Goal: Task Accomplishment & Management: Manage account settings

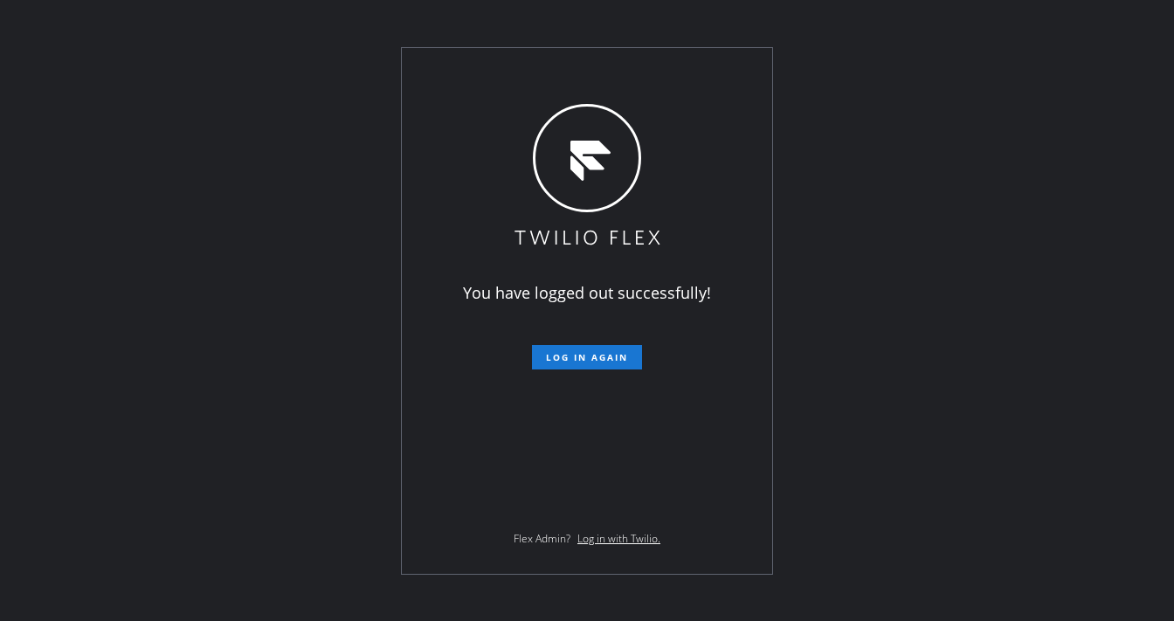
click at [432, 77] on div "You have logged out successfully! Log in again Flex Admin? Log in with Twilio." at bounding box center [587, 311] width 370 height 526
click at [549, 351] on span "Log in again" at bounding box center [587, 357] width 82 height 12
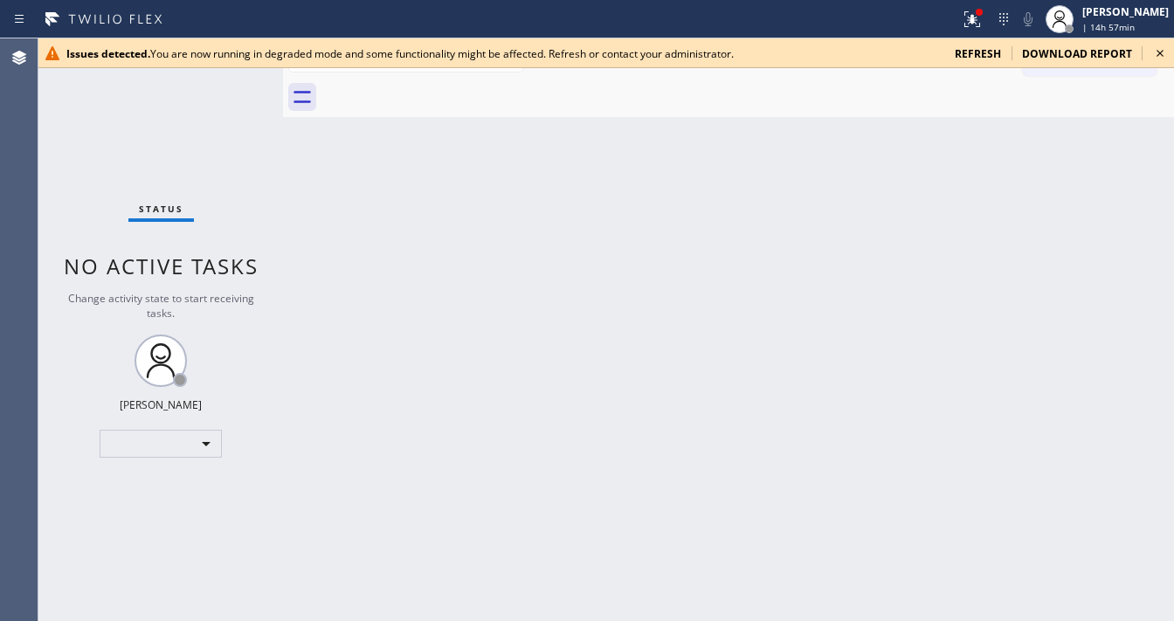
click at [974, 49] on span "refresh" at bounding box center [978, 53] width 46 height 15
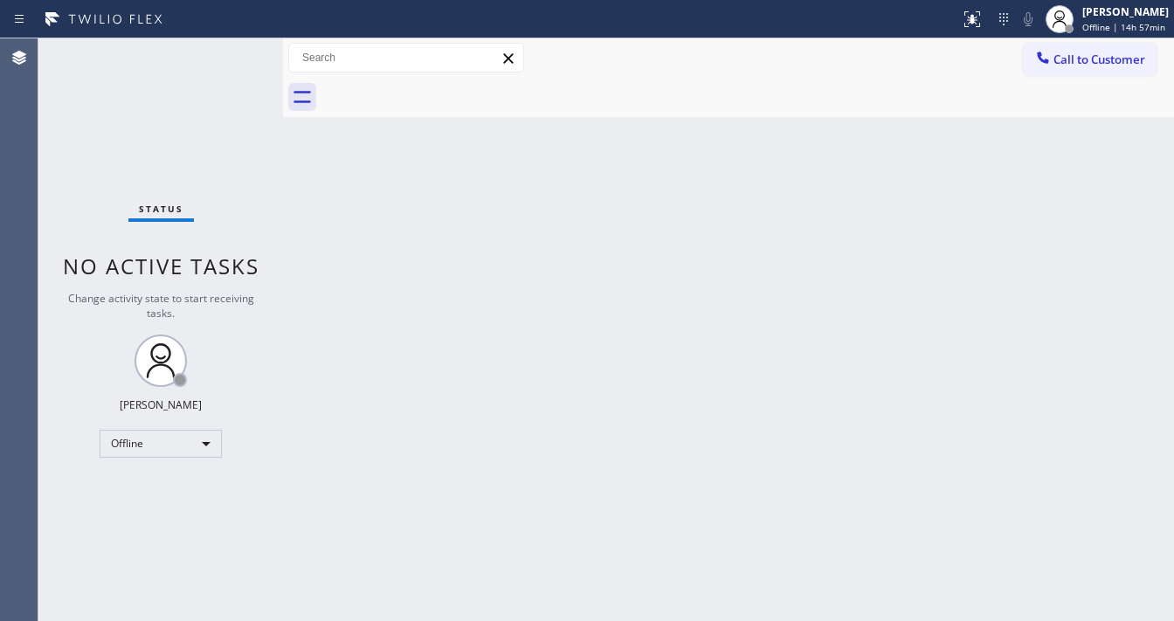
click at [237, 59] on div "Status No active tasks Change activity state to start receiving tasks. Michael …" at bounding box center [160, 329] width 245 height 583
click at [237, 54] on div "Status No active tasks Change activity state to start receiving tasks. Michael …" at bounding box center [160, 329] width 245 height 583
drag, startPoint x: 234, startPoint y: 47, endPoint x: 688, endPoint y: 31, distance: 454.4
click at [234, 46] on div "Status No active tasks Change activity state to start receiving tasks. Michael …" at bounding box center [160, 329] width 245 height 583
click at [1112, 14] on div "[PERSON_NAME]" at bounding box center [1125, 11] width 86 height 15
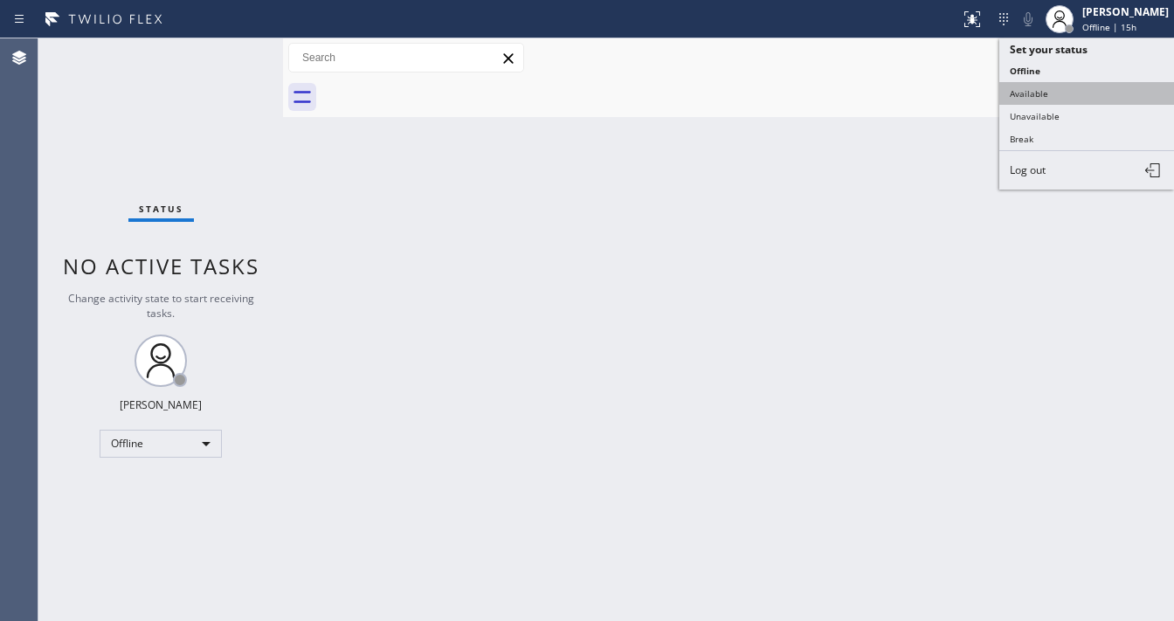
click at [1062, 88] on button "Available" at bounding box center [1086, 93] width 175 height 23
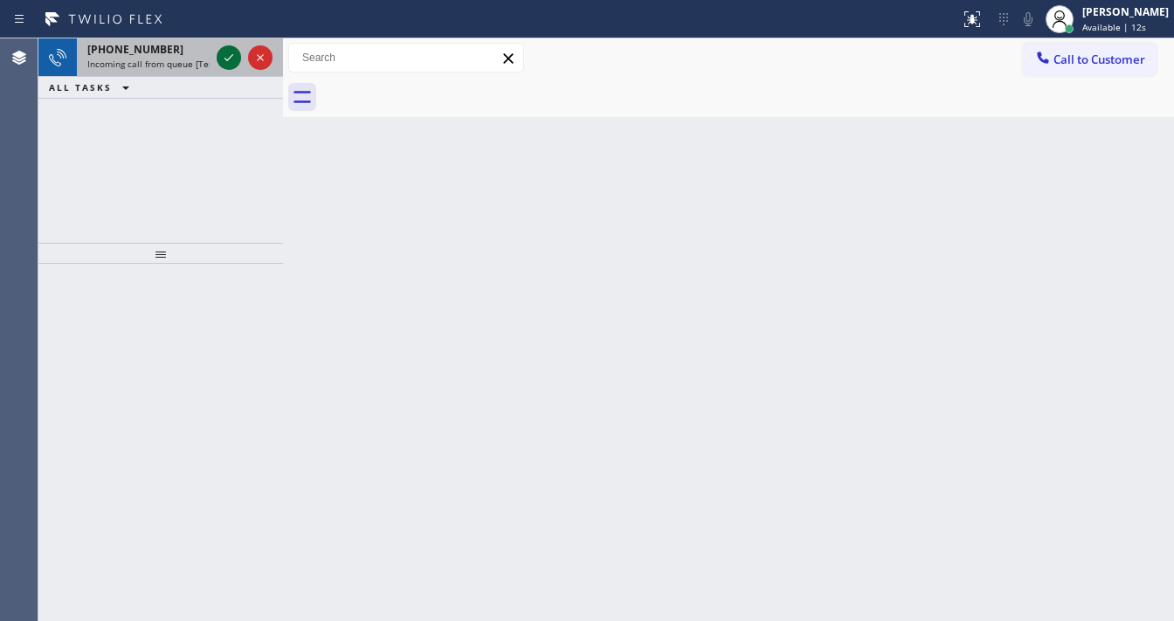
click at [235, 52] on icon at bounding box center [228, 57] width 21 height 21
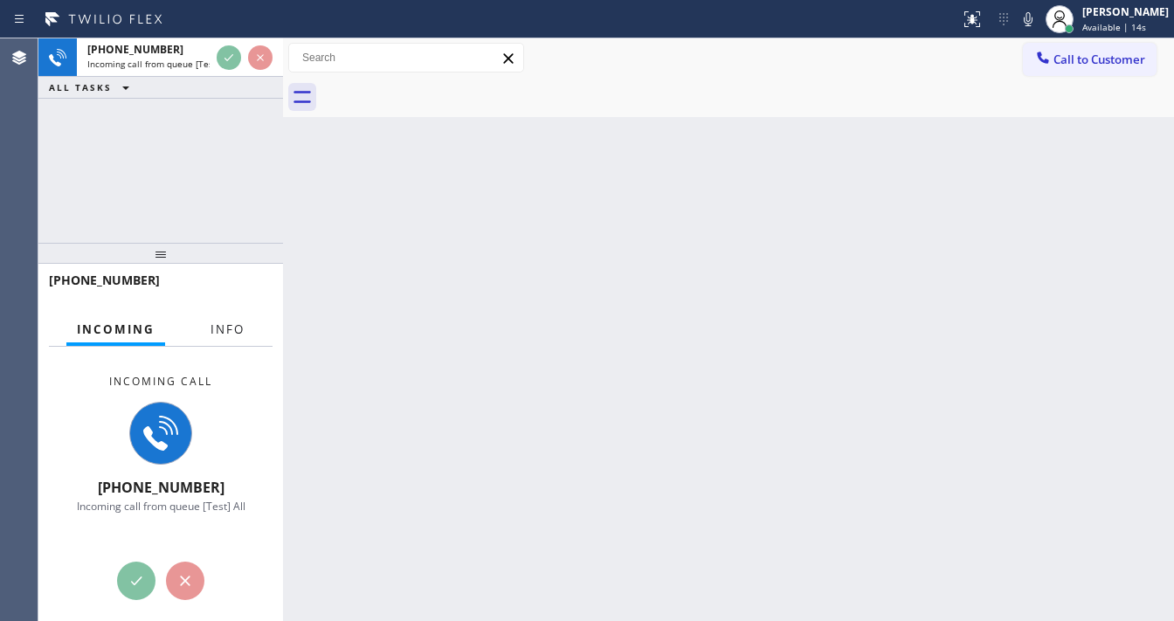
click at [225, 333] on span "Info" at bounding box center [227, 329] width 34 height 16
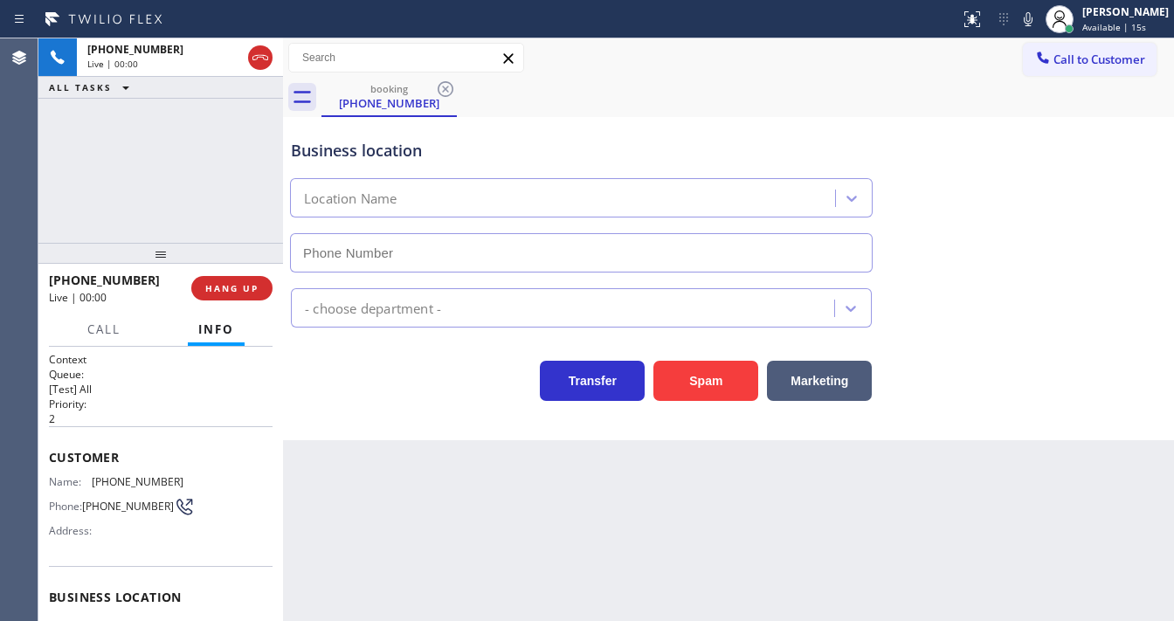
type input "(862) 404-0569"
click at [176, 183] on div "+18623753053 Live | 00:07 ALL TASKS ALL TASKS ACTIVE TASKS TASKS IN WRAP UP" at bounding box center [160, 140] width 245 height 204
click at [697, 378] on button "Spam" at bounding box center [705, 381] width 105 height 40
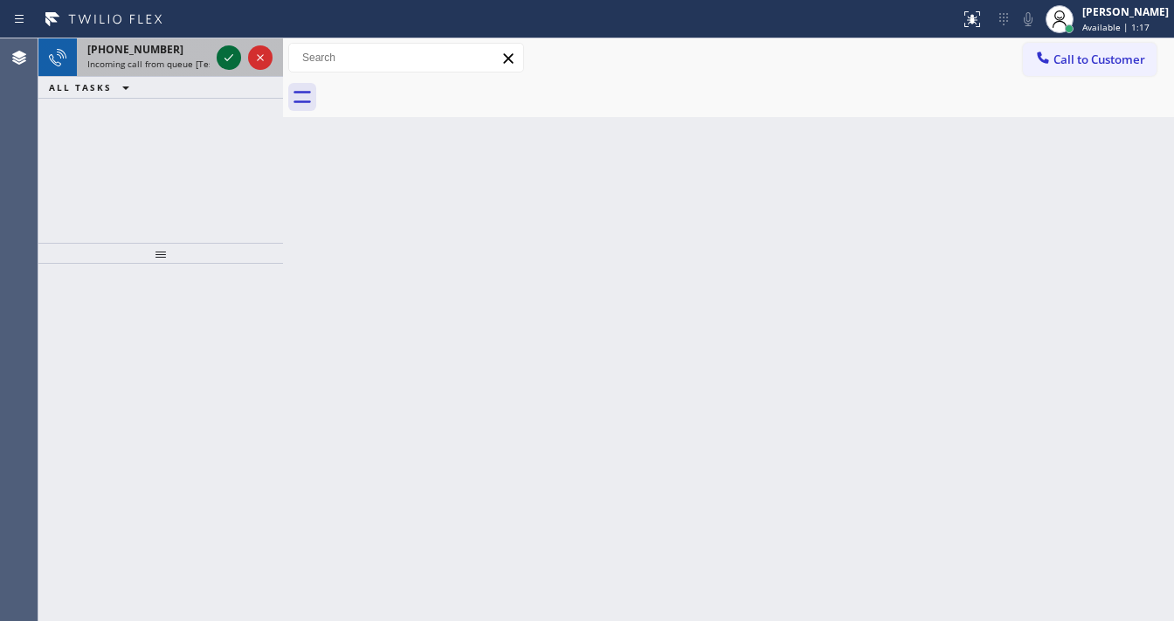
click at [223, 48] on icon at bounding box center [228, 57] width 21 height 21
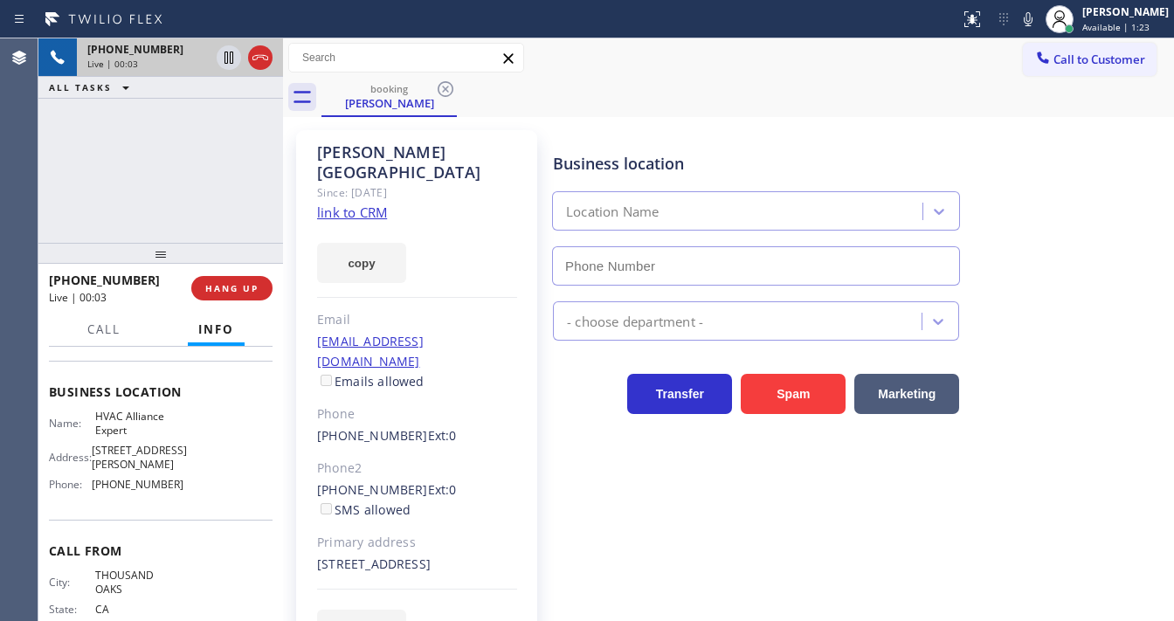
scroll to position [210, 0]
click at [347, 204] on link "link to CRM" at bounding box center [352, 212] width 70 height 17
type input "(323) 991-9198"
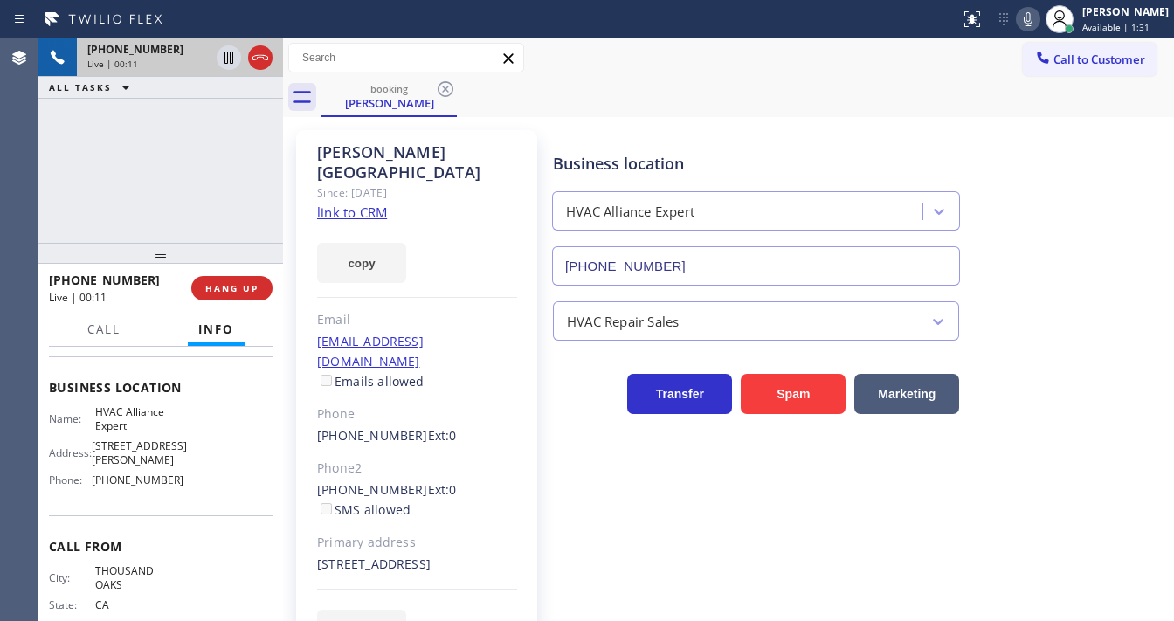
click at [1038, 28] on icon at bounding box center [1028, 19] width 21 height 21
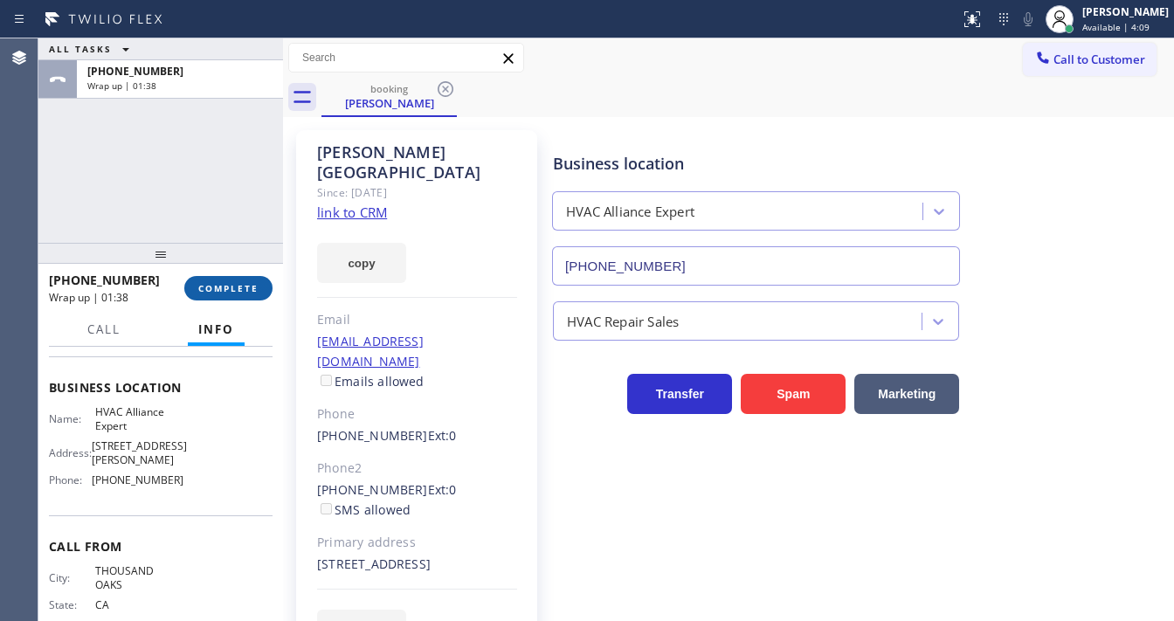
click at [234, 280] on button "COMPLETE" at bounding box center [228, 288] width 88 height 24
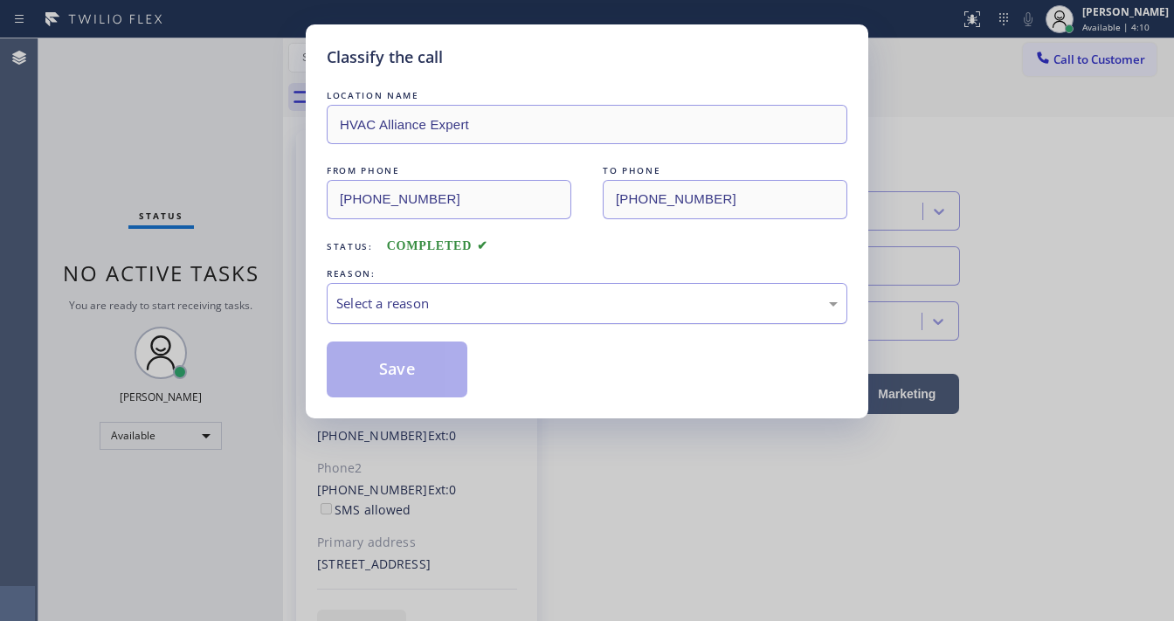
drag, startPoint x: 474, startPoint y: 300, endPoint x: 496, endPoint y: 302, distance: 21.9
click at [496, 301] on div "Select a reason" at bounding box center [586, 303] width 501 height 20
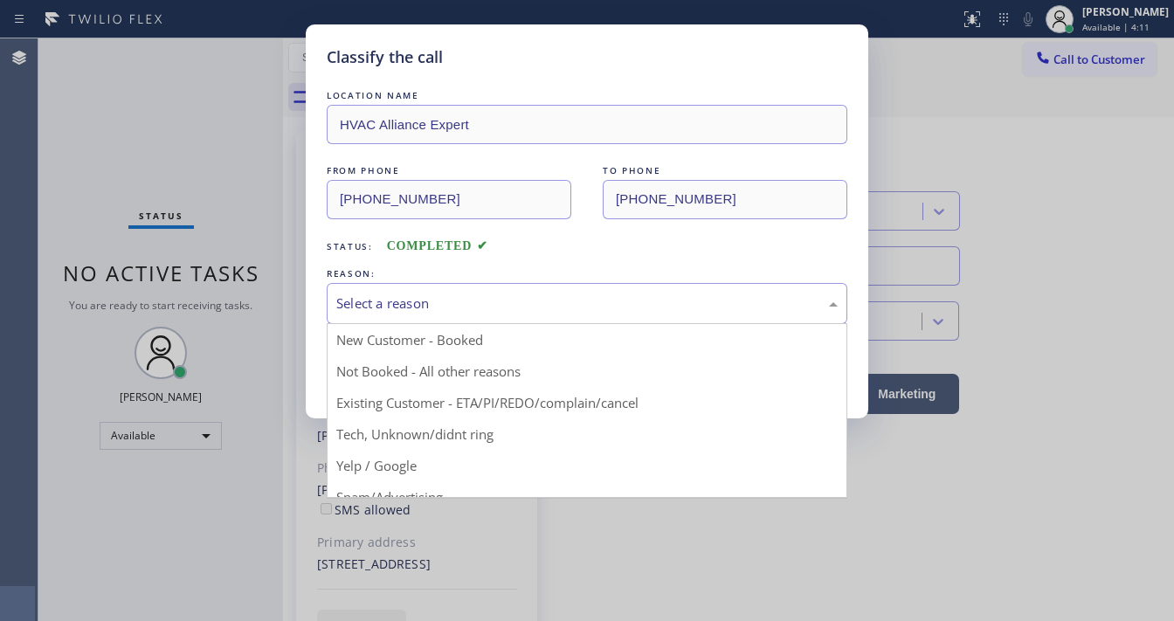
drag, startPoint x: 424, startPoint y: 429, endPoint x: 419, endPoint y: 404, distance: 25.9
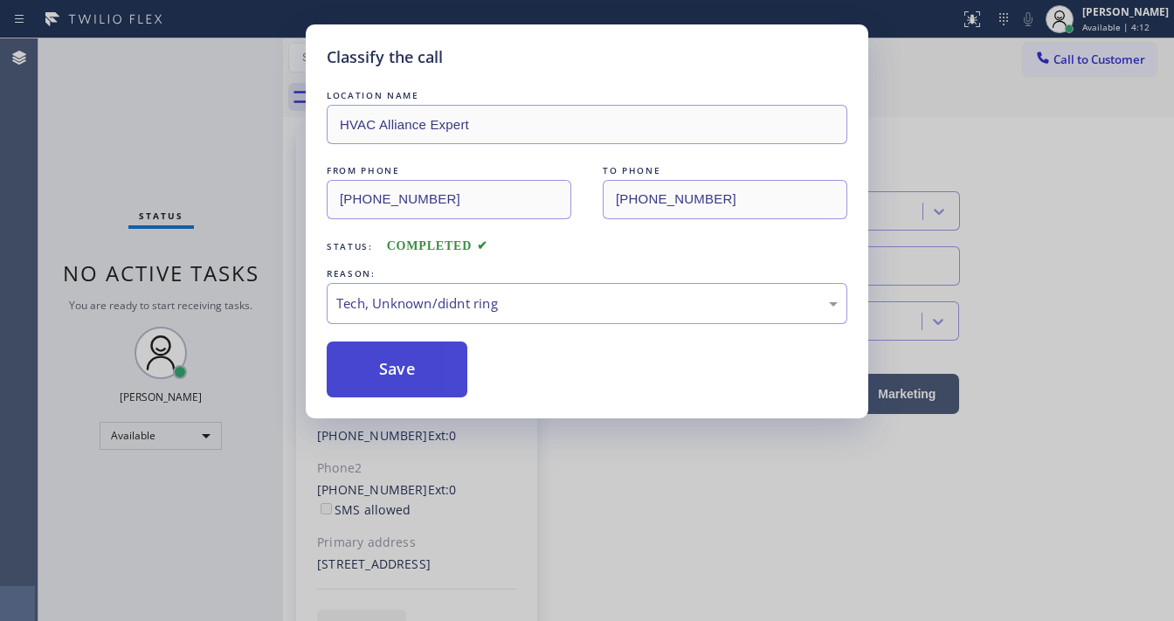
click at [405, 378] on button "Save" at bounding box center [397, 370] width 141 height 56
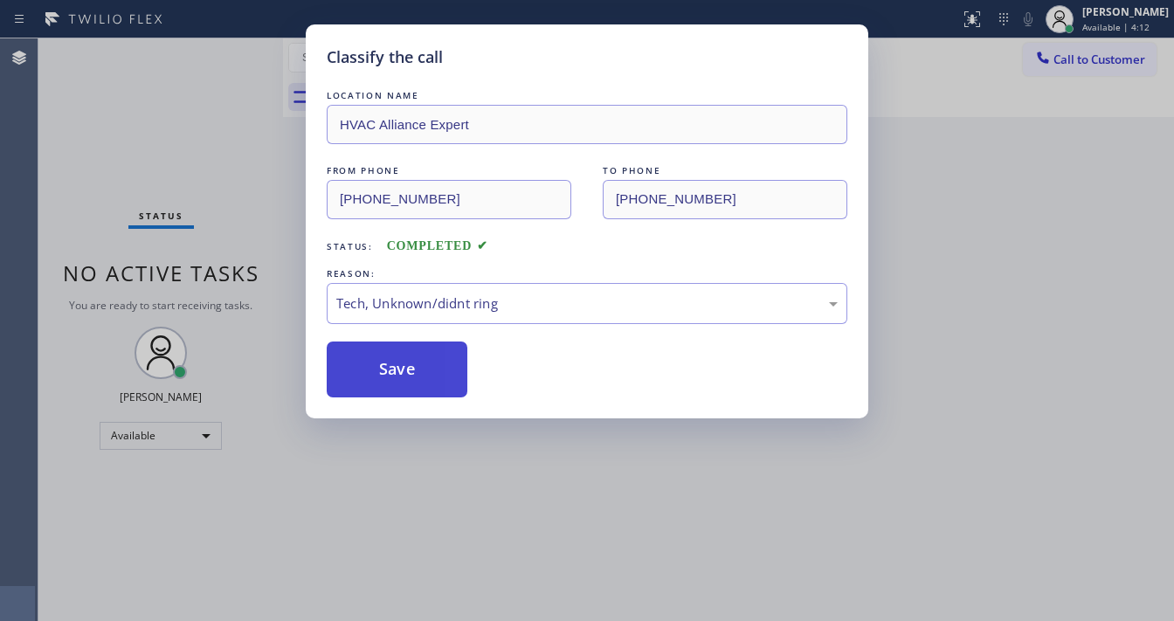
click at [405, 378] on button "Save" at bounding box center [397, 370] width 141 height 56
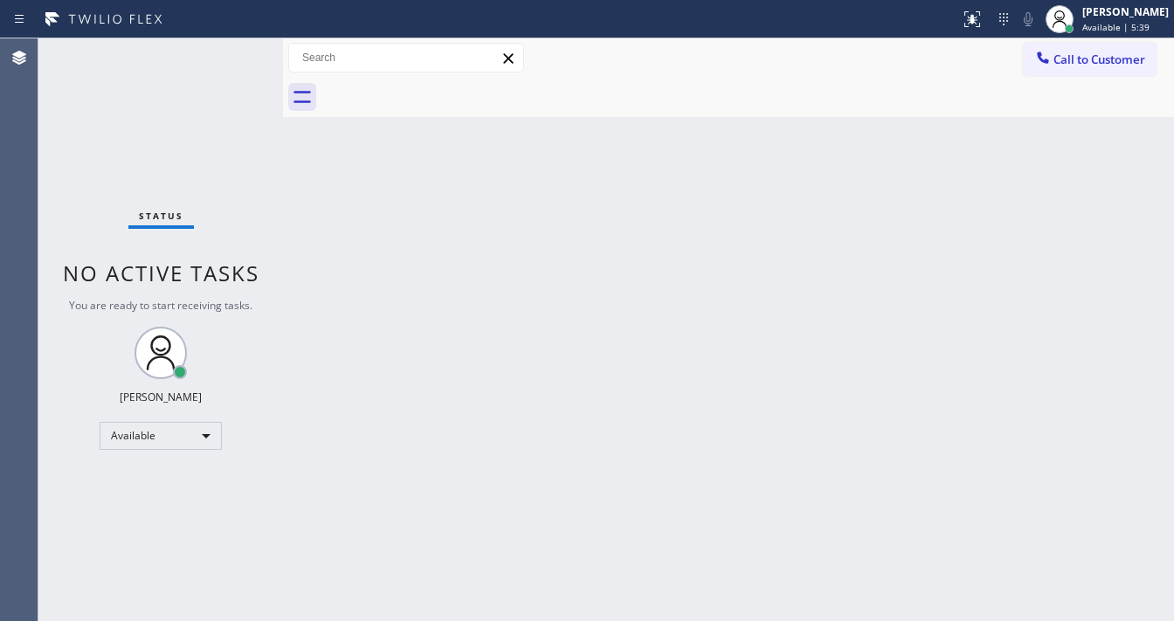
click at [230, 64] on div "Status No active tasks You are ready to start receiving tasks. [PERSON_NAME]" at bounding box center [160, 329] width 245 height 583
click at [231, 55] on div "Status No active tasks You are ready to start receiving tasks. [PERSON_NAME]" at bounding box center [160, 329] width 245 height 583
click at [231, 56] on div "Status No active tasks You are ready to start receiving tasks. [PERSON_NAME]" at bounding box center [160, 329] width 245 height 583
click at [231, 57] on div "Status No active tasks You are ready to start receiving tasks. [PERSON_NAME]" at bounding box center [160, 329] width 245 height 583
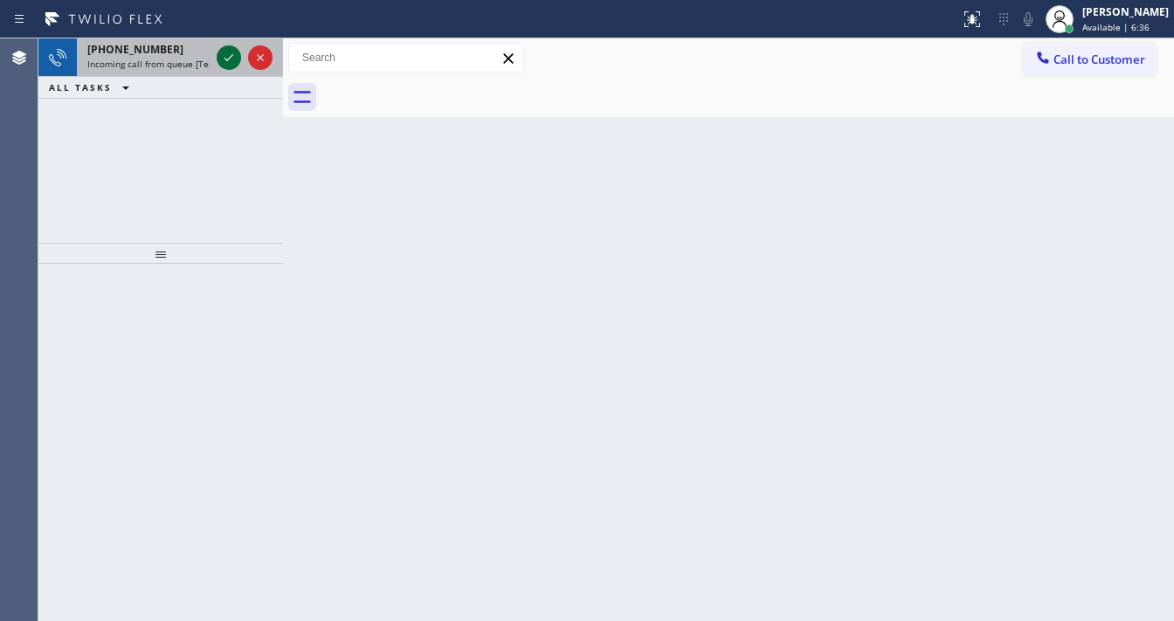
click at [233, 55] on icon at bounding box center [228, 57] width 21 height 21
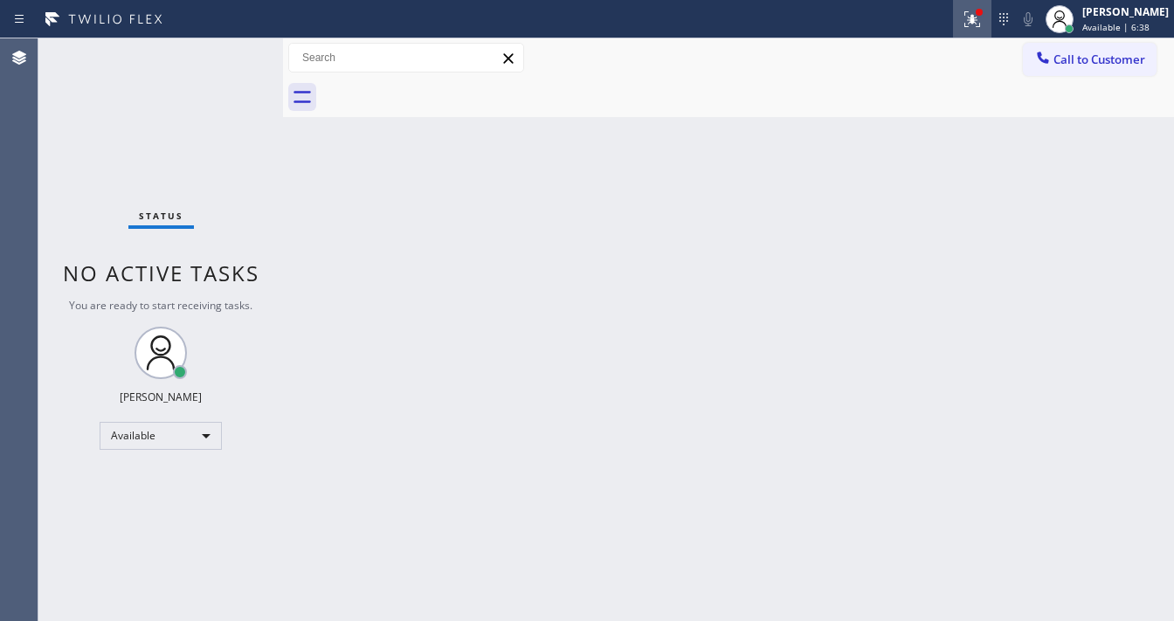
click at [975, 20] on icon at bounding box center [969, 17] width 10 height 12
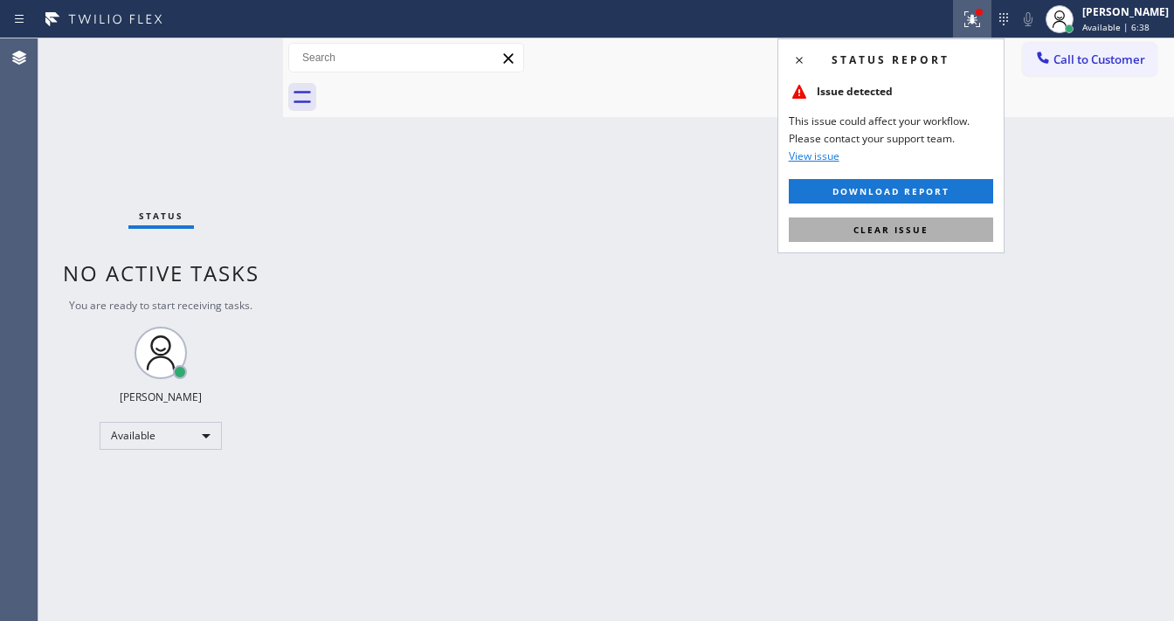
click at [918, 220] on button "Clear issue" at bounding box center [891, 229] width 204 height 24
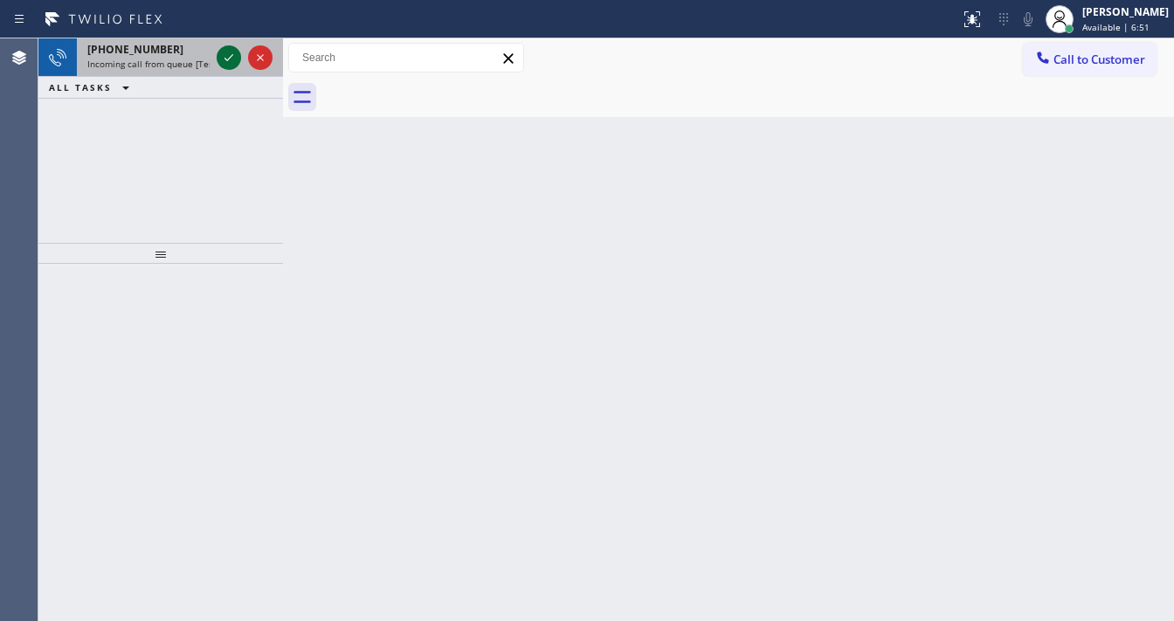
click at [222, 59] on icon at bounding box center [228, 57] width 21 height 21
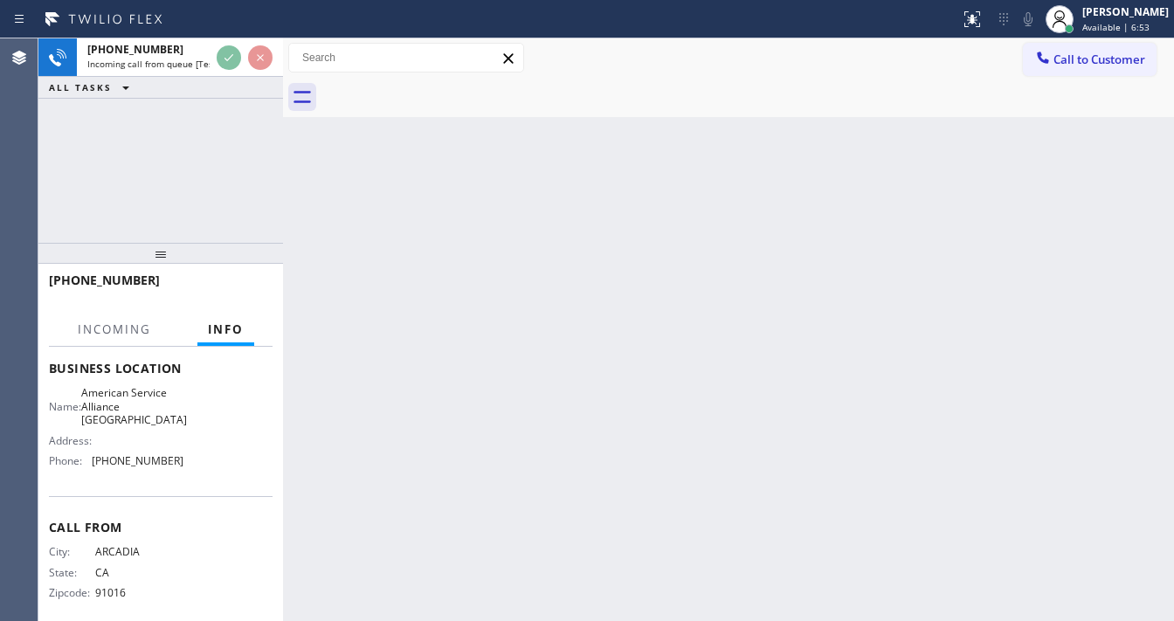
scroll to position [270, 0]
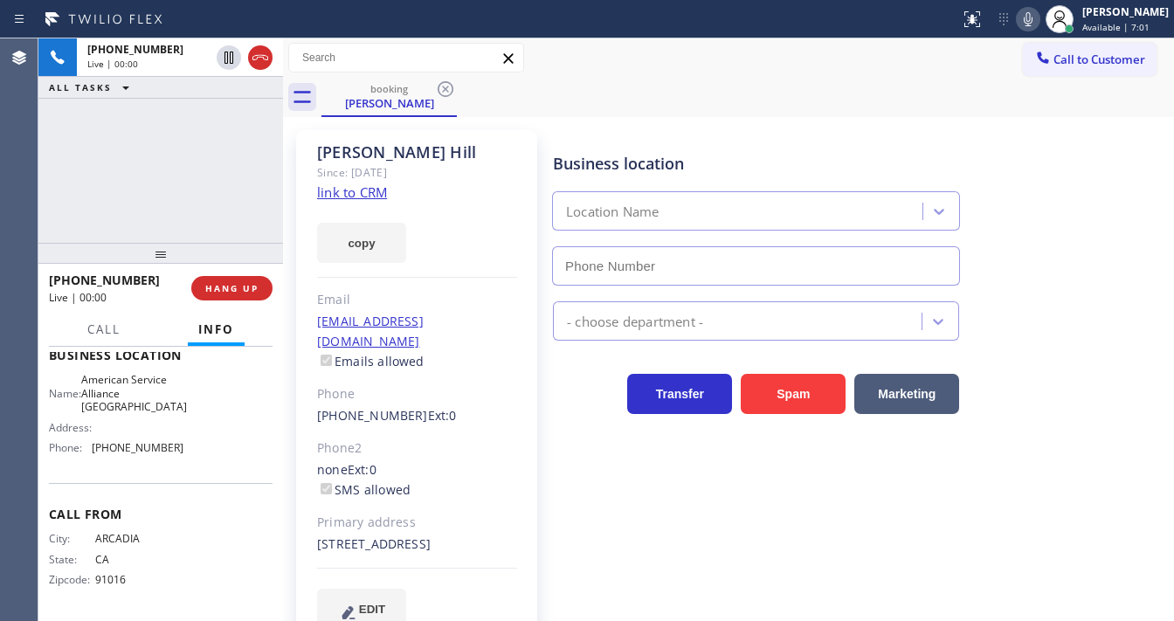
type input "(213) 277-6121"
click at [59, 230] on div "+16267164619 Live | 00:01 ALL TASKS ALL TASKS ACTIVE TASKS TASKS IN WRAP UP" at bounding box center [160, 140] width 245 height 204
click at [64, 194] on div "+16267164619 Live | 00:10 ALL TASKS ALL TASKS ACTIVE TASKS TASKS IN WRAP UP" at bounding box center [160, 140] width 245 height 204
click at [363, 190] on link "link to CRM" at bounding box center [352, 191] width 70 height 17
click at [1038, 24] on icon at bounding box center [1028, 19] width 21 height 21
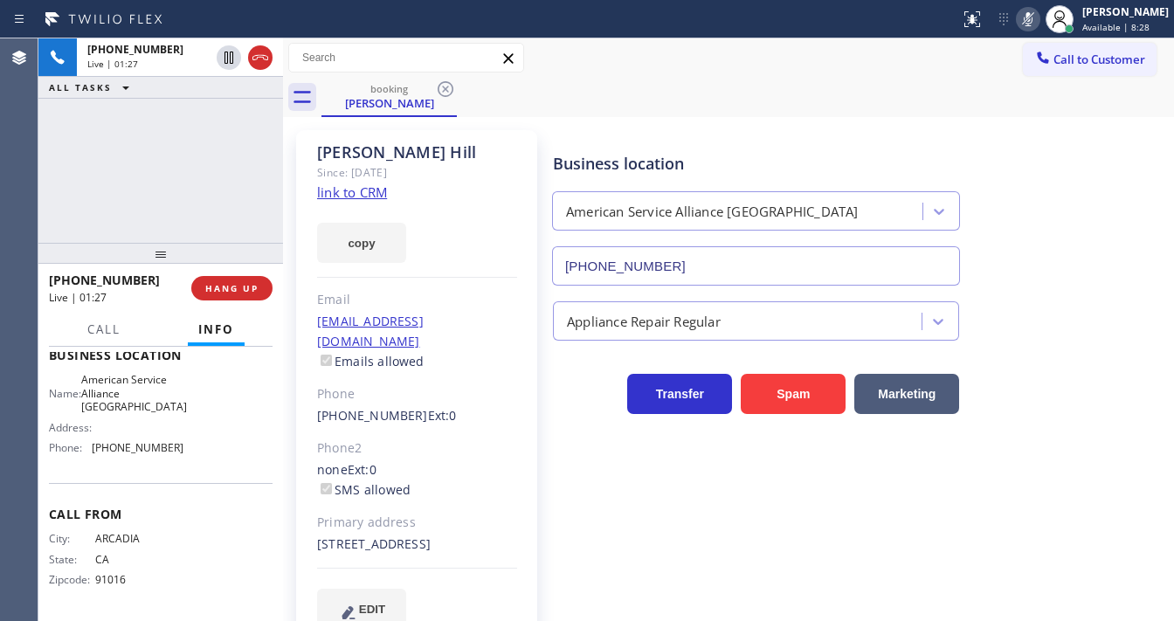
click at [1032, 24] on icon at bounding box center [1028, 19] width 9 height 14
drag, startPoint x: 981, startPoint y: 59, endPoint x: 991, endPoint y: 45, distance: 16.8
click at [981, 59] on div "Call to Customer Outbound call Location Search location Your caller id phone nu…" at bounding box center [728, 58] width 891 height 31
click at [1032, 17] on icon at bounding box center [1028, 19] width 9 height 14
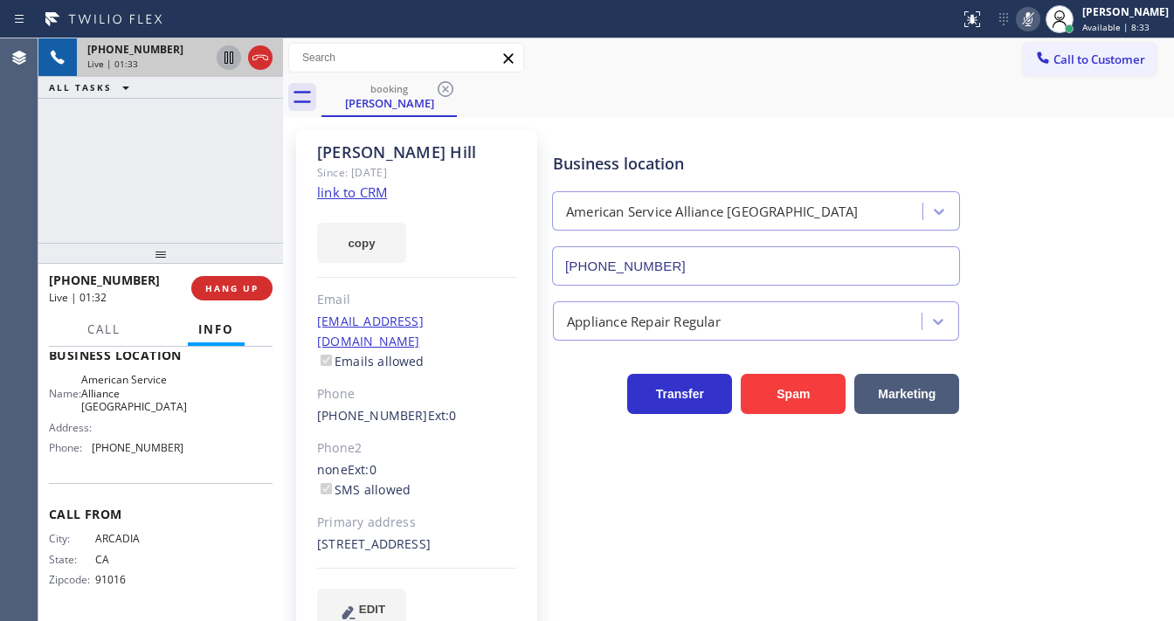
click at [231, 59] on icon at bounding box center [228, 57] width 21 height 21
click at [40, 175] on div "+16267164619 Live | 02:40 ALL TASKS ALL TASKS ACTIVE TASKS TASKS IN WRAP UP" at bounding box center [160, 140] width 245 height 204
drag, startPoint x: 1041, startPoint y: 24, endPoint x: 947, endPoint y: 42, distance: 95.9
click at [1032, 24] on icon at bounding box center [1028, 19] width 9 height 14
click at [241, 57] on div at bounding box center [244, 57] width 63 height 38
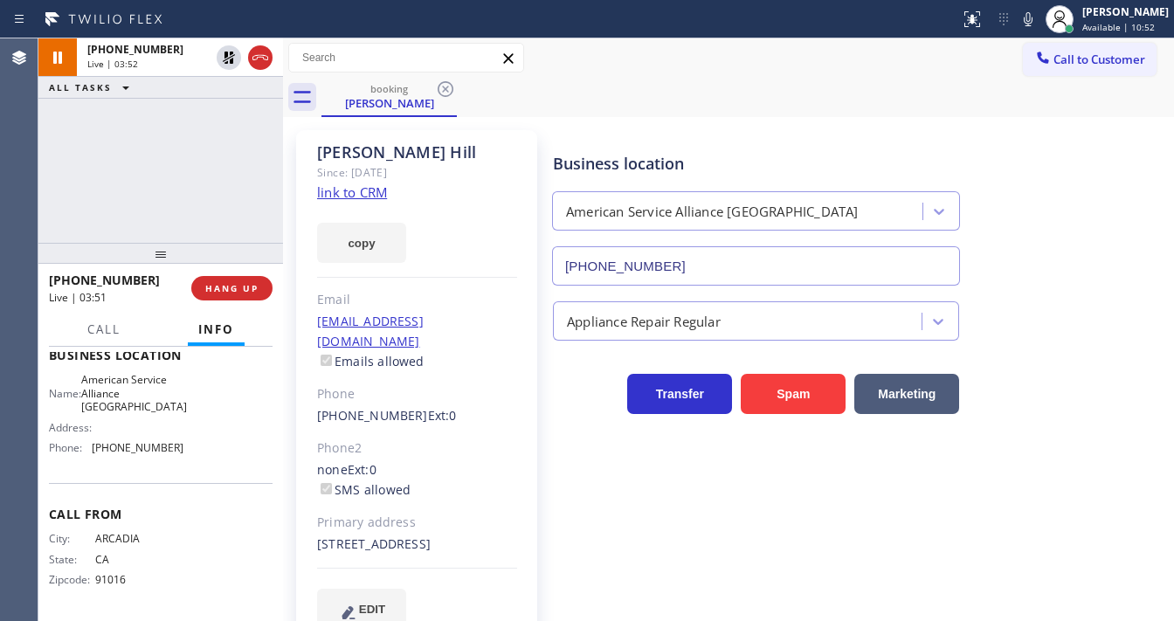
drag, startPoint x: 240, startPoint y: 58, endPoint x: 264, endPoint y: 126, distance: 72.1
click at [264, 126] on div "+16267164619 Live | 03:52 ALL TASKS ALL TASKS ACTIVE TASKS TASKS IN WRAP UP" at bounding box center [160, 140] width 245 height 204
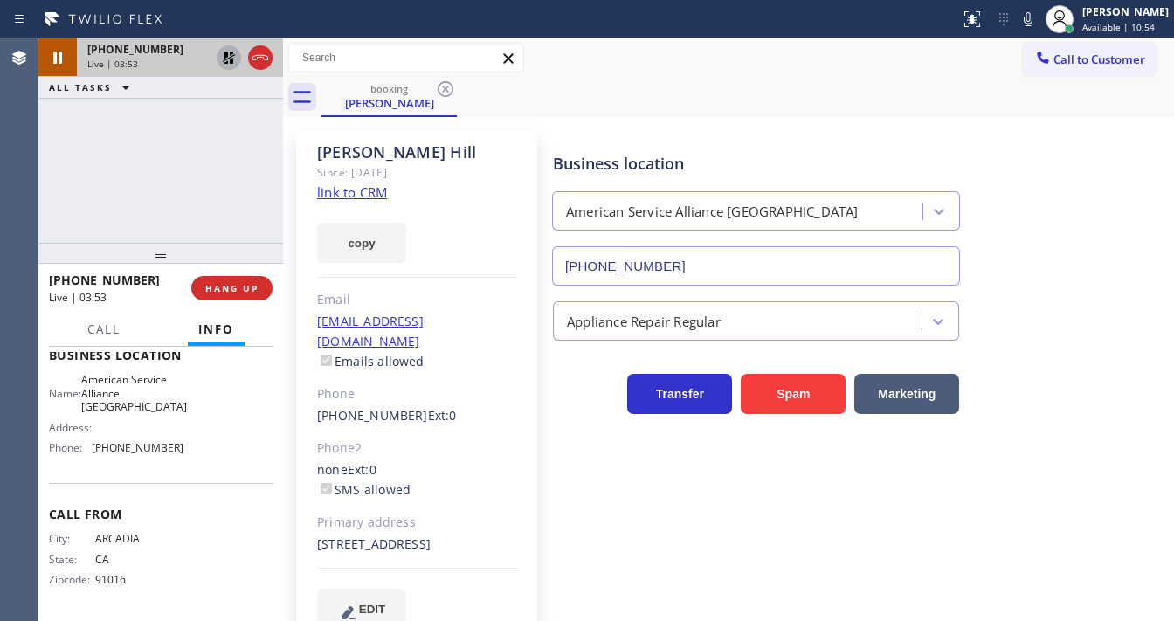
click at [231, 60] on icon at bounding box center [229, 58] width 12 height 12
click at [129, 171] on div "+16267164619 Live | 03:59 ALL TASKS ALL TASKS ACTIVE TASKS TASKS IN WRAP UP" at bounding box center [160, 140] width 245 height 204
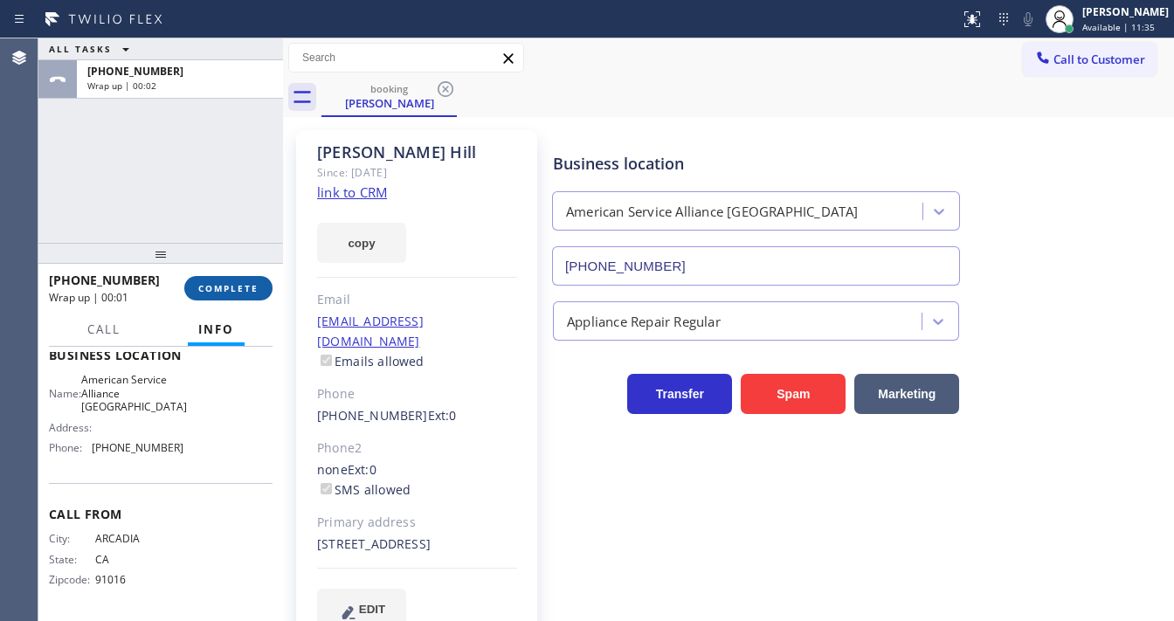
click at [234, 278] on button "COMPLETE" at bounding box center [228, 288] width 88 height 24
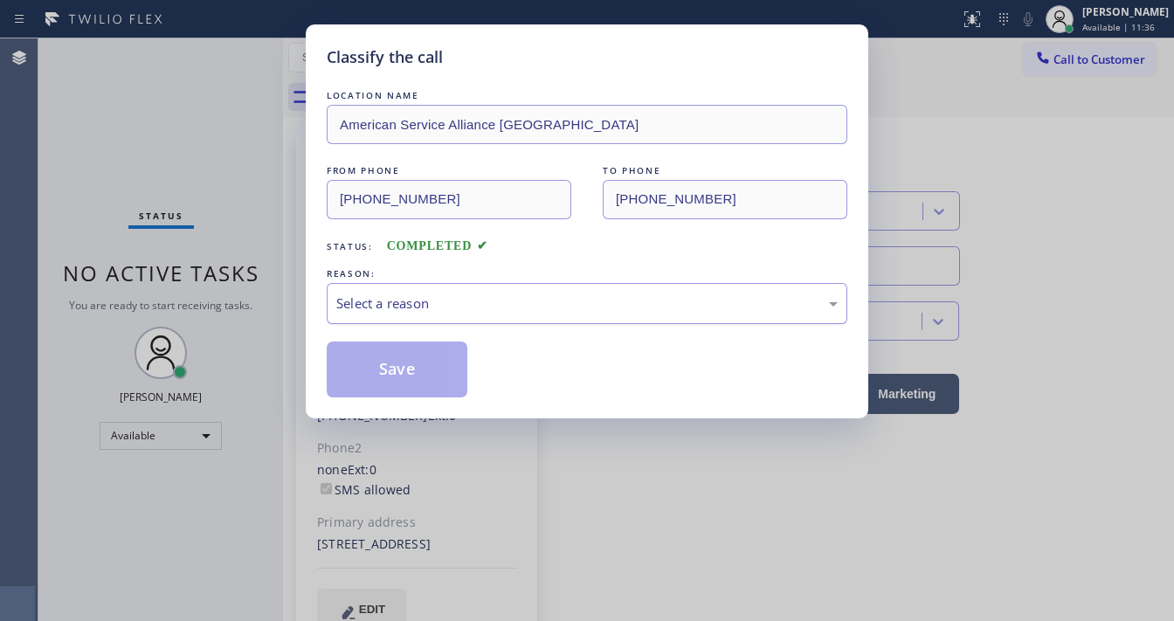
click at [425, 308] on div "Select a reason" at bounding box center [586, 303] width 501 height 20
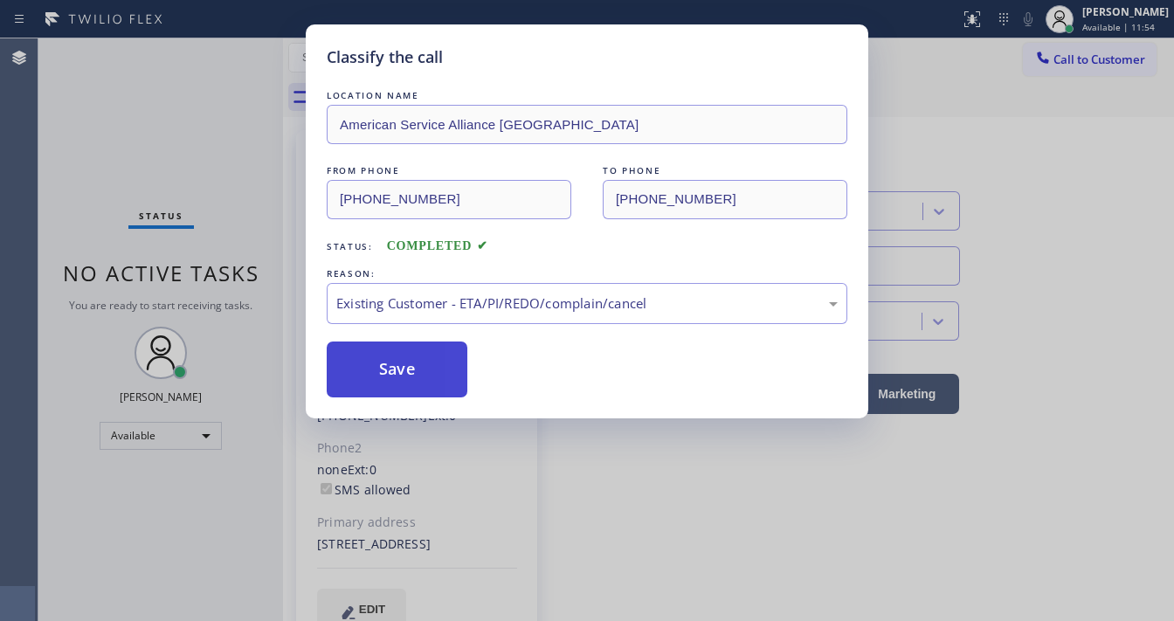
click at [406, 360] on button "Save" at bounding box center [397, 370] width 141 height 56
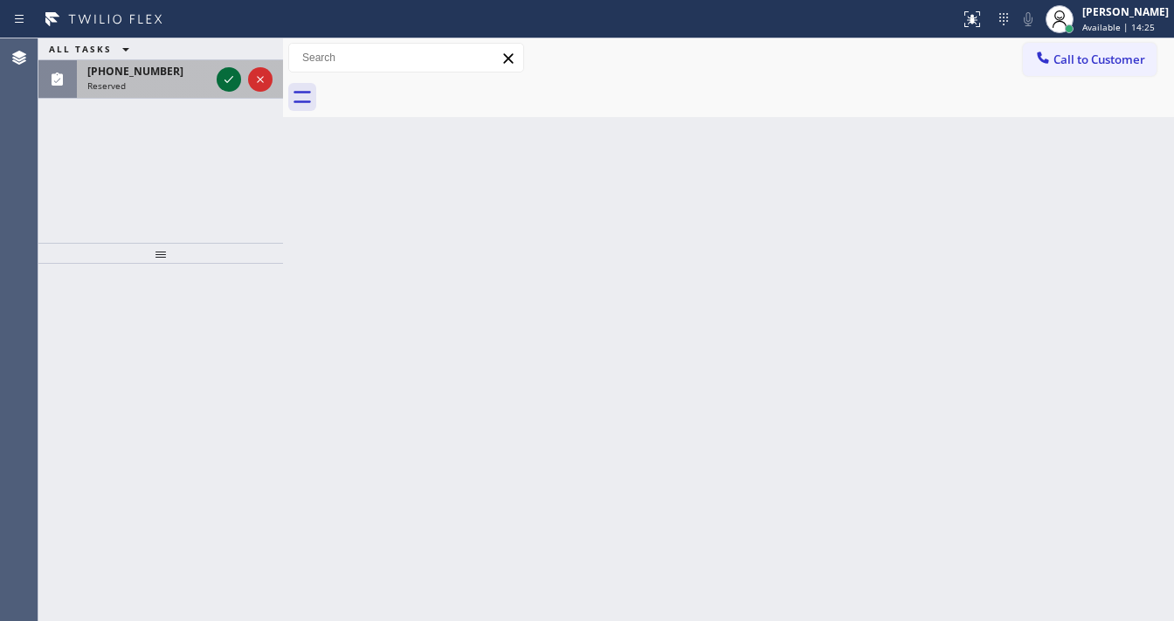
click at [224, 74] on icon at bounding box center [228, 79] width 21 height 21
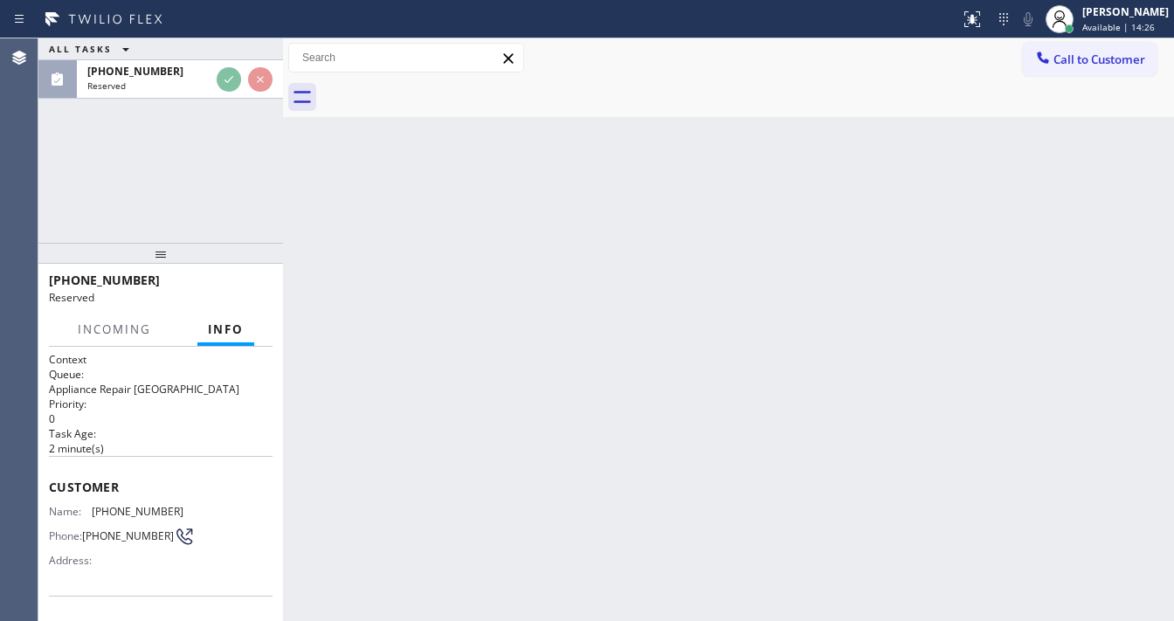
scroll to position [140, 0]
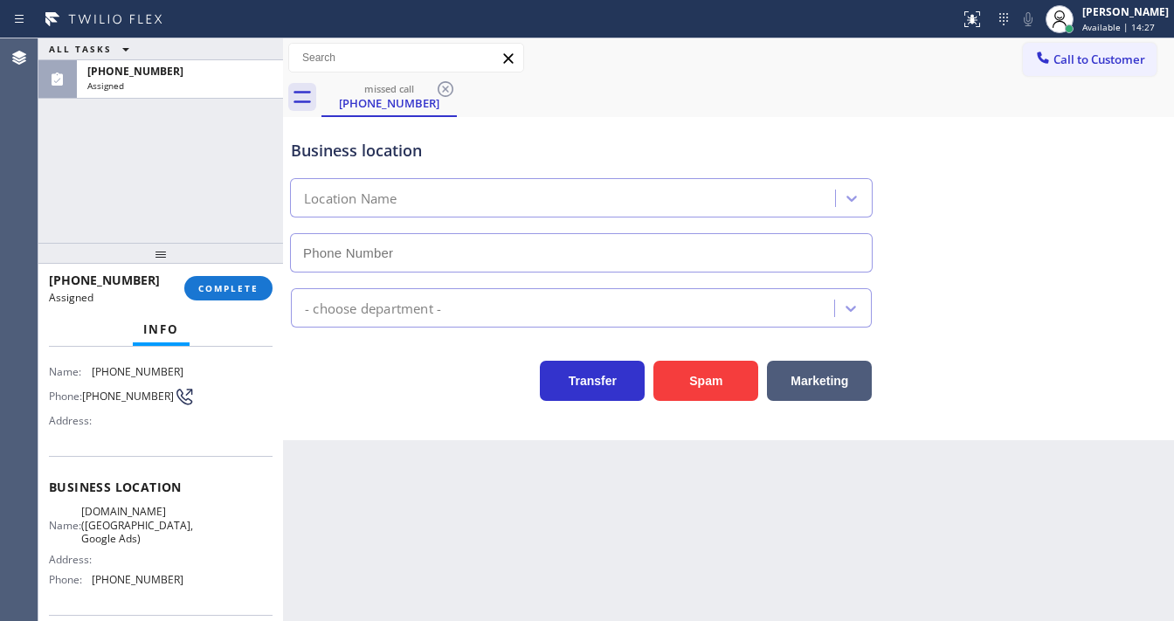
type input "(619) 393-0381"
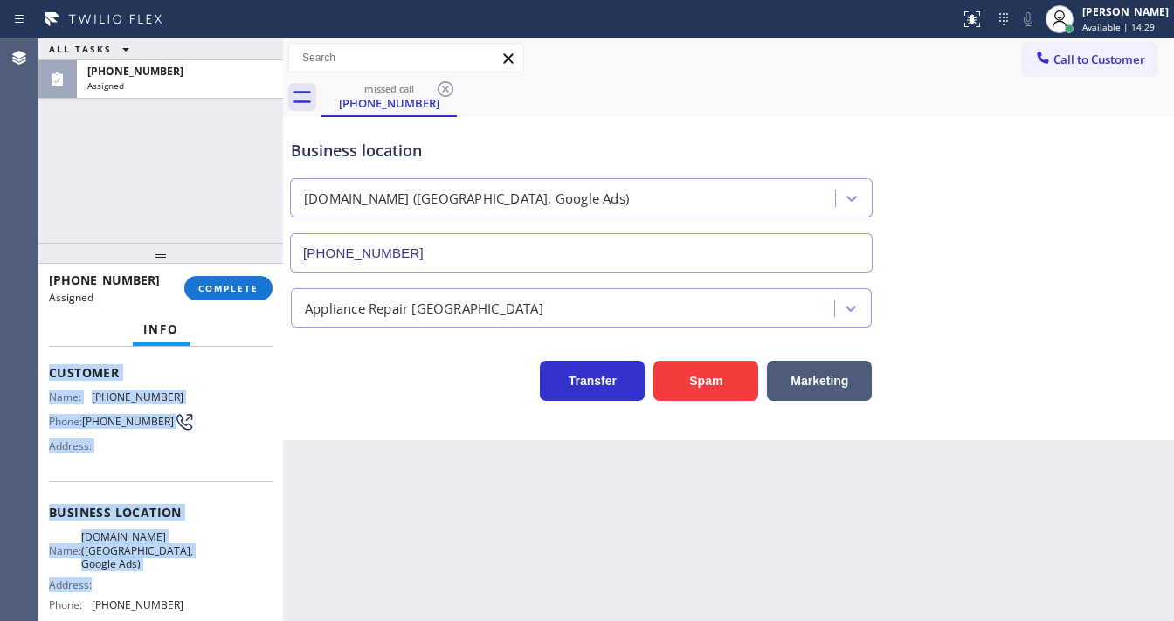
scroll to position [210, 0]
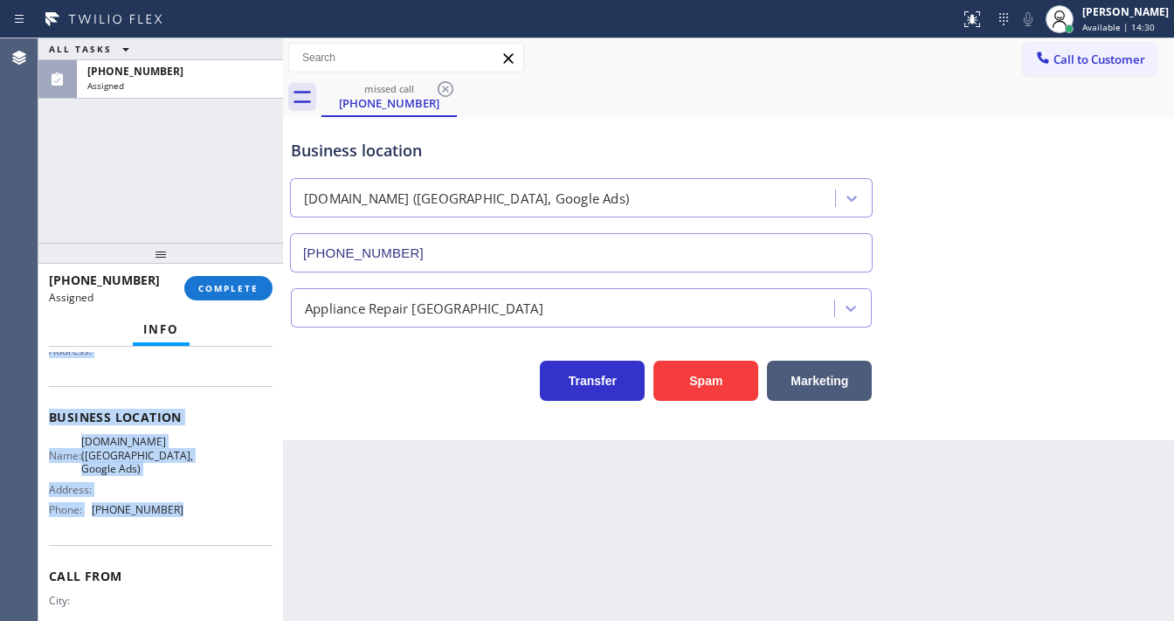
drag, startPoint x: 115, startPoint y: 515, endPoint x: 245, endPoint y: 409, distance: 168.2
click at [190, 509] on div "Context Queue: Appliance Repair High End Priority: 0 Task Age: 2 minute(s) Cust…" at bounding box center [160, 484] width 245 height 274
copy div "Customer Name: (877) 777-0796 Phone: (877) 777-0796 Address: Business location …"
click at [236, 286] on span "COMPLETE" at bounding box center [228, 288] width 60 height 12
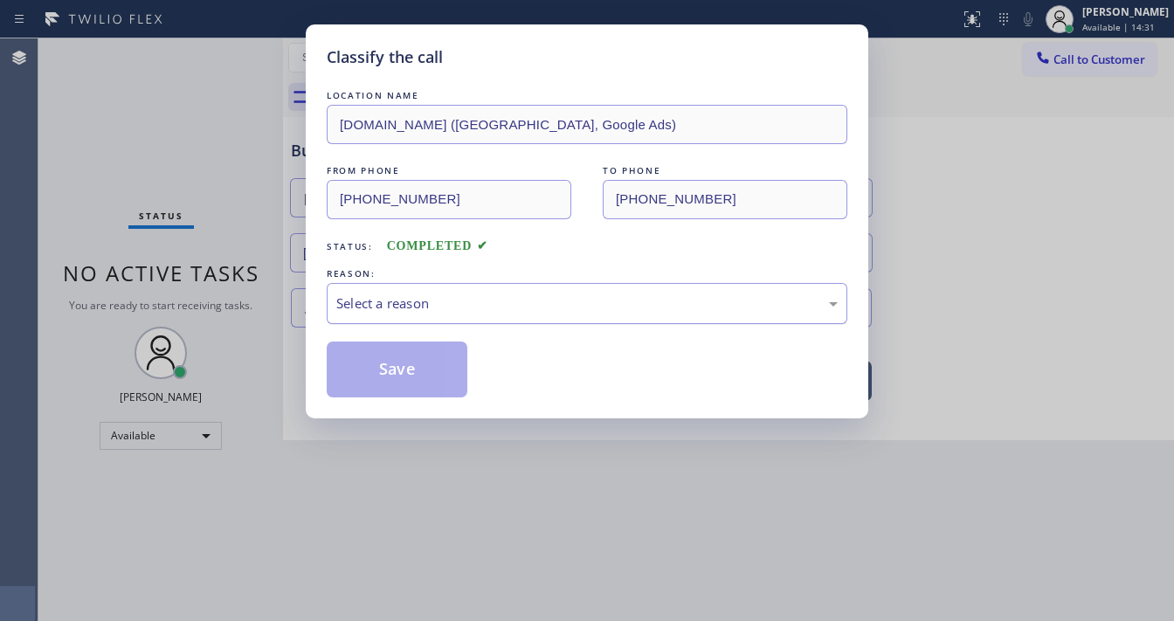
click at [426, 286] on div "Select a reason" at bounding box center [587, 303] width 521 height 41
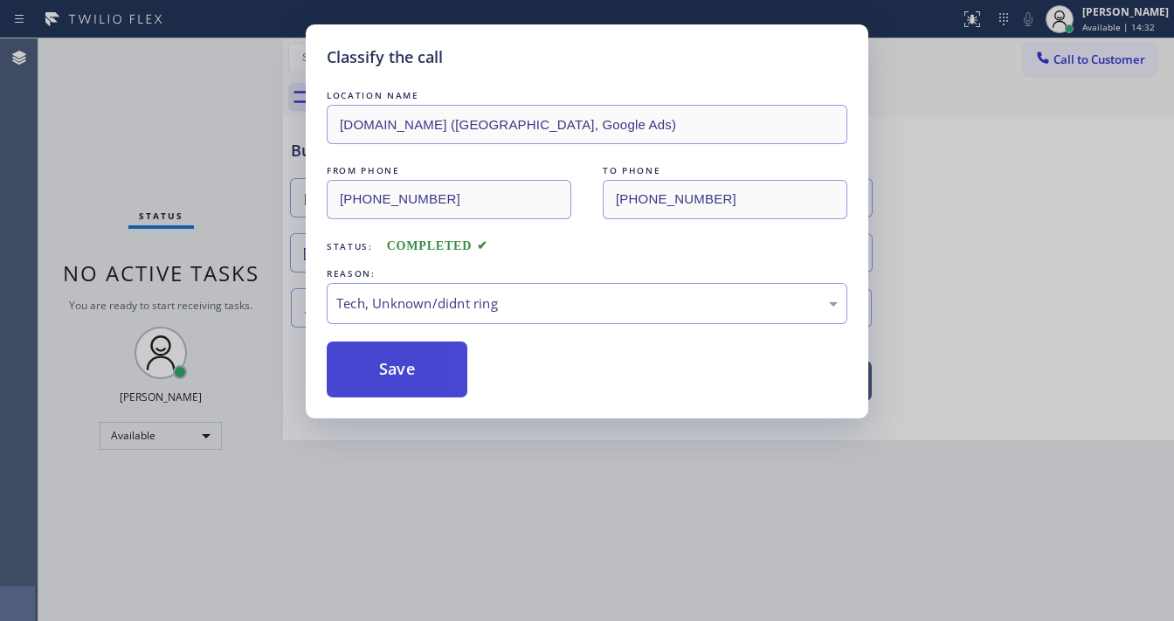
click at [401, 376] on button "Save" at bounding box center [397, 370] width 141 height 56
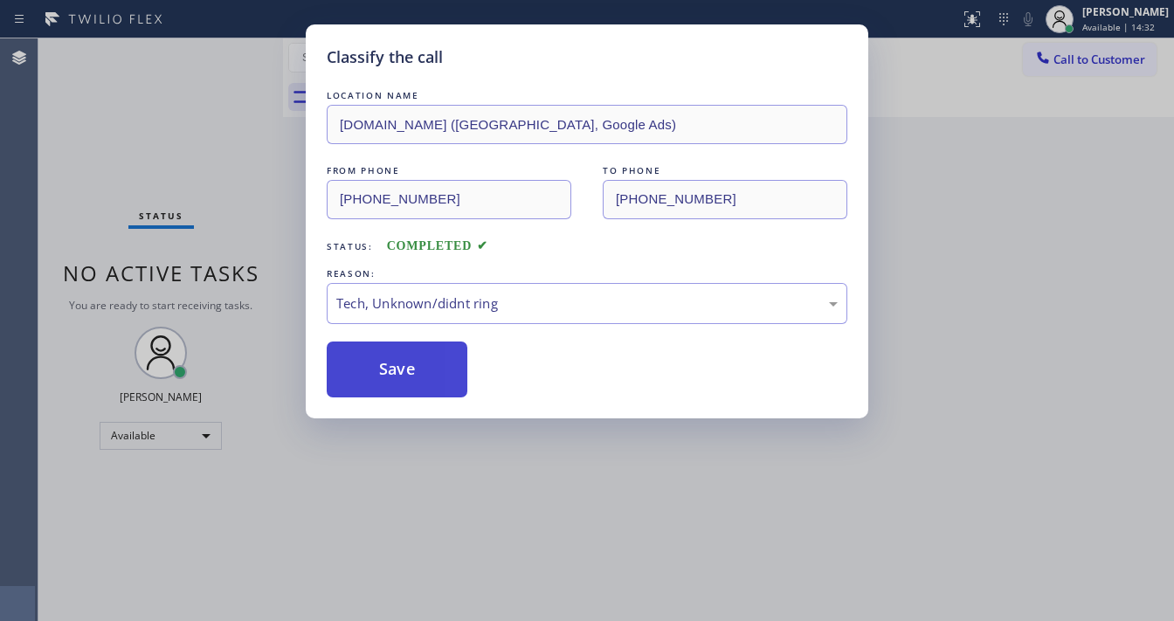
click at [401, 376] on button "Save" at bounding box center [397, 370] width 141 height 56
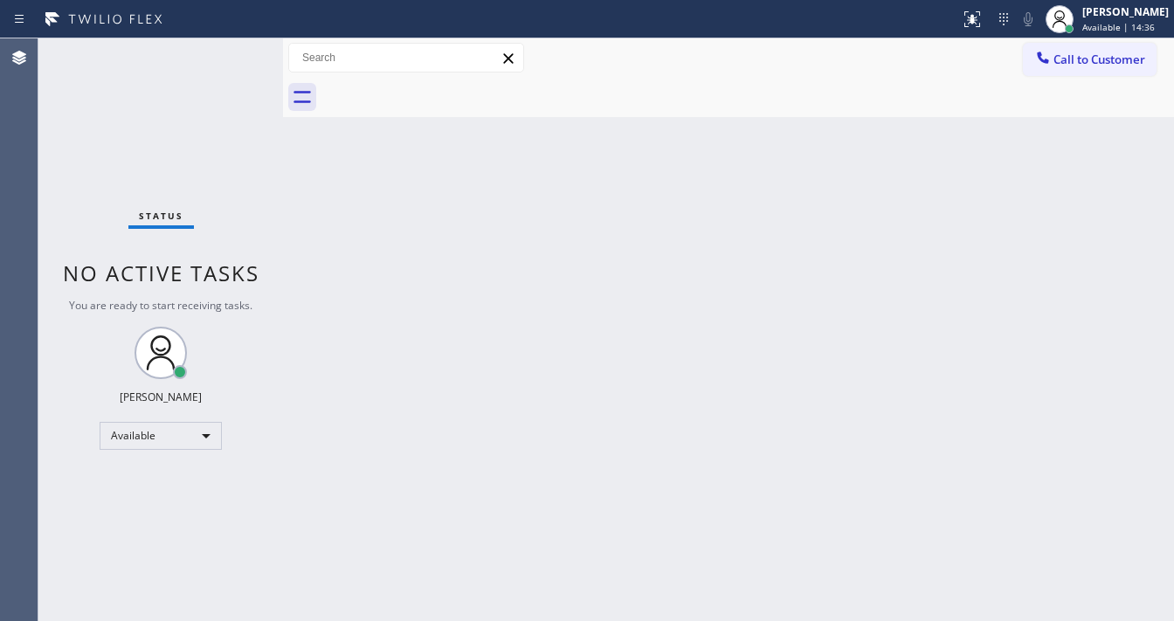
click at [1118, 60] on span "Call to Customer" at bounding box center [1099, 60] width 92 height 16
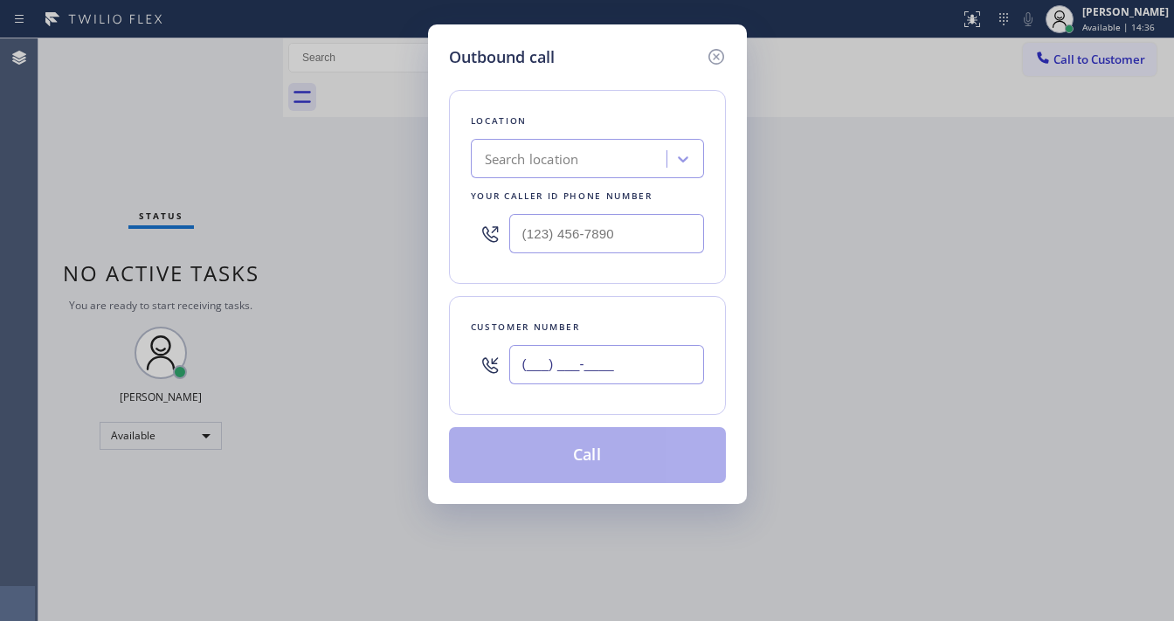
click at [632, 360] on input "(___) ___-____" at bounding box center [606, 364] width 195 height 39
paste input "877) 777-0796"
type input "(877) 777-0796"
type input "(___) ___-____"
click at [650, 235] on input "(___) ___-____" at bounding box center [606, 233] width 195 height 39
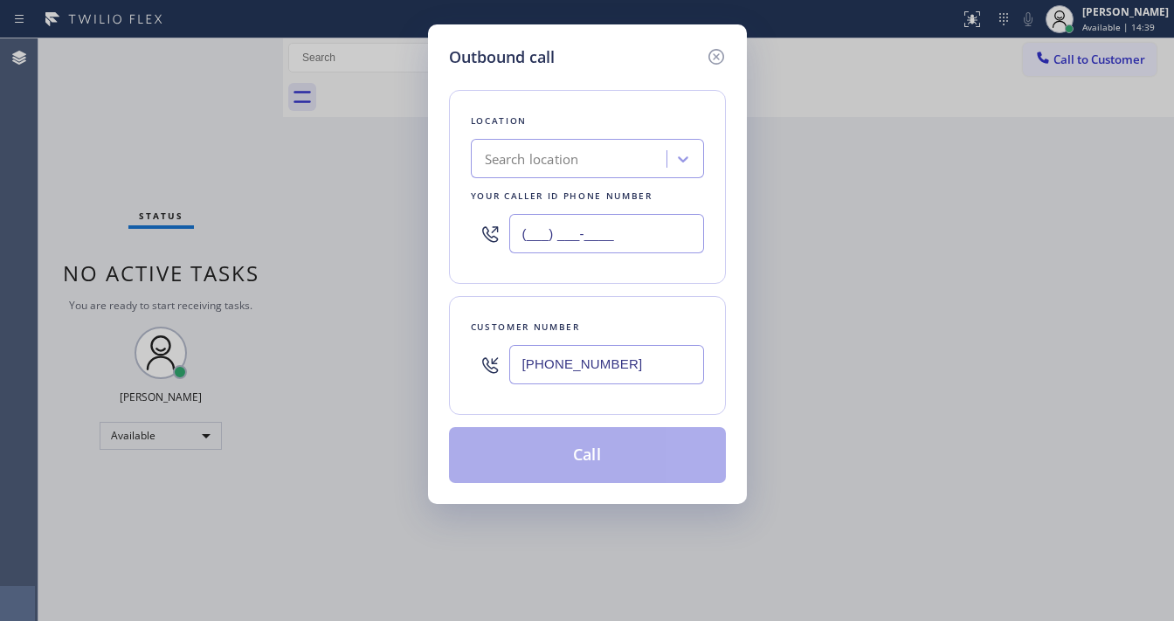
paste input "619) 393-0381"
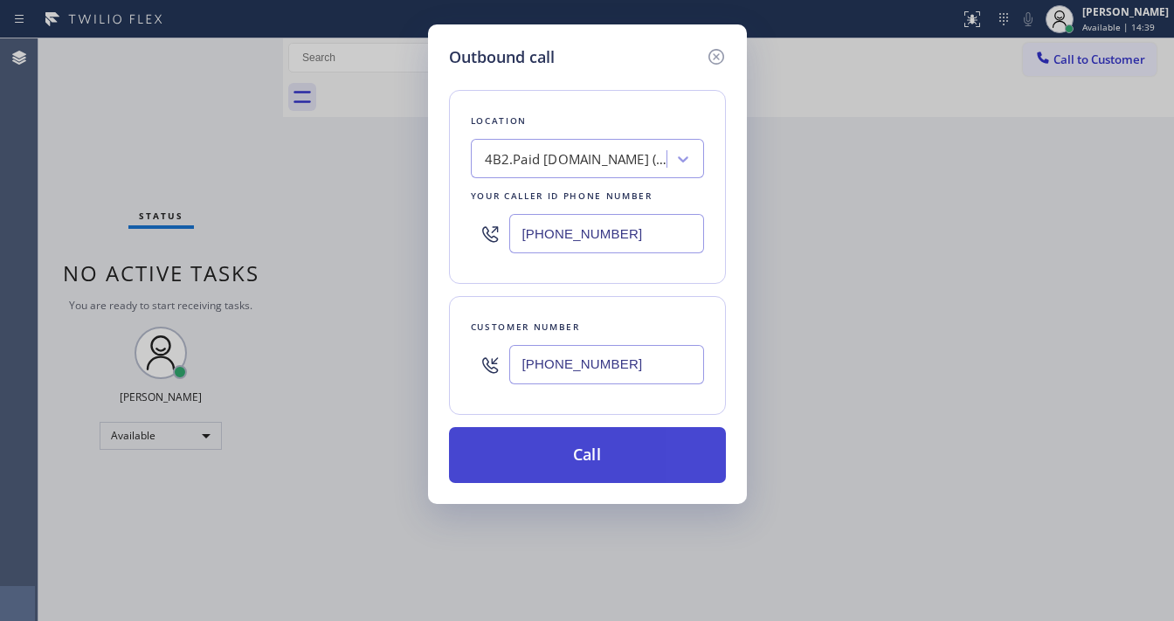
type input "(619) 393-0381"
click at [562, 451] on button "Call" at bounding box center [587, 455] width 277 height 56
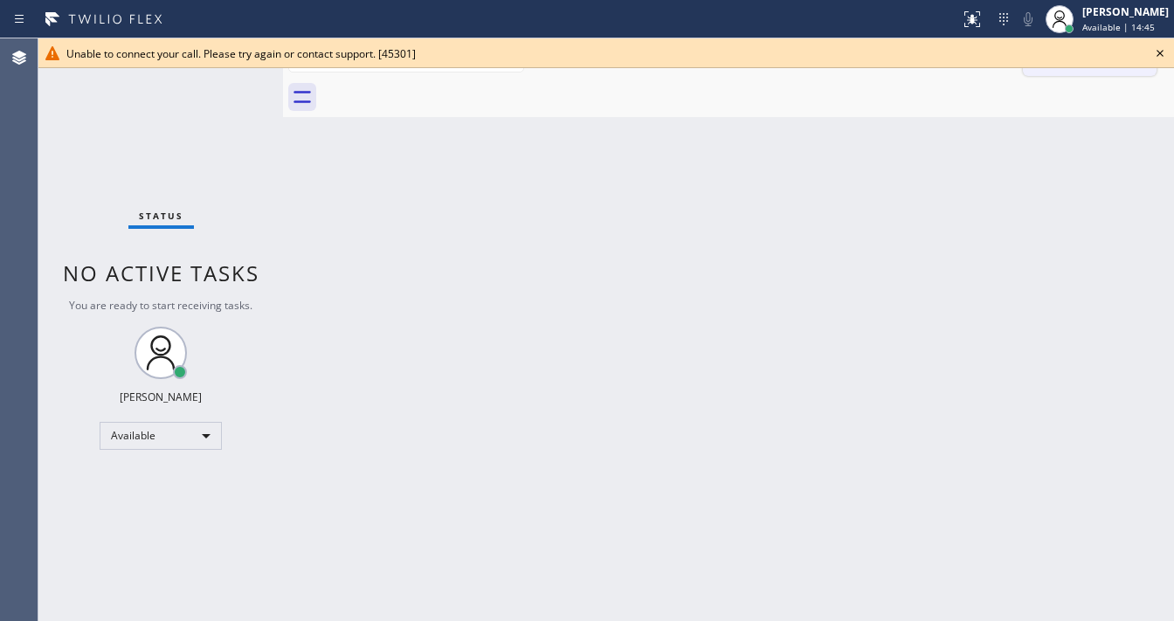
click at [1156, 52] on icon at bounding box center [1159, 53] width 21 height 21
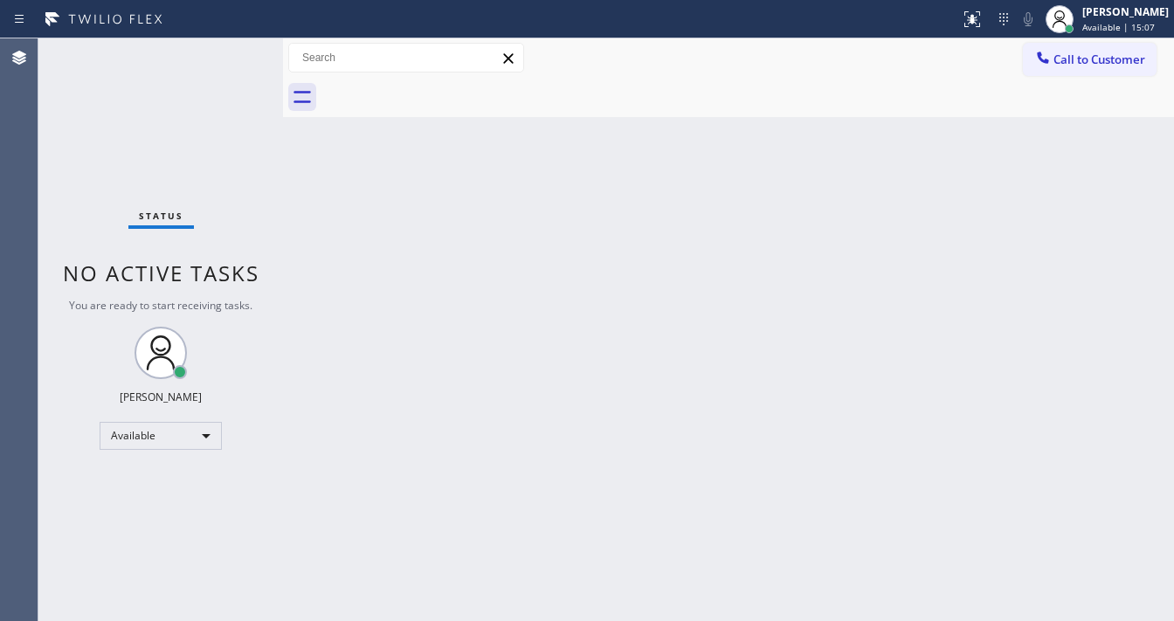
click at [243, 46] on div "Status No active tasks You are ready to start receiving tasks. [PERSON_NAME]" at bounding box center [160, 329] width 245 height 583
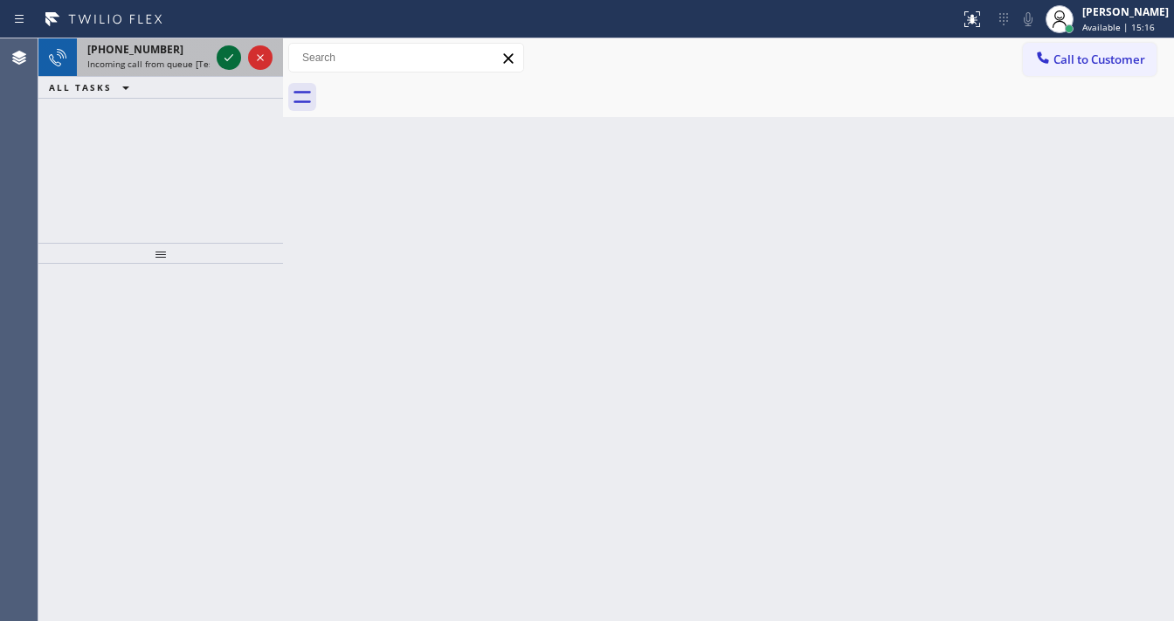
click at [232, 61] on icon at bounding box center [228, 57] width 21 height 21
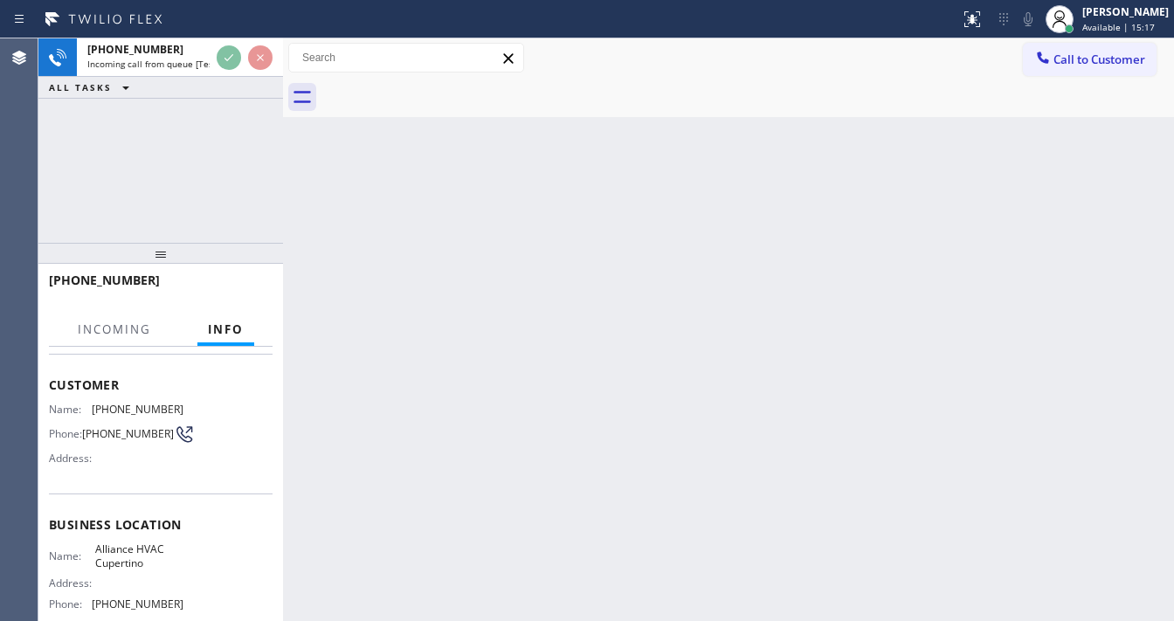
scroll to position [140, 0]
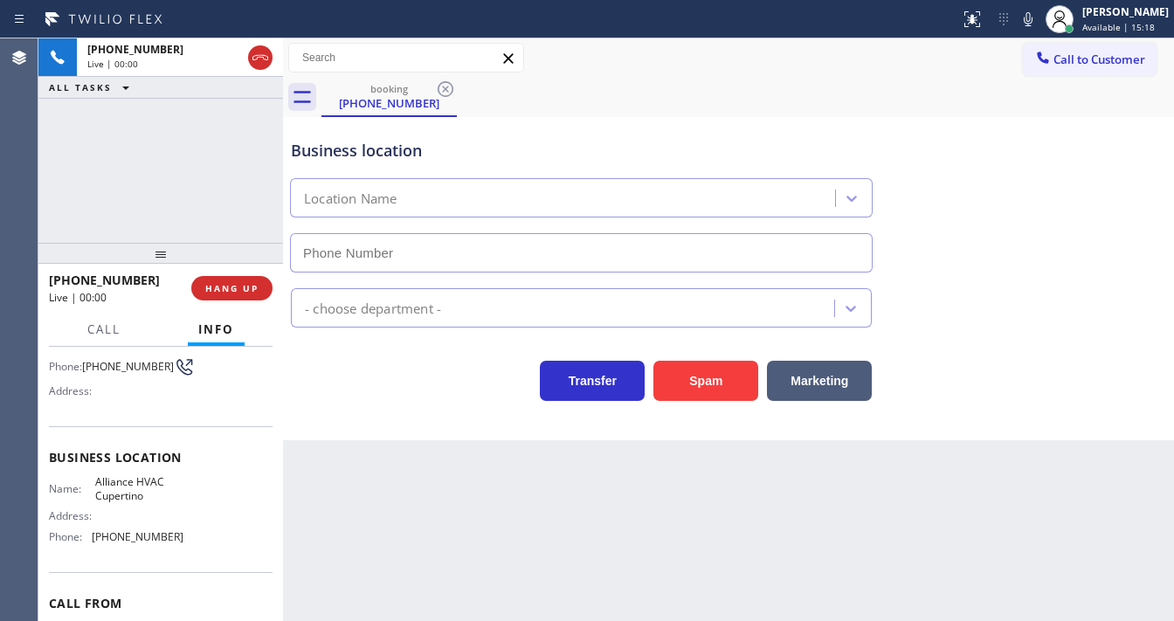
type input "(408) 692-9424"
click at [667, 373] on button "Spam" at bounding box center [705, 381] width 105 height 40
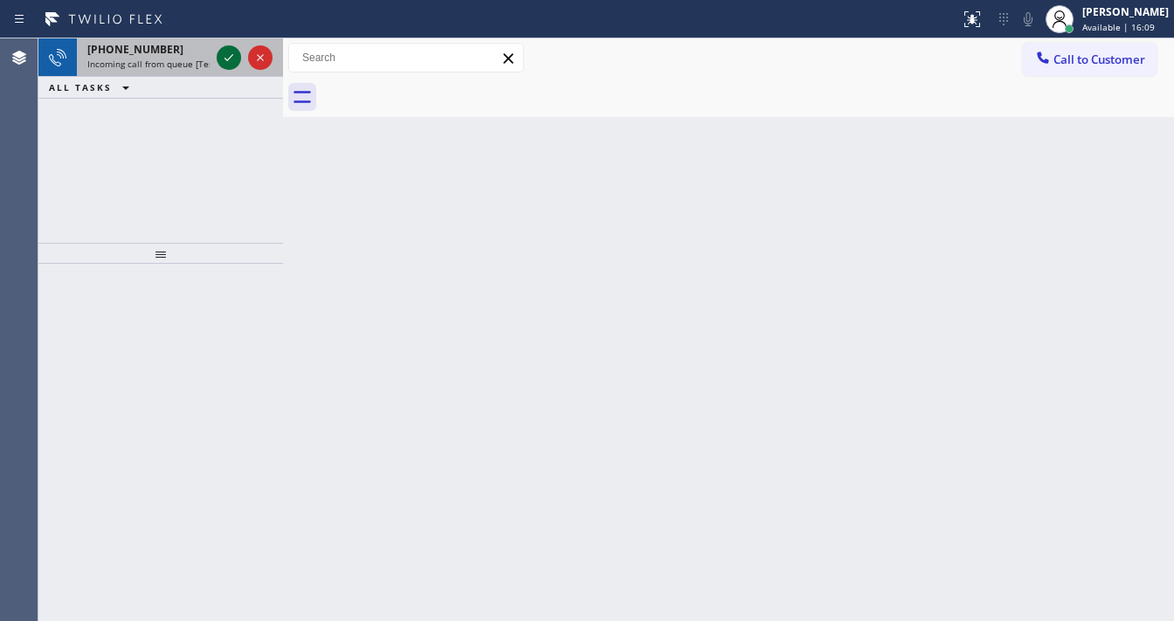
click at [220, 47] on icon at bounding box center [228, 57] width 21 height 21
click at [226, 56] on icon at bounding box center [228, 57] width 21 height 21
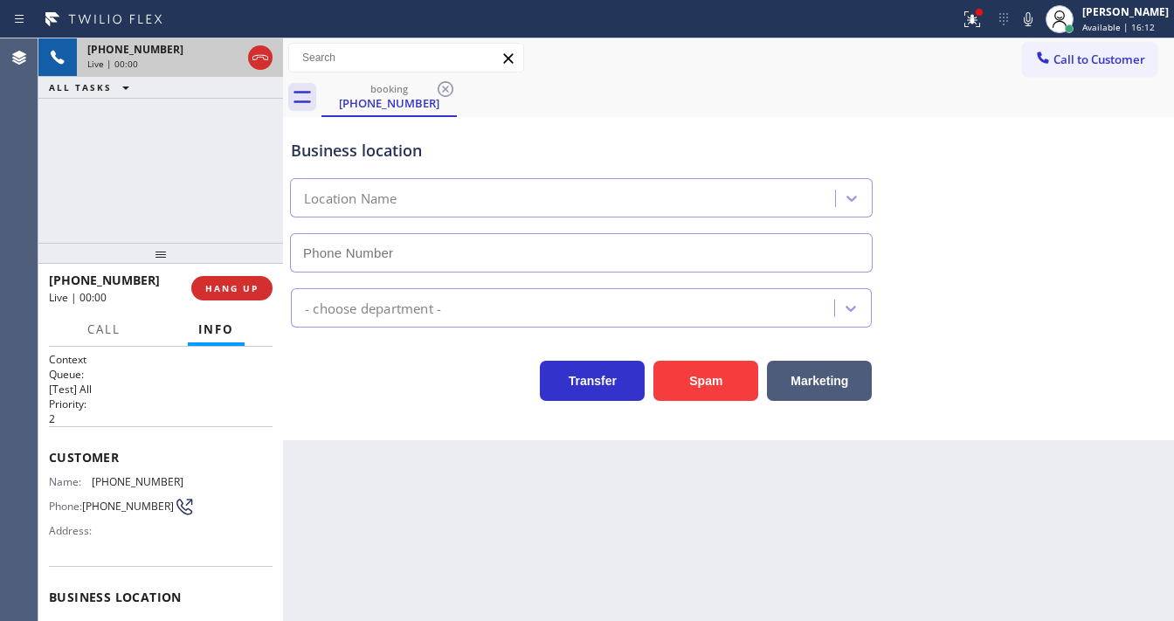
scroll to position [140, 0]
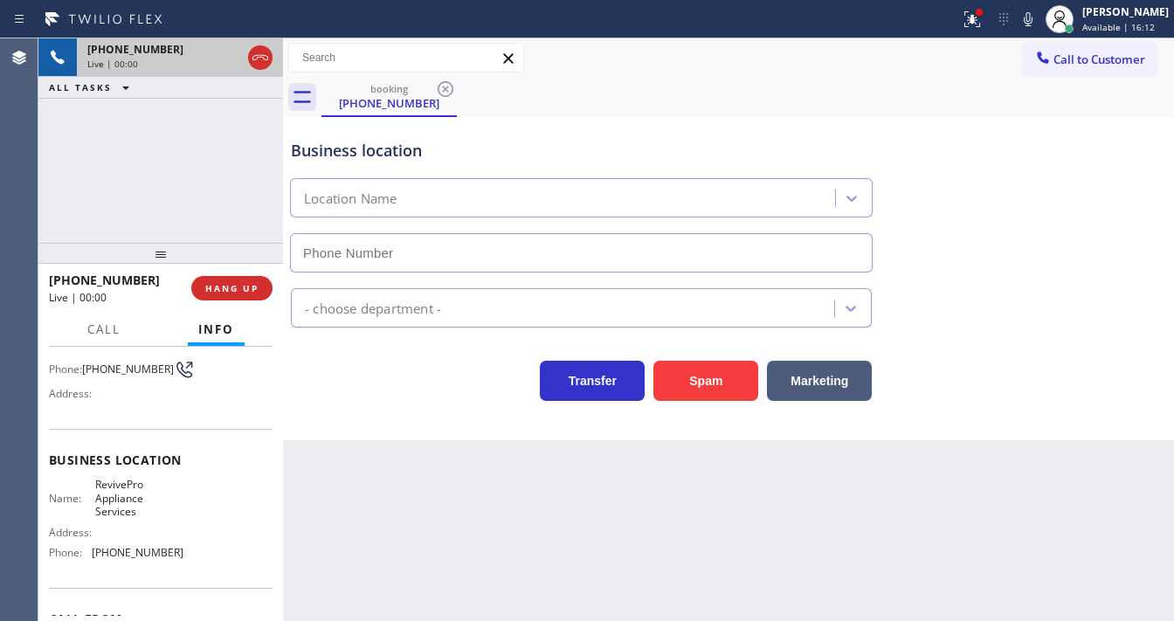
type input "(480) 725-3048"
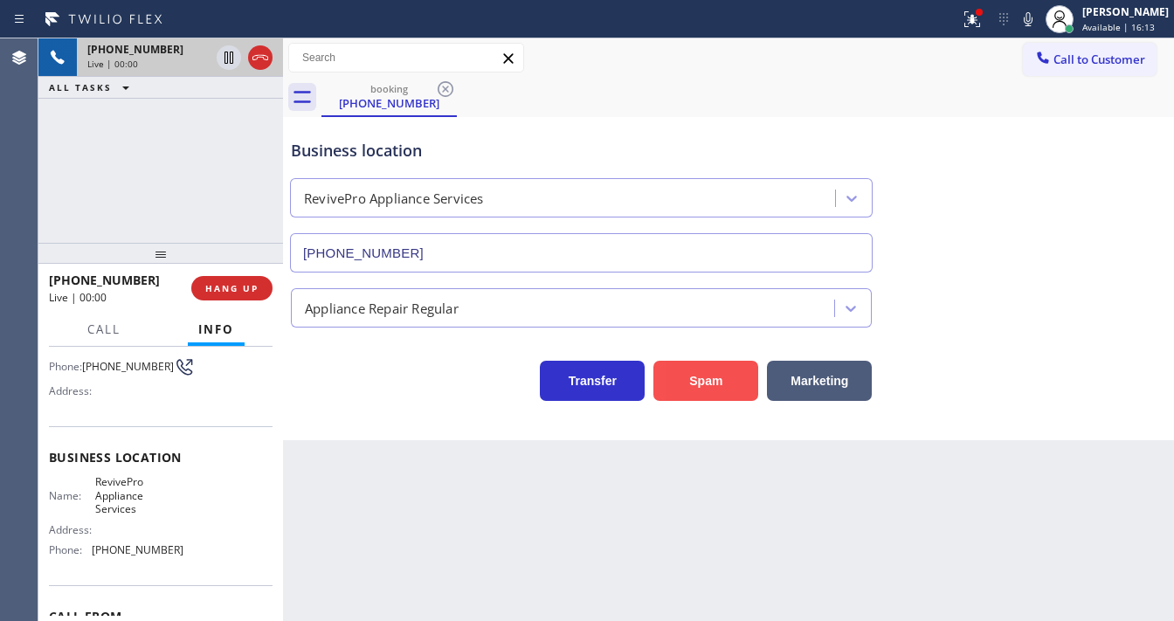
click at [727, 381] on button "Spam" at bounding box center [705, 381] width 105 height 40
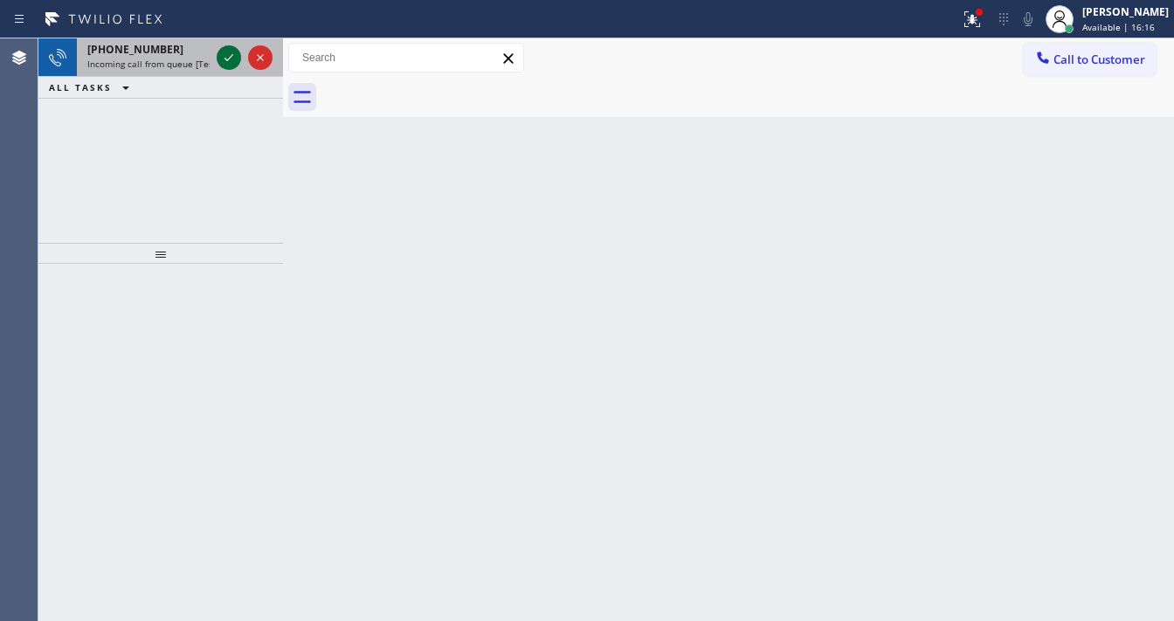
click at [234, 67] on icon at bounding box center [228, 57] width 21 height 21
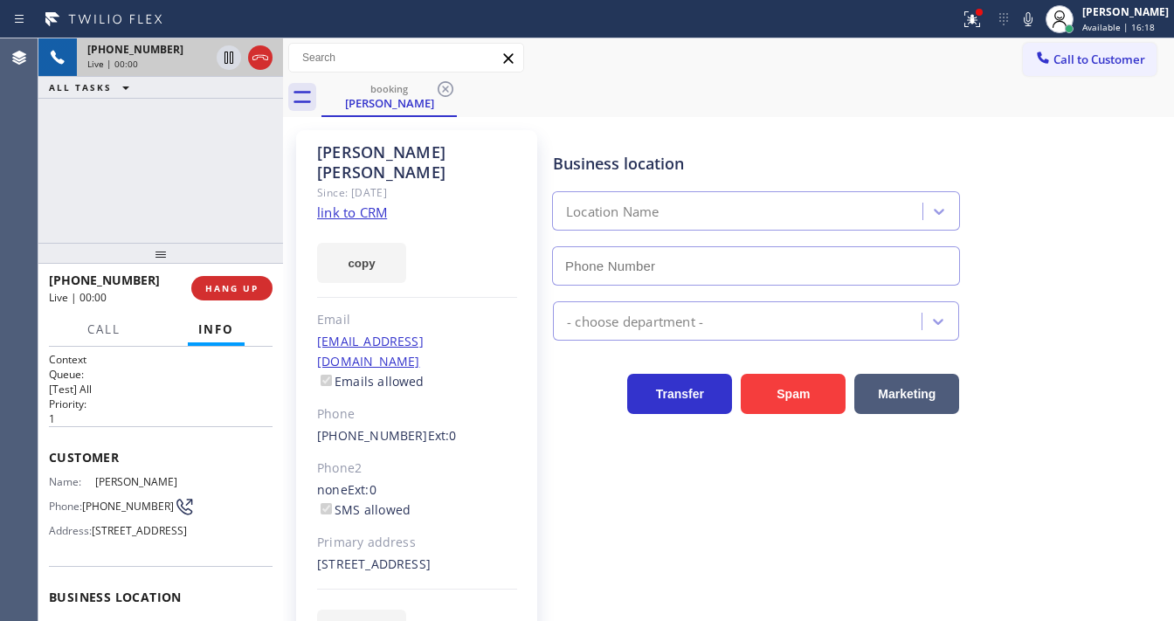
type input "(714) 677-8441"
click at [353, 204] on link "link to CRM" at bounding box center [352, 212] width 70 height 17
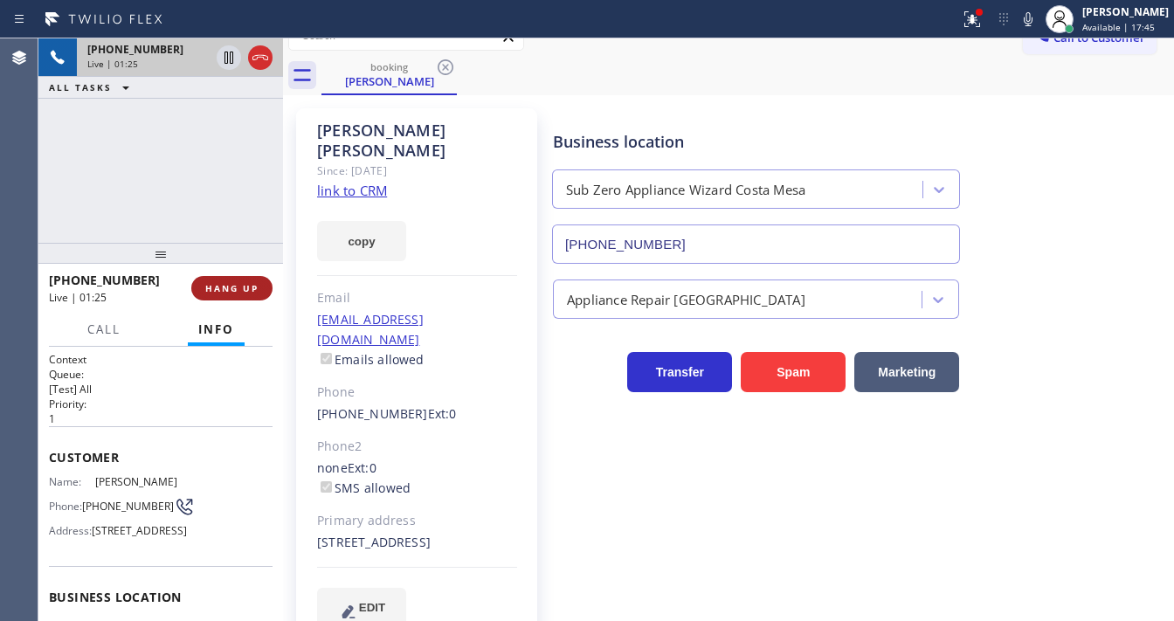
click at [242, 283] on span "HANG UP" at bounding box center [231, 288] width 53 height 12
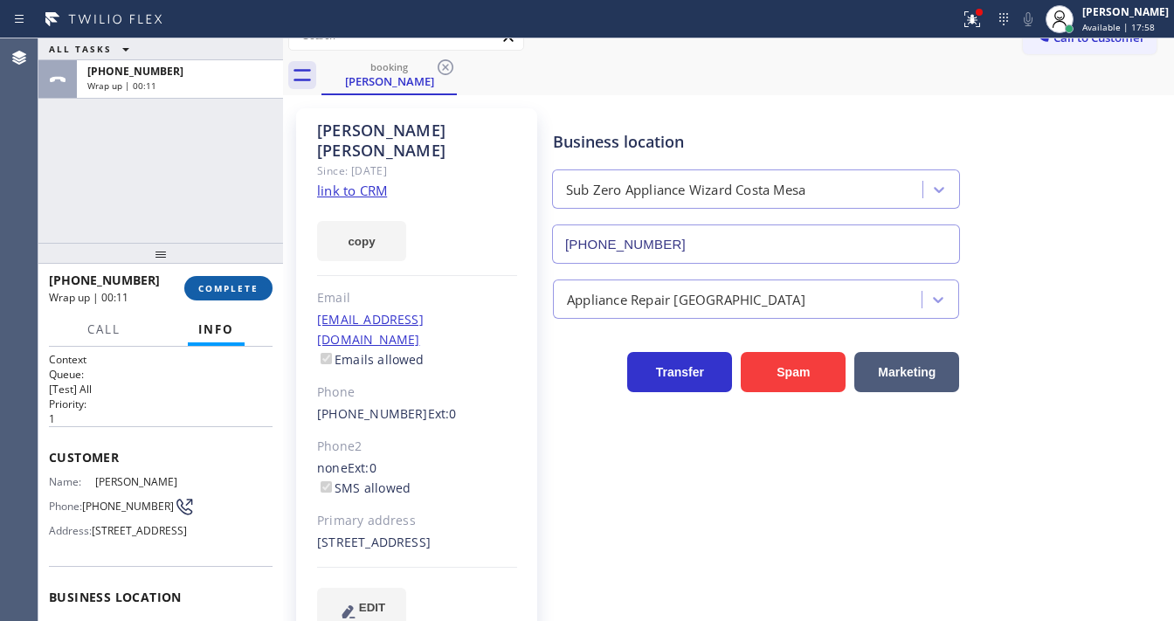
click at [226, 286] on span "COMPLETE" at bounding box center [228, 288] width 60 height 12
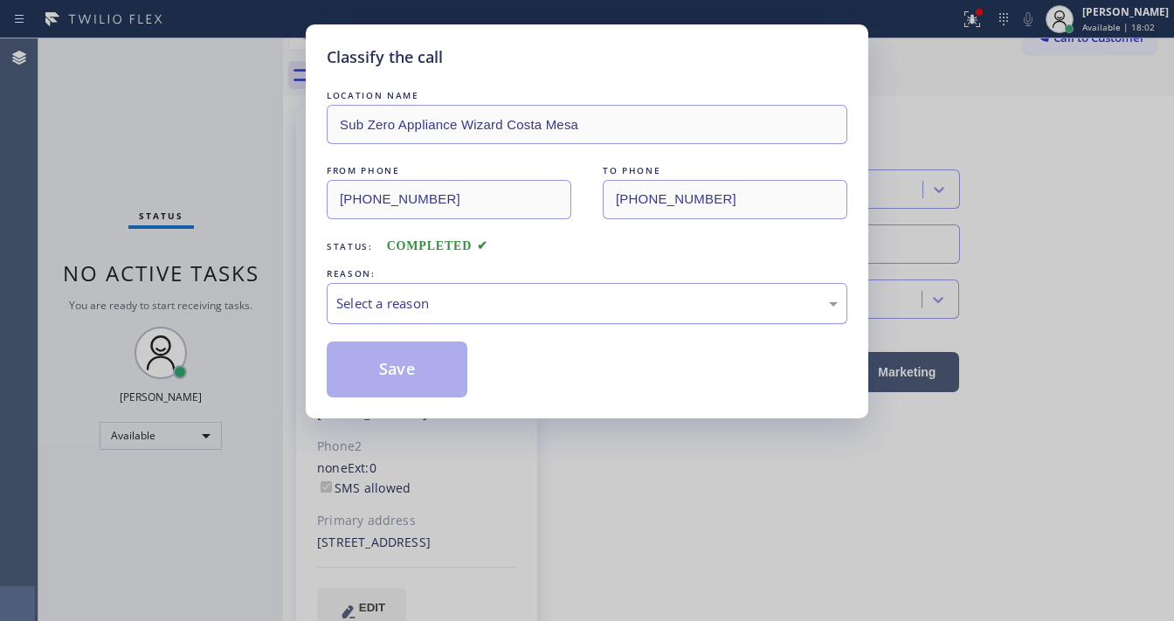
click at [419, 312] on div "Select a reason" at bounding box center [586, 303] width 501 height 20
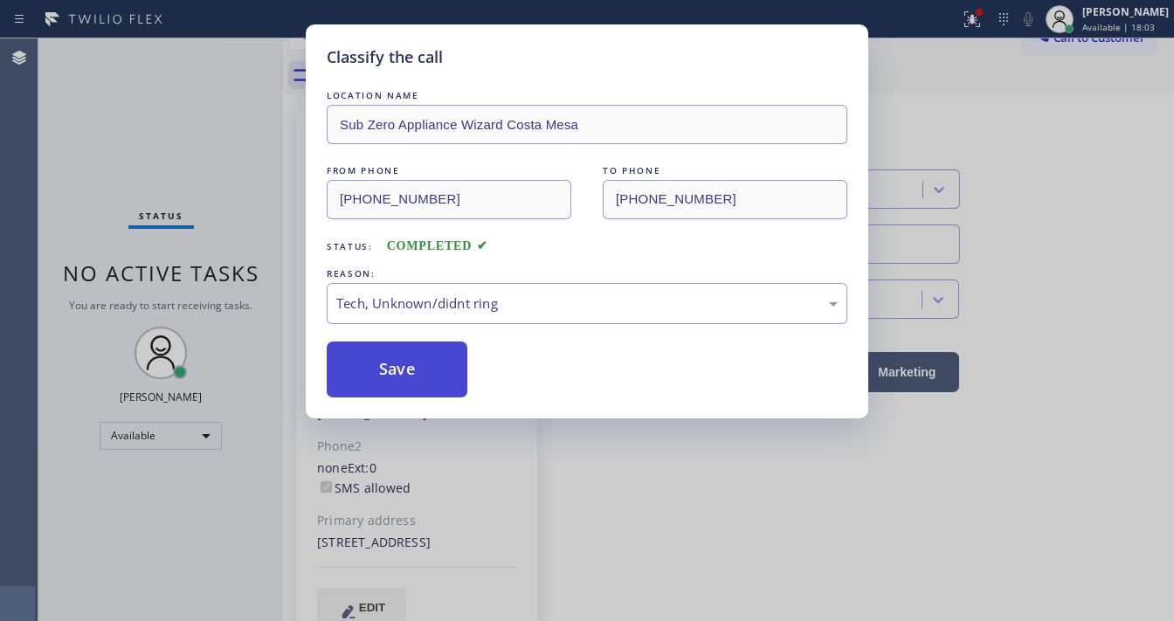
click at [415, 366] on button "Save" at bounding box center [397, 370] width 141 height 56
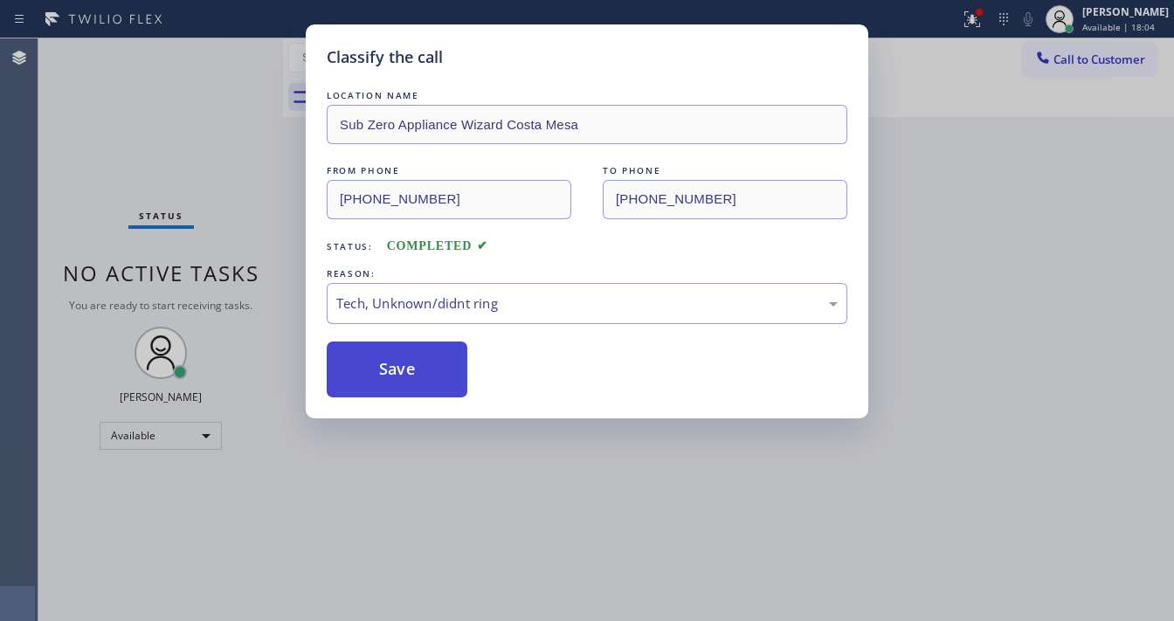
drag, startPoint x: 416, startPoint y: 365, endPoint x: 423, endPoint y: 356, distance: 11.2
click at [417, 363] on button "Save" at bounding box center [397, 370] width 141 height 56
click at [423, 356] on button "Save" at bounding box center [397, 370] width 141 height 56
click at [405, 356] on button "Save" at bounding box center [397, 370] width 141 height 56
drag, startPoint x: 402, startPoint y: 363, endPoint x: 399, endPoint y: 378, distance: 15.1
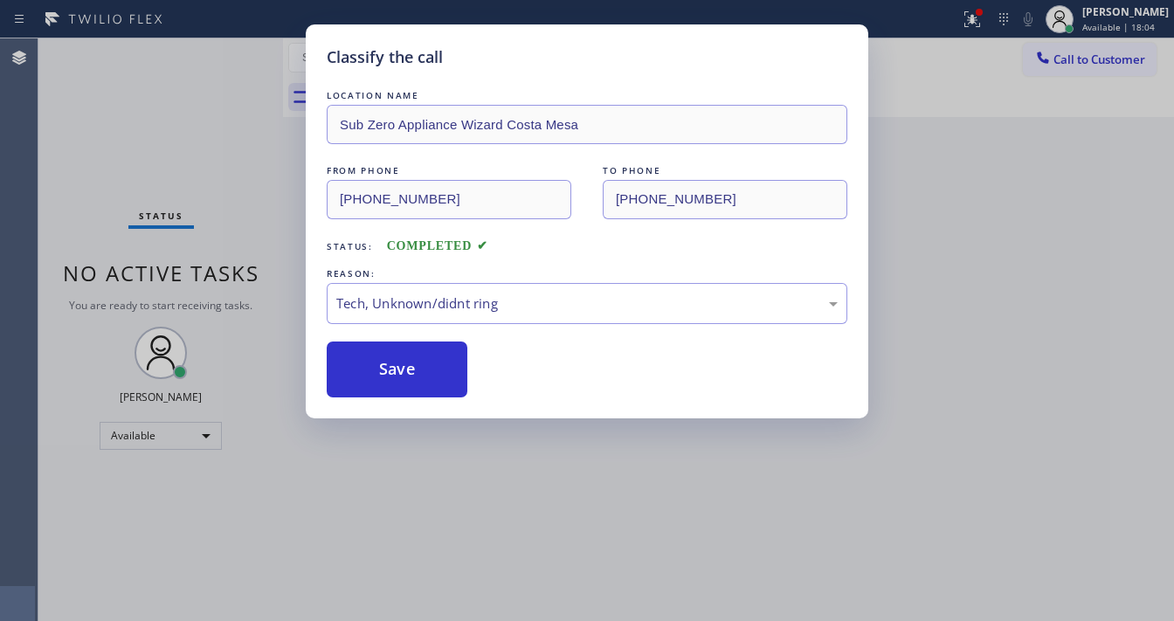
click at [402, 368] on button "Save" at bounding box center [397, 370] width 141 height 56
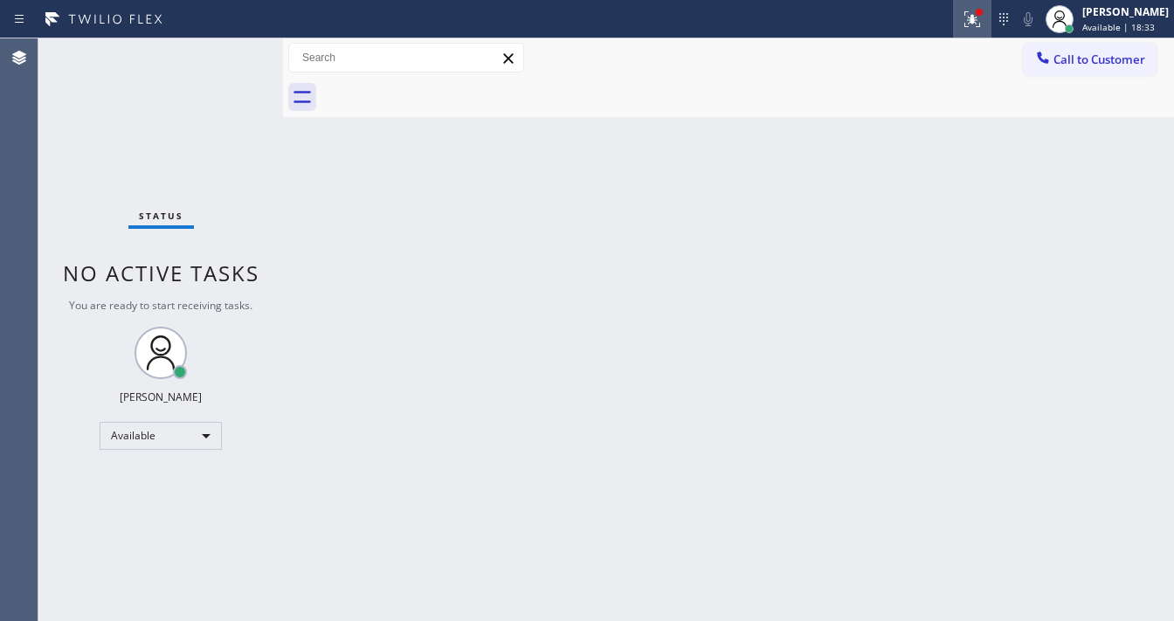
click at [969, 20] on div at bounding box center [972, 19] width 38 height 21
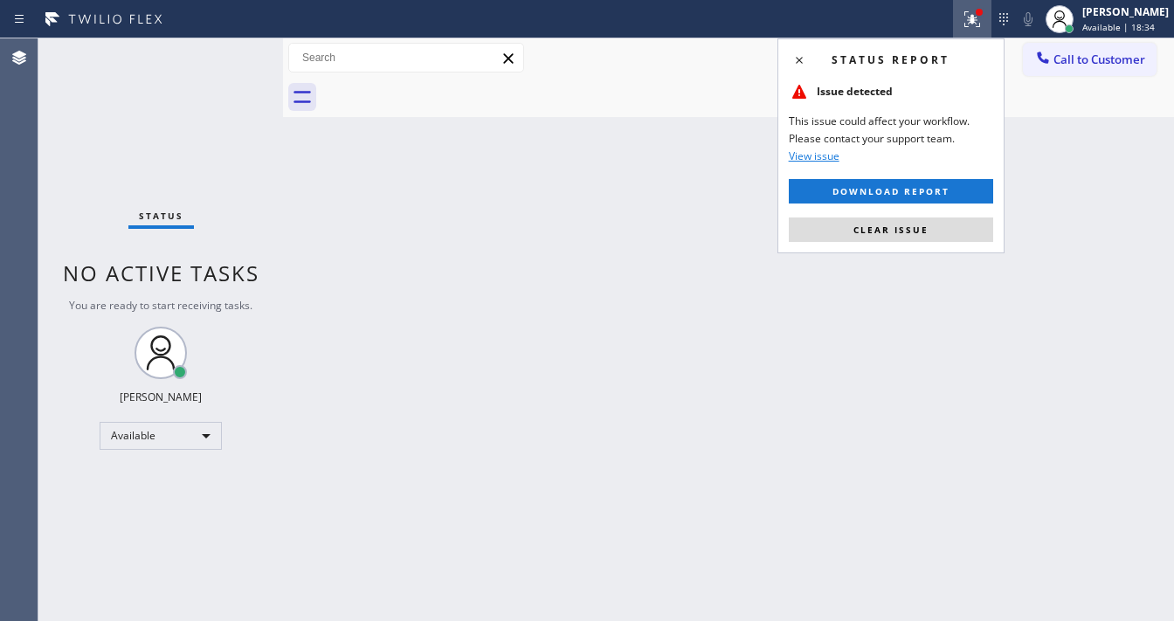
click at [901, 242] on div "Status report Issue detected This issue could affect your workflow. Please cont…" at bounding box center [890, 145] width 227 height 215
click at [905, 234] on button "Clear issue" at bounding box center [891, 229] width 204 height 24
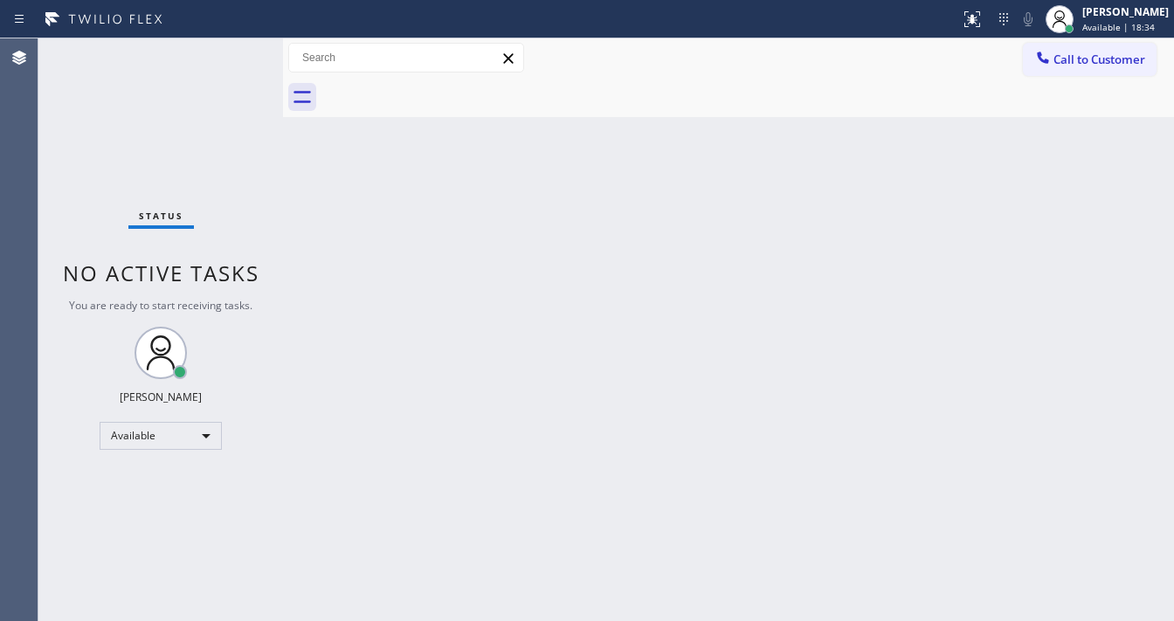
click at [512, 487] on div "Back to Dashboard Change Sender ID Customers Technicians Select a contact Outbo…" at bounding box center [728, 329] width 891 height 583
click at [487, 609] on div "Back to Dashboard Change Sender ID Customers Technicians Select a contact Outbo…" at bounding box center [728, 329] width 891 height 583
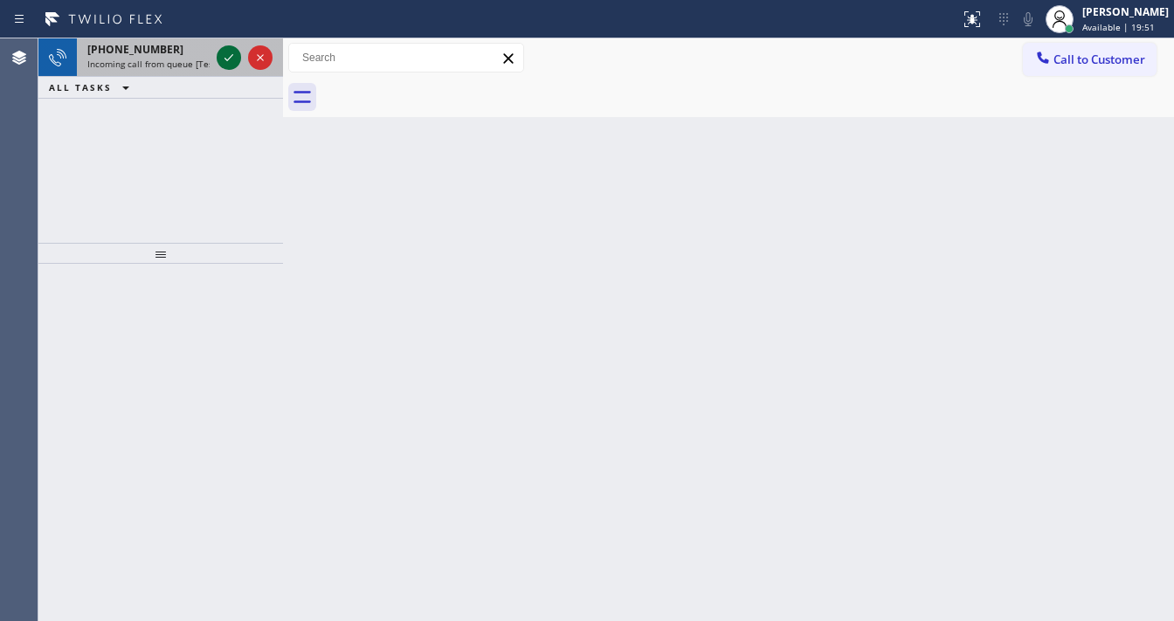
click at [214, 64] on div at bounding box center [244, 57] width 63 height 38
click at [219, 64] on div at bounding box center [229, 57] width 24 height 21
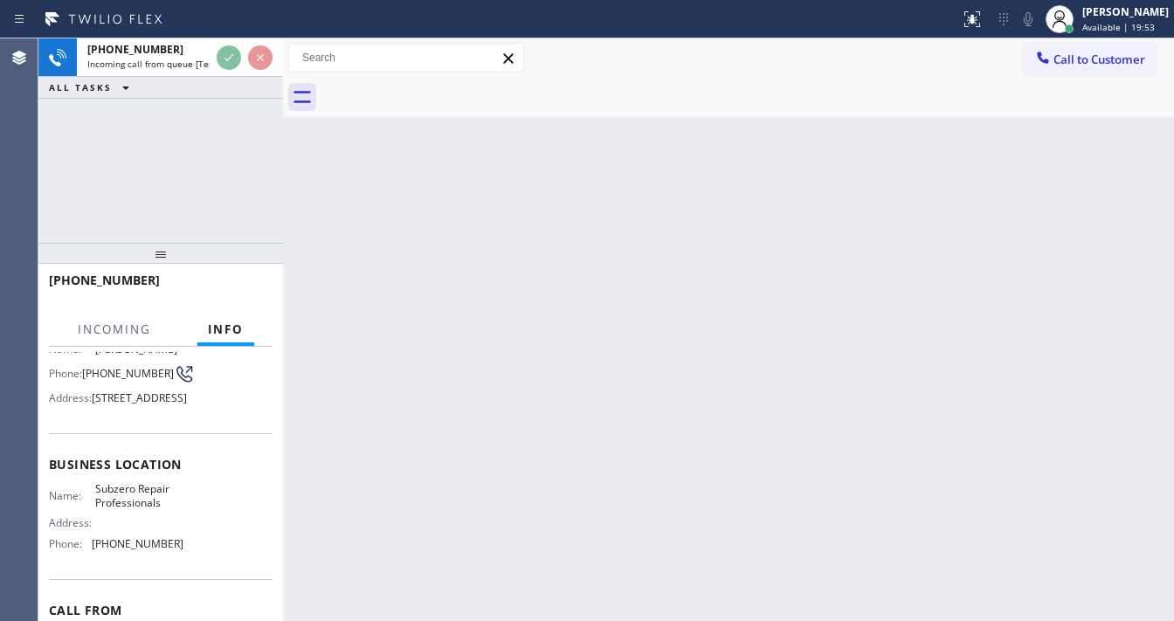
scroll to position [140, 0]
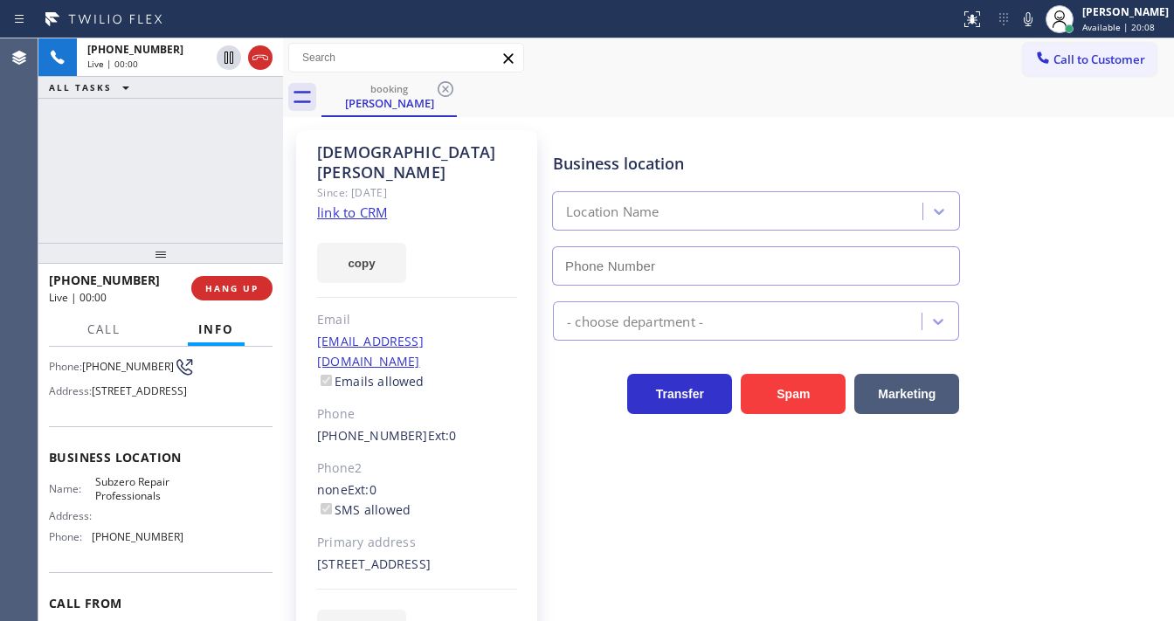
type input "(630) 394-6070"
click at [375, 204] on link "link to CRM" at bounding box center [352, 212] width 70 height 17
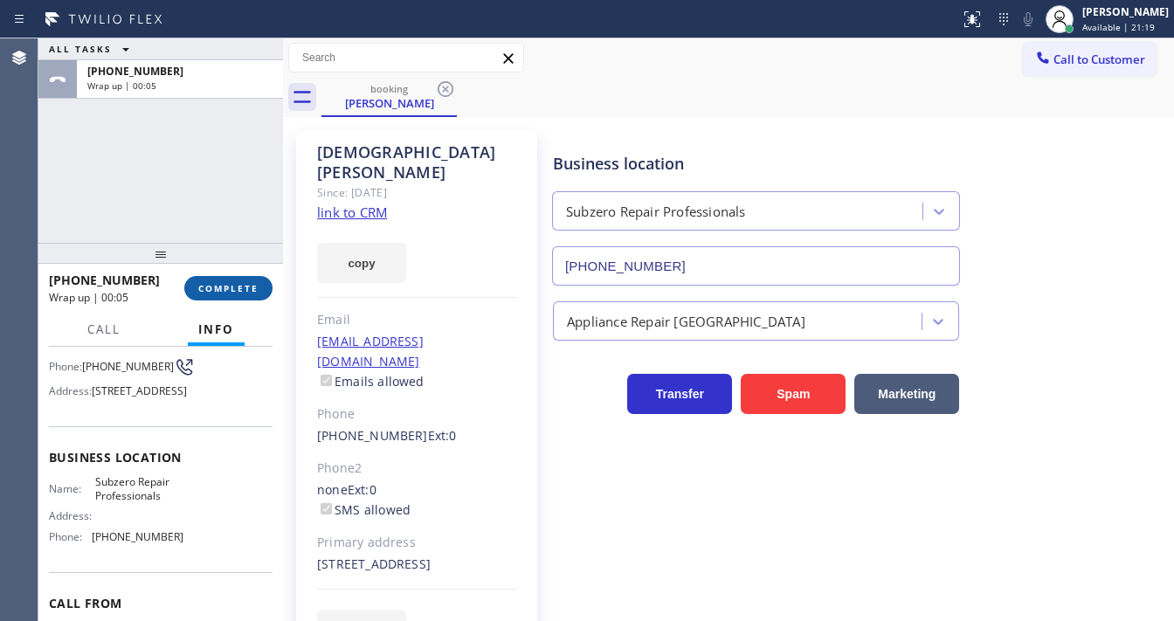
click at [217, 284] on span "COMPLETE" at bounding box center [228, 288] width 60 height 12
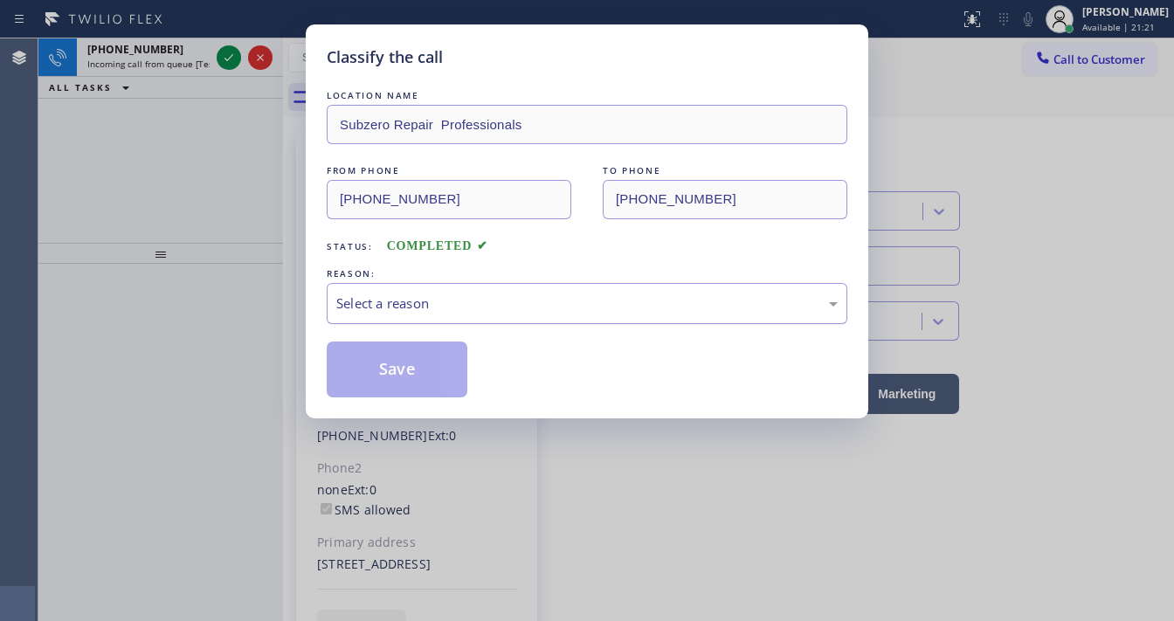
click at [426, 311] on div "Select a reason" at bounding box center [586, 303] width 501 height 20
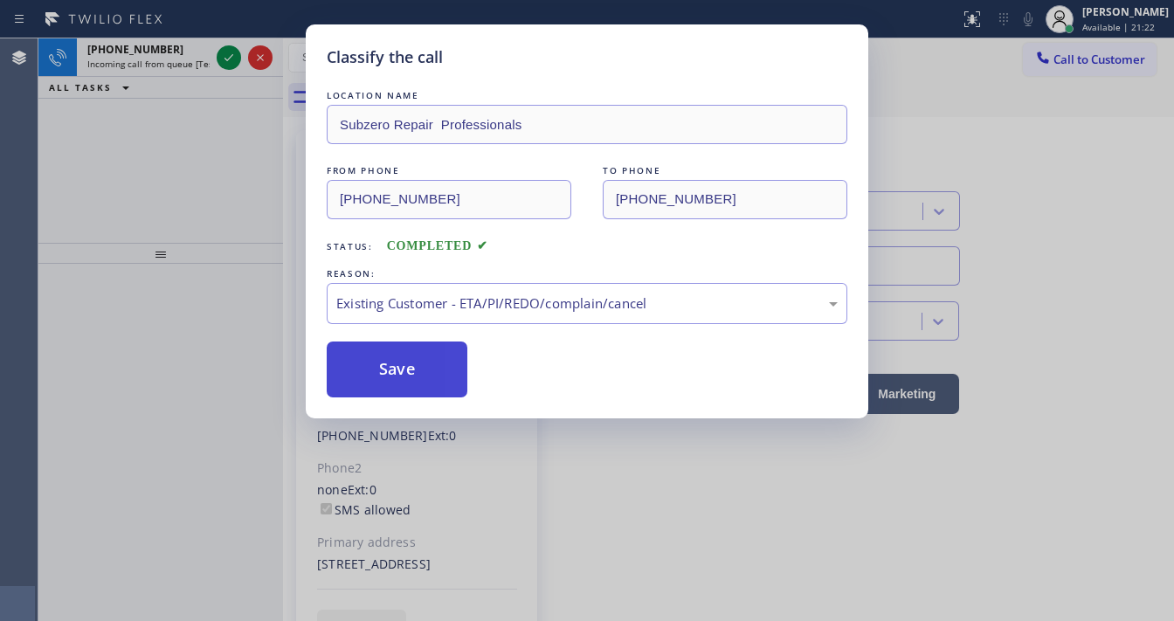
click at [391, 381] on button "Save" at bounding box center [397, 370] width 141 height 56
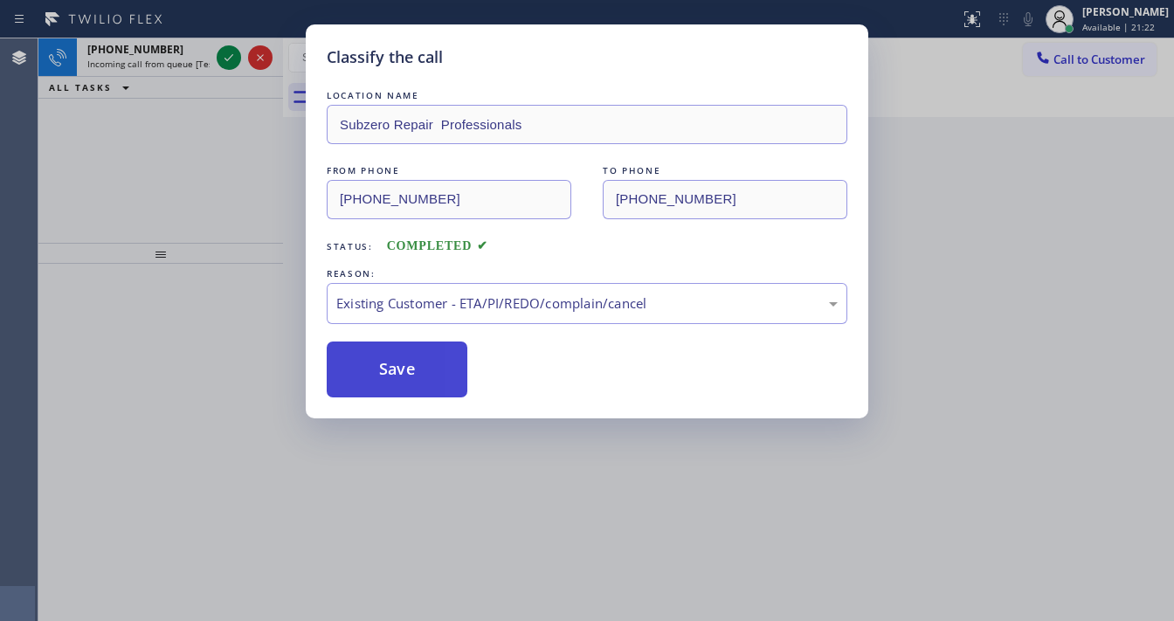
click at [391, 381] on button "Save" at bounding box center [397, 370] width 141 height 56
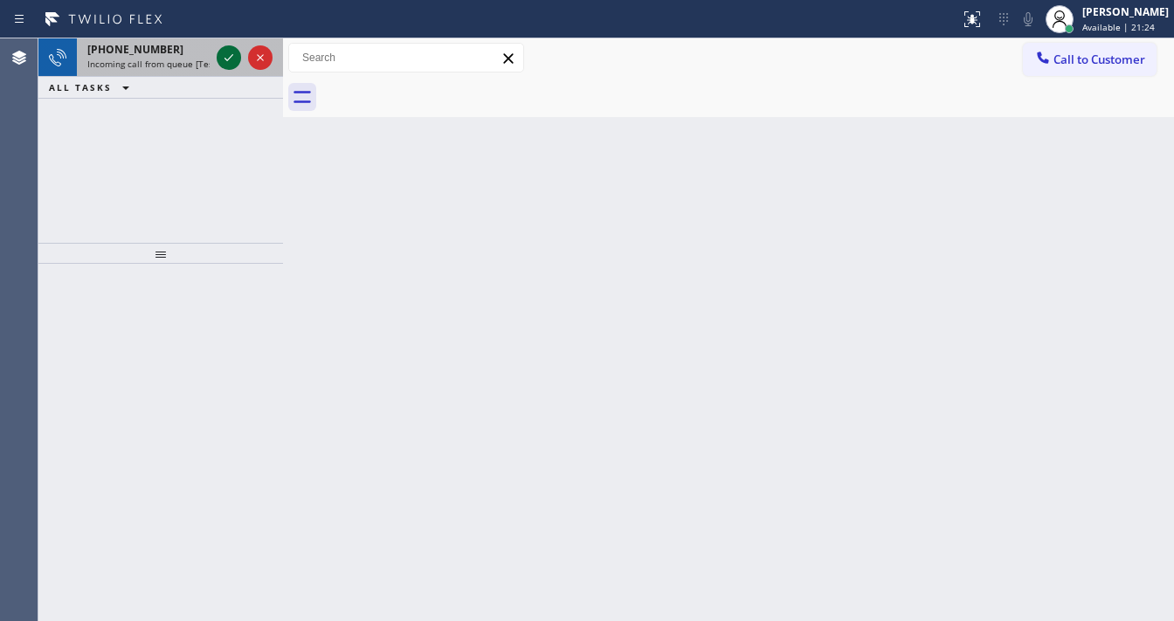
click at [219, 59] on icon at bounding box center [228, 57] width 21 height 21
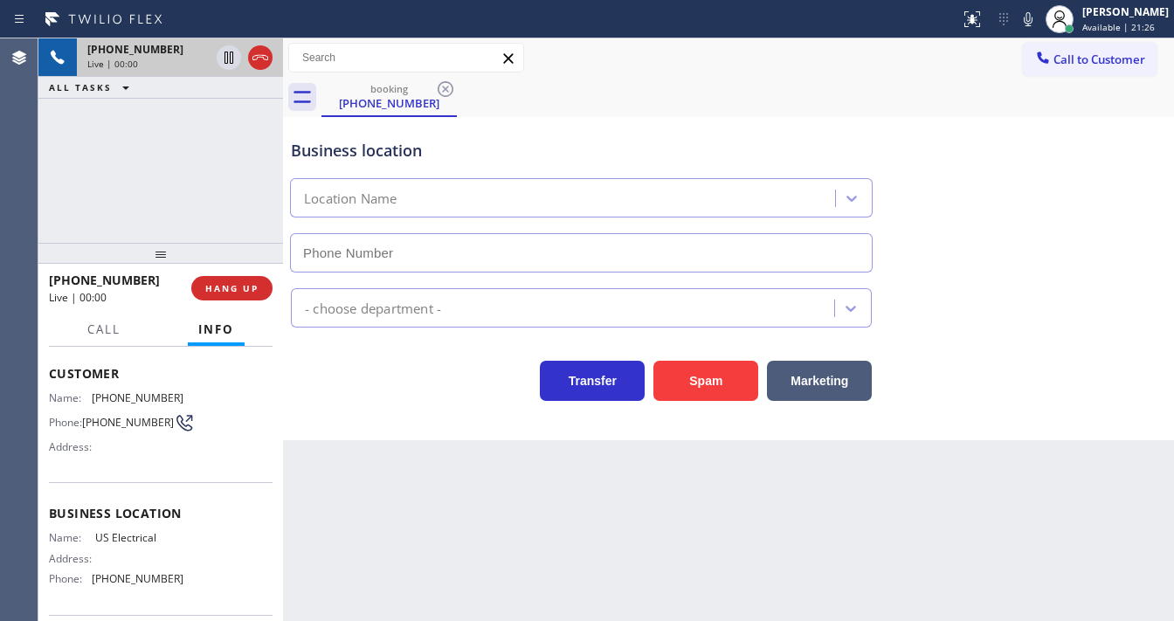
scroll to position [140, 0]
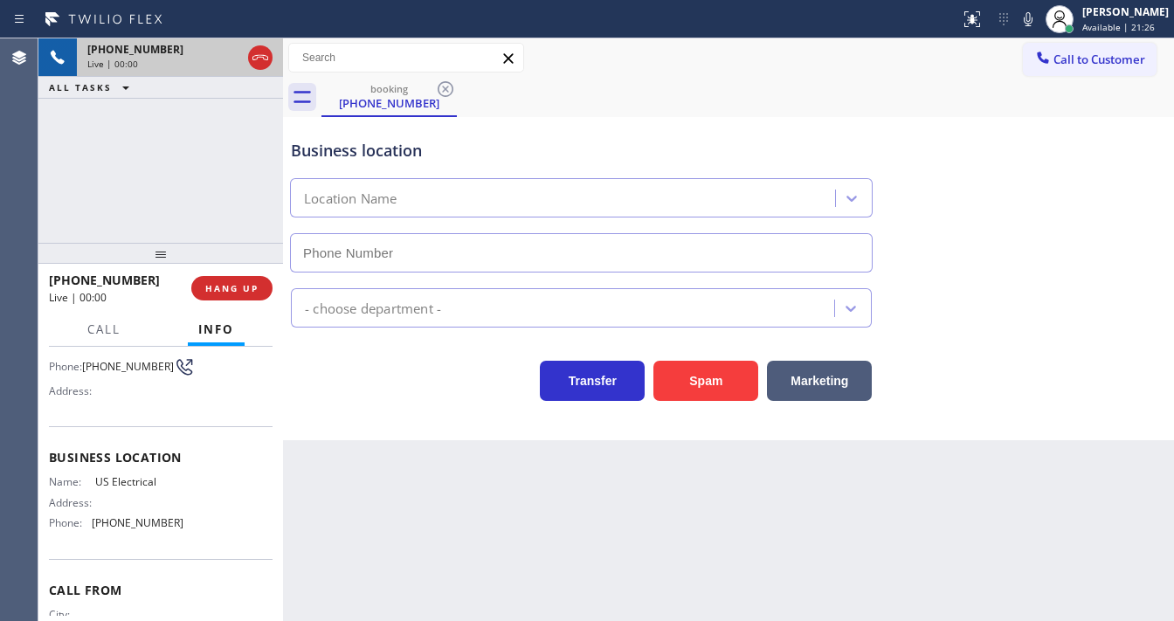
type input "(855) 905-2176"
click at [676, 395] on button "Spam" at bounding box center [705, 381] width 105 height 40
click at [677, 392] on button "Spam" at bounding box center [705, 381] width 105 height 40
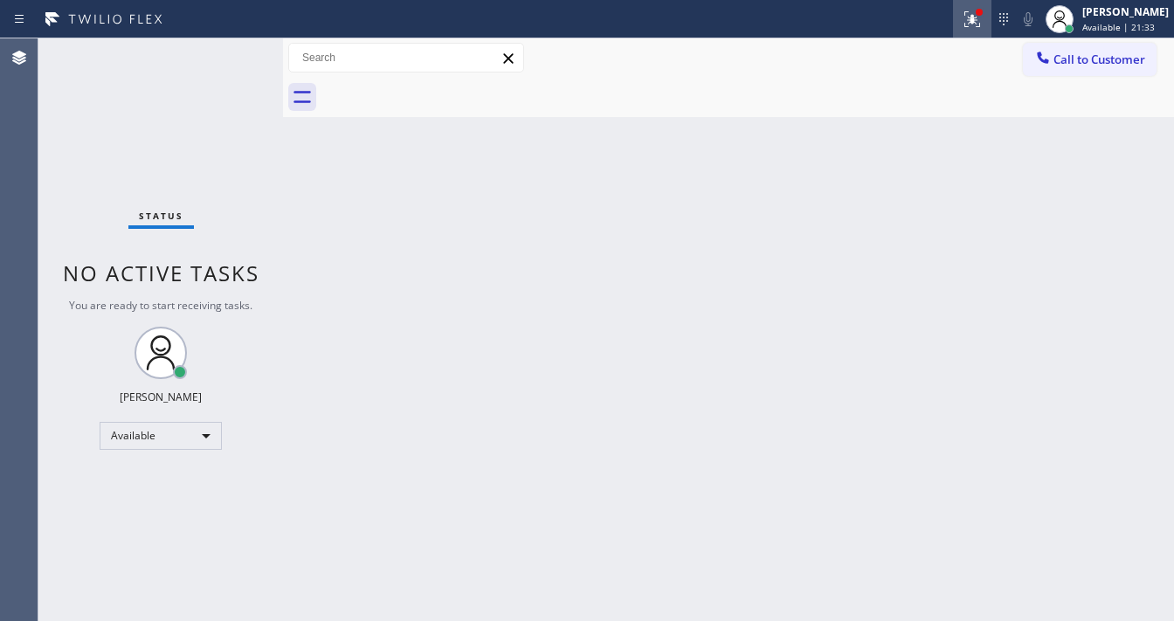
click at [982, 15] on icon at bounding box center [972, 19] width 21 height 21
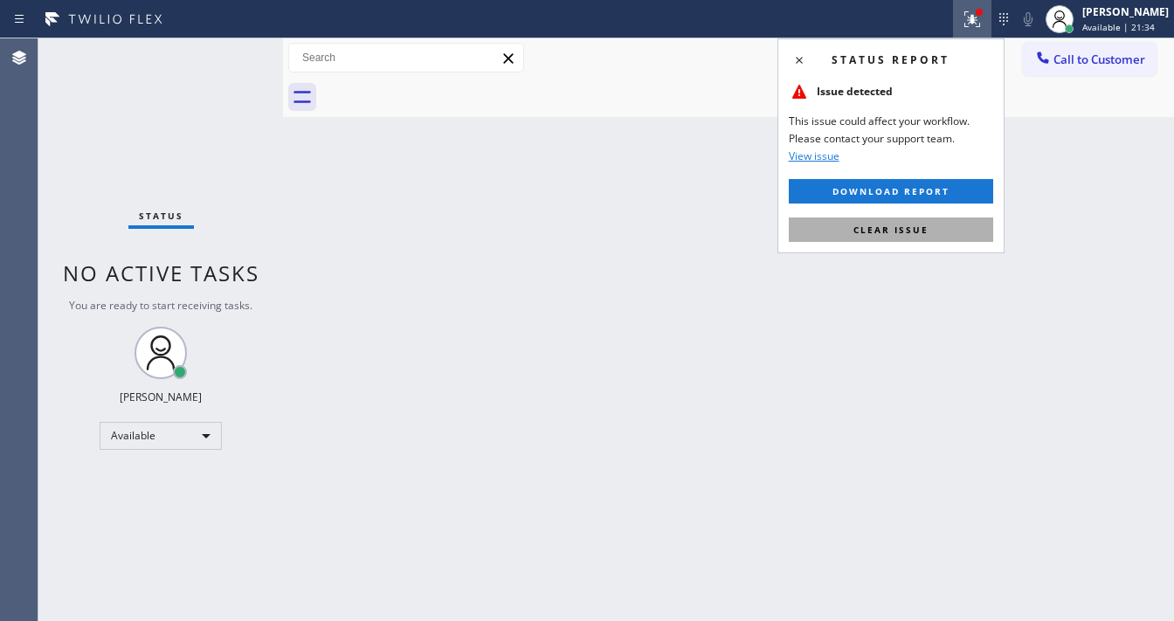
click at [893, 227] on span "Clear issue" at bounding box center [890, 230] width 75 height 12
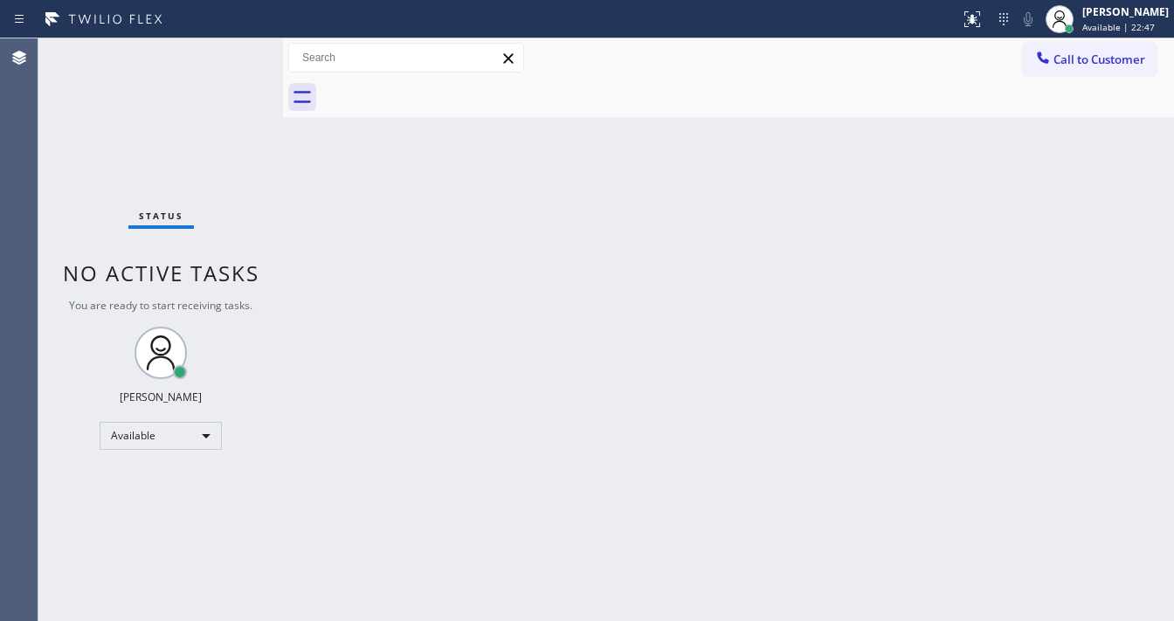
click at [231, 45] on div "Status No active tasks You are ready to start receiving tasks. [PERSON_NAME]" at bounding box center [160, 329] width 245 height 583
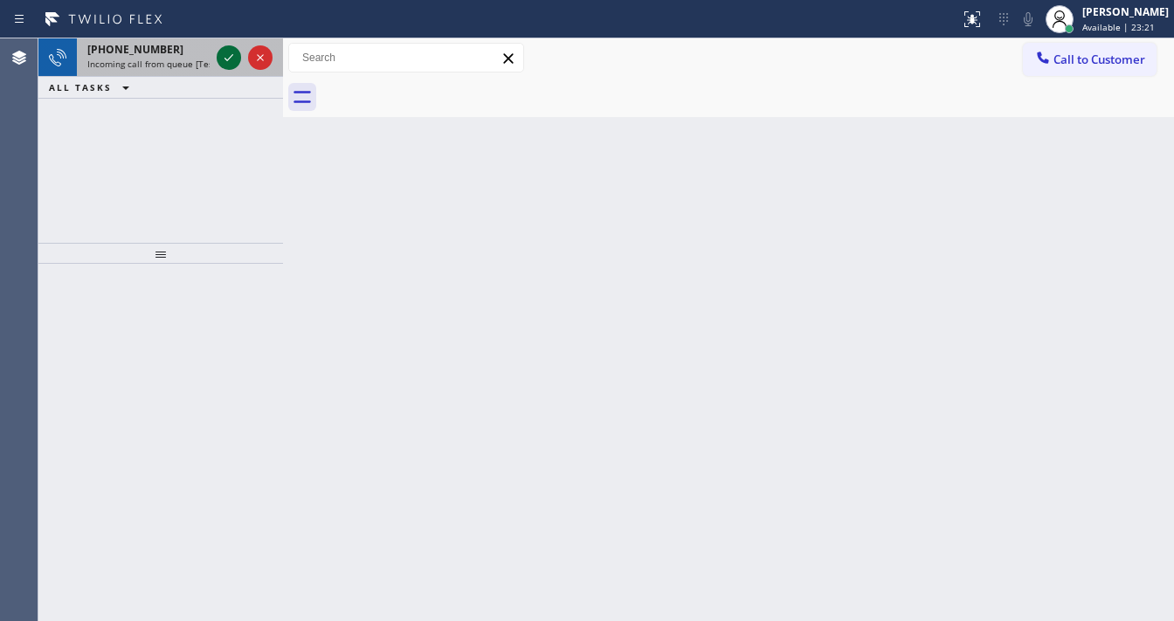
drag, startPoint x: 214, startPoint y: 35, endPoint x: 234, endPoint y: 59, distance: 31.6
click at [234, 59] on icon at bounding box center [228, 57] width 21 height 21
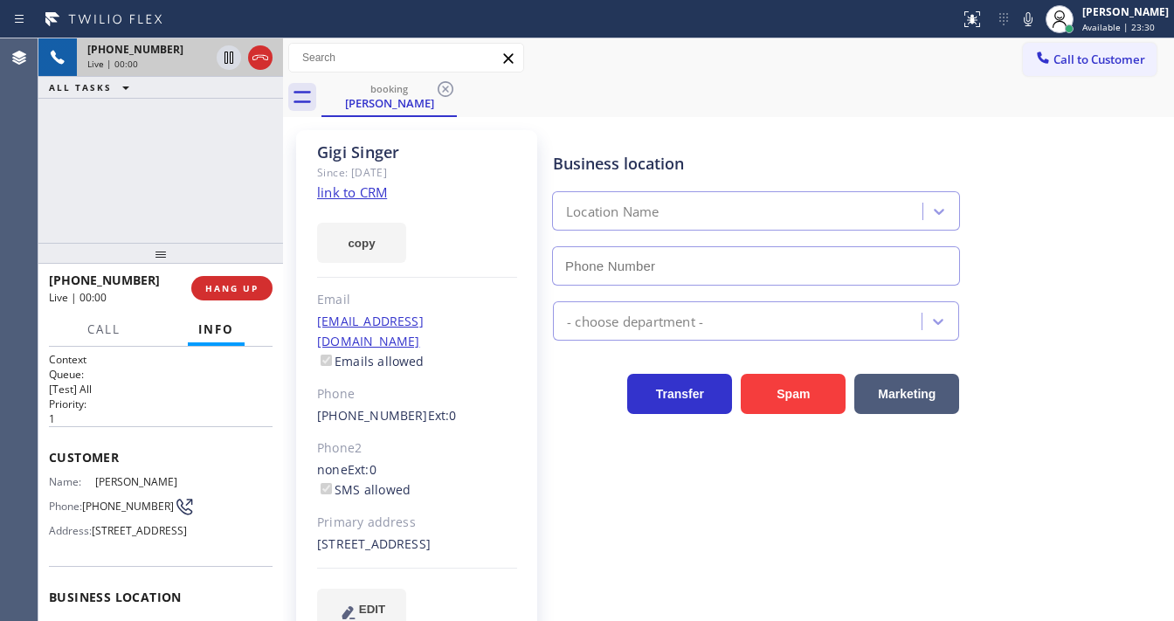
type input "[PHONE_NUMBER]"
click at [357, 196] on link "link to CRM" at bounding box center [352, 191] width 70 height 17
click at [143, 124] on div "+13038842029 Live | 00:16 ALL TASKS ALL TASKS ACTIVE TASKS TASKS IN WRAP UP" at bounding box center [160, 140] width 245 height 204
click at [194, 178] on div "+13038842029 Live | 02:48 ALL TASKS ALL TASKS ACTIVE TASKS TASKS IN WRAP UP" at bounding box center [160, 140] width 245 height 204
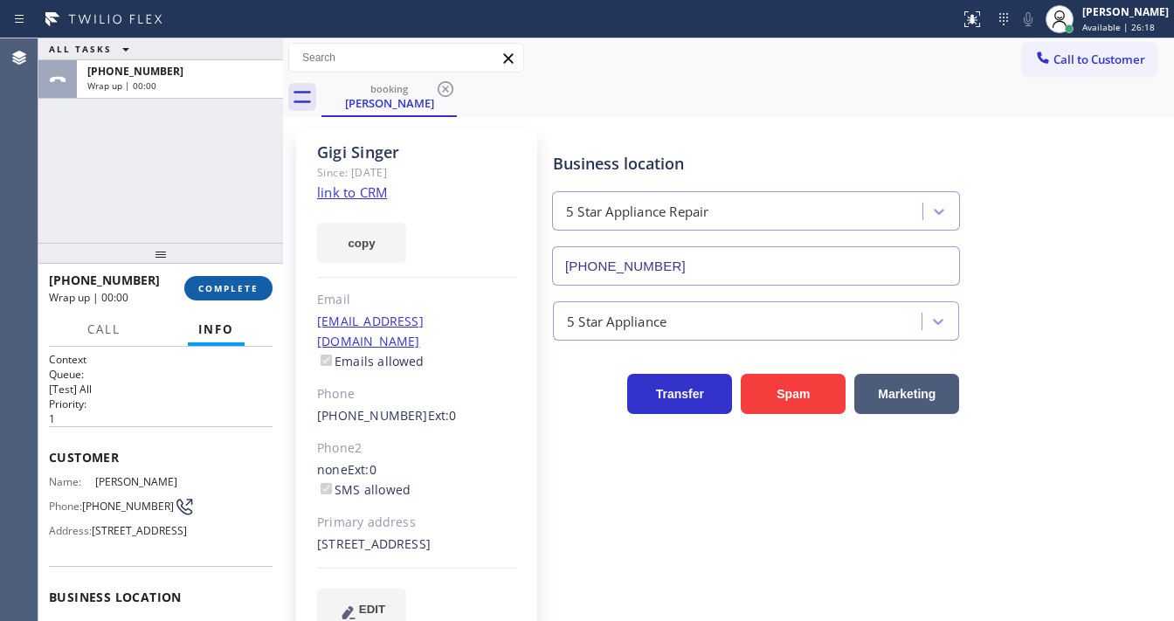
click at [245, 279] on button "COMPLETE" at bounding box center [228, 288] width 88 height 24
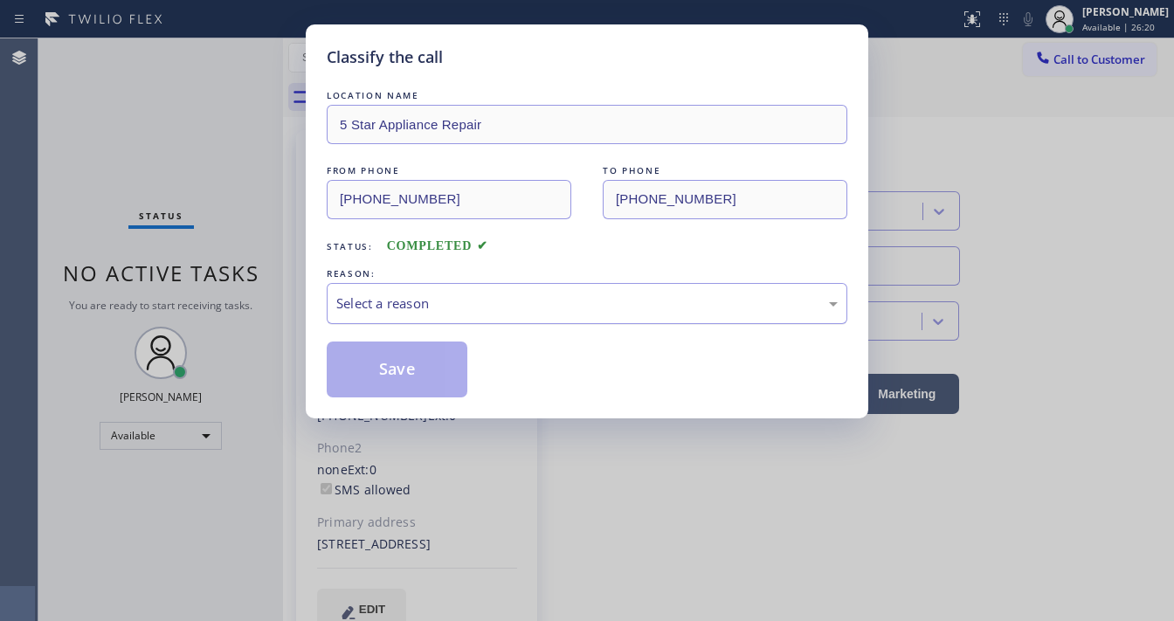
click at [423, 307] on div "Select a reason" at bounding box center [586, 303] width 501 height 20
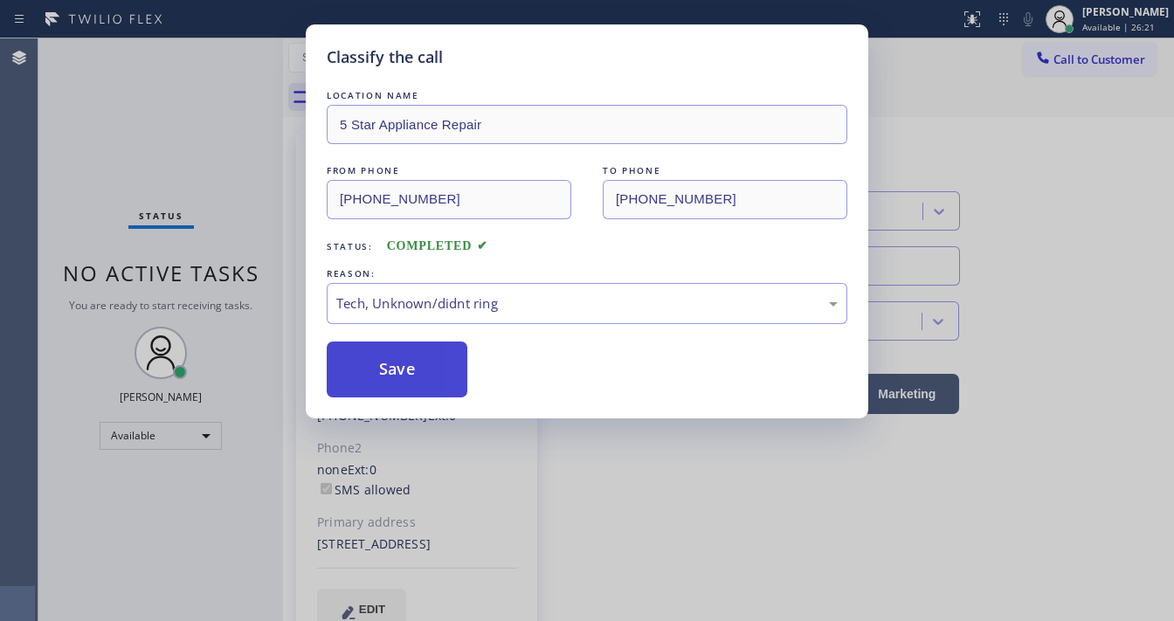
click at [402, 382] on button "Save" at bounding box center [397, 370] width 141 height 56
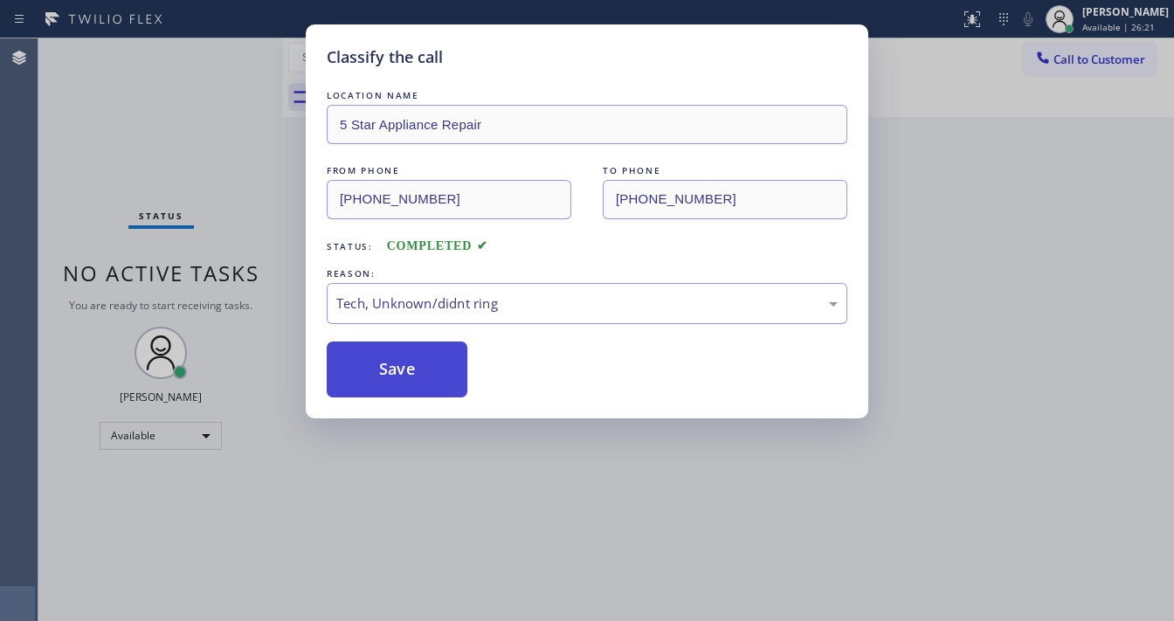
click at [402, 381] on button "Save" at bounding box center [397, 370] width 141 height 56
click at [395, 384] on button "Save" at bounding box center [397, 370] width 141 height 56
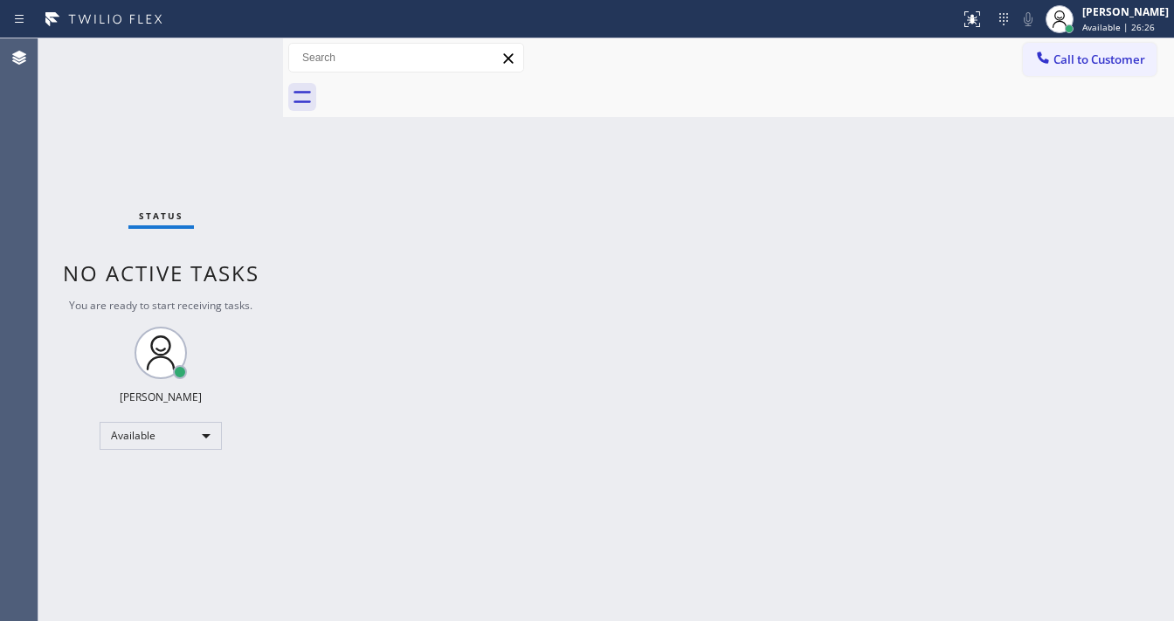
drag, startPoint x: 514, startPoint y: 21, endPoint x: 539, endPoint y: 44, distance: 33.4
click at [521, 27] on div at bounding box center [480, 19] width 946 height 28
click at [503, 66] on icon at bounding box center [508, 58] width 21 height 21
drag, startPoint x: 611, startPoint y: 188, endPoint x: 608, endPoint y: 133, distance: 55.1
click at [611, 189] on div "Back to Dashboard Change Sender ID Customers Technicians Select a contact Outbo…" at bounding box center [728, 329] width 891 height 583
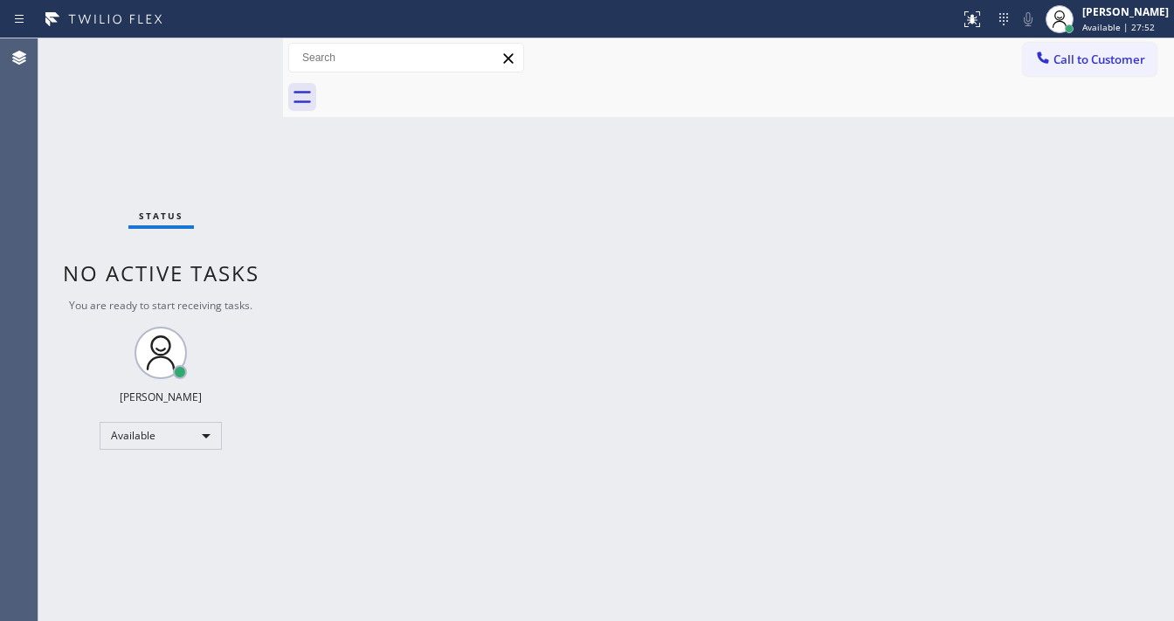
click at [234, 51] on div "Status No active tasks You are ready to start receiving tasks. [PERSON_NAME]" at bounding box center [160, 329] width 245 height 583
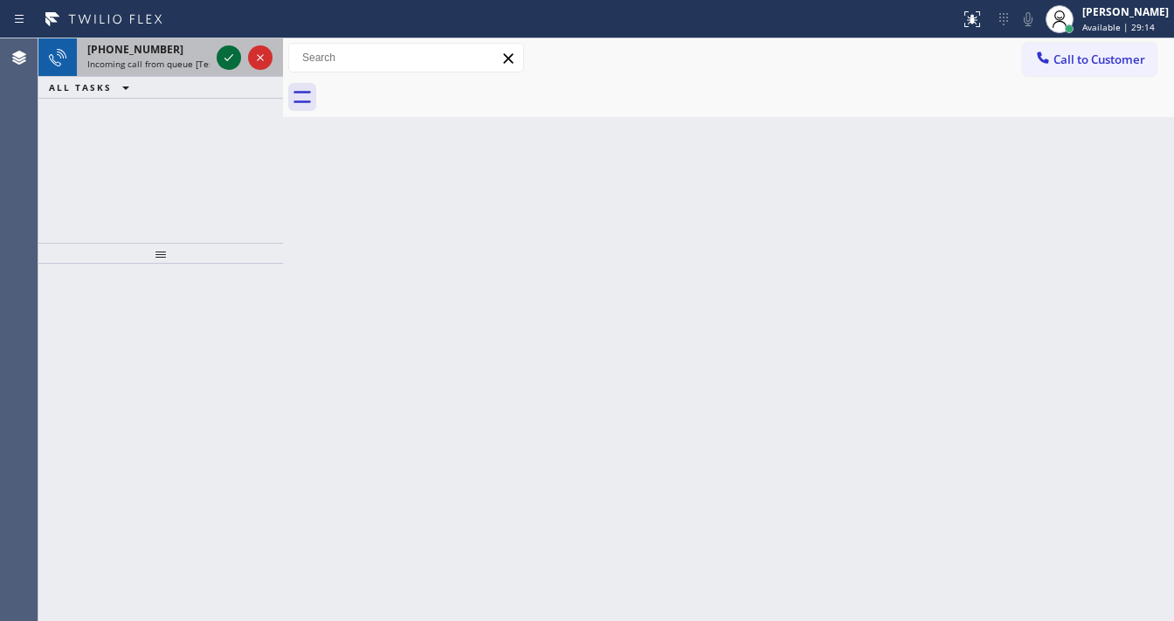
click at [218, 54] on icon at bounding box center [228, 57] width 21 height 21
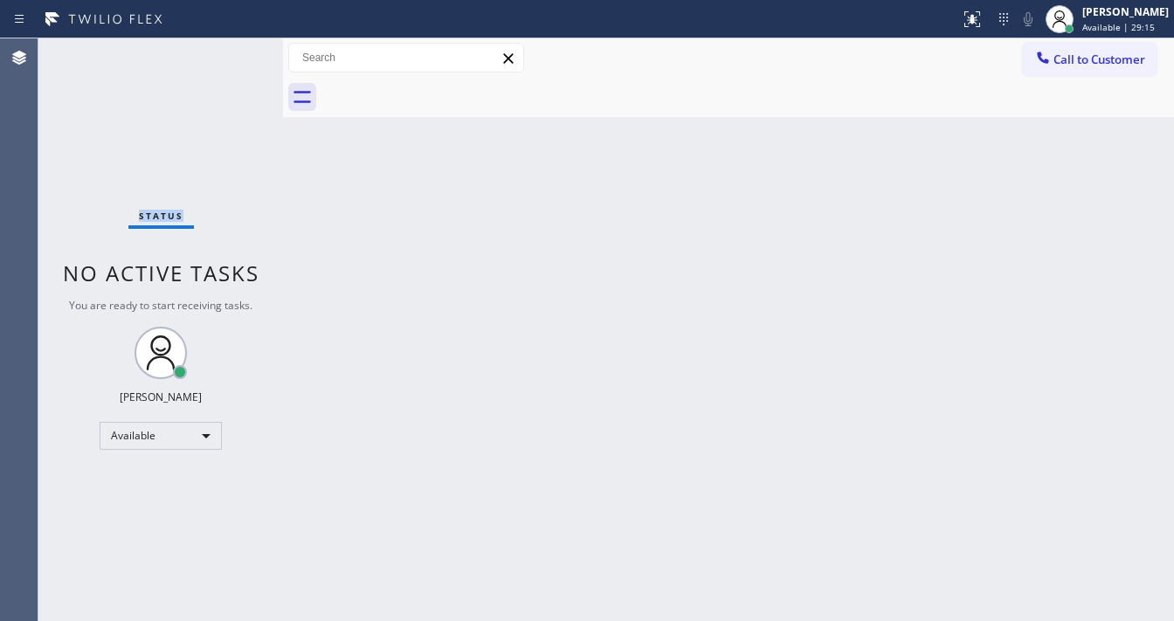
click at [222, 58] on div "Status No active tasks You are ready to start receiving tasks. [PERSON_NAME]" at bounding box center [160, 329] width 245 height 583
click at [220, 56] on div "Status No active tasks You are ready to start receiving tasks. [PERSON_NAME]" at bounding box center [160, 329] width 245 height 583
click at [225, 55] on div "Status No active tasks You are ready to start receiving tasks. [PERSON_NAME]" at bounding box center [160, 329] width 245 height 583
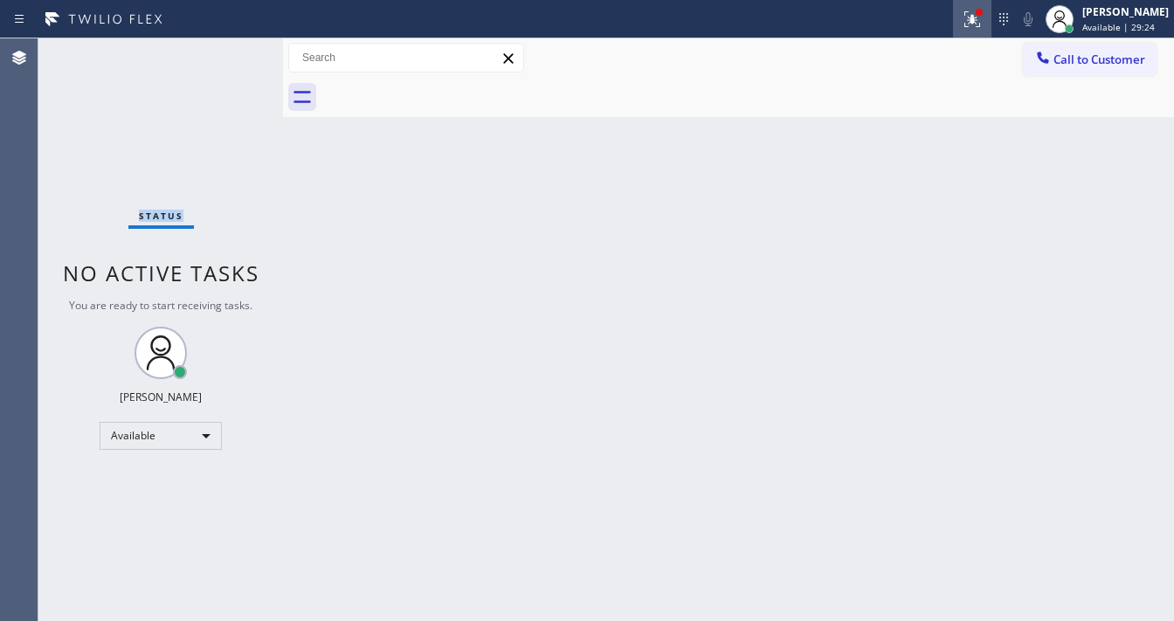
click at [969, 27] on div at bounding box center [972, 19] width 38 height 21
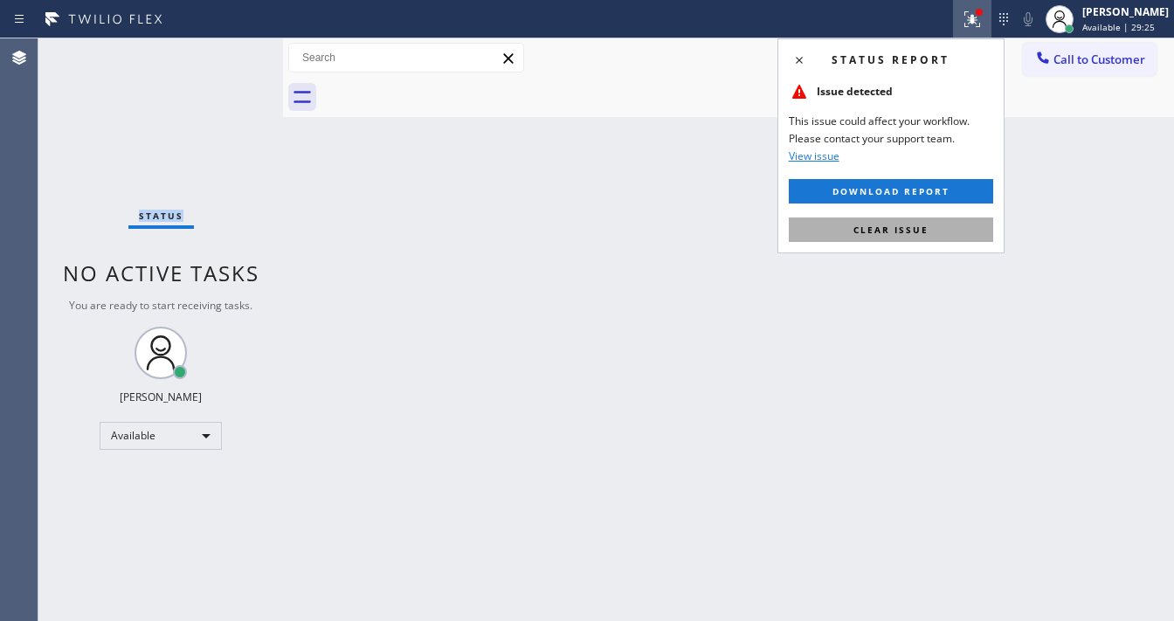
click at [912, 224] on span "Clear issue" at bounding box center [890, 230] width 75 height 12
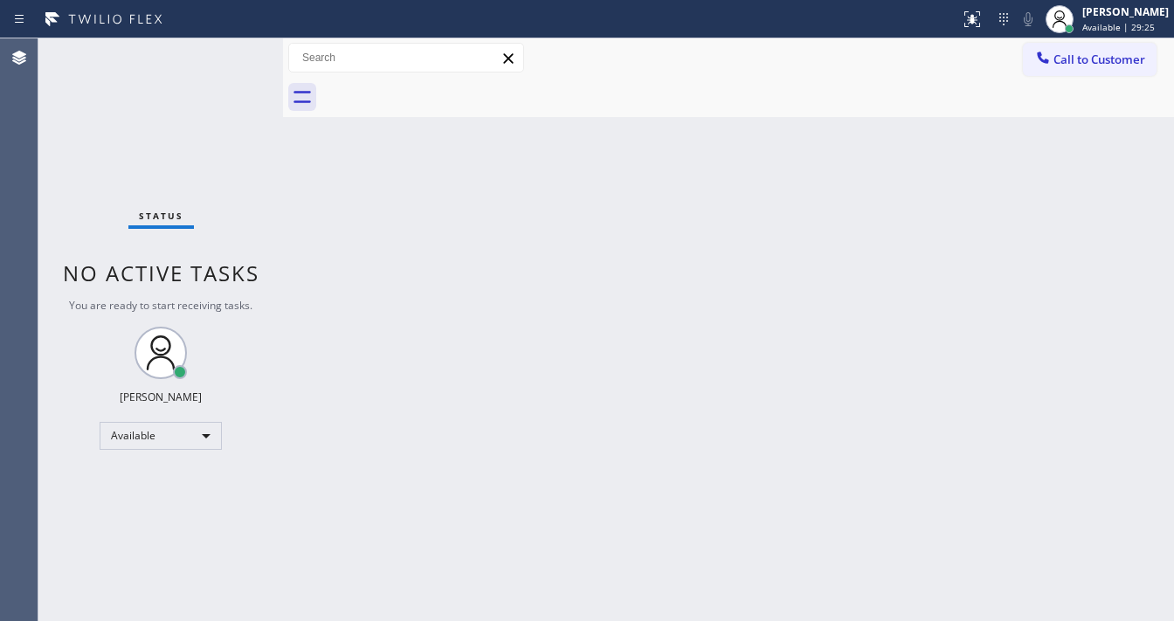
drag, startPoint x: 635, startPoint y: 292, endPoint x: 550, endPoint y: 566, distance: 287.0
click at [630, 293] on div "Back to Dashboard Change Sender ID Customers Technicians Select a contact Outbo…" at bounding box center [728, 329] width 891 height 583
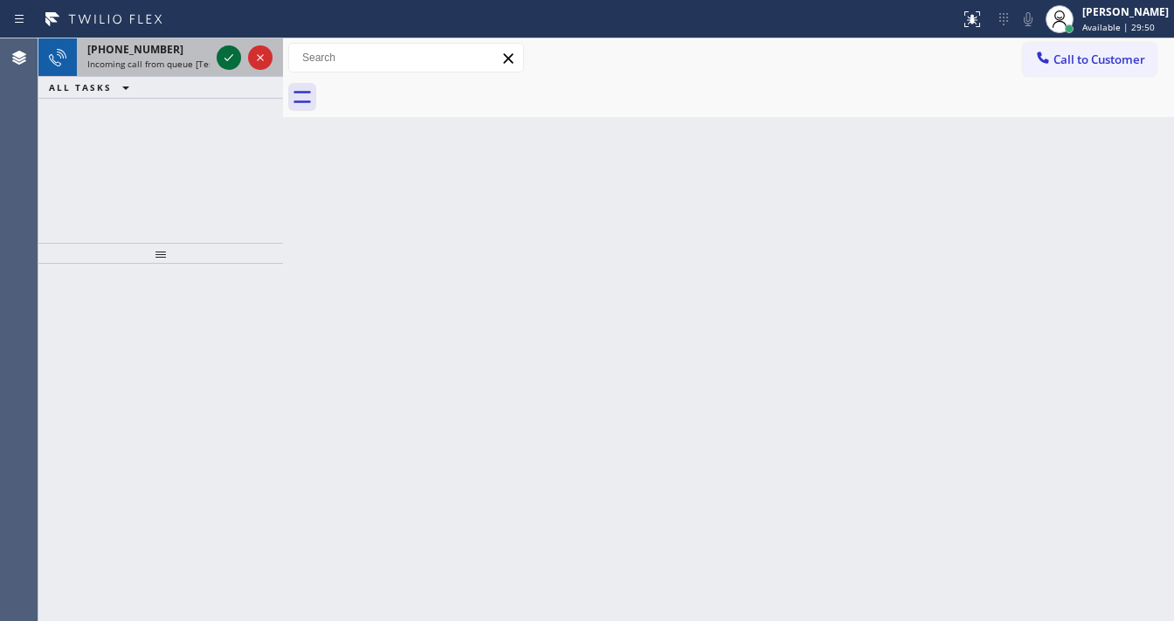
click at [227, 55] on icon at bounding box center [228, 57] width 21 height 21
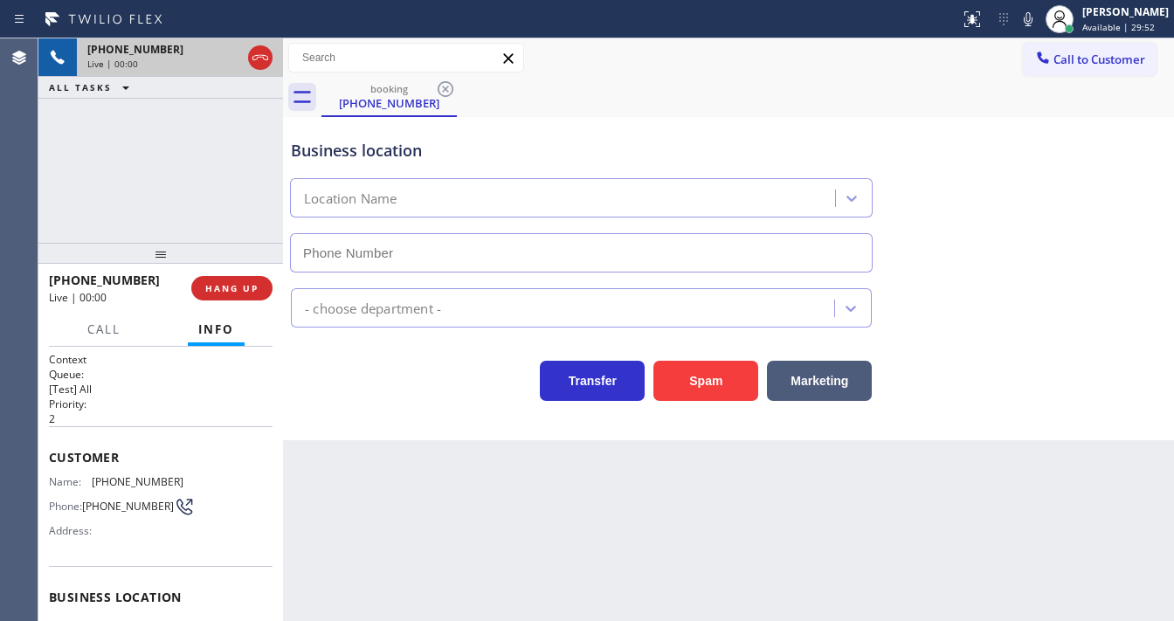
type input "(323) 403-0320"
click at [708, 368] on button "Spam" at bounding box center [705, 381] width 105 height 40
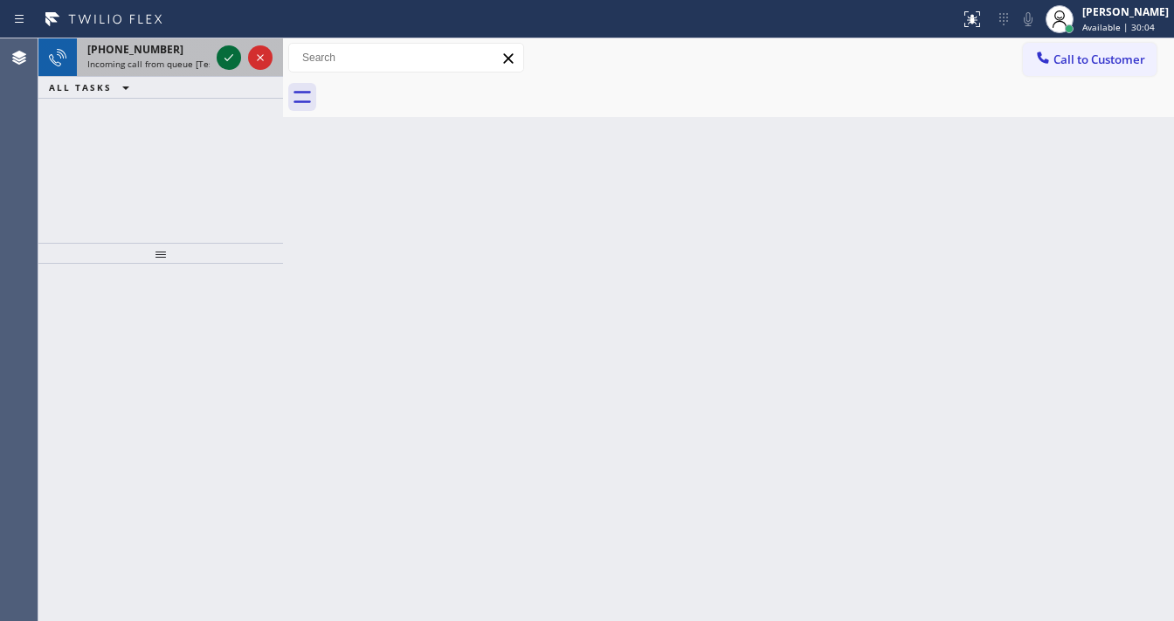
click at [227, 59] on icon at bounding box center [228, 57] width 9 height 7
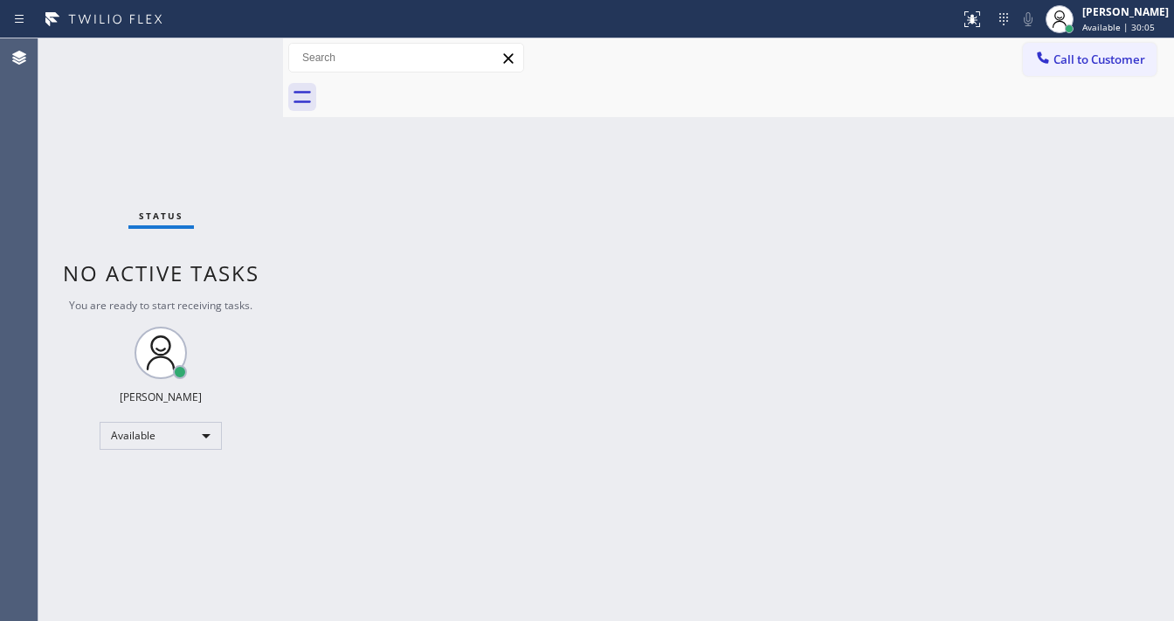
click at [227, 59] on div "Status No active tasks You are ready to start receiving tasks. [PERSON_NAME]" at bounding box center [160, 329] width 245 height 583
click at [973, 26] on div at bounding box center [972, 19] width 38 height 21
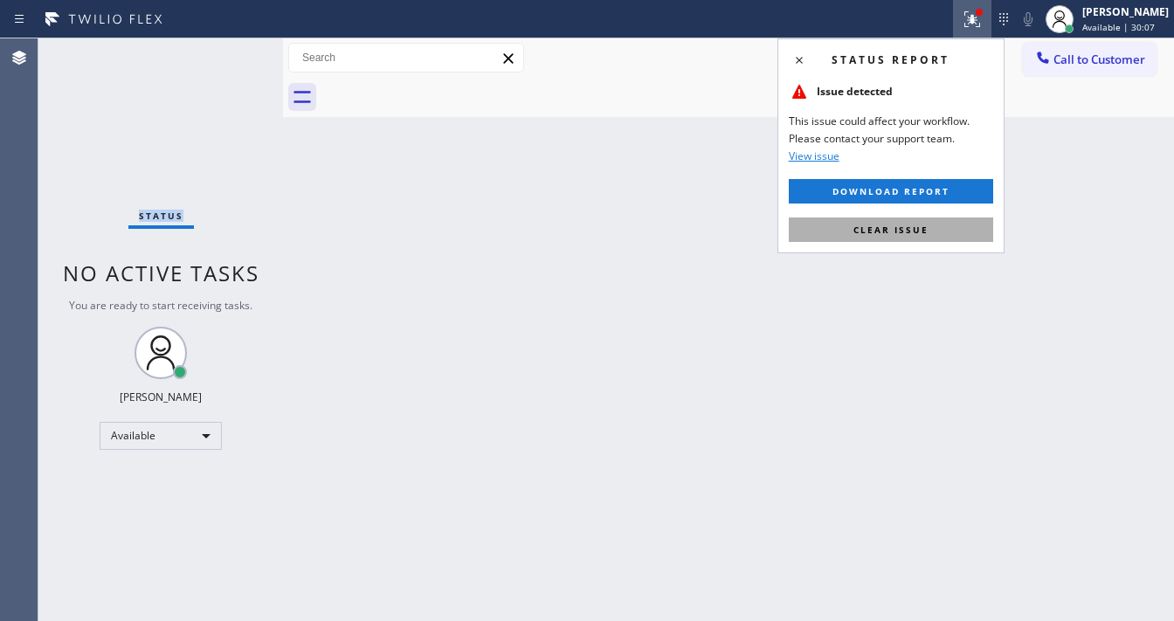
click at [906, 234] on span "Clear issue" at bounding box center [890, 230] width 75 height 12
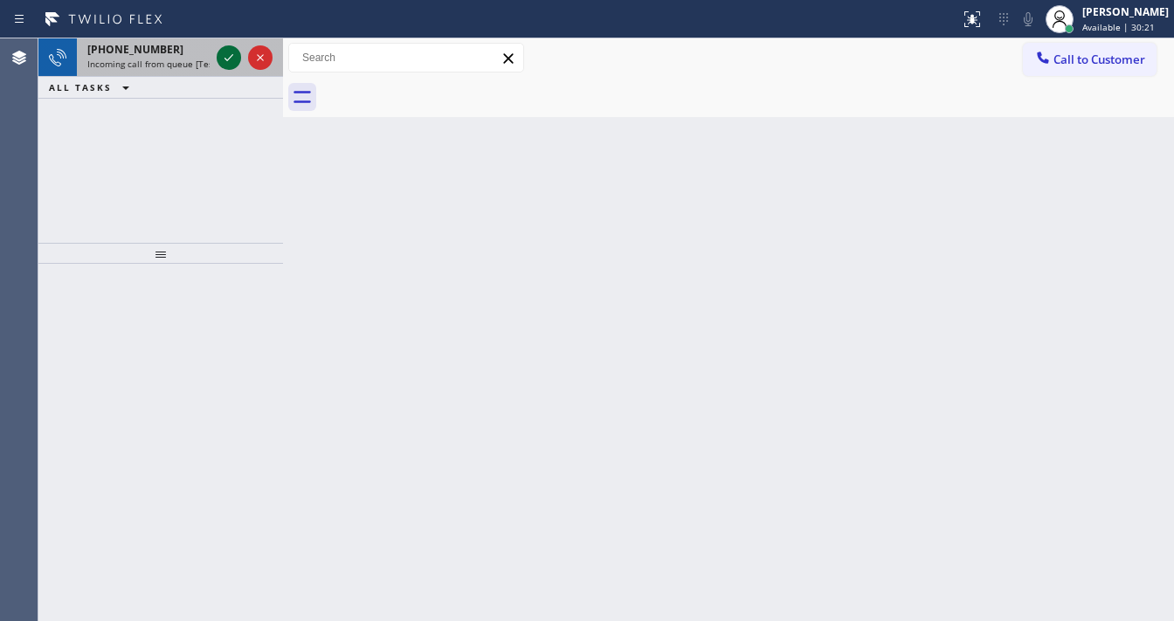
click at [229, 53] on icon at bounding box center [228, 57] width 21 height 21
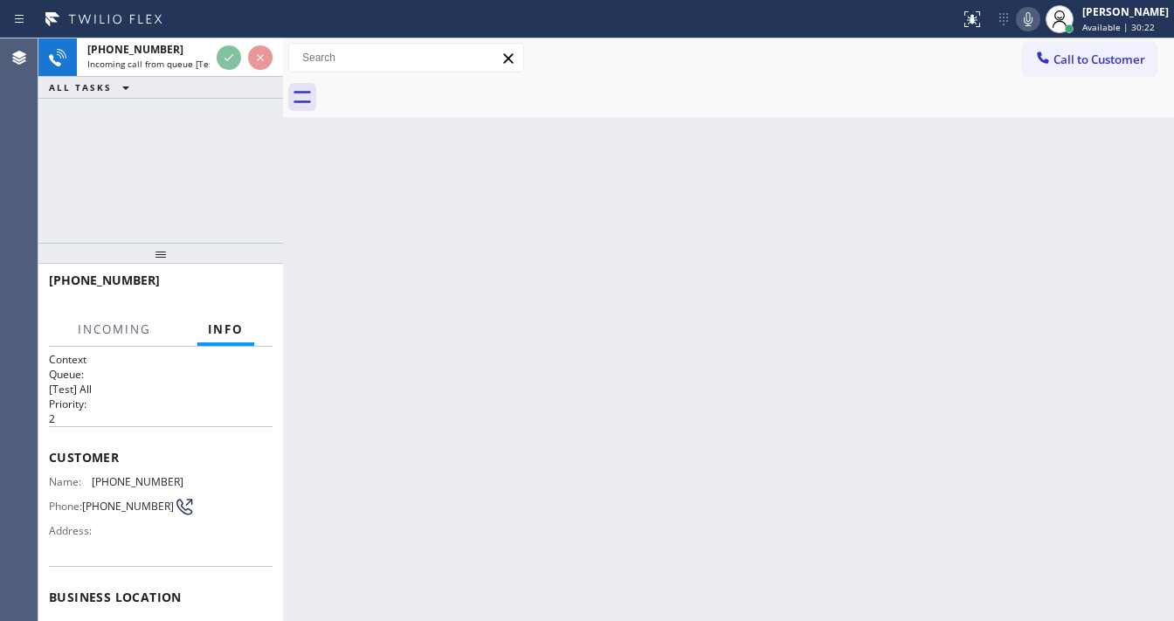
click at [1036, 16] on icon at bounding box center [1028, 19] width 21 height 21
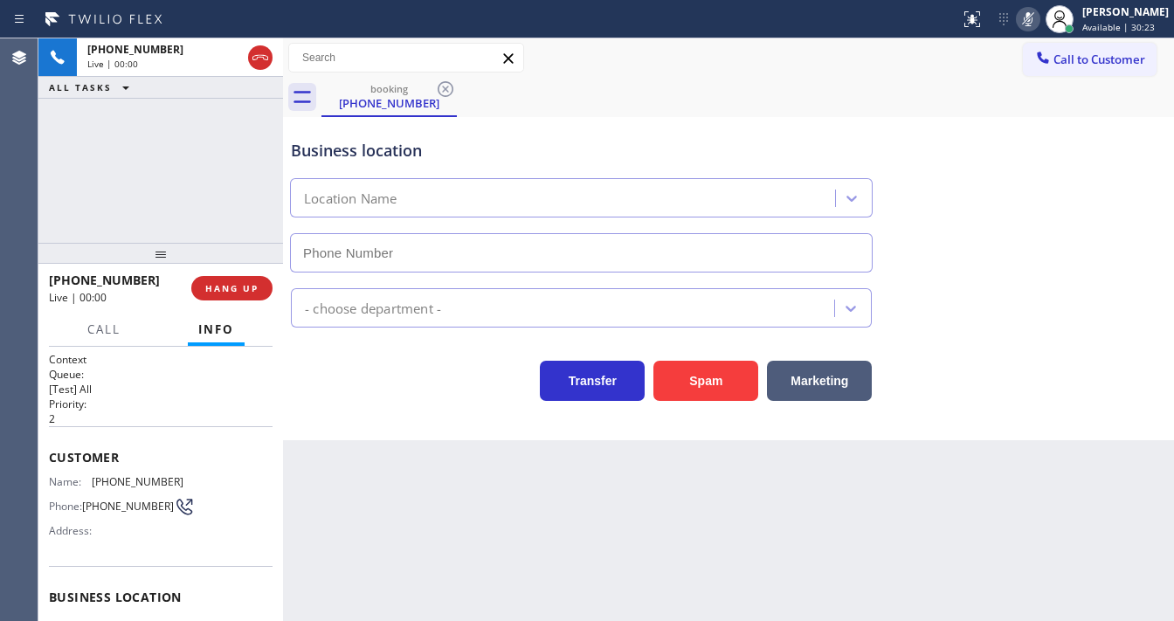
type input "(347) 218-9713"
click at [1038, 23] on icon at bounding box center [1028, 19] width 21 height 21
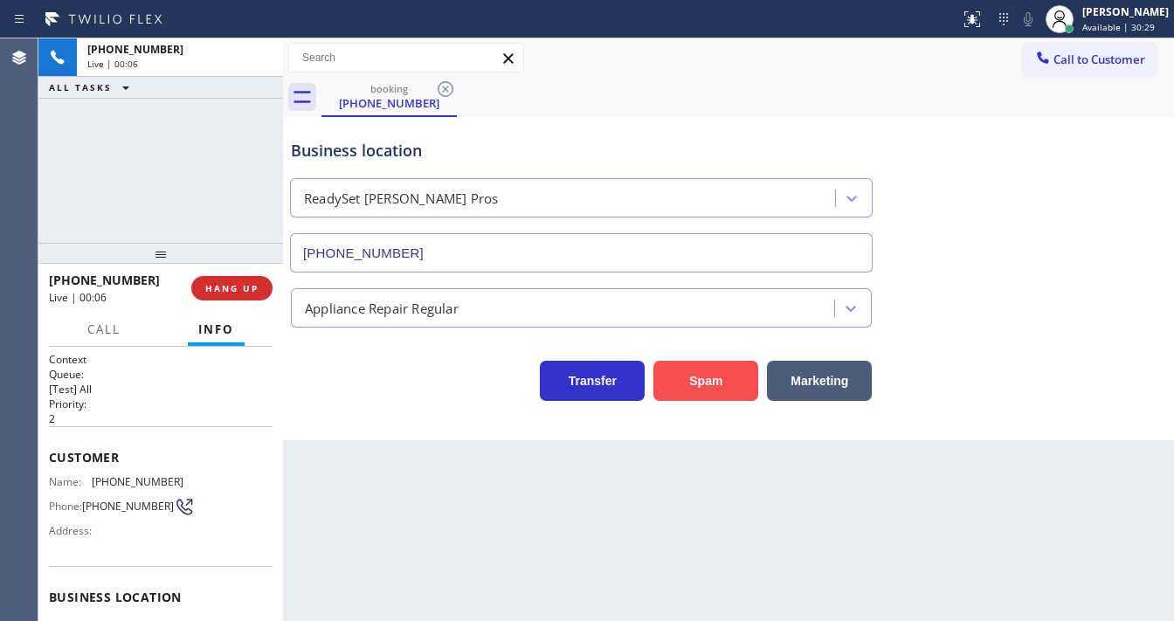
click at [690, 388] on button "Spam" at bounding box center [705, 381] width 105 height 40
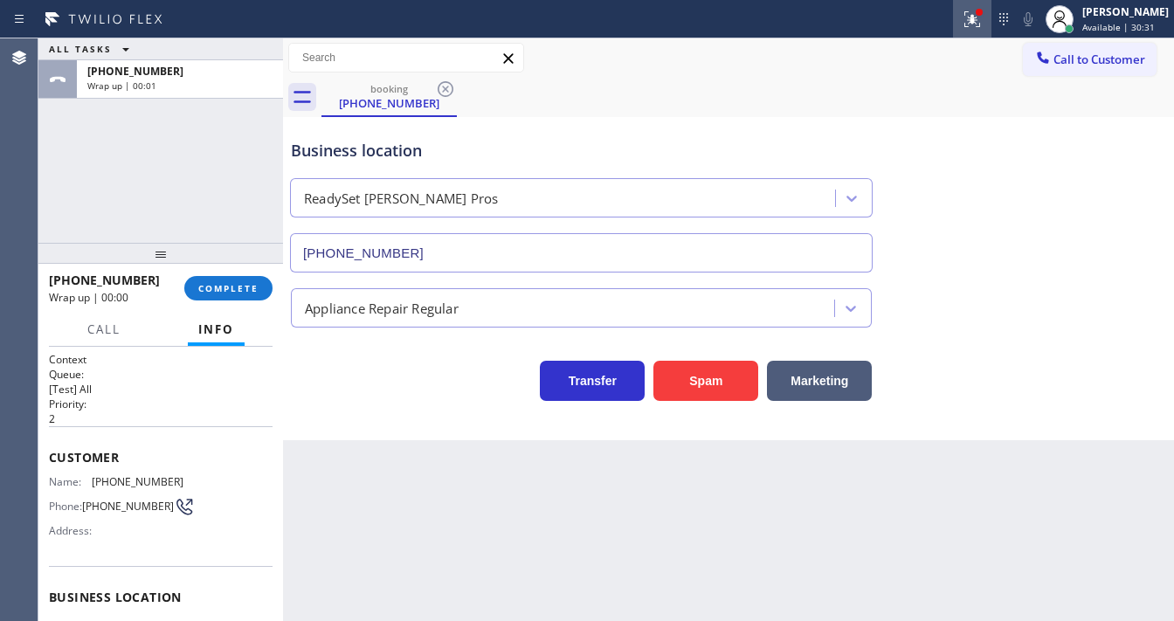
click at [973, 24] on div at bounding box center [972, 19] width 38 height 21
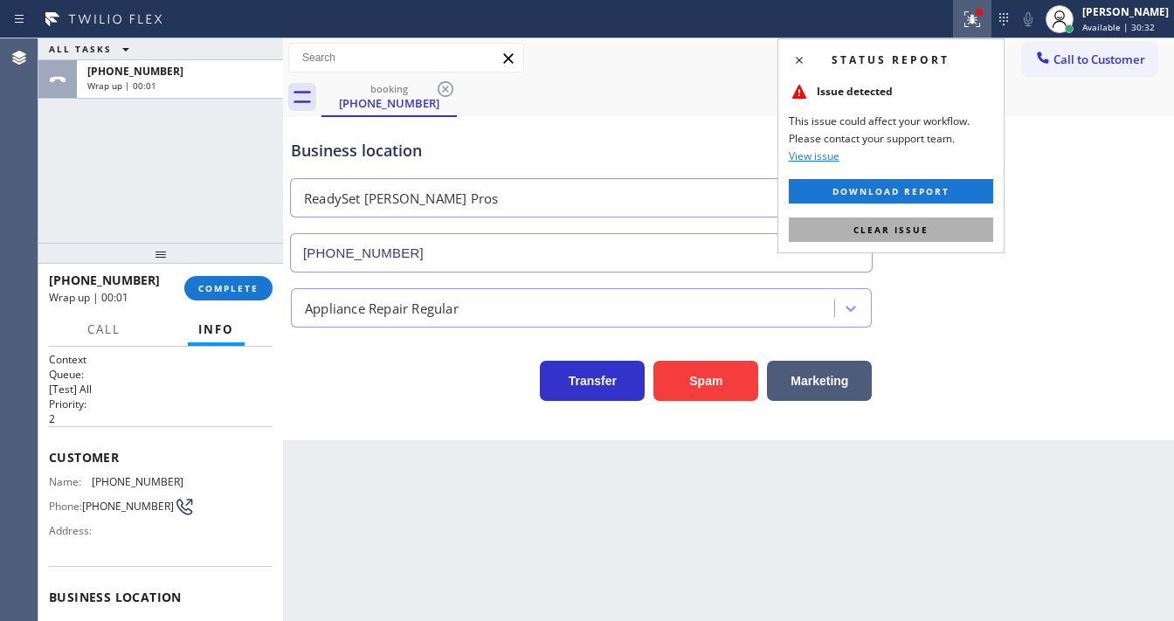
click at [930, 221] on button "Clear issue" at bounding box center [891, 229] width 204 height 24
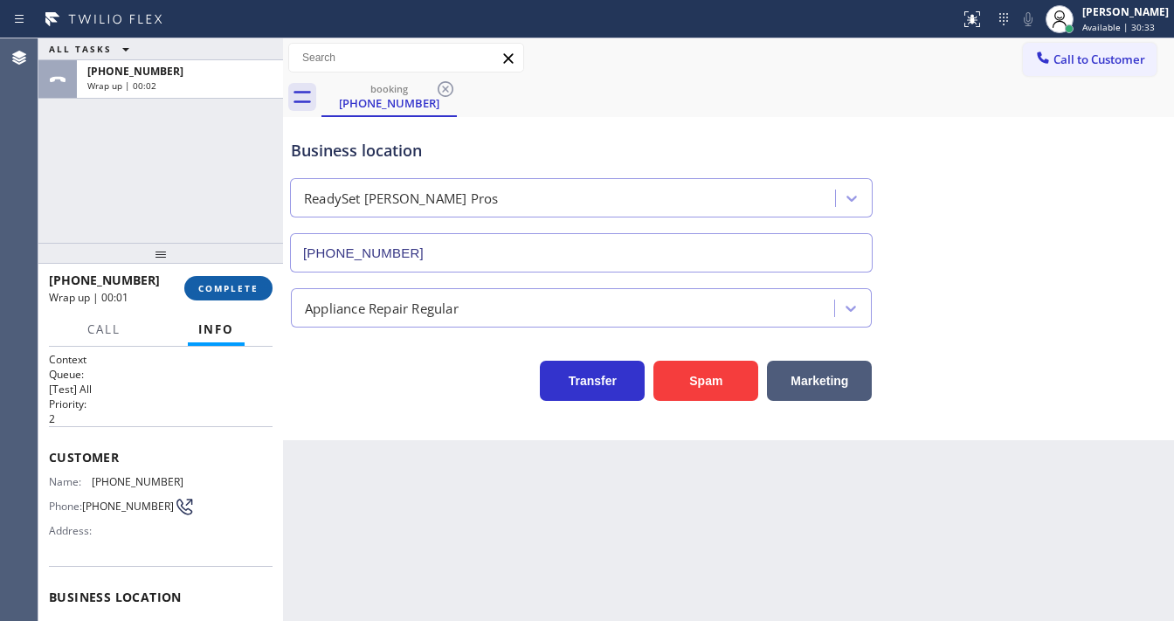
click at [257, 295] on button "COMPLETE" at bounding box center [228, 288] width 88 height 24
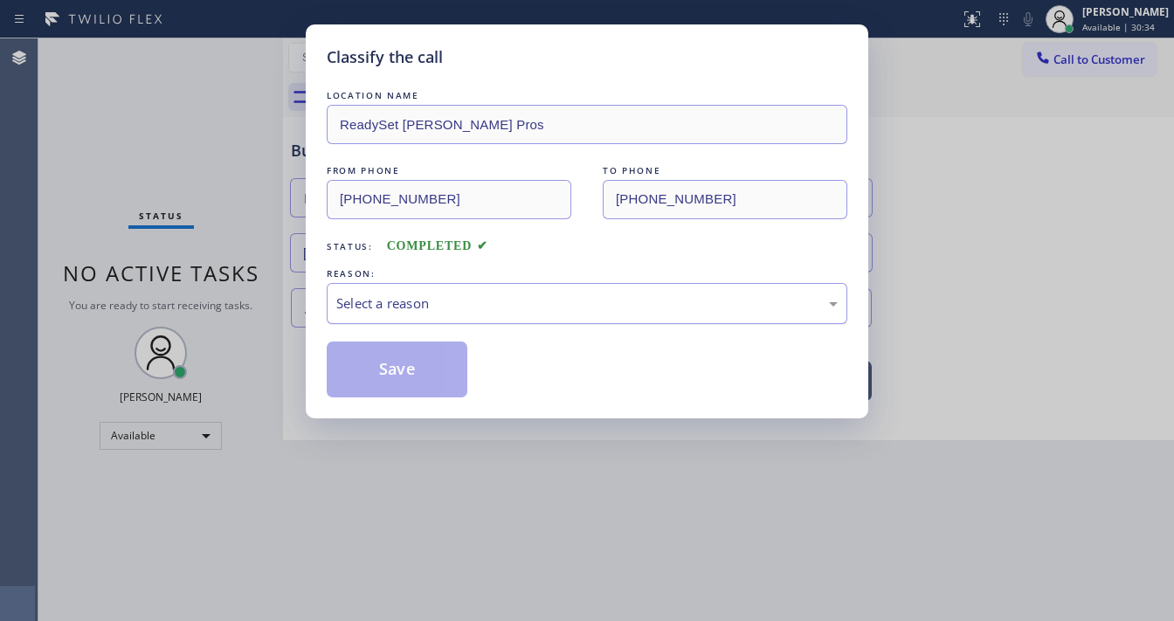
click at [398, 304] on div "Select a reason" at bounding box center [586, 303] width 501 height 20
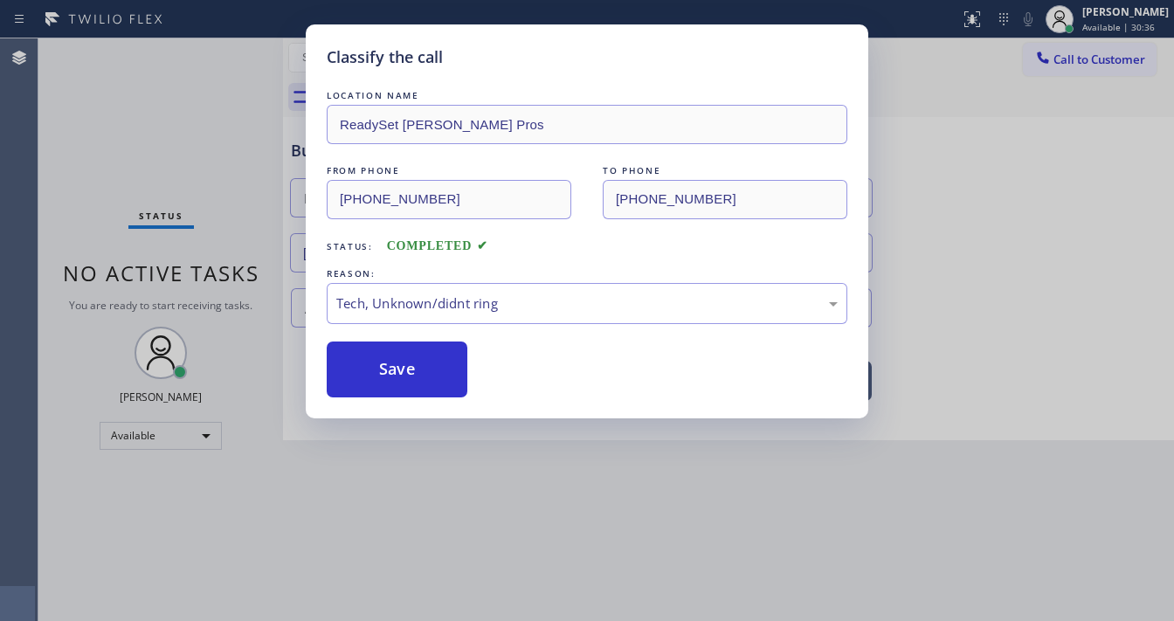
click at [438, 438] on div "Classify the call LOCATION NAME ReadySet Whalen Pros FROM PHONE (347) 592-5265 …" at bounding box center [587, 310] width 1174 height 621
click at [409, 358] on button "Save" at bounding box center [397, 370] width 141 height 56
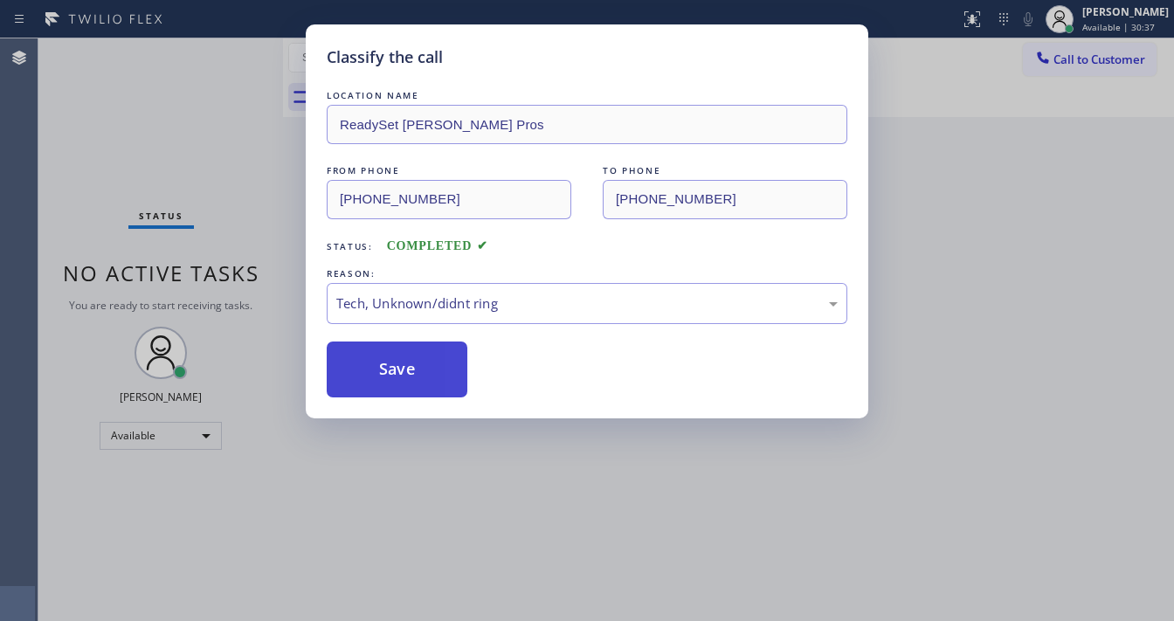
click at [409, 358] on button "Save" at bounding box center [397, 370] width 141 height 56
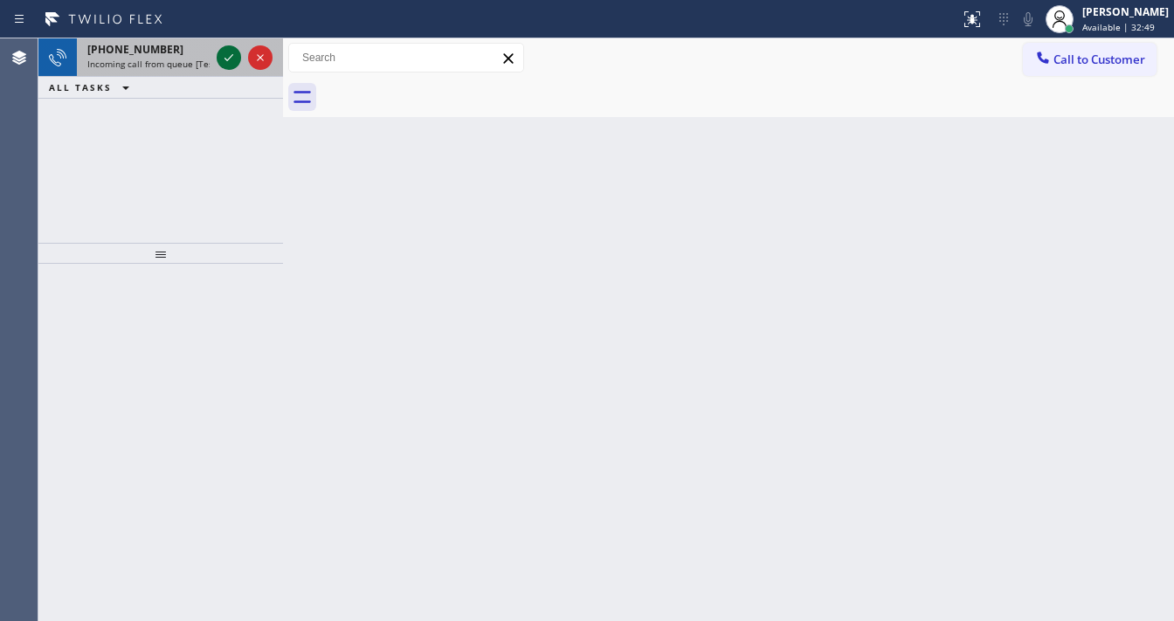
click at [234, 54] on icon at bounding box center [228, 57] width 21 height 21
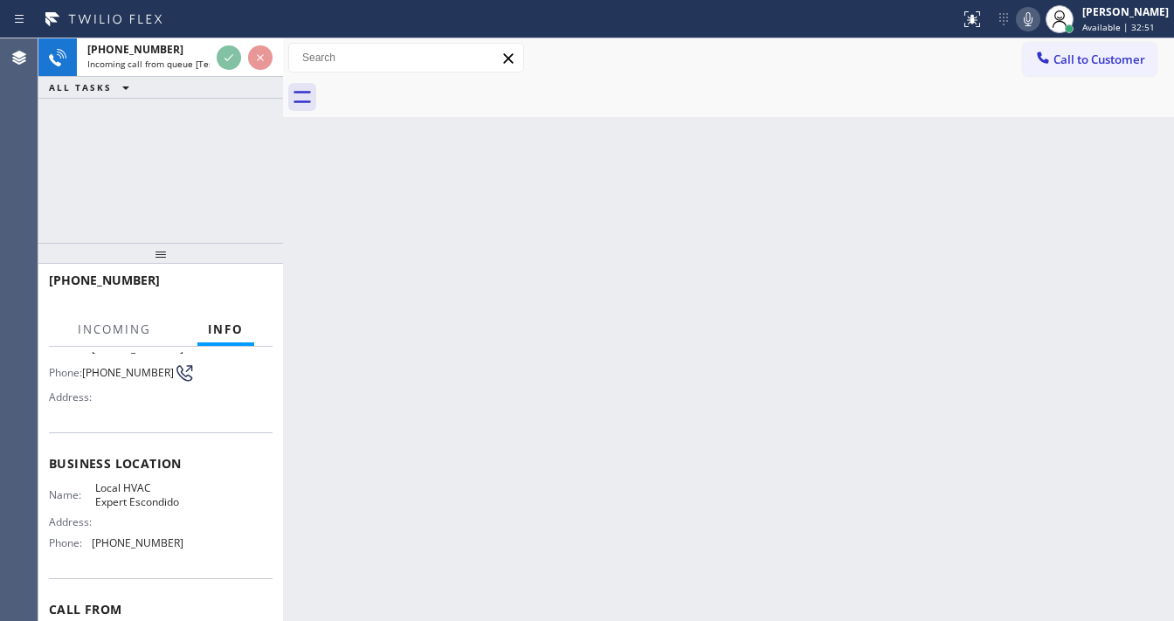
scroll to position [140, 0]
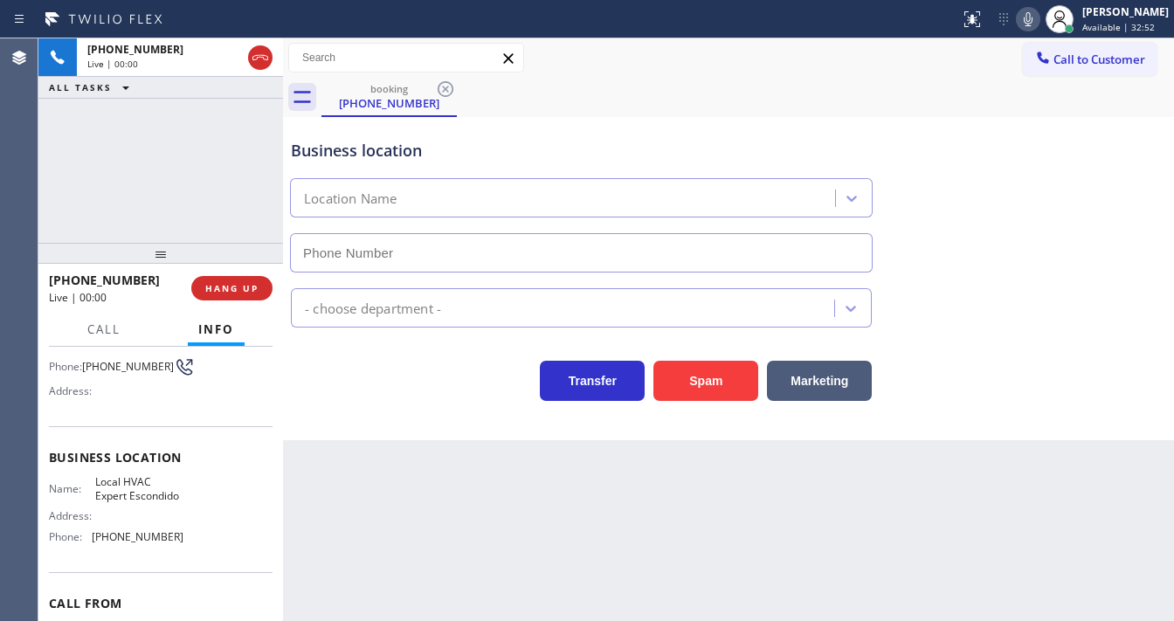
type input "(760) 249-7110"
drag, startPoint x: 692, startPoint y: 355, endPoint x: 696, endPoint y: 369, distance: 14.6
click at [693, 360] on div "Spam" at bounding box center [702, 376] width 114 height 49
click at [696, 371] on button "Spam" at bounding box center [705, 381] width 105 height 40
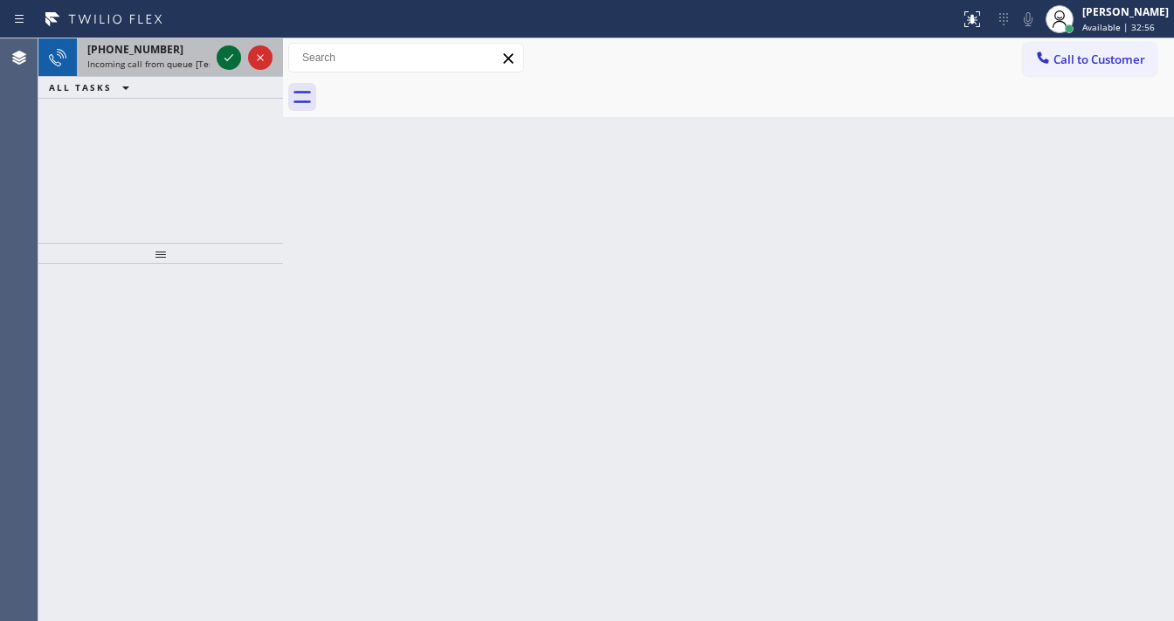
click at [223, 58] on icon at bounding box center [228, 57] width 21 height 21
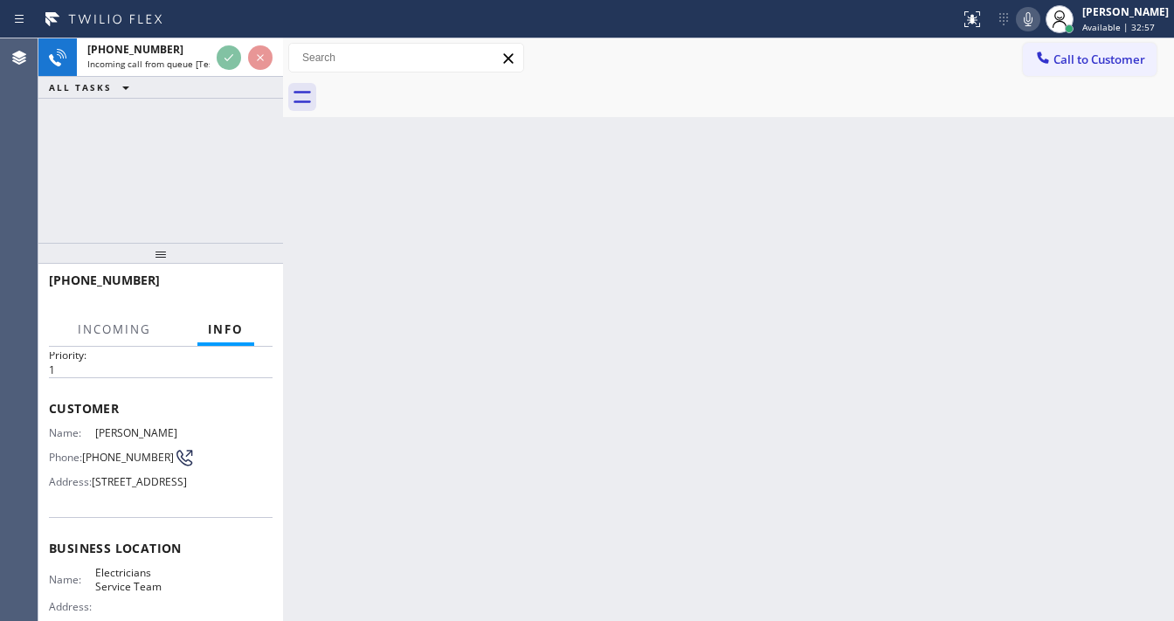
scroll to position [140, 0]
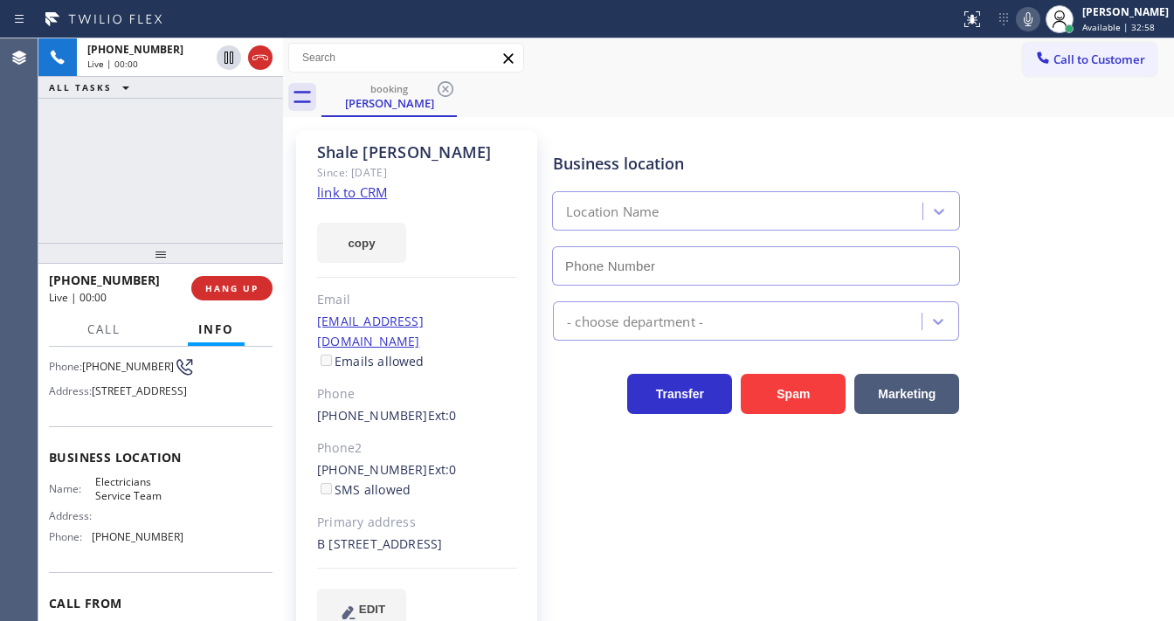
type input "[PHONE_NUMBER]"
click at [198, 130] on div "+15622345739 Live | 00:01 ALL TASKS ALL TASKS ACTIVE TASKS TASKS IN WRAP UP" at bounding box center [160, 140] width 245 height 204
click at [364, 190] on link "link to CRM" at bounding box center [352, 191] width 70 height 17
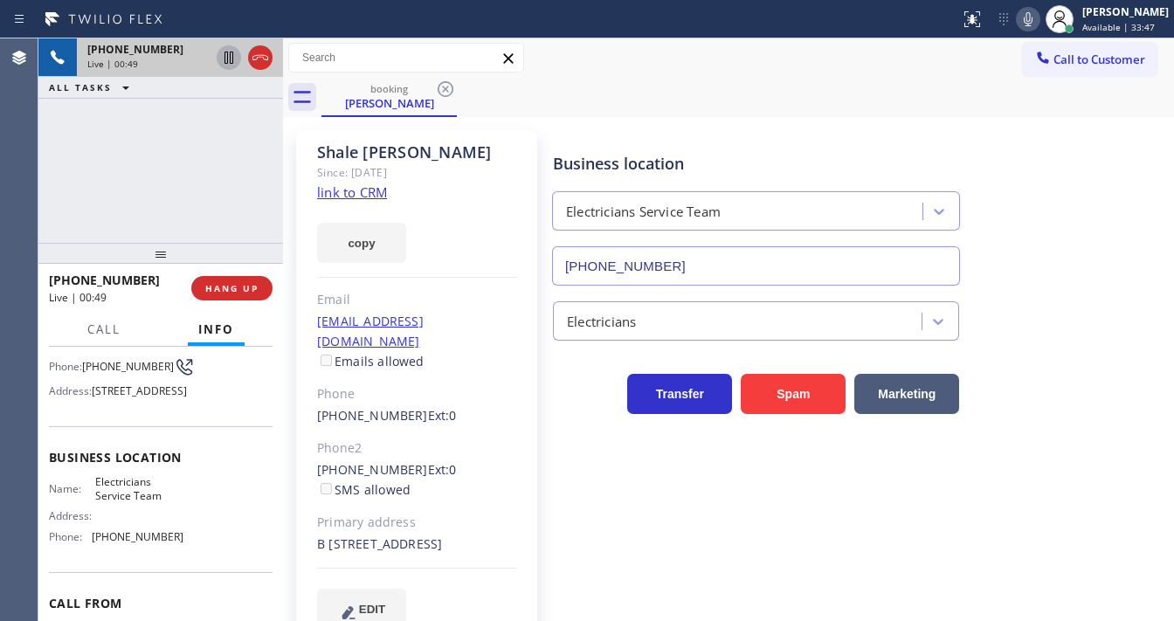
click at [226, 58] on icon at bounding box center [228, 57] width 21 height 21
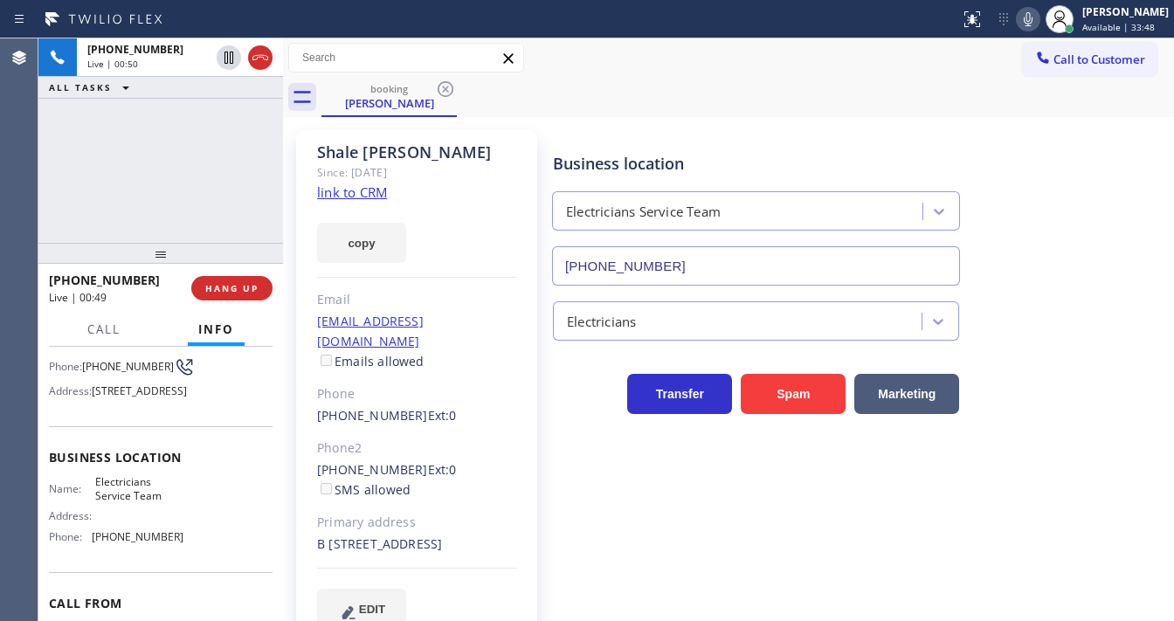
click at [1030, 21] on icon at bounding box center [1028, 19] width 21 height 21
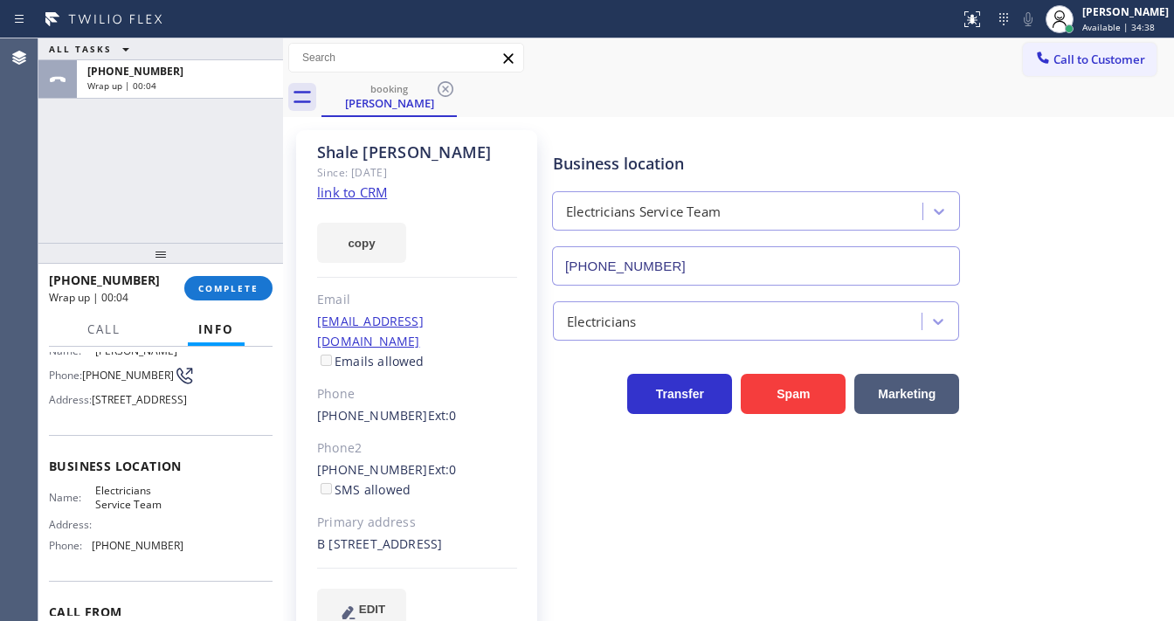
scroll to position [210, 0]
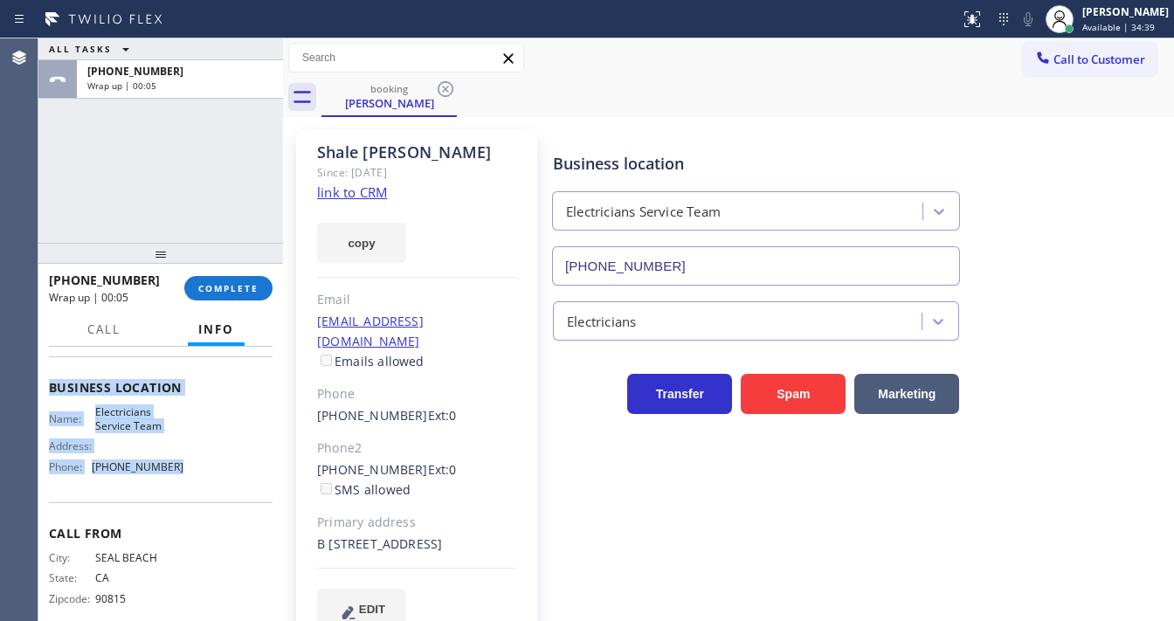
drag, startPoint x: 47, startPoint y: 381, endPoint x: 176, endPoint y: 492, distance: 170.3
click at [176, 493] on div "Context Queue: [Test] All Priority: 1 Customer Name: Shale Parker Phone: (562) …" at bounding box center [160, 484] width 245 height 274
copy div "Customer Name: Shale Parker Phone: (562) 234-5739 Address: 2530 Maricopa St, To…"
click at [237, 288] on span "COMPLETE" at bounding box center [228, 288] width 60 height 12
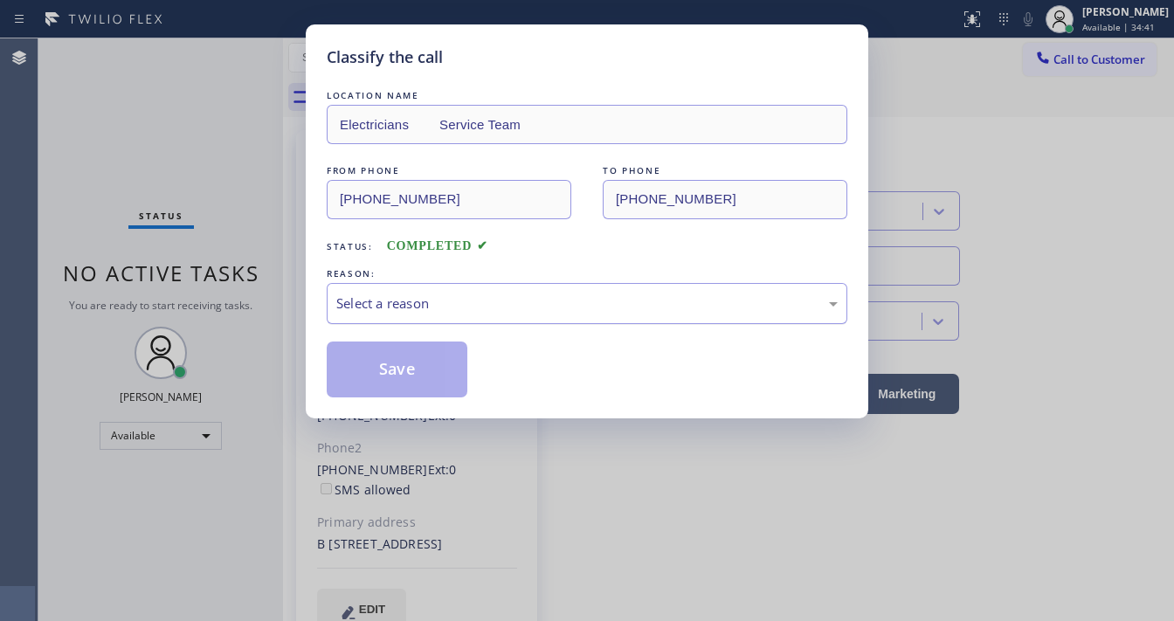
click at [397, 311] on div "Select a reason" at bounding box center [587, 303] width 521 height 41
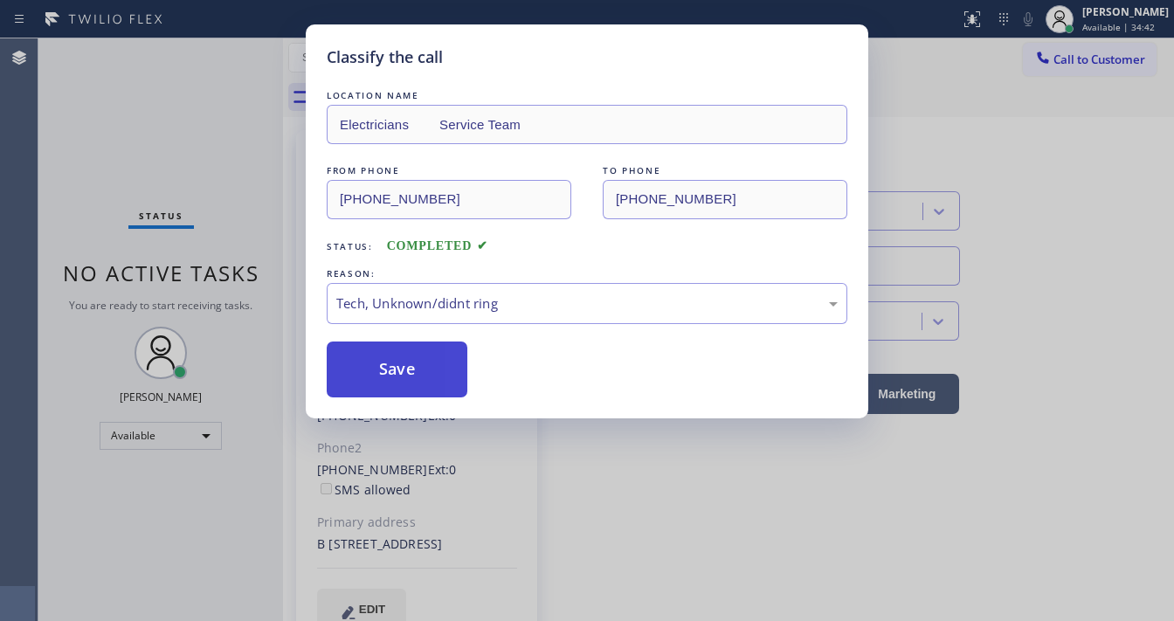
click at [404, 374] on button "Save" at bounding box center [397, 370] width 141 height 56
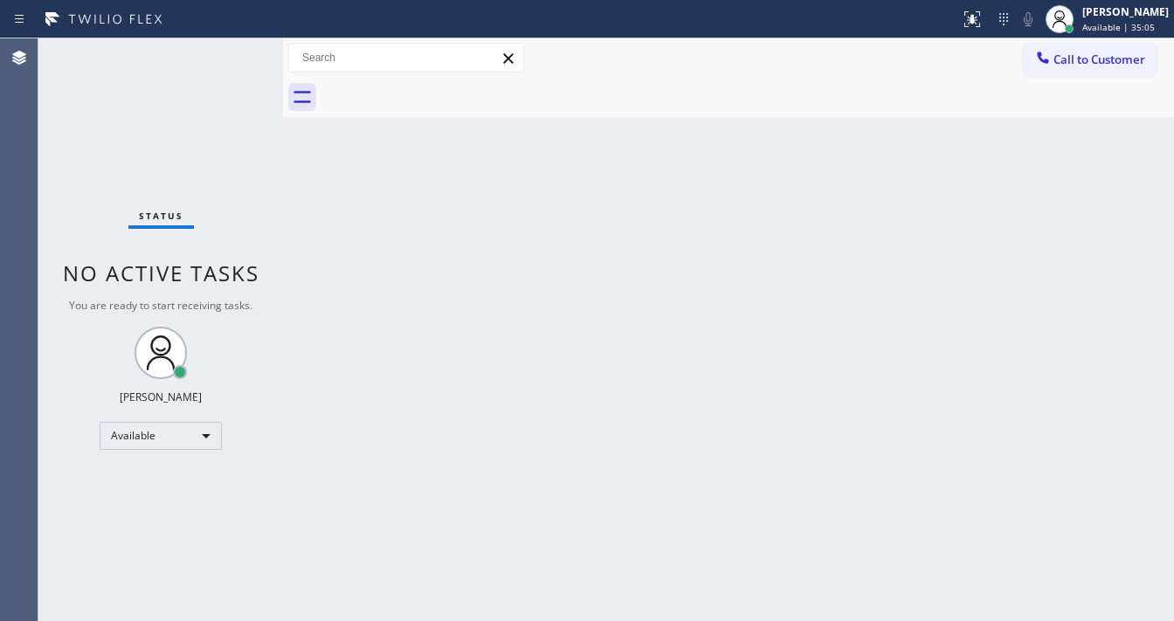
click at [235, 76] on div "Status No active tasks You are ready to start receiving tasks. [PERSON_NAME]" at bounding box center [160, 329] width 245 height 583
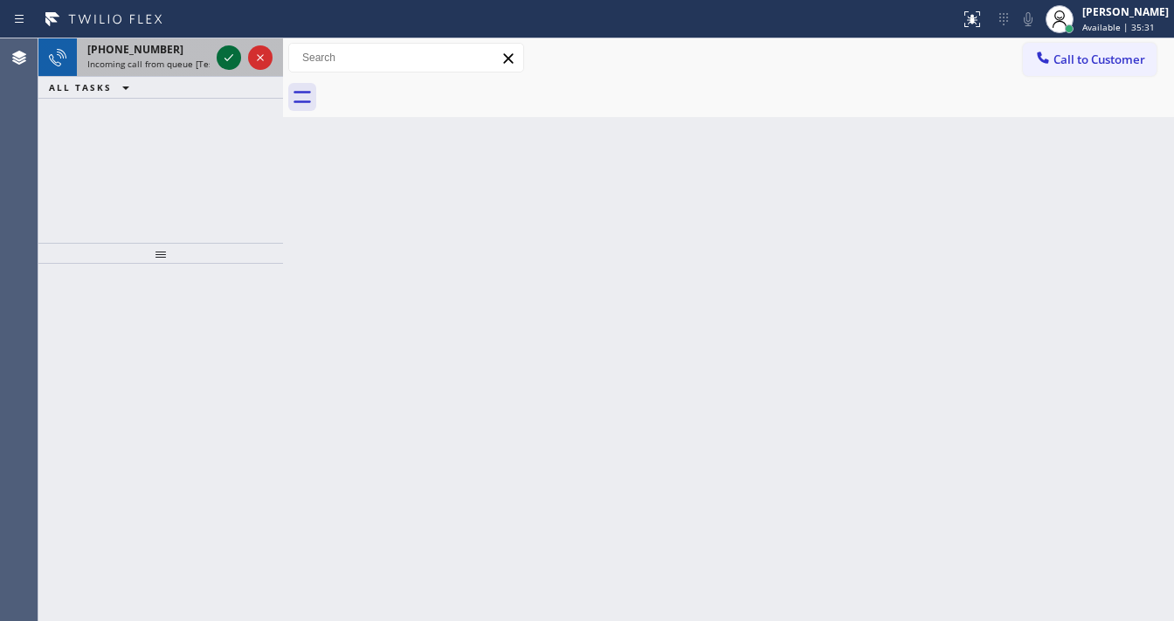
click at [225, 59] on icon at bounding box center [228, 57] width 9 height 7
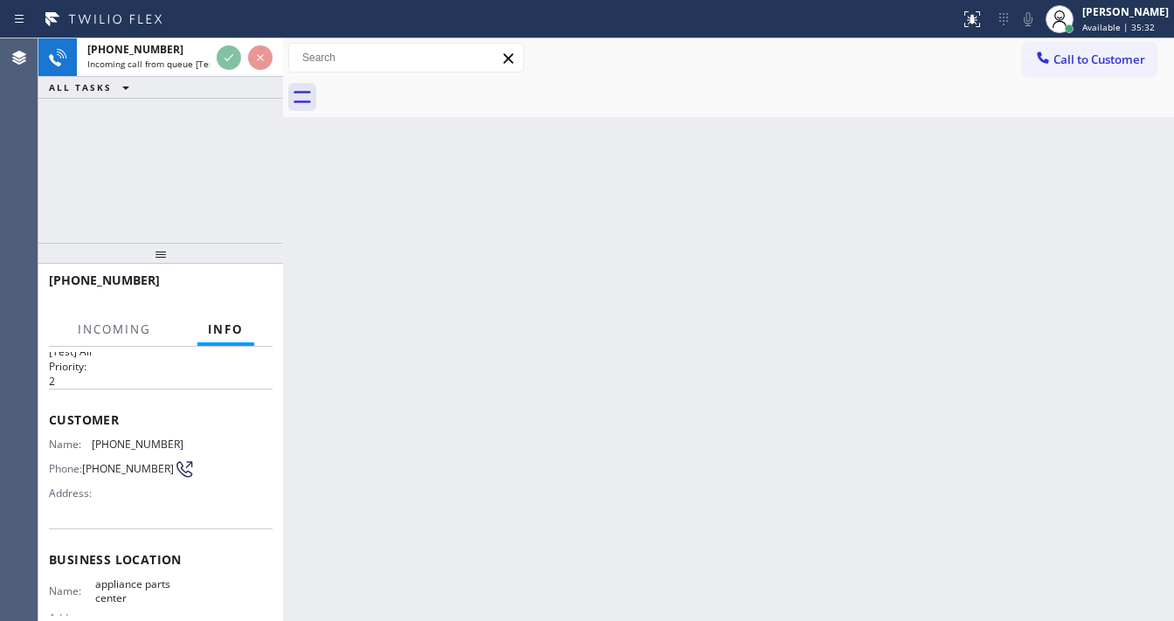
scroll to position [70, 0]
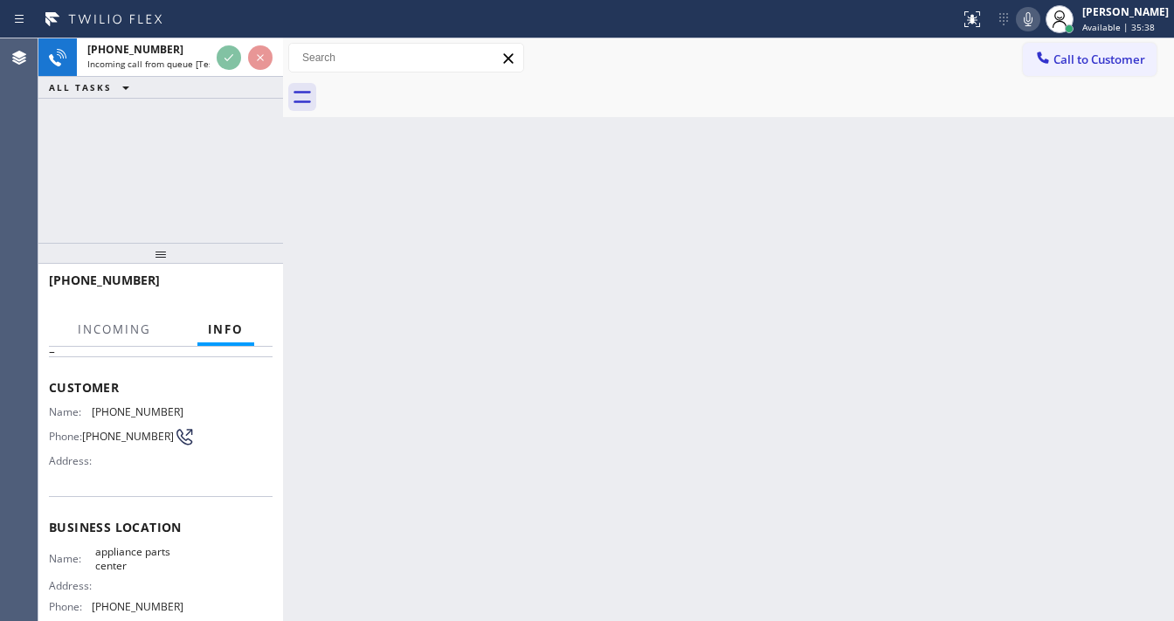
click at [45, 189] on div "+18172350066 Incoming call from queue [Test] All ALL TASKS ALL TASKS ACTIVE TAS…" at bounding box center [160, 140] width 245 height 204
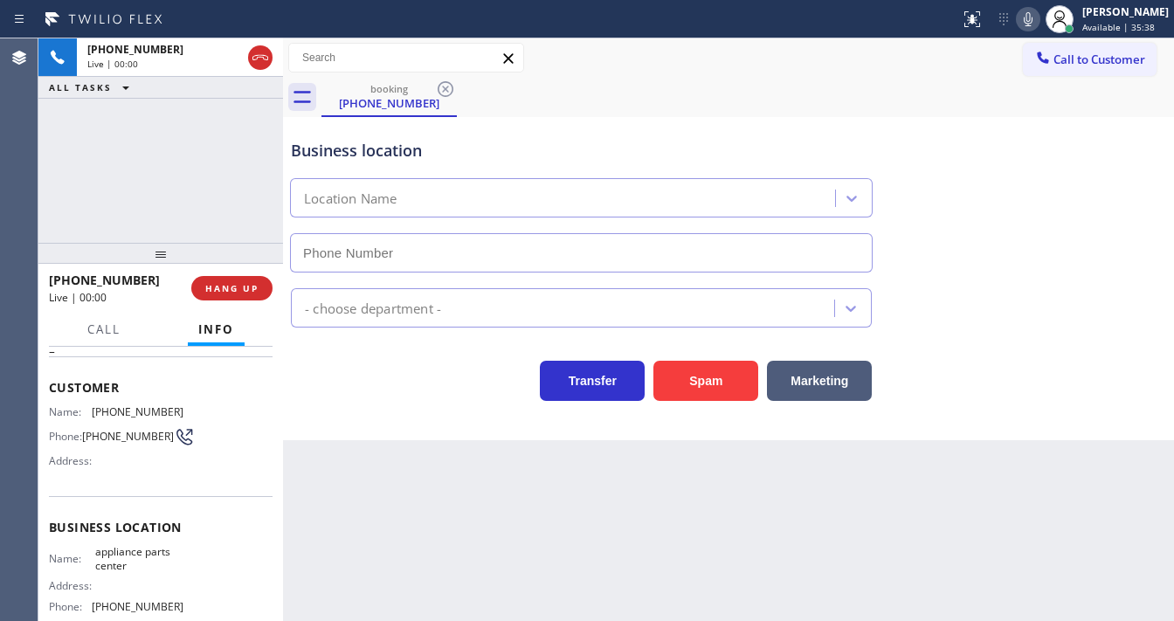
type input "(817) 482-5346"
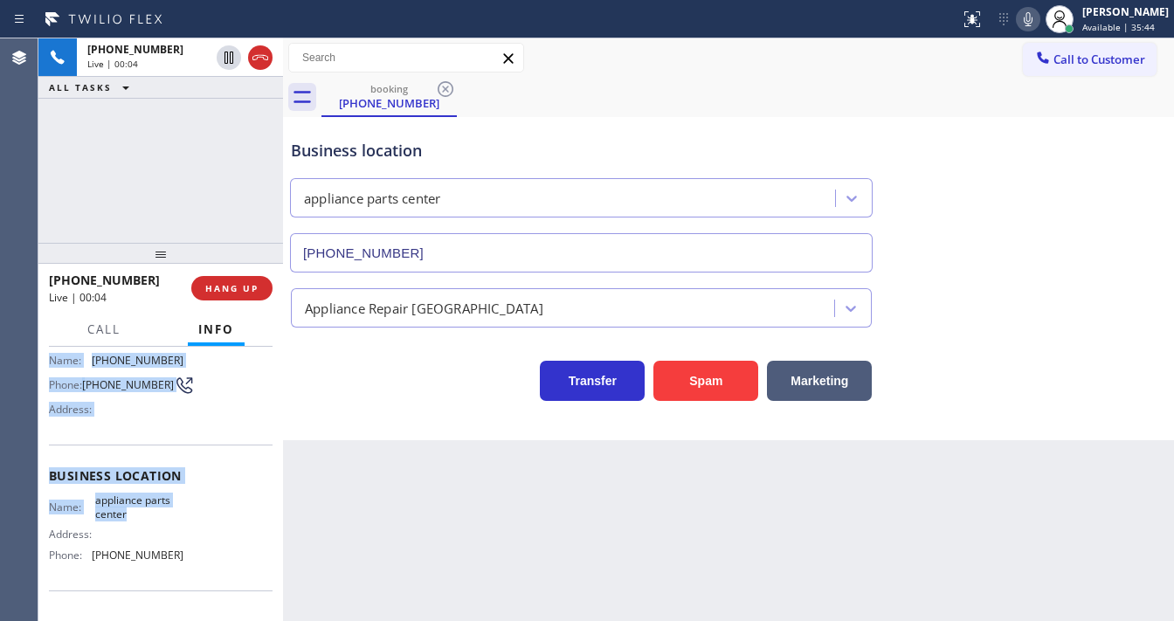
scroll to position [210, 0]
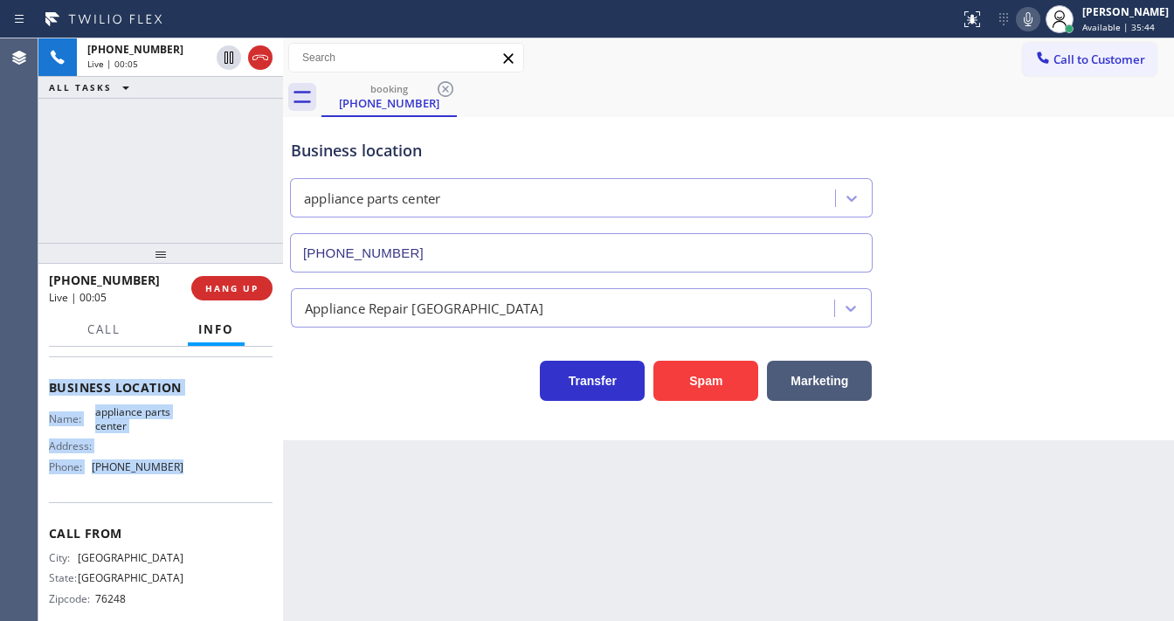
drag, startPoint x: 49, startPoint y: 376, endPoint x: 198, endPoint y: 472, distance: 177.1
click at [198, 472] on div "Context Queue: [Test] All Priority: 2 Customer Name: (817) 235-0066 Phone: (817…" at bounding box center [161, 388] width 224 height 492
copy div "Customer Name: (817) 235-0066 Phone: (817) 235-0066 Address: Business location …"
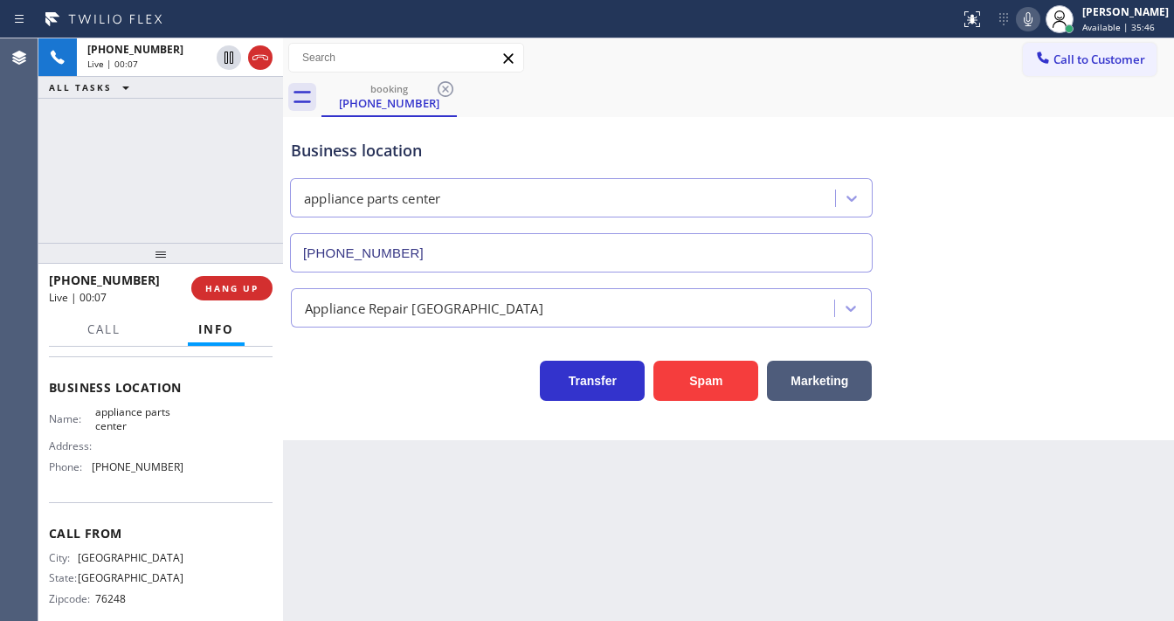
click at [206, 194] on div "+18172350066 Live | 00:07 ALL TASKS ALL TASKS ACTIVE TASKS TASKS IN WRAP UP" at bounding box center [160, 140] width 245 height 204
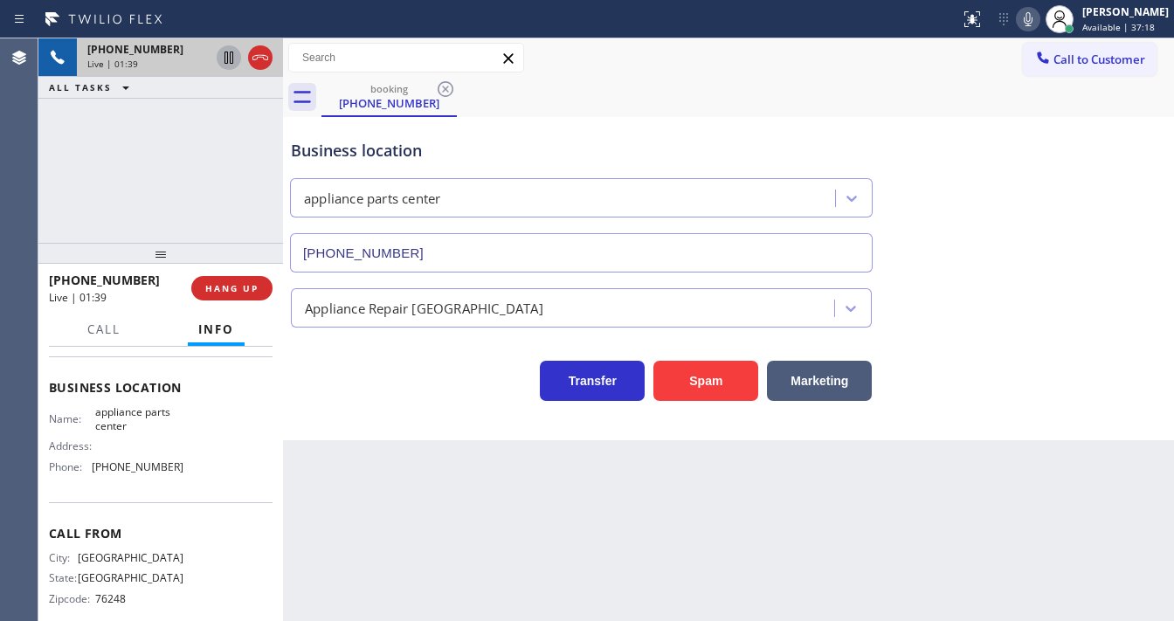
click at [228, 60] on icon at bounding box center [228, 57] width 21 height 21
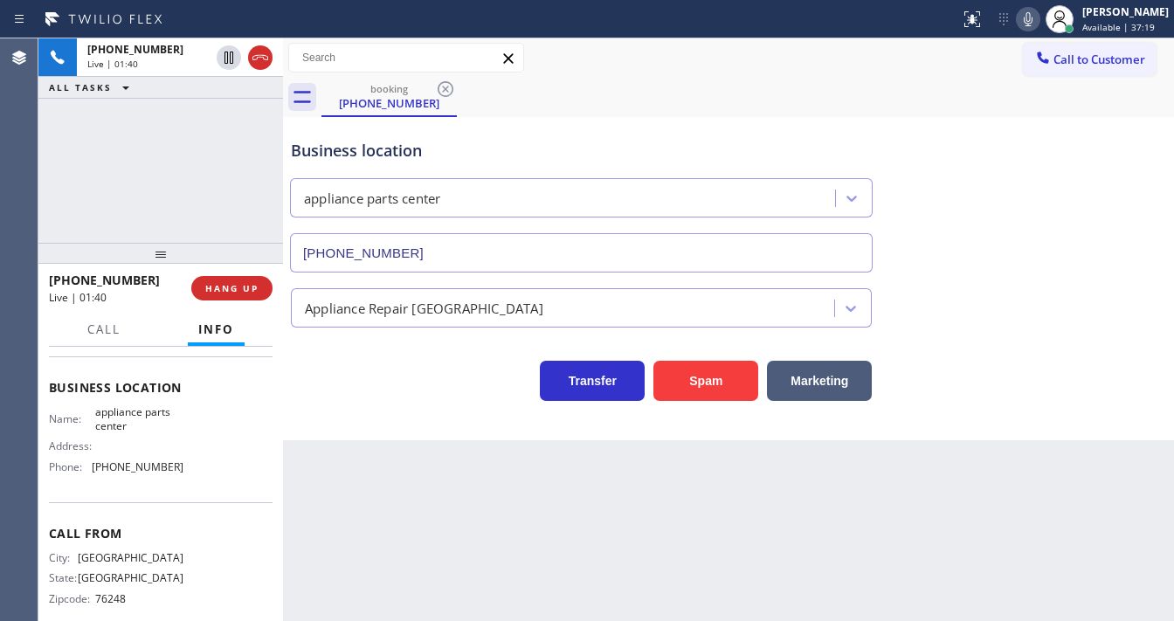
drag, startPoint x: 1036, startPoint y: 18, endPoint x: 894, endPoint y: 66, distance: 149.1
click at [1030, 18] on icon at bounding box center [1028, 19] width 21 height 21
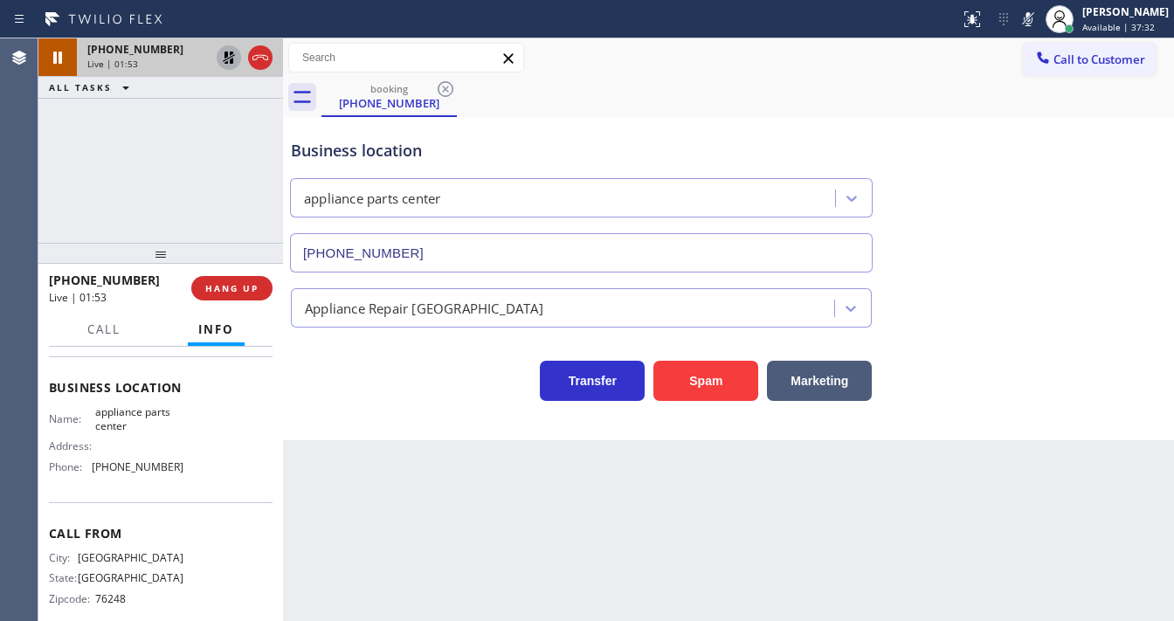
click at [230, 59] on icon at bounding box center [228, 57] width 21 height 21
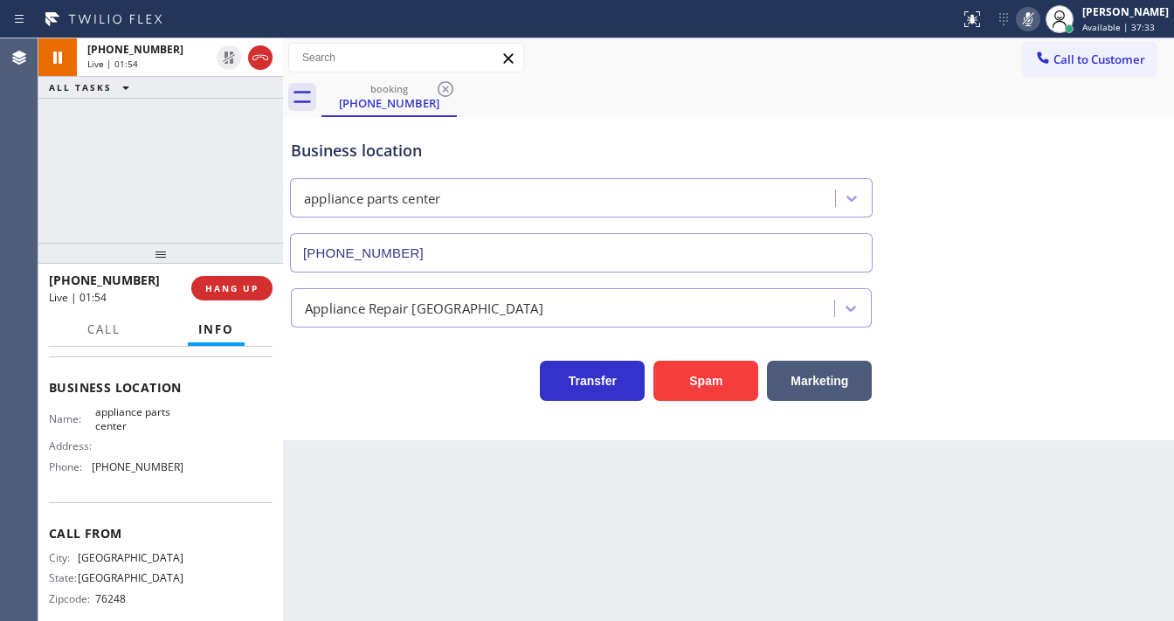
click at [1032, 21] on icon at bounding box center [1028, 19] width 9 height 14
click at [168, 154] on div "+18172350066 Live | 01:55 ALL TASKS ALL TASKS ACTIVE TASKS TASKS IN WRAP UP" at bounding box center [160, 140] width 245 height 204
click at [243, 289] on span "HANG UP" at bounding box center [231, 288] width 53 height 12
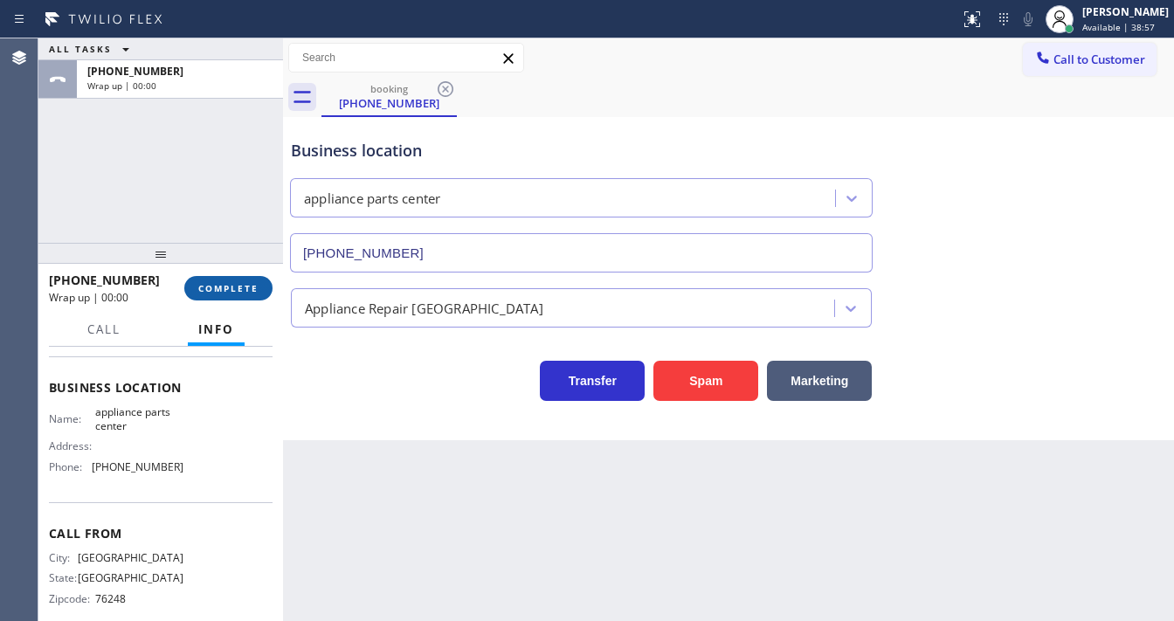
click at [243, 289] on span "COMPLETE" at bounding box center [228, 288] width 60 height 12
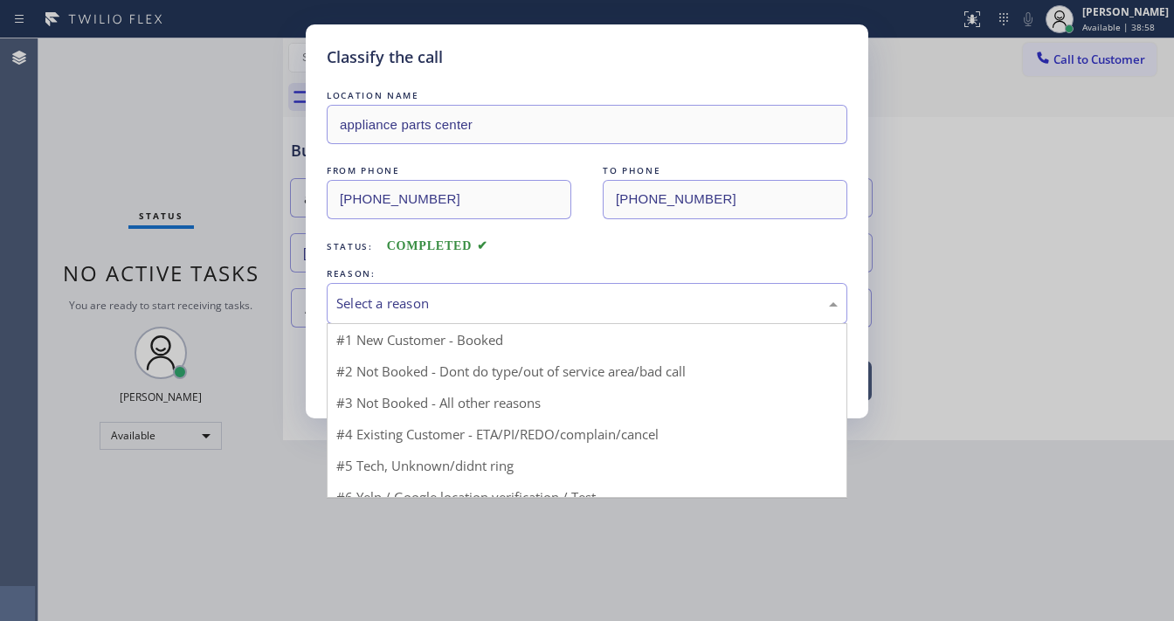
click at [448, 317] on div "Select a reason" at bounding box center [587, 303] width 521 height 41
drag, startPoint x: 416, startPoint y: 436, endPoint x: 412, endPoint y: 388, distance: 48.2
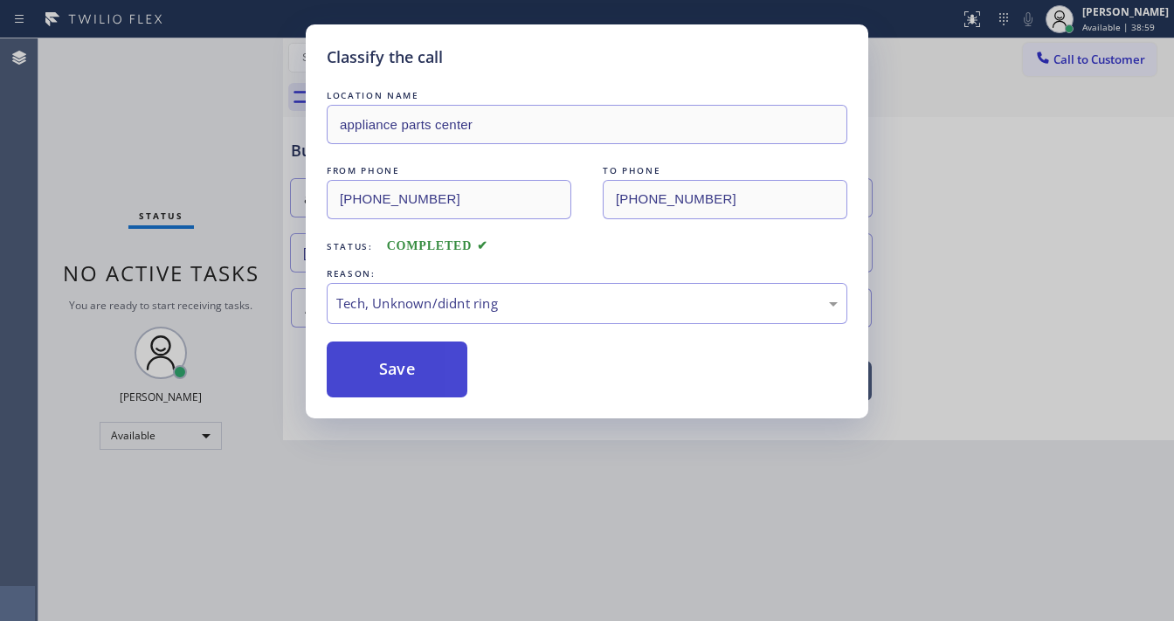
click at [412, 363] on button "Save" at bounding box center [397, 370] width 141 height 56
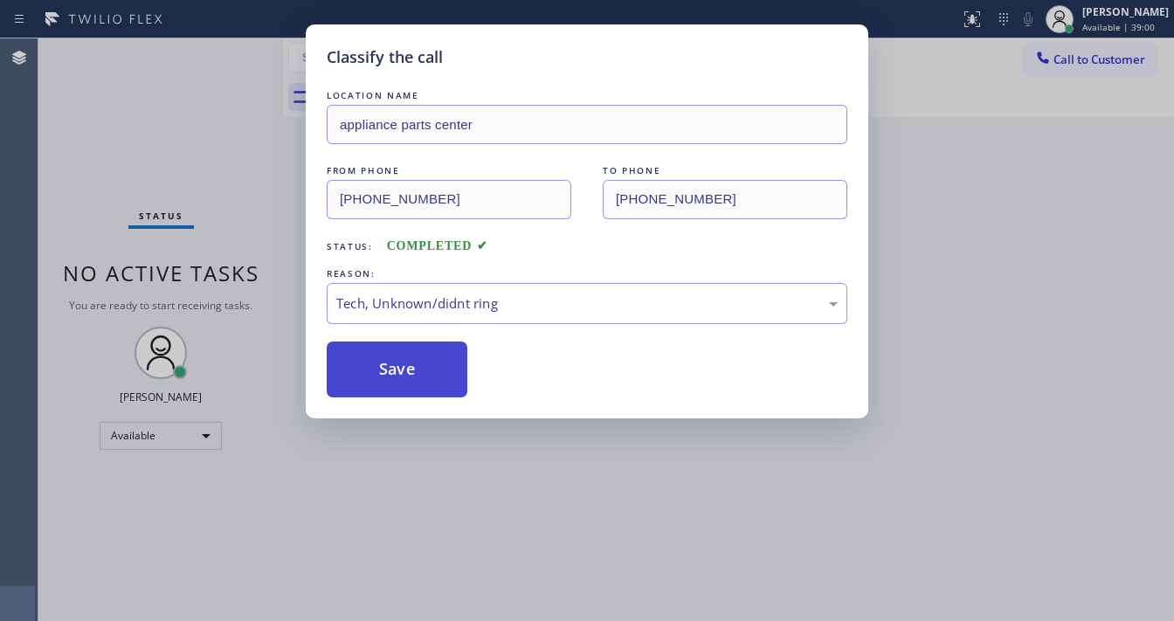
click at [412, 362] on button "Save" at bounding box center [397, 370] width 141 height 56
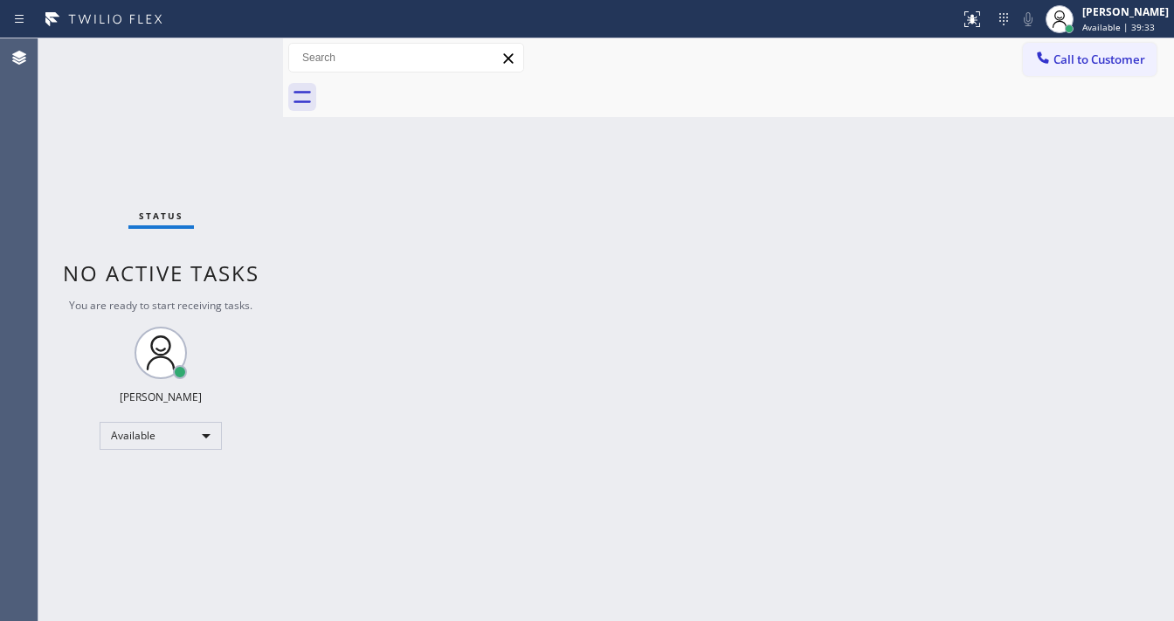
drag, startPoint x: 227, startPoint y: 42, endPoint x: 230, endPoint y: 56, distance: 14.2
click at [230, 56] on div "Status No active tasks You are ready to start receiving tasks. [PERSON_NAME]" at bounding box center [160, 329] width 245 height 583
drag, startPoint x: 234, startPoint y: 52, endPoint x: 236, endPoint y: 42, distance: 9.8
click at [236, 42] on div "Status No active tasks You are ready to start receiving tasks. [PERSON_NAME]" at bounding box center [160, 329] width 245 height 583
click at [233, 53] on div "Status No active tasks You are ready to start receiving tasks. [PERSON_NAME]" at bounding box center [160, 329] width 245 height 583
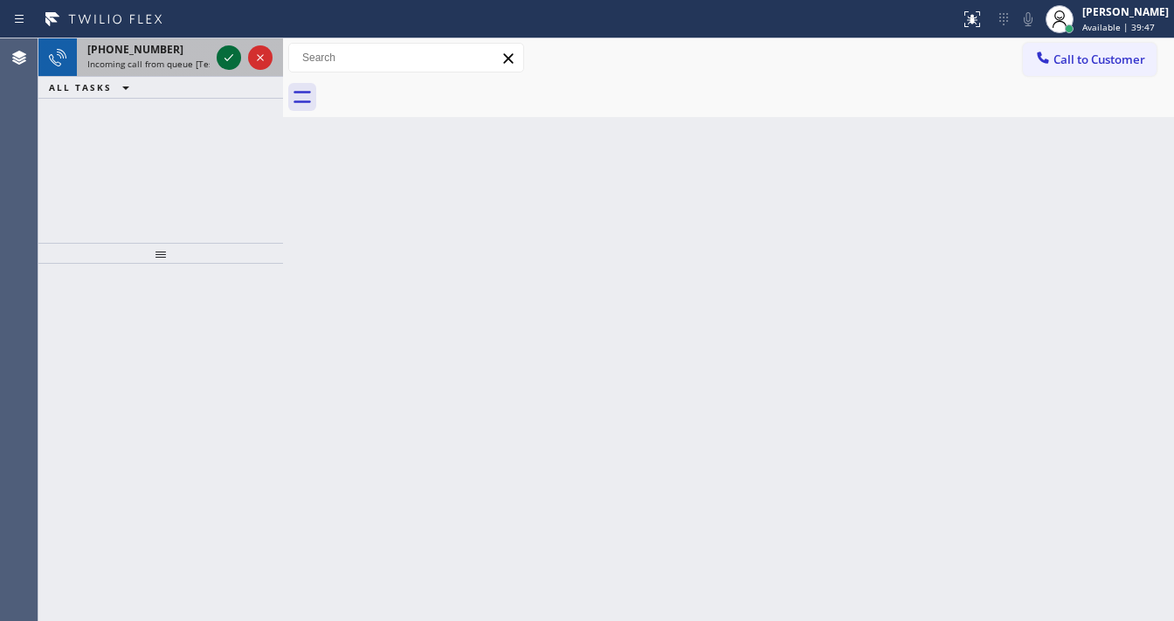
click at [219, 55] on icon at bounding box center [228, 57] width 21 height 21
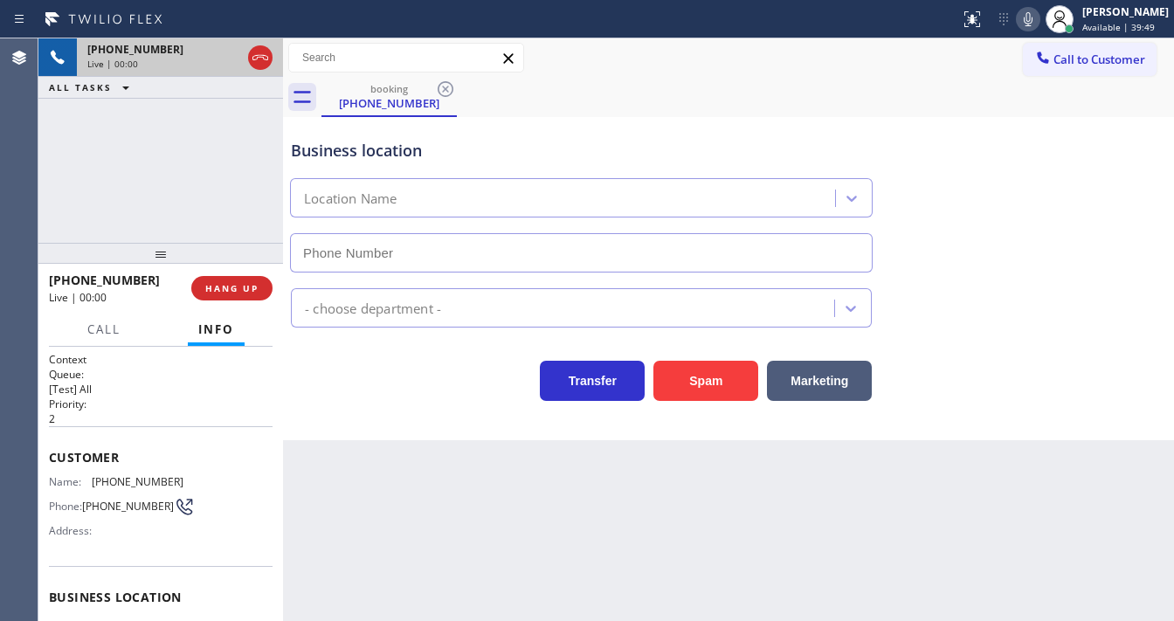
type input "[PHONE_NUMBER]"
click at [168, 218] on div "+14256473908 Live | 00:28 ALL TASKS ALL TASKS ACTIVE TASKS TASKS IN WRAP UP" at bounding box center [160, 140] width 245 height 204
click at [115, 475] on span "[PHONE_NUMBER]" at bounding box center [138, 481] width 92 height 13
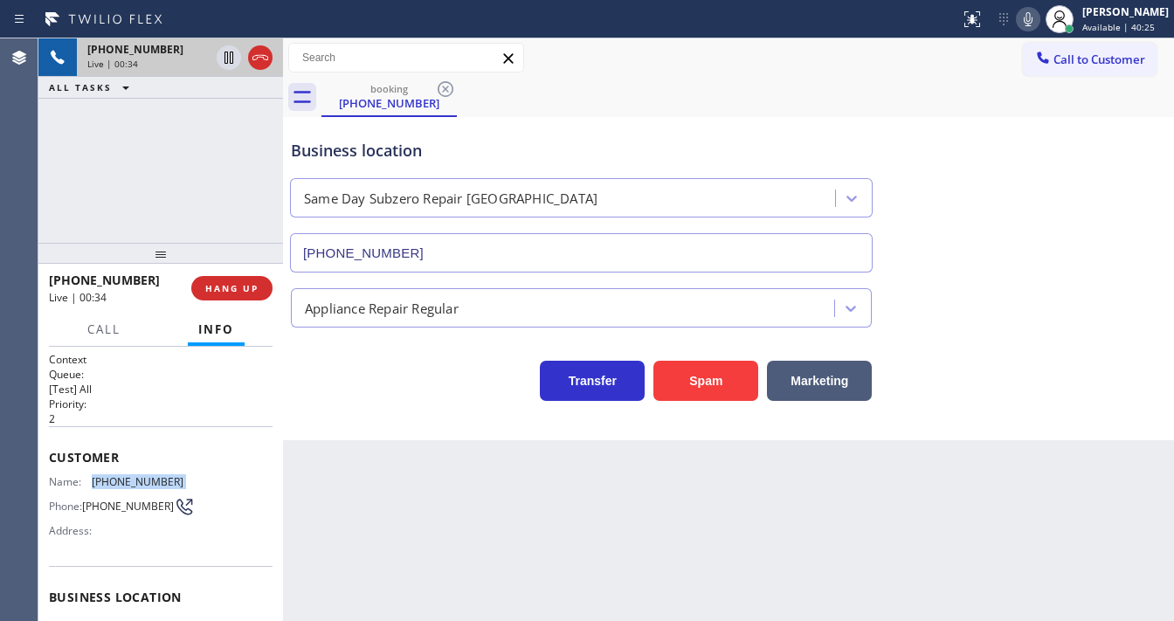
copy span "[PHONE_NUMBER]"
click at [149, 176] on div "+14256473908 Live | 00:35 ALL TASKS ALL TASKS ACTIVE TASKS TASKS IN WRAP UP" at bounding box center [160, 140] width 245 height 204
click at [163, 181] on div "+14256473908 Live | 00:44 ALL TASKS ALL TASKS ACTIVE TASKS TASKS IN WRAP UP" at bounding box center [160, 140] width 245 height 204
click at [176, 169] on div "+14256473908 Live | 00:54 ALL TASKS ALL TASKS ACTIVE TASKS TASKS IN WRAP UP" at bounding box center [160, 140] width 245 height 204
drag, startPoint x: 280, startPoint y: 147, endPoint x: 241, endPoint y: 147, distance: 39.3
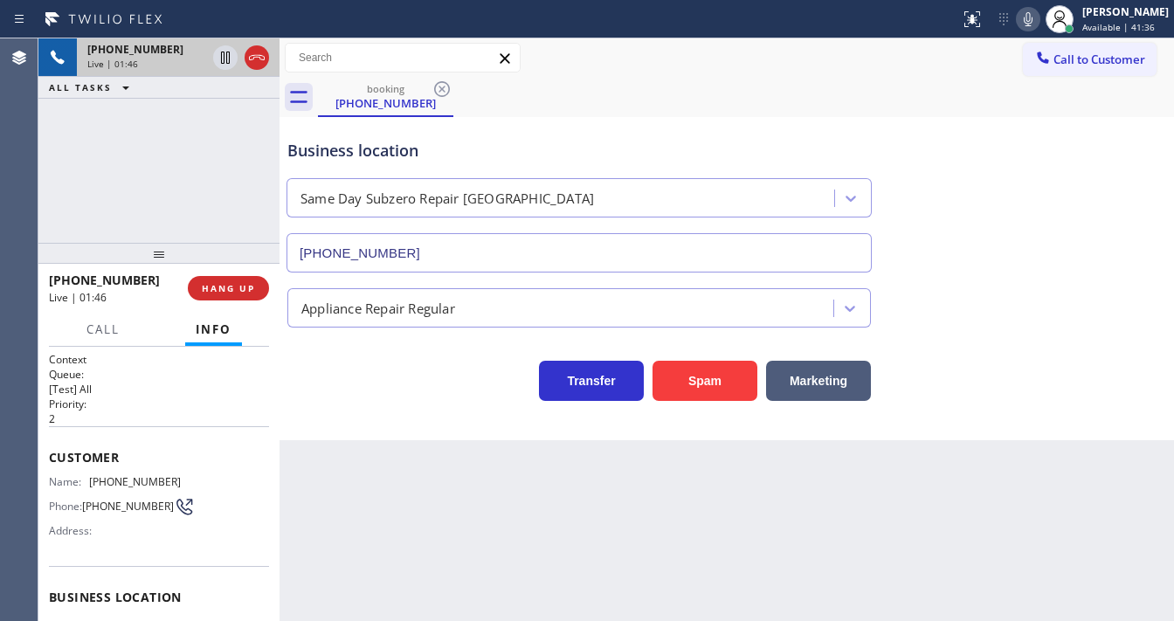
click at [241, 147] on div "+14256473908 Live | 01:46 ALL TASKS ALL TASKS ACTIVE TASKS TASKS IN WRAP UP +14…" at bounding box center [605, 329] width 1135 height 583
click at [241, 147] on div "+14256473908 Live | 01:48 ALL TASKS ALL TASKS ACTIVE TASKS TASKS IN WRAP UP" at bounding box center [158, 140] width 241 height 204
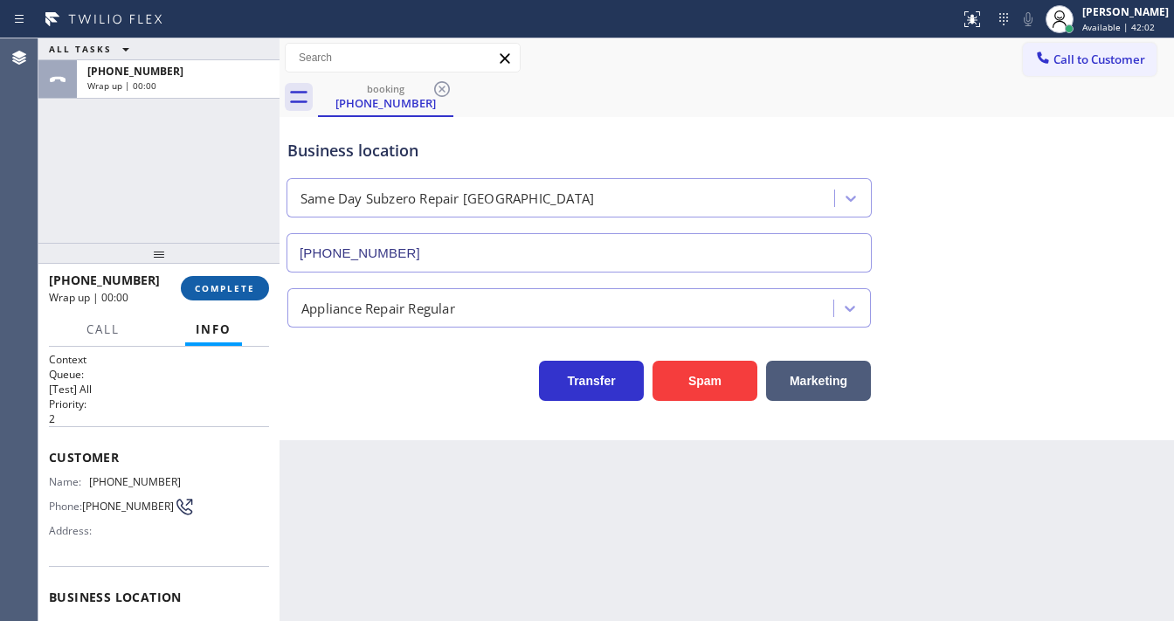
click at [234, 282] on span "COMPLETE" at bounding box center [225, 288] width 60 height 12
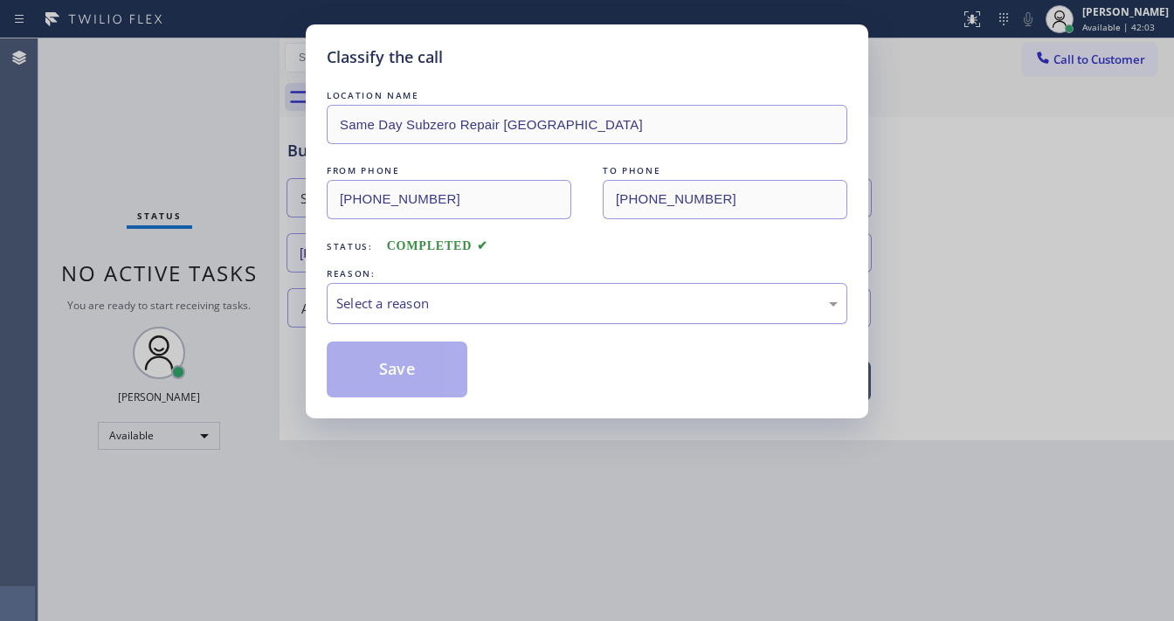
click at [431, 296] on div "Select a reason" at bounding box center [586, 303] width 501 height 20
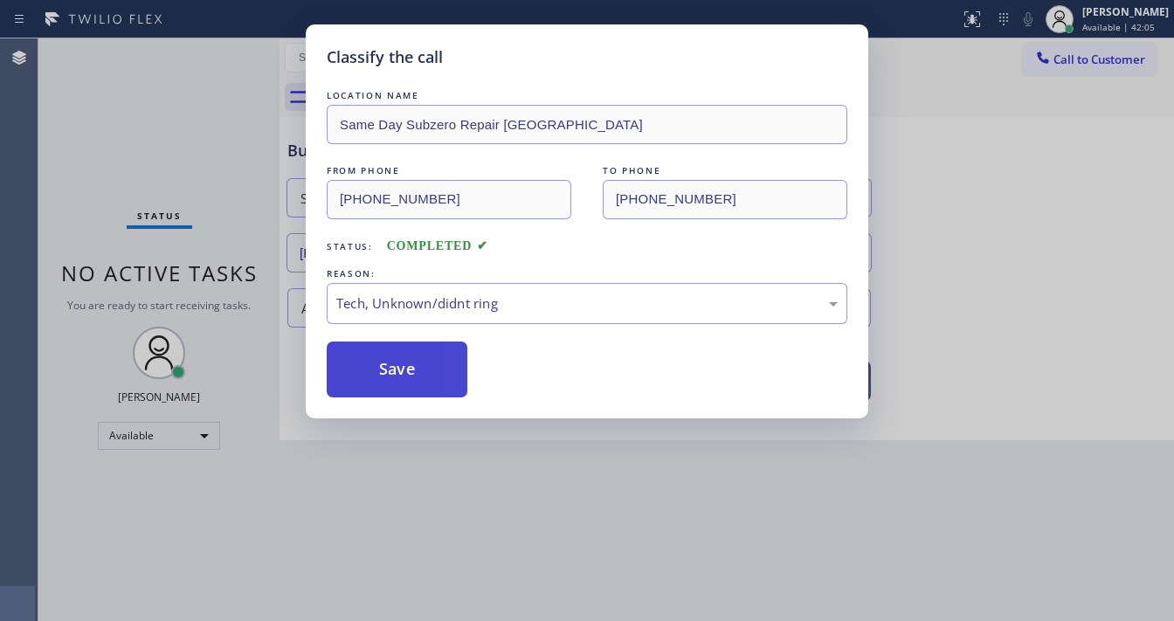
click at [408, 367] on button "Save" at bounding box center [397, 370] width 141 height 56
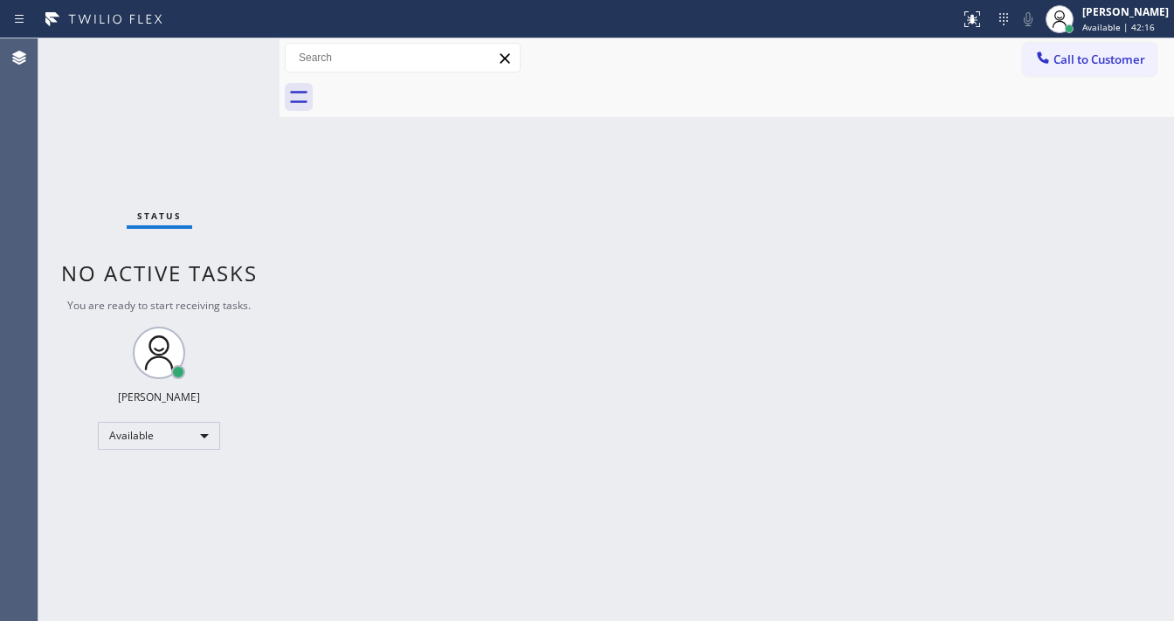
click at [225, 56] on div "Status No active tasks You are ready to start receiving tasks. [PERSON_NAME]" at bounding box center [158, 329] width 241 height 583
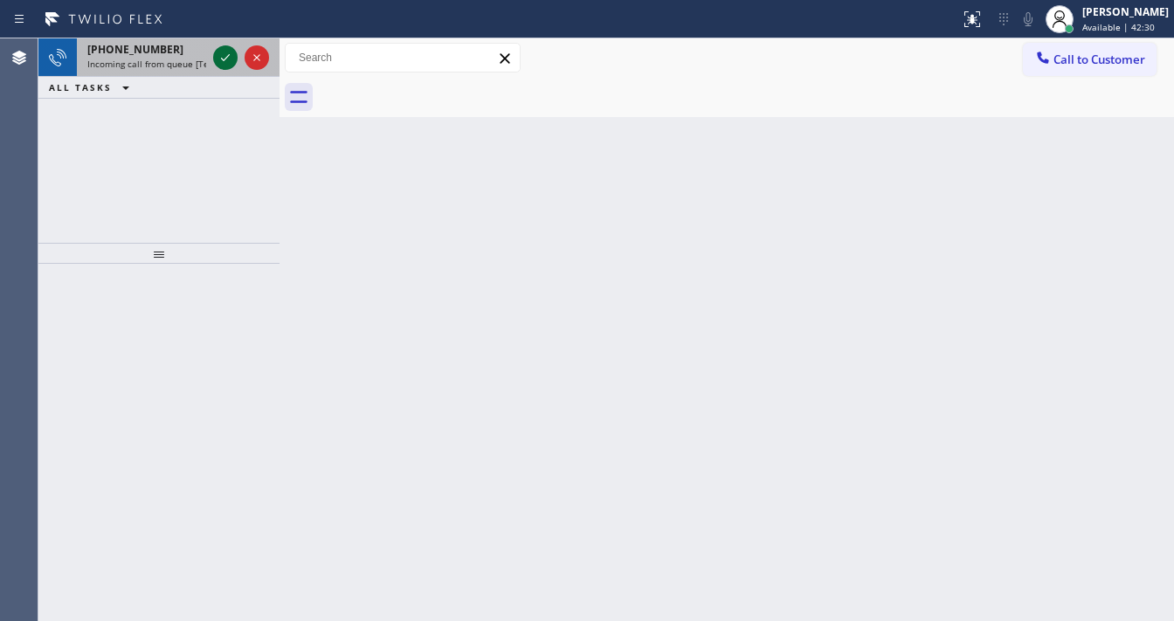
click at [225, 61] on icon at bounding box center [225, 57] width 21 height 21
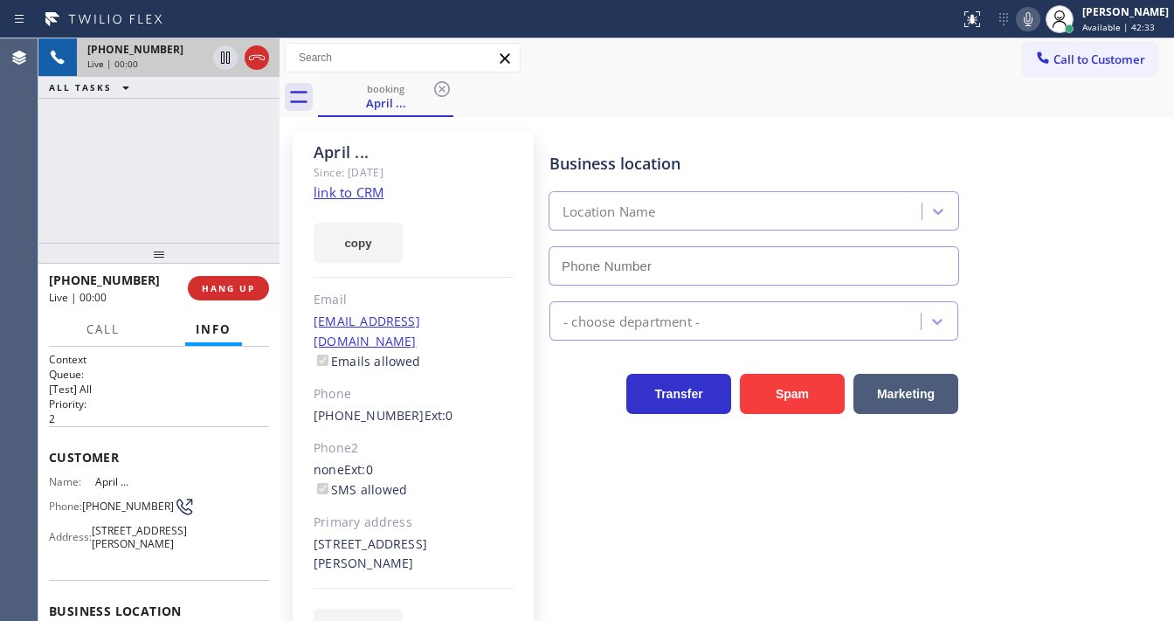
type input "(323) 641-4970"
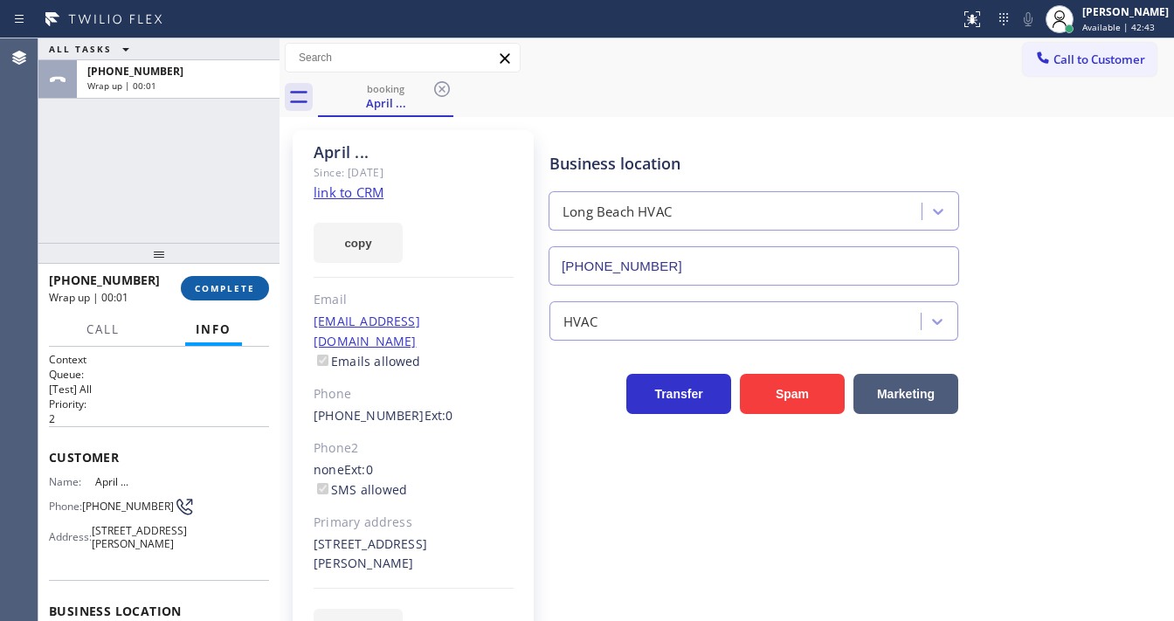
click at [259, 293] on button "COMPLETE" at bounding box center [225, 288] width 88 height 24
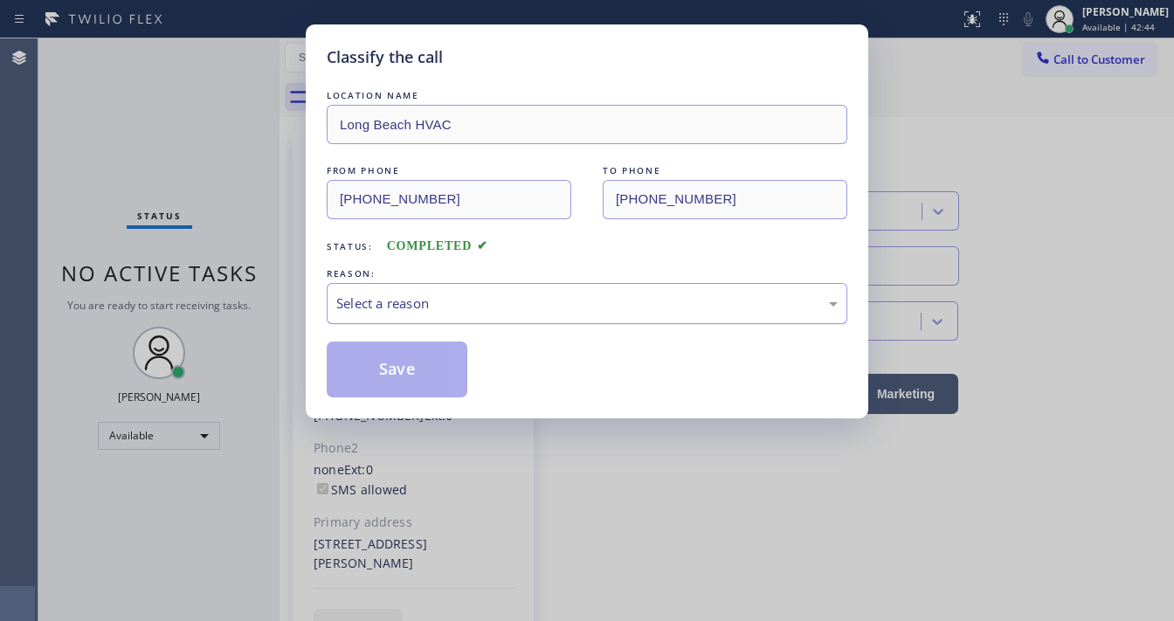
drag, startPoint x: 403, startPoint y: 304, endPoint x: 408, endPoint y: 320, distance: 16.6
click at [408, 306] on div "Select a reason" at bounding box center [586, 303] width 501 height 20
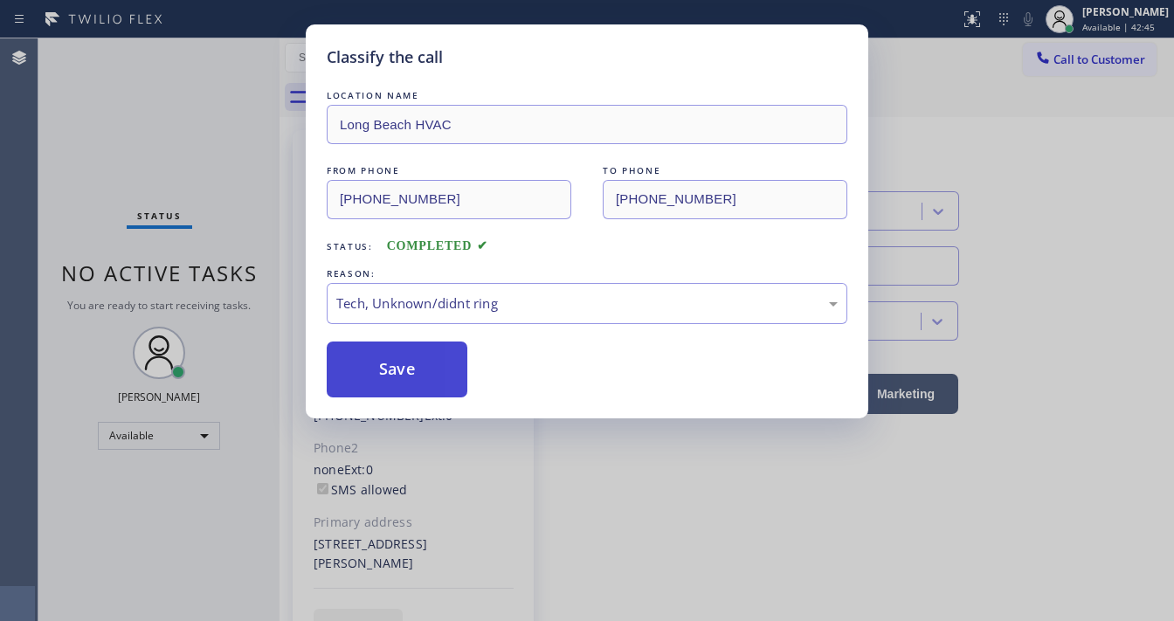
click at [383, 386] on button "Save" at bounding box center [397, 370] width 141 height 56
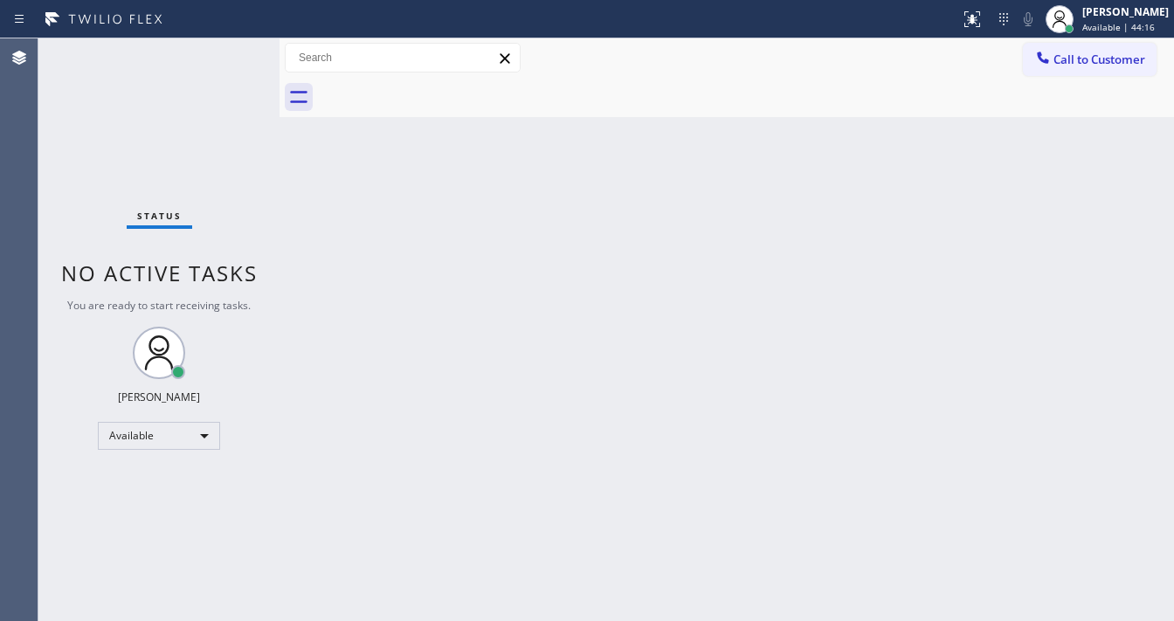
click at [556, 54] on div "Call to Customer Outbound call Location VikingExperts.online (San Diego, Google…" at bounding box center [726, 58] width 894 height 31
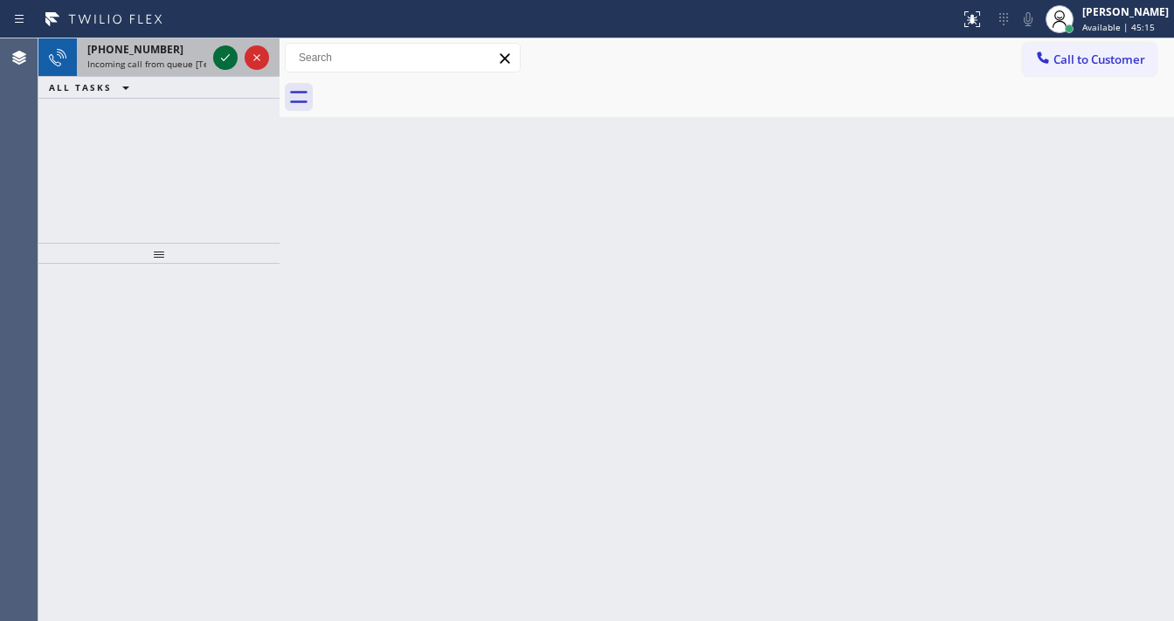
click at [228, 66] on icon at bounding box center [225, 57] width 21 height 21
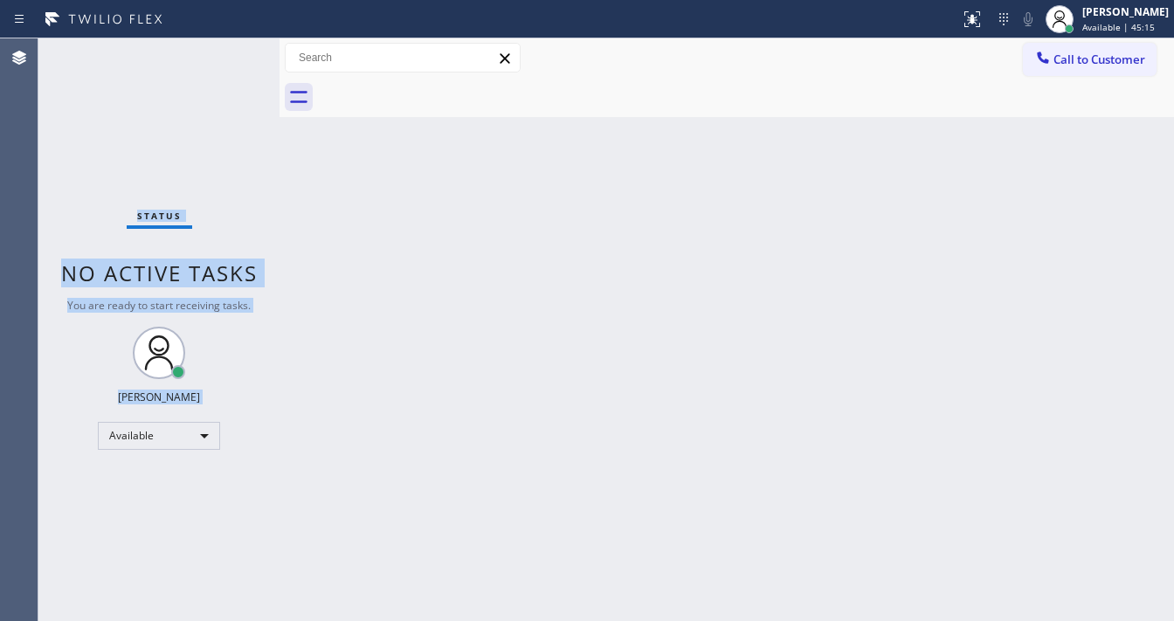
click at [227, 63] on div "Status No active tasks You are ready to start receiving tasks. [PERSON_NAME]" at bounding box center [158, 329] width 241 height 583
click at [226, 62] on div "Status No active tasks You are ready to start receiving tasks. [PERSON_NAME]" at bounding box center [158, 329] width 241 height 583
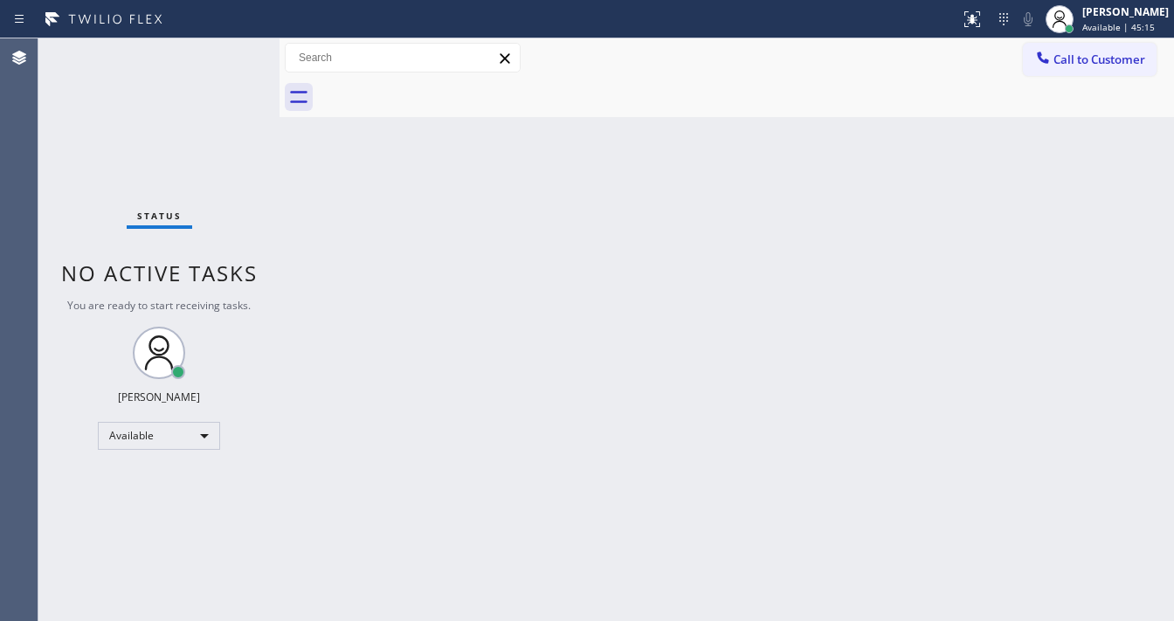
click at [226, 62] on div "Status No active tasks You are ready to start receiving tasks. [PERSON_NAME]" at bounding box center [158, 329] width 241 height 583
click at [225, 61] on div "Status No active tasks You are ready to start receiving tasks. [PERSON_NAME]" at bounding box center [158, 329] width 241 height 583
click at [991, 20] on div at bounding box center [972, 19] width 38 height 21
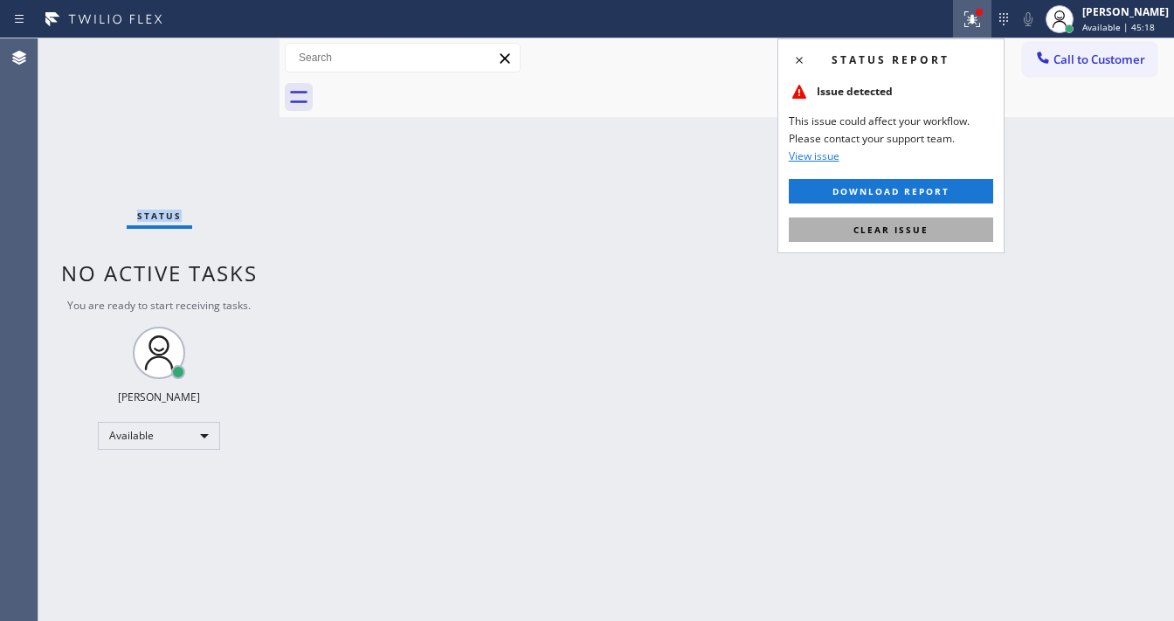
click at [892, 234] on span "Clear issue" at bounding box center [890, 230] width 75 height 12
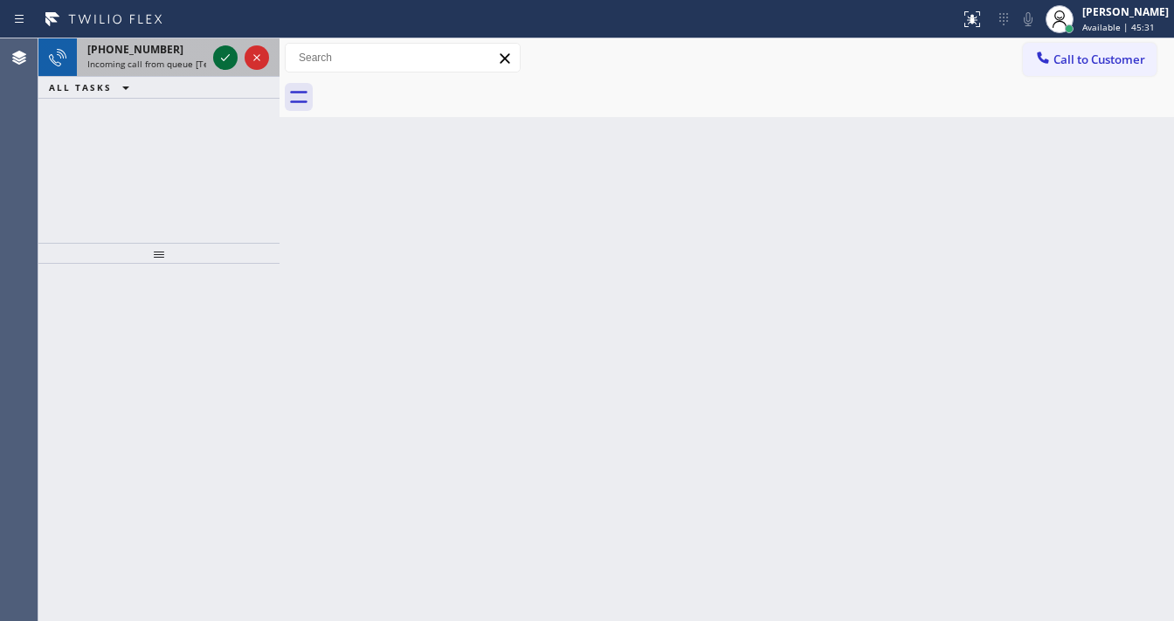
click at [225, 51] on icon at bounding box center [225, 57] width 21 height 21
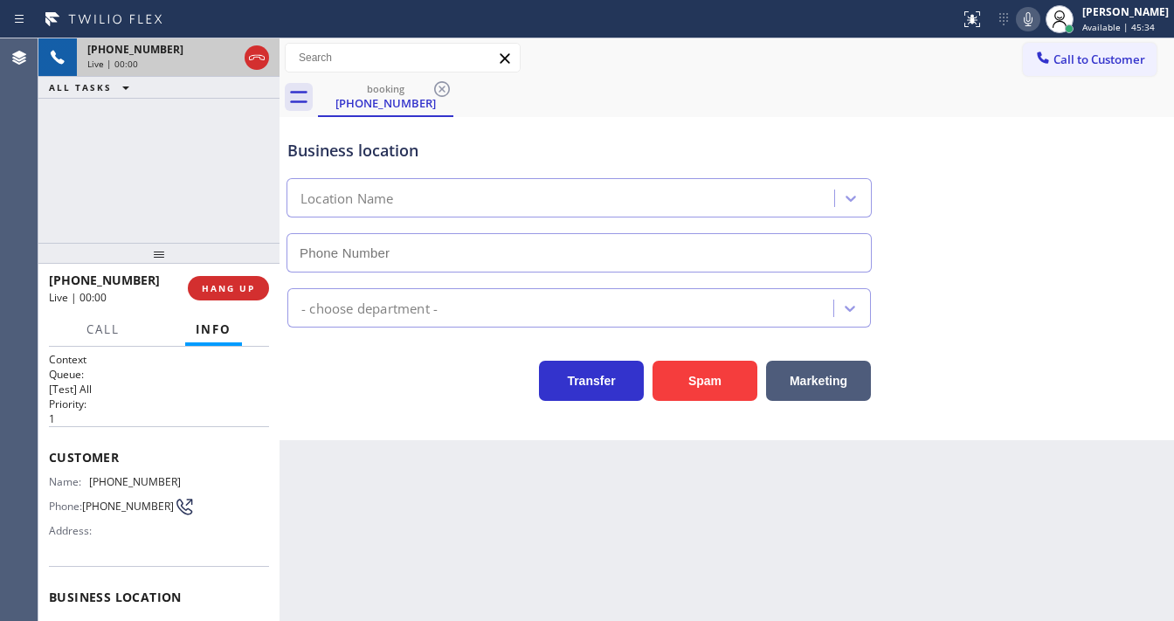
type input "(714) 360-0803"
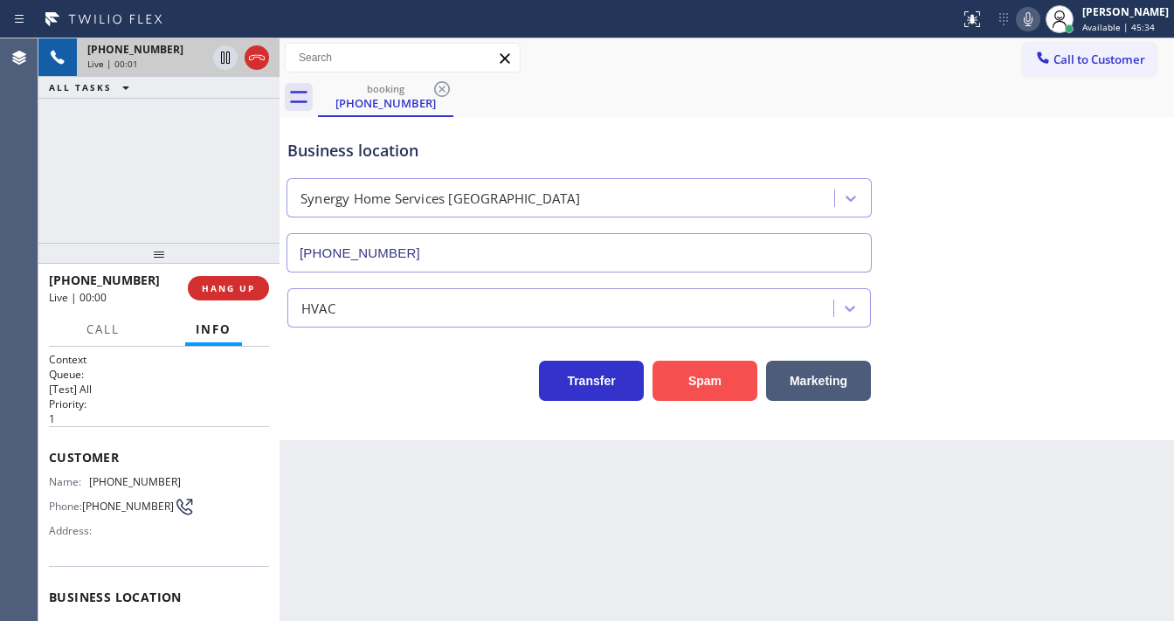
click at [685, 371] on button "Spam" at bounding box center [704, 381] width 105 height 40
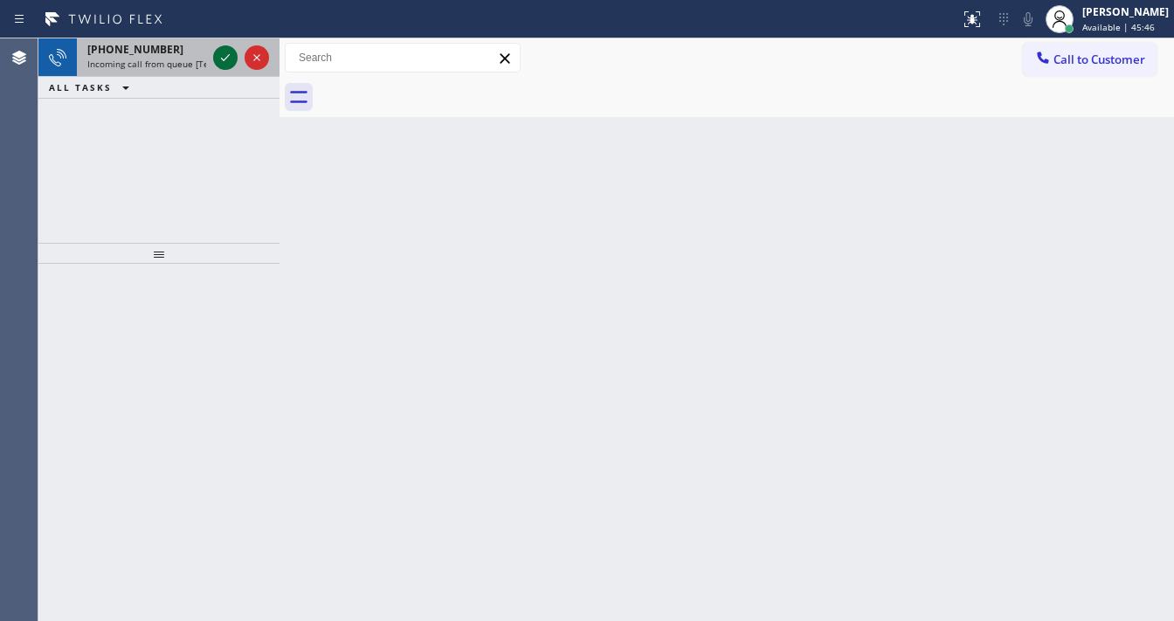
click at [223, 58] on icon at bounding box center [225, 57] width 21 height 21
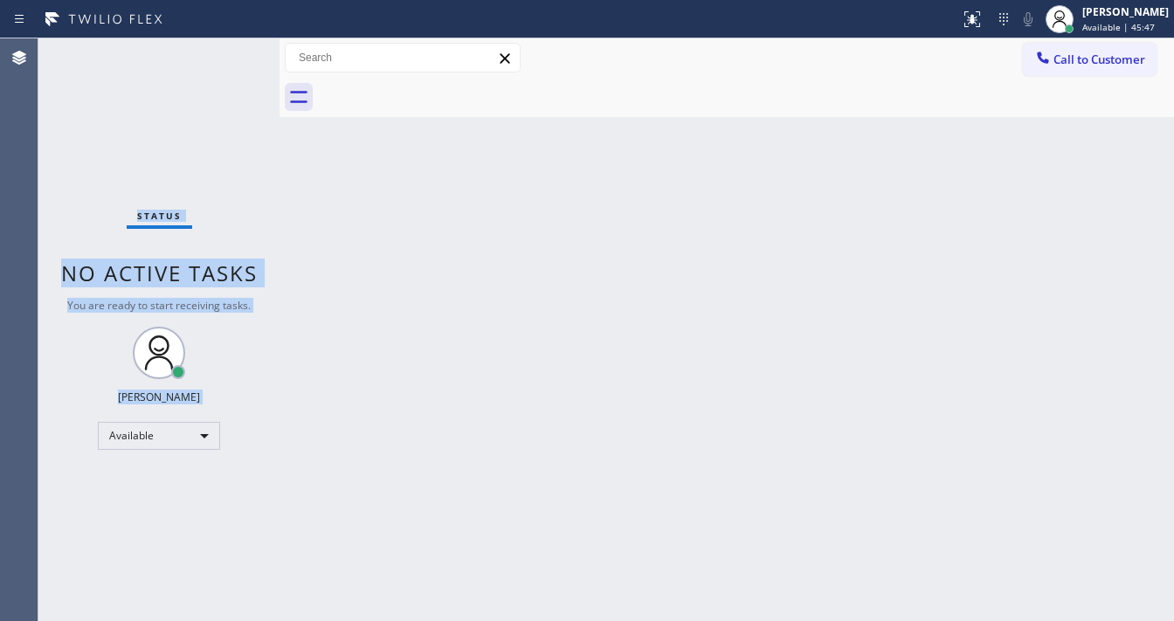
click at [224, 57] on div "Status No active tasks You are ready to start receiving tasks. [PERSON_NAME]" at bounding box center [158, 329] width 241 height 583
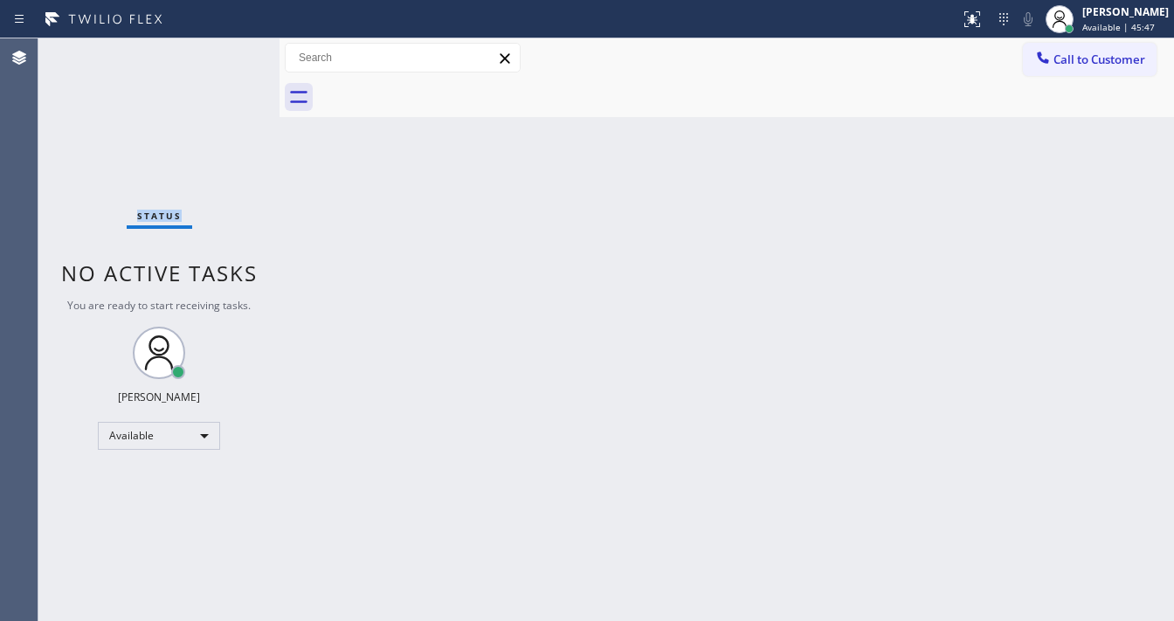
click at [224, 55] on div "Status No active tasks You are ready to start receiving tasks. [PERSON_NAME]" at bounding box center [158, 329] width 241 height 583
click at [224, 54] on div "Status No active tasks You are ready to start receiving tasks. [PERSON_NAME]" at bounding box center [158, 329] width 241 height 583
click at [974, 12] on div at bounding box center [972, 19] width 38 height 21
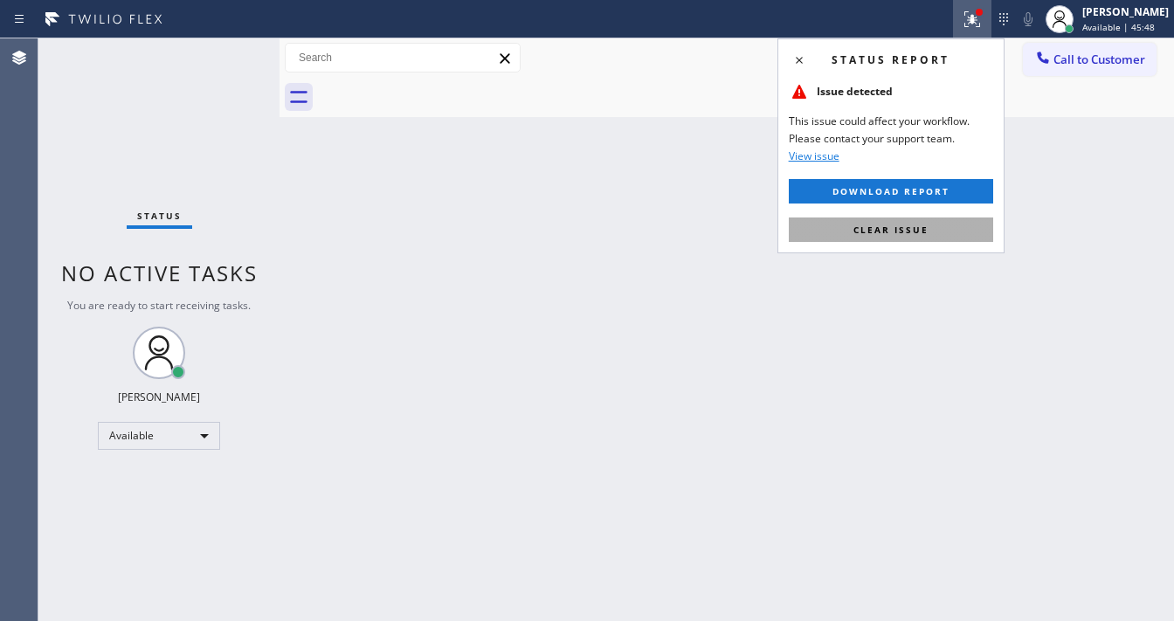
click at [921, 224] on span "Clear issue" at bounding box center [890, 230] width 75 height 12
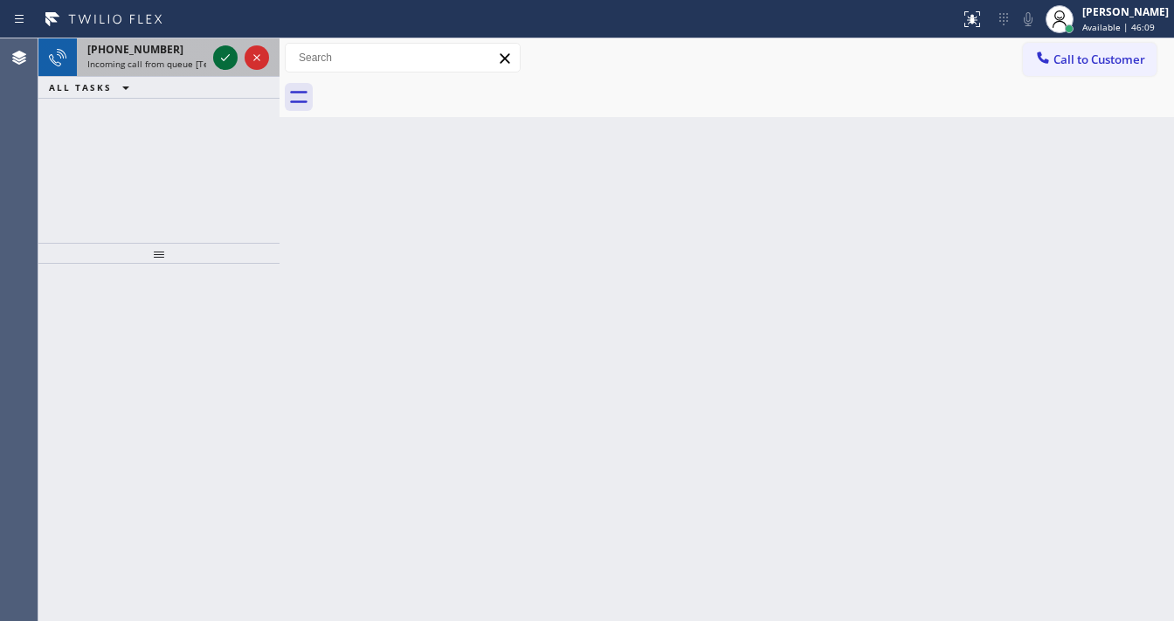
click at [223, 66] on icon at bounding box center [225, 57] width 21 height 21
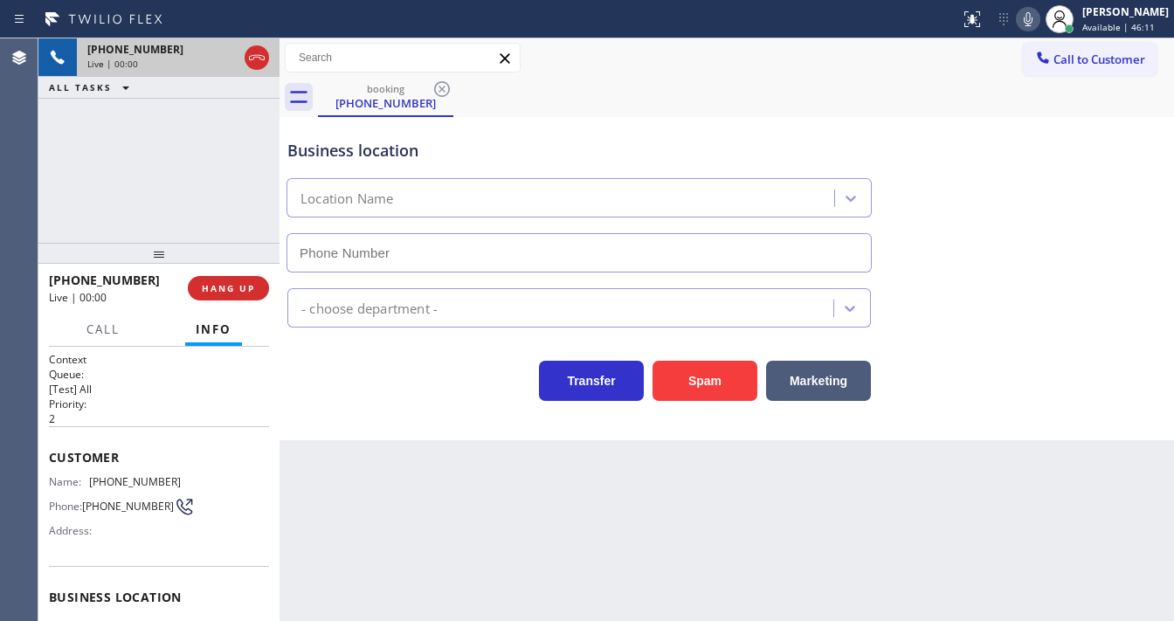
type input "(773) 360-0282"
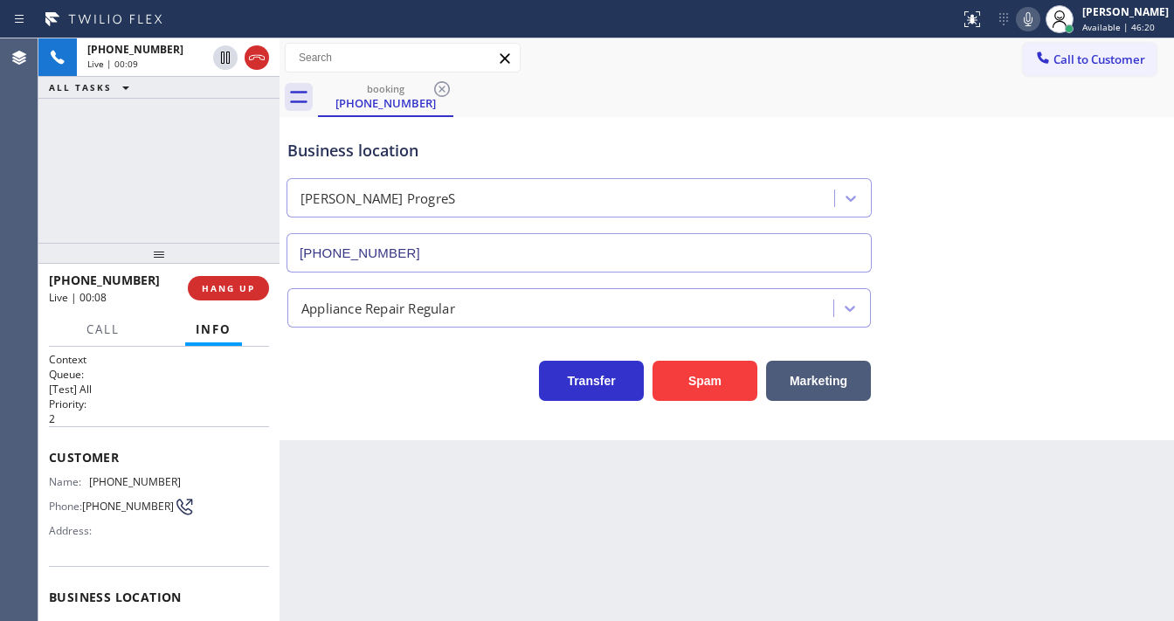
click at [1034, 24] on icon at bounding box center [1028, 19] width 21 height 21
click at [52, 168] on div "+17738792223 Live | 00:22 ALL TASKS ALL TASKS ACTIVE TASKS TASKS IN WRAP UP" at bounding box center [158, 140] width 241 height 204
click at [207, 286] on span "HANG UP" at bounding box center [228, 288] width 53 height 12
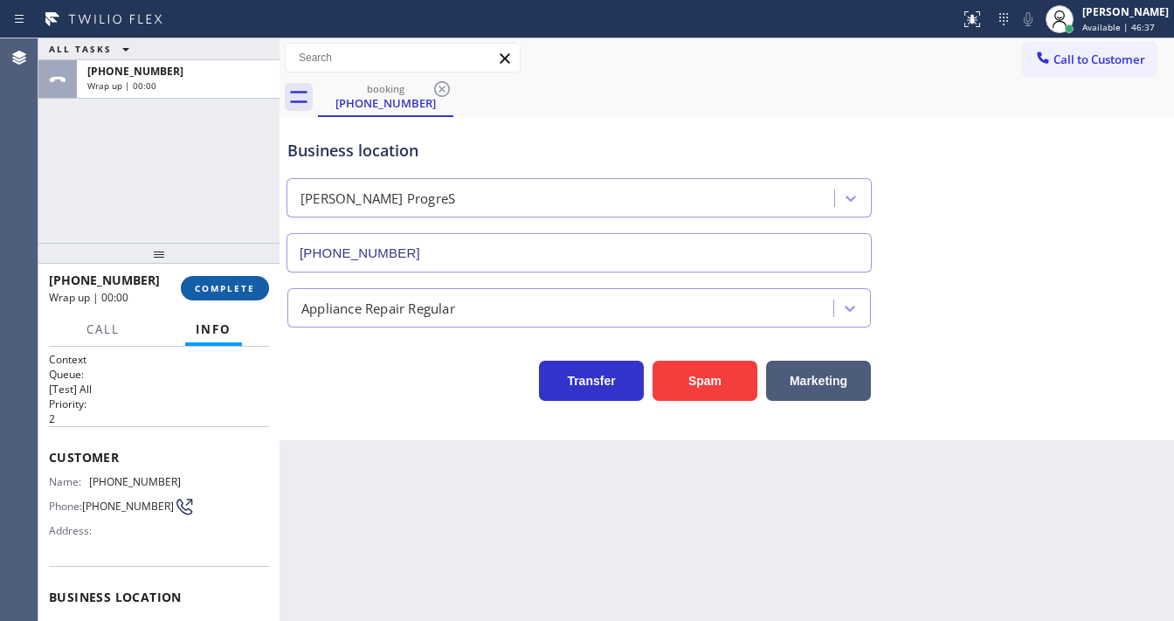
click at [207, 286] on span "COMPLETE" at bounding box center [225, 288] width 60 height 12
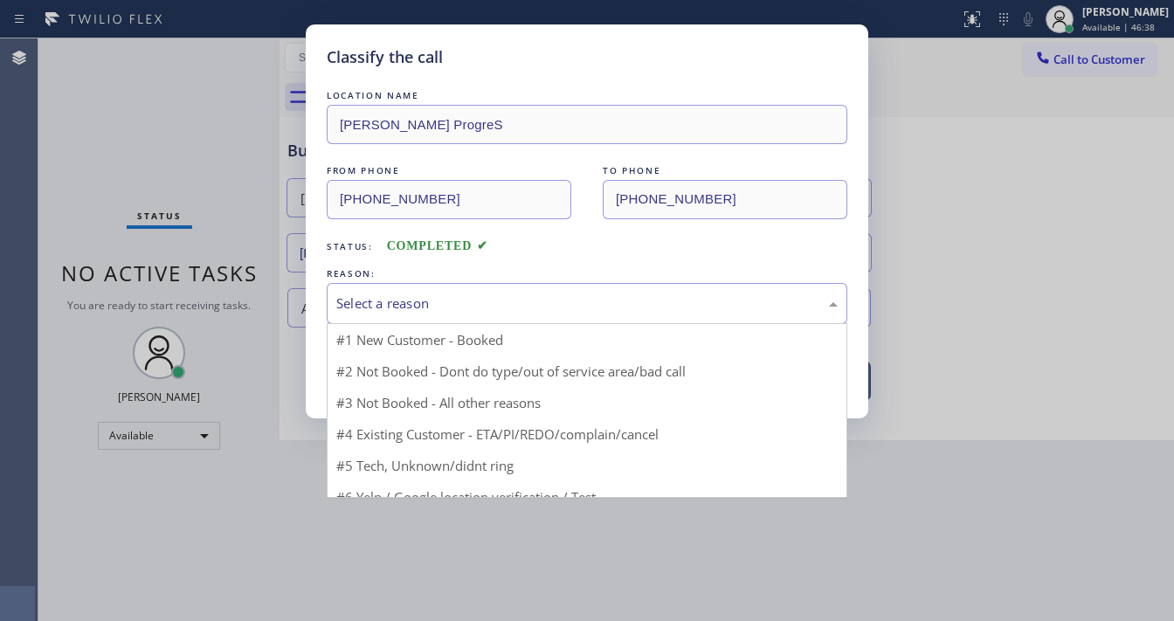
click at [391, 313] on div "Select a reason" at bounding box center [587, 303] width 521 height 41
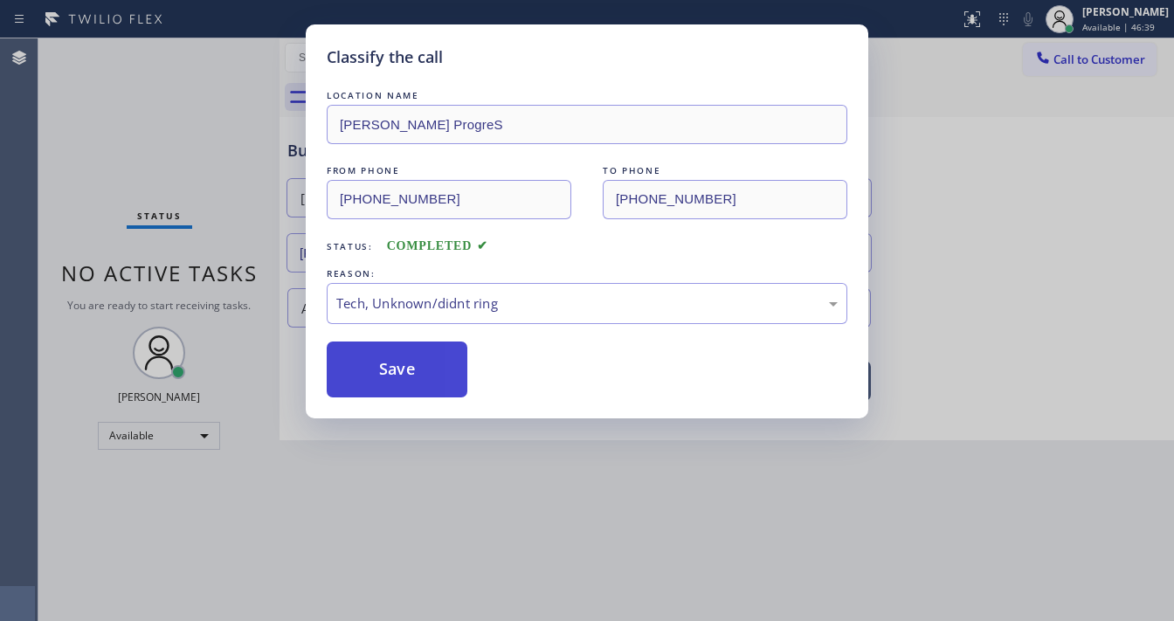
click at [397, 360] on button "Save" at bounding box center [397, 370] width 141 height 56
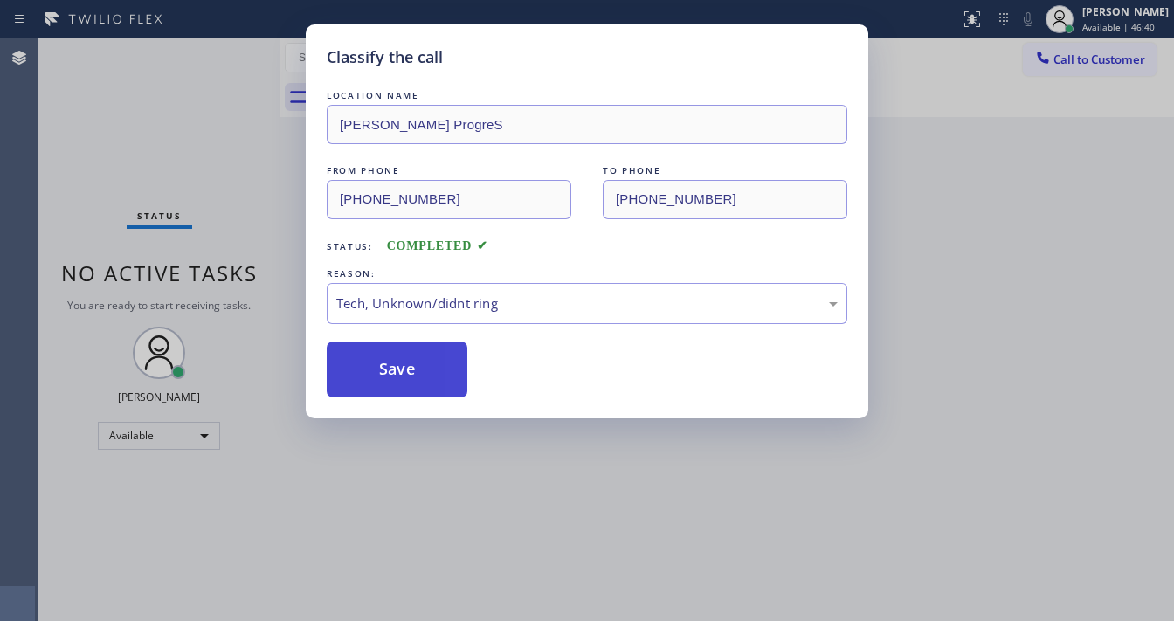
click at [397, 360] on button "Save" at bounding box center [397, 370] width 141 height 56
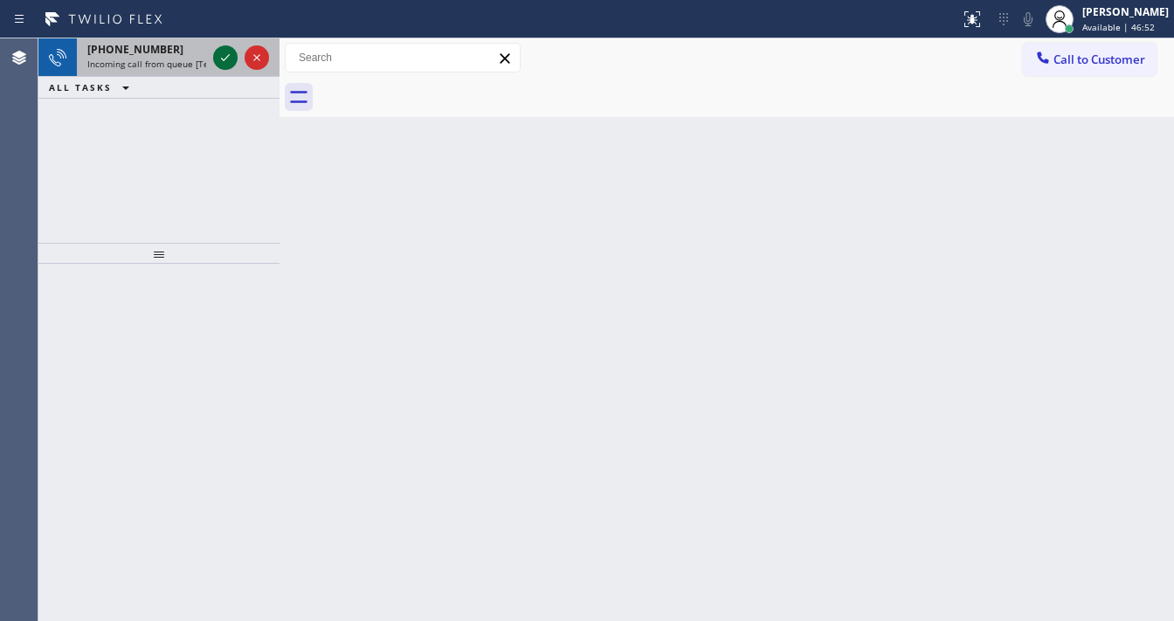
click at [217, 56] on icon at bounding box center [225, 57] width 21 height 21
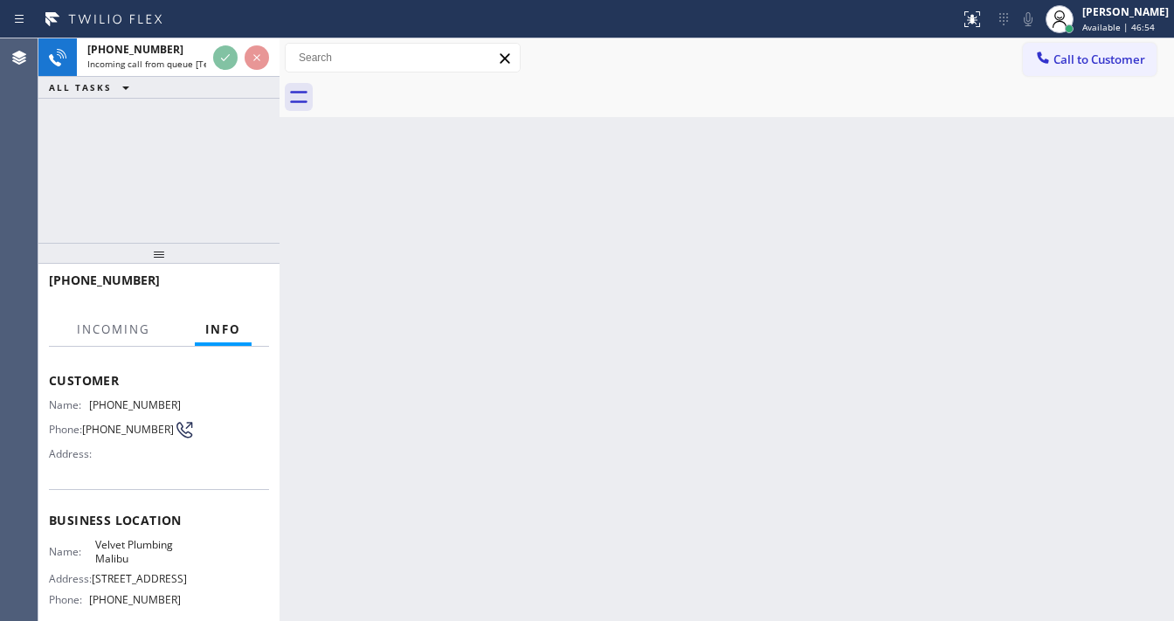
scroll to position [210, 0]
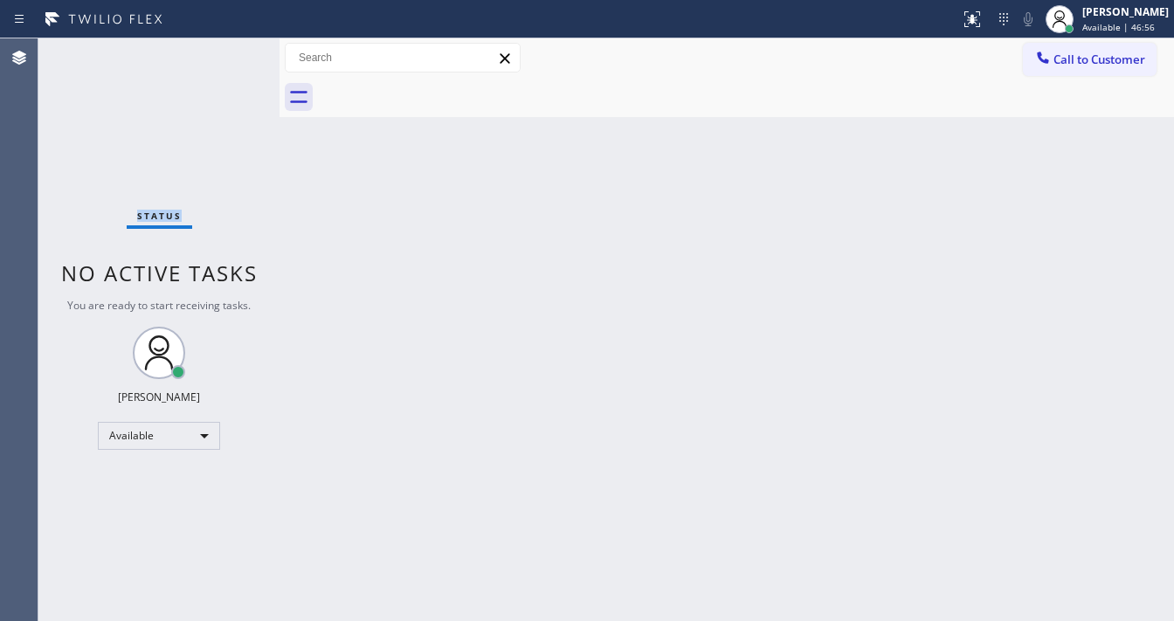
click at [230, 56] on div "Status No active tasks You are ready to start receiving tasks. [PERSON_NAME]" at bounding box center [158, 329] width 241 height 583
click at [484, 618] on div "Back to Dashboard Change Sender ID Customers Technicians Select a contact Outbo…" at bounding box center [726, 329] width 894 height 583
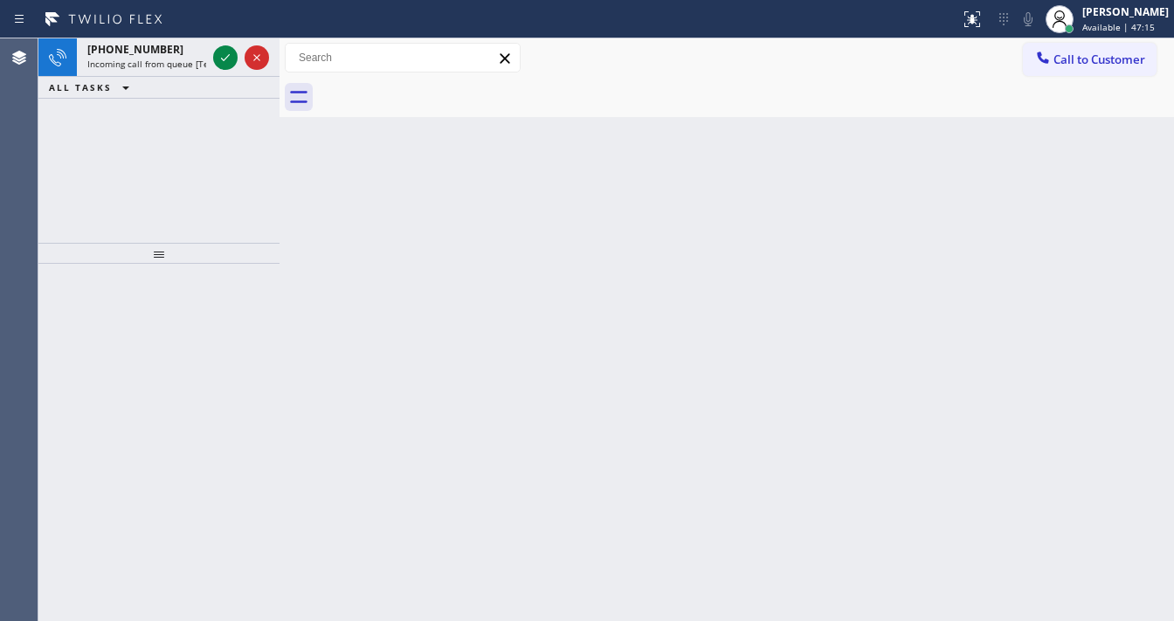
click at [231, 45] on div at bounding box center [241, 57] width 63 height 38
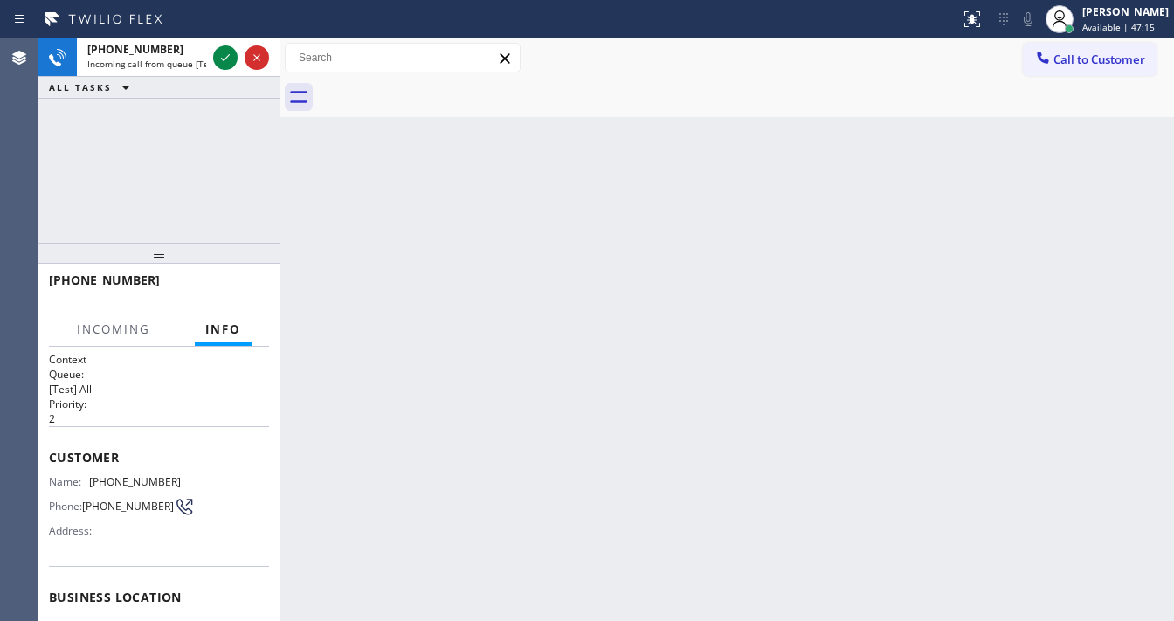
click at [231, 45] on div at bounding box center [241, 57] width 63 height 38
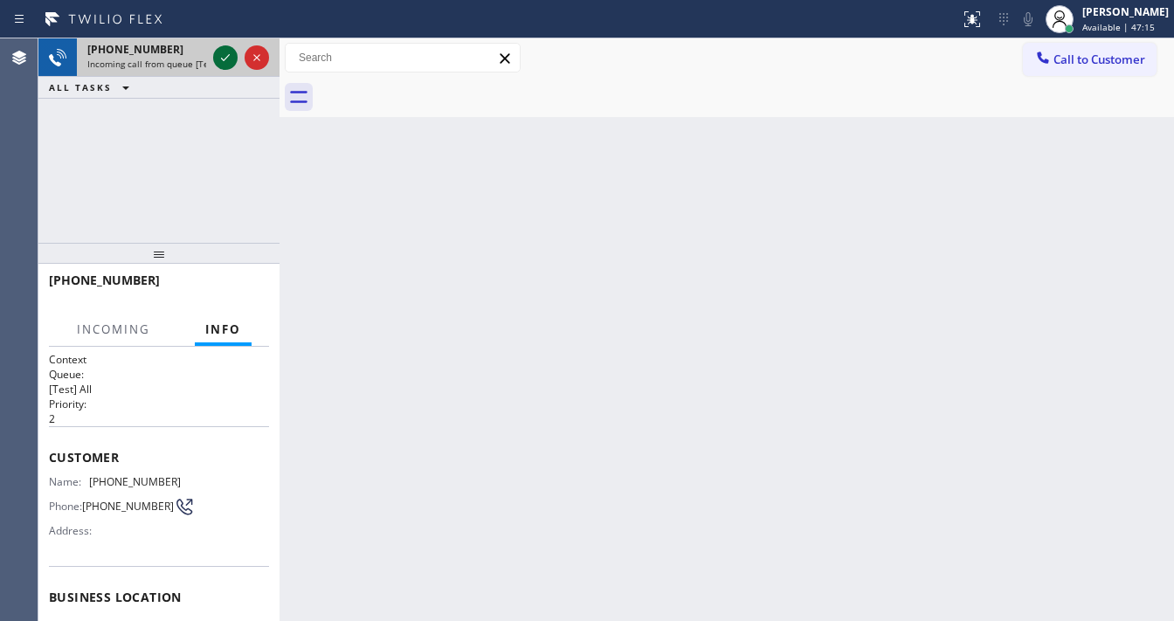
drag, startPoint x: 231, startPoint y: 45, endPoint x: 229, endPoint y: 59, distance: 13.2
click at [229, 59] on div at bounding box center [241, 57] width 63 height 38
click at [228, 59] on icon at bounding box center [225, 57] width 21 height 21
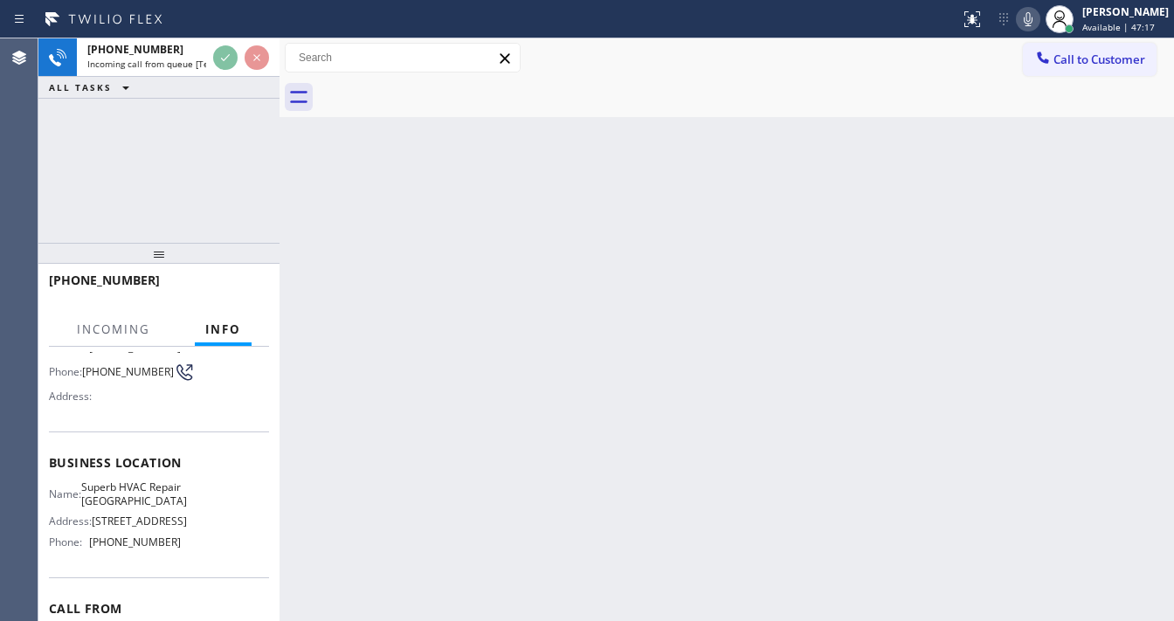
scroll to position [140, 0]
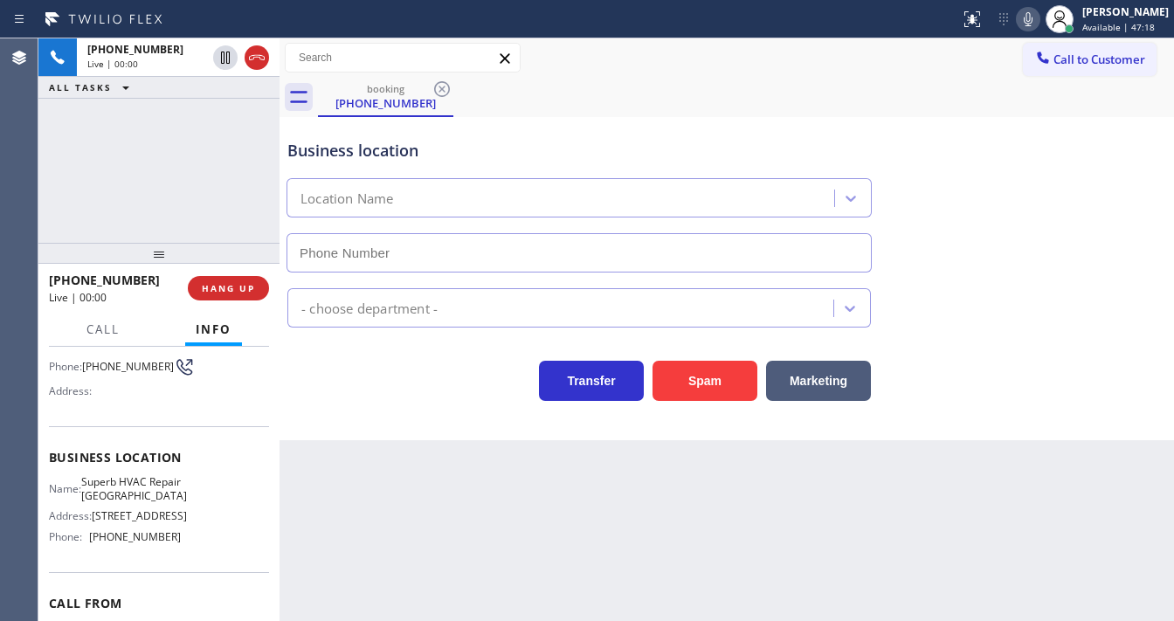
type input "(650) 753-7590"
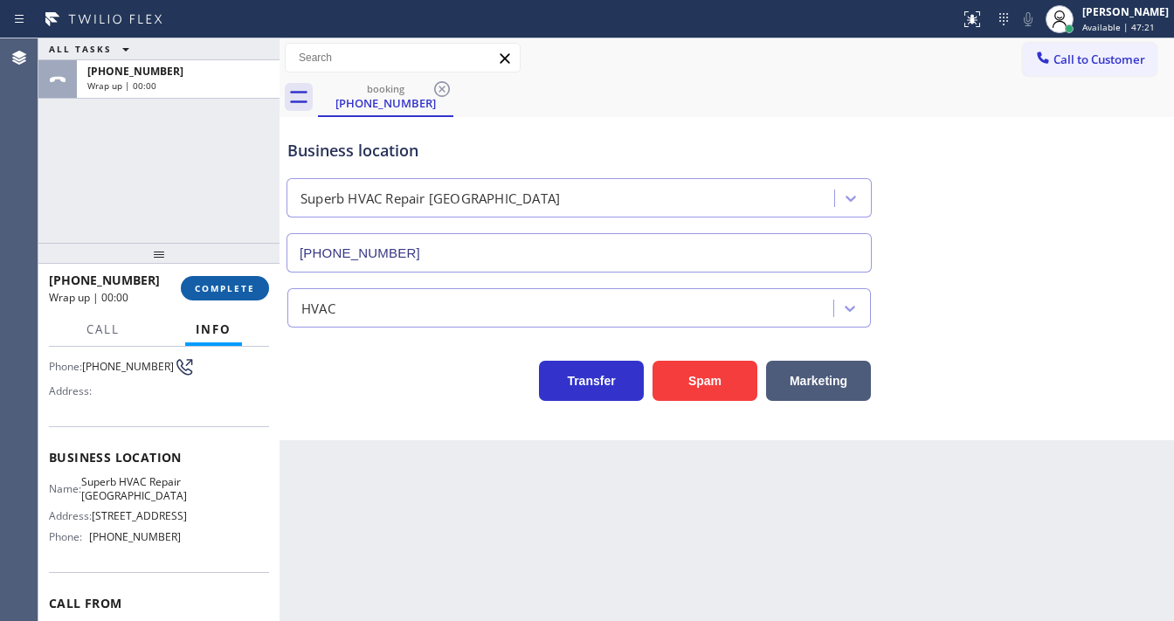
click at [222, 278] on button "COMPLETE" at bounding box center [225, 288] width 88 height 24
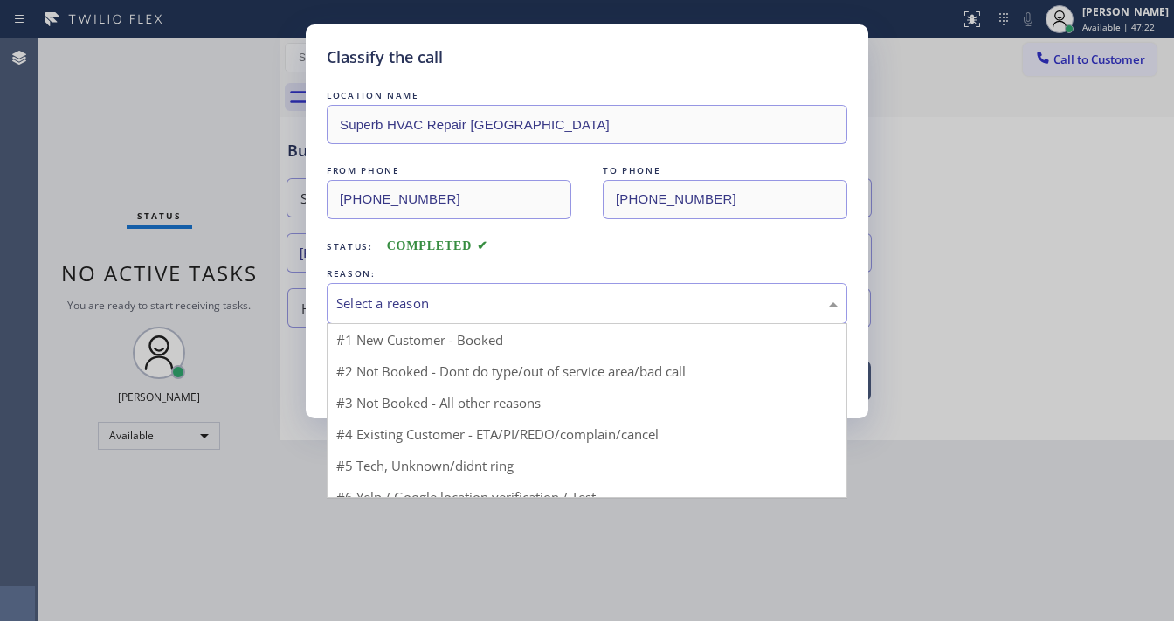
click at [411, 316] on div "Select a reason" at bounding box center [587, 303] width 521 height 41
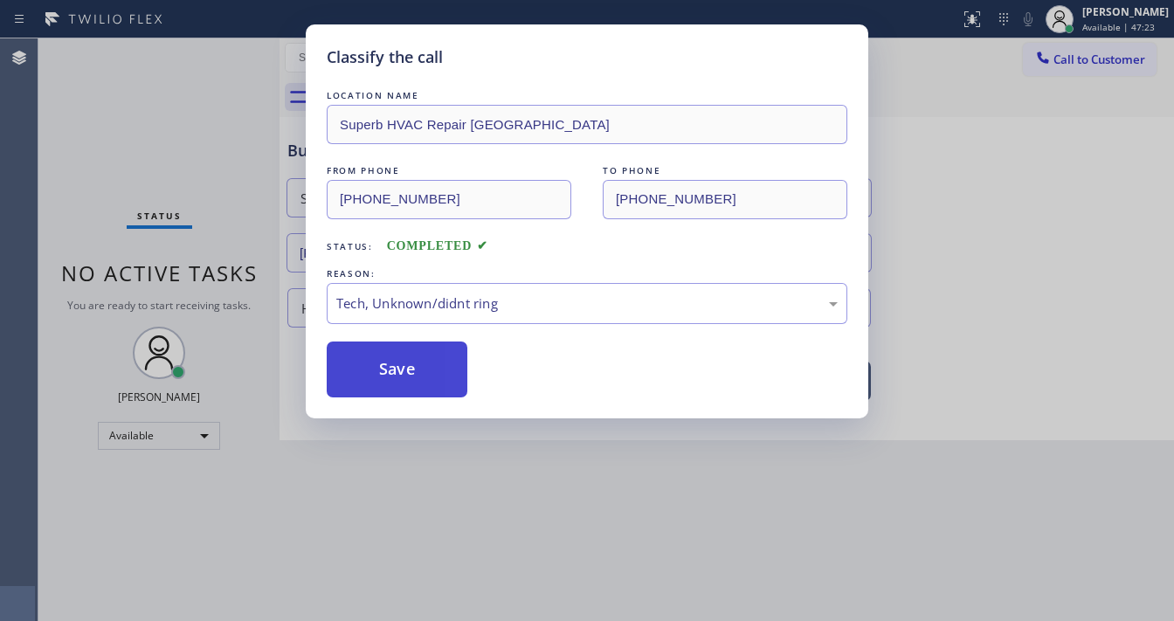
click at [391, 368] on button "Save" at bounding box center [397, 370] width 141 height 56
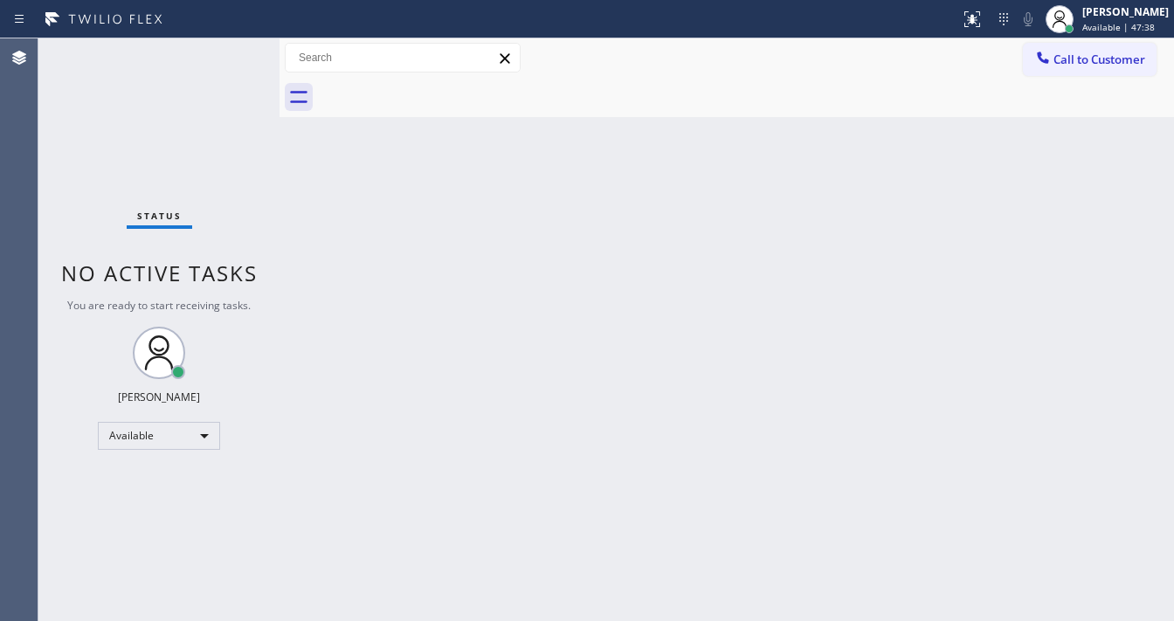
click at [231, 48] on div "Status No active tasks You are ready to start receiving tasks. [PERSON_NAME]" at bounding box center [158, 329] width 241 height 583
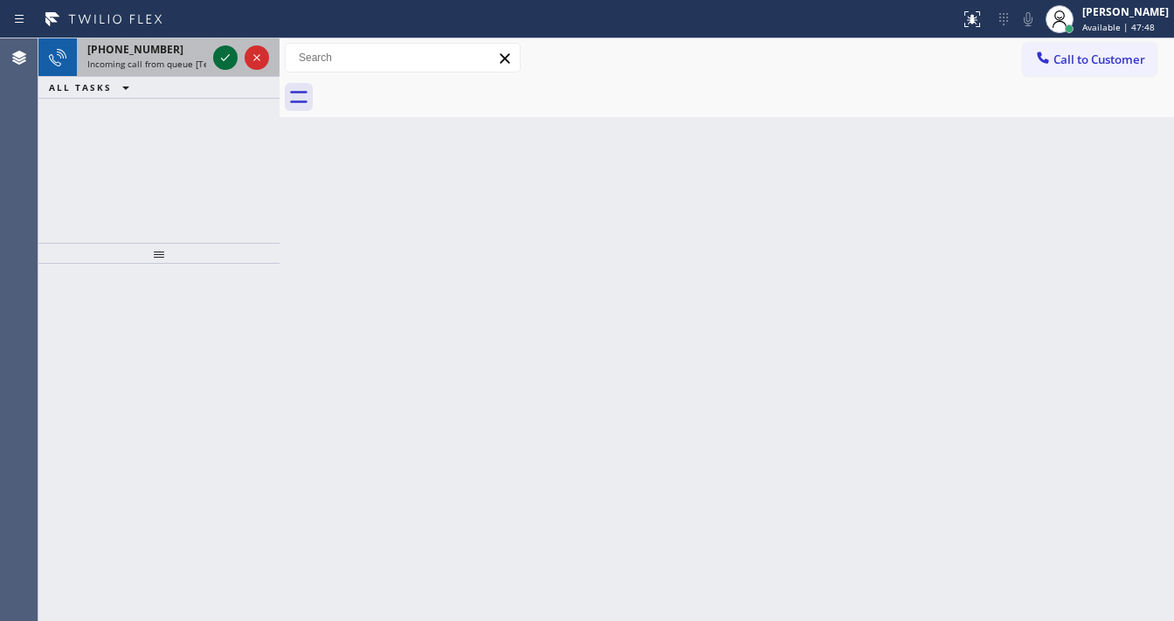
click at [236, 51] on div at bounding box center [225, 57] width 24 height 21
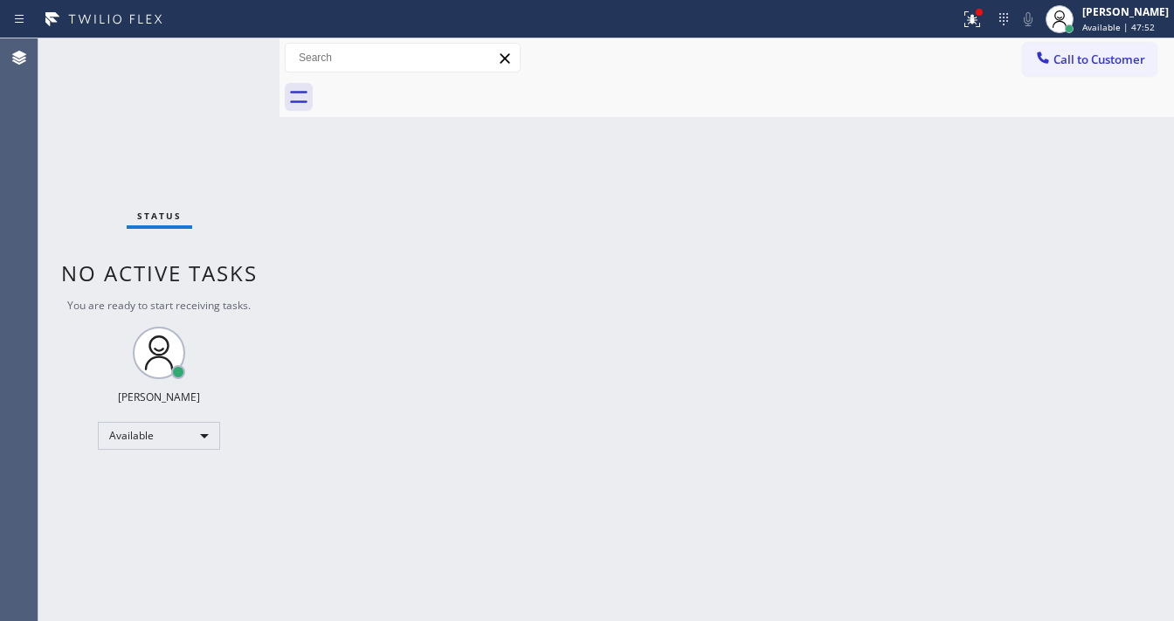
drag, startPoint x: 976, startPoint y: 23, endPoint x: 962, endPoint y: 56, distance: 35.7
click at [975, 24] on icon at bounding box center [972, 19] width 21 height 21
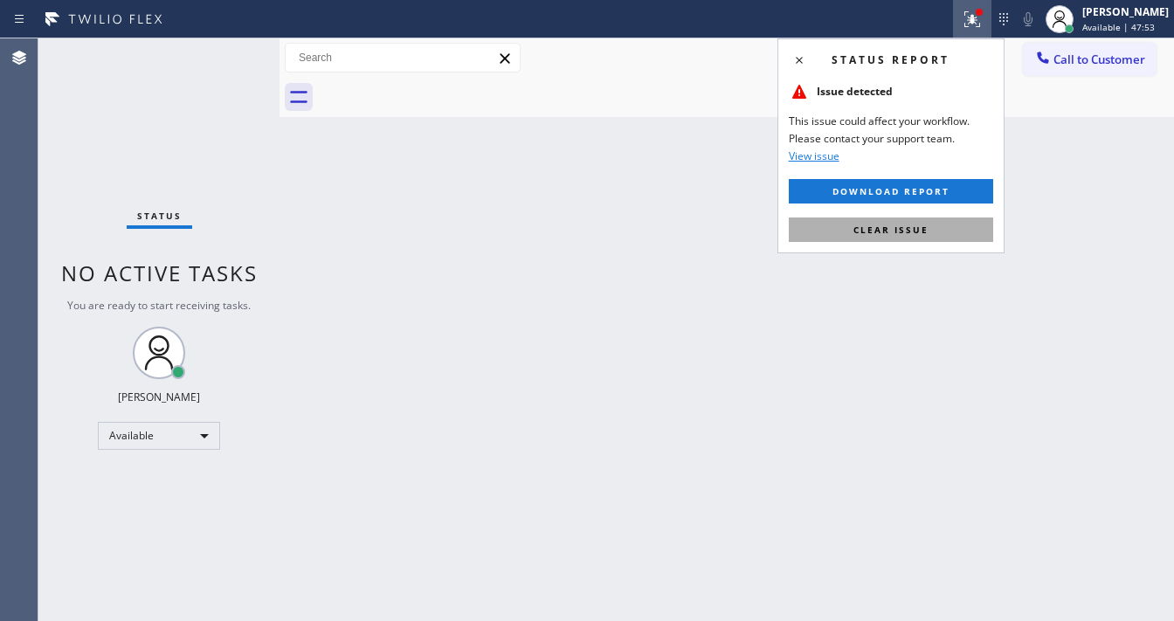
click at [935, 239] on button "Clear issue" at bounding box center [891, 229] width 204 height 24
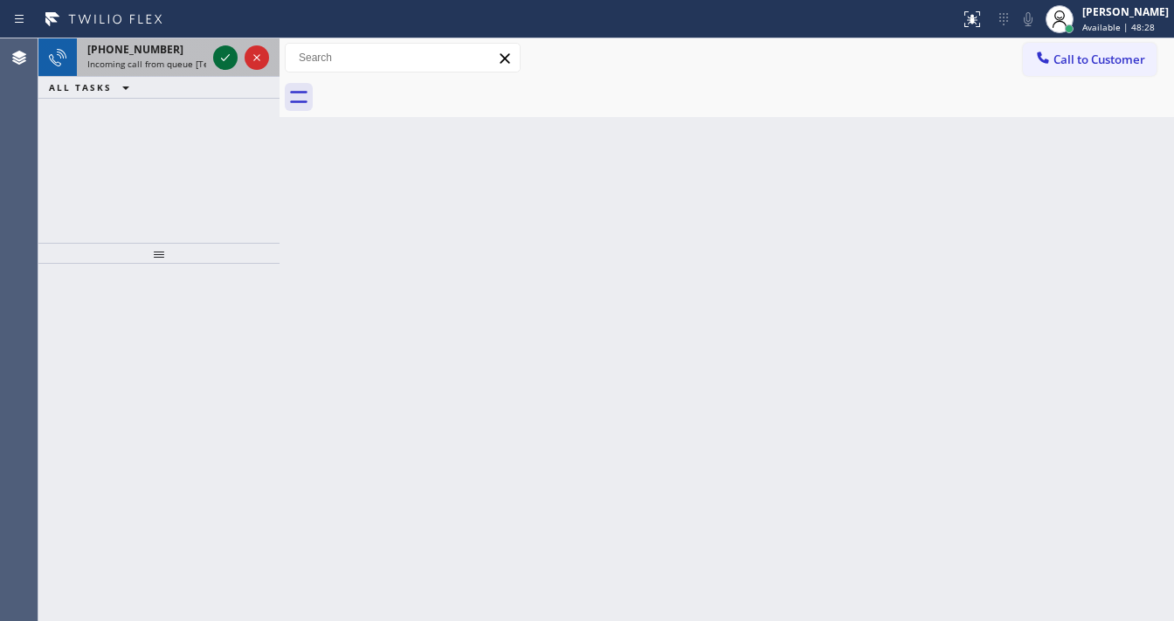
click at [218, 56] on icon at bounding box center [225, 57] width 21 height 21
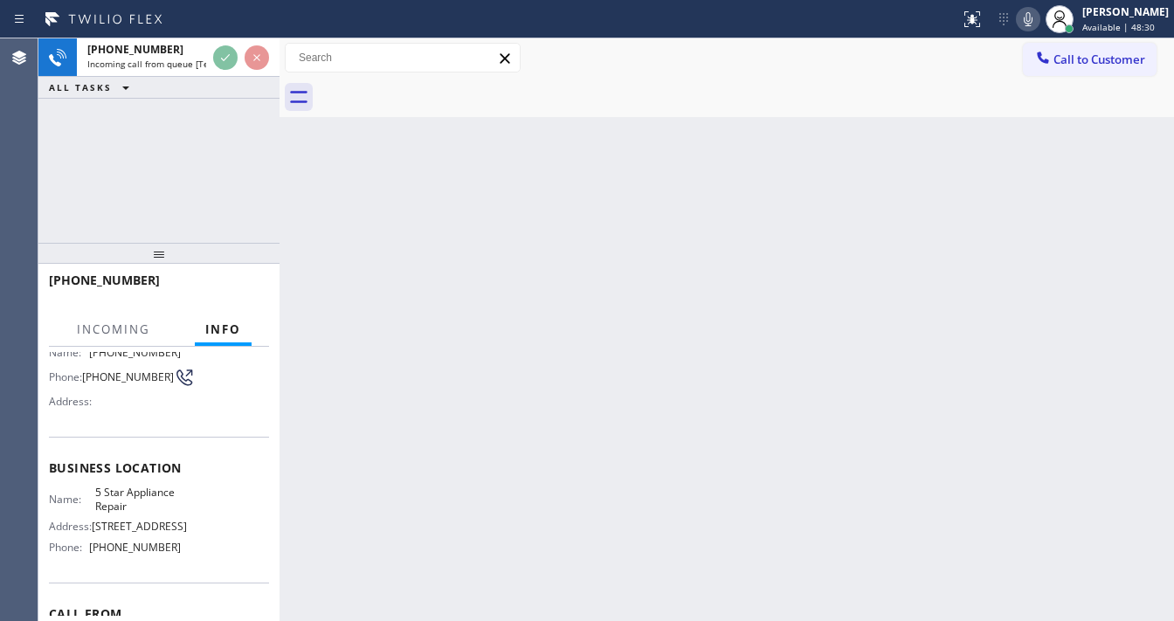
scroll to position [140, 0]
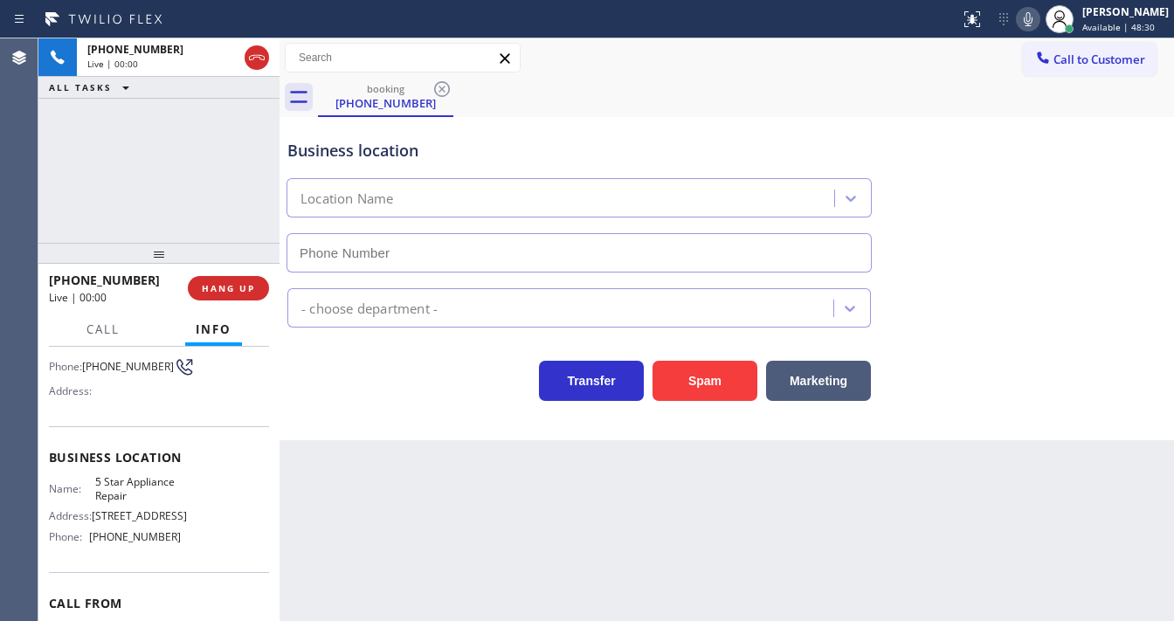
type input "[PHONE_NUMBER]"
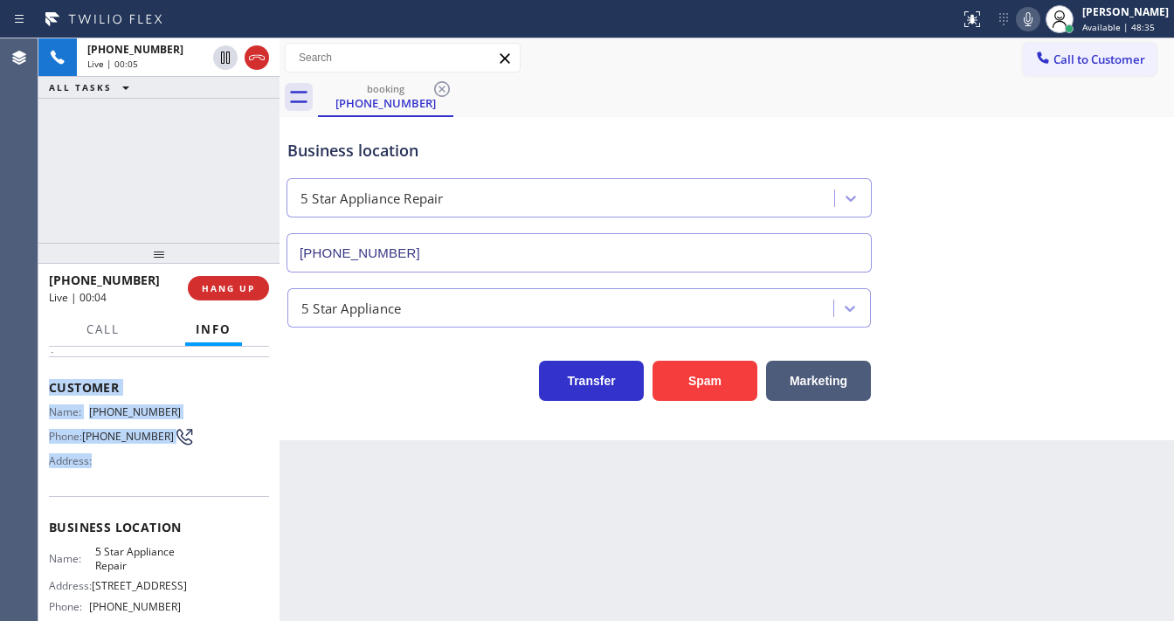
scroll to position [210, 0]
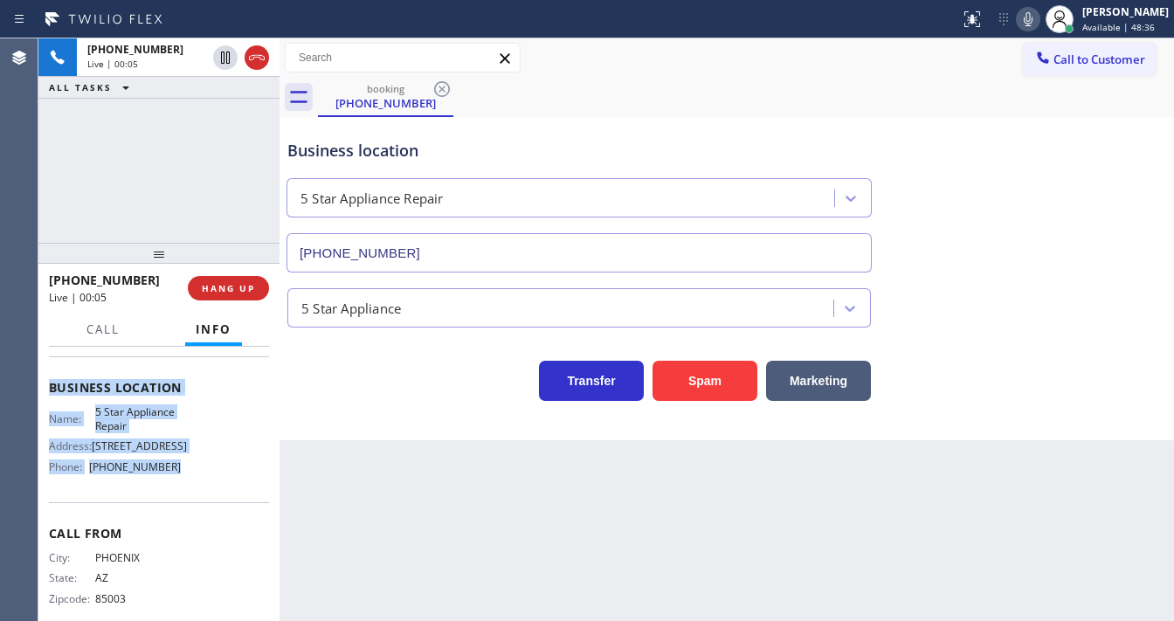
drag, startPoint x: 44, startPoint y: 381, endPoint x: 191, endPoint y: 467, distance: 171.1
click at [191, 467] on div "Context Queue: [Test] All Priority: 1 Customer Name: (480) 427-6920 Phone: (480…" at bounding box center [158, 484] width 241 height 274
copy div "Customer Name: (480) 427-6920 Phone: (480) 427-6920 Address: Business location …"
click at [1038, 18] on icon at bounding box center [1028, 19] width 21 height 21
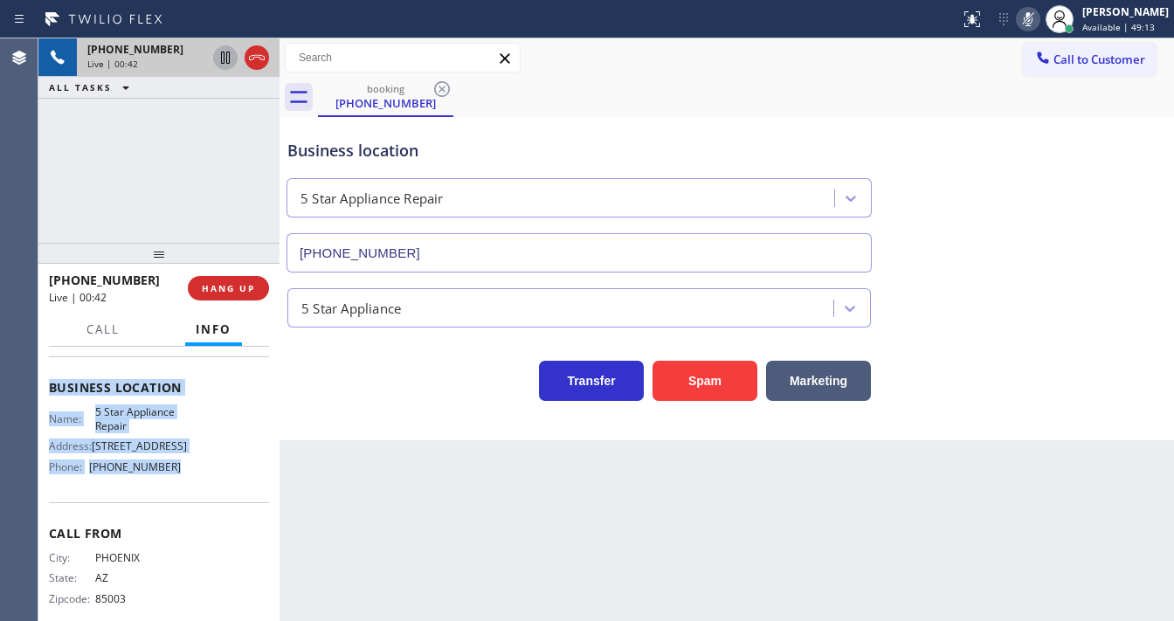
click at [232, 59] on icon at bounding box center [225, 57] width 21 height 21
click at [217, 60] on icon at bounding box center [225, 57] width 21 height 21
click at [1038, 17] on icon at bounding box center [1028, 19] width 21 height 21
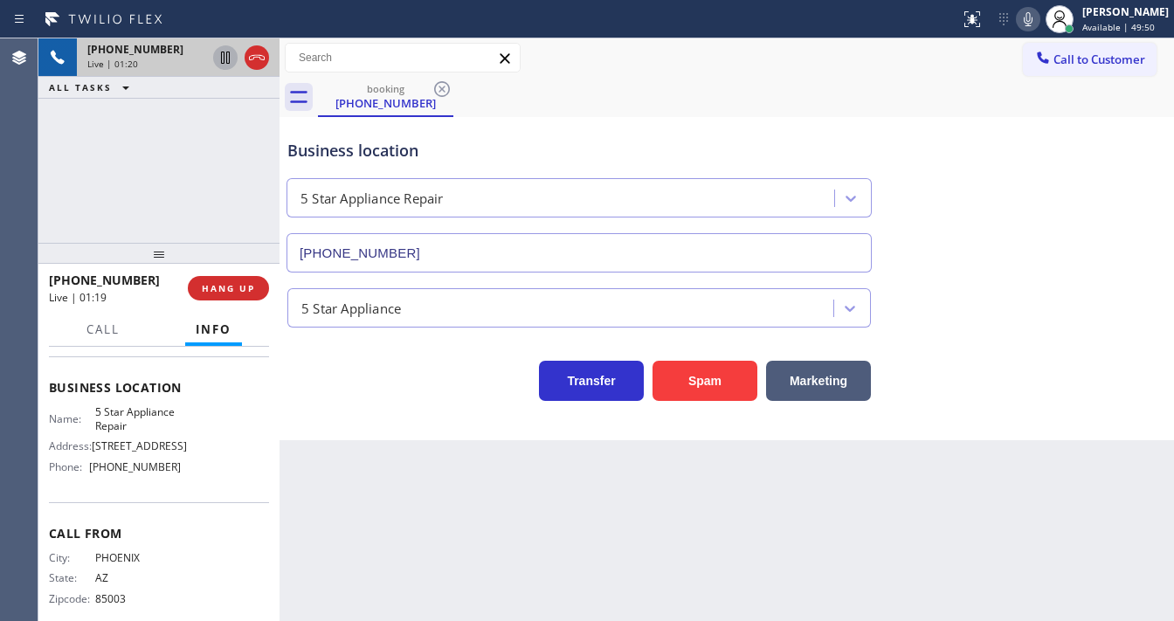
click at [245, 170] on div "+14804276920 Live | 01:20 ALL TASKS ALL TASKS ACTIVE TASKS TASKS IN WRAP UP" at bounding box center [158, 140] width 241 height 204
click at [647, 53] on div "Call to Customer Outbound call Location VikingExperts.online (San Diego, Google…" at bounding box center [726, 58] width 894 height 31
click at [1034, 21] on icon at bounding box center [1028, 19] width 21 height 21
click at [226, 55] on icon at bounding box center [225, 57] width 21 height 21
click at [203, 148] on div "+14804276920 Live | 02:27 ALL TASKS ALL TASKS ACTIVE TASKS TASKS IN WRAP UP" at bounding box center [158, 140] width 241 height 204
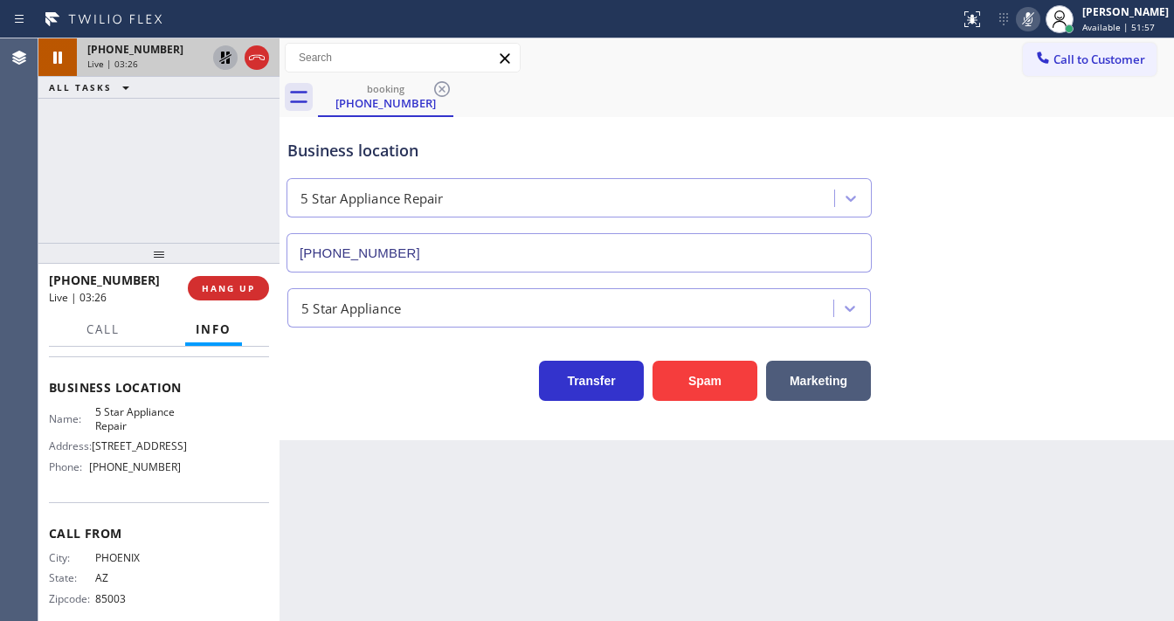
click at [220, 62] on icon at bounding box center [225, 57] width 21 height 21
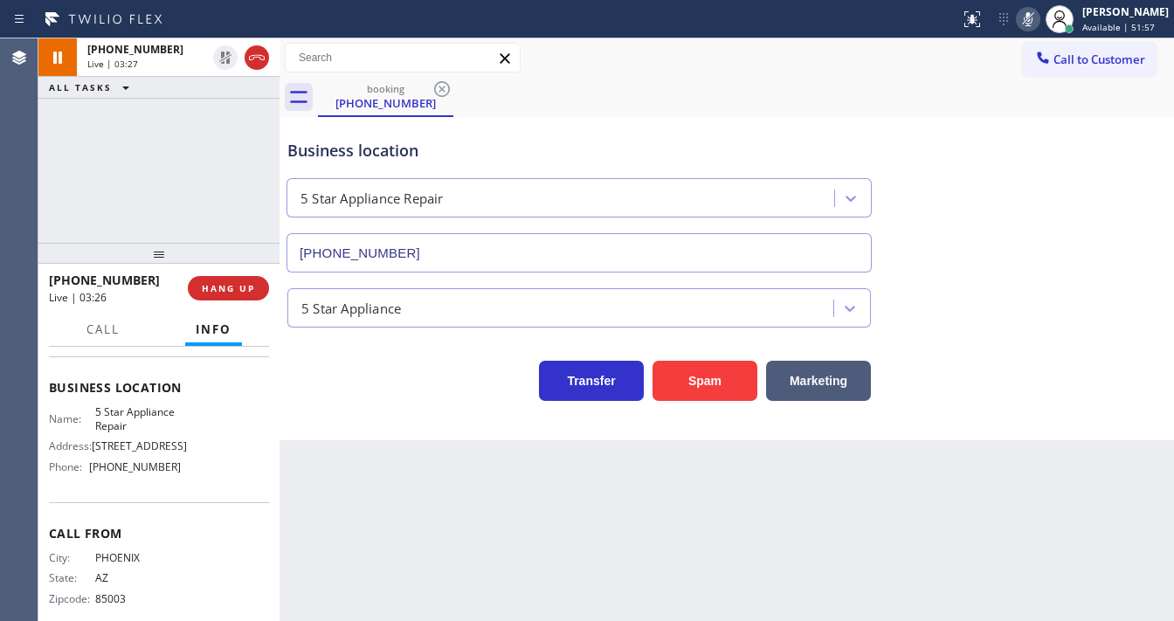
click at [1040, 19] on div at bounding box center [1028, 19] width 24 height 21
click at [210, 135] on div "+14804276920 Live | 03:28 ALL TASKS ALL TASKS ACTIVE TASKS TASKS IN WRAP UP" at bounding box center [158, 140] width 241 height 204
drag, startPoint x: 157, startPoint y: 281, endPoint x: 63, endPoint y: 279, distance: 94.3
click at [63, 279] on div "+14804276920" at bounding box center [112, 280] width 127 height 17
copy span "4804276920"
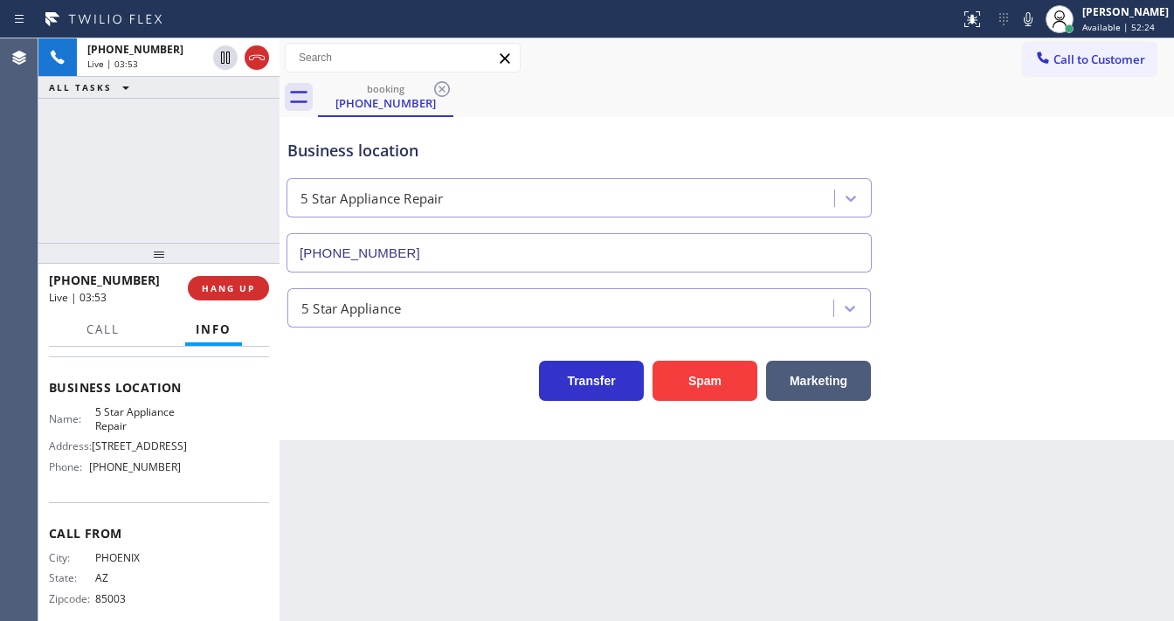
click at [28, 185] on div "Agent Desktop" at bounding box center [19, 329] width 38 height 583
drag, startPoint x: 141, startPoint y: 281, endPoint x: 117, endPoint y: 220, distance: 65.8
click at [69, 276] on div "+14804276920" at bounding box center [112, 280] width 127 height 17
copy span "4804276920"
copy span "804276920"
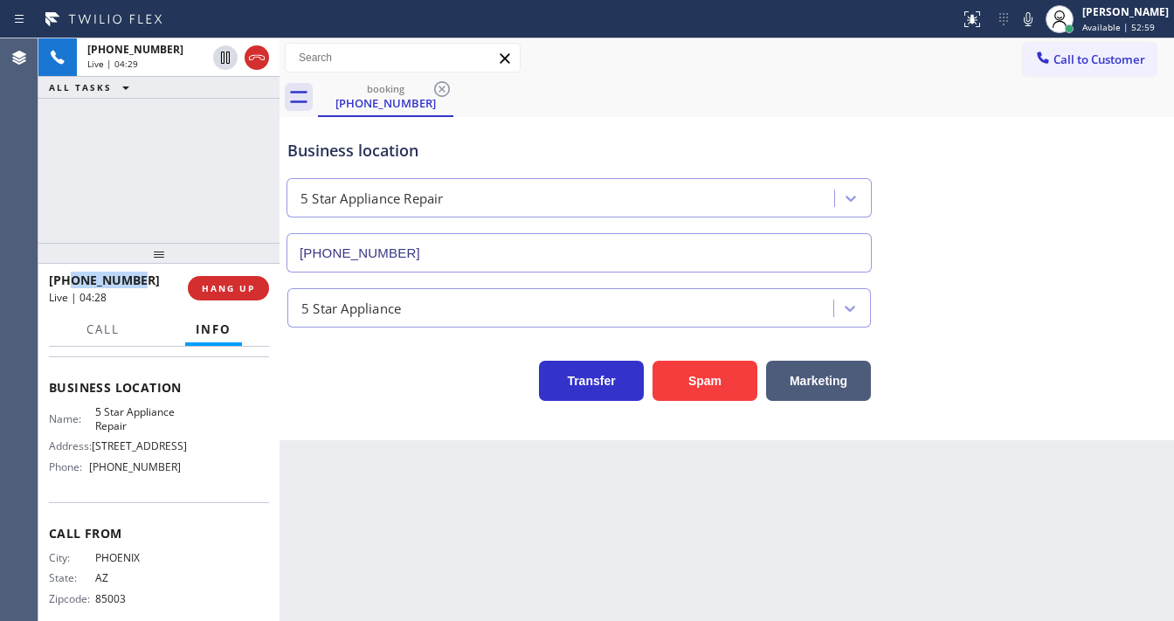
click at [153, 147] on div "+14804276920 Live | 04:29 ALL TASKS ALL TASKS ACTIVE TASKS TASKS IN WRAP UP" at bounding box center [158, 140] width 241 height 204
drag, startPoint x: 140, startPoint y: 279, endPoint x: 66, endPoint y: 283, distance: 73.5
click at [66, 283] on div "+14804276920" at bounding box center [112, 280] width 127 height 17
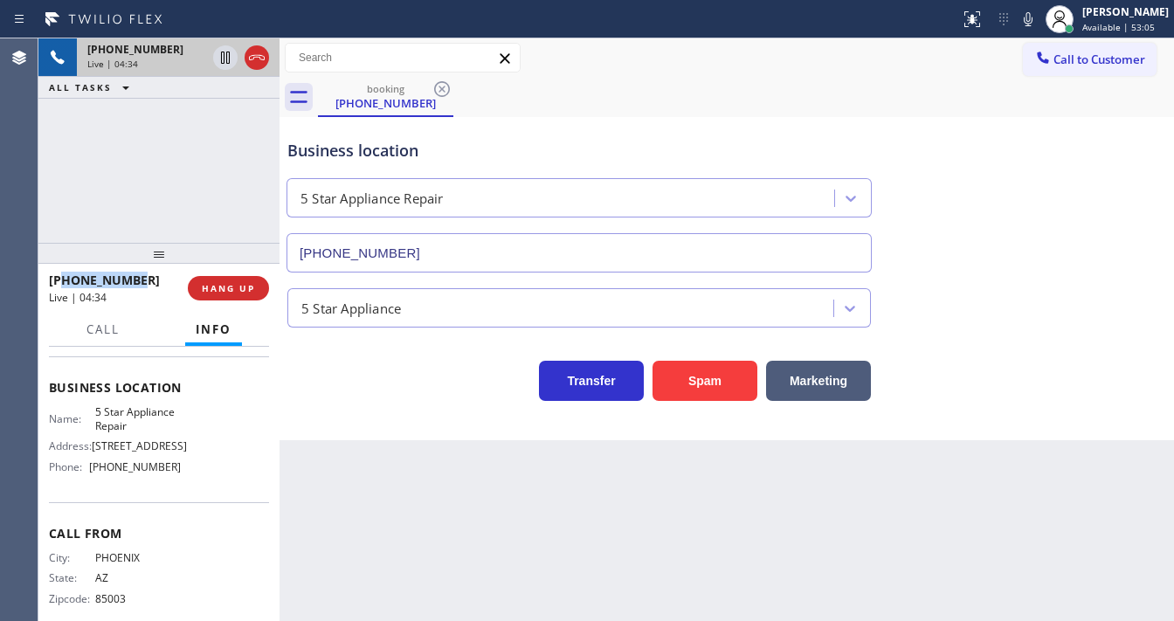
copy span "4804276920"
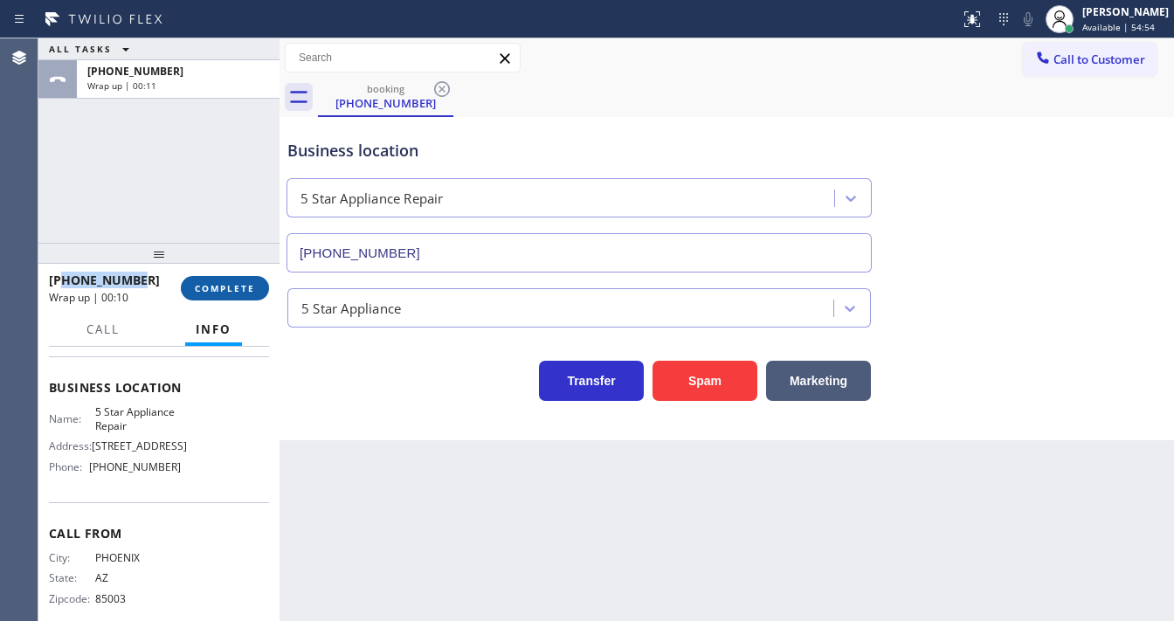
click at [238, 286] on span "COMPLETE" at bounding box center [225, 288] width 60 height 12
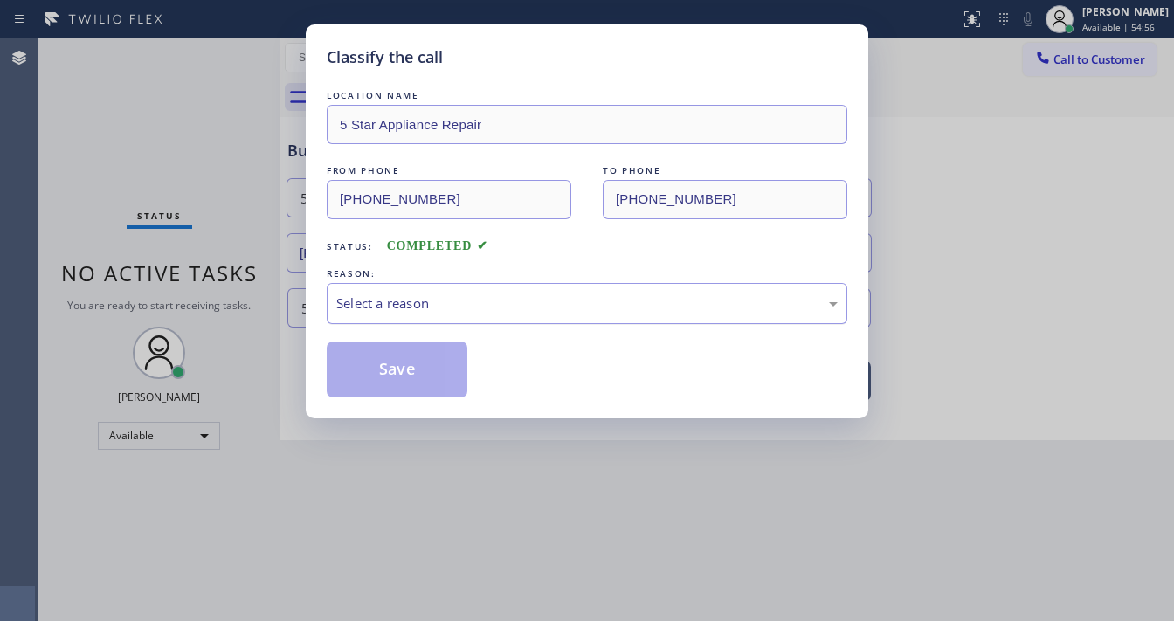
click at [397, 309] on div "Select a reason" at bounding box center [586, 303] width 501 height 20
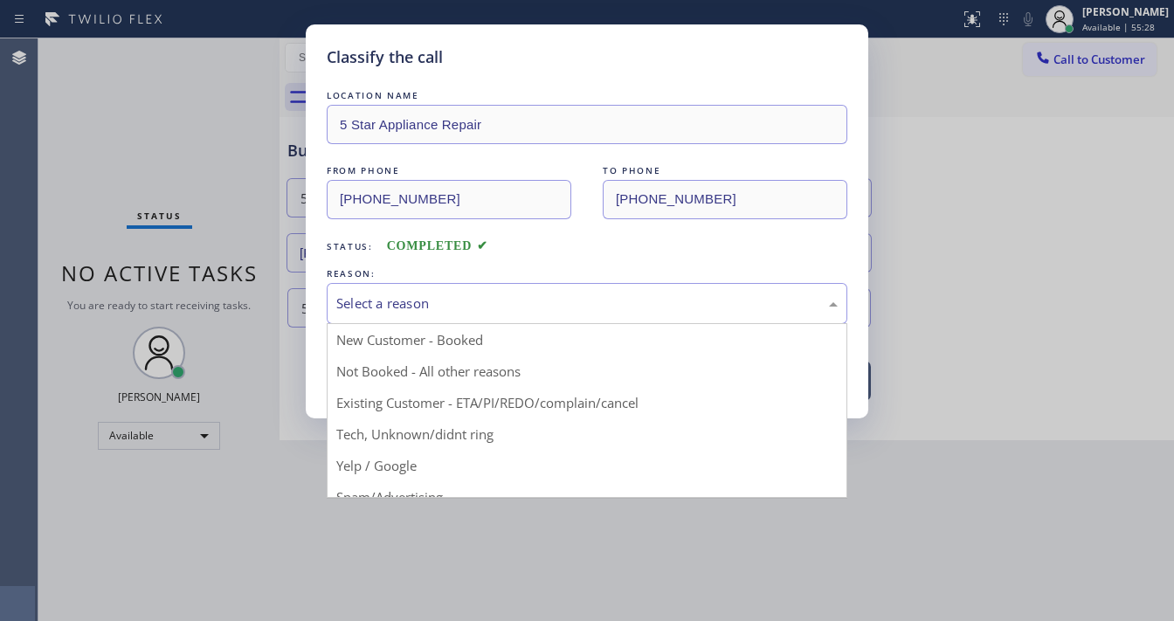
click at [562, 61] on div "Classify the call" at bounding box center [587, 57] width 521 height 24
click at [413, 305] on div "Select a reason" at bounding box center [586, 303] width 501 height 20
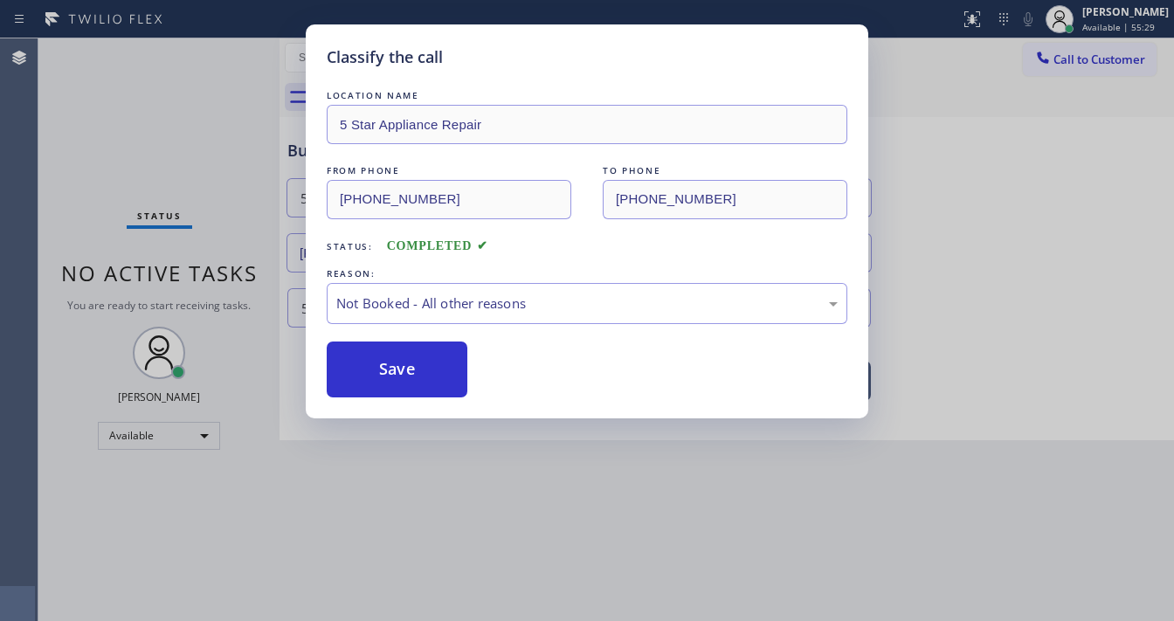
click at [431, 277] on div "REASON:" at bounding box center [587, 274] width 521 height 18
click at [423, 319] on div "Not Booked - All other reasons" at bounding box center [587, 303] width 521 height 41
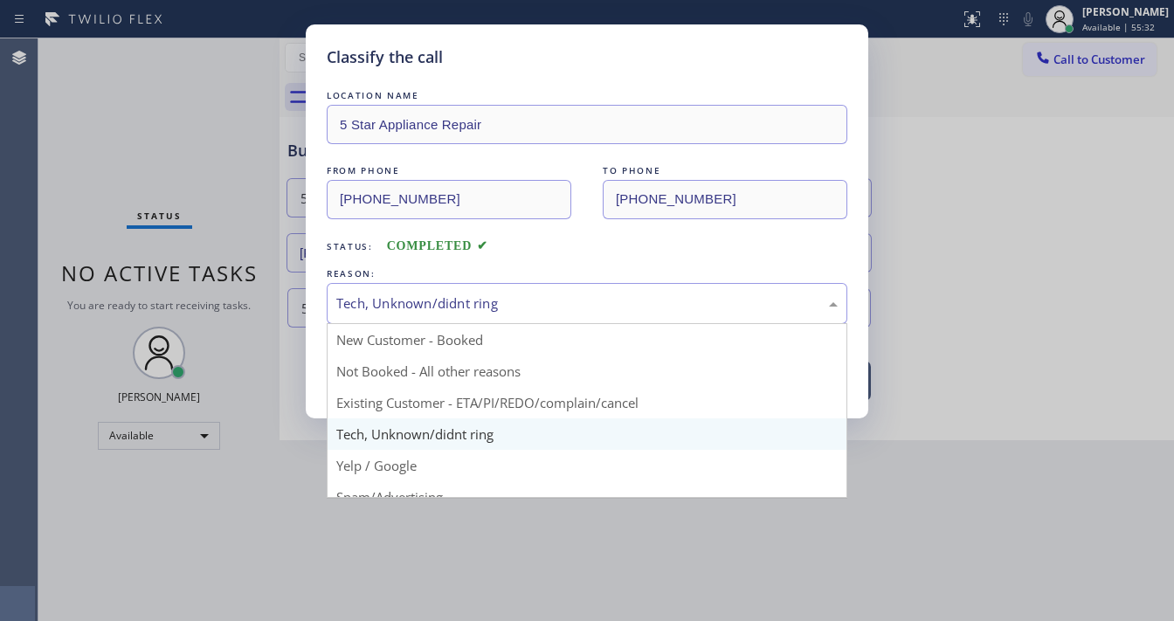
click at [467, 283] on div "Tech, Unknown/didnt ring" at bounding box center [587, 303] width 521 height 41
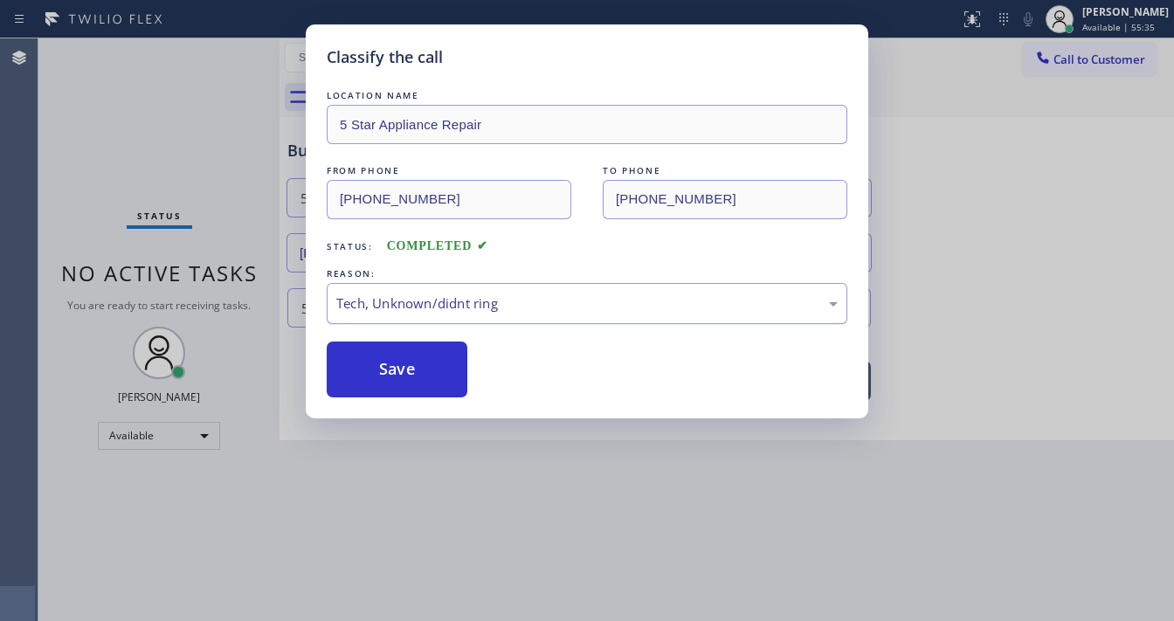
click at [458, 307] on div "Tech, Unknown/didnt ring" at bounding box center [586, 303] width 501 height 20
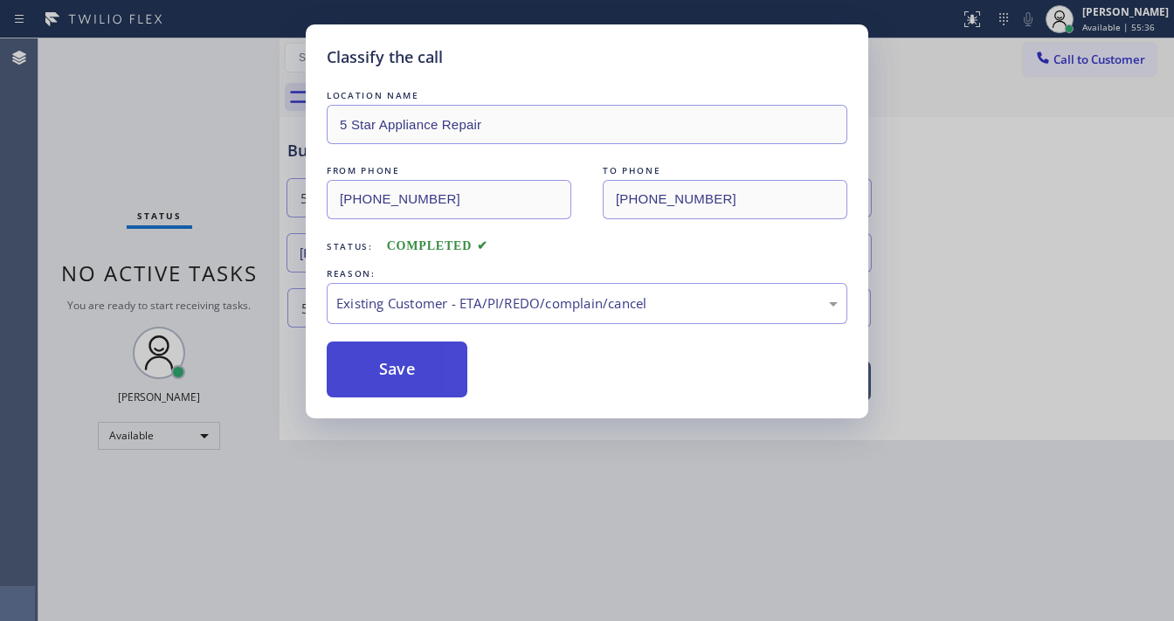
click at [403, 368] on button "Save" at bounding box center [397, 370] width 141 height 56
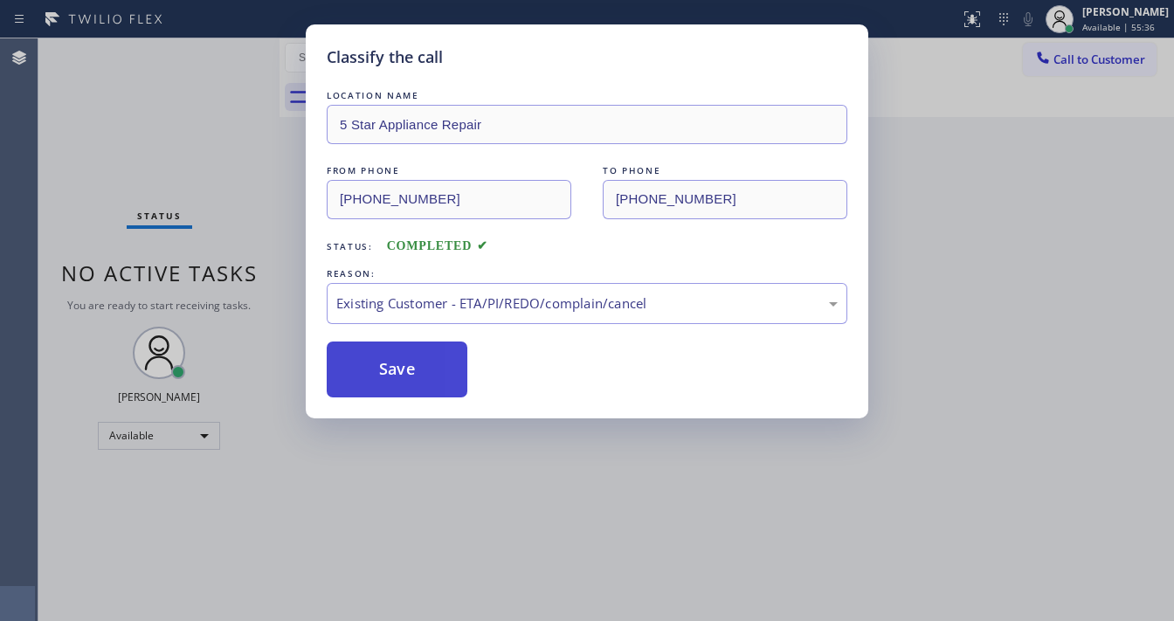
click at [403, 368] on button "Save" at bounding box center [397, 370] width 141 height 56
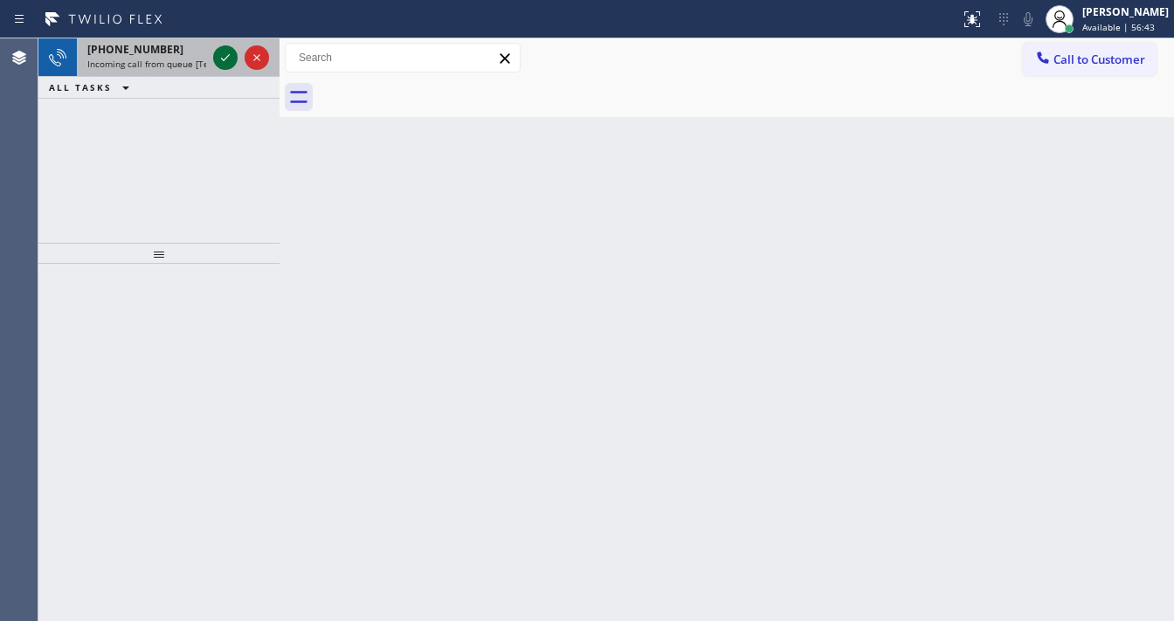
click at [227, 52] on icon at bounding box center [225, 57] width 21 height 21
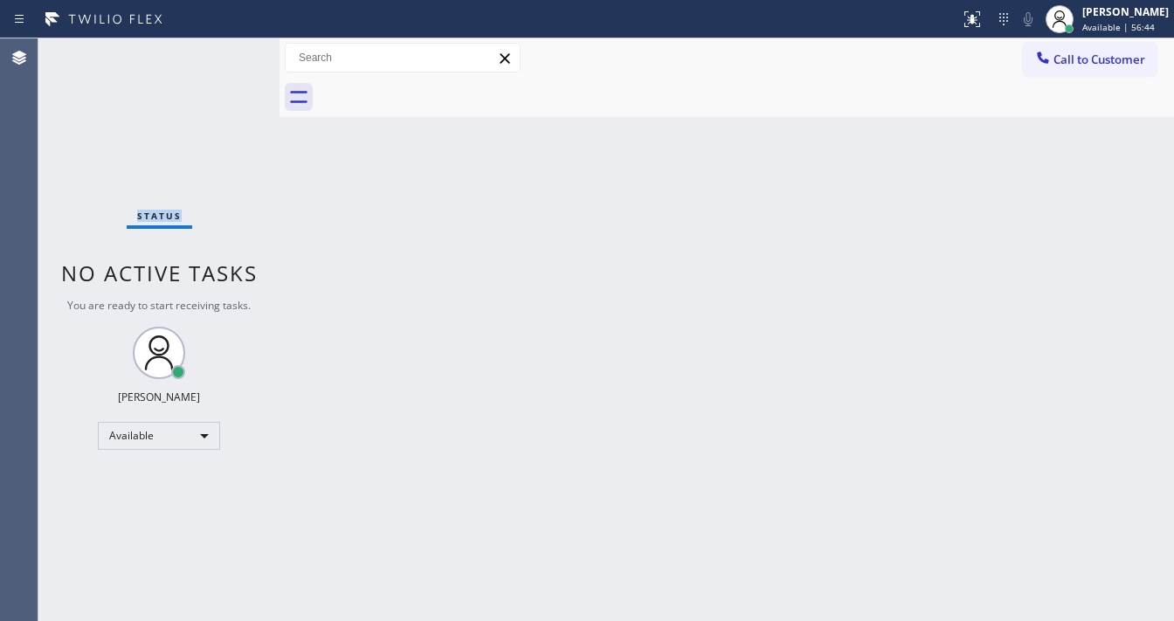
click at [227, 52] on div "Status No active tasks You are ready to start receiving tasks. [PERSON_NAME]" at bounding box center [158, 329] width 241 height 583
click at [983, 18] on icon at bounding box center [972, 19] width 21 height 21
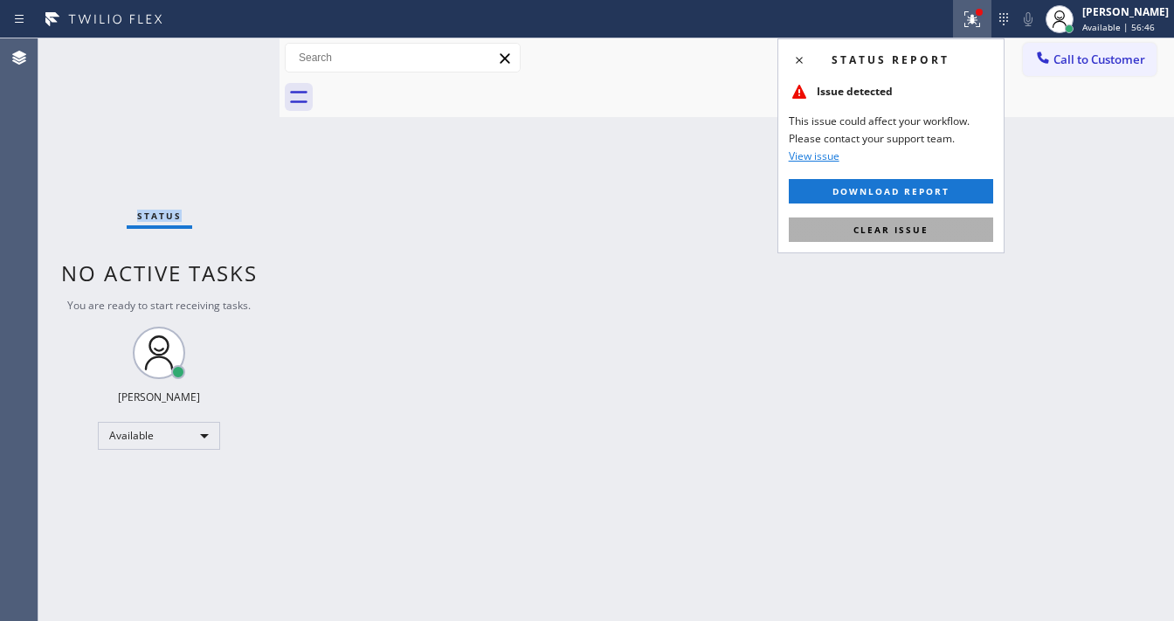
click at [942, 231] on button "Clear issue" at bounding box center [891, 229] width 204 height 24
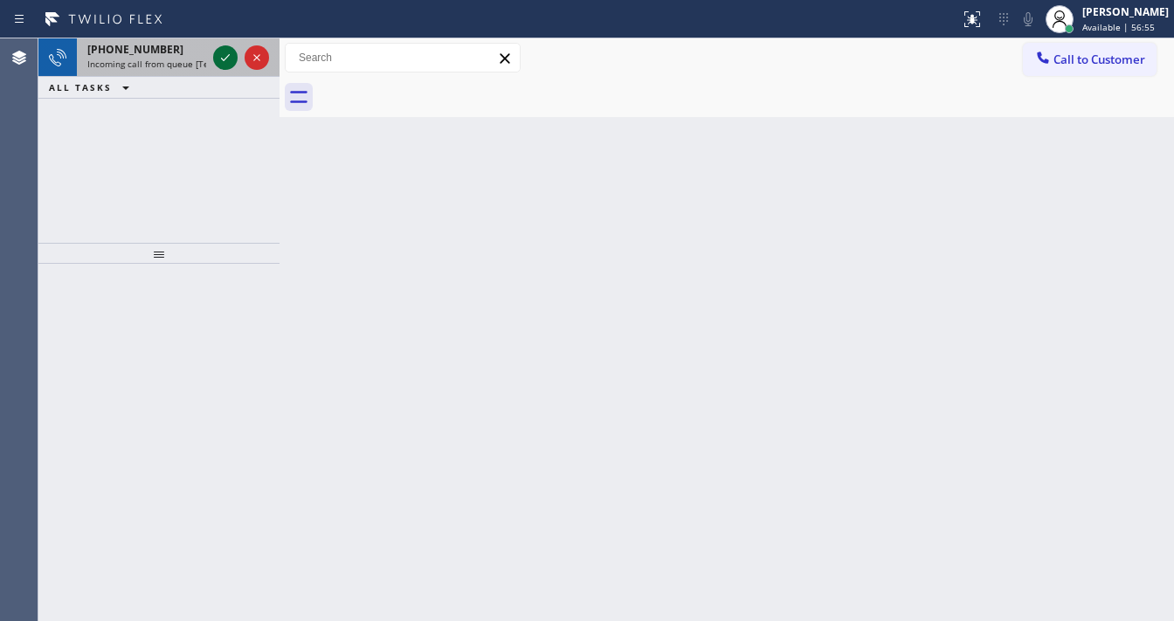
click at [220, 59] on icon at bounding box center [225, 57] width 21 height 21
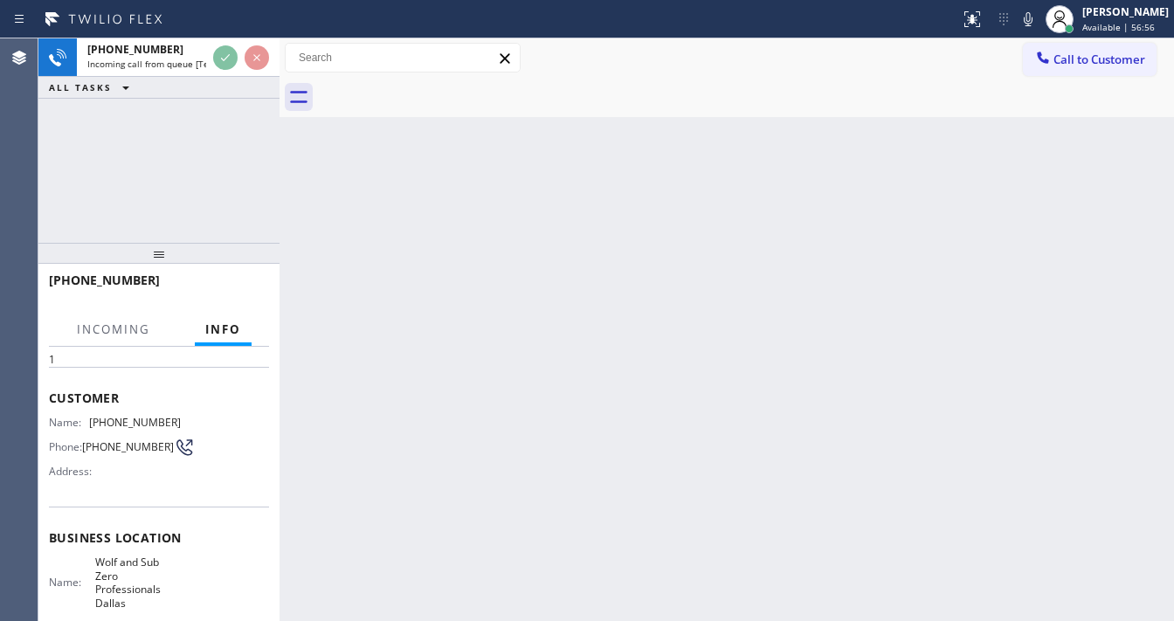
scroll to position [140, 0]
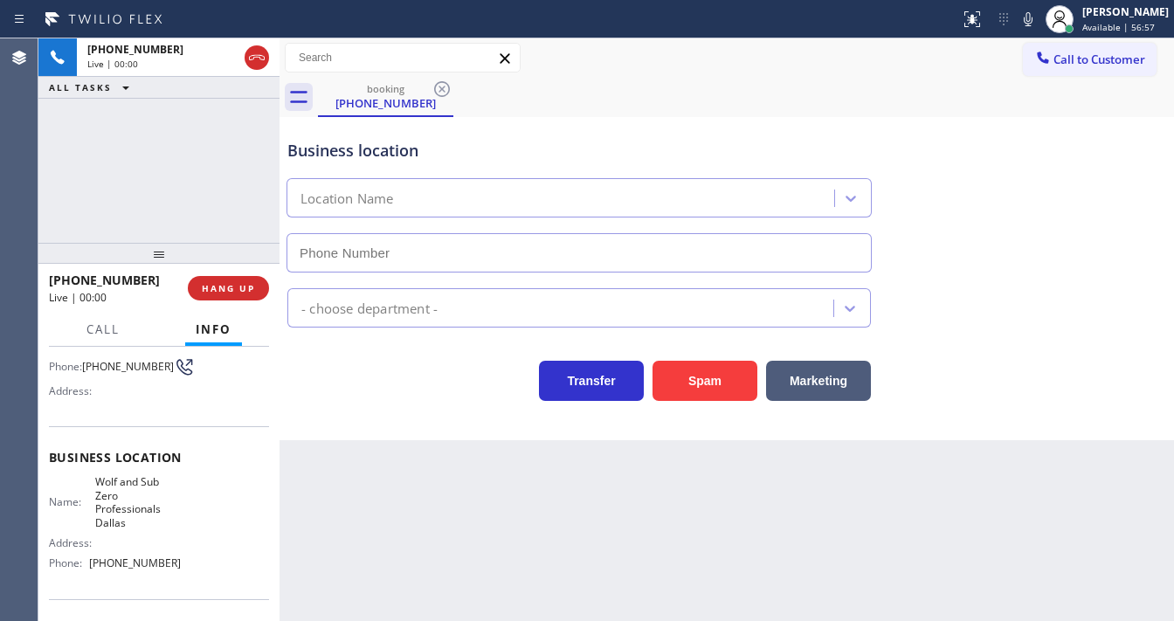
type input "(214) 817-2065"
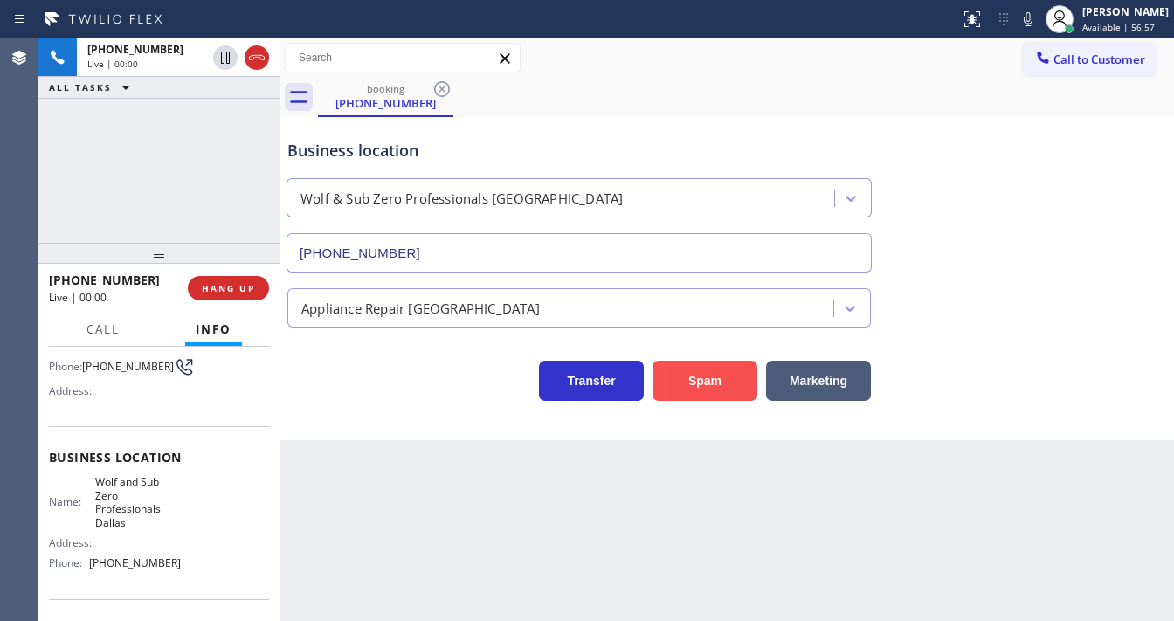
click at [705, 392] on button "Spam" at bounding box center [704, 381] width 105 height 40
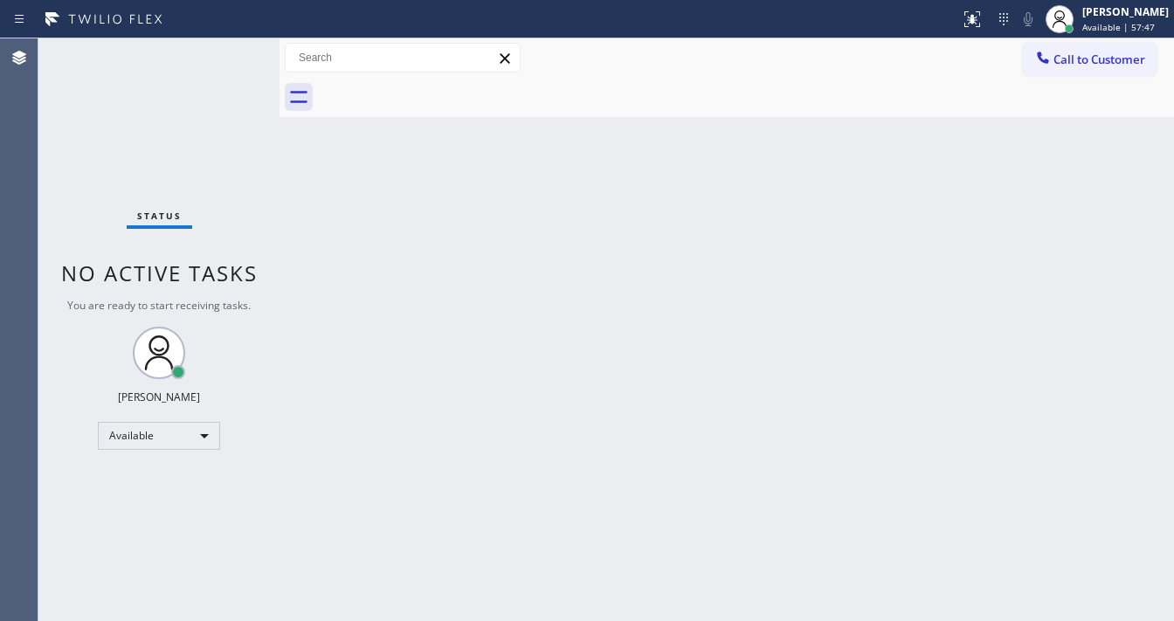
click at [224, 50] on div "Status No active tasks You are ready to start receiving tasks. [PERSON_NAME]" at bounding box center [158, 329] width 241 height 583
click at [225, 50] on div "Status No active tasks You are ready to start receiving tasks. [PERSON_NAME]" at bounding box center [158, 329] width 241 height 583
click at [227, 49] on div "Status No active tasks You are ready to start receiving tasks. [PERSON_NAME]" at bounding box center [158, 329] width 241 height 583
click at [230, 43] on div "Status No active tasks You are ready to start receiving tasks. [PERSON_NAME]" at bounding box center [158, 329] width 241 height 583
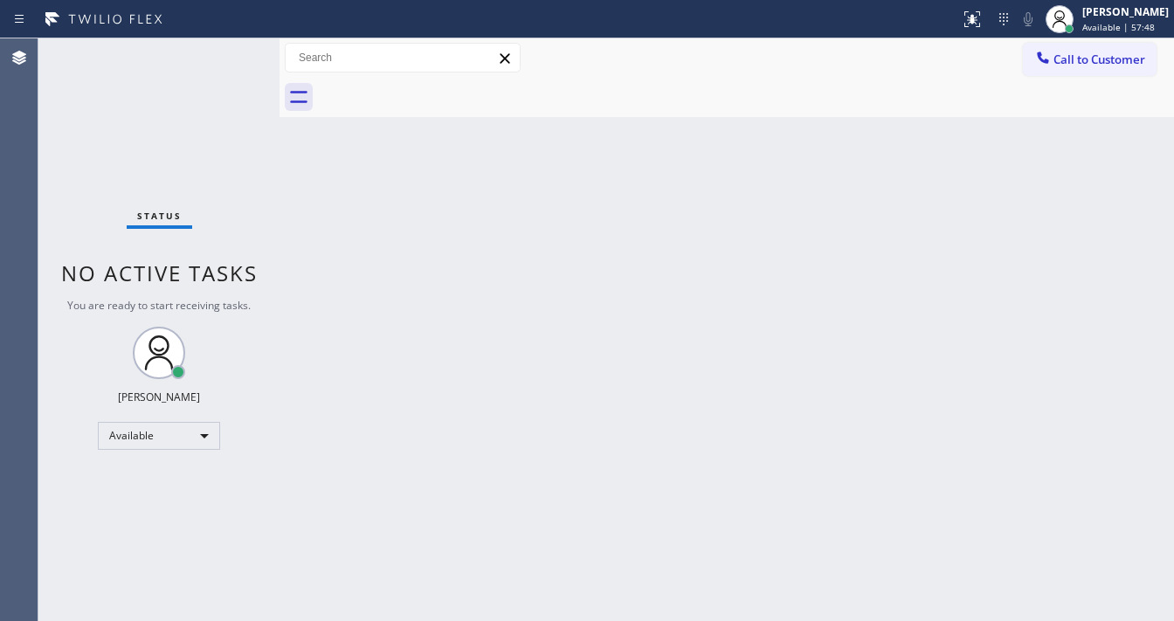
click at [230, 43] on div "Status No active tasks You are ready to start receiving tasks. [PERSON_NAME]" at bounding box center [158, 329] width 241 height 583
click at [227, 49] on div "Status No active tasks You are ready to start receiving tasks. [PERSON_NAME]" at bounding box center [158, 329] width 241 height 583
click at [229, 49] on div "Status No active tasks You are ready to start receiving tasks. [PERSON_NAME]" at bounding box center [158, 329] width 241 height 583
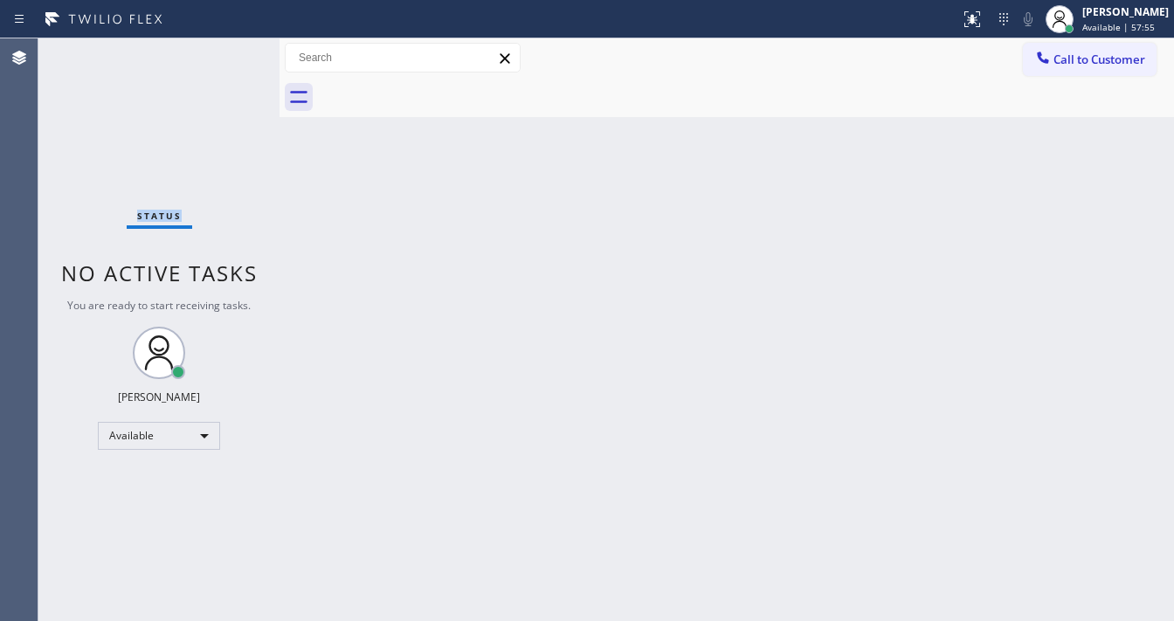
click at [229, 49] on div "Status No active tasks You are ready to start receiving tasks. [PERSON_NAME]" at bounding box center [158, 329] width 241 height 583
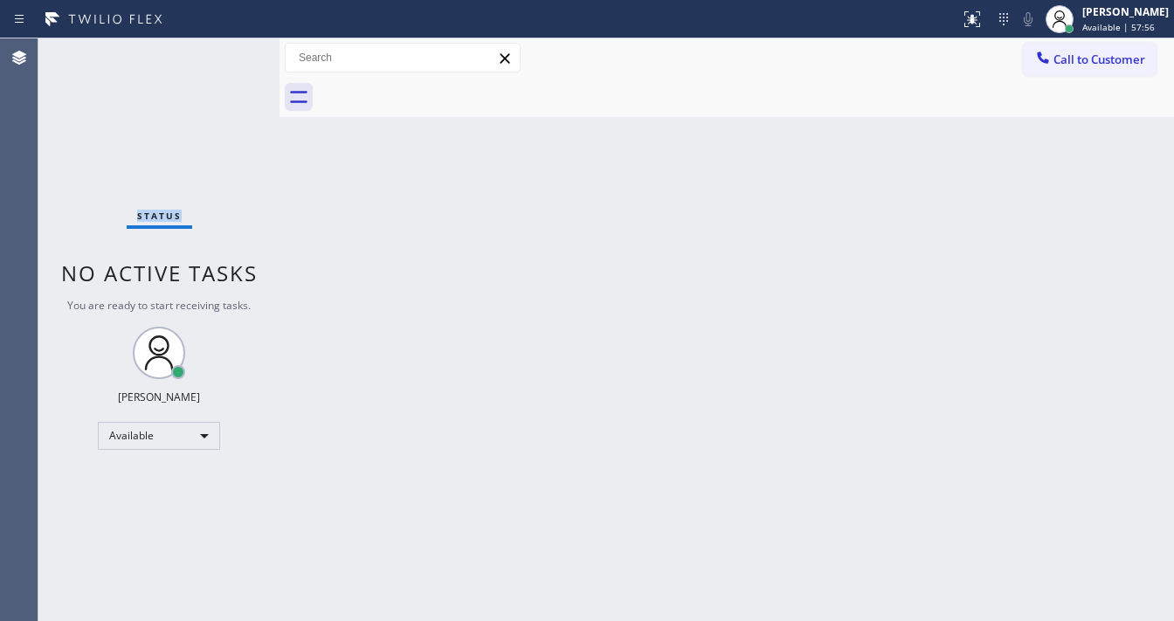
click at [229, 49] on div "Status No active tasks You are ready to start receiving tasks. [PERSON_NAME]" at bounding box center [158, 329] width 241 height 583
click at [228, 50] on div "Status No active tasks You are ready to start receiving tasks. [PERSON_NAME]" at bounding box center [158, 329] width 241 height 583
click at [227, 51] on div "Status No active tasks You are ready to start receiving tasks. [PERSON_NAME]" at bounding box center [158, 329] width 241 height 583
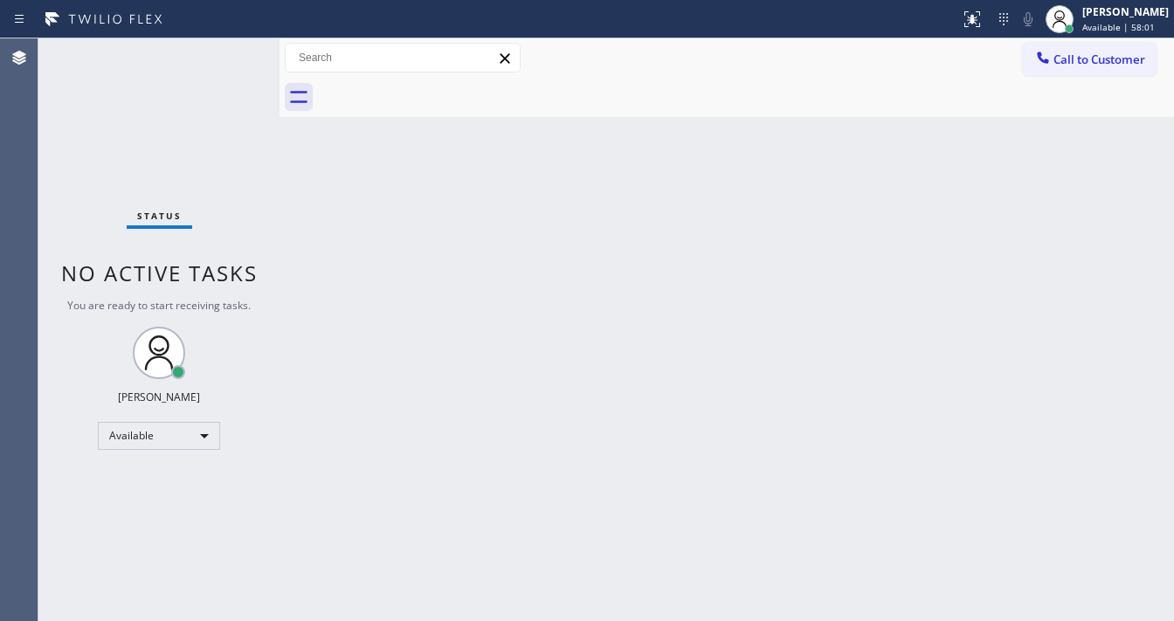
click at [609, 355] on div "Back to Dashboard Change Sender ID Customers Technicians Select a contact Outbo…" at bounding box center [726, 329] width 894 height 583
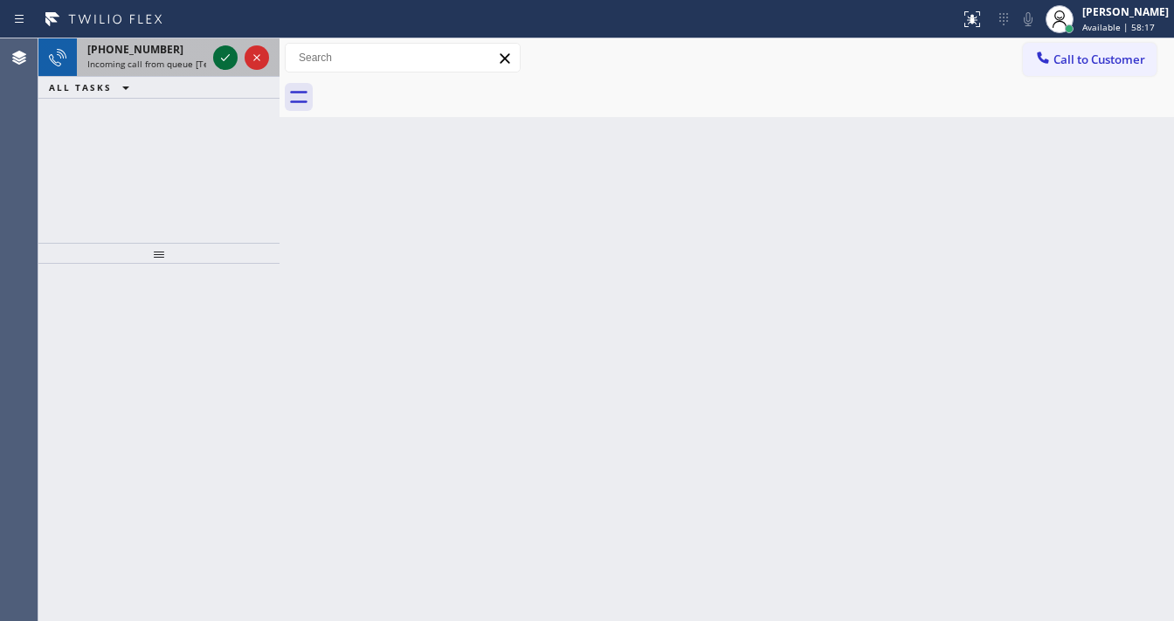
click at [224, 70] on div at bounding box center [241, 57] width 63 height 38
click at [224, 69] on button at bounding box center [225, 57] width 24 height 24
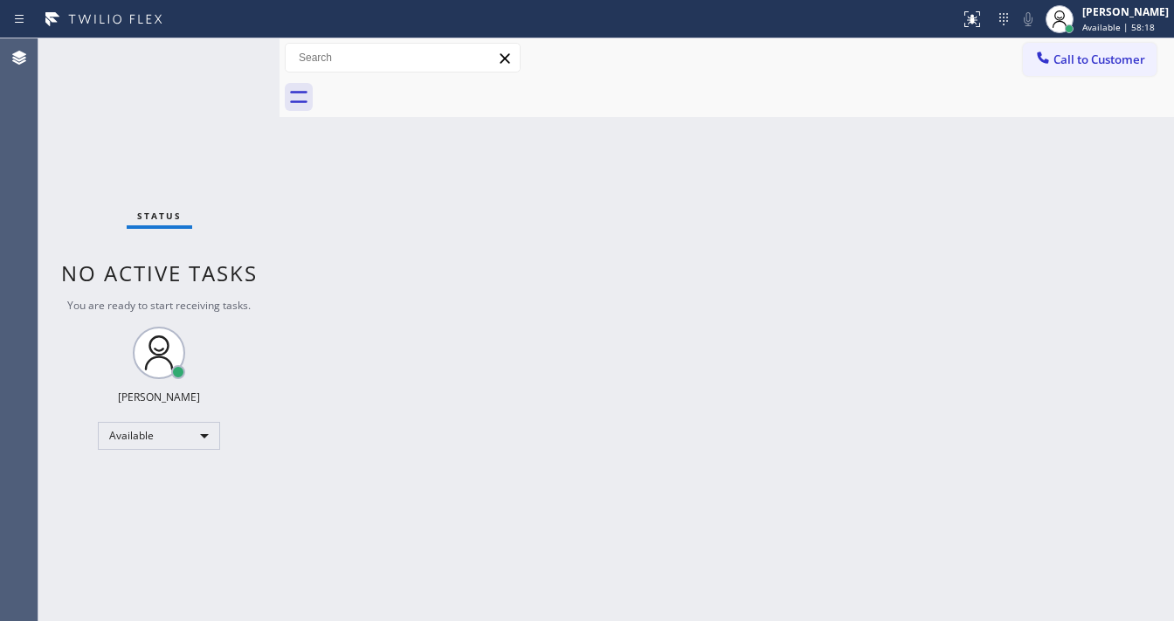
click at [224, 60] on div "Status No active tasks You are ready to start receiving tasks. [PERSON_NAME]" at bounding box center [158, 329] width 241 height 583
click at [968, 35] on div "Status report Issue detected This issue could affect your workflow. Please cont…" at bounding box center [587, 310] width 1174 height 621
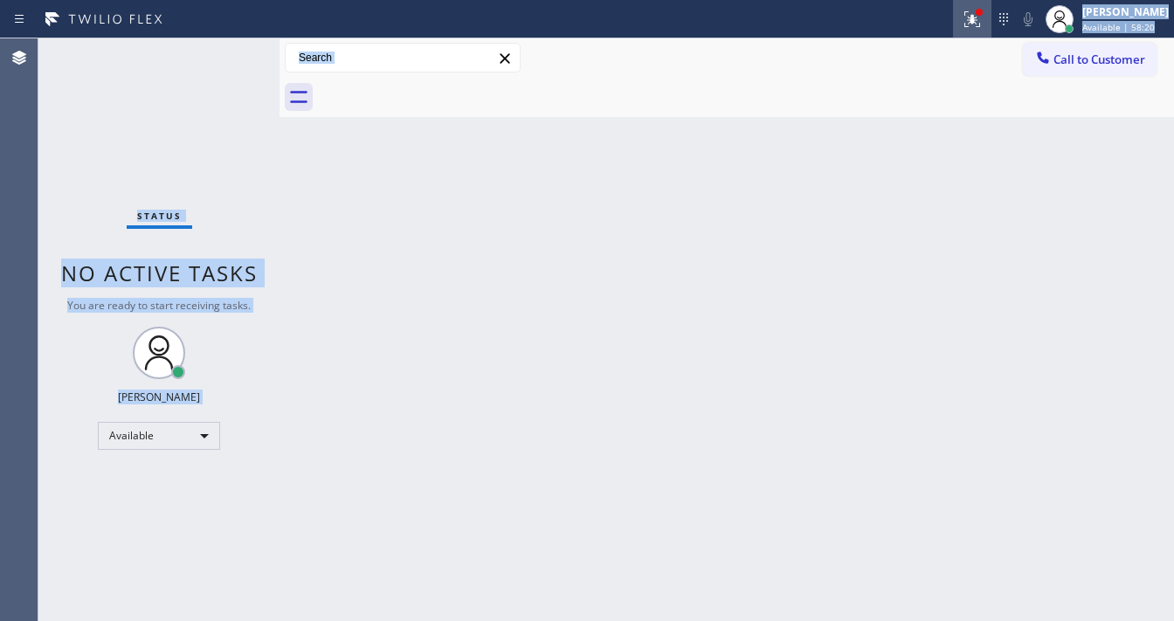
click at [971, 31] on button at bounding box center [972, 19] width 38 height 38
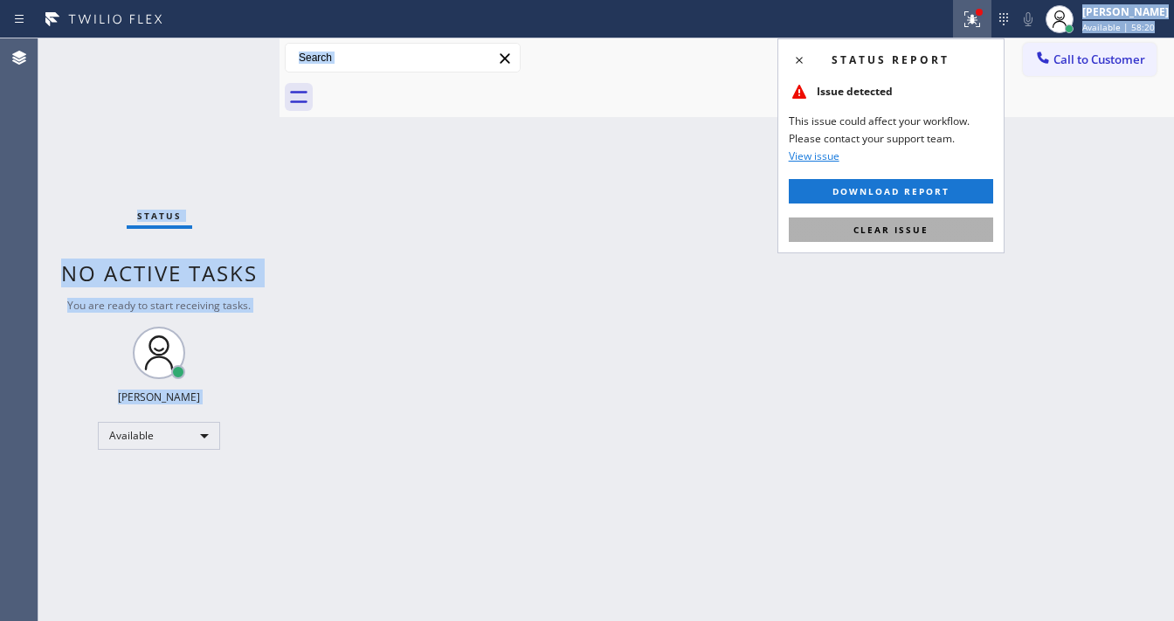
click at [924, 225] on span "Clear issue" at bounding box center [890, 230] width 75 height 12
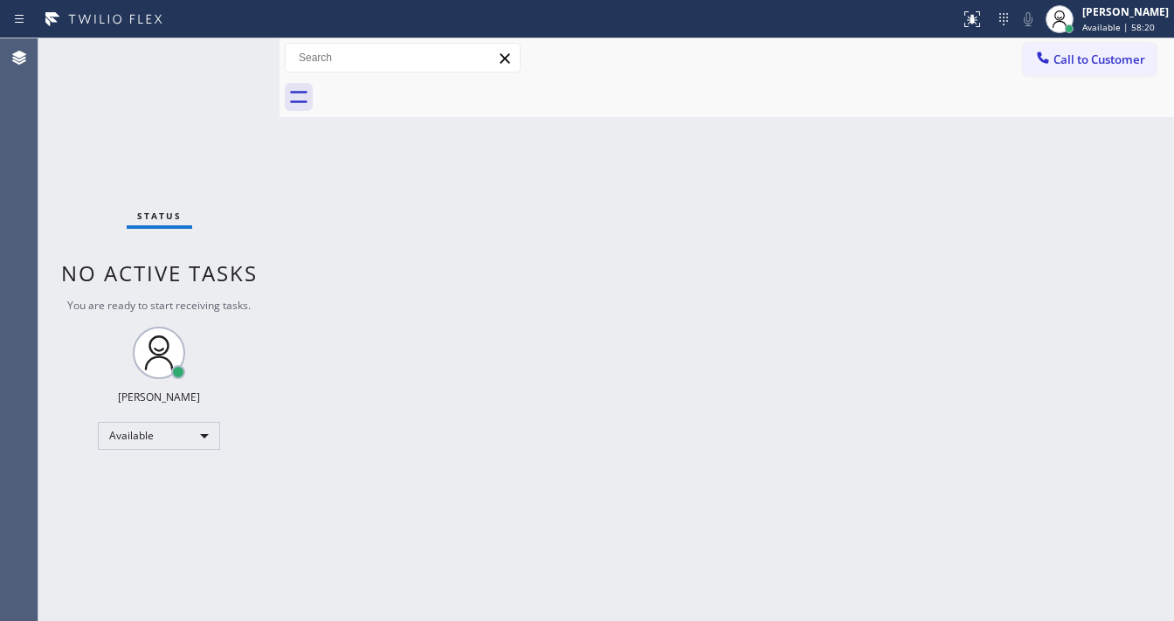
click at [422, 207] on div "Back to Dashboard Change Sender ID Customers Technicians Select a contact Outbo…" at bounding box center [726, 329] width 894 height 583
click at [245, 53] on div "Status No active tasks You are ready to start receiving tasks. [PERSON_NAME]" at bounding box center [158, 329] width 241 height 583
click at [236, 51] on div "Status No active tasks You are ready to start receiving tasks. [PERSON_NAME]" at bounding box center [158, 329] width 241 height 583
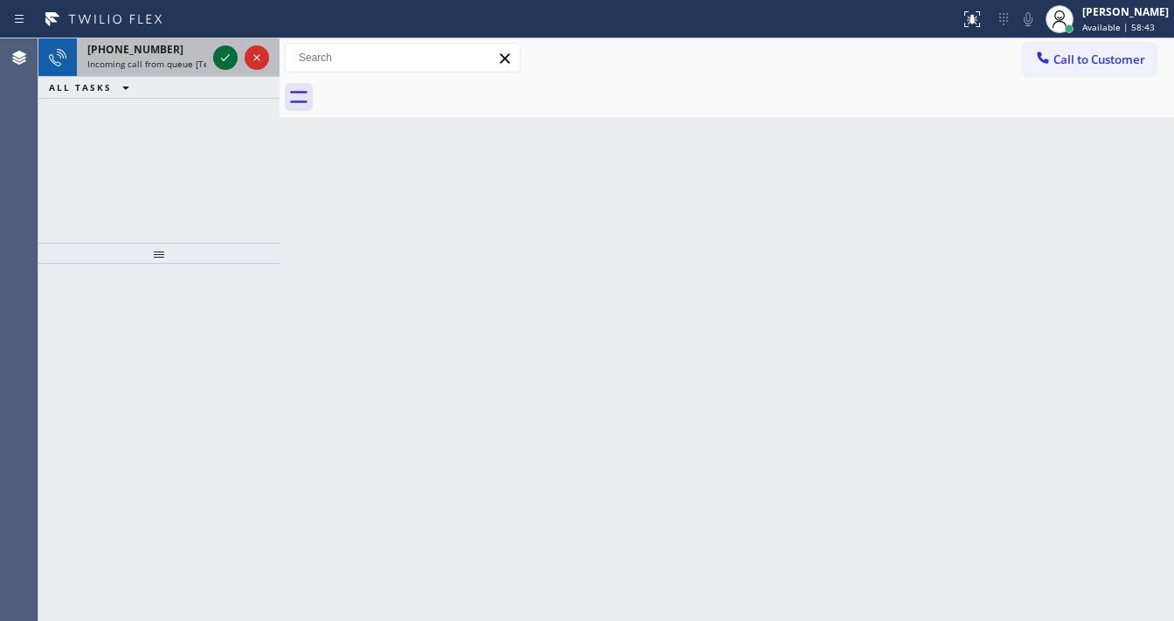
click at [227, 48] on icon at bounding box center [225, 57] width 21 height 21
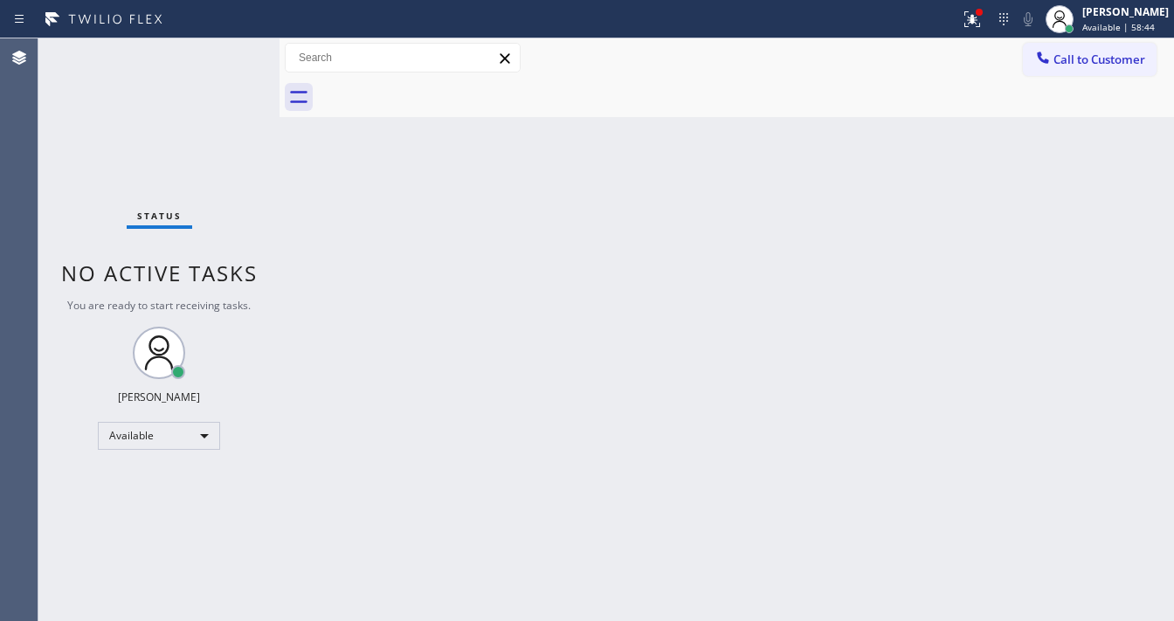
click at [225, 56] on div "Status No active tasks You are ready to start receiving tasks. [PERSON_NAME]" at bounding box center [158, 329] width 241 height 583
click at [972, 33] on button at bounding box center [972, 19] width 38 height 38
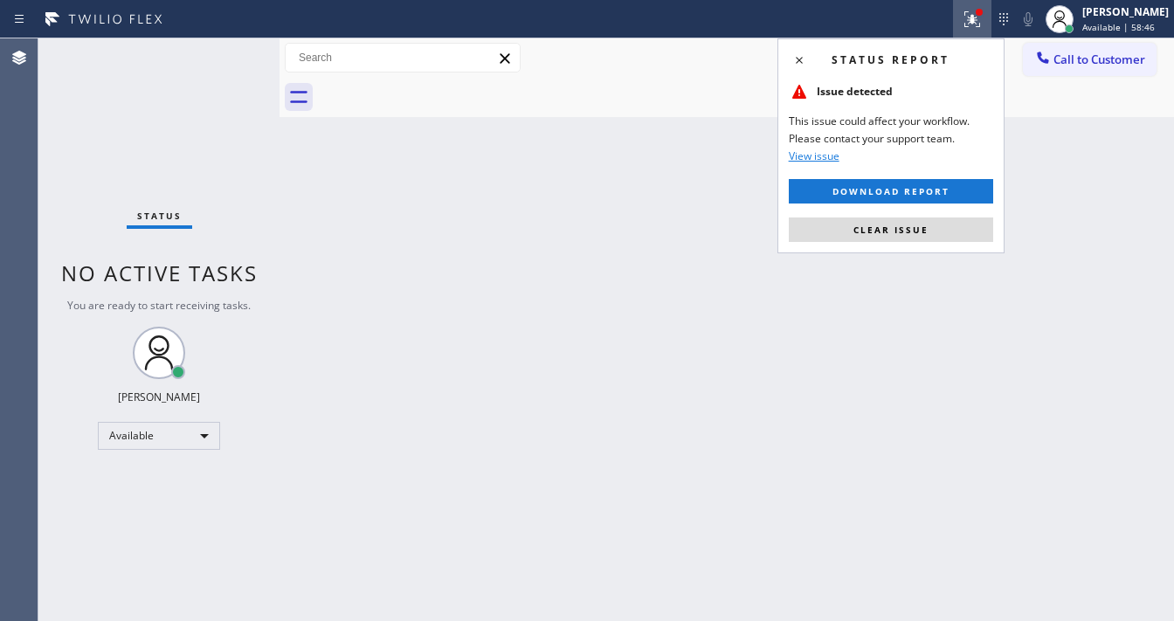
click at [957, 214] on div "Status report Issue detected This issue could affect your workflow. Please cont…" at bounding box center [890, 145] width 227 height 215
click at [976, 234] on button "Clear issue" at bounding box center [891, 229] width 204 height 24
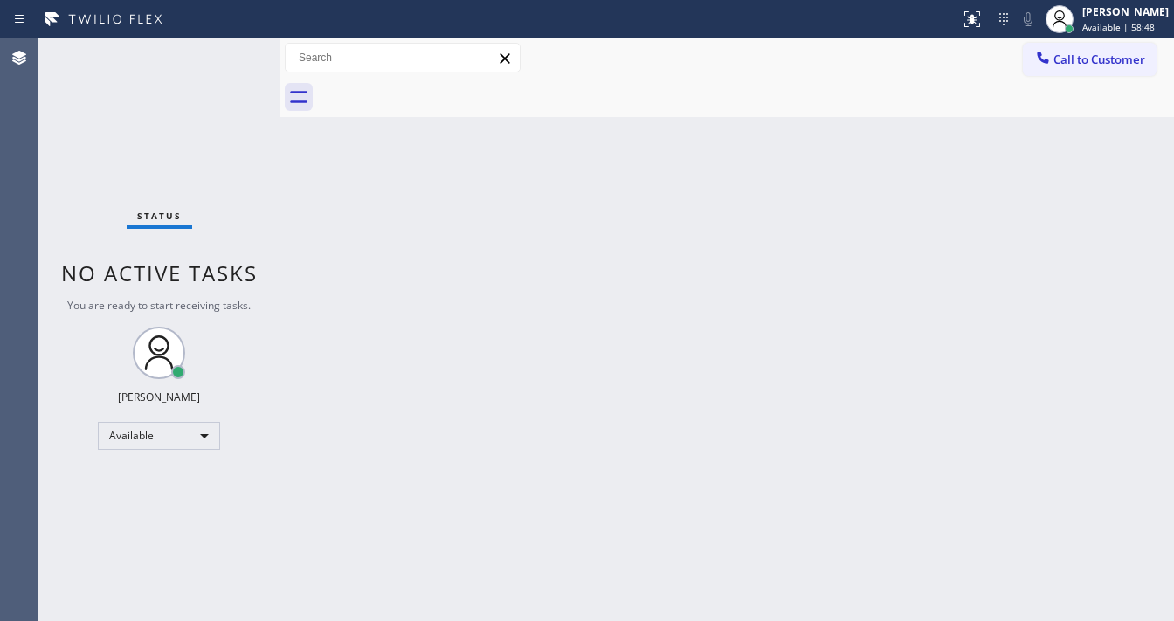
click at [225, 55] on div "Status No active tasks You are ready to start receiving tasks. [PERSON_NAME]" at bounding box center [158, 329] width 241 height 583
click at [226, 54] on div "Status No active tasks You are ready to start receiving tasks. [PERSON_NAME]" at bounding box center [158, 329] width 241 height 583
click at [227, 52] on div "Status No active tasks You are ready to start receiving tasks. [PERSON_NAME]" at bounding box center [158, 329] width 241 height 583
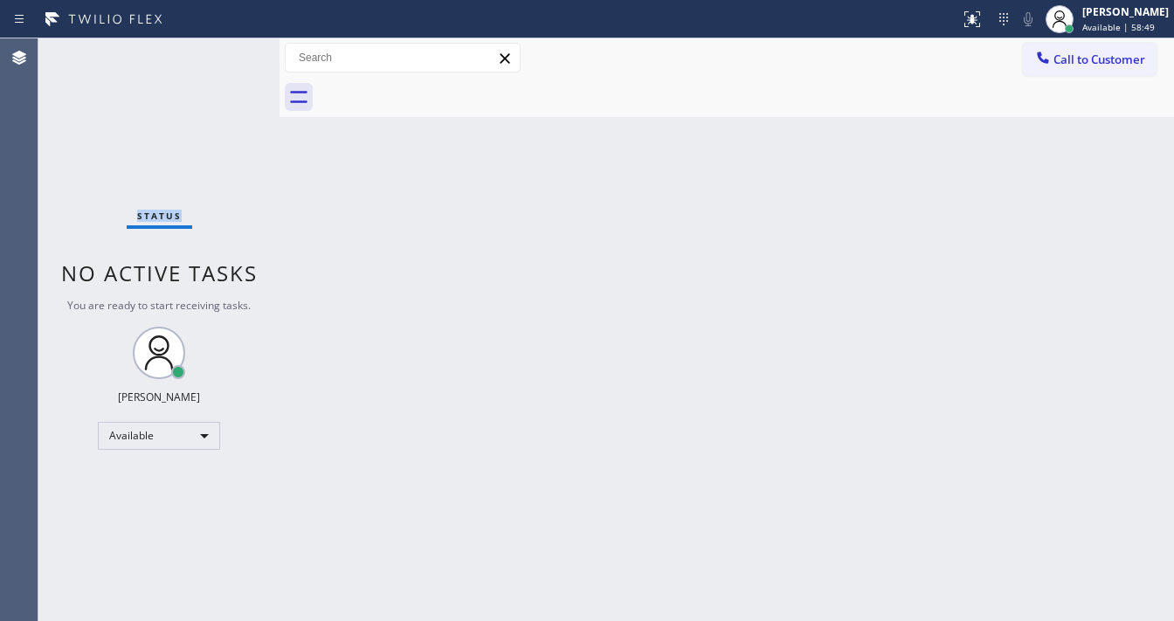
click at [227, 52] on div "Status No active tasks You are ready to start receiving tasks. [PERSON_NAME]" at bounding box center [158, 329] width 241 height 583
click at [228, 51] on div "Status No active tasks You are ready to start receiving tasks. [PERSON_NAME]" at bounding box center [158, 329] width 241 height 583
click at [233, 50] on div "Status No active tasks You are ready to start receiving tasks. [PERSON_NAME]" at bounding box center [158, 329] width 241 height 583
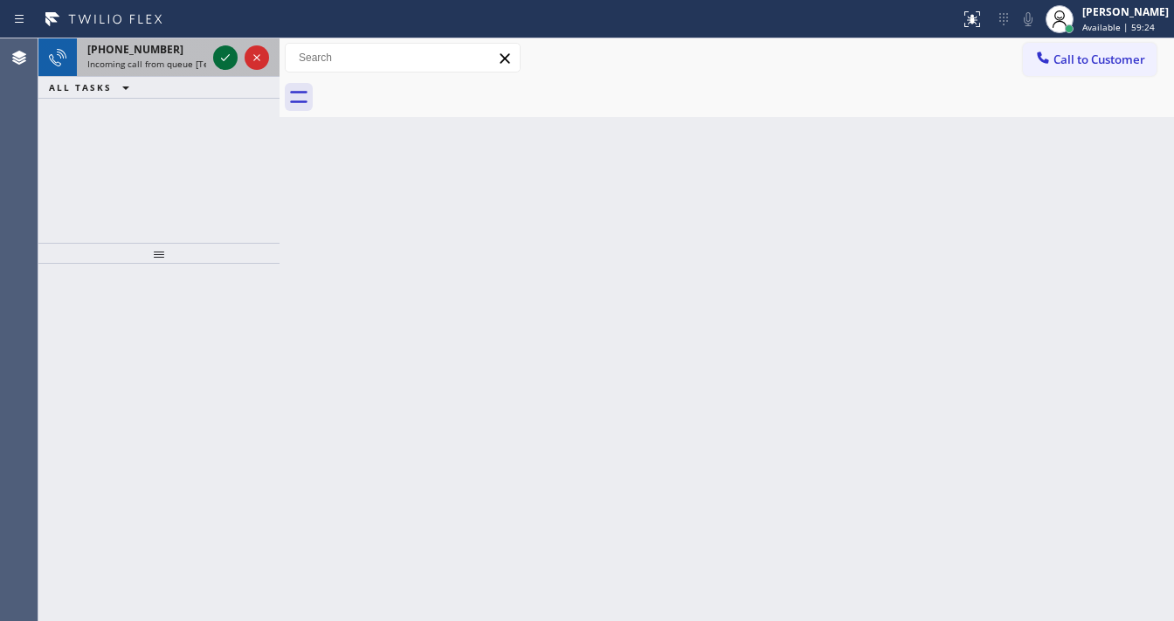
click at [231, 53] on icon at bounding box center [225, 57] width 21 height 21
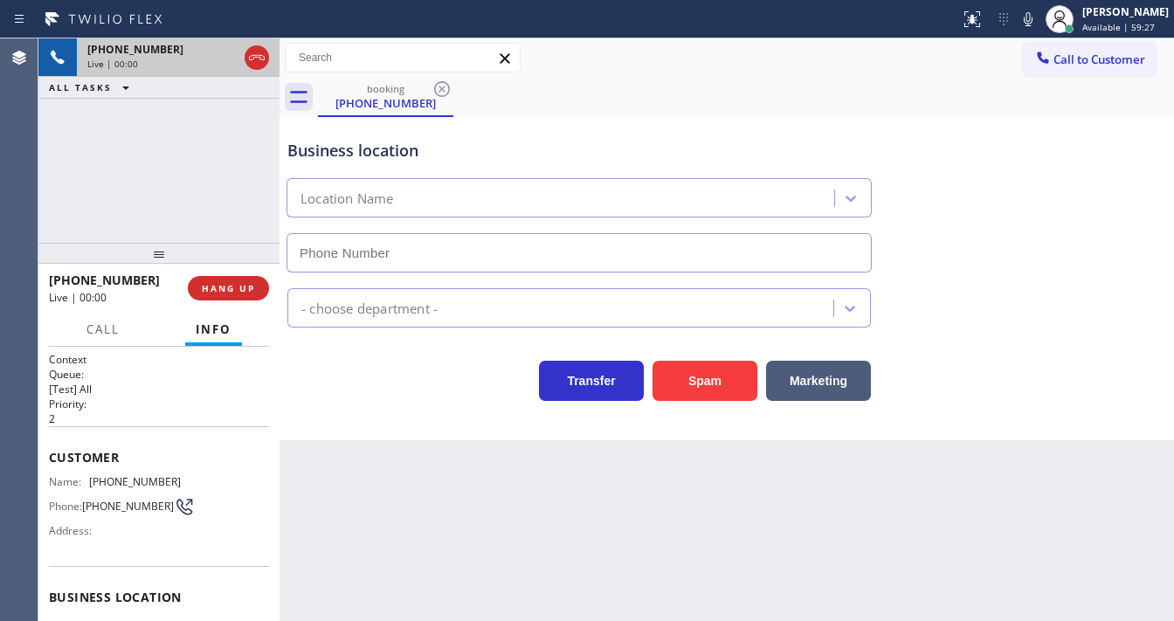
type input "(650) 665-6626"
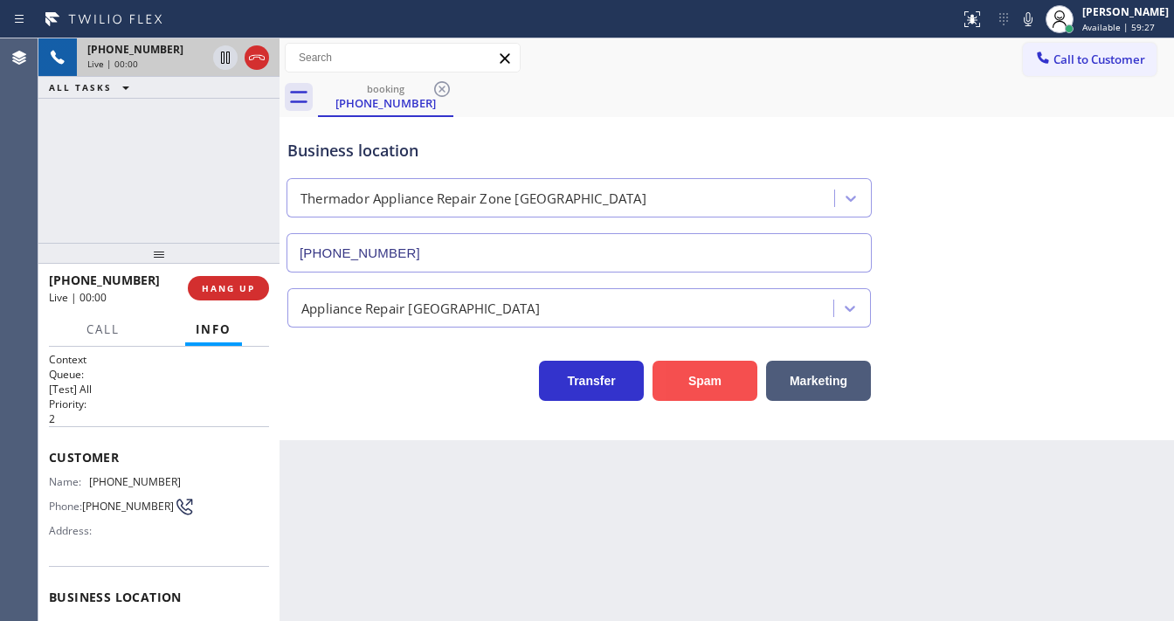
click at [714, 382] on button "Spam" at bounding box center [704, 381] width 105 height 40
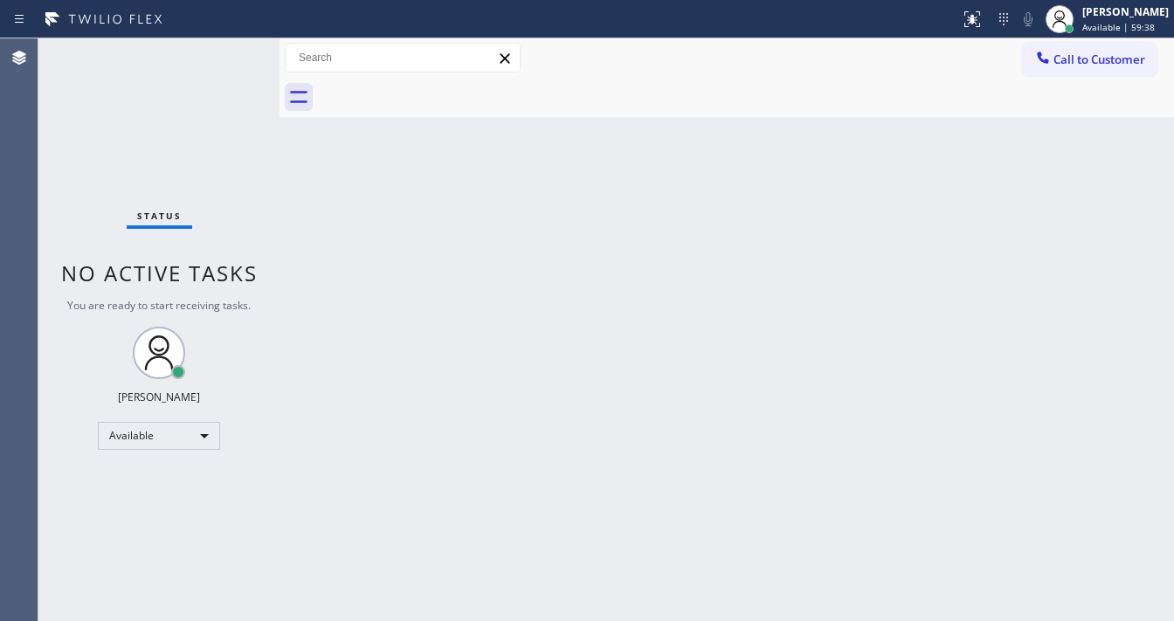
click at [225, 55] on div "Status No active tasks You are ready to start receiving tasks. [PERSON_NAME]" at bounding box center [158, 329] width 241 height 583
click at [227, 56] on div "Status No active tasks You are ready to start receiving tasks. [PERSON_NAME]" at bounding box center [158, 329] width 241 height 583
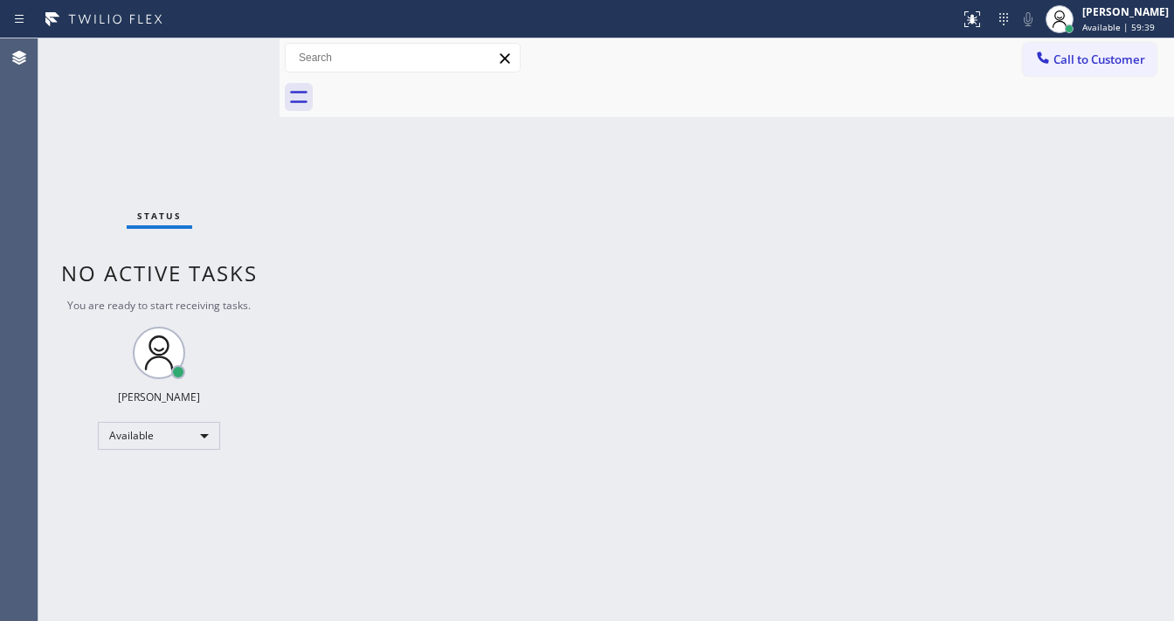
click at [227, 56] on div "Status No active tasks You are ready to start receiving tasks. [PERSON_NAME]" at bounding box center [158, 329] width 241 height 583
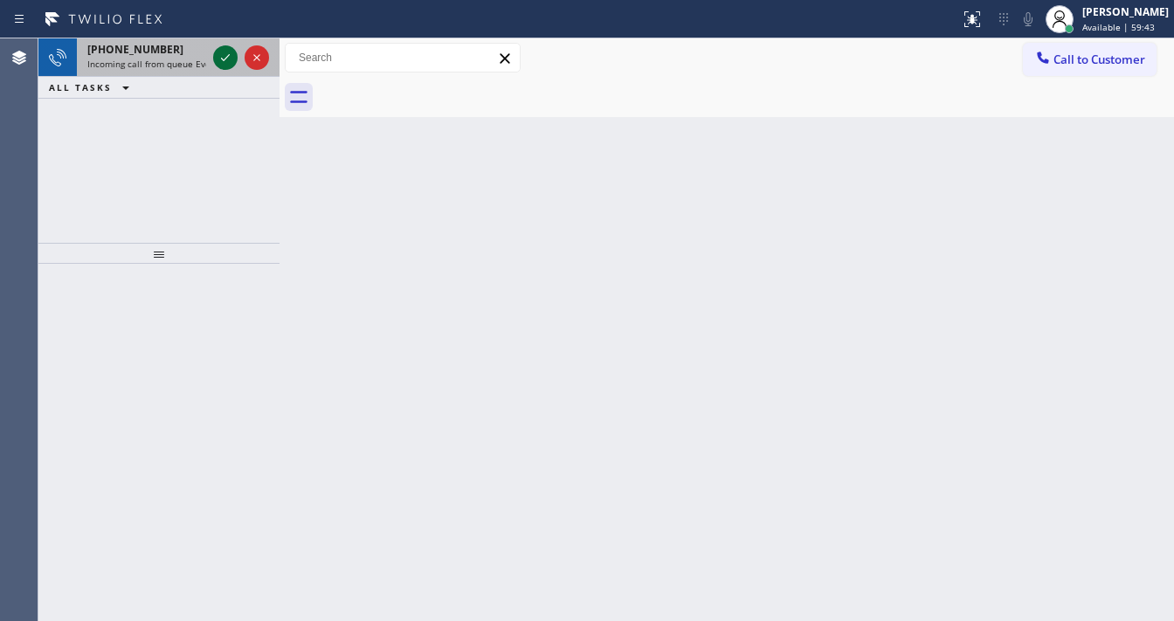
click at [217, 57] on div at bounding box center [225, 57] width 24 height 21
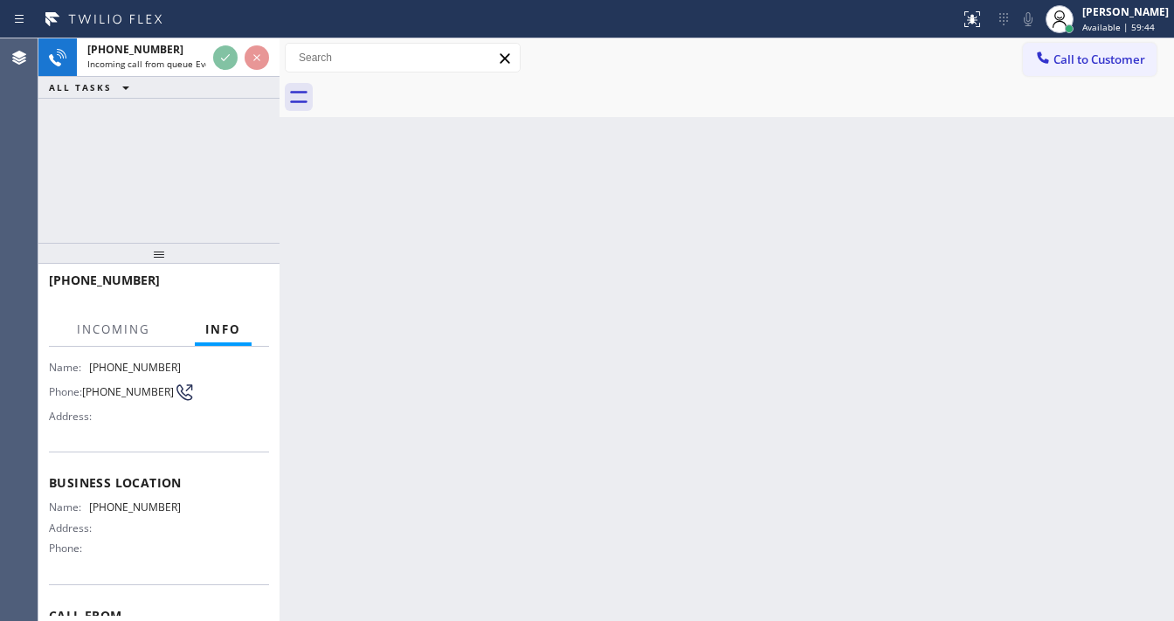
scroll to position [140, 0]
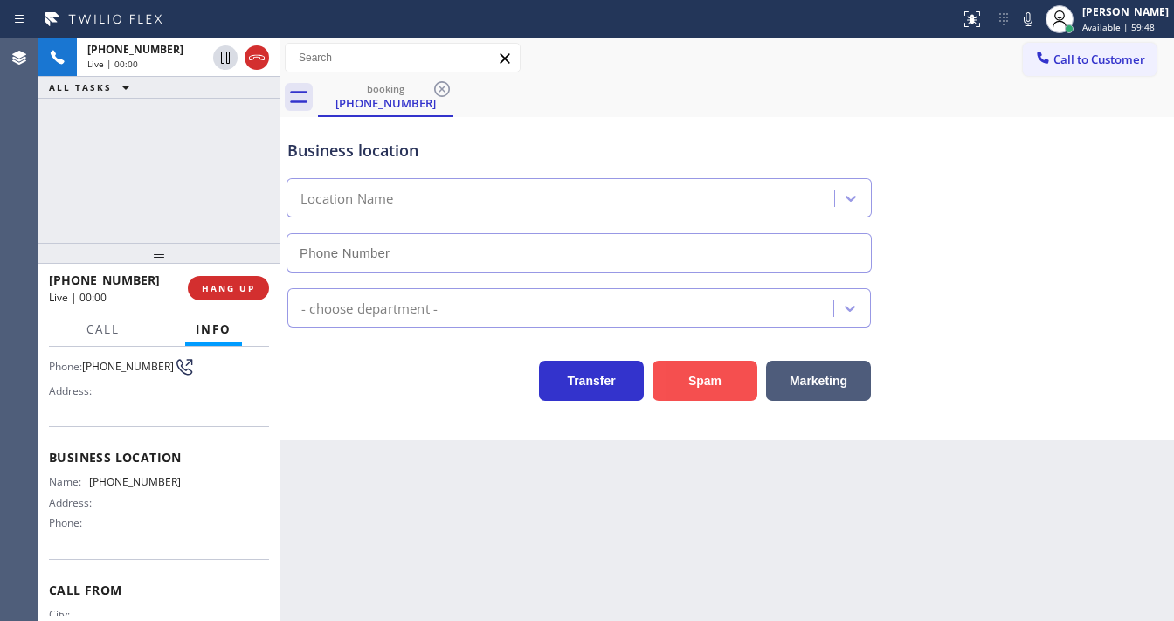
click at [681, 374] on button "Spam" at bounding box center [704, 381] width 105 height 40
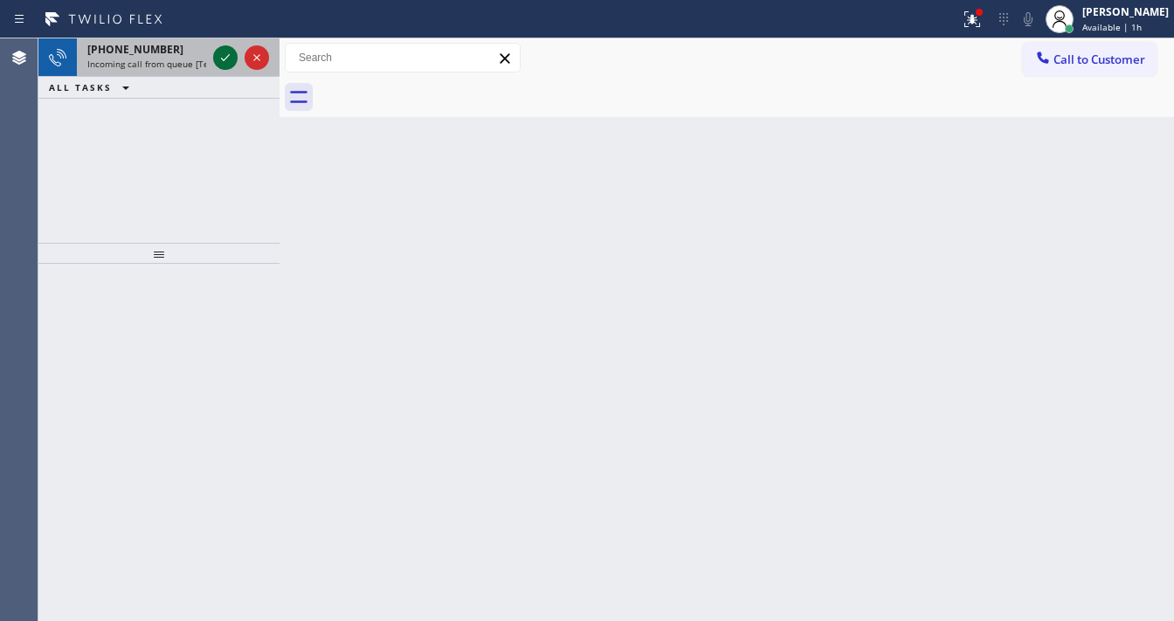
click at [227, 60] on icon at bounding box center [225, 57] width 21 height 21
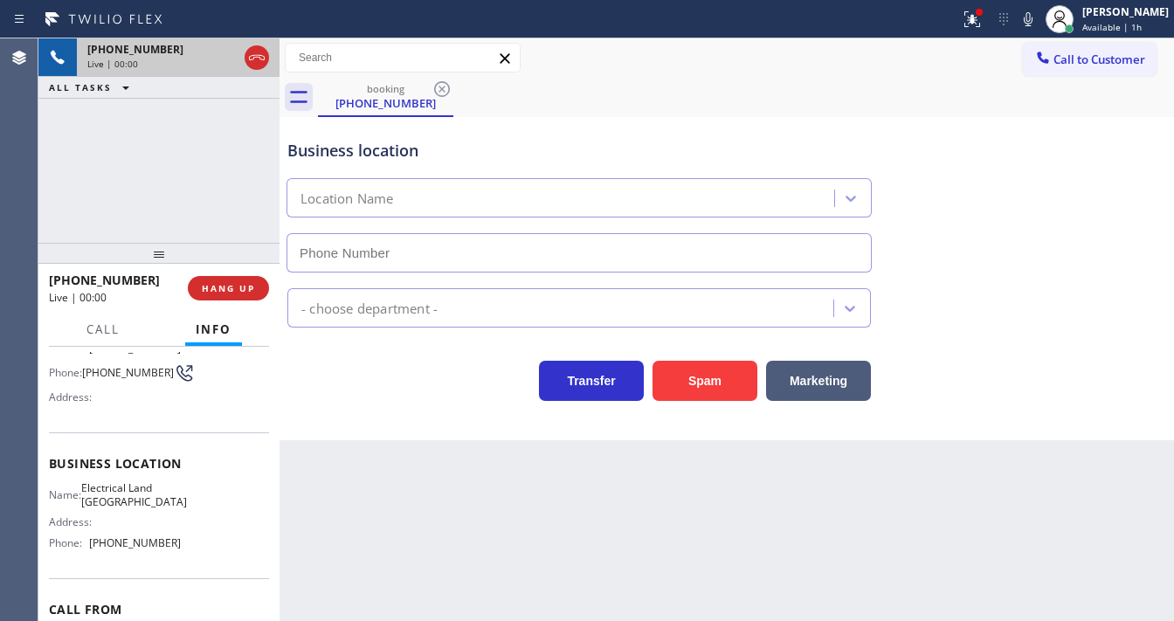
scroll to position [140, 0]
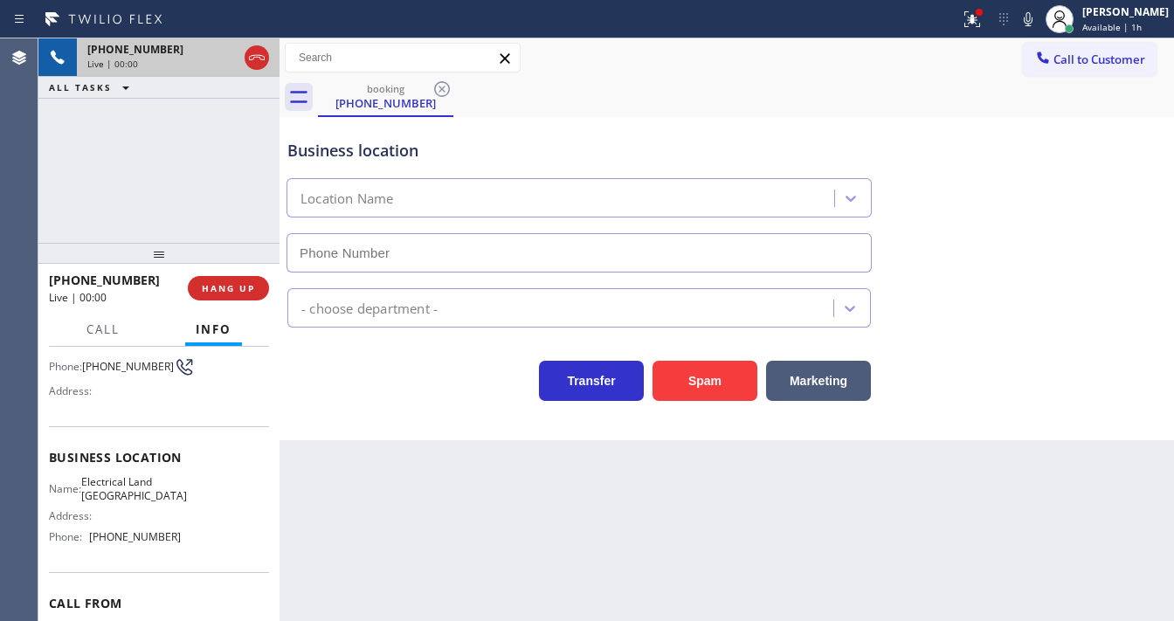
type input "(310) 736-1736"
click at [983, 24] on icon at bounding box center [972, 19] width 21 height 21
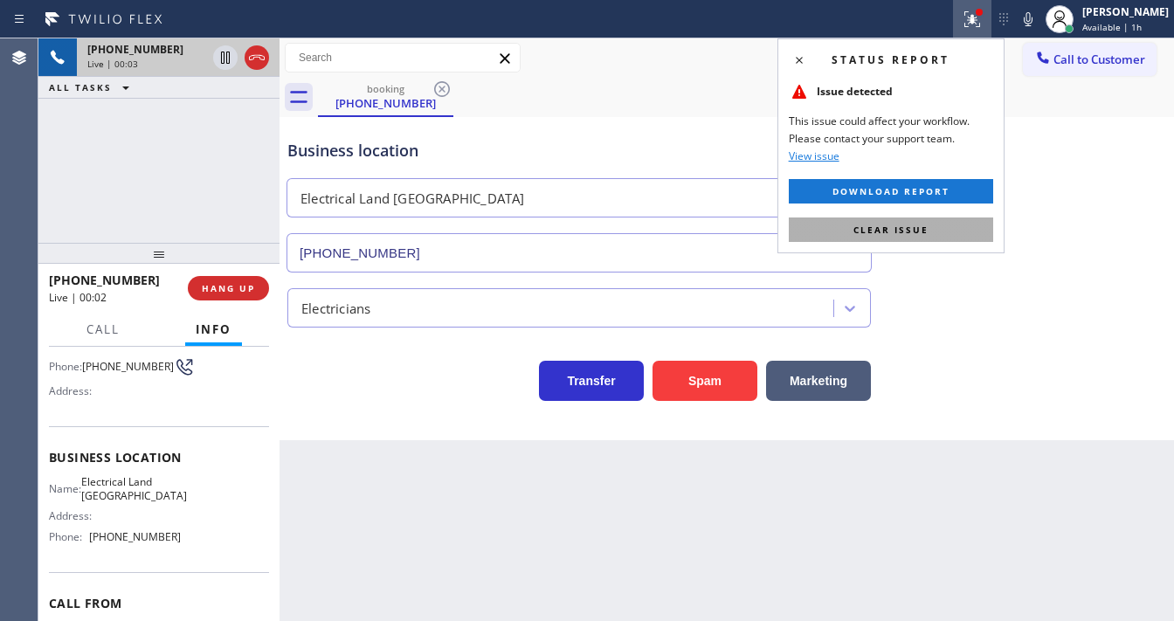
click at [919, 222] on button "Clear issue" at bounding box center [891, 229] width 204 height 24
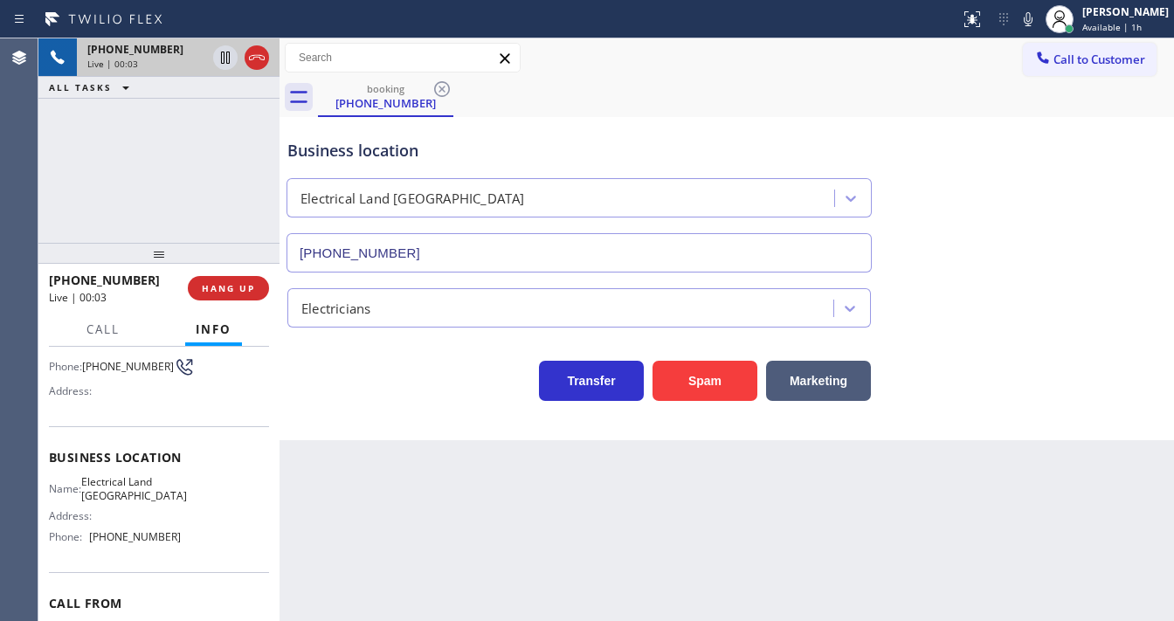
click at [974, 244] on div "Business location Electrical Land Culver City (310) 736-1736" at bounding box center [727, 193] width 886 height 158
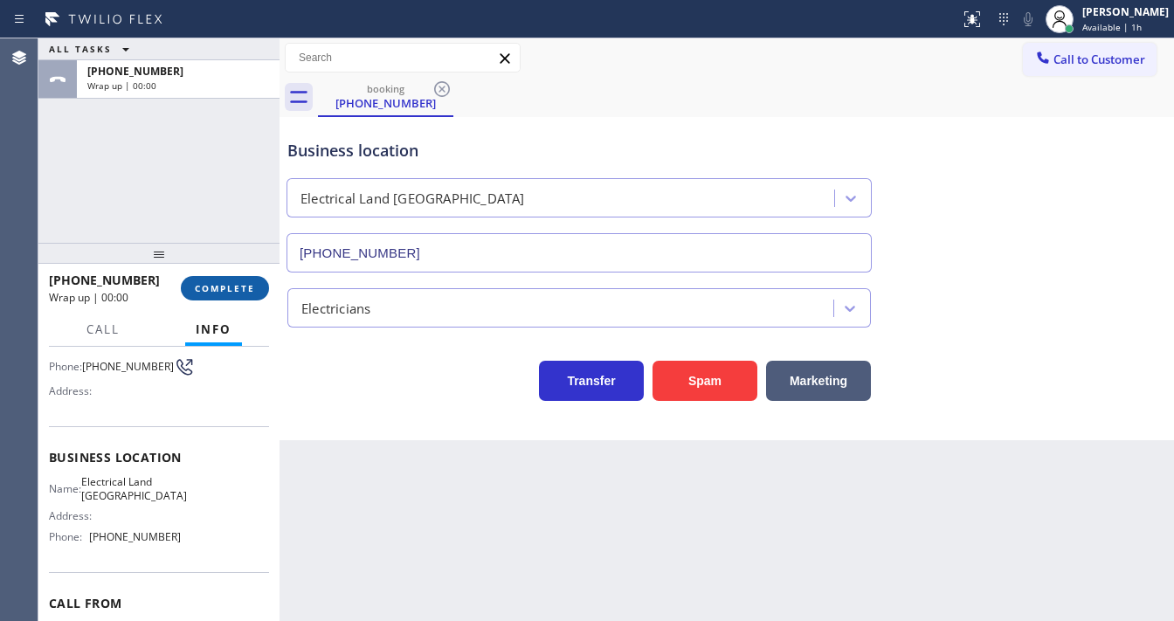
click at [231, 297] on button "COMPLETE" at bounding box center [225, 288] width 88 height 24
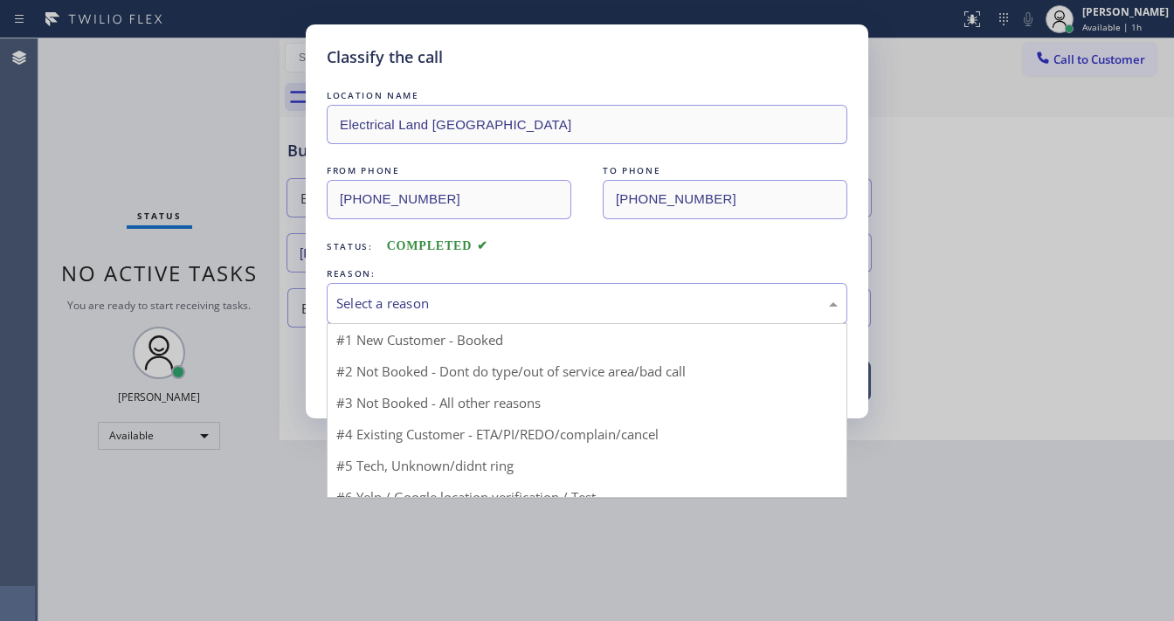
drag, startPoint x: 339, startPoint y: 305, endPoint x: 348, endPoint y: 307, distance: 9.1
click at [348, 307] on div "Select a reason" at bounding box center [587, 303] width 521 height 41
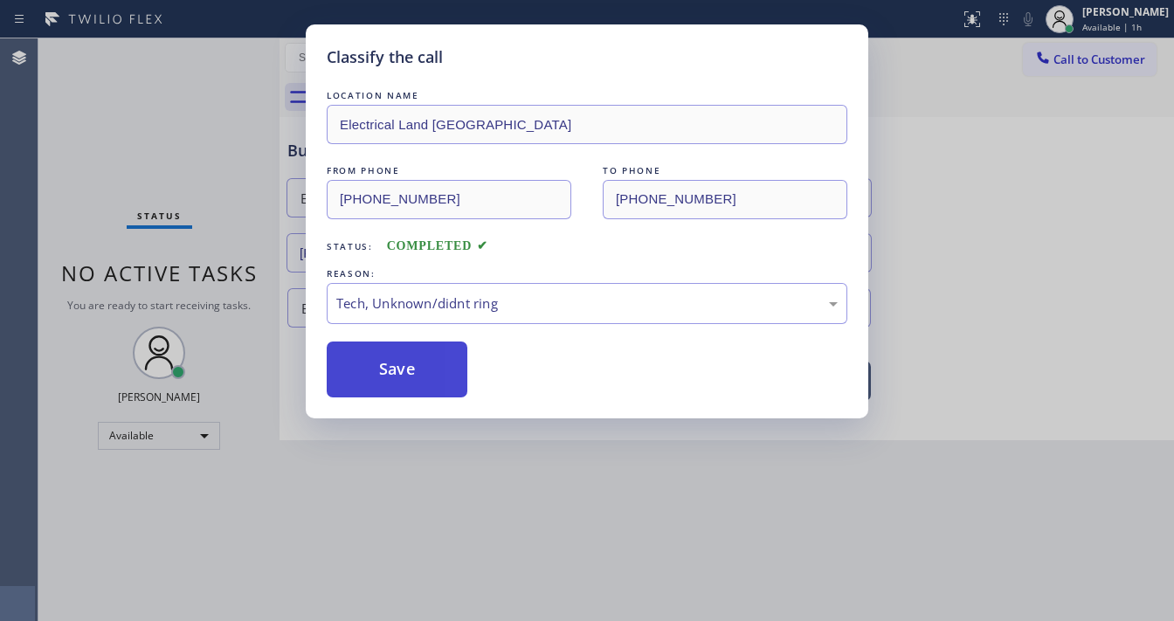
click at [415, 348] on button "Save" at bounding box center [397, 370] width 141 height 56
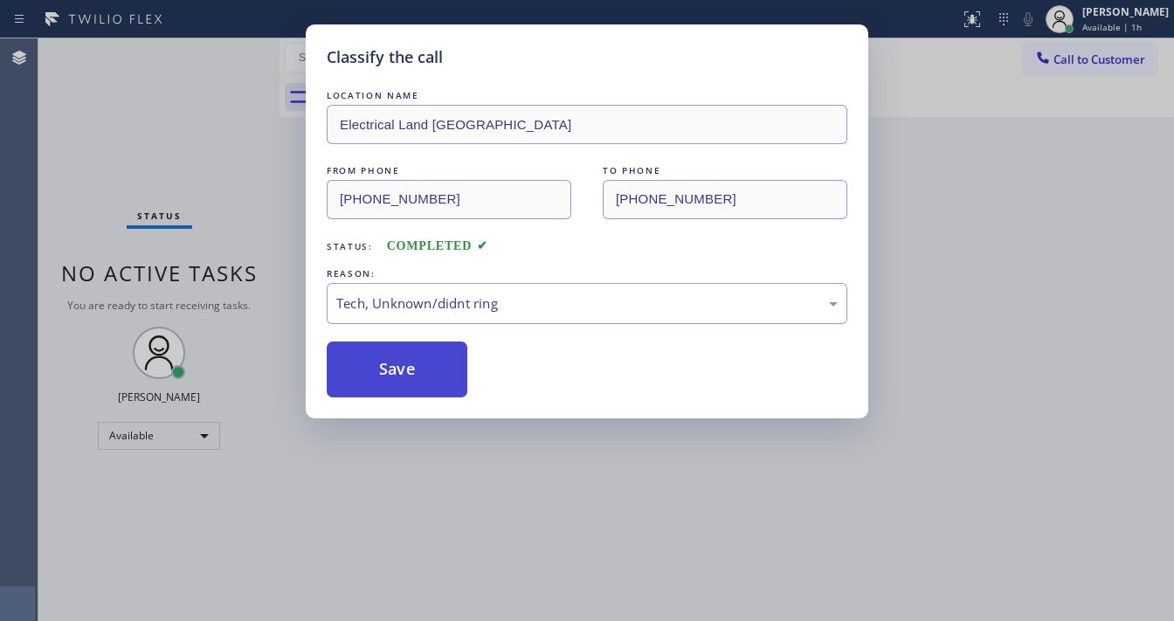
click at [415, 348] on button "Save" at bounding box center [397, 370] width 141 height 56
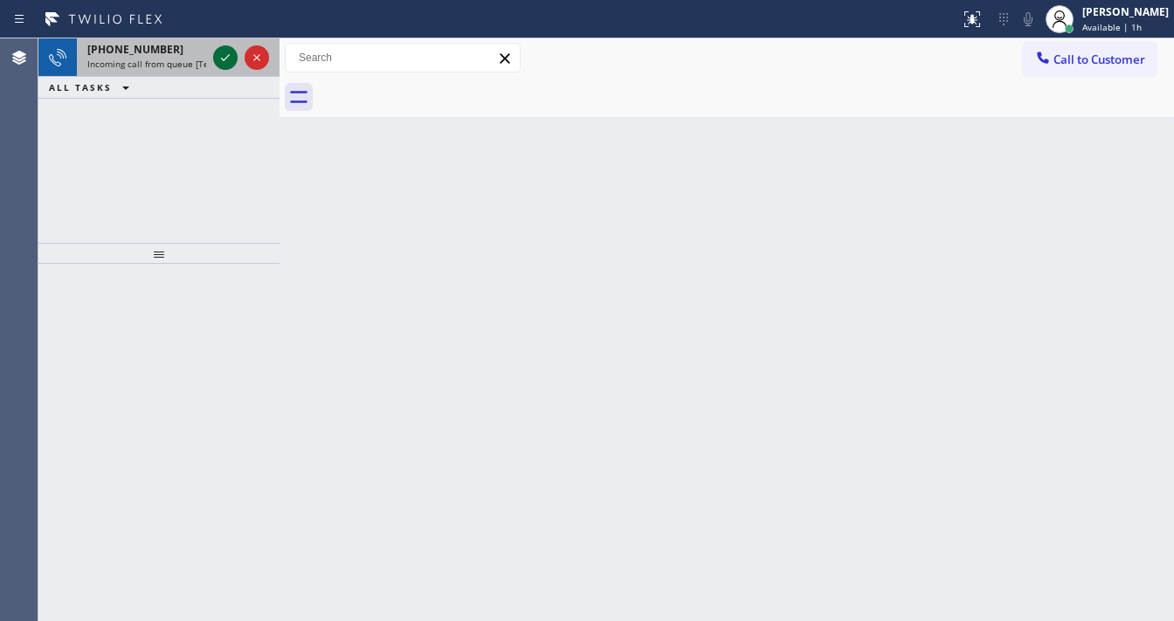
click at [217, 52] on icon at bounding box center [225, 57] width 21 height 21
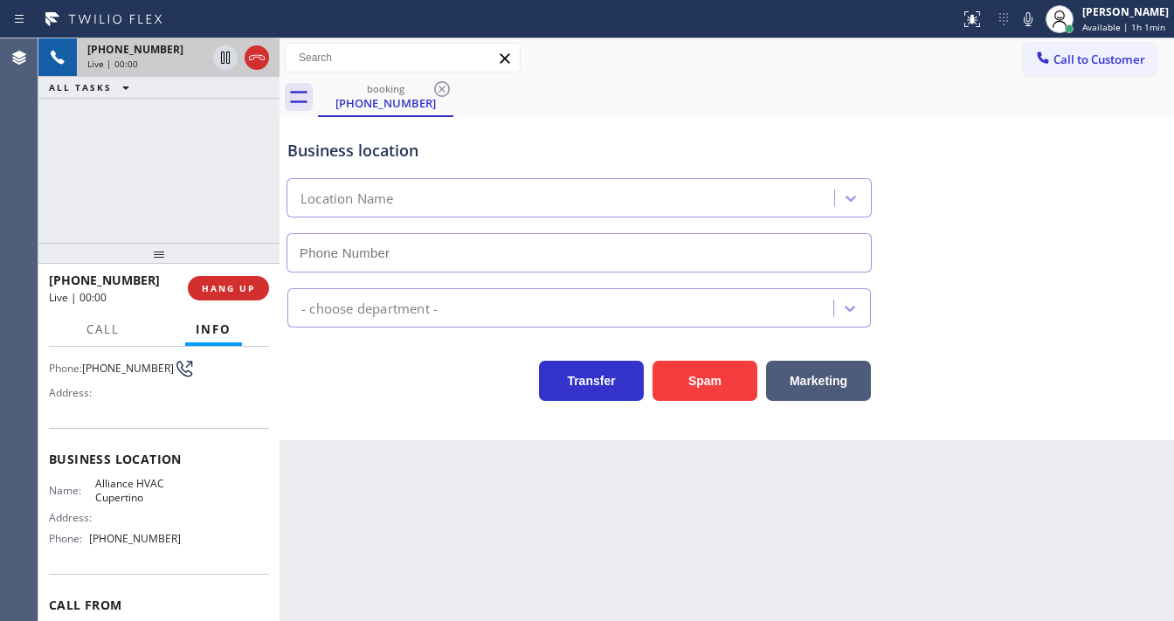
scroll to position [140, 0]
type input "(408) 692-9424"
click at [711, 377] on button "Spam" at bounding box center [704, 381] width 105 height 40
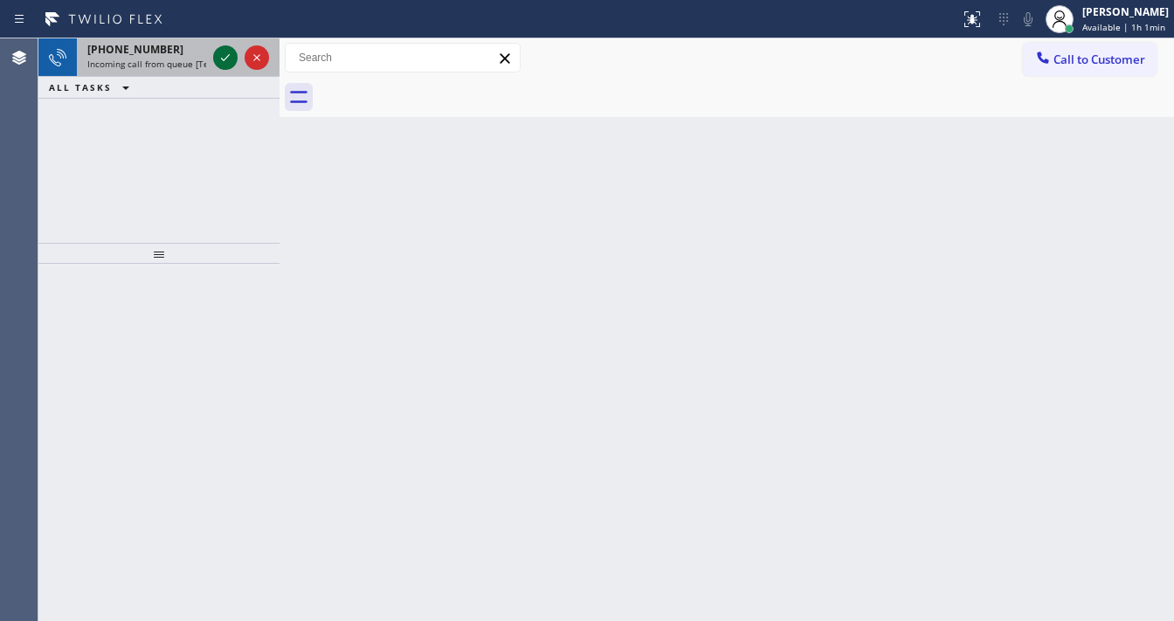
click at [231, 52] on icon at bounding box center [225, 57] width 21 height 21
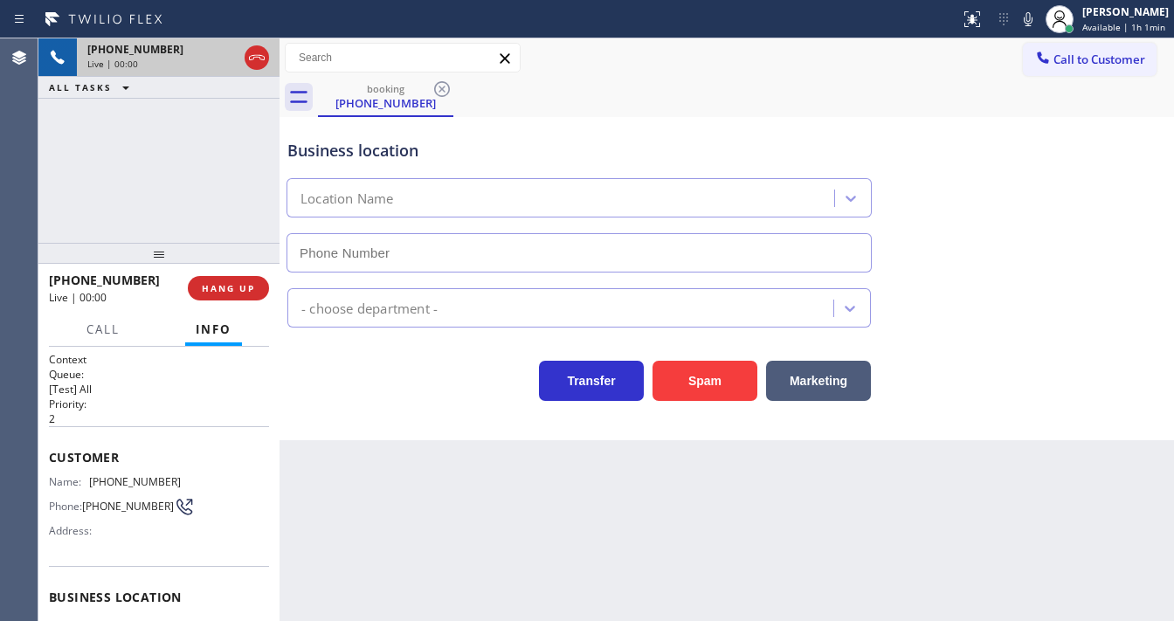
type input "(347) 923-6859"
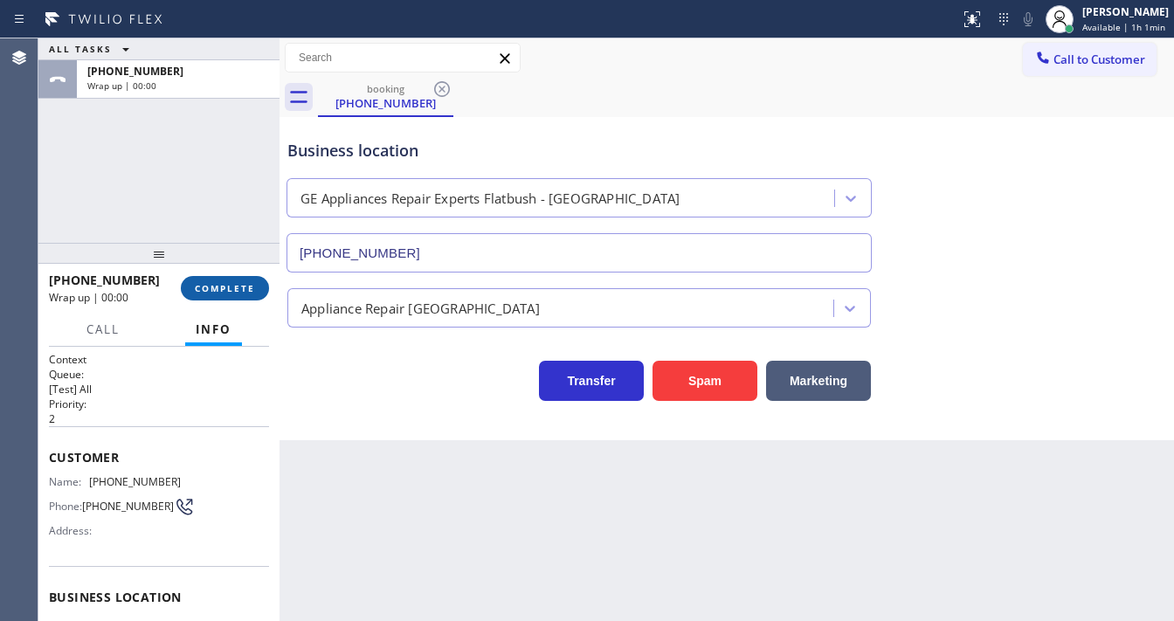
click at [214, 288] on span "COMPLETE" at bounding box center [225, 288] width 60 height 12
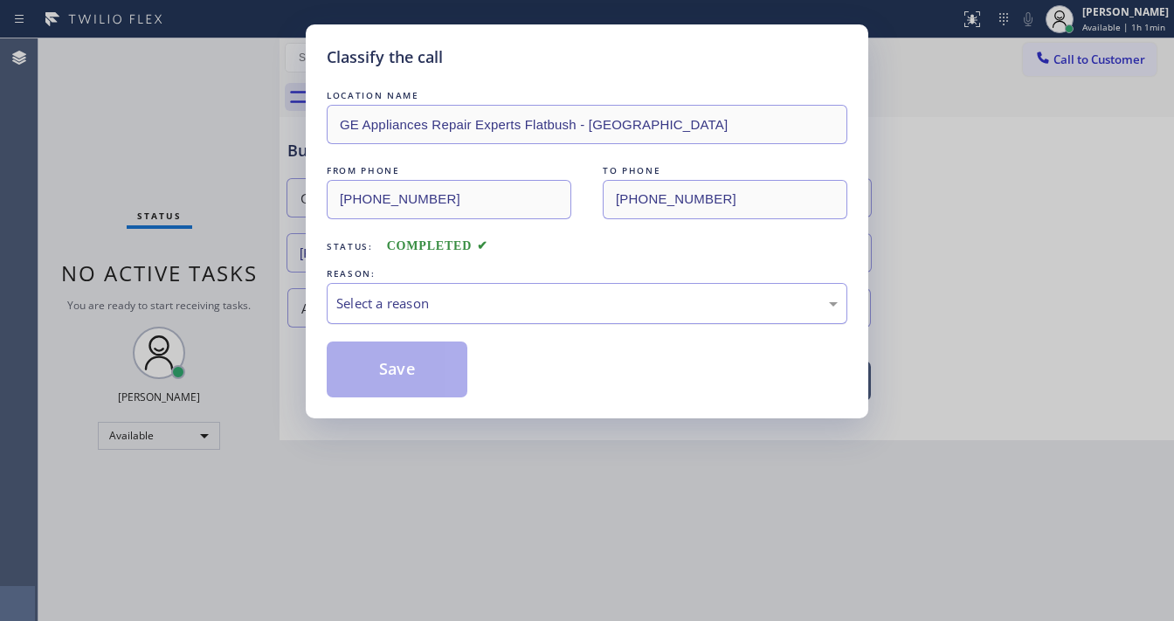
click at [437, 314] on div "Select a reason" at bounding box center [587, 303] width 521 height 41
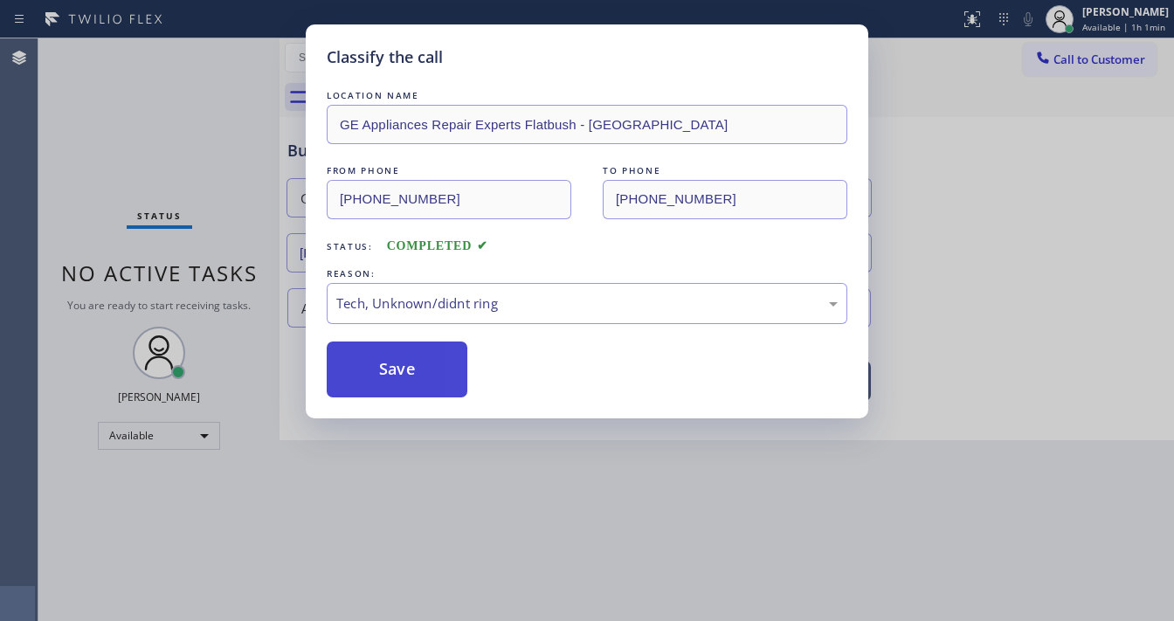
click at [407, 354] on button "Save" at bounding box center [397, 370] width 141 height 56
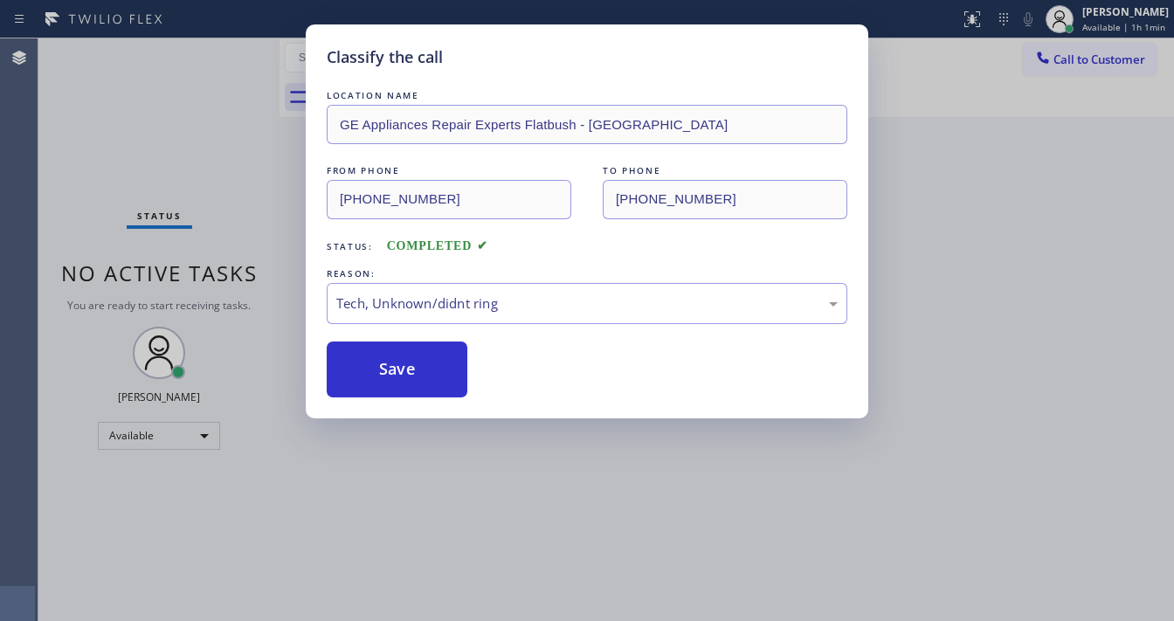
drag, startPoint x: 407, startPoint y: 354, endPoint x: 437, endPoint y: 555, distance: 203.1
click at [407, 355] on button "Save" at bounding box center [397, 370] width 141 height 56
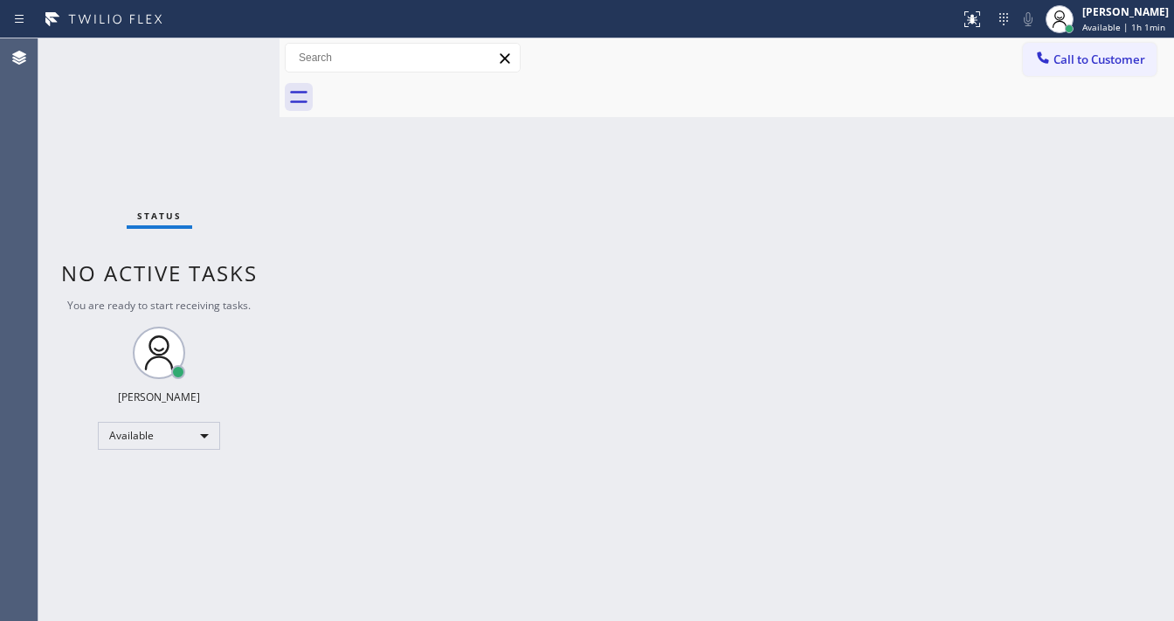
click at [189, 66] on div "Status No active tasks You are ready to start receiving tasks. [PERSON_NAME]" at bounding box center [158, 329] width 241 height 583
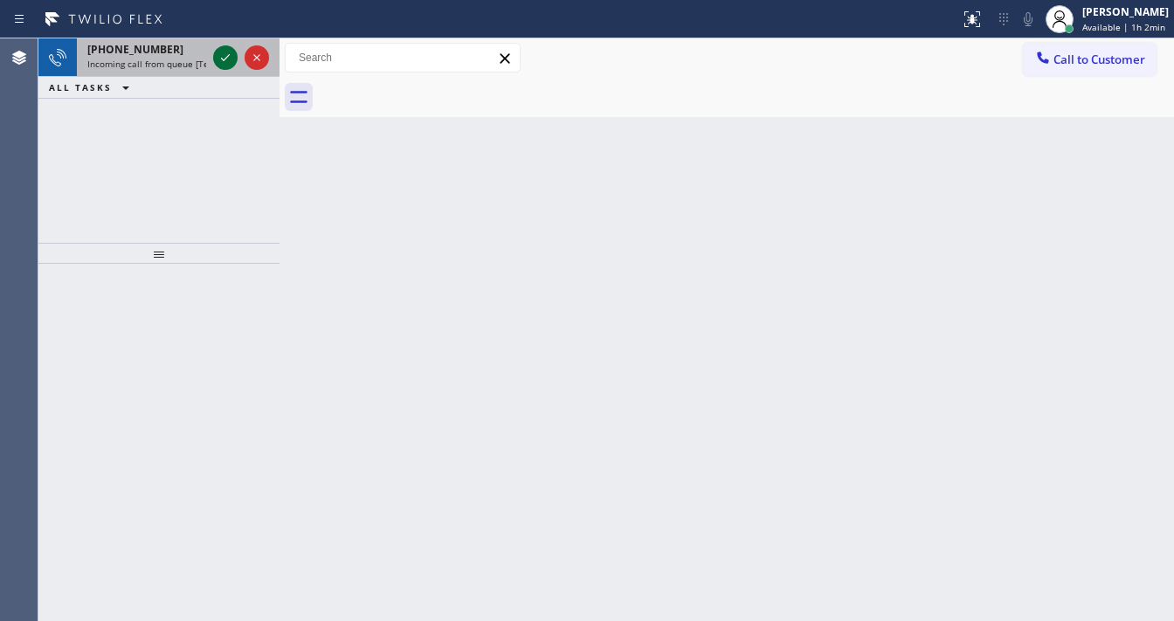
click at [224, 66] on icon at bounding box center [225, 57] width 21 height 21
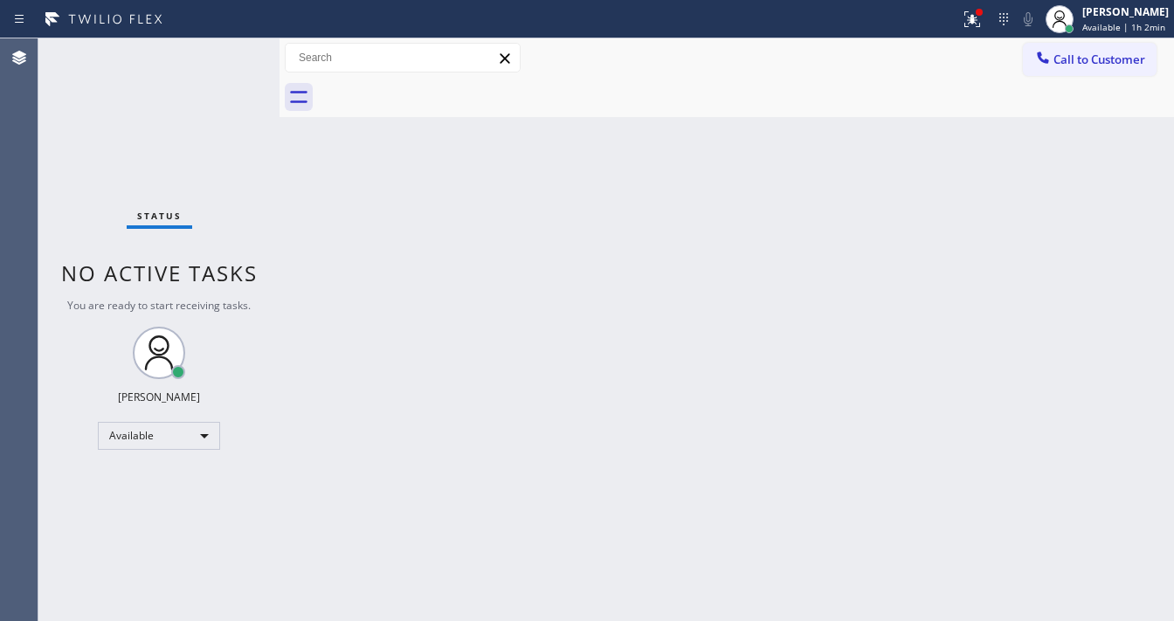
drag, startPoint x: 966, startPoint y: 31, endPoint x: 952, endPoint y: 73, distance: 45.0
click at [968, 30] on button at bounding box center [972, 19] width 38 height 38
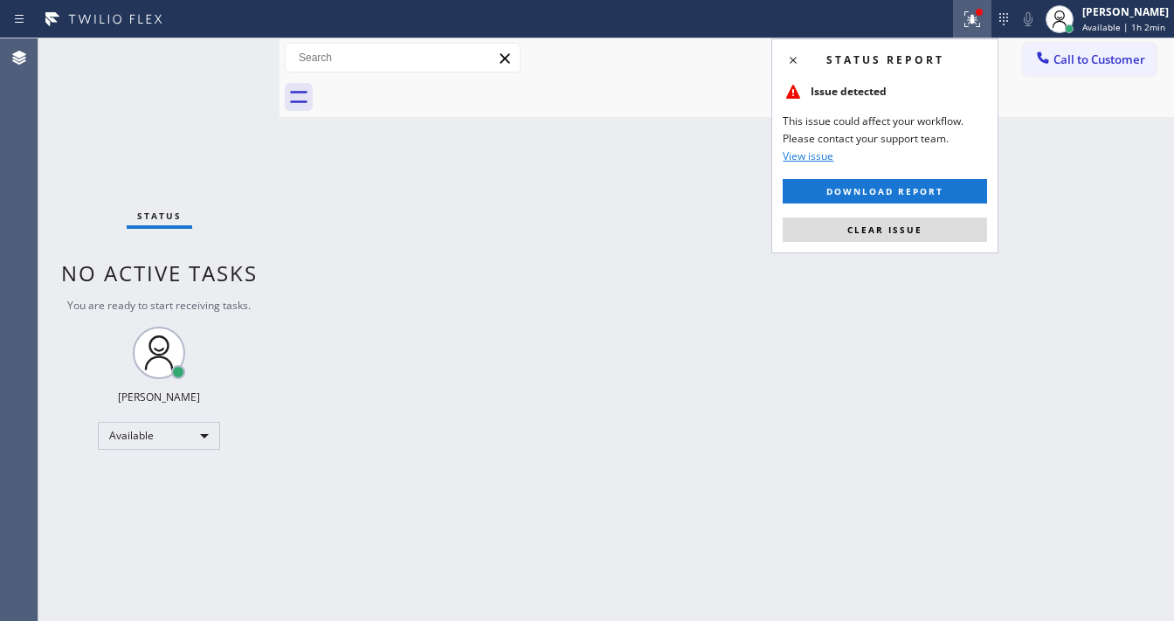
click at [893, 228] on span "Clear issue" at bounding box center [884, 230] width 75 height 12
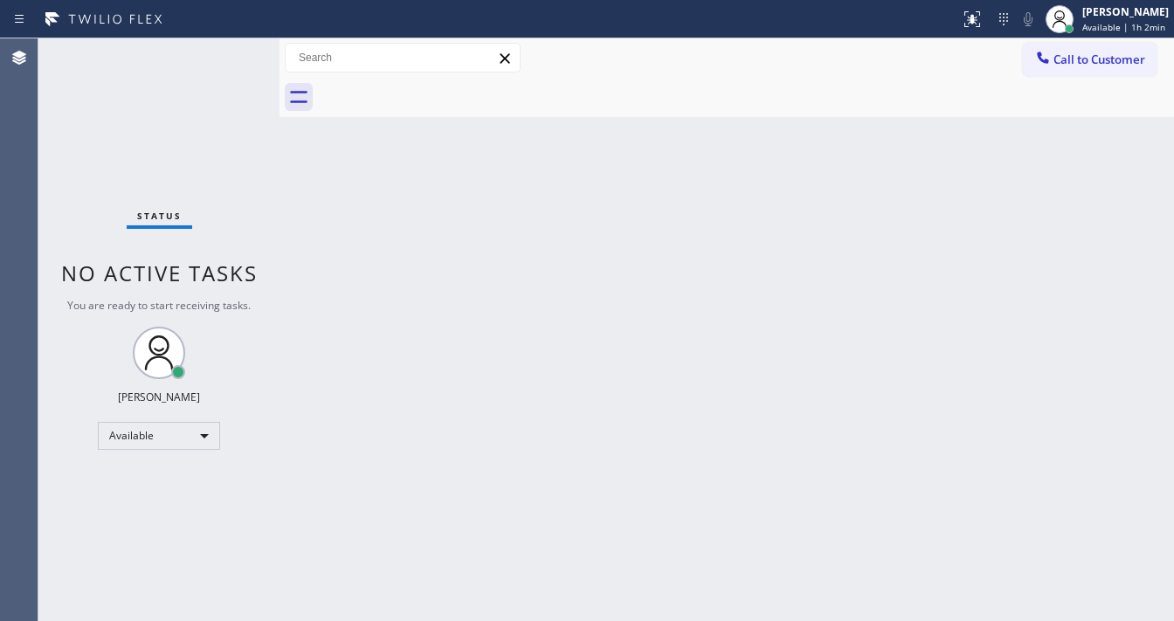
click at [233, 52] on div "Status No active tasks You are ready to start receiving tasks. [PERSON_NAME]" at bounding box center [158, 329] width 241 height 583
click at [234, 47] on div "Status No active tasks You are ready to start receiving tasks. [PERSON_NAME]" at bounding box center [158, 329] width 241 height 583
click at [233, 46] on div "Status No active tasks You are ready to start receiving tasks. [PERSON_NAME]" at bounding box center [158, 329] width 241 height 583
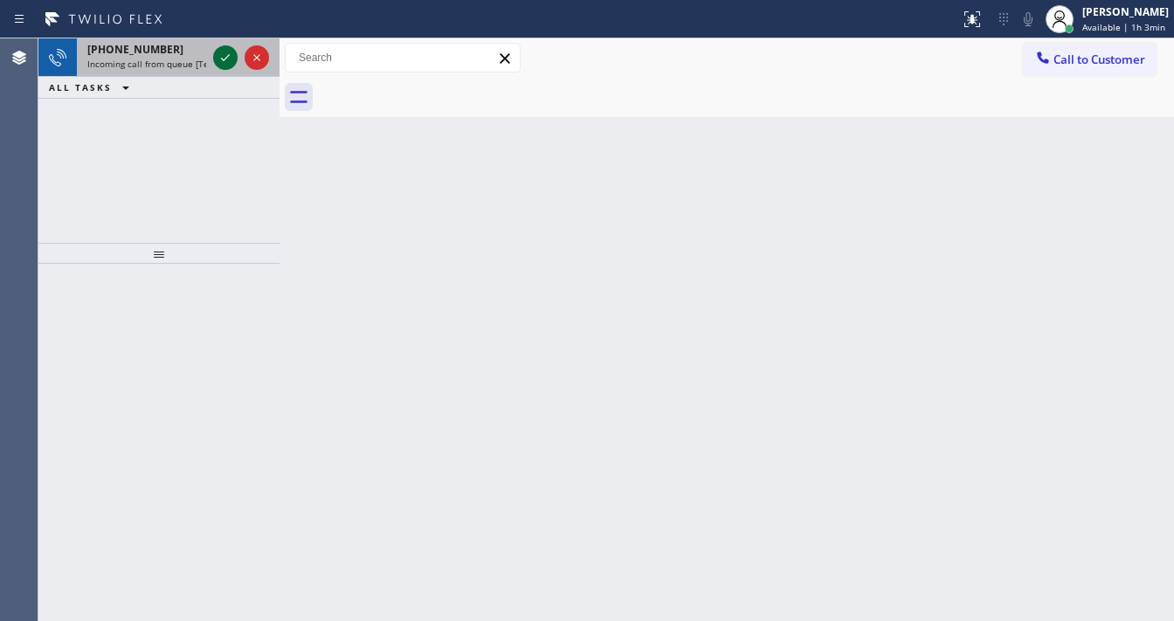
click at [229, 51] on icon at bounding box center [225, 57] width 21 height 21
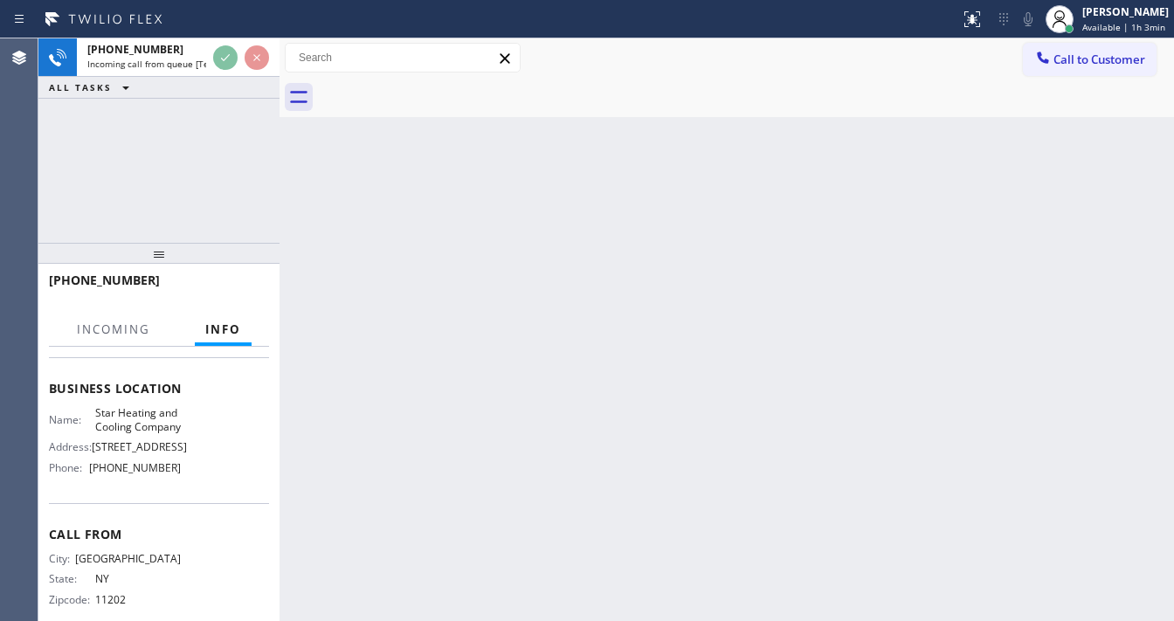
scroll to position [210, 0]
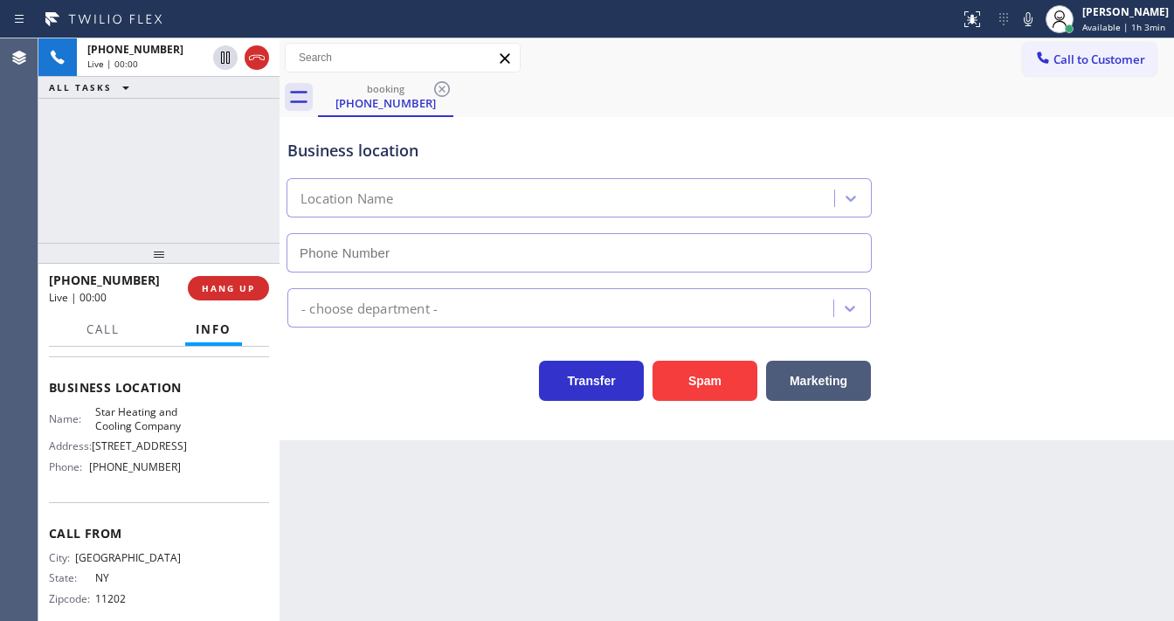
type input "(646) 798-9293"
click at [445, 369] on div "Transfer Spam Marketing" at bounding box center [579, 376] width 590 height 49
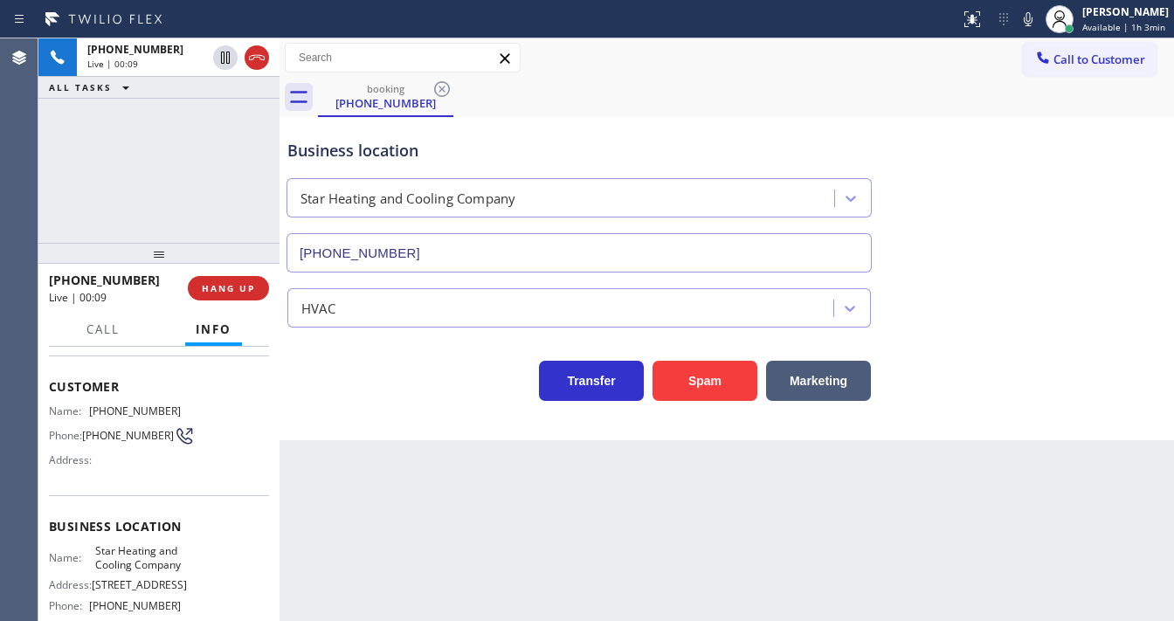
scroll to position [70, 0]
drag, startPoint x: 220, startPoint y: 183, endPoint x: 218, endPoint y: 166, distance: 16.7
click at [219, 183] on div "+13478812964 Live | 01:12 ALL TASKS ALL TASKS ACTIVE TASKS TASKS IN WRAP UP" at bounding box center [158, 140] width 241 height 204
click at [257, 294] on button "HANG UP" at bounding box center [228, 288] width 81 height 24
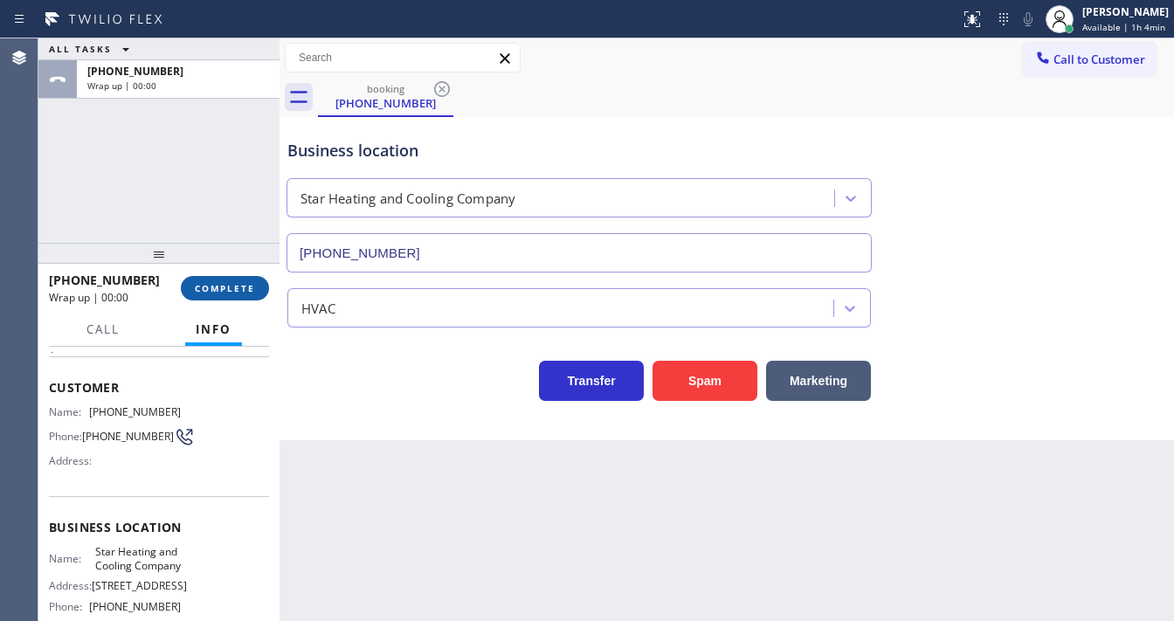
click at [239, 279] on button "COMPLETE" at bounding box center [225, 288] width 88 height 24
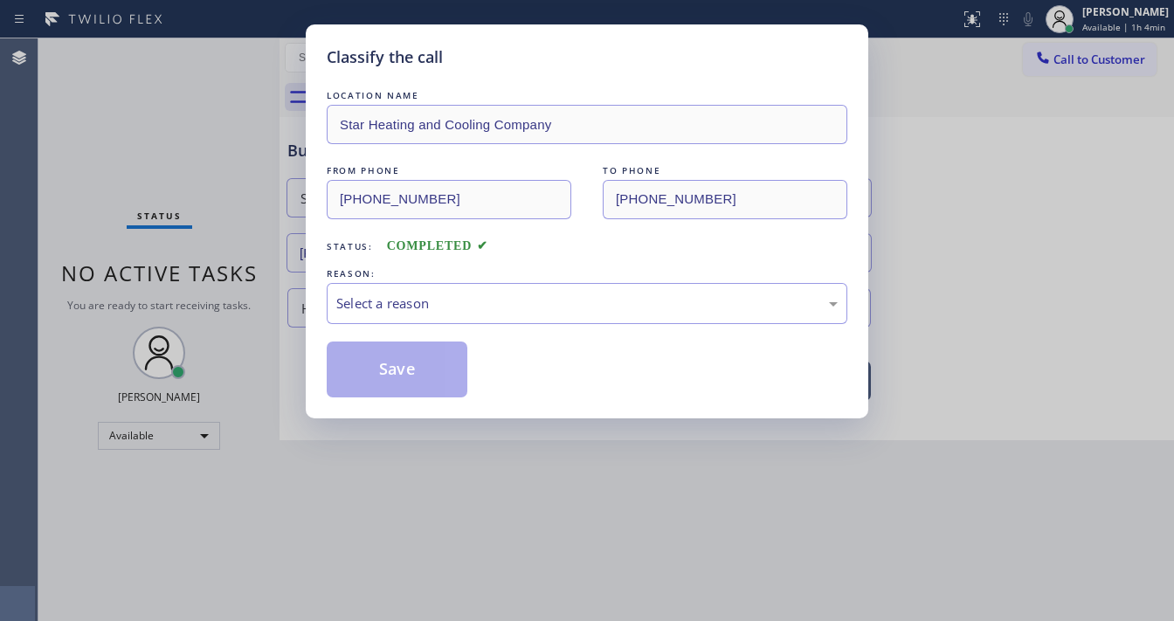
click at [376, 302] on div "Select a reason" at bounding box center [586, 303] width 501 height 20
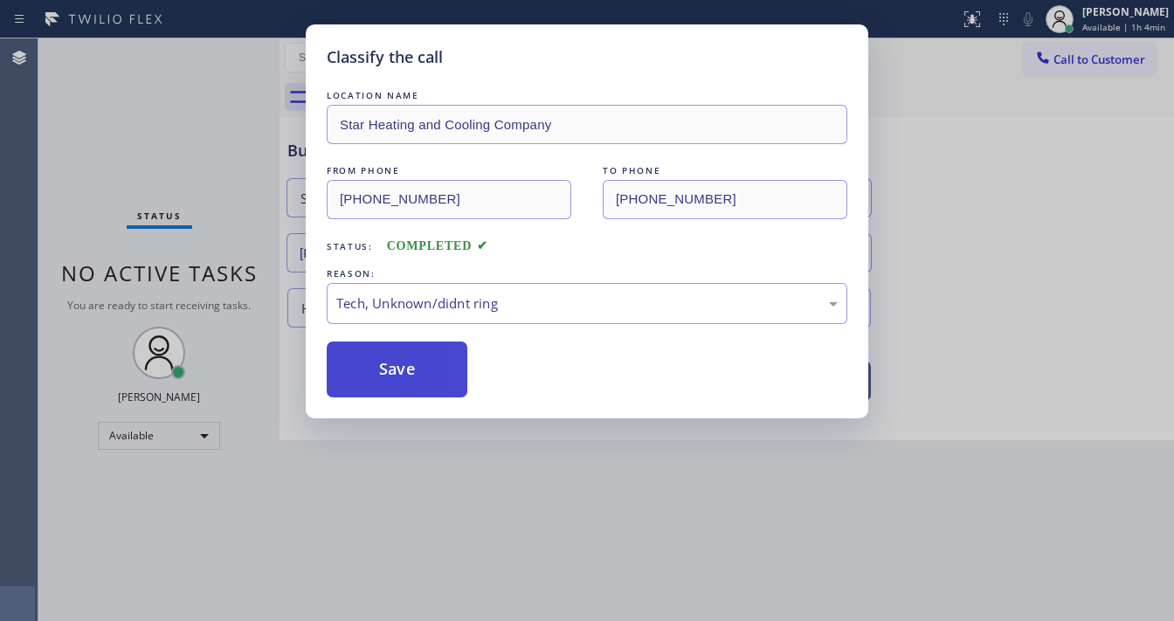
click at [397, 361] on button "Save" at bounding box center [397, 370] width 141 height 56
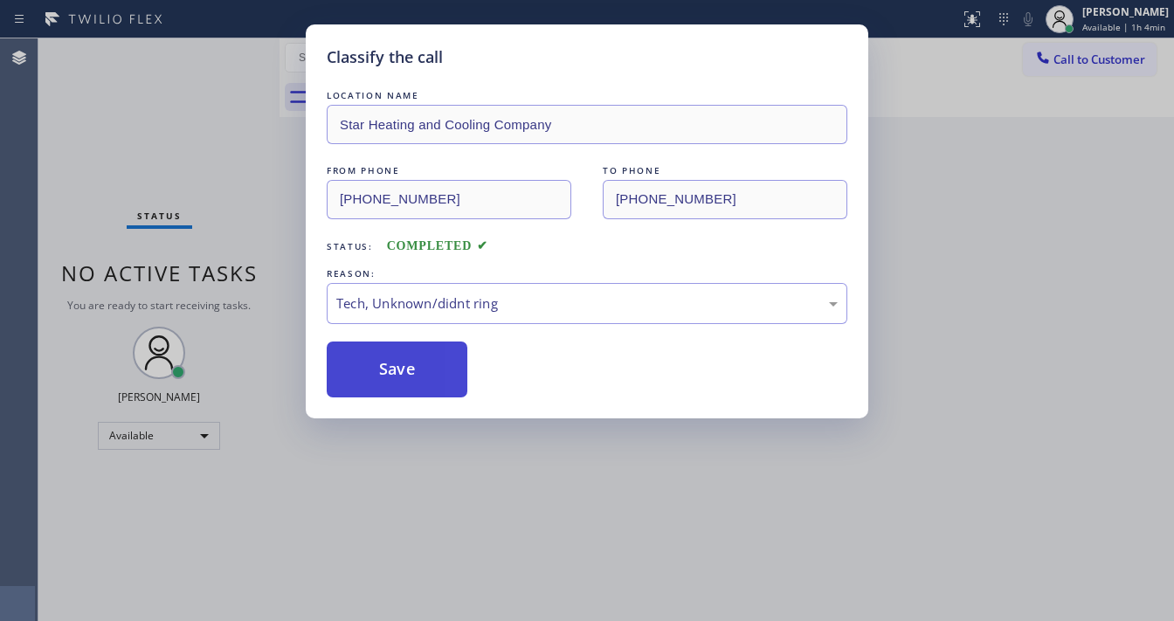
click at [397, 361] on button "Save" at bounding box center [397, 370] width 141 height 56
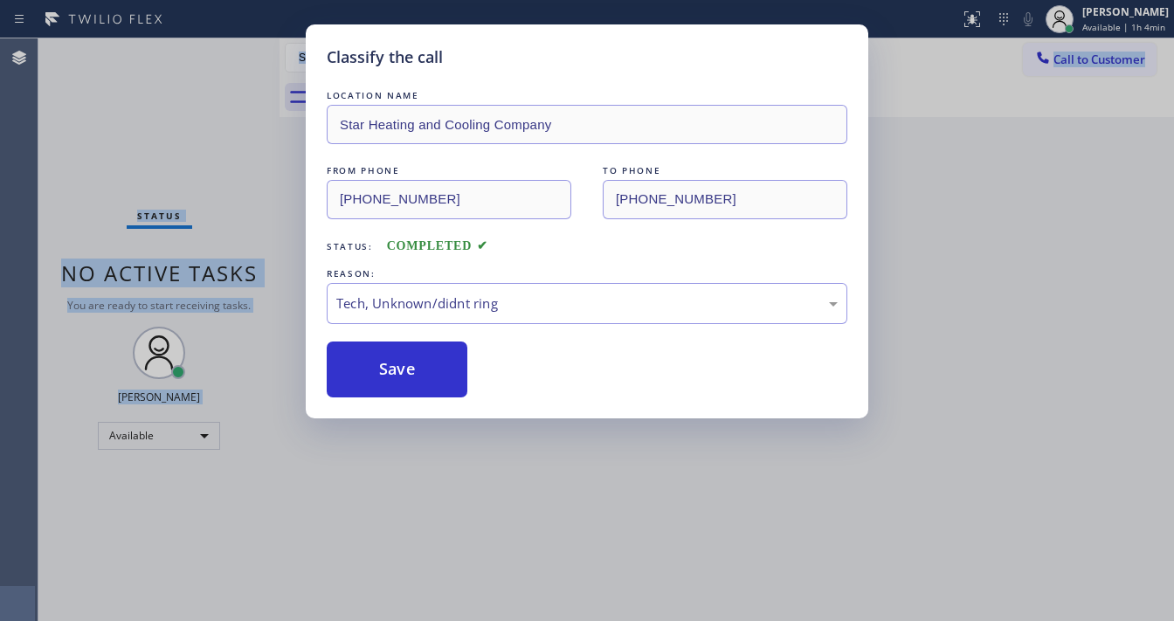
click at [466, 620] on html "Status report No issues detected If you experience an issue, please download th…" at bounding box center [587, 310] width 1174 height 621
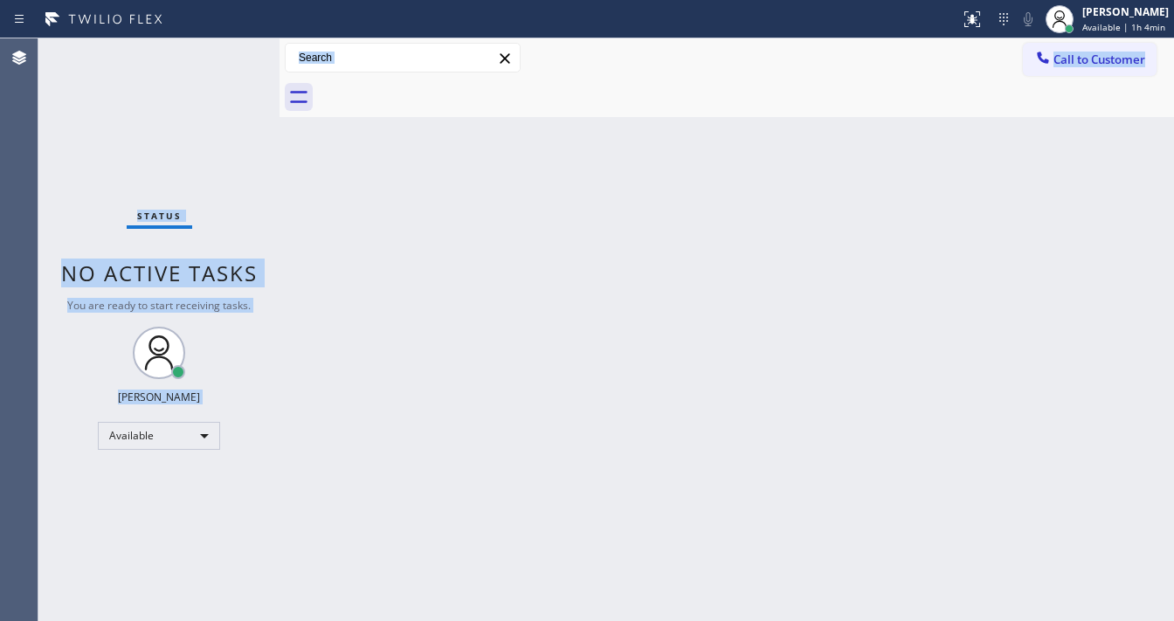
click at [466, 618] on div "Back to Dashboard Change Sender ID Customers Technicians Select a contact Outbo…" at bounding box center [726, 329] width 894 height 583
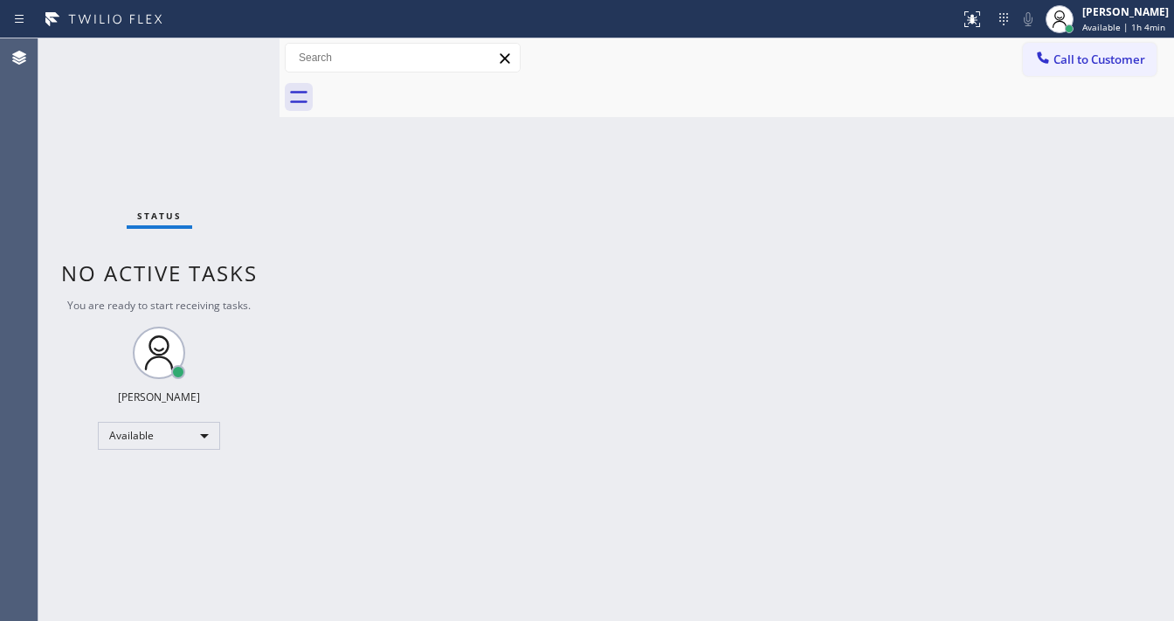
click at [479, 617] on div "Back to Dashboard Change Sender ID Customers Technicians Select a contact Outbo…" at bounding box center [726, 329] width 894 height 583
click at [220, 45] on div "Status No active tasks You are ready to start receiving tasks. [PERSON_NAME]" at bounding box center [158, 329] width 241 height 583
click at [223, 47] on div "Status No active tasks You are ready to start receiving tasks. [PERSON_NAME]" at bounding box center [158, 329] width 241 height 583
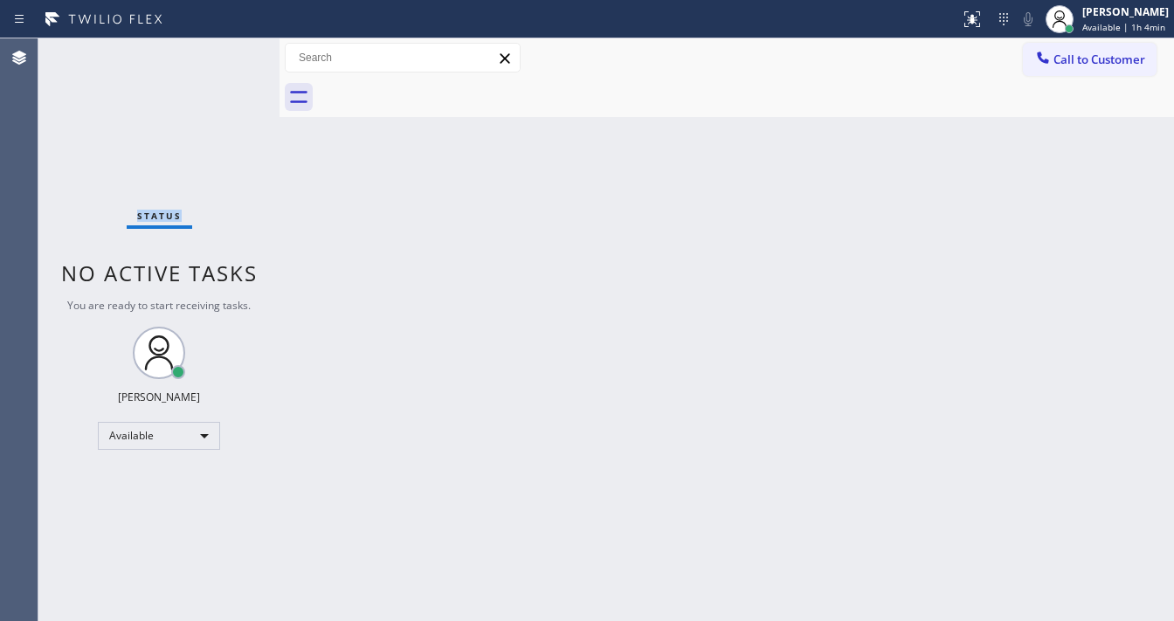
click at [223, 47] on div "Status No active tasks You are ready to start receiving tasks. [PERSON_NAME]" at bounding box center [158, 329] width 241 height 583
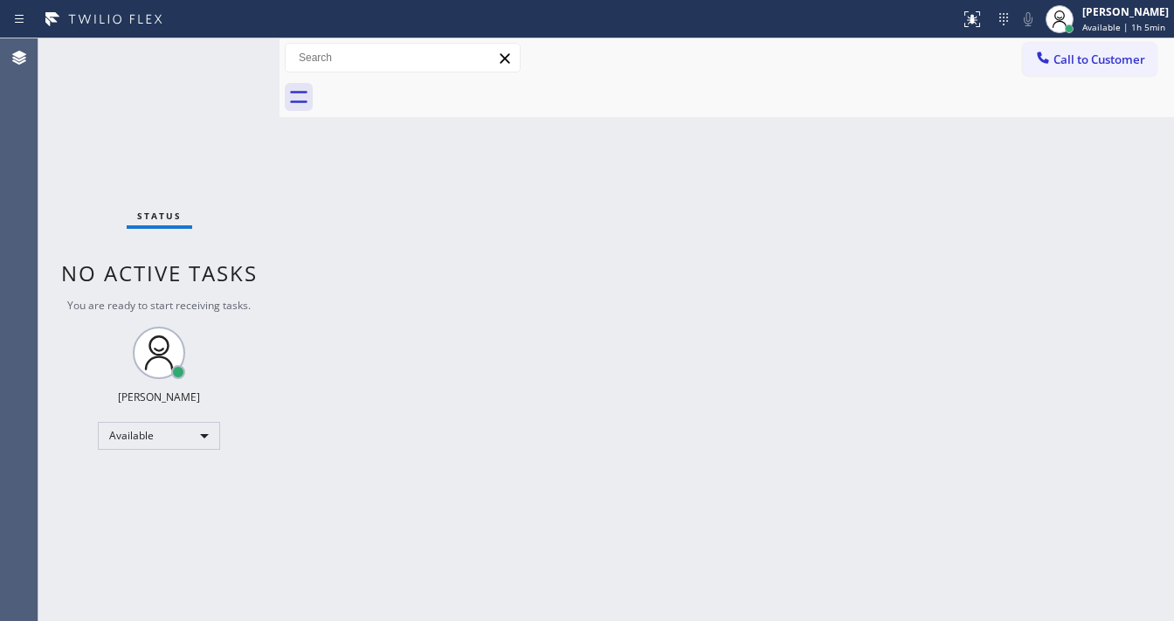
click at [223, 47] on div "Status No active tasks You are ready to start receiving tasks. [PERSON_NAME]" at bounding box center [158, 329] width 241 height 583
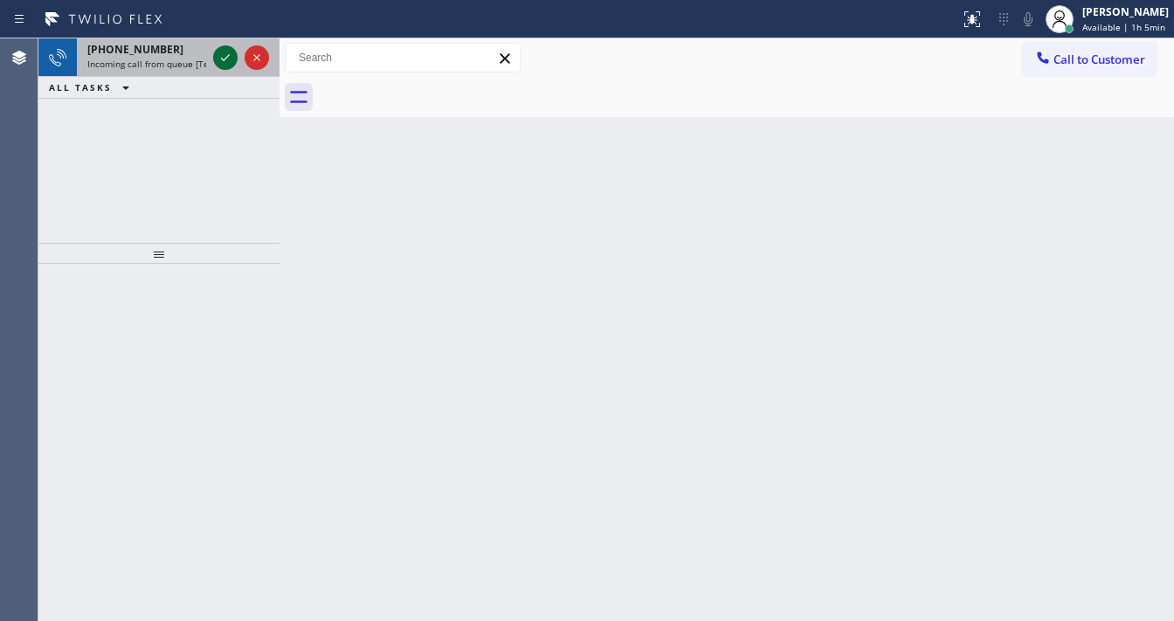
drag, startPoint x: 223, startPoint y: 47, endPoint x: 216, endPoint y: 56, distance: 11.2
click at [212, 54] on div "+17148452478 Incoming call from queue [Test] All" at bounding box center [158, 57] width 241 height 38
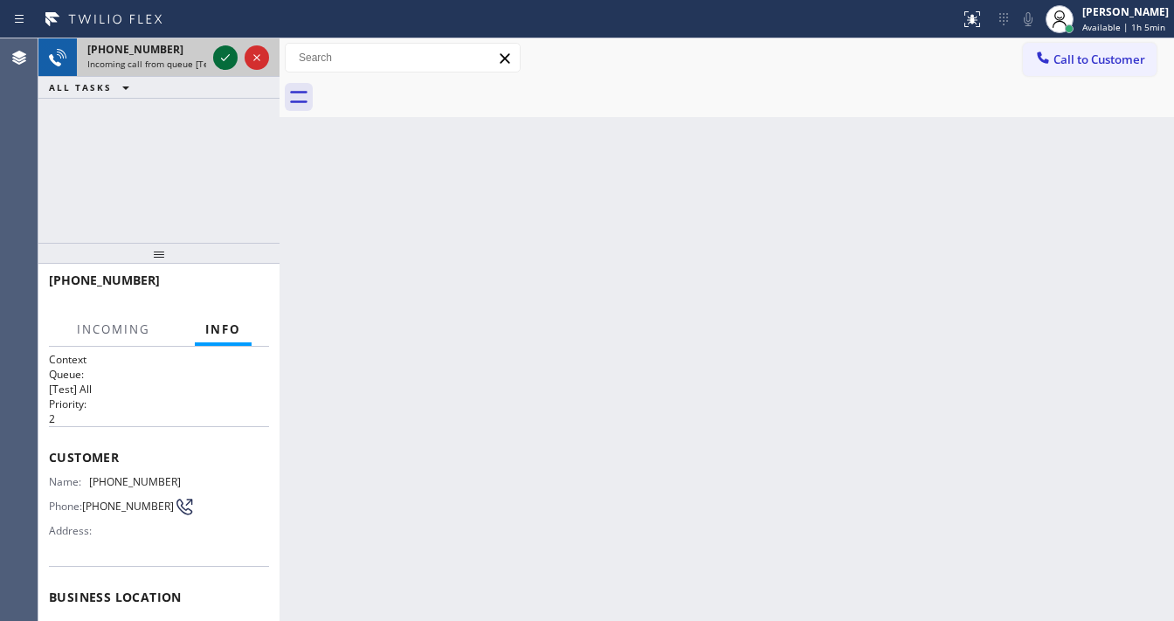
click at [216, 56] on icon at bounding box center [225, 57] width 21 height 21
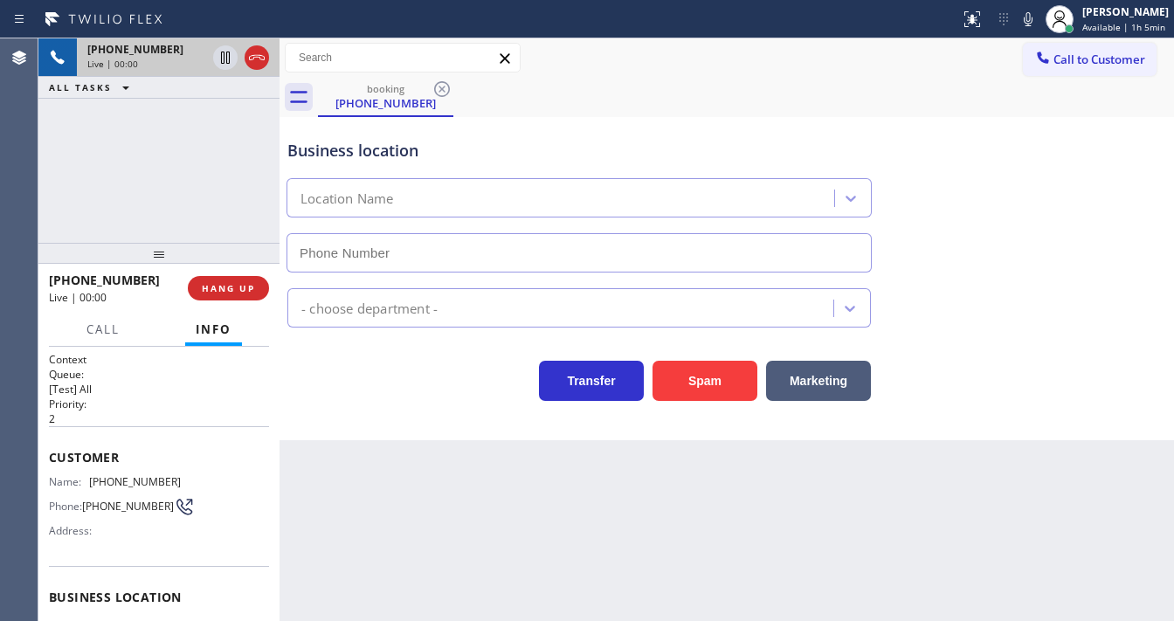
type input "(714) 947-2751"
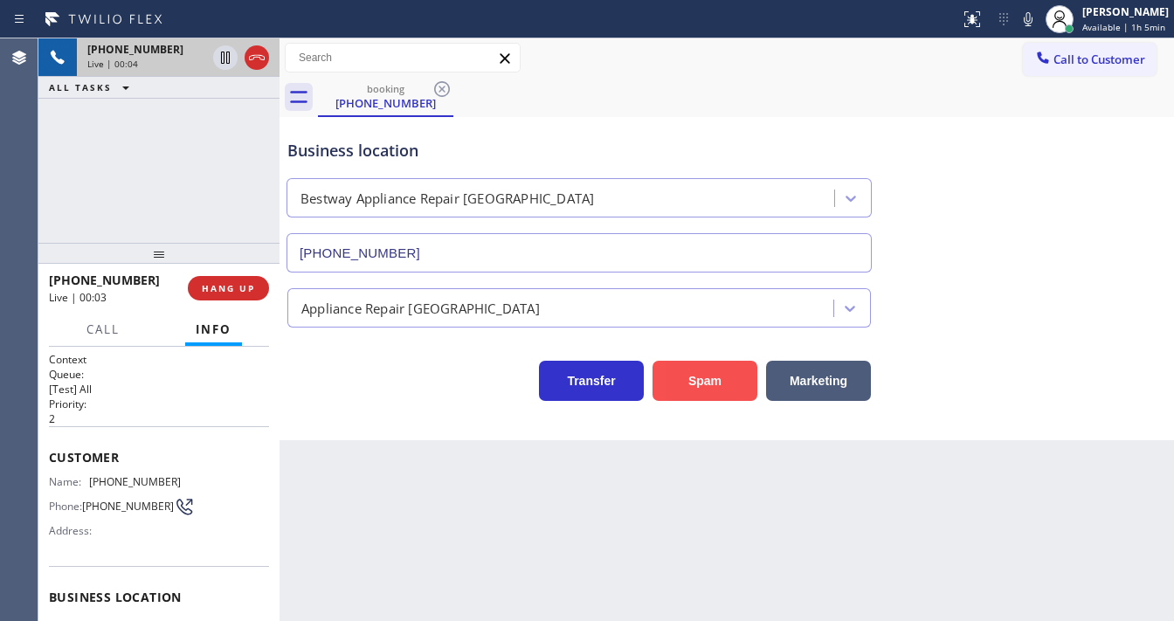
click at [698, 393] on button "Spam" at bounding box center [704, 381] width 105 height 40
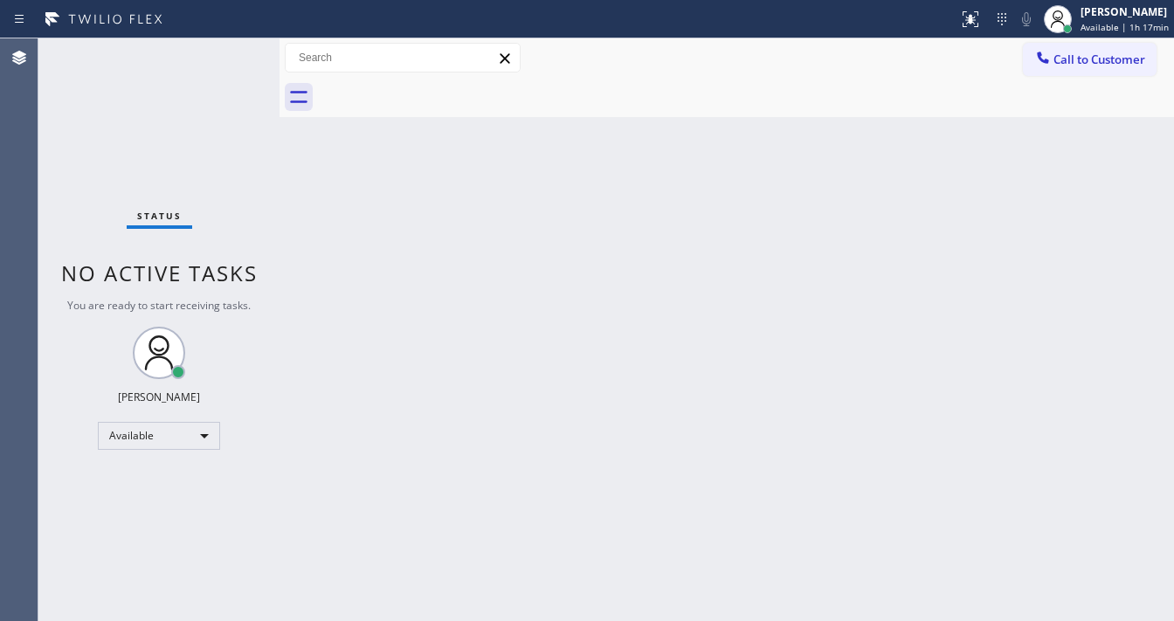
click at [227, 47] on div "Status No active tasks You are ready to start receiving tasks. [PERSON_NAME]" at bounding box center [158, 329] width 241 height 583
click at [224, 50] on div "Status No active tasks You are ready to start receiving tasks. [PERSON_NAME]" at bounding box center [158, 329] width 241 height 583
click at [224, 51] on div "Status No active tasks You are ready to start receiving tasks. [PERSON_NAME]" at bounding box center [158, 329] width 241 height 583
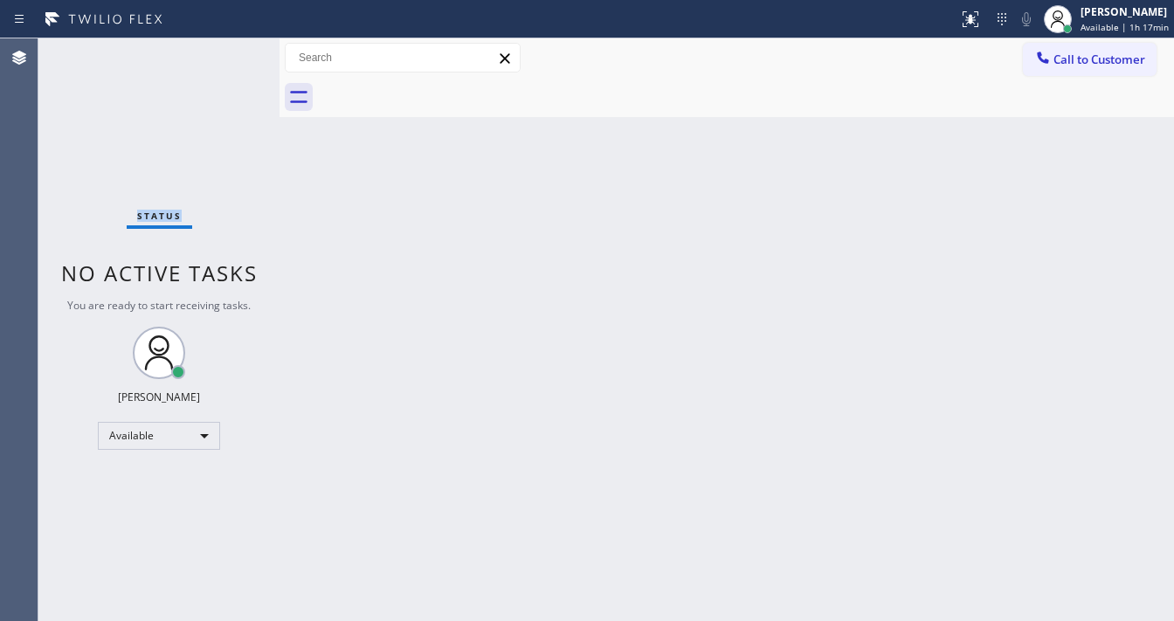
click at [224, 51] on div "Status No active tasks You are ready to start receiving tasks. [PERSON_NAME]" at bounding box center [158, 329] width 241 height 583
click at [226, 57] on div "Status No active tasks You are ready to start receiving tasks. [PERSON_NAME]" at bounding box center [158, 329] width 241 height 583
click at [225, 57] on div "Status No active tasks You are ready to start receiving tasks. [PERSON_NAME]" at bounding box center [158, 329] width 241 height 583
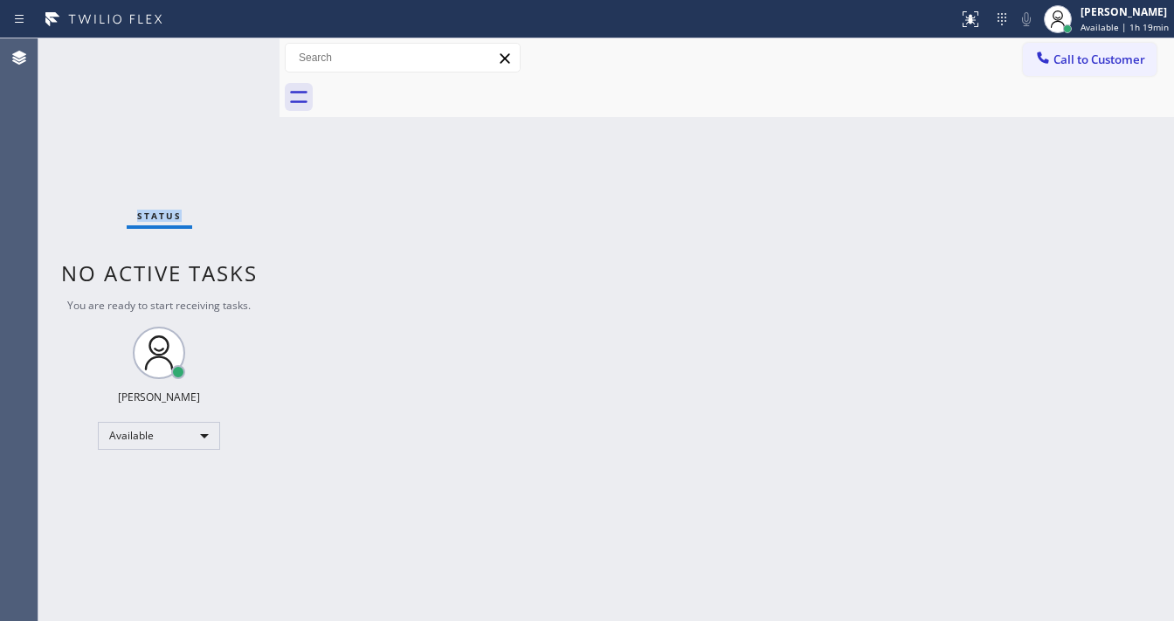
click at [225, 57] on div "Status No active tasks You are ready to start receiving tasks. [PERSON_NAME]" at bounding box center [158, 329] width 241 height 583
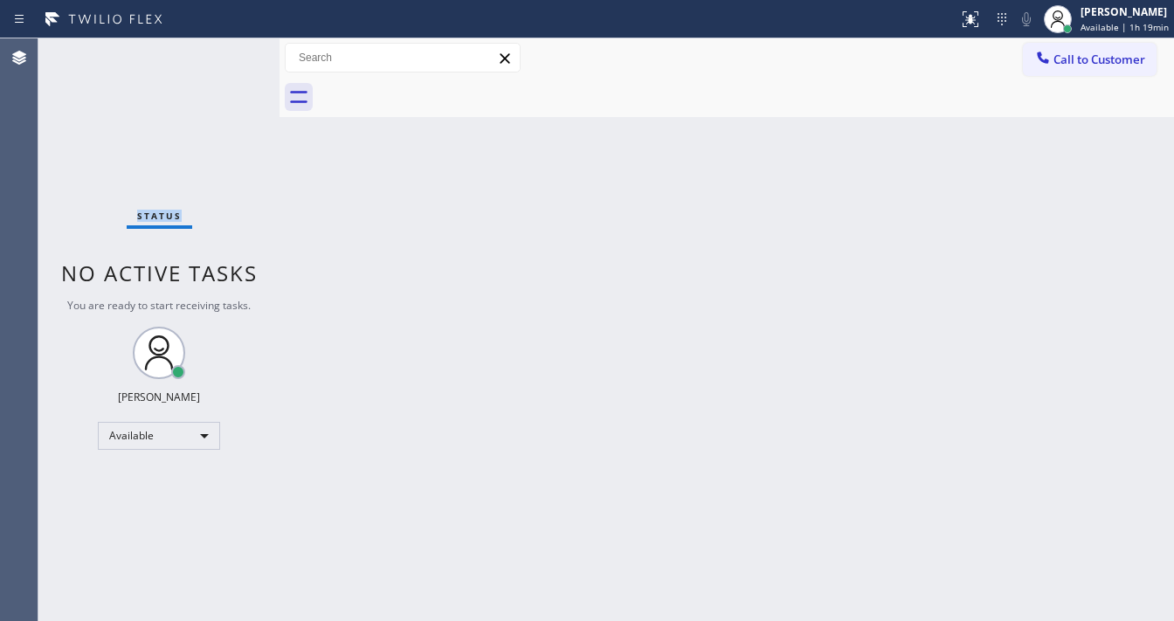
click at [225, 57] on div "Status No active tasks You are ready to start receiving tasks. [PERSON_NAME]" at bounding box center [158, 329] width 241 height 583
click at [224, 57] on div "Status No active tasks You are ready to start receiving tasks. [PERSON_NAME]" at bounding box center [158, 329] width 241 height 583
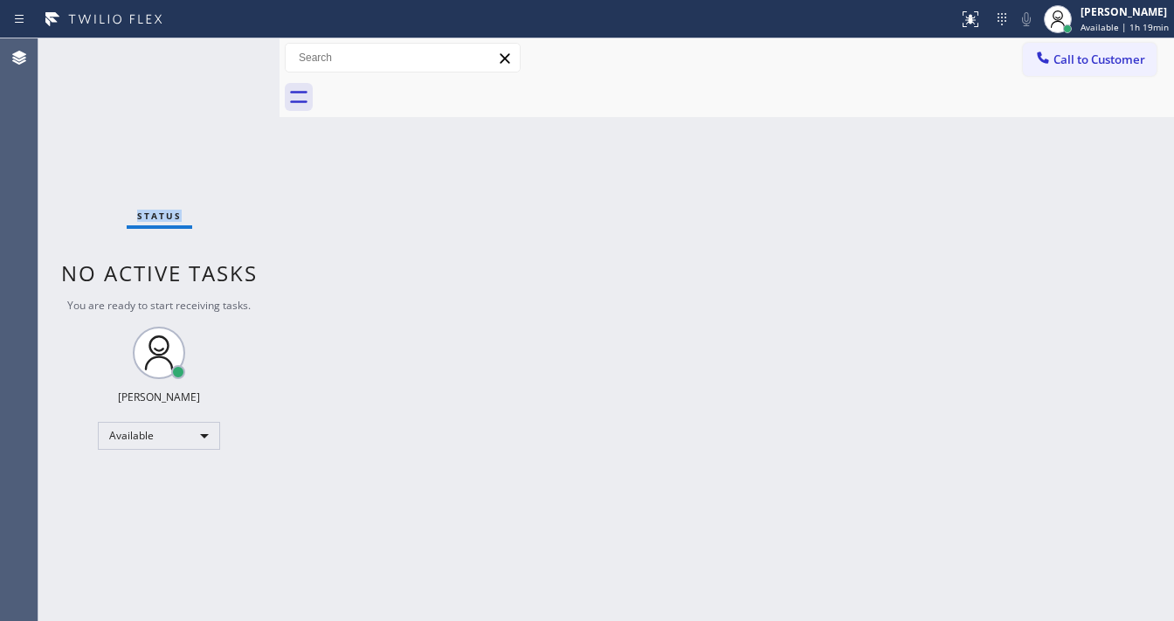
click at [224, 57] on div "Status No active tasks You are ready to start receiving tasks. [PERSON_NAME]" at bounding box center [158, 329] width 241 height 583
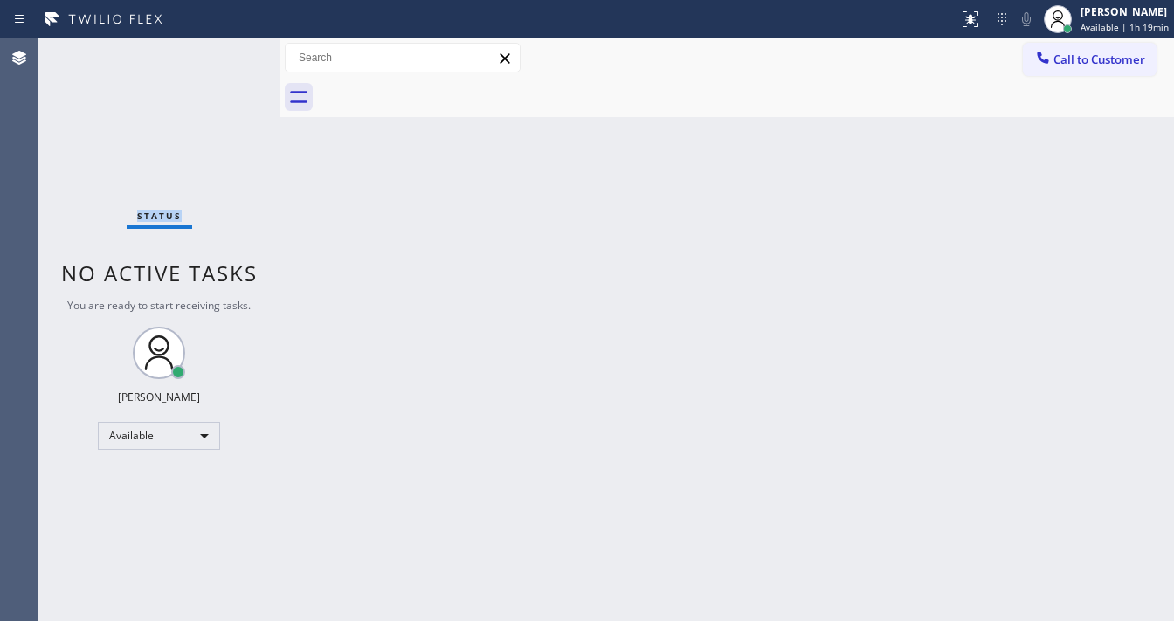
click at [224, 57] on div "Status No active tasks You are ready to start receiving tasks. [PERSON_NAME]" at bounding box center [158, 329] width 241 height 583
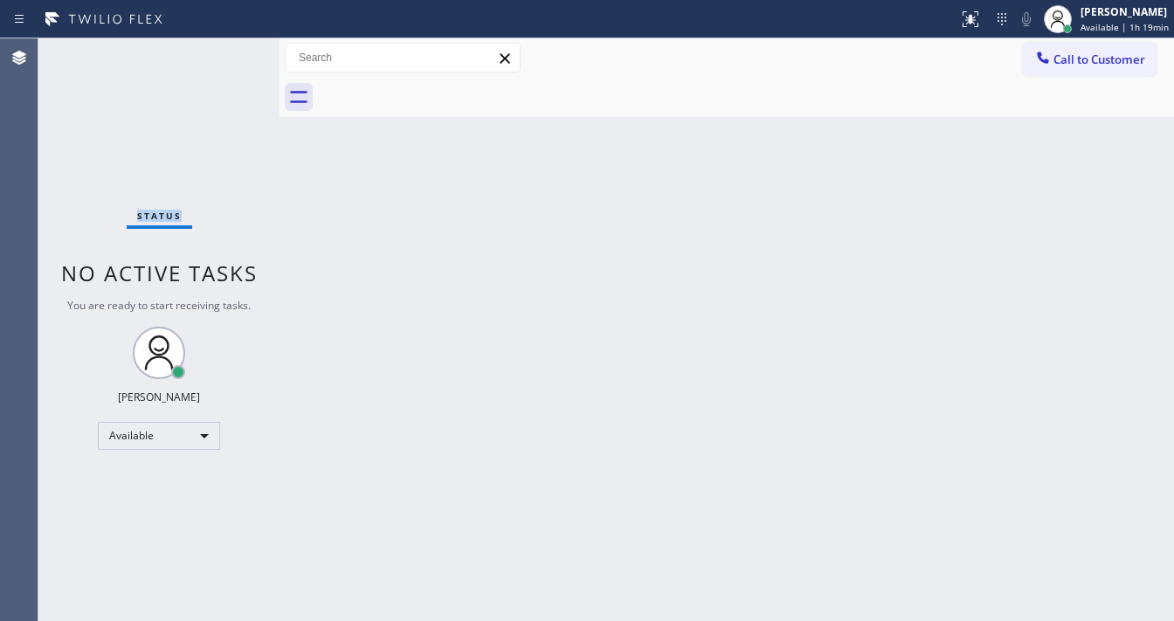
click at [224, 57] on div "Status No active tasks You are ready to start receiving tasks. [PERSON_NAME]" at bounding box center [158, 329] width 241 height 583
drag, startPoint x: 185, startPoint y: 139, endPoint x: 188, endPoint y: 148, distance: 9.1
drag, startPoint x: 145, startPoint y: 264, endPoint x: 122, endPoint y: 297, distance: 40.2
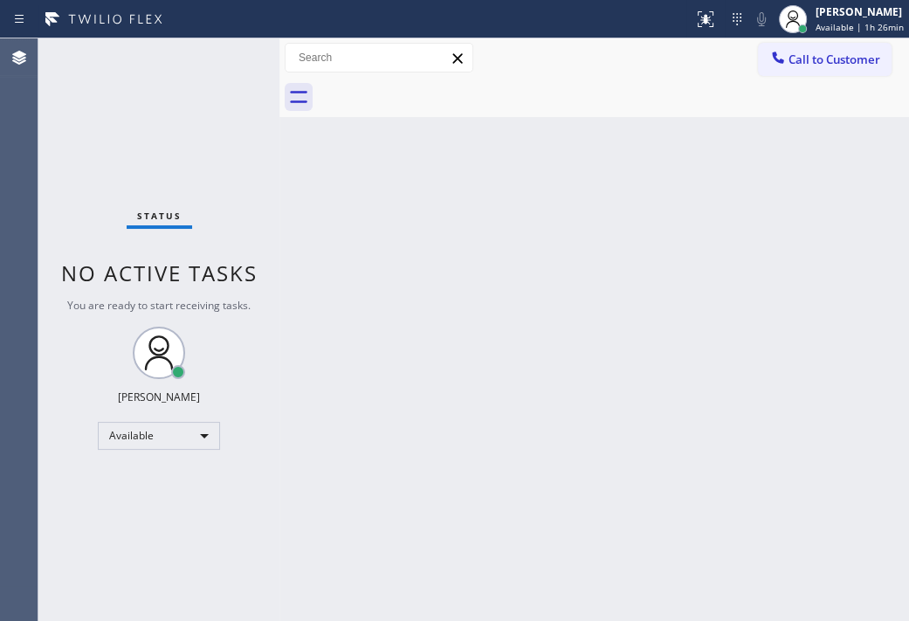
click at [326, 411] on div "Back to Dashboard Change Sender ID Customers Technicians Select a contact Outbo…" at bounding box center [594, 329] width 630 height 583
click at [223, 59] on div "Status No active tasks You are ready to start receiving tasks. [PERSON_NAME]" at bounding box center [158, 329] width 241 height 583
click at [224, 59] on div "Status No active tasks You are ready to start receiving tasks. [PERSON_NAME]" at bounding box center [158, 329] width 241 height 583
click at [227, 59] on div "Status No active tasks You are ready to start receiving tasks. [PERSON_NAME]" at bounding box center [158, 329] width 241 height 583
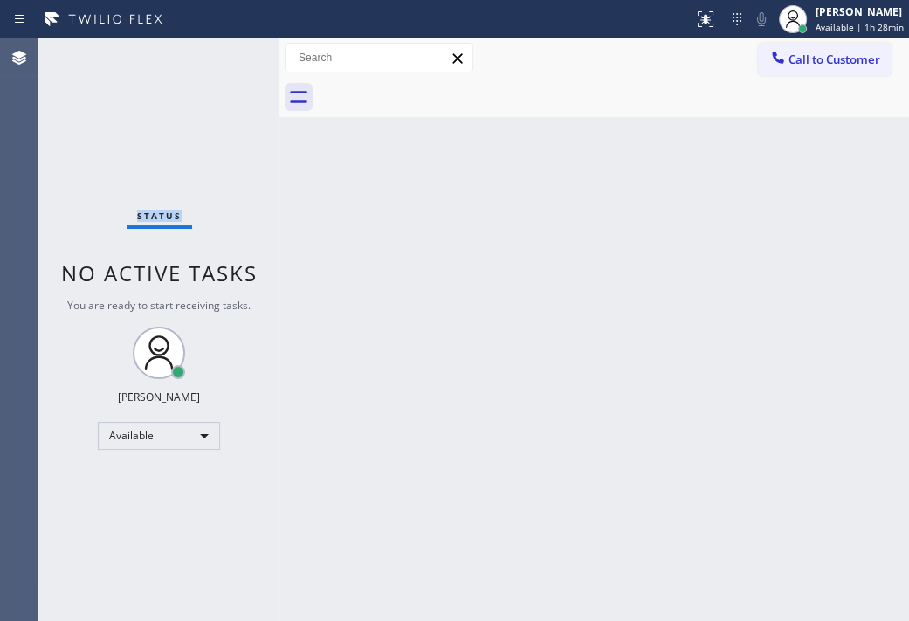
click at [227, 59] on div "Status No active tasks You are ready to start receiving tasks. [PERSON_NAME]" at bounding box center [158, 329] width 241 height 583
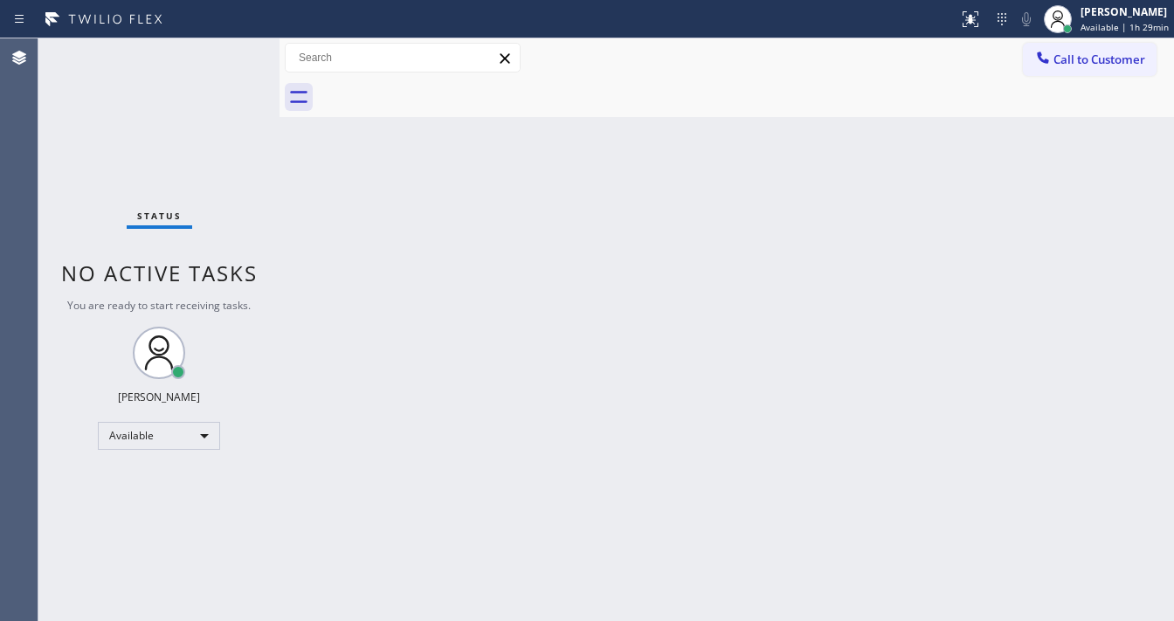
click at [590, 117] on div "Back to Dashboard Change Sender ID Customers Technicians Select a contact Outbo…" at bounding box center [726, 329] width 894 height 583
drag, startPoint x: 347, startPoint y: 339, endPoint x: 31, endPoint y: 393, distance: 320.8
drag, startPoint x: 31, startPoint y: 393, endPoint x: 245, endPoint y: 50, distance: 404.5
click at [245, 50] on div "Status No active tasks You are ready to start receiving tasks. [PERSON_NAME]" at bounding box center [158, 329] width 241 height 583
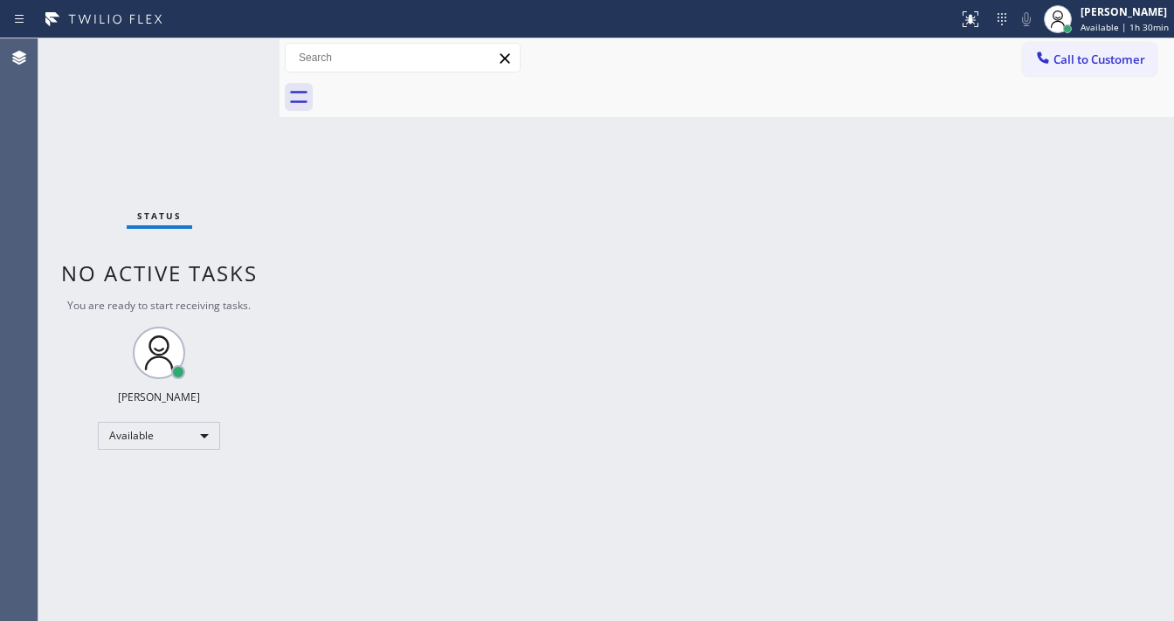
click at [238, 50] on div "Status No active tasks You are ready to start receiving tasks. [PERSON_NAME]" at bounding box center [158, 329] width 241 height 583
click at [237, 50] on div "Status No active tasks You are ready to start receiving tasks. [PERSON_NAME]" at bounding box center [158, 329] width 241 height 583
click at [232, 50] on div "Status No active tasks You are ready to start receiving tasks. [PERSON_NAME]" at bounding box center [158, 329] width 241 height 583
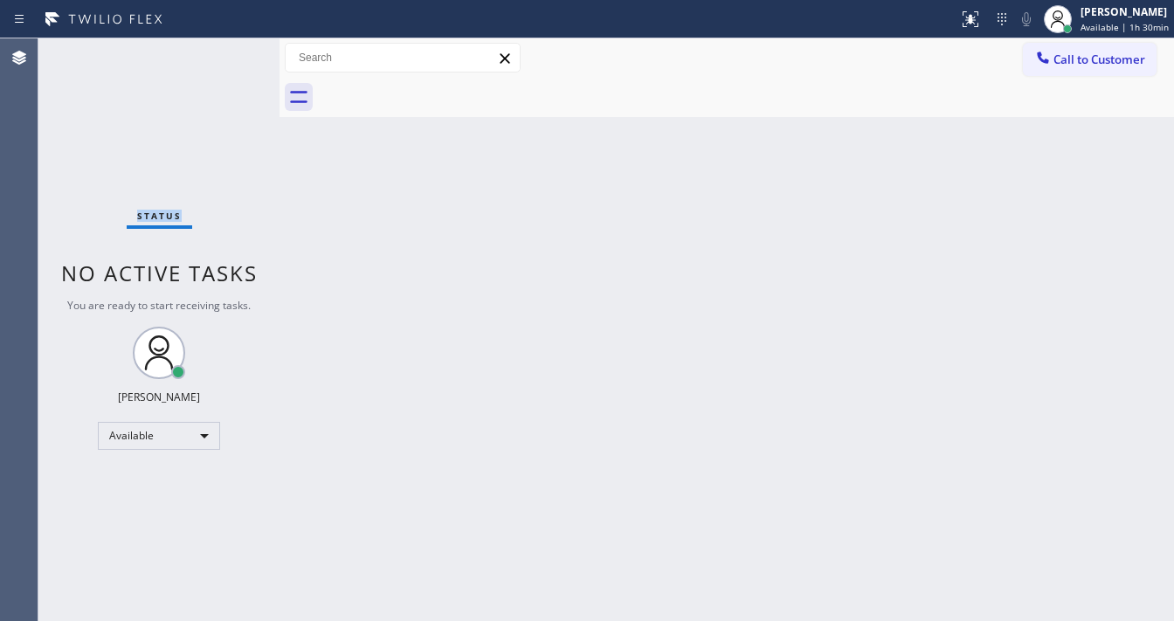
drag, startPoint x: 213, startPoint y: 66, endPoint x: 210, endPoint y: 106, distance: 39.5
drag, startPoint x: 210, startPoint y: 106, endPoint x: 170, endPoint y: 172, distance: 77.1
drag, startPoint x: 209, startPoint y: 44, endPoint x: 218, endPoint y: 45, distance: 9.8
click at [210, 44] on div "Status No active tasks You are ready to start receiving tasks. [PERSON_NAME]" at bounding box center [158, 329] width 241 height 583
click at [217, 45] on div "Status No active tasks You are ready to start receiving tasks. [PERSON_NAME]" at bounding box center [158, 329] width 241 height 583
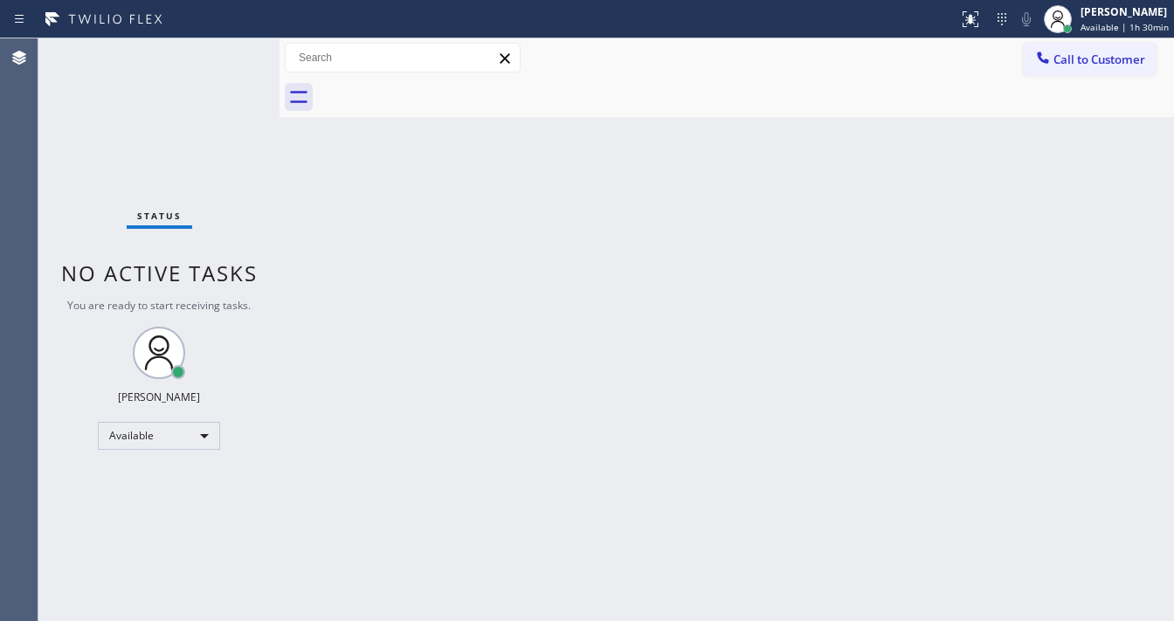
click at [221, 45] on div "Status No active tasks You are ready to start receiving tasks. [PERSON_NAME]" at bounding box center [158, 329] width 241 height 583
click at [222, 45] on div "Status No active tasks You are ready to start receiving tasks. [PERSON_NAME]" at bounding box center [158, 329] width 241 height 583
click at [121, 438] on div "Available" at bounding box center [159, 436] width 122 height 28
click at [161, 510] on li "Unavailable" at bounding box center [158, 503] width 119 height 21
click at [208, 259] on span "No active tasks" at bounding box center [159, 273] width 197 height 29
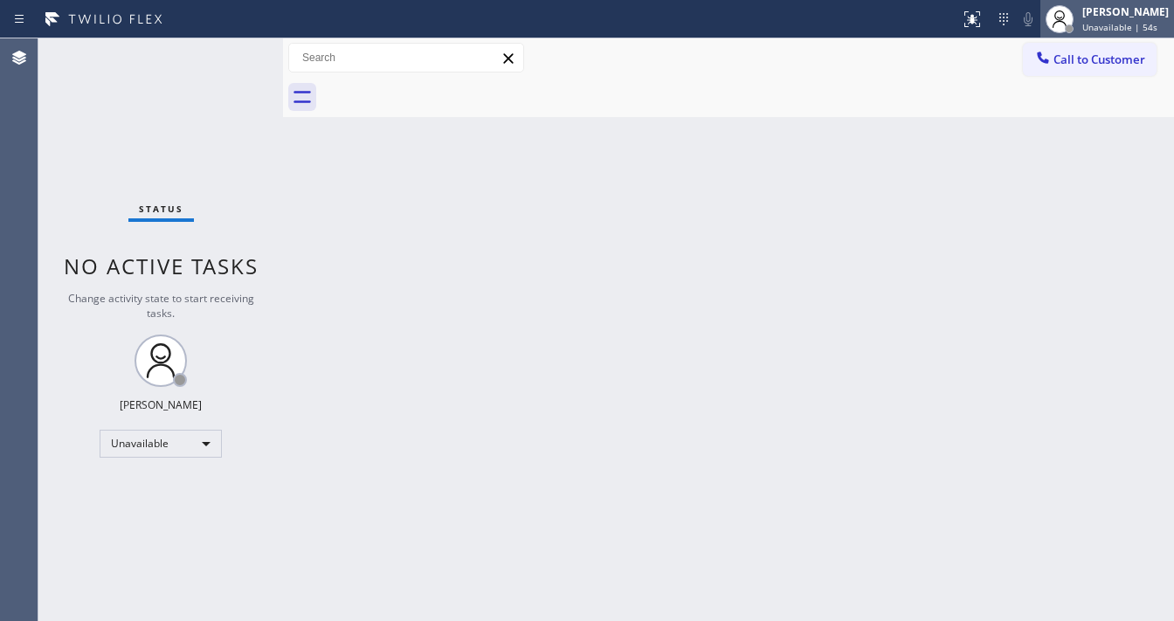
click at [1128, 21] on span "Unavailable | 54s" at bounding box center [1119, 27] width 75 height 12
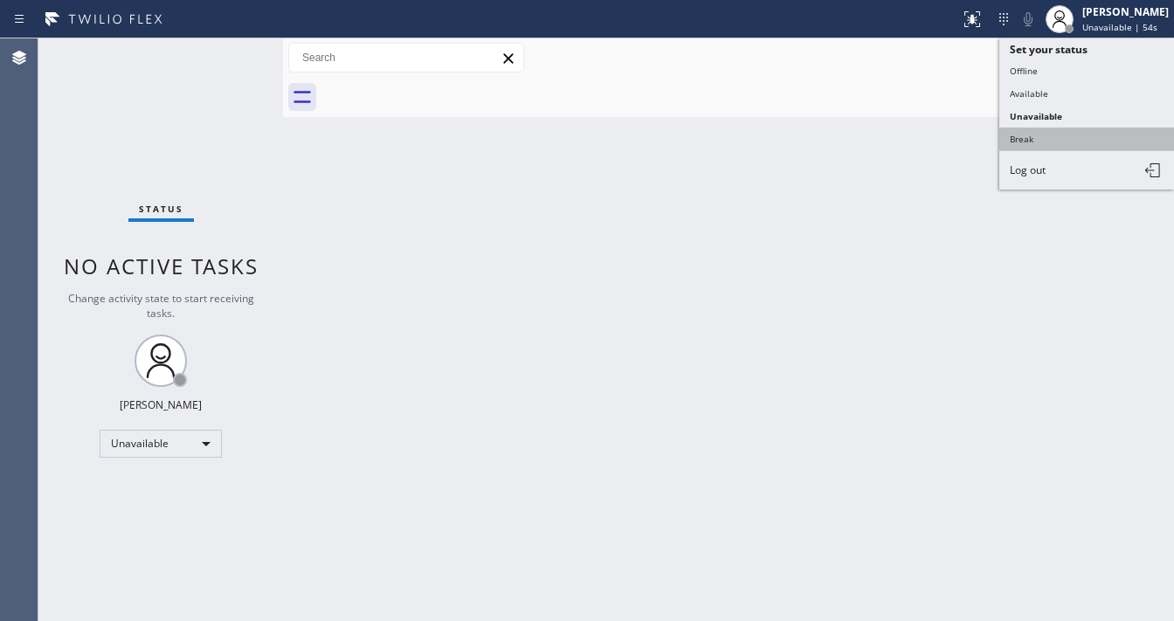
click at [1059, 130] on button "Break" at bounding box center [1086, 139] width 175 height 23
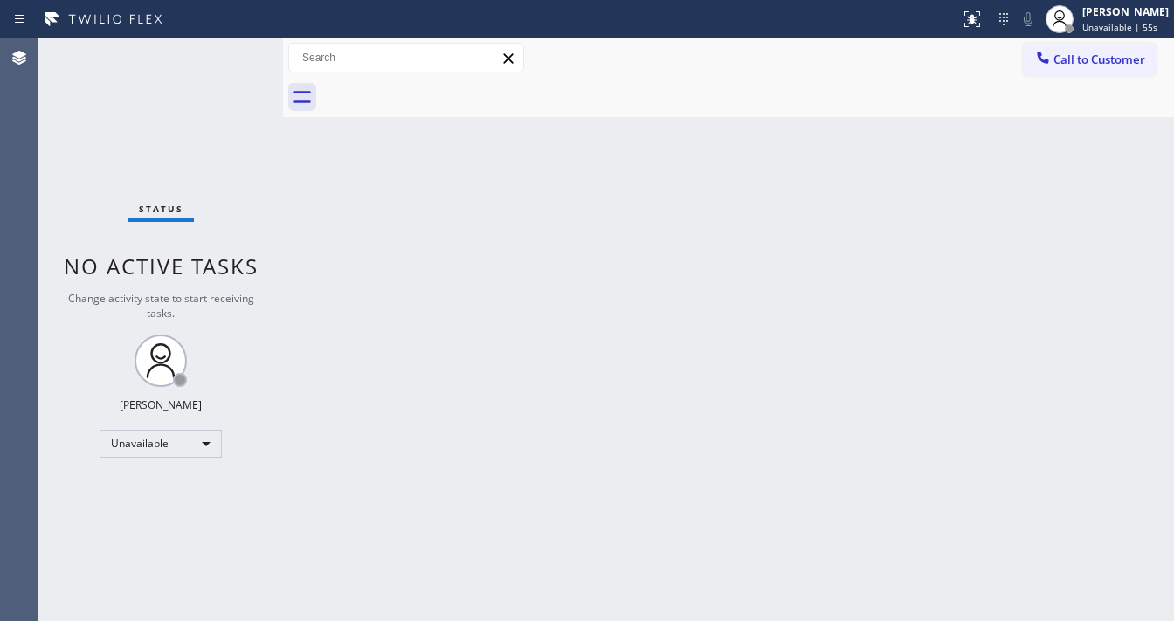
click at [834, 171] on div "Back to Dashboard Change Sender ID Customers Technicians Select a contact Outbo…" at bounding box center [728, 329] width 891 height 583
click at [73, 178] on div "Status No active tasks Change activity state to start receiving tasks. Michael …" at bounding box center [160, 329] width 245 height 583
click at [180, 446] on div "Break" at bounding box center [161, 444] width 122 height 28
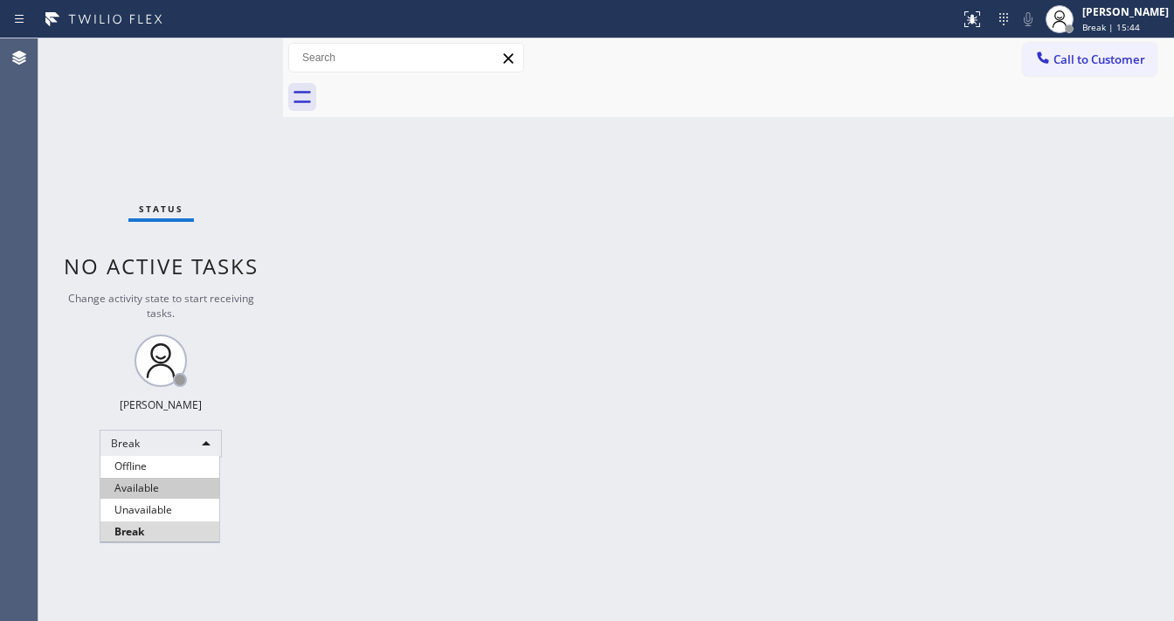
click at [134, 489] on li "Available" at bounding box center [159, 488] width 119 height 21
click at [314, 456] on div "Back to Dashboard Change Sender ID Customers Technicians Select a contact Outbo…" at bounding box center [728, 329] width 891 height 583
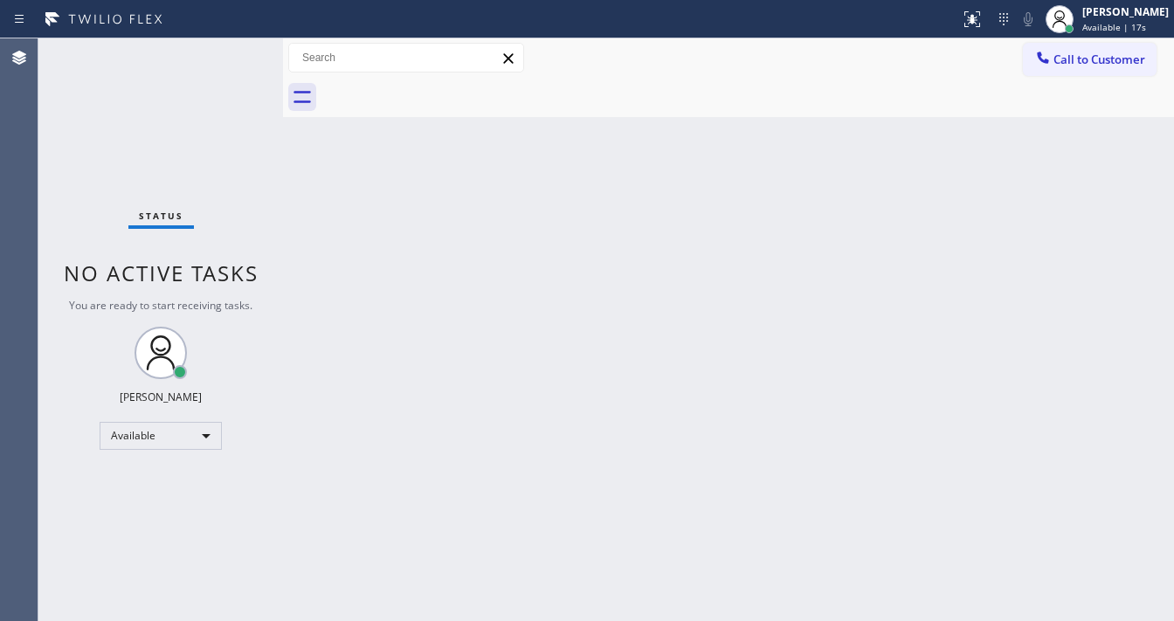
click at [519, 619] on div "Back to Dashboard Change Sender ID Customers Technicians Select a contact Outbo…" at bounding box center [728, 329] width 891 height 583
click at [239, 63] on div "Status No active tasks You are ready to start receiving tasks. Michael Javier A…" at bounding box center [160, 329] width 245 height 583
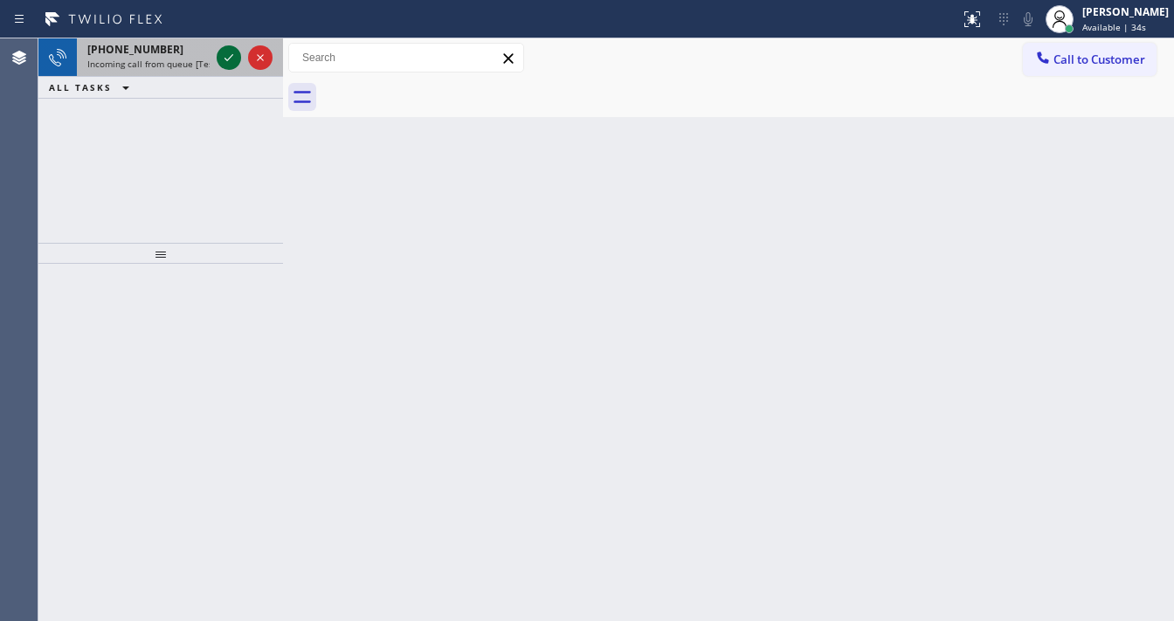
click at [232, 42] on div at bounding box center [244, 57] width 63 height 38
click at [229, 49] on icon at bounding box center [228, 57] width 21 height 21
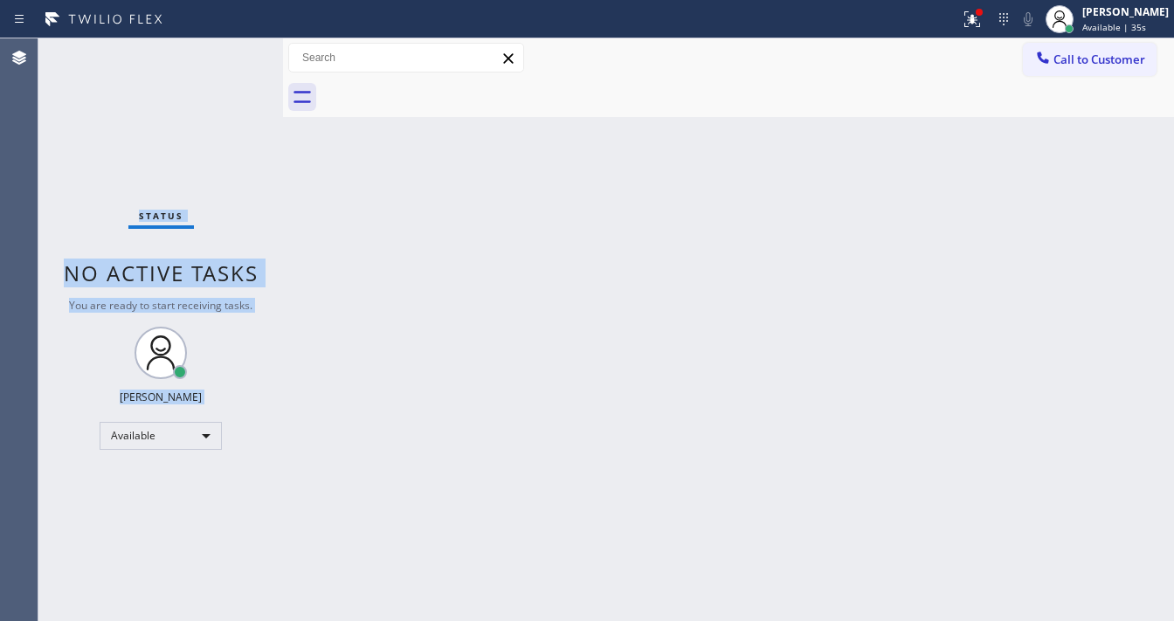
click at [223, 57] on div "Status No active tasks You are ready to start receiving tasks. [PERSON_NAME]" at bounding box center [160, 329] width 245 height 583
click at [983, 12] on icon at bounding box center [972, 19] width 21 height 21
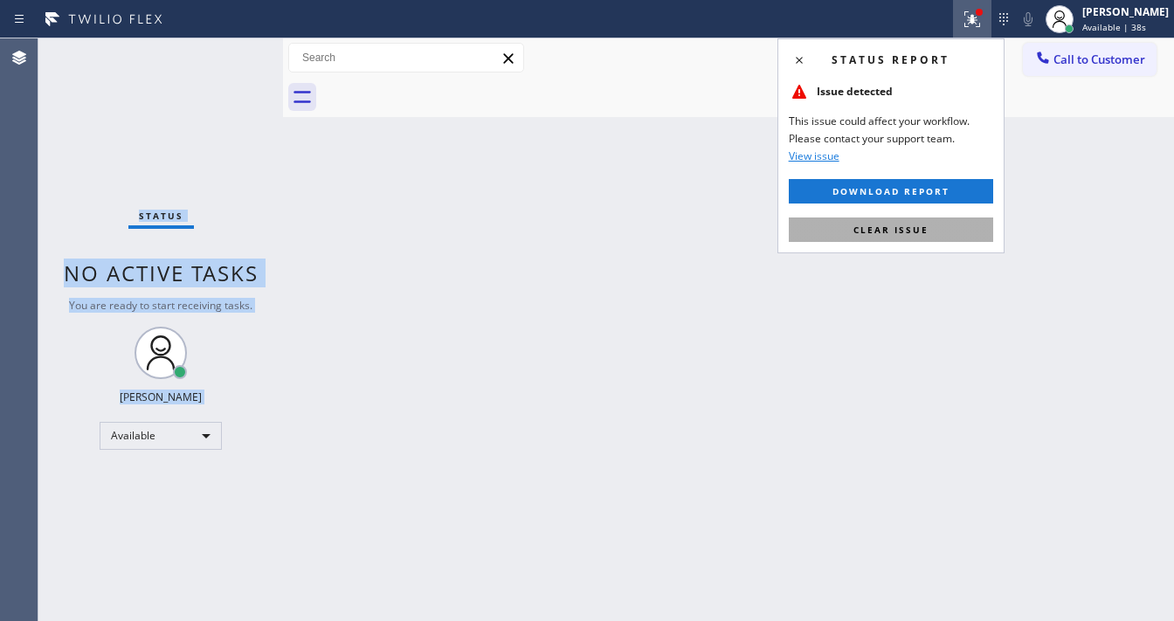
click at [889, 222] on button "Clear issue" at bounding box center [891, 229] width 204 height 24
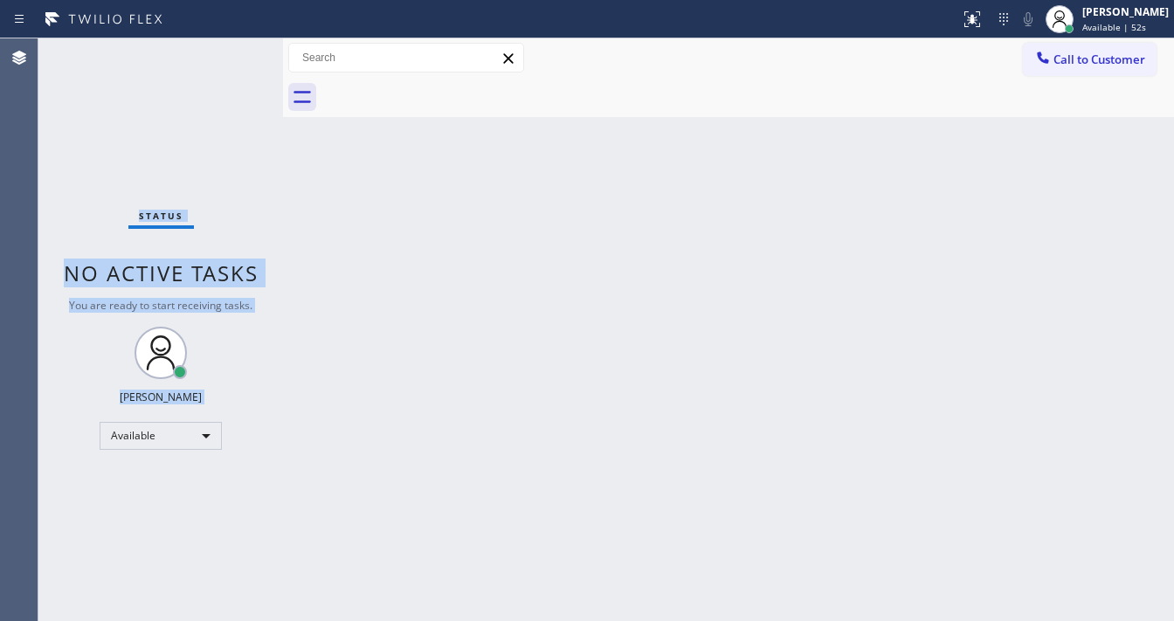
click at [231, 51] on div "Status No active tasks You are ready to start receiving tasks. [PERSON_NAME]" at bounding box center [160, 329] width 245 height 583
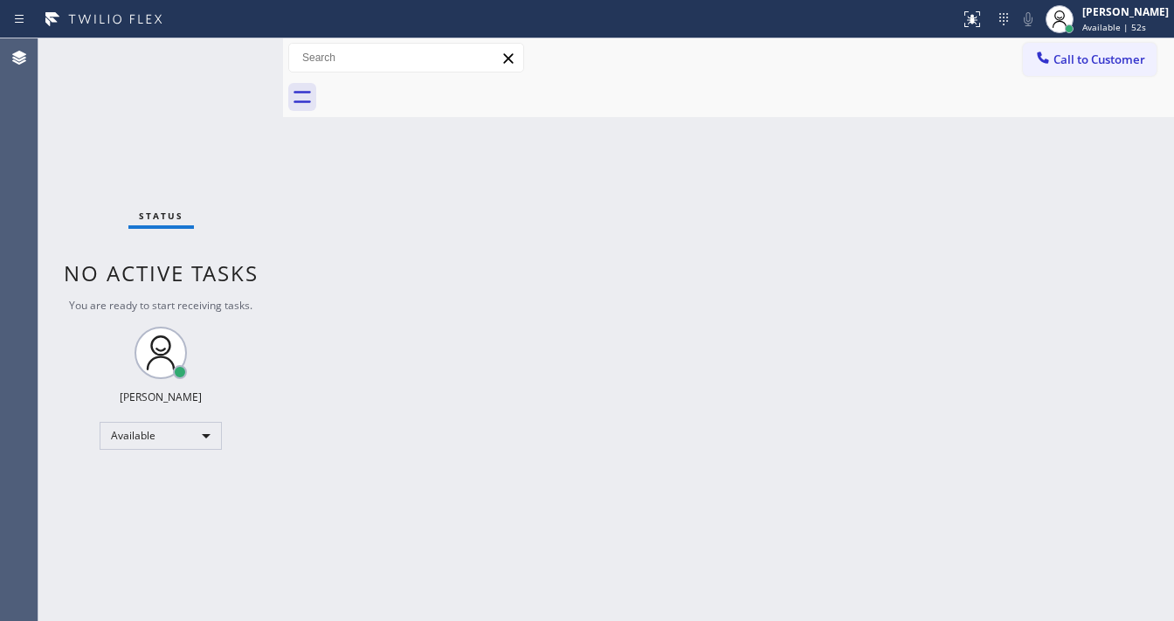
click at [231, 51] on div "Status No active tasks You are ready to start receiving tasks. [PERSON_NAME]" at bounding box center [160, 329] width 245 height 583
click at [231, 52] on div "Status No active tasks You are ready to start receiving tasks. [PERSON_NAME]" at bounding box center [160, 329] width 245 height 583
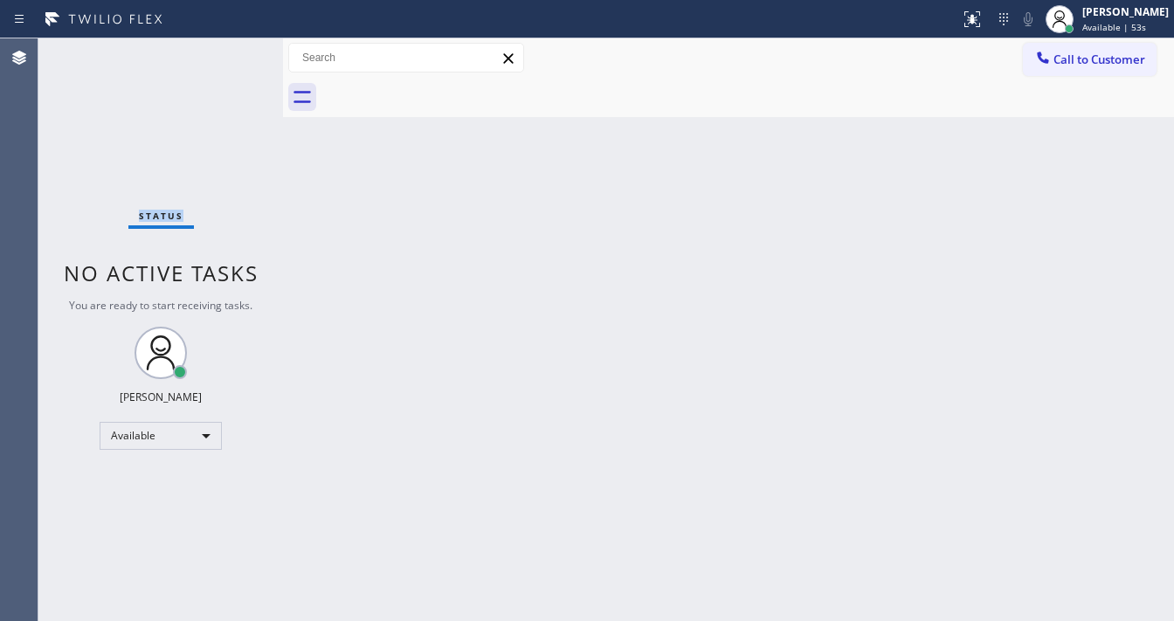
click at [231, 52] on div "Status No active tasks You are ready to start receiving tasks. [PERSON_NAME]" at bounding box center [160, 329] width 245 height 583
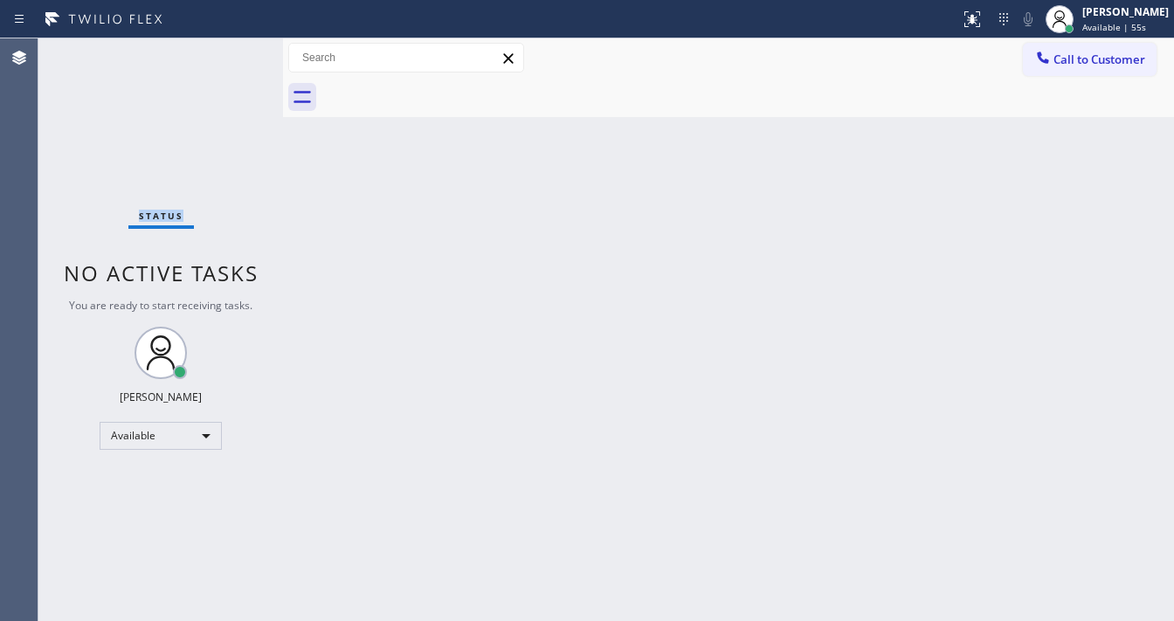
click at [231, 52] on div "Status No active tasks You are ready to start receiving tasks. [PERSON_NAME]" at bounding box center [160, 329] width 245 height 583
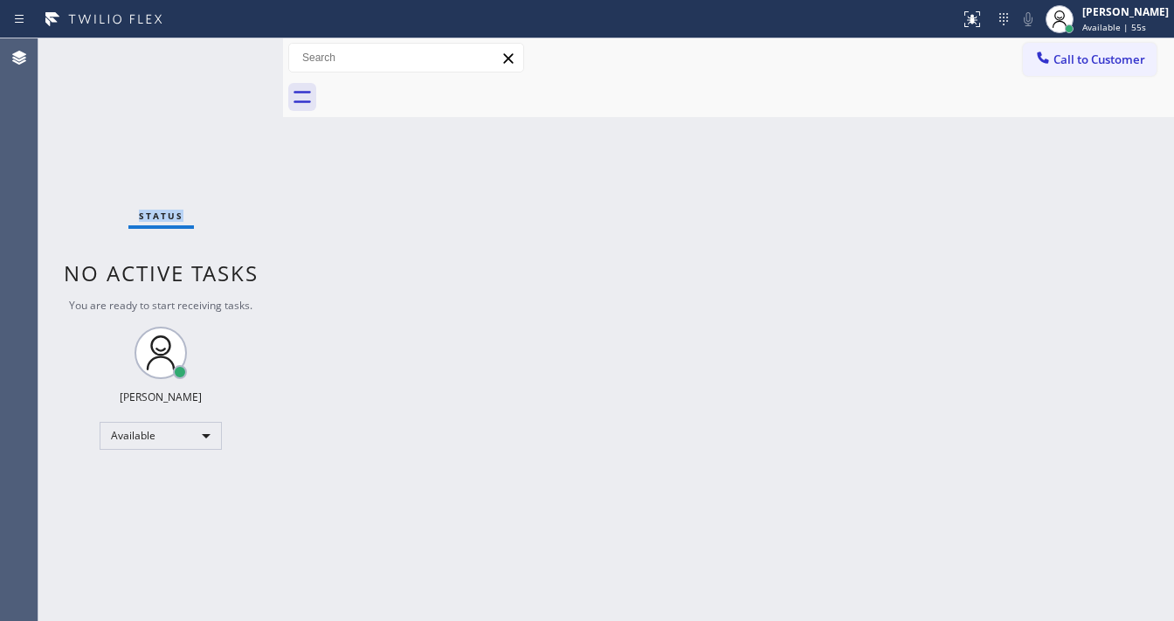
click at [231, 52] on div "Status No active tasks You are ready to start receiving tasks. [PERSON_NAME]" at bounding box center [160, 329] width 245 height 583
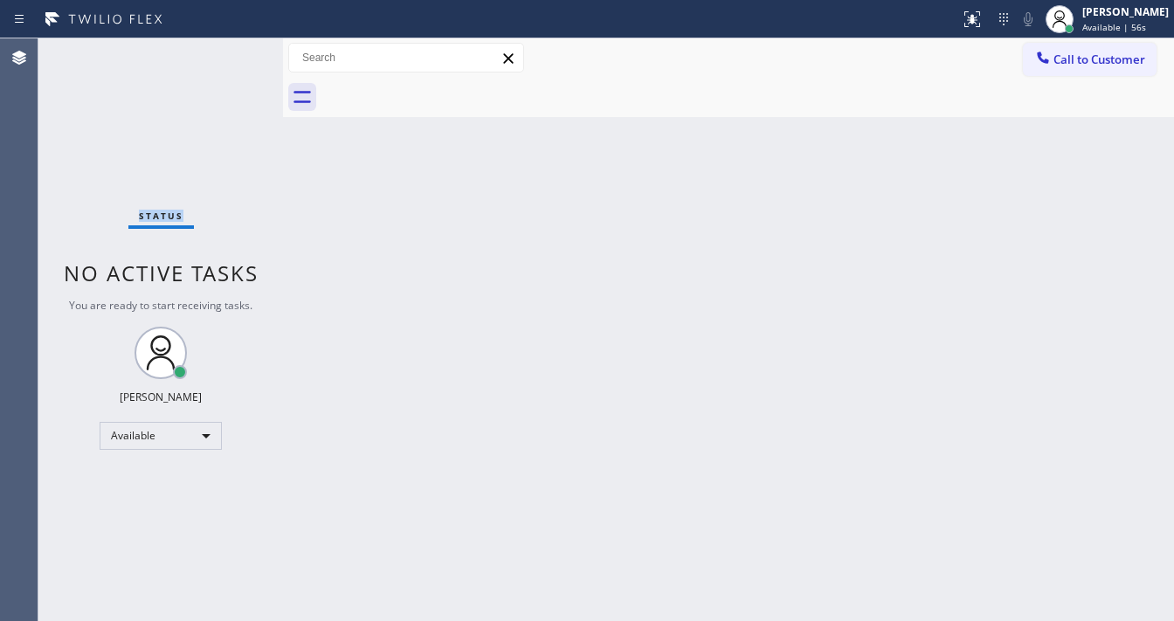
click at [231, 52] on div "Status No active tasks You are ready to start receiving tasks. [PERSON_NAME]" at bounding box center [160, 329] width 245 height 583
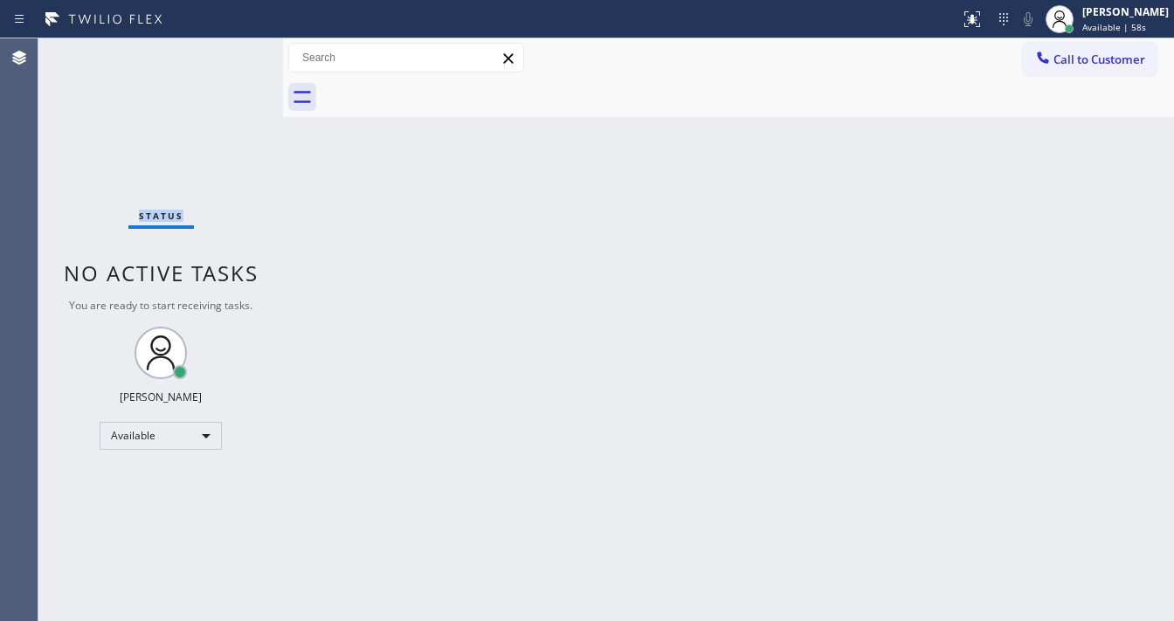
click at [231, 52] on div "Status No active tasks You are ready to start receiving tasks. [PERSON_NAME]" at bounding box center [160, 329] width 245 height 583
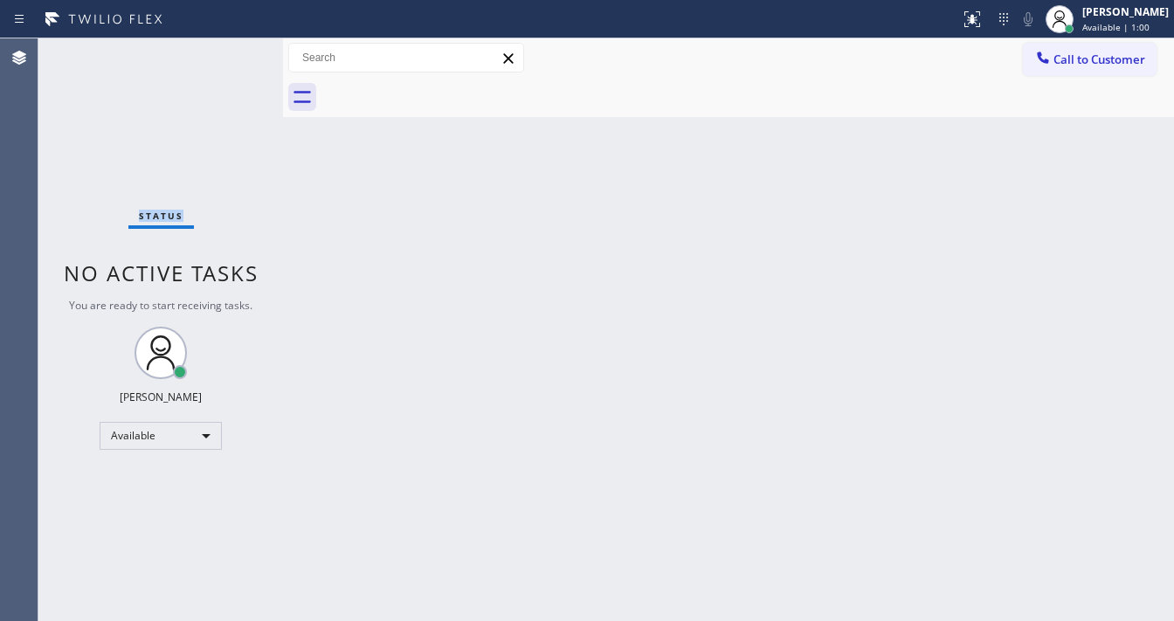
click at [231, 52] on div "Status No active tasks You are ready to start receiving tasks. [PERSON_NAME]" at bounding box center [160, 329] width 245 height 583
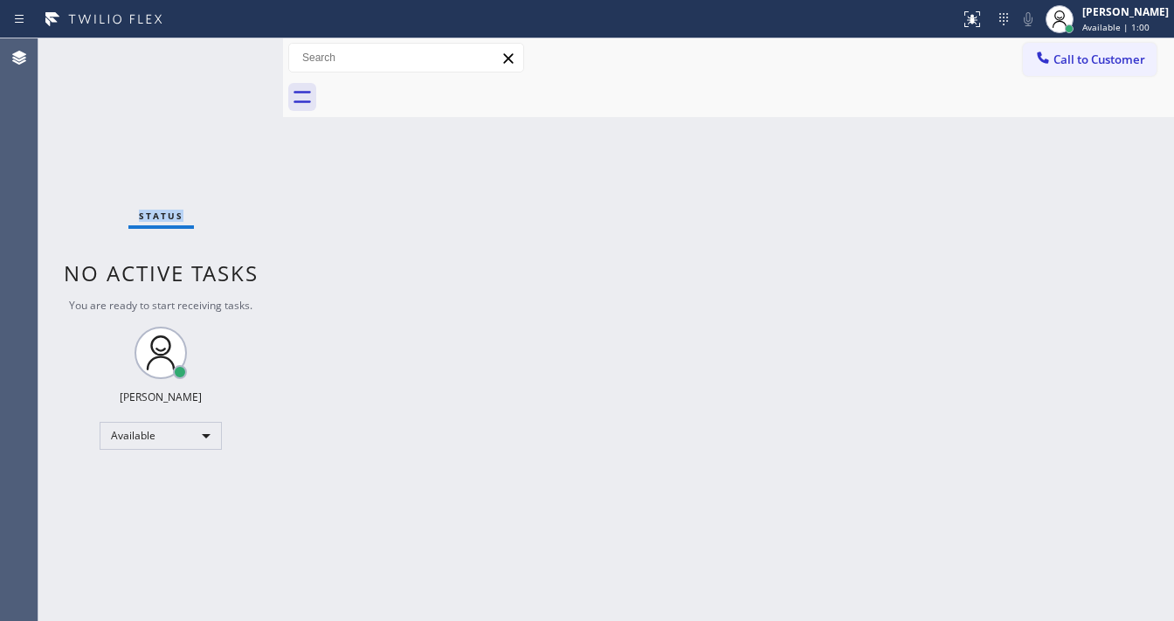
click at [231, 52] on div "Status No active tasks You are ready to start receiving tasks. [PERSON_NAME]" at bounding box center [160, 329] width 245 height 583
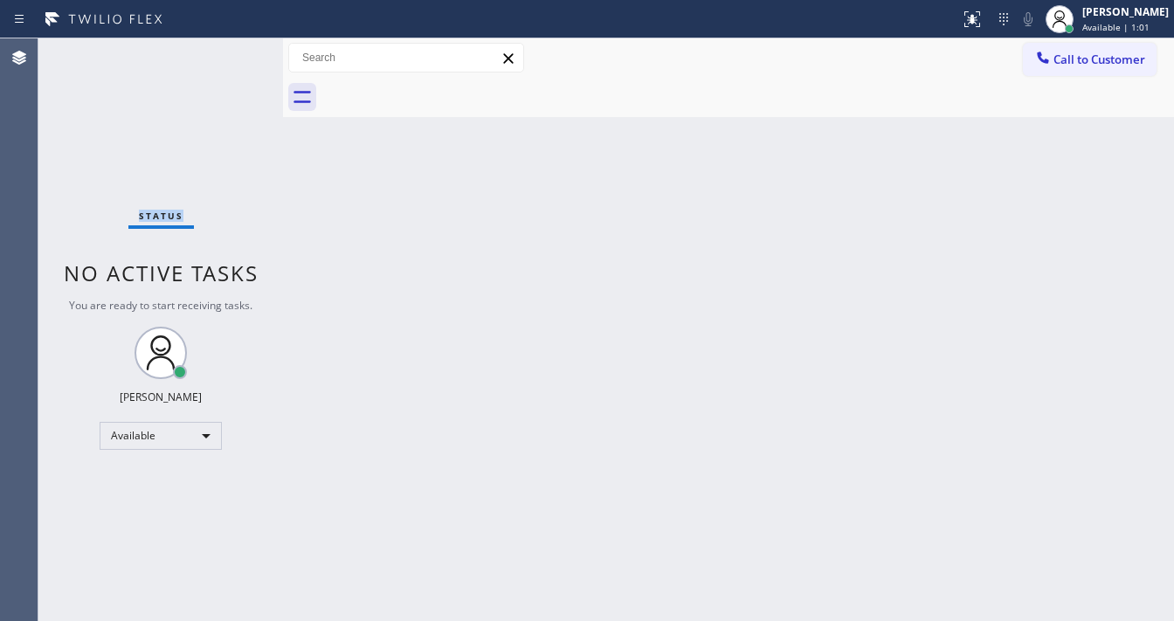
click at [231, 52] on div "Status No active tasks You are ready to start receiving tasks. [PERSON_NAME]" at bounding box center [160, 329] width 245 height 583
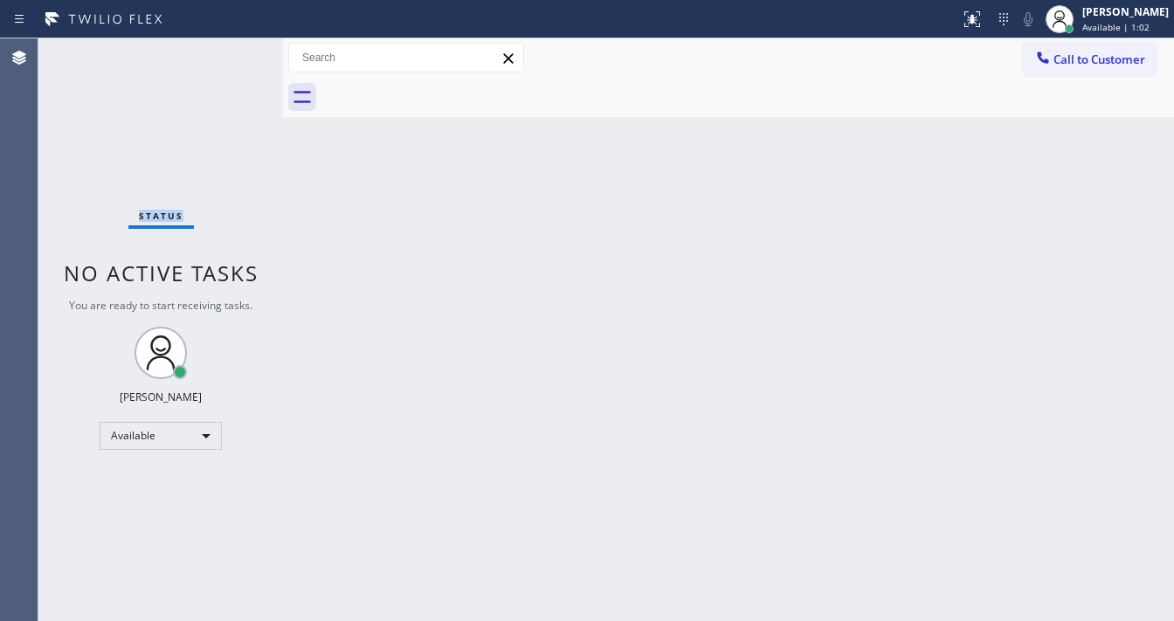
click at [231, 52] on div "Status No active tasks You are ready to start receiving tasks. [PERSON_NAME]" at bounding box center [160, 329] width 245 height 583
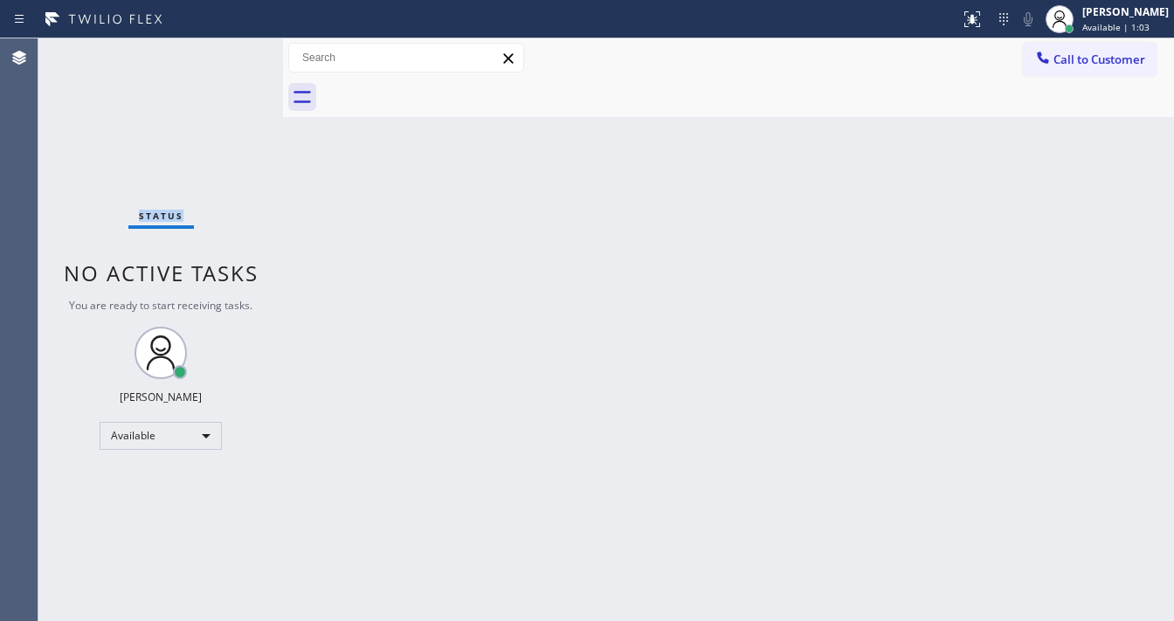
click at [231, 52] on div "Status No active tasks You are ready to start receiving tasks. [PERSON_NAME]" at bounding box center [160, 329] width 245 height 583
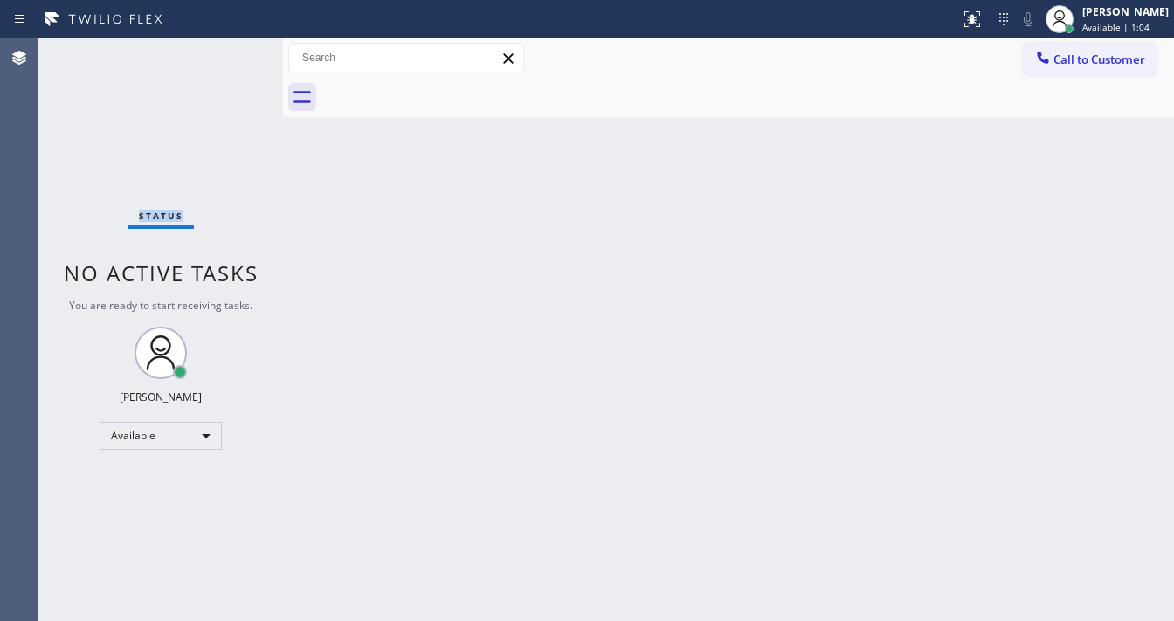
click at [231, 52] on div "Status No active tasks You are ready to start receiving tasks. [PERSON_NAME]" at bounding box center [160, 329] width 245 height 583
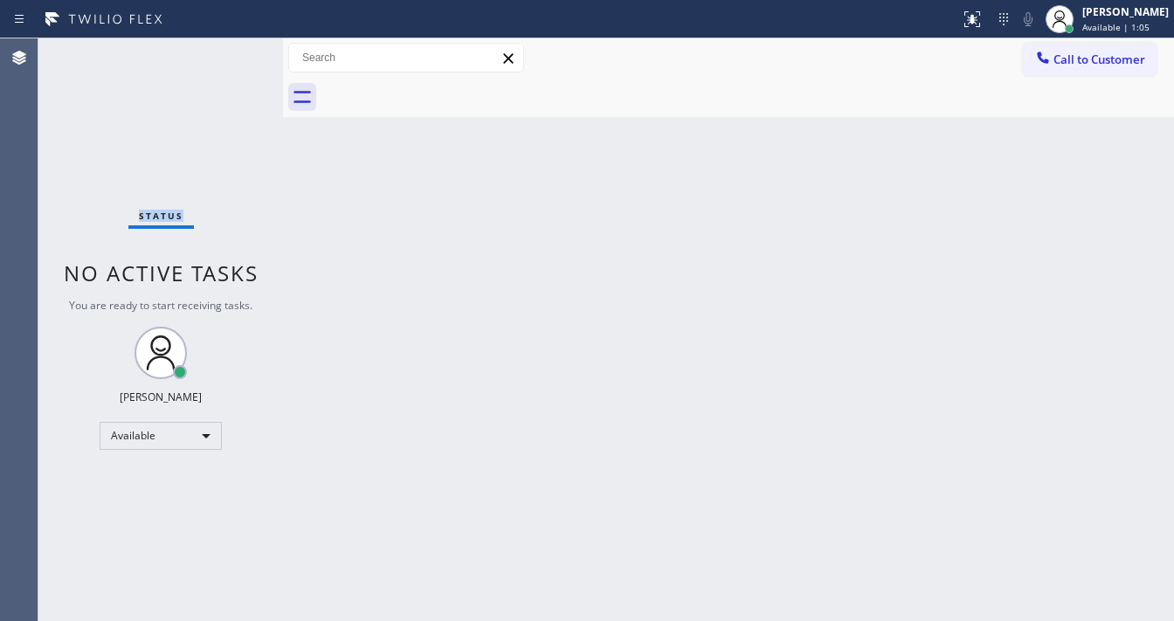
click at [231, 52] on div "Status No active tasks You are ready to start receiving tasks. [PERSON_NAME]" at bounding box center [160, 329] width 245 height 583
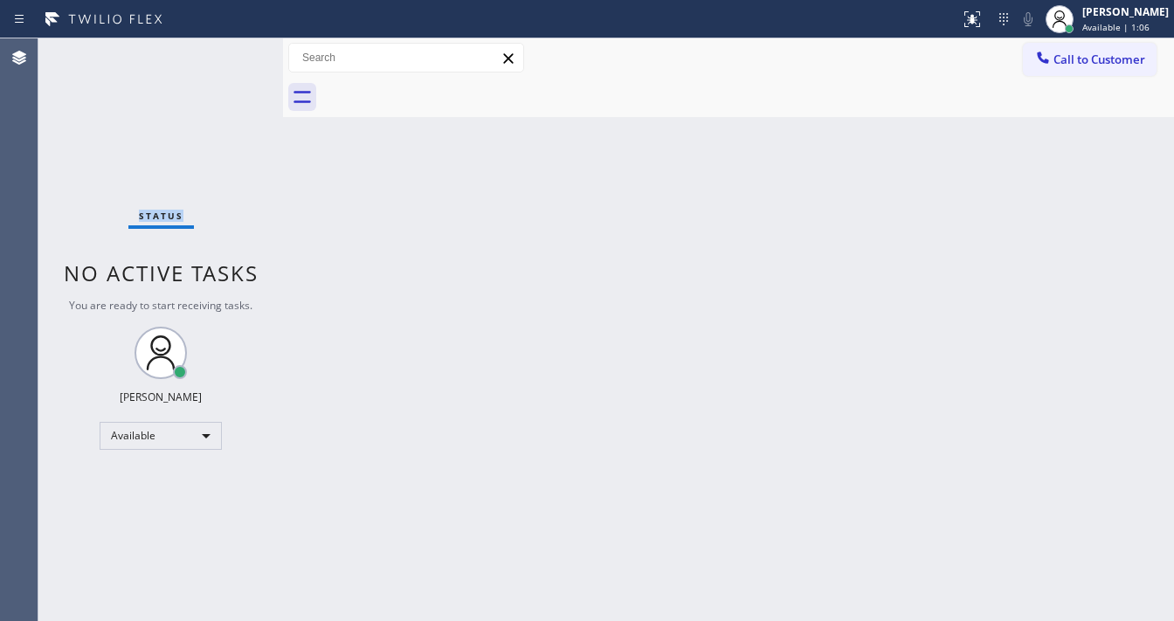
click at [231, 52] on div "Status No active tasks You are ready to start receiving tasks. [PERSON_NAME]" at bounding box center [160, 329] width 245 height 583
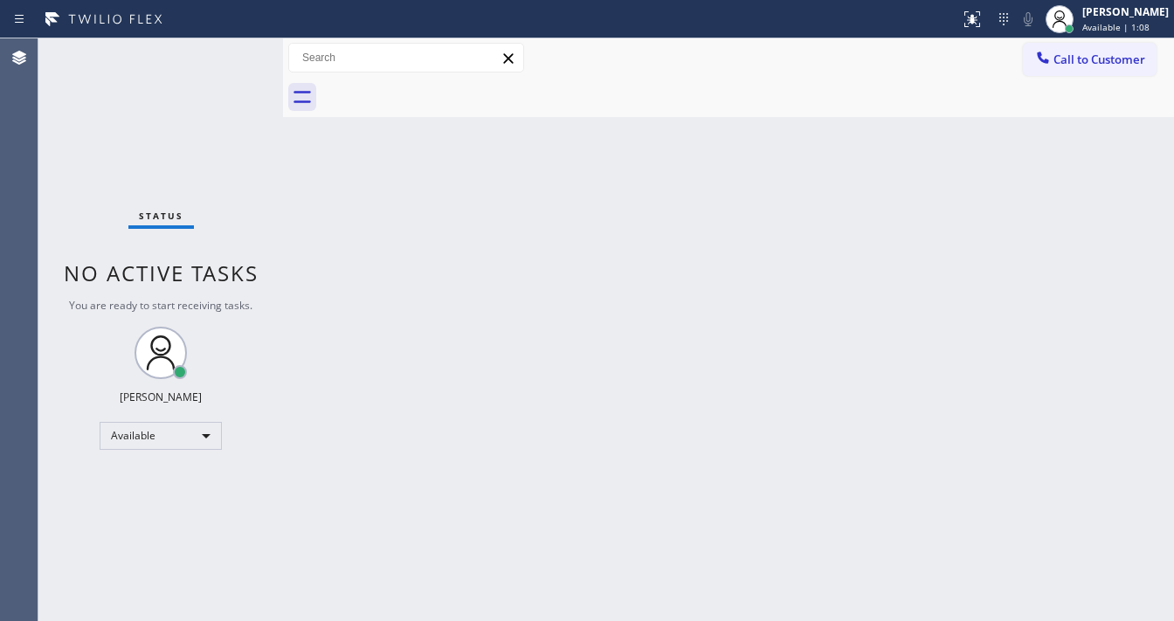
click at [231, 52] on div "Status No active tasks You are ready to start receiving tasks. [PERSON_NAME]" at bounding box center [160, 329] width 245 height 583
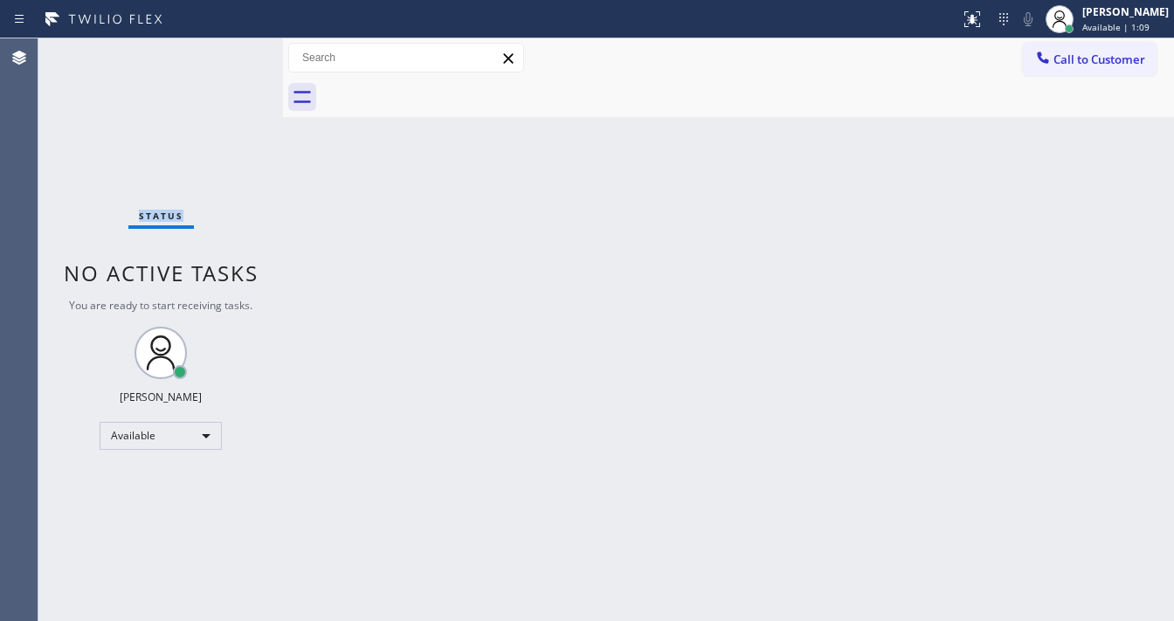
click at [231, 52] on div "Status No active tasks You are ready to start receiving tasks. [PERSON_NAME]" at bounding box center [160, 329] width 245 height 583
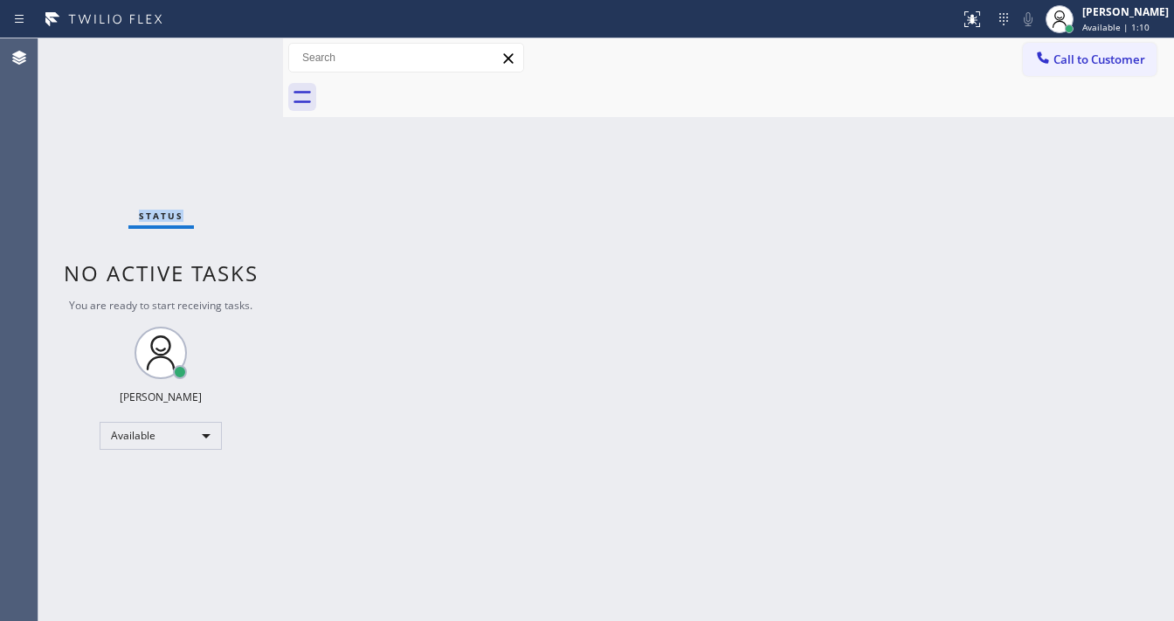
click at [231, 52] on div "Status No active tasks You are ready to start receiving tasks. [PERSON_NAME]" at bounding box center [160, 329] width 245 height 583
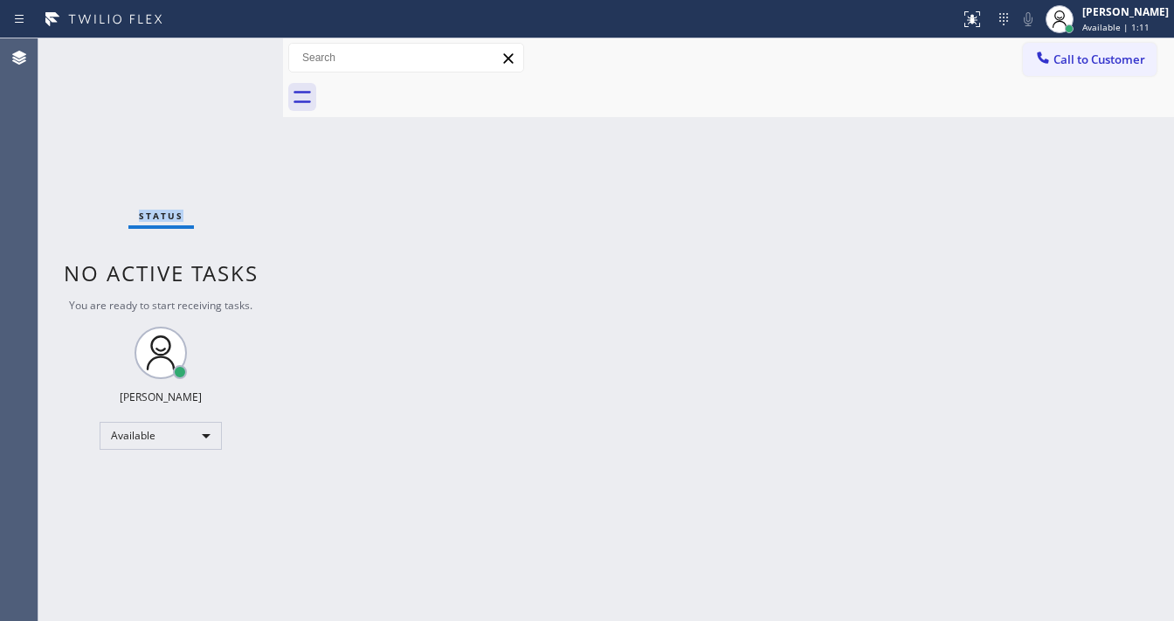
click at [231, 52] on div "Status No active tasks You are ready to start receiving tasks. [PERSON_NAME]" at bounding box center [160, 329] width 245 height 583
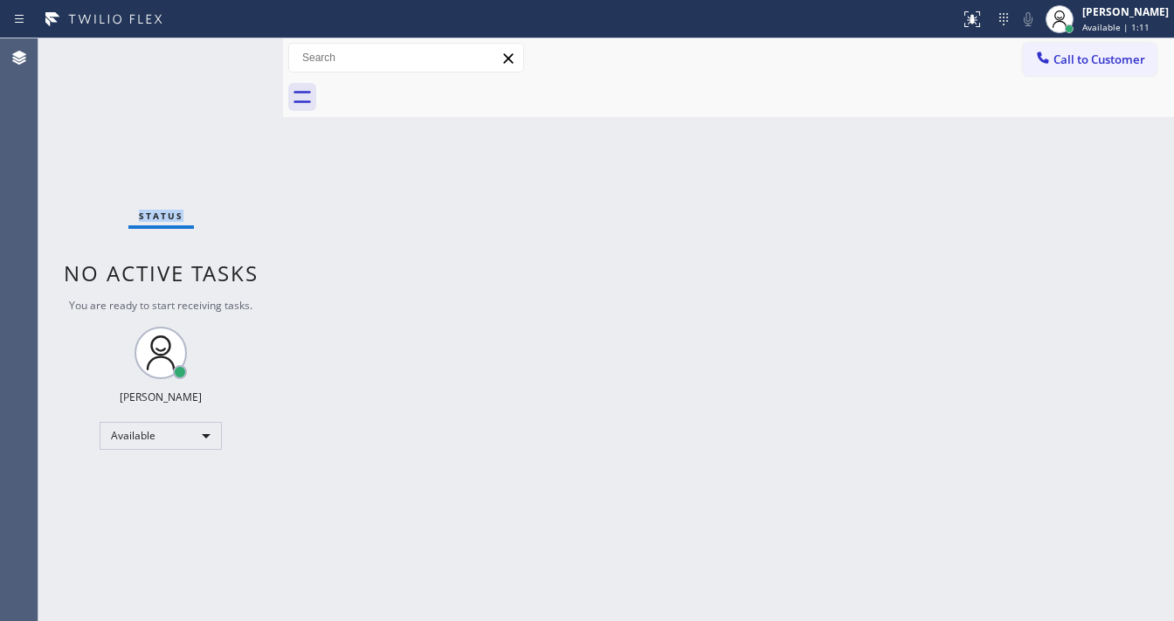
click at [231, 52] on div "Status No active tasks You are ready to start receiving tasks. [PERSON_NAME]" at bounding box center [160, 329] width 245 height 583
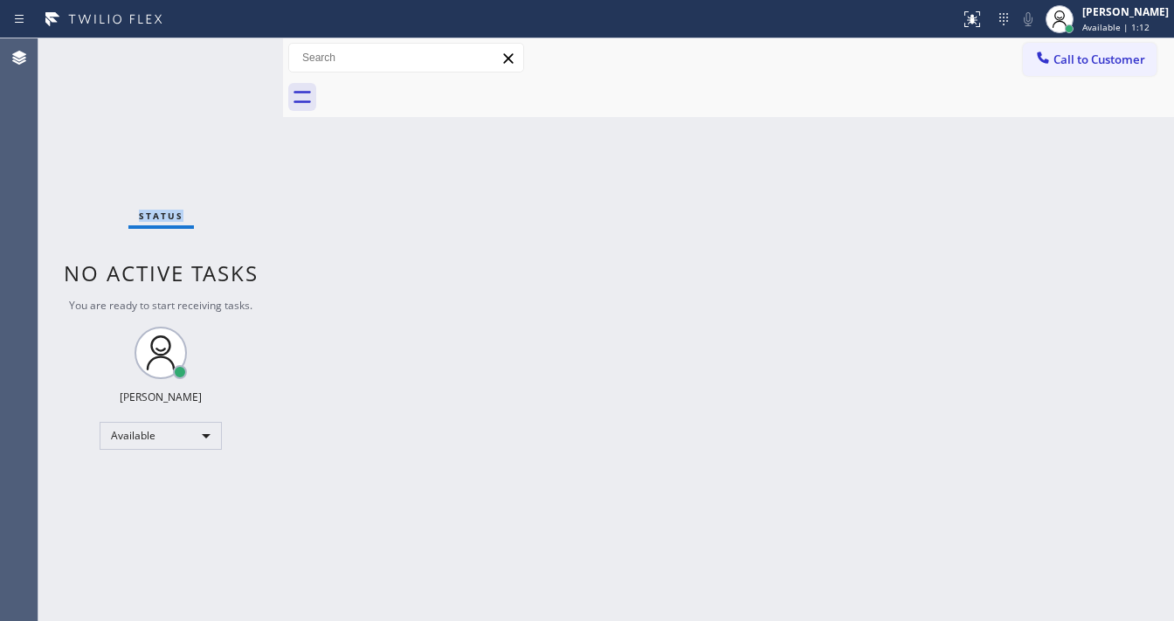
click at [231, 52] on div "Status No active tasks You are ready to start receiving tasks. [PERSON_NAME]" at bounding box center [160, 329] width 245 height 583
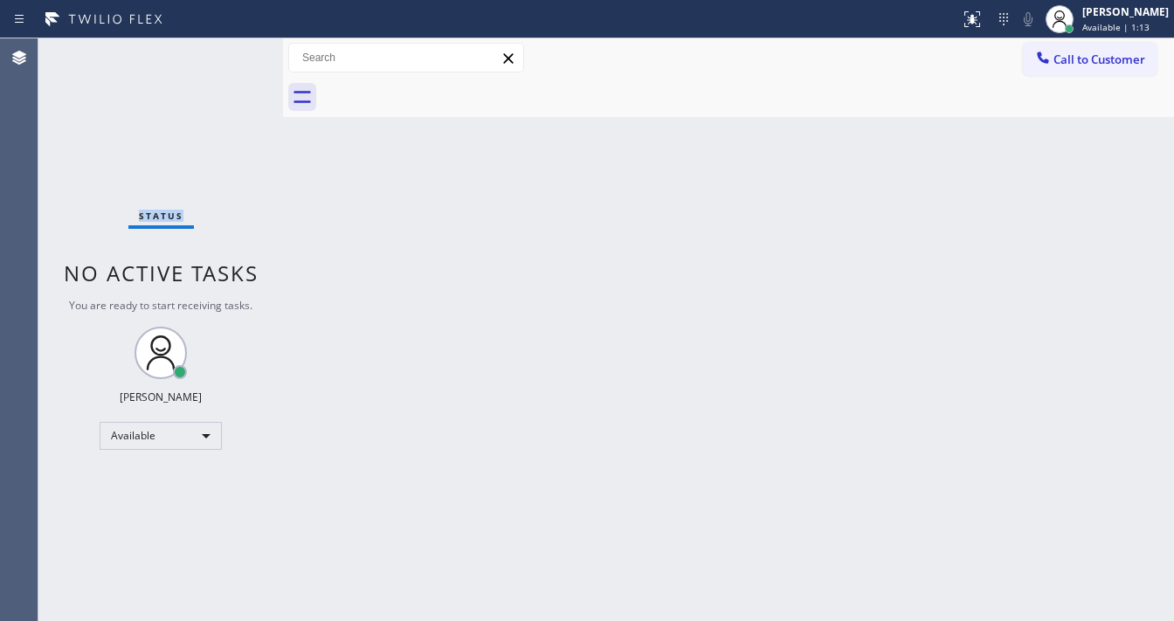
click at [231, 52] on div "Status No active tasks You are ready to start receiving tasks. [PERSON_NAME]" at bounding box center [160, 329] width 245 height 583
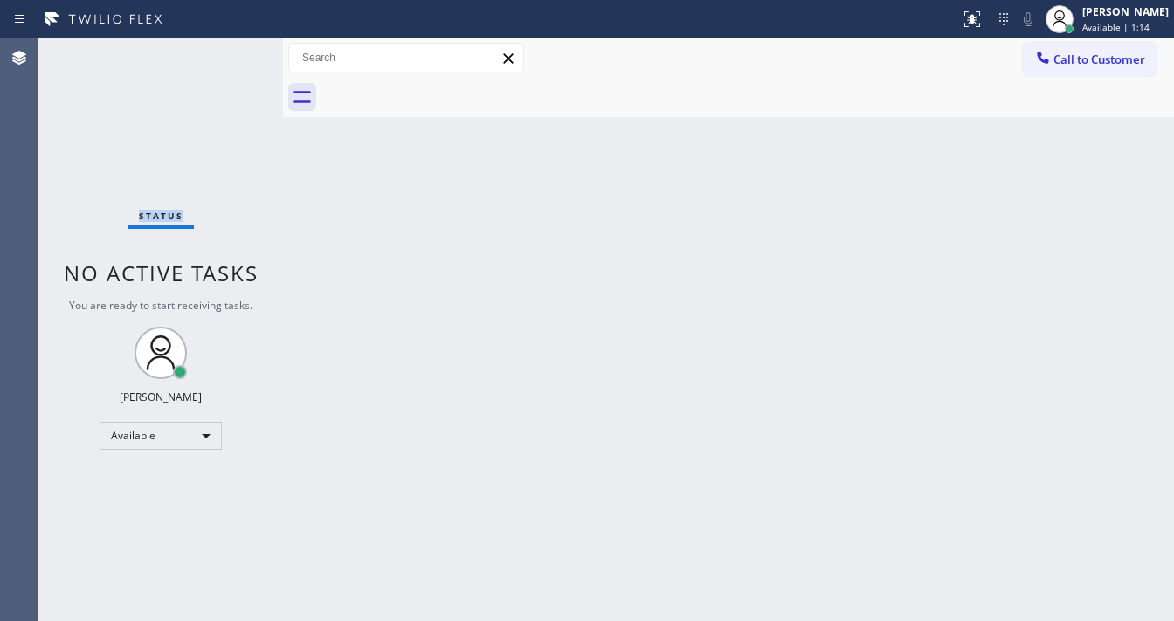
click at [231, 52] on div "Status No active tasks You are ready to start receiving tasks. [PERSON_NAME]" at bounding box center [160, 329] width 245 height 583
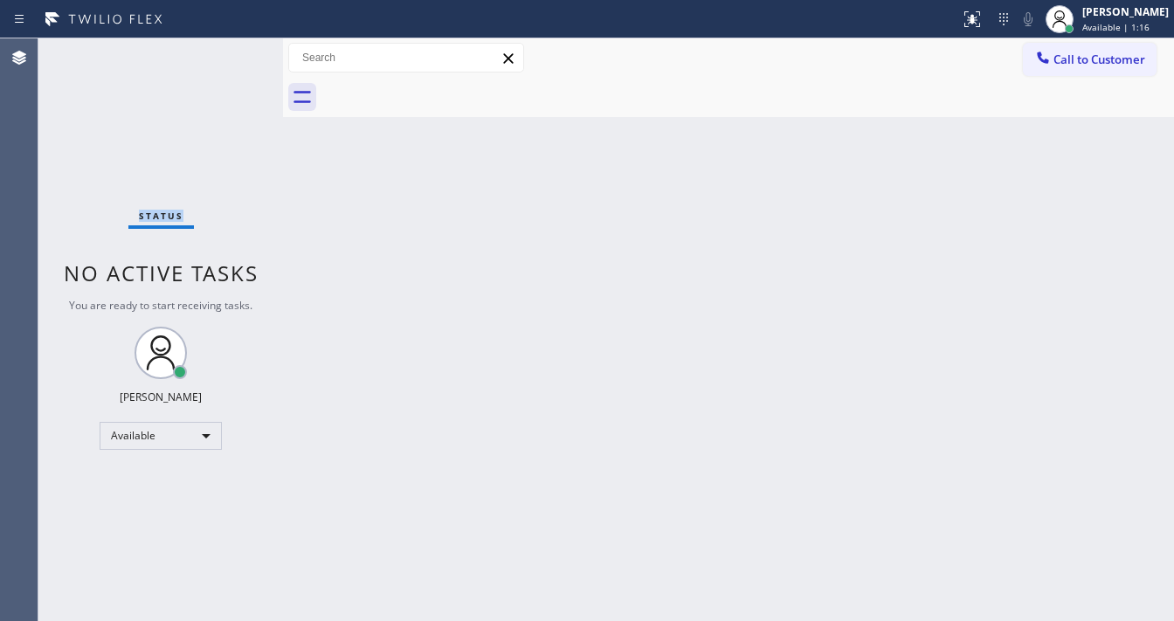
click at [231, 52] on div "Status No active tasks You are ready to start receiving tasks. [PERSON_NAME]" at bounding box center [160, 329] width 245 height 583
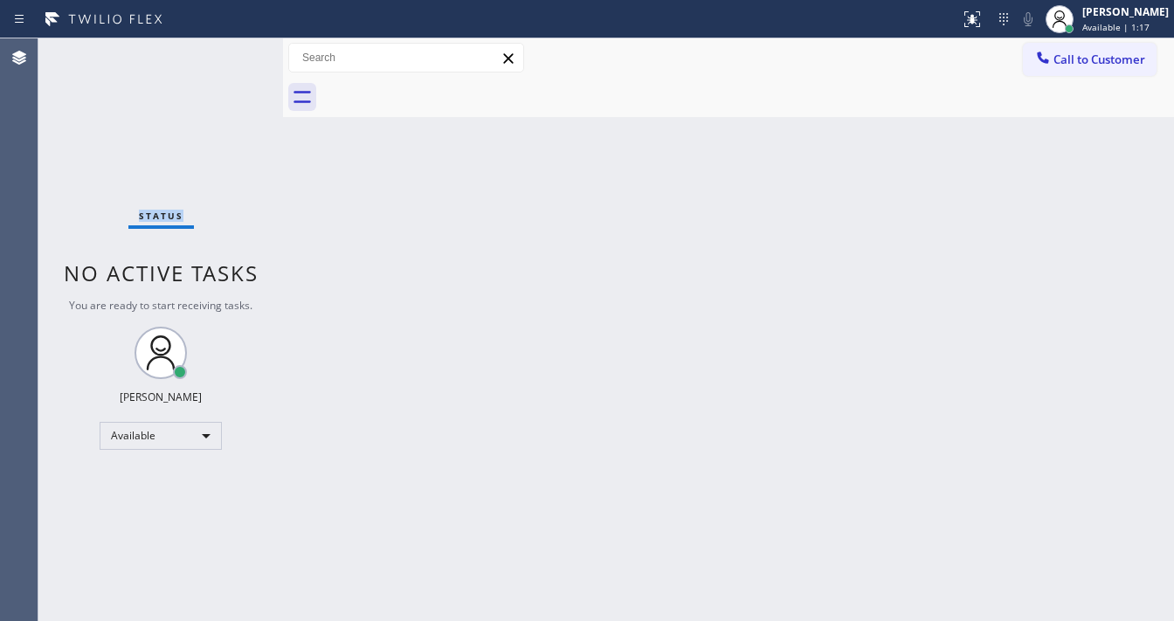
click at [231, 52] on div "Status No active tasks You are ready to start receiving tasks. [PERSON_NAME]" at bounding box center [160, 329] width 245 height 583
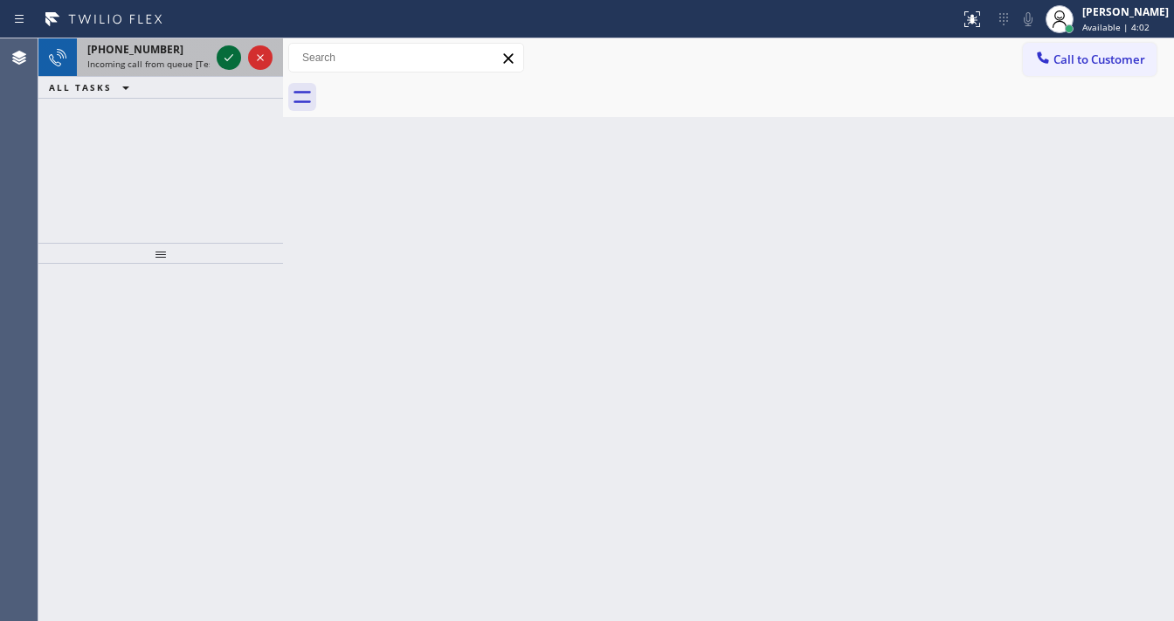
click at [217, 60] on div at bounding box center [229, 57] width 24 height 21
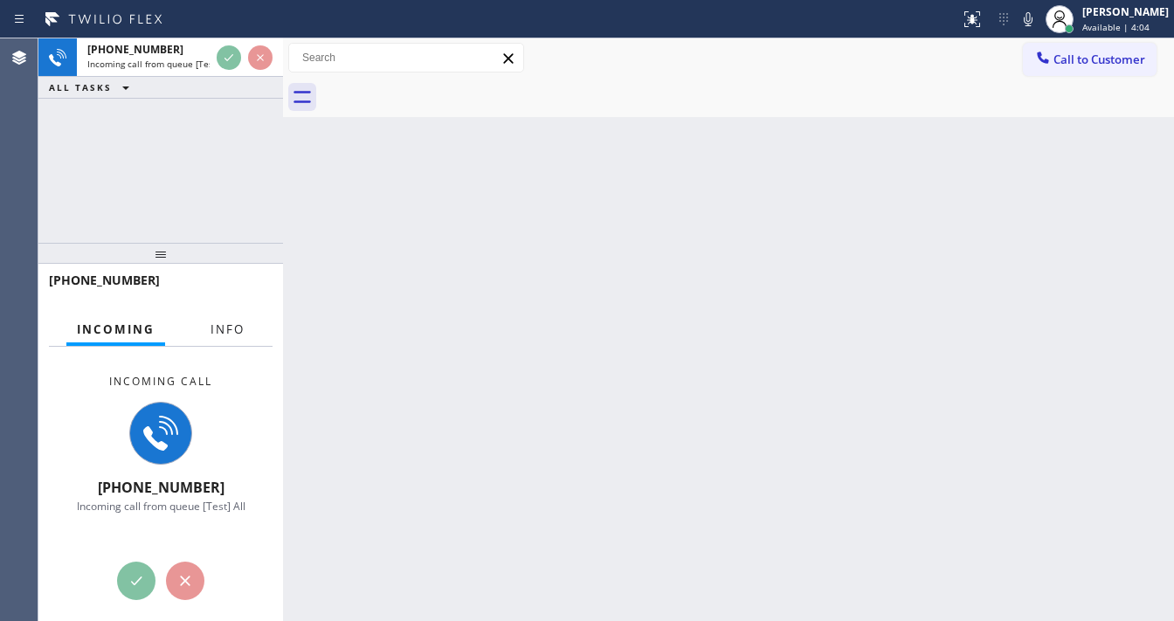
click at [242, 334] on span "Info" at bounding box center [227, 329] width 34 height 16
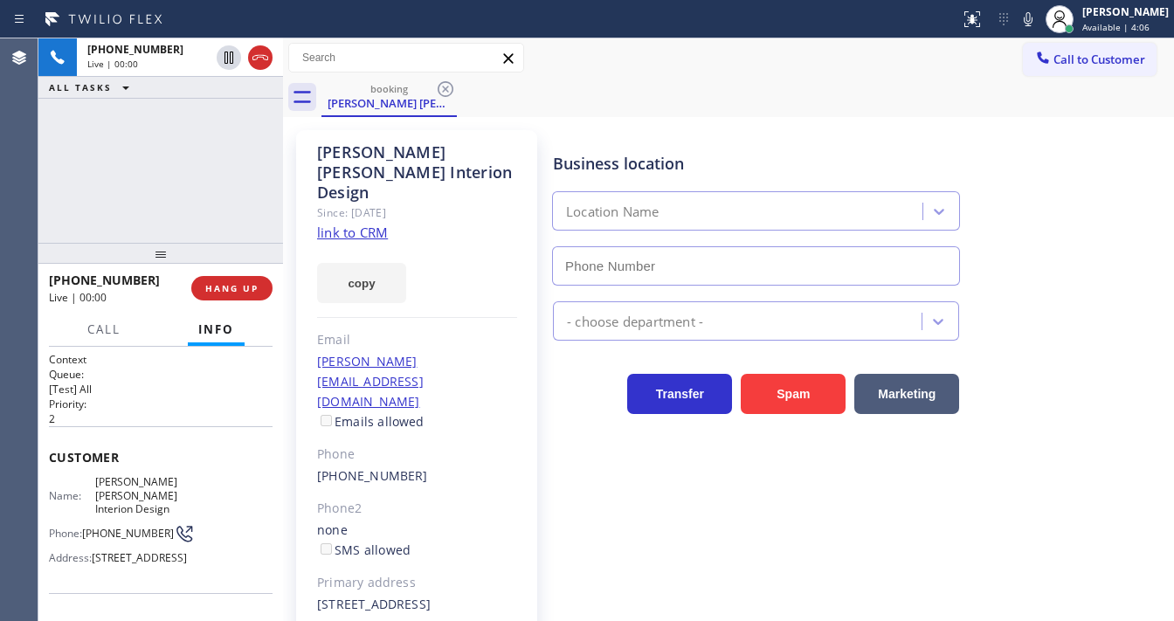
type input "(805) 256-3675"
click at [383, 224] on link "link to CRM" at bounding box center [352, 232] width 71 height 17
click at [220, 179] on div "+18053404608 Live | 01:19 ALL TASKS ALL TASKS ACTIVE TASKS TASKS IN WRAP UP" at bounding box center [160, 140] width 245 height 204
click at [169, 197] on div "+18053404608 Live | 02:17 ALL TASKS ALL TASKS ACTIVE TASKS TASKS IN WRAP UP" at bounding box center [160, 140] width 245 height 204
click at [901, 118] on div "Karen Andrea Interion Design Since: 20 may 2020 link to CRM copy Email karen@ka…" at bounding box center [728, 420] width 891 height 607
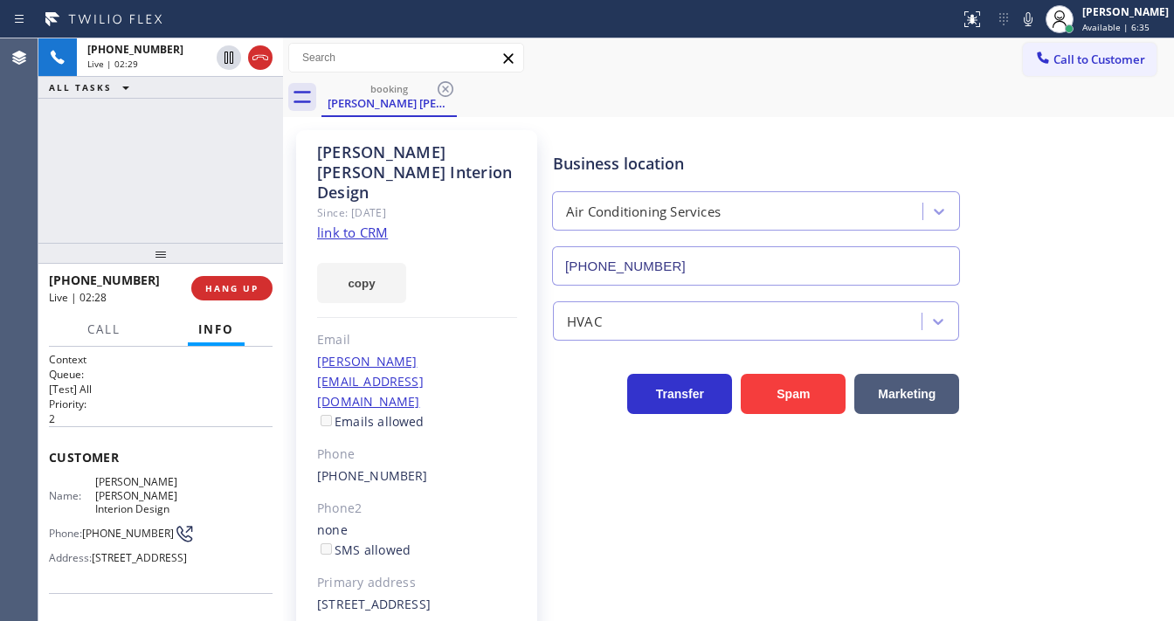
drag, startPoint x: 1040, startPoint y: 17, endPoint x: 652, endPoint y: 50, distance: 390.1
click at [1038, 17] on icon at bounding box center [1028, 19] width 21 height 21
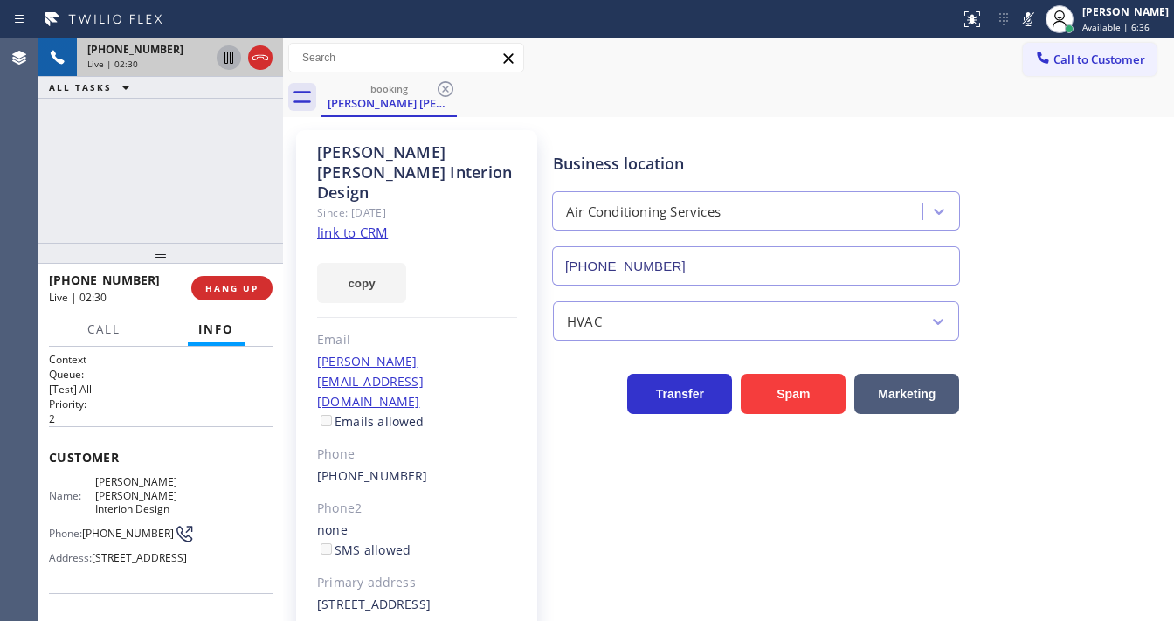
click at [228, 63] on icon at bounding box center [228, 57] width 21 height 21
click at [213, 182] on div "+18053404608 Live | 02:39 ALL TASKS ALL TASKS ACTIVE TASKS TASKS IN WRAP UP" at bounding box center [160, 140] width 245 height 204
click at [64, 191] on div "+18053404608 Live | 04:47 ALL TASKS ALL TASKS ACTIVE TASKS TASKS IN WRAP UP" at bounding box center [160, 140] width 245 height 204
click at [38, 178] on div "Agent Desktop" at bounding box center [19, 329] width 38 height 583
drag, startPoint x: 222, startPoint y: 58, endPoint x: 231, endPoint y: 63, distance: 10.9
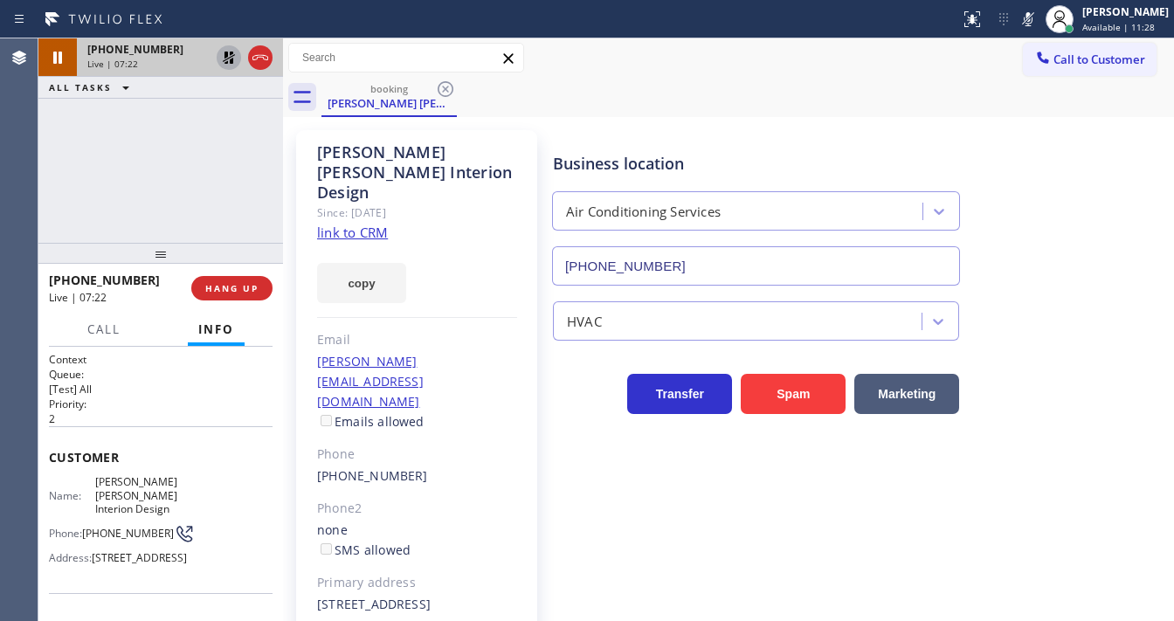
click at [224, 59] on icon at bounding box center [228, 57] width 21 height 21
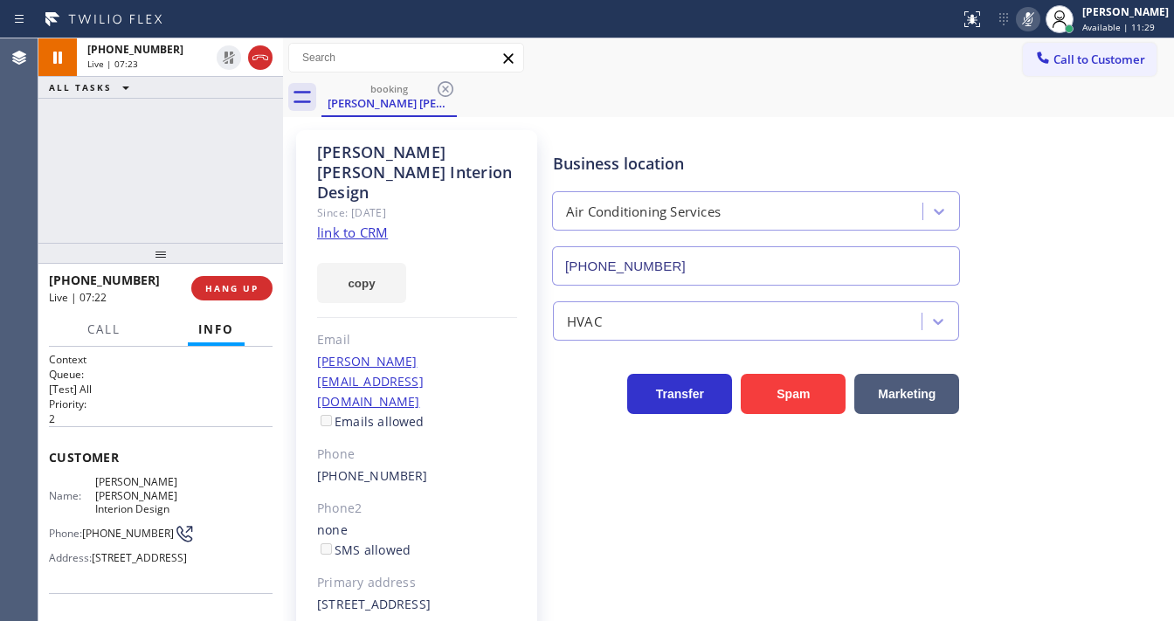
click at [1032, 23] on icon at bounding box center [1028, 19] width 9 height 14
click at [177, 148] on div "+18053404608 Live | 07:25 ALL TASKS ALL TASKS ACTIVE TASKS TASKS IN WRAP UP" at bounding box center [160, 140] width 245 height 204
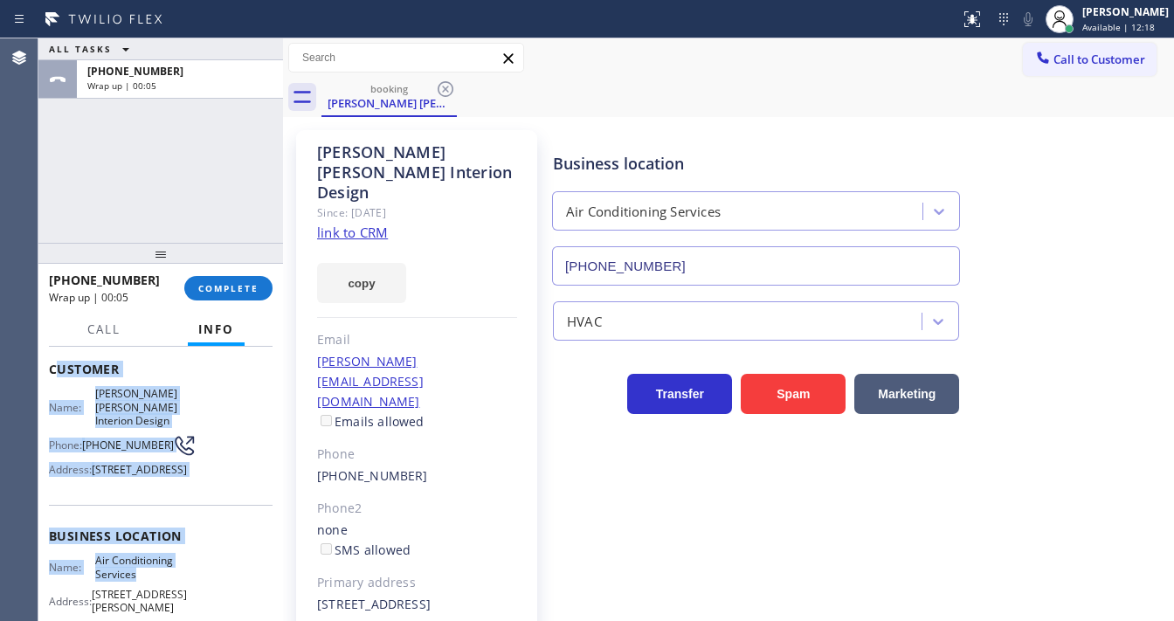
scroll to position [210, 0]
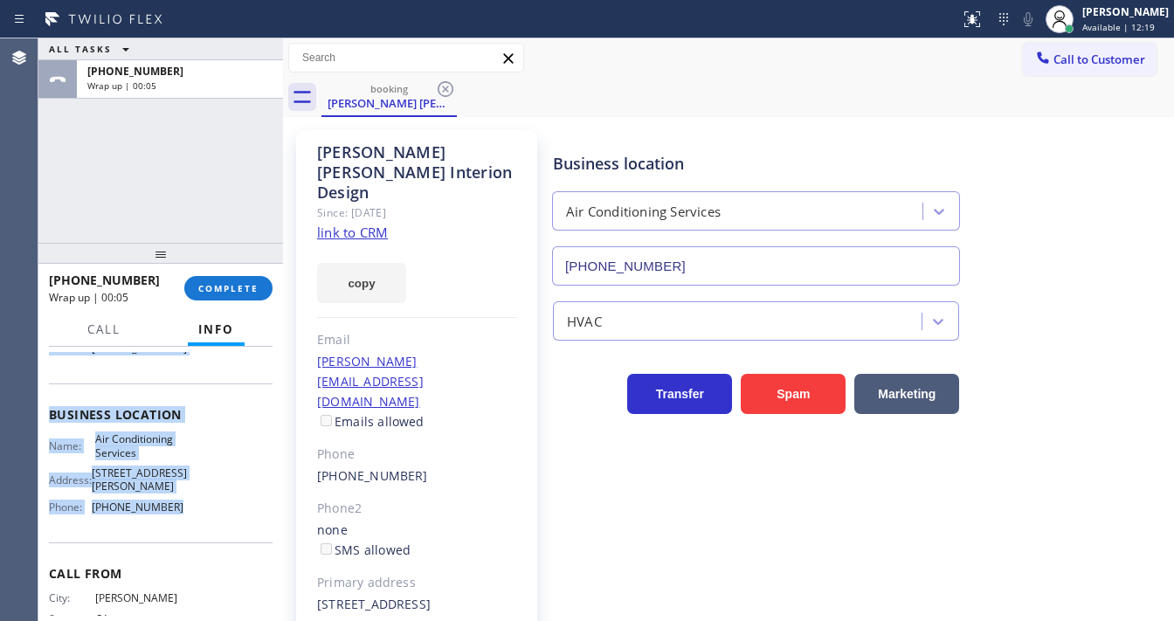
drag, startPoint x: 54, startPoint y: 445, endPoint x: 182, endPoint y: 378, distance: 144.2
click at [176, 506] on div "Context Queue: [Test] All Priority: 2 Customer Name: Karen Andrea Interion Desi…" at bounding box center [161, 408] width 224 height 533
copy div "ustomer Name: Karen Andrea Interion Design Phone: (805) 340-4608 Address: 10 Fe…"
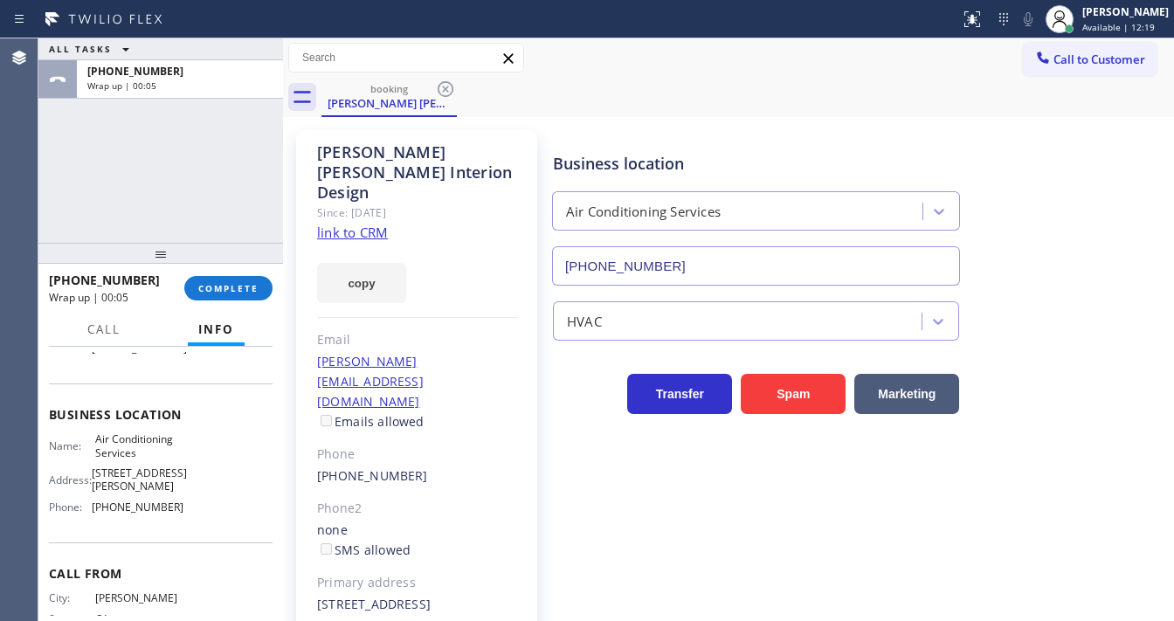
click at [212, 160] on div "ALL TASKS ALL TASKS ACTIVE TASKS TASKS IN WRAP UP +18053404608 Wrap up | 00:05" at bounding box center [160, 140] width 245 height 204
click at [231, 298] on button "COMPLETE" at bounding box center [228, 288] width 88 height 24
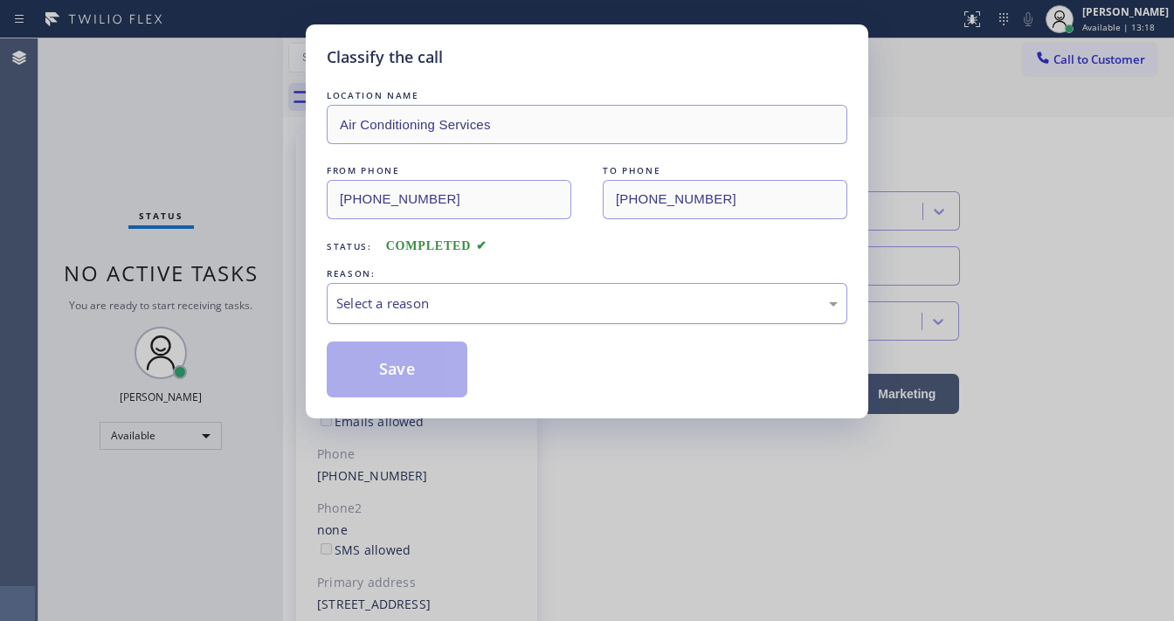
drag, startPoint x: 417, startPoint y: 304, endPoint x: 438, endPoint y: 314, distance: 22.7
click at [419, 304] on div "Select a reason" at bounding box center [586, 303] width 501 height 20
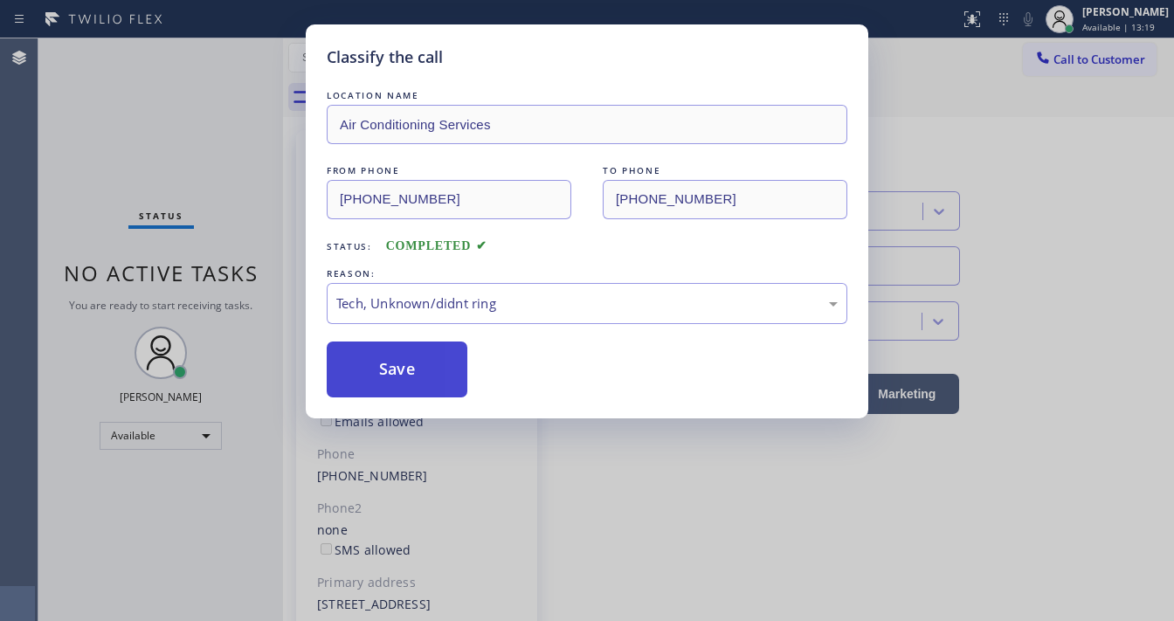
click at [409, 394] on button "Save" at bounding box center [397, 370] width 141 height 56
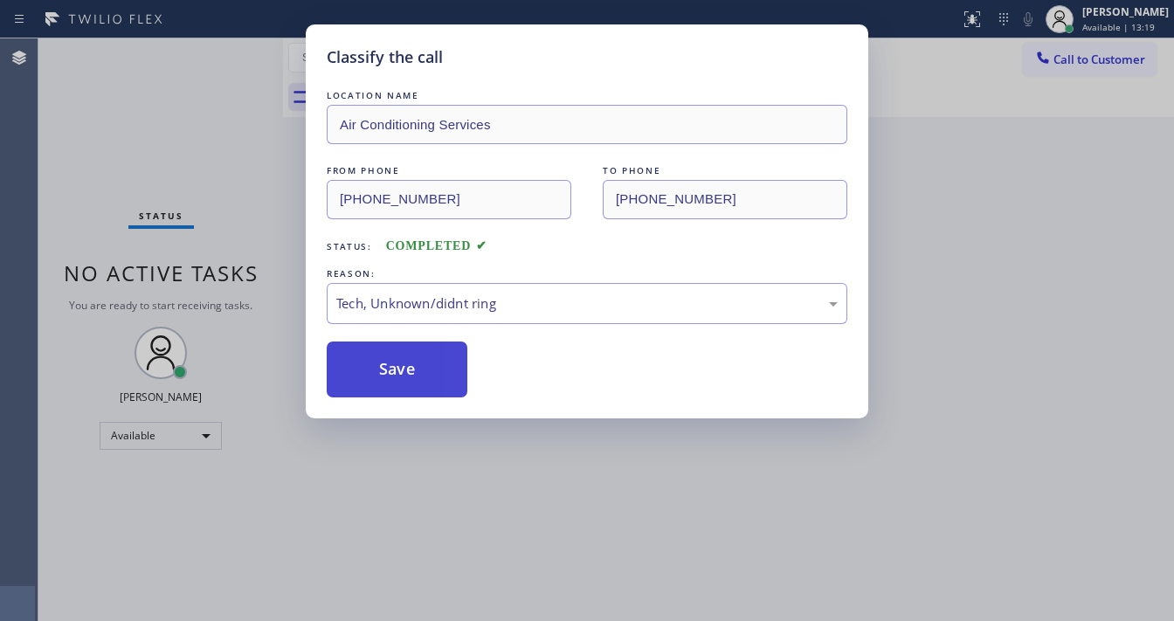
click at [408, 383] on button "Save" at bounding box center [397, 370] width 141 height 56
click at [408, 382] on button "Save" at bounding box center [397, 370] width 141 height 56
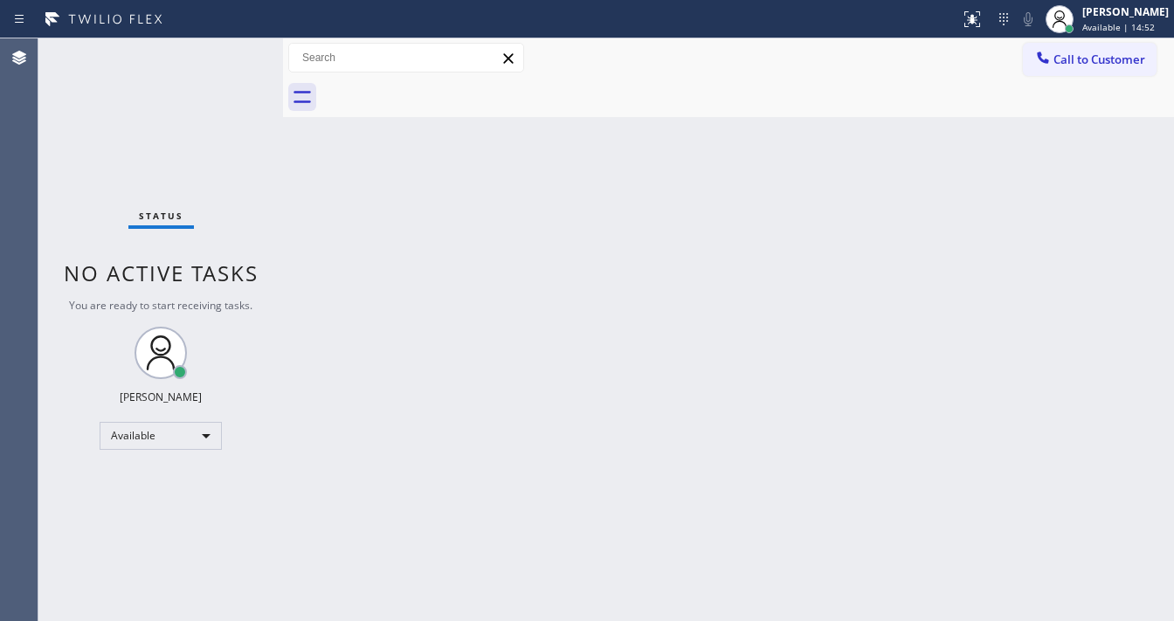
click at [236, 63] on div "Status No active tasks You are ready to start receiving tasks. [PERSON_NAME]" at bounding box center [160, 329] width 245 height 583
click at [241, 47] on div "Status No active tasks You are ready to start receiving tasks. [PERSON_NAME]" at bounding box center [160, 329] width 245 height 583
click at [238, 49] on div "Status No active tasks You are ready to start receiving tasks. [PERSON_NAME]" at bounding box center [160, 329] width 245 height 583
click at [235, 50] on div "Status No active tasks You are ready to start receiving tasks. [PERSON_NAME]" at bounding box center [160, 329] width 245 height 583
click at [234, 51] on div "Status No active tasks You are ready to start receiving tasks. [PERSON_NAME]" at bounding box center [160, 329] width 245 height 583
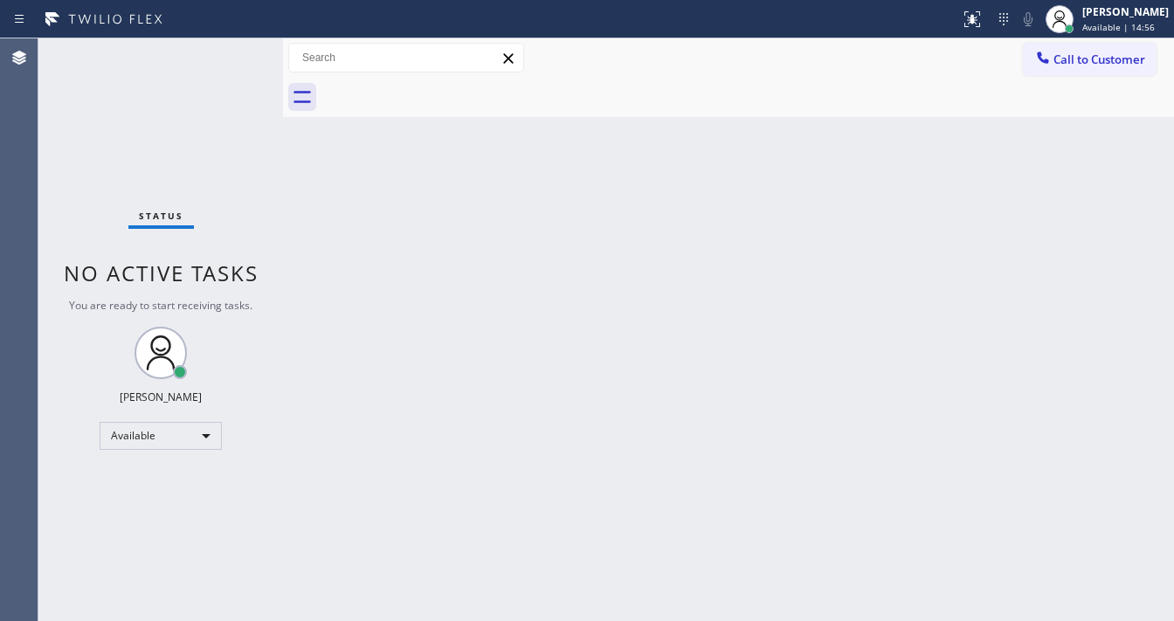
click at [231, 53] on div "Status No active tasks You are ready to start receiving tasks. [PERSON_NAME]" at bounding box center [160, 329] width 245 height 583
click at [231, 54] on div "Status No active tasks You are ready to start receiving tasks. [PERSON_NAME]" at bounding box center [160, 329] width 245 height 583
click at [232, 49] on div "Status No active tasks You are ready to start receiving tasks. [PERSON_NAME]" at bounding box center [160, 329] width 245 height 583
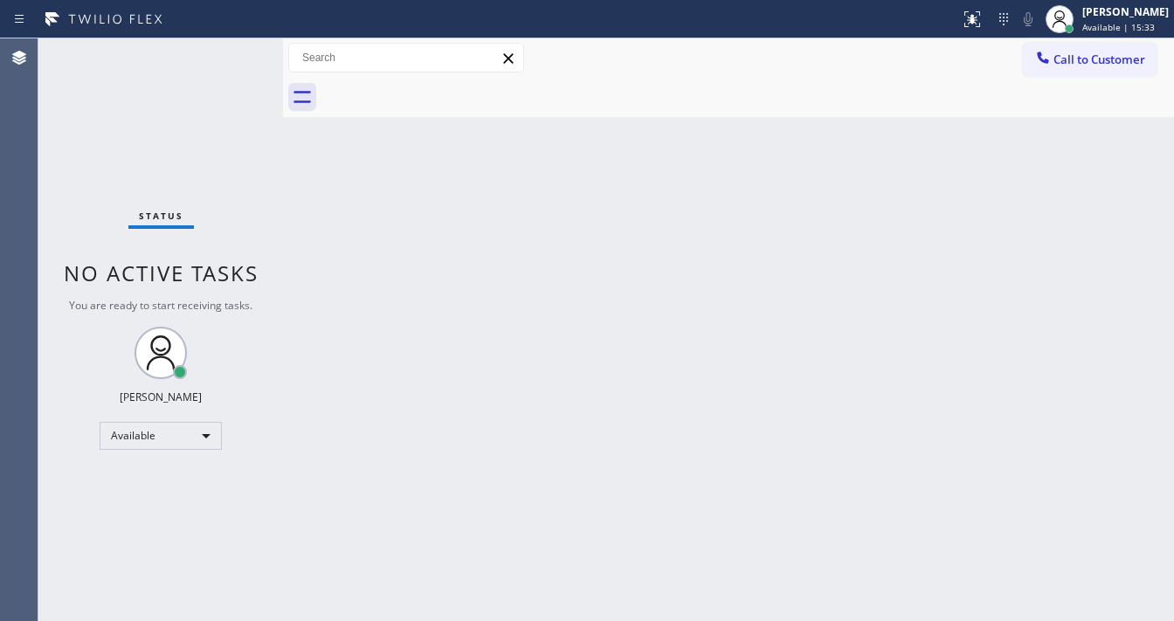
click at [232, 49] on div "Status No active tasks You are ready to start receiving tasks. [PERSON_NAME]" at bounding box center [160, 329] width 245 height 583
click at [231, 49] on div "Status No active tasks You are ready to start receiving tasks. [PERSON_NAME]" at bounding box center [160, 329] width 245 height 583
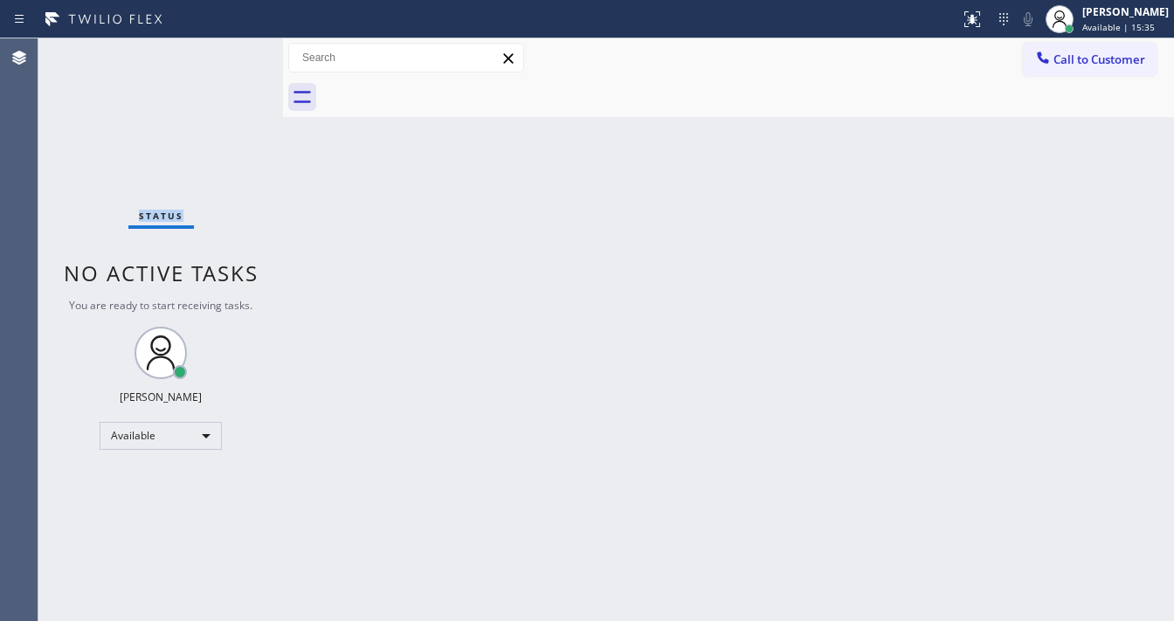
click at [236, 46] on div "Status No active tasks You are ready to start receiving tasks. [PERSON_NAME]" at bounding box center [160, 329] width 245 height 583
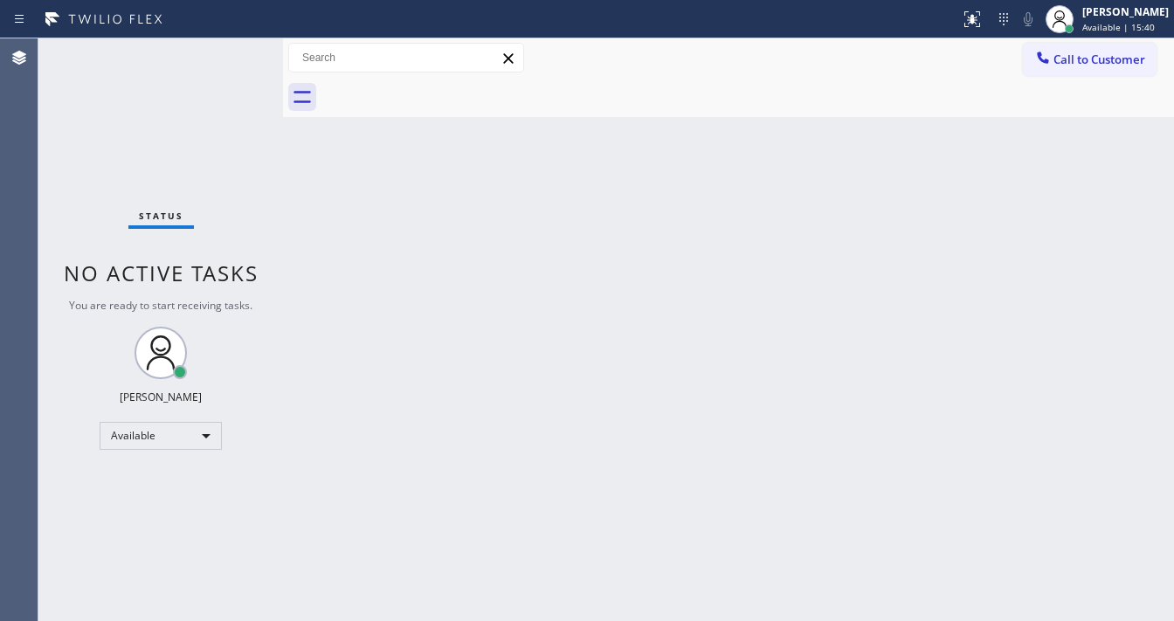
click at [236, 46] on div "Status No active tasks You are ready to start receiving tasks. [PERSON_NAME]" at bounding box center [160, 329] width 245 height 583
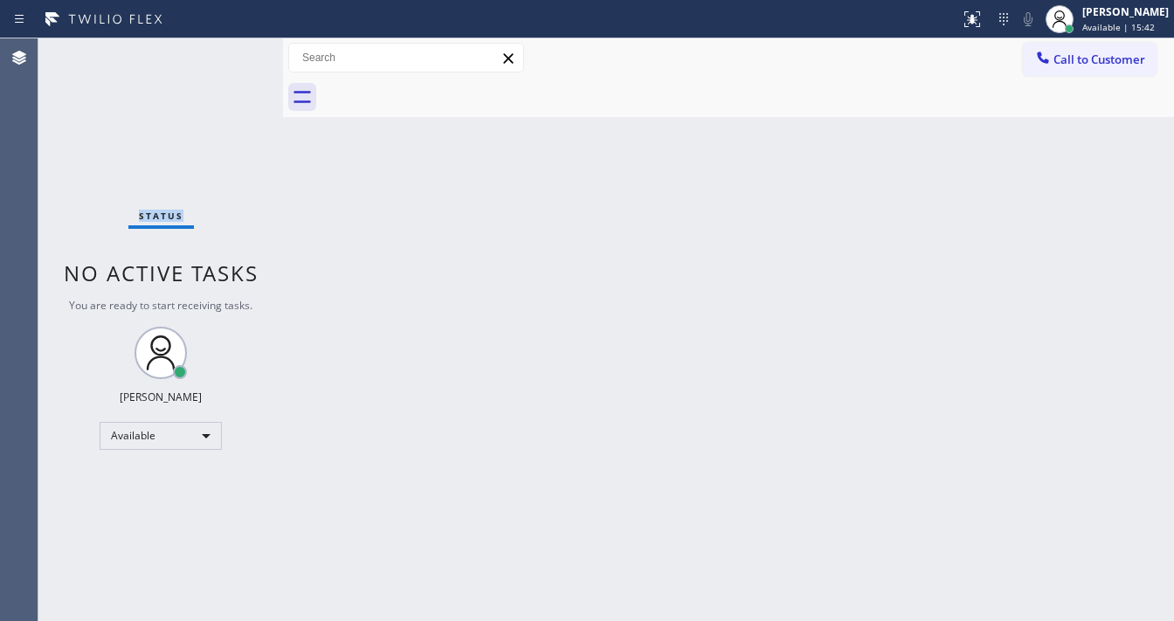
click at [236, 46] on div "Status No active tasks You are ready to start receiving tasks. [PERSON_NAME]" at bounding box center [160, 329] width 245 height 583
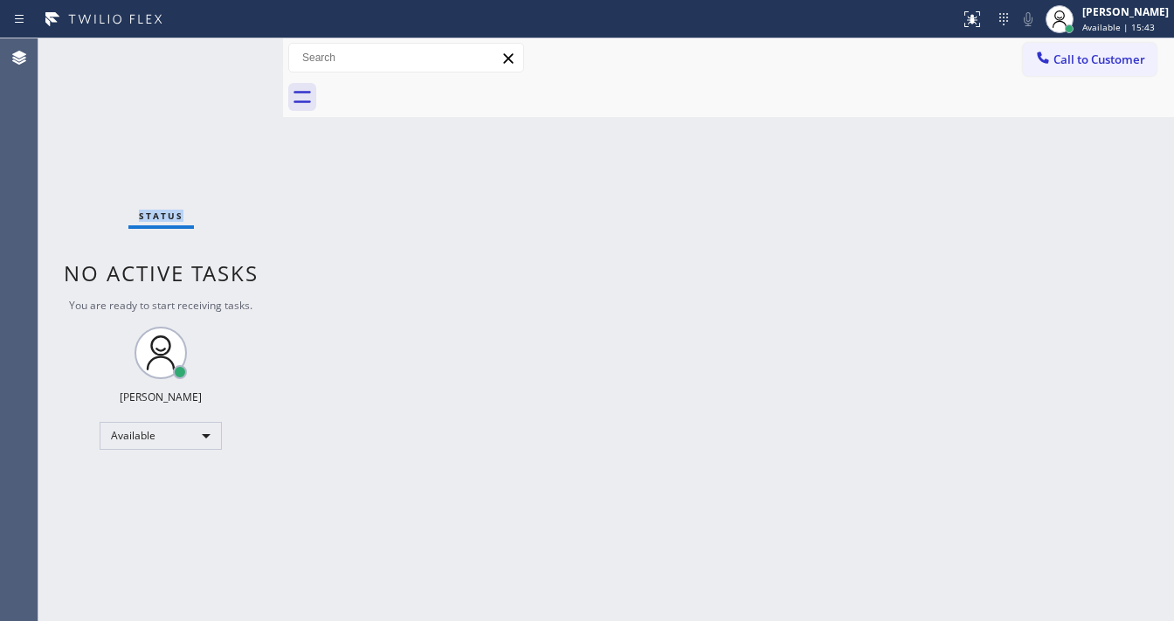
click at [236, 46] on div "Status No active tasks You are ready to start receiving tasks. [PERSON_NAME]" at bounding box center [160, 329] width 245 height 583
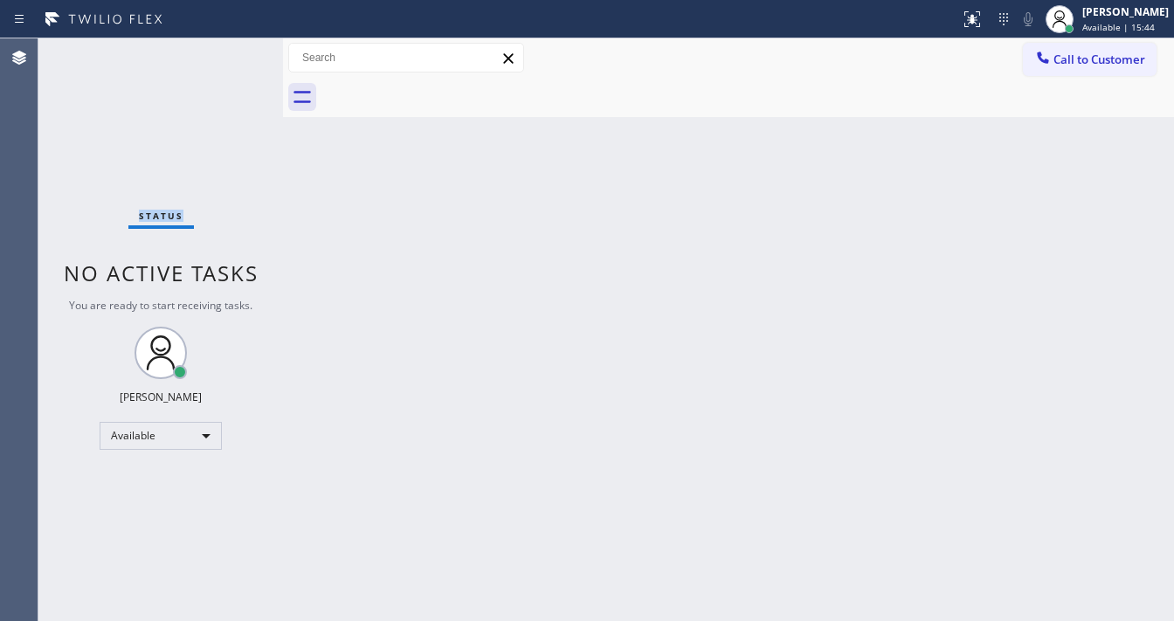
click at [236, 46] on div "Status No active tasks You are ready to start receiving tasks. [PERSON_NAME]" at bounding box center [160, 329] width 245 height 583
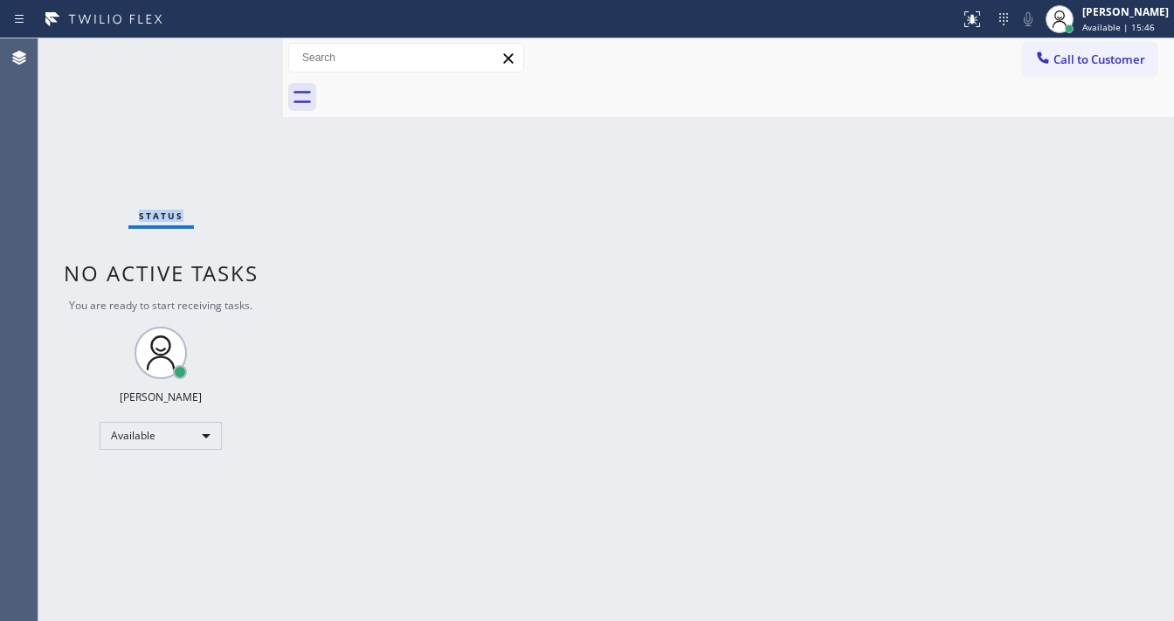
click at [236, 46] on div "Status No active tasks You are ready to start receiving tasks. [PERSON_NAME]" at bounding box center [160, 329] width 245 height 583
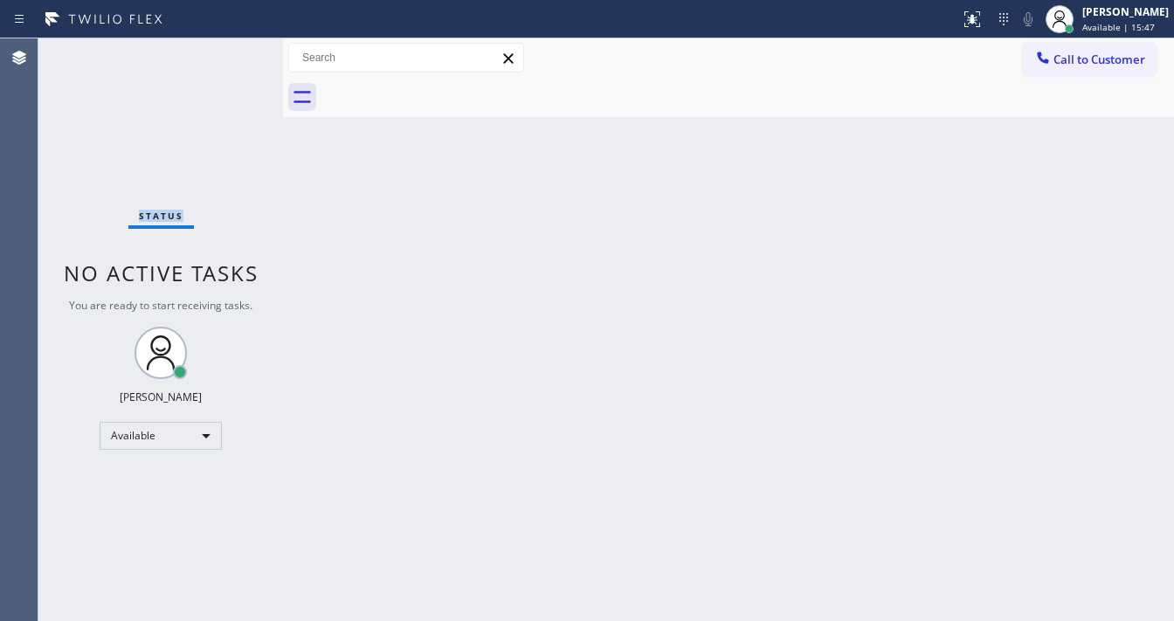
click at [236, 46] on div "Status No active tasks You are ready to start receiving tasks. [PERSON_NAME]" at bounding box center [160, 329] width 245 height 583
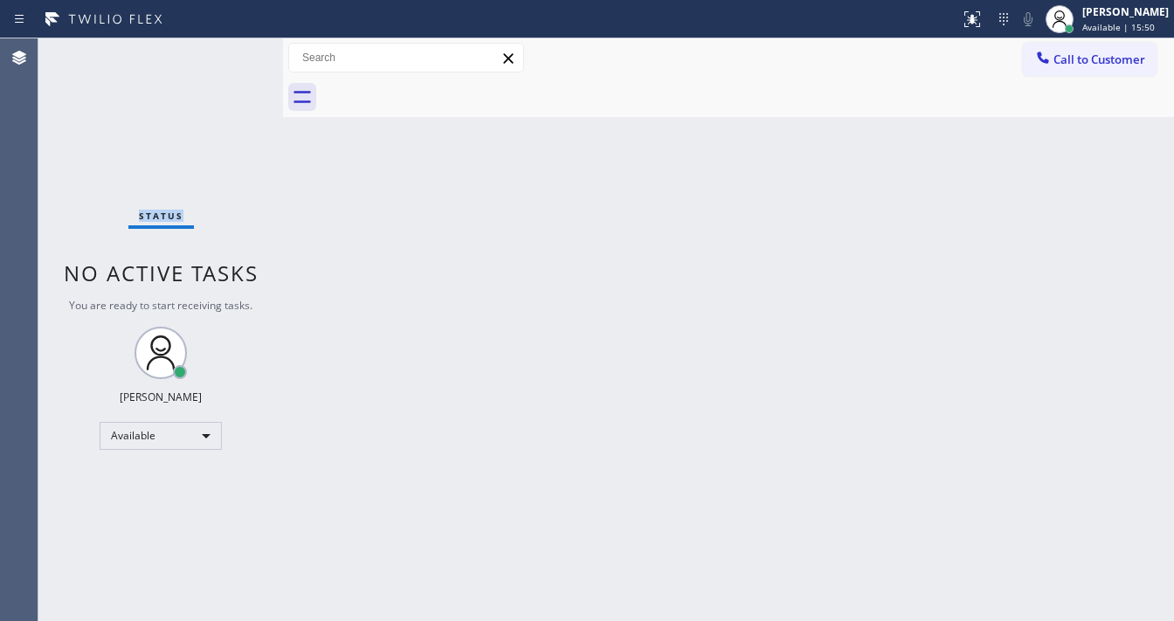
click at [236, 46] on div "Status No active tasks You are ready to start receiving tasks. [PERSON_NAME]" at bounding box center [160, 329] width 245 height 583
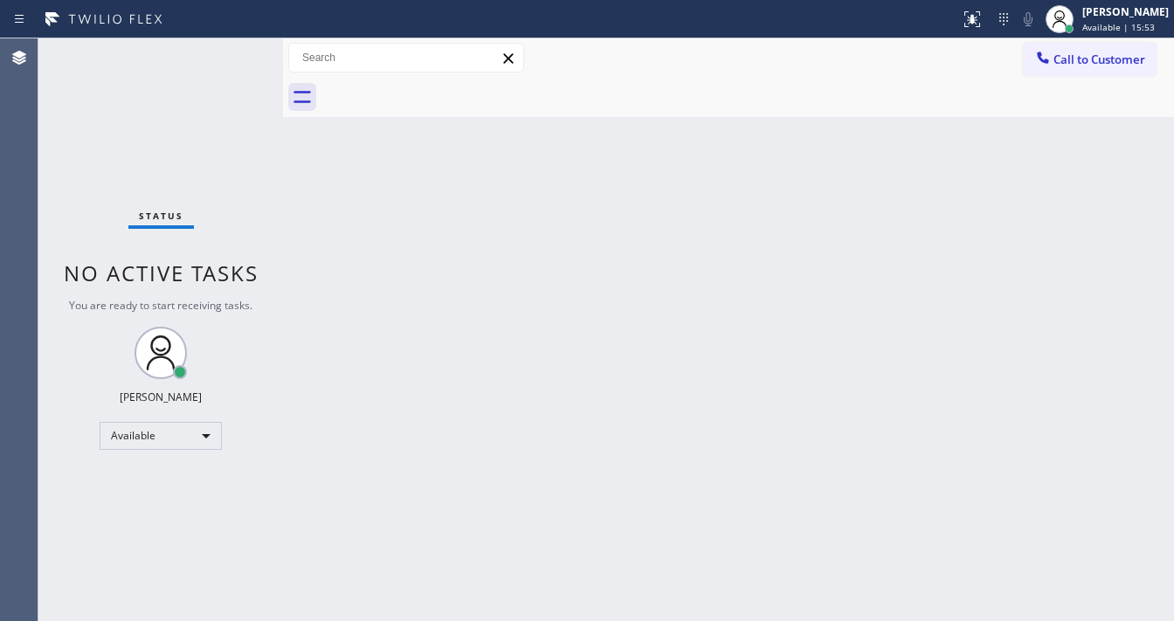
click at [236, 46] on div "Status No active tasks You are ready to start receiving tasks. [PERSON_NAME]" at bounding box center [160, 329] width 245 height 583
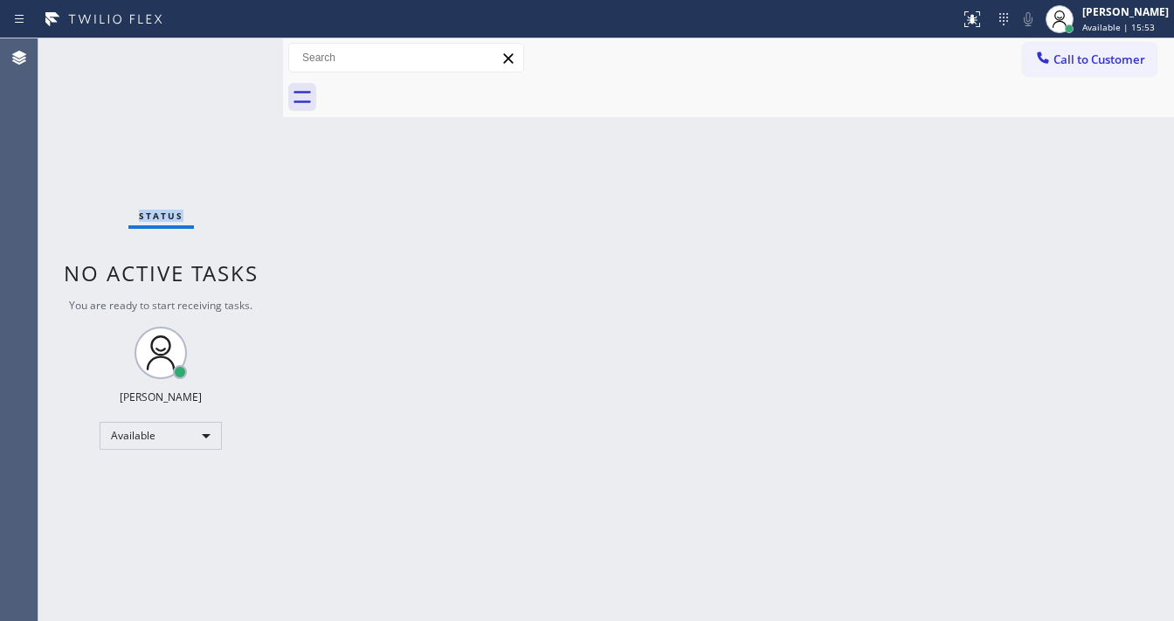
click at [236, 46] on div "Status No active tasks You are ready to start receiving tasks. [PERSON_NAME]" at bounding box center [160, 329] width 245 height 583
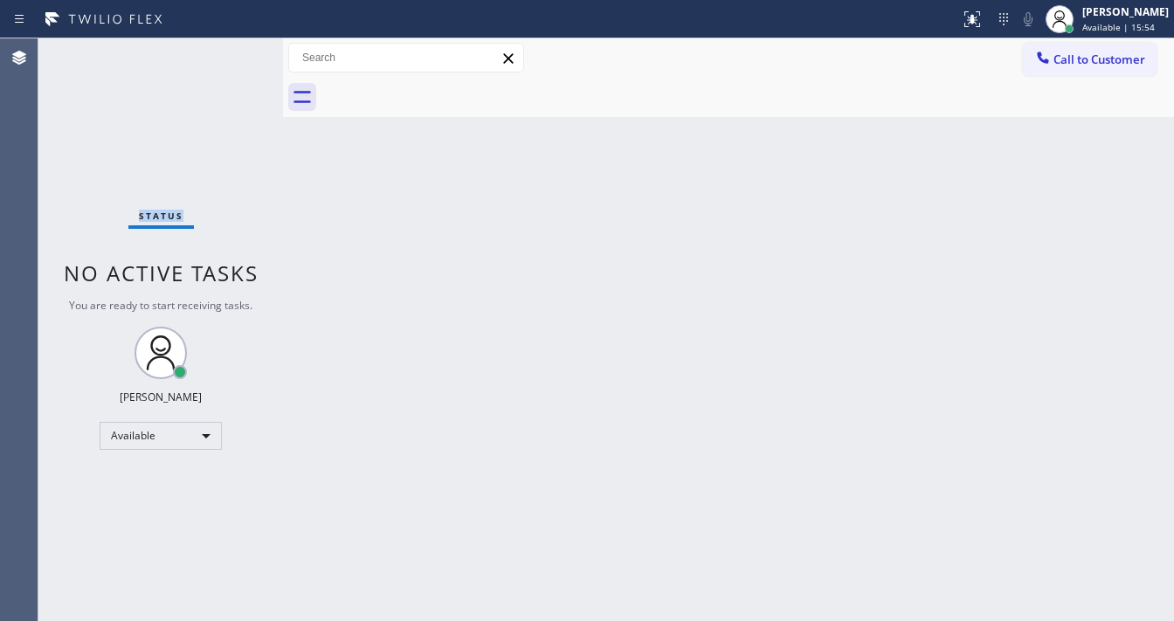
click at [236, 46] on div "Status No active tasks You are ready to start receiving tasks. [PERSON_NAME]" at bounding box center [160, 329] width 245 height 583
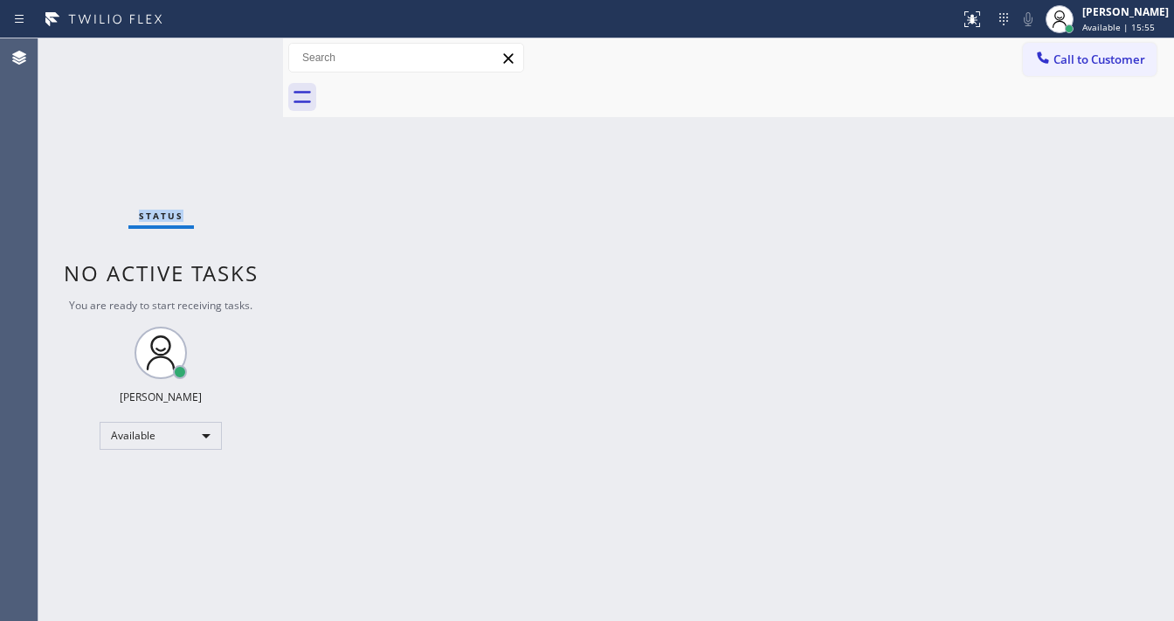
click at [236, 46] on div "Status No active tasks You are ready to start receiving tasks. [PERSON_NAME]" at bounding box center [160, 329] width 245 height 583
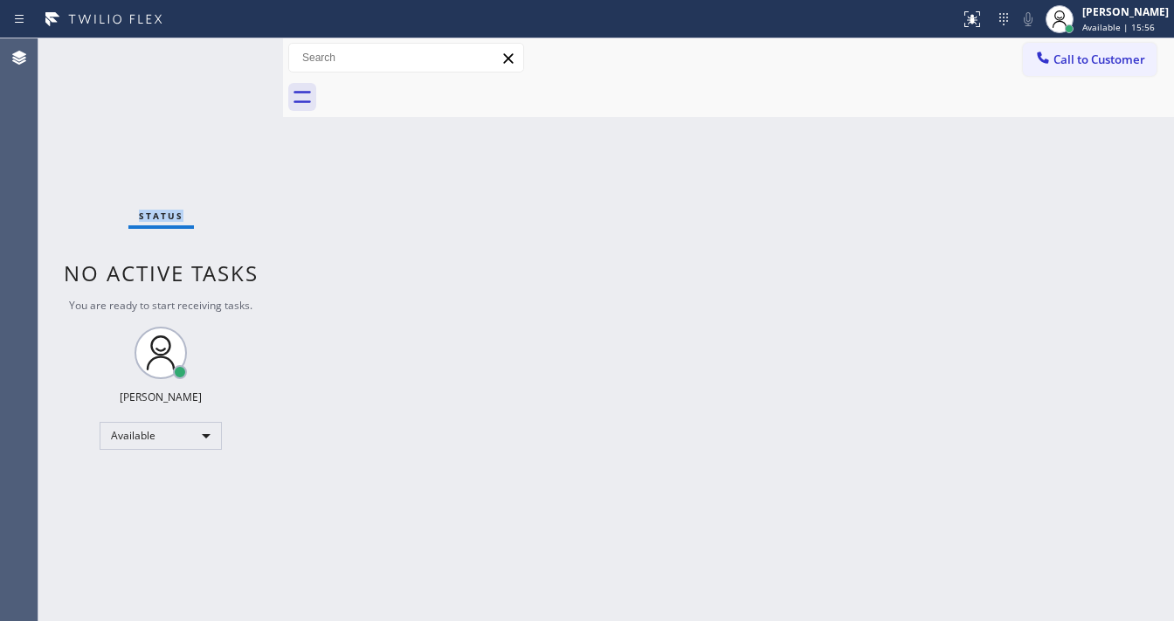
click at [236, 46] on div "Status No active tasks You are ready to start receiving tasks. [PERSON_NAME]" at bounding box center [160, 329] width 245 height 583
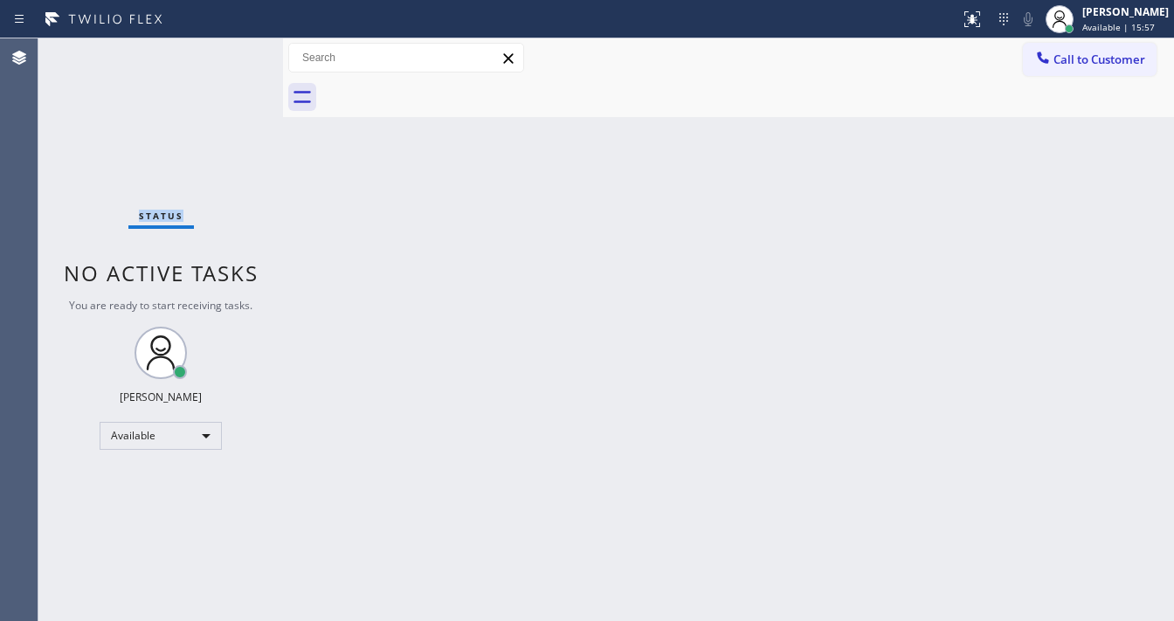
click at [236, 46] on div "Status No active tasks You are ready to start receiving tasks. [PERSON_NAME]" at bounding box center [160, 329] width 245 height 583
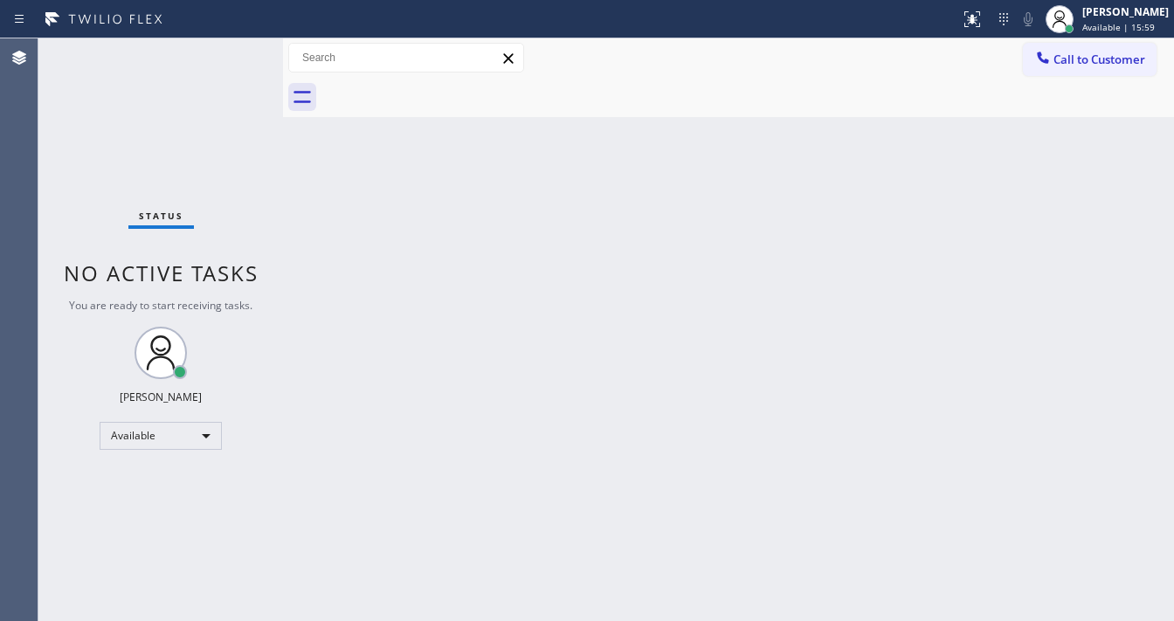
click at [236, 46] on div "Status No active tasks You are ready to start receiving tasks. [PERSON_NAME]" at bounding box center [160, 329] width 245 height 583
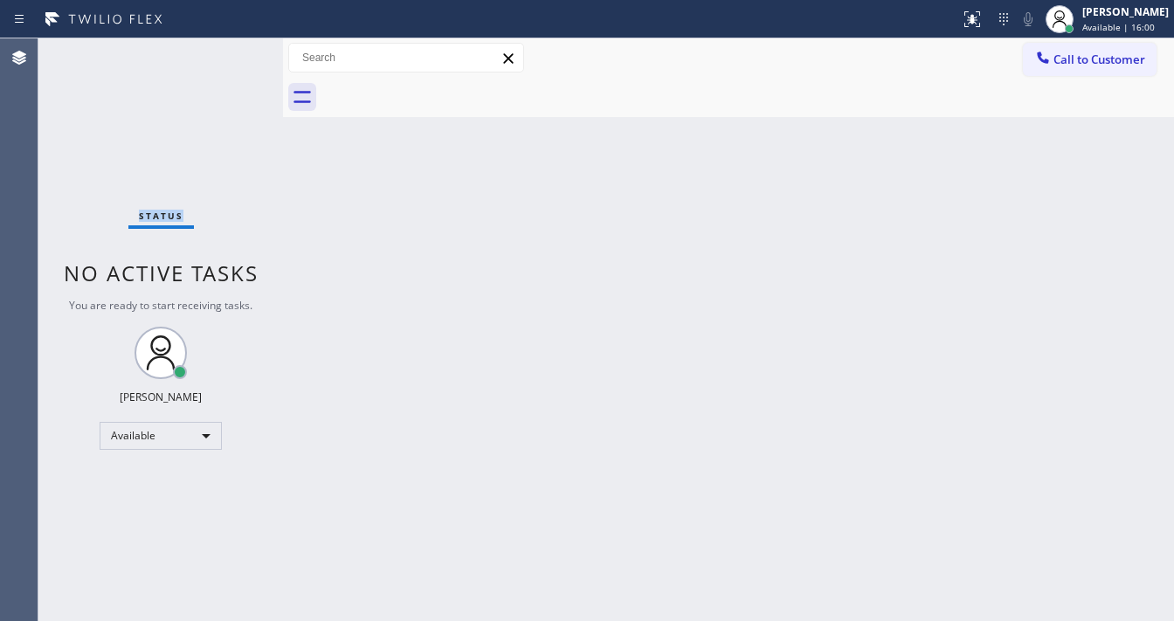
click at [236, 46] on div "Status No active tasks You are ready to start receiving tasks. [PERSON_NAME]" at bounding box center [160, 329] width 245 height 583
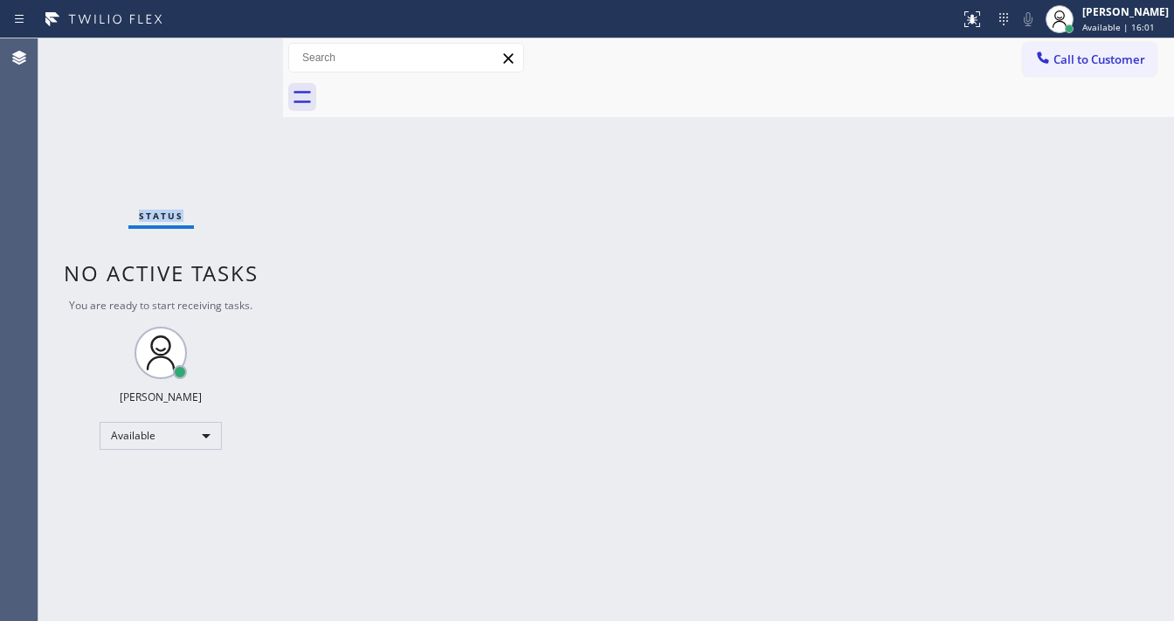
click at [236, 46] on div "Status No active tasks You are ready to start receiving tasks. [PERSON_NAME]" at bounding box center [160, 329] width 245 height 583
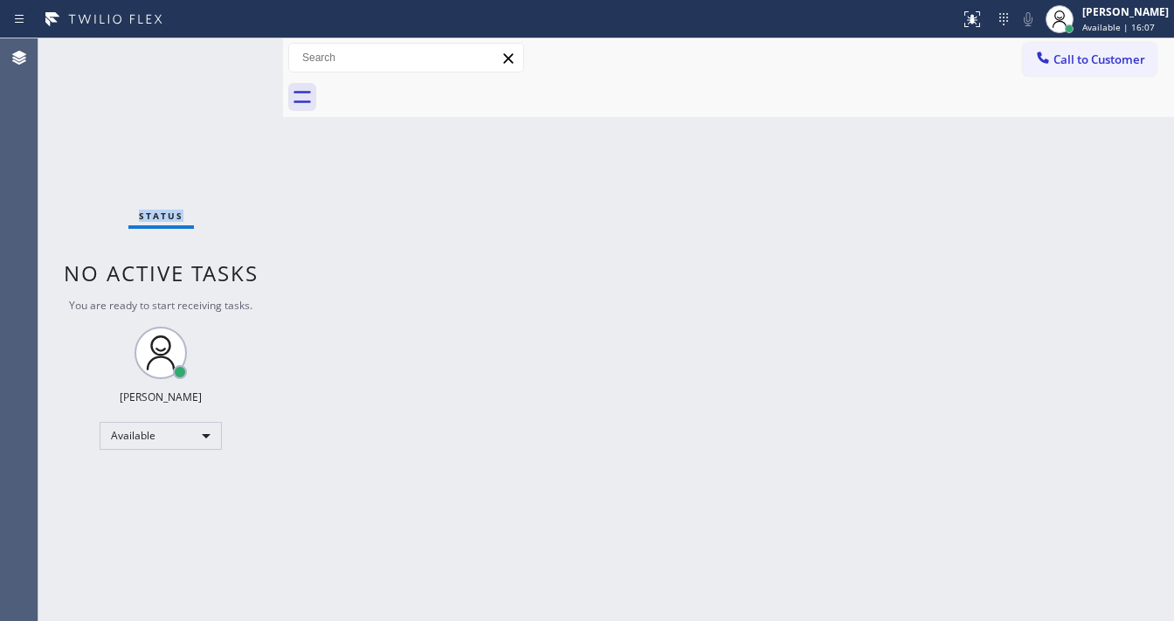
click at [236, 46] on div "Status No active tasks You are ready to start receiving tasks. [PERSON_NAME]" at bounding box center [160, 329] width 245 height 583
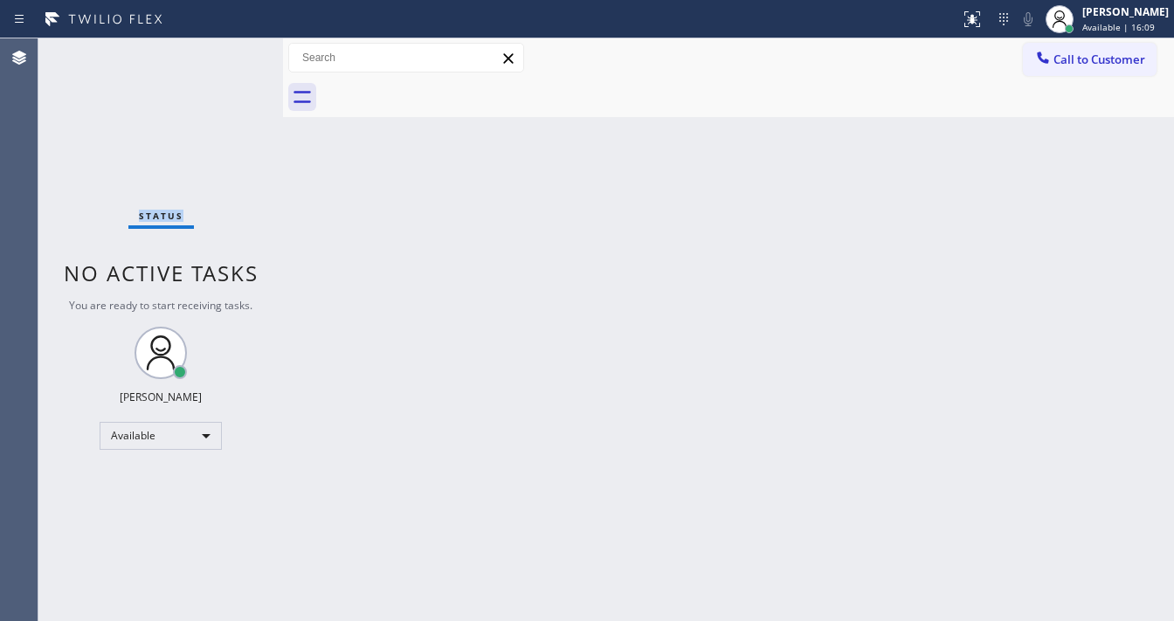
click at [236, 46] on div "Status No active tasks You are ready to start receiving tasks. [PERSON_NAME]" at bounding box center [160, 329] width 245 height 583
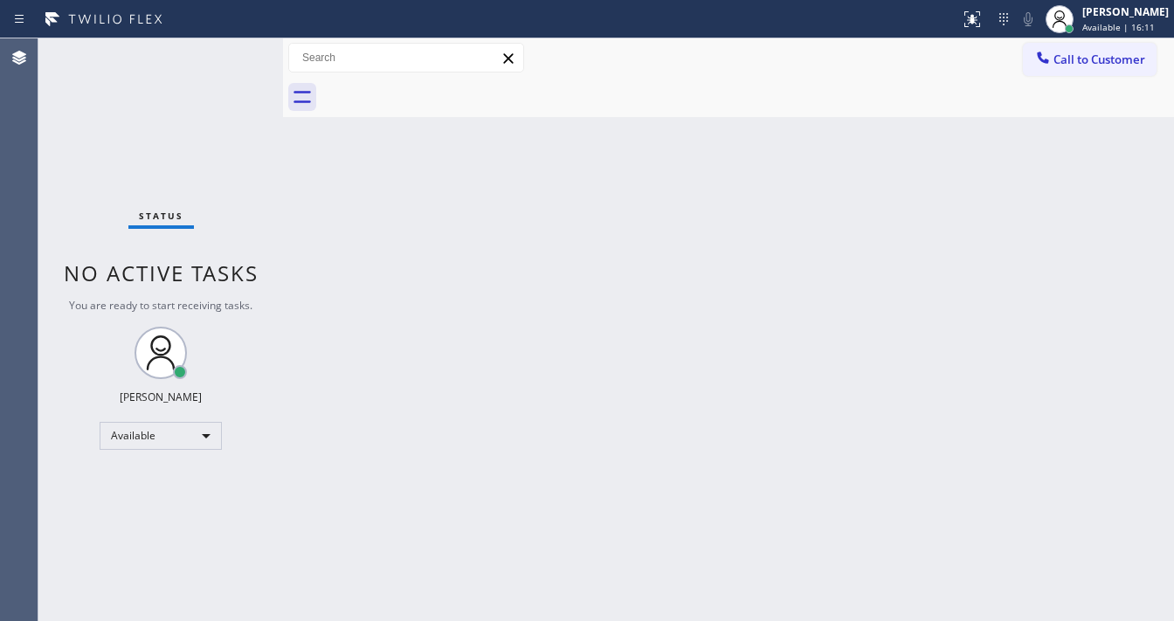
click at [236, 46] on div "Status No active tasks You are ready to start receiving tasks. [PERSON_NAME]" at bounding box center [160, 329] width 245 height 583
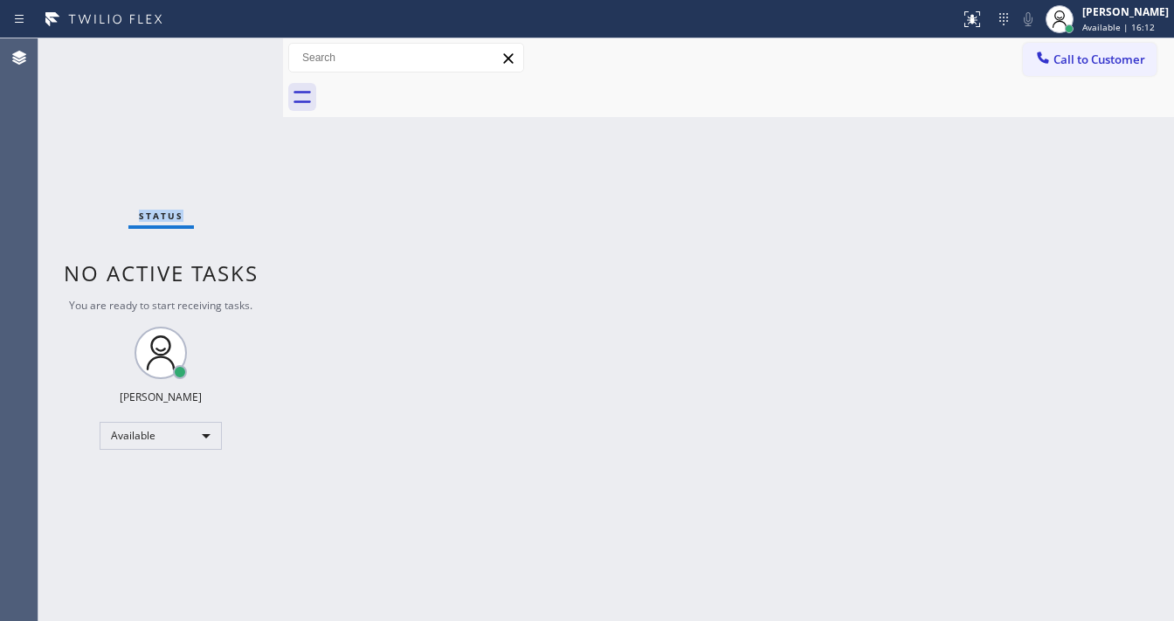
click at [236, 46] on div "Status No active tasks You are ready to start receiving tasks. [PERSON_NAME]" at bounding box center [160, 329] width 245 height 583
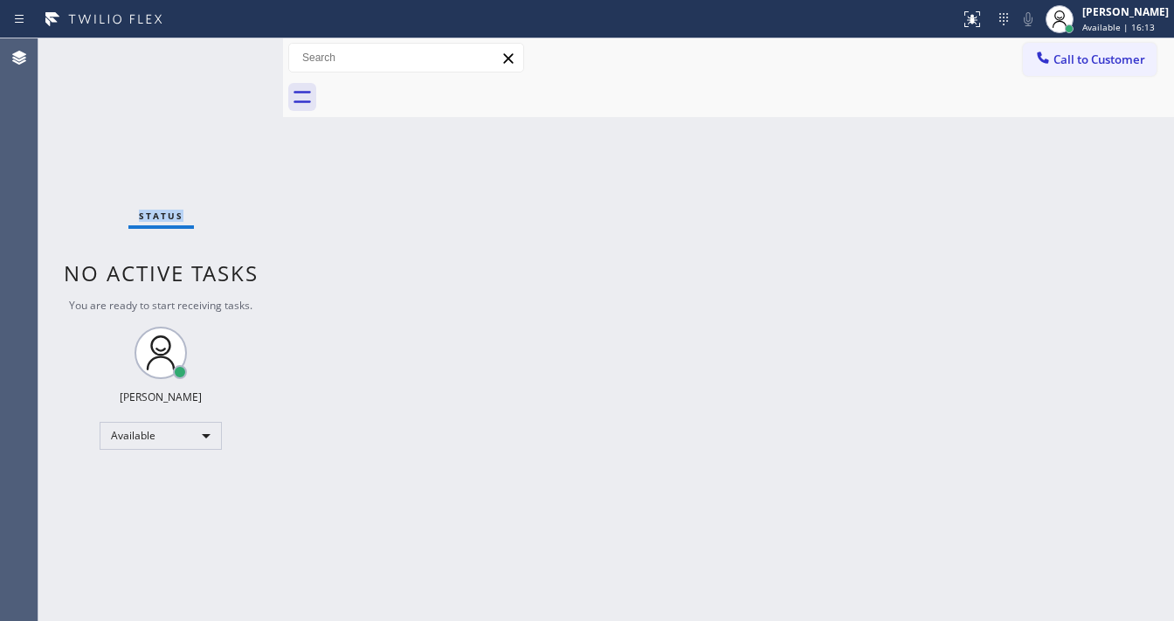
click at [236, 46] on div "Status No active tasks You are ready to start receiving tasks. [PERSON_NAME]" at bounding box center [160, 329] width 245 height 583
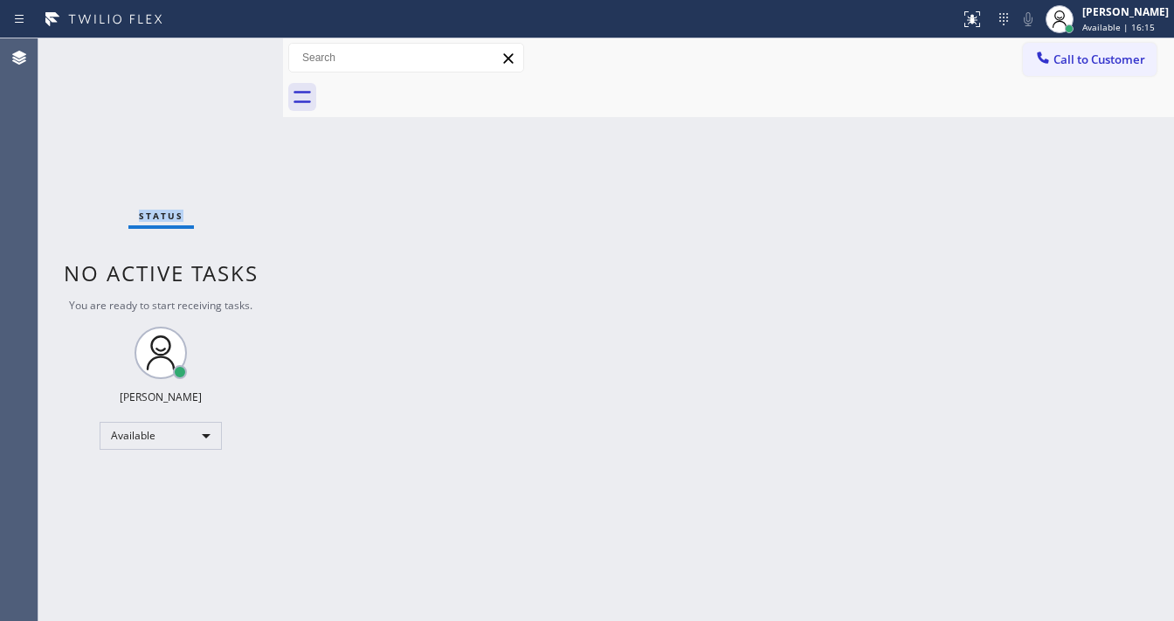
click at [236, 46] on div "Status No active tasks You are ready to start receiving tasks. [PERSON_NAME]" at bounding box center [160, 329] width 245 height 583
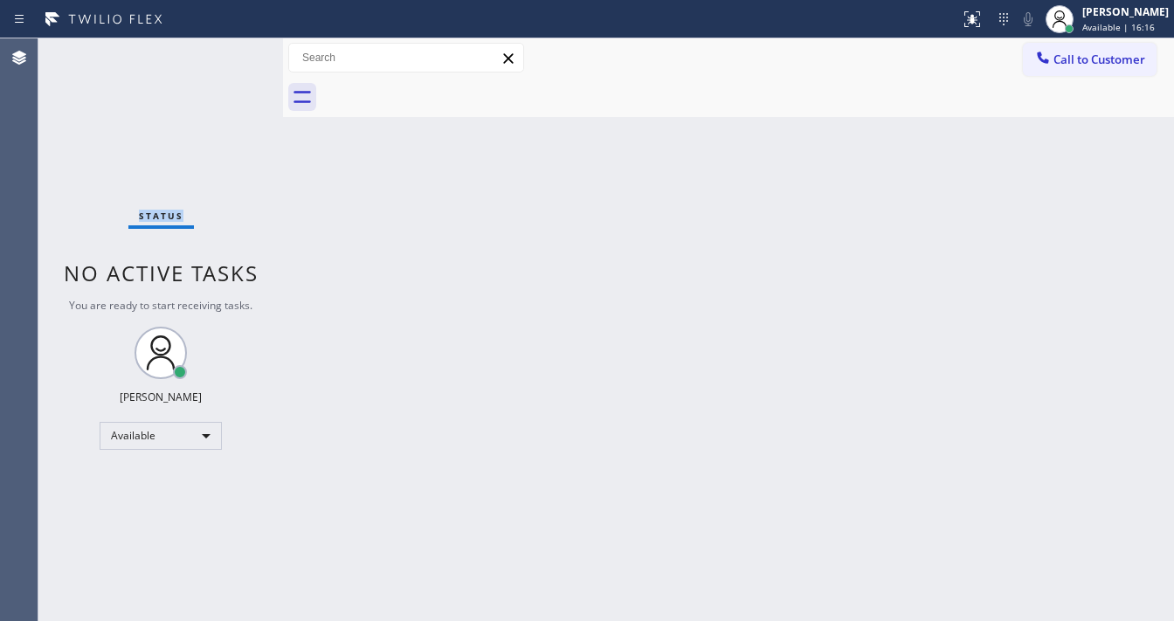
click at [236, 46] on div "Status No active tasks You are ready to start receiving tasks. [PERSON_NAME]" at bounding box center [160, 329] width 245 height 583
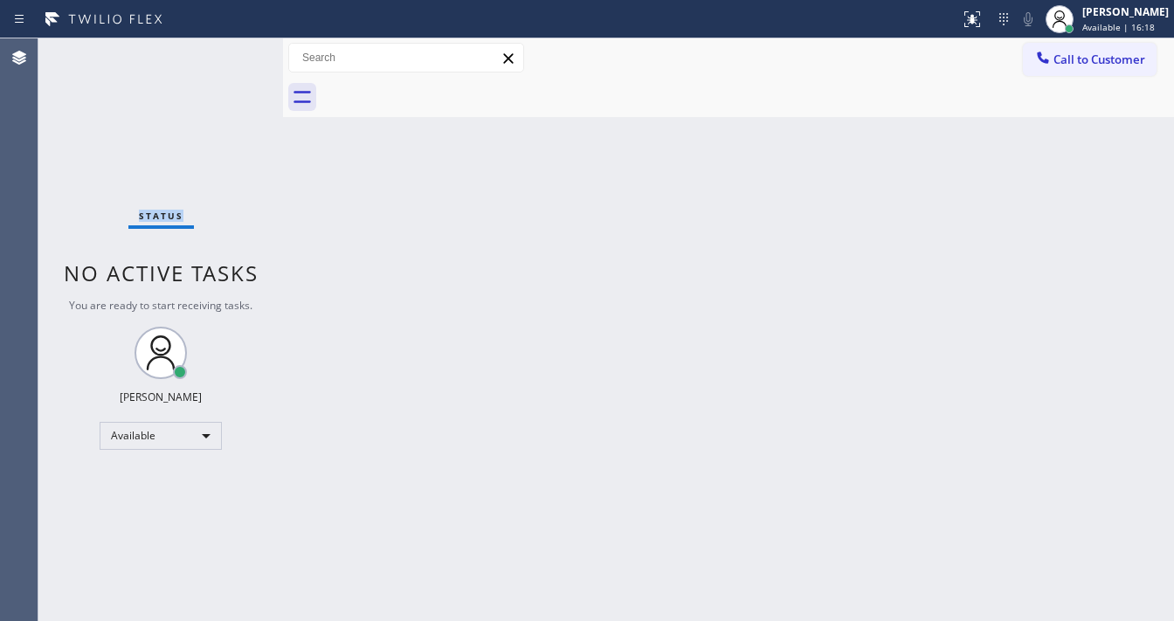
click at [236, 46] on div "Status No active tasks You are ready to start receiving tasks. [PERSON_NAME]" at bounding box center [160, 329] width 245 height 583
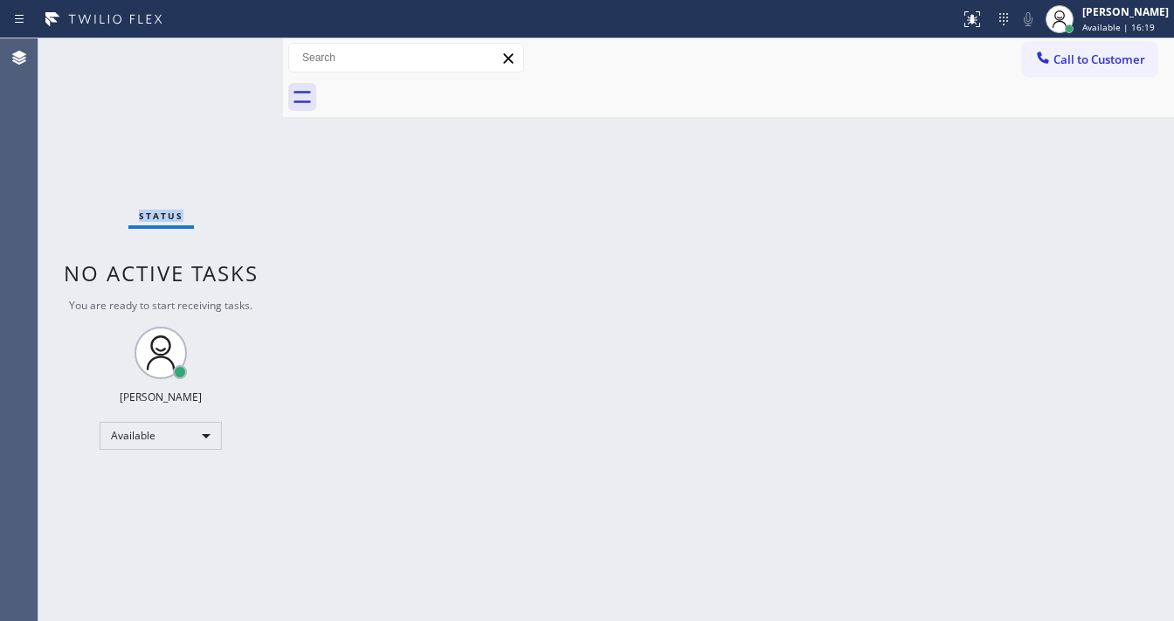
click at [236, 46] on div "Status No active tasks You are ready to start receiving tasks. [PERSON_NAME]" at bounding box center [160, 329] width 245 height 583
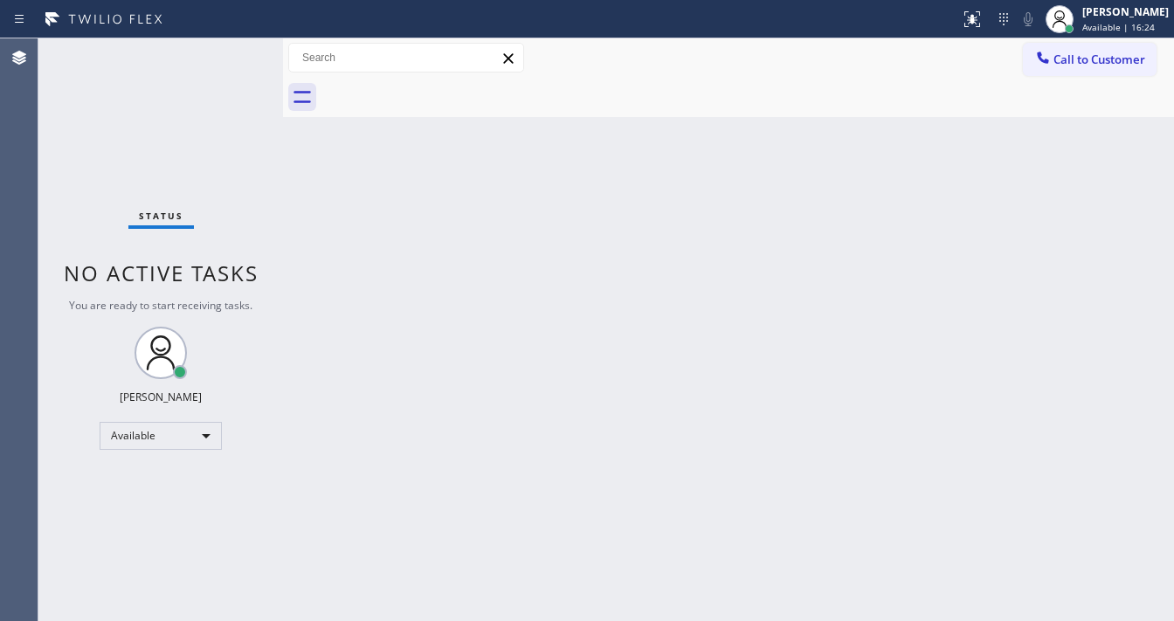
click at [236, 46] on div "Status No active tasks You are ready to start receiving tasks. [PERSON_NAME]" at bounding box center [160, 329] width 245 height 583
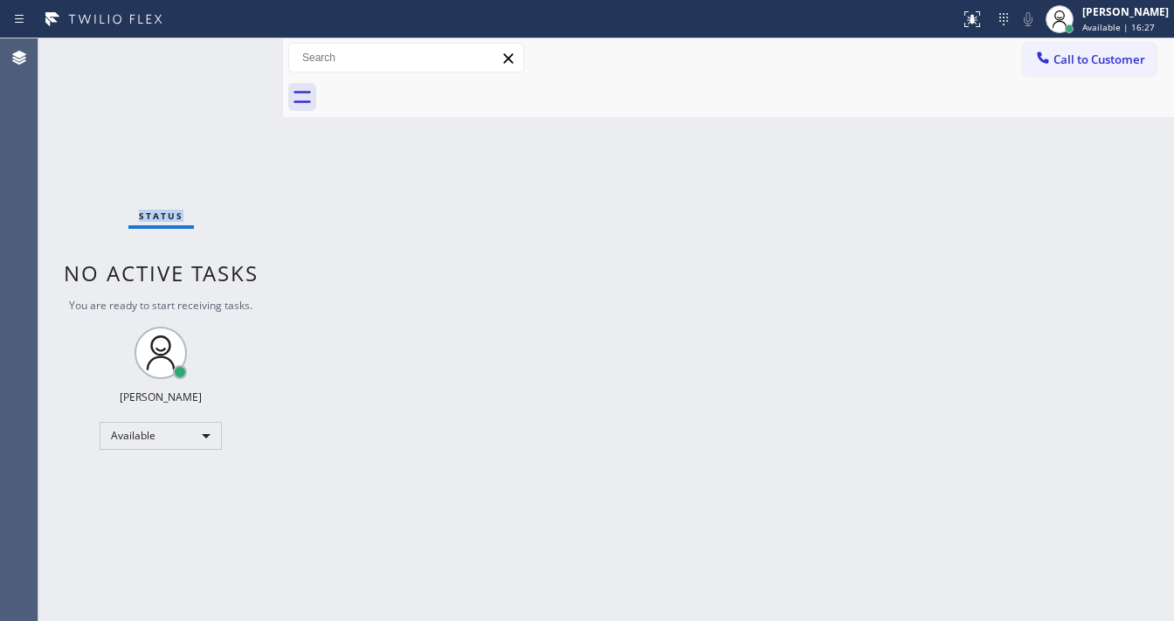
click at [236, 46] on div "Status No active tasks You are ready to start receiving tasks. [PERSON_NAME]" at bounding box center [160, 329] width 245 height 583
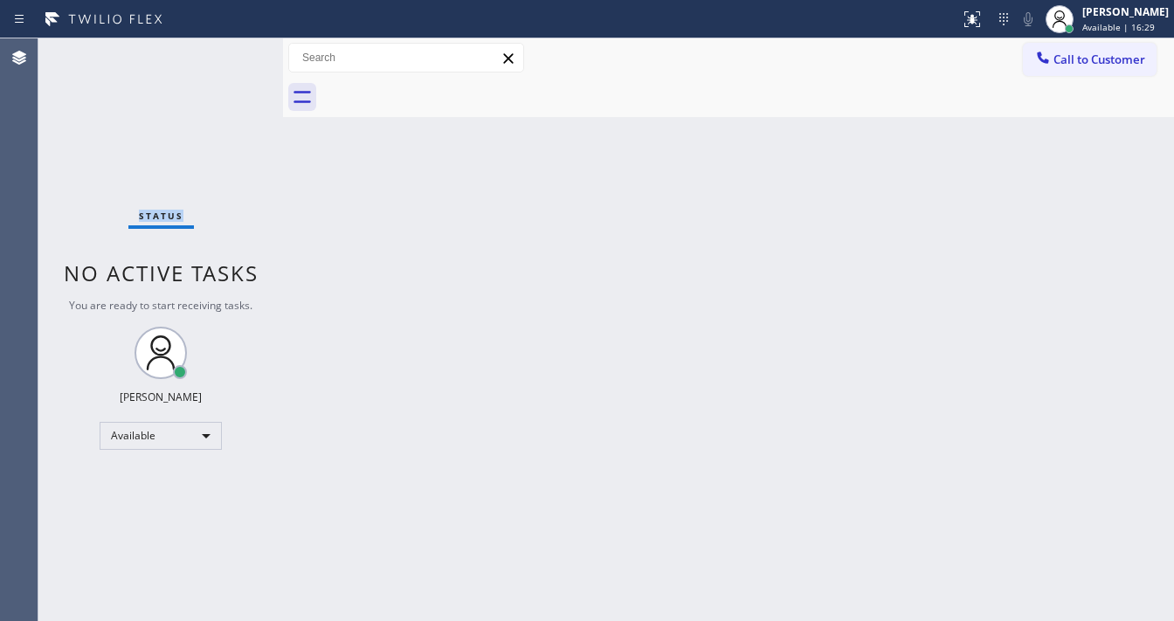
click at [236, 46] on div "Status No active tasks You are ready to start receiving tasks. [PERSON_NAME]" at bounding box center [160, 329] width 245 height 583
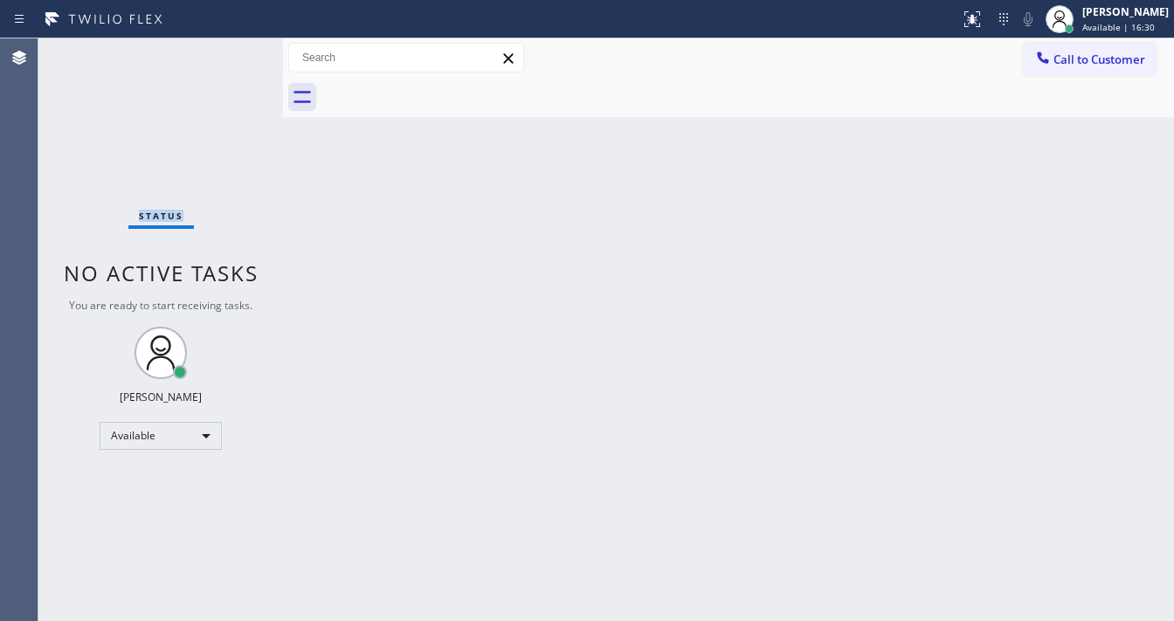
click at [236, 46] on div "Status No active tasks You are ready to start receiving tasks. [PERSON_NAME]" at bounding box center [160, 329] width 245 height 583
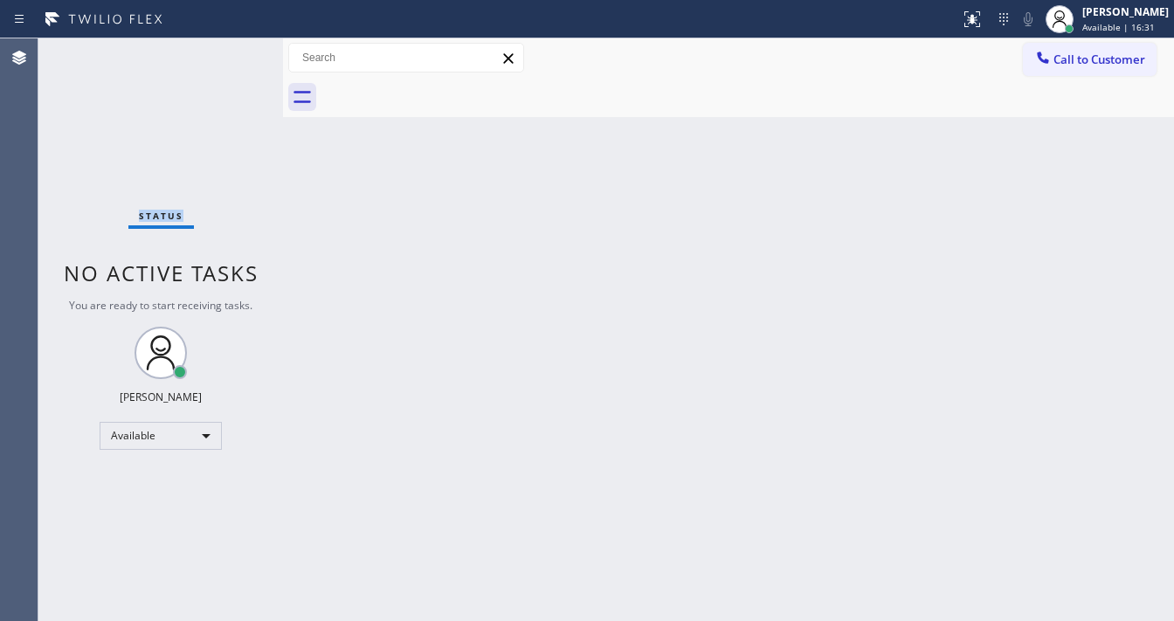
click at [236, 46] on div "Status No active tasks You are ready to start receiving tasks. [PERSON_NAME]" at bounding box center [160, 329] width 245 height 583
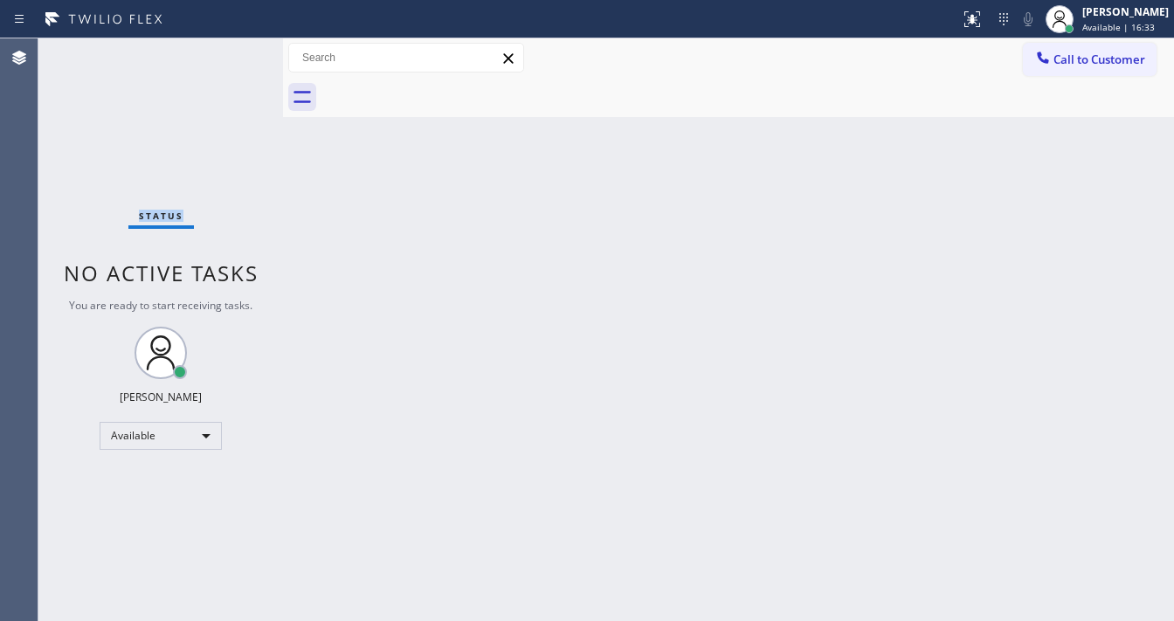
click at [236, 46] on div "Status No active tasks You are ready to start receiving tasks. [PERSON_NAME]" at bounding box center [160, 329] width 245 height 583
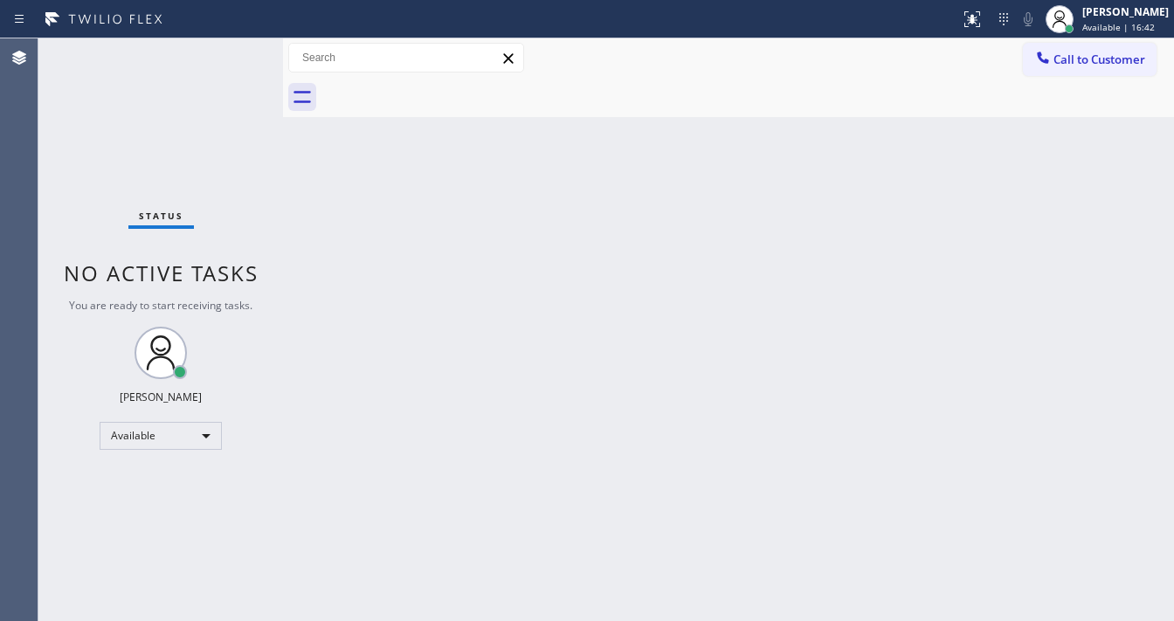
click at [236, 46] on div "Status No active tasks You are ready to start receiving tasks. [PERSON_NAME]" at bounding box center [160, 329] width 245 height 583
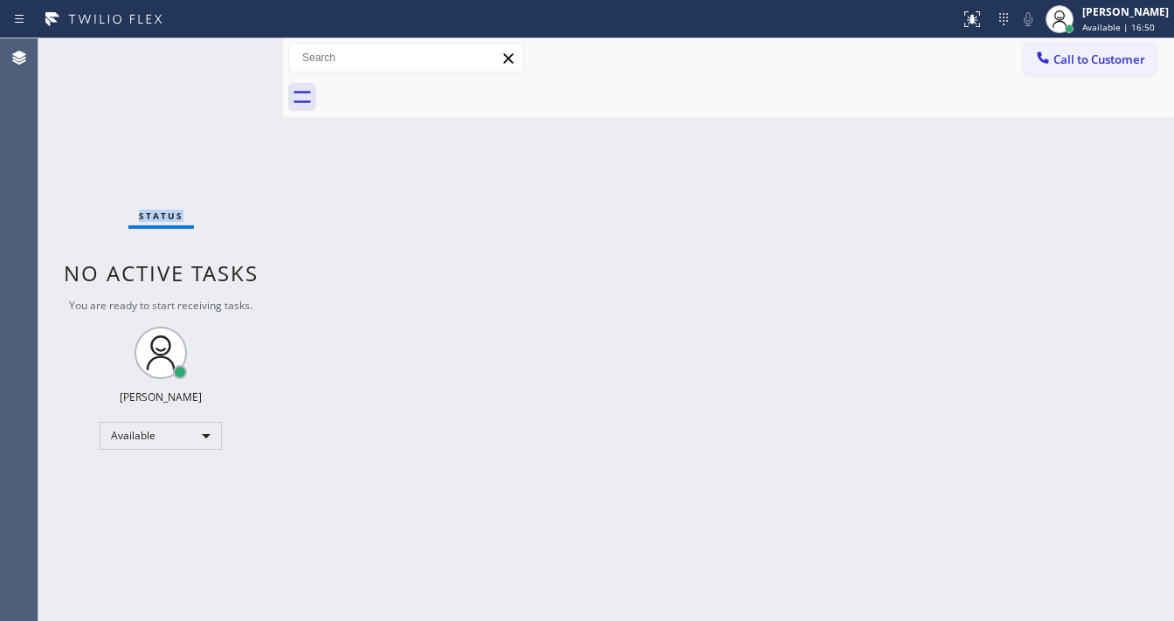
click at [236, 46] on div "Status No active tasks You are ready to start receiving tasks. [PERSON_NAME]" at bounding box center [160, 329] width 245 height 583
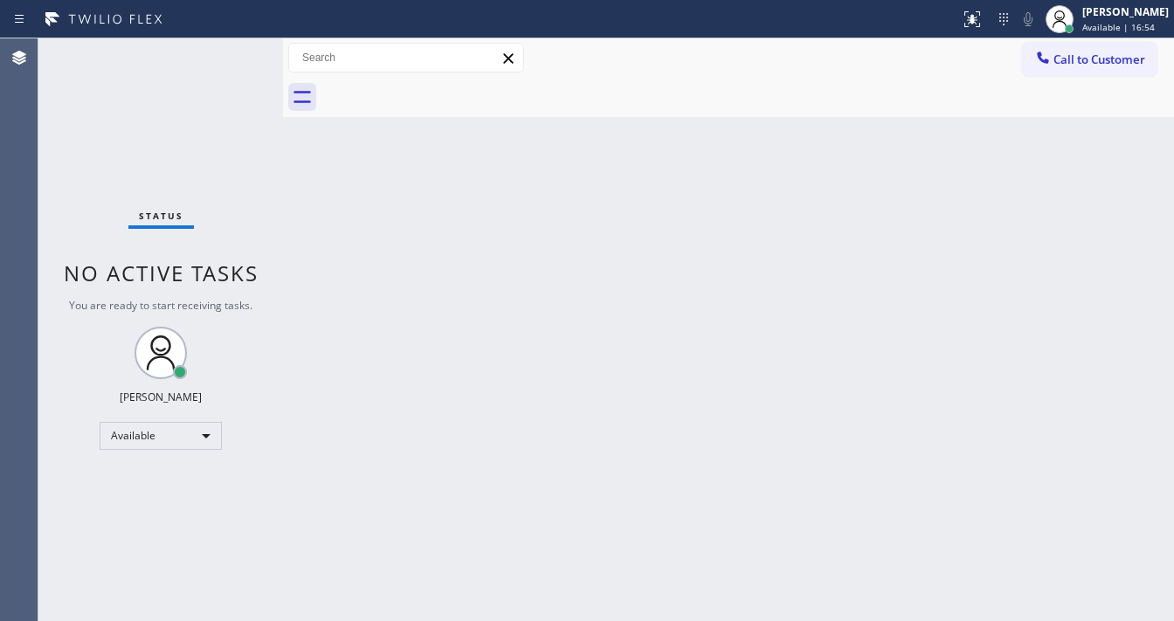
click at [236, 46] on div "Status No active tasks You are ready to start receiving tasks. [PERSON_NAME]" at bounding box center [160, 329] width 245 height 583
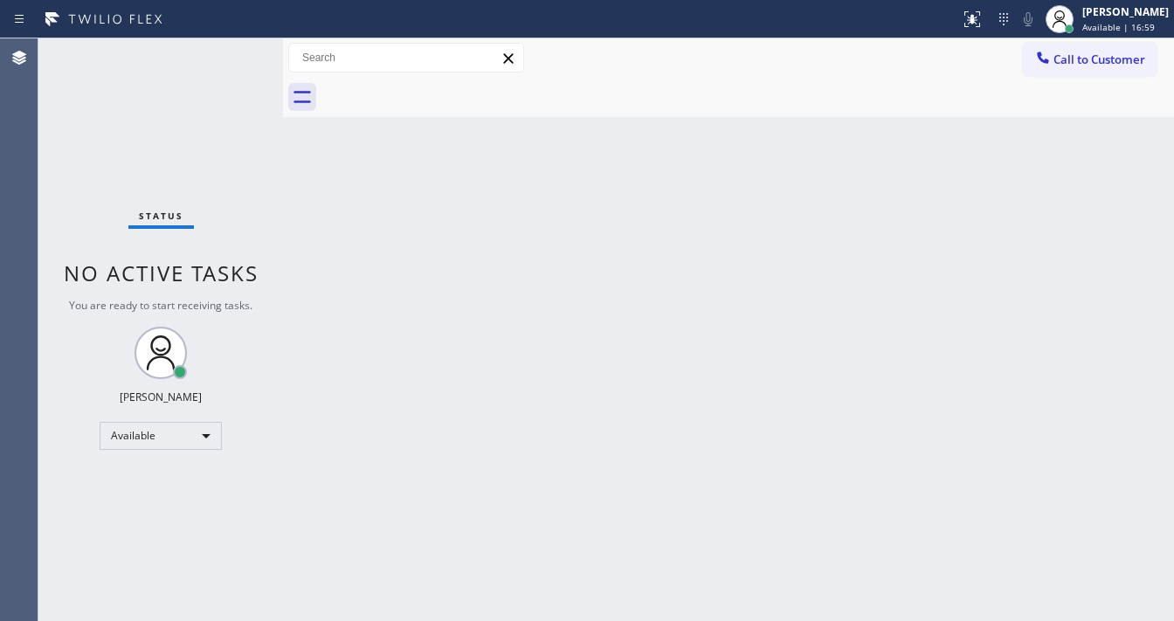
click at [236, 46] on div "Status No active tasks You are ready to start receiving tasks. [PERSON_NAME]" at bounding box center [160, 329] width 245 height 583
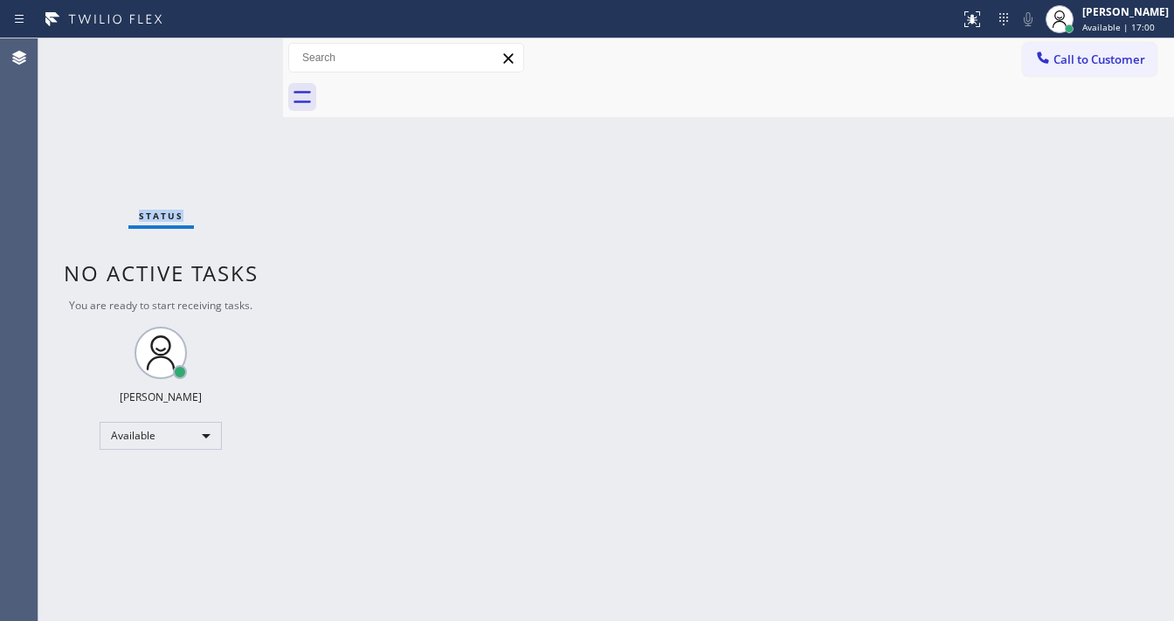
click at [236, 46] on div "Status No active tasks You are ready to start receiving tasks. [PERSON_NAME]" at bounding box center [160, 329] width 245 height 583
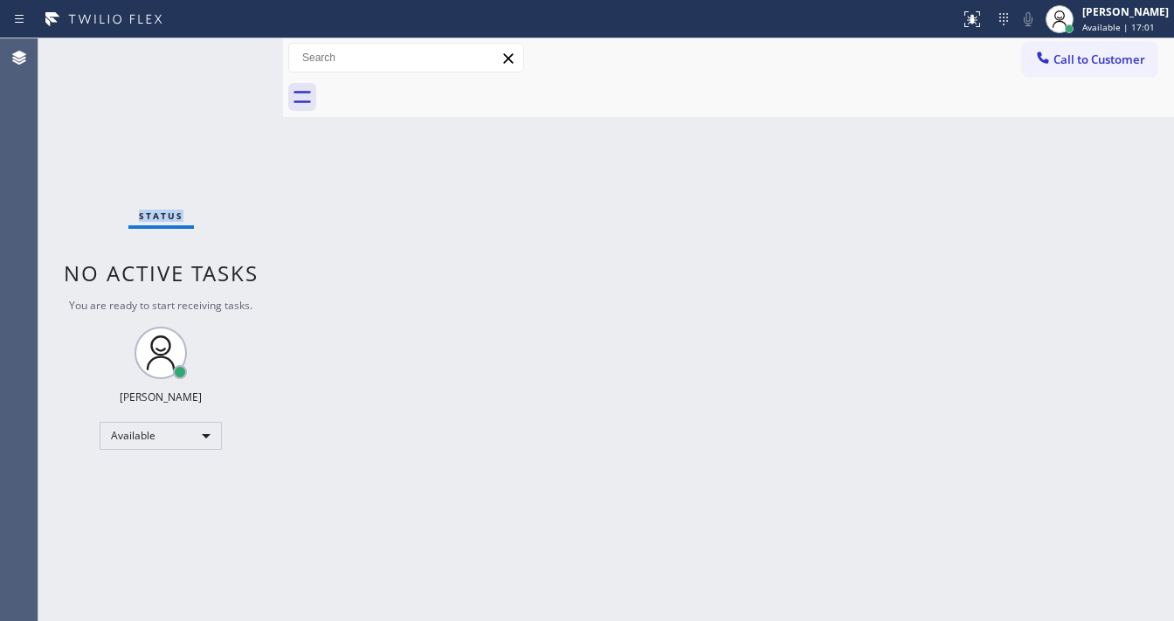
click at [236, 46] on div "Status No active tasks You are ready to start receiving tasks. [PERSON_NAME]" at bounding box center [160, 329] width 245 height 583
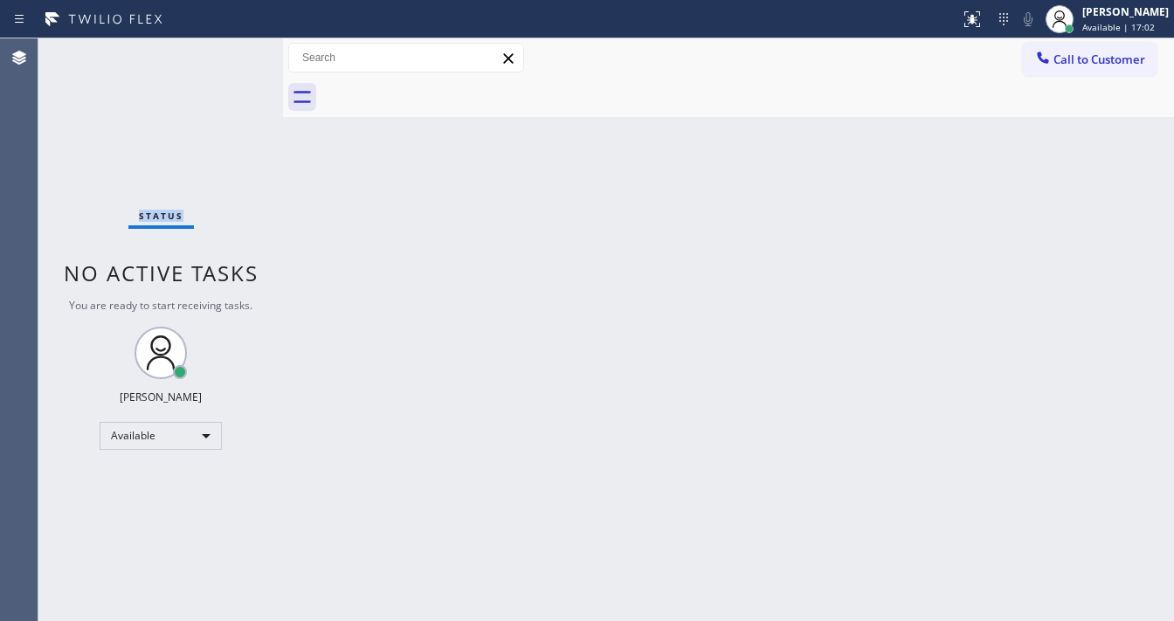
click at [236, 46] on div "Status No active tasks You are ready to start receiving tasks. [PERSON_NAME]" at bounding box center [160, 329] width 245 height 583
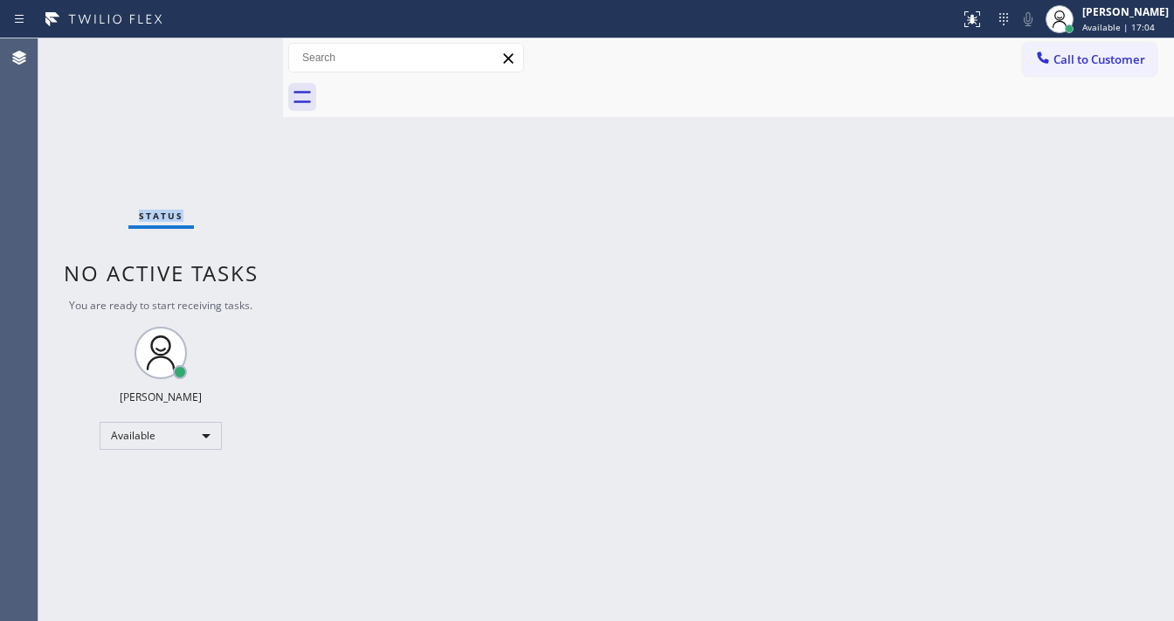
click at [236, 46] on div "Status No active tasks You are ready to start receiving tasks. [PERSON_NAME]" at bounding box center [160, 329] width 245 height 583
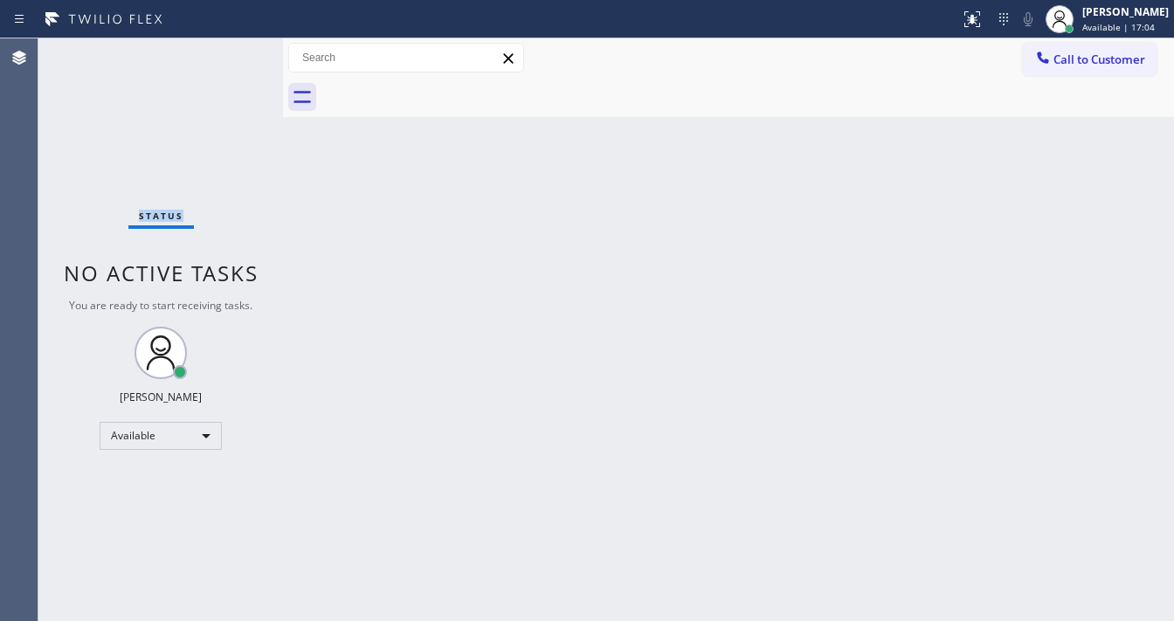
click at [236, 46] on div "Status No active tasks You are ready to start receiving tasks. [PERSON_NAME]" at bounding box center [160, 329] width 245 height 583
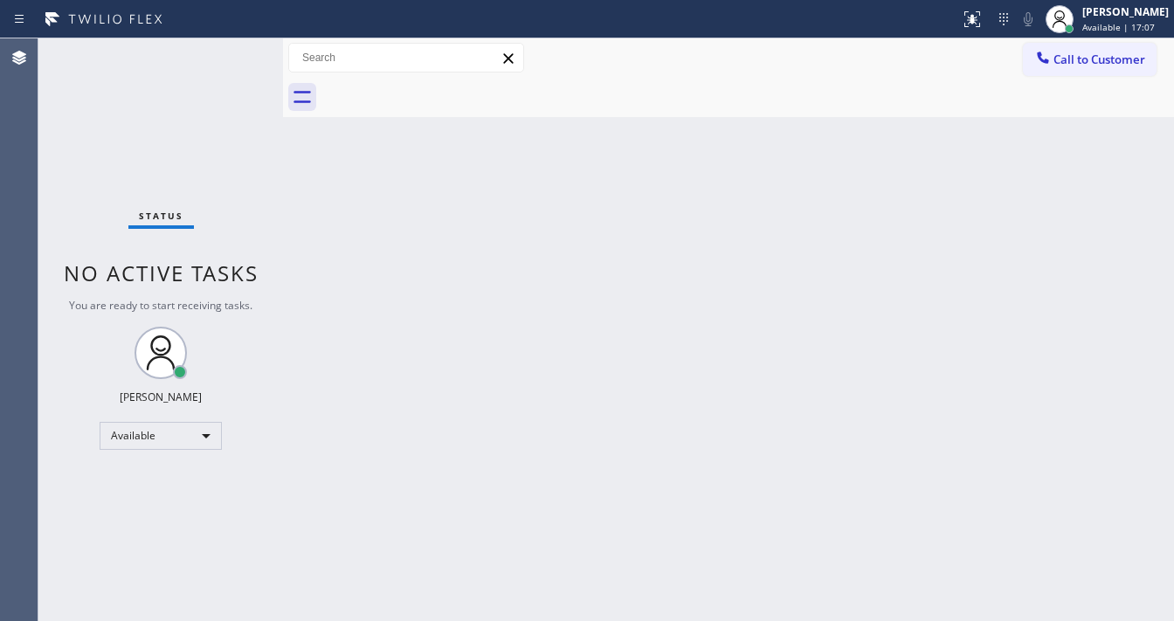
click at [236, 46] on div "Status No active tasks You are ready to start receiving tasks. [PERSON_NAME]" at bounding box center [160, 329] width 245 height 583
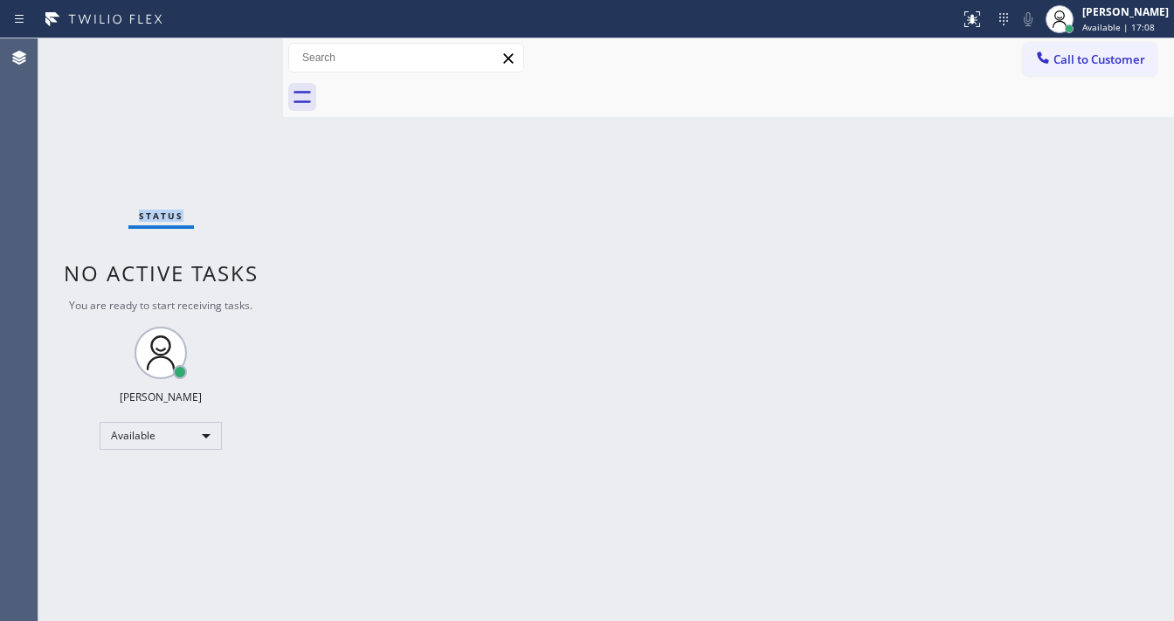
click at [236, 46] on div "Status No active tasks You are ready to start receiving tasks. [PERSON_NAME]" at bounding box center [160, 329] width 245 height 583
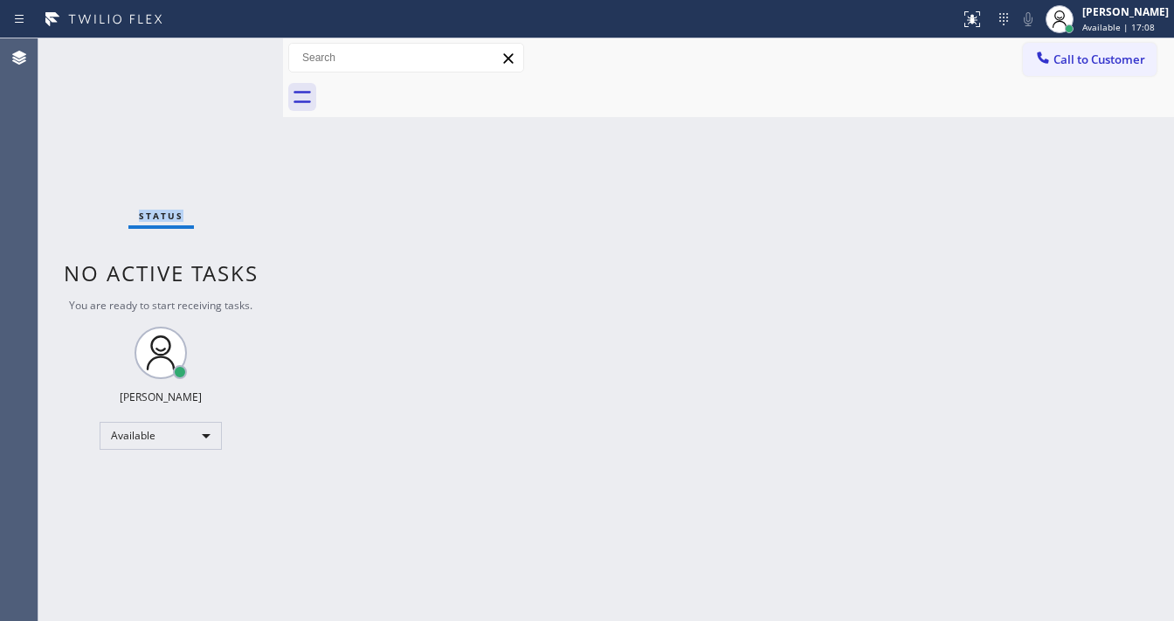
click at [236, 46] on div "Status No active tasks You are ready to start receiving tasks. [PERSON_NAME]" at bounding box center [160, 329] width 245 height 583
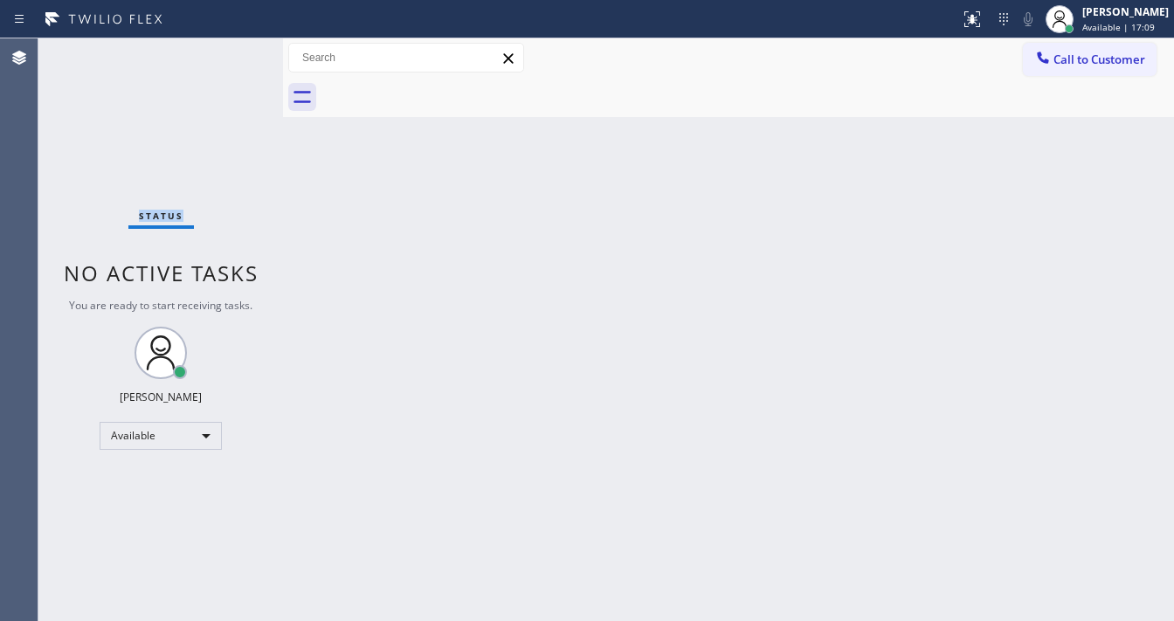
click at [236, 46] on div "Status No active tasks You are ready to start receiving tasks. [PERSON_NAME]" at bounding box center [160, 329] width 245 height 583
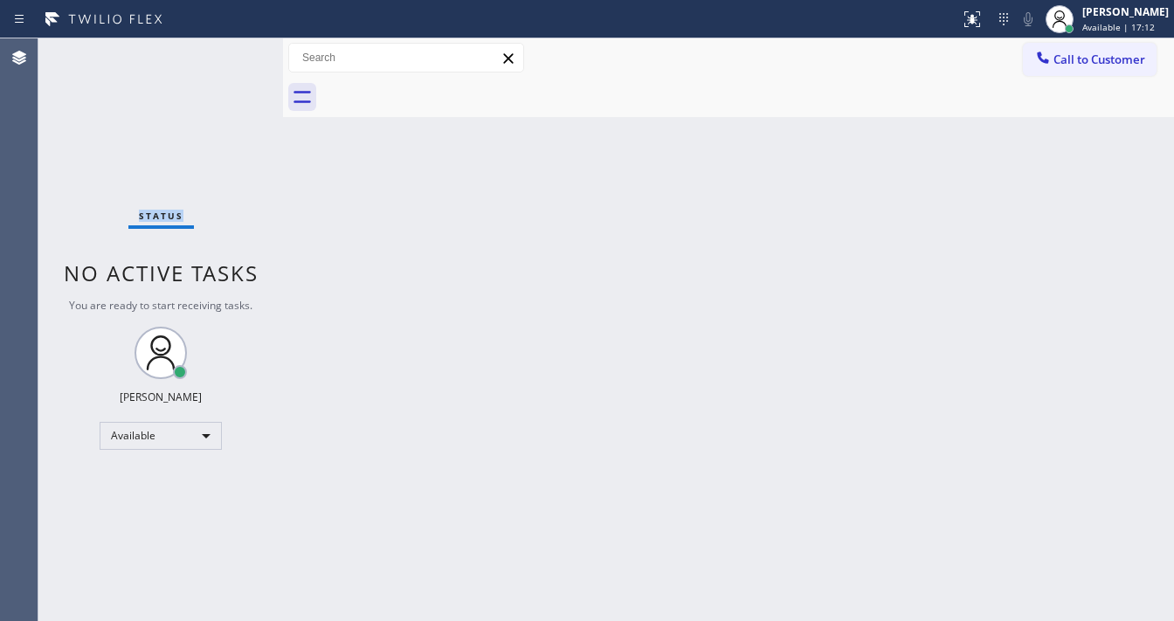
click at [236, 46] on div "Status No active tasks You are ready to start receiving tasks. [PERSON_NAME]" at bounding box center [160, 329] width 245 height 583
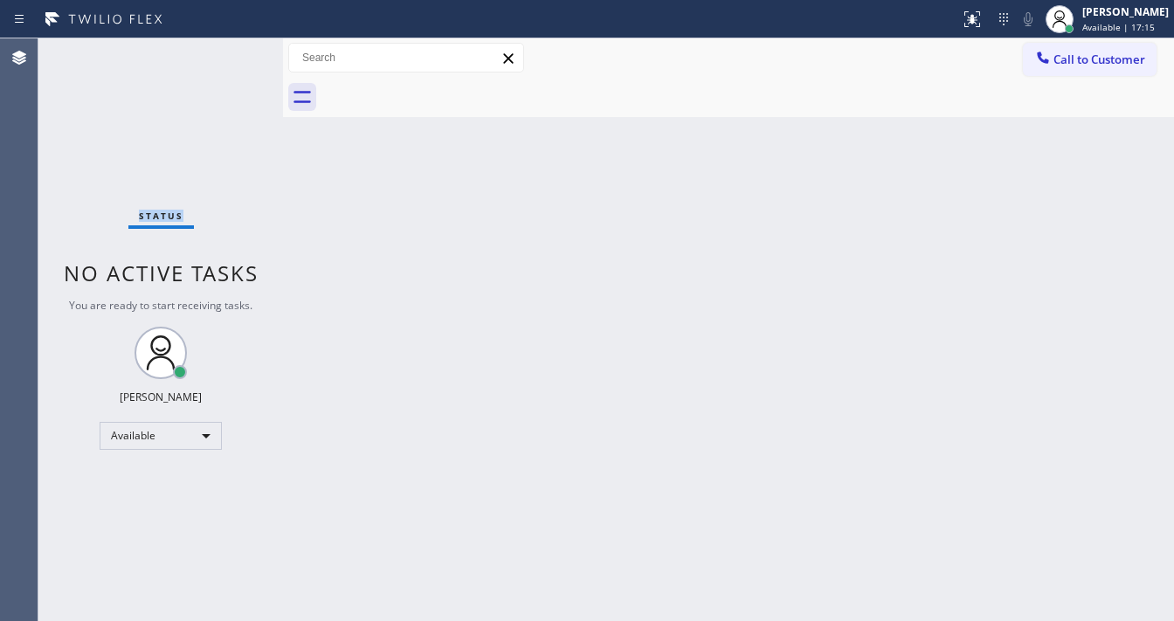
click at [236, 46] on div "Status No active tasks You are ready to start receiving tasks. [PERSON_NAME]" at bounding box center [160, 329] width 245 height 583
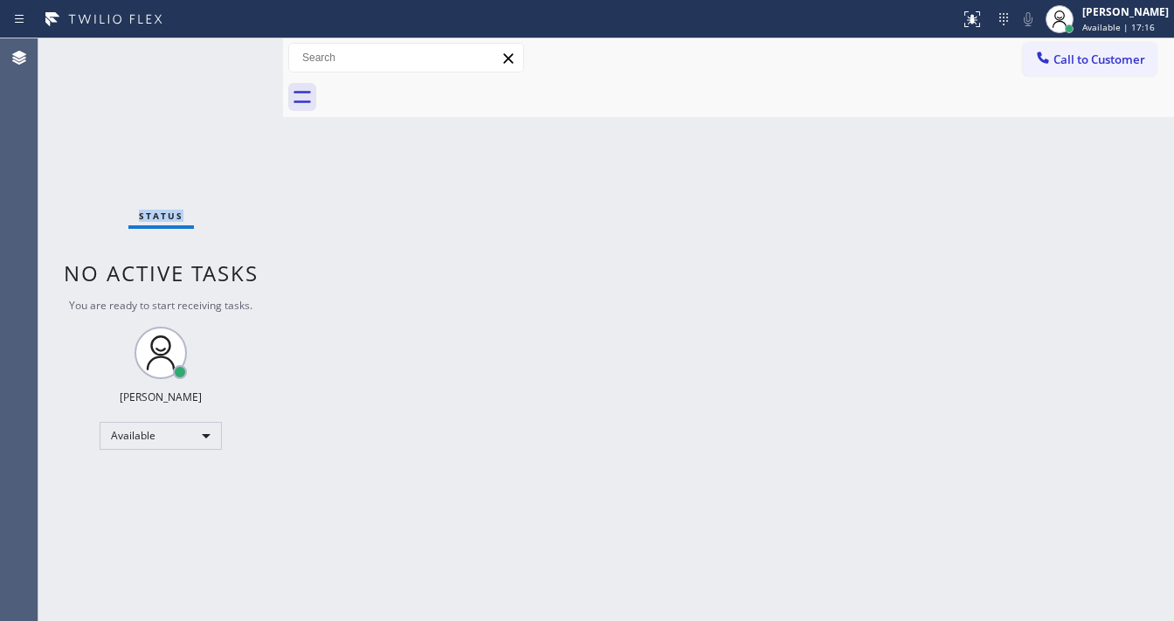
click at [236, 46] on div "Status No active tasks You are ready to start receiving tasks. [PERSON_NAME]" at bounding box center [160, 329] width 245 height 583
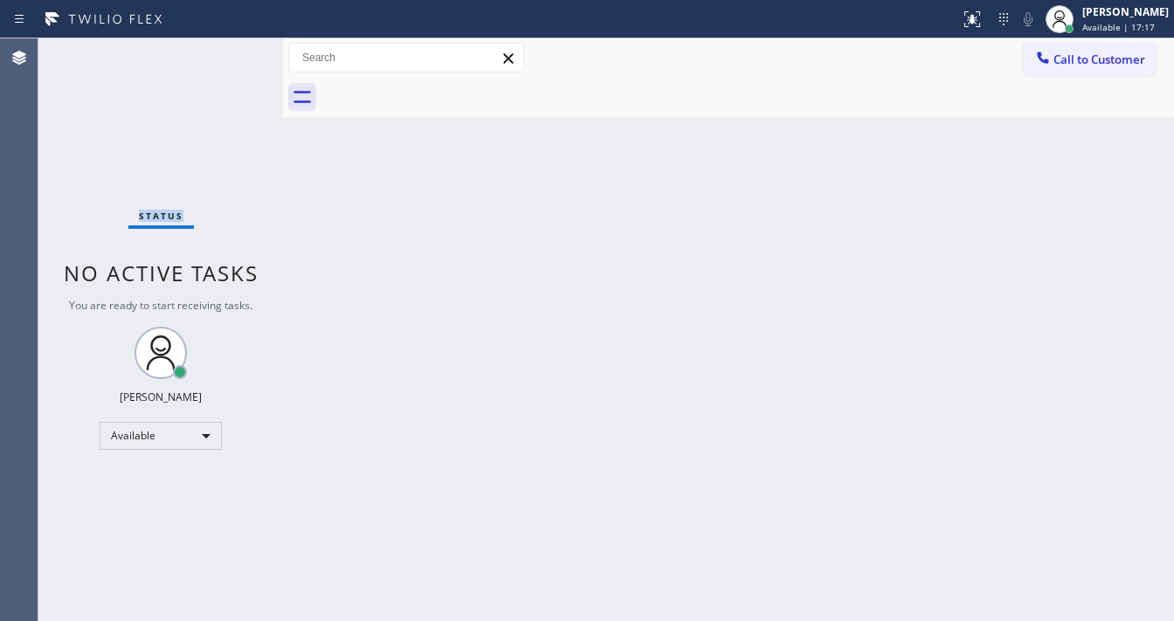
click at [236, 46] on div "Status No active tasks You are ready to start receiving tasks. [PERSON_NAME]" at bounding box center [160, 329] width 245 height 583
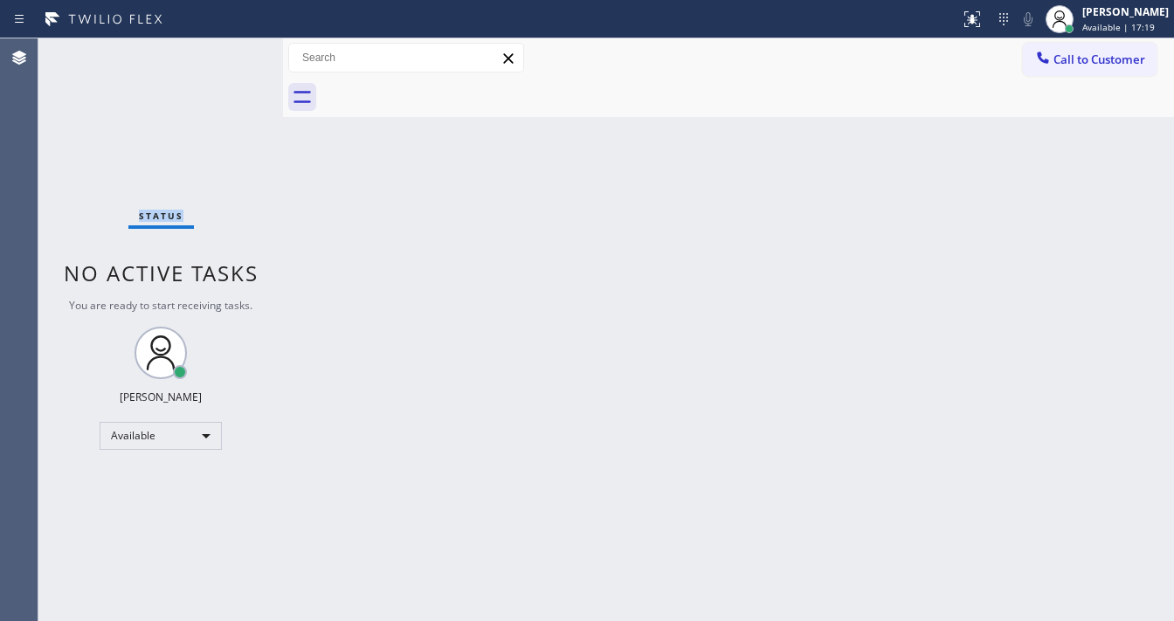
click at [236, 46] on div "Status No active tasks You are ready to start receiving tasks. [PERSON_NAME]" at bounding box center [160, 329] width 245 height 583
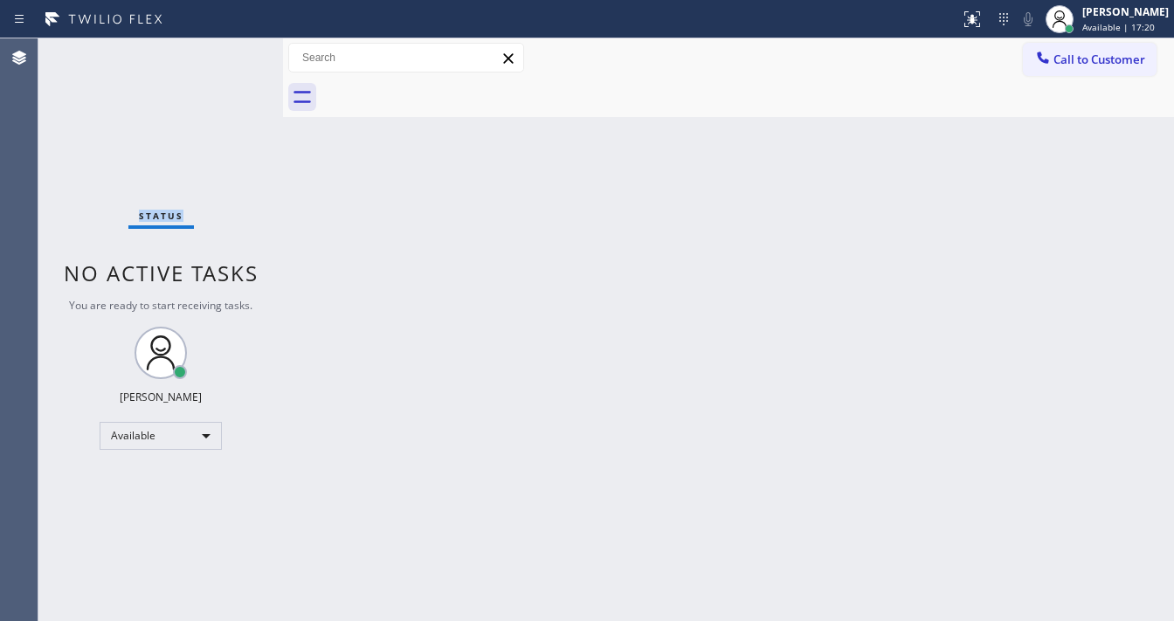
click at [236, 46] on div "Status No active tasks You are ready to start receiving tasks. [PERSON_NAME]" at bounding box center [160, 329] width 245 height 583
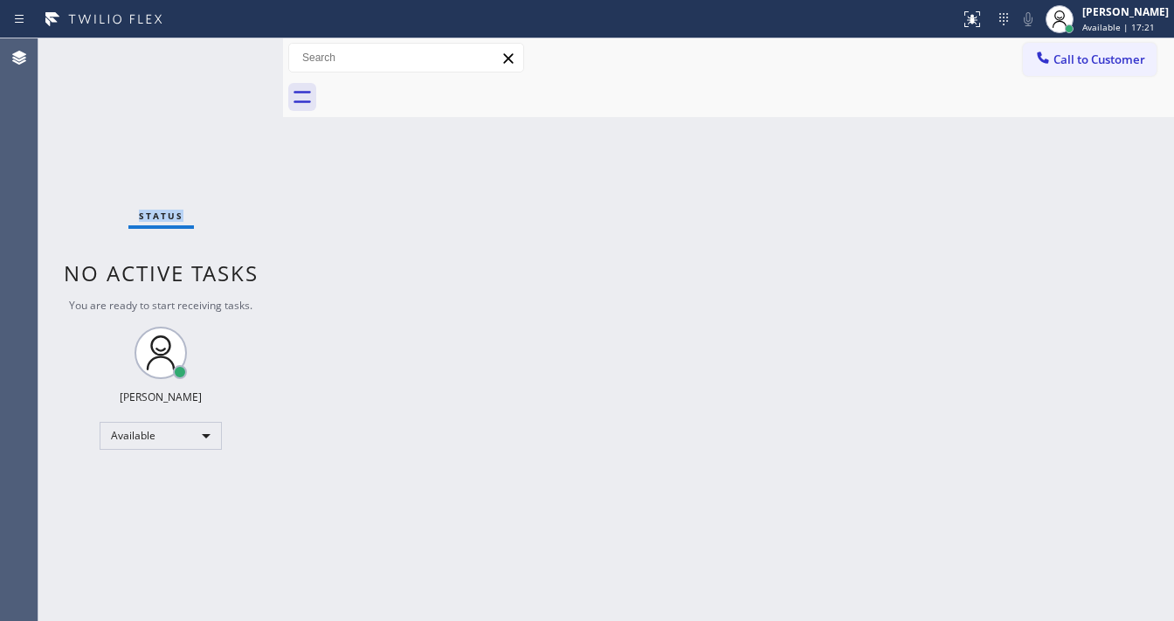
click at [236, 46] on div "Status No active tasks You are ready to start receiving tasks. [PERSON_NAME]" at bounding box center [160, 329] width 245 height 583
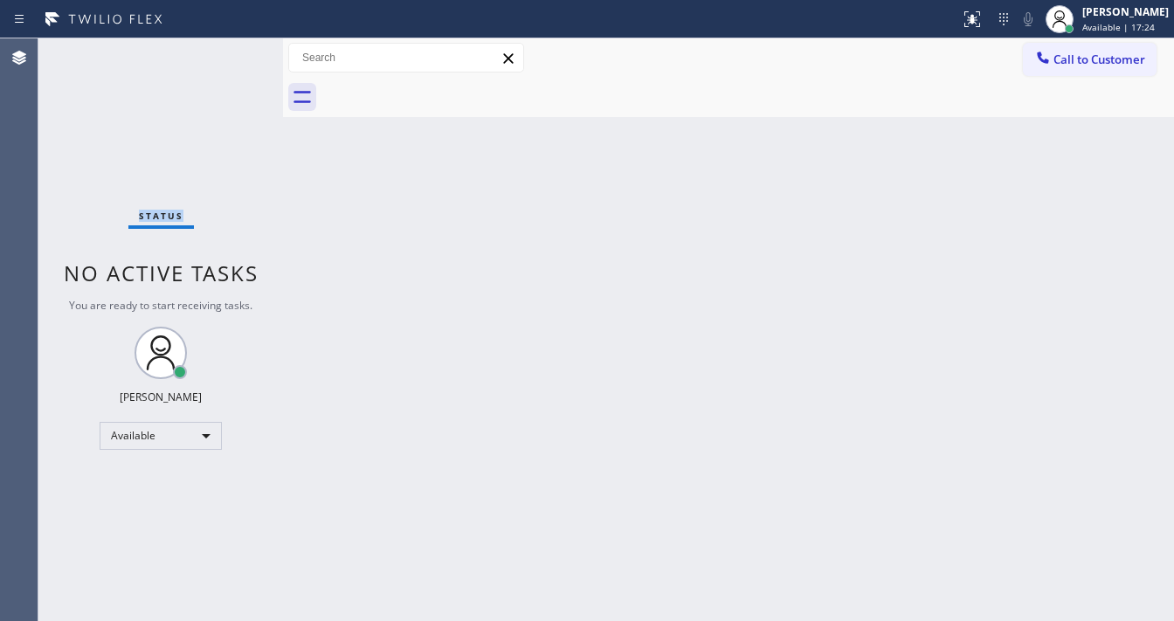
click at [236, 46] on div "Status No active tasks You are ready to start receiving tasks. [PERSON_NAME]" at bounding box center [160, 329] width 245 height 583
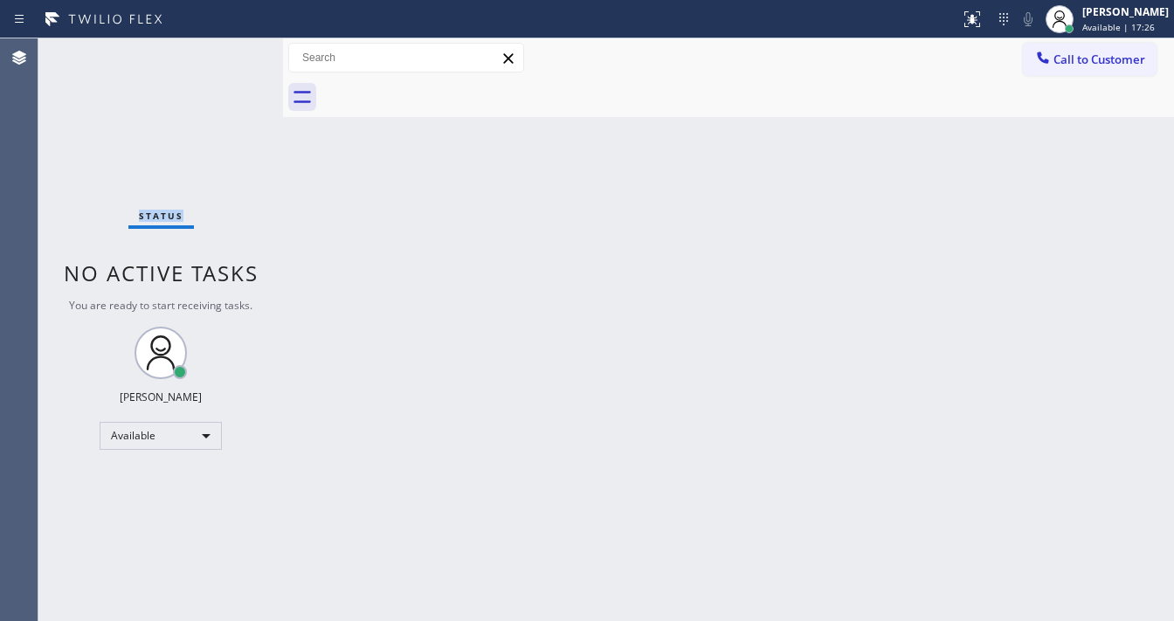
click at [236, 46] on div "Status No active tasks You are ready to start receiving tasks. [PERSON_NAME]" at bounding box center [160, 329] width 245 height 583
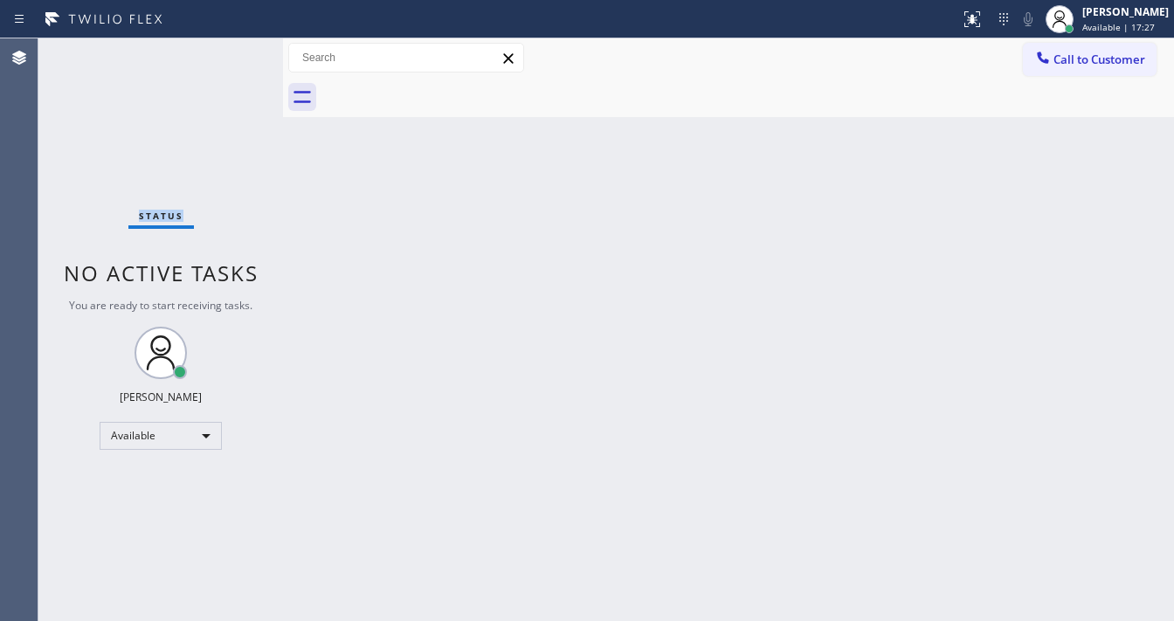
click at [236, 46] on div "Status No active tasks You are ready to start receiving tasks. [PERSON_NAME]" at bounding box center [160, 329] width 245 height 583
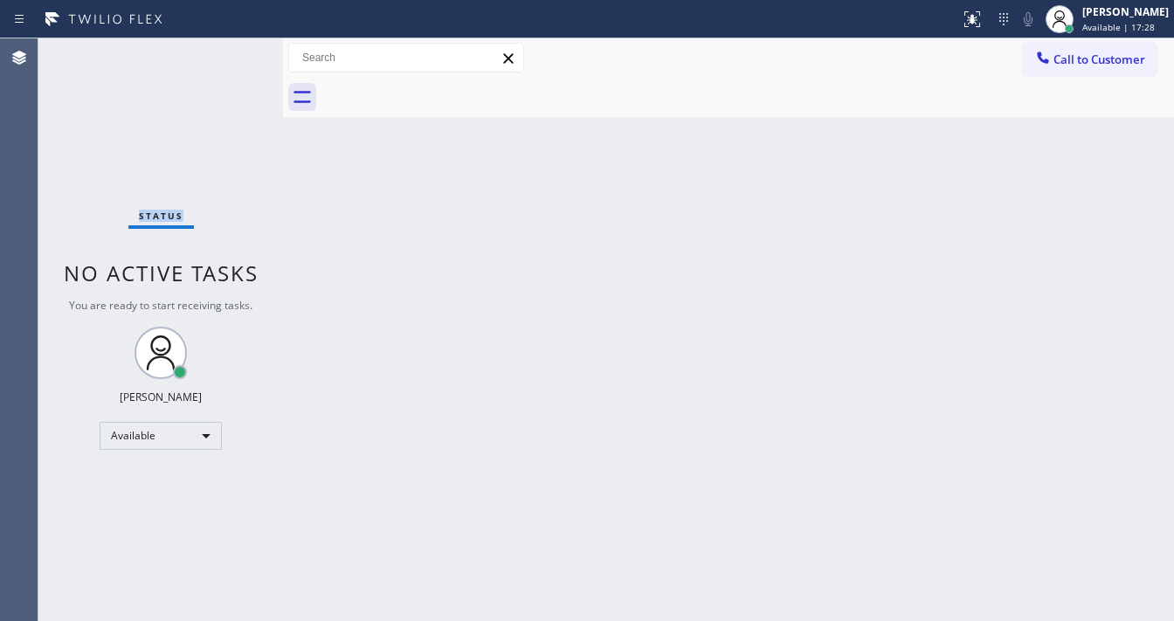
click at [236, 46] on div "Status No active tasks You are ready to start receiving tasks. [PERSON_NAME]" at bounding box center [160, 329] width 245 height 583
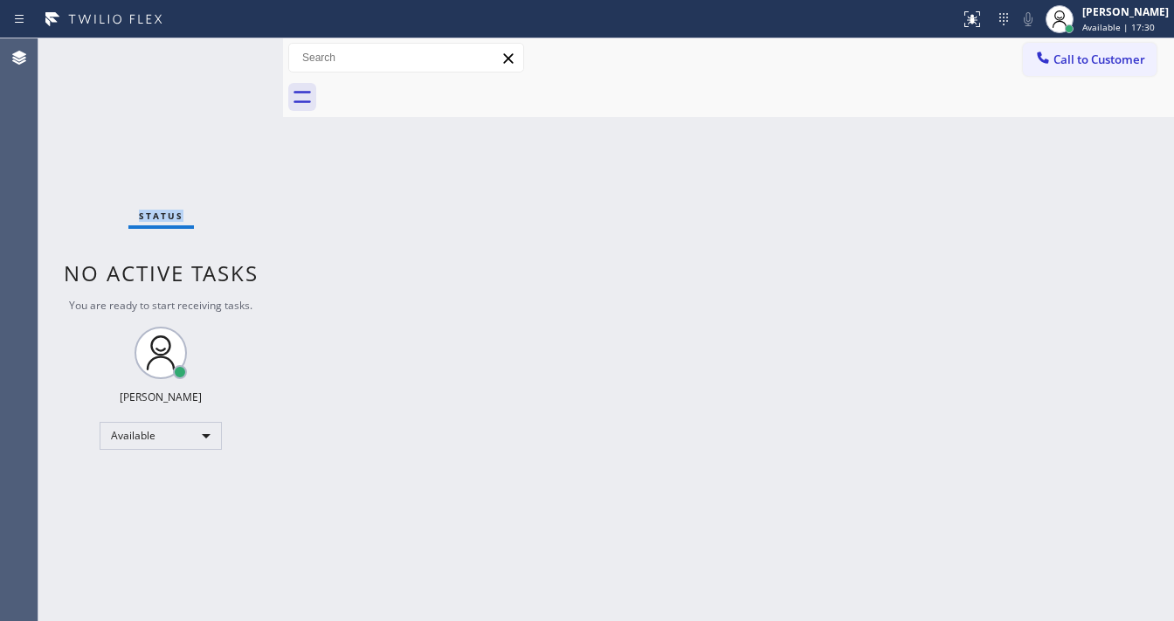
click at [236, 46] on div "Status No active tasks You are ready to start receiving tasks. [PERSON_NAME]" at bounding box center [160, 329] width 245 height 583
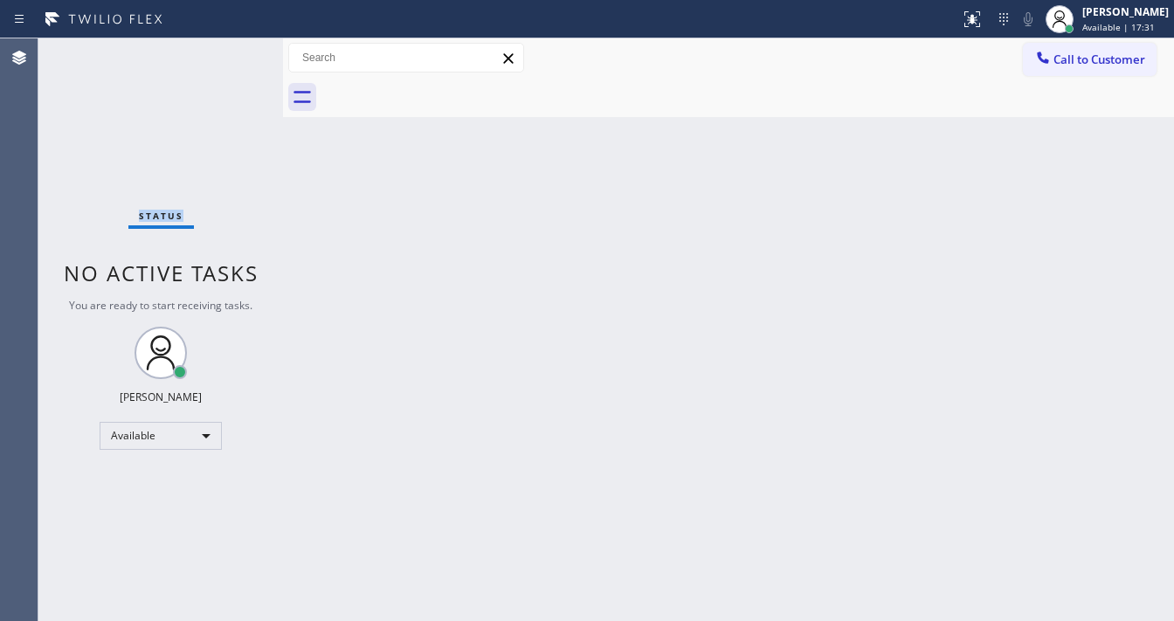
click at [236, 46] on div "Status No active tasks You are ready to start receiving tasks. [PERSON_NAME]" at bounding box center [160, 329] width 245 height 583
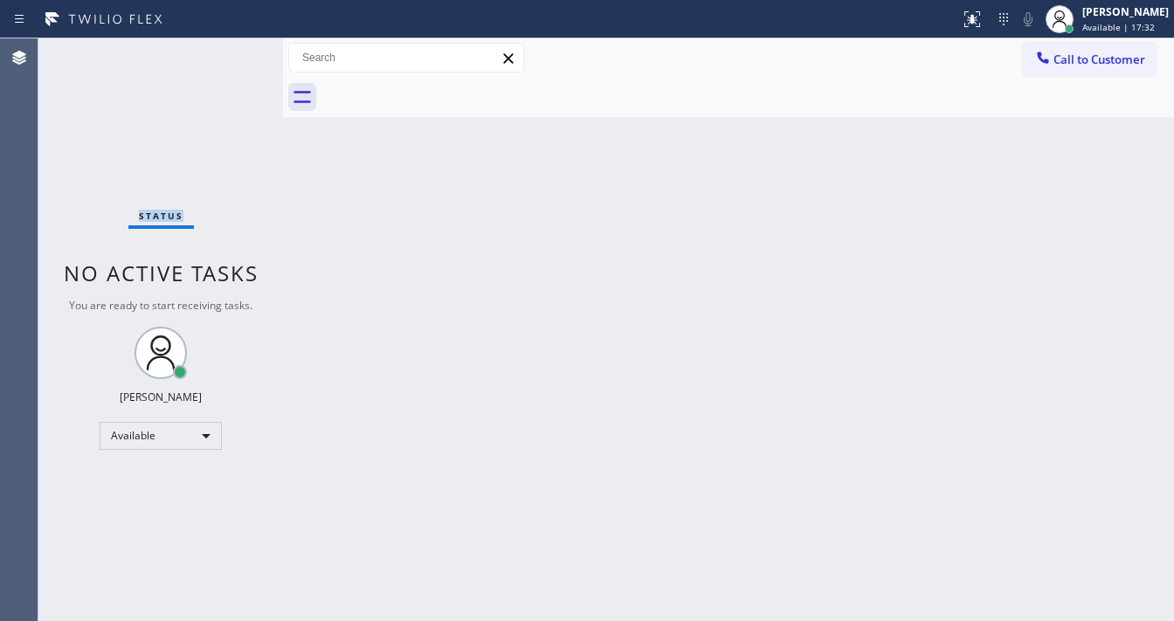
click at [236, 46] on div "Status No active tasks You are ready to start receiving tasks. [PERSON_NAME]" at bounding box center [160, 329] width 245 height 583
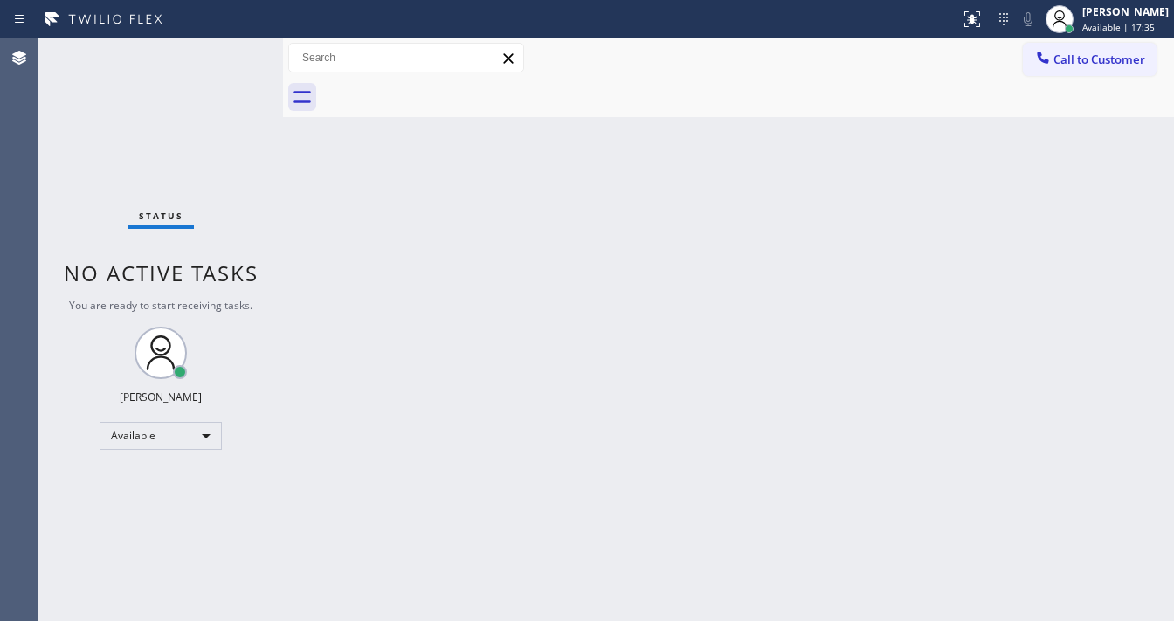
click at [236, 46] on div "Status No active tasks You are ready to start receiving tasks. [PERSON_NAME]" at bounding box center [160, 329] width 245 height 583
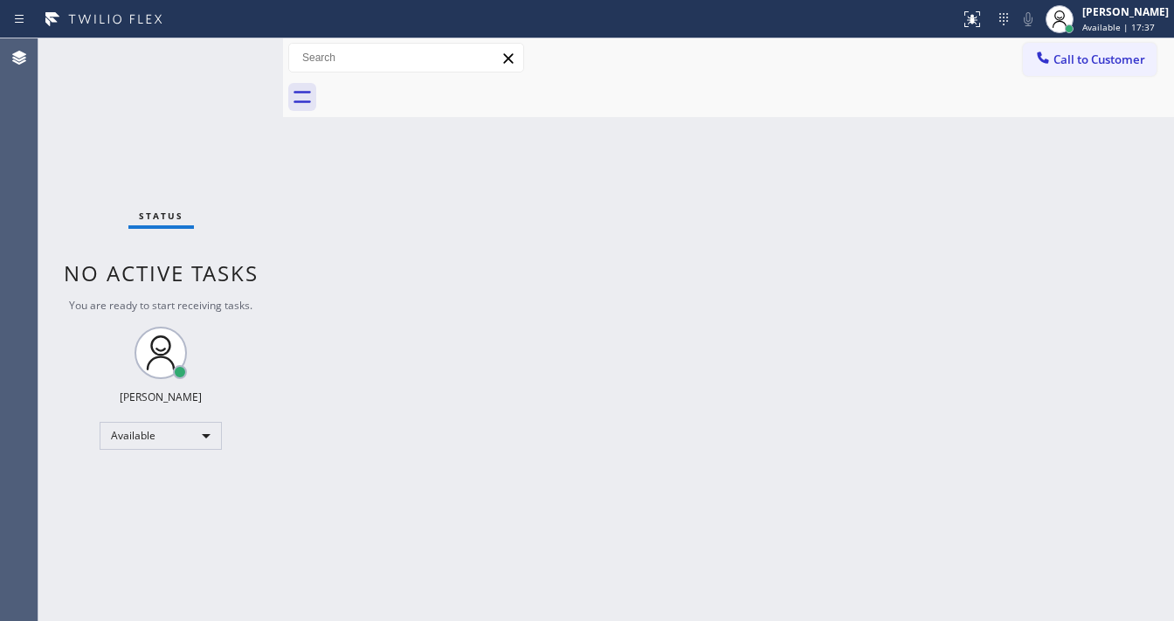
click at [236, 46] on div "Status No active tasks You are ready to start receiving tasks. [PERSON_NAME]" at bounding box center [160, 329] width 245 height 583
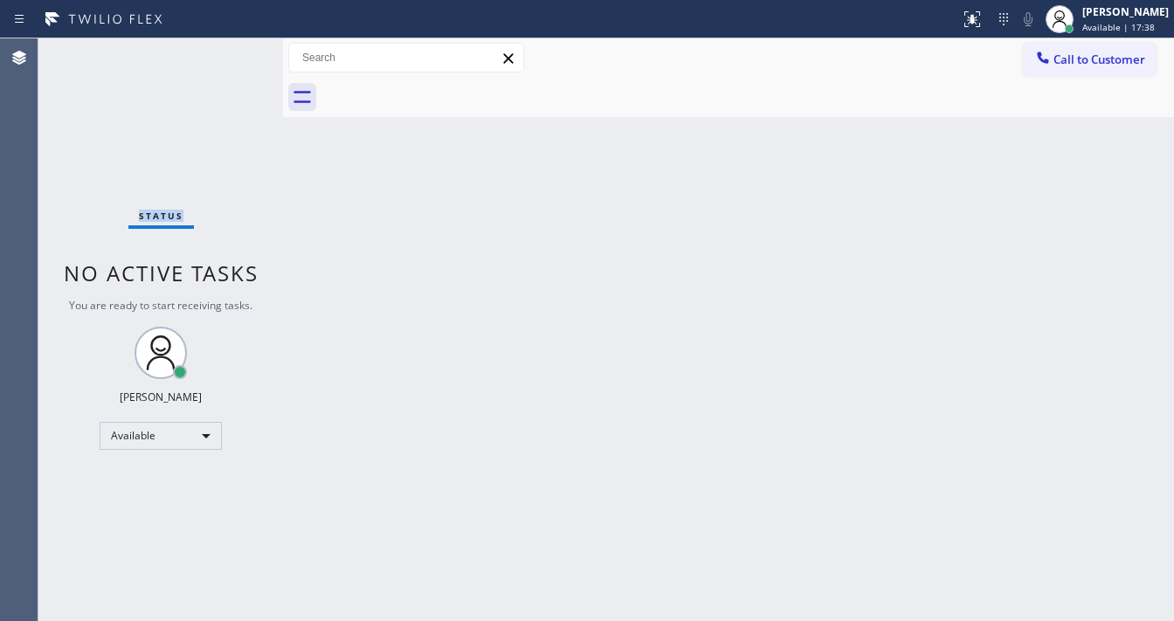
click at [236, 46] on div "Status No active tasks You are ready to start receiving tasks. [PERSON_NAME]" at bounding box center [160, 329] width 245 height 583
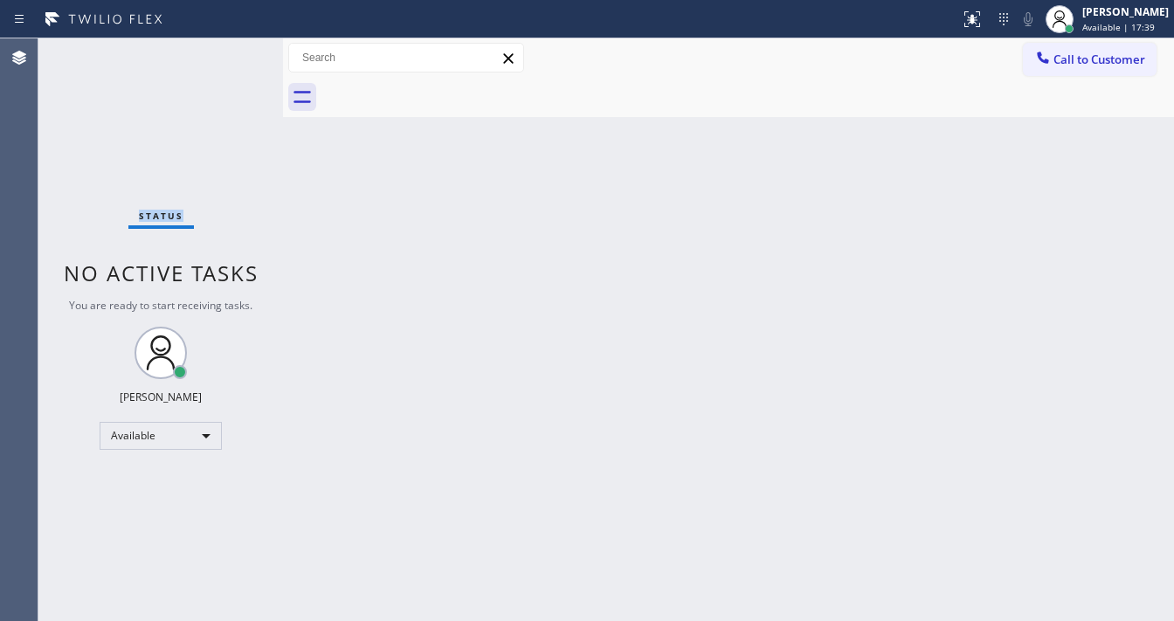
click at [236, 46] on div "Status No active tasks You are ready to start receiving tasks. [PERSON_NAME]" at bounding box center [160, 329] width 245 height 583
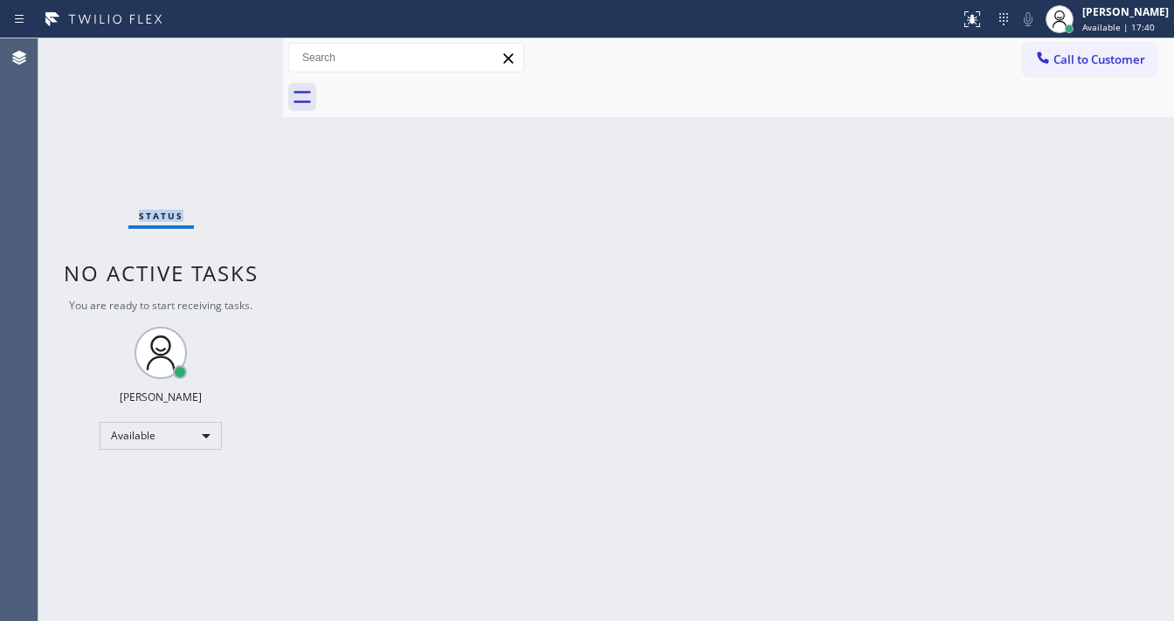
click at [236, 46] on div "Status No active tasks You are ready to start receiving tasks. [PERSON_NAME]" at bounding box center [160, 329] width 245 height 583
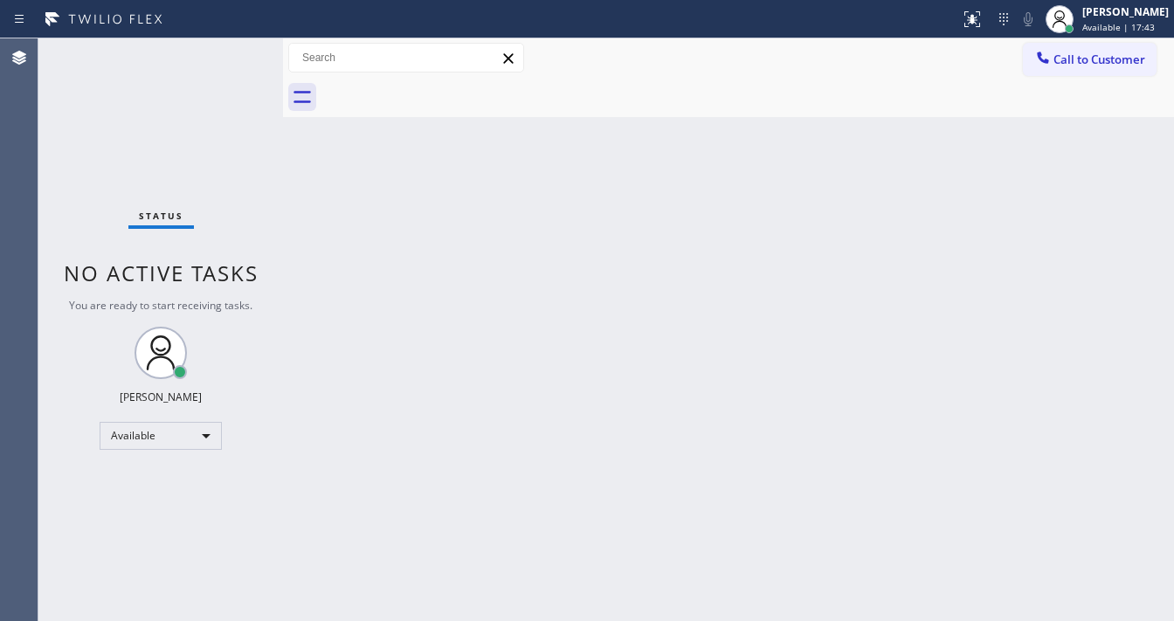
click at [236, 46] on div "Status No active tasks You are ready to start receiving tasks. [PERSON_NAME]" at bounding box center [160, 329] width 245 height 583
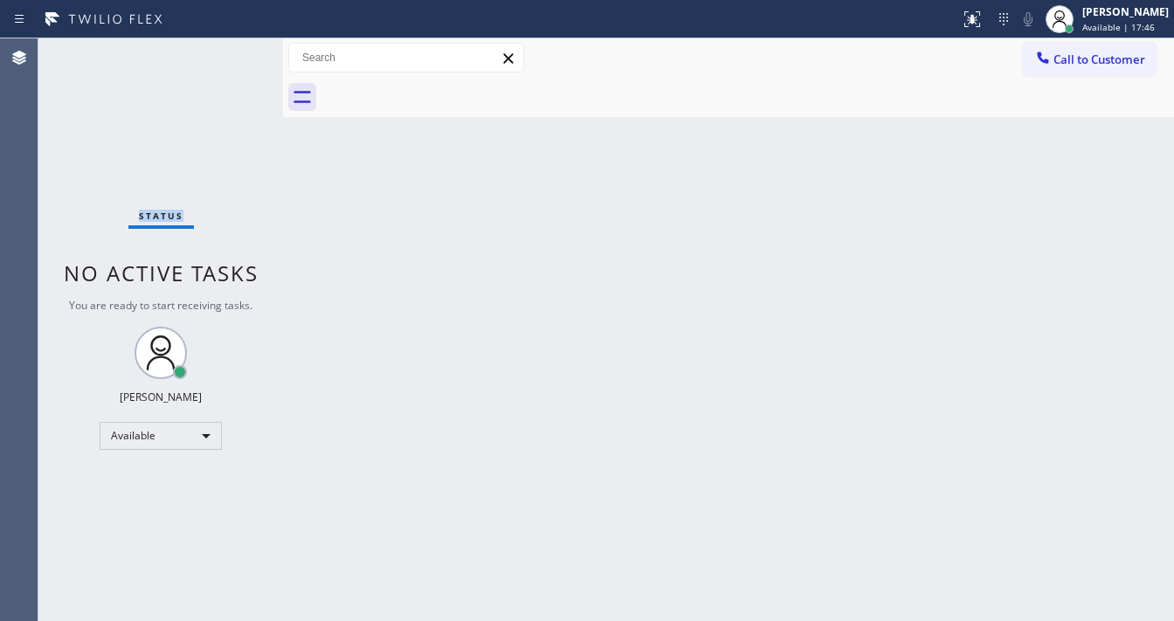
click at [236, 46] on div "Status No active tasks You are ready to start receiving tasks. [PERSON_NAME]" at bounding box center [160, 329] width 245 height 583
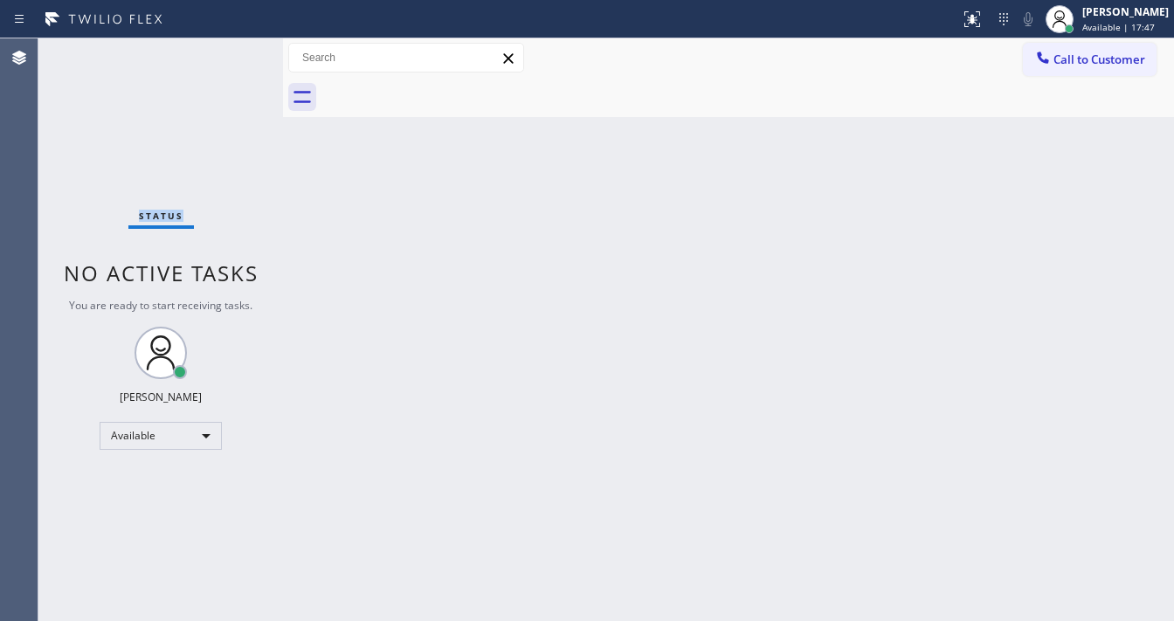
click at [236, 46] on div "Status No active tasks You are ready to start receiving tasks. [PERSON_NAME]" at bounding box center [160, 329] width 245 height 583
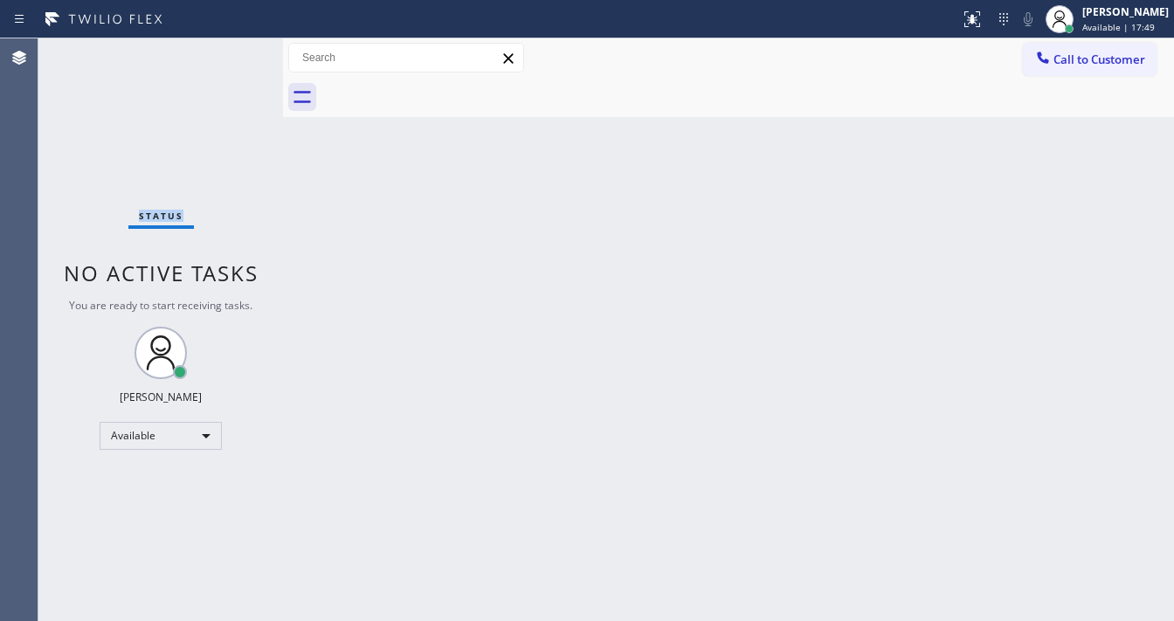
click at [236, 46] on div "Status No active tasks You are ready to start receiving tasks. [PERSON_NAME]" at bounding box center [160, 329] width 245 height 583
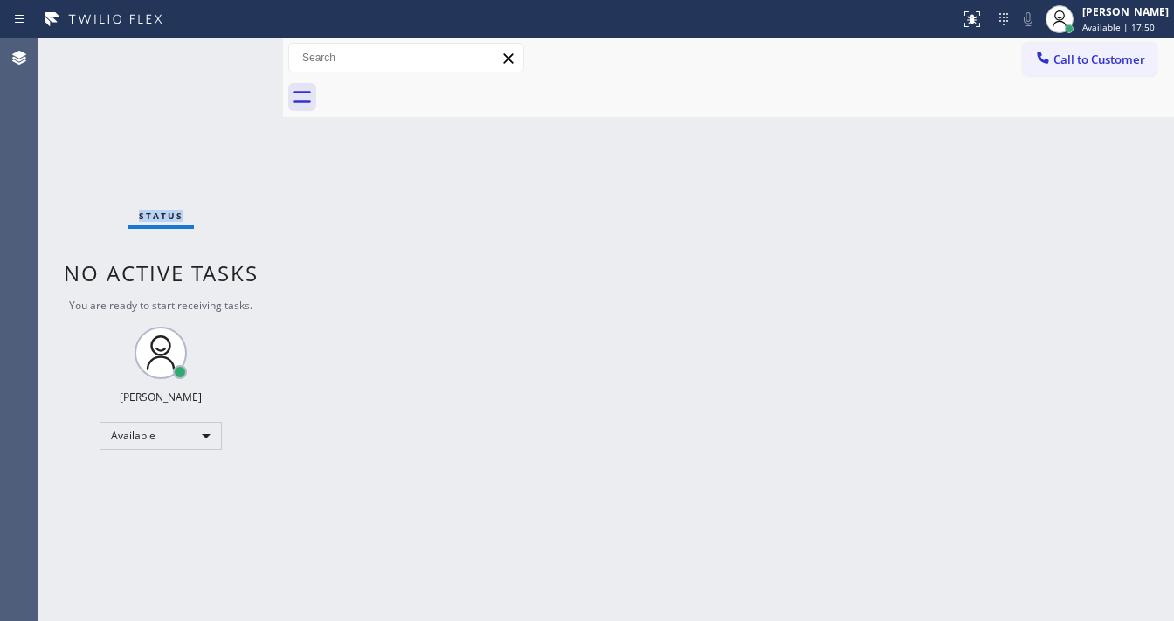
click at [236, 46] on div "Status No active tasks You are ready to start receiving tasks. [PERSON_NAME]" at bounding box center [160, 329] width 245 height 583
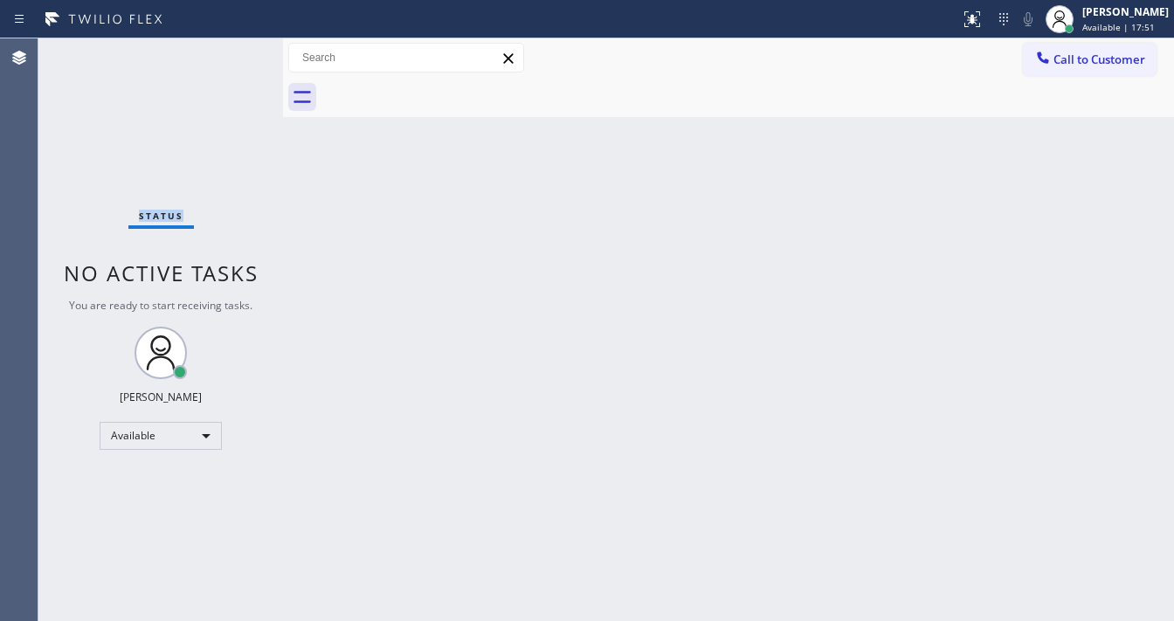
click at [236, 46] on div "Status No active tasks You are ready to start receiving tasks. [PERSON_NAME]" at bounding box center [160, 329] width 245 height 583
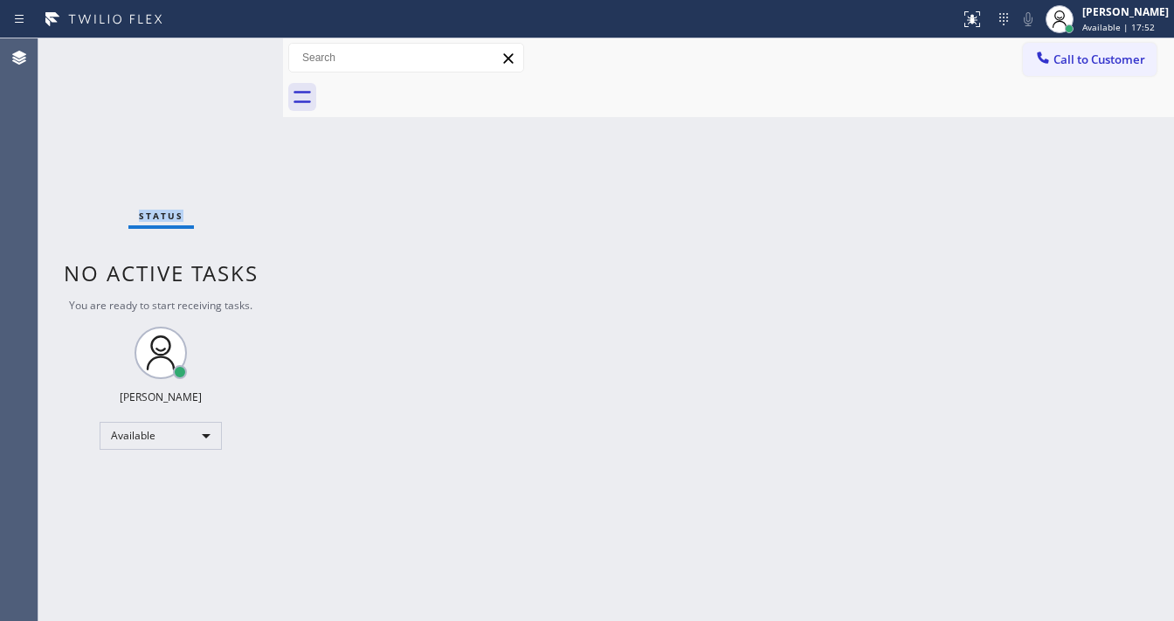
click at [236, 46] on div "Status No active tasks You are ready to start receiving tasks. [PERSON_NAME]" at bounding box center [160, 329] width 245 height 583
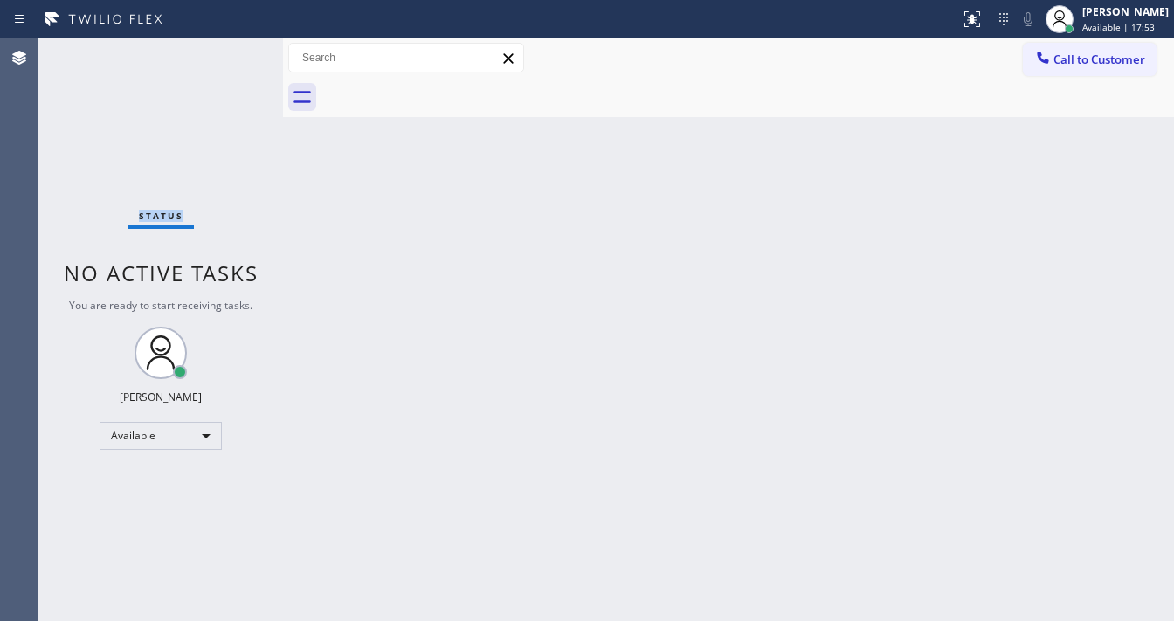
click at [236, 46] on div "Status No active tasks You are ready to start receiving tasks. [PERSON_NAME]" at bounding box center [160, 329] width 245 height 583
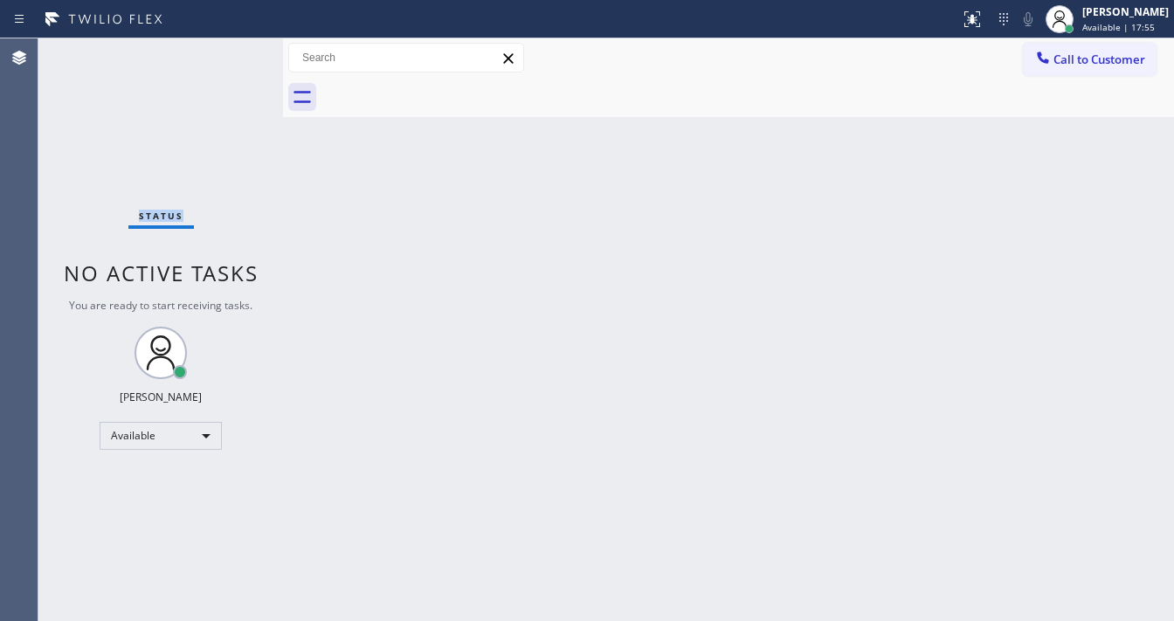
click at [236, 46] on div "Status No active tasks You are ready to start receiving tasks. [PERSON_NAME]" at bounding box center [160, 329] width 245 height 583
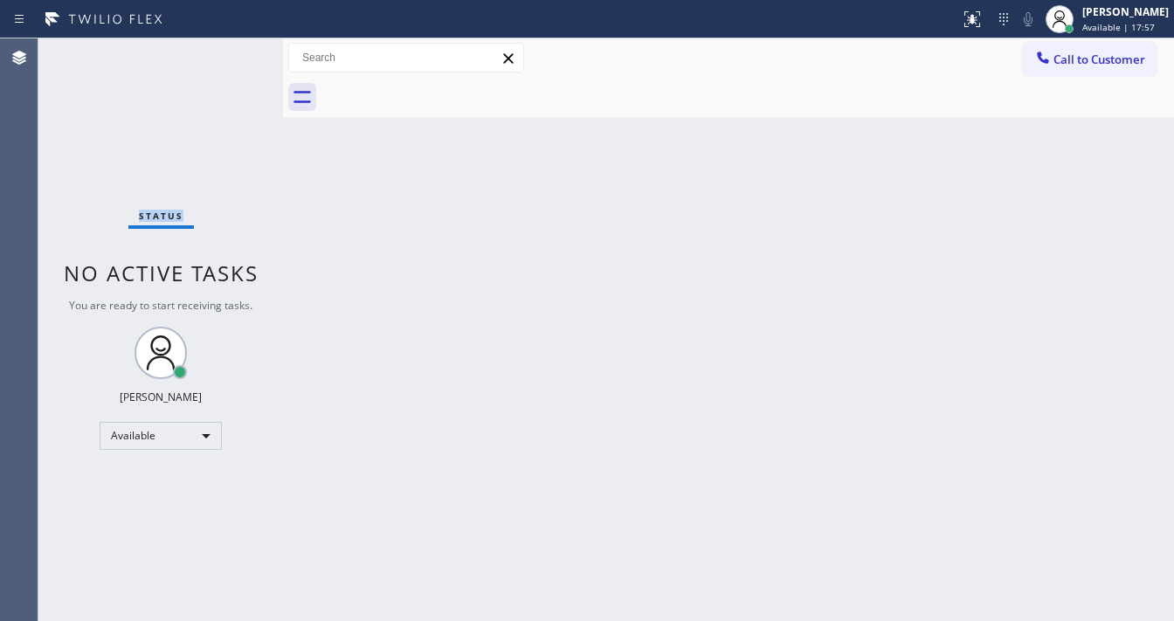
click at [236, 46] on div "Status No active tasks You are ready to start receiving tasks. [PERSON_NAME]" at bounding box center [160, 329] width 245 height 583
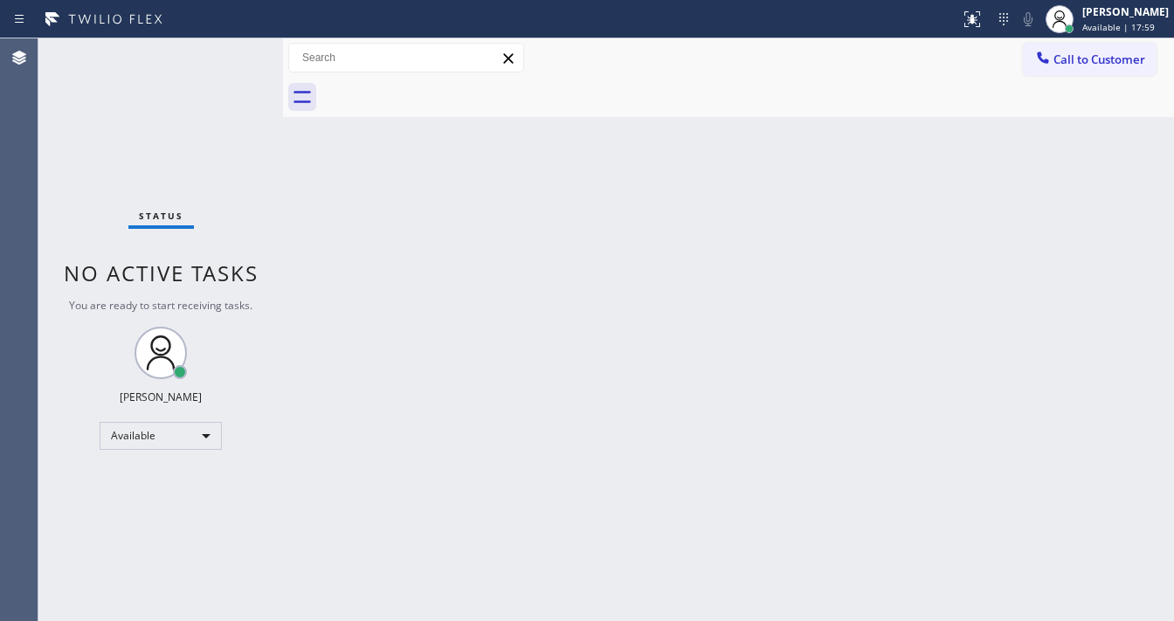
click at [236, 46] on div "Status No active tasks You are ready to start receiving tasks. [PERSON_NAME]" at bounding box center [160, 329] width 245 height 583
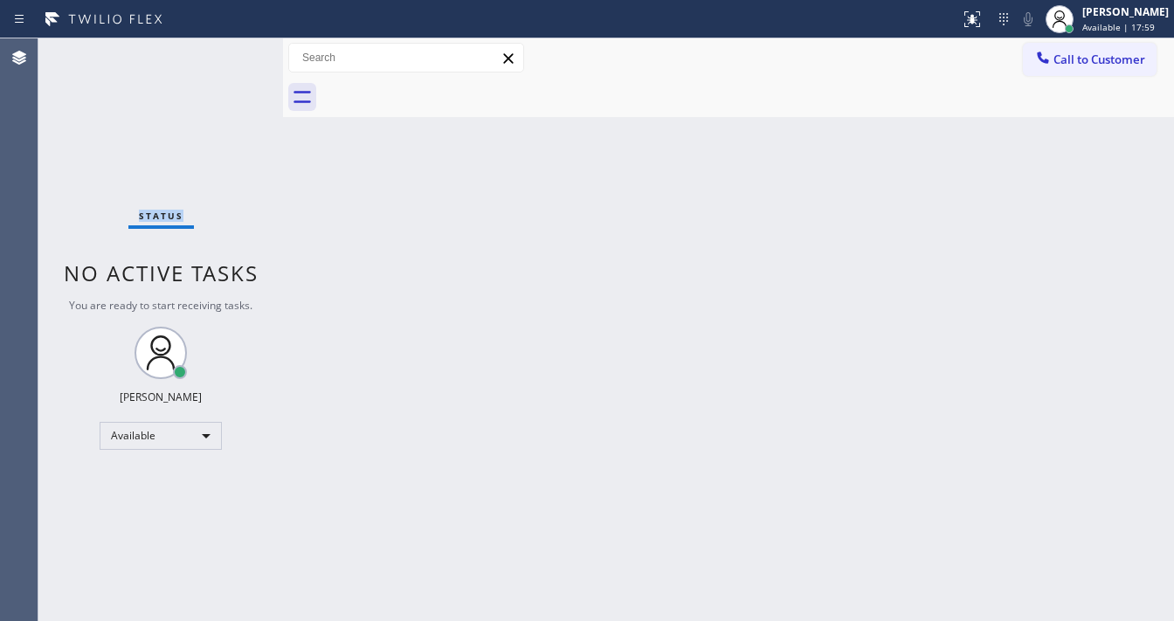
click at [236, 46] on div "Status No active tasks You are ready to start receiving tasks. [PERSON_NAME]" at bounding box center [160, 329] width 245 height 583
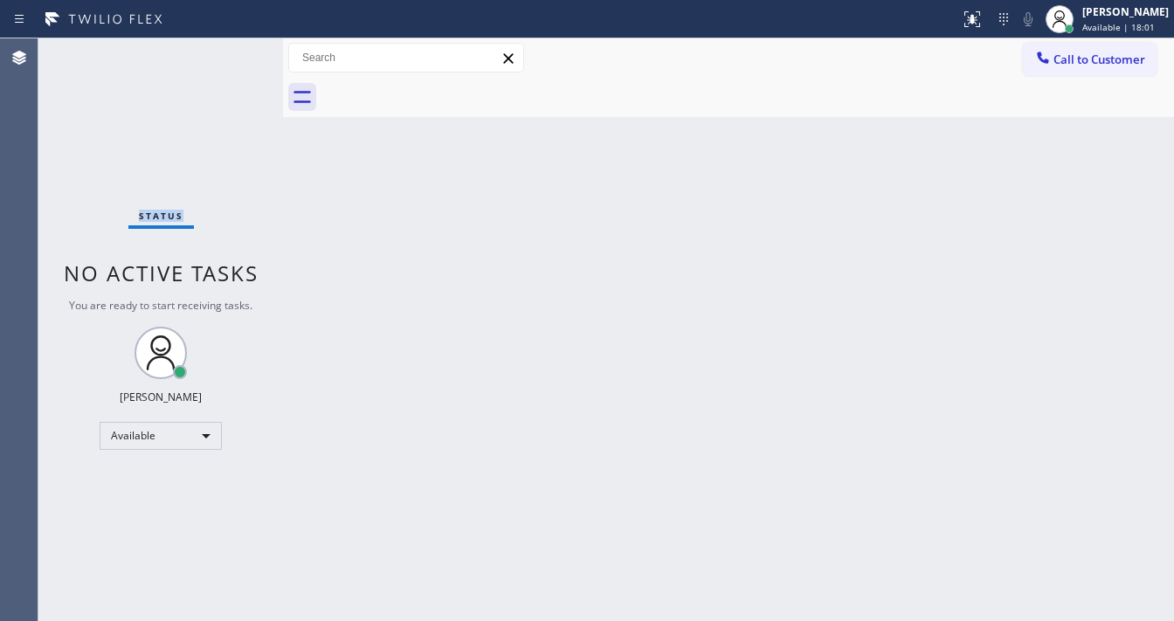
click at [236, 46] on div "Status No active tasks You are ready to start receiving tasks. [PERSON_NAME]" at bounding box center [160, 329] width 245 height 583
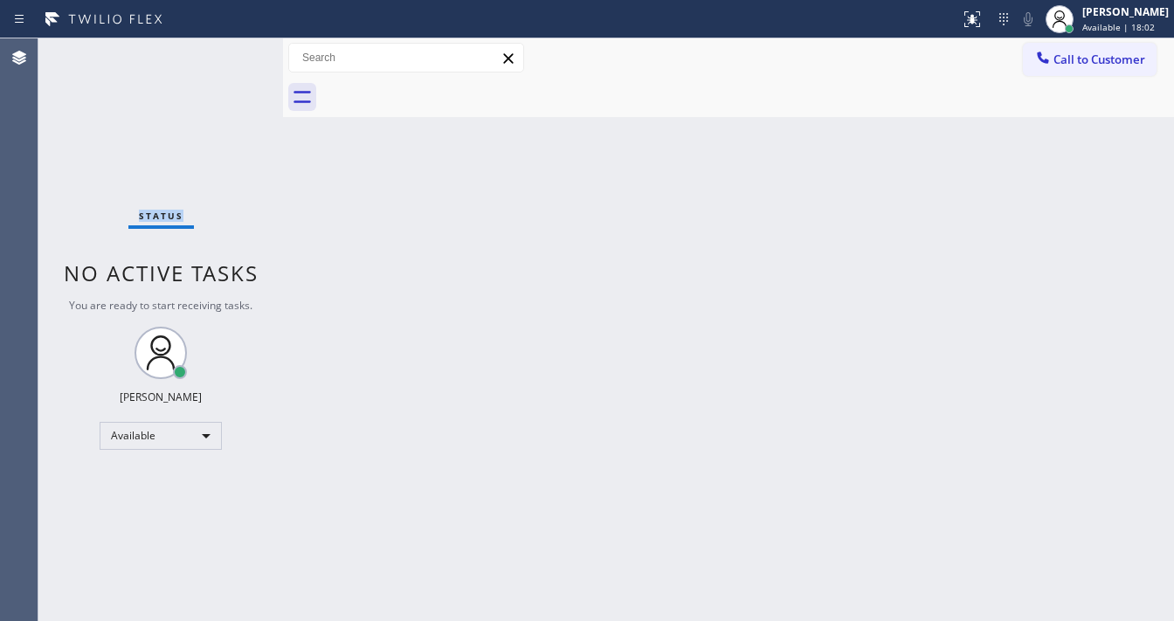
click at [236, 46] on div "Status No active tasks You are ready to start receiving tasks. [PERSON_NAME]" at bounding box center [160, 329] width 245 height 583
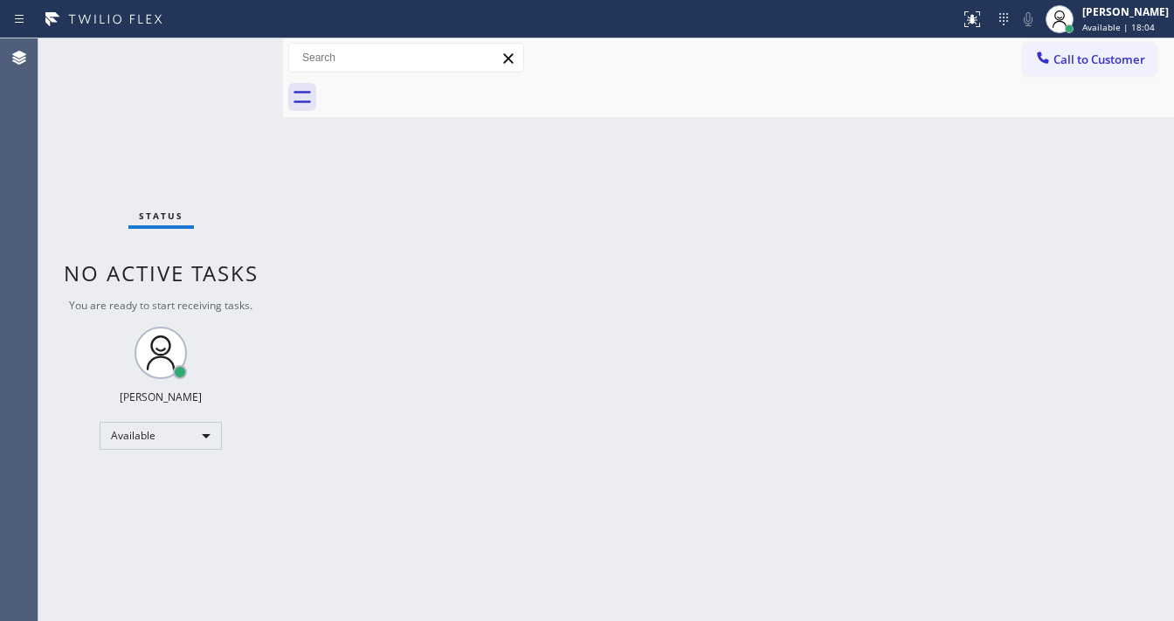
click at [236, 46] on div "Status No active tasks You are ready to start receiving tasks. [PERSON_NAME]" at bounding box center [160, 329] width 245 height 583
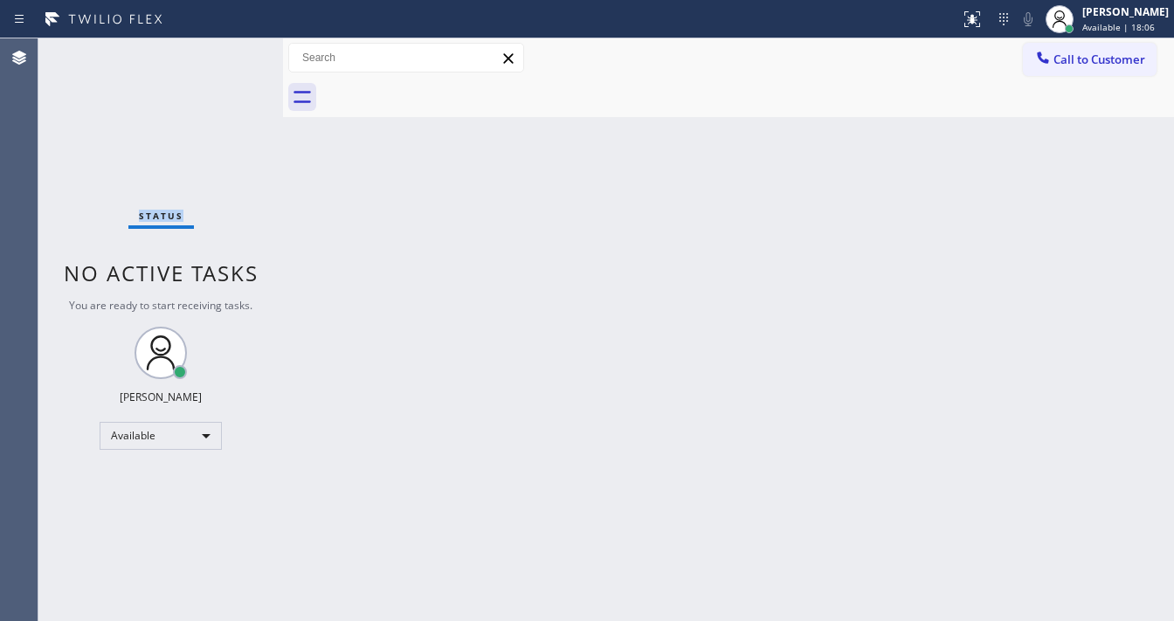
click at [236, 46] on div "Status No active tasks You are ready to start receiving tasks. [PERSON_NAME]" at bounding box center [160, 329] width 245 height 583
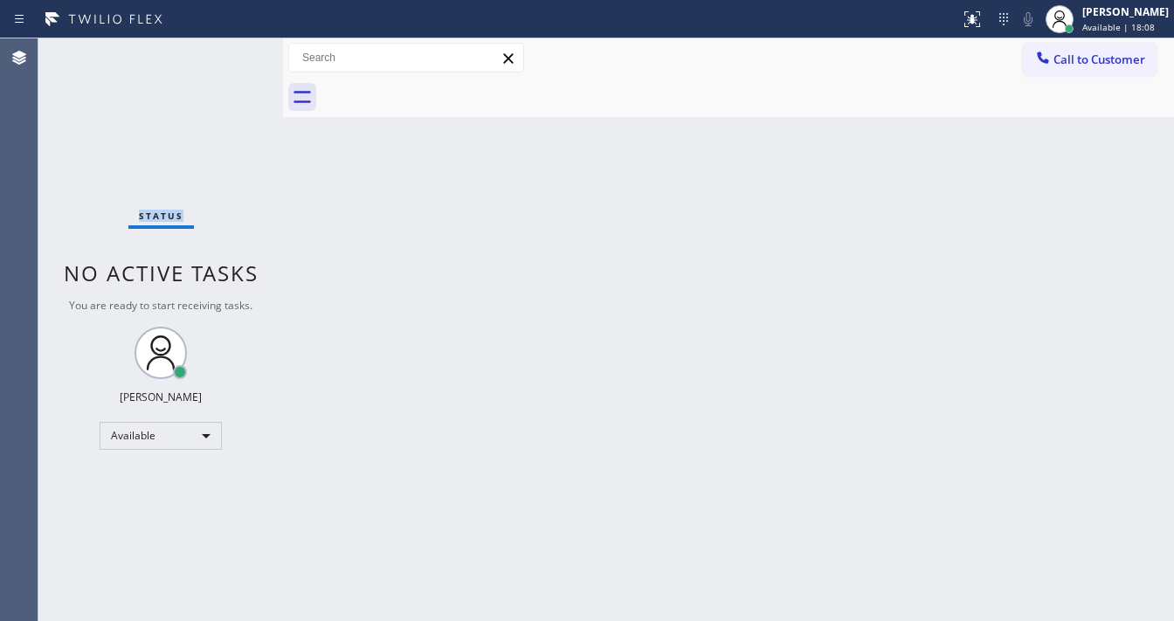
click at [236, 46] on div "Status No active tasks You are ready to start receiving tasks. [PERSON_NAME]" at bounding box center [160, 329] width 245 height 583
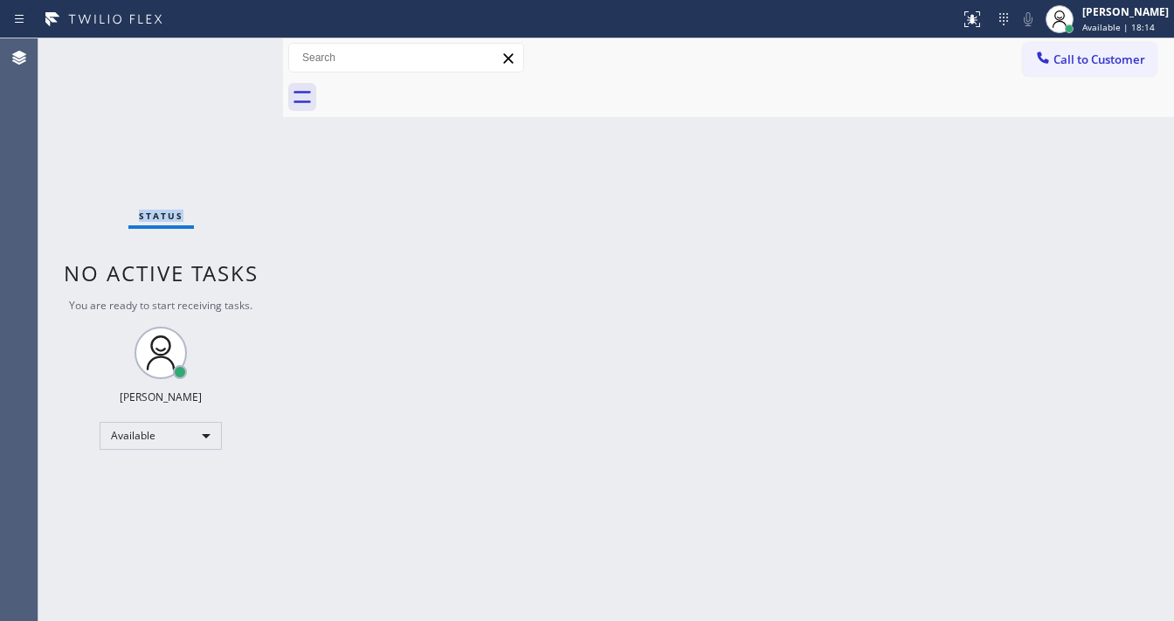
click at [236, 46] on div "Status No active tasks You are ready to start receiving tasks. [PERSON_NAME]" at bounding box center [160, 329] width 245 height 583
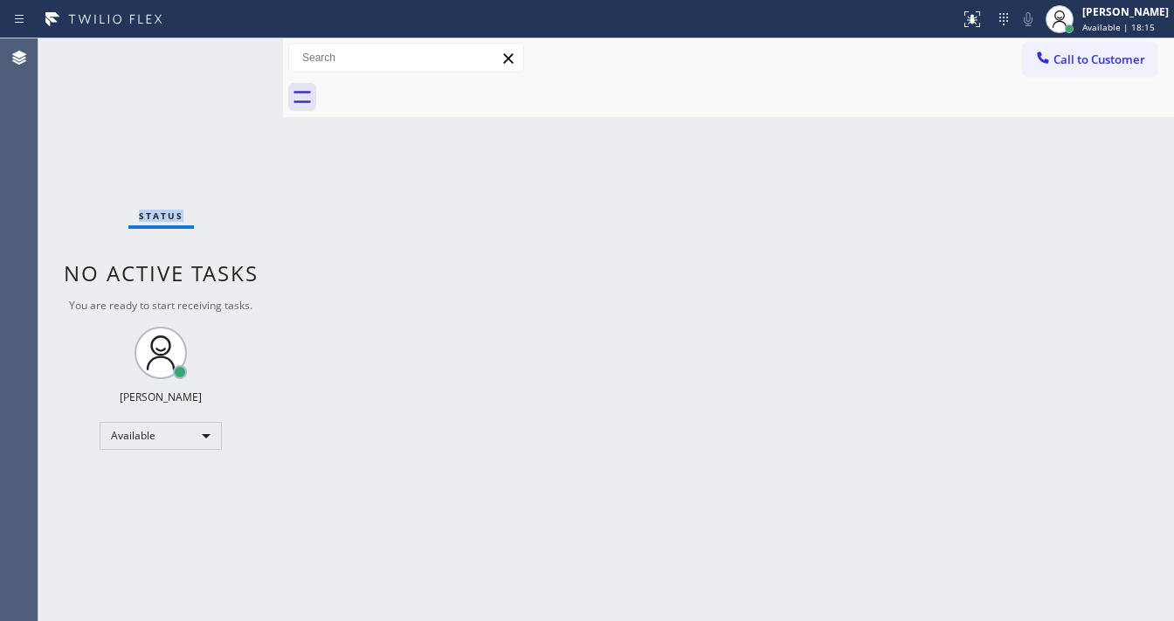
click at [236, 46] on div "Status No active tasks You are ready to start receiving tasks. [PERSON_NAME]" at bounding box center [160, 329] width 245 height 583
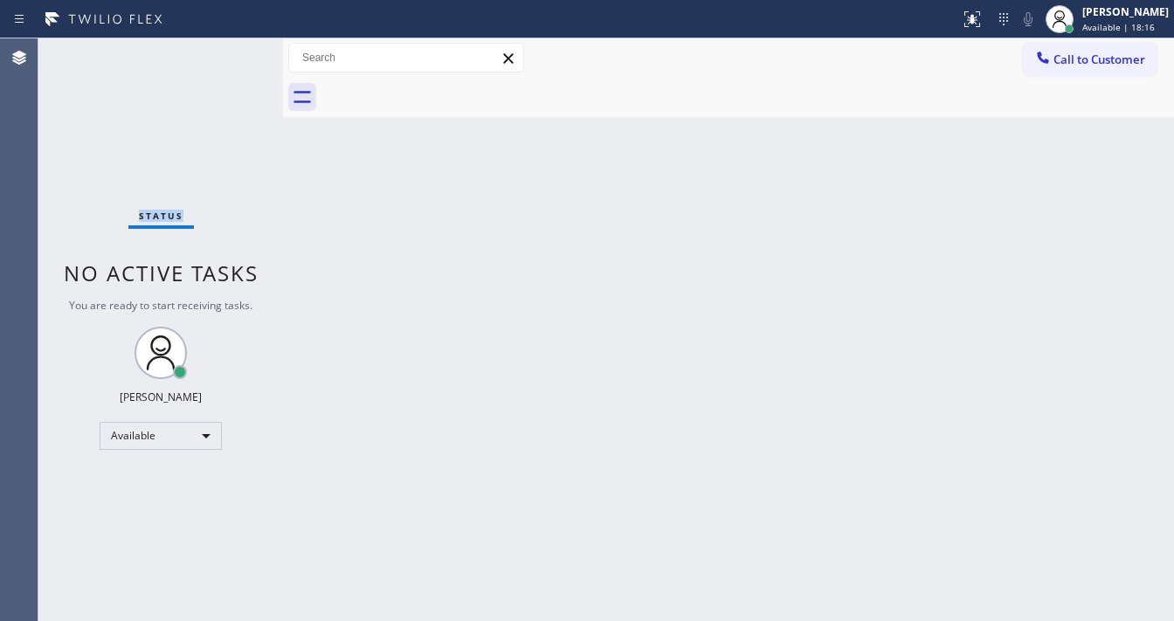
click at [236, 46] on div "Status No active tasks You are ready to start receiving tasks. [PERSON_NAME]" at bounding box center [160, 329] width 245 height 583
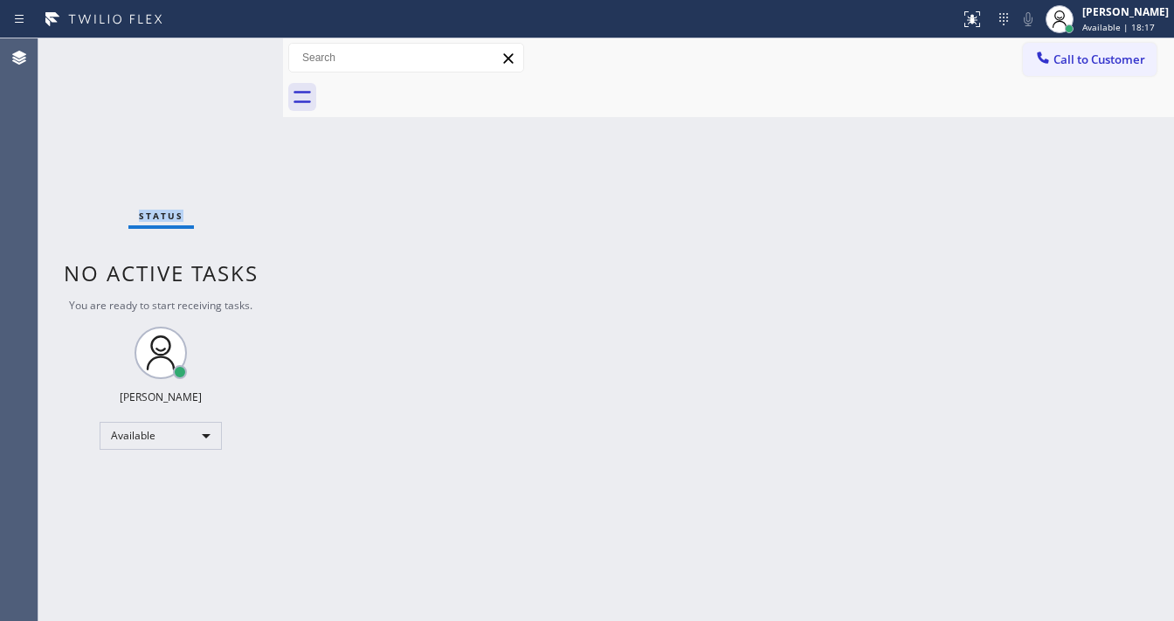
click at [236, 46] on div "Status No active tasks You are ready to start receiving tasks. [PERSON_NAME]" at bounding box center [160, 329] width 245 height 583
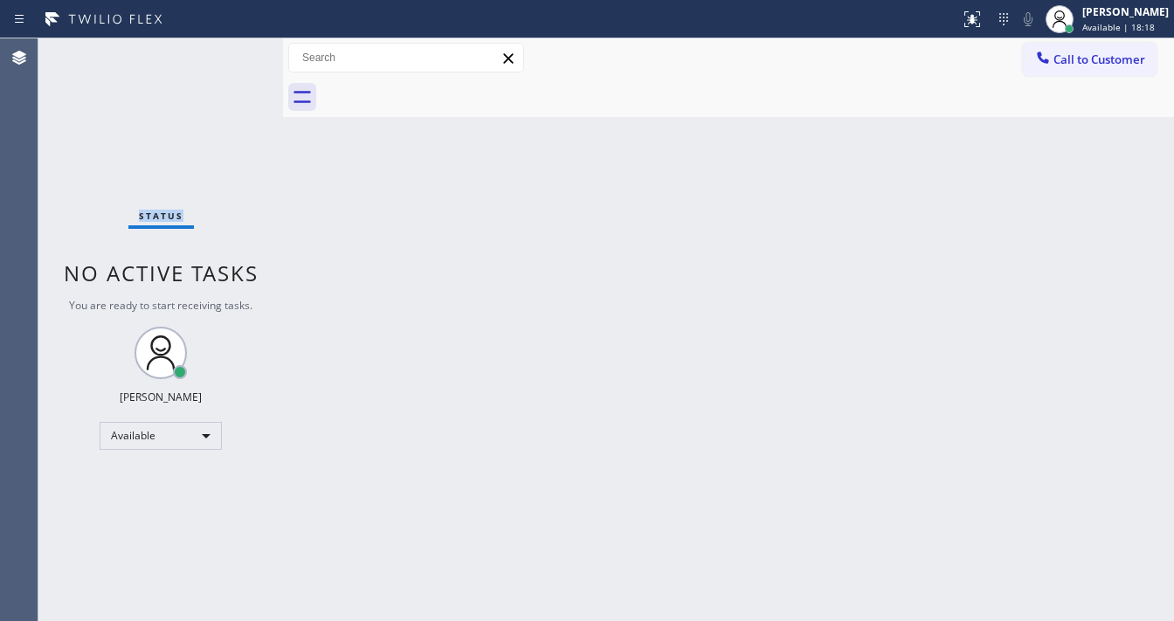
click at [236, 46] on div "Status No active tasks You are ready to start receiving tasks. [PERSON_NAME]" at bounding box center [160, 329] width 245 height 583
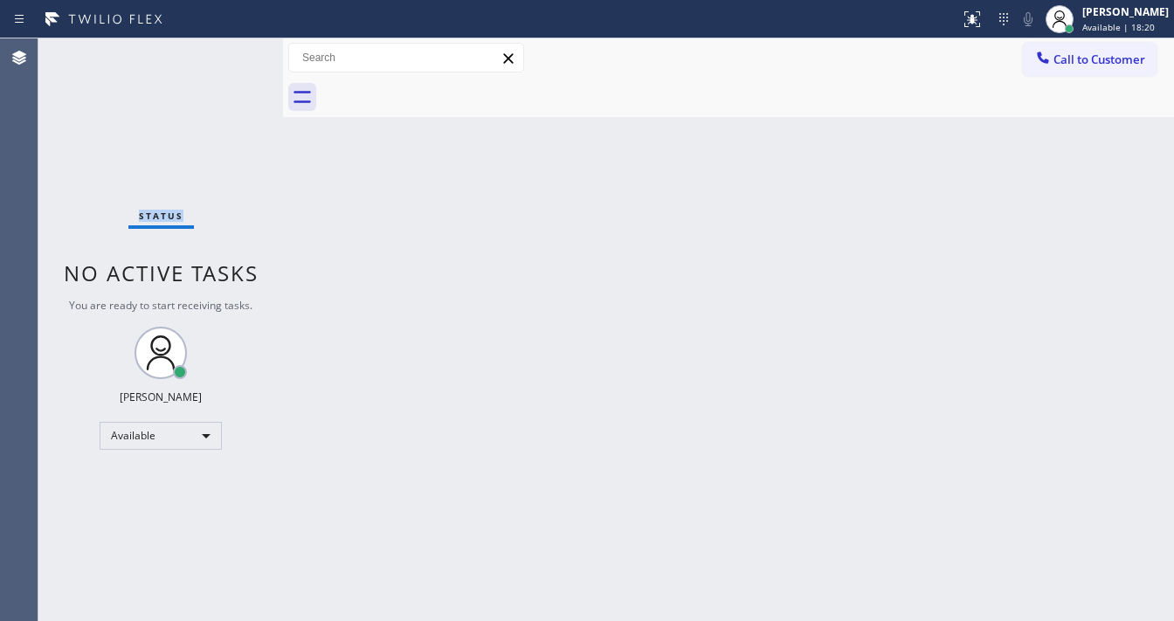
click at [236, 46] on div "Status No active tasks You are ready to start receiving tasks. [PERSON_NAME]" at bounding box center [160, 329] width 245 height 583
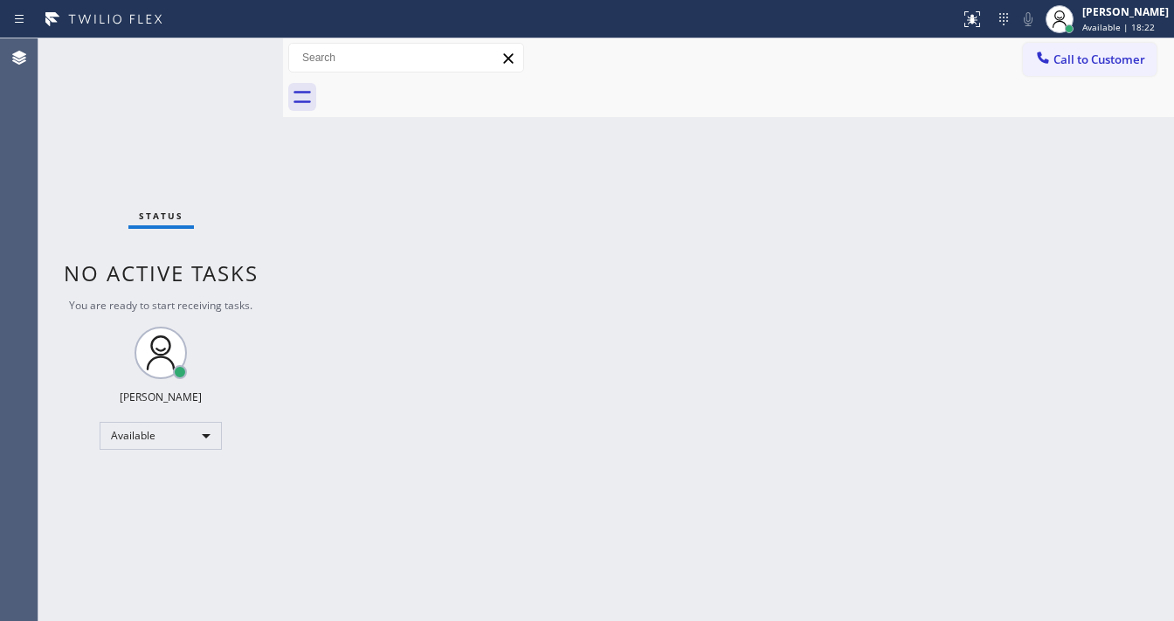
click at [236, 46] on div "Status No active tasks You are ready to start receiving tasks. [PERSON_NAME]" at bounding box center [160, 329] width 245 height 583
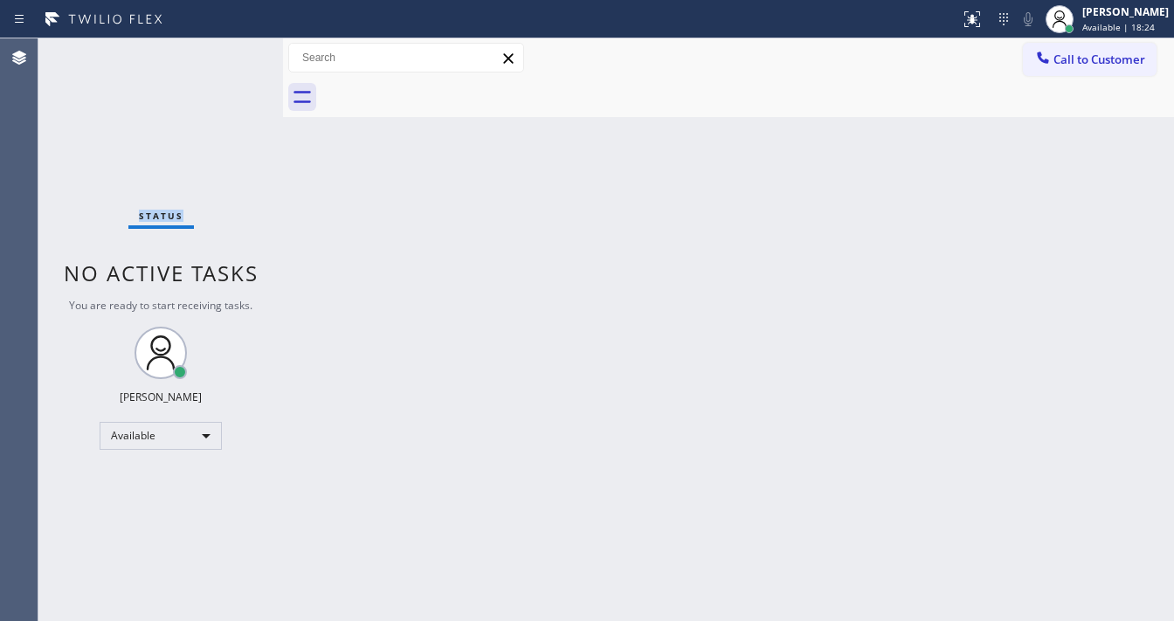
click at [236, 46] on div "Status No active tasks You are ready to start receiving tasks. [PERSON_NAME]" at bounding box center [160, 329] width 245 height 583
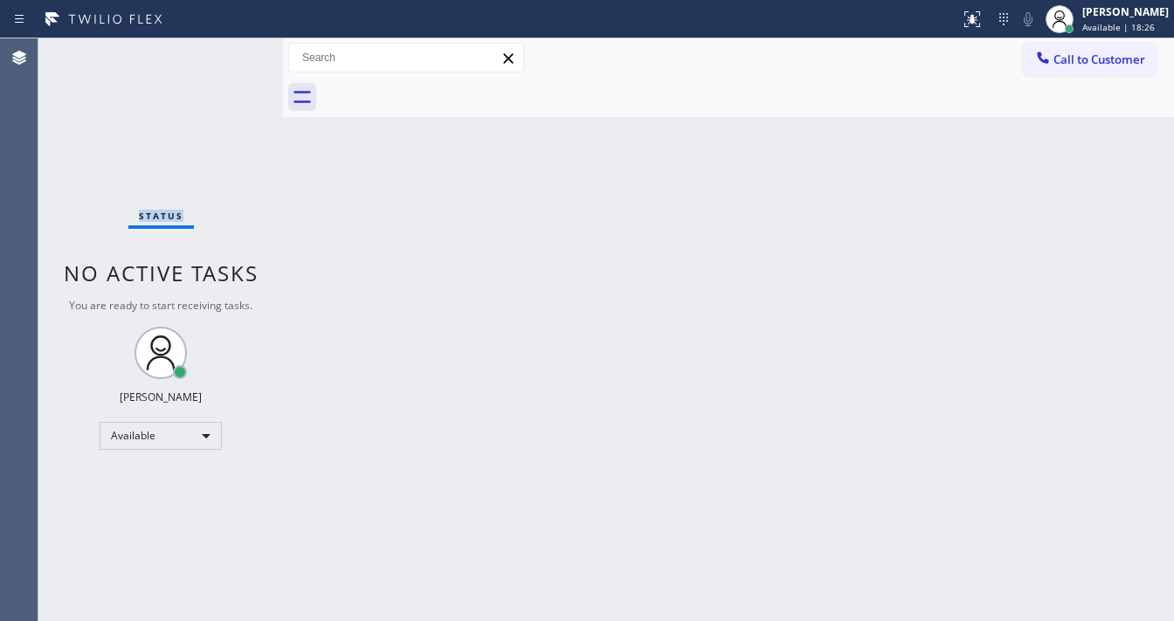
click at [236, 46] on div "Status No active tasks You are ready to start receiving tasks. [PERSON_NAME]" at bounding box center [160, 329] width 245 height 583
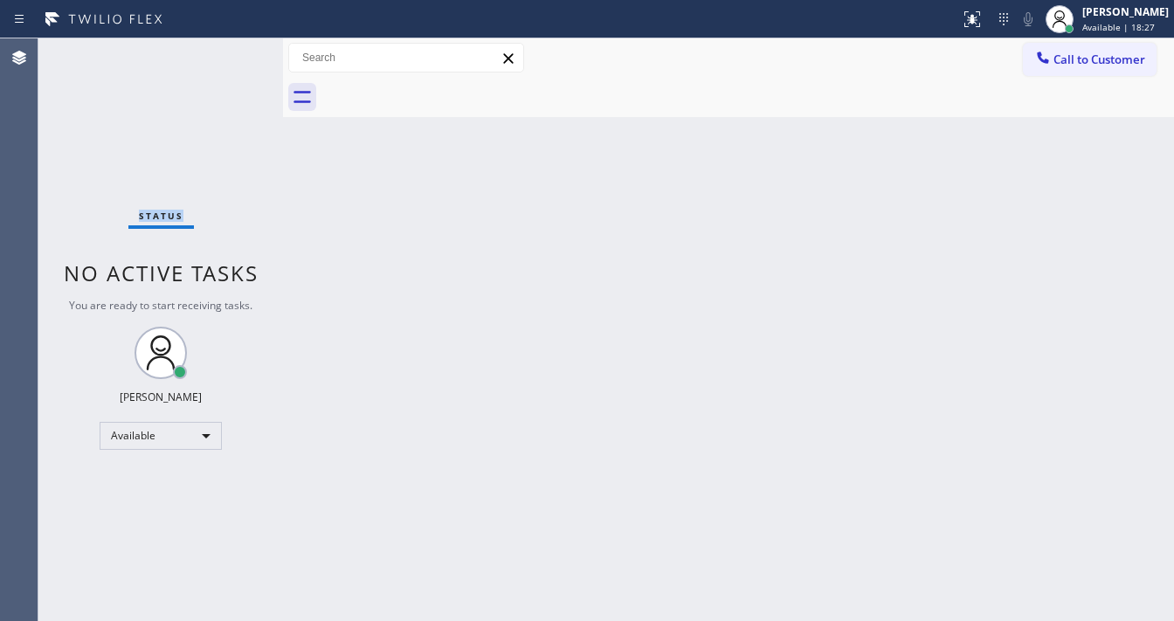
click at [236, 46] on div "Status No active tasks You are ready to start receiving tasks. [PERSON_NAME]" at bounding box center [160, 329] width 245 height 583
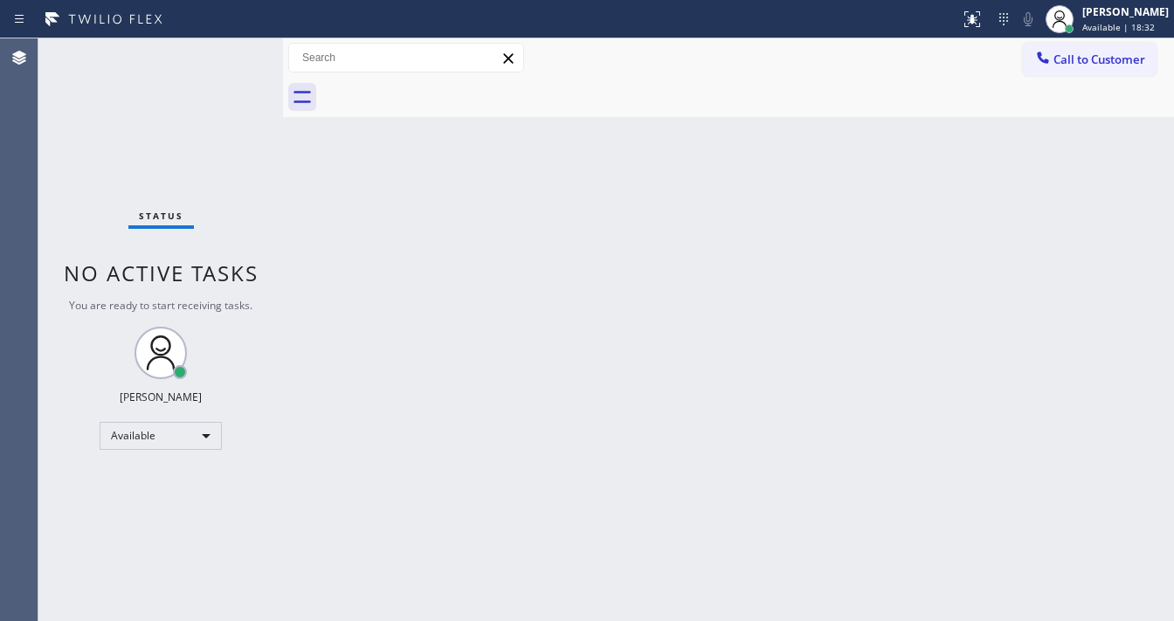
click at [236, 46] on div "Status No active tasks You are ready to start receiving tasks. [PERSON_NAME]" at bounding box center [160, 329] width 245 height 583
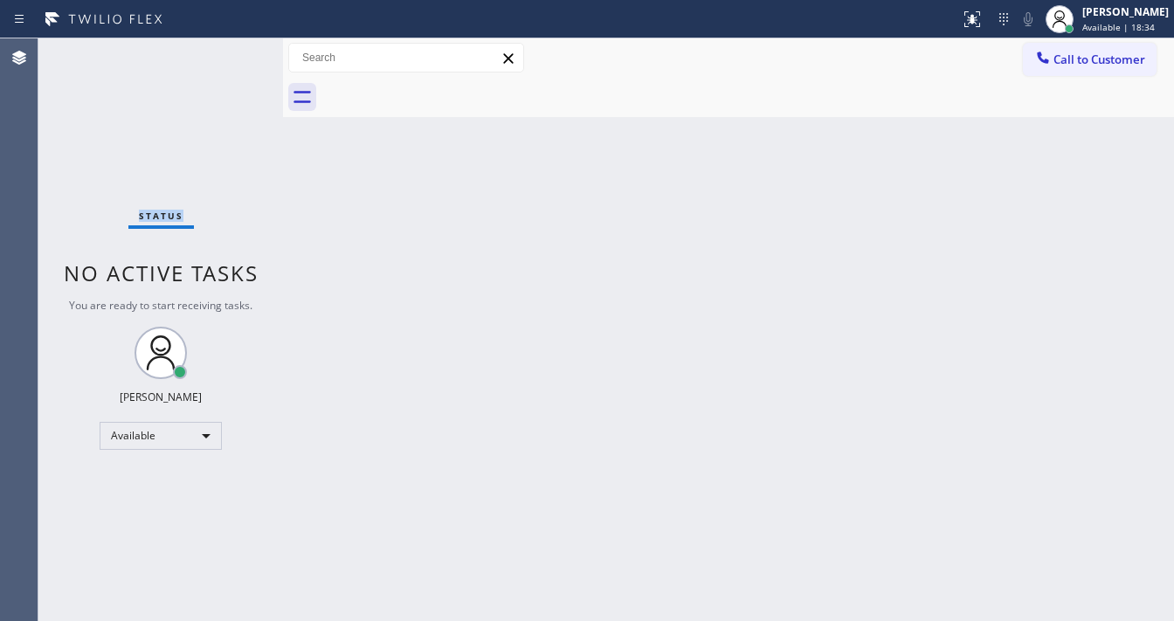
click at [236, 46] on div "Status No active tasks You are ready to start receiving tasks. [PERSON_NAME]" at bounding box center [160, 329] width 245 height 583
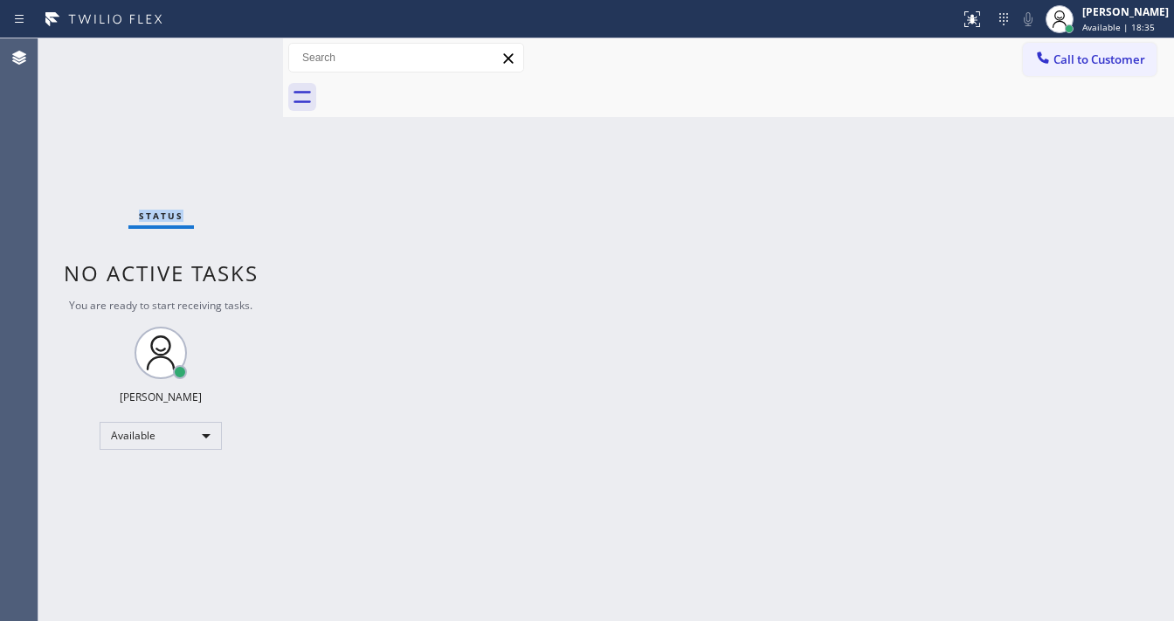
click at [236, 46] on div "Status No active tasks You are ready to start receiving tasks. [PERSON_NAME]" at bounding box center [160, 329] width 245 height 583
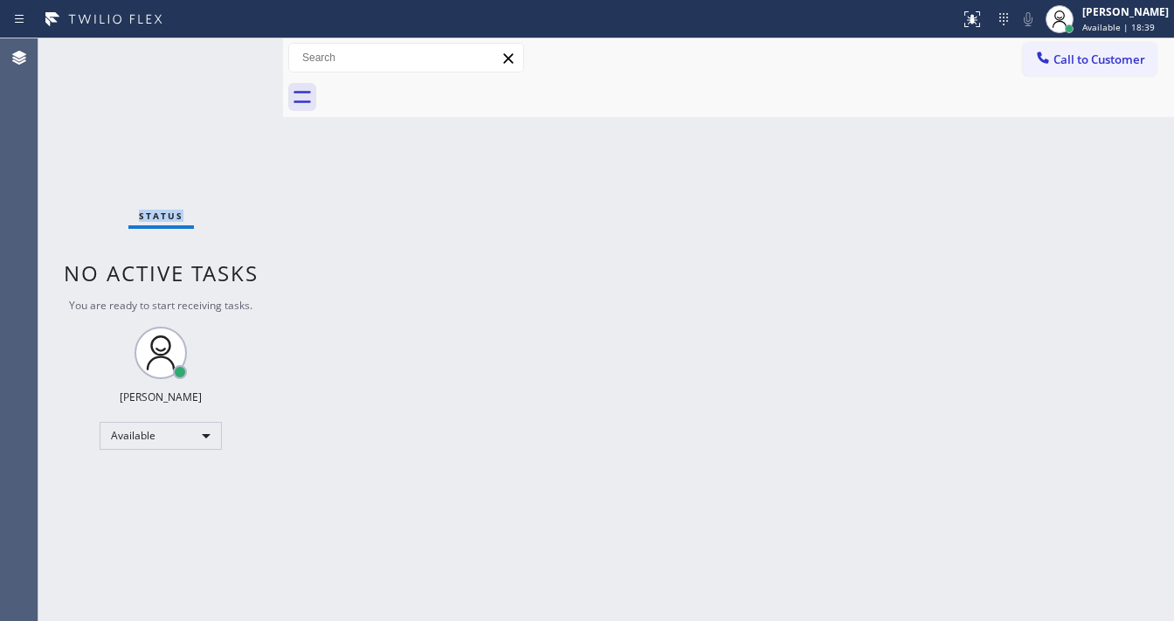
click at [236, 46] on div "Status No active tasks You are ready to start receiving tasks. [PERSON_NAME]" at bounding box center [160, 329] width 245 height 583
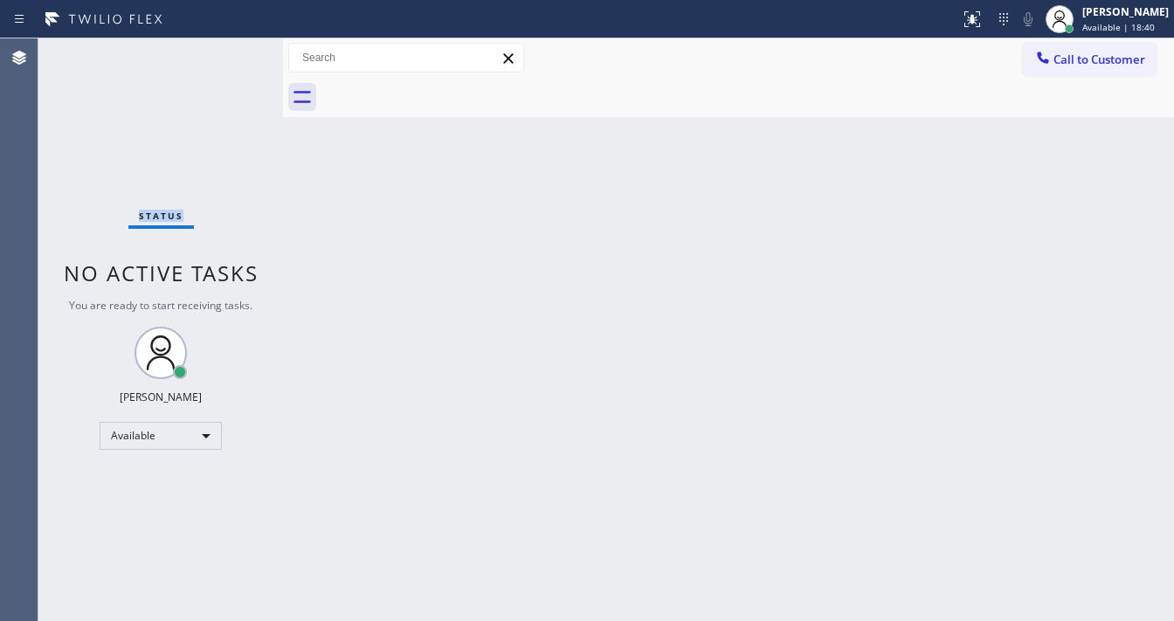
click at [236, 46] on div "Status No active tasks You are ready to start receiving tasks. [PERSON_NAME]" at bounding box center [160, 329] width 245 height 583
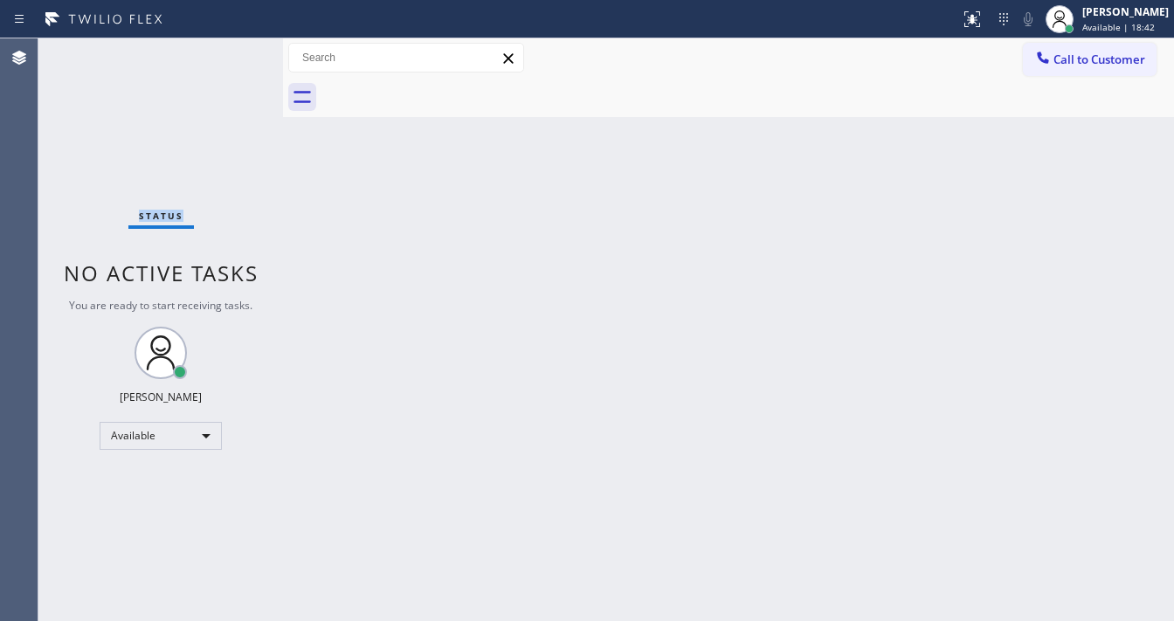
click at [236, 46] on div "Status No active tasks You are ready to start receiving tasks. [PERSON_NAME]" at bounding box center [160, 329] width 245 height 583
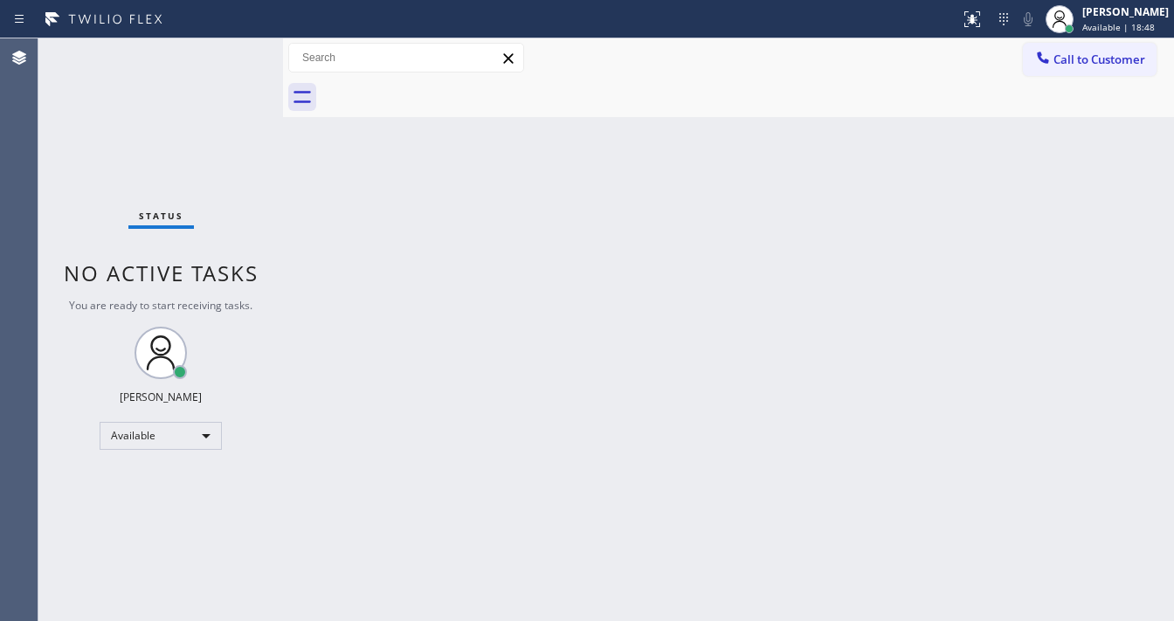
click at [236, 46] on div "Status No active tasks You are ready to start receiving tasks. [PERSON_NAME]" at bounding box center [160, 329] width 245 height 583
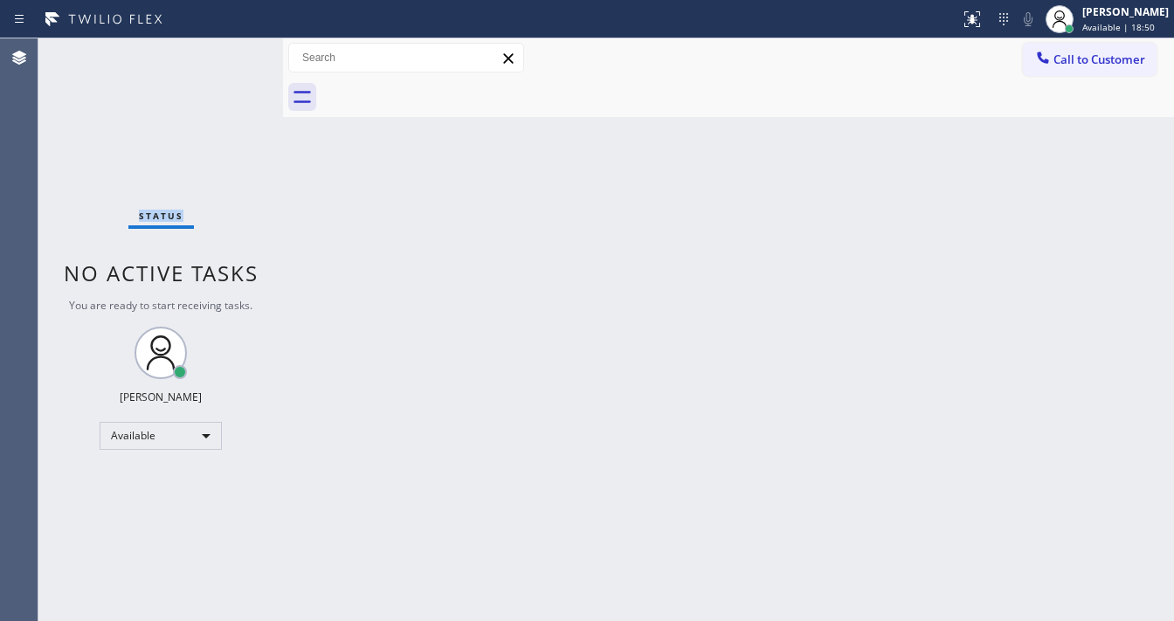
click at [236, 46] on div "Status No active tasks You are ready to start receiving tasks. [PERSON_NAME]" at bounding box center [160, 329] width 245 height 583
click at [232, 45] on div "Status No active tasks You are ready to start receiving tasks. [PERSON_NAME]" at bounding box center [160, 329] width 245 height 583
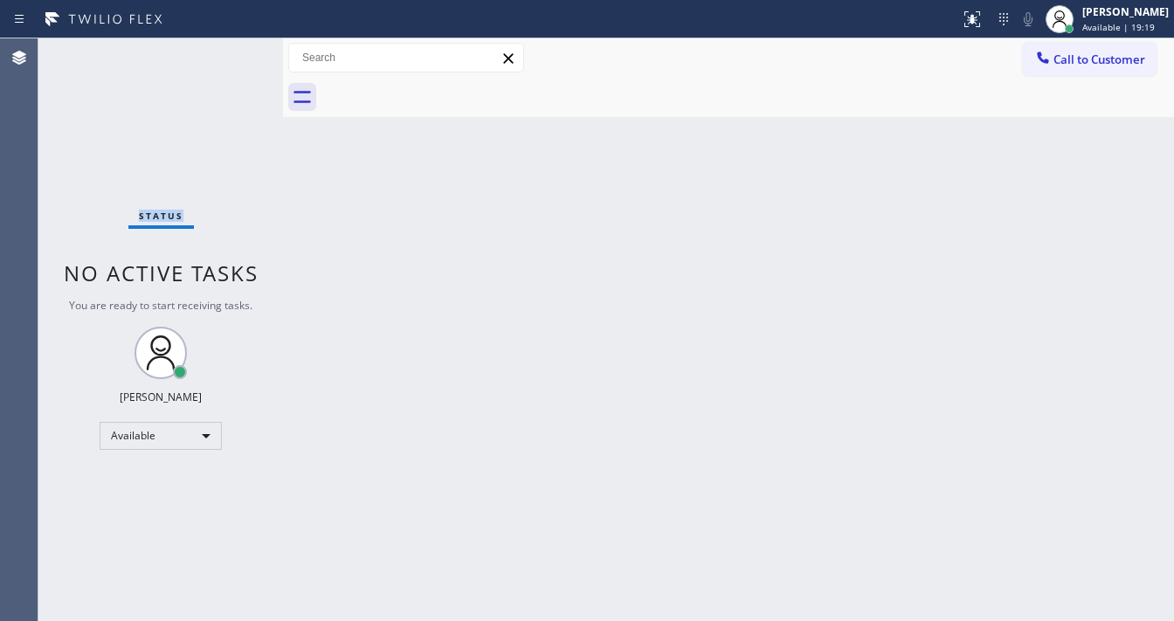
click at [232, 45] on div "Status No active tasks You are ready to start receiving tasks. [PERSON_NAME]" at bounding box center [160, 329] width 245 height 583
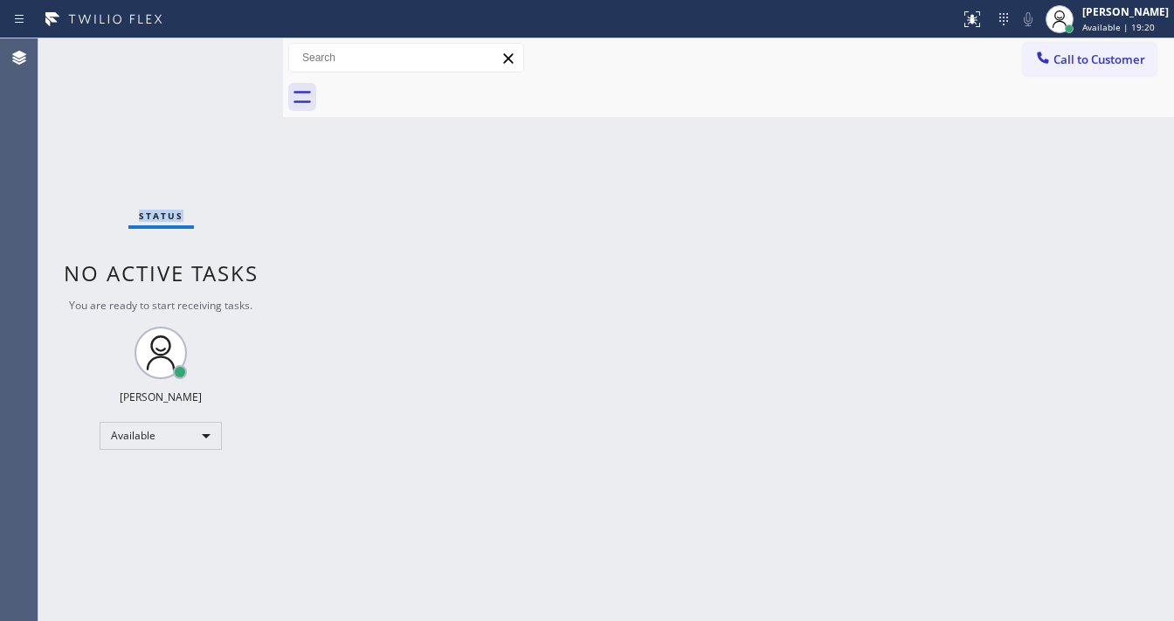
drag, startPoint x: 232, startPoint y: 45, endPoint x: 220, endPoint y: 42, distance: 12.7
click at [224, 42] on div "Status No active tasks You are ready to start receiving tasks. [PERSON_NAME]" at bounding box center [160, 329] width 245 height 583
click at [220, 42] on div "Status No active tasks You are ready to start receiving tasks. [PERSON_NAME]" at bounding box center [160, 329] width 245 height 583
click at [225, 34] on div "Status report No issues detected If you experience an issue, please download th…" at bounding box center [587, 310] width 1174 height 621
drag, startPoint x: 223, startPoint y: 42, endPoint x: 163, endPoint y: 77, distance: 68.9
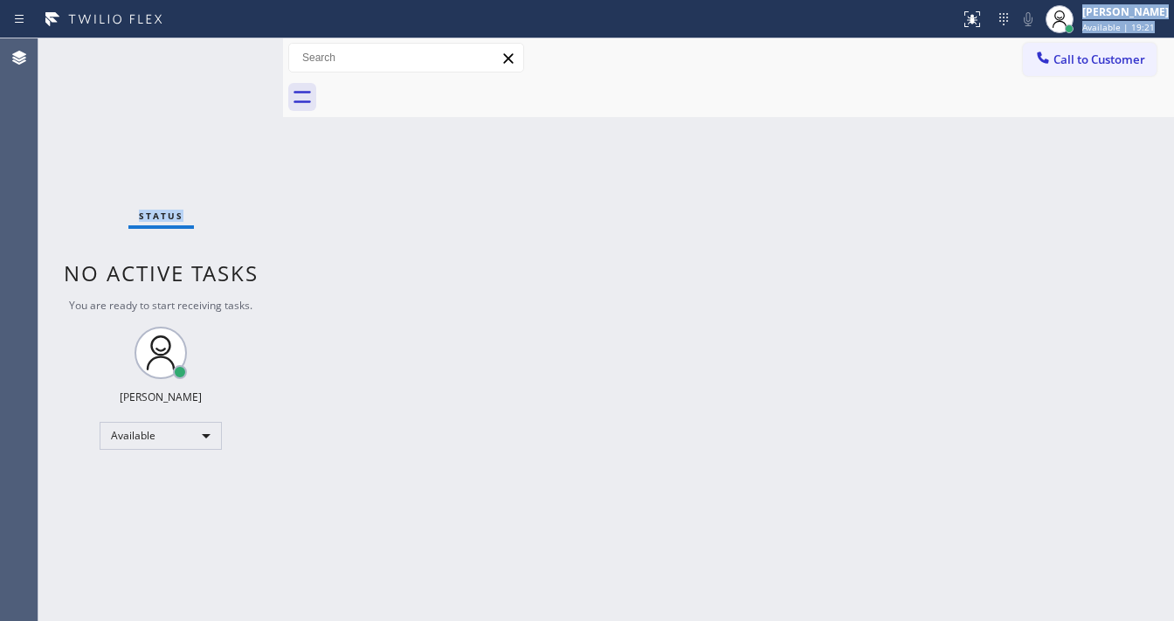
click at [203, 69] on div "Status report No issues detected If you experience an issue, please download th…" at bounding box center [587, 310] width 1174 height 621
click at [232, 44] on div "Status No active tasks You are ready to start receiving tasks. [PERSON_NAME]" at bounding box center [160, 329] width 245 height 583
click at [234, 44] on div "Status No active tasks You are ready to start receiving tasks. [PERSON_NAME]" at bounding box center [160, 329] width 245 height 583
click at [232, 45] on div "Status No active tasks You are ready to start receiving tasks. [PERSON_NAME]" at bounding box center [160, 329] width 245 height 583
click at [230, 48] on div "Status No active tasks You are ready to start receiving tasks. [PERSON_NAME]" at bounding box center [160, 329] width 245 height 583
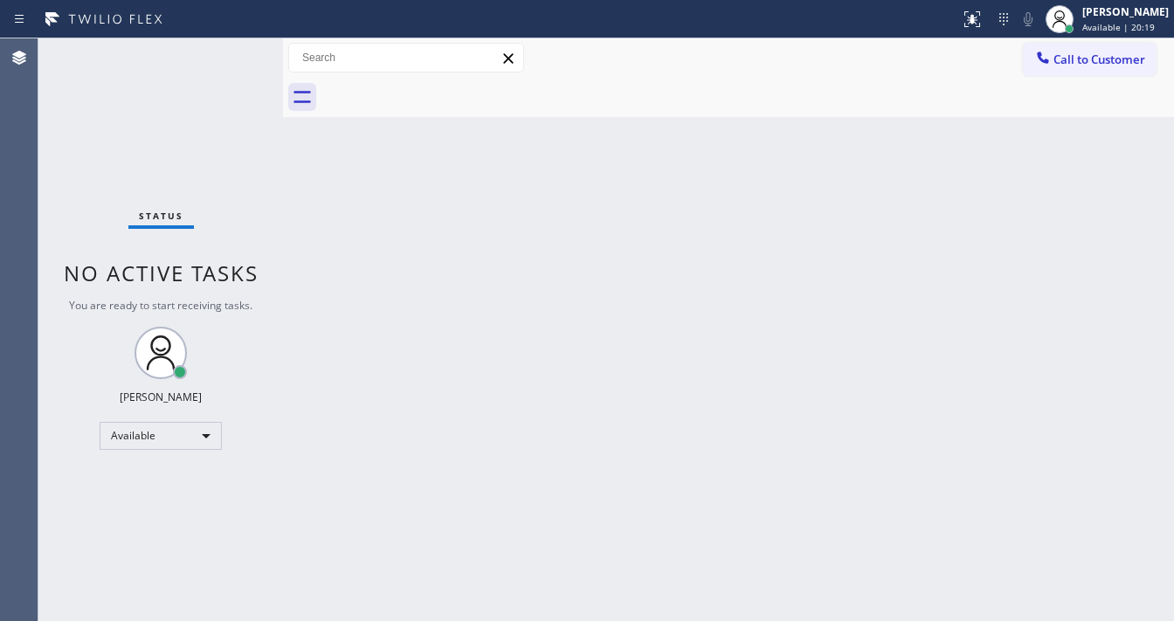
click at [227, 52] on div "Status No active tasks You are ready to start receiving tasks. [PERSON_NAME]" at bounding box center [160, 329] width 245 height 583
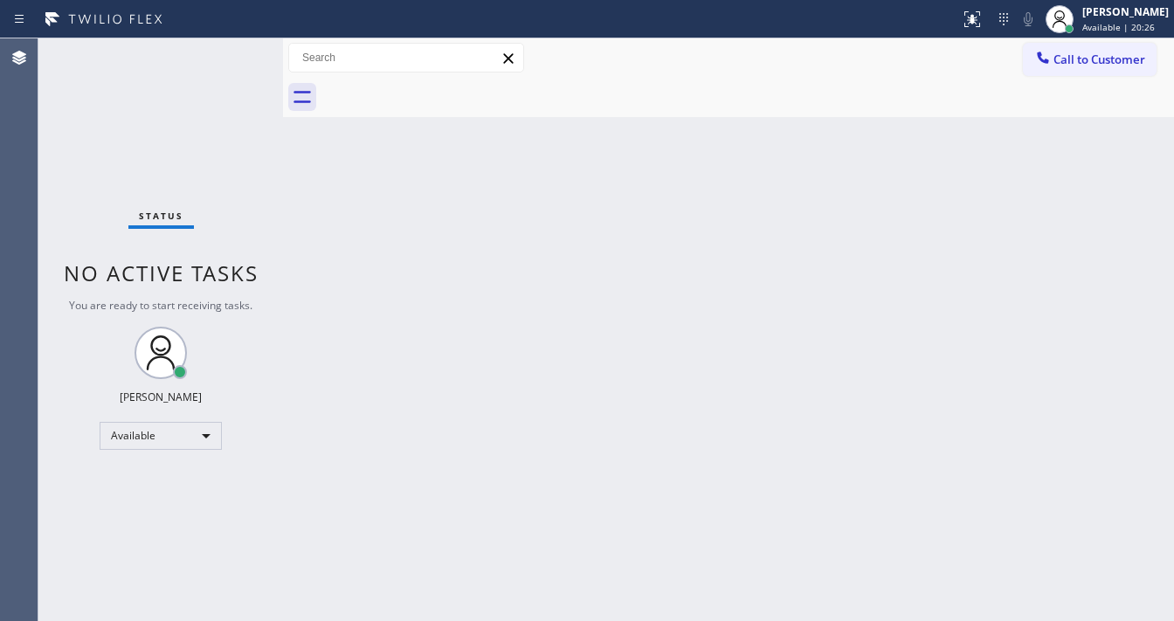
click at [227, 52] on div "Status No active tasks You are ready to start receiving tasks. [PERSON_NAME]" at bounding box center [160, 329] width 245 height 583
click at [683, 67] on div "Call to Customer Outbound call Location Search location Your caller id phone nu…" at bounding box center [728, 58] width 891 height 31
click at [227, 45] on div "Status No active tasks You are ready to start receiving tasks. [PERSON_NAME]" at bounding box center [160, 329] width 245 height 583
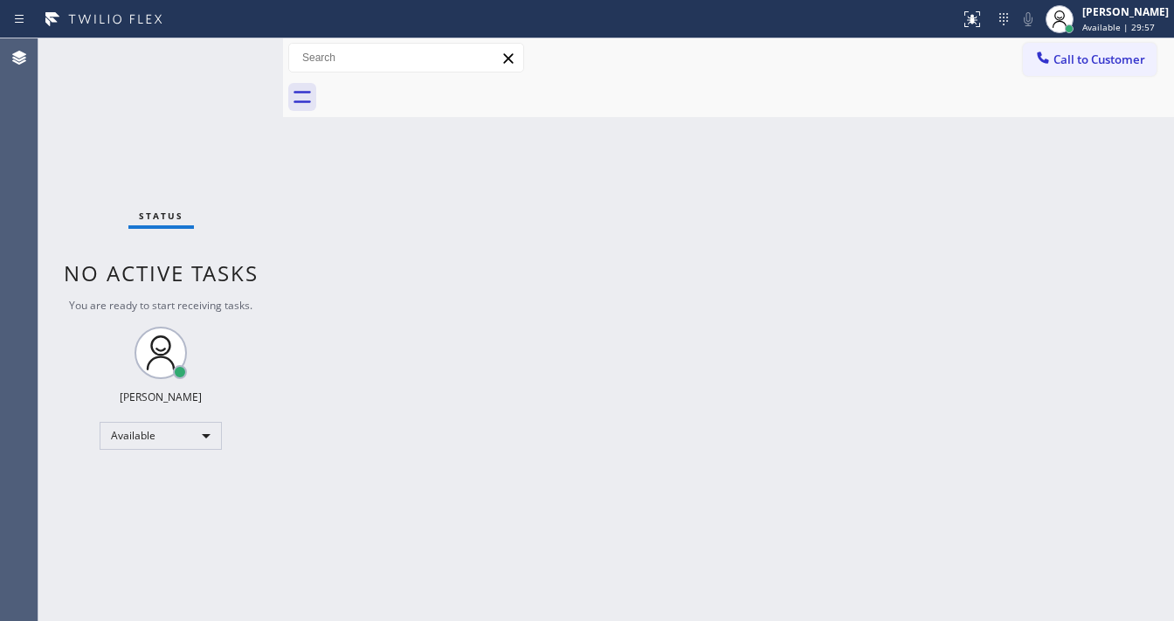
click at [229, 48] on div "Status No active tasks You are ready to start receiving tasks. [PERSON_NAME]" at bounding box center [160, 329] width 245 height 583
click at [230, 49] on div "Status No active tasks You are ready to start receiving tasks. [PERSON_NAME]" at bounding box center [160, 329] width 245 height 583
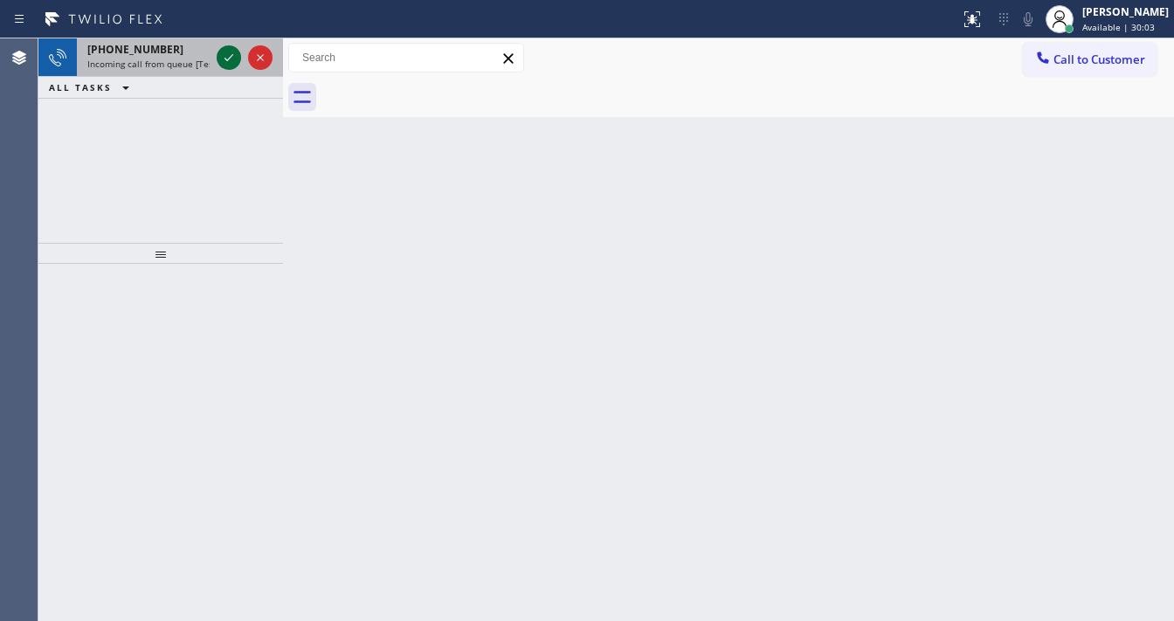
click at [229, 59] on icon at bounding box center [228, 57] width 21 height 21
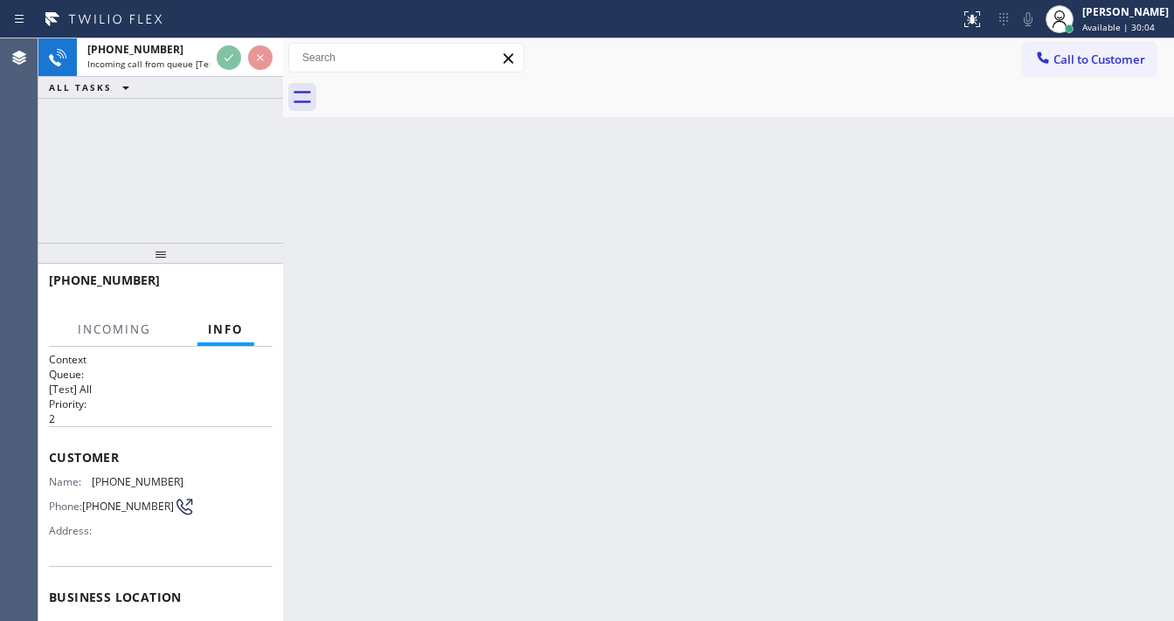
scroll to position [70, 0]
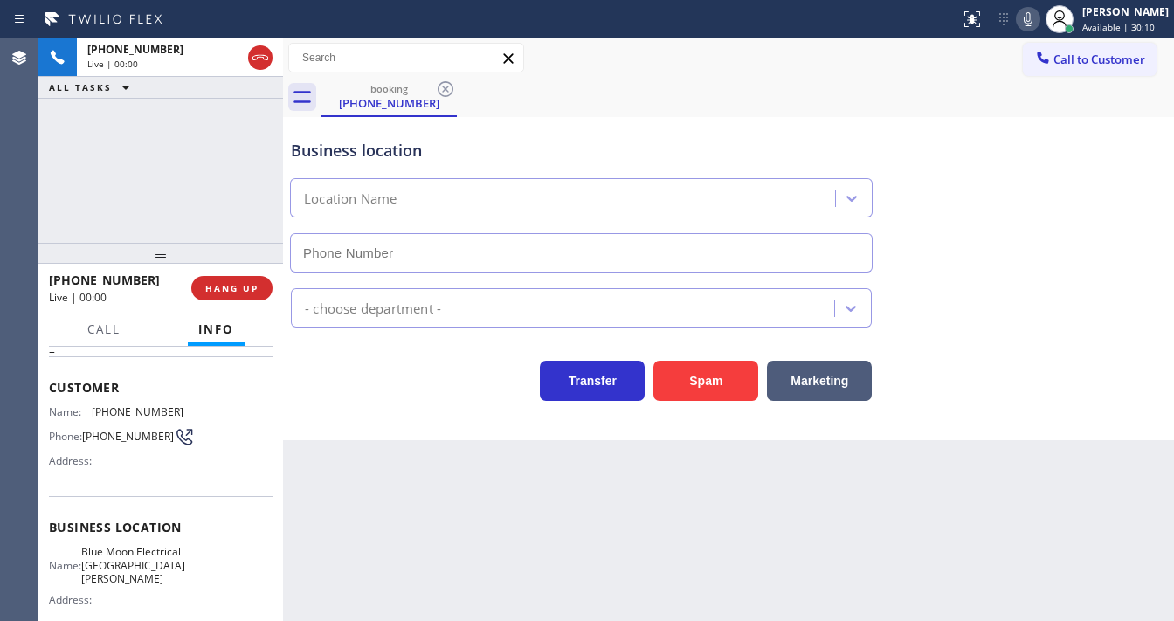
type input "[PHONE_NUMBER]"
click at [190, 128] on div "+13105604685 Live | 02:52 ALL TASKS ALL TASKS ACTIVE TASKS TASKS IN WRAP UP" at bounding box center [160, 140] width 245 height 204
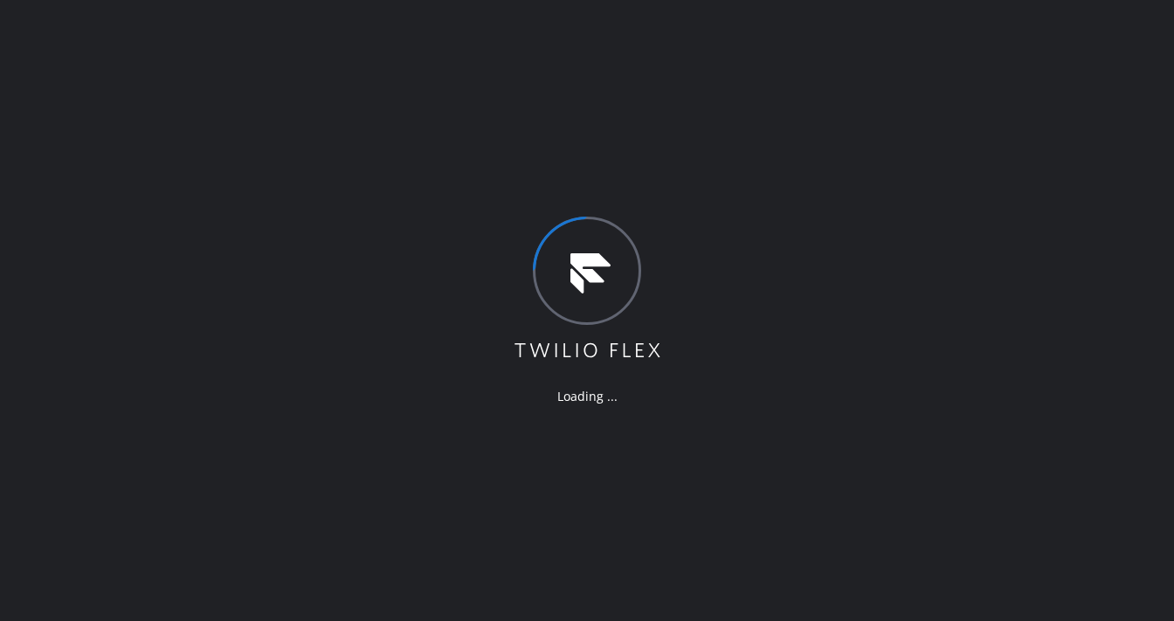
click at [397, 73] on div "Loading ..." at bounding box center [587, 310] width 1174 height 621
click at [597, 31] on div "Loading ..." at bounding box center [587, 310] width 1174 height 621
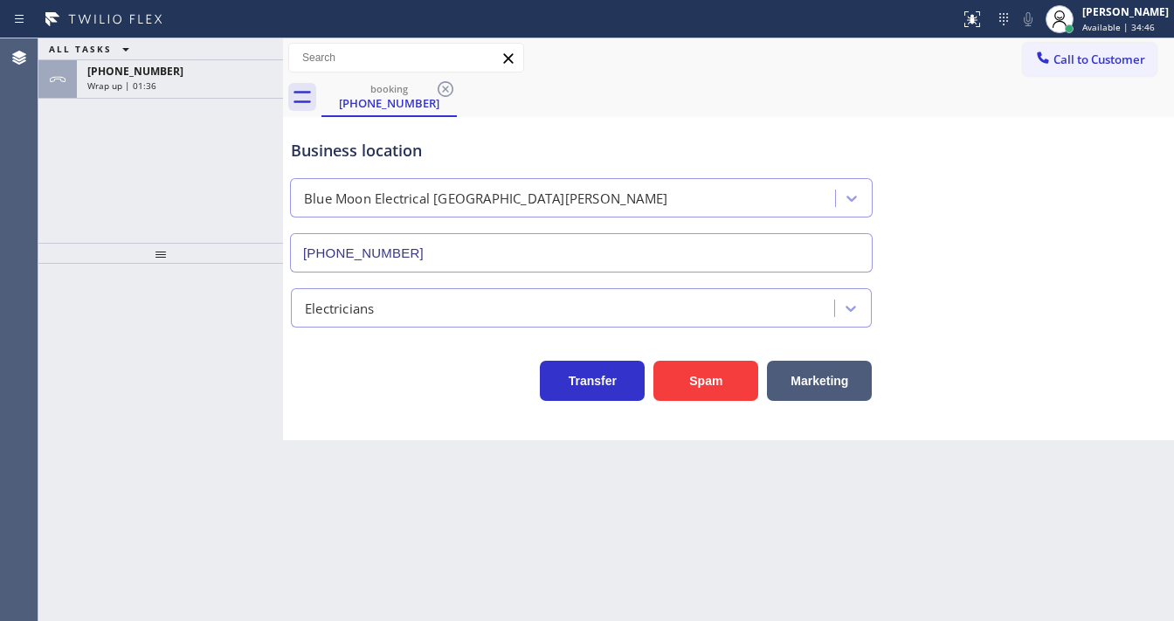
type input "[PHONE_NUMBER]"
click at [177, 42] on div "ALL TASKS ALL TASKS ACTIVE TASKS TASKS IN WRAP UP" at bounding box center [160, 49] width 245 height 22
click at [190, 66] on div "[PHONE_NUMBER] Wrap up | 01:36" at bounding box center [176, 79] width 199 height 38
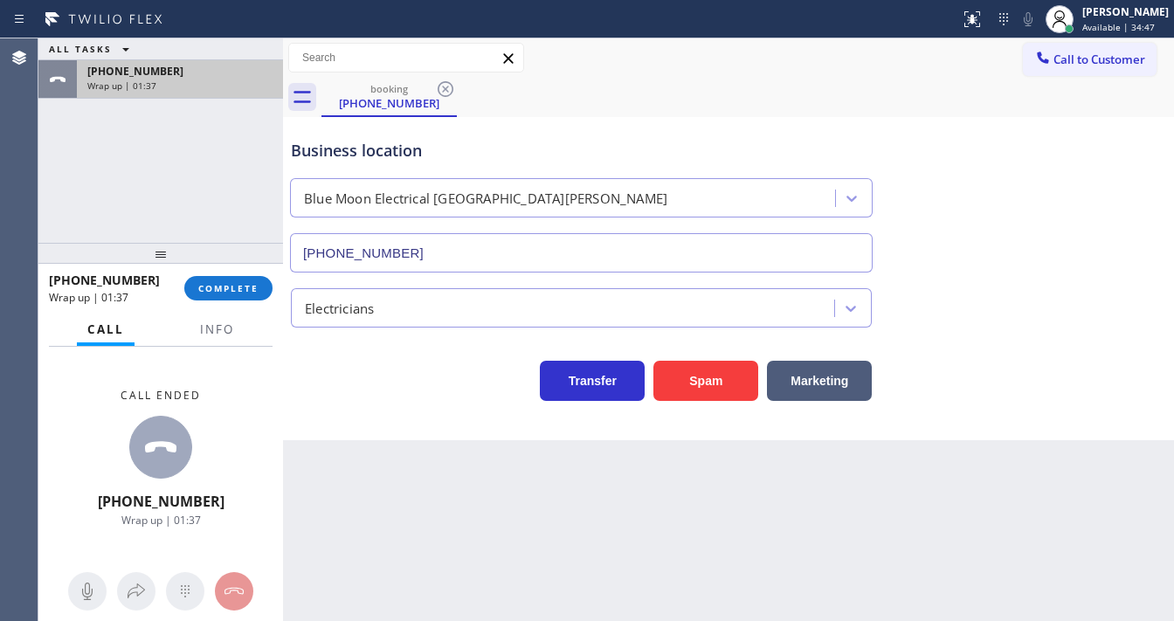
click at [191, 70] on div "[PHONE_NUMBER]" at bounding box center [179, 71] width 185 height 15
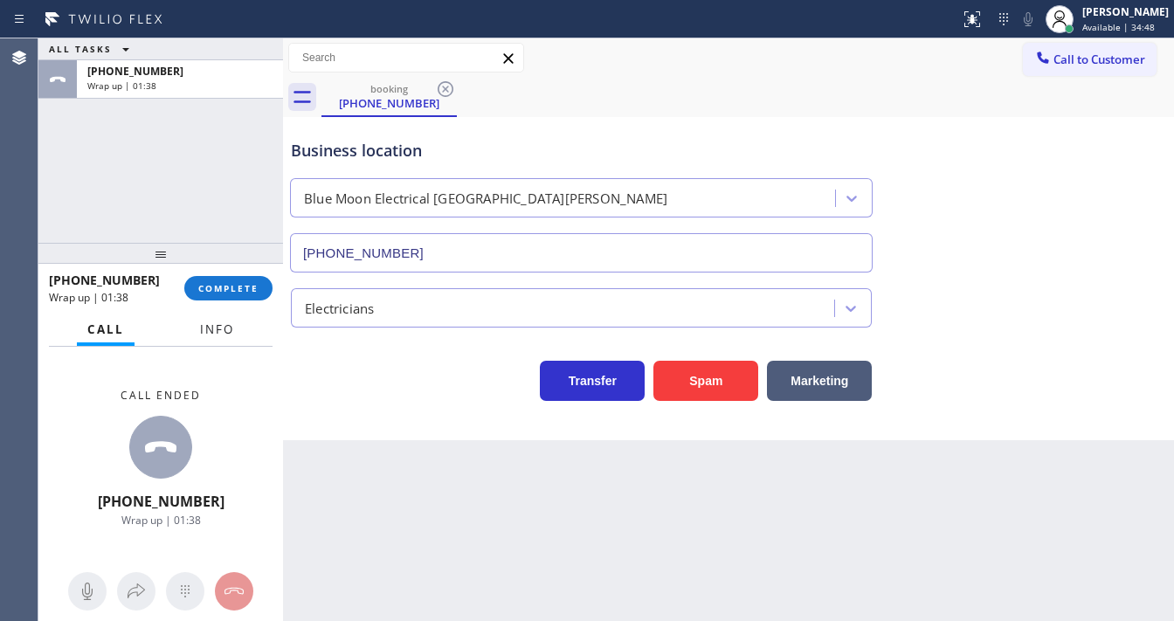
click at [206, 326] on span "Info" at bounding box center [217, 329] width 34 height 16
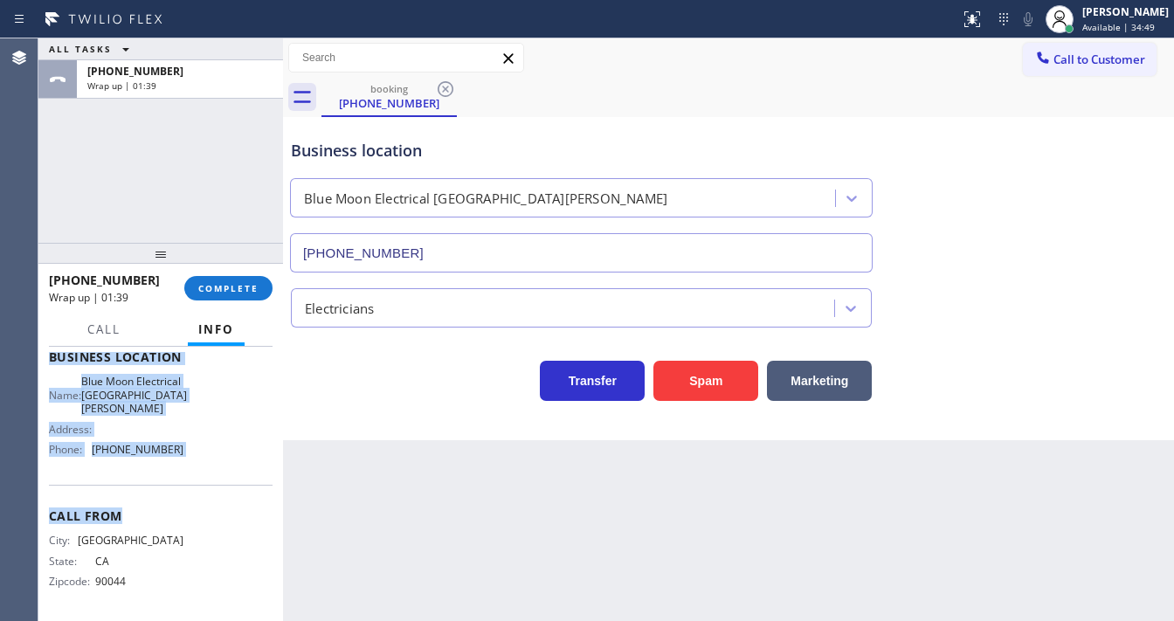
scroll to position [243, 0]
drag, startPoint x: 79, startPoint y: 470, endPoint x: 190, endPoint y: 460, distance: 111.3
click at [189, 466] on div "Context Queue: [Test] All Priority: 2 Customer Name: [PHONE_NUMBER] Phone: [PHO…" at bounding box center [160, 484] width 245 height 274
copy div "Customer Name: [PHONE_NUMBER] Phone: [PHONE_NUMBER] Address: Business location …"
click at [227, 292] on span "COMPLETE" at bounding box center [228, 288] width 60 height 12
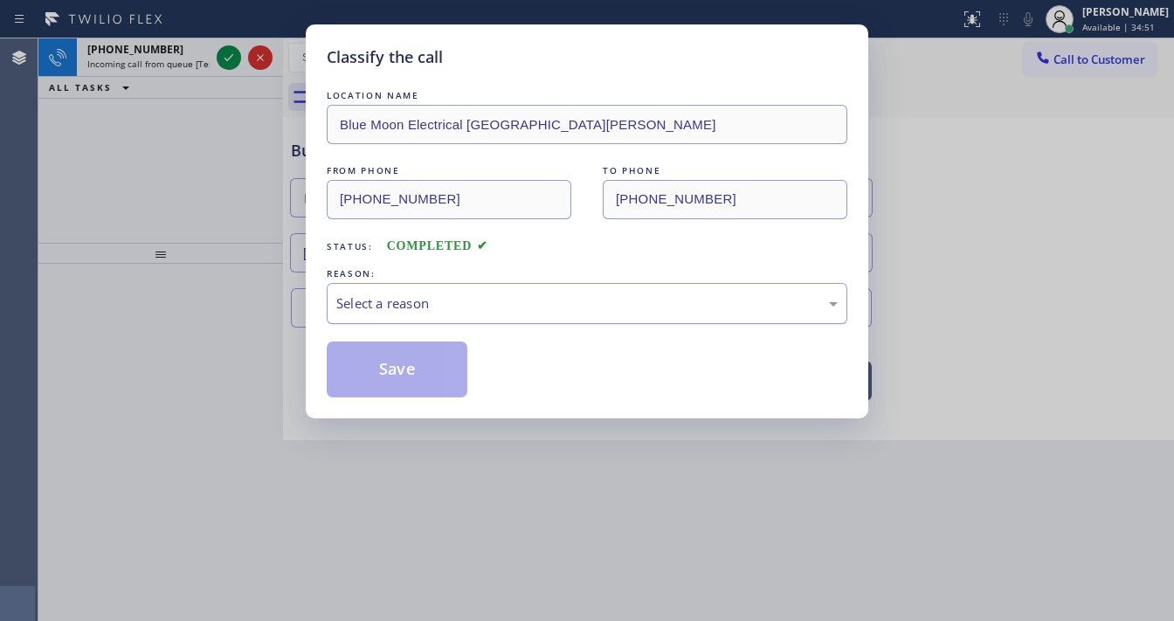
click at [408, 300] on div "Select a reason" at bounding box center [586, 303] width 501 height 20
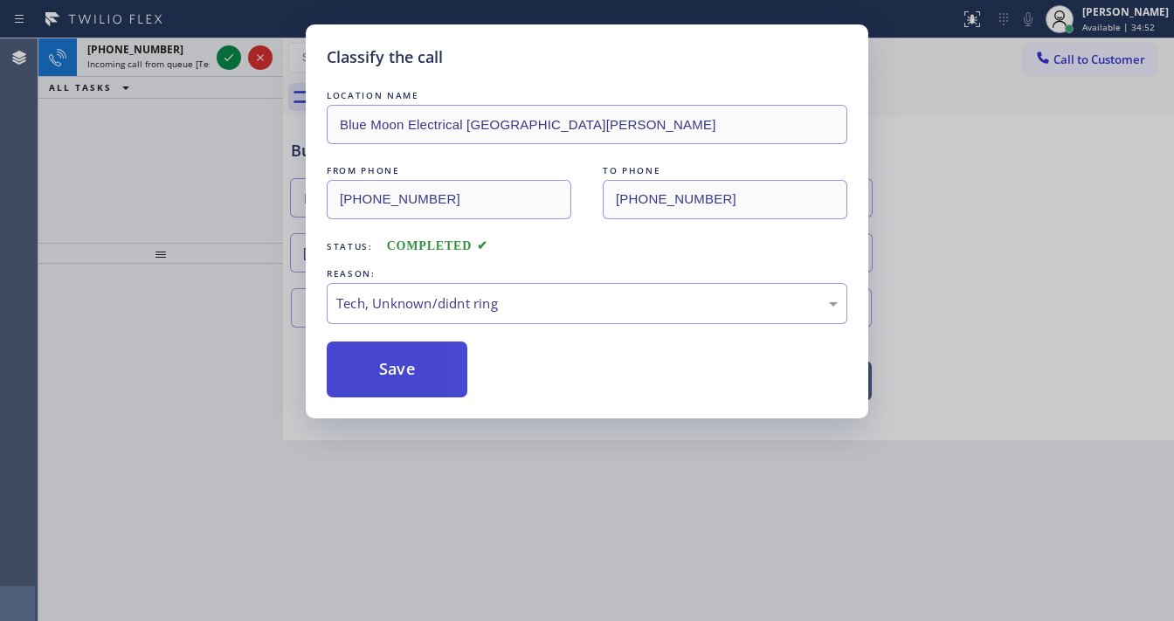
click at [397, 371] on button "Save" at bounding box center [397, 370] width 141 height 56
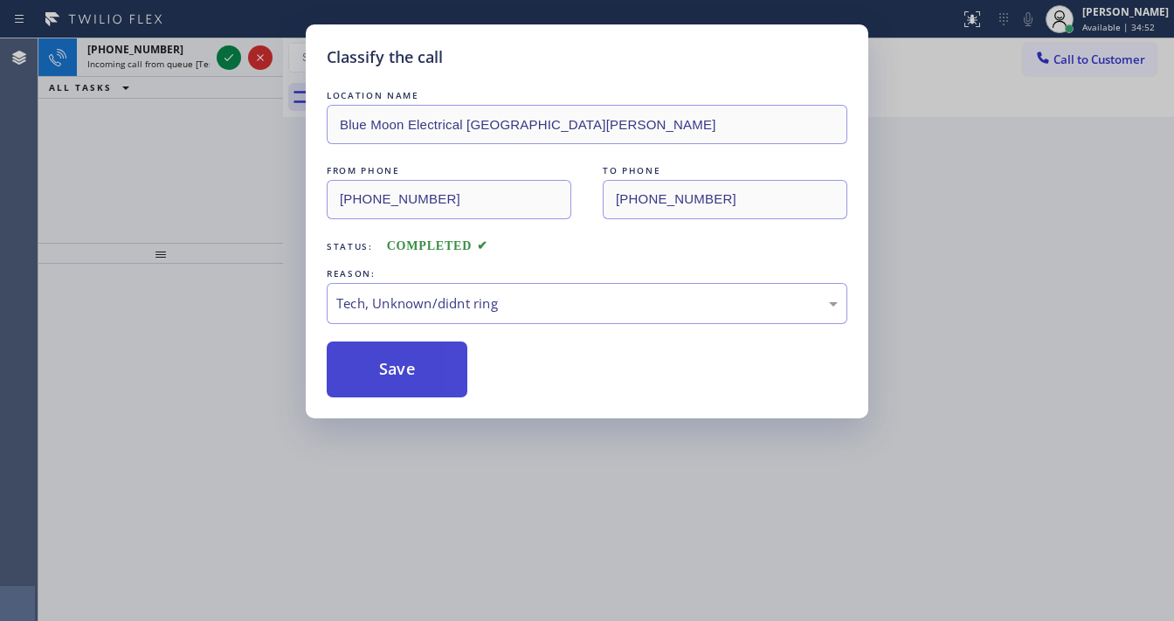
click at [397, 371] on button "Save" at bounding box center [397, 370] width 141 height 56
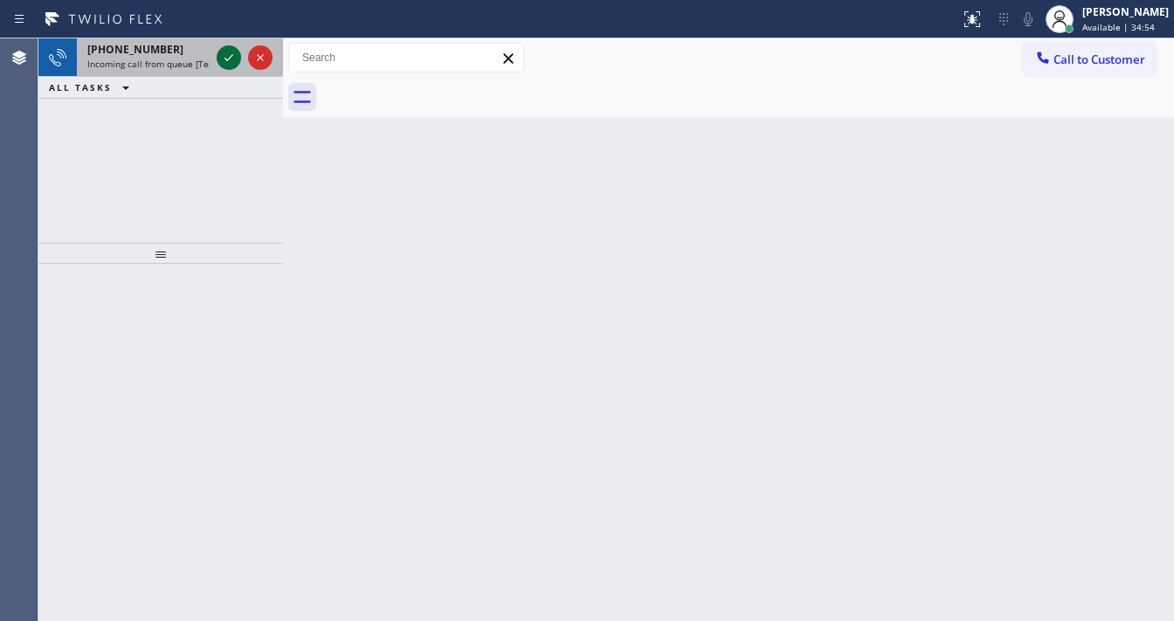
click at [227, 68] on button at bounding box center [229, 57] width 24 height 24
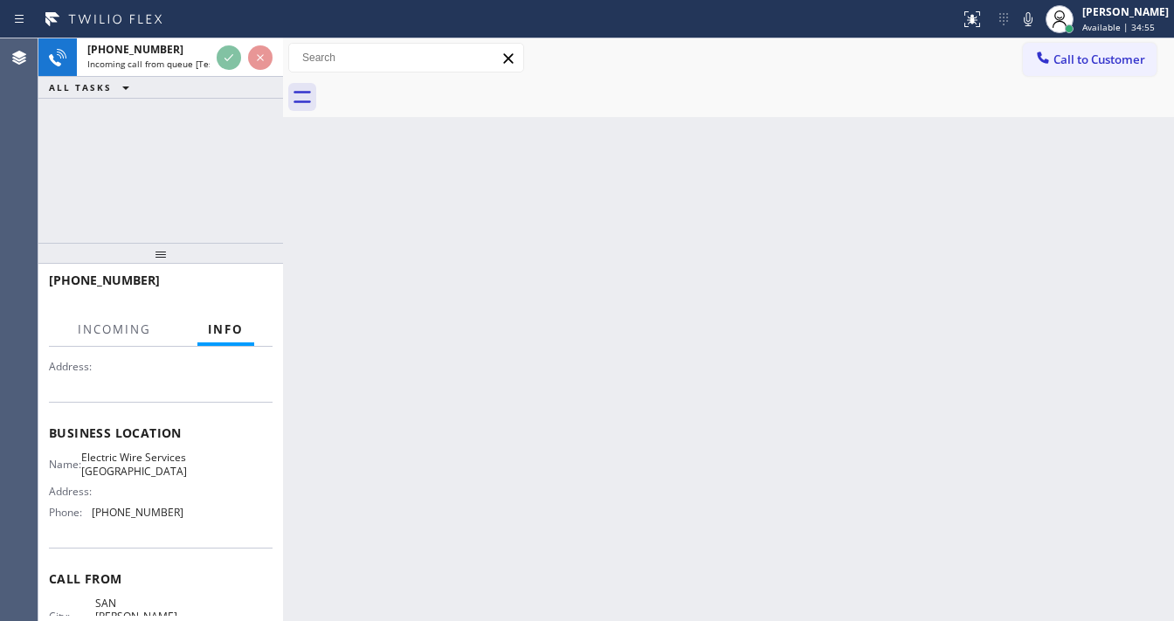
scroll to position [210, 0]
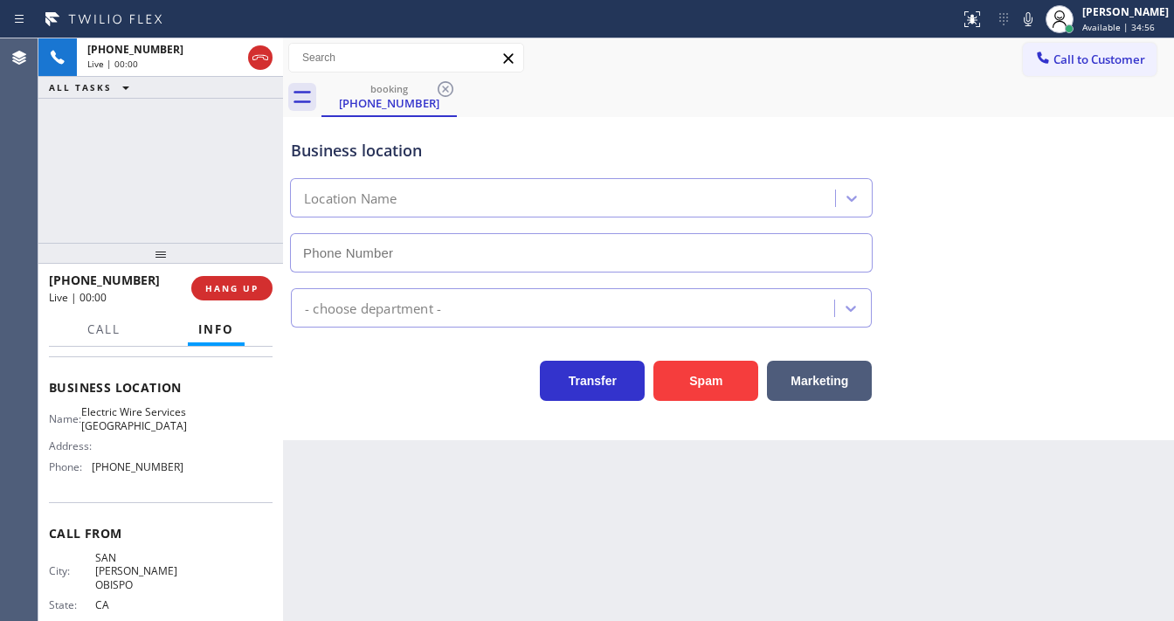
type input "[PHONE_NUMBER]"
click at [64, 192] on div "[PHONE_NUMBER] Live | 00:01 ALL TASKS ALL TASKS ACTIVE TASKS TASKS IN WRAP UP" at bounding box center [160, 140] width 245 height 204
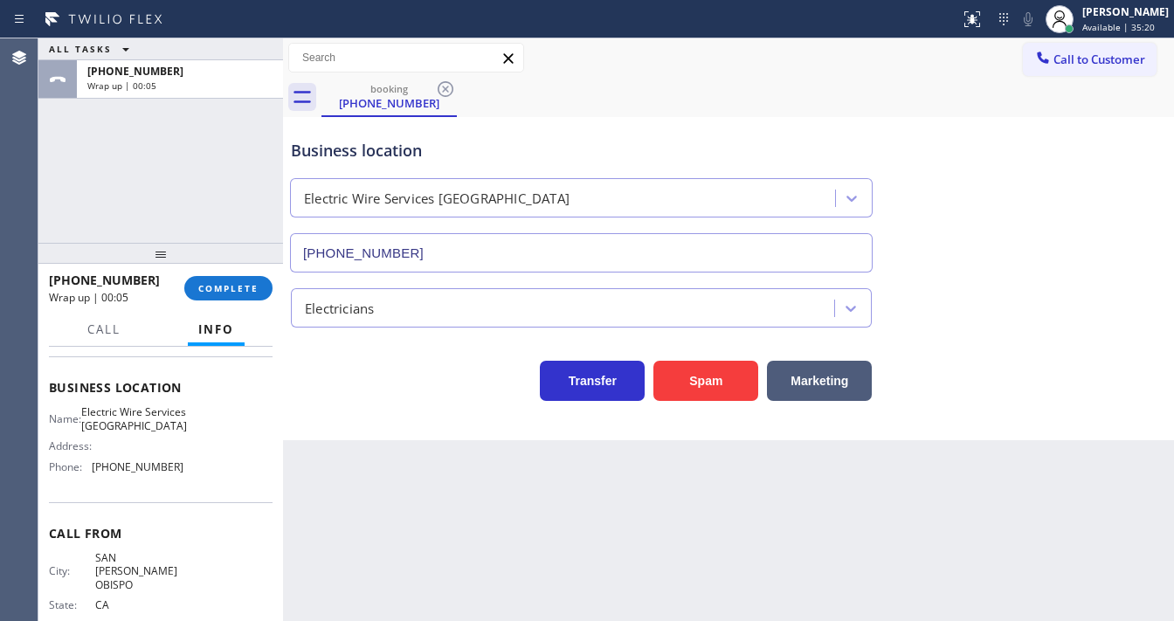
drag, startPoint x: 90, startPoint y: 195, endPoint x: 106, endPoint y: 197, distance: 15.8
click at [91, 195] on div "ALL TASKS ALL TASKS ACTIVE TASKS TASKS IN WRAP UP [PHONE_NUMBER] Wrap up | 00:05" at bounding box center [160, 140] width 245 height 204
click at [220, 297] on button "COMPLETE" at bounding box center [228, 288] width 88 height 24
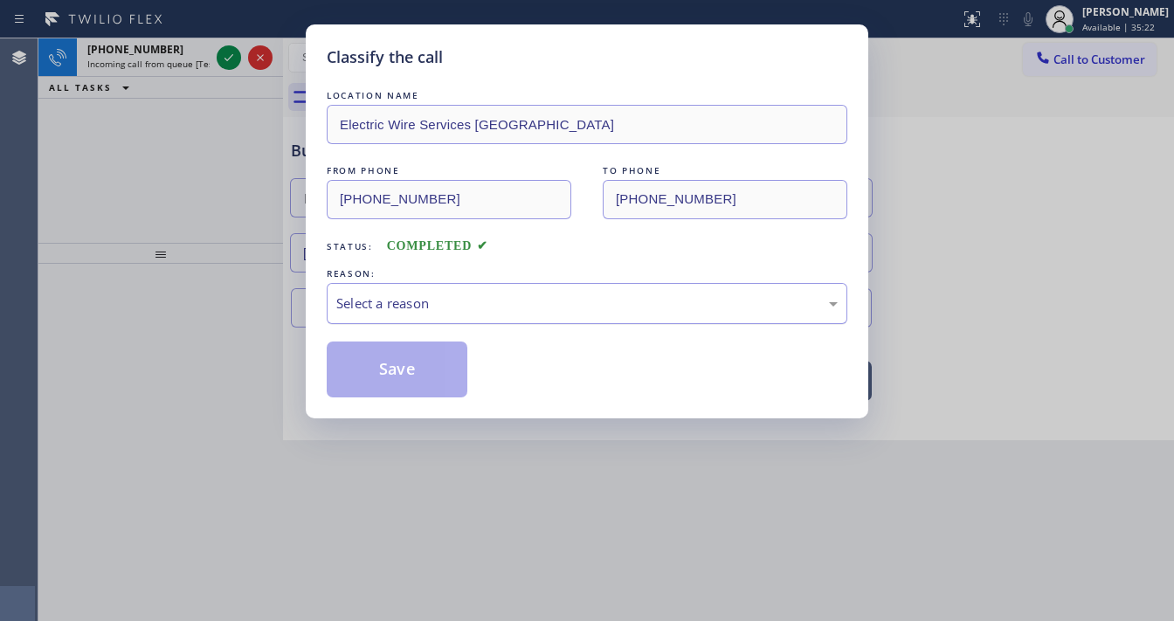
click at [417, 307] on div "Select a reason" at bounding box center [586, 303] width 501 height 20
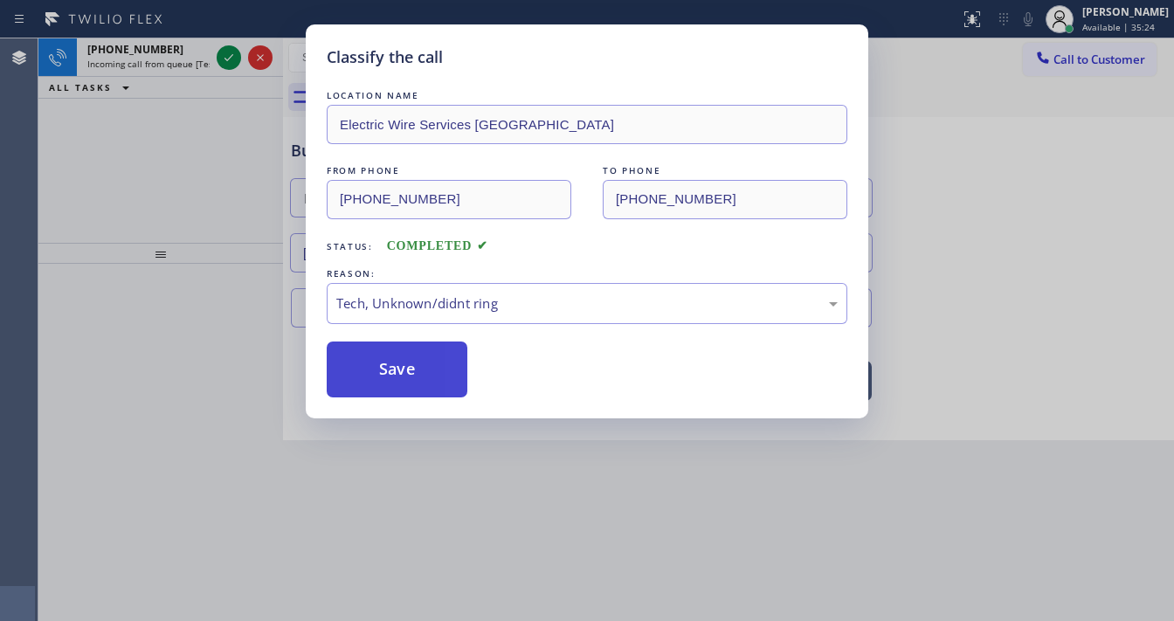
click at [399, 374] on button "Save" at bounding box center [397, 370] width 141 height 56
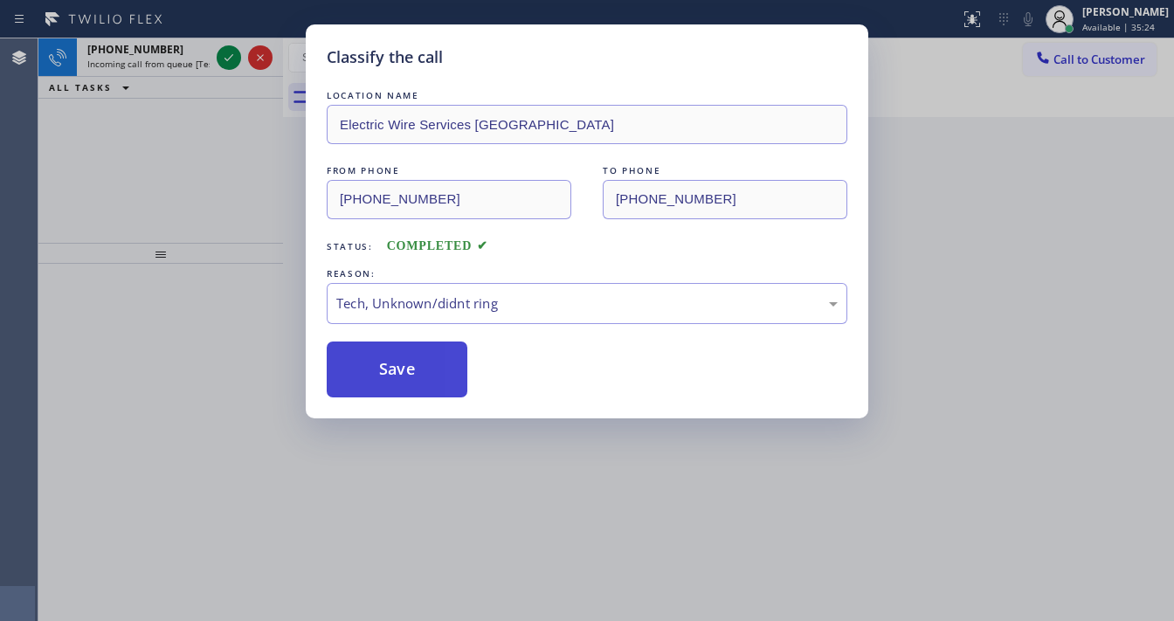
click at [399, 374] on button "Save" at bounding box center [397, 370] width 141 height 56
click at [227, 63] on div "Classify the call LOCATION NAME Electric Wire Services Camarillo FROM PHONE [PH…" at bounding box center [587, 310] width 1174 height 621
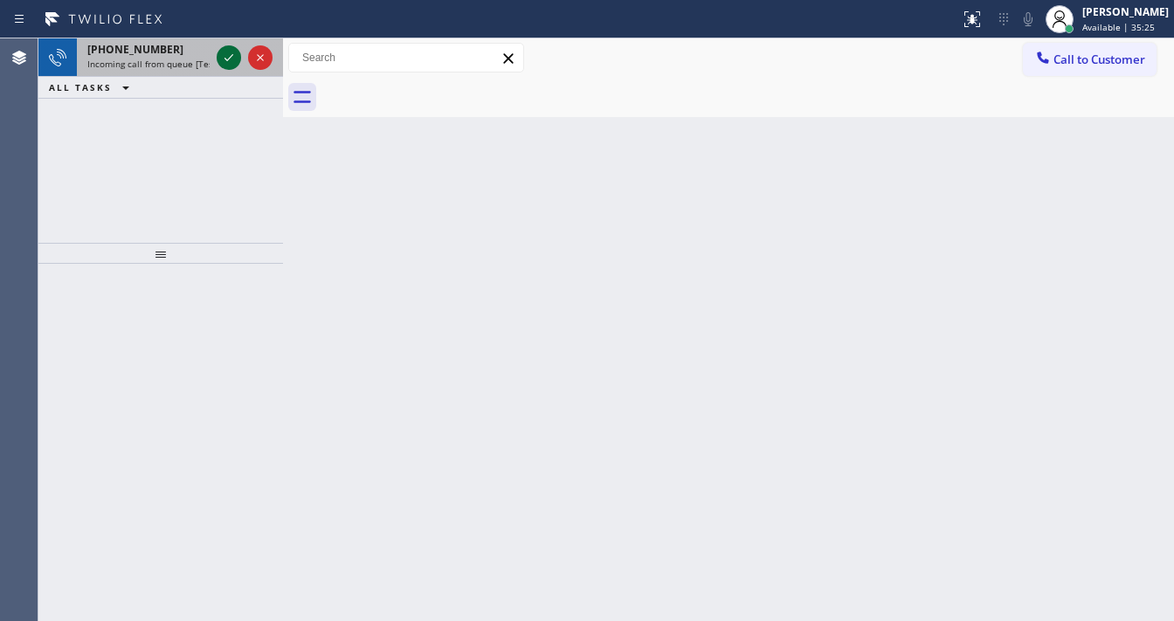
click at [228, 62] on icon at bounding box center [228, 57] width 21 height 21
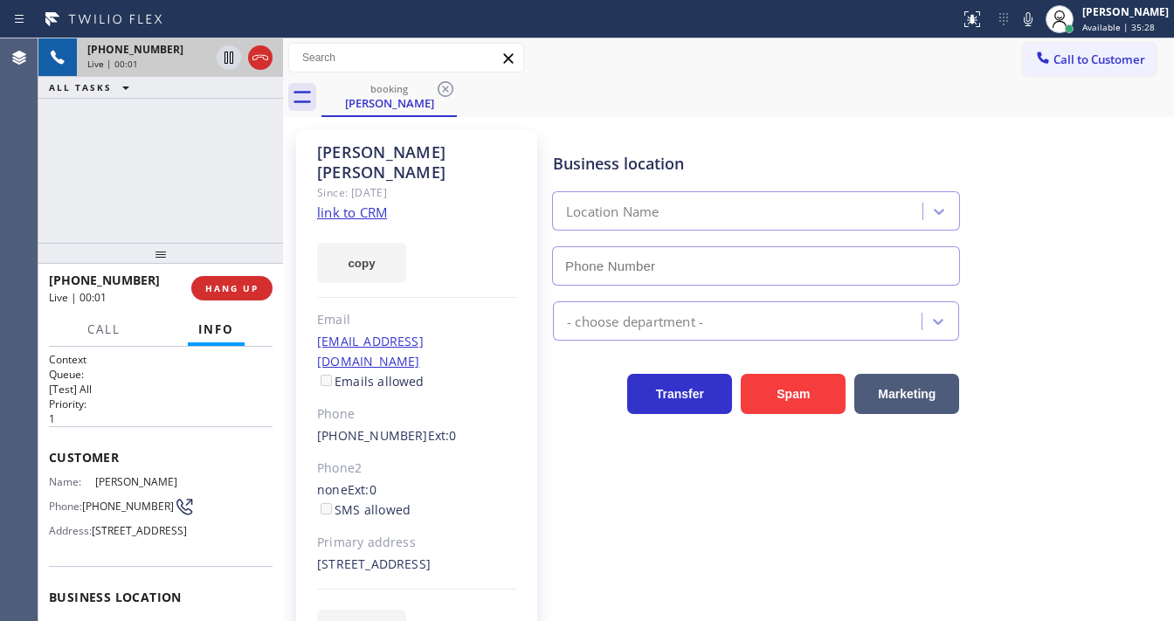
type input "[PHONE_NUMBER]"
click at [360, 204] on link "link to CRM" at bounding box center [352, 212] width 70 height 17
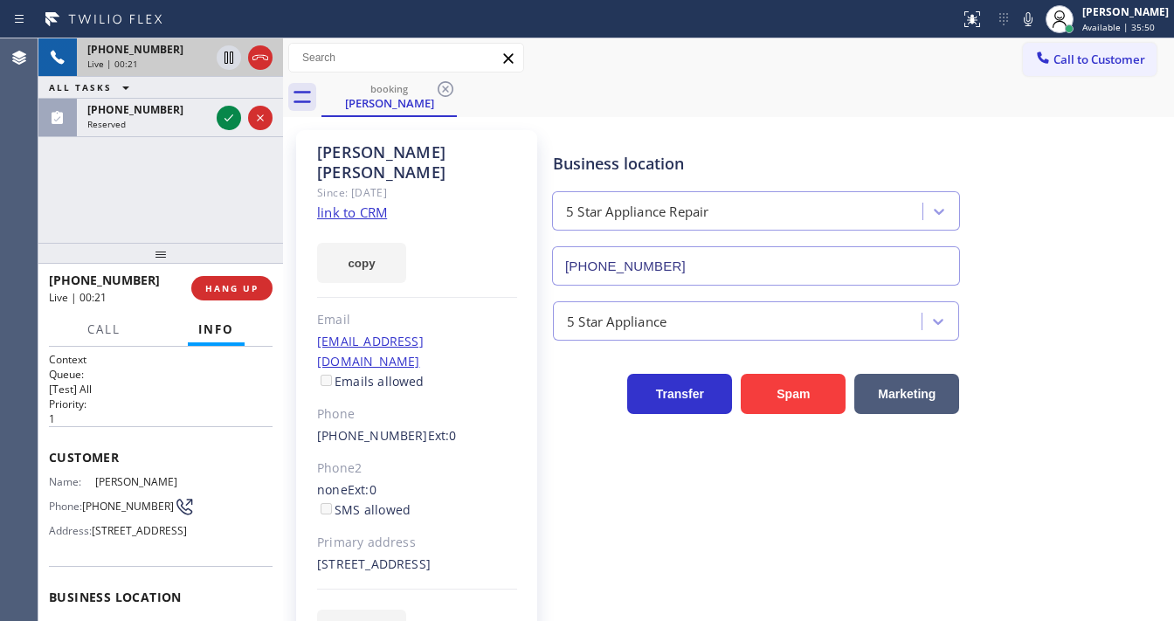
click at [85, 207] on div "[PHONE_NUMBER] Live | 00:21 ALL TASKS ALL TASKS ACTIVE TASKS TASKS IN WRAP UP […" at bounding box center [160, 140] width 245 height 204
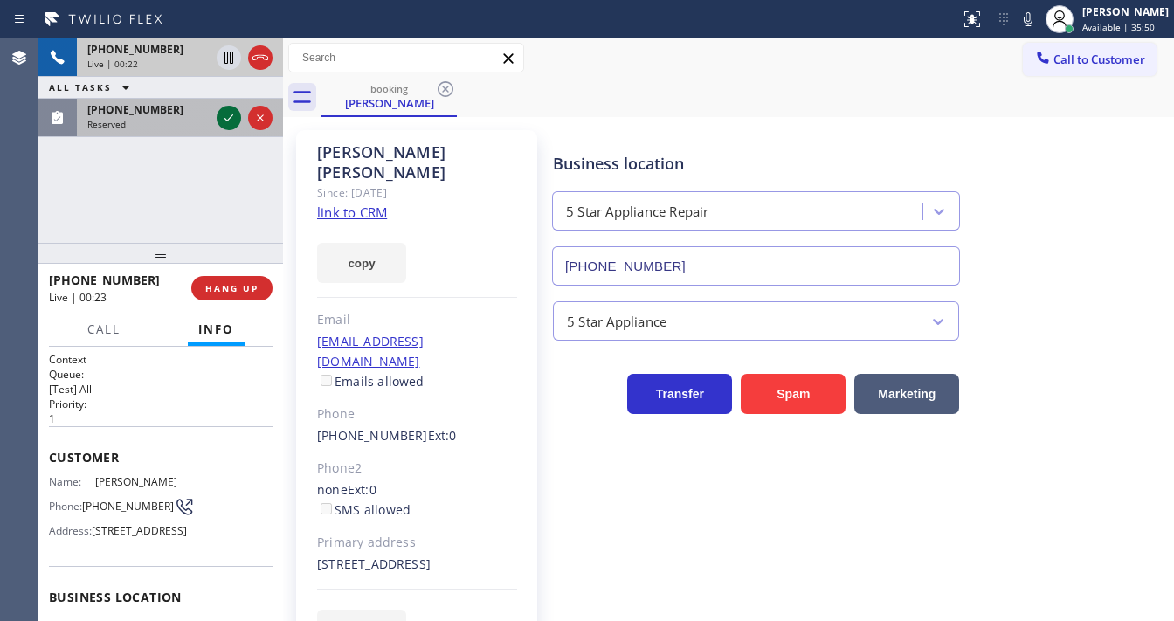
click at [225, 118] on icon at bounding box center [228, 117] width 21 height 21
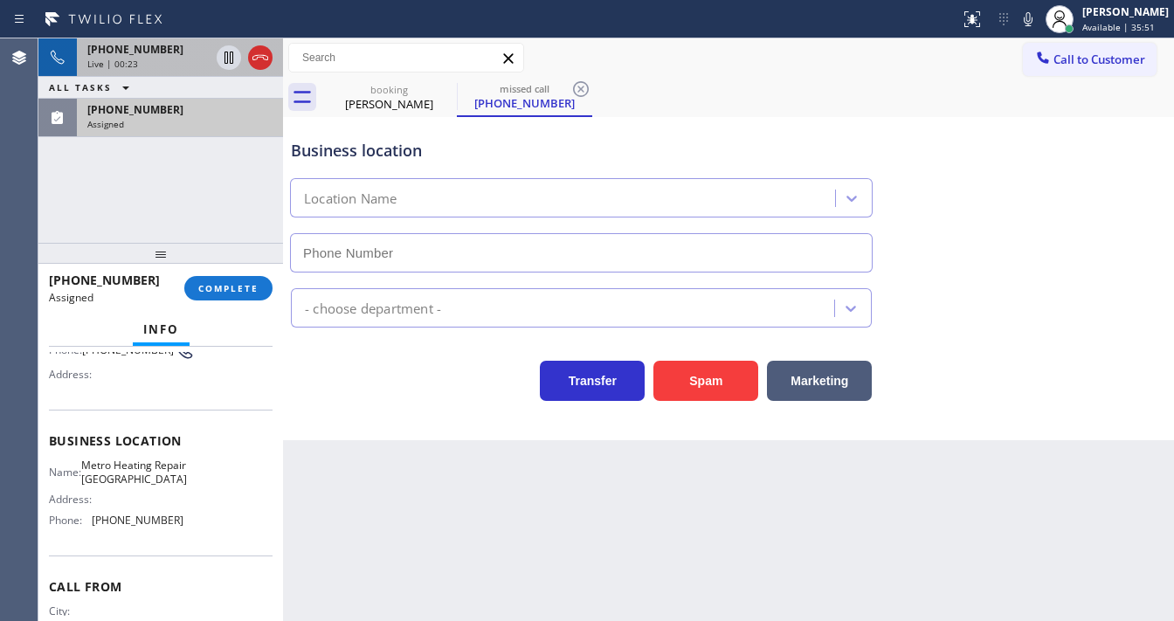
scroll to position [196, 0]
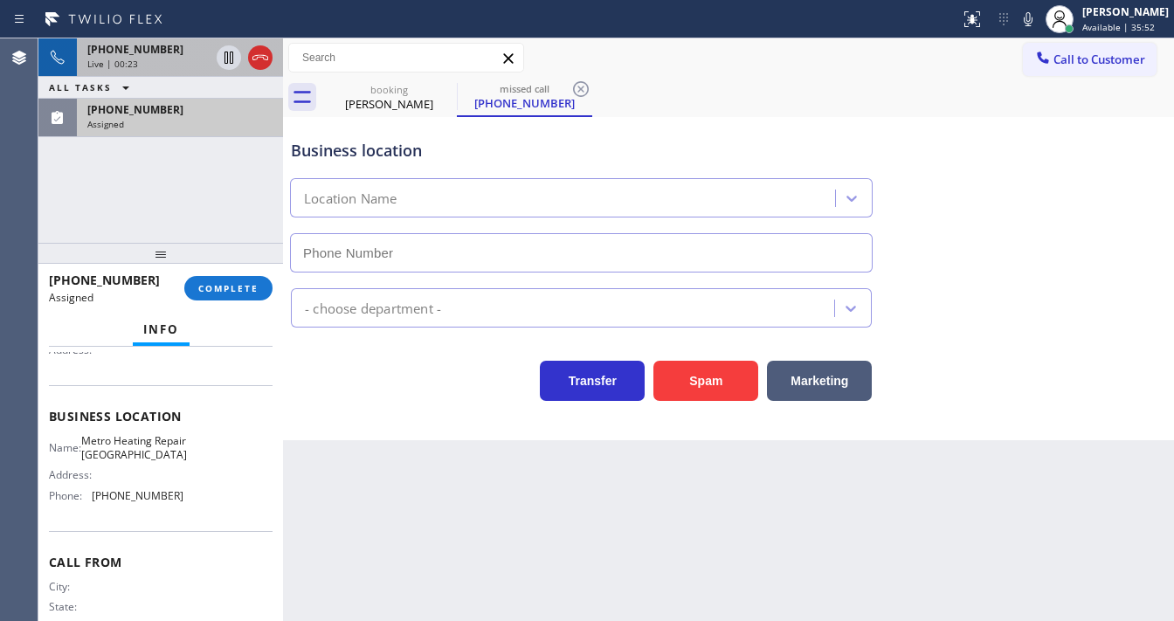
type input "[PHONE_NUMBER]"
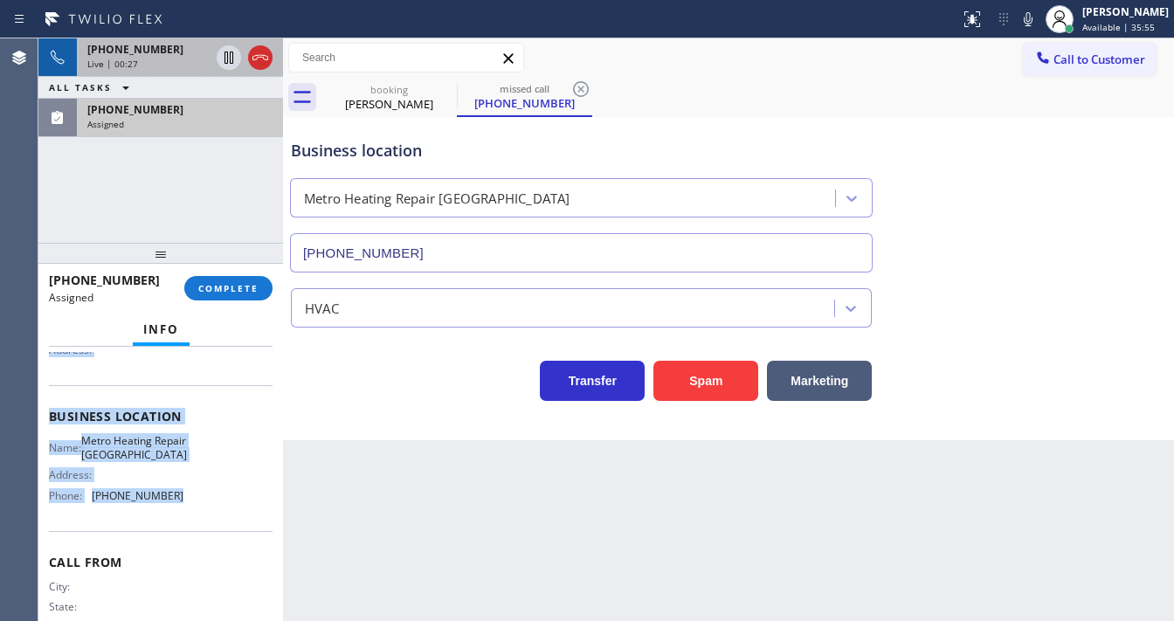
drag, startPoint x: 47, startPoint y: 416, endPoint x: 192, endPoint y: 493, distance: 164.1
click at [192, 493] on div "Context Queue: HVAC Priority: 0 Task Age: Customer Name: [PHONE_NUMBER] Phone: …" at bounding box center [160, 484] width 245 height 274
copy div "Customer Name: [PHONE_NUMBER] Phone: [PHONE_NUMBER] Address: Business location …"
click at [227, 286] on span "COMPLETE" at bounding box center [228, 288] width 60 height 12
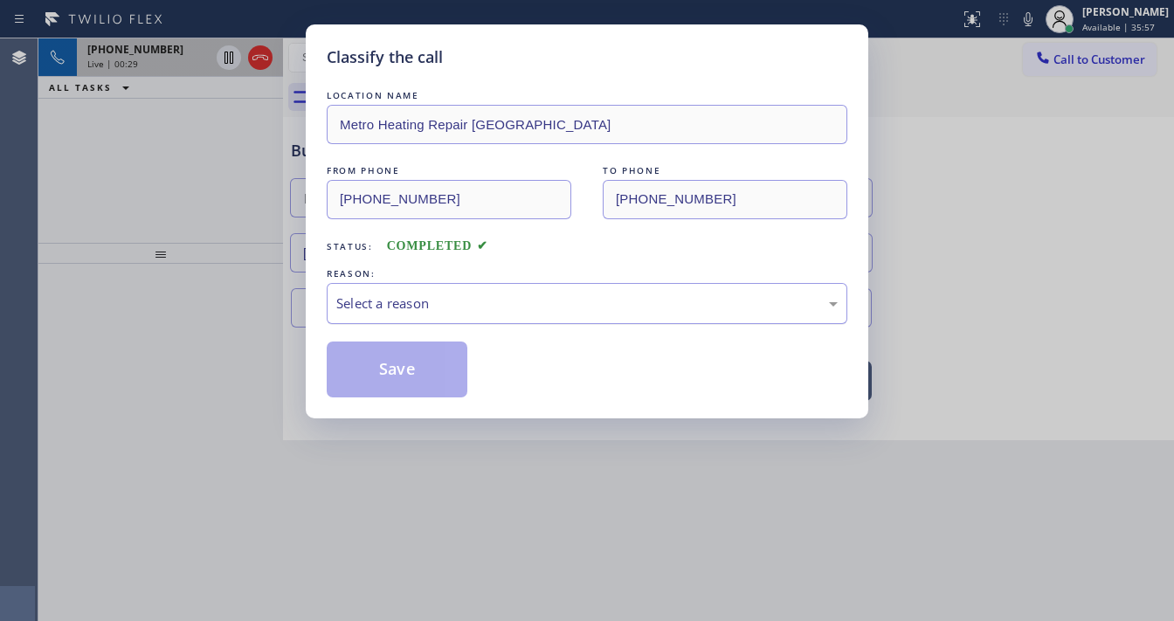
click at [381, 313] on div "Select a reason" at bounding box center [587, 303] width 521 height 41
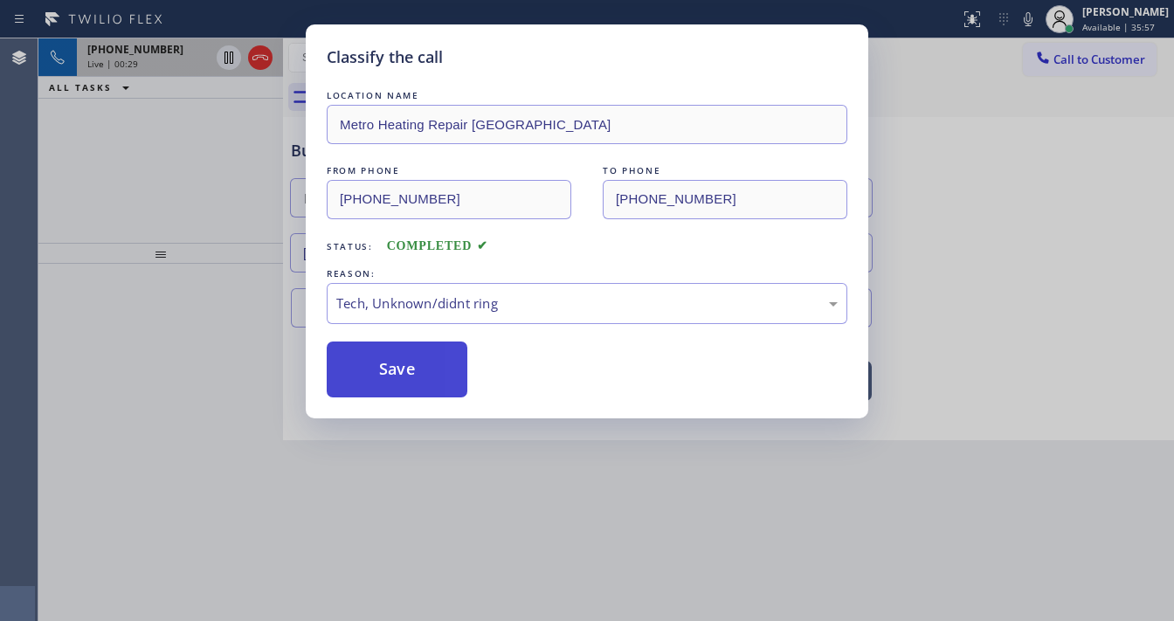
click at [383, 367] on button "Save" at bounding box center [397, 370] width 141 height 56
type input "[PHONE_NUMBER]"
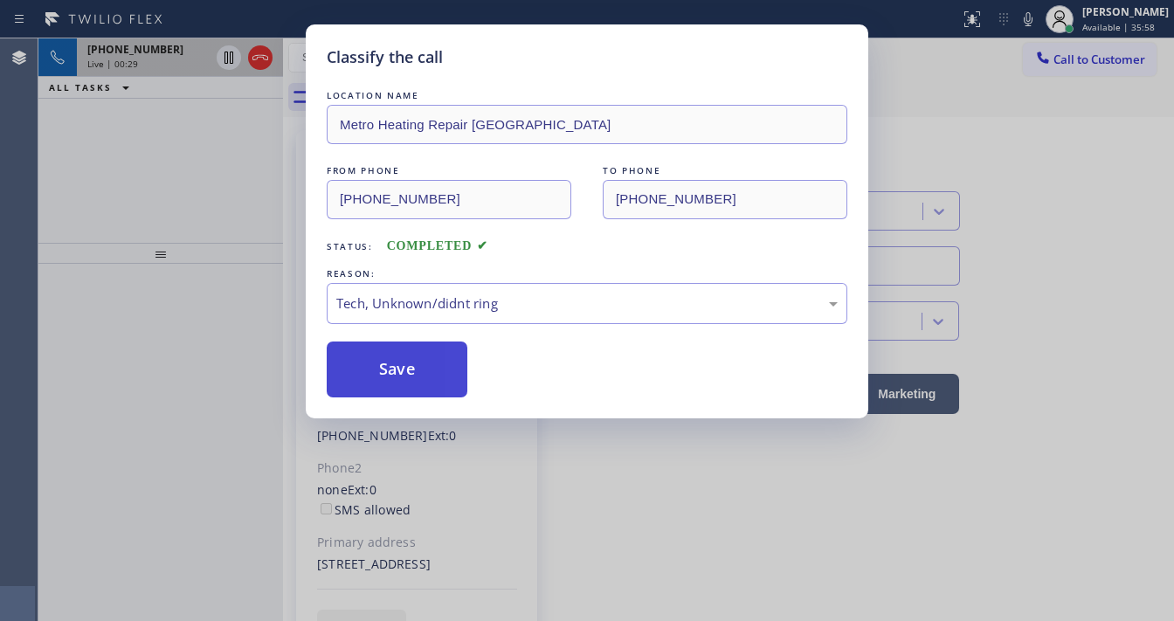
click at [384, 366] on button "Save" at bounding box center [397, 370] width 141 height 56
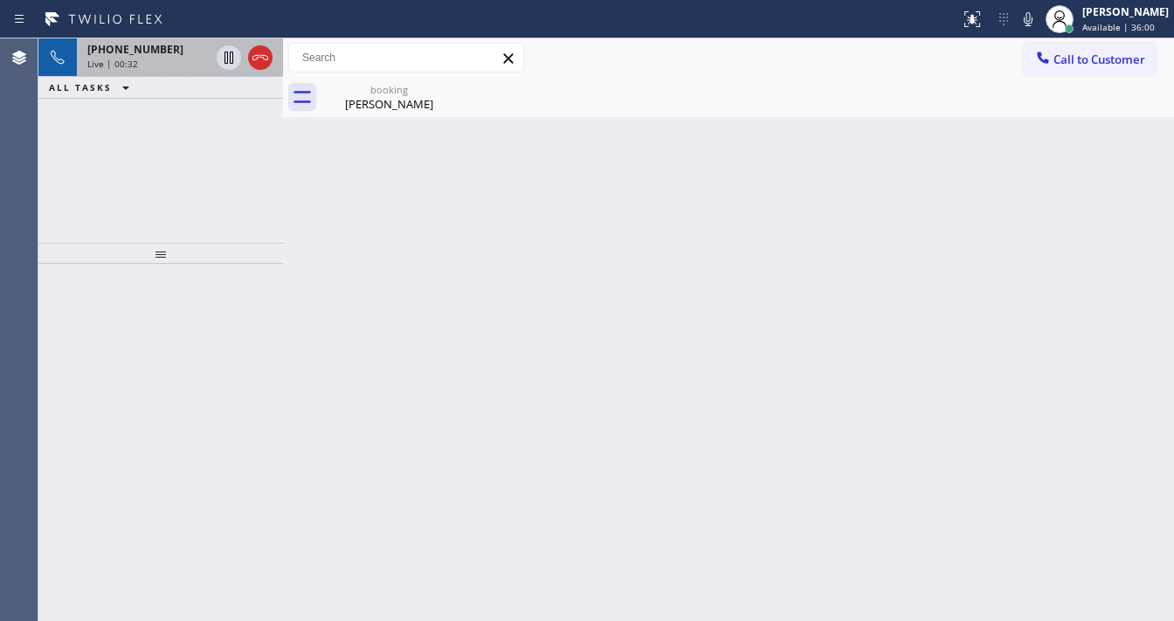
drag, startPoint x: 7, startPoint y: 223, endPoint x: 210, endPoint y: 27, distance: 282.3
click at [10, 217] on div "Agent Desktop" at bounding box center [19, 329] width 38 height 583
click at [375, 97] on div "[PERSON_NAME]" at bounding box center [389, 104] width 132 height 16
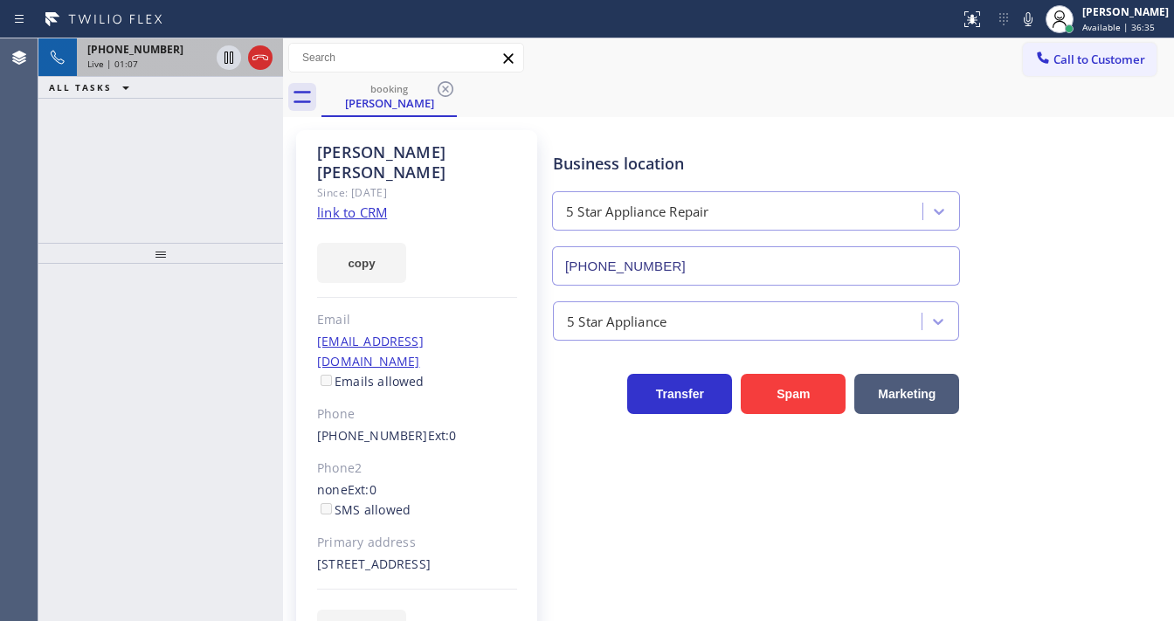
click at [171, 60] on div "Live | 01:07" at bounding box center [148, 64] width 122 height 12
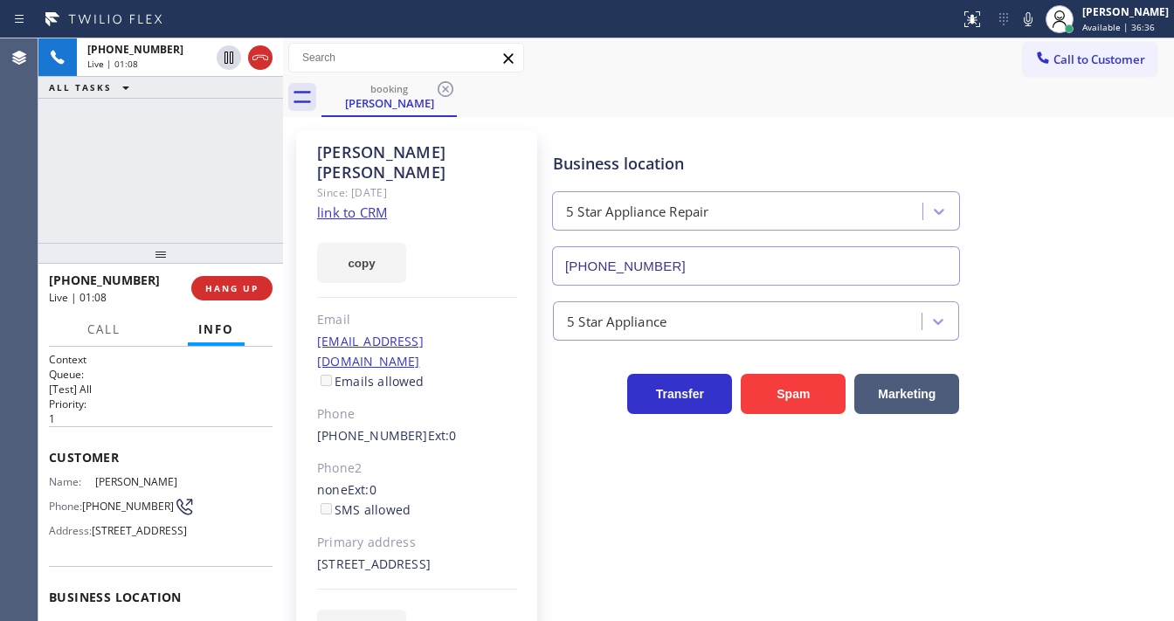
drag, startPoint x: 657, startPoint y: 111, endPoint x: 1043, endPoint y: 83, distance: 387.1
click at [657, 112] on div "booking [PERSON_NAME]" at bounding box center [747, 97] width 852 height 39
click at [1029, 23] on div at bounding box center [1028, 19] width 24 height 21
click at [233, 63] on icon at bounding box center [228, 57] width 21 height 21
click at [91, 157] on div "[PHONE_NUMBER] Live | 01:48 ALL TASKS ALL TASKS ACTIVE TASKS TASKS IN WRAP UP" at bounding box center [160, 140] width 245 height 204
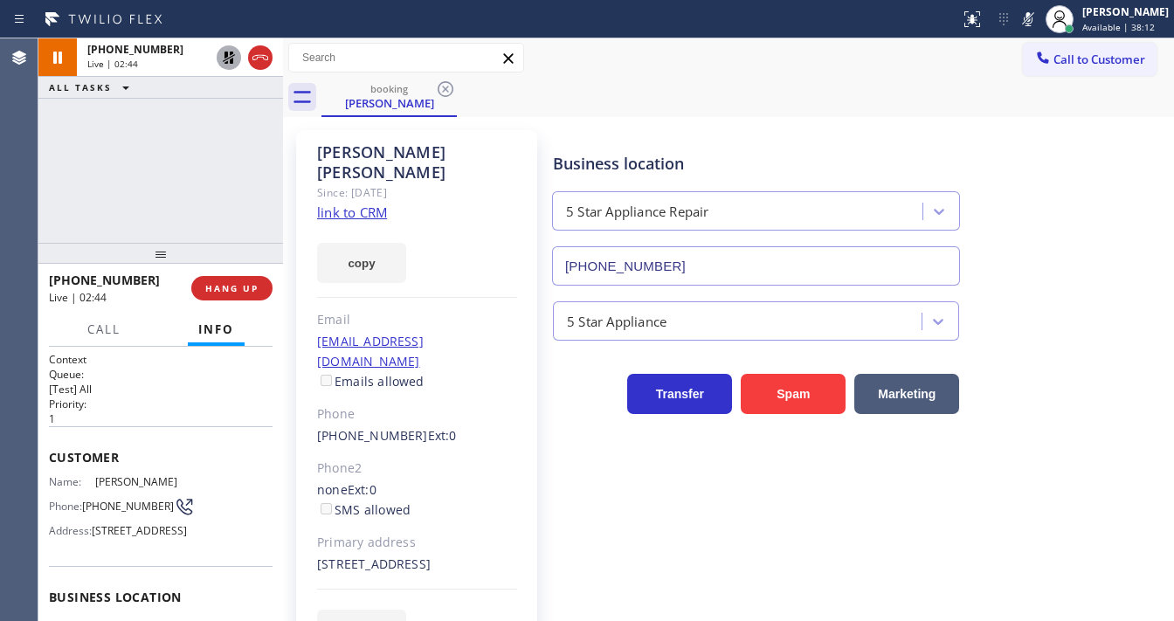
click at [224, 56] on icon at bounding box center [228, 57] width 21 height 21
click at [1036, 26] on icon at bounding box center [1028, 19] width 21 height 21
click at [44, 243] on div at bounding box center [160, 253] width 245 height 21
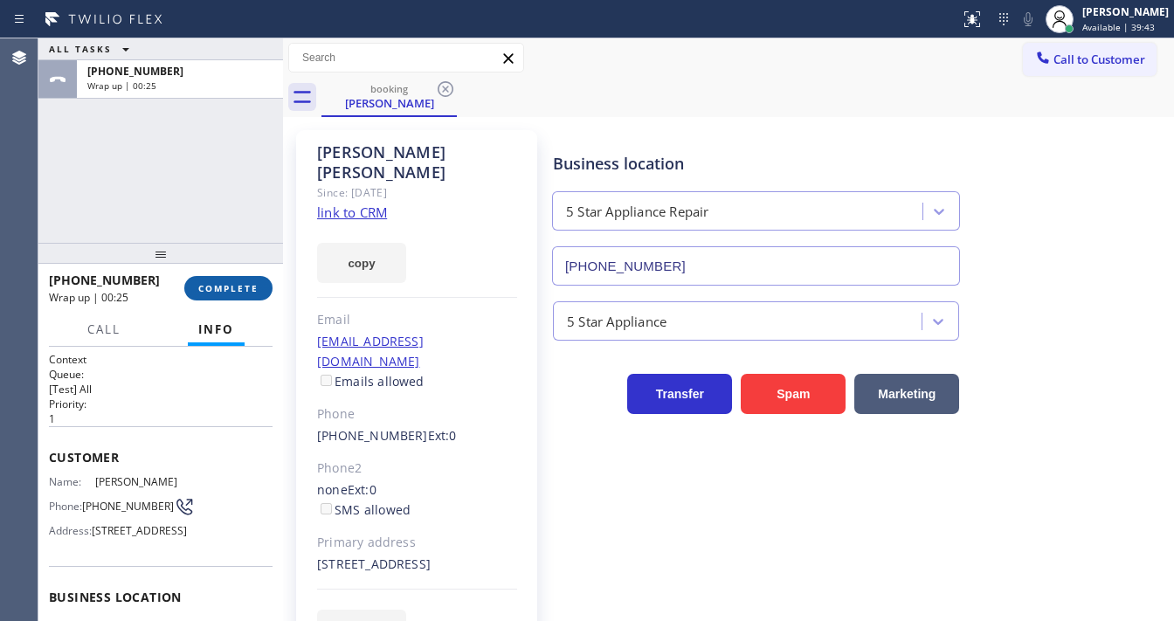
click at [225, 286] on span "COMPLETE" at bounding box center [228, 288] width 60 height 12
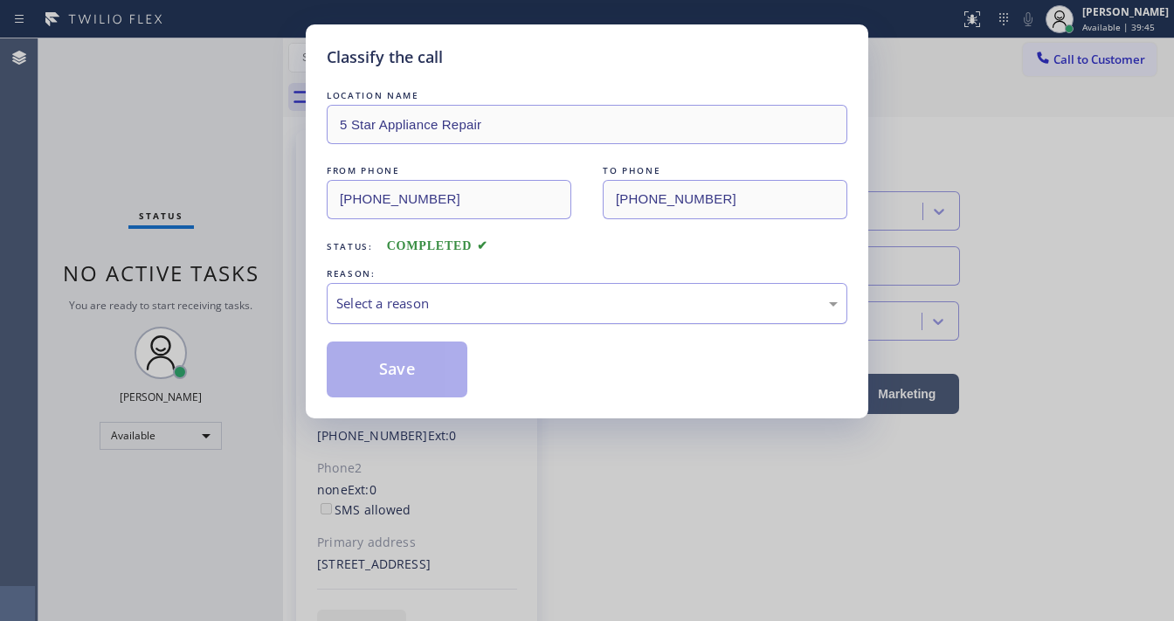
click at [413, 313] on div "Select a reason" at bounding box center [587, 303] width 521 height 41
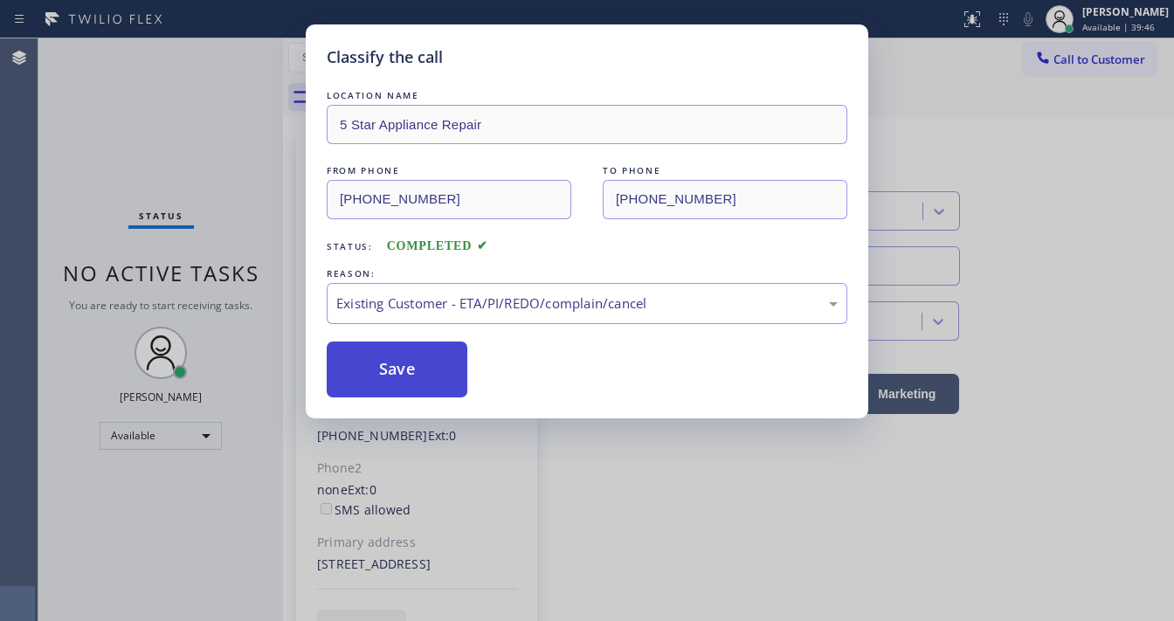
click at [397, 366] on button "Save" at bounding box center [397, 370] width 141 height 56
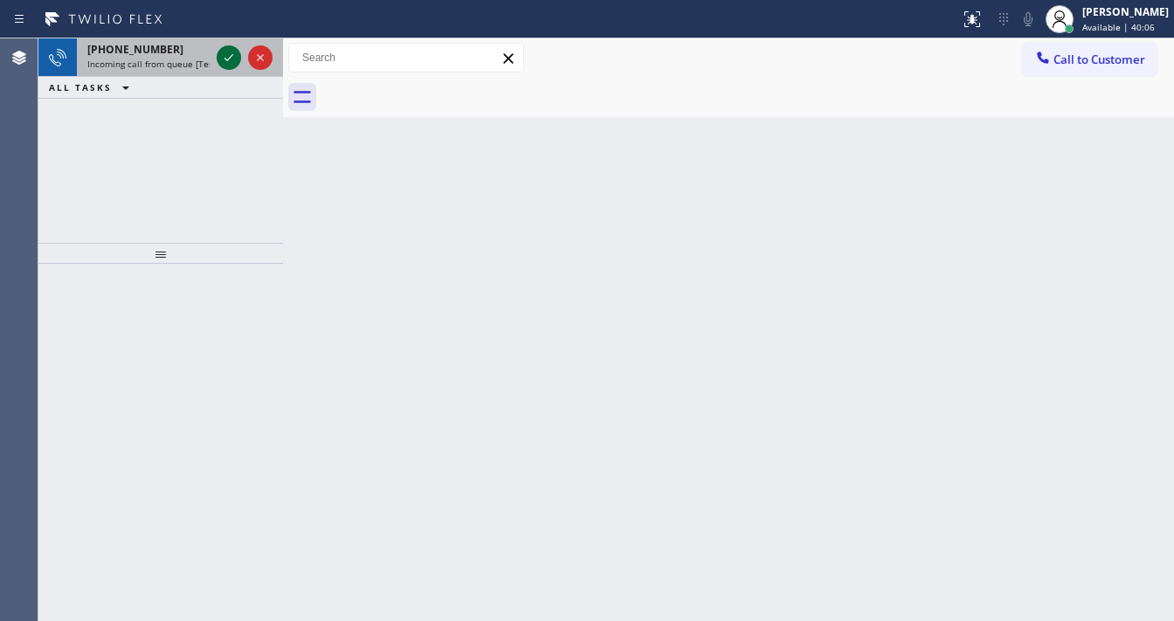
click at [225, 56] on icon at bounding box center [228, 57] width 21 height 21
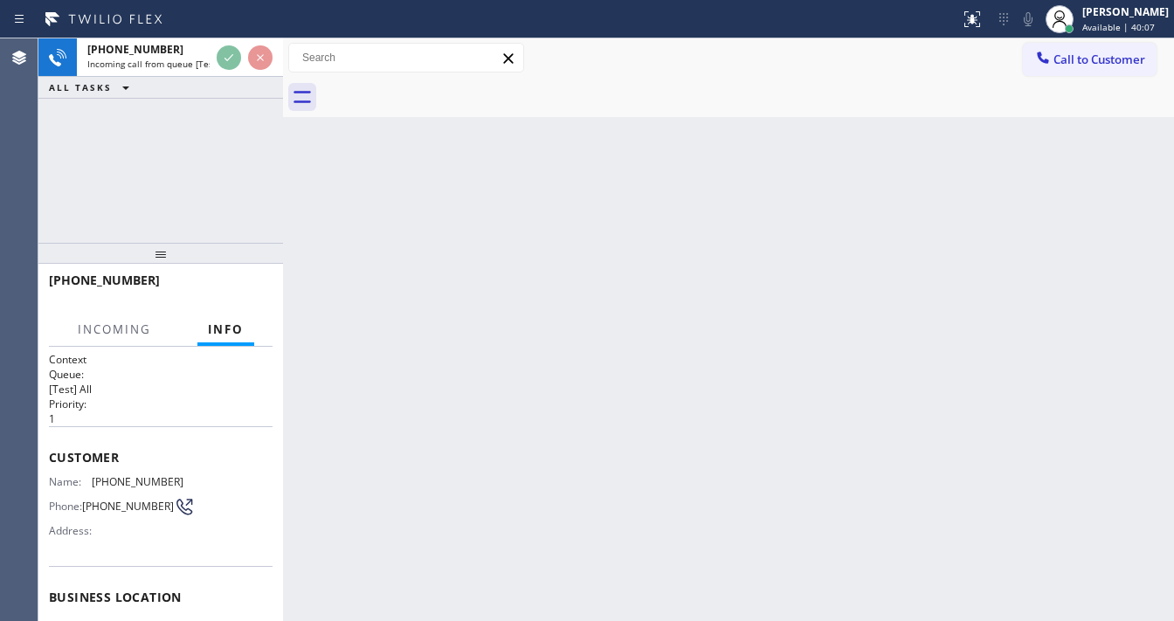
scroll to position [140, 0]
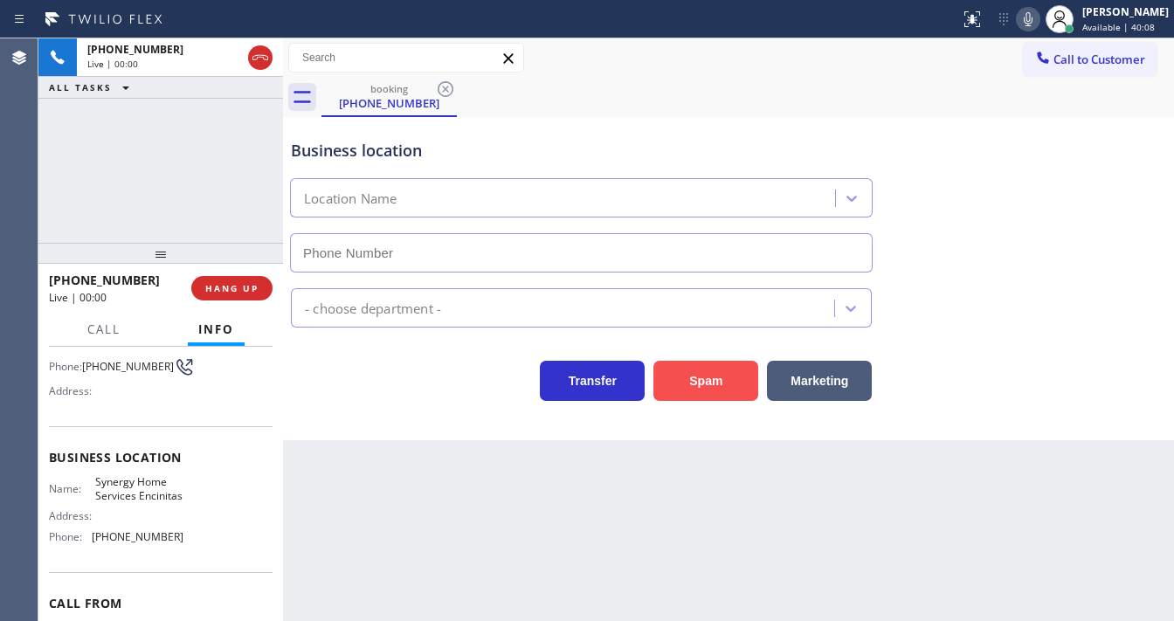
type input "[PHONE_NUMBER]"
click at [743, 374] on button "Spam" at bounding box center [705, 381] width 105 height 40
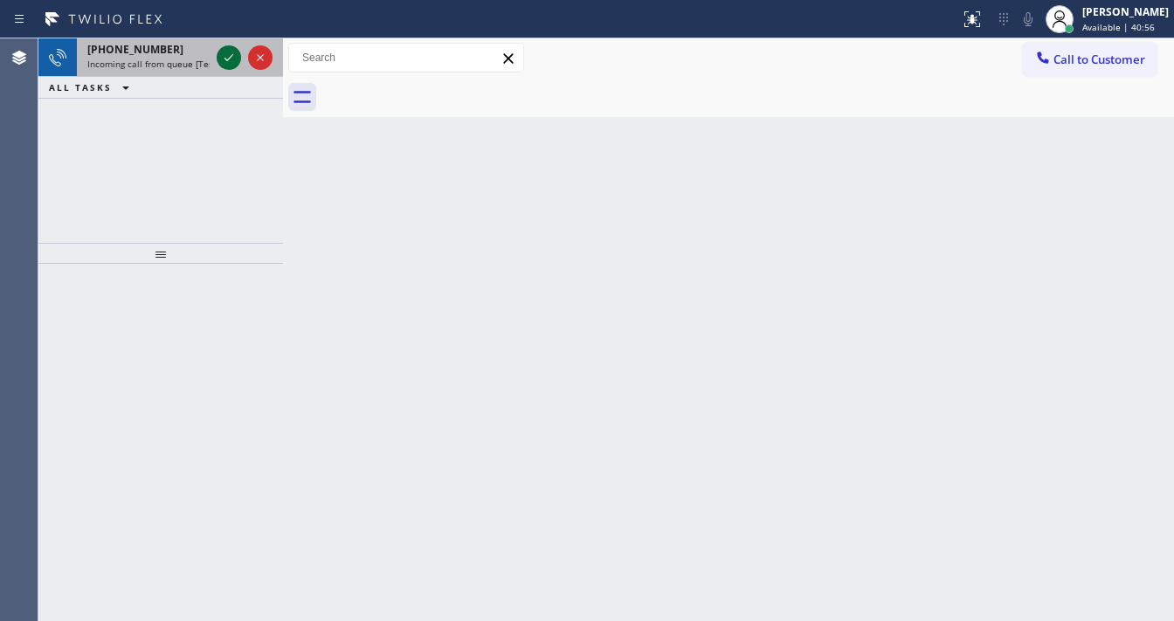
click at [232, 56] on icon at bounding box center [228, 57] width 21 height 21
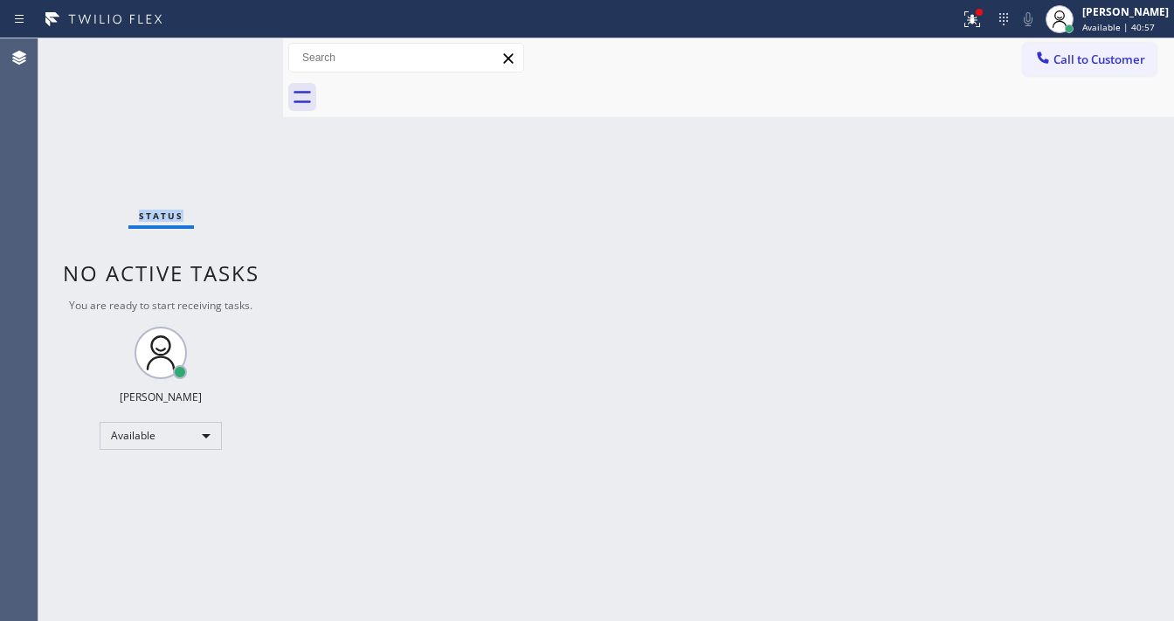
click at [232, 56] on div "Status No active tasks You are ready to start receiving tasks. [PERSON_NAME]" at bounding box center [160, 329] width 245 height 583
click at [234, 38] on div "Status No active tasks You are ready to start receiving tasks. [PERSON_NAME]" at bounding box center [160, 329] width 245 height 583
click at [233, 39] on div "Status No active tasks You are ready to start receiving tasks. [PERSON_NAME]" at bounding box center [160, 329] width 245 height 583
click at [231, 42] on div "Status No active tasks You are ready to start receiving tasks. [PERSON_NAME]" at bounding box center [160, 329] width 245 height 583
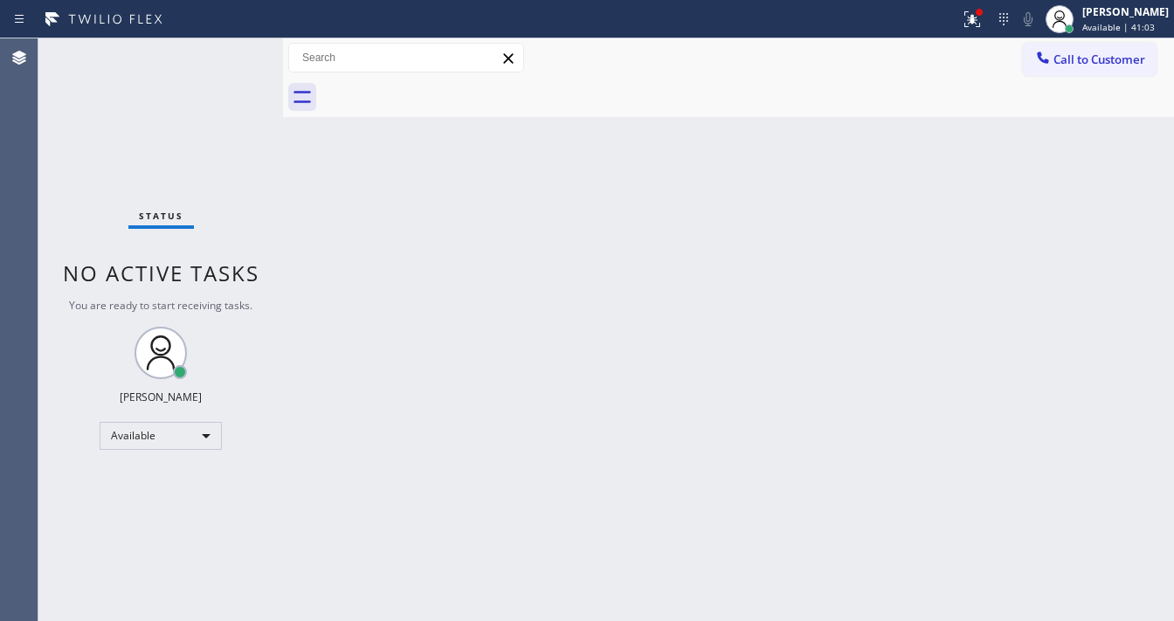
click at [475, 619] on div "Back to Dashboard Change Sender ID Customers Technicians Select a contact Outbo…" at bounding box center [728, 329] width 891 height 583
click at [227, 40] on div "Status No active tasks You are ready to start receiving tasks. [PERSON_NAME]" at bounding box center [160, 329] width 245 height 583
click at [234, 49] on div "Status No active tasks You are ready to start receiving tasks. [PERSON_NAME]" at bounding box center [160, 329] width 245 height 583
click at [236, 52] on div "Status No active tasks You are ready to start receiving tasks. [PERSON_NAME]" at bounding box center [160, 329] width 245 height 583
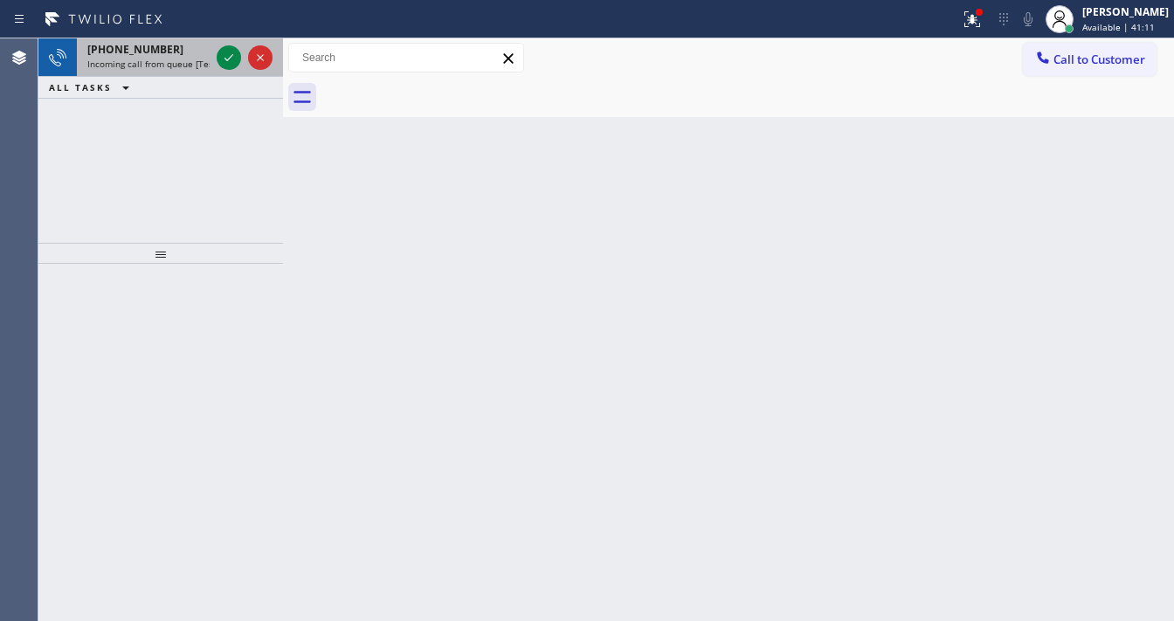
click at [160, 48] on div "[PHONE_NUMBER]" at bounding box center [148, 49] width 122 height 15
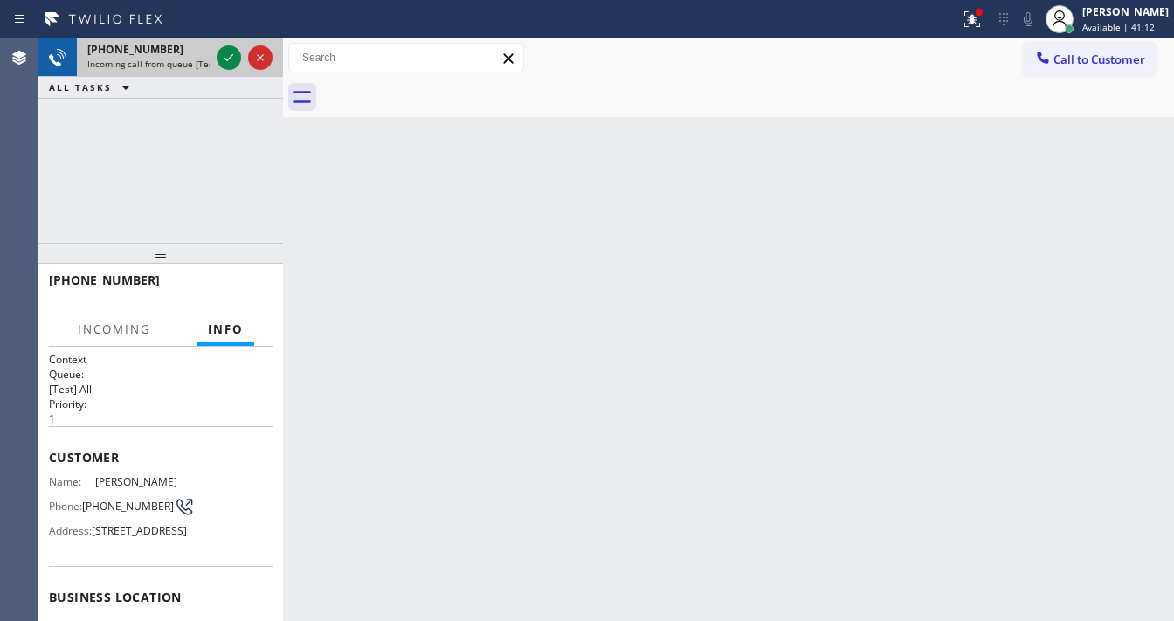
click at [211, 59] on div "[PHONE_NUMBER] Incoming call from queue [Test] All" at bounding box center [145, 57] width 136 height 38
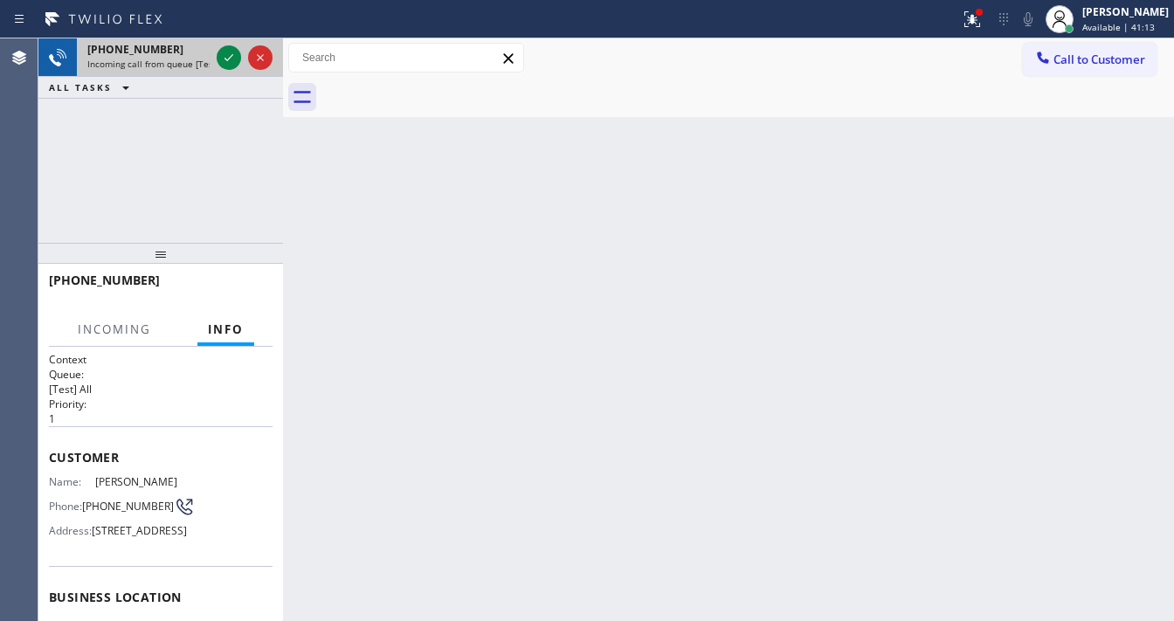
click at [211, 59] on div "[PHONE_NUMBER] Incoming call from queue [Test] All" at bounding box center [145, 57] width 136 height 38
click at [227, 55] on icon at bounding box center [228, 57] width 21 height 21
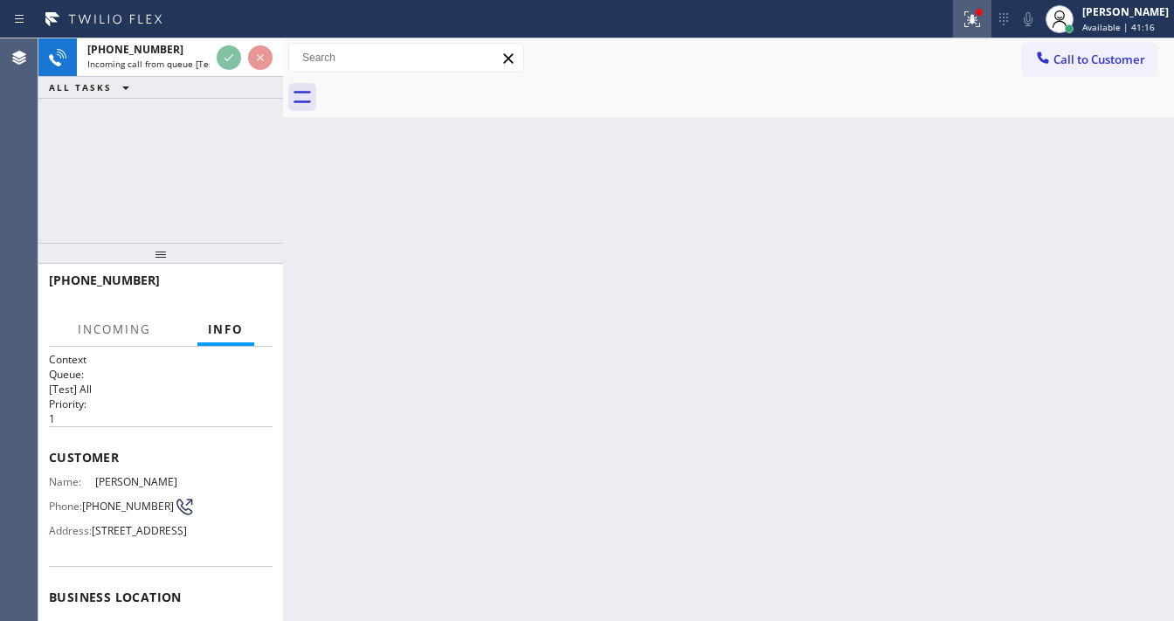
click at [975, 29] on button at bounding box center [972, 19] width 38 height 38
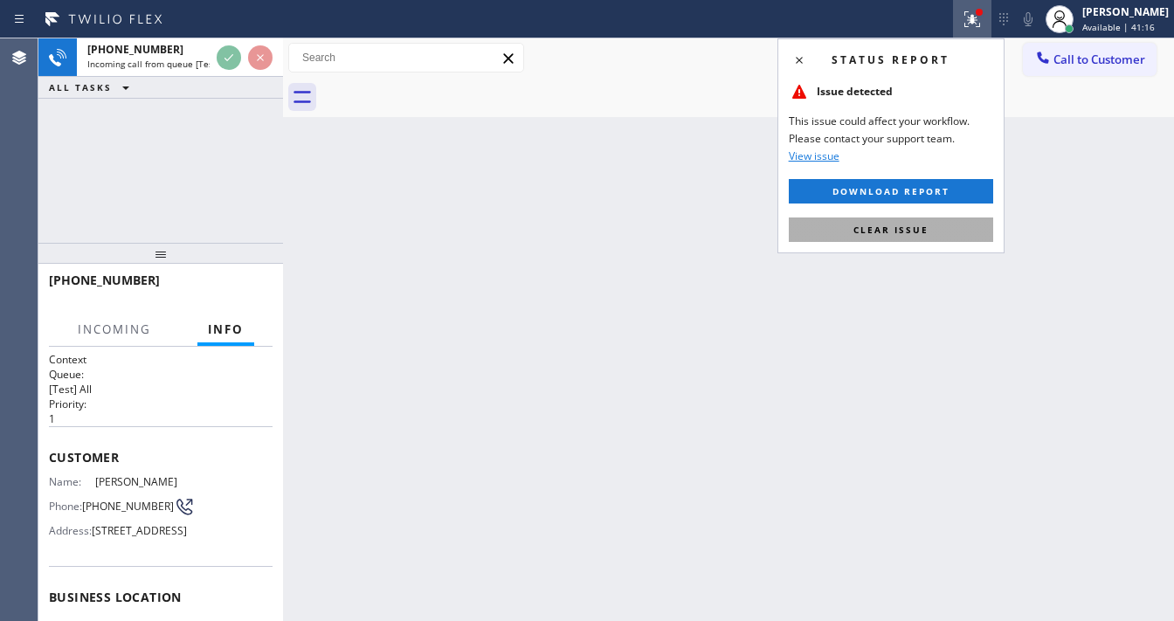
drag, startPoint x: 943, startPoint y: 231, endPoint x: 892, endPoint y: 217, distance: 53.6
click at [942, 231] on button "Clear issue" at bounding box center [891, 229] width 204 height 24
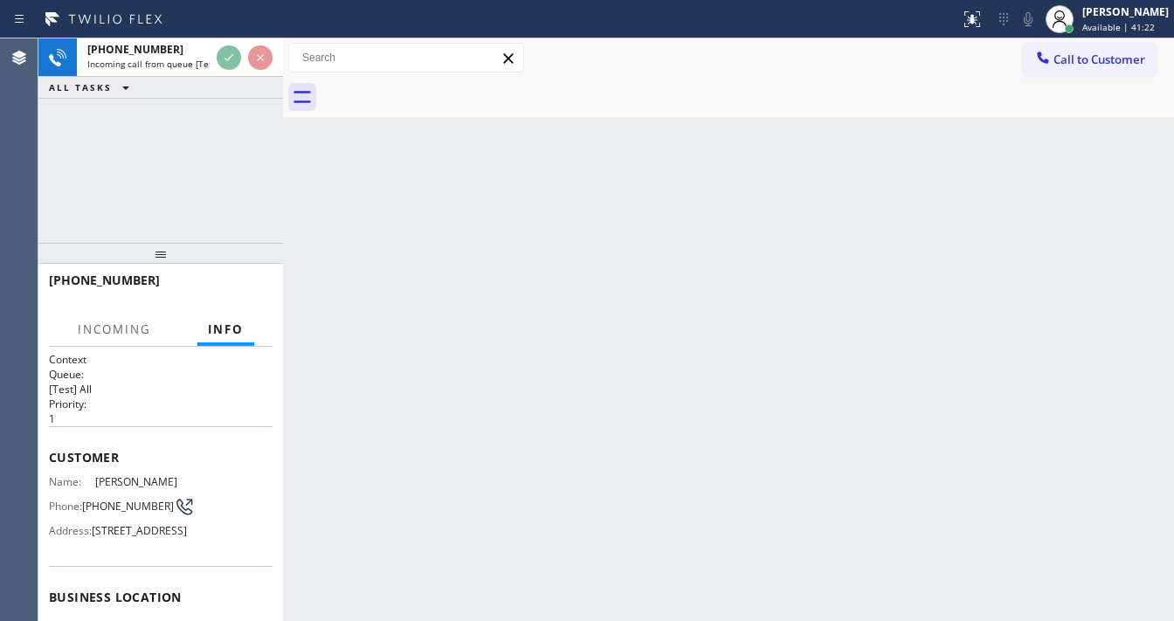
click at [202, 169] on div "[PHONE_NUMBER] Incoming call from queue [Test] All ALL TASKS ALL TASKS ACTIVE T…" at bounding box center [160, 140] width 245 height 204
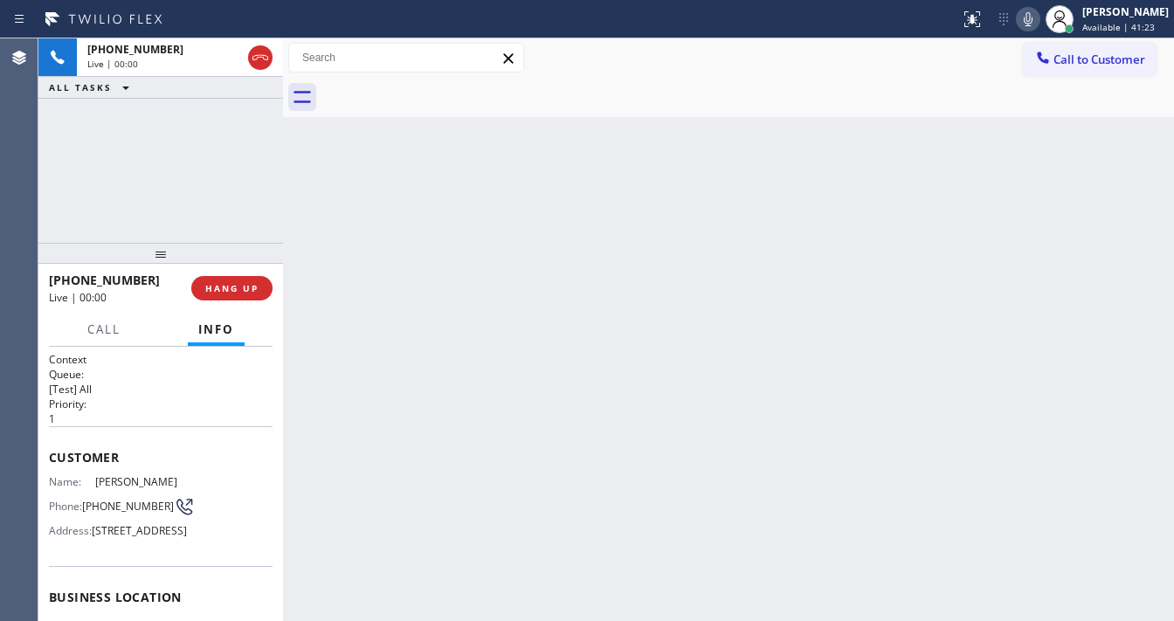
click at [1038, 28] on icon at bounding box center [1028, 19] width 21 height 21
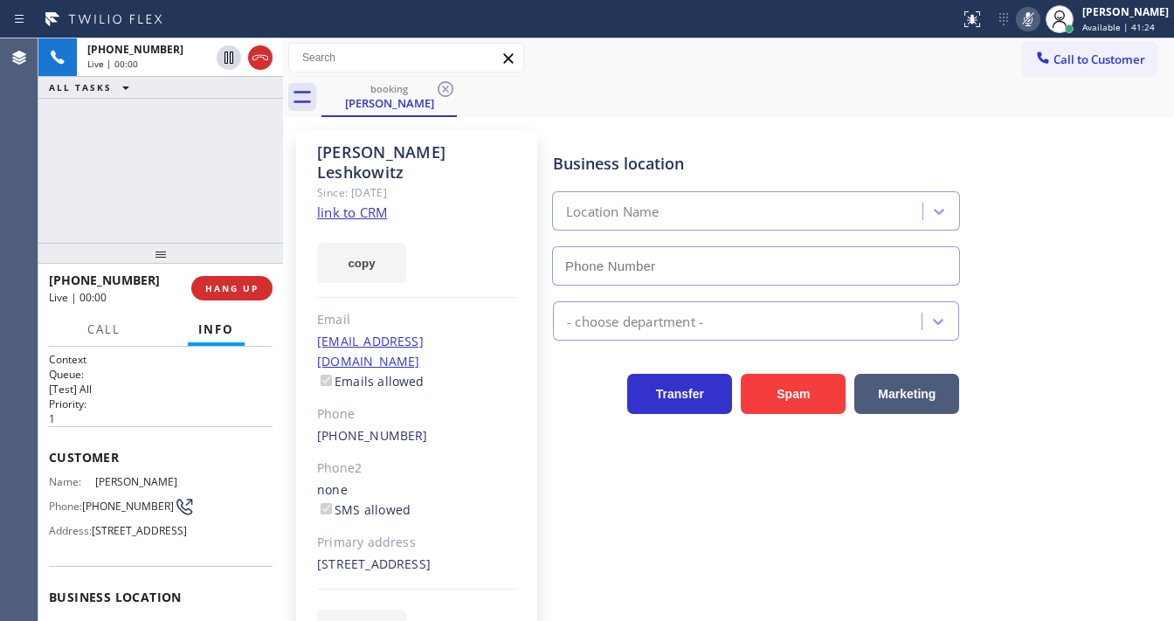
type input "[PHONE_NUMBER]"
click at [1038, 28] on icon at bounding box center [1028, 19] width 21 height 21
click at [335, 204] on link "link to CRM" at bounding box center [352, 212] width 70 height 17
click at [1038, 17] on icon at bounding box center [1028, 19] width 21 height 21
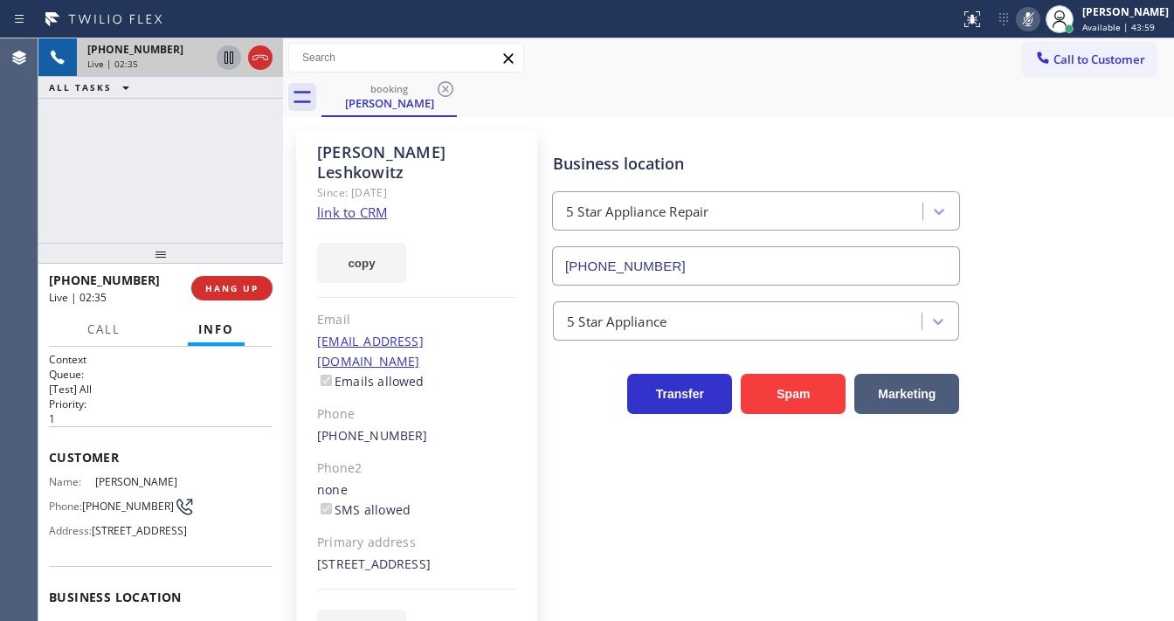
click at [227, 56] on icon at bounding box center [228, 58] width 9 height 12
click at [628, 81] on div "booking [PERSON_NAME]" at bounding box center [747, 97] width 852 height 39
click at [227, 60] on icon at bounding box center [228, 57] width 21 height 21
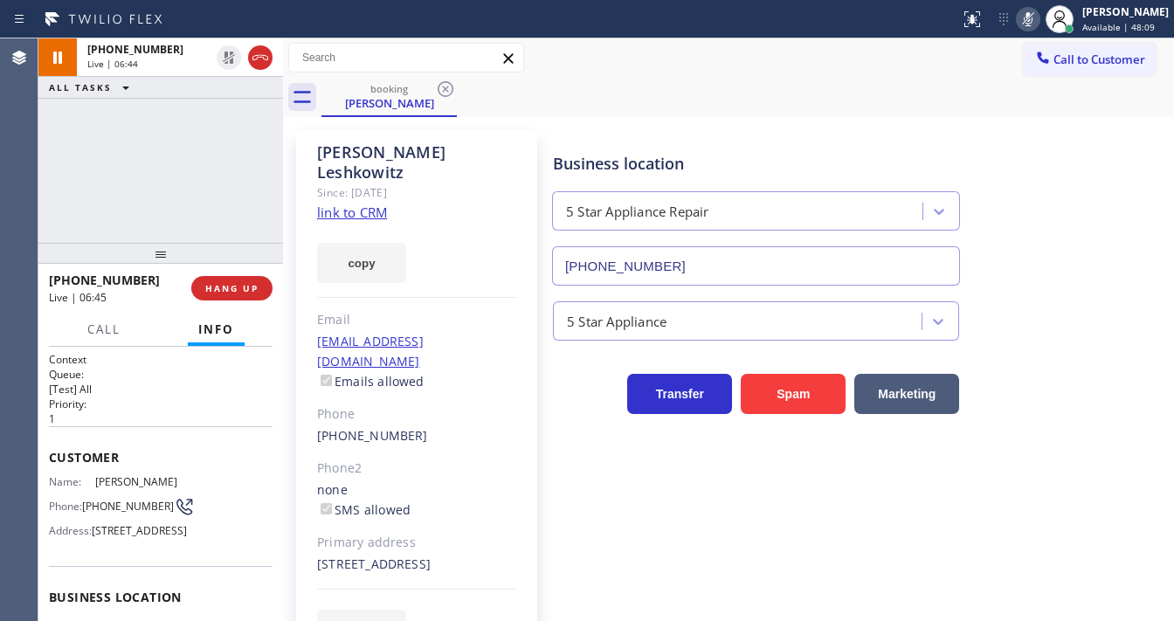
click at [1031, 15] on icon at bounding box center [1028, 19] width 21 height 21
click at [214, 135] on div "[PHONE_NUMBER] Live | 06:46 ALL TASKS ALL TASKS ACTIVE TASKS TASKS IN WRAP UP" at bounding box center [160, 140] width 245 height 204
click at [76, 201] on div "[PHONE_NUMBER] Live | 07:02 ALL TASKS ALL TASKS ACTIVE TASKS TASKS IN WRAP UP" at bounding box center [160, 140] width 245 height 204
click at [929, 43] on div "Call to Customer Outbound call Location Search location Your caller id phone nu…" at bounding box center [728, 58] width 891 height 31
click at [1038, 14] on icon at bounding box center [1028, 19] width 21 height 21
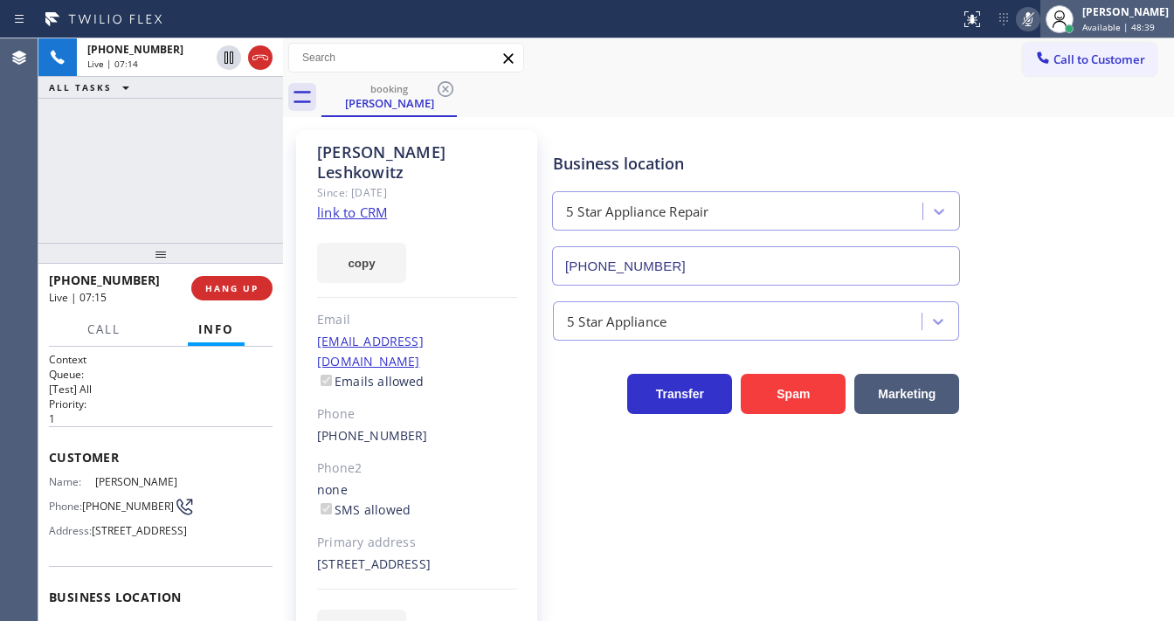
click at [1054, 21] on div at bounding box center [1059, 19] width 38 height 38
click at [1038, 23] on icon at bounding box center [1028, 19] width 21 height 21
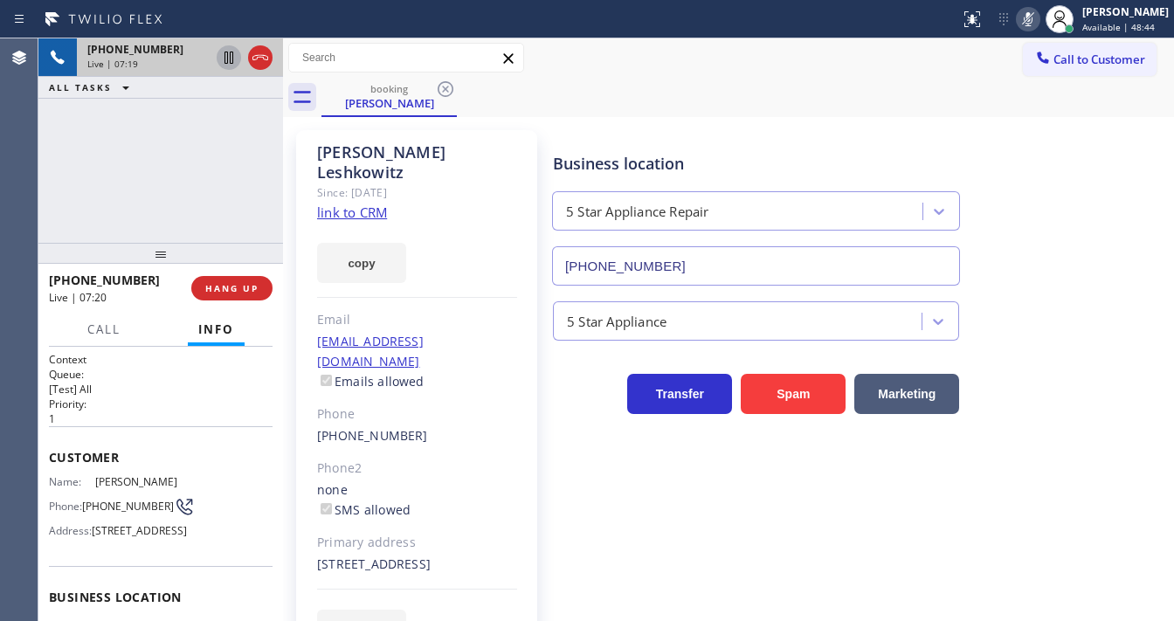
click at [227, 63] on icon at bounding box center [228, 58] width 9 height 12
drag, startPoint x: 0, startPoint y: 168, endPoint x: 14, endPoint y: 168, distance: 14.0
click at [1, 168] on div "Agent Desktop" at bounding box center [19, 329] width 38 height 583
drag, startPoint x: 50, startPoint y: 171, endPoint x: 237, endPoint y: 108, distance: 197.2
click at [52, 170] on div "[PHONE_NUMBER] Live | 10:30 ALL TASKS ALL TASKS ACTIVE TASKS TASKS IN WRAP UP" at bounding box center [160, 140] width 245 height 204
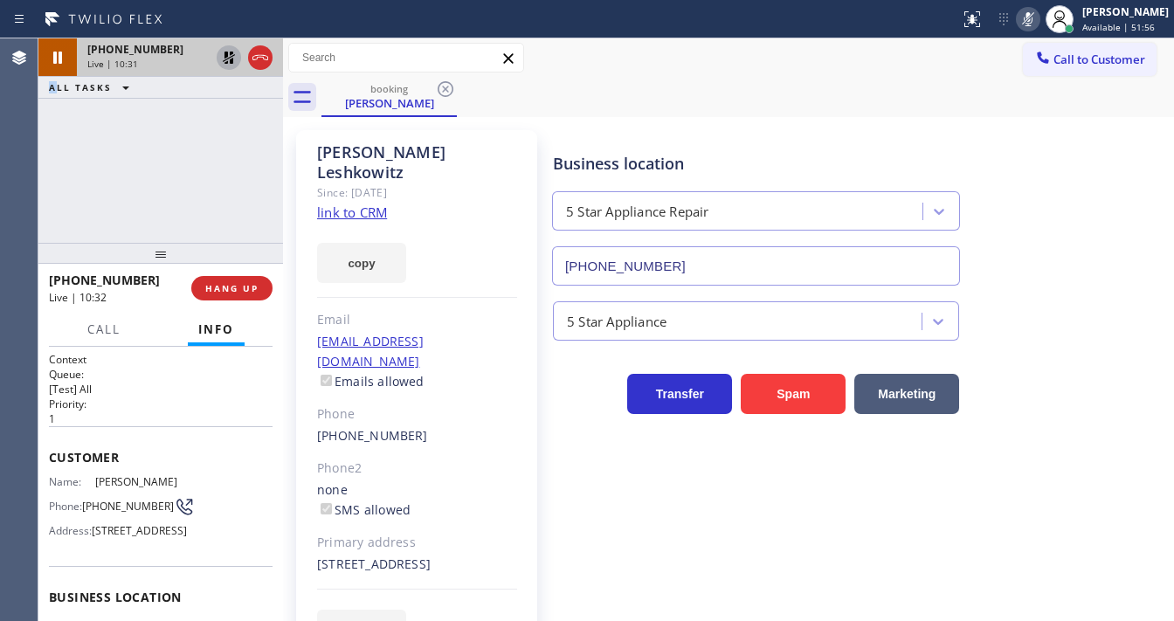
click at [233, 59] on icon at bounding box center [228, 57] width 21 height 21
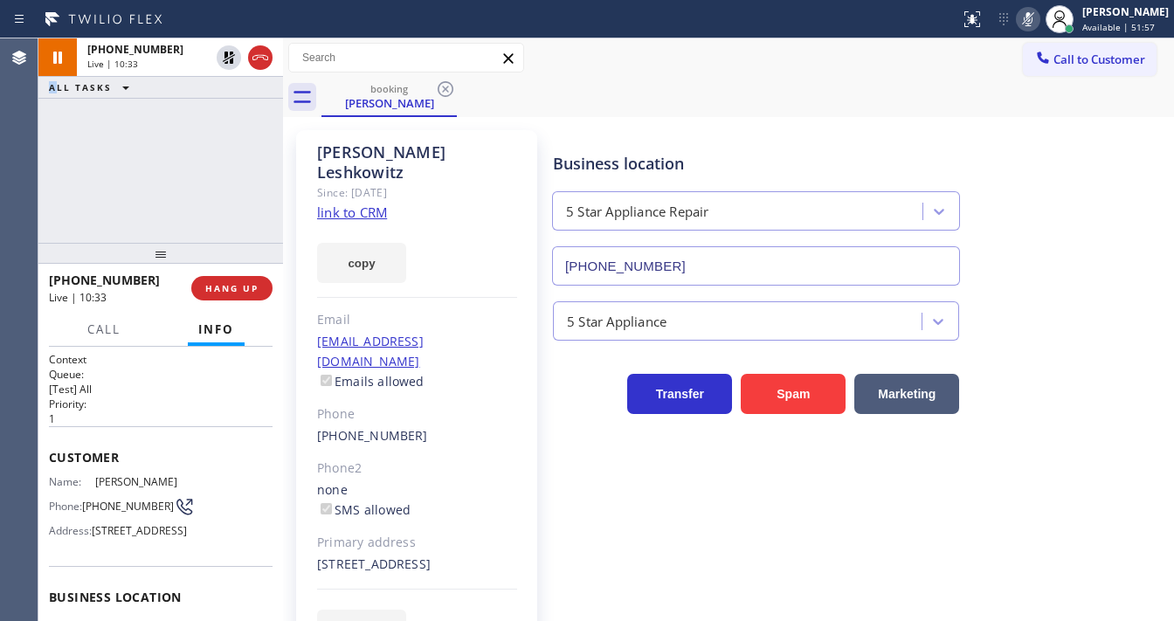
drag, startPoint x: 1040, startPoint y: 16, endPoint x: 521, endPoint y: 157, distance: 538.6
click at [1038, 17] on icon at bounding box center [1028, 19] width 21 height 21
click at [155, 163] on div "[PHONE_NUMBER] Live | 10:34 ALL TASKS ALL TASKS ACTIVE TASKS TASKS IN WRAP UP" at bounding box center [160, 140] width 245 height 204
click at [28, 206] on div "Agent Desktop" at bounding box center [19, 329] width 38 height 583
click at [118, 332] on span "Call" at bounding box center [103, 329] width 33 height 16
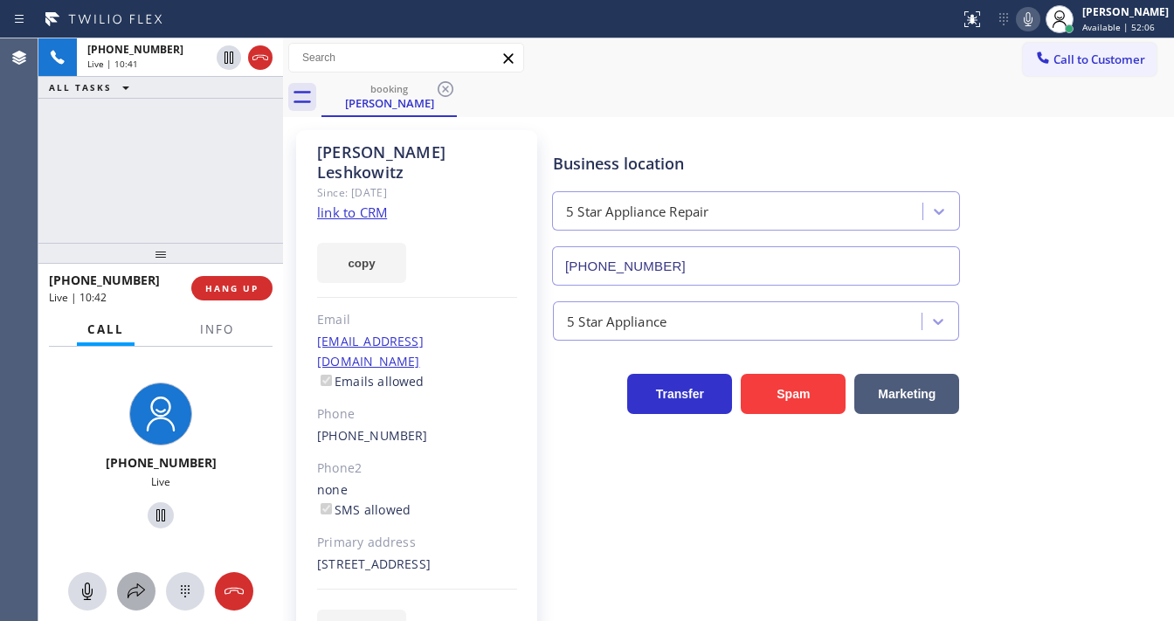
click at [141, 593] on icon at bounding box center [136, 591] width 21 height 21
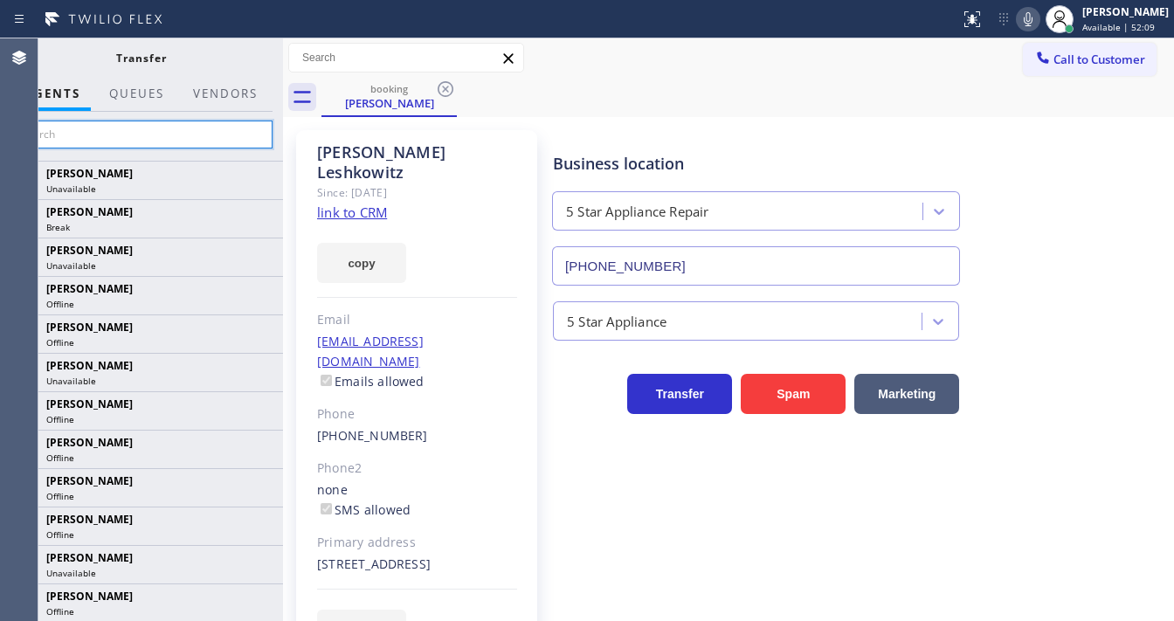
click at [90, 122] on input "text" at bounding box center [141, 135] width 263 height 28
type input "Tat"
click at [98, 135] on input "Tat" at bounding box center [141, 135] width 263 height 28
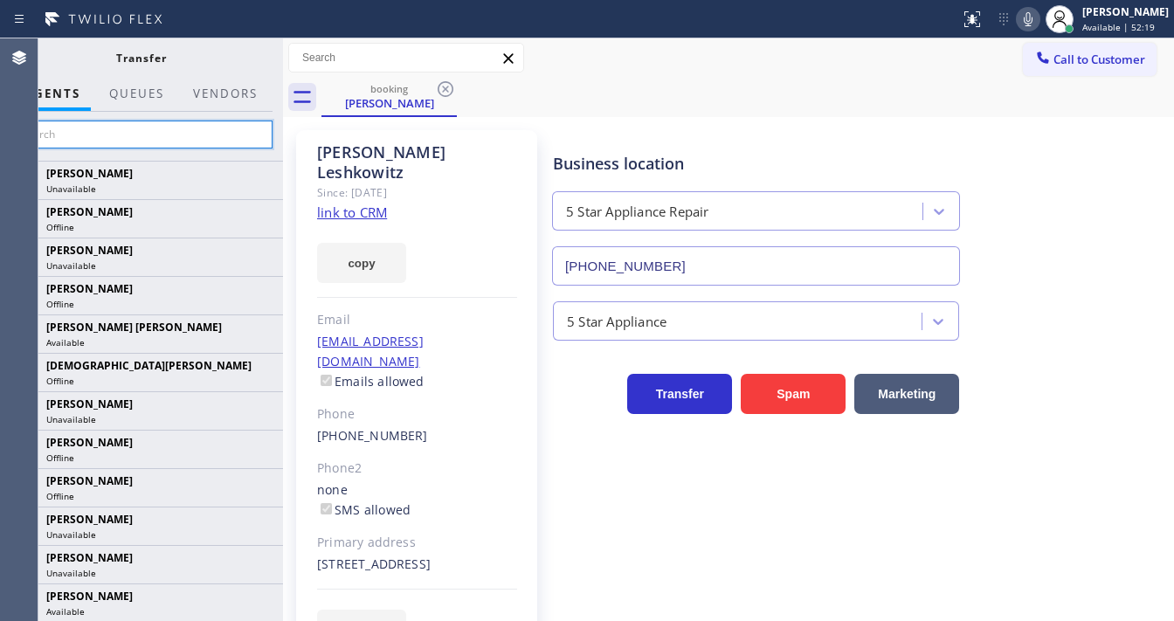
paste input "[PERSON_NAME]"
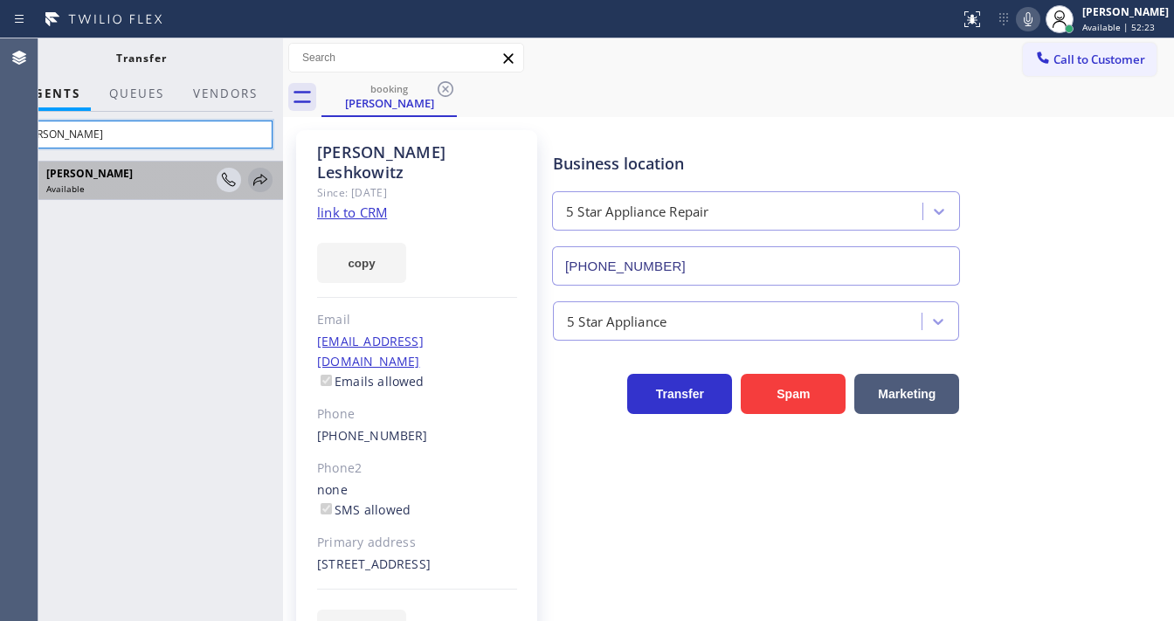
type input "[PERSON_NAME]"
click at [258, 183] on icon at bounding box center [260, 179] width 21 height 21
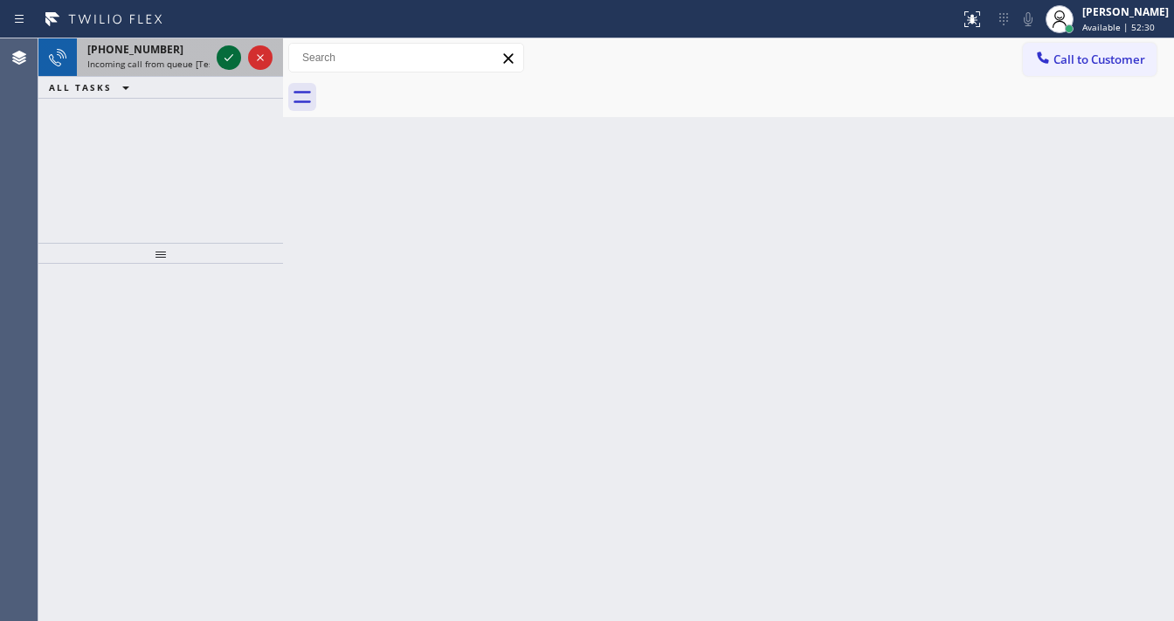
click at [222, 49] on icon at bounding box center [228, 57] width 21 height 21
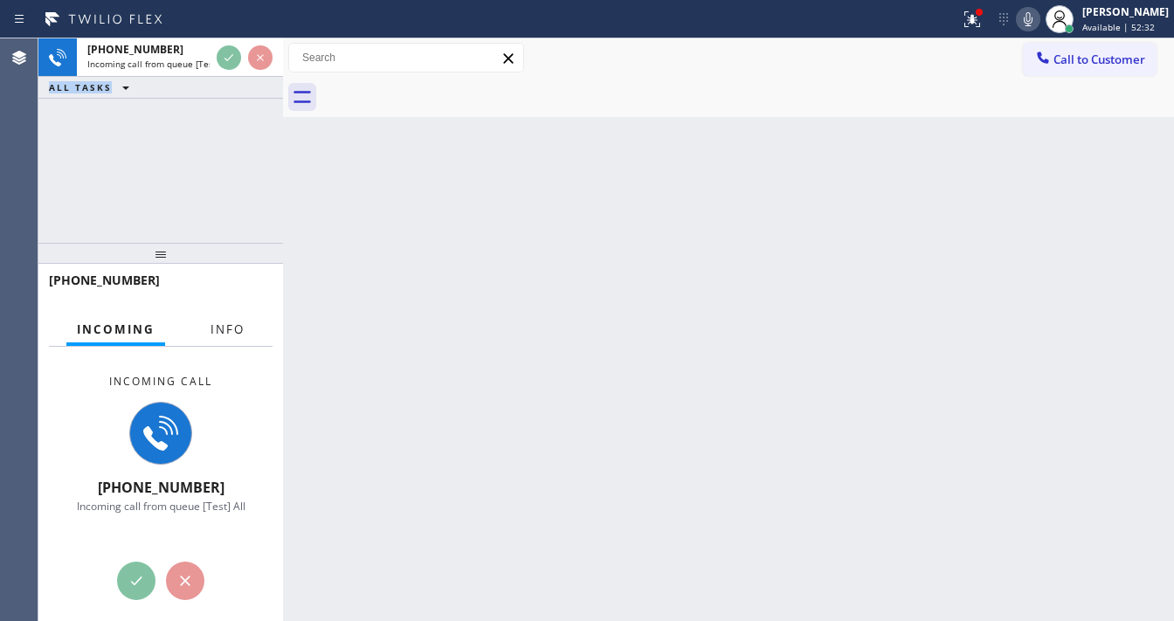
click at [234, 328] on button "Info" at bounding box center [227, 330] width 55 height 34
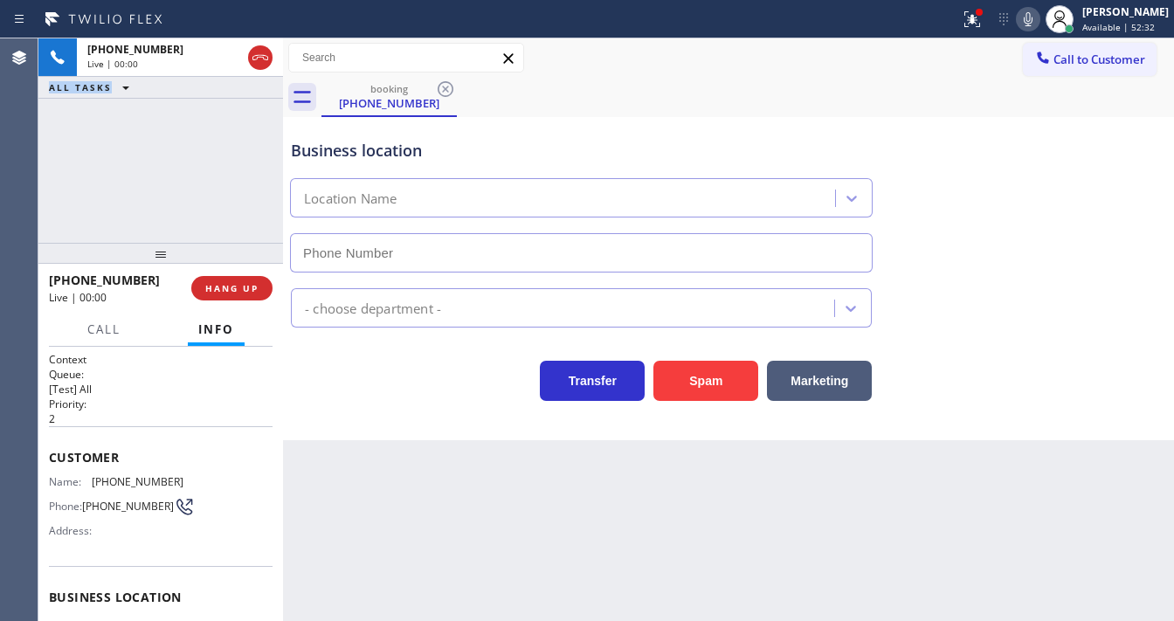
type input "[PHONE_NUMBER]"
drag, startPoint x: 678, startPoint y: 368, endPoint x: 680, endPoint y: 383, distance: 15.0
click at [678, 369] on button "Spam" at bounding box center [705, 381] width 105 height 40
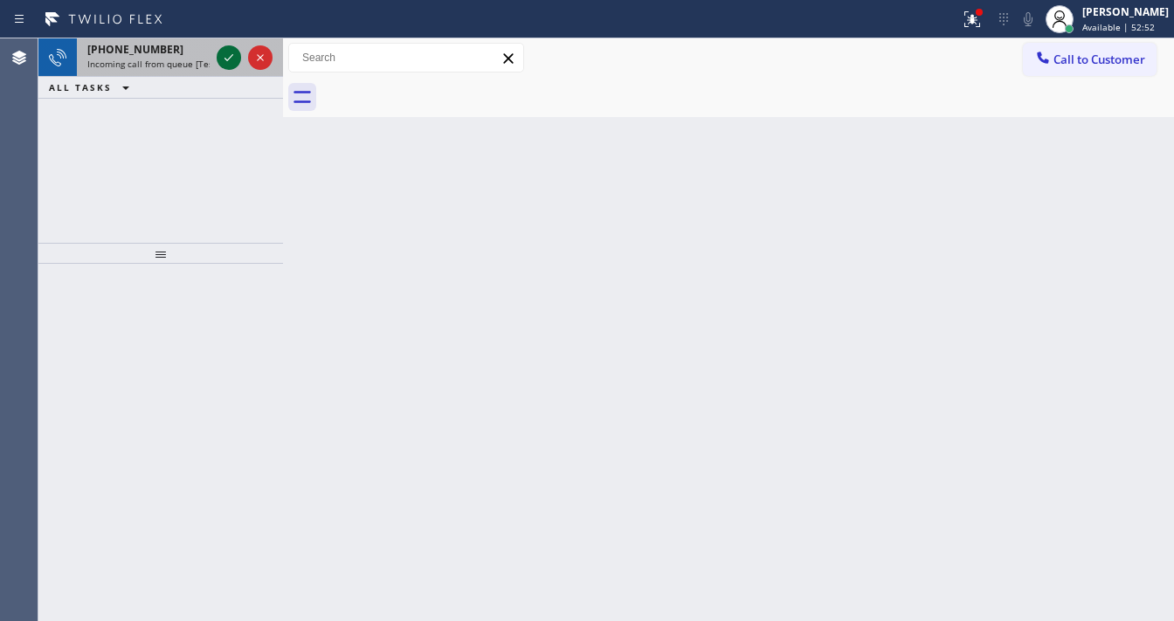
click at [225, 61] on icon at bounding box center [228, 57] width 21 height 21
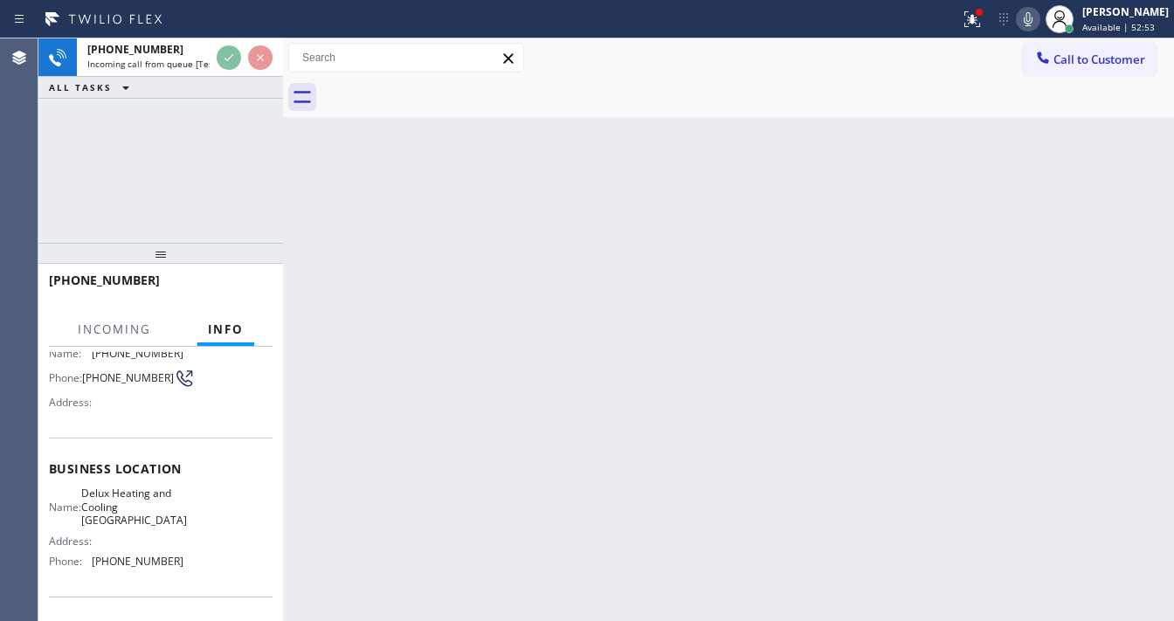
scroll to position [210, 0]
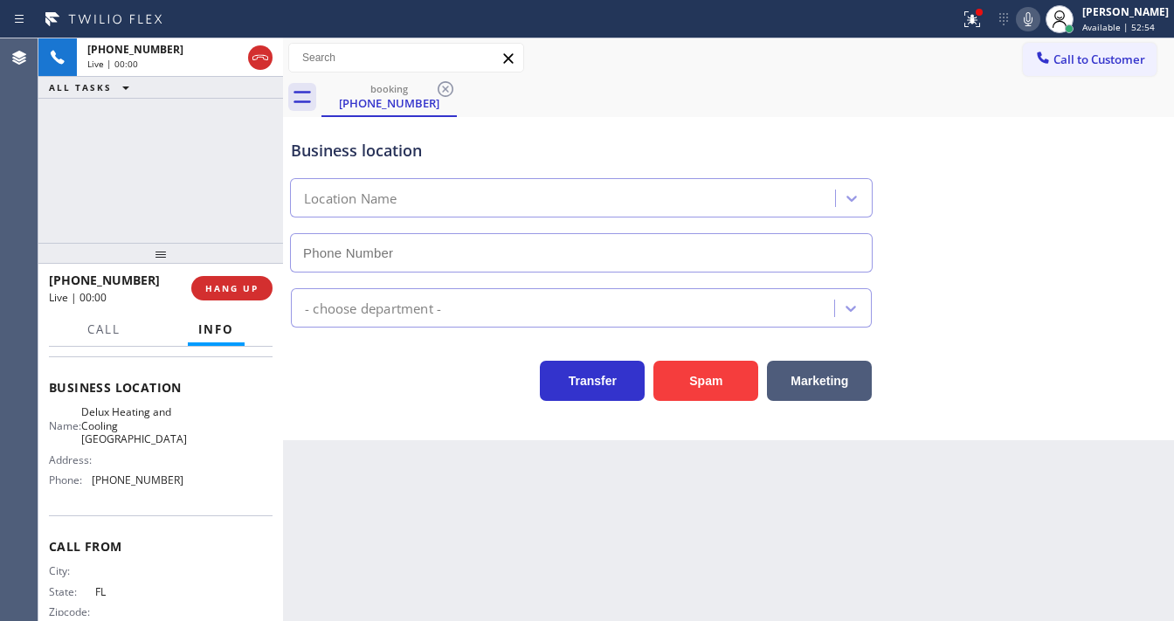
type input "[PHONE_NUMBER]"
click at [27, 157] on div "Agent Desktop" at bounding box center [19, 329] width 38 height 583
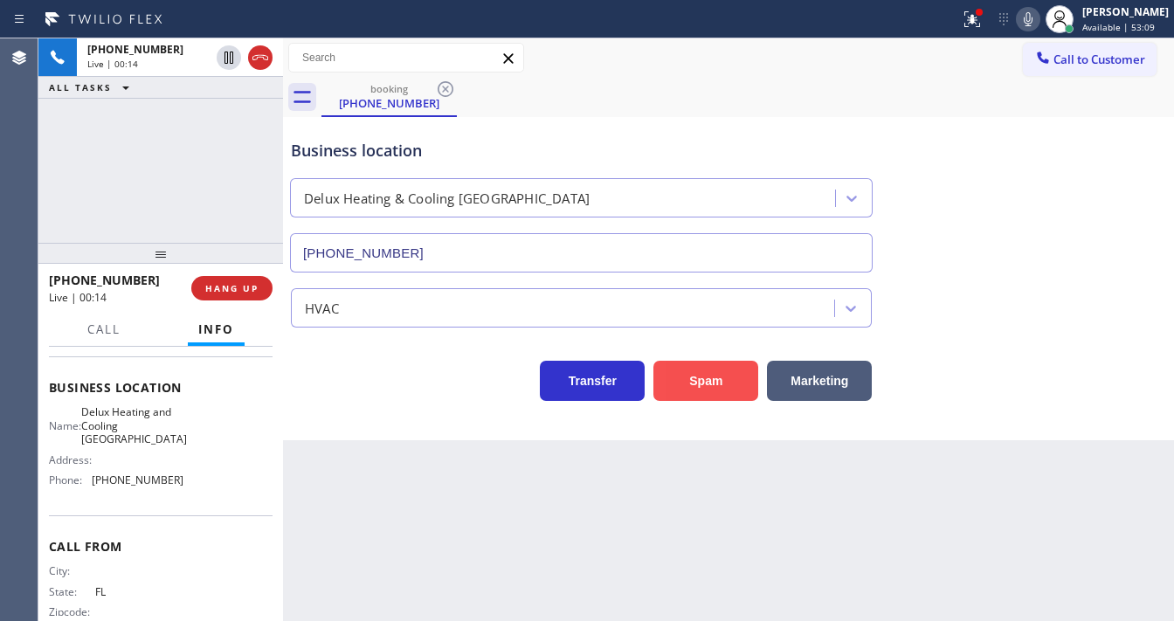
click at [714, 382] on button "Spam" at bounding box center [705, 381] width 105 height 40
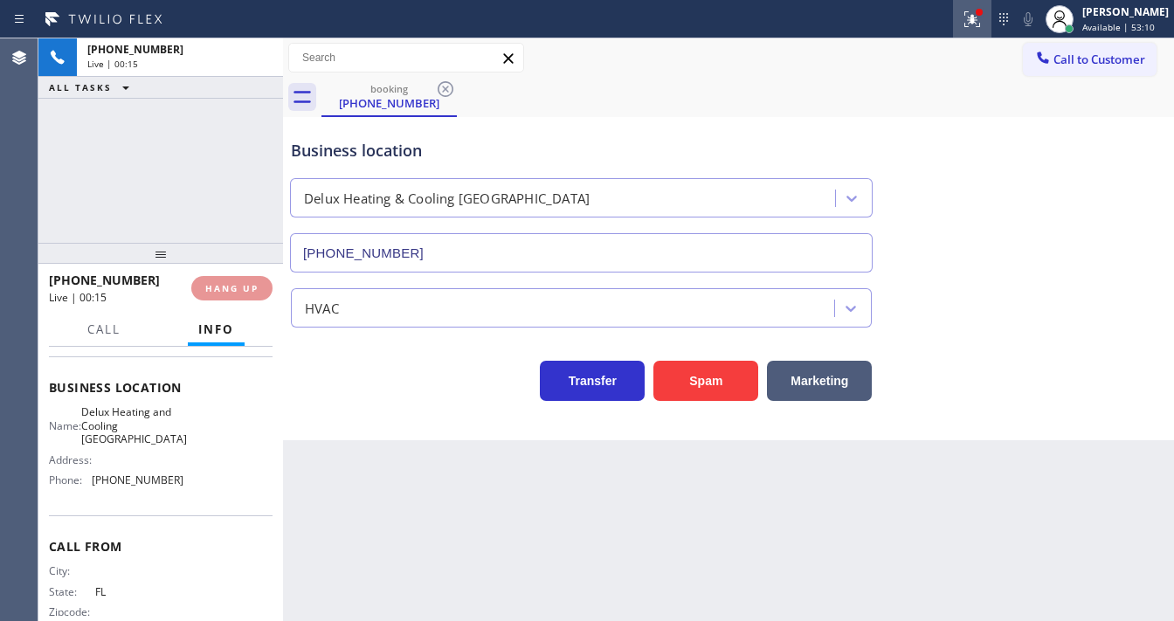
click at [977, 29] on button at bounding box center [972, 19] width 38 height 38
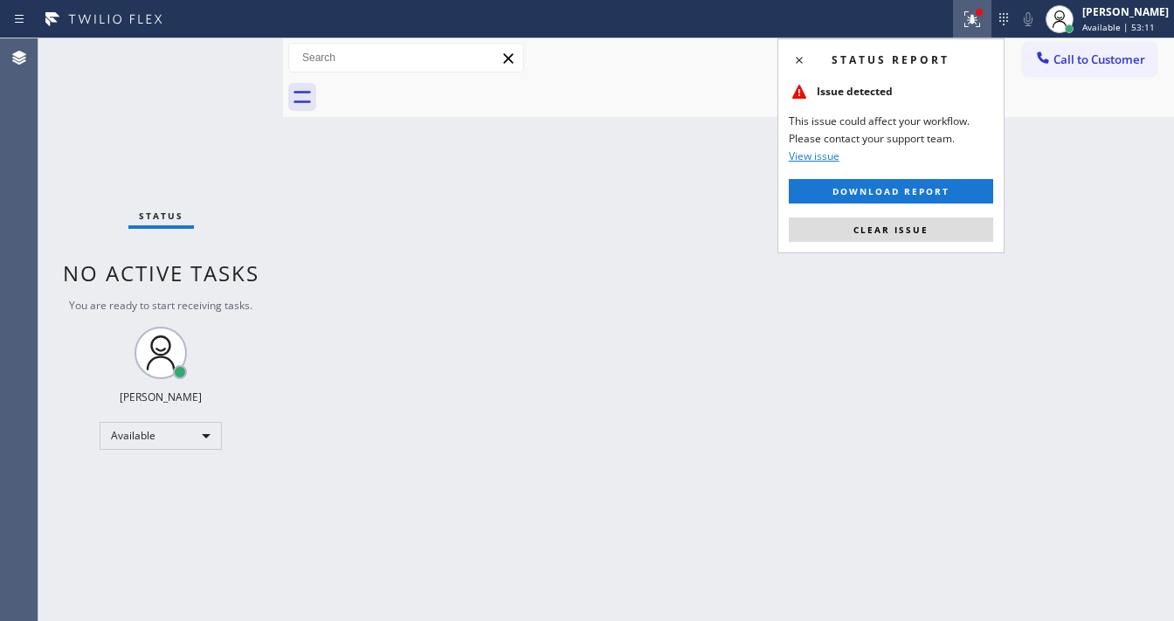
click at [909, 226] on span "Clear issue" at bounding box center [890, 230] width 75 height 12
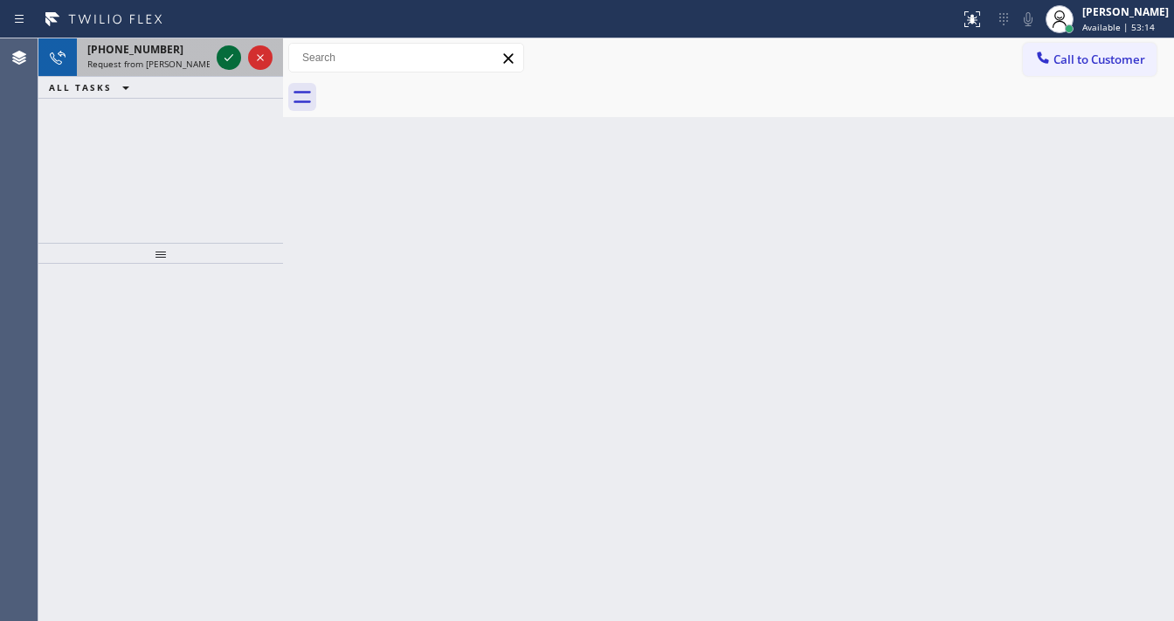
click at [220, 49] on icon at bounding box center [228, 57] width 21 height 21
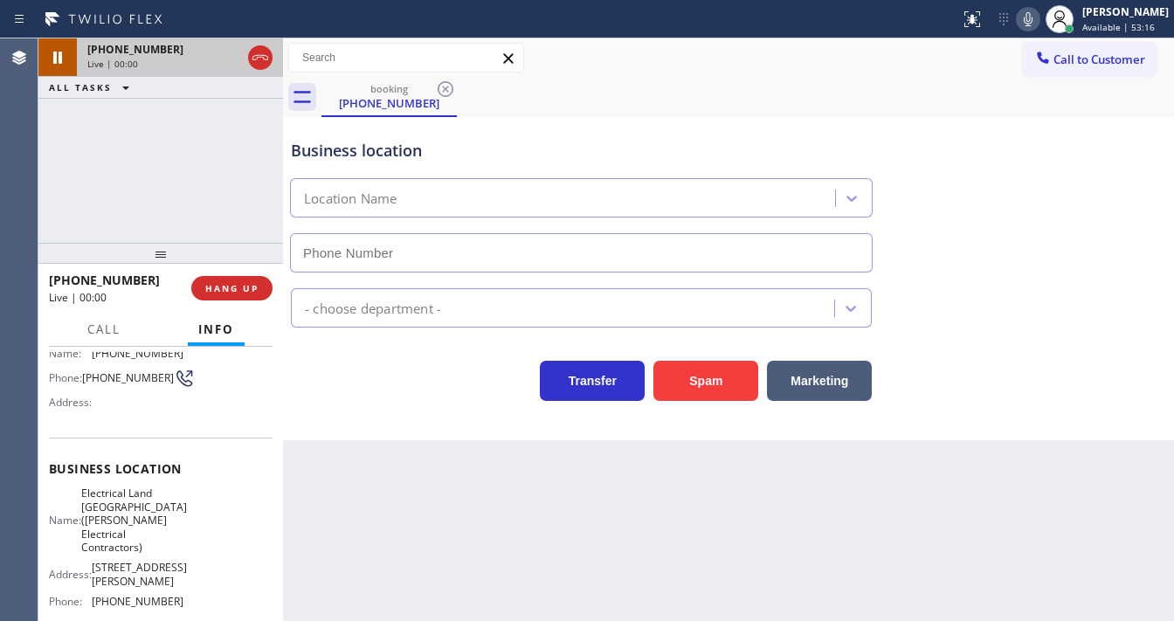
scroll to position [140, 0]
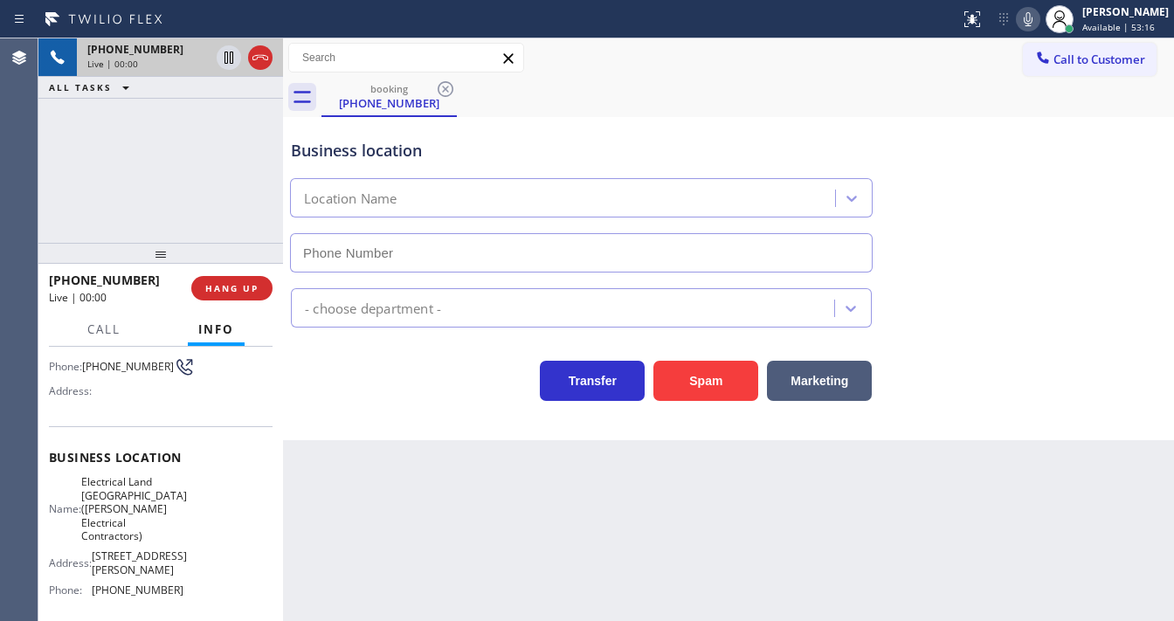
type input "[PHONE_NUMBER]"
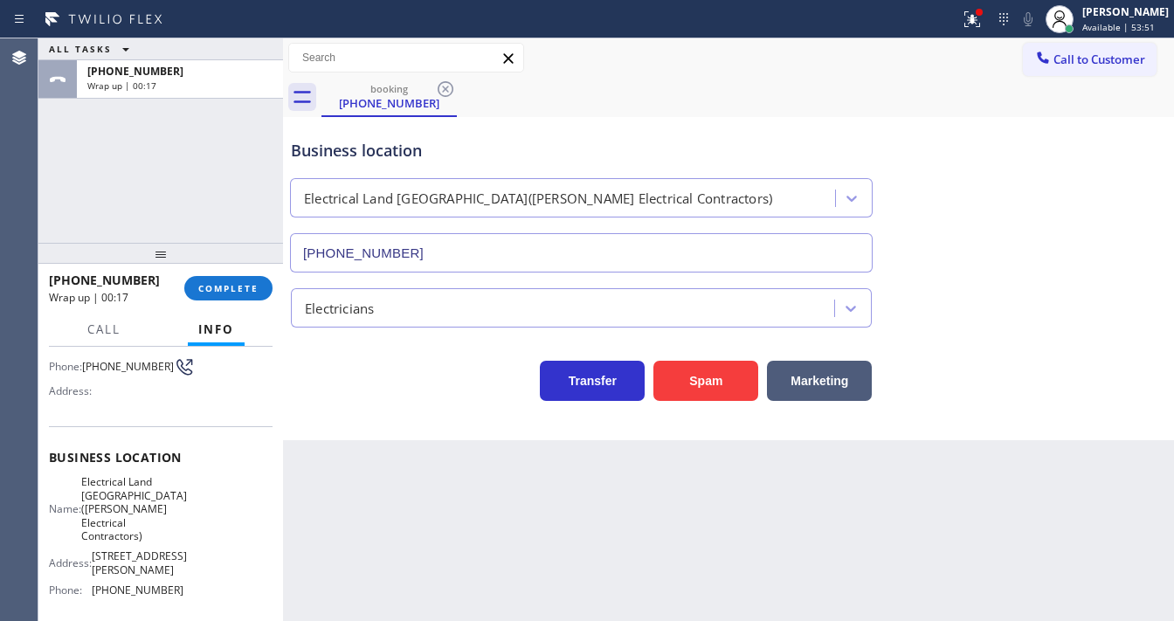
click at [70, 204] on div "ALL TASKS ALL TASKS ACTIVE TASKS TASKS IN WRAP UP [PHONE_NUMBER] Wrap up | 00:17" at bounding box center [160, 140] width 245 height 204
click at [245, 307] on div "[PHONE_NUMBER] Wrap up | 00:17 COMPLETE" at bounding box center [161, 288] width 224 height 45
click at [244, 291] on span "COMPLETE" at bounding box center [228, 288] width 60 height 12
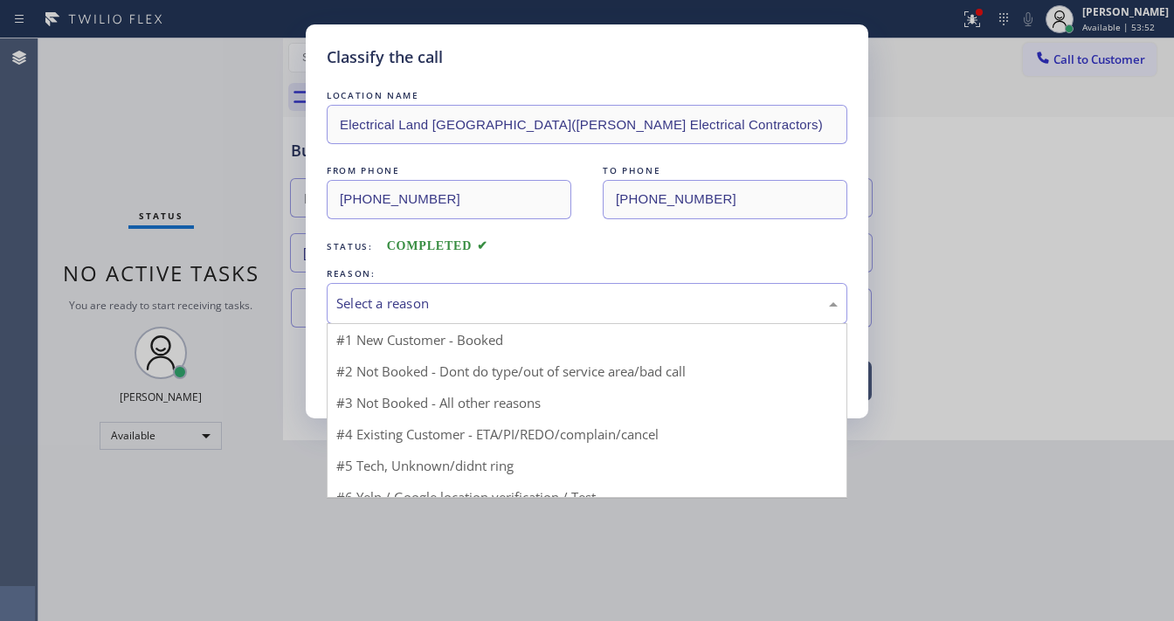
click at [411, 298] on div "Select a reason" at bounding box center [586, 303] width 501 height 20
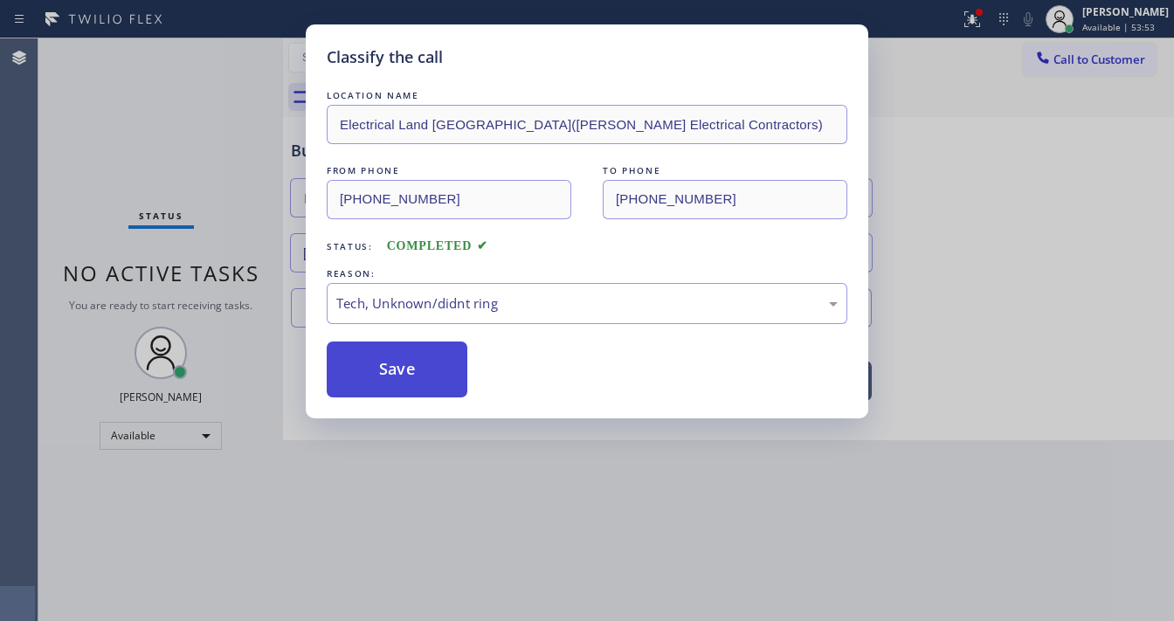
click at [404, 370] on button "Save" at bounding box center [397, 370] width 141 height 56
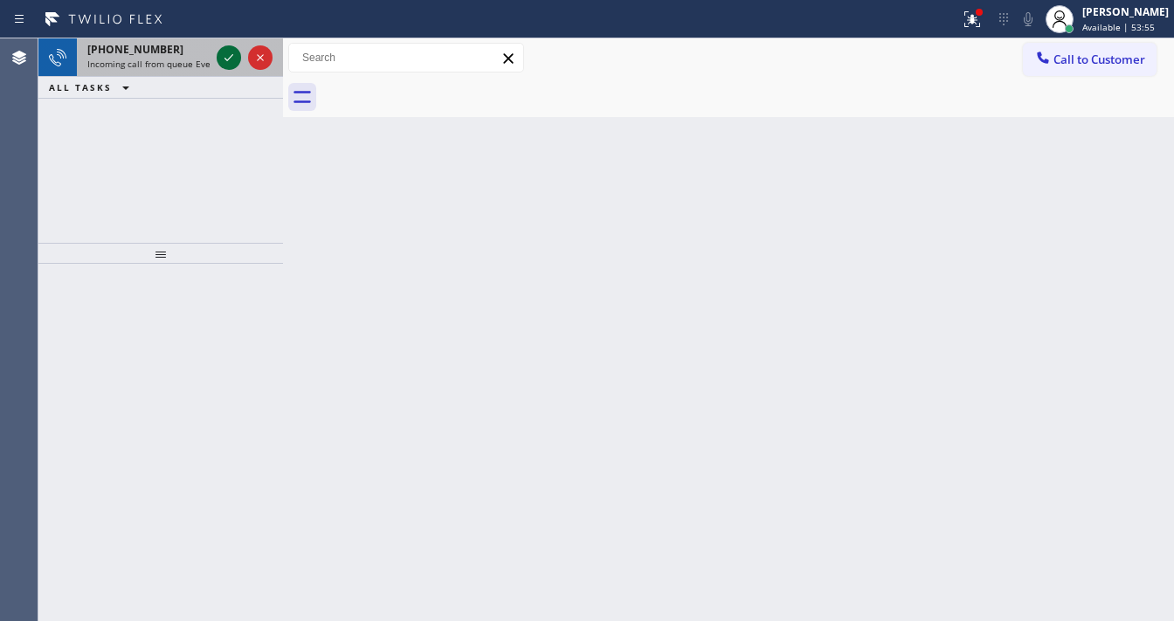
click at [232, 54] on icon at bounding box center [228, 57] width 9 height 7
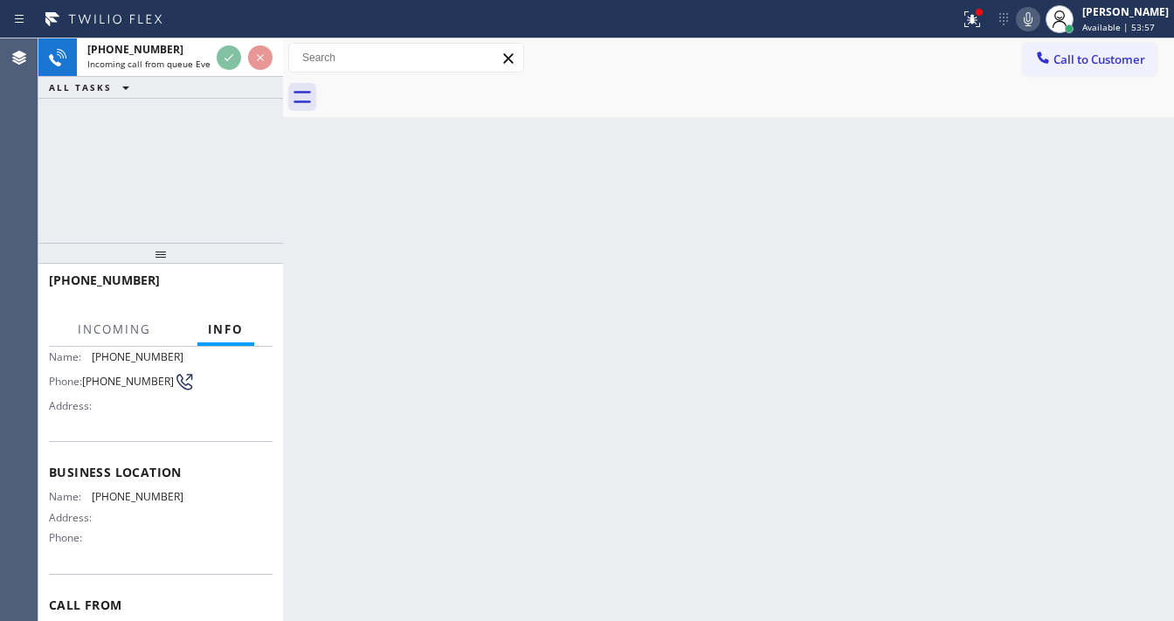
scroll to position [140, 0]
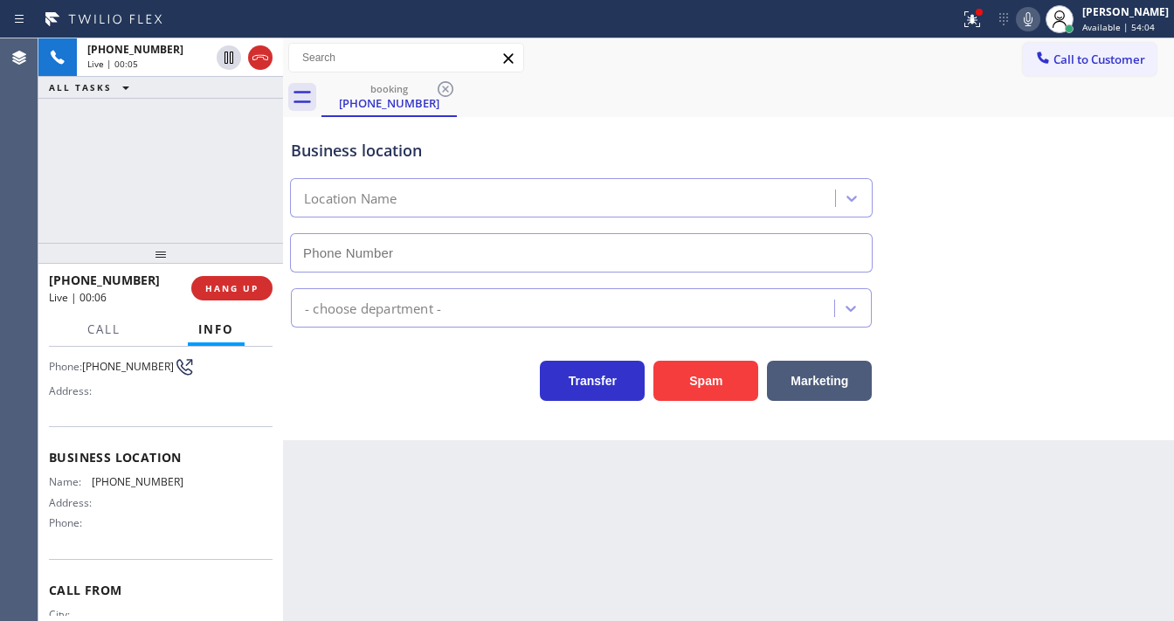
click at [67, 199] on div "[PHONE_NUMBER] Live | 00:05 ALL TASKS ALL TASKS ACTIVE TASKS TASKS IN WRAP UP" at bounding box center [160, 140] width 245 height 204
click at [711, 381] on button "Spam" at bounding box center [705, 381] width 105 height 40
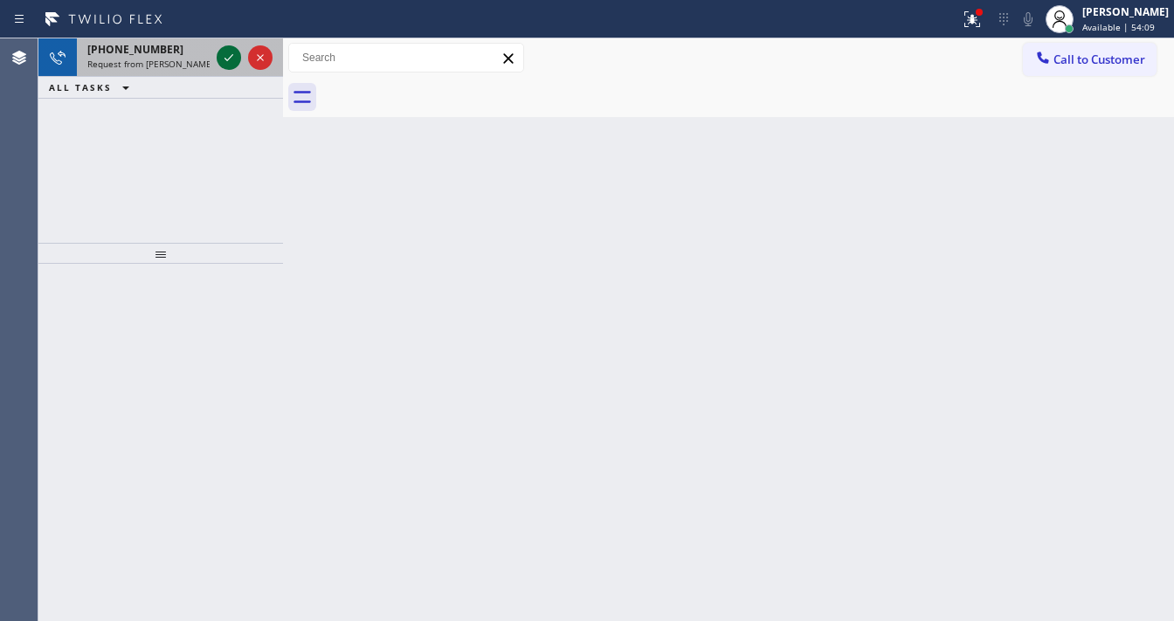
click at [222, 52] on icon at bounding box center [228, 57] width 21 height 21
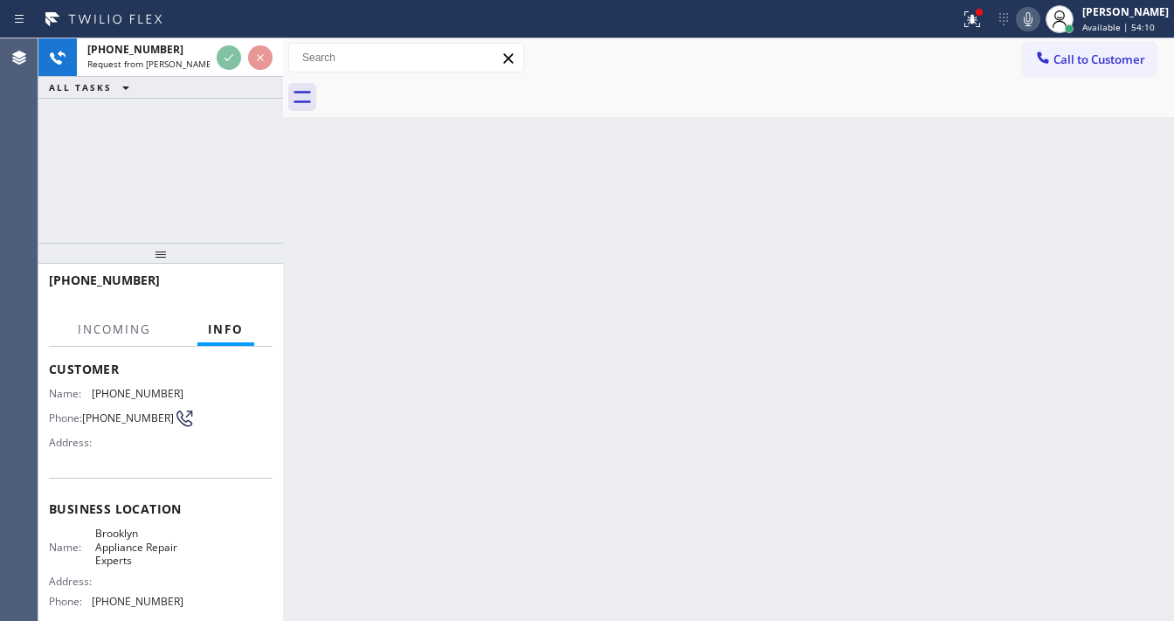
scroll to position [140, 0]
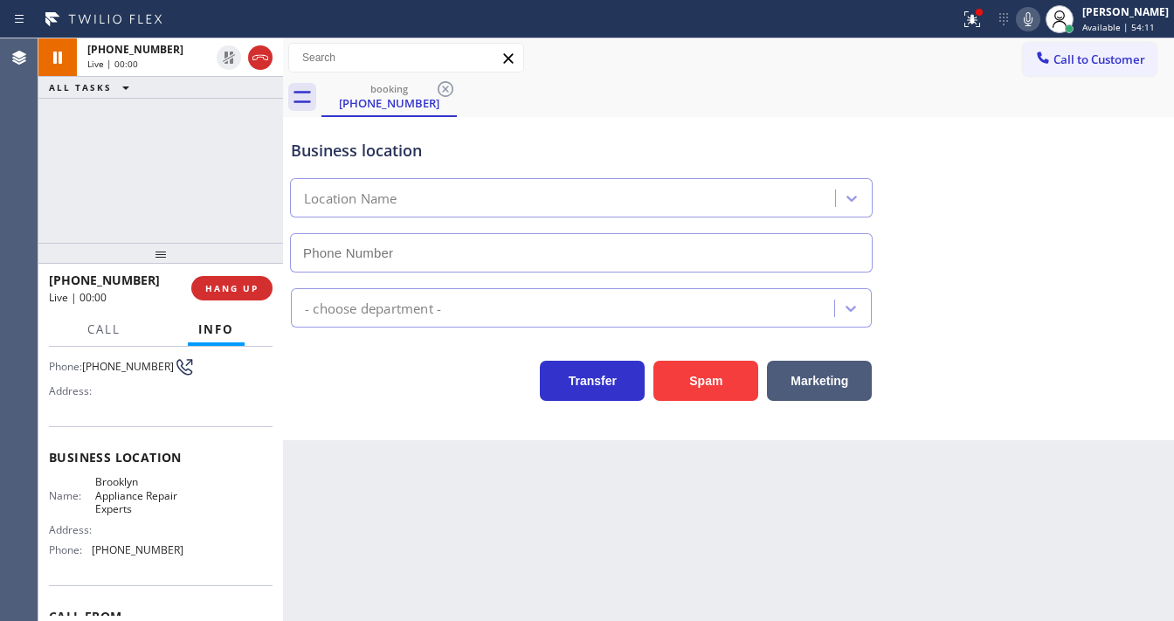
type input "[PHONE_NUMBER]"
click at [36, 198] on div "Agent Desktop" at bounding box center [19, 329] width 38 height 583
click at [76, 381] on div "Name: [PHONE_NUMBER] Phone: [PHONE_NUMBER] Address:" at bounding box center [116, 369] width 135 height 69
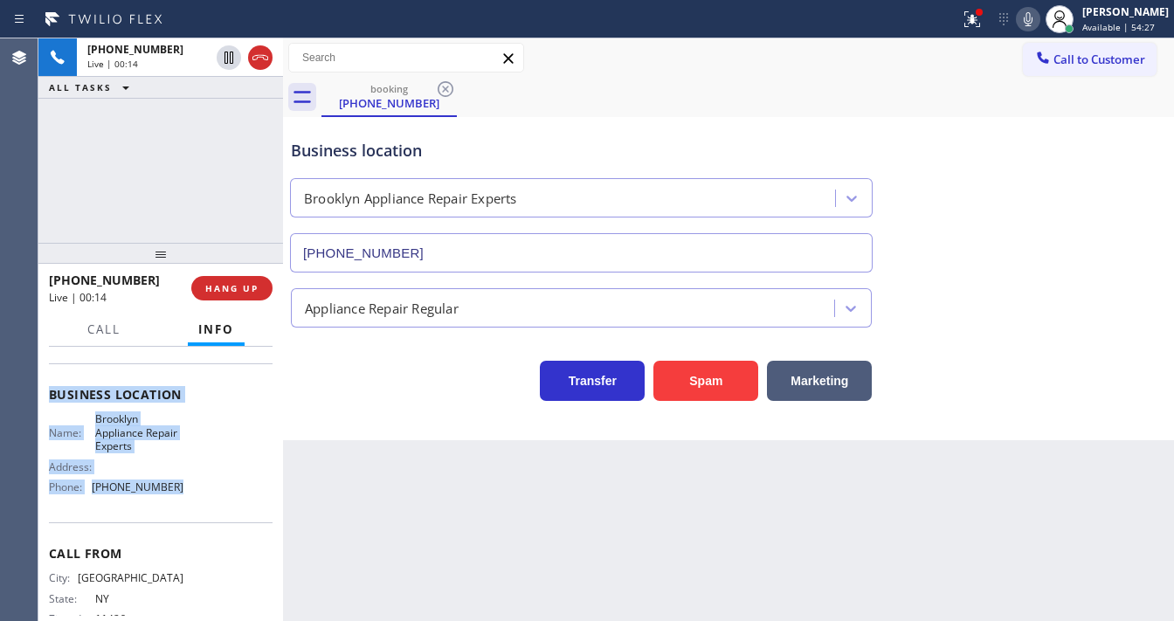
scroll to position [210, 0]
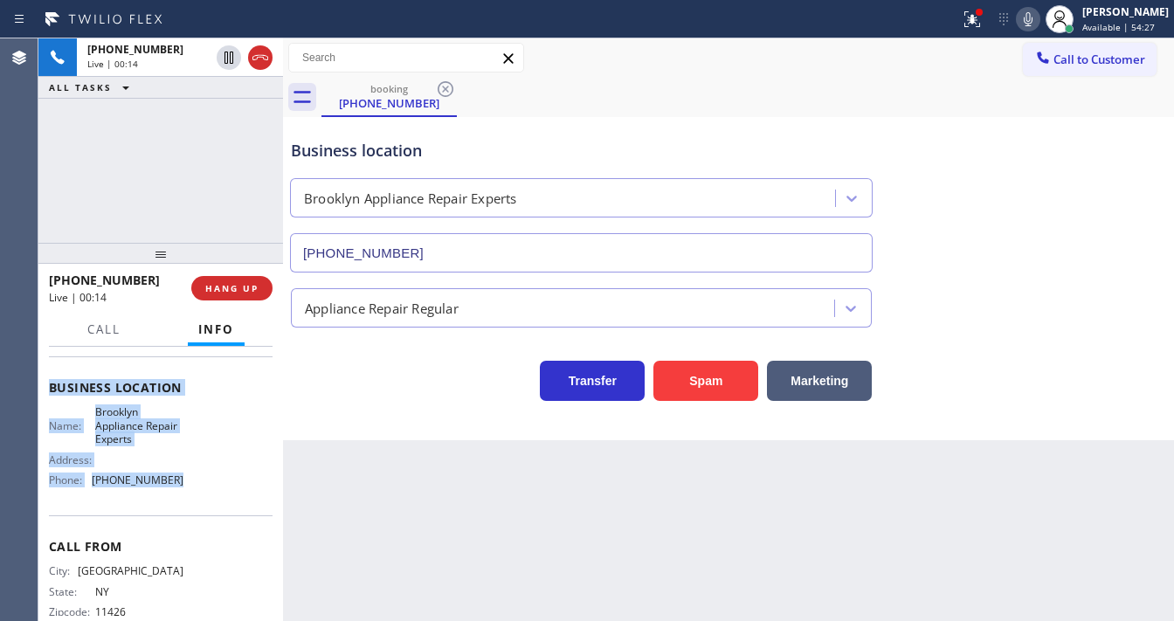
drag, startPoint x: 47, startPoint y: 447, endPoint x: 189, endPoint y: 485, distance: 146.4
click at [189, 485] on div "Context Queue: [Test] All Priority: 1 Customer Name: [PHONE_NUMBER] Phone: [PHO…" at bounding box center [160, 484] width 245 height 274
copy div "Customer Name: [PHONE_NUMBER] Phone: [PHONE_NUMBER] Address: Business location …"
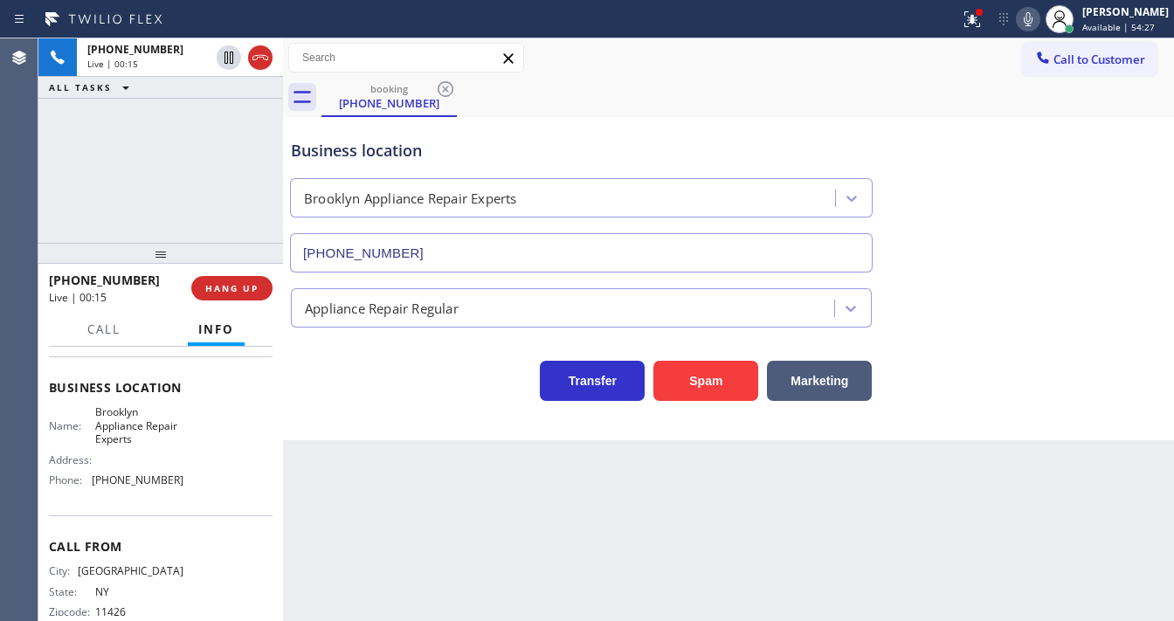
click at [91, 173] on div "[PHONE_NUMBER] Live | 00:15 ALL TASKS ALL TASKS ACTIVE TASKS TASKS IN WRAP UP" at bounding box center [160, 140] width 245 height 204
click at [177, 134] on div "[PHONE_NUMBER] Live | 00:47 ALL TASKS ALL TASKS ACTIVE TASKS TASKS IN WRAP UP" at bounding box center [160, 140] width 245 height 204
click at [244, 286] on span "HANG UP" at bounding box center [231, 288] width 53 height 12
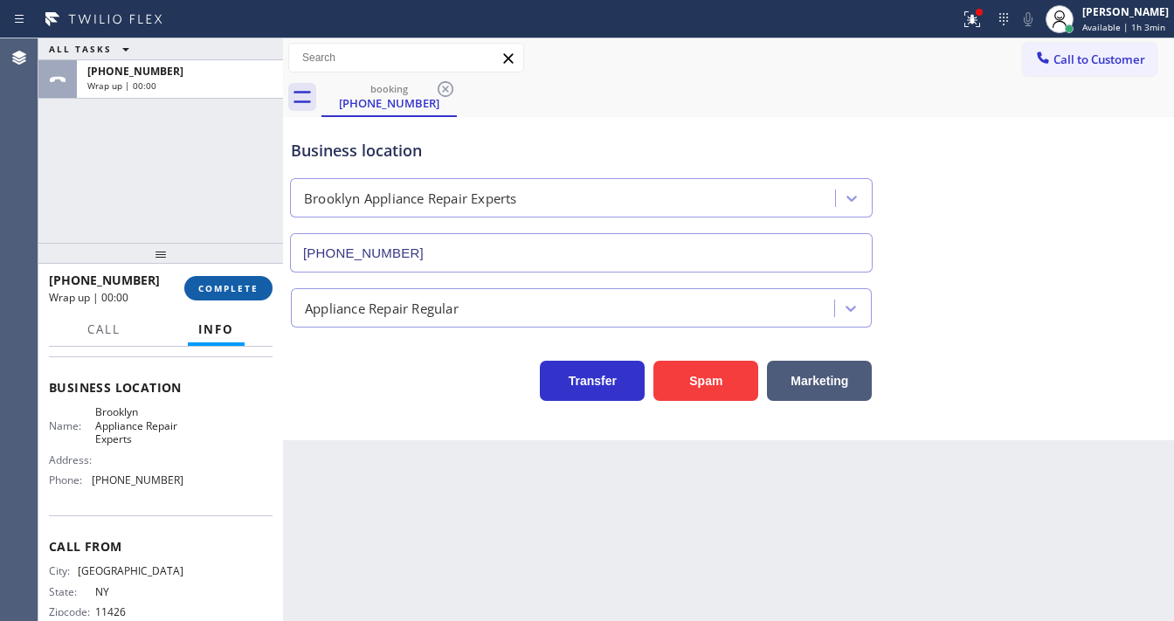
click at [244, 286] on span "COMPLETE" at bounding box center [228, 288] width 60 height 12
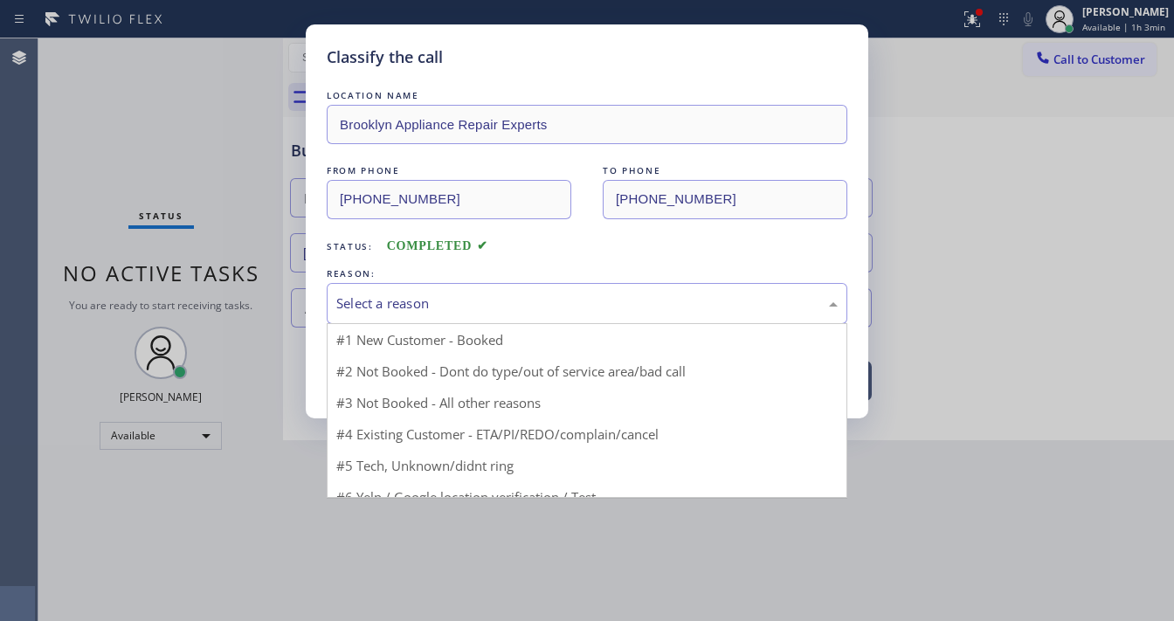
click at [356, 293] on div "Select a reason" at bounding box center [586, 303] width 501 height 20
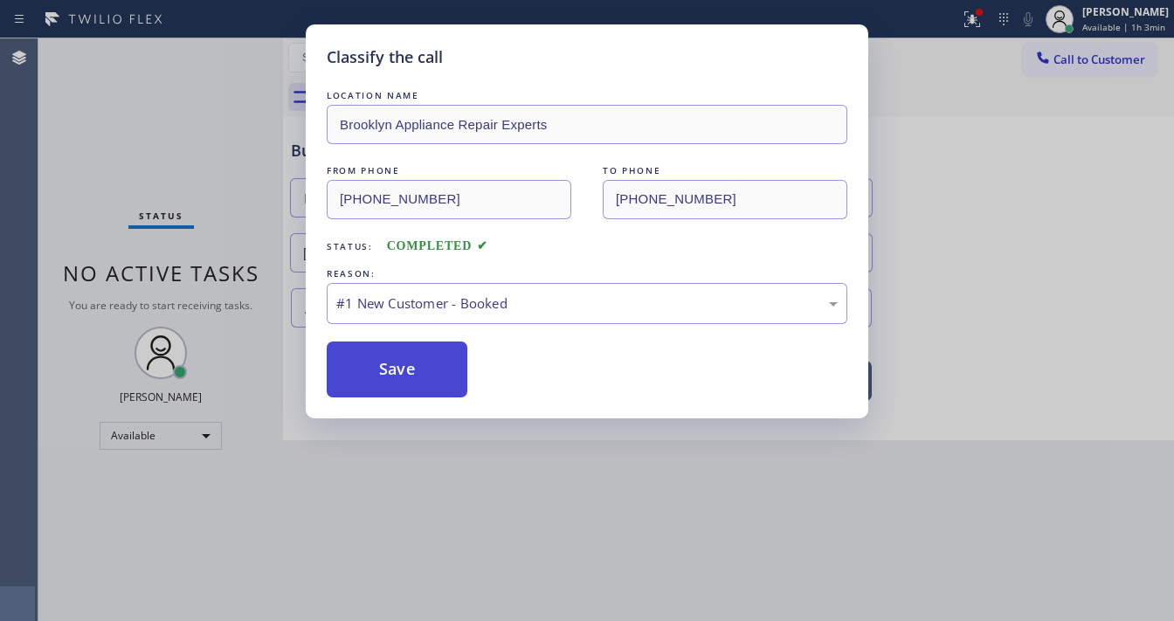
click at [384, 367] on button "Save" at bounding box center [397, 370] width 141 height 56
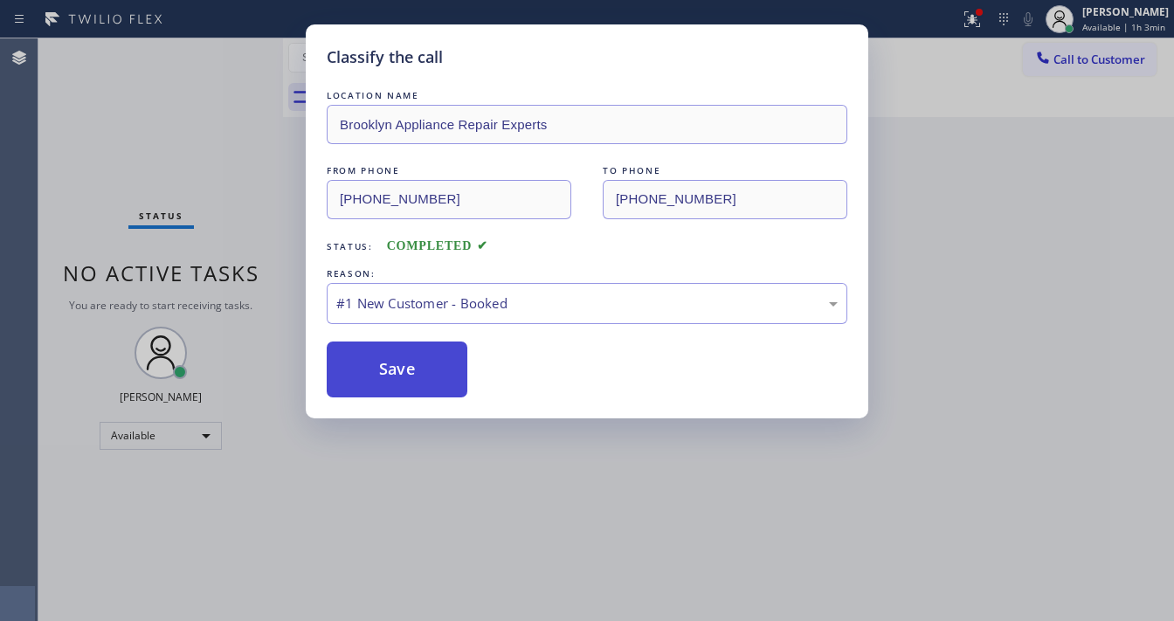
click at [384, 367] on button "Save" at bounding box center [397, 370] width 141 height 56
click at [384, 370] on button "Save" at bounding box center [397, 370] width 141 height 56
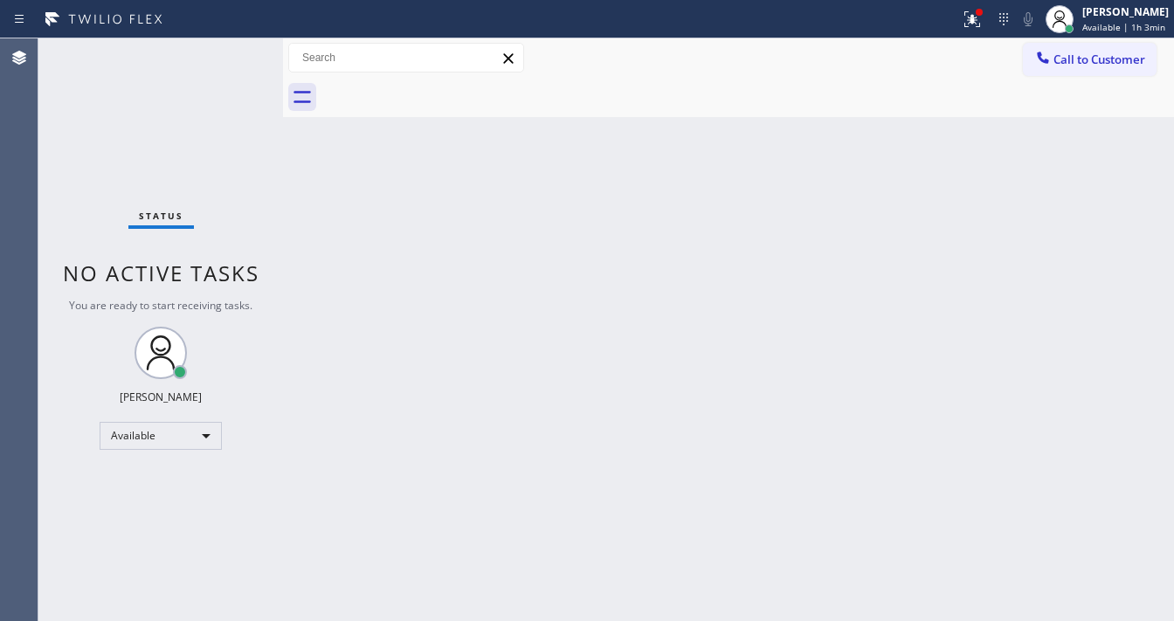
drag, startPoint x: 84, startPoint y: 91, endPoint x: 126, endPoint y: 98, distance: 42.5
click at [86, 94] on div "Status No active tasks You are ready to start receiving tasks. [PERSON_NAME]" at bounding box center [160, 329] width 245 height 583
click at [224, 49] on div "Status No active tasks You are ready to start receiving tasks. [PERSON_NAME]" at bounding box center [160, 329] width 245 height 583
click at [224, 48] on div "Status No active tasks You are ready to start receiving tasks. [PERSON_NAME]" at bounding box center [160, 329] width 245 height 583
click at [227, 48] on div "Status No active tasks You are ready to start receiving tasks. [PERSON_NAME]" at bounding box center [160, 329] width 245 height 583
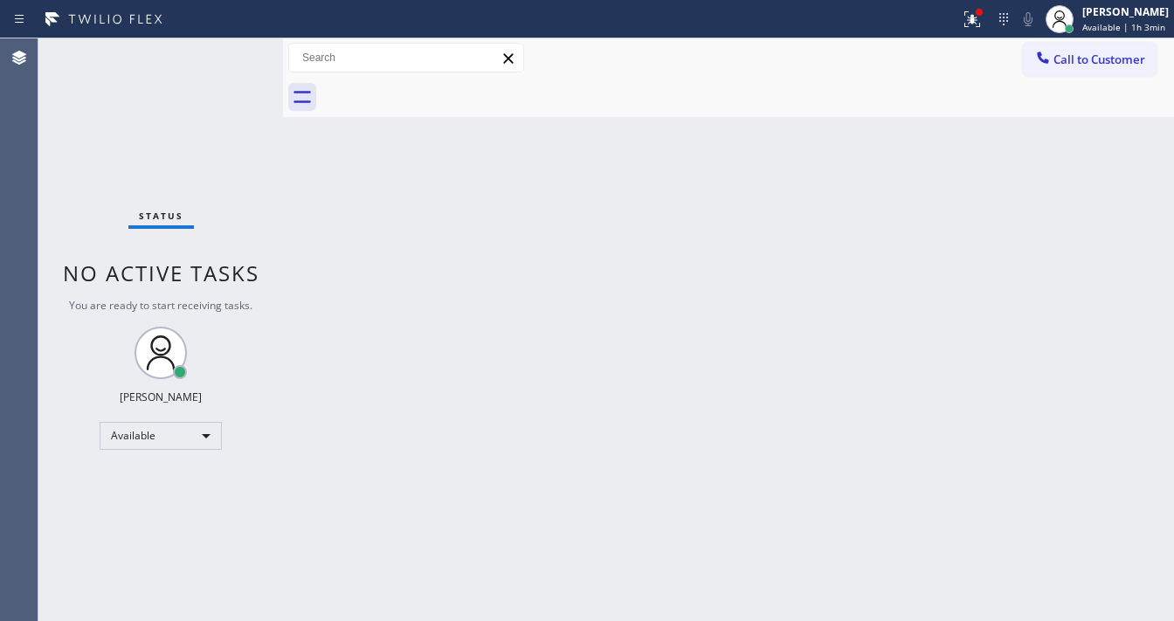
click at [227, 48] on div "Status No active tasks You are ready to start receiving tasks. [PERSON_NAME]" at bounding box center [160, 329] width 245 height 583
click at [229, 49] on div "Status No active tasks You are ready to start receiving tasks. [PERSON_NAME]" at bounding box center [160, 329] width 245 height 583
click at [232, 50] on div "Status No active tasks You are ready to start receiving tasks. [PERSON_NAME]" at bounding box center [160, 329] width 245 height 583
click at [236, 52] on div "Status No active tasks You are ready to start receiving tasks. [PERSON_NAME]" at bounding box center [160, 329] width 245 height 583
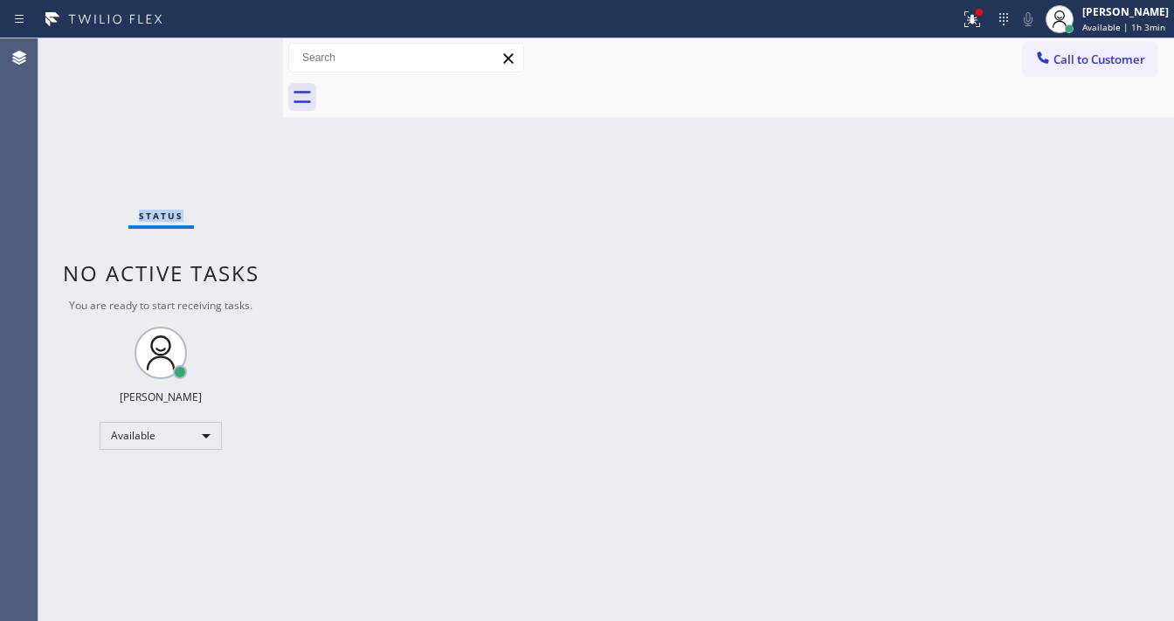
click at [236, 52] on div "Status No active tasks You are ready to start receiving tasks. [PERSON_NAME]" at bounding box center [160, 329] width 245 height 583
drag, startPoint x: 964, startPoint y: 31, endPoint x: 985, endPoint y: 112, distance: 83.0
click at [964, 31] on button at bounding box center [972, 19] width 38 height 38
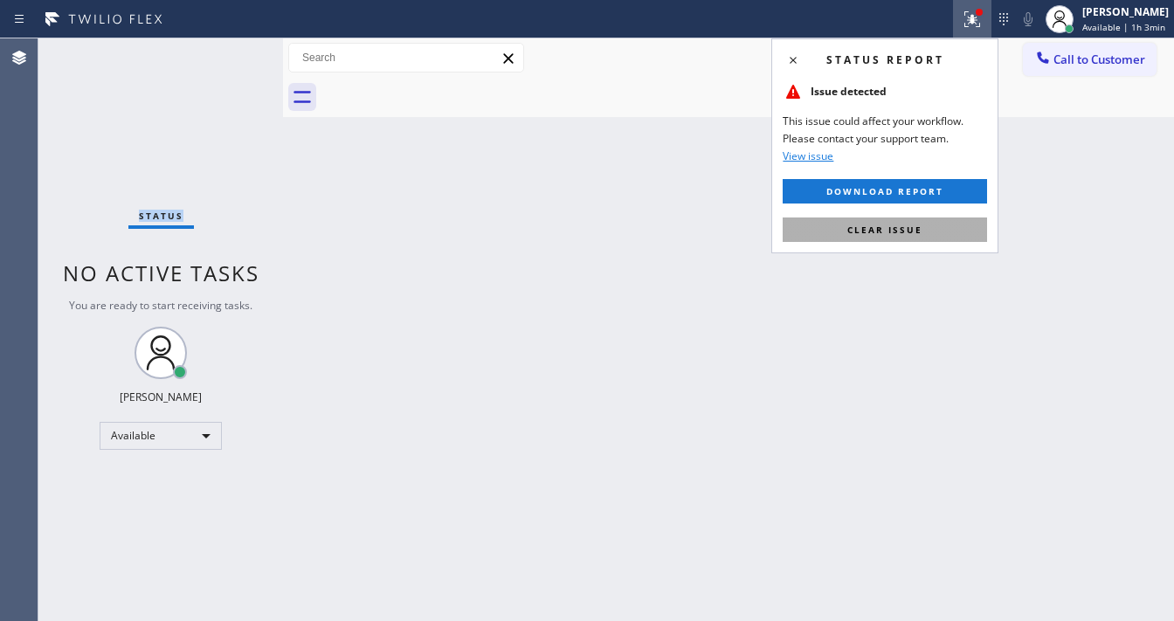
click at [944, 231] on button "Clear issue" at bounding box center [885, 229] width 204 height 24
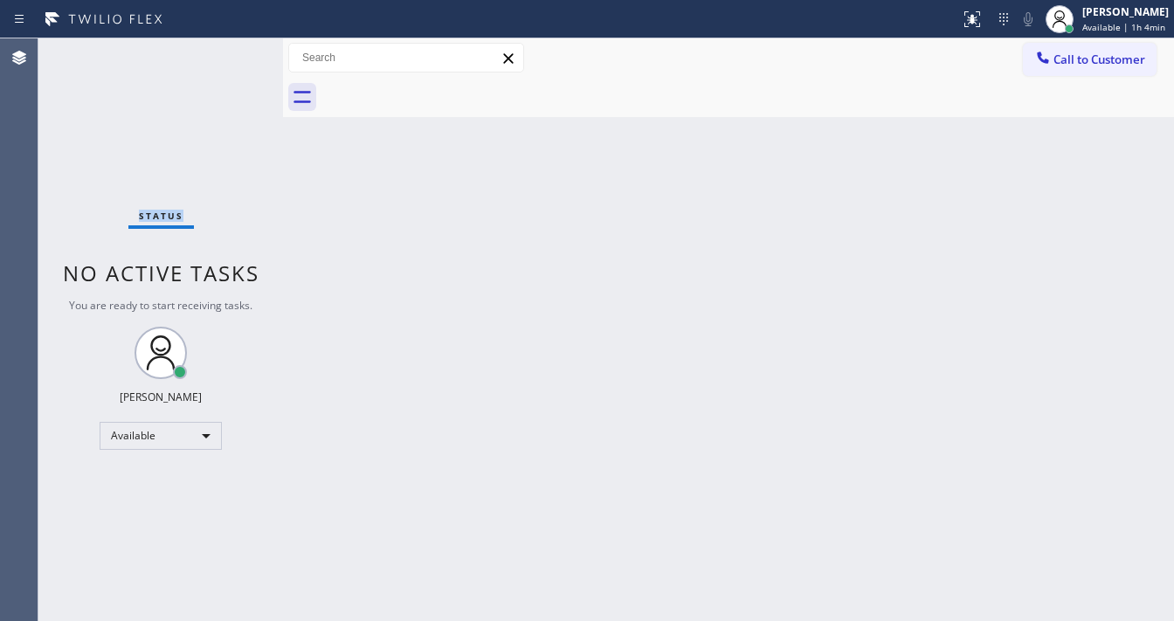
click at [229, 49] on div "Status No active tasks You are ready to start receiving tasks. [PERSON_NAME]" at bounding box center [160, 329] width 245 height 583
click at [234, 54] on div "Status No active tasks You are ready to start receiving tasks. [PERSON_NAME]" at bounding box center [160, 329] width 245 height 583
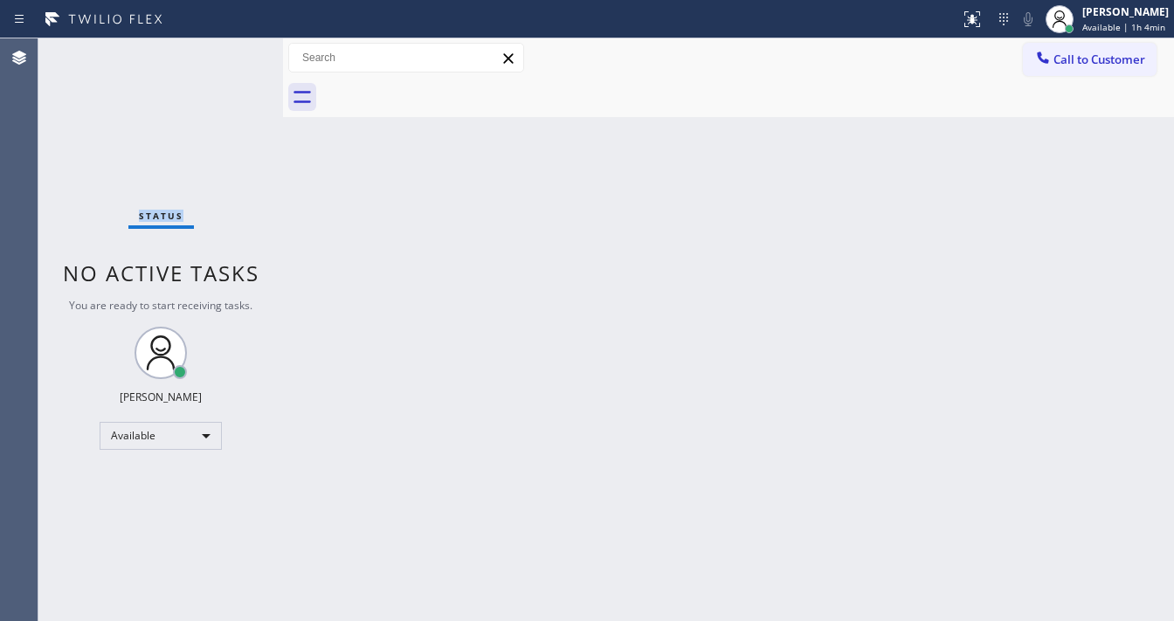
click at [233, 54] on div "Status No active tasks You are ready to start receiving tasks. [PERSON_NAME]" at bounding box center [160, 329] width 245 height 583
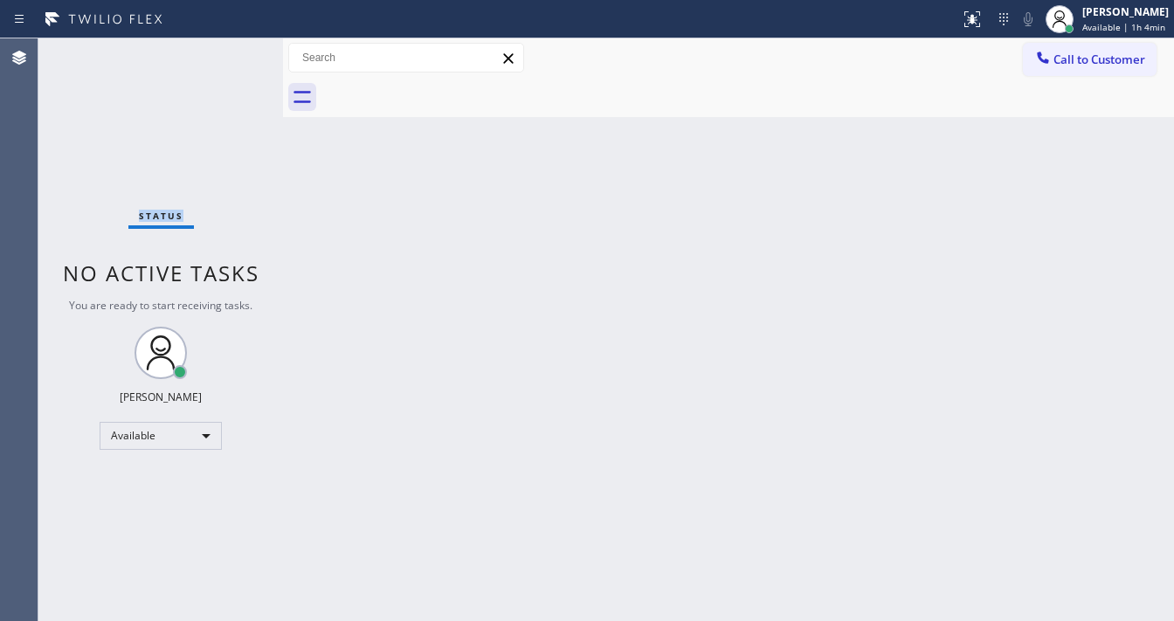
click at [233, 54] on div "Status No active tasks You are ready to start receiving tasks. [PERSON_NAME]" at bounding box center [160, 329] width 245 height 583
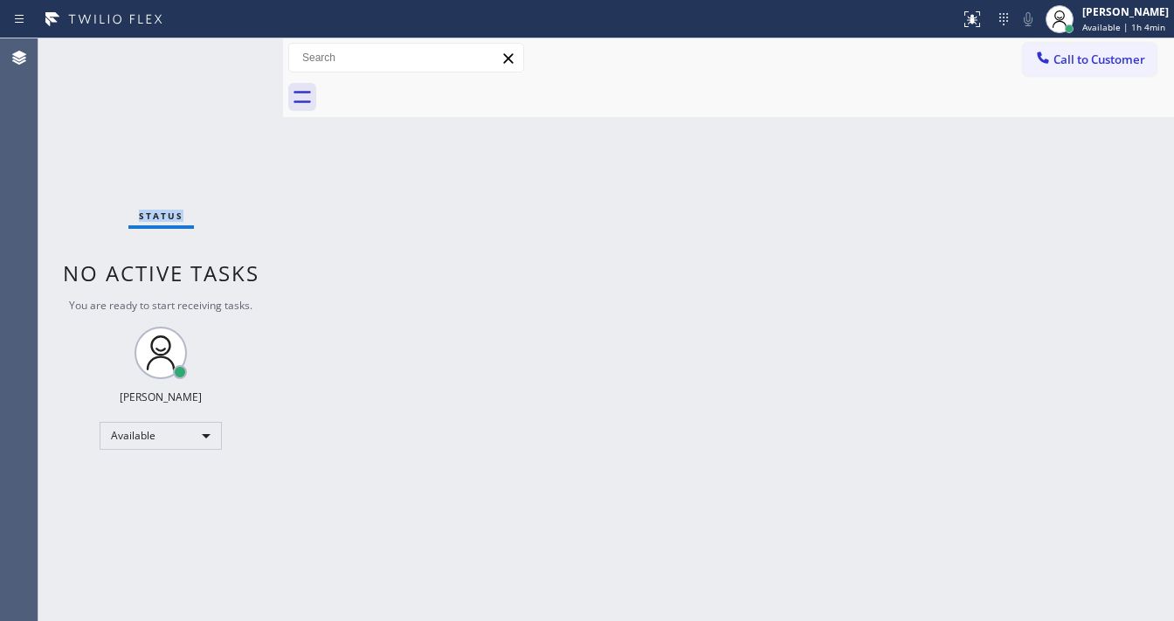
click at [233, 54] on div "Status No active tasks You are ready to start receiving tasks. [PERSON_NAME]" at bounding box center [160, 329] width 245 height 583
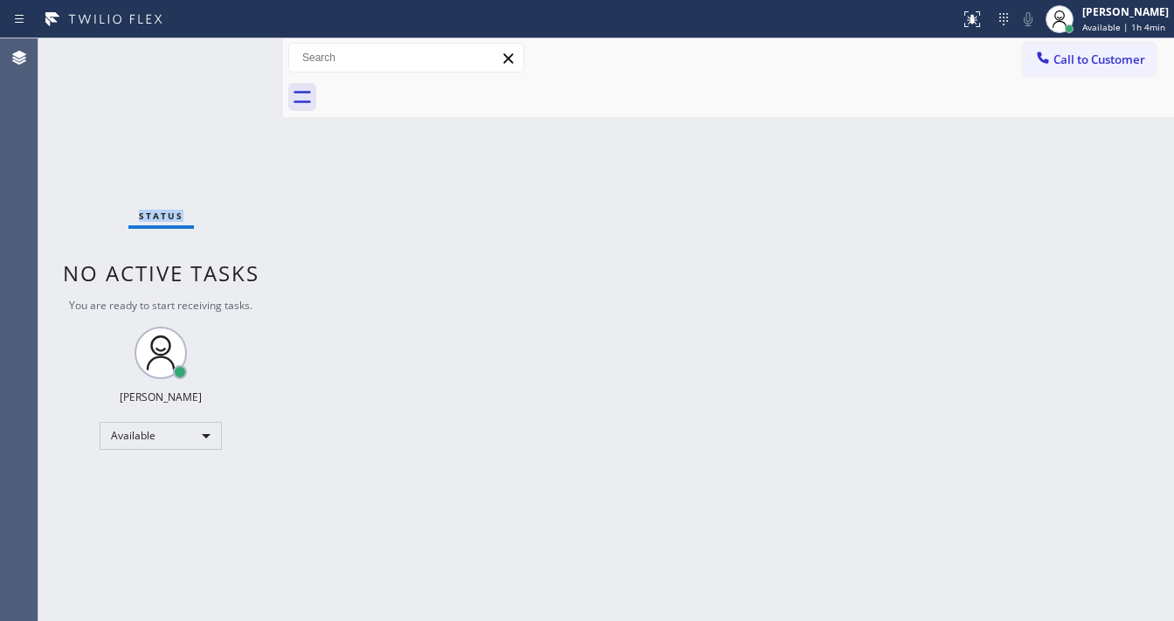
click at [233, 54] on div "Status No active tasks You are ready to start receiving tasks. [PERSON_NAME]" at bounding box center [160, 329] width 245 height 583
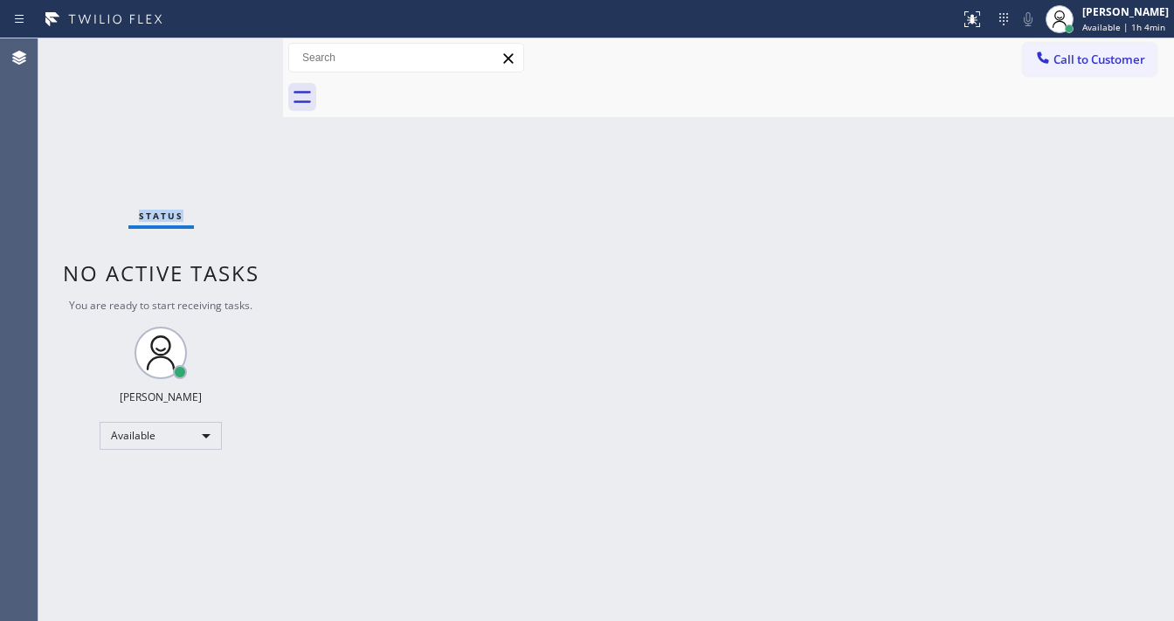
click at [233, 54] on div "Status No active tasks You are ready to start receiving tasks. [PERSON_NAME]" at bounding box center [160, 329] width 245 height 583
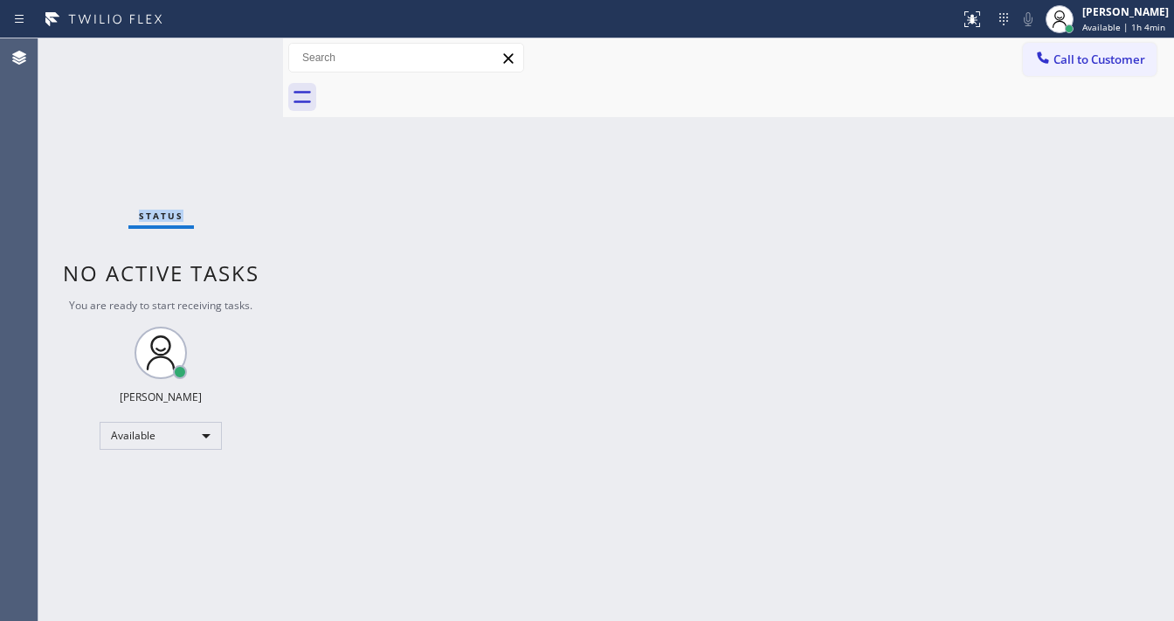
click at [233, 54] on div "Status No active tasks You are ready to start receiving tasks. [PERSON_NAME]" at bounding box center [160, 329] width 245 height 583
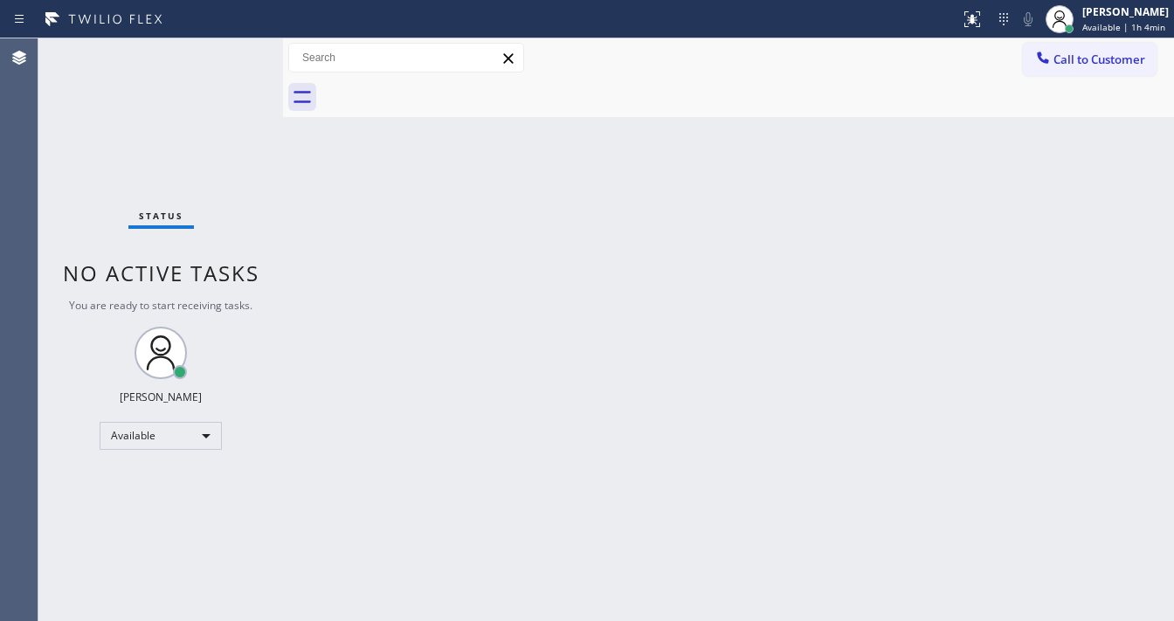
click at [233, 54] on div "Status No active tasks You are ready to start receiving tasks. [PERSON_NAME]" at bounding box center [160, 329] width 245 height 583
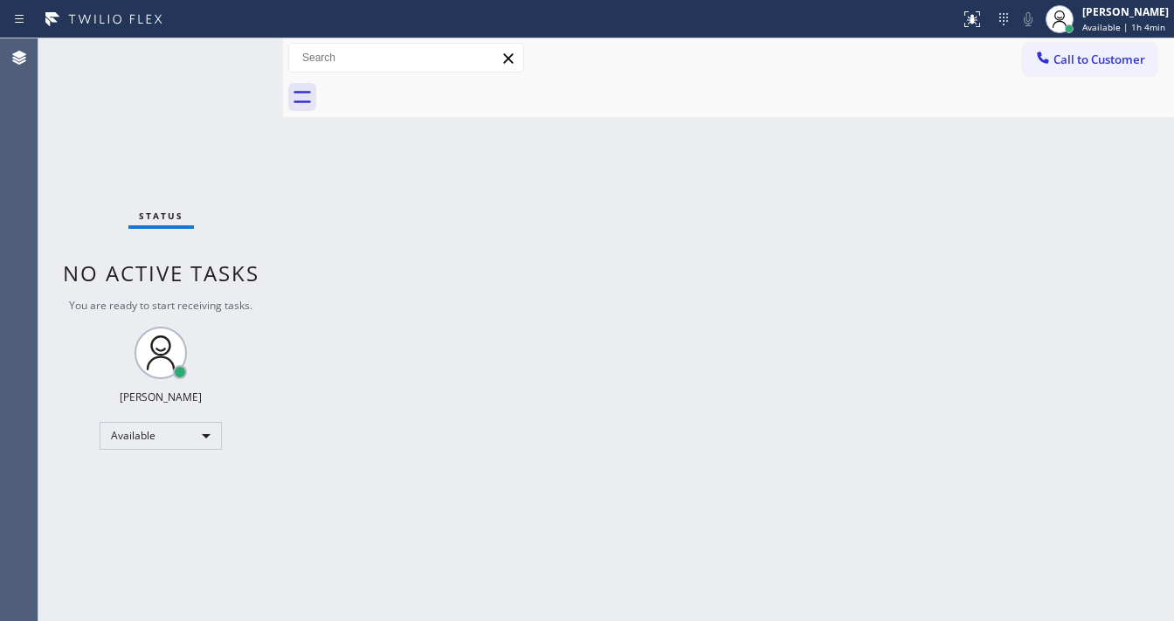
click at [233, 54] on div "Status No active tasks You are ready to start receiving tasks. [PERSON_NAME]" at bounding box center [160, 329] width 245 height 583
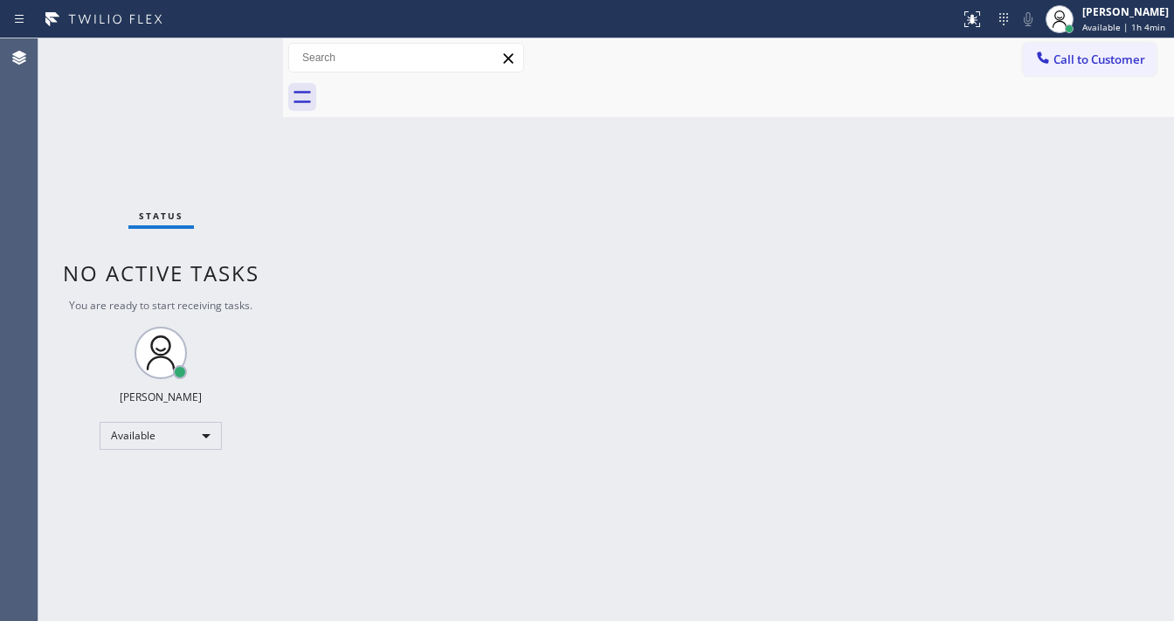
click at [233, 54] on div "Status No active tasks You are ready to start receiving tasks. [PERSON_NAME]" at bounding box center [160, 329] width 245 height 583
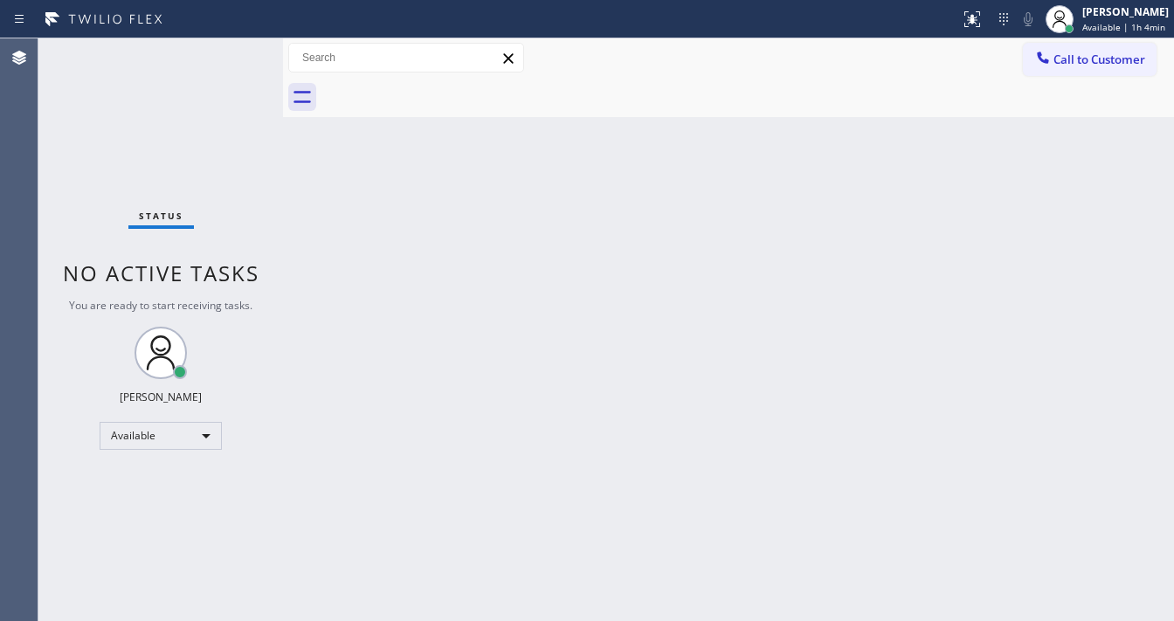
click at [233, 54] on div "Status No active tasks You are ready to start receiving tasks. [PERSON_NAME]" at bounding box center [160, 329] width 245 height 583
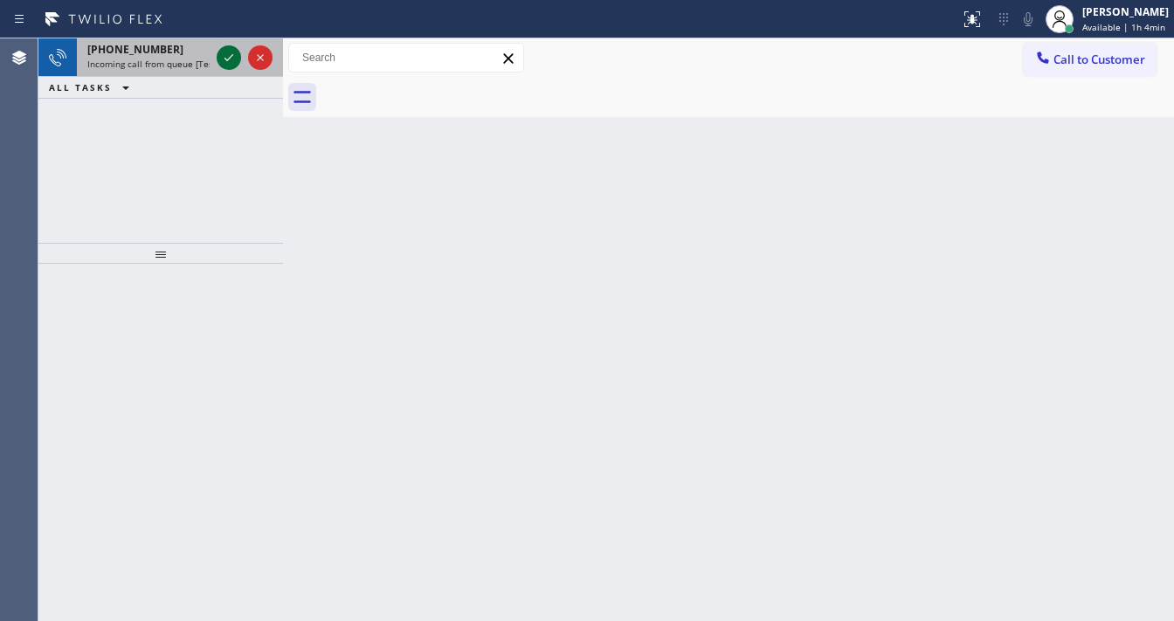
click at [233, 54] on icon at bounding box center [228, 57] width 21 height 21
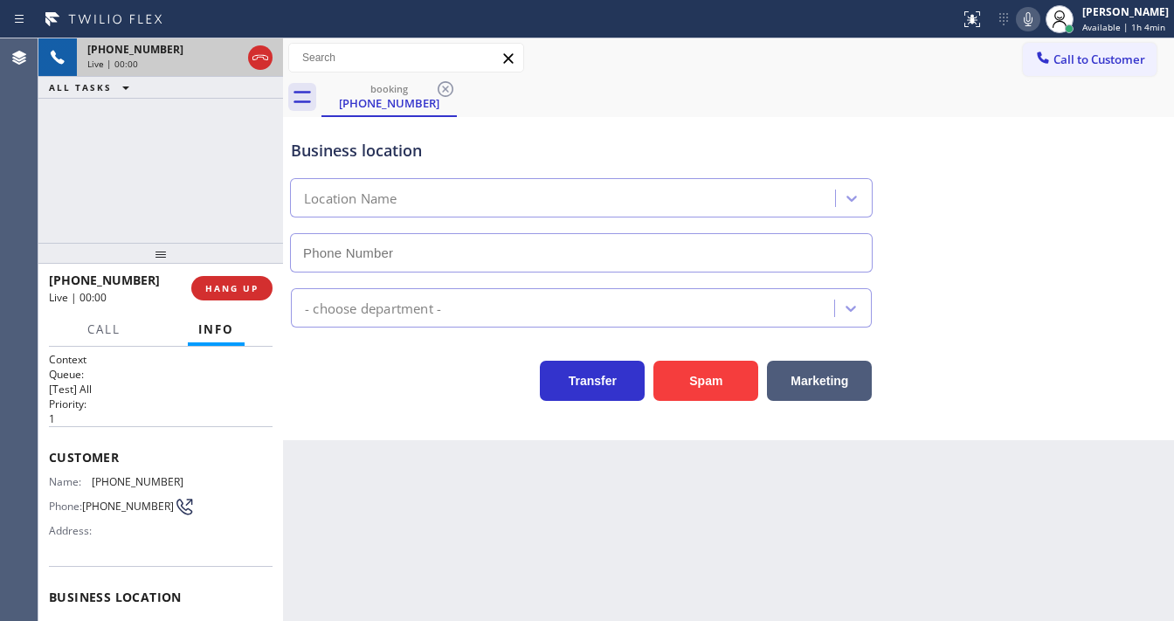
type input "[PHONE_NUMBER]"
click at [693, 390] on button "Spam" at bounding box center [705, 381] width 105 height 40
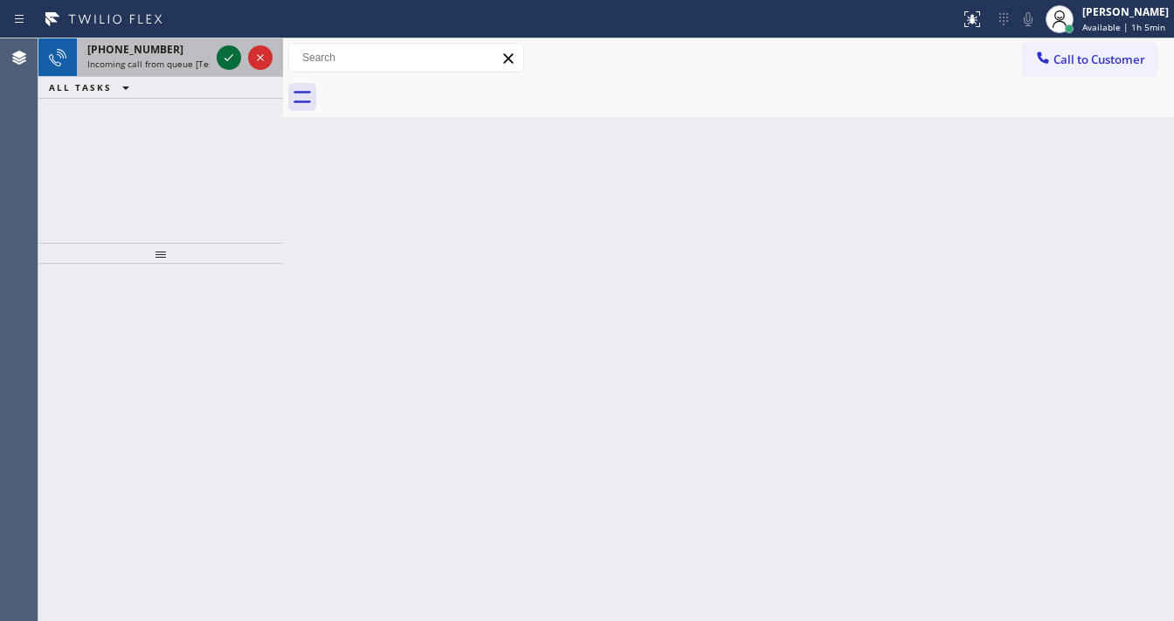
click at [228, 55] on icon at bounding box center [228, 57] width 21 height 21
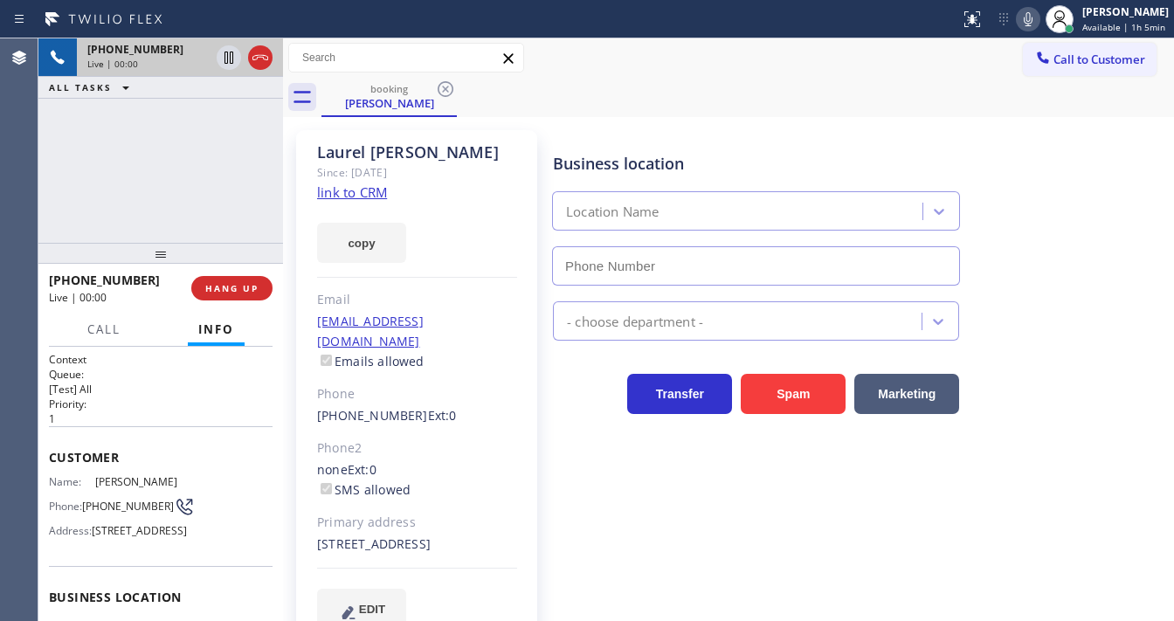
type input "[PHONE_NUMBER]"
click at [381, 187] on link "link to CRM" at bounding box center [352, 191] width 70 height 17
click at [268, 57] on icon at bounding box center [260, 57] width 21 height 21
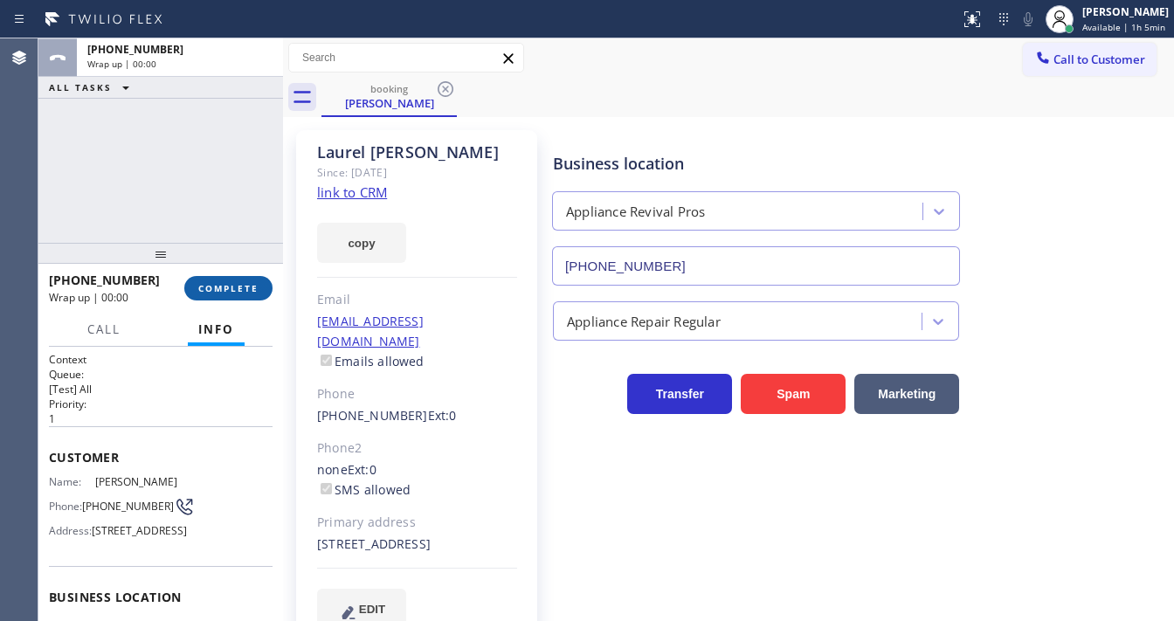
click at [238, 290] on span "COMPLETE" at bounding box center [228, 288] width 60 height 12
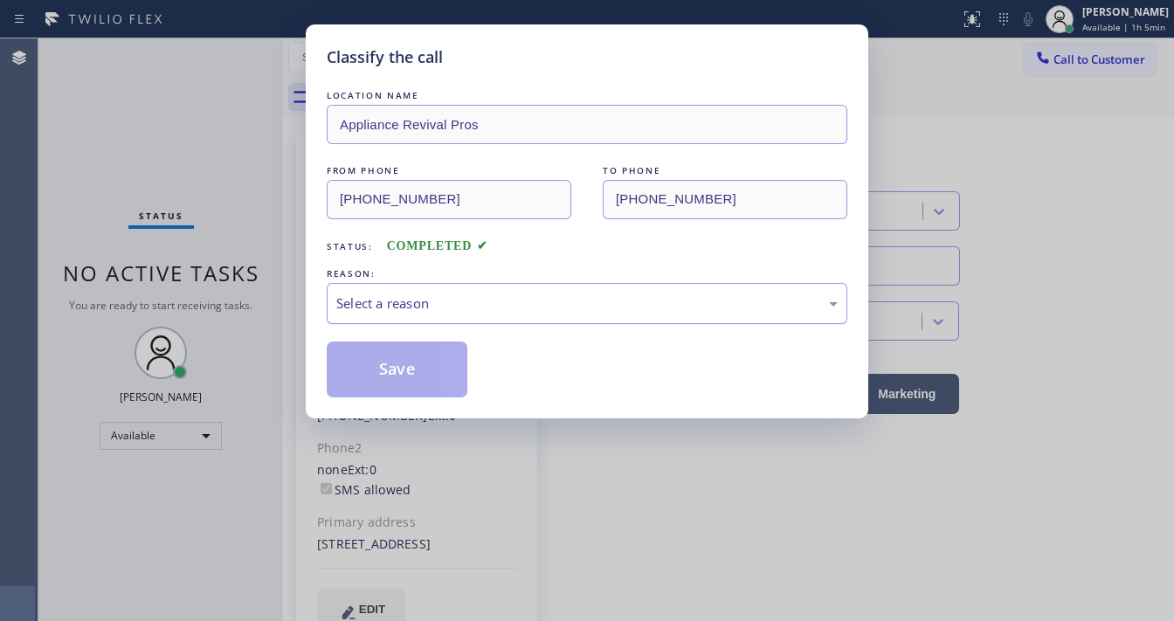
click at [412, 304] on div "Select a reason" at bounding box center [586, 303] width 501 height 20
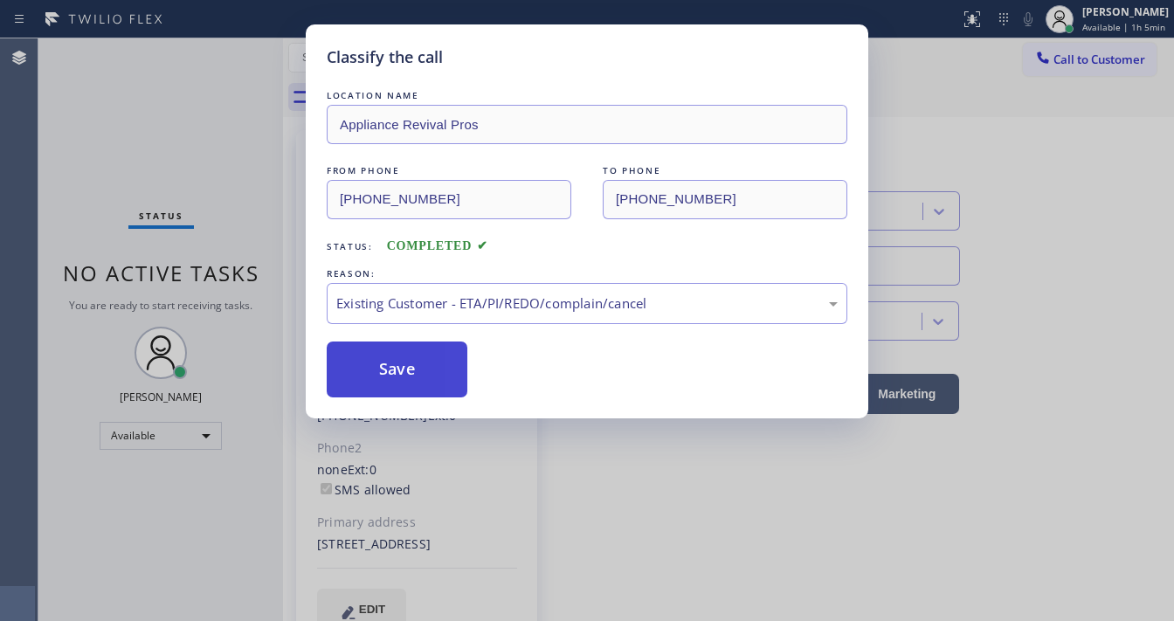
click at [400, 348] on button "Save" at bounding box center [397, 370] width 141 height 56
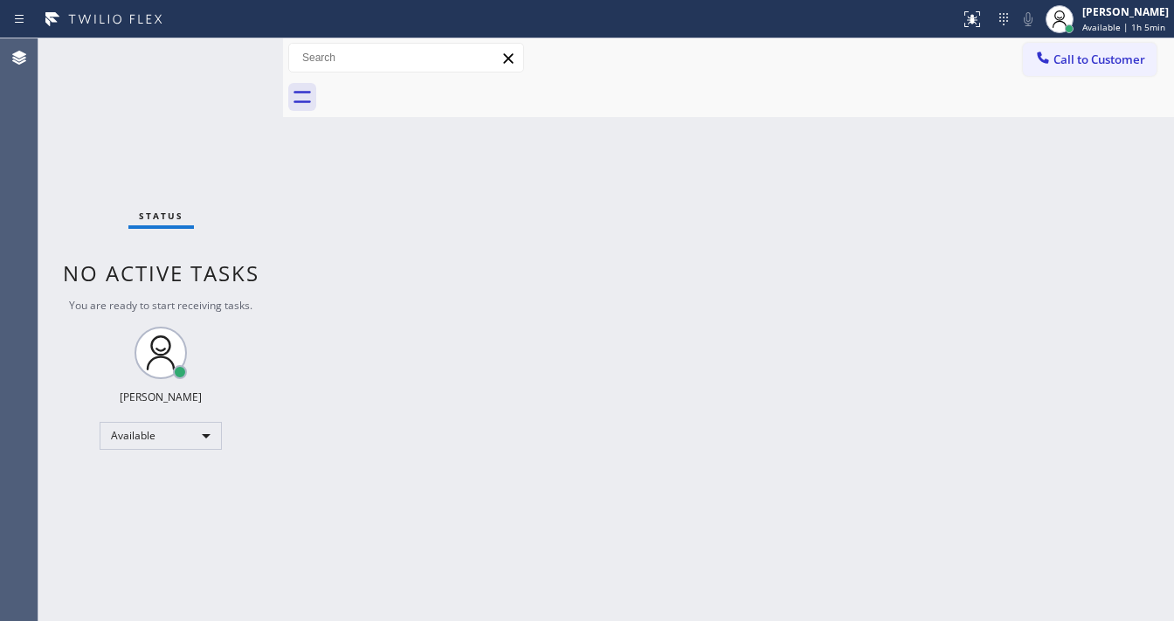
click at [235, 40] on div "Status No active tasks You are ready to start receiving tasks. [PERSON_NAME]" at bounding box center [160, 329] width 245 height 583
click at [231, 45] on div "Status No active tasks You are ready to start receiving tasks. [PERSON_NAME]" at bounding box center [160, 329] width 245 height 583
click at [231, 50] on div "Status No active tasks You are ready to start receiving tasks. [PERSON_NAME]" at bounding box center [160, 329] width 245 height 583
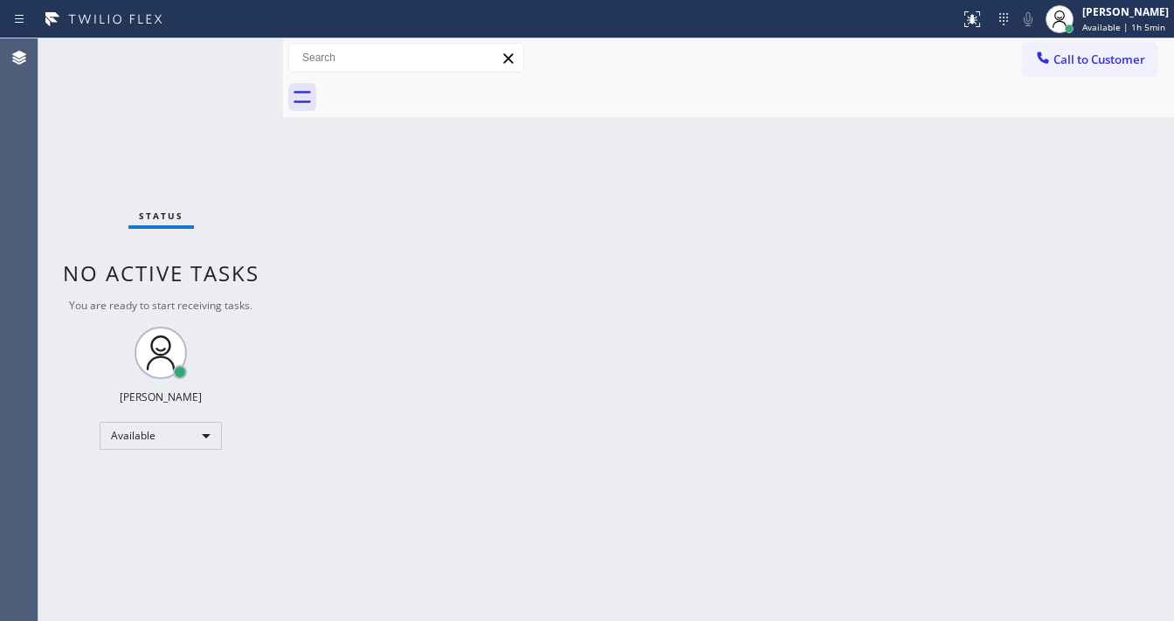
click at [231, 50] on div "Status No active tasks You are ready to start receiving tasks. [PERSON_NAME]" at bounding box center [160, 329] width 245 height 583
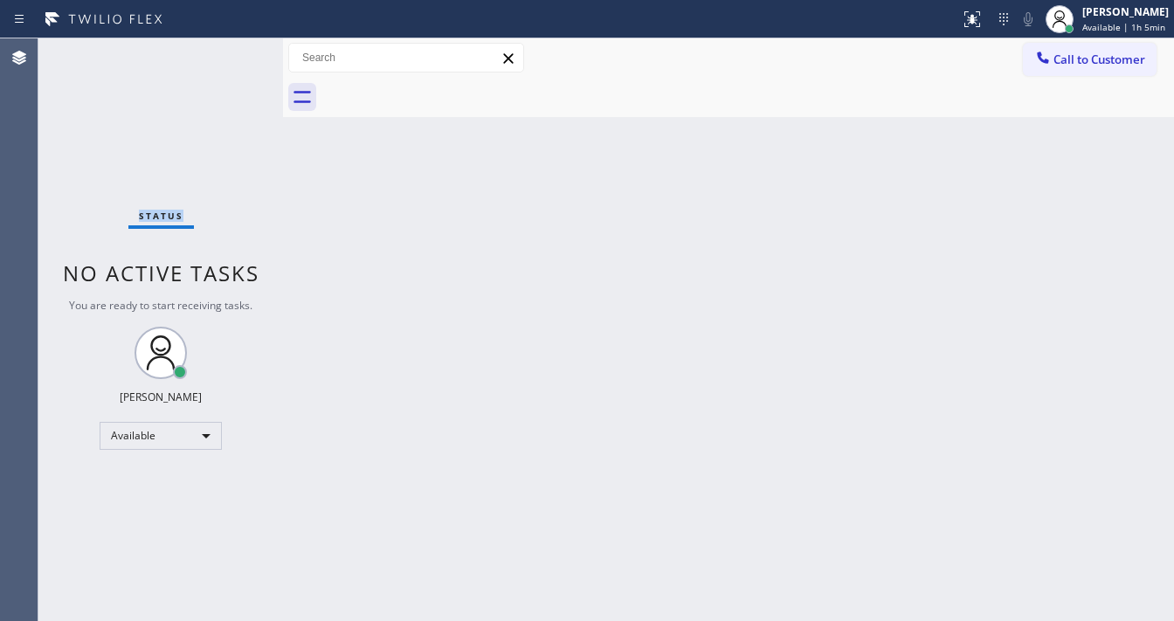
click at [231, 50] on div "Status No active tasks You are ready to start receiving tasks. [PERSON_NAME]" at bounding box center [160, 329] width 245 height 583
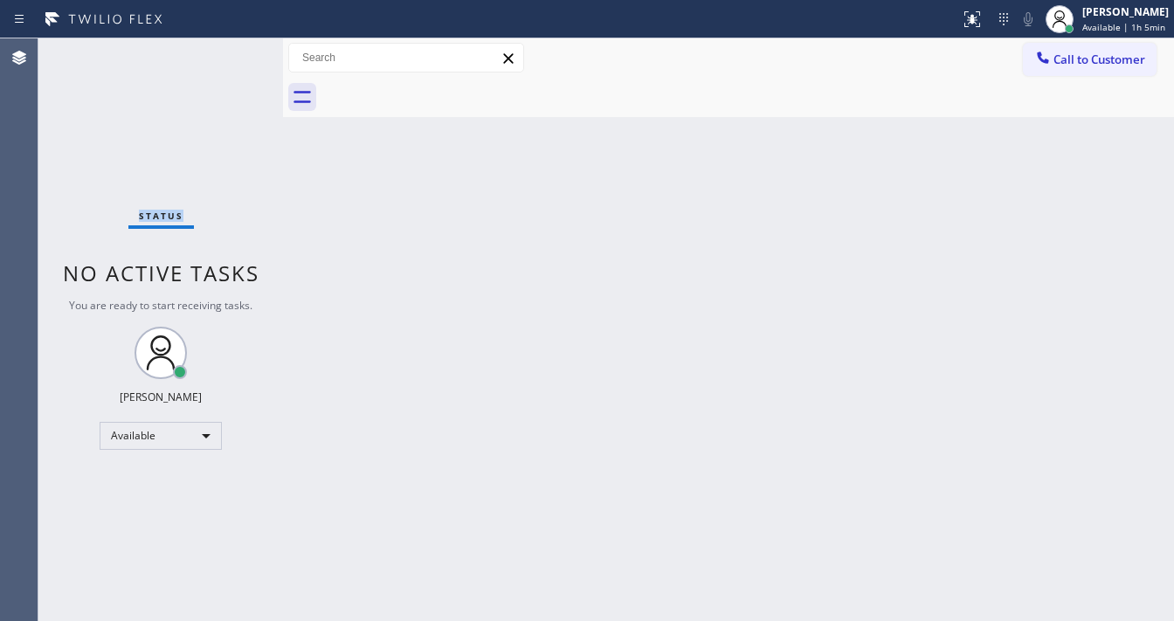
click at [231, 50] on div "Status No active tasks You are ready to start receiving tasks. [PERSON_NAME]" at bounding box center [160, 329] width 245 height 583
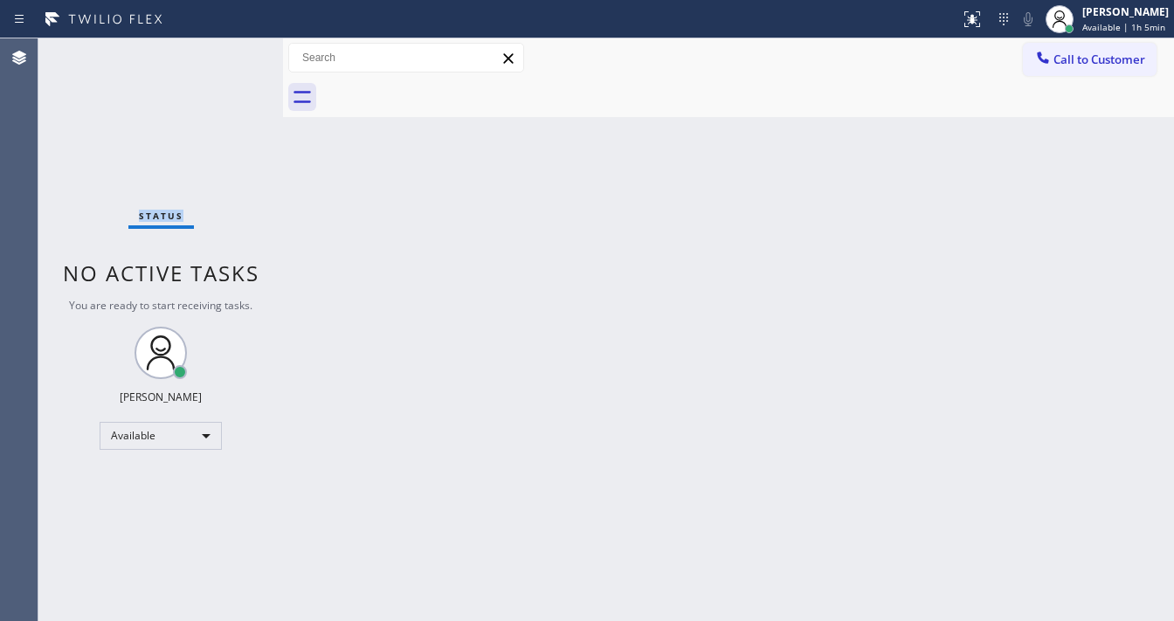
click at [231, 50] on div "Status No active tasks You are ready to start receiving tasks. [PERSON_NAME]" at bounding box center [160, 329] width 245 height 583
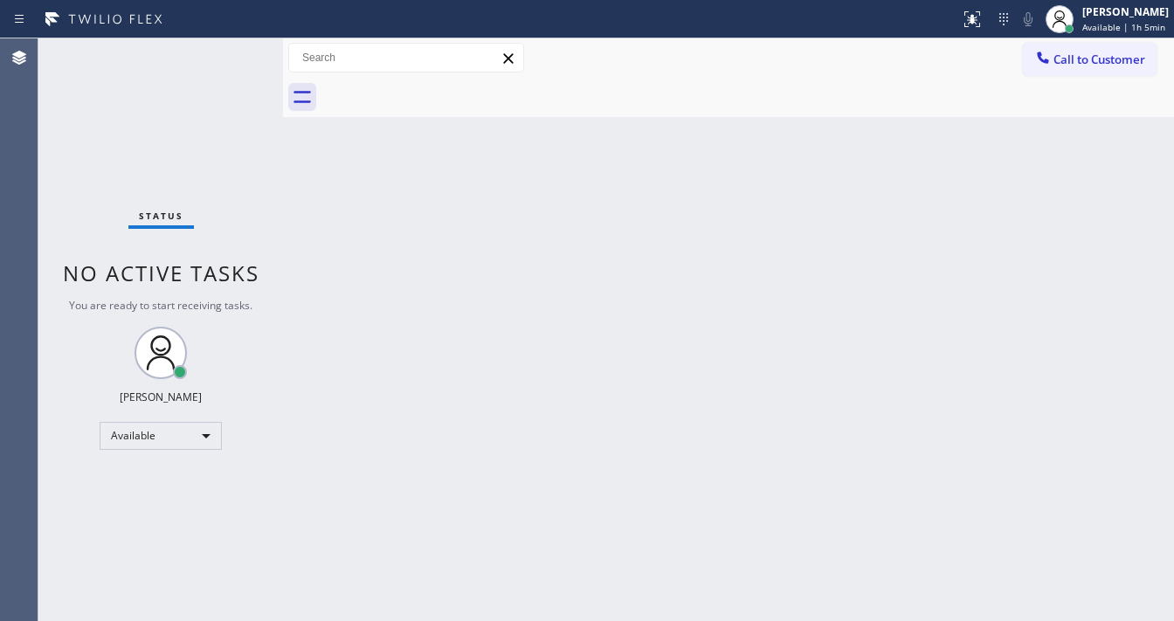
click at [231, 50] on div "Status No active tasks You are ready to start receiving tasks. [PERSON_NAME]" at bounding box center [160, 329] width 245 height 583
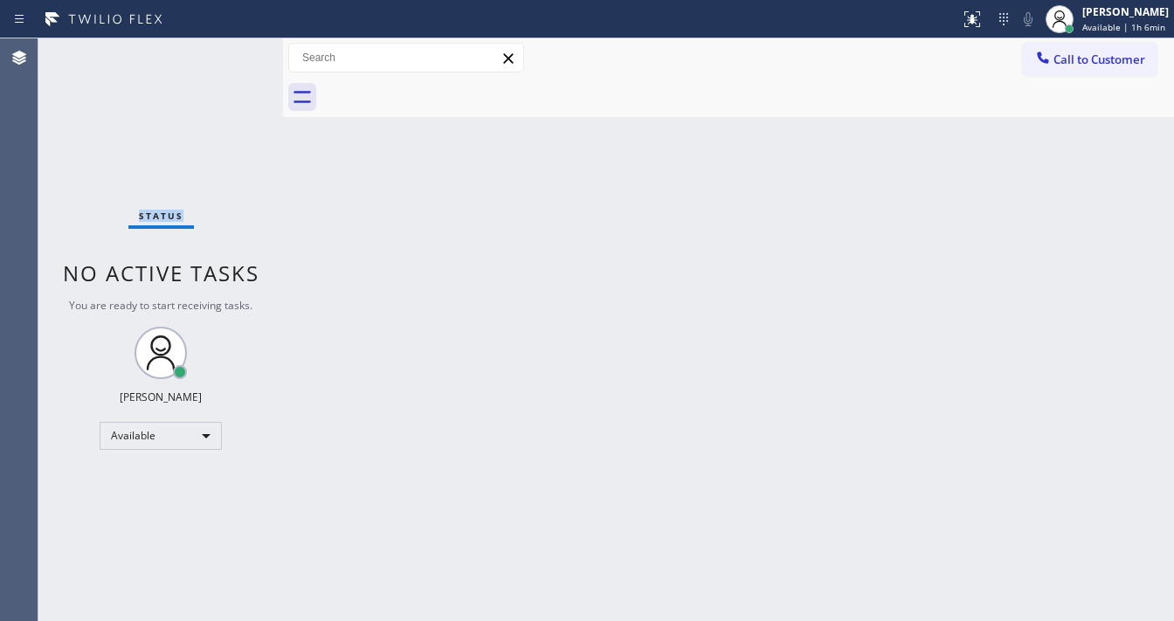
click at [231, 50] on div "Status No active tasks You are ready to start receiving tasks. [PERSON_NAME]" at bounding box center [160, 329] width 245 height 583
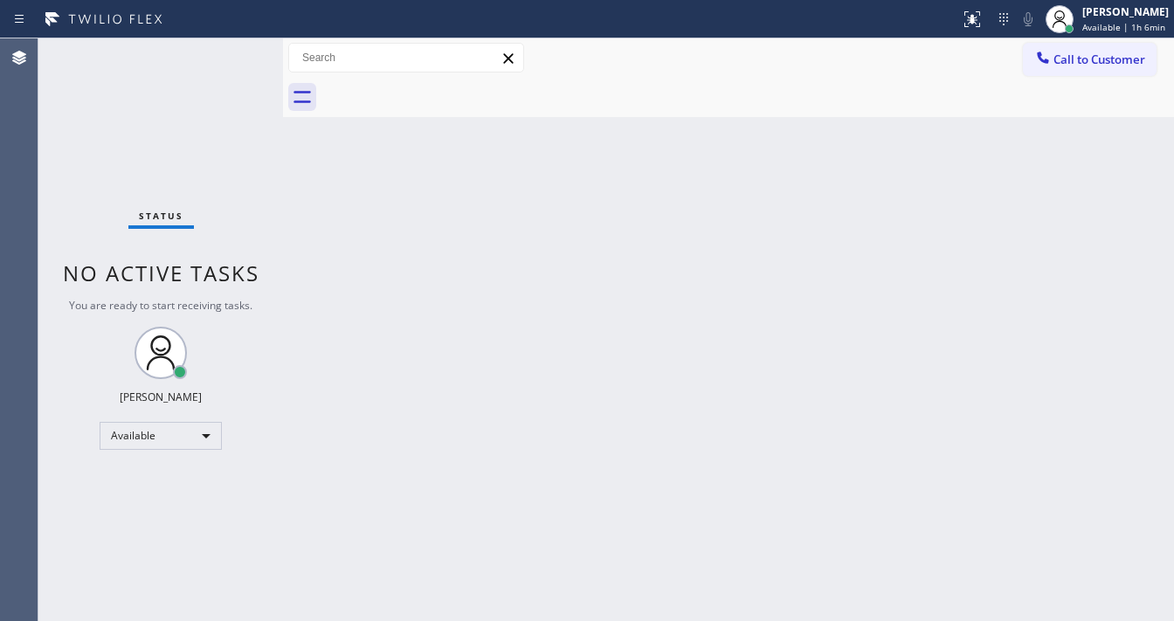
click at [231, 50] on div "Status No active tasks You are ready to start receiving tasks. [PERSON_NAME]" at bounding box center [160, 329] width 245 height 583
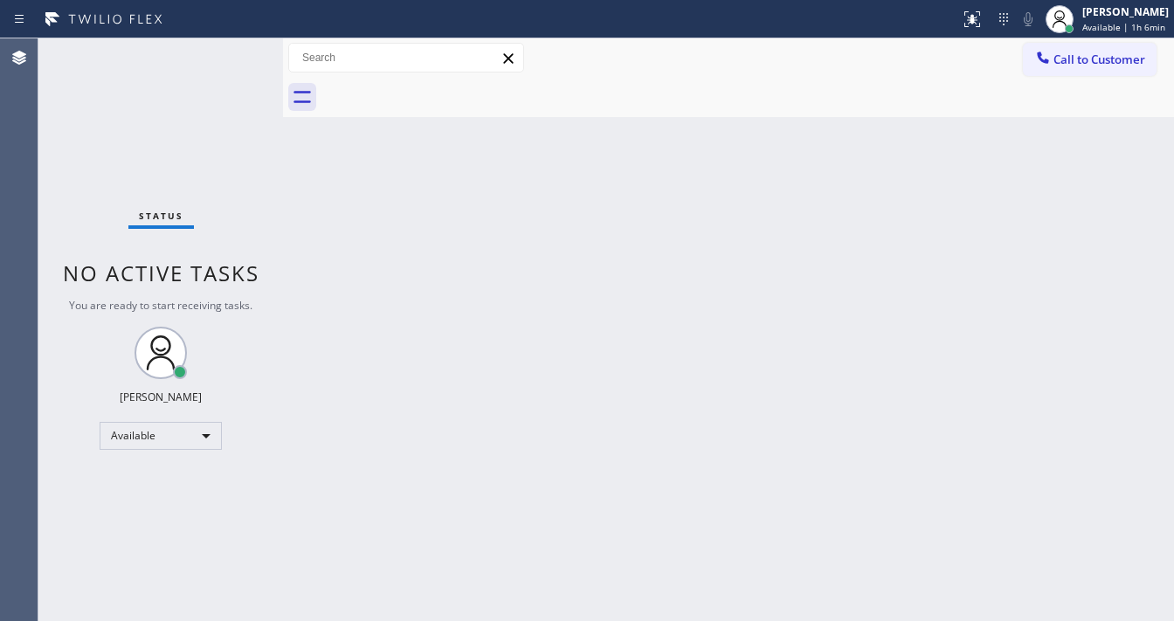
click at [231, 50] on div "Status No active tasks You are ready to start receiving tasks. [PERSON_NAME]" at bounding box center [160, 329] width 245 height 583
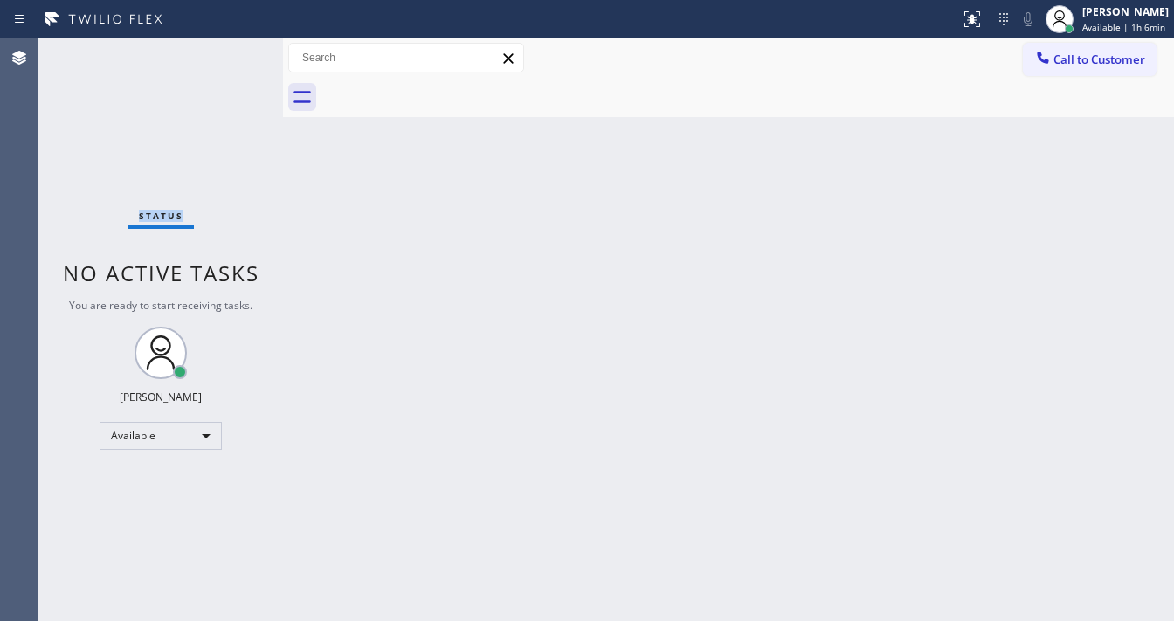
click at [231, 50] on div "Status No active tasks You are ready to start receiving tasks. [PERSON_NAME]" at bounding box center [160, 329] width 245 height 583
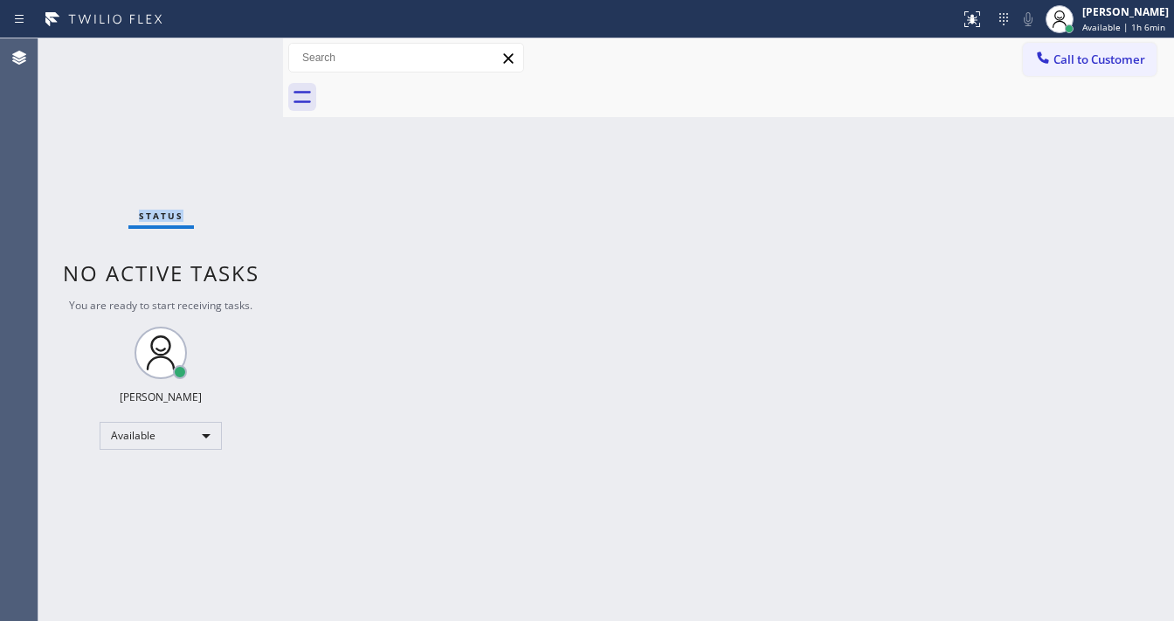
click at [231, 50] on div "Status No active tasks You are ready to start receiving tasks. [PERSON_NAME]" at bounding box center [160, 329] width 245 height 583
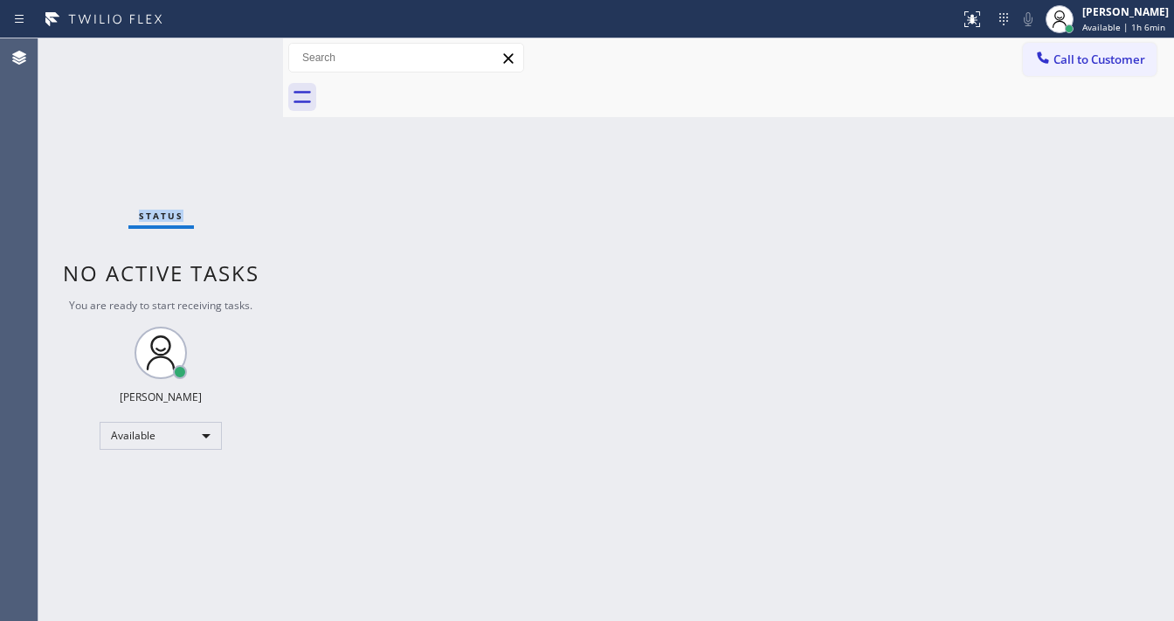
click at [231, 50] on div "Status No active tasks You are ready to start receiving tasks. [PERSON_NAME]" at bounding box center [160, 329] width 245 height 583
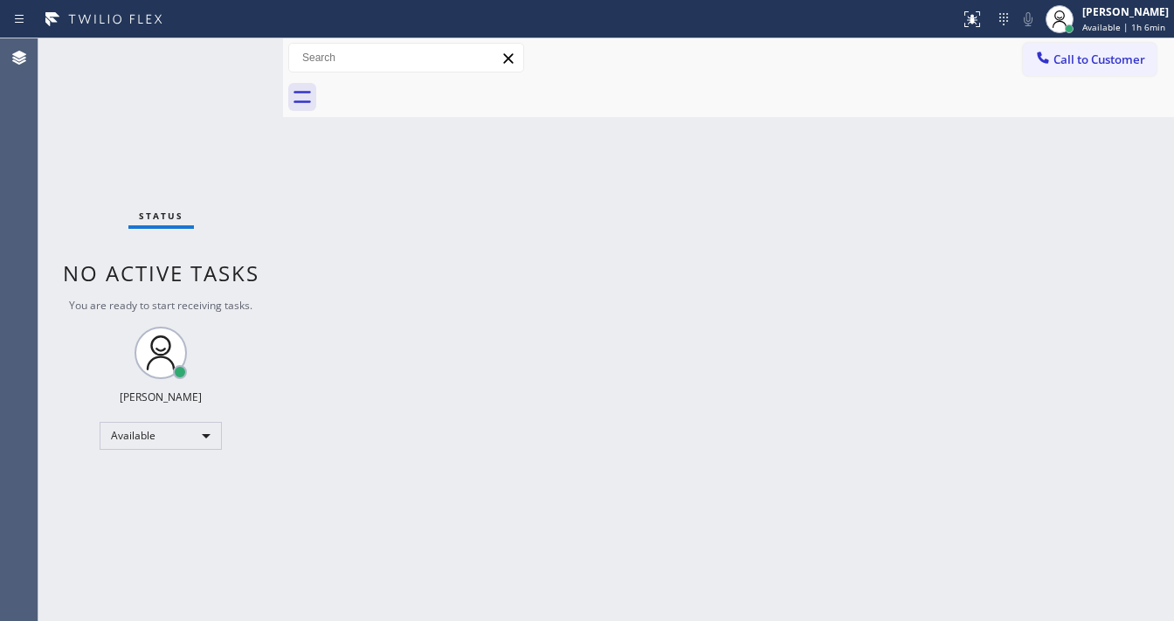
click at [231, 50] on div "Status No active tasks You are ready to start receiving tasks. [PERSON_NAME]" at bounding box center [160, 329] width 245 height 583
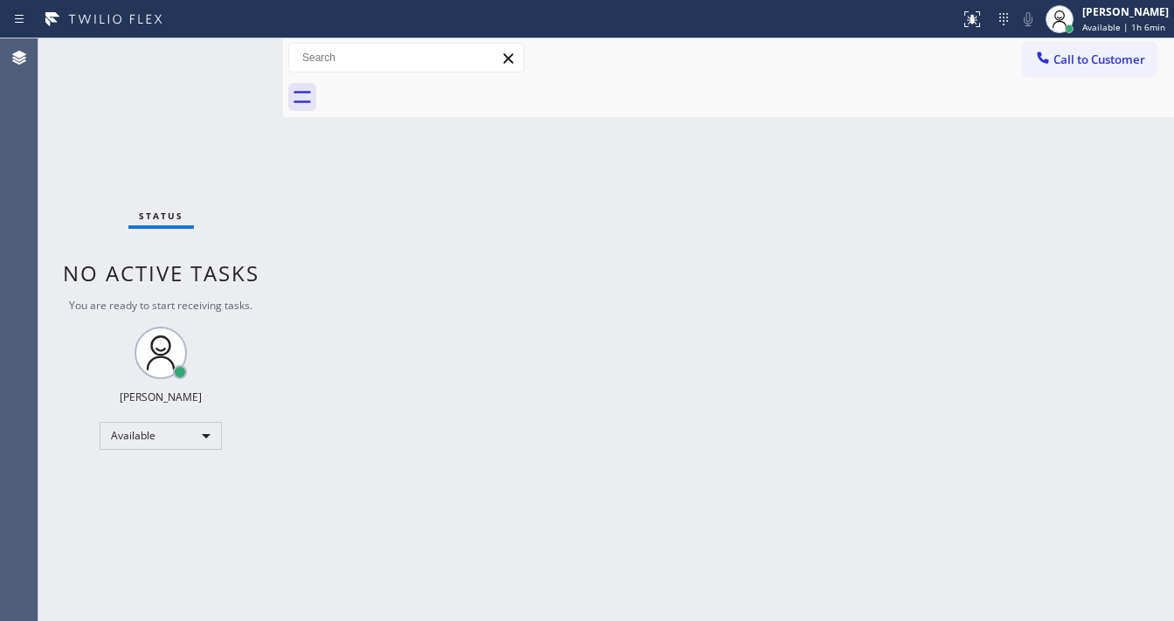
click at [231, 50] on div "Status No active tasks You are ready to start receiving tasks. [PERSON_NAME]" at bounding box center [160, 329] width 245 height 583
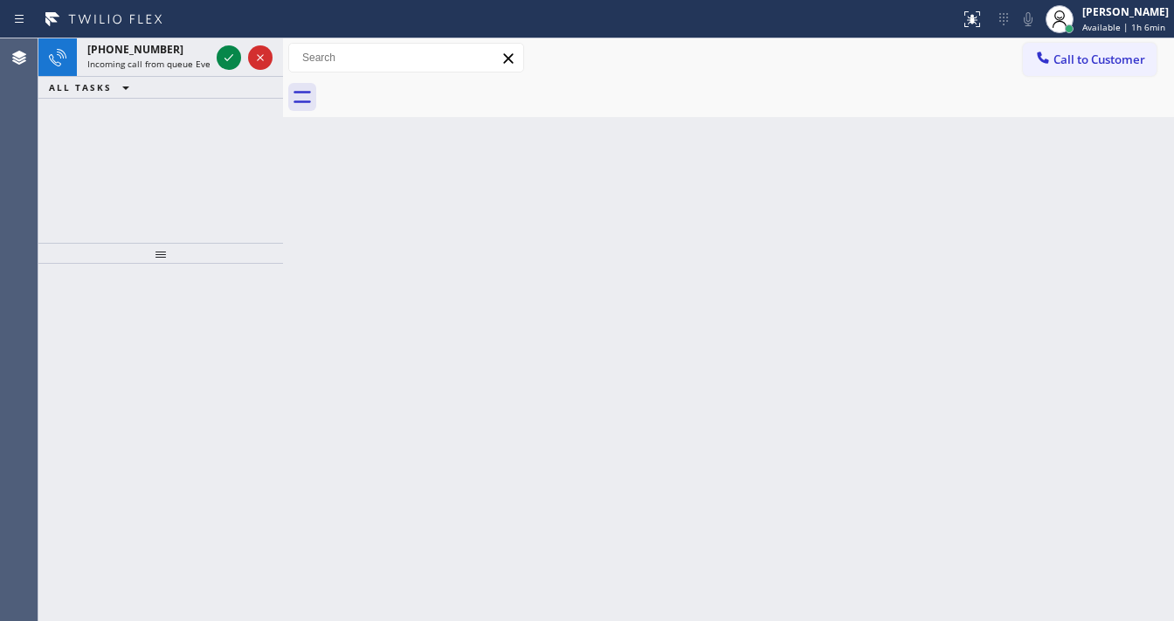
click at [231, 50] on icon at bounding box center [228, 57] width 21 height 21
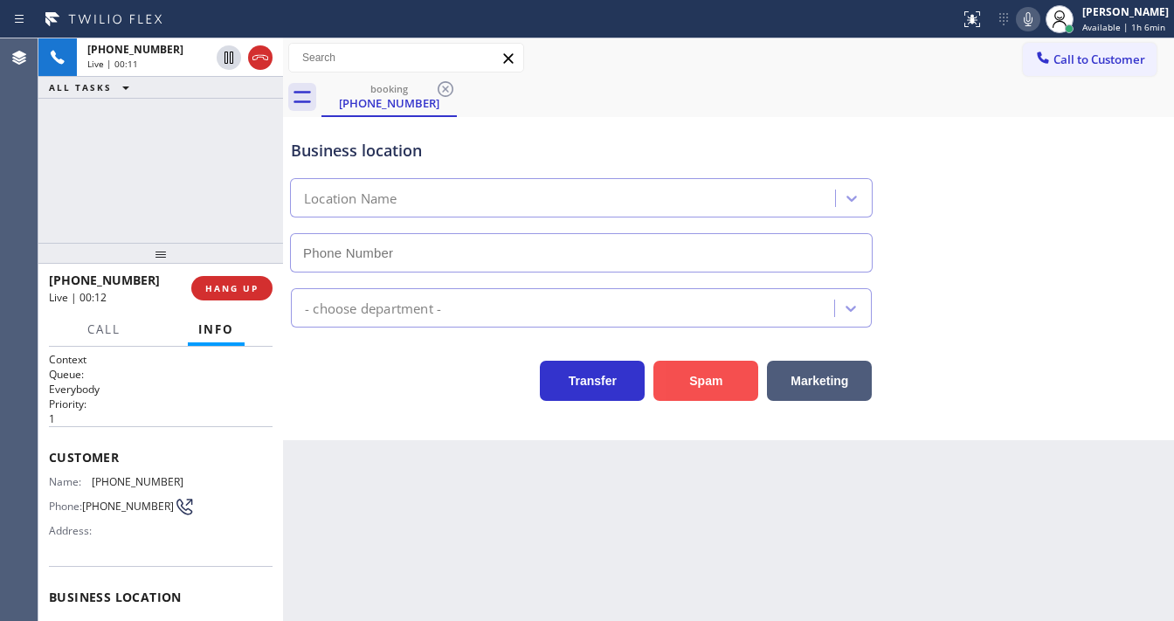
click at [693, 370] on button "Spam" at bounding box center [705, 381] width 105 height 40
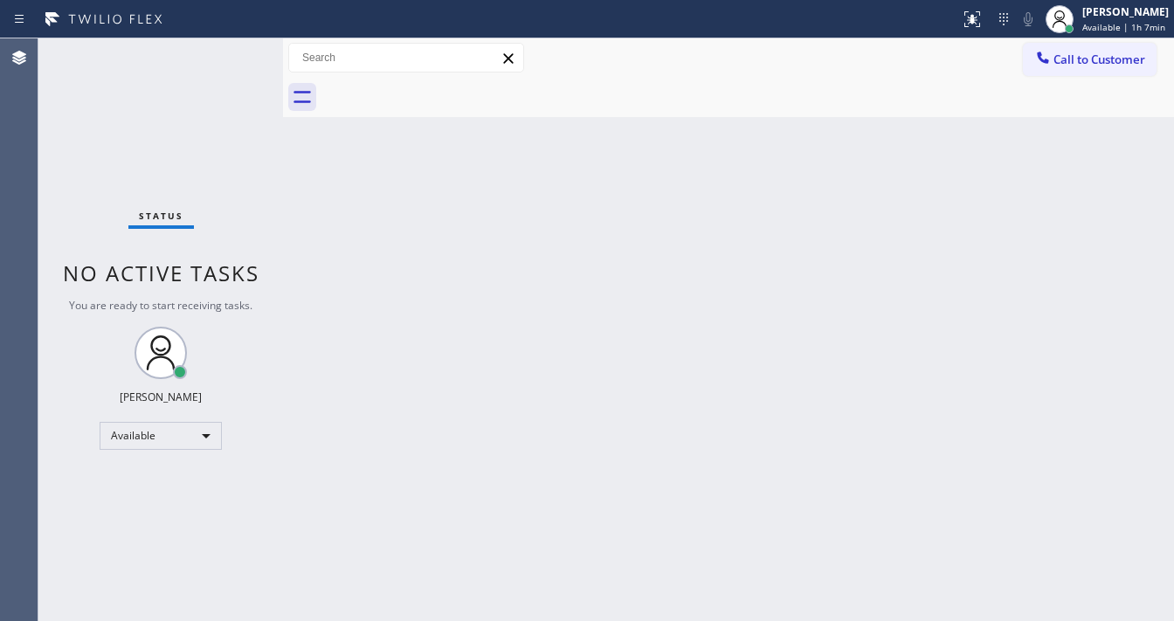
click at [231, 52] on div "Status No active tasks You are ready to start receiving tasks. [PERSON_NAME]" at bounding box center [160, 329] width 245 height 583
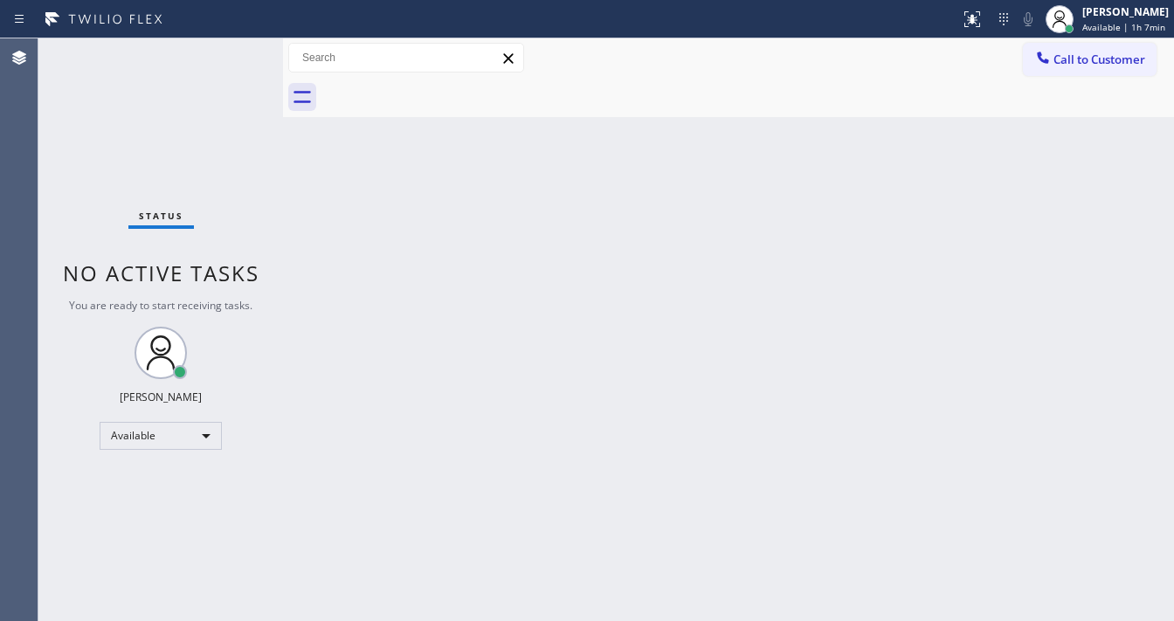
click at [229, 56] on div "Status No active tasks You are ready to start receiving tasks. [PERSON_NAME]" at bounding box center [160, 329] width 245 height 583
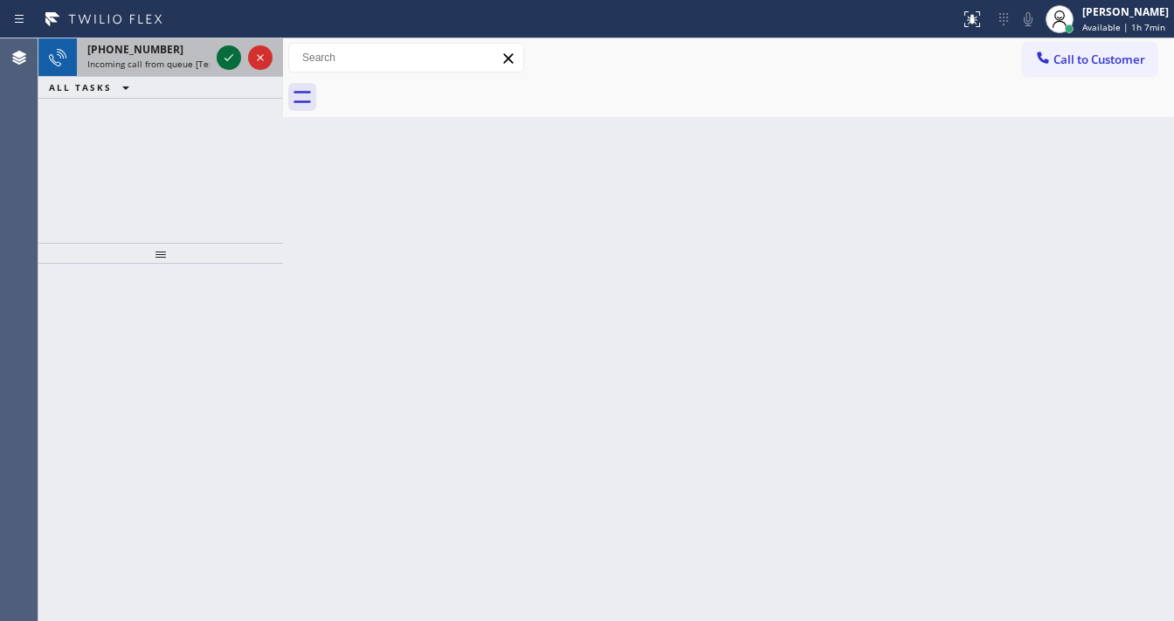
click at [224, 56] on div at bounding box center [229, 57] width 24 height 21
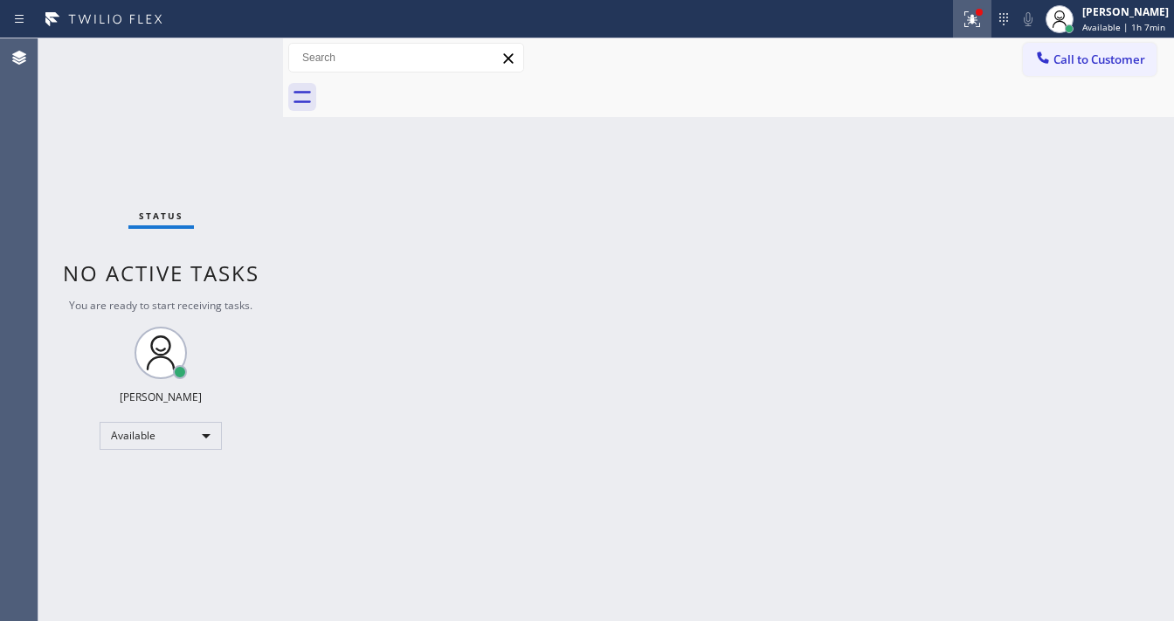
click at [977, 22] on icon at bounding box center [972, 19] width 21 height 21
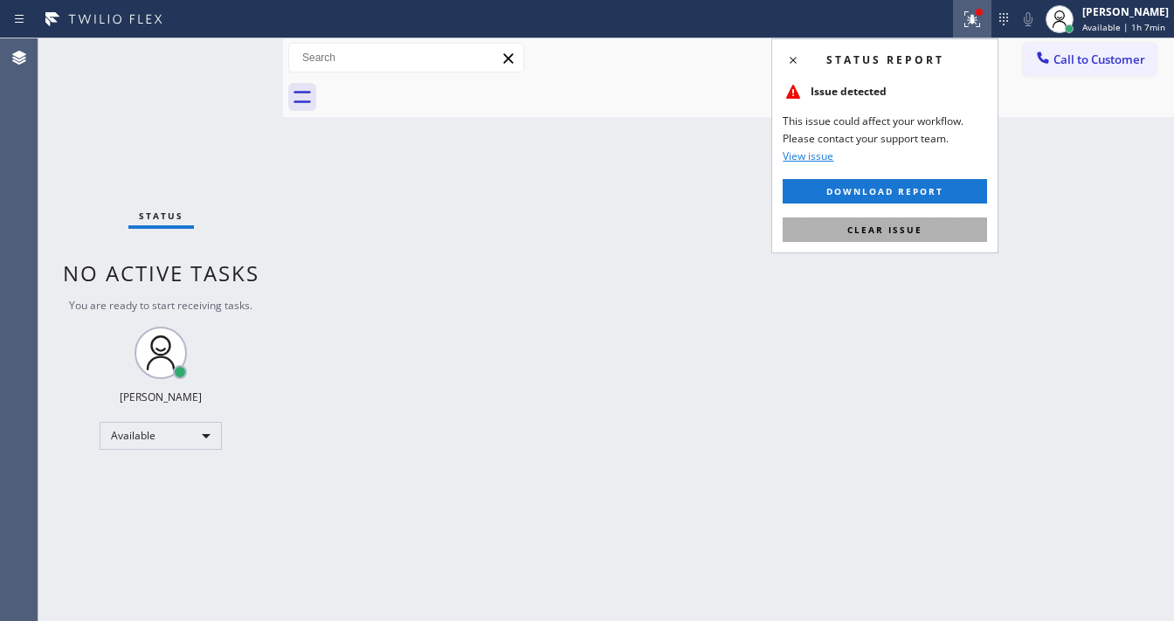
click at [905, 231] on span "Clear issue" at bounding box center [884, 230] width 75 height 12
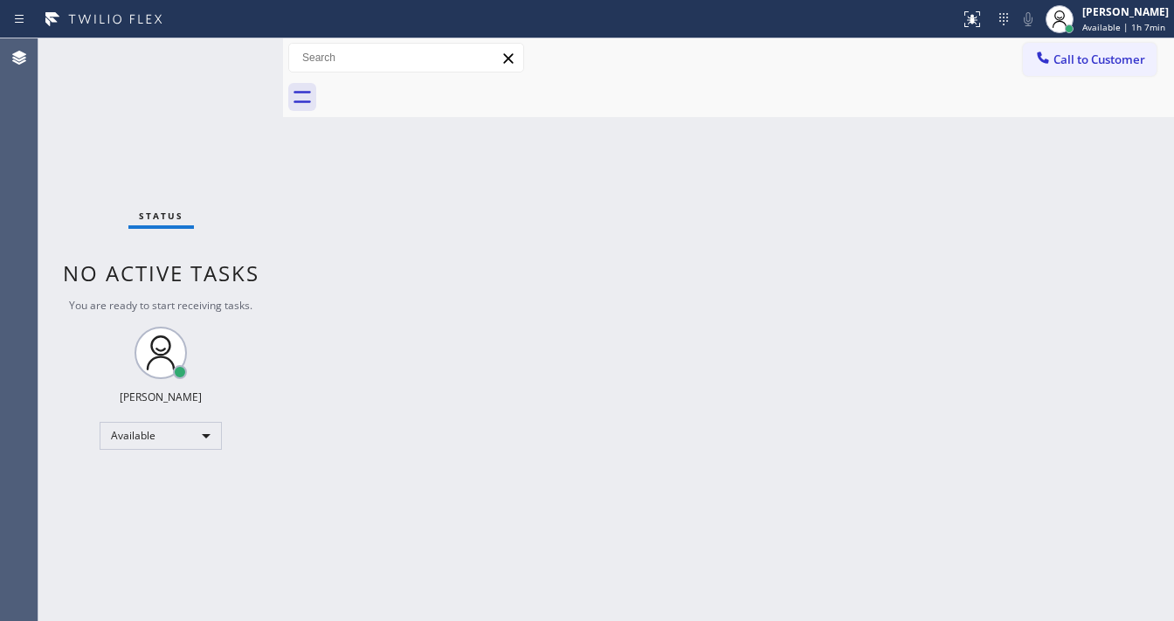
click at [230, 51] on div "Status No active tasks You are ready to start receiving tasks. [PERSON_NAME]" at bounding box center [160, 329] width 245 height 583
click at [231, 52] on div "Status No active tasks You are ready to start receiving tasks. [PERSON_NAME]" at bounding box center [160, 329] width 245 height 583
click at [231, 56] on div "Status No active tasks You are ready to start receiving tasks. [PERSON_NAME]" at bounding box center [160, 329] width 245 height 583
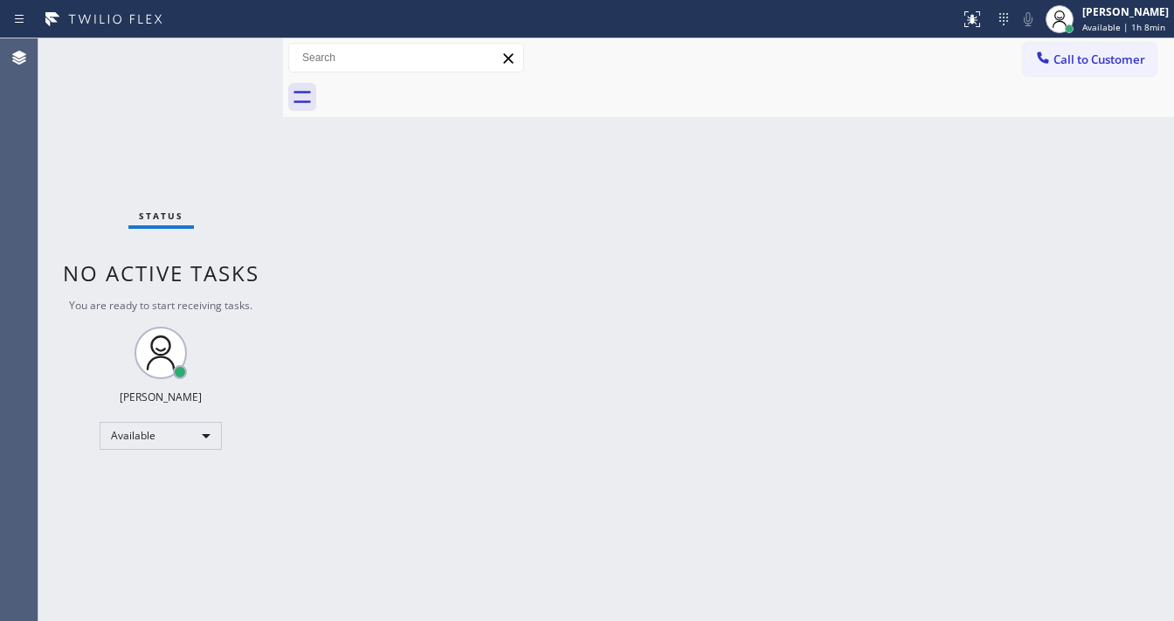
click at [231, 56] on div "Status No active tasks You are ready to start receiving tasks. [PERSON_NAME]" at bounding box center [160, 329] width 245 height 583
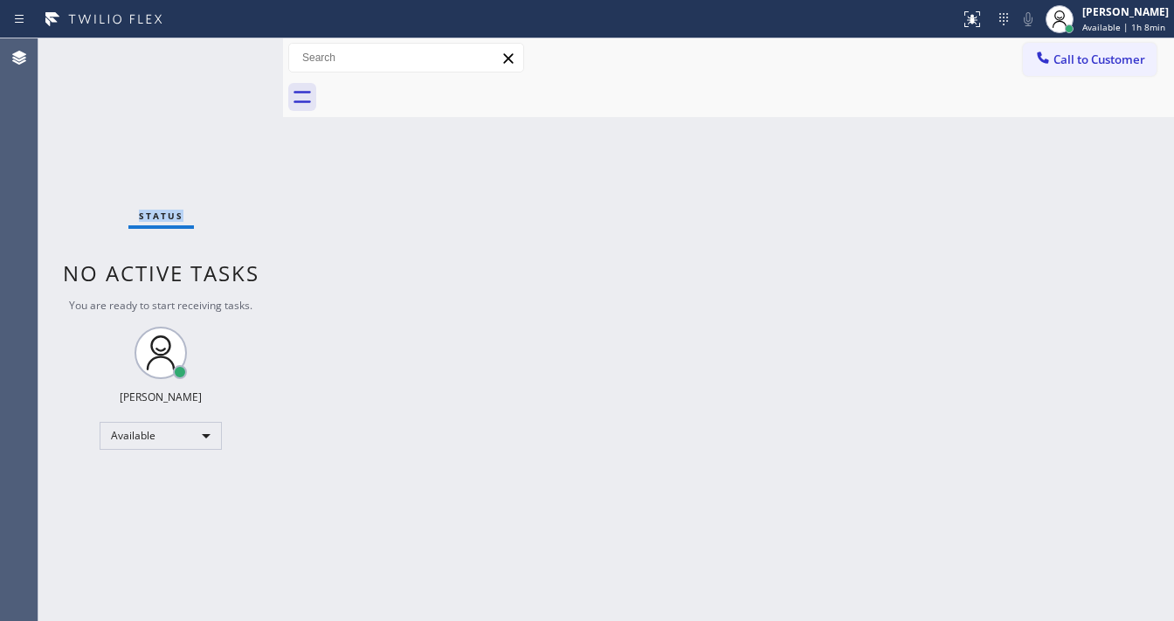
click at [231, 56] on div "Status No active tasks You are ready to start receiving tasks. [PERSON_NAME]" at bounding box center [160, 329] width 245 height 583
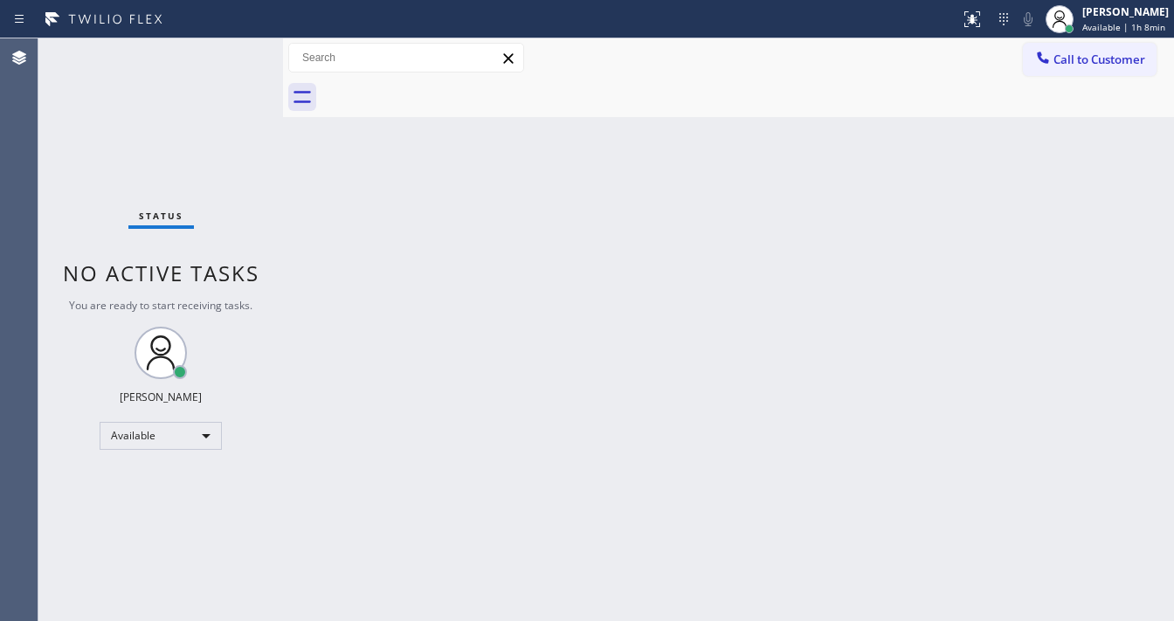
click at [231, 56] on div "Status No active tasks You are ready to start receiving tasks. [PERSON_NAME]" at bounding box center [160, 329] width 245 height 583
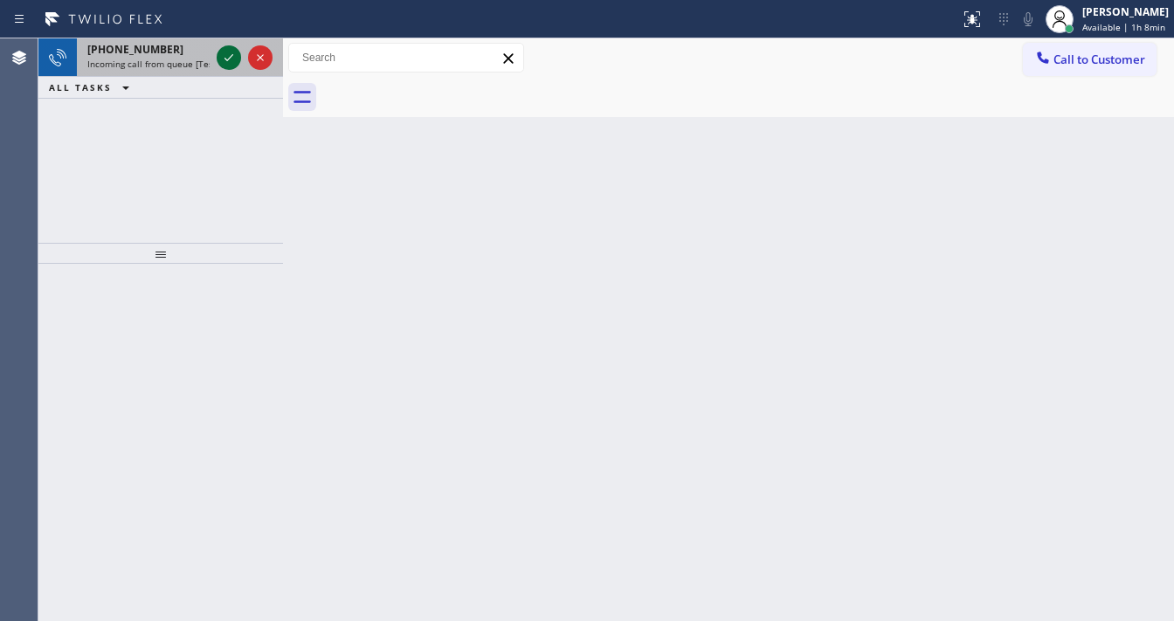
click at [231, 54] on icon at bounding box center [228, 57] width 21 height 21
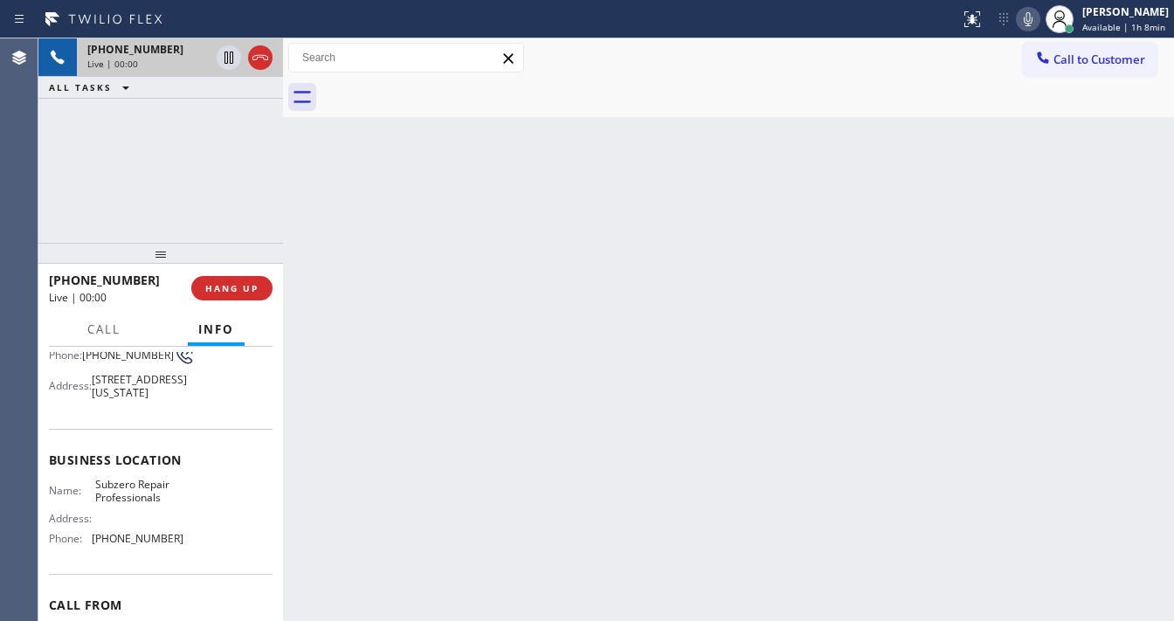
scroll to position [210, 0]
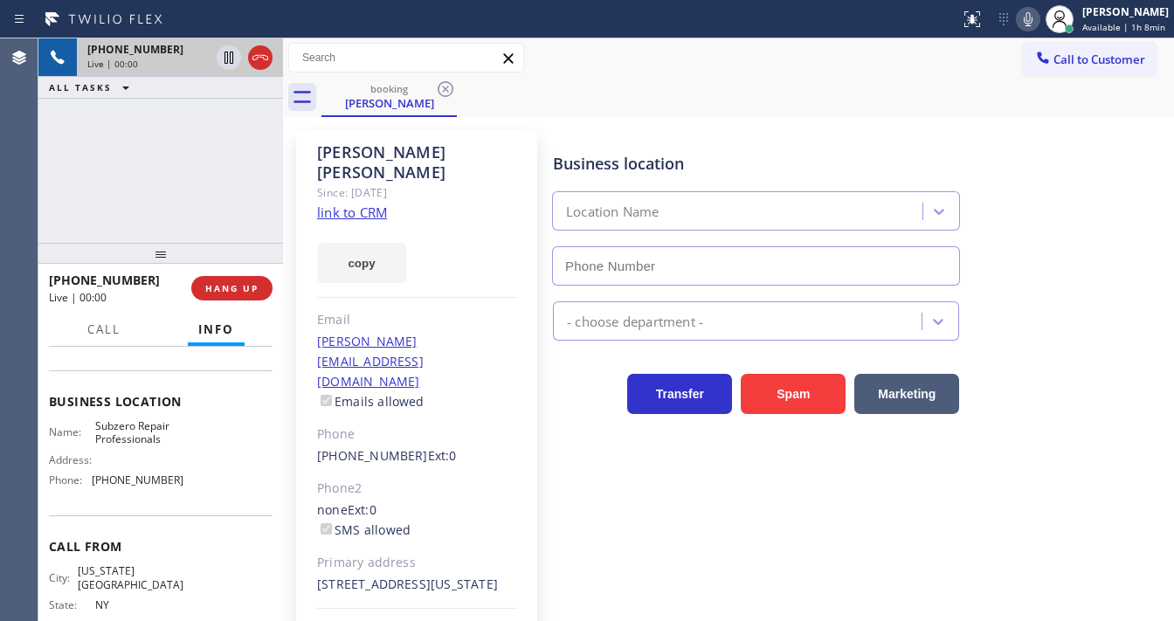
type input "[PHONE_NUMBER]"
click at [165, 156] on div "[PHONE_NUMBER] Live | 00:06 ALL TASKS ALL TASKS ACTIVE TASKS TASKS IN WRAP UP" at bounding box center [160, 140] width 245 height 204
click at [351, 204] on link "link to CRM" at bounding box center [352, 212] width 70 height 17
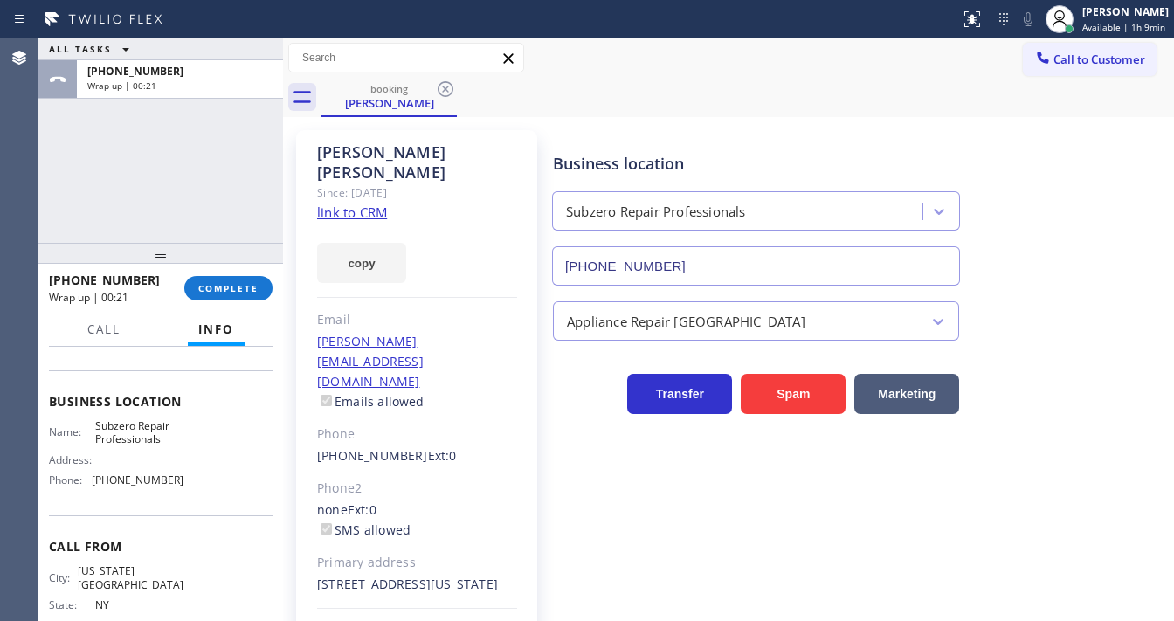
click at [240, 300] on div "[PHONE_NUMBER] Wrap up | 00:21 COMPLETE" at bounding box center [161, 288] width 224 height 45
click at [247, 288] on span "COMPLETE" at bounding box center [228, 288] width 60 height 12
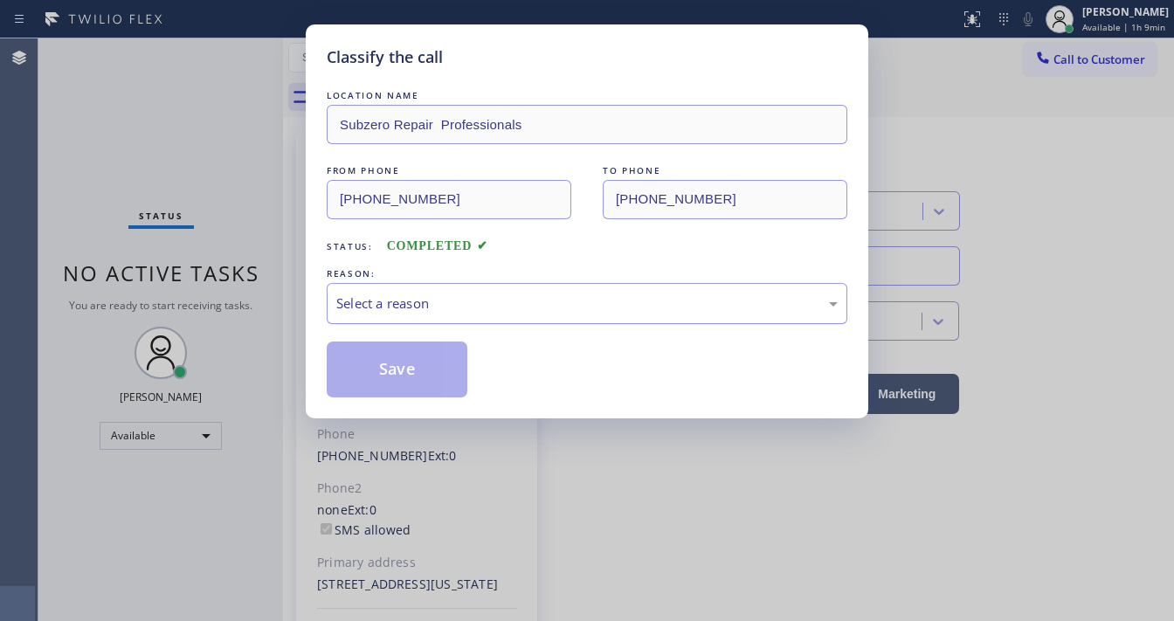
click at [426, 293] on div "Select a reason" at bounding box center [586, 303] width 501 height 20
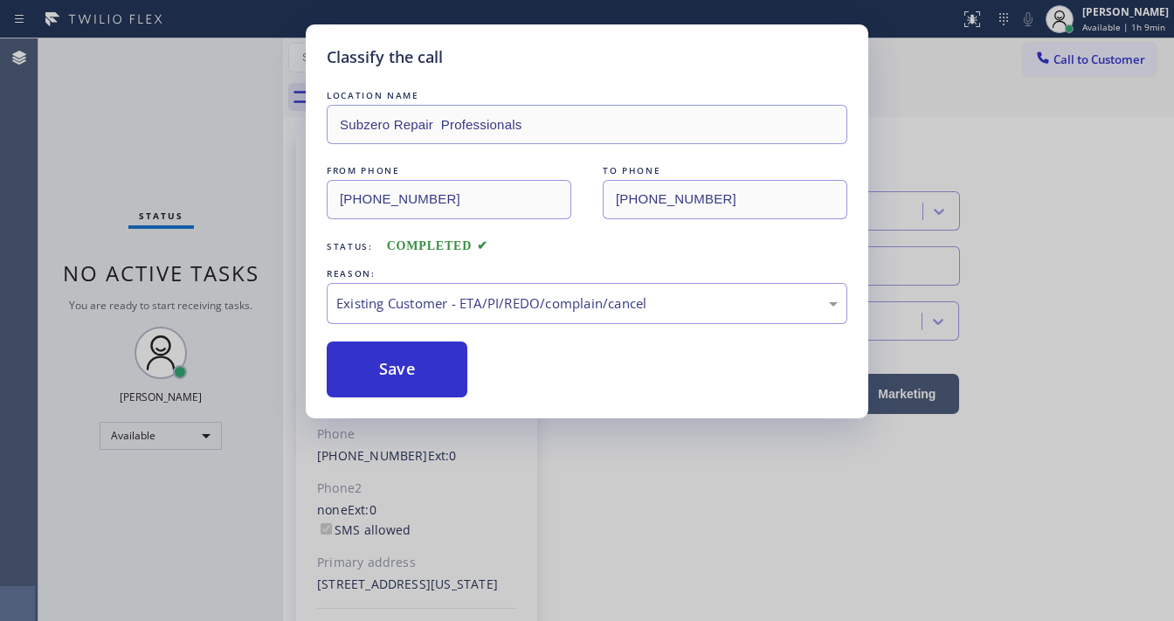
click at [469, 366] on div "Save" at bounding box center [587, 370] width 521 height 56
click at [468, 366] on div "Save" at bounding box center [587, 370] width 521 height 56
click at [460, 366] on button "Save" at bounding box center [397, 370] width 141 height 56
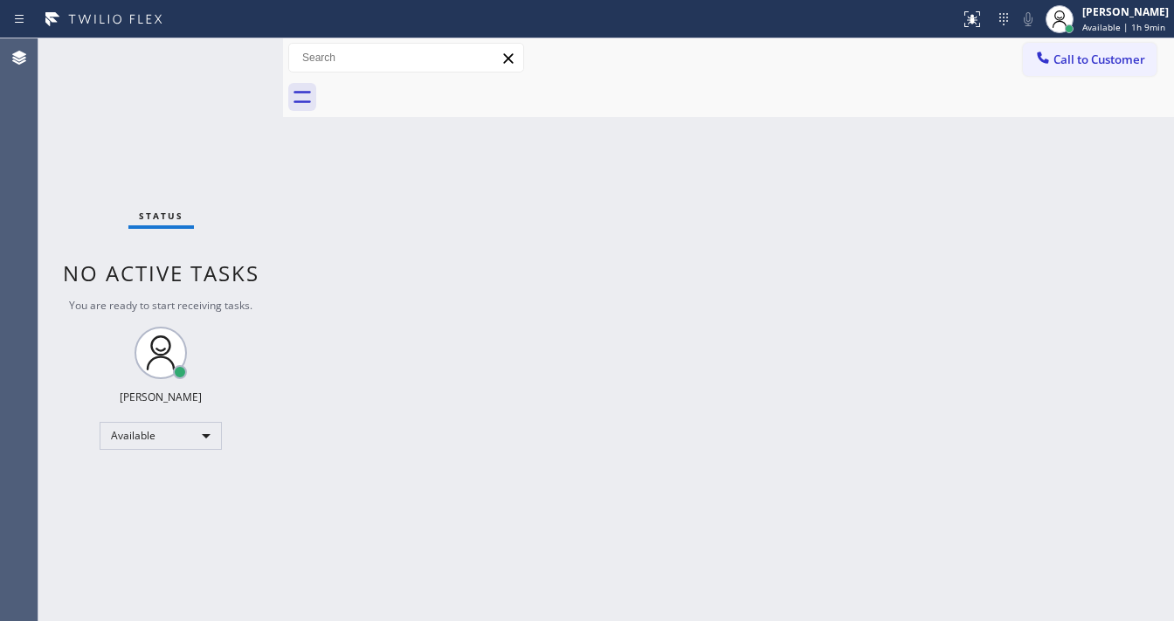
click at [513, 619] on div "Back to Dashboard Change Sender ID Customers Technicians Select a contact Outbo…" at bounding box center [728, 329] width 891 height 583
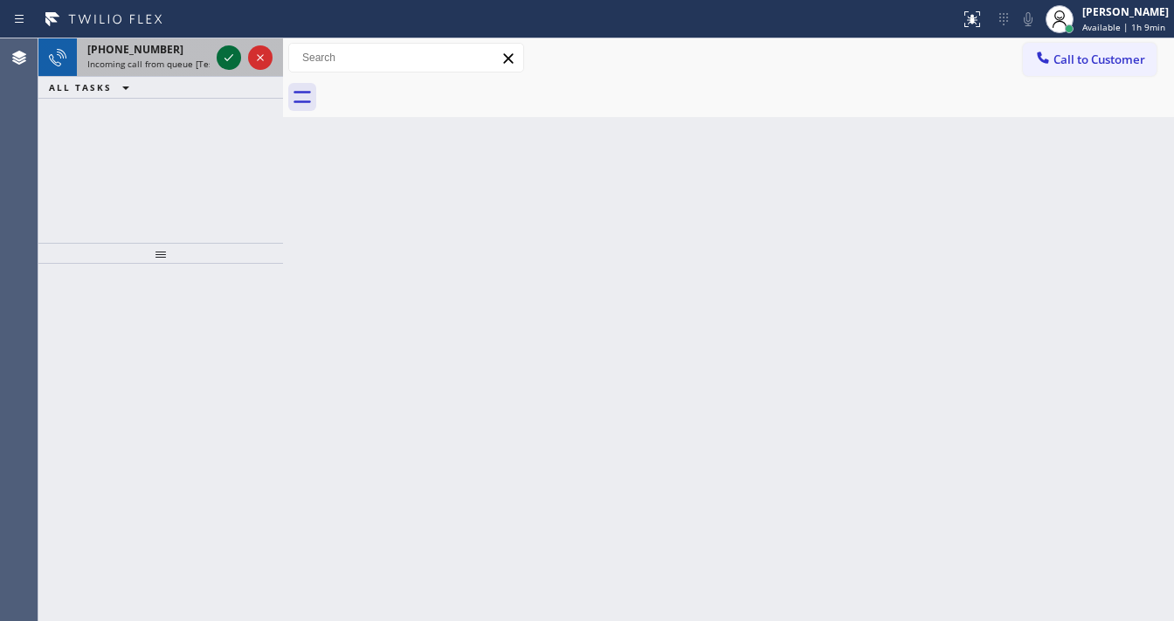
click at [231, 49] on icon at bounding box center [228, 57] width 21 height 21
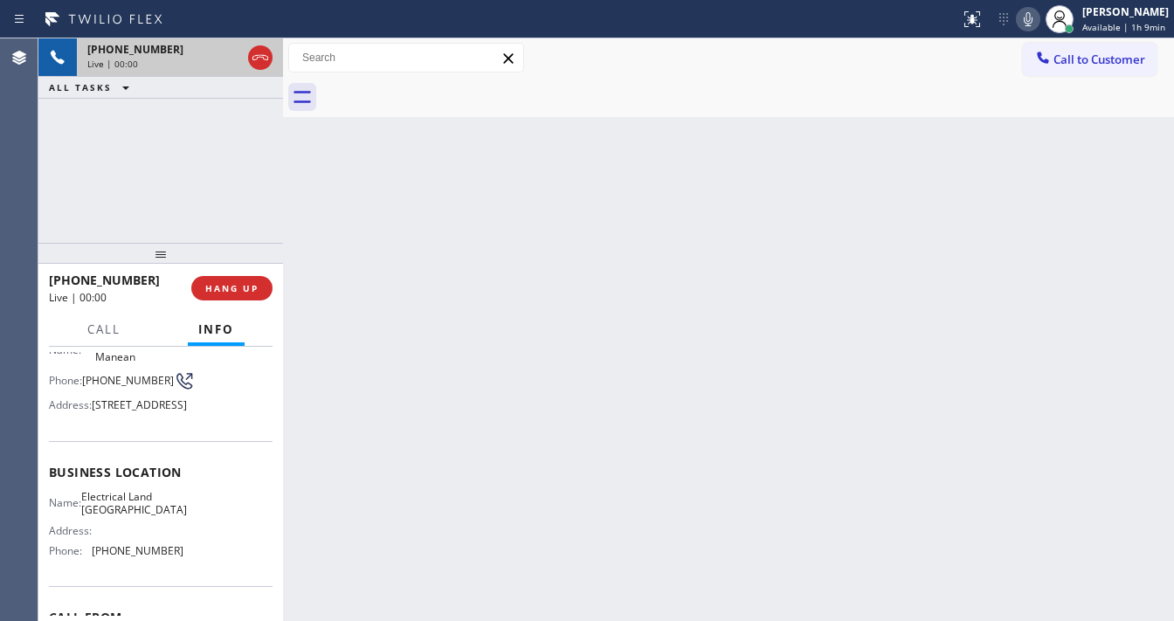
scroll to position [140, 0]
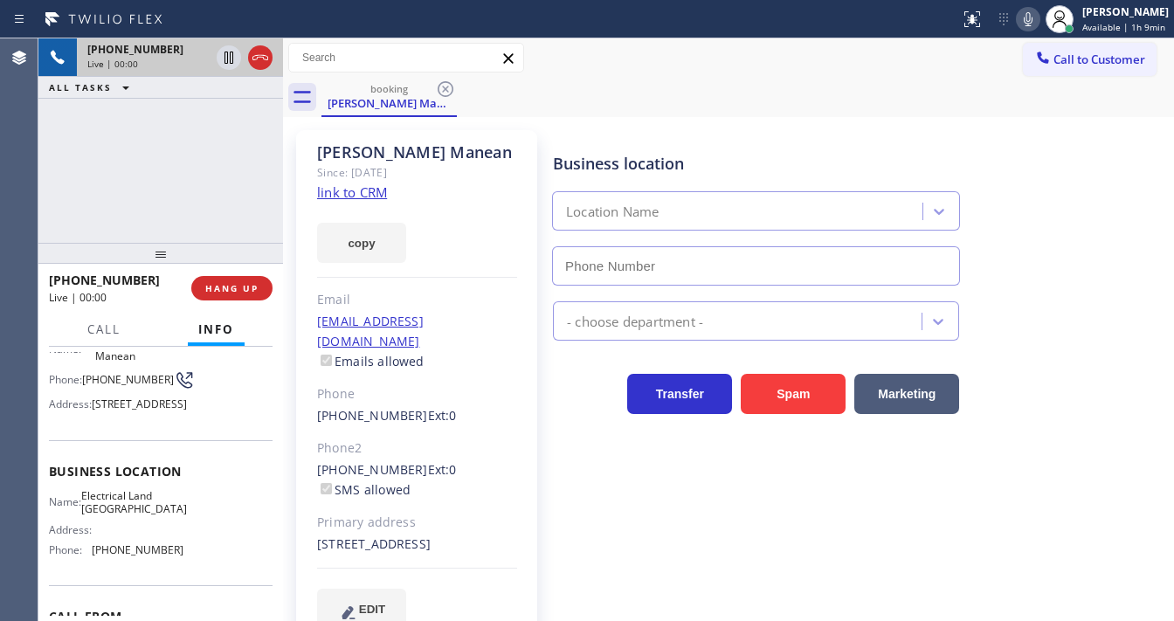
type input "[PHONE_NUMBER]"
click at [121, 183] on div "[PHONE_NUMBER] Live | 00:02 ALL TASKS ALL TASKS ACTIVE TASKS TASKS IN WRAP UP" at bounding box center [160, 140] width 245 height 204
click at [346, 188] on link "link to CRM" at bounding box center [352, 191] width 70 height 17
click at [1024, 18] on icon at bounding box center [1026, 19] width 21 height 21
click at [231, 60] on icon at bounding box center [228, 58] width 9 height 12
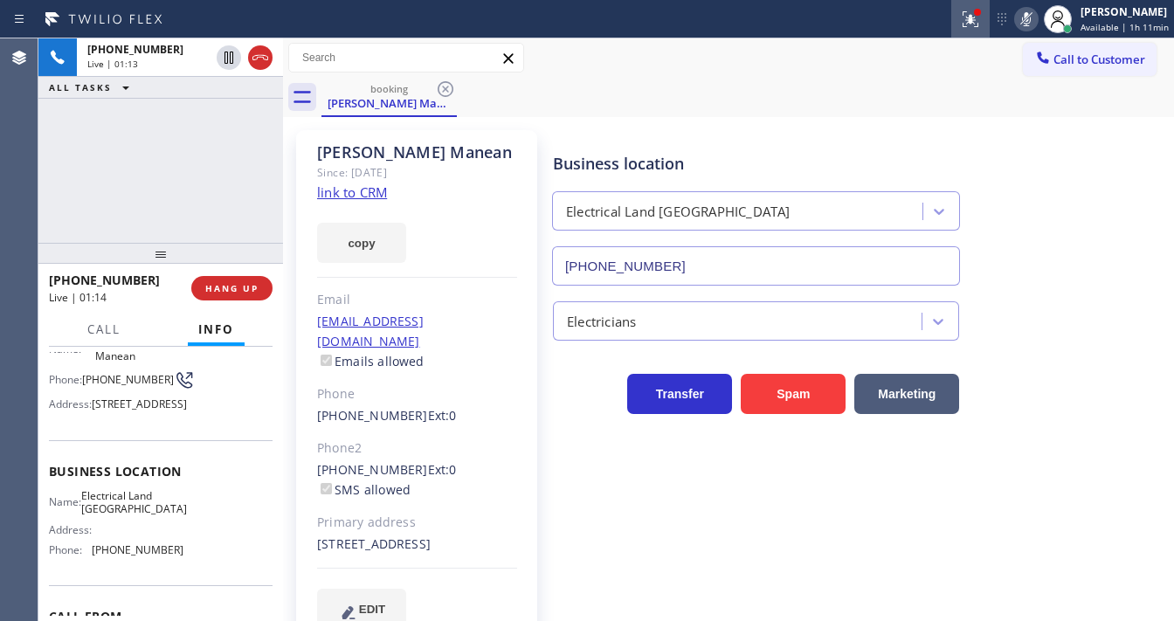
click at [978, 21] on icon at bounding box center [970, 19] width 21 height 21
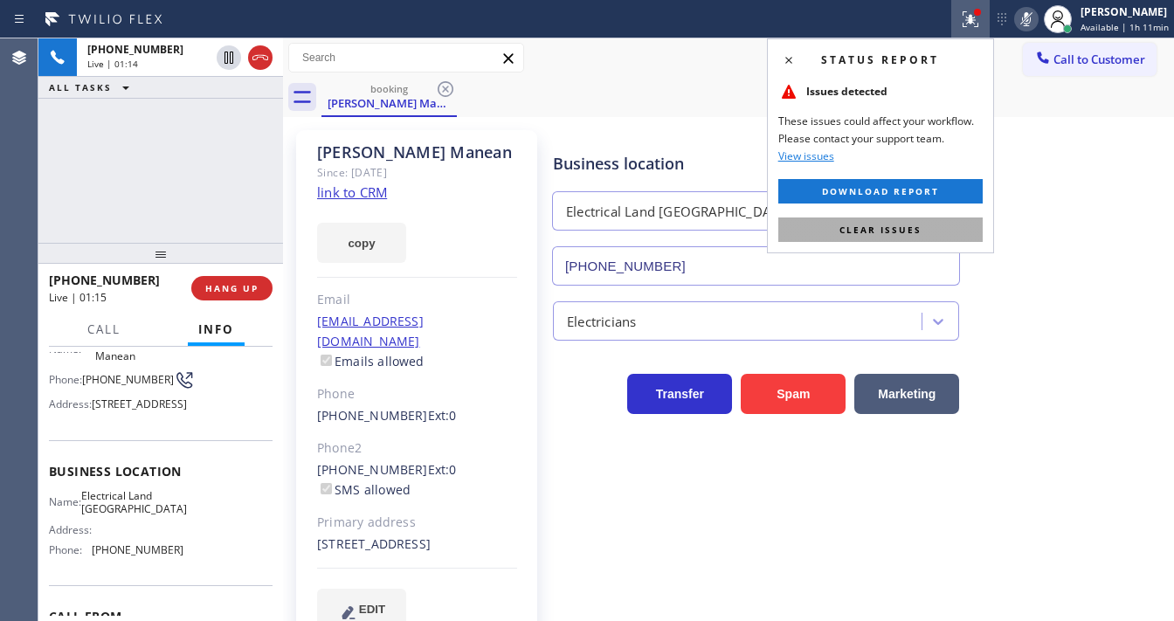
click at [936, 231] on button "Clear issues" at bounding box center [880, 229] width 204 height 24
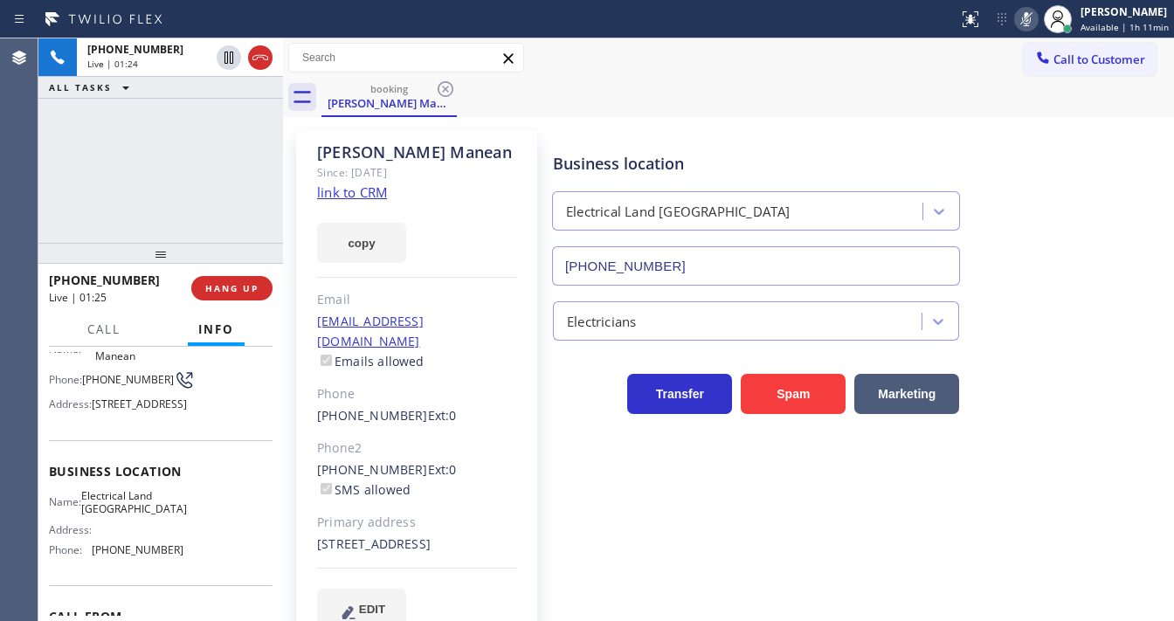
click at [1035, 28] on icon at bounding box center [1026, 19] width 21 height 21
click at [143, 178] on div "[PHONE_NUMBER] Live | 01:25 ALL TASKS ALL TASKS ACTIVE TASKS TASKS IN WRAP UP" at bounding box center [160, 140] width 245 height 204
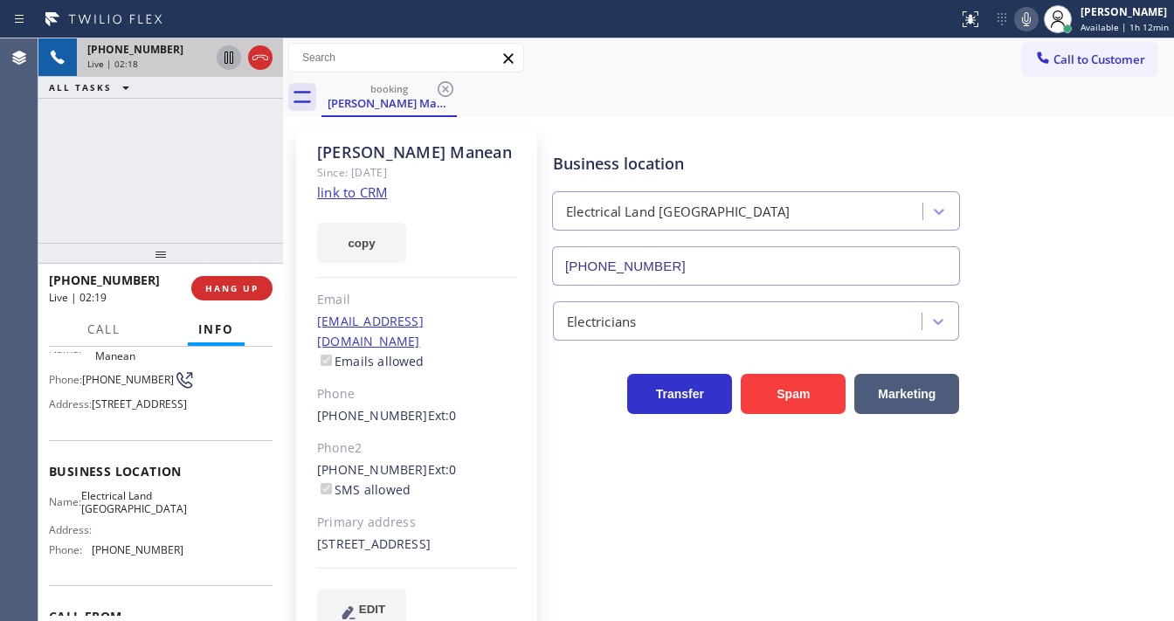
click at [227, 59] on icon at bounding box center [228, 58] width 9 height 12
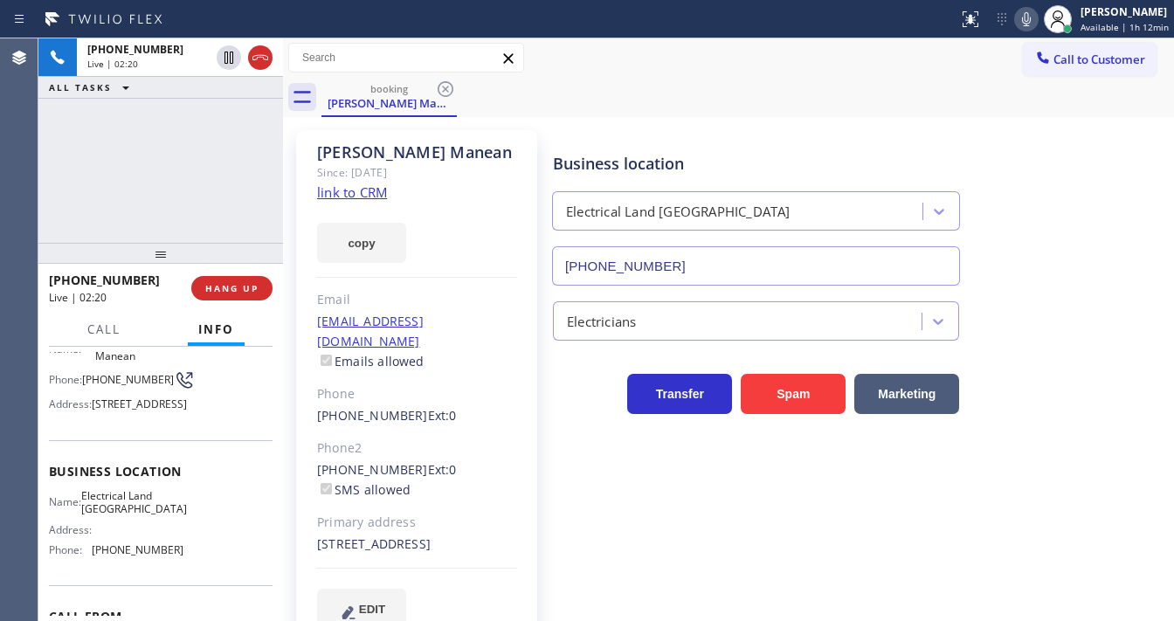
click at [1025, 15] on icon at bounding box center [1026, 19] width 21 height 21
click at [204, 161] on div "[PHONE_NUMBER] Live | 02:23 ALL TASKS ALL TASKS ACTIVE TASKS TASKS IN WRAP UP" at bounding box center [160, 140] width 245 height 204
click at [78, 142] on div "[PHONE_NUMBER] Live | 02:38 ALL TASKS ALL TASKS ACTIVE TASKS TASKS IN WRAP UP" at bounding box center [160, 140] width 245 height 204
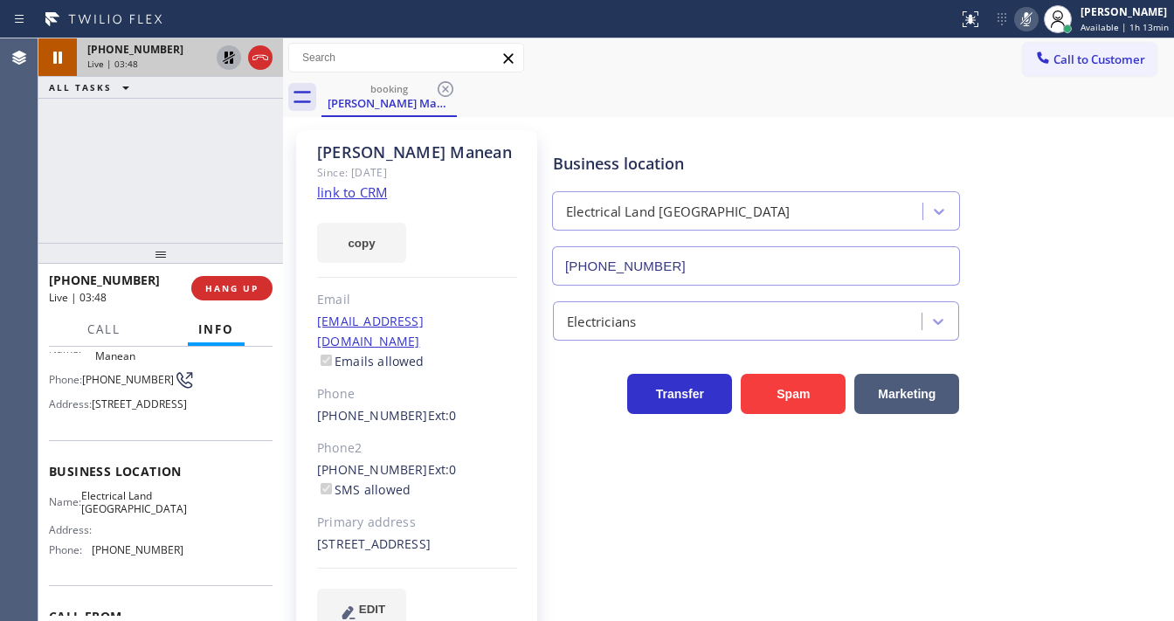
click at [225, 62] on icon at bounding box center [229, 58] width 12 height 12
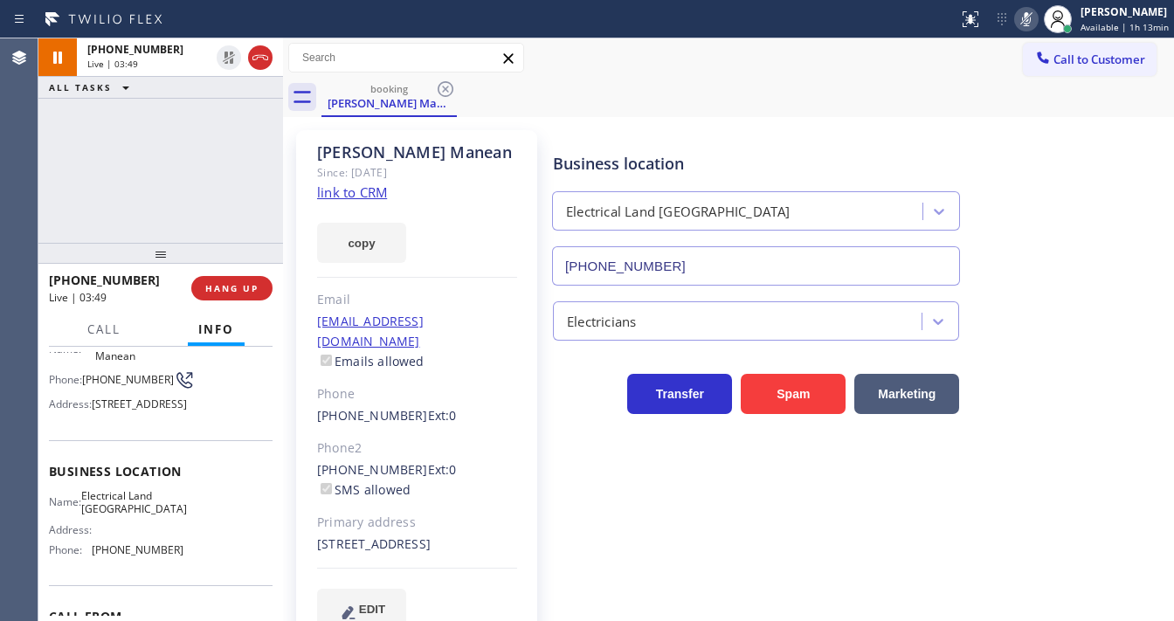
click at [1025, 20] on icon at bounding box center [1026, 19] width 21 height 21
click at [58, 165] on div "[PHONE_NUMBER] Live | 03:50 ALL TASKS ALL TASKS ACTIVE TASKS TASKS IN WRAP UP" at bounding box center [160, 140] width 245 height 204
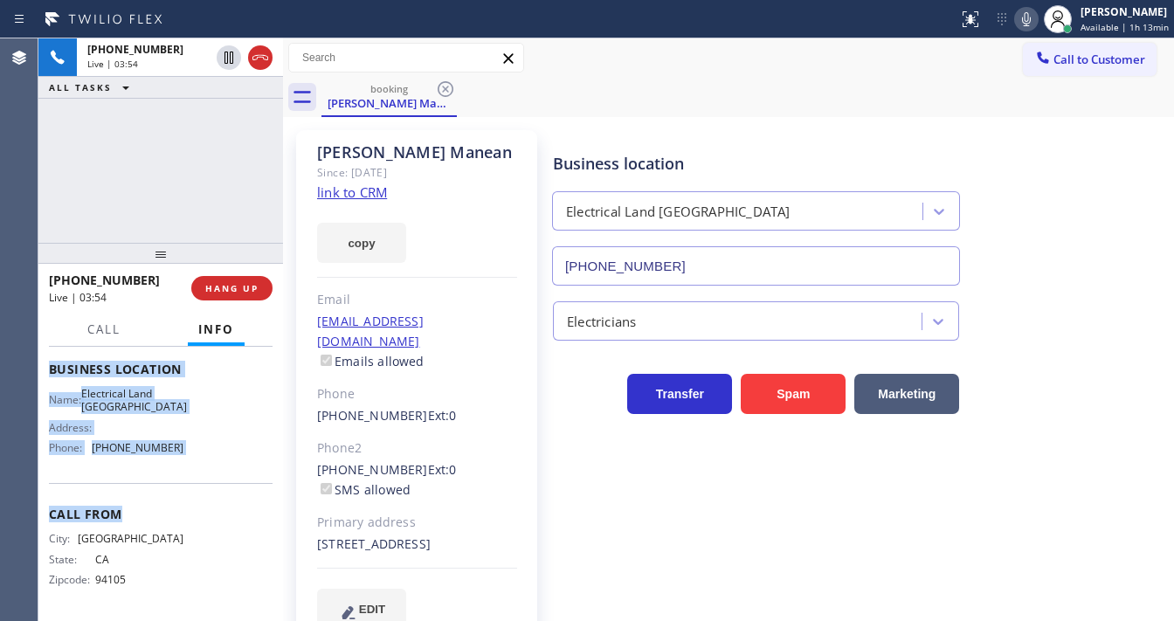
scroll to position [256, 0]
drag, startPoint x: 45, startPoint y: 453, endPoint x: 203, endPoint y: 436, distance: 159.0
click at [203, 436] on div "Context Queue: [Test] All Priority: 2 Customer Name: [PERSON_NAME] Manean Phone…" at bounding box center [160, 484] width 245 height 274
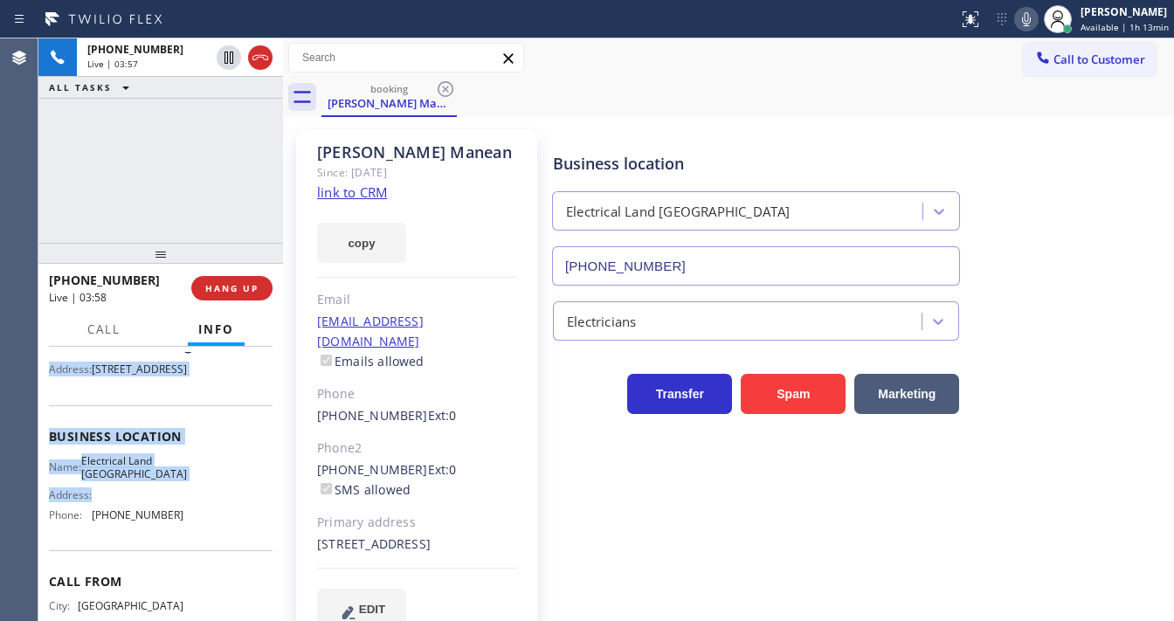
scroll to position [0, 0]
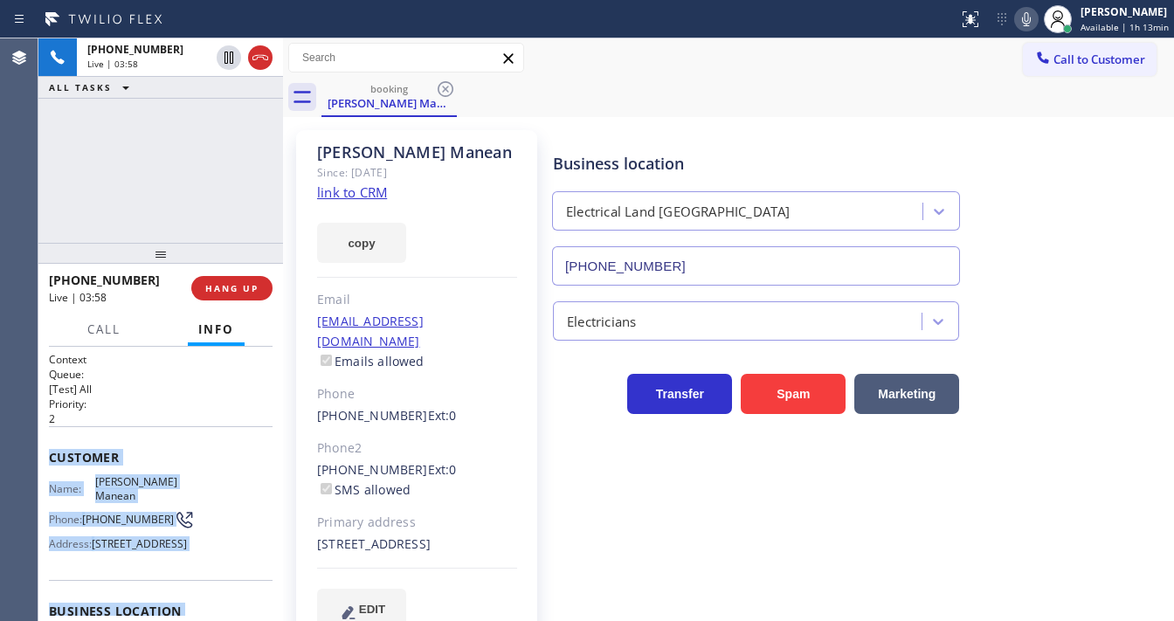
drag, startPoint x: 192, startPoint y: 448, endPoint x: 185, endPoint y: 332, distance: 116.4
click at [51, 447] on div "Context Queue: [Test] All Priority: 2 Customer Name: [PERSON_NAME] Manean Phone…" at bounding box center [161, 605] width 224 height 506
copy div "Customer Name: [PERSON_NAME] Manean Phone: [PHONE_NUMBER] Address: [STREET_ADDR…"
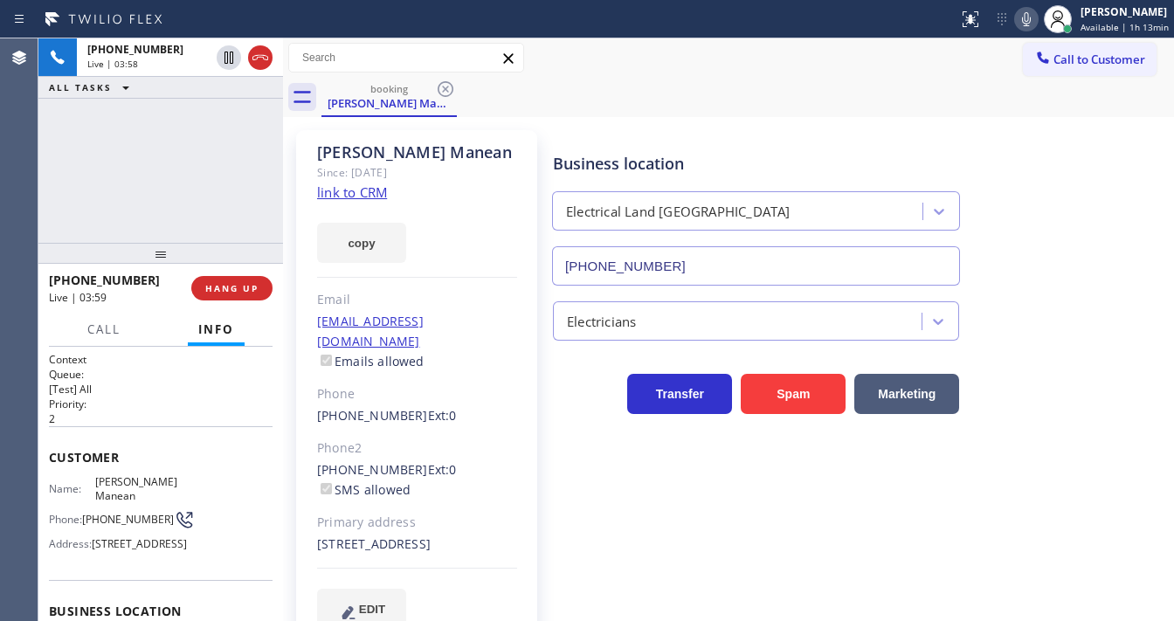
click at [168, 206] on div "[PHONE_NUMBER] Live | 03:58 ALL TASKS ALL TASKS ACTIVE TASKS TASKS IN WRAP UP" at bounding box center [160, 140] width 245 height 204
click at [217, 143] on div "[PHONE_NUMBER] Live | 04:15 ALL TASKS ALL TASKS ACTIVE TASKS TASKS IN WRAP UP" at bounding box center [160, 140] width 245 height 204
click at [203, 188] on div "[PHONE_NUMBER] Live | 04:48 ALL TASKS ALL TASKS ACTIVE TASKS TASKS IN WRAP UP" at bounding box center [160, 140] width 245 height 204
click at [590, 112] on div "booking [PERSON_NAME] Manean" at bounding box center [747, 97] width 852 height 39
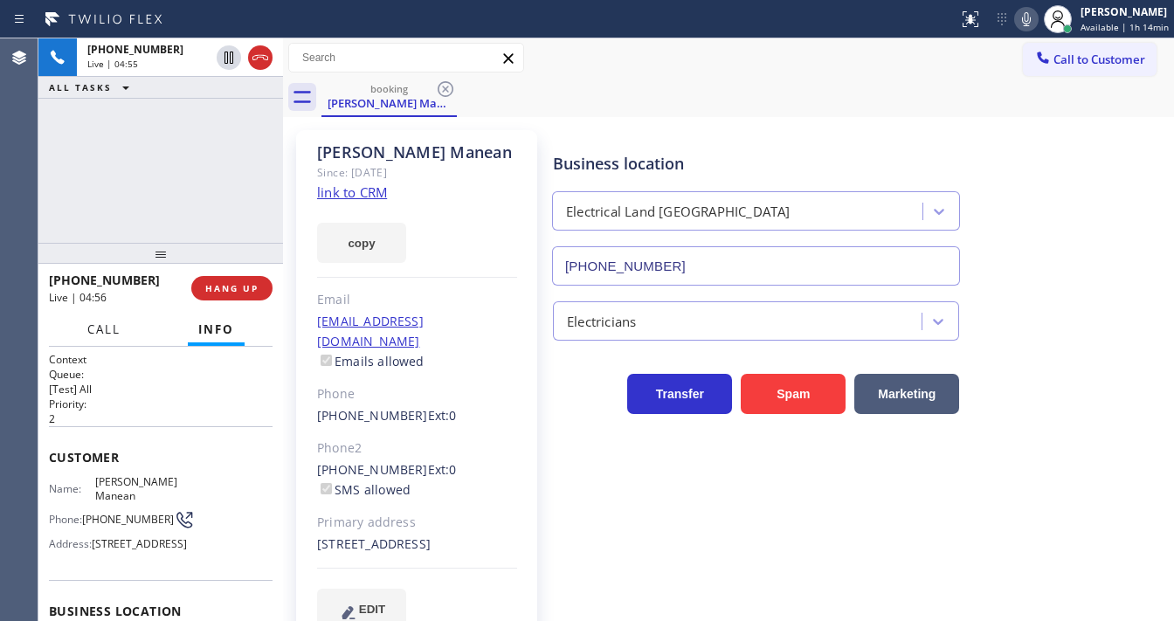
click at [104, 336] on button "Call" at bounding box center [104, 330] width 54 height 34
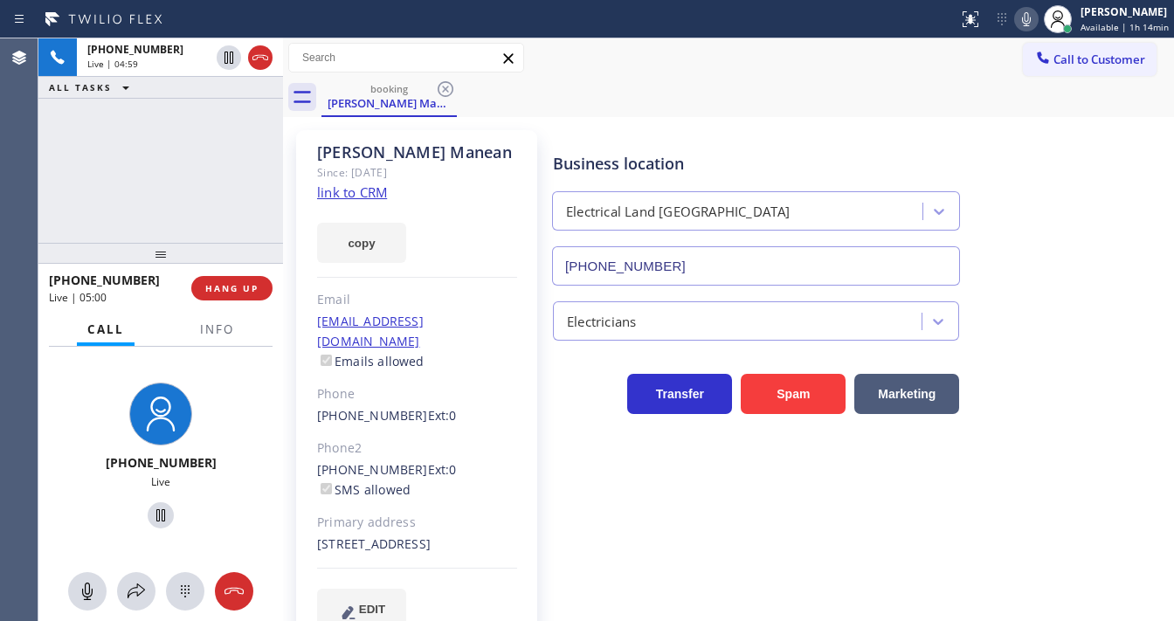
click at [115, 210] on div "[PHONE_NUMBER] Live | 04:59 ALL TASKS ALL TASKS ACTIVE TASKS TASKS IN WRAP UP" at bounding box center [160, 140] width 245 height 204
click at [138, 588] on icon at bounding box center [136, 591] width 21 height 21
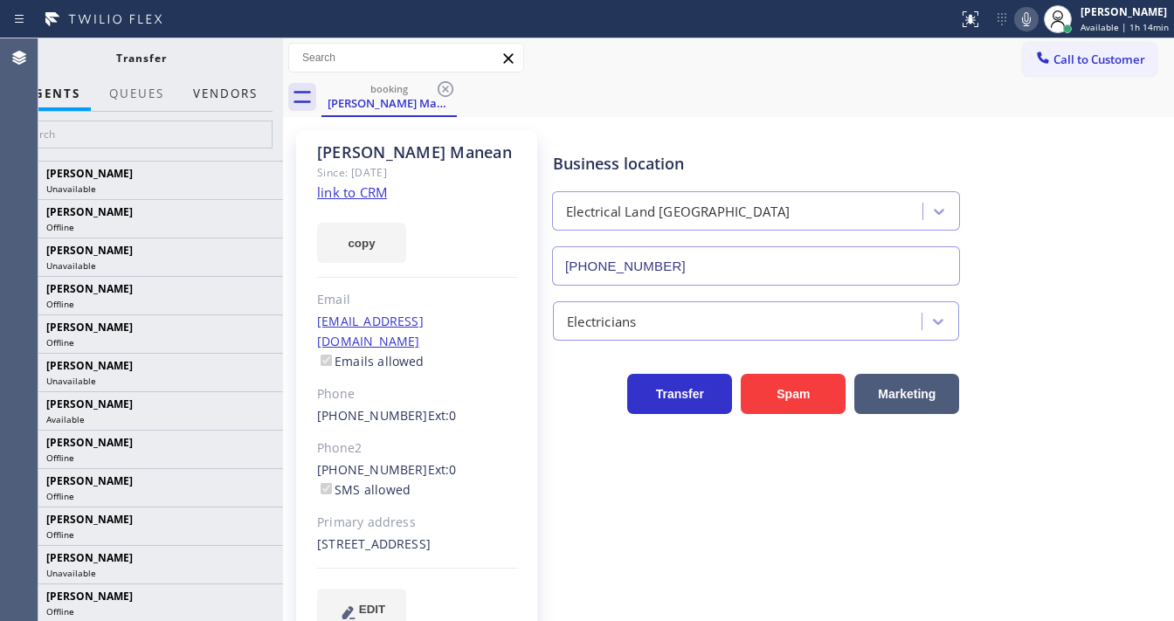
click at [231, 88] on button "Vendors" at bounding box center [226, 94] width 86 height 34
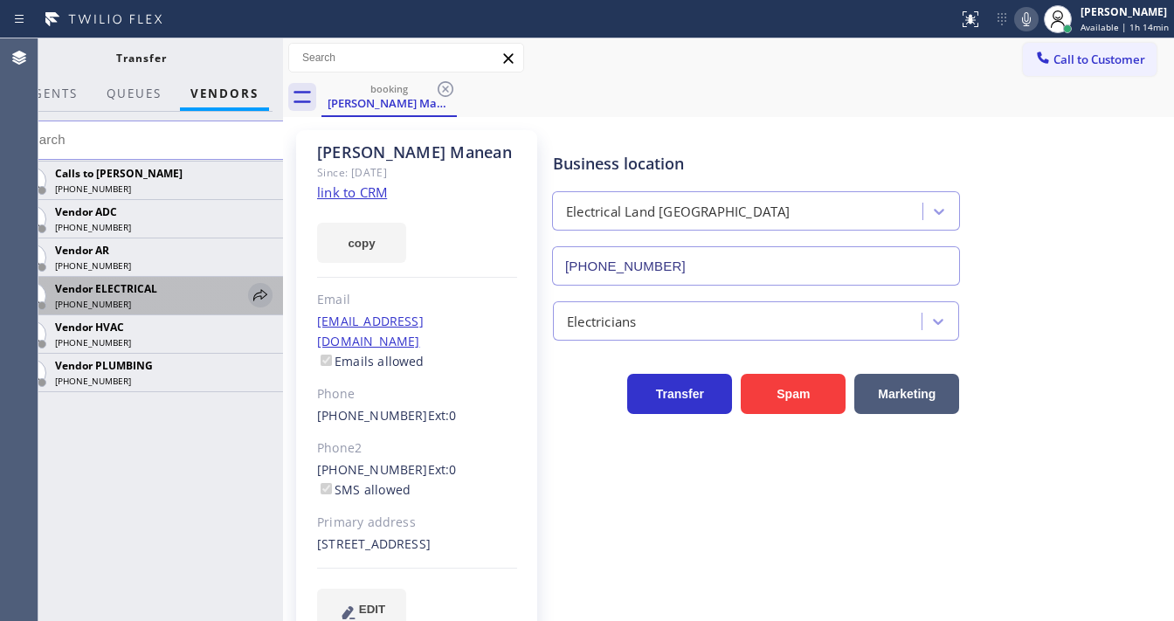
click at [262, 291] on icon at bounding box center [260, 295] width 21 height 21
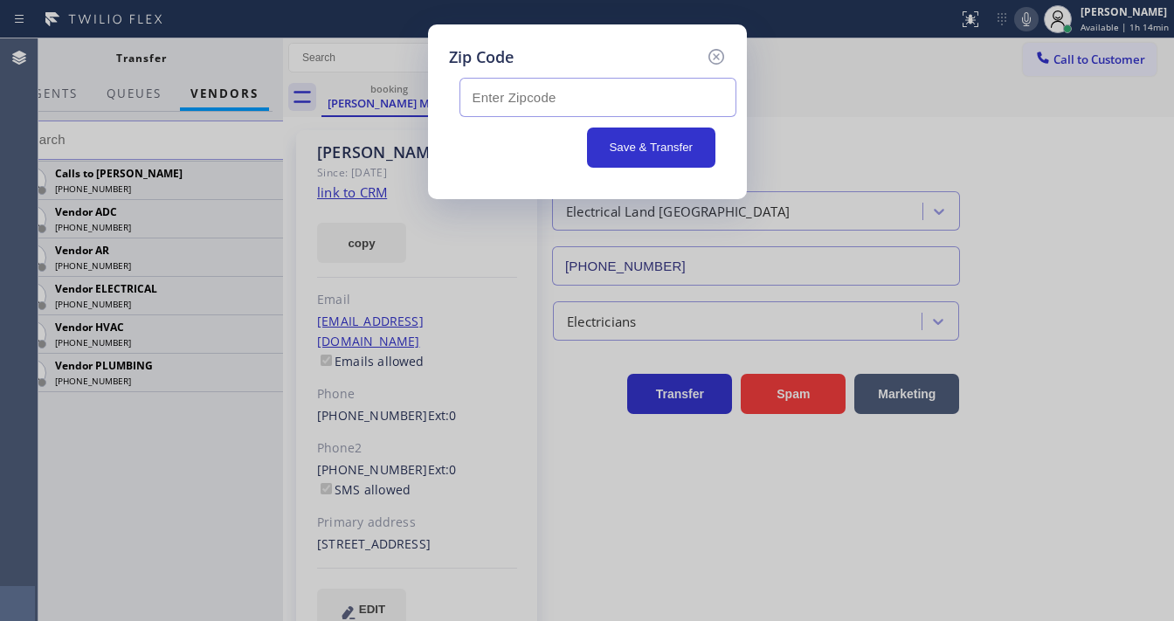
click at [529, 105] on input "text" at bounding box center [597, 97] width 277 height 39
paste input "94112"
type input "94112"
click at [636, 147] on button "Save & Transfer" at bounding box center [651, 148] width 128 height 40
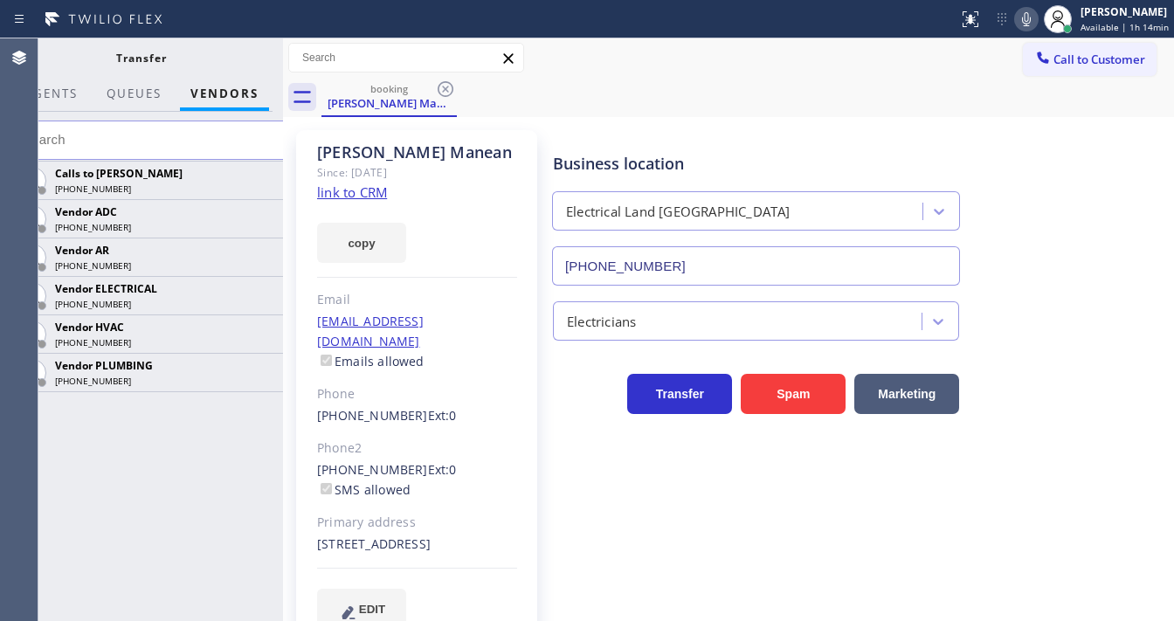
click at [1033, 33] on div "Status report No issues detected If you experience an issue, please download th…" at bounding box center [1062, 19] width 223 height 38
click at [1027, 26] on icon at bounding box center [1026, 19] width 21 height 21
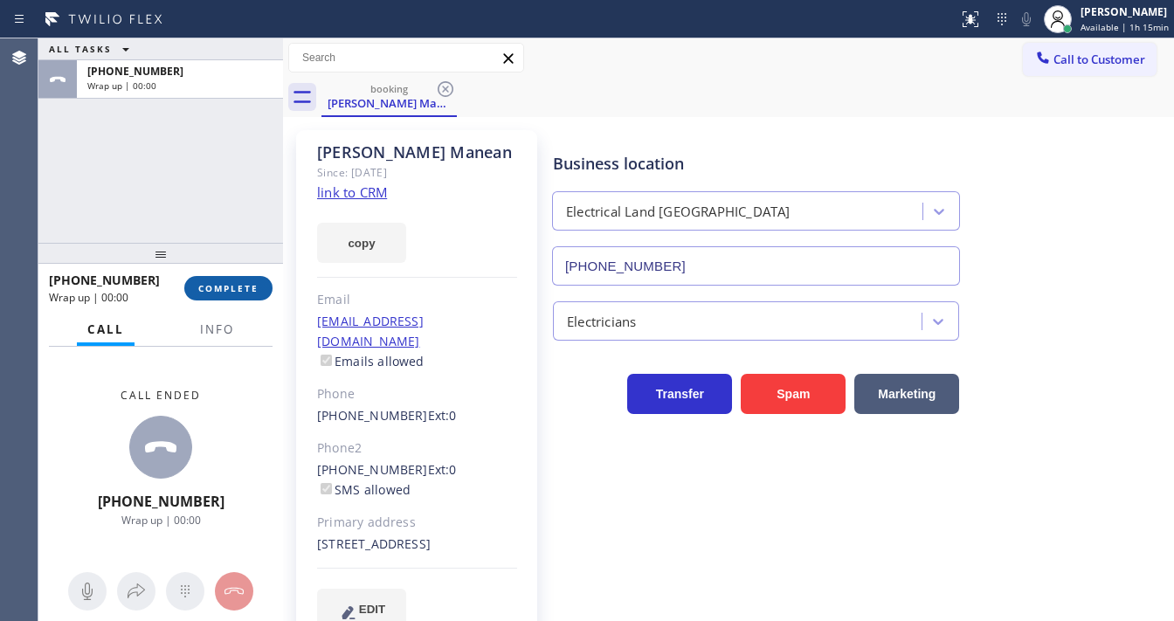
click at [256, 290] on span "COMPLETE" at bounding box center [228, 288] width 60 height 12
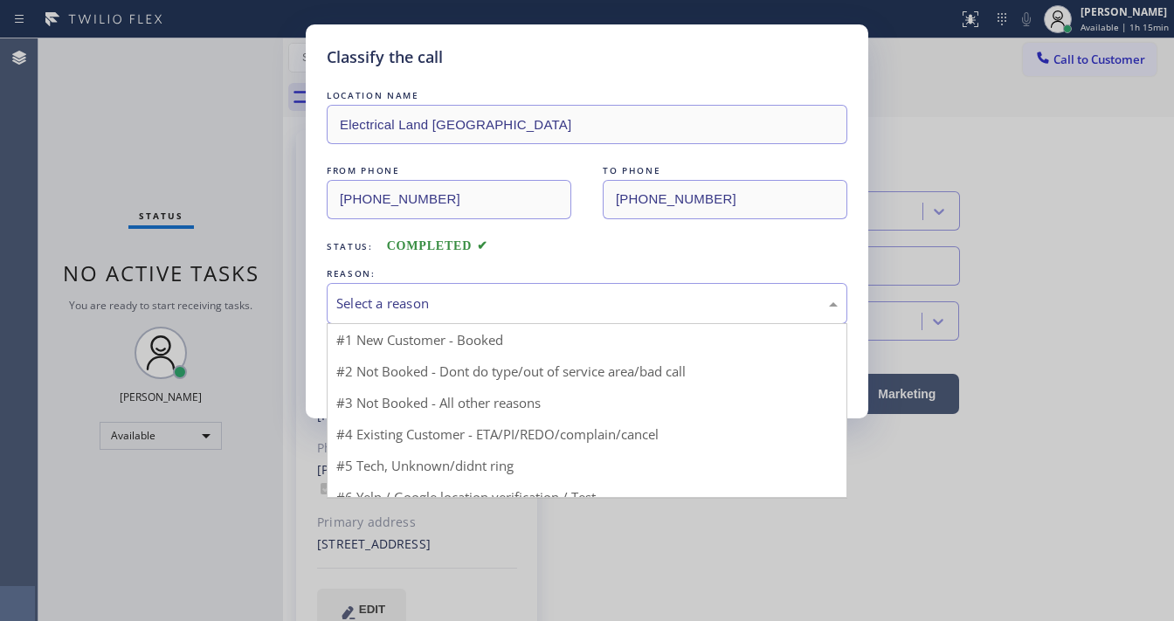
click at [477, 306] on div "Select a reason" at bounding box center [586, 303] width 501 height 20
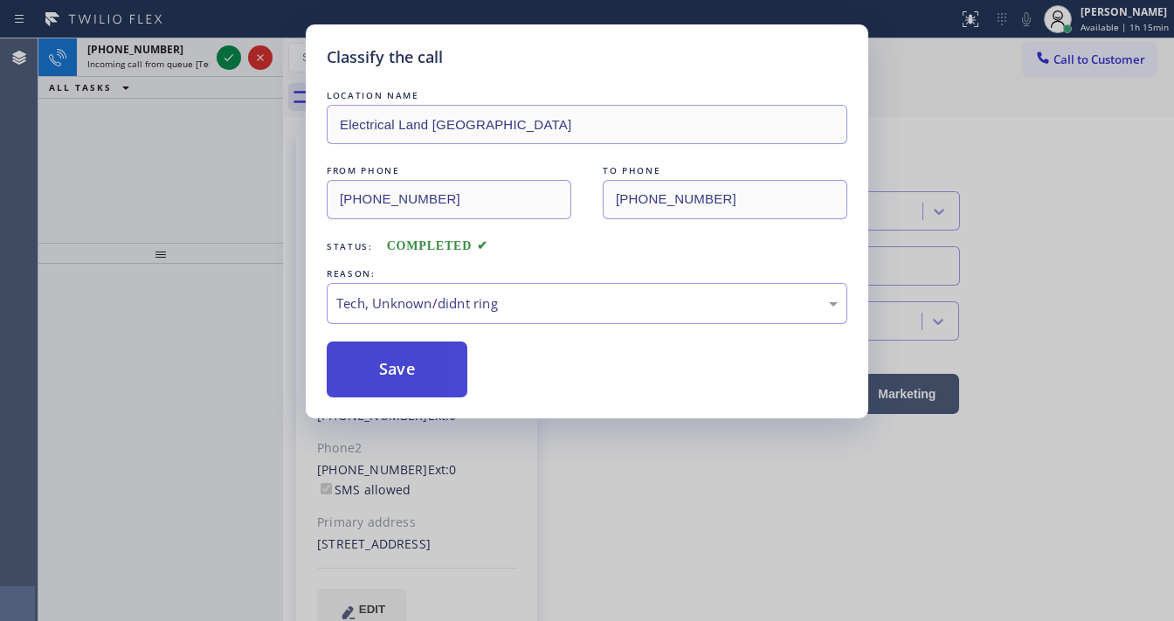
click at [404, 350] on button "Save" at bounding box center [397, 370] width 141 height 56
click at [404, 352] on button "Save" at bounding box center [397, 370] width 141 height 56
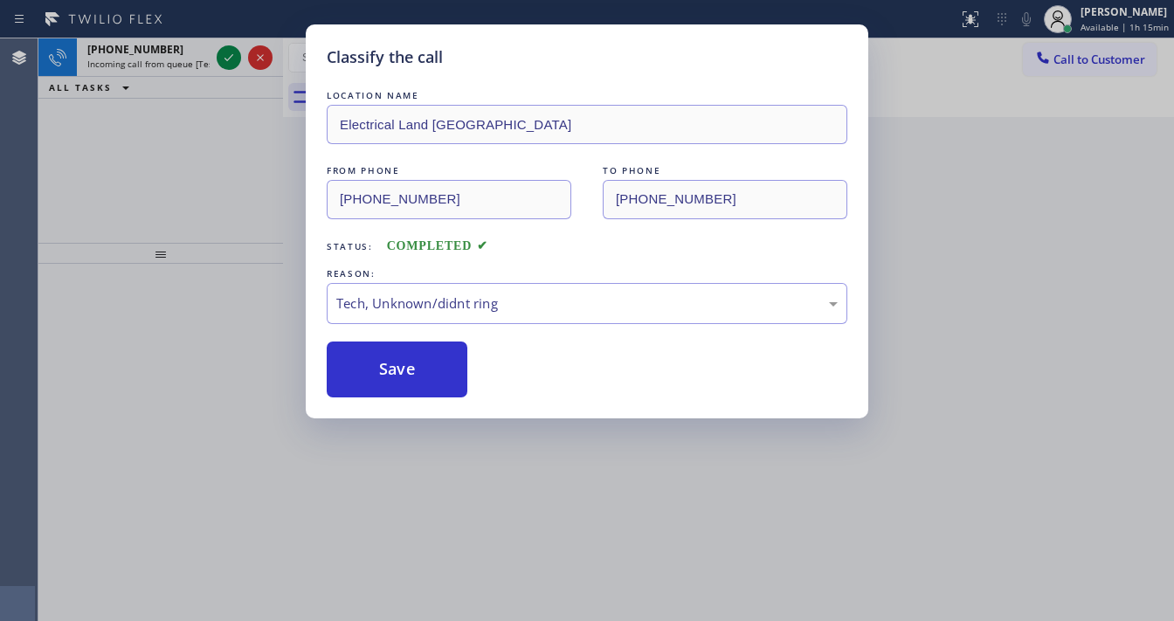
drag, startPoint x: 404, startPoint y: 352, endPoint x: 242, endPoint y: 259, distance: 187.4
click at [404, 353] on button "Save" at bounding box center [397, 370] width 141 height 56
drag, startPoint x: 199, startPoint y: 227, endPoint x: 202, endPoint y: 196, distance: 31.6
click at [199, 222] on div "Classify the call LOCATION NAME Electrical Land Sunnyside FROM PHONE [PHONE_NUM…" at bounding box center [587, 310] width 1174 height 621
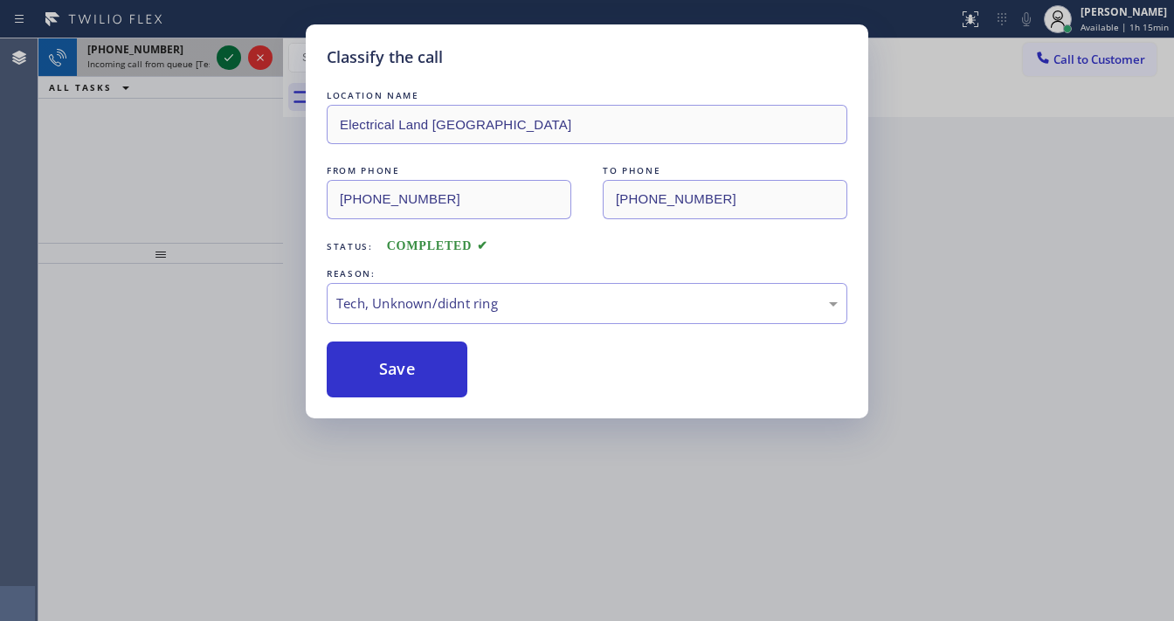
click at [226, 65] on icon at bounding box center [228, 57] width 21 height 21
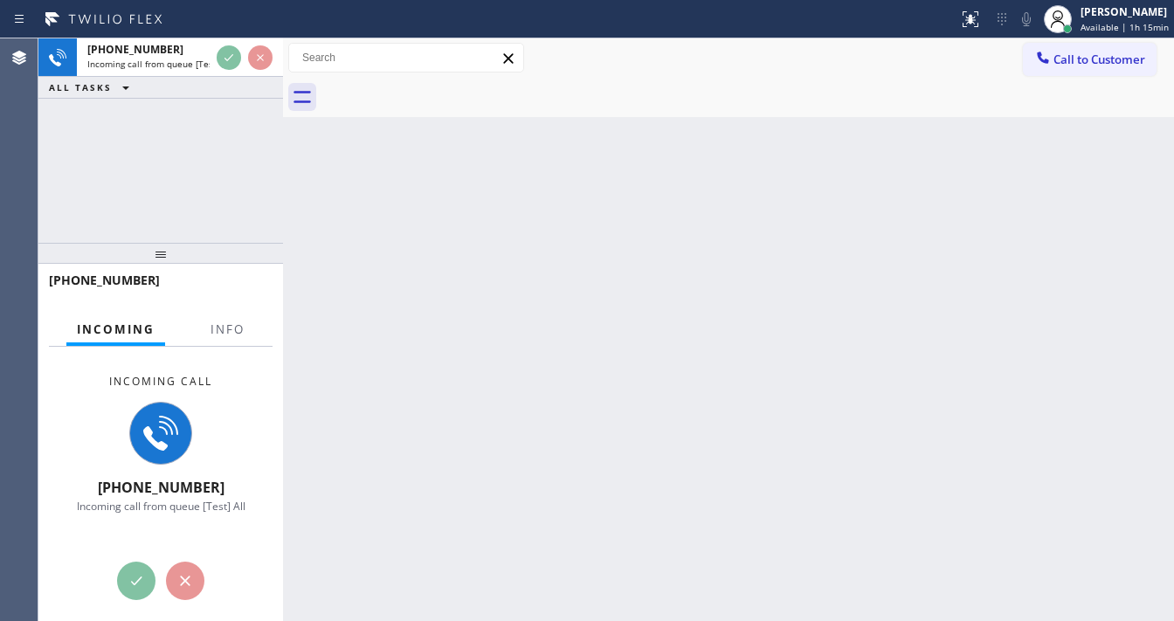
click at [227, 75] on div at bounding box center [244, 57] width 63 height 38
click at [229, 321] on span "Info" at bounding box center [227, 329] width 34 height 16
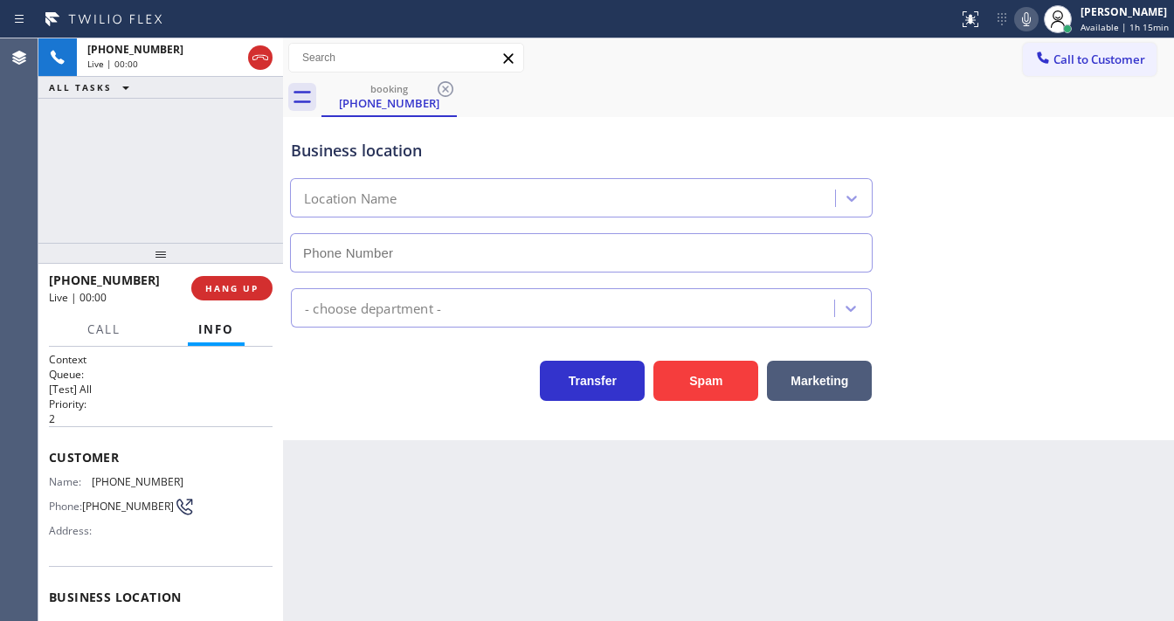
type input "[PHONE_NUMBER]"
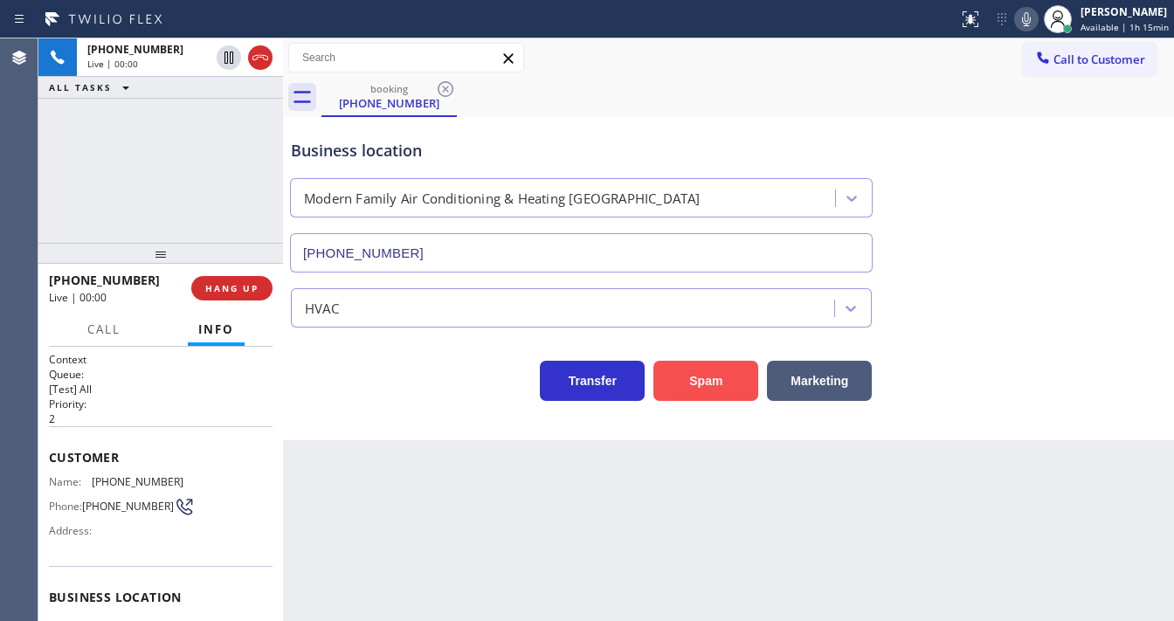
click at [701, 385] on button "Spam" at bounding box center [705, 381] width 105 height 40
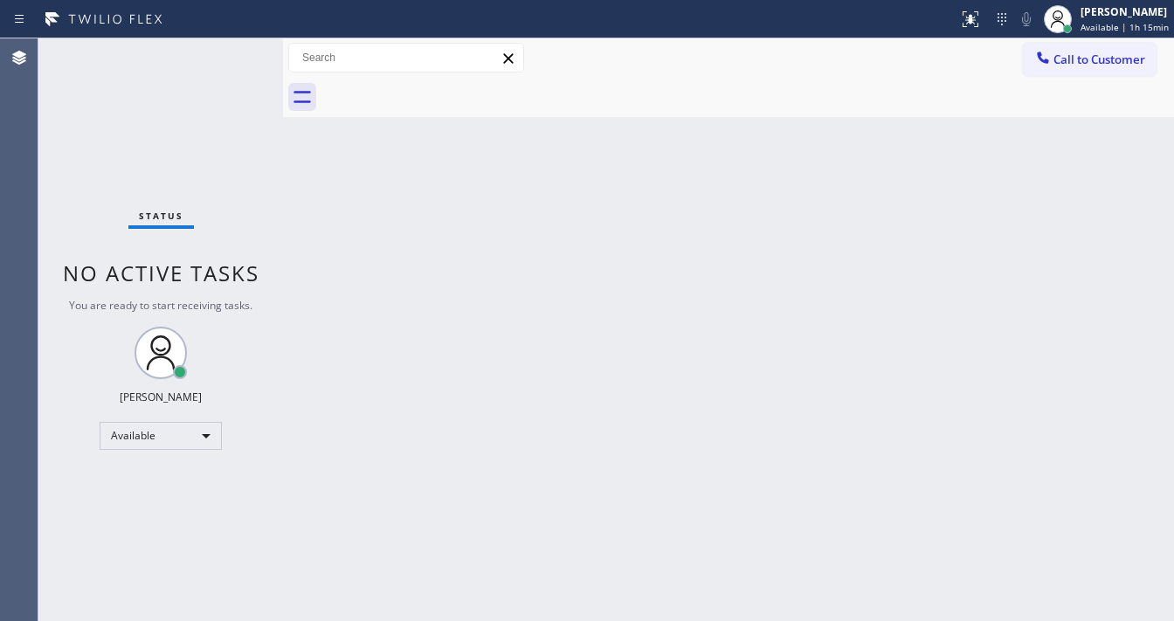
click at [228, 60] on div "Status No active tasks You are ready to start receiving tasks. [PERSON_NAME]" at bounding box center [160, 329] width 245 height 583
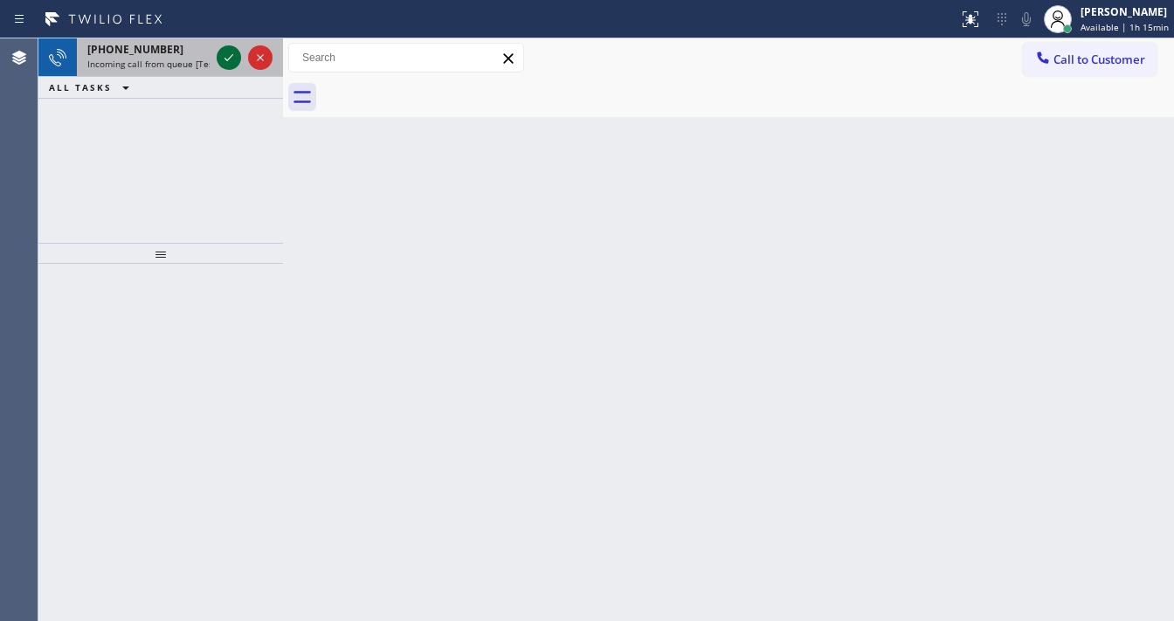
click at [239, 59] on div at bounding box center [229, 57] width 24 height 21
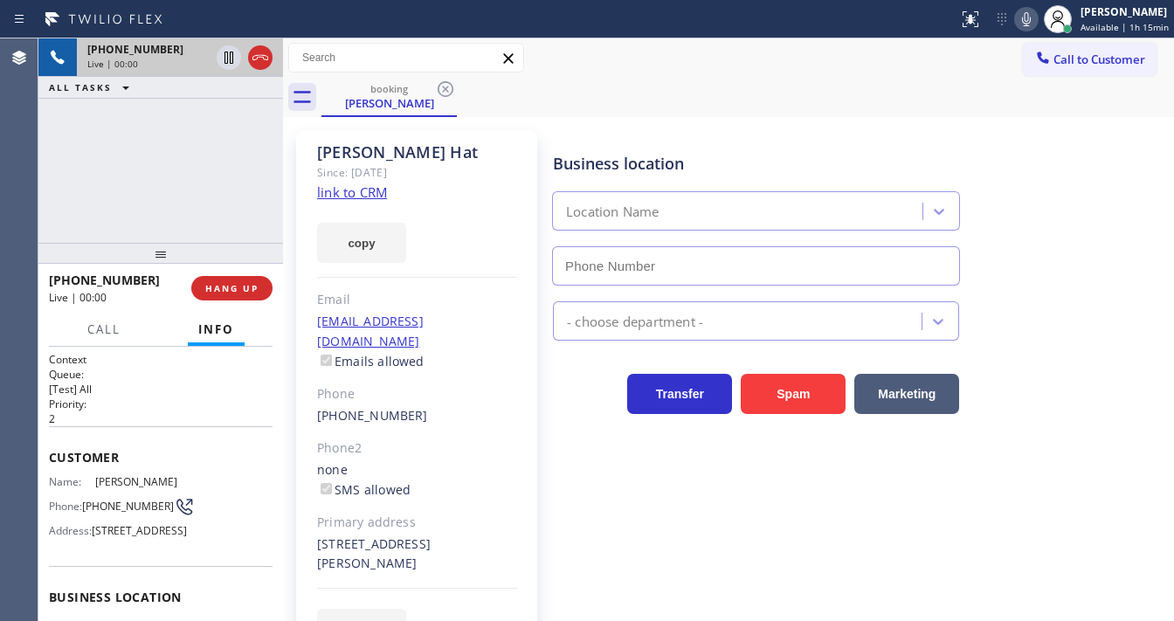
type input "[PHONE_NUMBER]"
click at [370, 194] on link "link to CRM" at bounding box center [352, 191] width 70 height 17
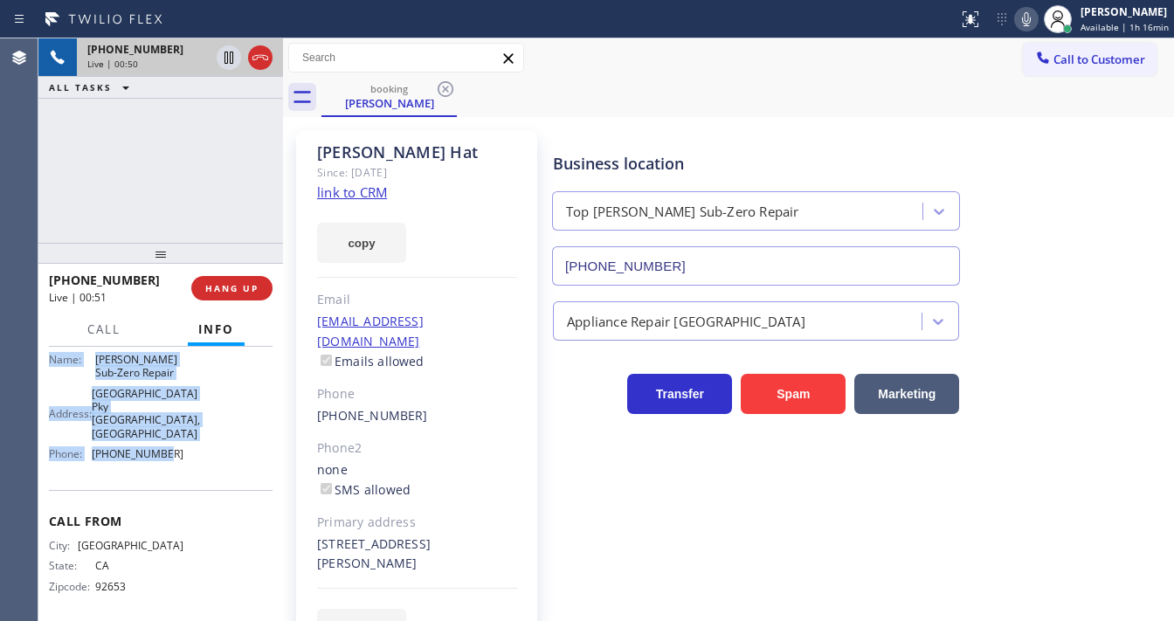
scroll to position [283, 0]
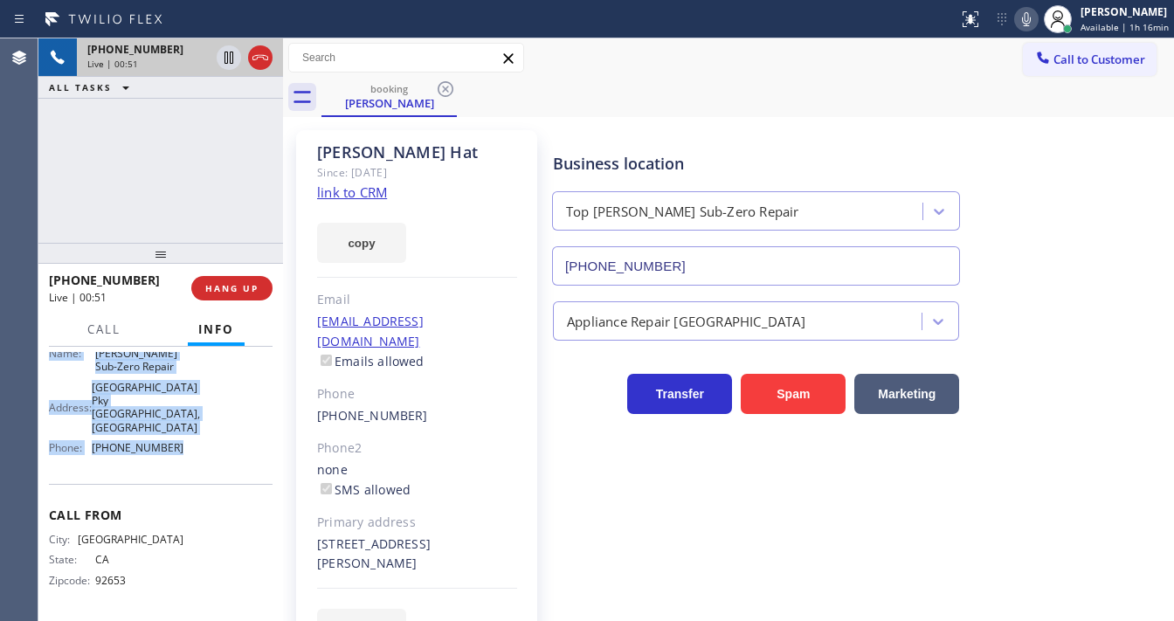
drag, startPoint x: 49, startPoint y: 447, endPoint x: 186, endPoint y: 455, distance: 137.3
click at [186, 455] on div "Context Queue: [Test] All Priority: 2 Customer Name: [PERSON_NAME] Phone: [PHON…" at bounding box center [161, 343] width 224 height 546
copy div "Customer Name: [PERSON_NAME] Phone: [PHONE_NUMBER] Address: [STREET_ADDRESS] Bu…"
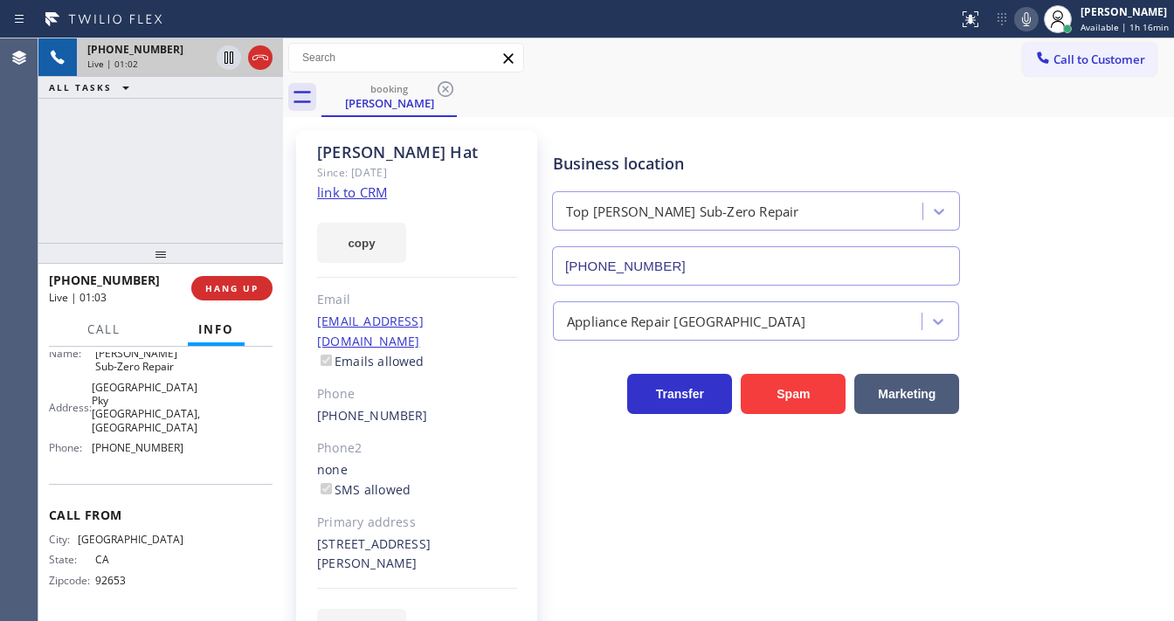
click at [104, 139] on div "[PHONE_NUMBER] Live | 01:02 ALL TASKS ALL TASKS ACTIVE TASKS TASKS IN WRAP UP" at bounding box center [160, 140] width 245 height 204
click at [1024, 22] on icon at bounding box center [1026, 19] width 21 height 21
click at [230, 59] on icon at bounding box center [228, 58] width 9 height 12
click at [232, 59] on icon at bounding box center [229, 58] width 12 height 12
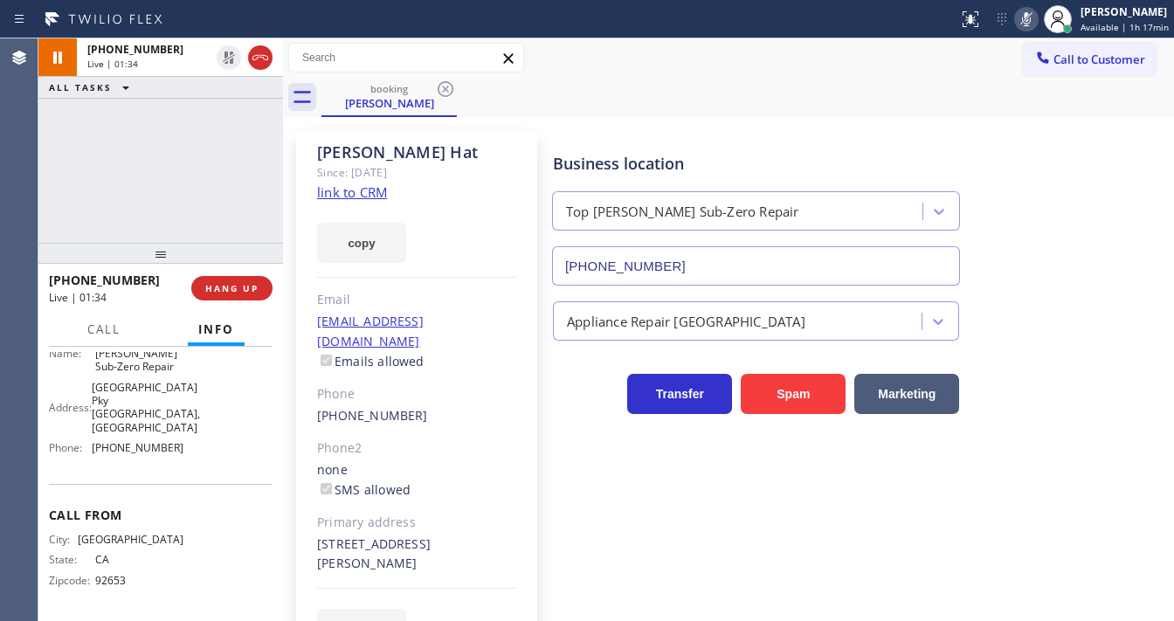
click at [1030, 15] on icon at bounding box center [1026, 19] width 9 height 14
drag, startPoint x: 147, startPoint y: 177, endPoint x: 154, endPoint y: 166, distance: 13.3
click at [148, 177] on div "[PHONE_NUMBER] Live | 01:35 ALL TASKS ALL TASKS ACTIVE TASKS TASKS IN WRAP UP" at bounding box center [160, 140] width 245 height 204
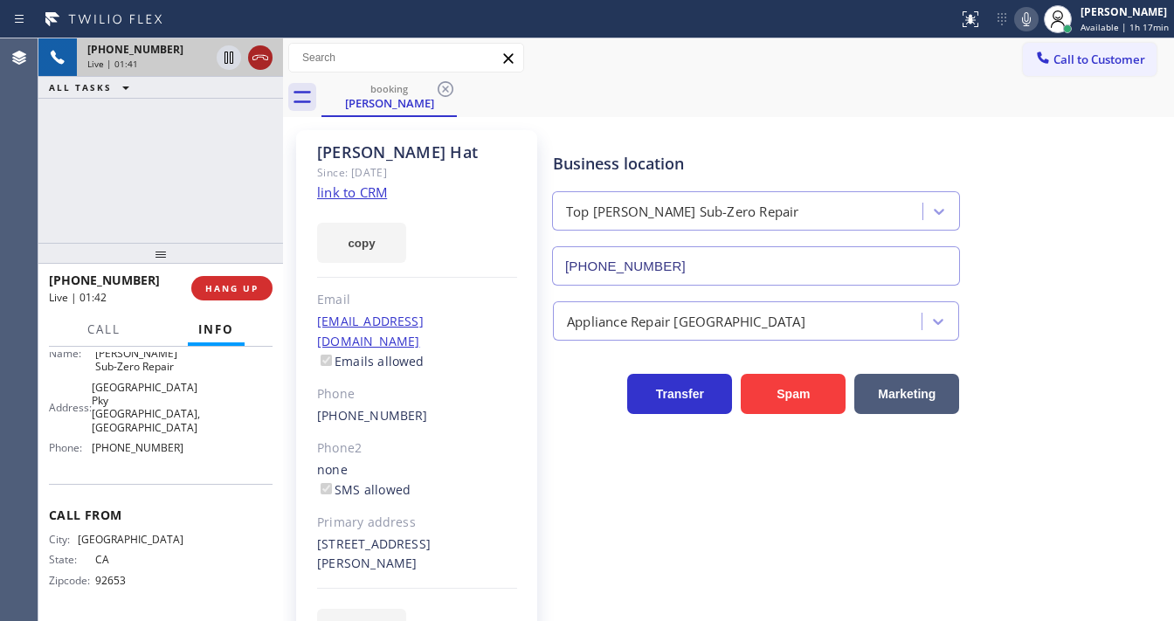
click at [255, 59] on icon at bounding box center [260, 57] width 21 height 21
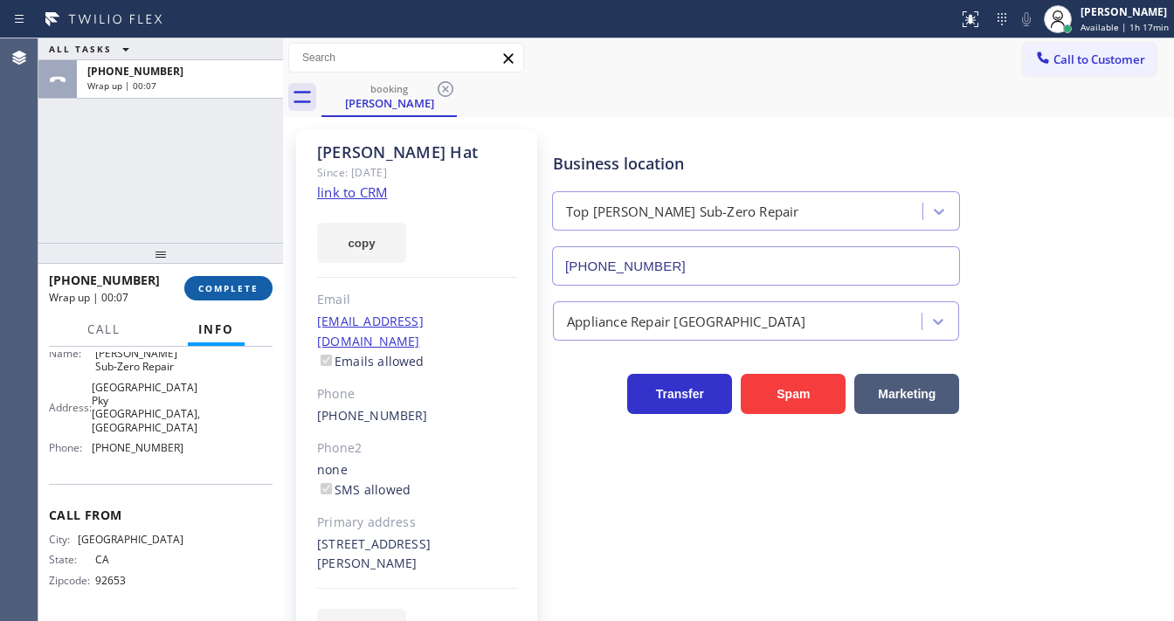
click at [231, 284] on button "COMPLETE" at bounding box center [228, 288] width 88 height 24
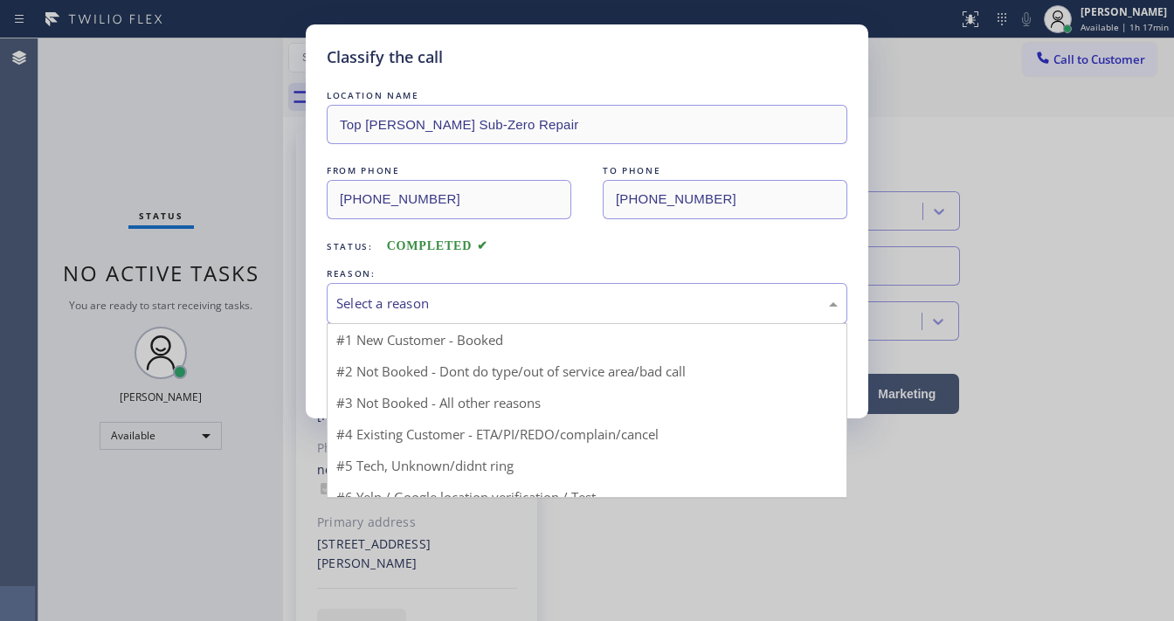
click at [419, 299] on div "Select a reason" at bounding box center [586, 303] width 501 height 20
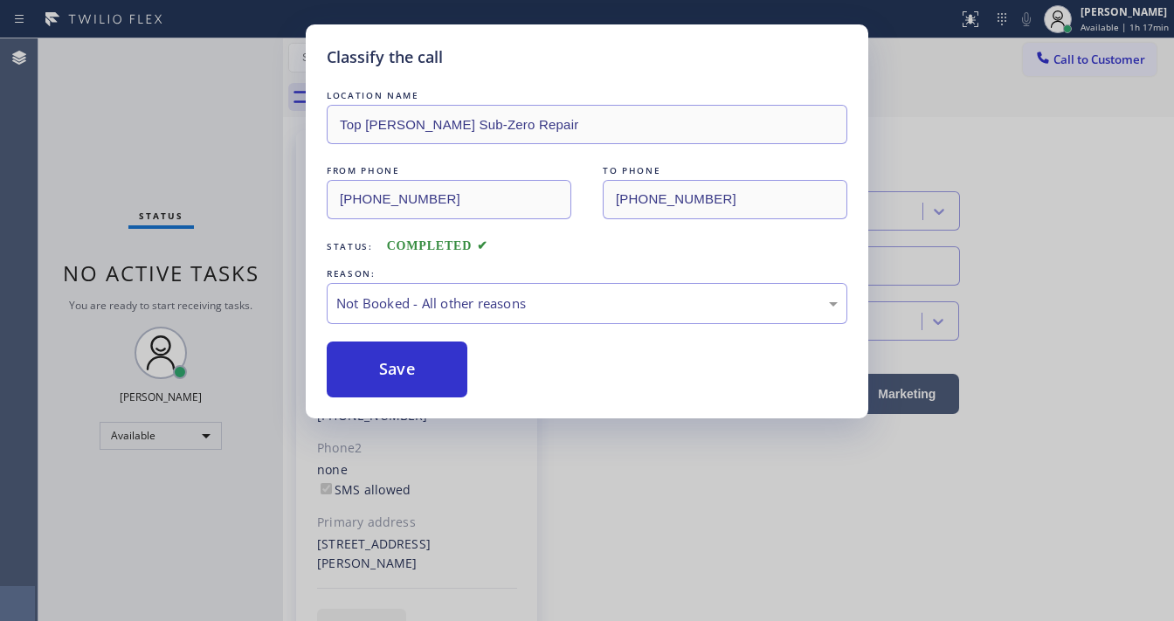
click at [381, 372] on button "Save" at bounding box center [397, 370] width 141 height 56
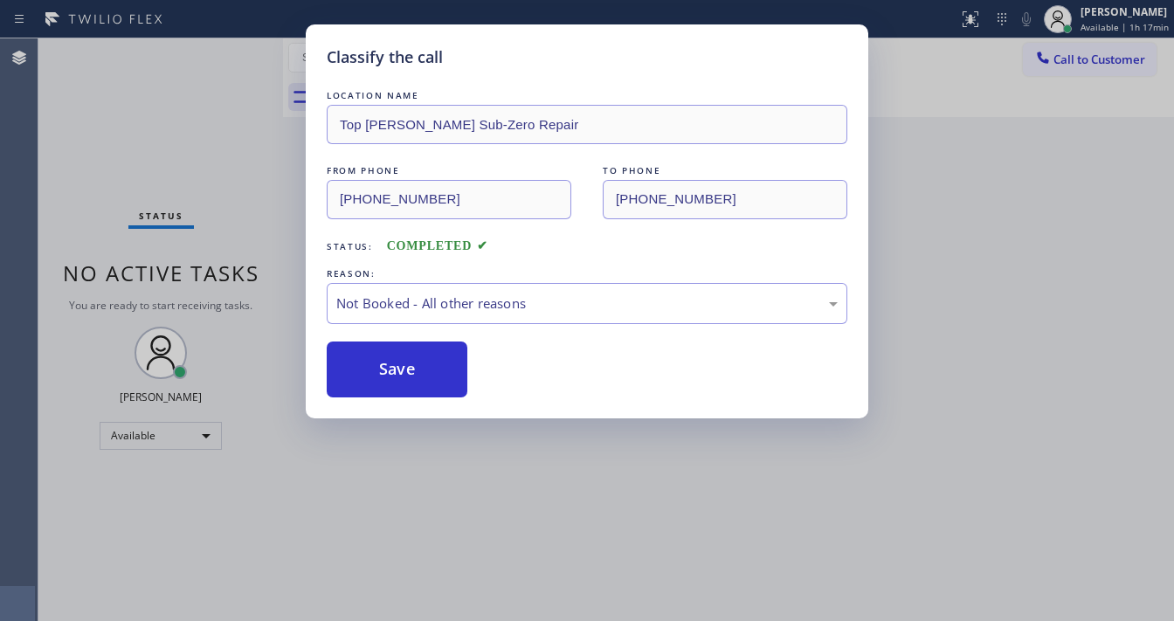
click at [381, 372] on button "Save" at bounding box center [397, 370] width 141 height 56
drag, startPoint x: 227, startPoint y: 193, endPoint x: 531, endPoint y: 588, distance: 498.2
click at [228, 198] on div "Classify the call LOCATION NAME Top [PERSON_NAME] Sub-Zero Repair FROM PHONE [P…" at bounding box center [587, 310] width 1174 height 621
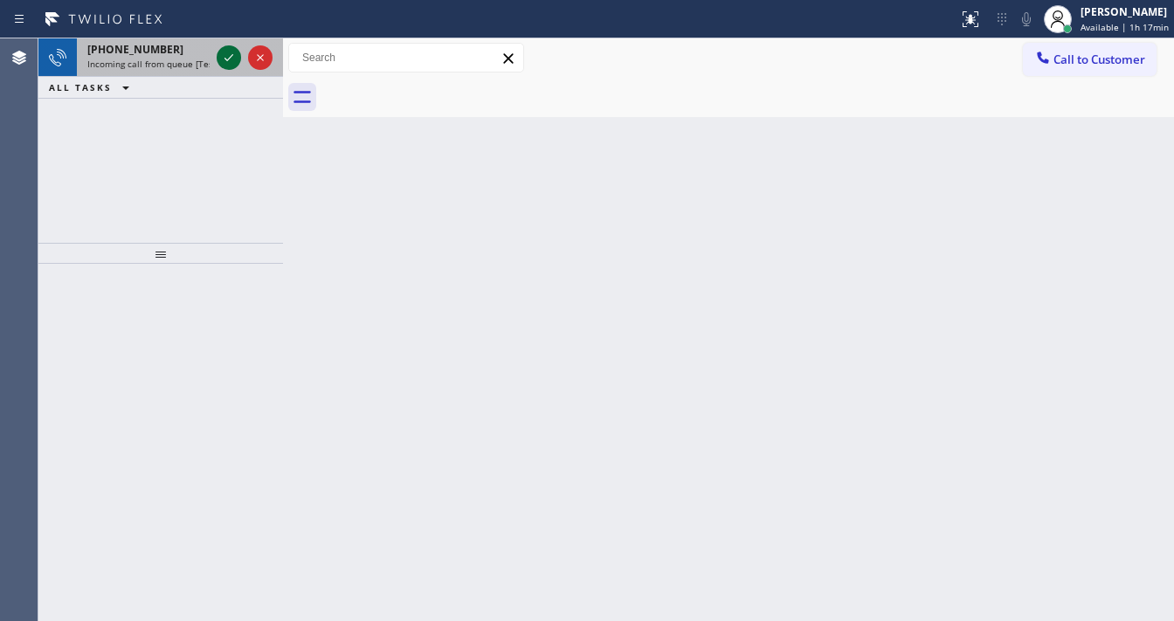
click at [227, 59] on icon at bounding box center [228, 57] width 9 height 7
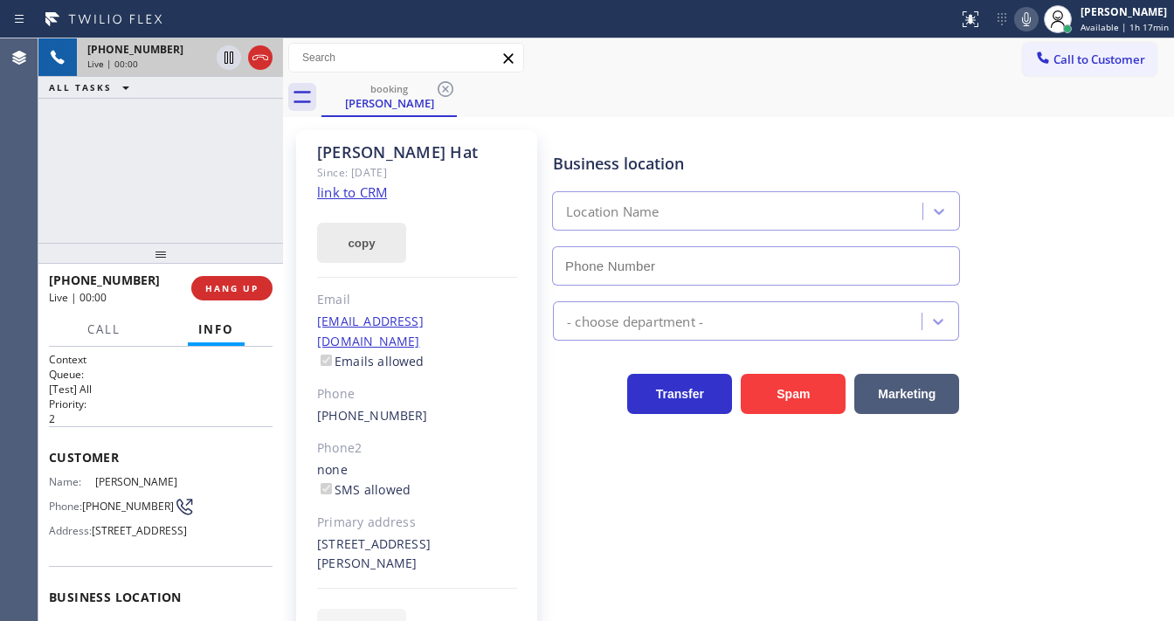
type input "[PHONE_NUMBER]"
click at [544, 510] on div "[PERSON_NAME] Since: [DATE] link to CRM copy Email [EMAIL_ADDRESS][DOMAIN_NAME]…" at bounding box center [418, 399] width 262 height 557
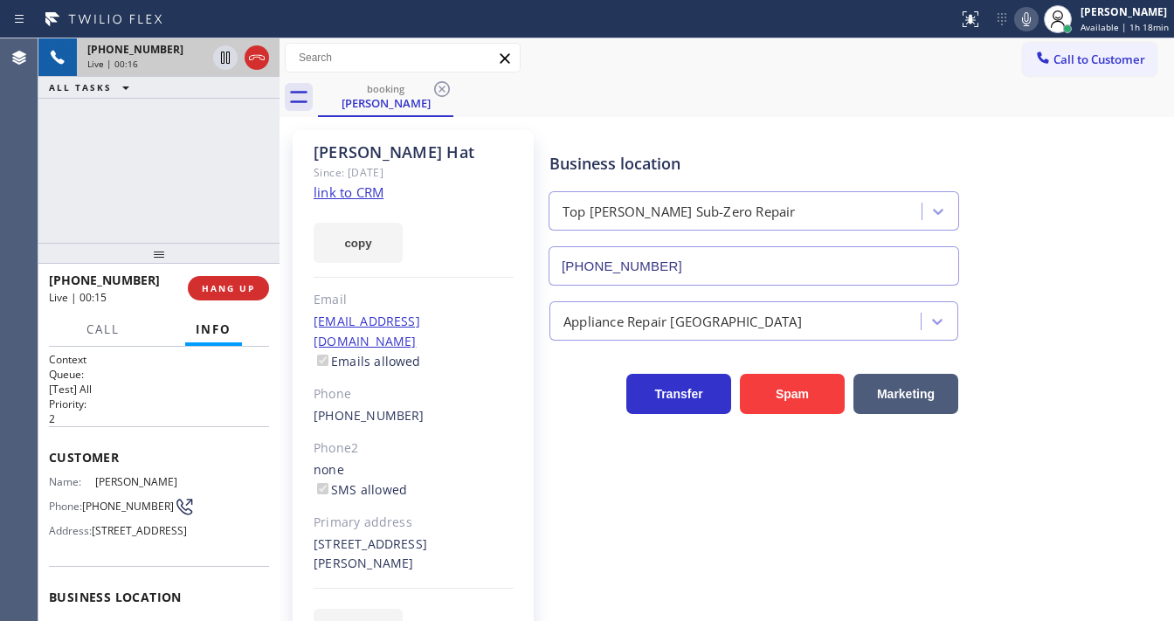
drag, startPoint x: 285, startPoint y: 236, endPoint x: 252, endPoint y: 233, distance: 33.3
click at [252, 233] on div "[PHONE_NUMBER] Live | 00:16 ALL TASKS ALL TASKS ACTIVE TASKS TASKS IN WRAP UP […" at bounding box center [605, 329] width 1135 height 583
drag, startPoint x: 279, startPoint y: 227, endPoint x: 185, endPoint y: 224, distance: 94.4
click at [185, 224] on div "[PHONE_NUMBER] Live | 00:19 ALL TASKS ALL TASKS ACTIVE TASKS TASKS IN WRAP UP […" at bounding box center [605, 329] width 1135 height 583
click at [117, 328] on span "Call" at bounding box center [102, 329] width 33 height 16
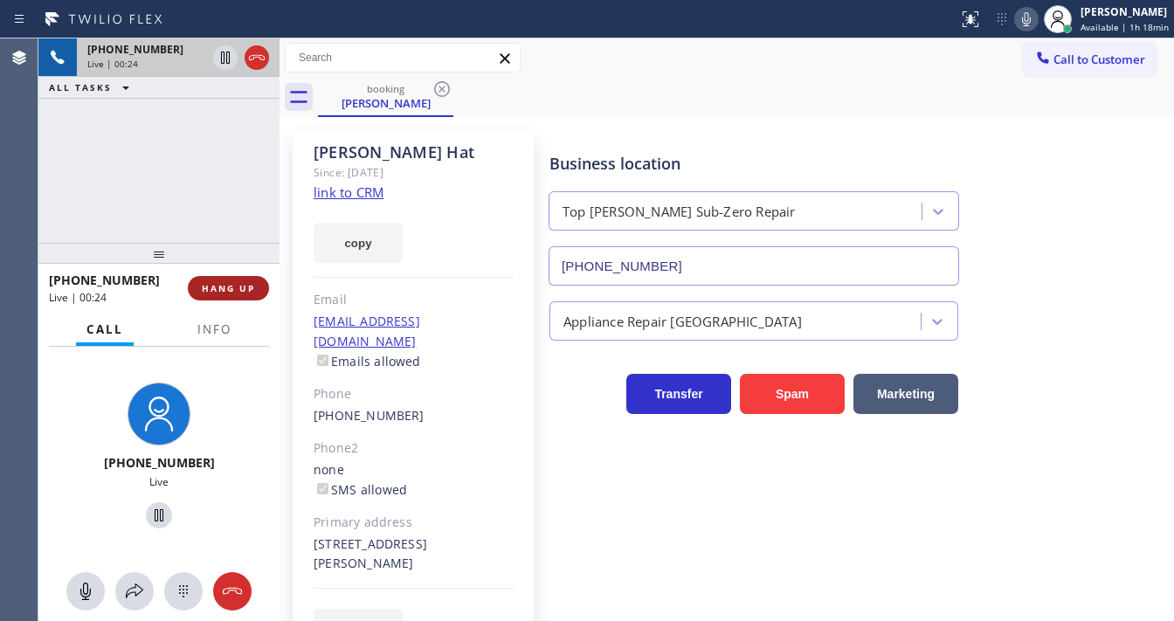
click at [246, 283] on span "HANG UP" at bounding box center [228, 288] width 53 height 12
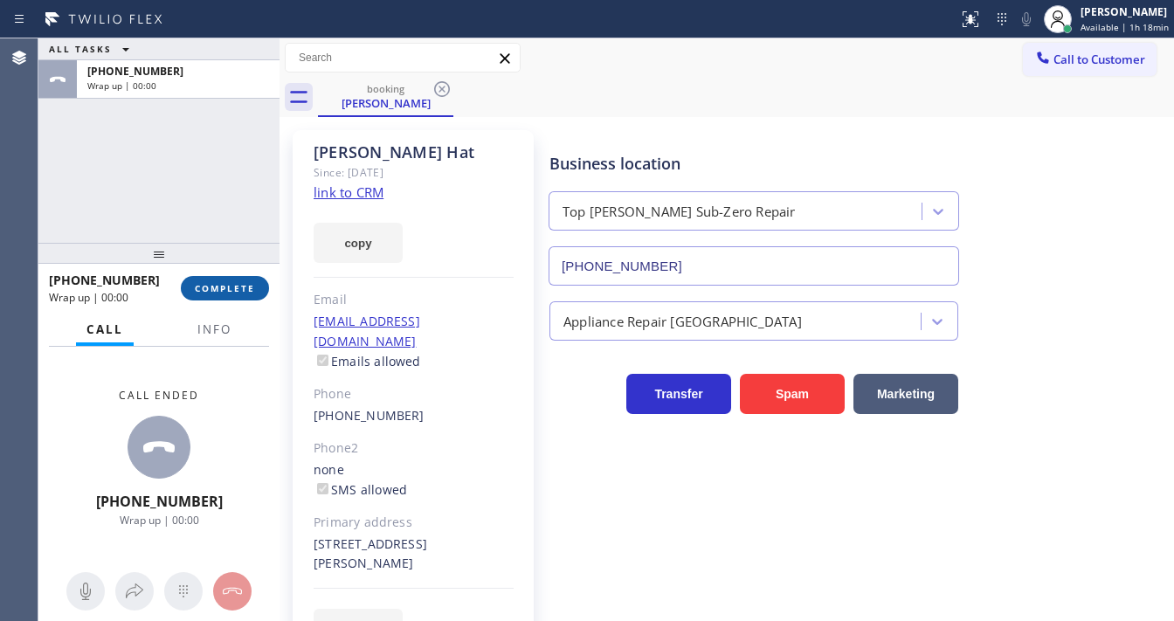
click at [246, 283] on span "COMPLETE" at bounding box center [225, 288] width 60 height 12
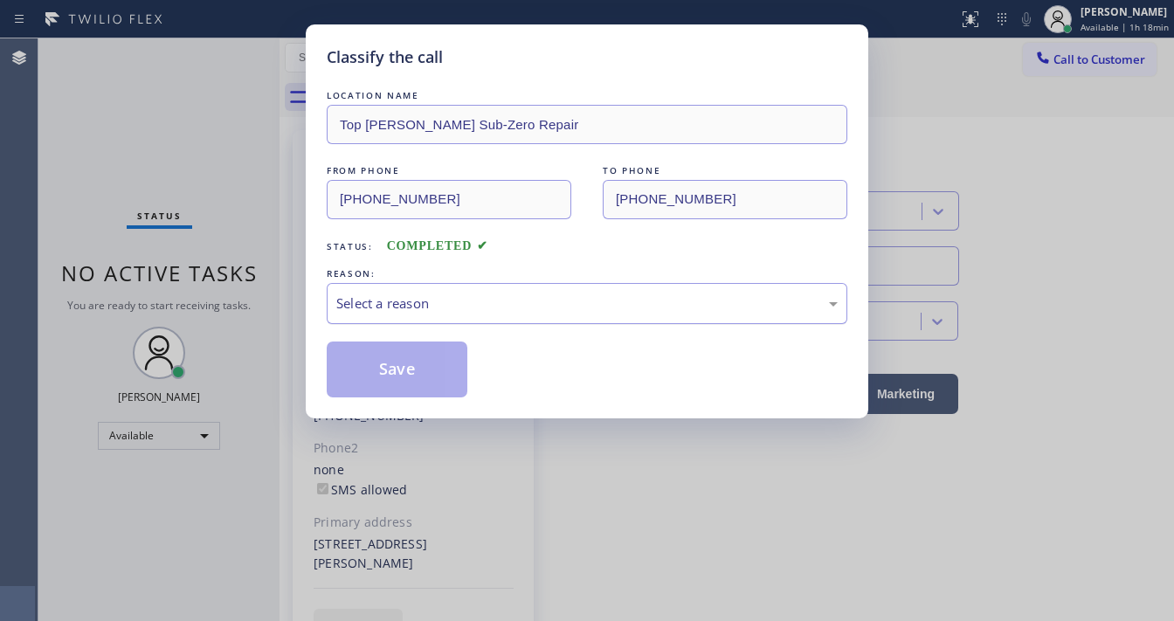
drag, startPoint x: 356, startPoint y: 296, endPoint x: 383, endPoint y: 310, distance: 29.7
click at [367, 296] on div "Select a reason" at bounding box center [586, 303] width 501 height 20
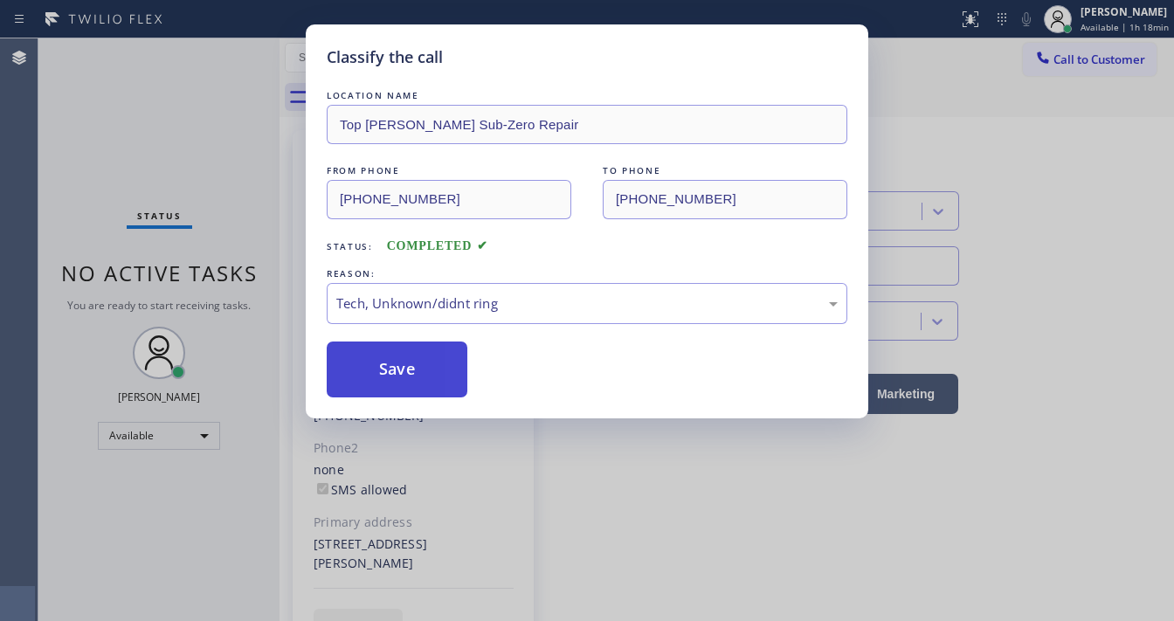
click at [398, 385] on button "Save" at bounding box center [397, 370] width 141 height 56
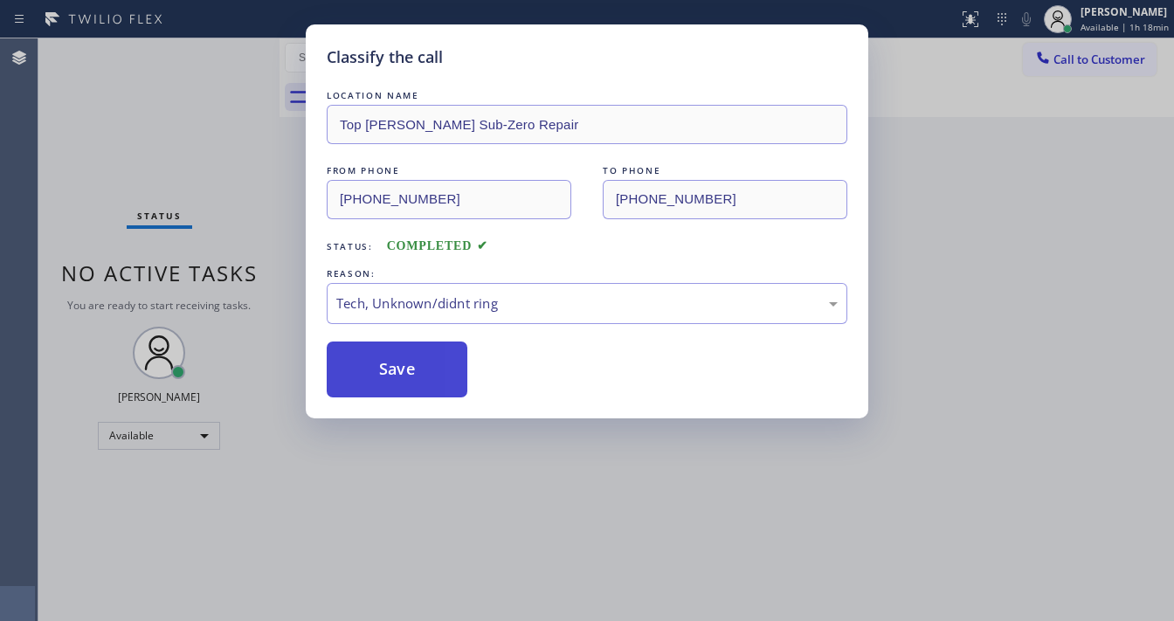
drag, startPoint x: 398, startPoint y: 385, endPoint x: 395, endPoint y: 395, distance: 10.2
click at [397, 385] on button "Save" at bounding box center [397, 370] width 141 height 56
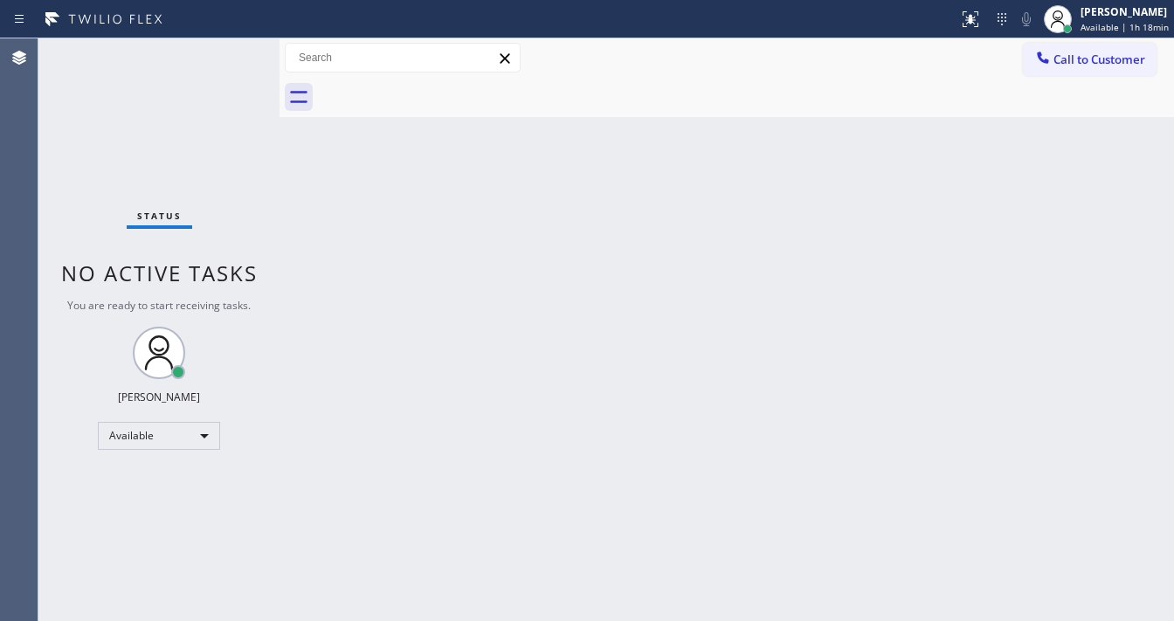
click at [348, 236] on div "Back to Dashboard Change Sender ID Customers Technicians Select a contact Outbo…" at bounding box center [726, 329] width 894 height 583
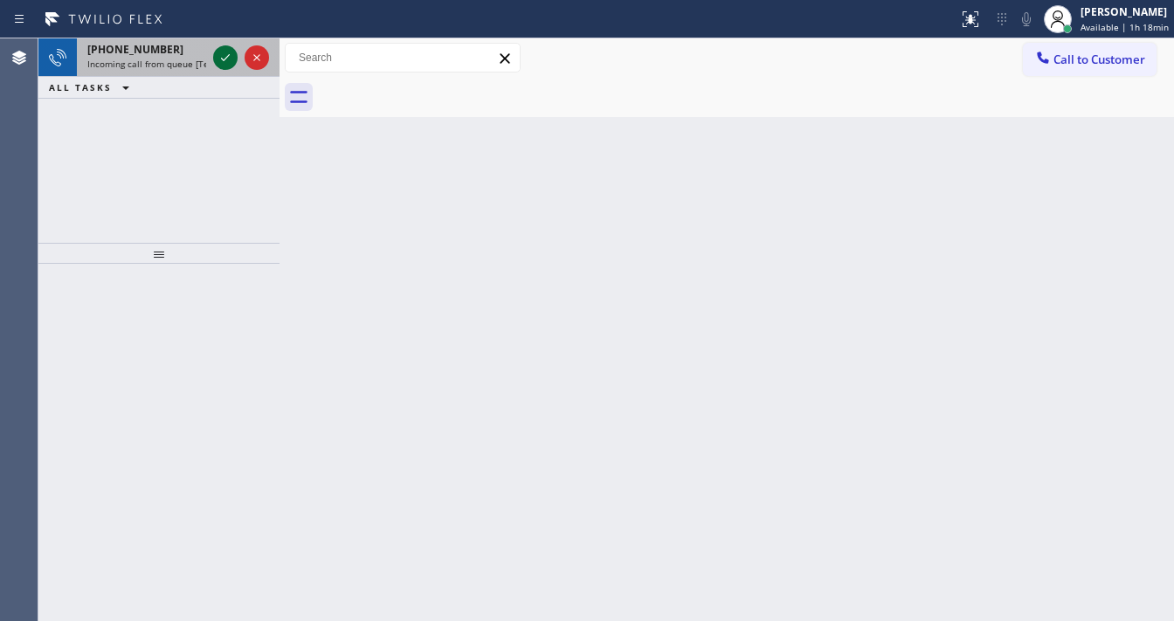
click at [221, 59] on icon at bounding box center [225, 57] width 9 height 7
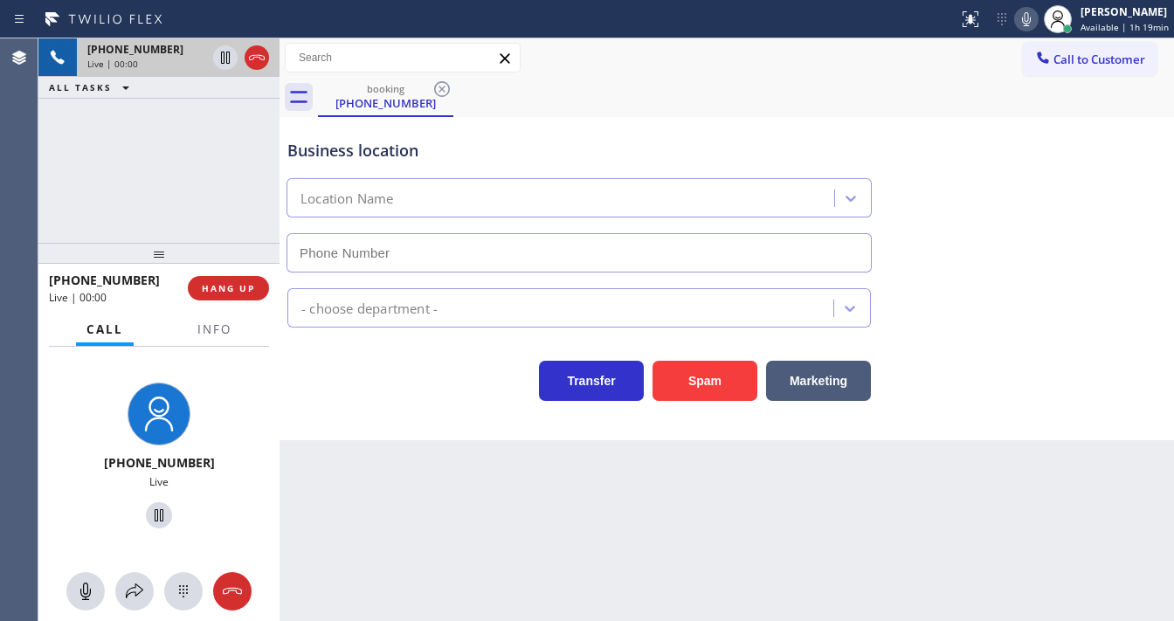
type input "[PHONE_NUMBER]"
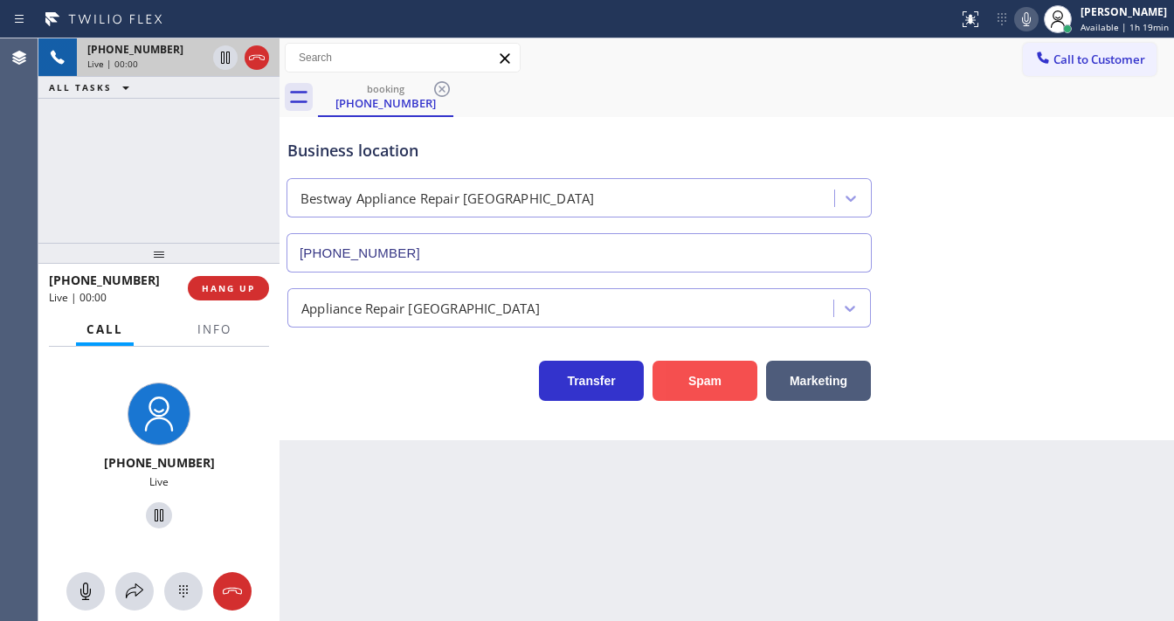
click at [681, 376] on button "Spam" at bounding box center [704, 381] width 105 height 40
click at [199, 224] on div "[PHONE_NUMBER] Live | 00:01 ALL TASKS ALL TASKS ACTIVE TASKS TASKS IN WRAP UP" at bounding box center [158, 140] width 241 height 204
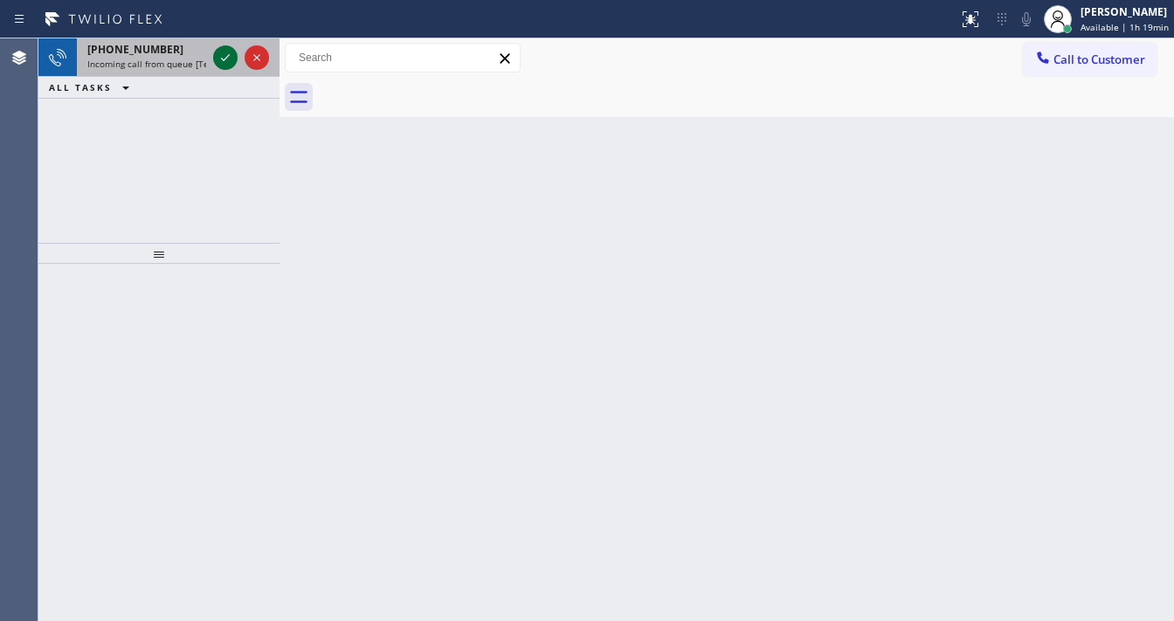
click at [218, 52] on icon at bounding box center [225, 57] width 21 height 21
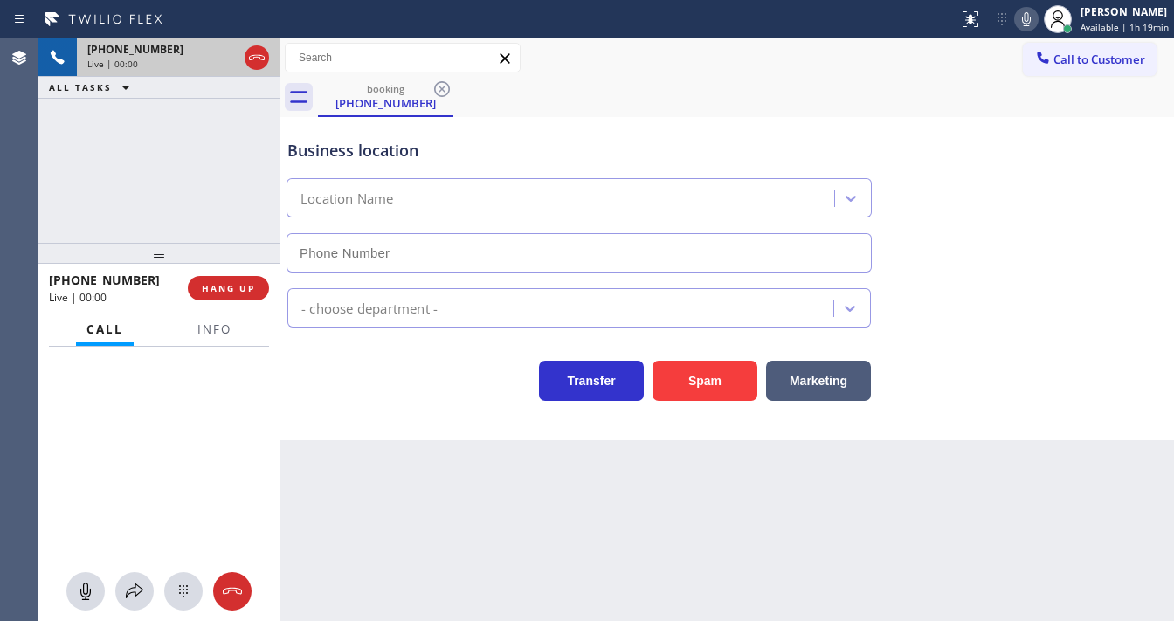
type input "[PHONE_NUMBER]"
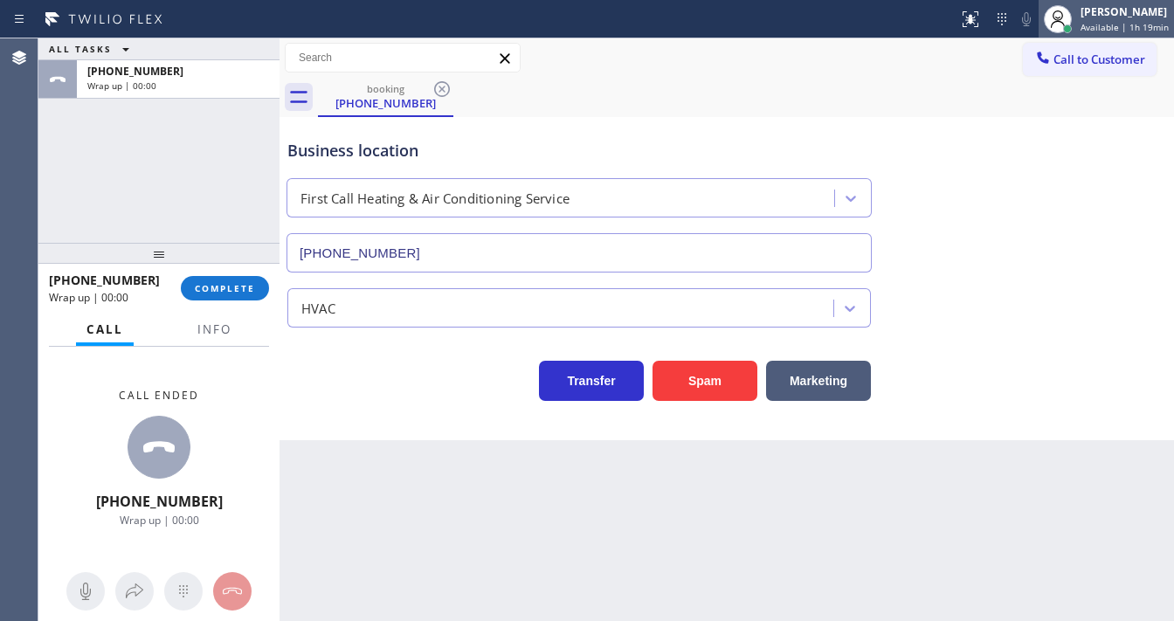
click at [1111, 25] on span "Available | 1h 19min" at bounding box center [1124, 27] width 88 height 12
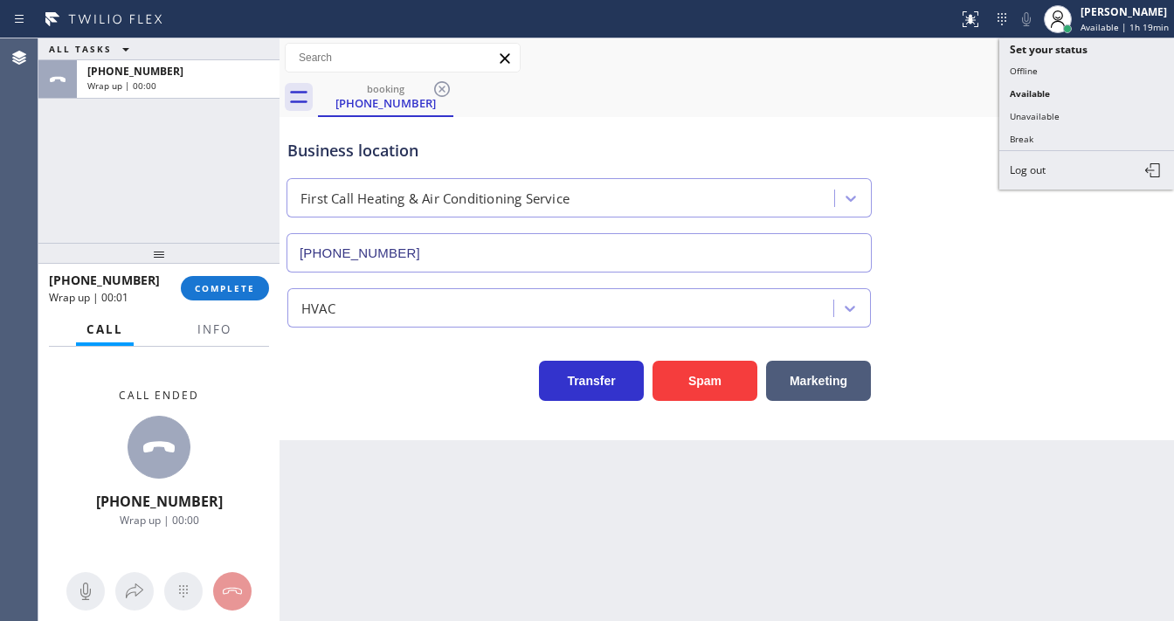
click at [853, 162] on div "Business location First Call Heating & Air Conditioning Service [PHONE_NUMBER]" at bounding box center [579, 196] width 590 height 151
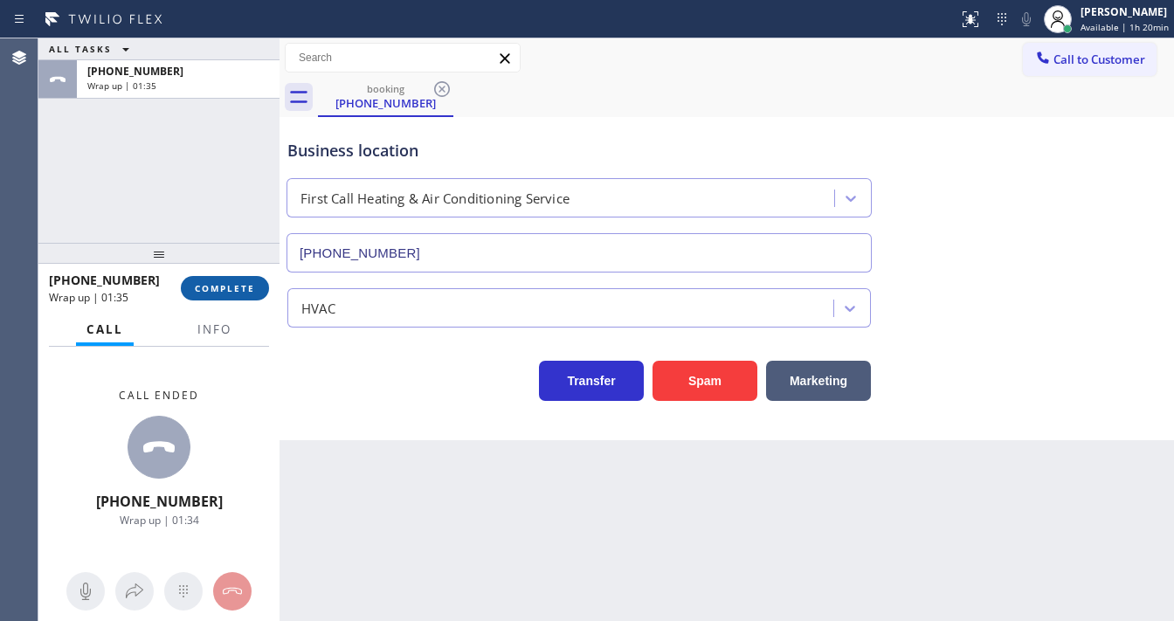
click at [240, 279] on button "COMPLETE" at bounding box center [225, 288] width 88 height 24
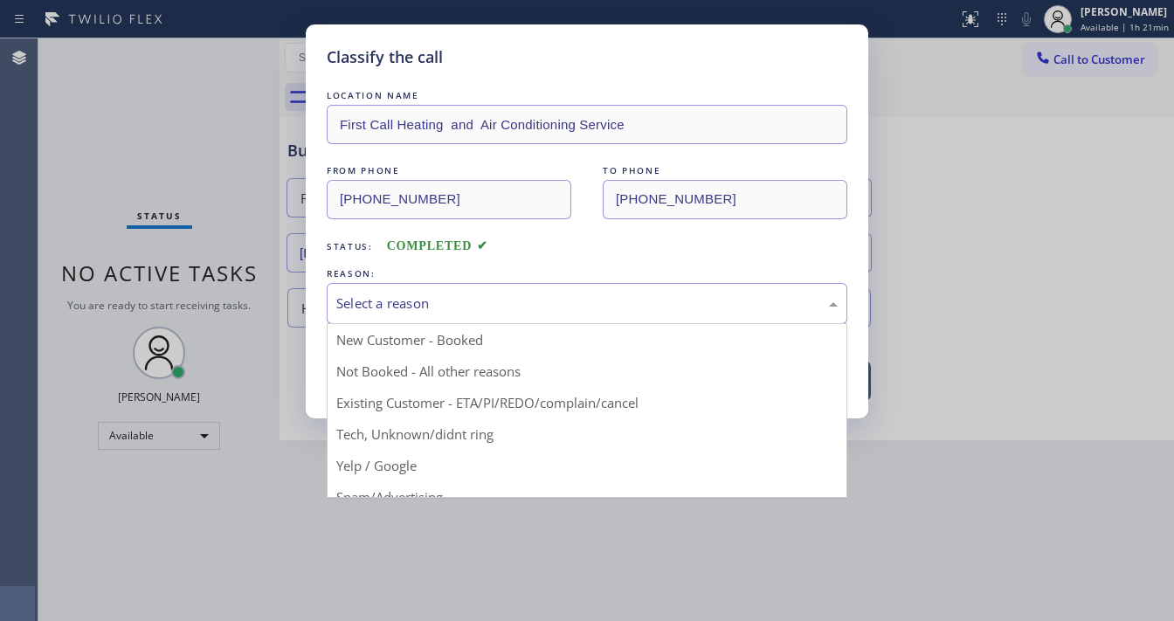
drag, startPoint x: 465, startPoint y: 321, endPoint x: 468, endPoint y: 311, distance: 11.0
click at [467, 321] on div "Select a reason" at bounding box center [587, 303] width 521 height 41
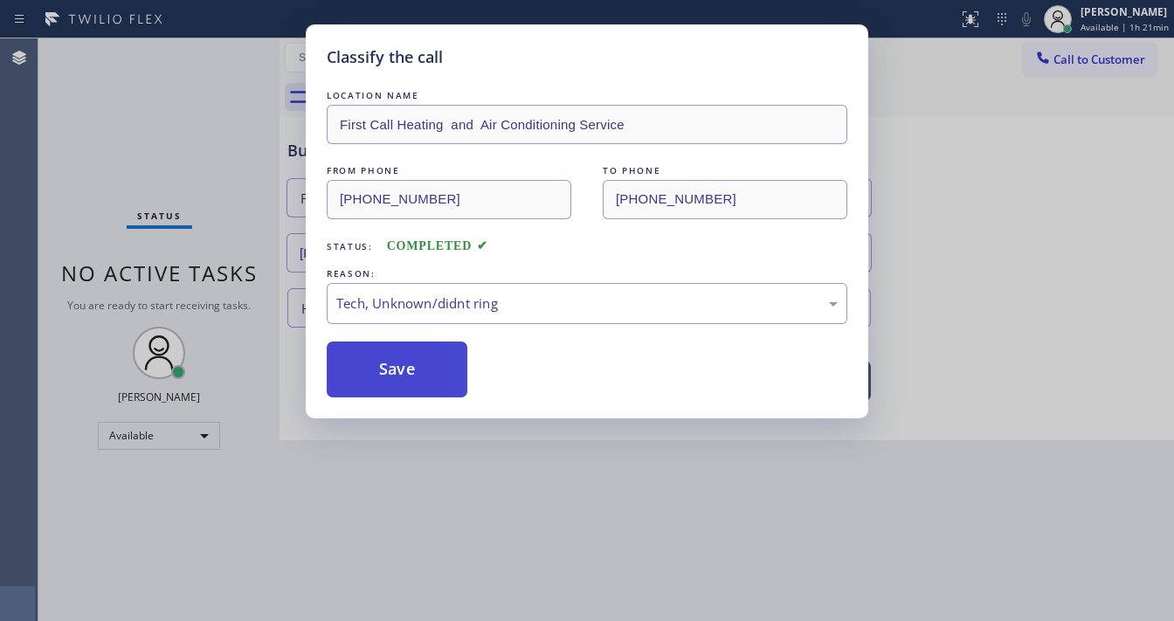
click at [426, 362] on button "Save" at bounding box center [397, 370] width 141 height 56
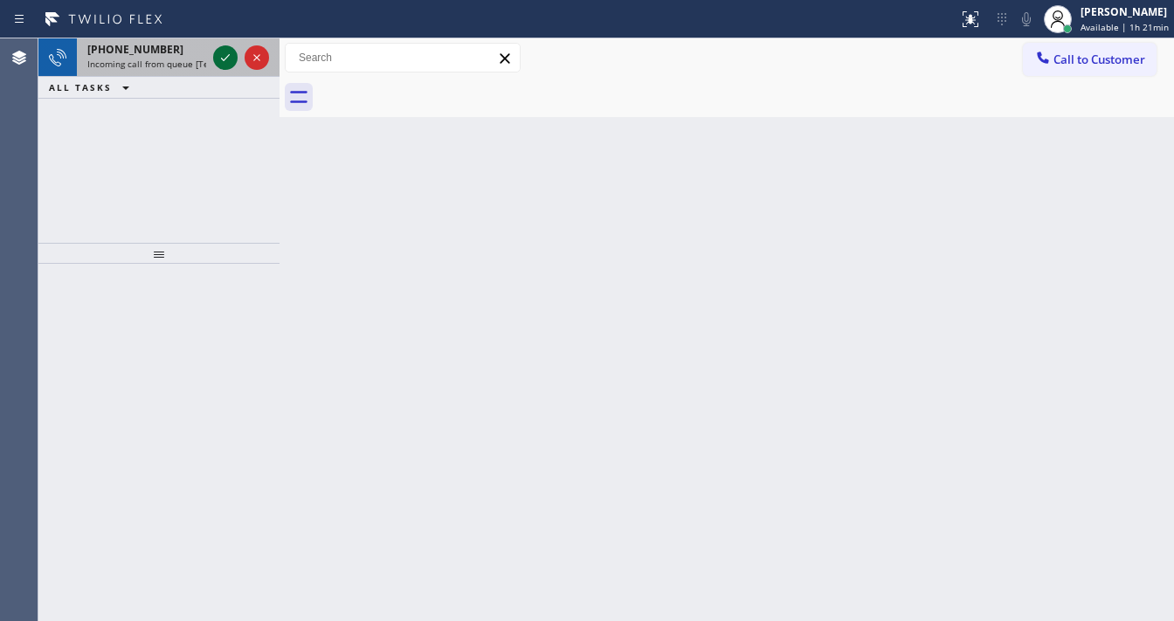
click at [225, 56] on icon at bounding box center [225, 57] width 21 height 21
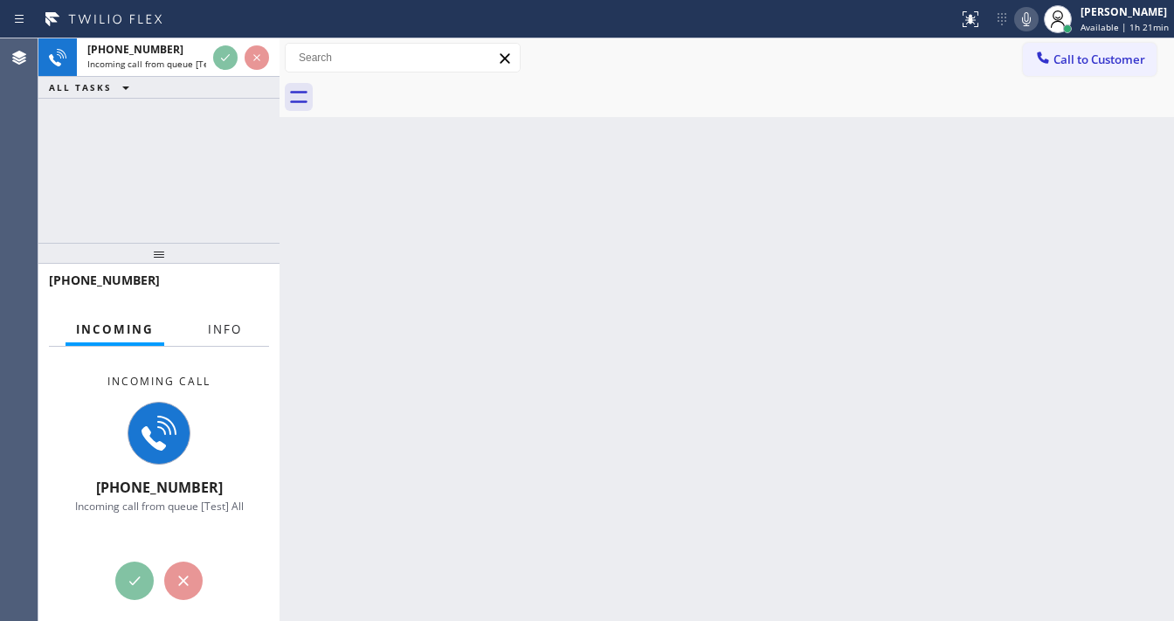
click at [226, 321] on span "Info" at bounding box center [225, 329] width 34 height 16
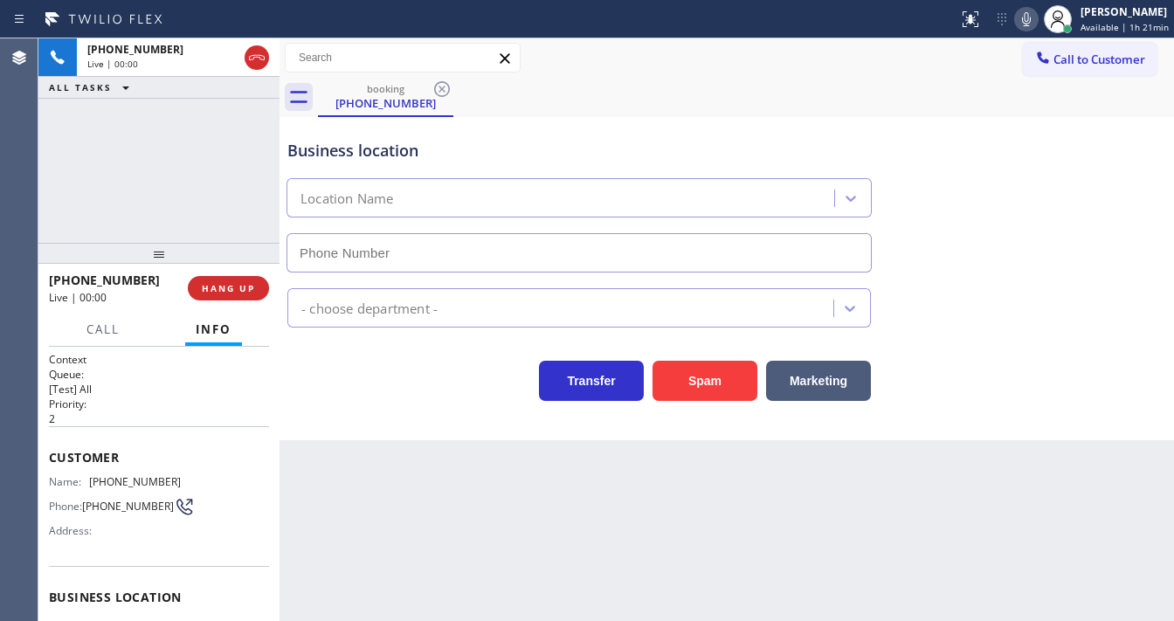
click at [184, 191] on div "[PHONE_NUMBER] Live | 00:00 ALL TASKS ALL TASKS ACTIVE TASKS TASKS IN WRAP UP" at bounding box center [158, 140] width 241 height 204
type input "[PHONE_NUMBER]"
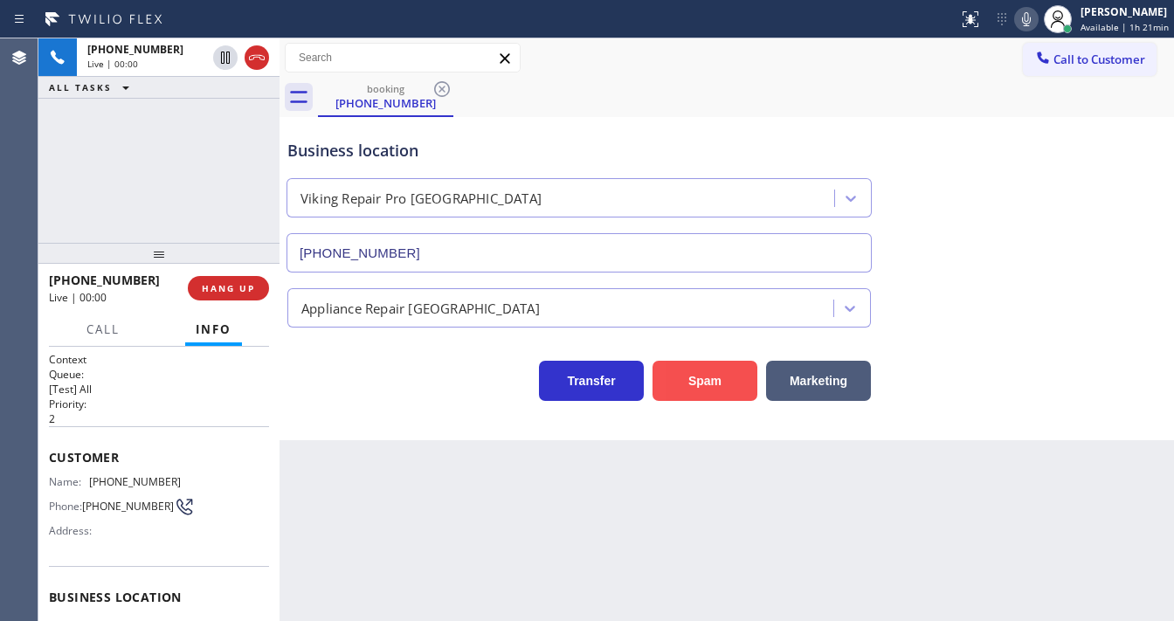
click at [748, 382] on button "Spam" at bounding box center [704, 381] width 105 height 40
click at [692, 363] on button "Spam" at bounding box center [704, 381] width 105 height 40
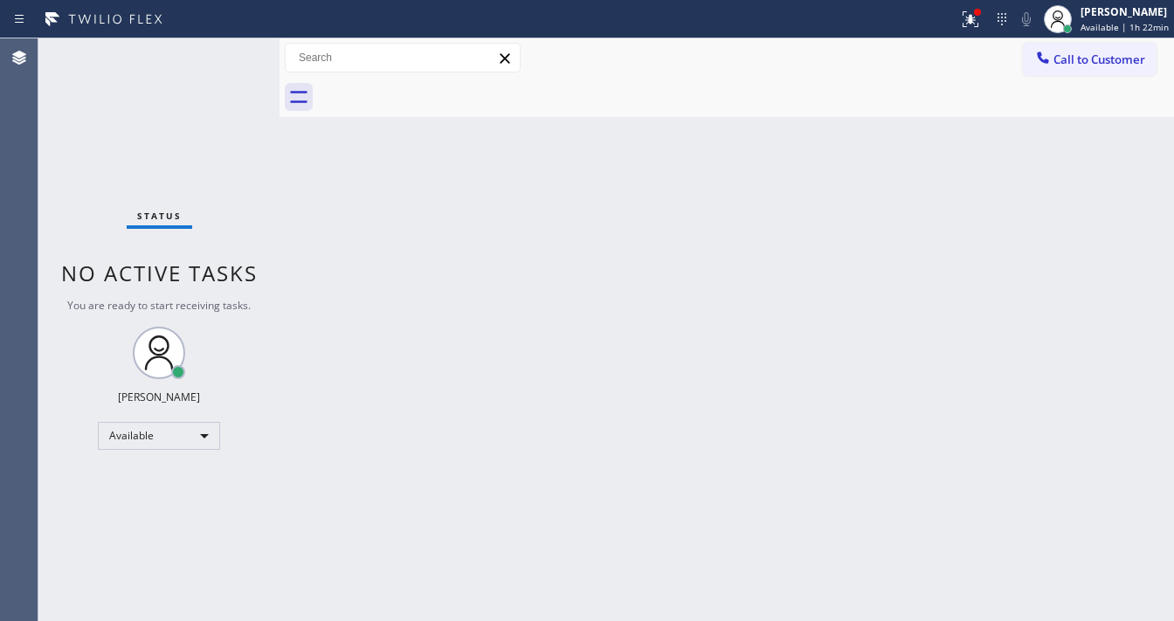
click at [231, 45] on div "Status No active tasks You are ready to start receiving tasks. [PERSON_NAME]" at bounding box center [158, 329] width 241 height 583
drag, startPoint x: 231, startPoint y: 45, endPoint x: 217, endPoint y: 0, distance: 47.5
click at [230, 42] on div "Status No active tasks You are ready to start receiving tasks. [PERSON_NAME]" at bounding box center [158, 329] width 241 height 583
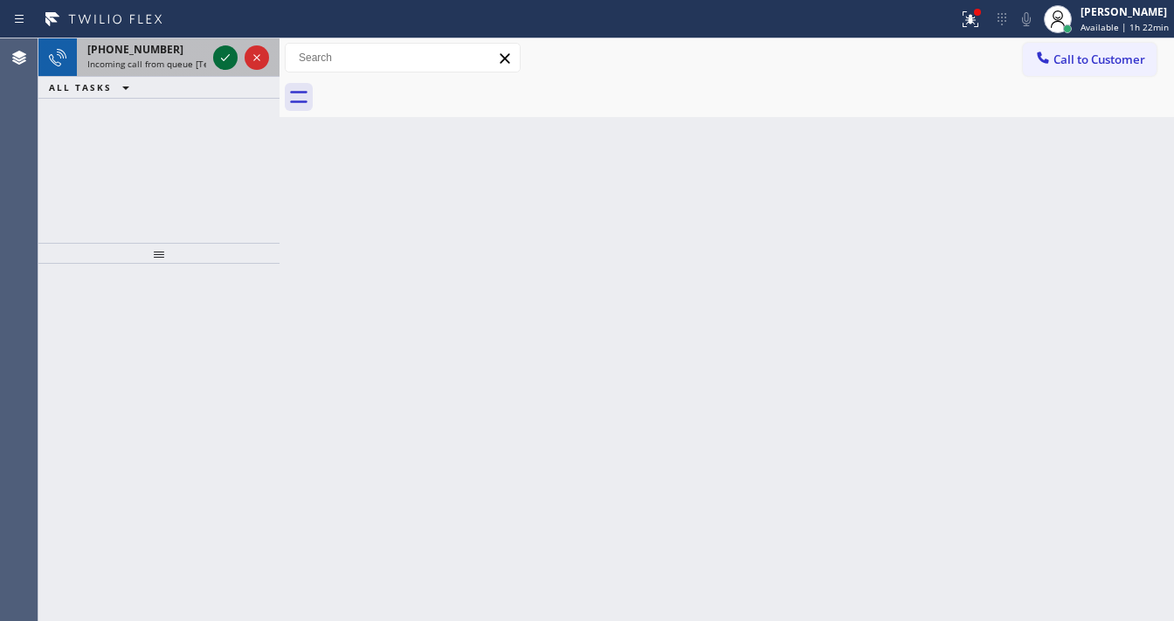
click at [218, 53] on icon at bounding box center [225, 57] width 21 height 21
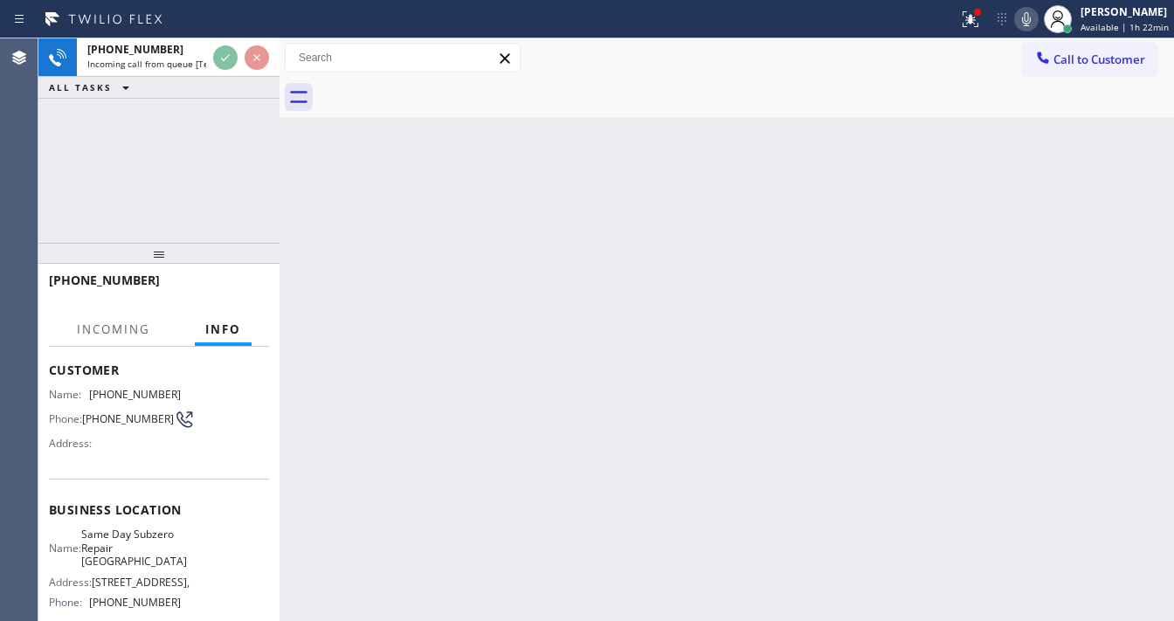
scroll to position [140, 0]
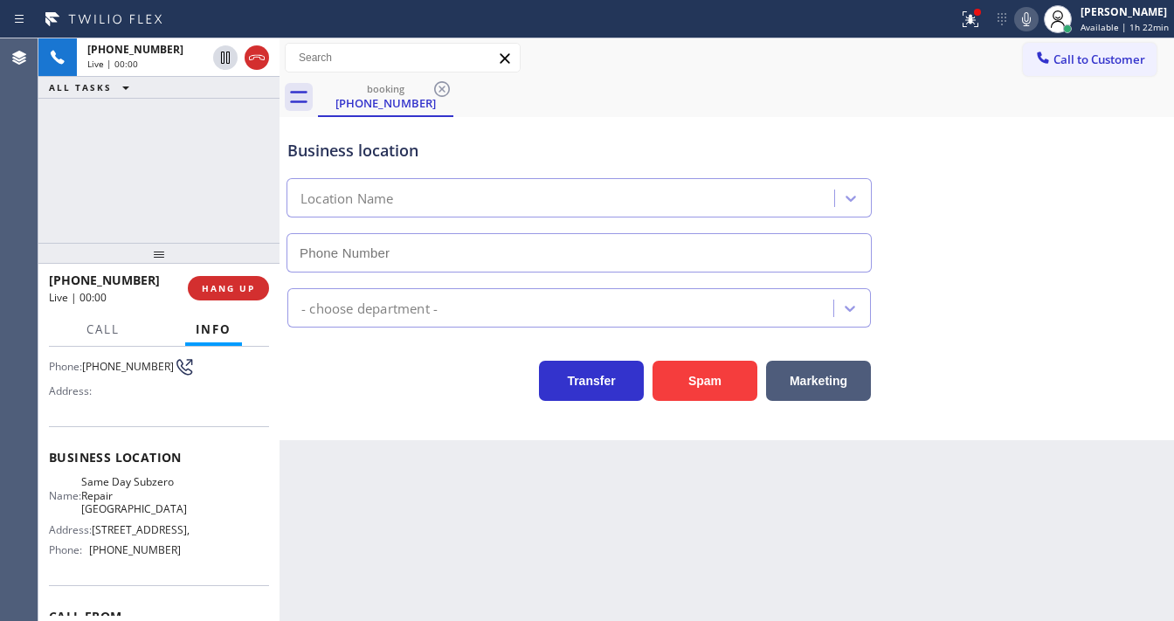
type input "[PHONE_NUMBER]"
drag, startPoint x: 74, startPoint y: 222, endPoint x: 116, endPoint y: 244, distance: 47.3
click at [73, 222] on div "[PHONE_NUMBER] Live | 00:15 ALL TASKS ALL TASKS ACTIVE TASKS TASKS IN WRAP UP" at bounding box center [158, 140] width 241 height 204
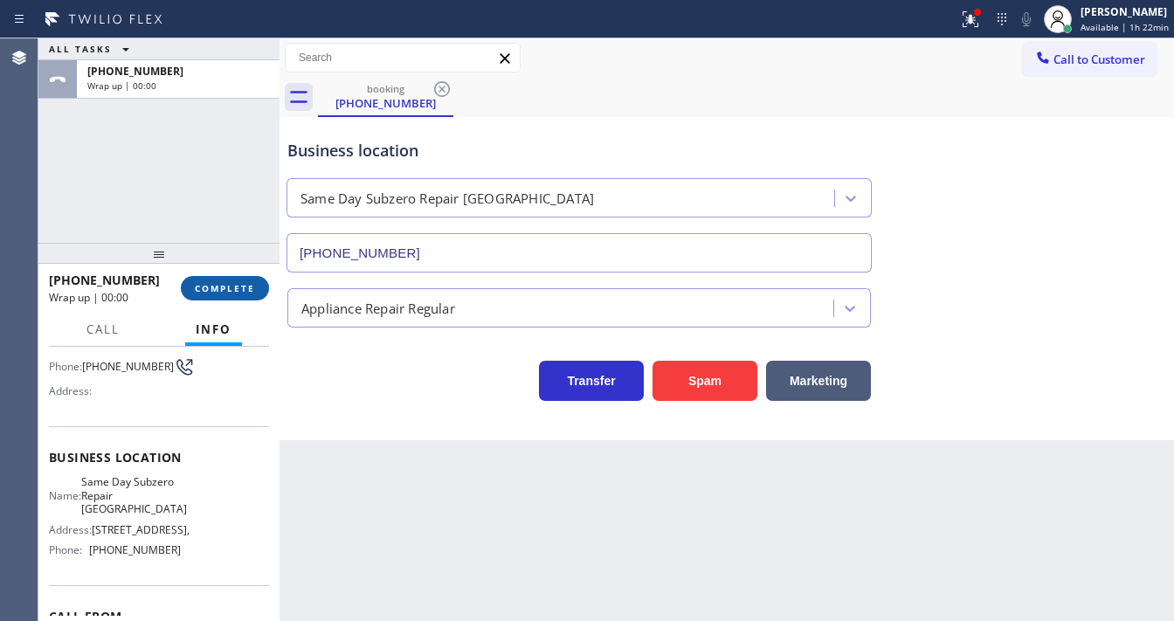
click at [206, 291] on span "COMPLETE" at bounding box center [225, 288] width 60 height 12
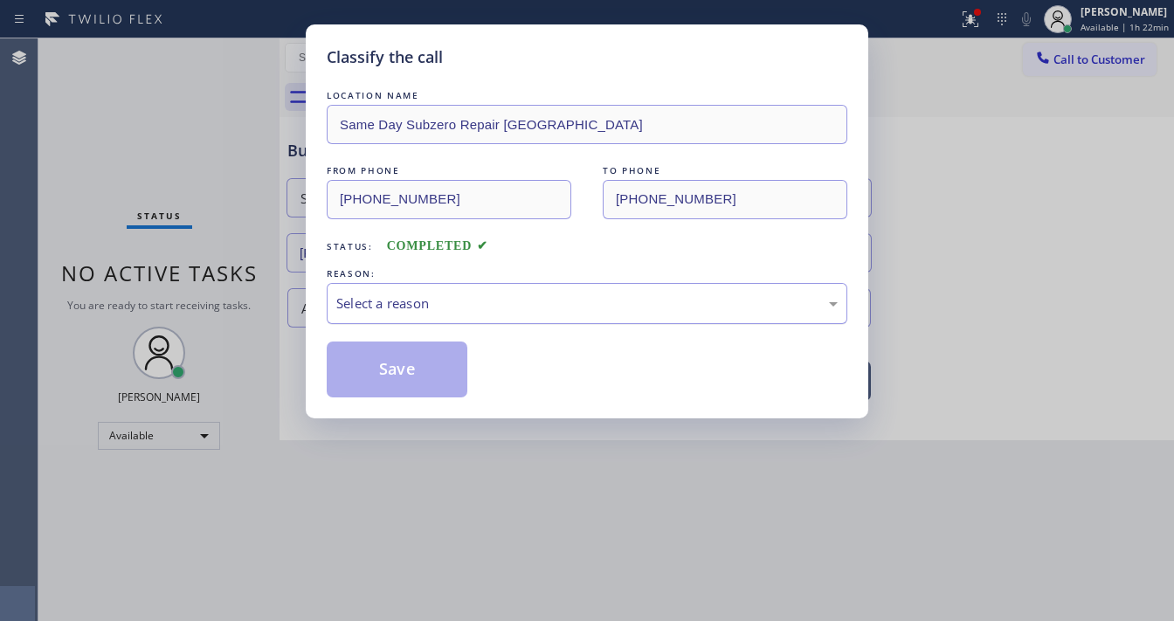
click at [423, 308] on div "Select a reason" at bounding box center [586, 303] width 501 height 20
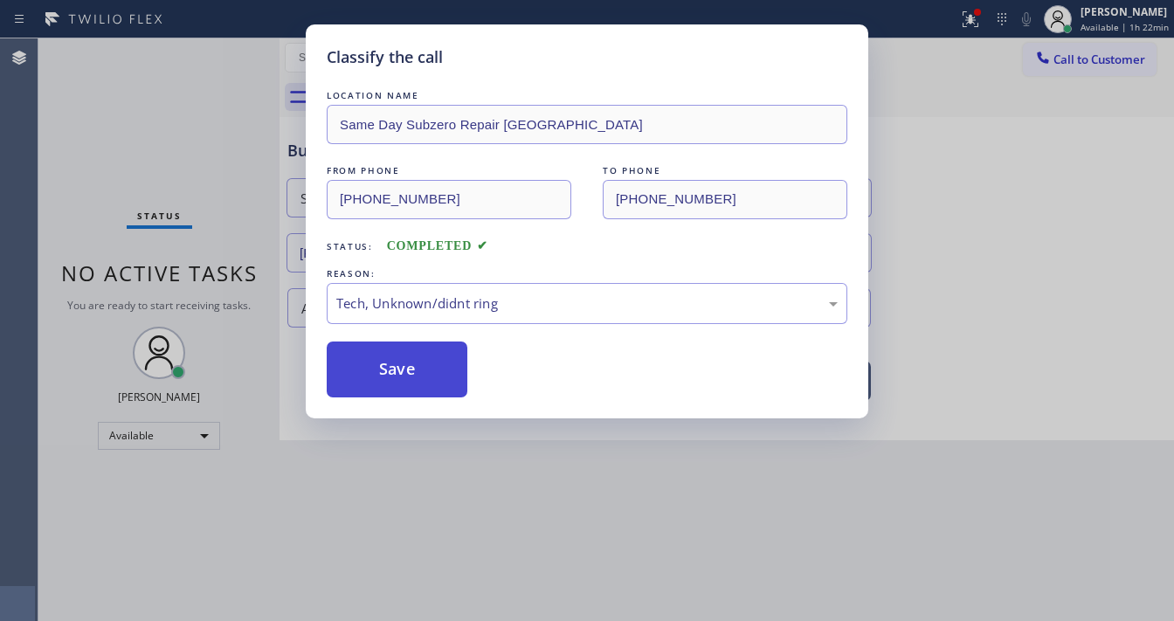
click at [414, 383] on button "Save" at bounding box center [397, 370] width 141 height 56
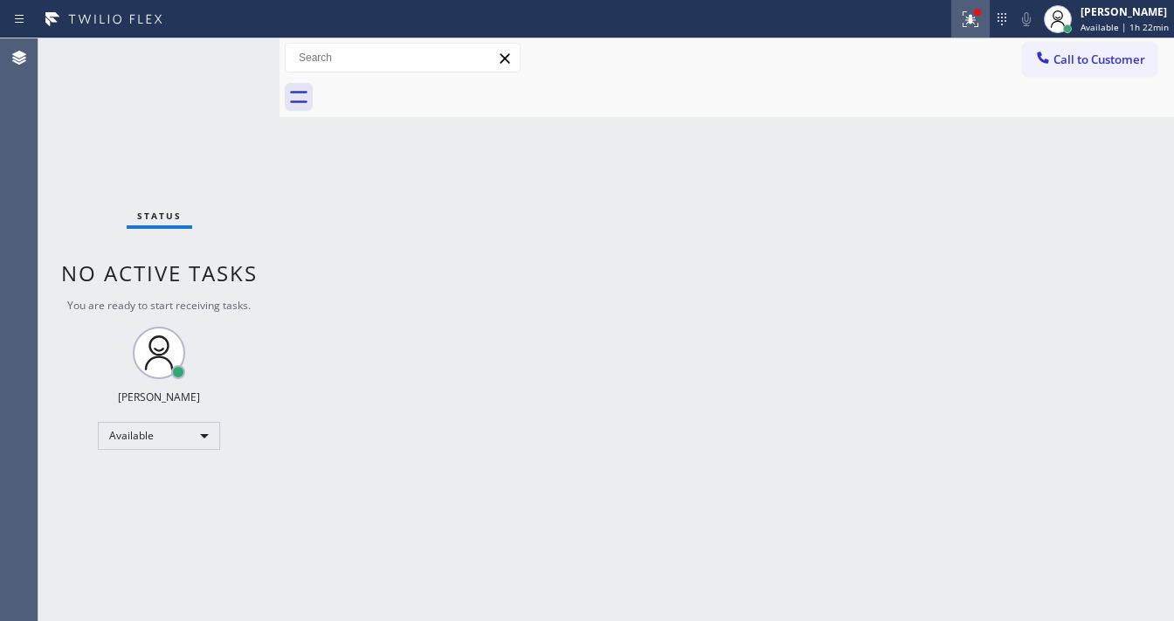
click at [962, 17] on div at bounding box center [970, 19] width 38 height 21
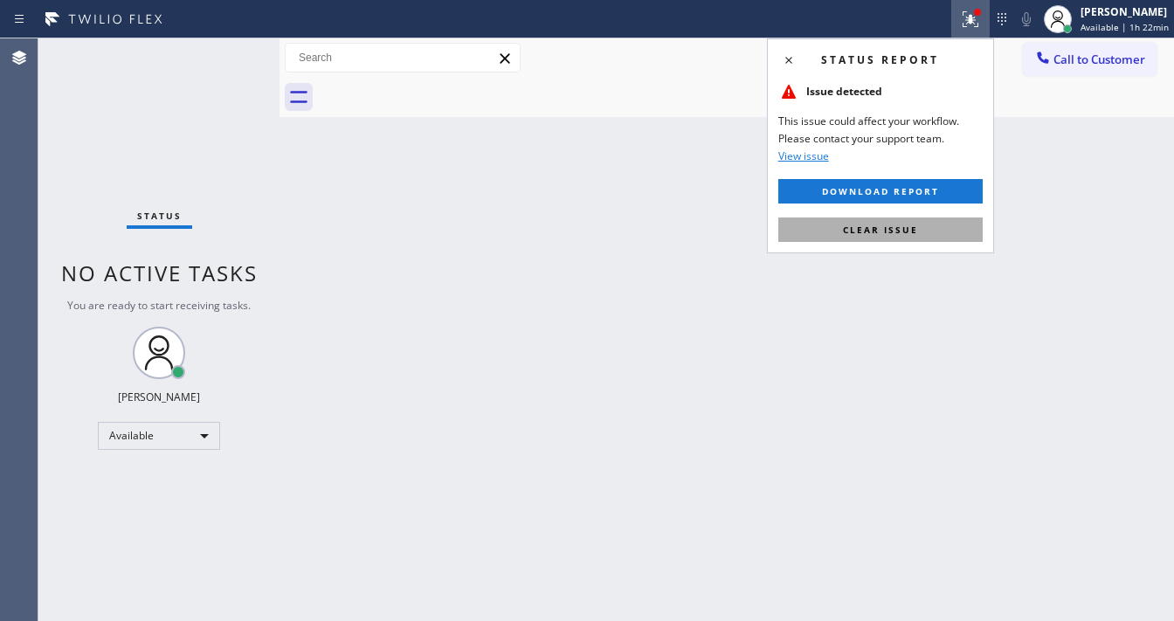
click at [884, 220] on button "Clear issue" at bounding box center [880, 229] width 204 height 24
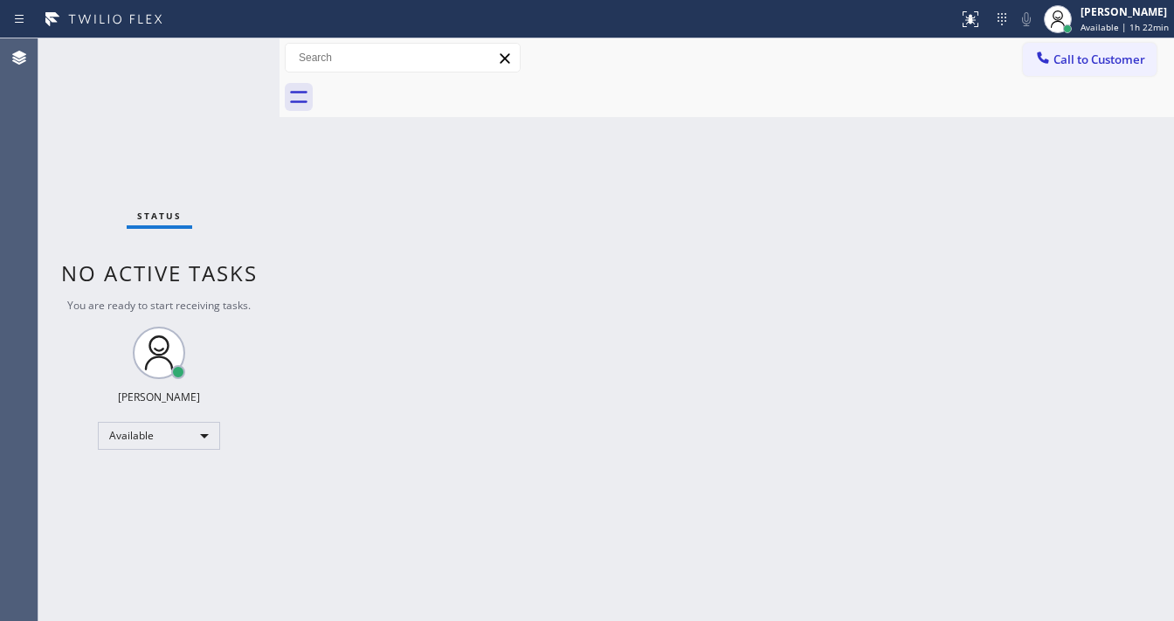
drag, startPoint x: 659, startPoint y: 293, endPoint x: 548, endPoint y: 531, distance: 263.0
click at [639, 308] on div "Back to Dashboard Change Sender ID Customers Technicians Select a contact Outbo…" at bounding box center [726, 329] width 894 height 583
drag, startPoint x: 559, startPoint y: 64, endPoint x: 549, endPoint y: 55, distance: 13.0
click at [562, 60] on div "Call to Customer Outbound call Location Search location Your caller id phone nu…" at bounding box center [726, 58] width 894 height 31
click at [978, 17] on icon at bounding box center [970, 19] width 16 height 16
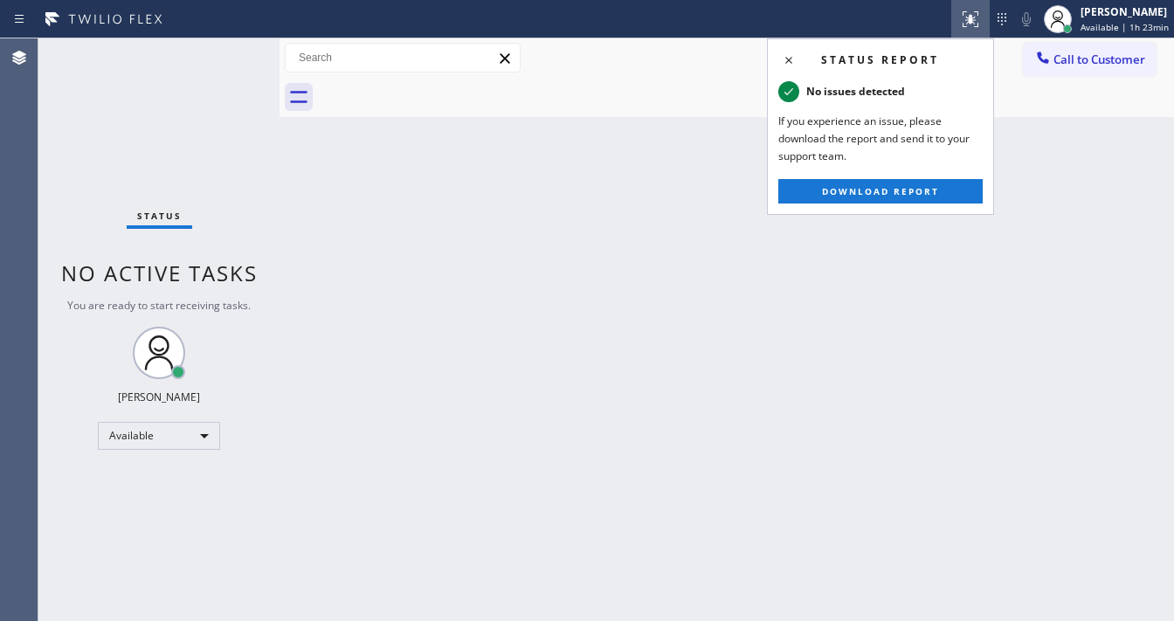
drag, startPoint x: 560, startPoint y: 193, endPoint x: 538, endPoint y: 197, distance: 22.3
click at [549, 195] on div "Back to Dashboard Change Sender ID Customers Technicians Select a contact Outbo…" at bounding box center [726, 329] width 894 height 583
click at [786, 56] on icon at bounding box center [788, 60] width 21 height 21
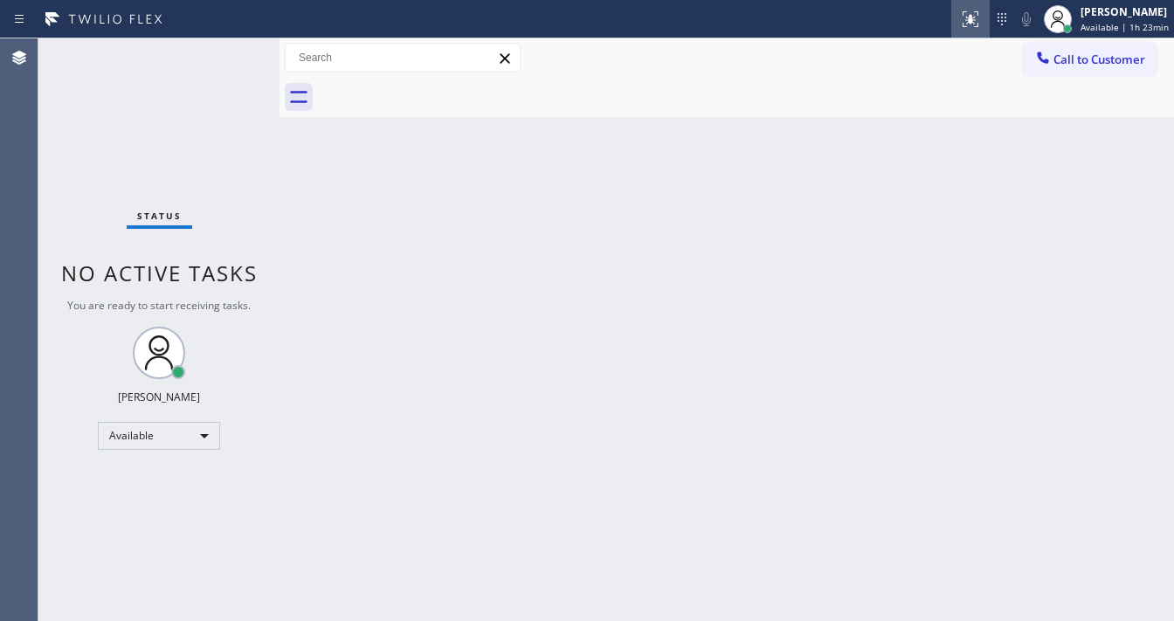
click at [957, 24] on div at bounding box center [970, 19] width 38 height 21
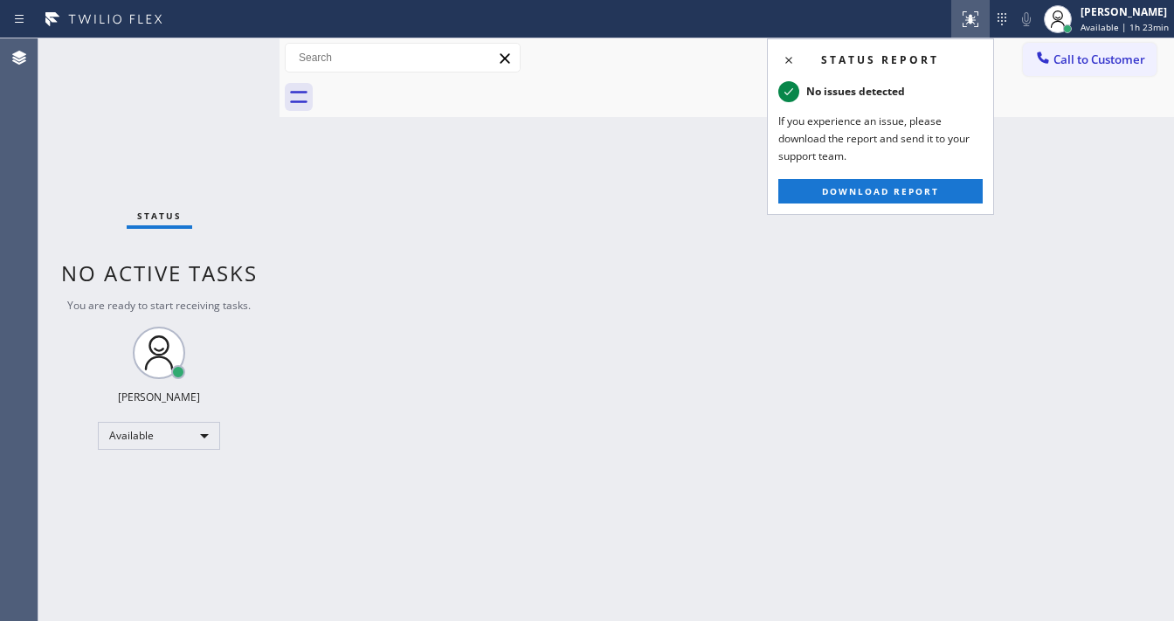
click at [721, 164] on div "Back to Dashboard Change Sender ID Customers Technicians Select a contact Outbo…" at bounding box center [726, 329] width 894 height 583
click at [490, 544] on div "Back to Dashboard Change Sender ID Customers Technicians Select a contact Outbo…" at bounding box center [726, 329] width 894 height 583
click at [969, 14] on icon at bounding box center [970, 19] width 21 height 21
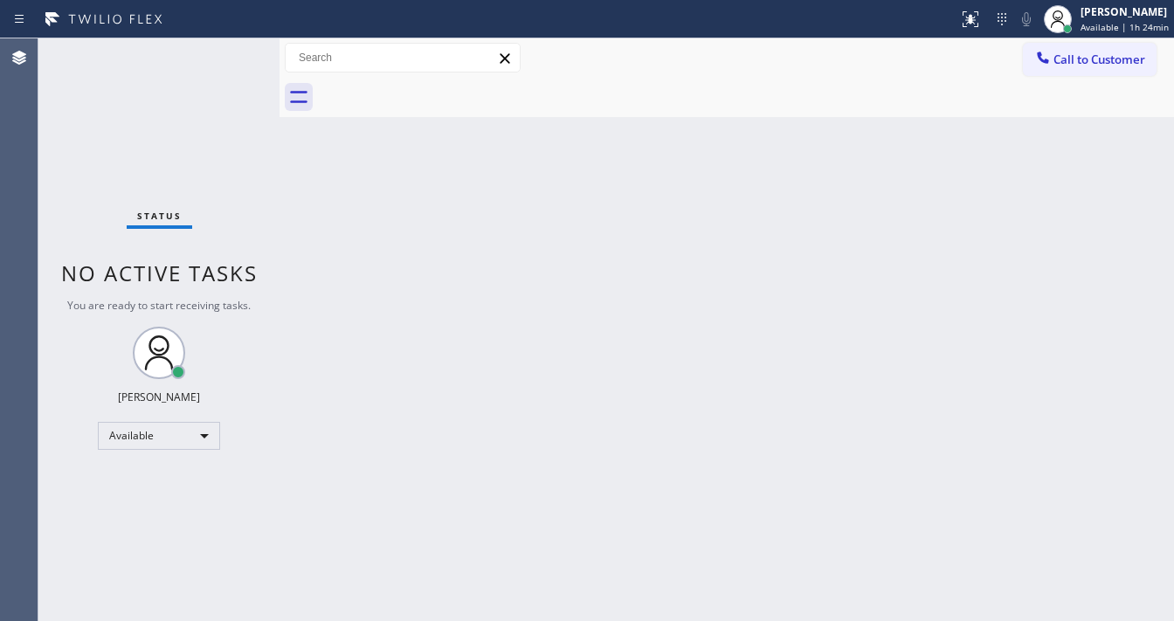
click at [548, 238] on div "Back to Dashboard Change Sender ID Customers Technicians Select a contact Outbo…" at bounding box center [726, 329] width 894 height 583
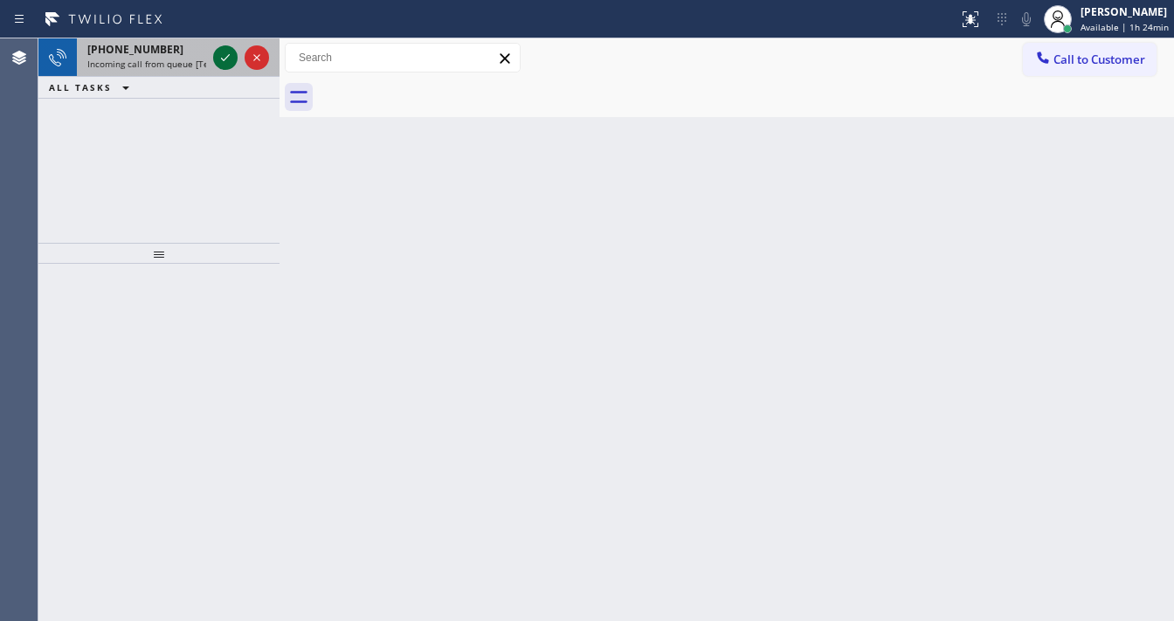
click at [226, 66] on button at bounding box center [225, 57] width 24 height 24
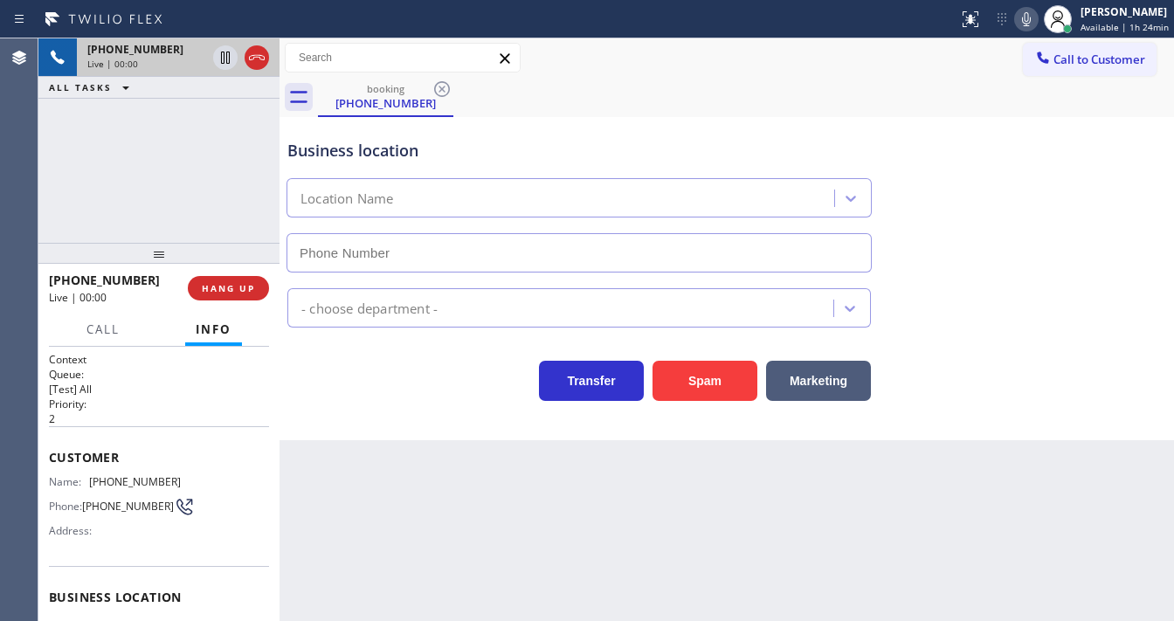
scroll to position [210, 0]
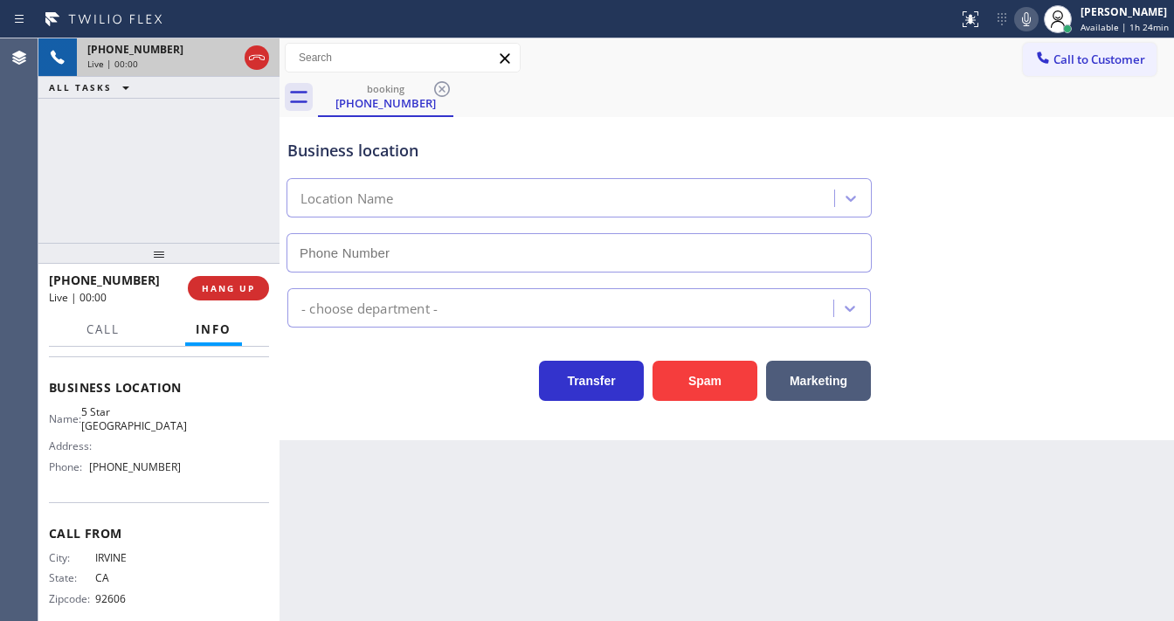
type input "[PHONE_NUMBER]"
click at [716, 381] on button "Spam" at bounding box center [704, 381] width 105 height 40
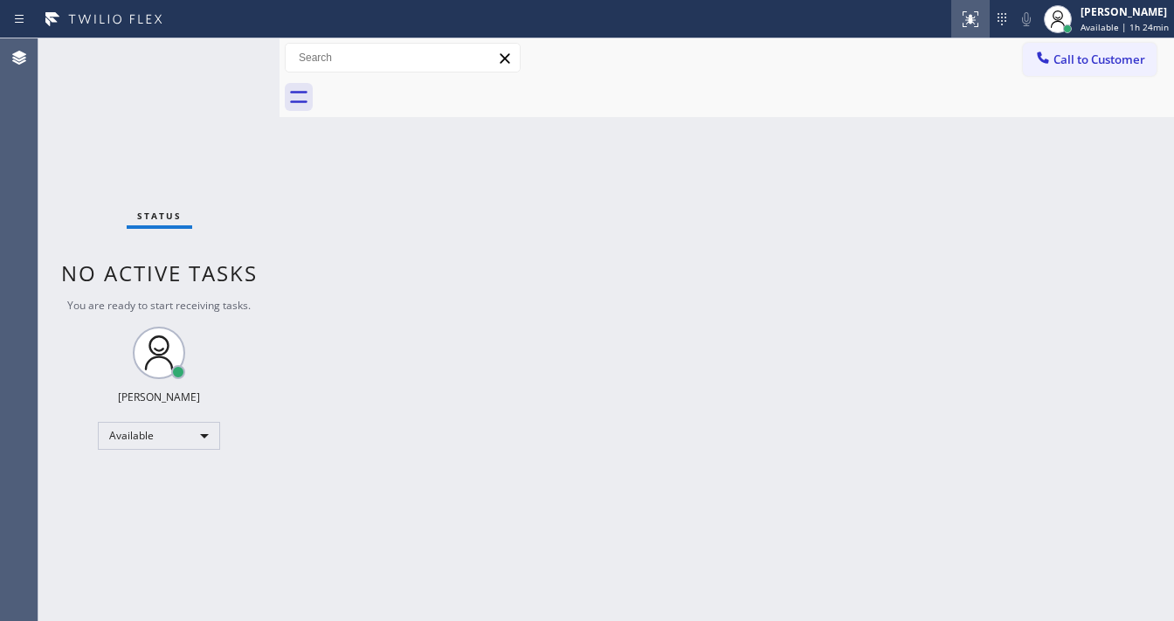
click at [969, 3] on button at bounding box center [970, 19] width 38 height 38
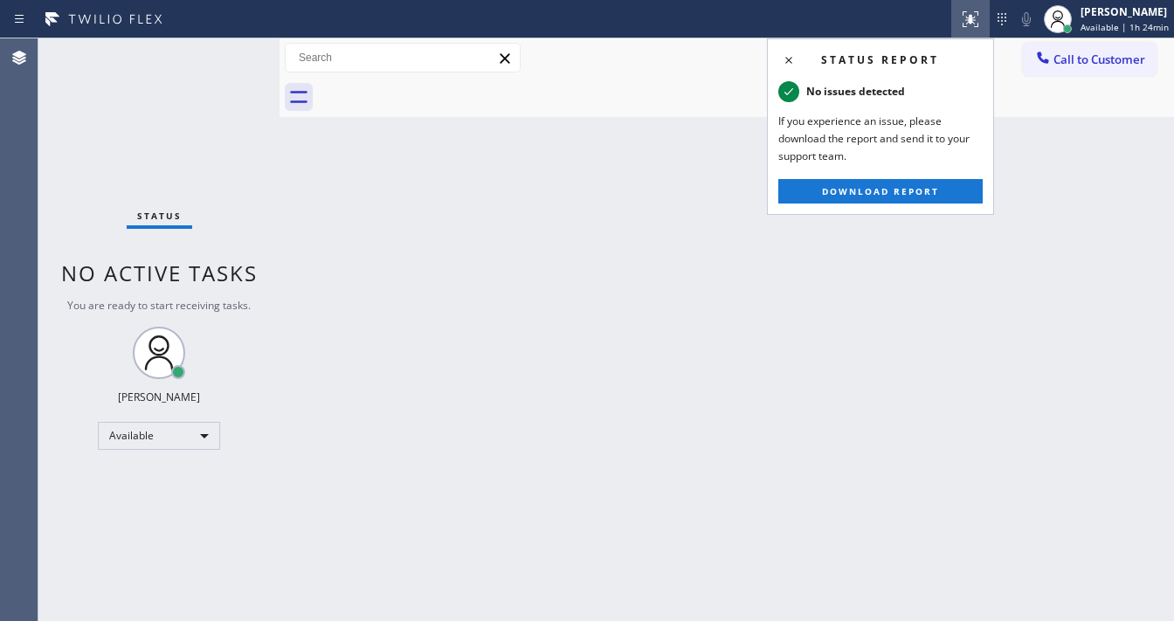
click at [683, 141] on div "Back to Dashboard Change Sender ID Customers Technicians Select a contact Outbo…" at bounding box center [726, 329] width 894 height 583
click at [790, 59] on icon at bounding box center [788, 60] width 21 height 21
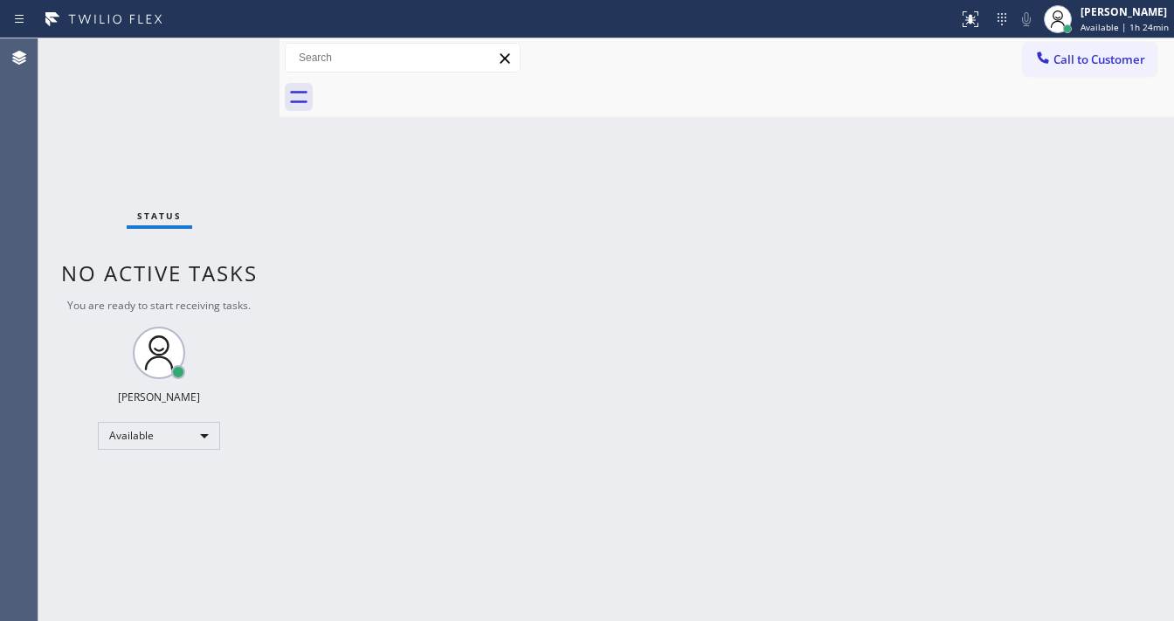
click at [604, 179] on div "Back to Dashboard Change Sender ID Customers Technicians Select a contact Outbo…" at bounding box center [726, 329] width 894 height 583
click at [975, 11] on icon at bounding box center [970, 19] width 21 height 21
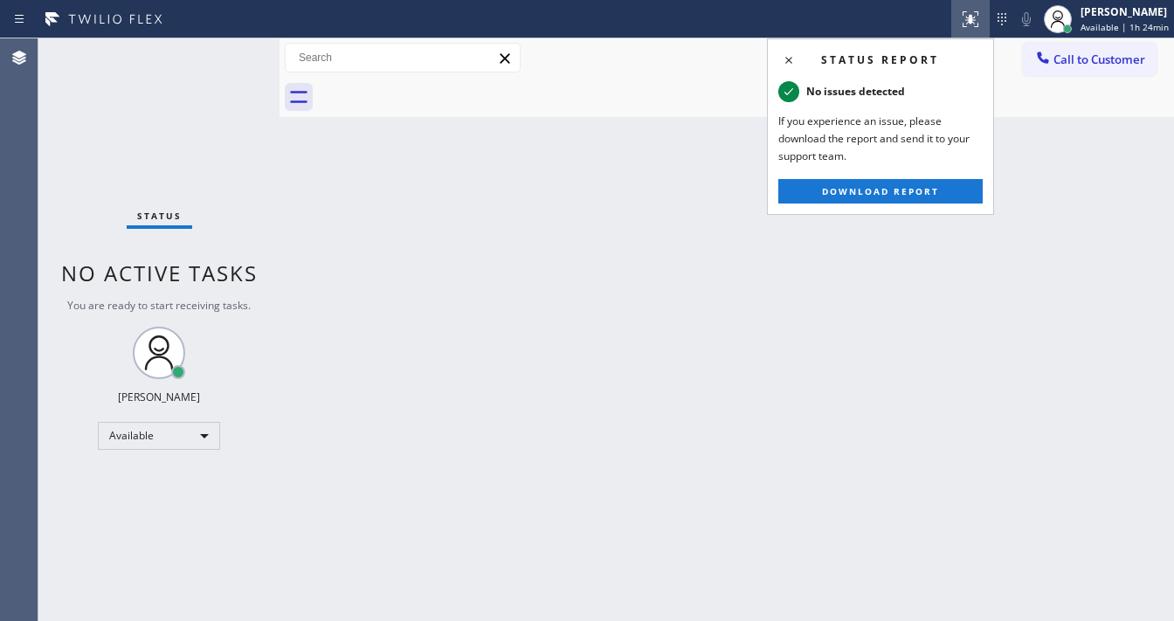
click at [789, 58] on icon at bounding box center [788, 60] width 21 height 21
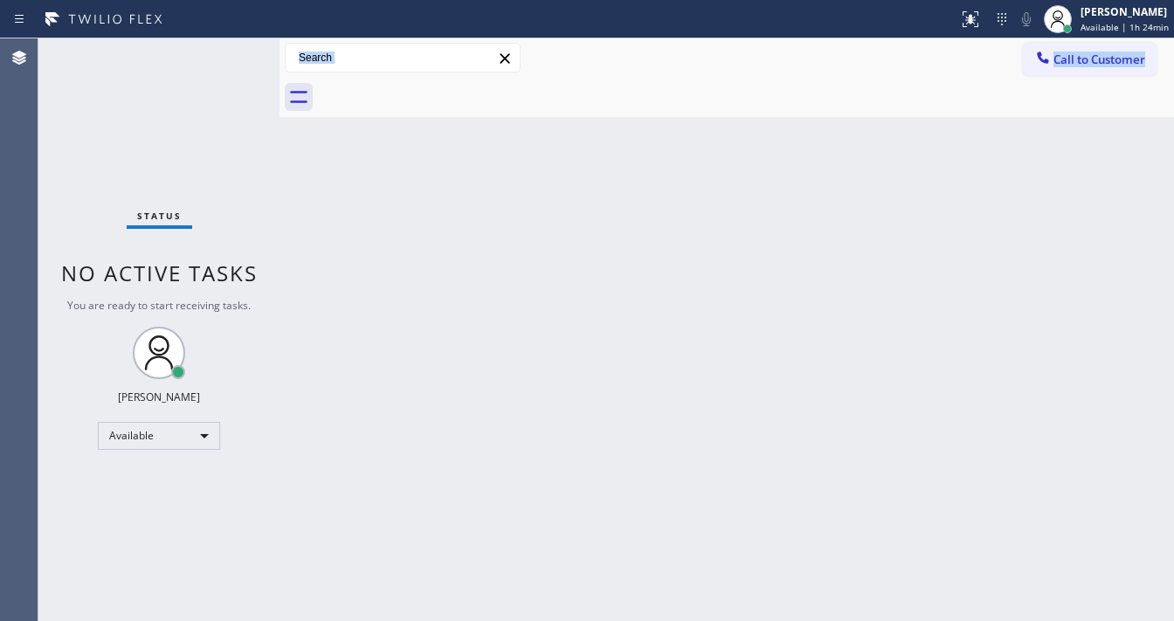
drag, startPoint x: 608, startPoint y: 78, endPoint x: 405, endPoint y: 182, distance: 227.7
click at [818, 275] on div "Back to Dashboard Change Sender ID Customers Technicians Select a contact Outbo…" at bounding box center [726, 329] width 894 height 583
drag, startPoint x: 244, startPoint y: 185, endPoint x: 623, endPoint y: 247, distance: 384.1
click at [603, 236] on div "Status No active tasks You are ready to start receiving tasks. [PERSON_NAME] Av…" at bounding box center [605, 329] width 1135 height 583
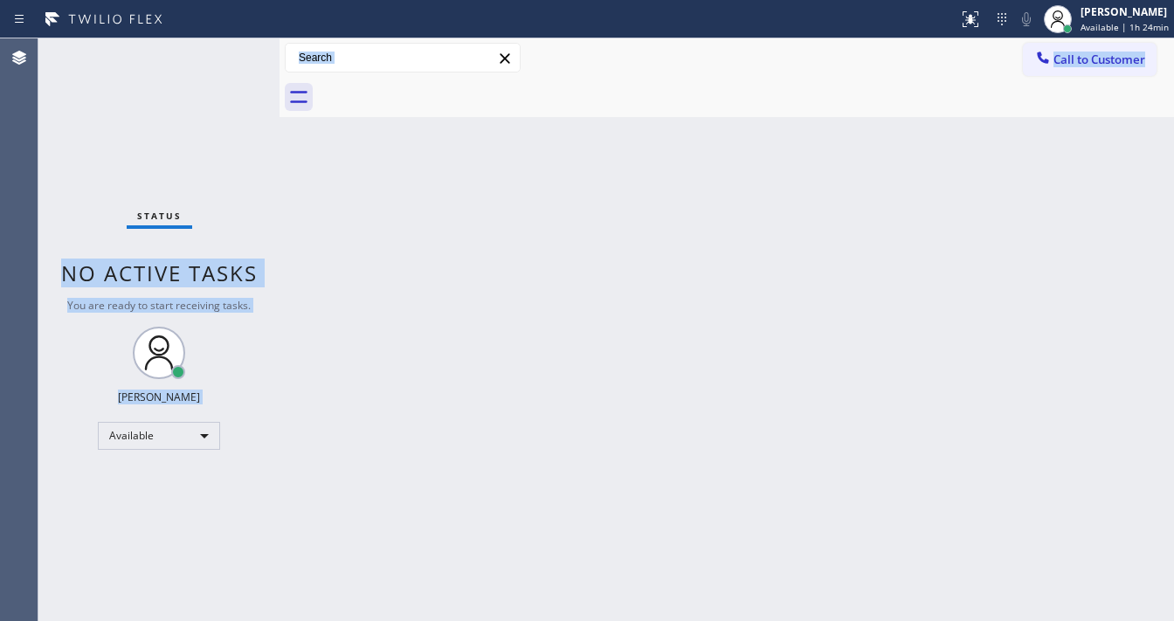
click at [424, 248] on div "Back to Dashboard Change Sender ID Customers Technicians Select a contact Outbo…" at bounding box center [726, 329] width 894 height 583
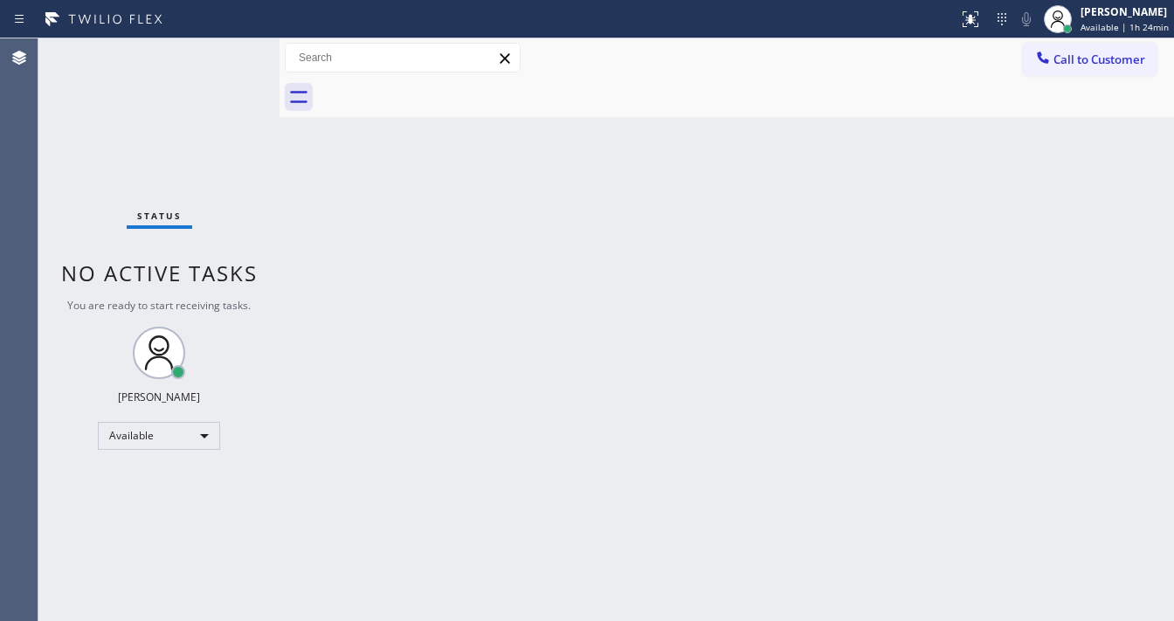
click at [424, 252] on div "Back to Dashboard Change Sender ID Customers Technicians Select a contact Outbo…" at bounding box center [726, 329] width 894 height 583
click at [437, 255] on div "Back to Dashboard Change Sender ID Customers Technicians Select a contact Outbo…" at bounding box center [726, 329] width 894 height 583
click at [458, 262] on div "Back to Dashboard Change Sender ID Customers Technicians Select a contact Outbo…" at bounding box center [726, 329] width 894 height 583
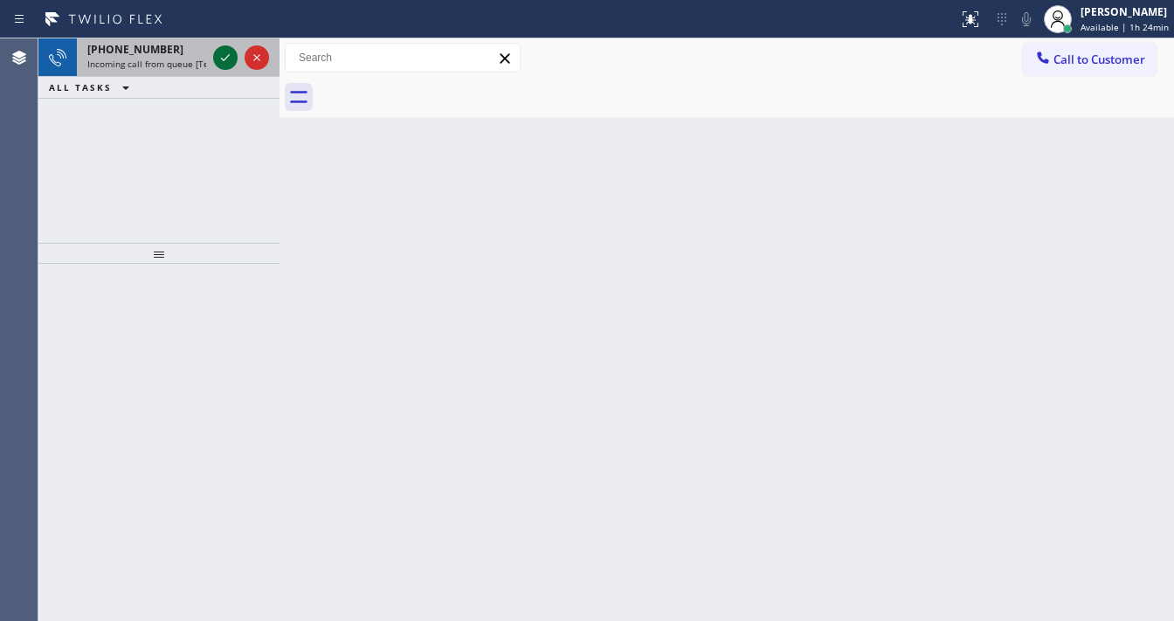
click at [220, 57] on icon at bounding box center [225, 57] width 21 height 21
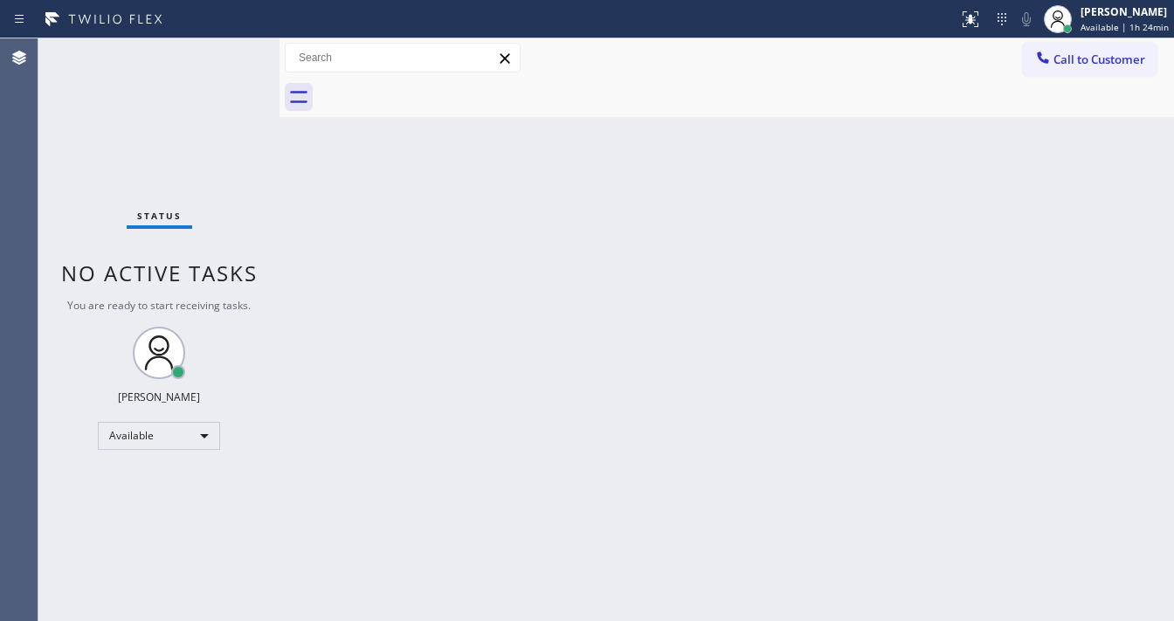
click at [220, 57] on div "Status No active tasks You are ready to start receiving tasks. [PERSON_NAME]" at bounding box center [158, 329] width 241 height 583
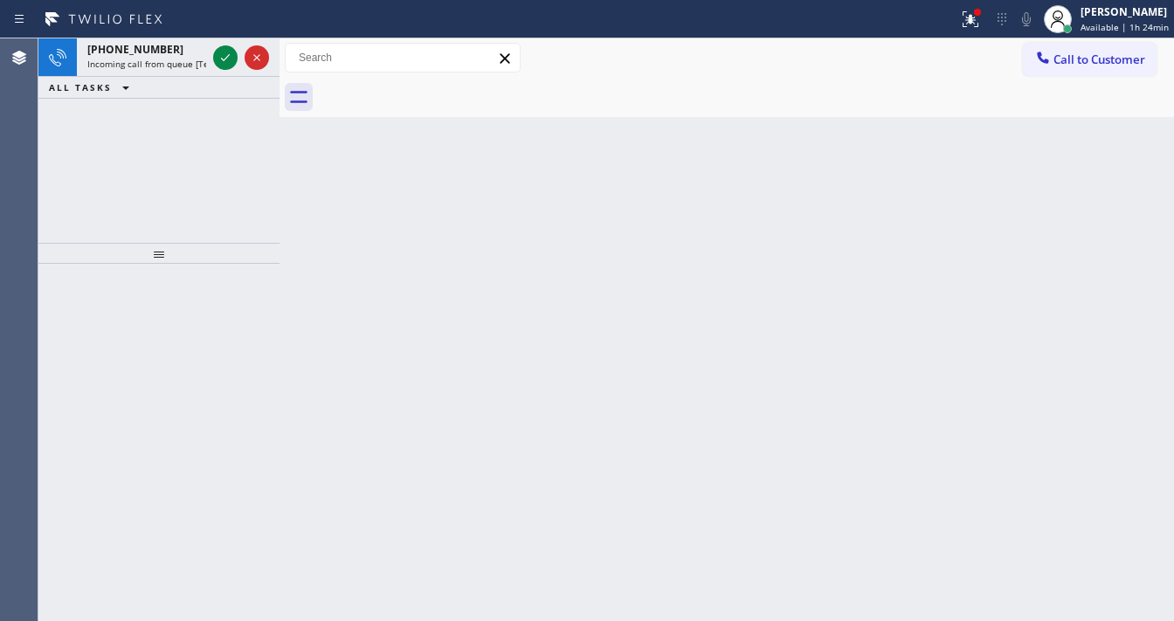
click at [220, 57] on icon at bounding box center [225, 57] width 21 height 21
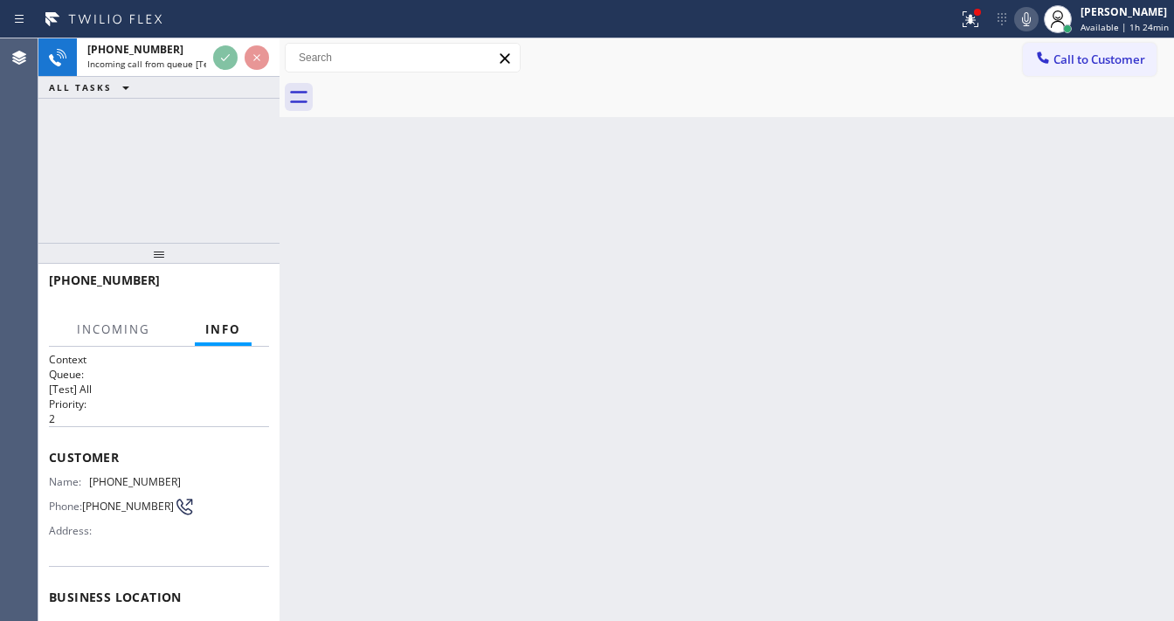
click at [221, 71] on div at bounding box center [241, 57] width 63 height 38
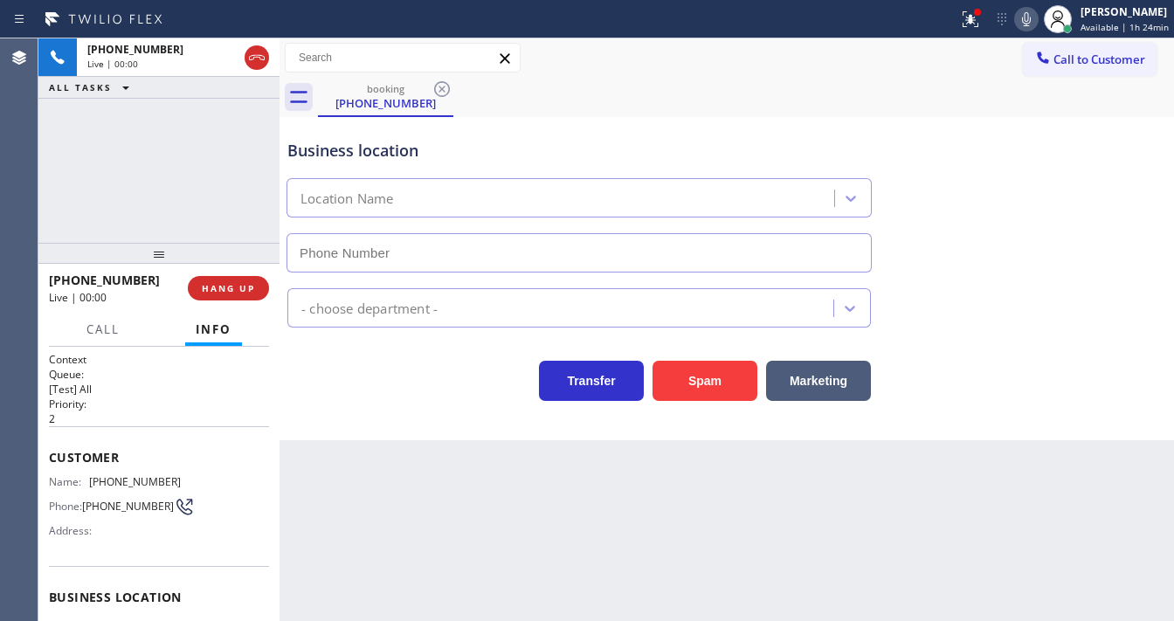
type input "[PHONE_NUMBER]"
drag, startPoint x: 61, startPoint y: 156, endPoint x: 247, endPoint y: 208, distance: 193.0
click at [61, 156] on div "[PHONE_NUMBER] Live | 00:10 ALL TASKS ALL TASKS ACTIVE TASKS TASKS IN WRAP UP" at bounding box center [158, 140] width 241 height 204
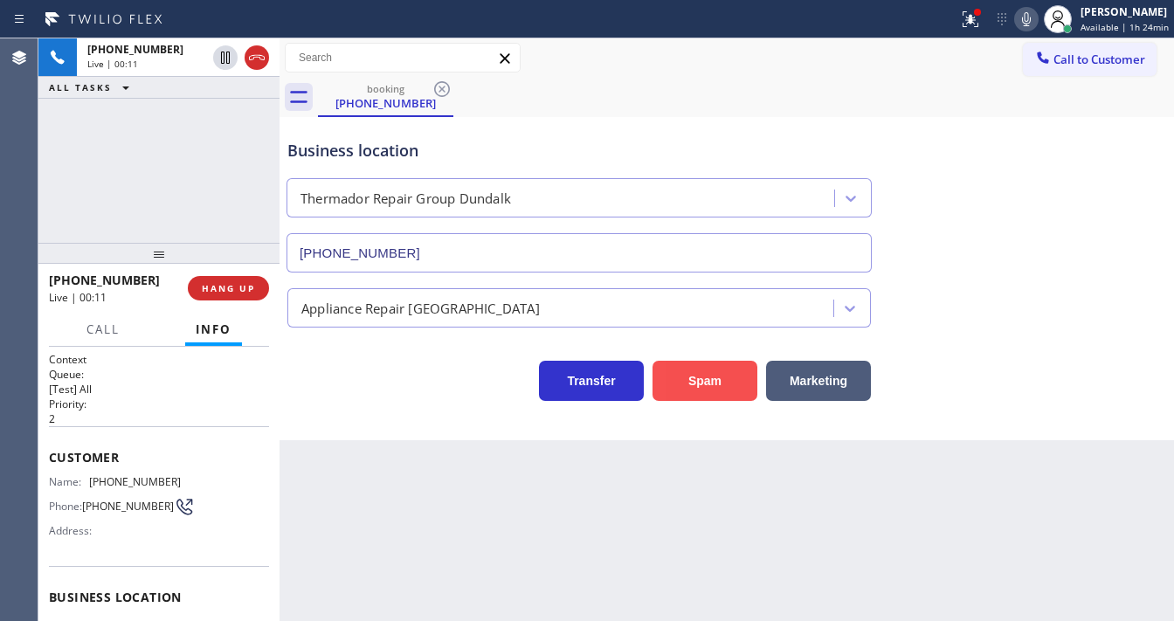
click at [670, 373] on button "Spam" at bounding box center [704, 381] width 105 height 40
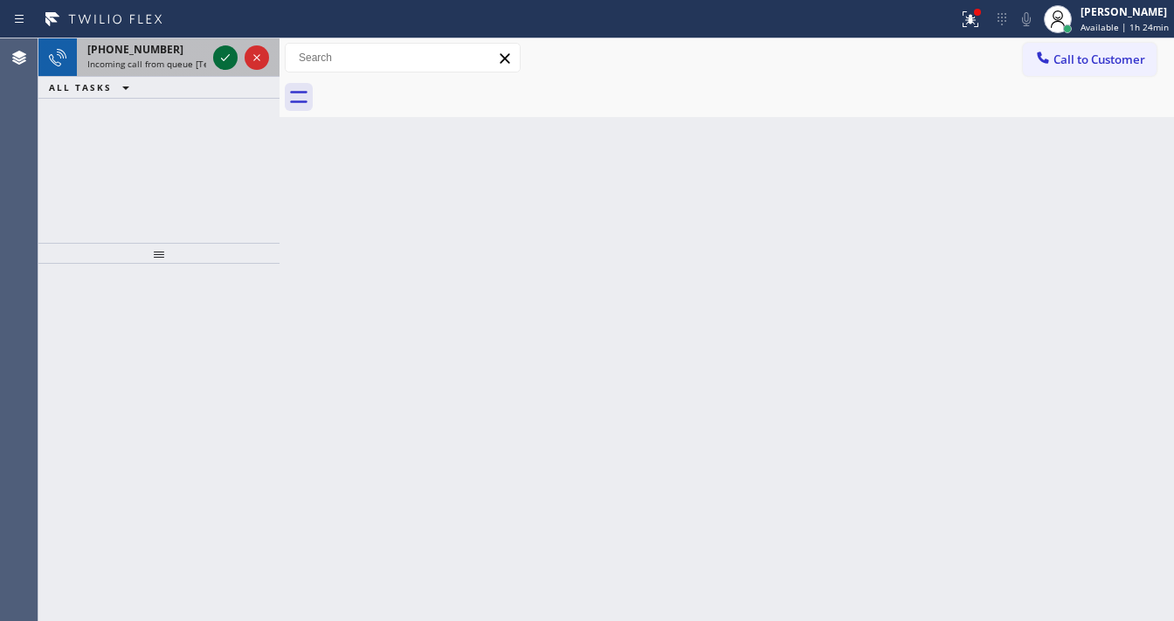
click at [218, 64] on icon at bounding box center [225, 57] width 21 height 21
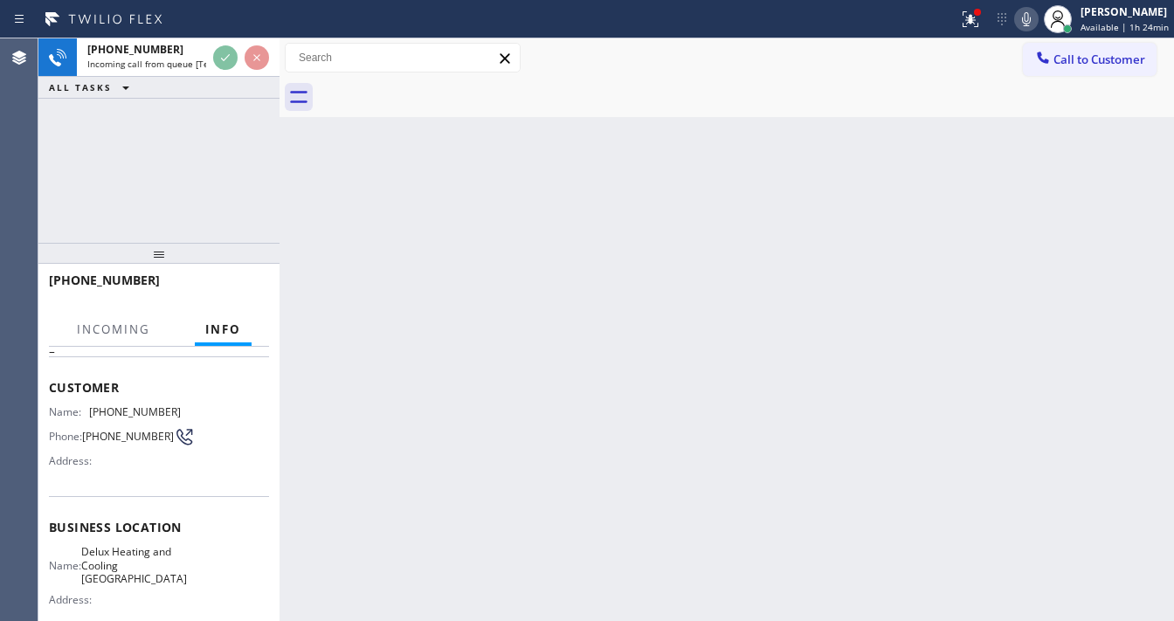
scroll to position [140, 0]
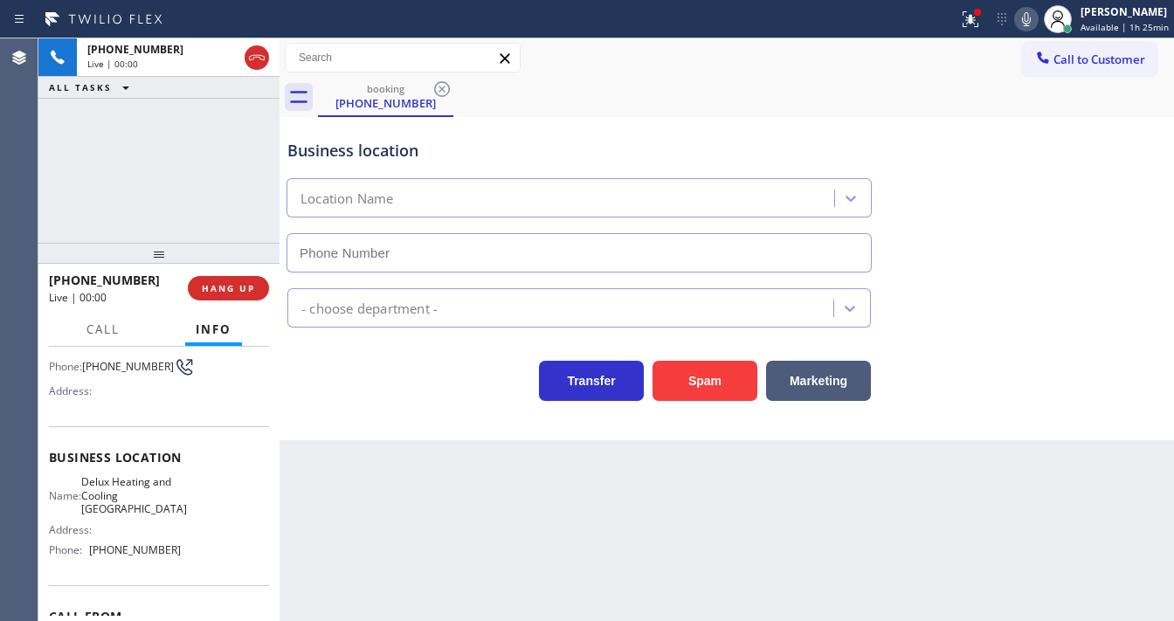
type input "[PHONE_NUMBER]"
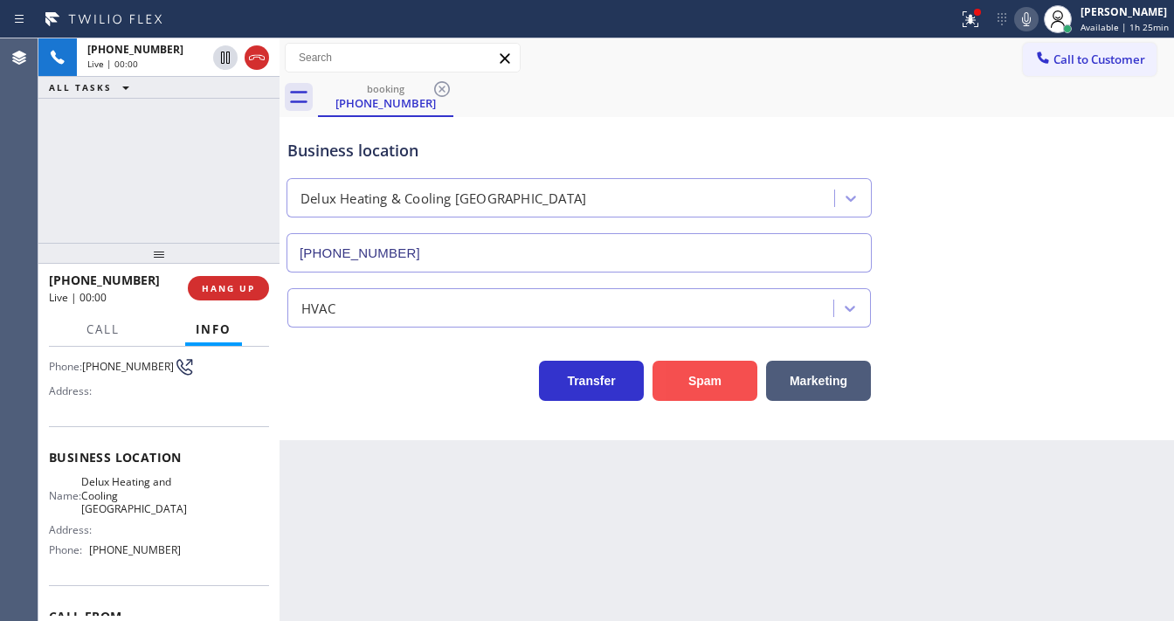
click at [716, 376] on button "Spam" at bounding box center [704, 381] width 105 height 40
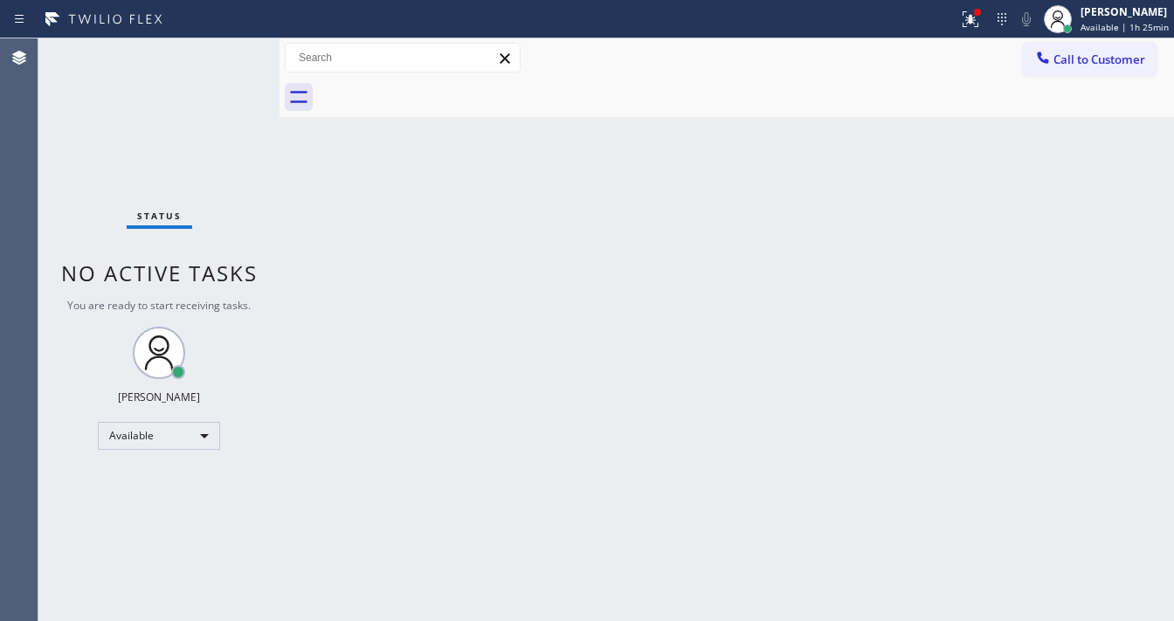
click at [219, 45] on div "Status No active tasks You are ready to start receiving tasks. [PERSON_NAME]" at bounding box center [158, 329] width 241 height 583
click at [222, 45] on div "Status No active tasks You are ready to start receiving tasks. [PERSON_NAME]" at bounding box center [158, 329] width 241 height 583
click at [225, 45] on div "Status No active tasks You are ready to start receiving tasks. [PERSON_NAME]" at bounding box center [158, 329] width 241 height 583
click at [226, 45] on div "Status No active tasks You are ready to start receiving tasks. [PERSON_NAME]" at bounding box center [158, 329] width 241 height 583
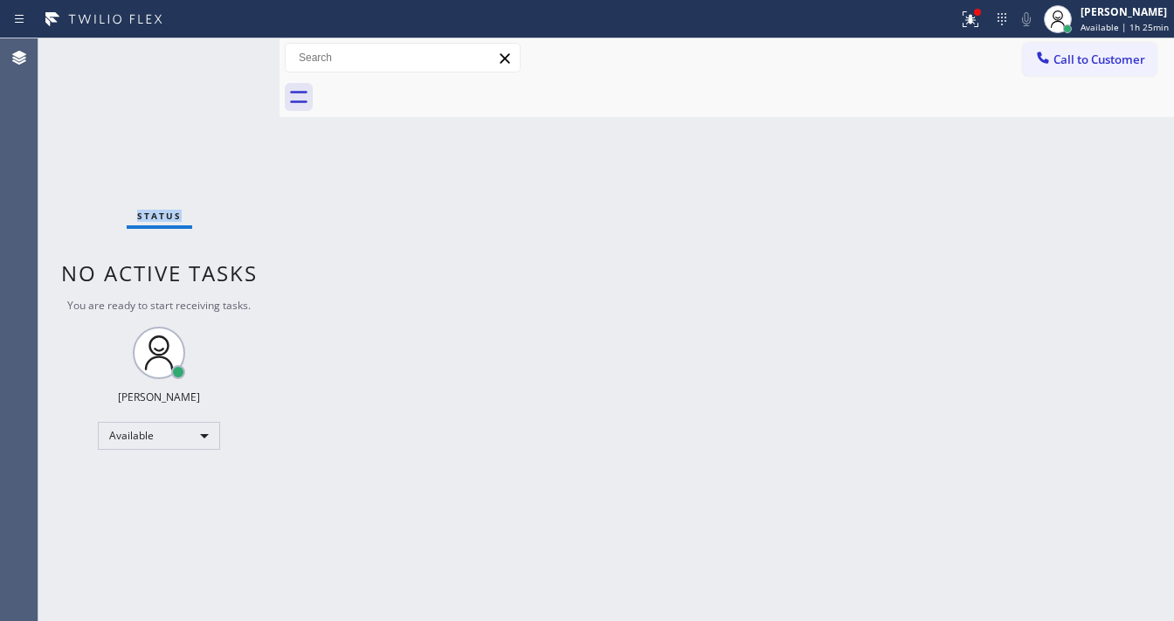
click at [226, 45] on div "Status No active tasks You are ready to start receiving tasks. [PERSON_NAME]" at bounding box center [158, 329] width 241 height 583
click at [968, 17] on icon at bounding box center [970, 19] width 21 height 21
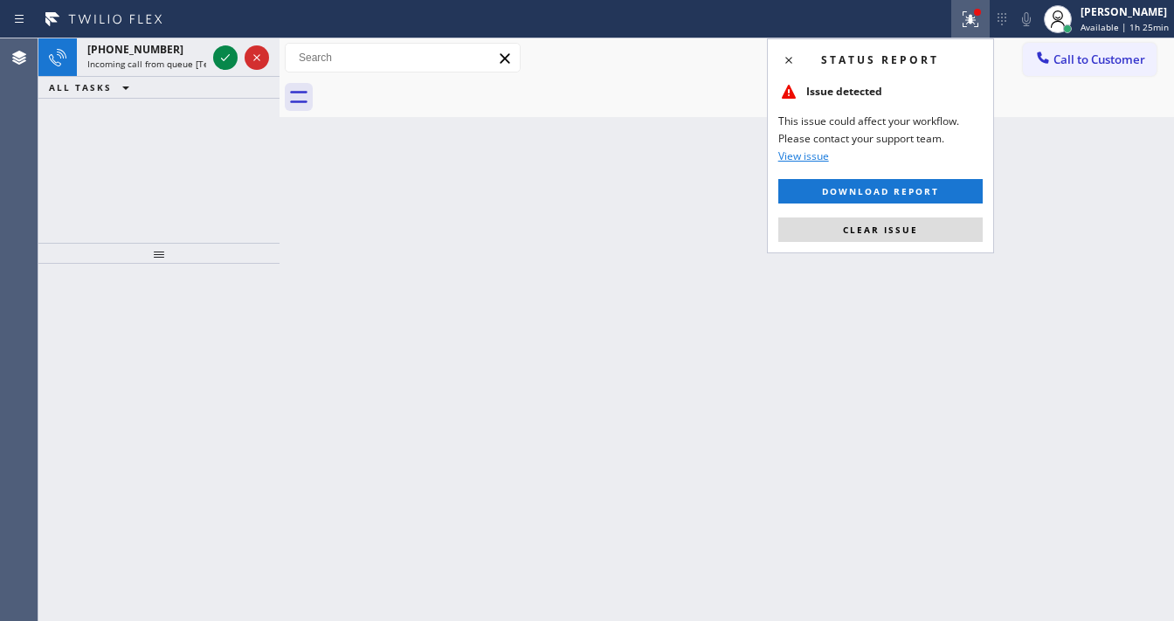
drag, startPoint x: 887, startPoint y: 217, endPoint x: 848, endPoint y: 211, distance: 39.8
click at [886, 217] on button "Clear issue" at bounding box center [880, 229] width 204 height 24
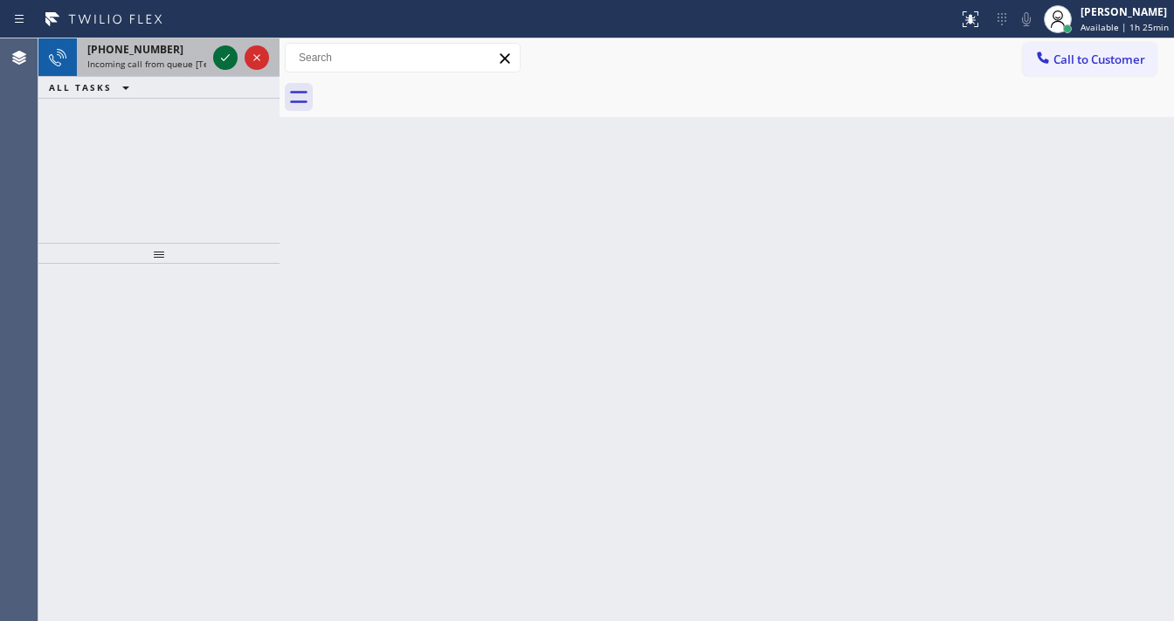
click at [224, 60] on icon at bounding box center [225, 57] width 21 height 21
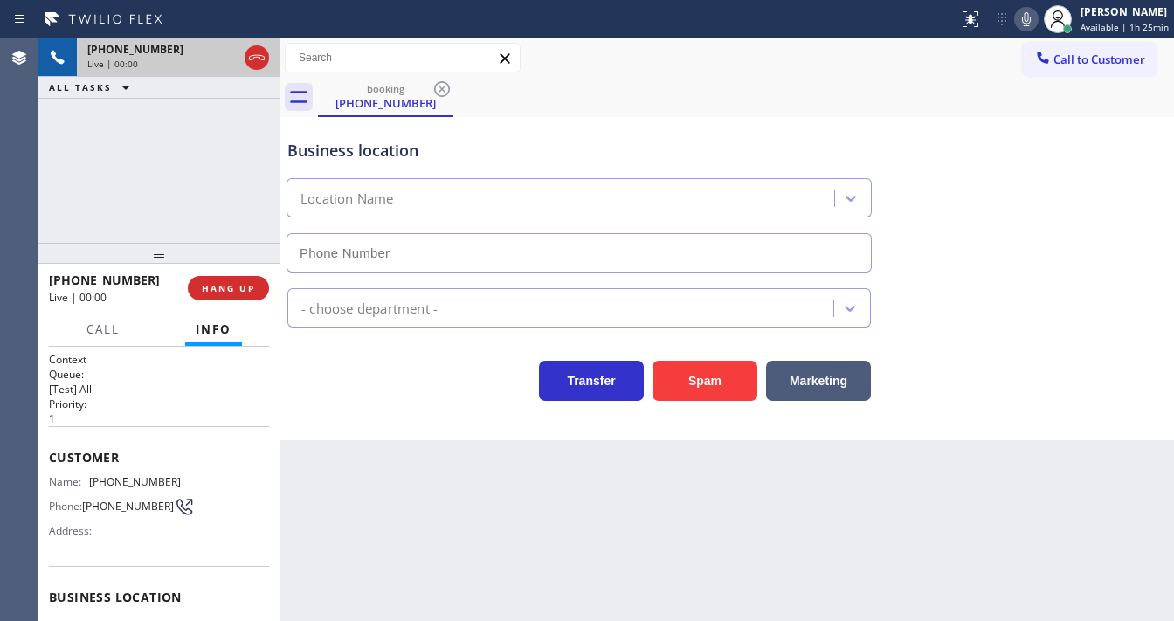
type input "[PHONE_NUMBER]"
click at [808, 381] on button "Marketing" at bounding box center [818, 381] width 105 height 40
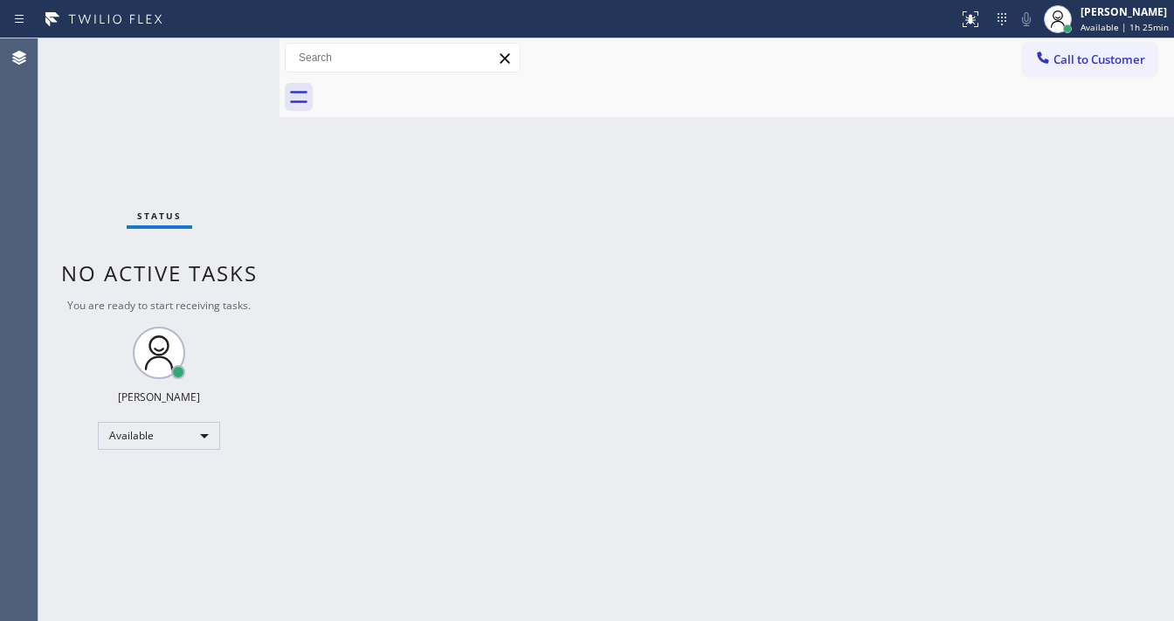
drag, startPoint x: 721, startPoint y: 409, endPoint x: 787, endPoint y: 449, distance: 76.8
click at [738, 418] on div "Back to Dashboard Change Sender ID Customers Technicians Select a contact Outbo…" at bounding box center [726, 329] width 894 height 583
click at [735, 469] on div "Back to Dashboard Change Sender ID Customers Technicians Select a contact Outbo…" at bounding box center [726, 329] width 894 height 583
click at [735, 472] on div "Back to Dashboard Change Sender ID Customers Technicians Select a contact Outbo…" at bounding box center [726, 329] width 894 height 583
click at [824, 385] on div "Back to Dashboard Change Sender ID Customers Technicians Select a contact Outbo…" at bounding box center [726, 329] width 894 height 583
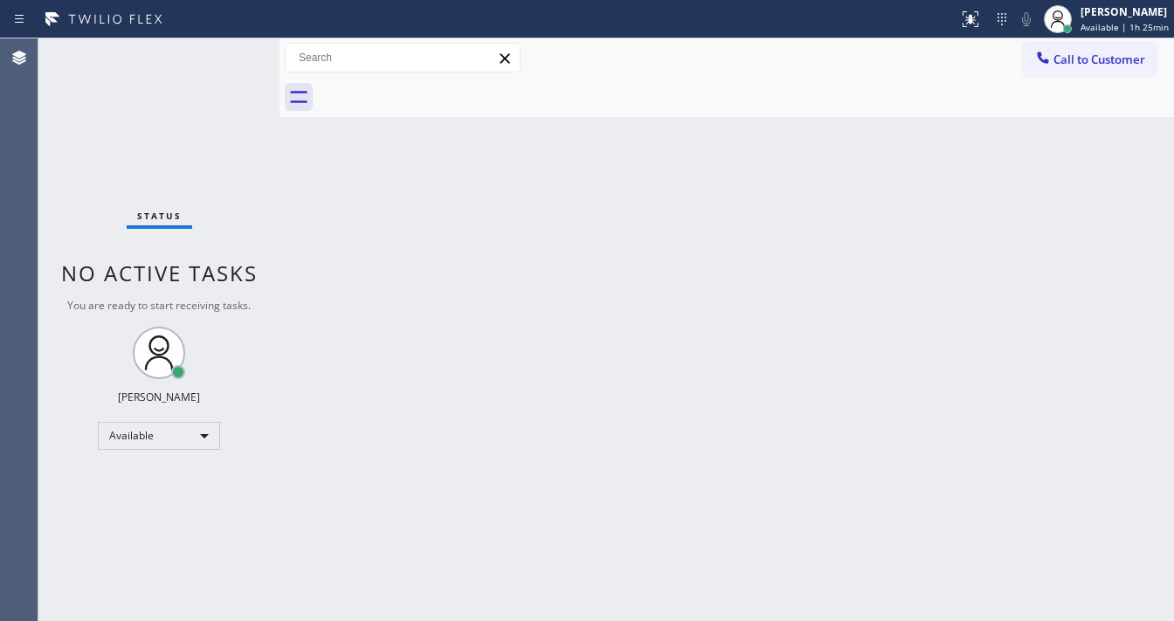
click at [892, 562] on div "Back to Dashboard Change Sender ID Customers Technicians Select a contact Outbo…" at bounding box center [726, 329] width 894 height 583
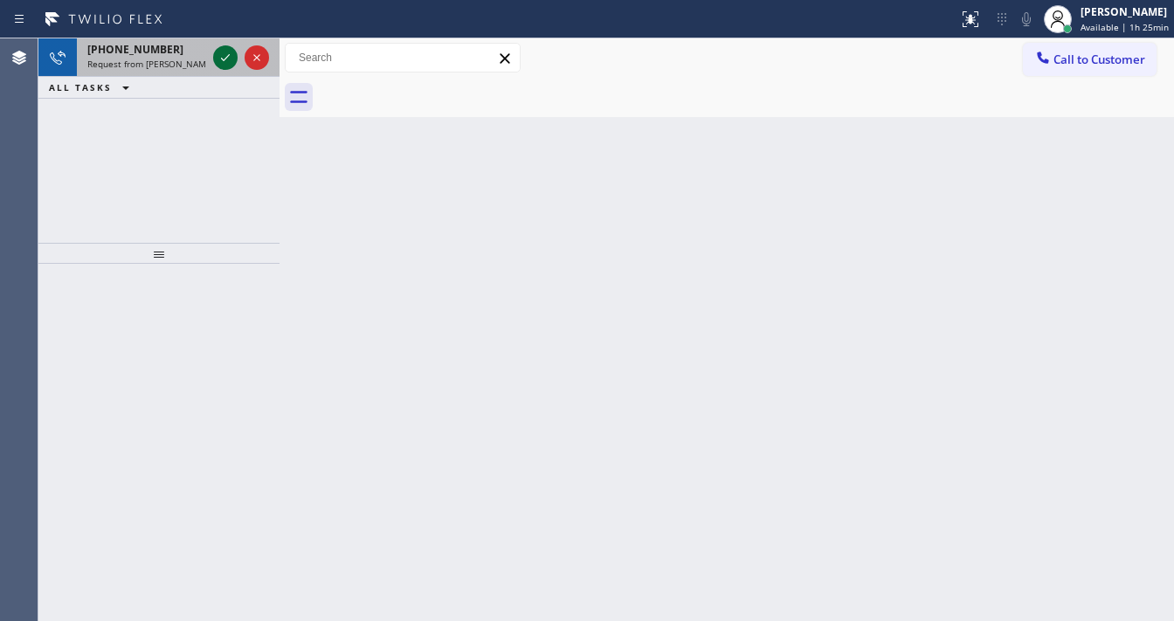
click at [217, 64] on icon at bounding box center [225, 57] width 21 height 21
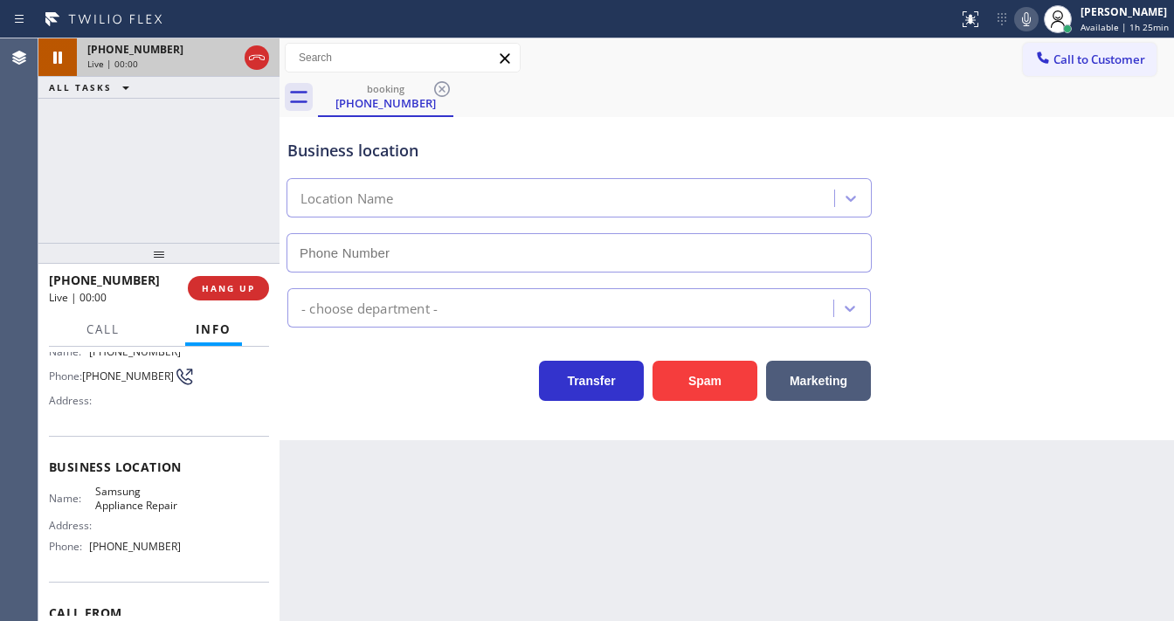
scroll to position [140, 0]
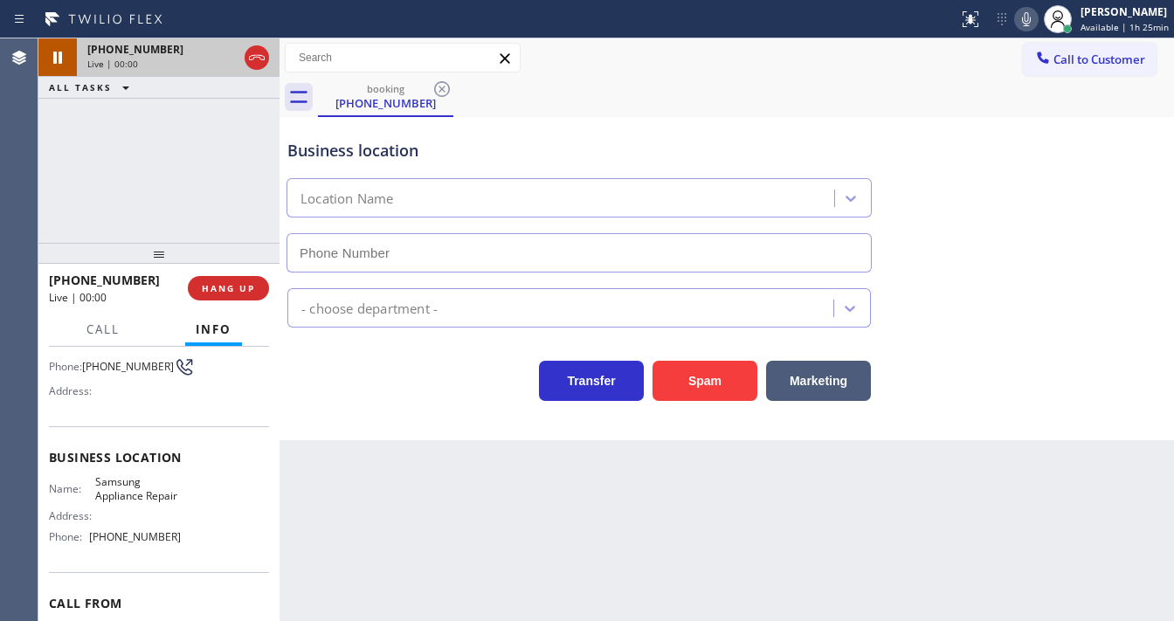
type input "[PHONE_NUMBER]"
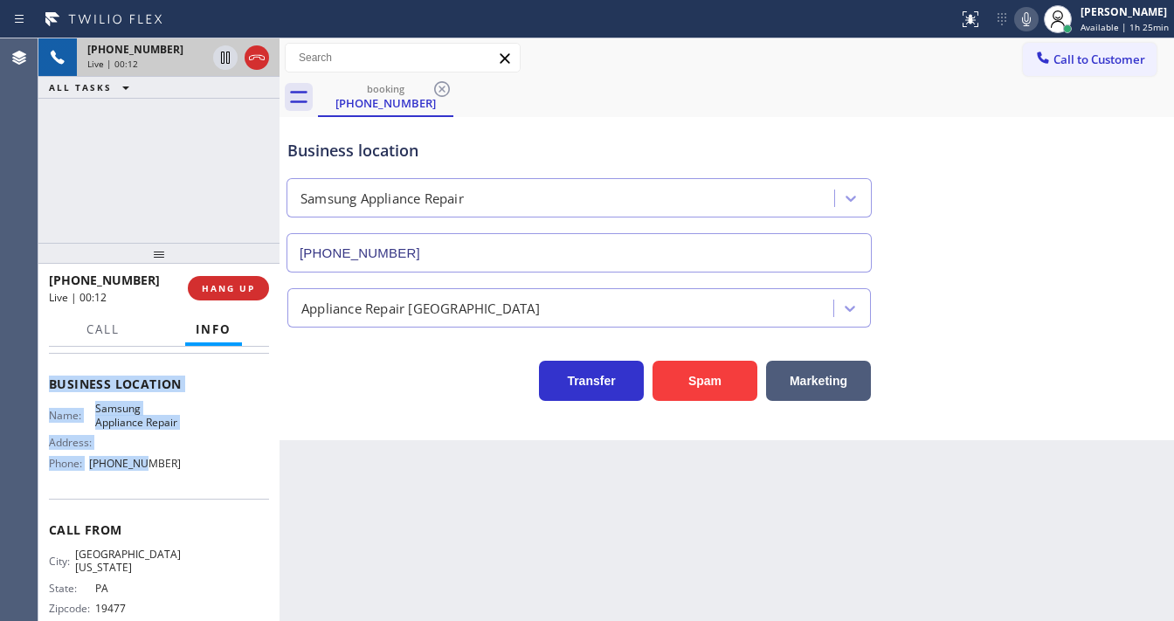
scroll to position [256, 0]
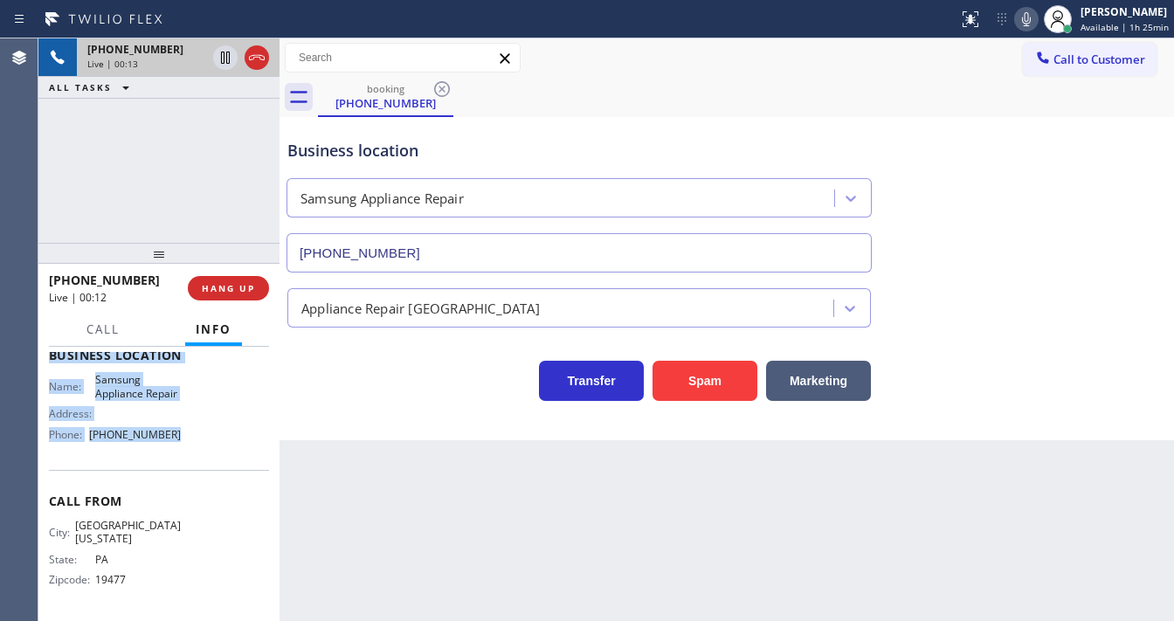
drag, startPoint x: 47, startPoint y: 379, endPoint x: 183, endPoint y: 446, distance: 151.2
click at [183, 446] on div "Context Queue: [Test] All Priority: 1 Customer Name: [PHONE_NUMBER] Phone: [PHO…" at bounding box center [158, 484] width 241 height 274
copy div "Customer Name: [PHONE_NUMBER] Phone: [PHONE_NUMBER] Address: Business location …"
click at [183, 164] on div "[PHONE_NUMBER] Live | 00:14 ALL TASKS ALL TASKS ACTIVE TASKS TASKS IN WRAP UP" at bounding box center [158, 140] width 241 height 204
drag, startPoint x: 162, startPoint y: 123, endPoint x: 175, endPoint y: 122, distance: 12.3
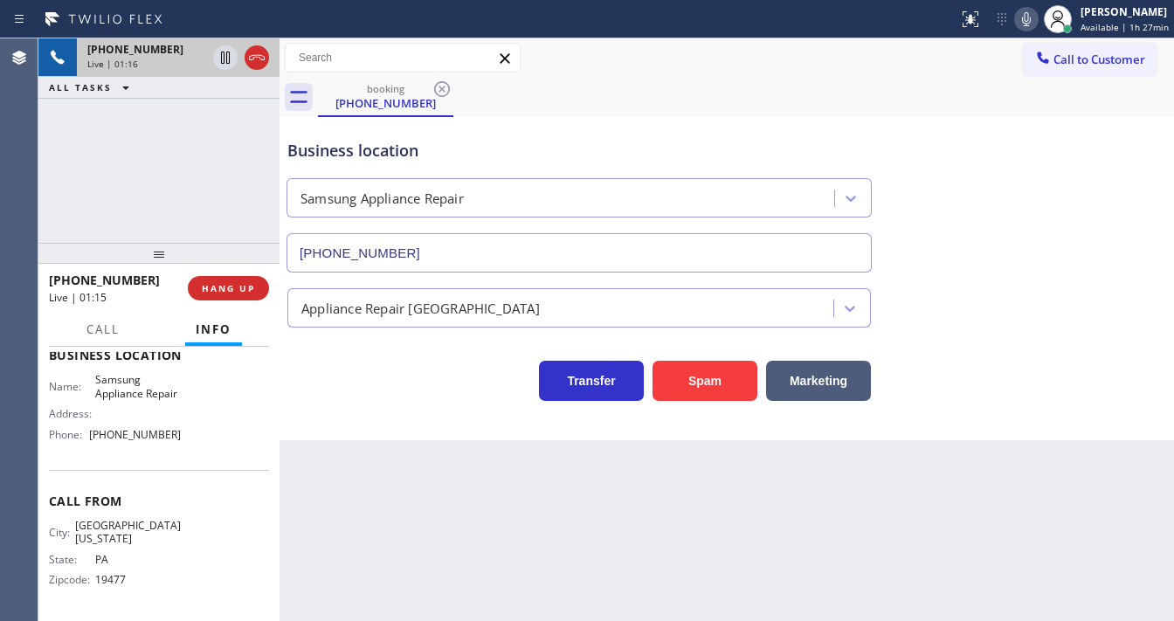
click at [163, 123] on div "[PHONE_NUMBER] Live | 01:16 ALL TASKS ALL TASKS ACTIVE TASKS TASKS IN WRAP UP" at bounding box center [158, 140] width 241 height 204
drag, startPoint x: 277, startPoint y: 186, endPoint x: 207, endPoint y: 176, distance: 70.5
click at [207, 176] on div "[PHONE_NUMBER] Live | 02:04 ALL TASKS ALL TASKS ACTIVE TASKS TASKS IN WRAP UP […" at bounding box center [605, 329] width 1135 height 583
click at [52, 180] on div "[PHONE_NUMBER] Live | 02:11 ALL TASKS ALL TASKS ACTIVE TASKS TASKS IN WRAP UP" at bounding box center [158, 140] width 241 height 204
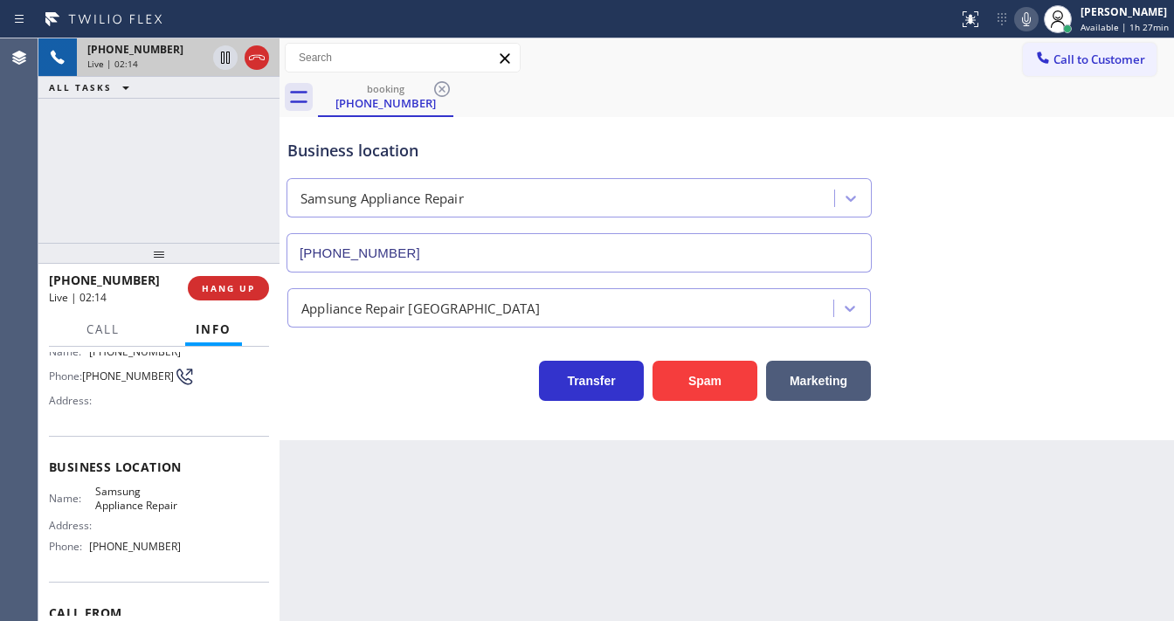
scroll to position [135, 0]
click at [217, 200] on div "[PHONE_NUMBER] Live | 02:15 ALL TASKS ALL TASKS ACTIVE TASKS TASKS IN WRAP UP" at bounding box center [158, 140] width 241 height 204
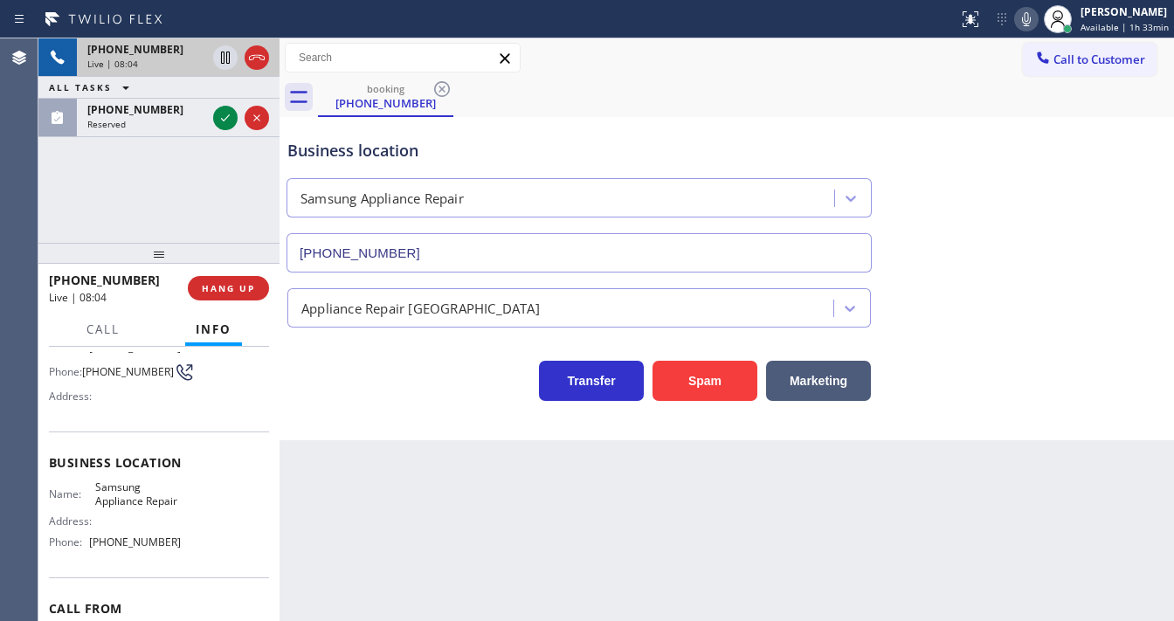
click at [228, 210] on div "[PHONE_NUMBER] Live | 08:04 ALL TASKS ALL TASKS ACTIVE TASKS TASKS IN WRAP UP […" at bounding box center [158, 140] width 241 height 204
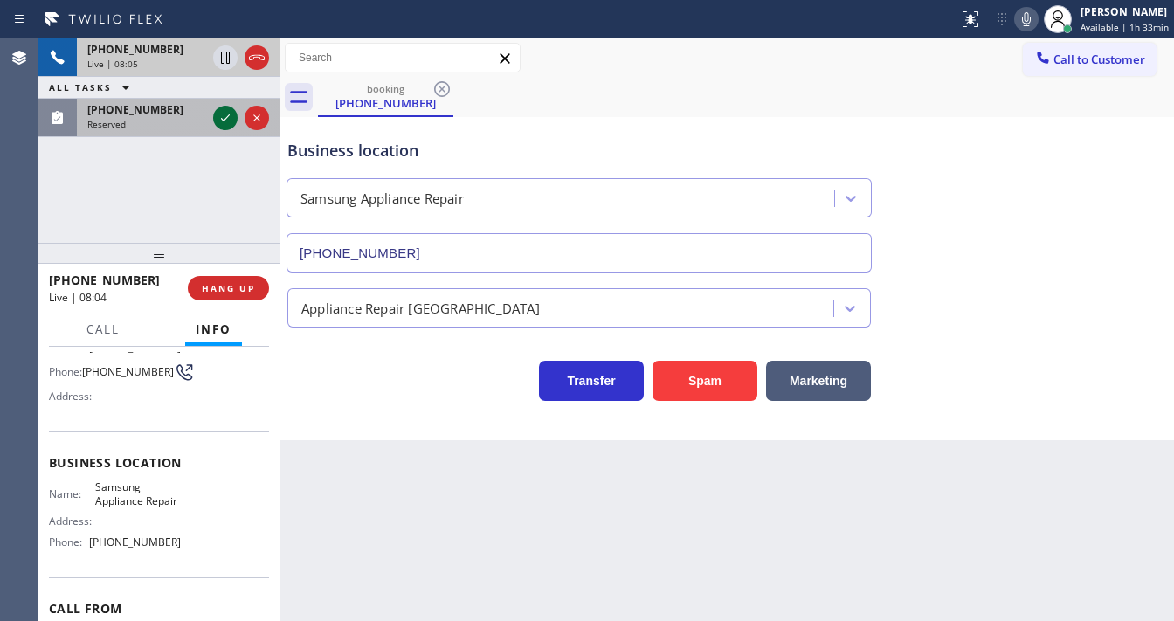
click at [225, 121] on icon at bounding box center [225, 117] width 21 height 21
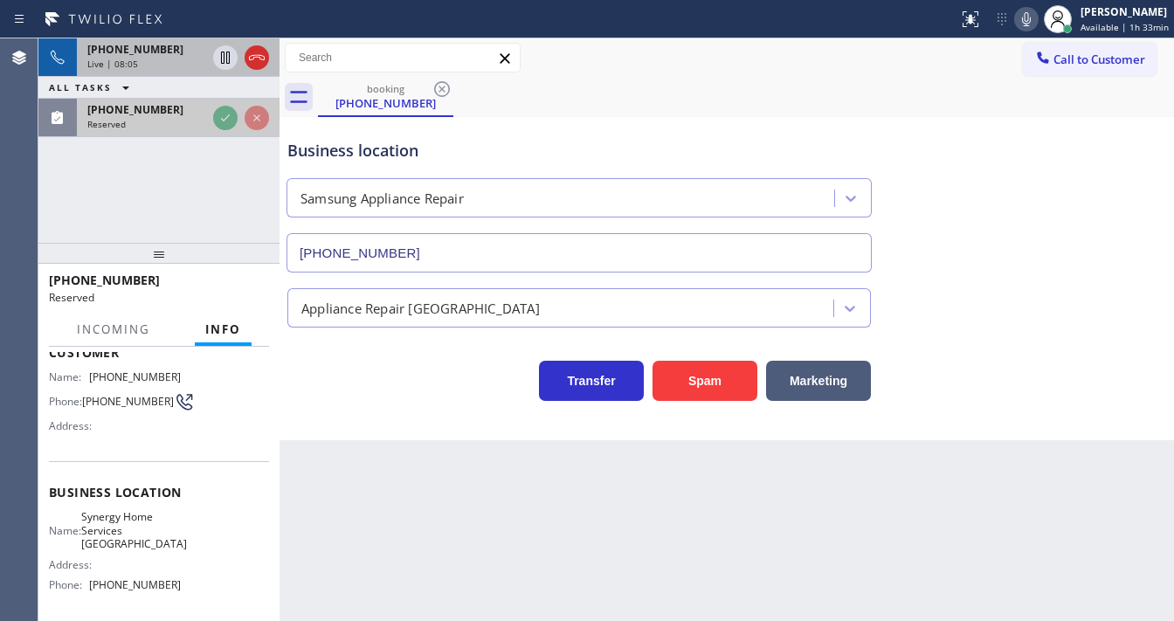
scroll to position [162, 0]
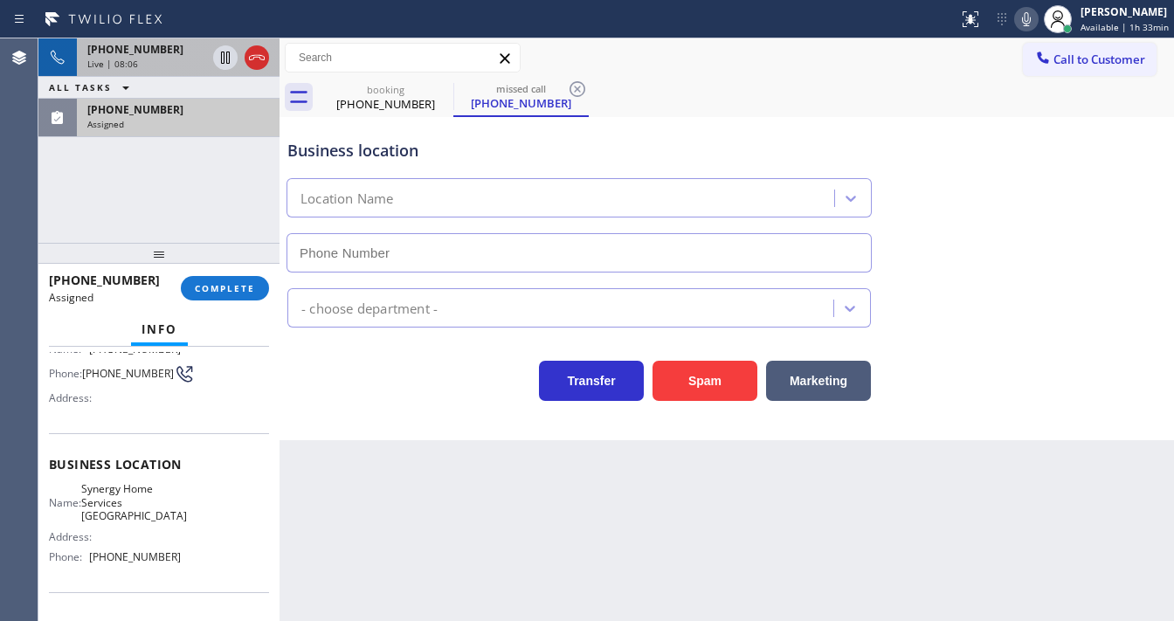
type input "[PHONE_NUMBER]"
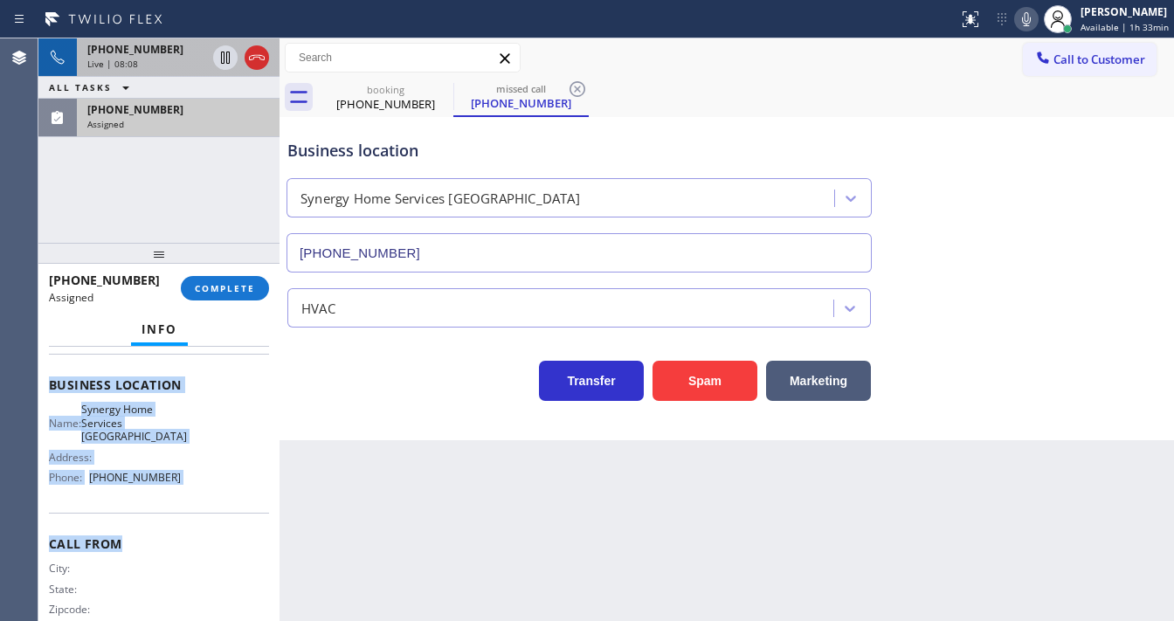
scroll to position [271, 0]
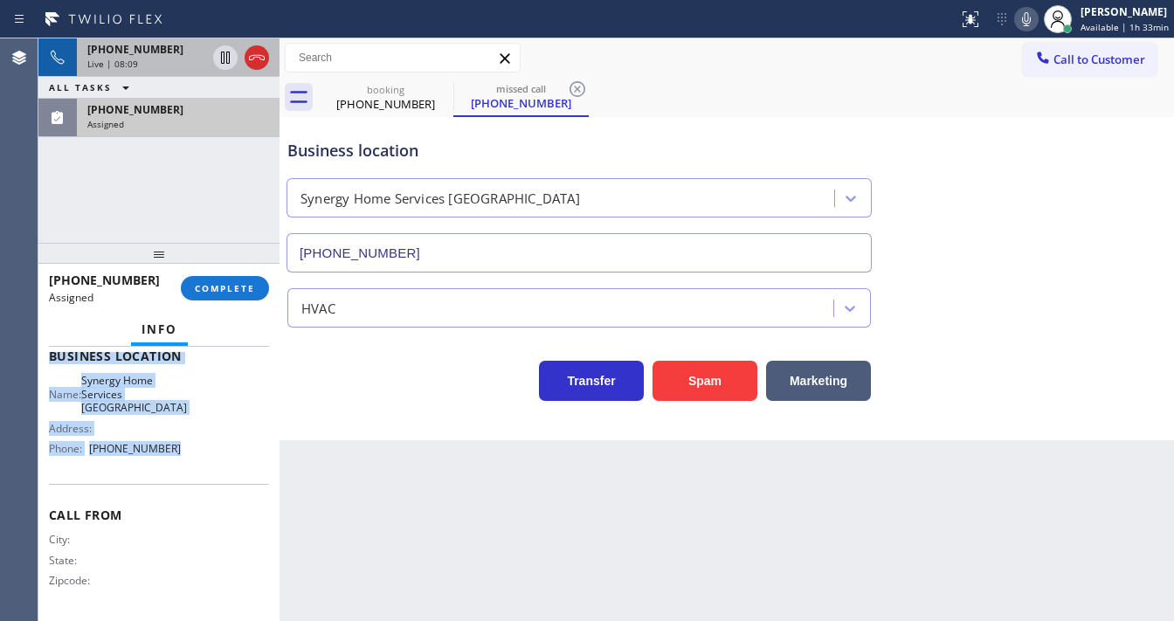
drag, startPoint x: 42, startPoint y: 453, endPoint x: 214, endPoint y: 452, distance: 172.1
click at [214, 452] on div "Context Queue: HVAC Priority: 0 Task Age: [DEMOGRAPHIC_DATA] minute(s) Customer…" at bounding box center [158, 484] width 241 height 274
copy div "Customer Name: [PHONE_NUMBER] Phone: [PHONE_NUMBER] Address: Business location …"
click at [241, 277] on button "COMPLETE" at bounding box center [225, 288] width 88 height 24
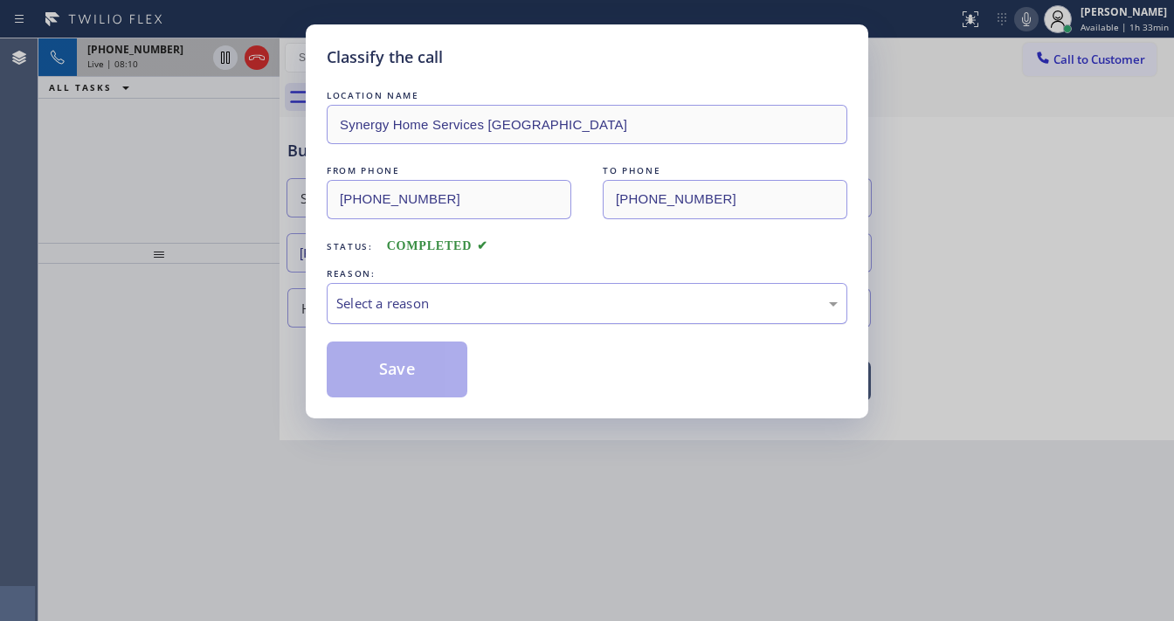
click at [435, 293] on div "Select a reason" at bounding box center [586, 303] width 501 height 20
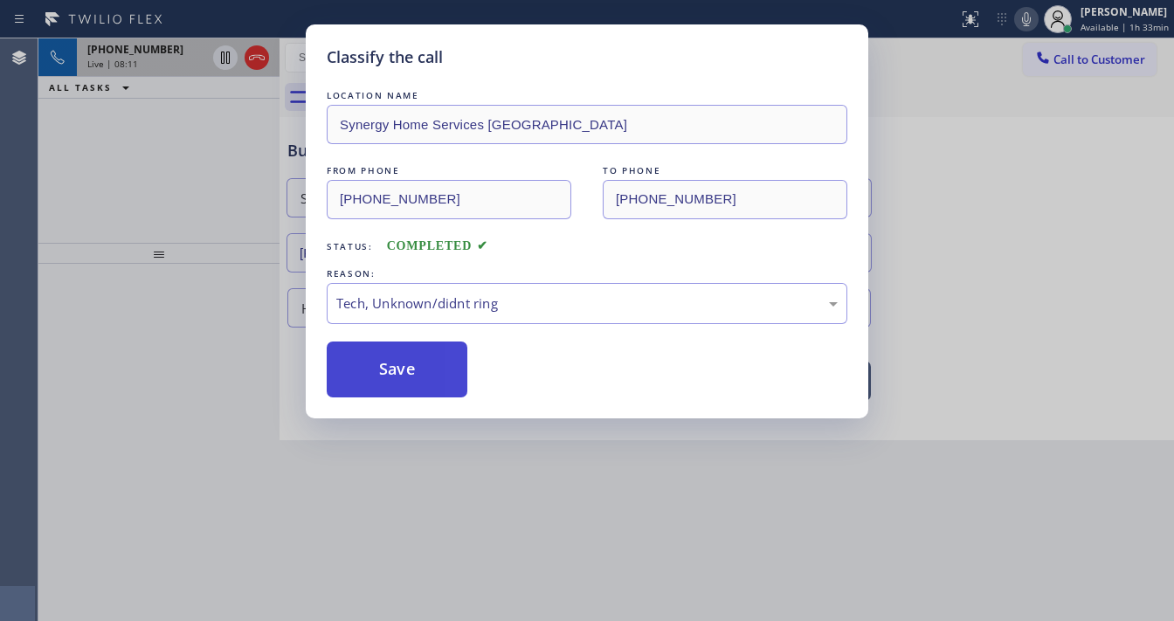
click at [408, 370] on button "Save" at bounding box center [397, 370] width 141 height 56
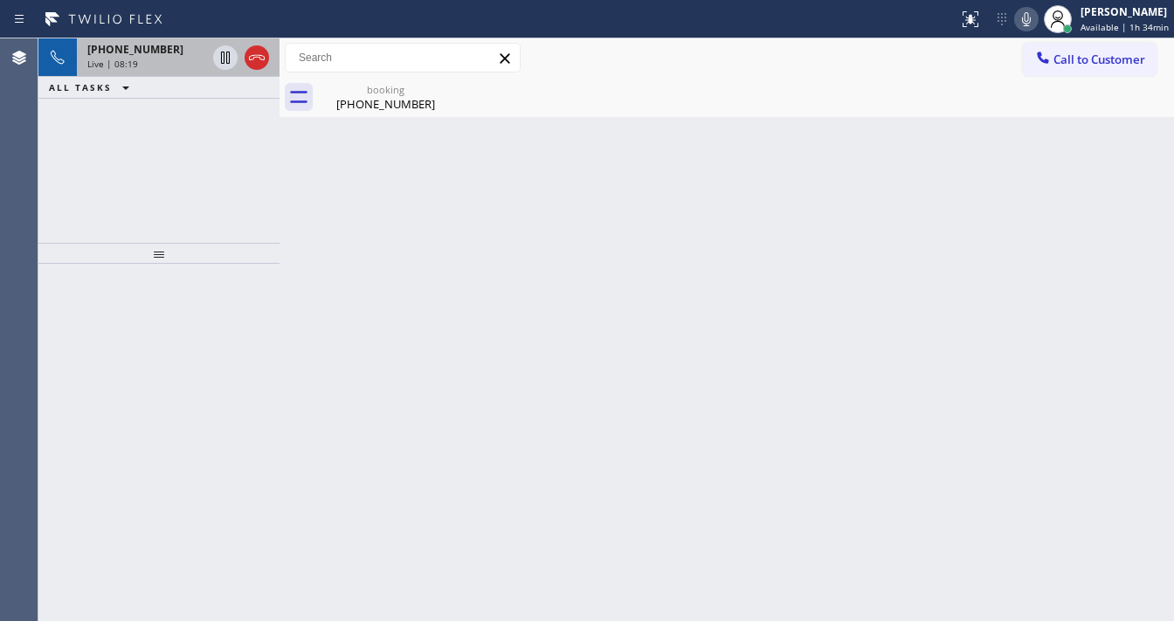
click at [197, 194] on div "[PHONE_NUMBER] Live | 08:19 ALL TASKS ALL TASKS ACTIVE TASKS TASKS IN WRAP UP" at bounding box center [158, 140] width 241 height 204
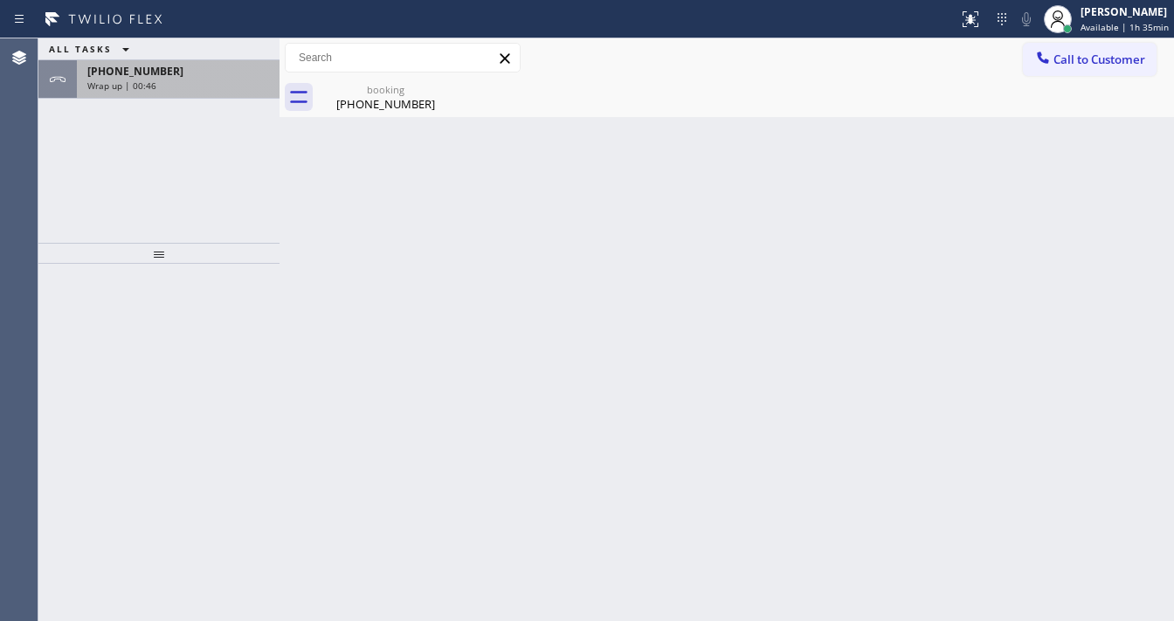
click at [203, 70] on div "[PHONE_NUMBER]" at bounding box center [178, 71] width 182 height 15
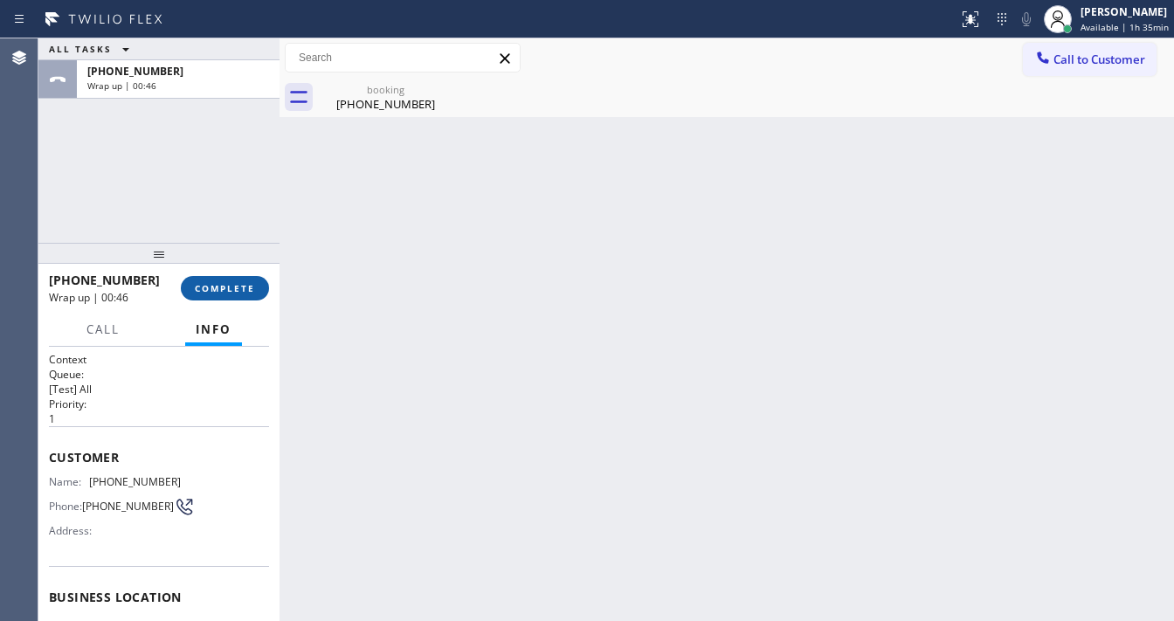
click at [213, 287] on span "COMPLETE" at bounding box center [225, 288] width 60 height 12
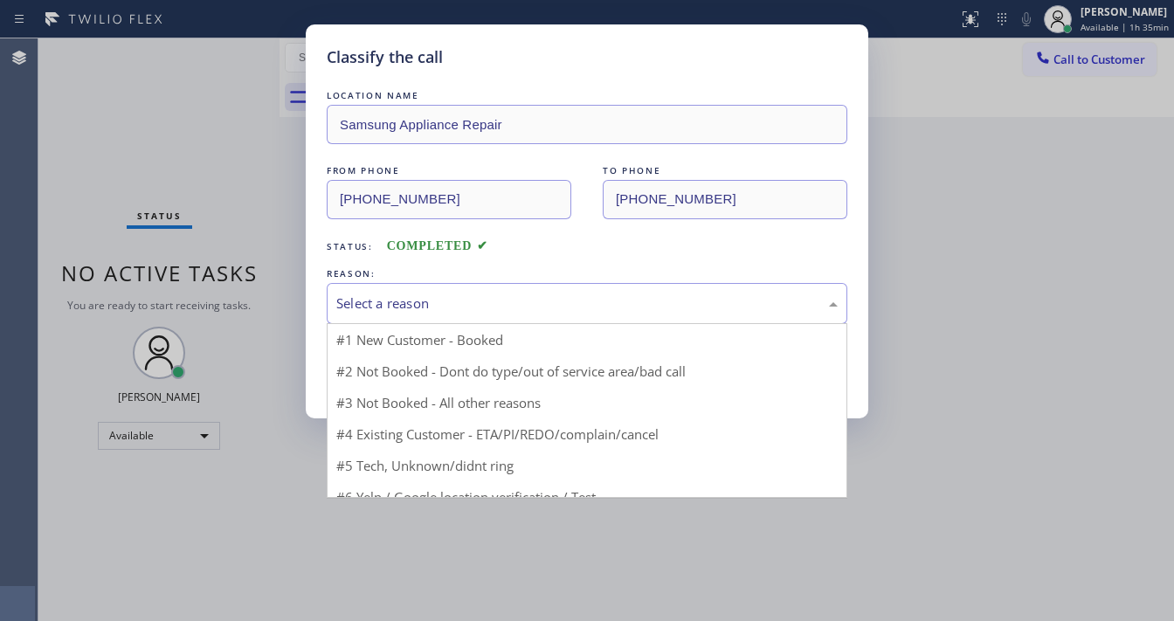
drag, startPoint x: 397, startPoint y: 297, endPoint x: 402, endPoint y: 321, distance: 24.8
click at [400, 298] on div "Select a reason" at bounding box center [586, 303] width 501 height 20
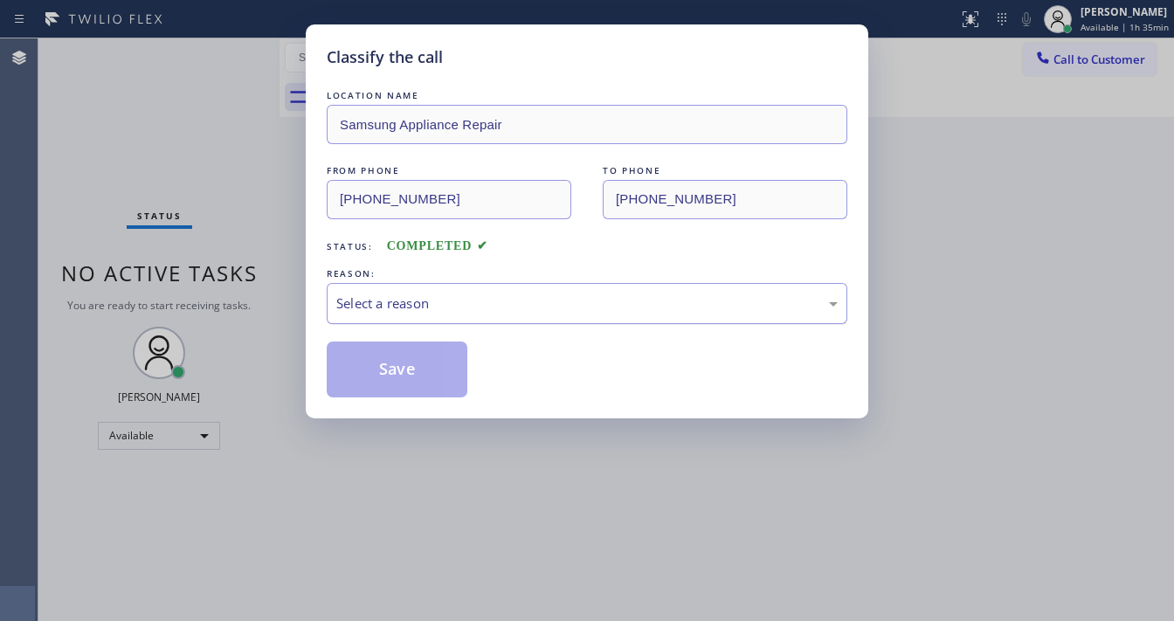
drag, startPoint x: 402, startPoint y: 321, endPoint x: 401, endPoint y: 332, distance: 10.5
click at [402, 322] on div "Select a reason" at bounding box center [587, 303] width 521 height 41
click at [400, 307] on div "Select a reason" at bounding box center [586, 303] width 501 height 20
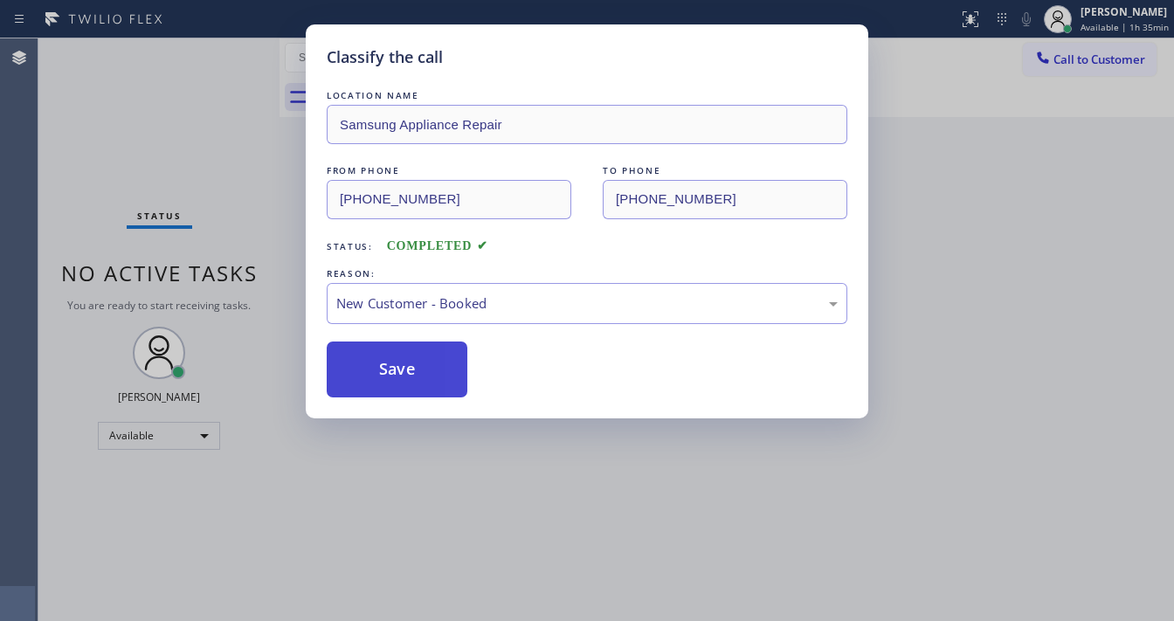
click at [401, 374] on button "Save" at bounding box center [397, 370] width 141 height 56
click at [401, 375] on button "Save" at bounding box center [397, 370] width 141 height 56
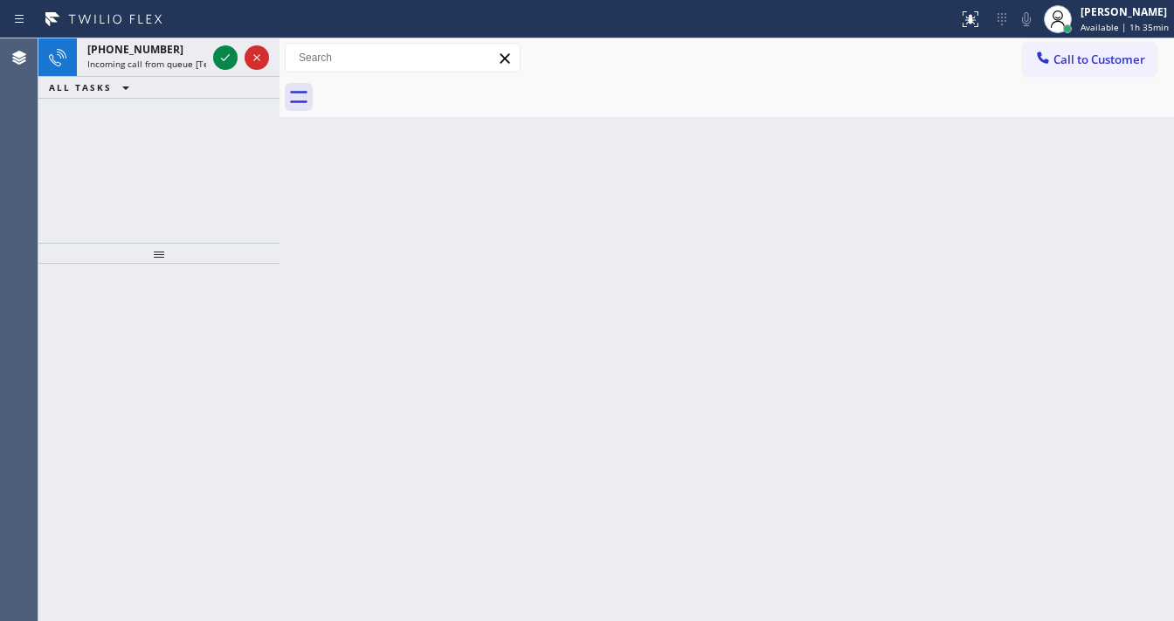
drag, startPoint x: 196, startPoint y: 126, endPoint x: 210, endPoint y: 97, distance: 32.0
click at [197, 126] on div "[PHONE_NUMBER] Incoming call from queue [Test] All ALL TASKS ALL TASKS ACTIVE T…" at bounding box center [158, 140] width 241 height 204
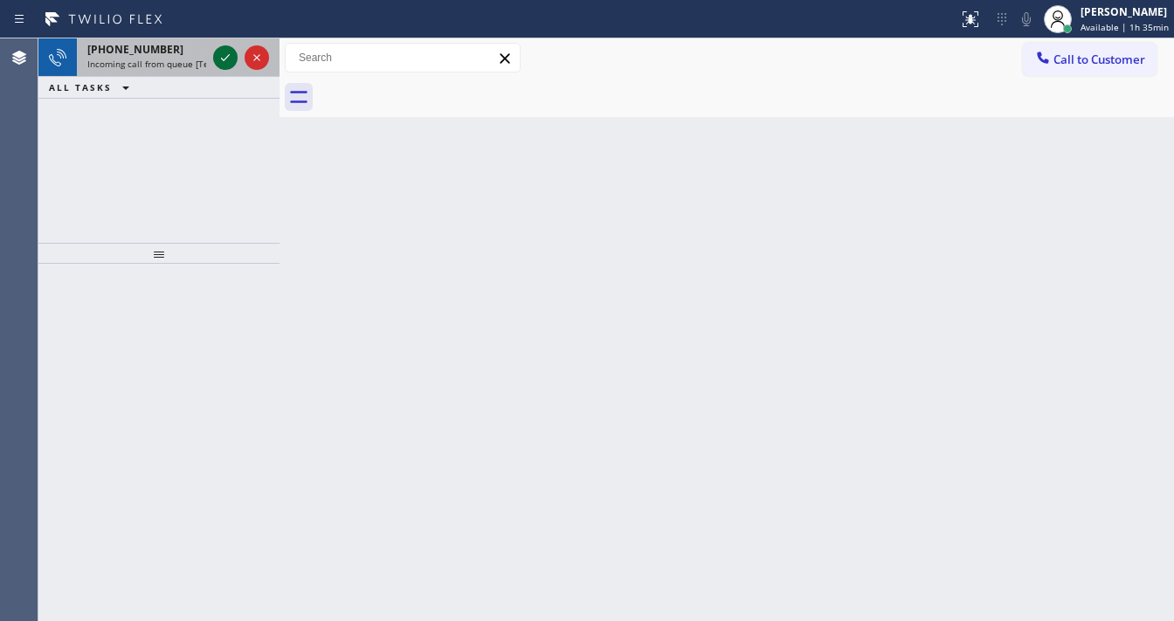
click at [217, 59] on div at bounding box center [225, 57] width 24 height 21
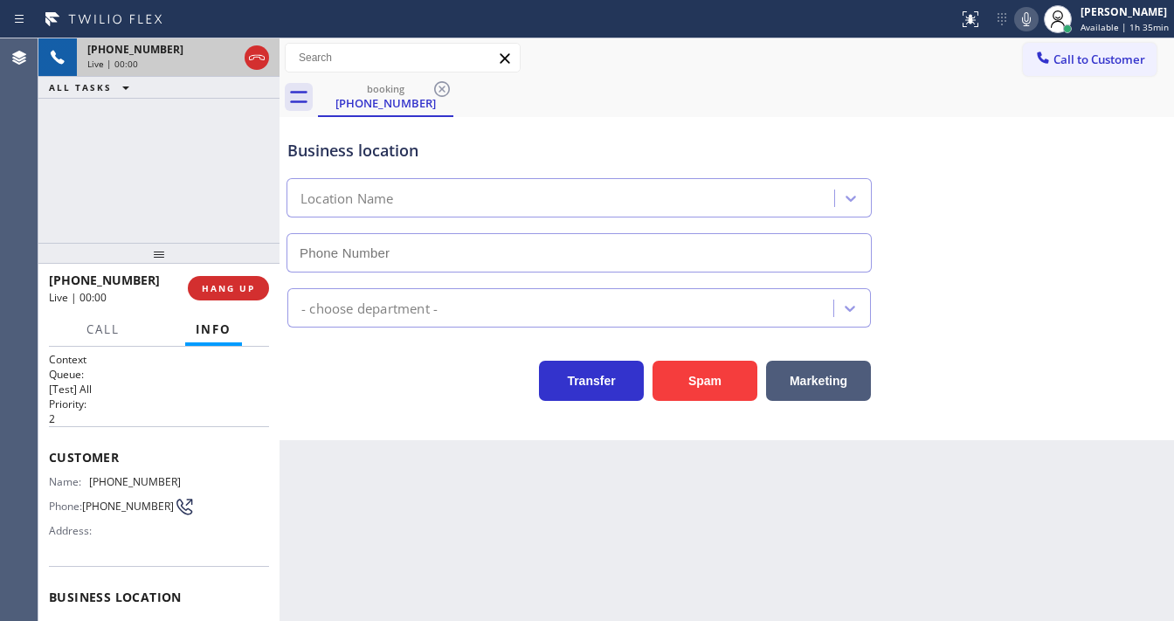
type input "[PHONE_NUMBER]"
click at [25, 178] on div "Agent Desktop" at bounding box center [19, 329] width 38 height 583
click at [735, 381] on button "Spam" at bounding box center [704, 381] width 105 height 40
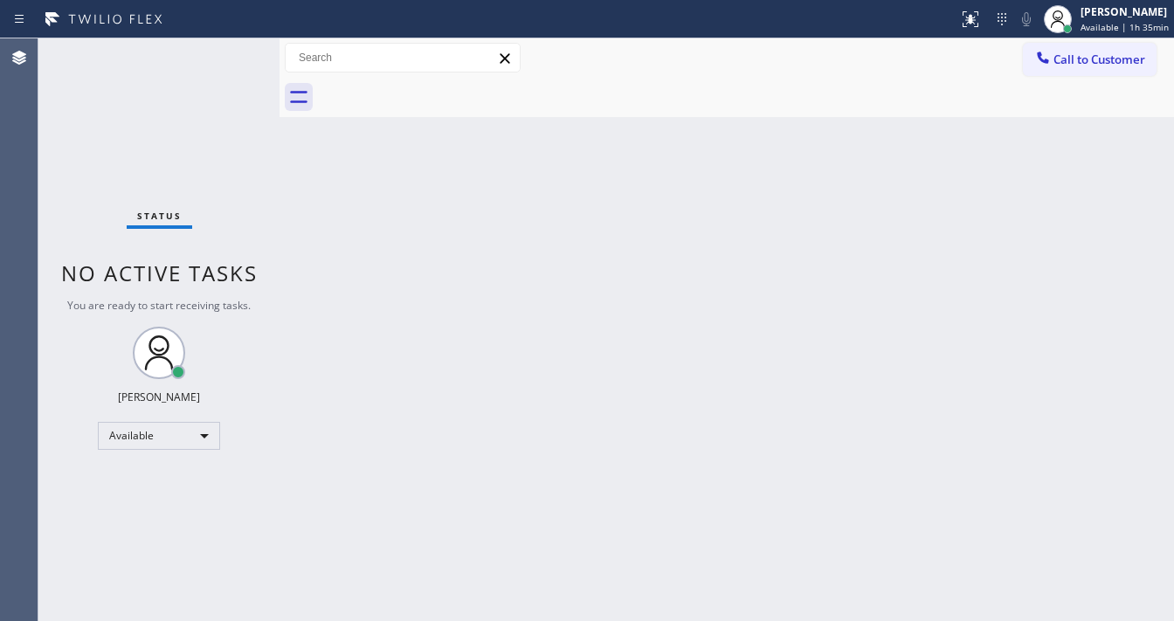
click at [94, 234] on div "Status No active tasks You are ready to start receiving tasks. [PERSON_NAME]" at bounding box center [158, 329] width 241 height 583
click at [150, 213] on div "Status No active tasks You are ready to start receiving tasks. [PERSON_NAME]" at bounding box center [158, 329] width 241 height 583
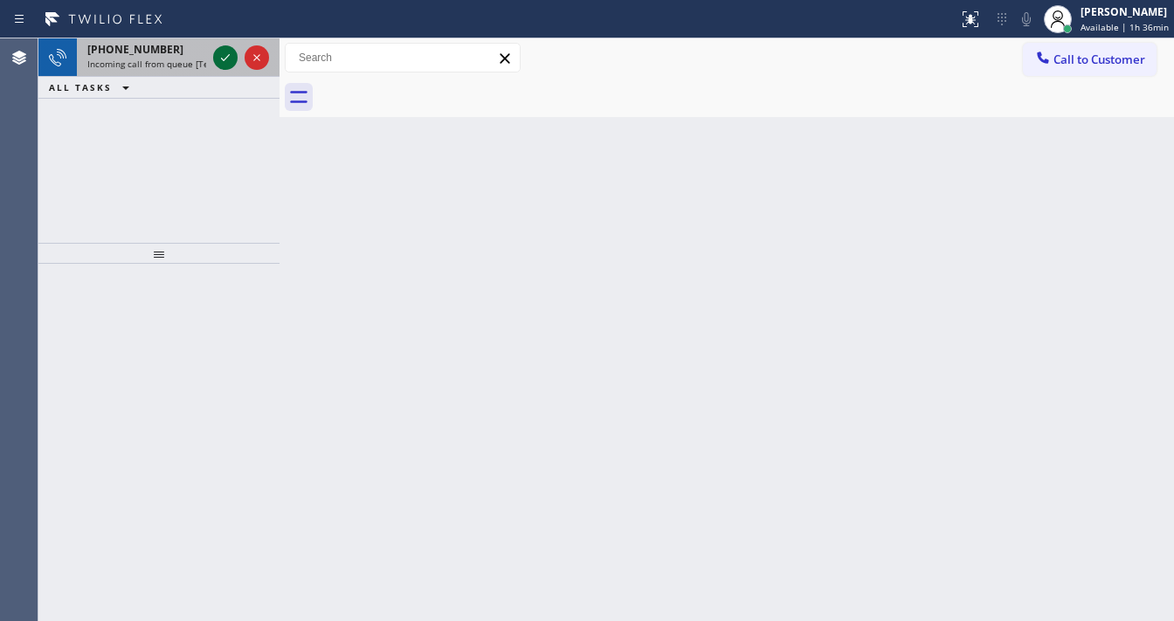
click at [224, 54] on icon at bounding box center [225, 57] width 21 height 21
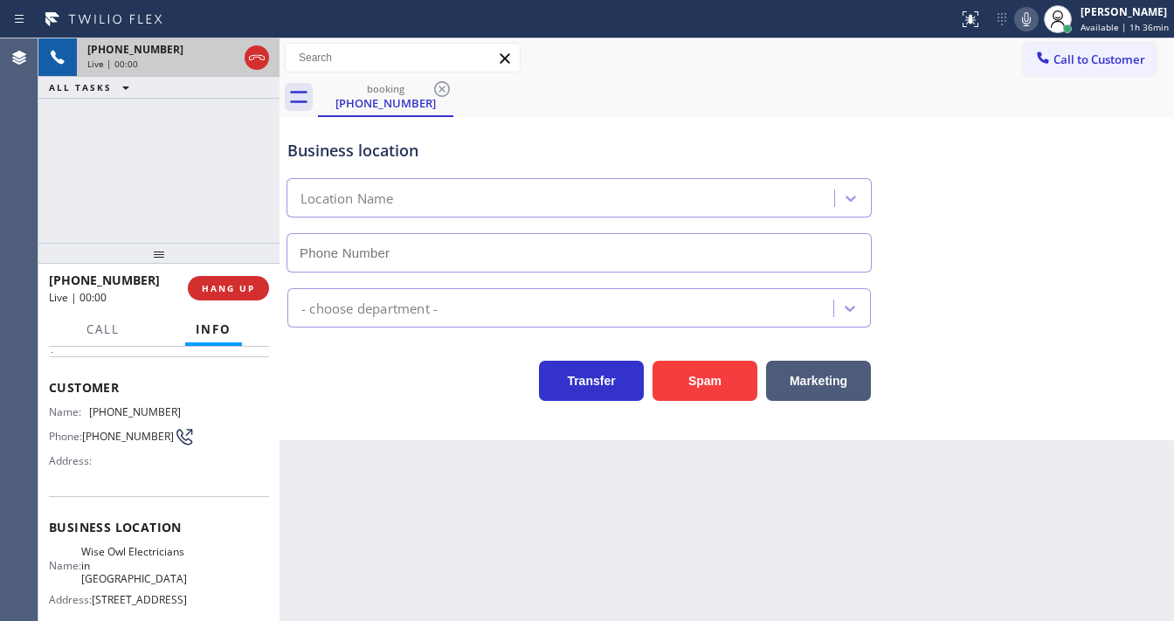
scroll to position [210, 0]
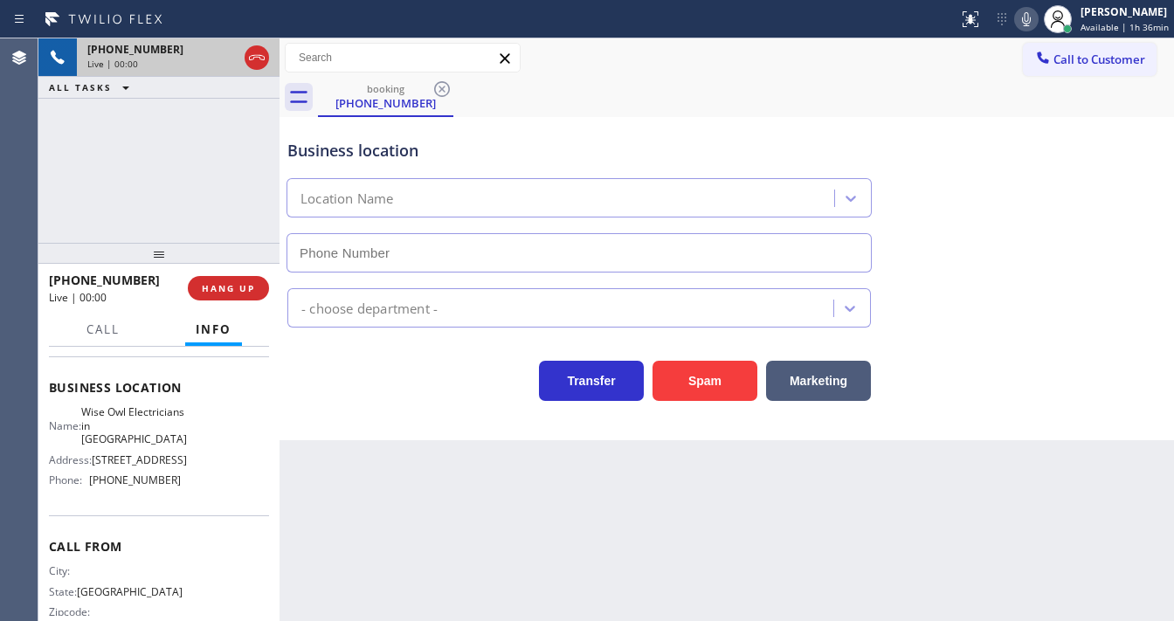
type input "[PHONE_NUMBER]"
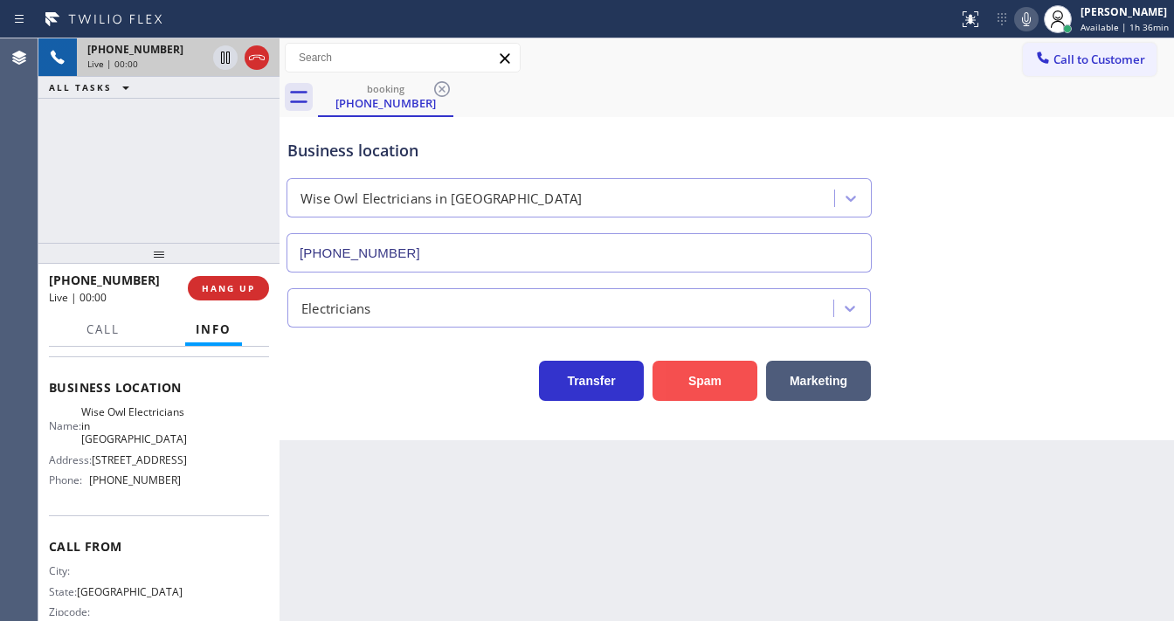
click at [687, 377] on button "Spam" at bounding box center [704, 381] width 105 height 40
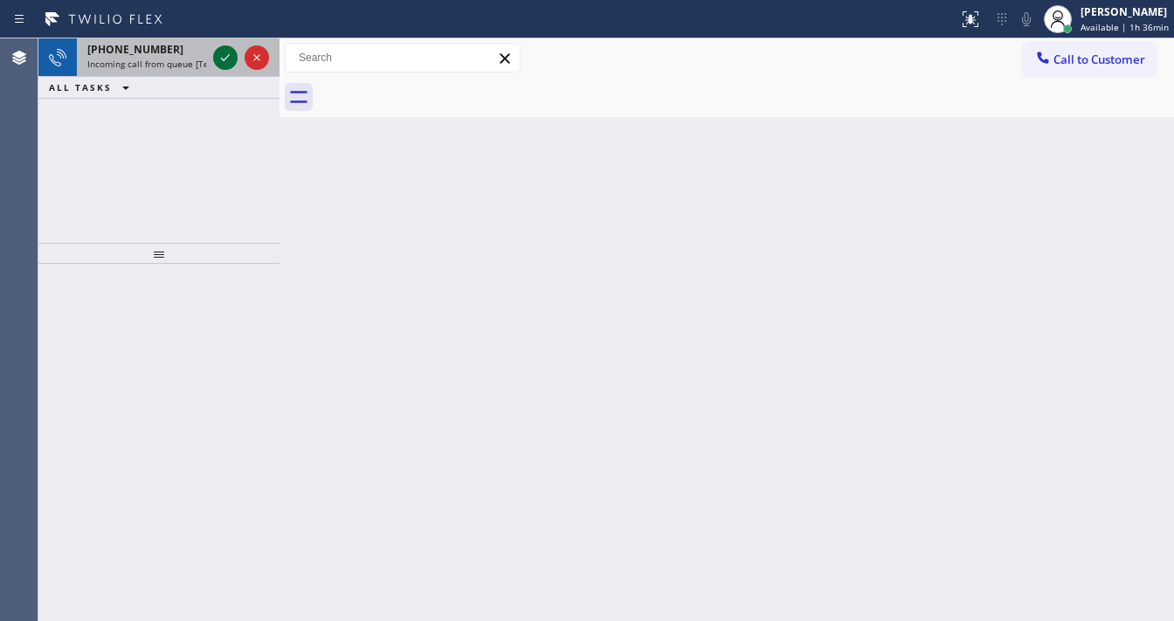
click at [217, 56] on icon at bounding box center [225, 57] width 21 height 21
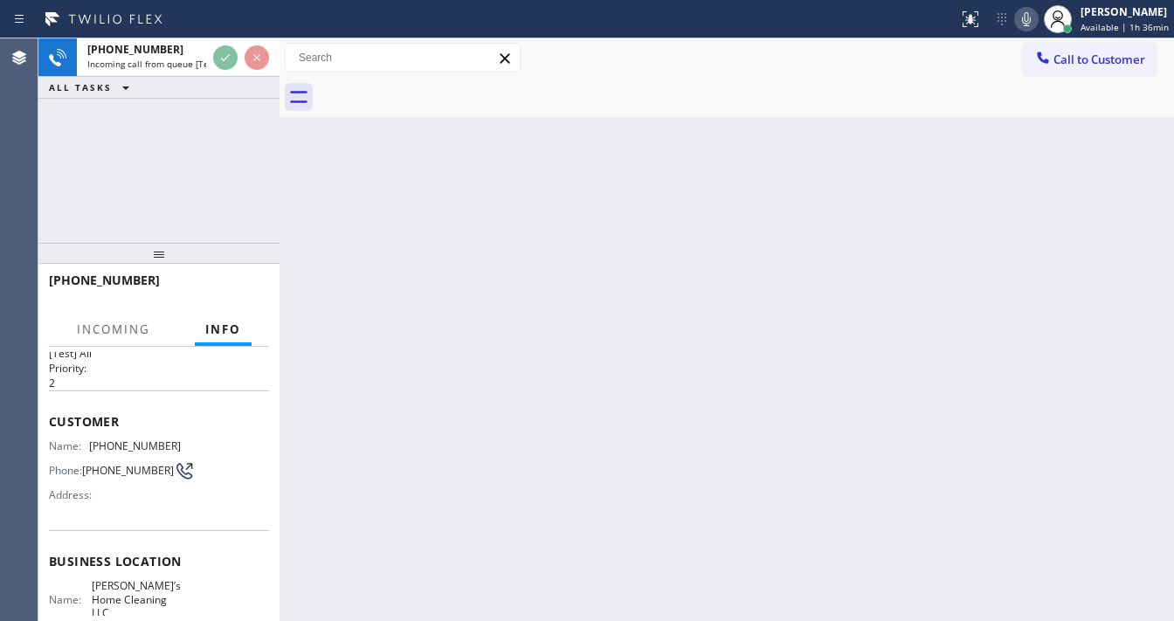
scroll to position [70, 0]
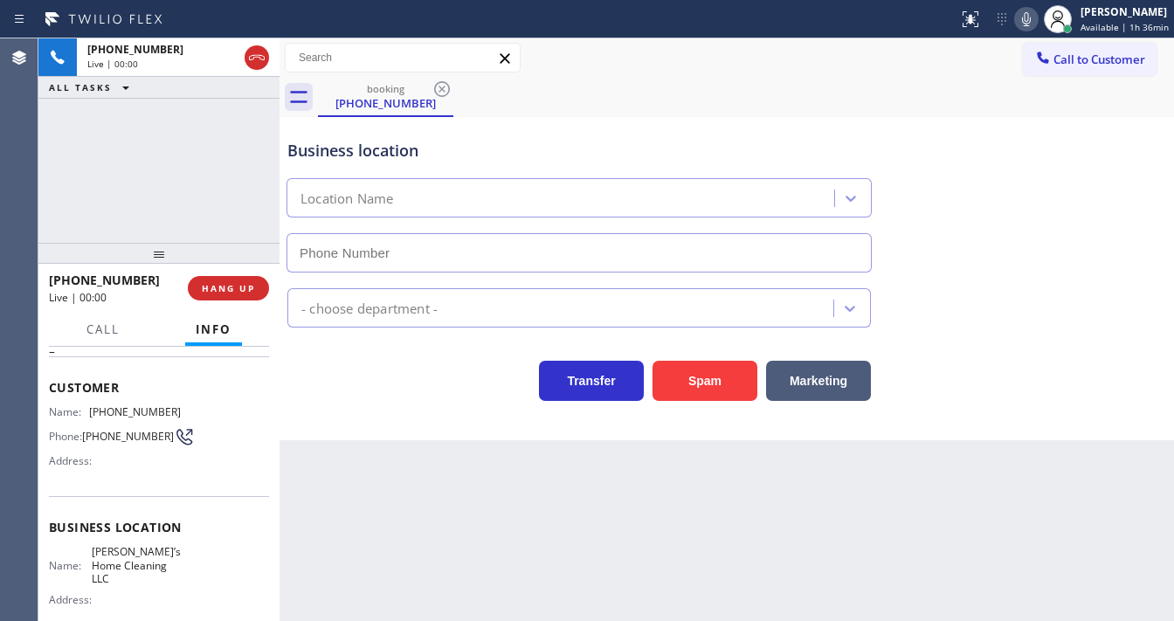
type input "[PHONE_NUMBER]"
click at [709, 374] on button "Spam" at bounding box center [704, 381] width 105 height 40
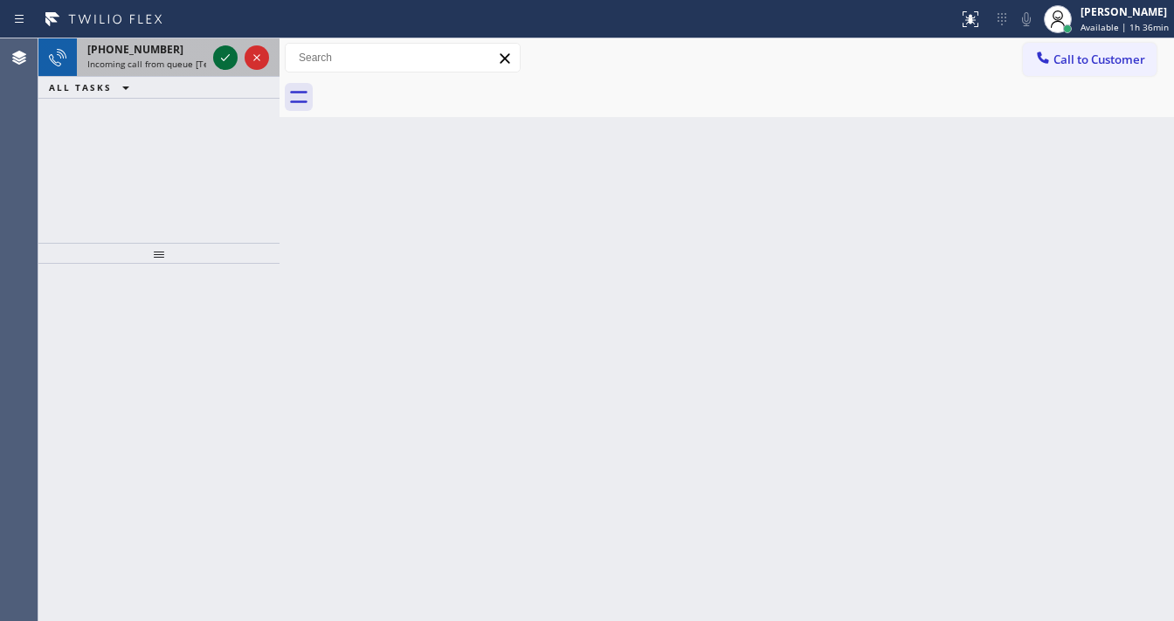
click at [217, 49] on icon at bounding box center [225, 57] width 21 height 21
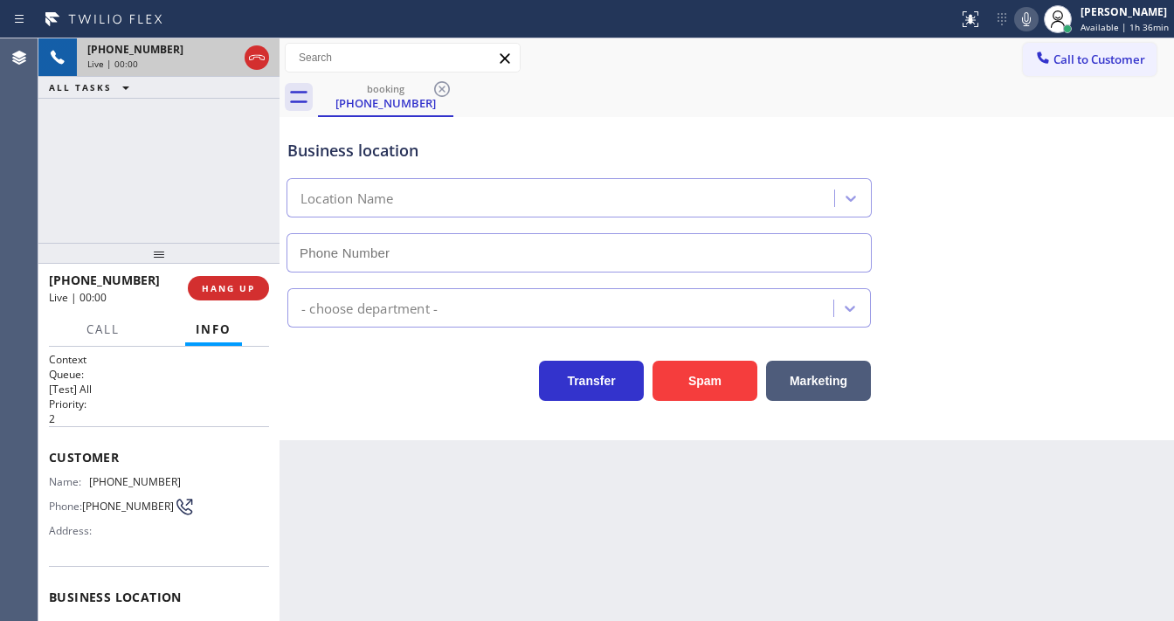
type input "[PHONE_NUMBER]"
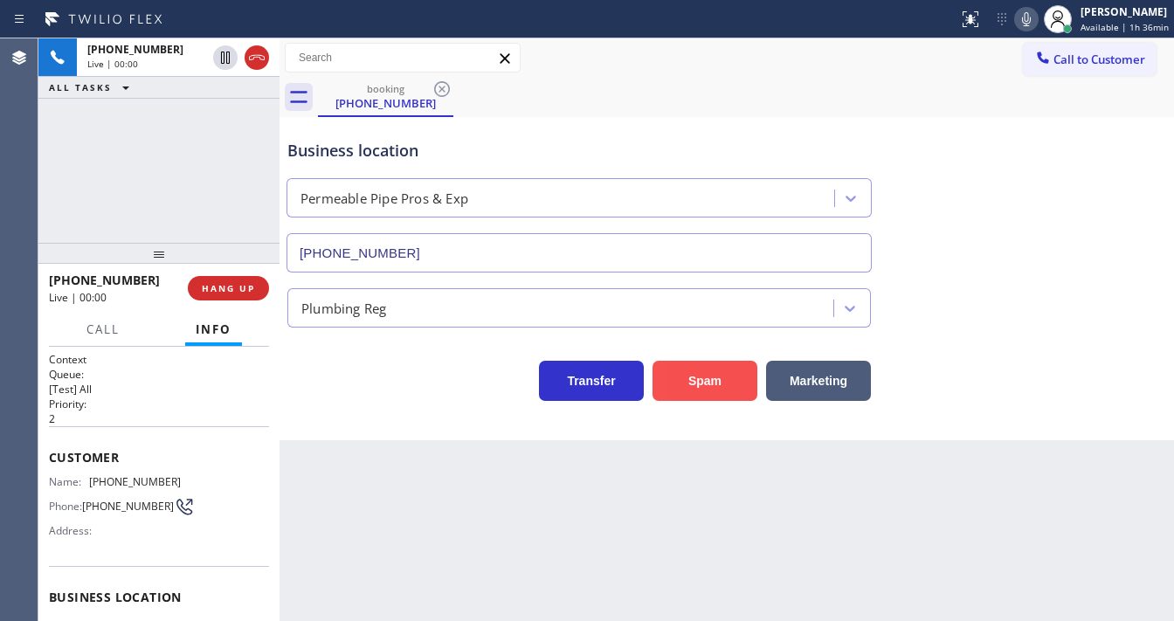
click at [693, 381] on button "Spam" at bounding box center [704, 381] width 105 height 40
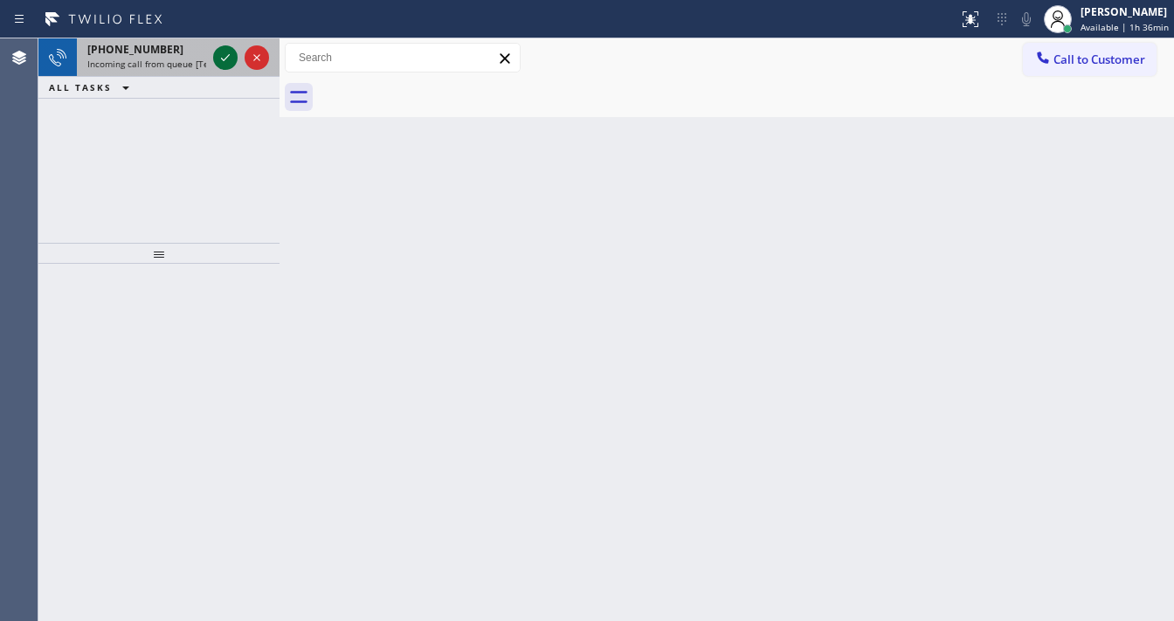
click at [224, 56] on icon at bounding box center [225, 57] width 21 height 21
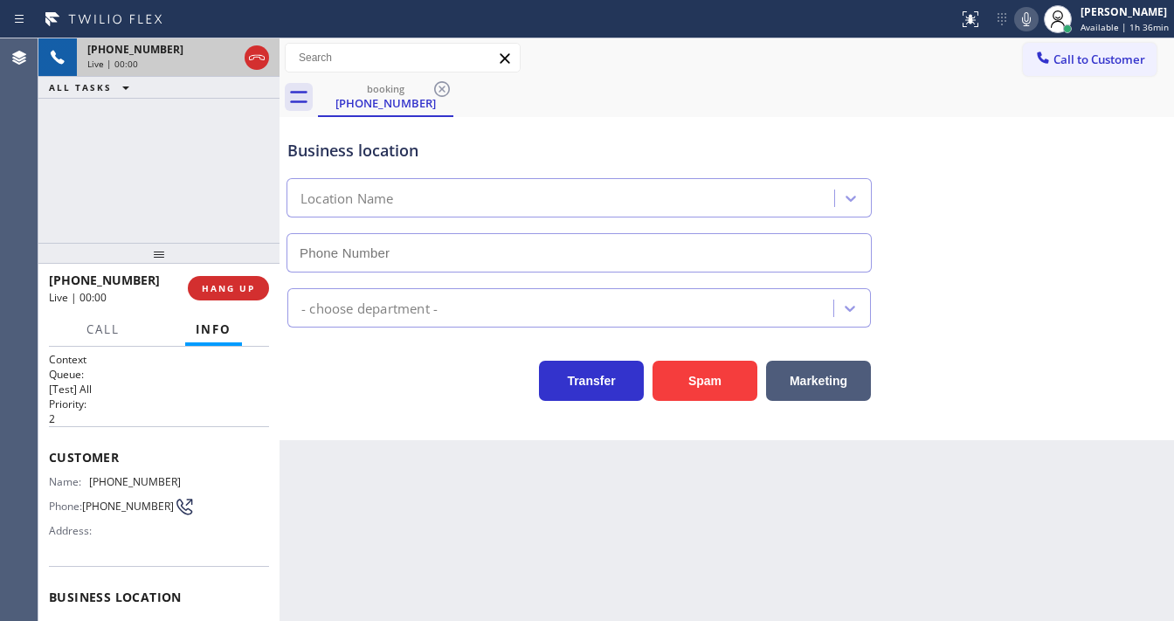
type input "[PHONE_NUMBER]"
click at [677, 376] on button "Spam" at bounding box center [704, 381] width 105 height 40
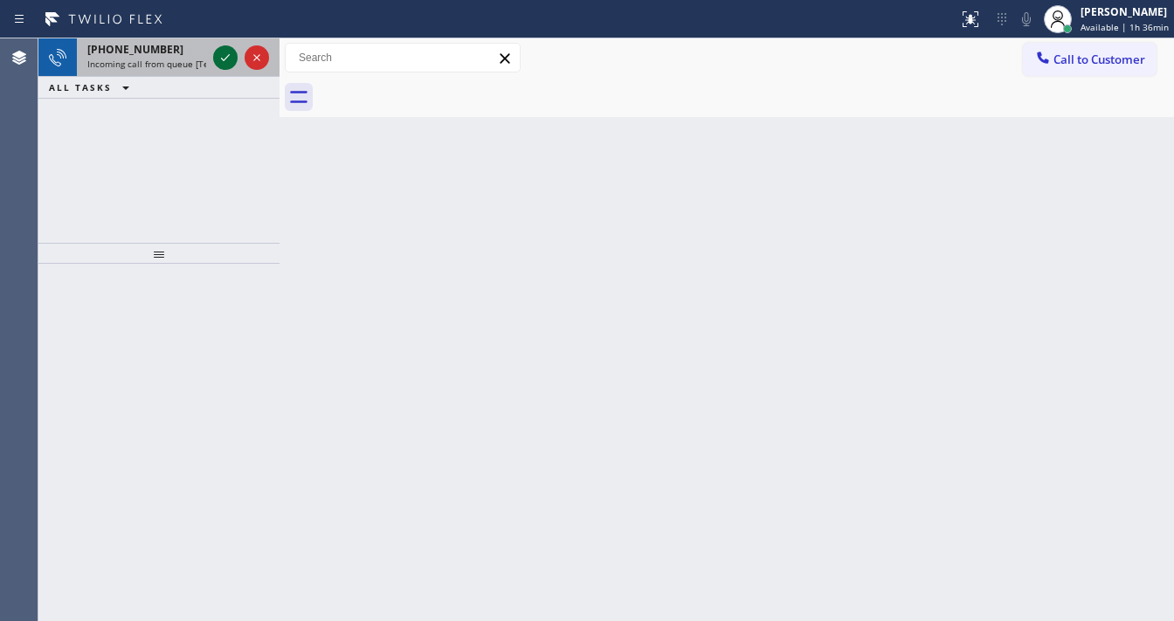
click at [213, 52] on div at bounding box center [241, 57] width 63 height 38
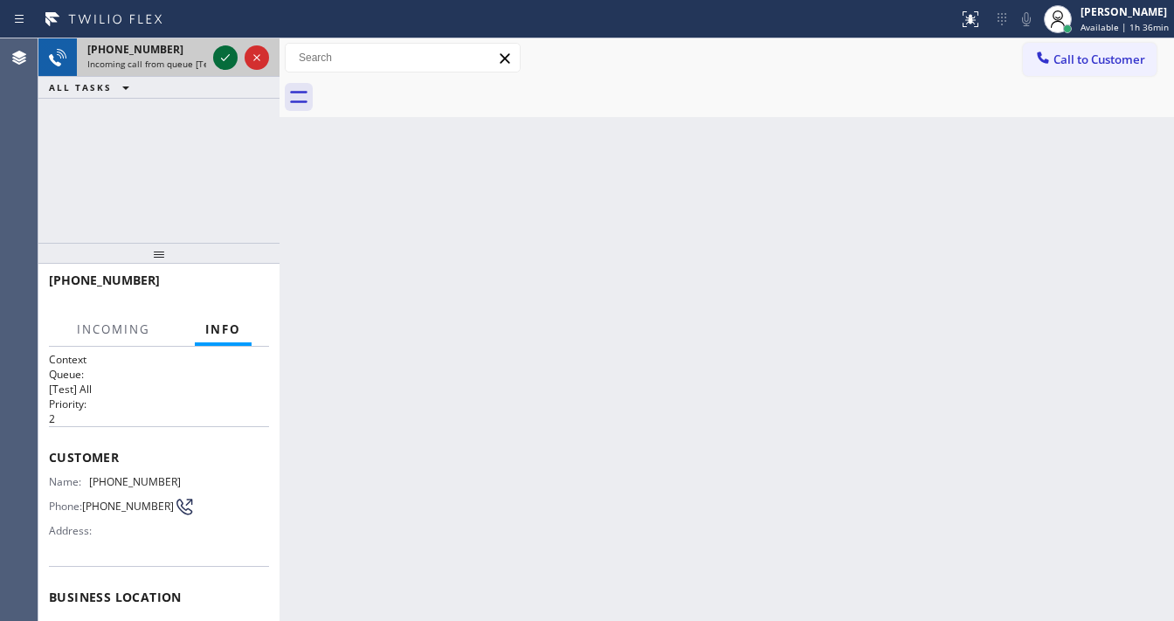
click at [215, 54] on icon at bounding box center [225, 57] width 21 height 21
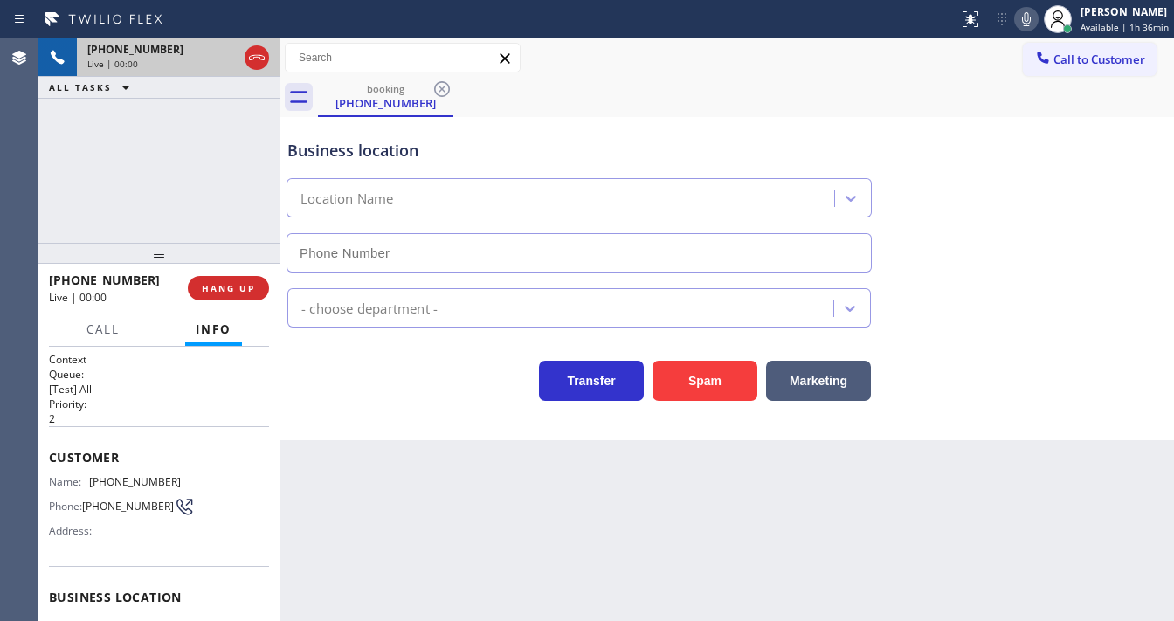
type input "[PHONE_NUMBER]"
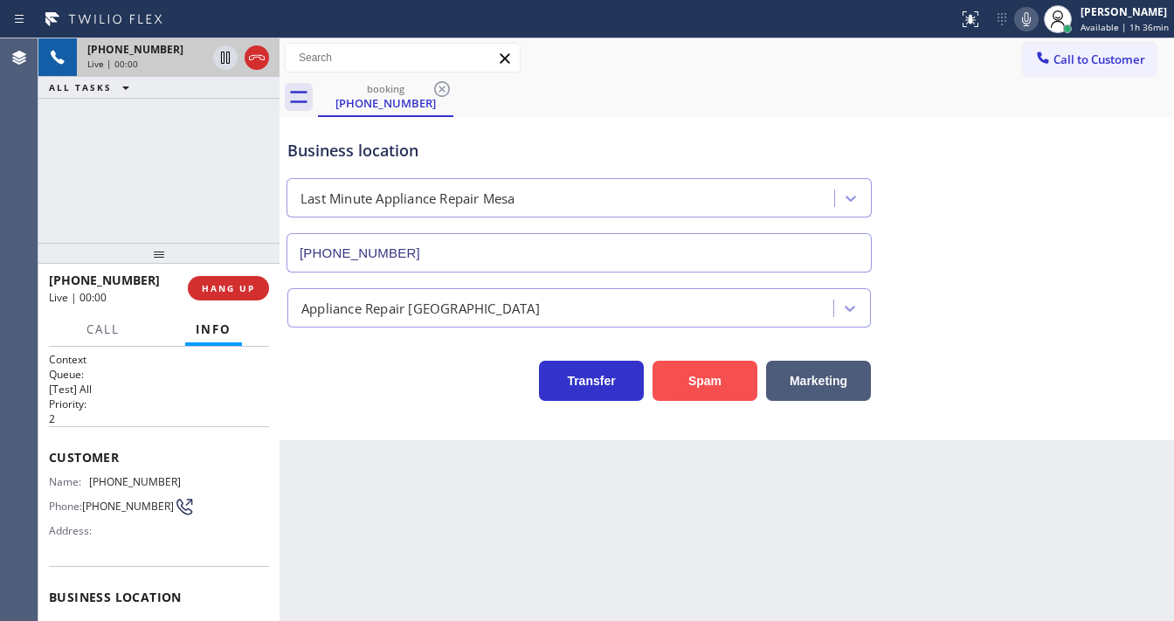
click at [693, 379] on button "Spam" at bounding box center [704, 381] width 105 height 40
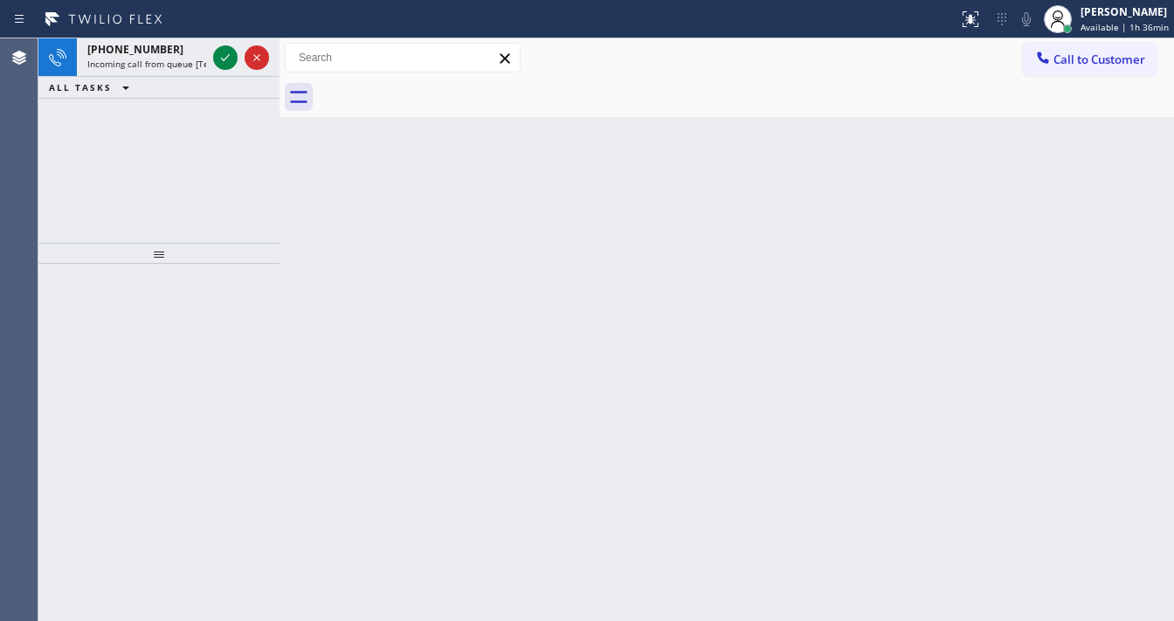
click at [222, 58] on icon at bounding box center [225, 57] width 21 height 21
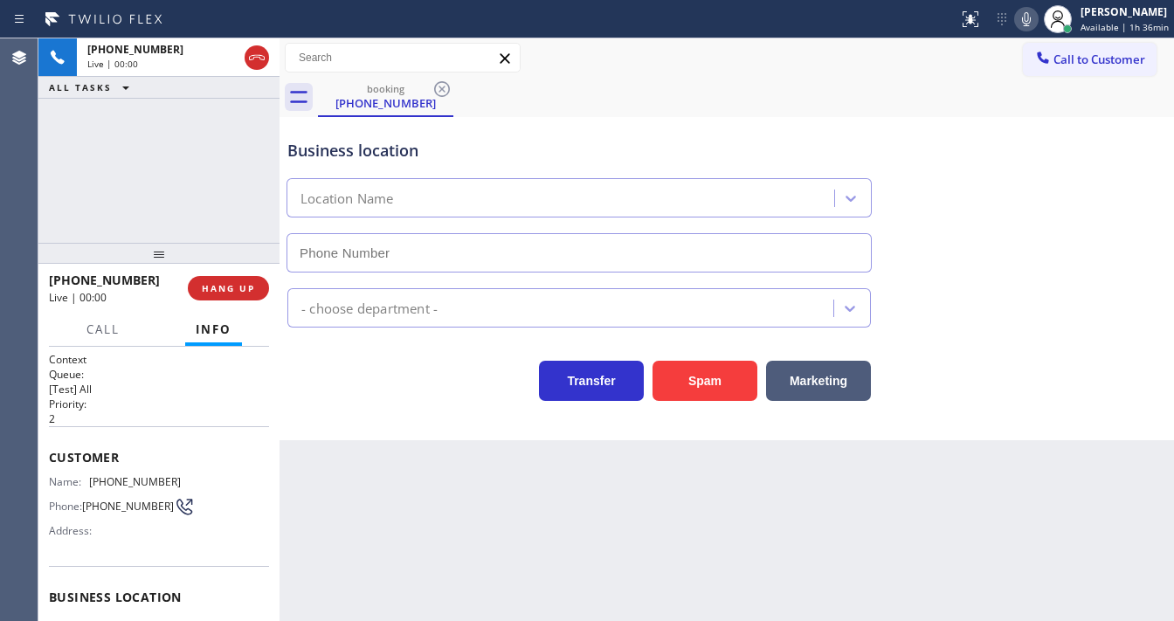
type input "[PHONE_NUMBER]"
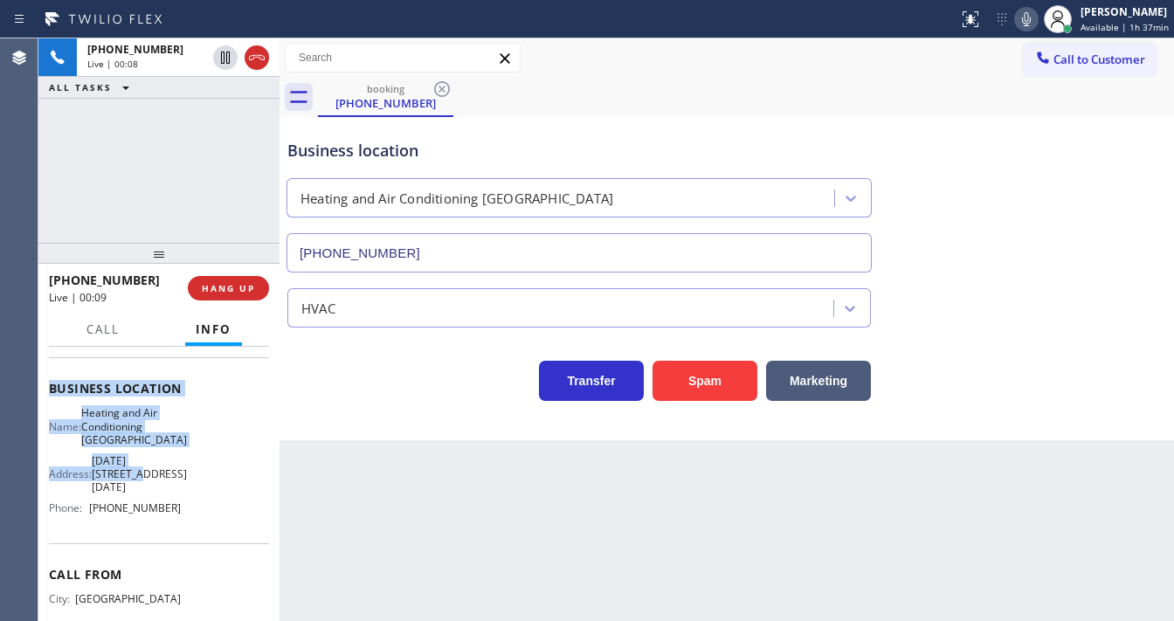
scroll to position [210, 0]
drag, startPoint x: 53, startPoint y: 449, endPoint x: 172, endPoint y: 528, distance: 142.9
click at [172, 528] on div "Context Queue: [Test] All Priority: 2 Customer Name: [PHONE_NUMBER] Phone: [PHO…" at bounding box center [159, 408] width 220 height 533
copy div "ustomer Name: [PHONE_NUMBER] Phone: [PHONE_NUMBER] Address: Business location N…"
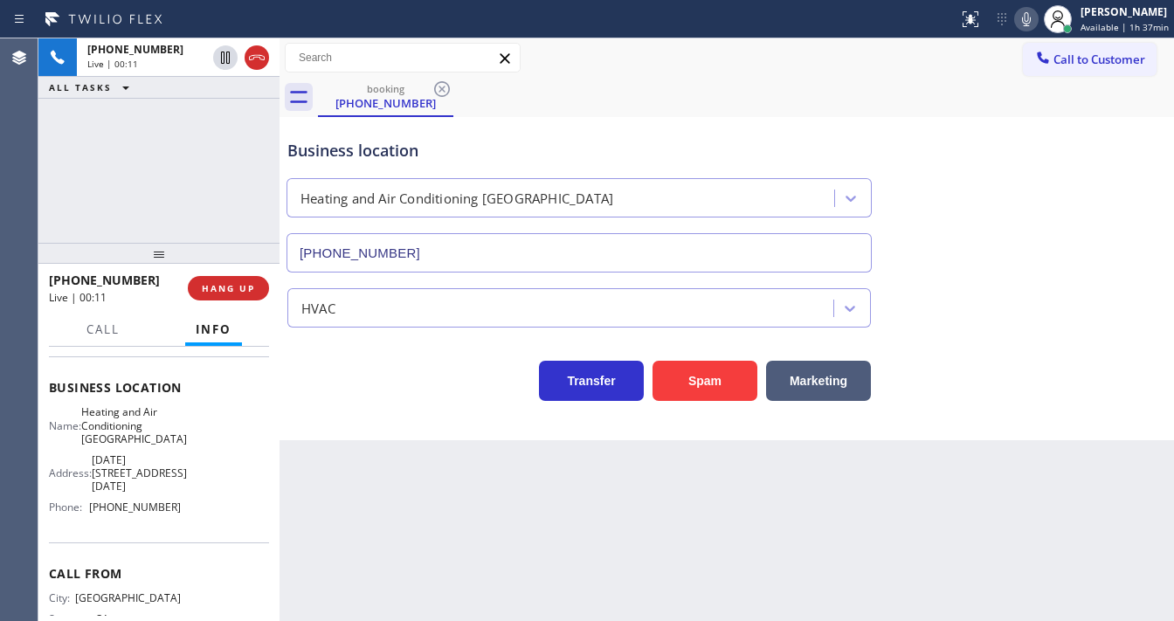
click at [178, 197] on div "[PHONE_NUMBER] Live | 00:11 ALL TASKS ALL TASKS ACTIVE TASKS TASKS IN WRAP UP" at bounding box center [158, 140] width 241 height 204
click at [175, 178] on div "[PHONE_NUMBER] Live | 01:03 ALL TASKS ALL TASKS ACTIVE TASKS TASKS IN WRAP UP" at bounding box center [158, 140] width 241 height 204
click at [182, 157] on div "[PHONE_NUMBER] Live | 03:38 ALL TASKS ALL TASKS ACTIVE TASKS TASKS IN WRAP UP" at bounding box center [158, 140] width 241 height 204
click at [1035, 26] on icon at bounding box center [1026, 19] width 21 height 21
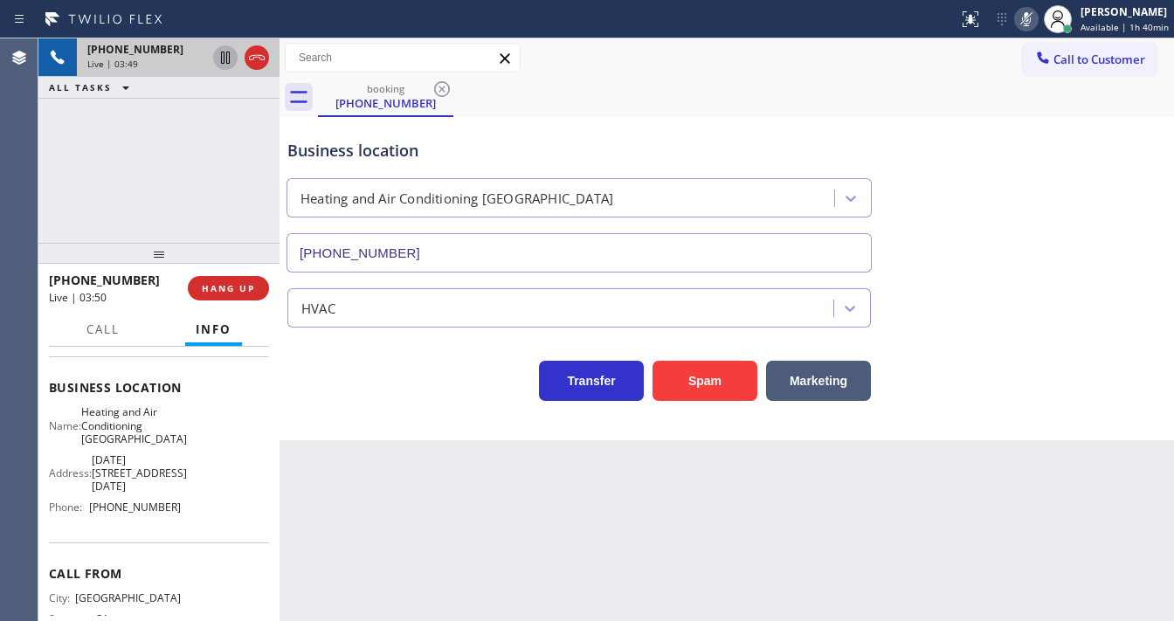
click at [227, 62] on icon at bounding box center [225, 58] width 9 height 12
click at [217, 63] on icon at bounding box center [225, 57] width 21 height 21
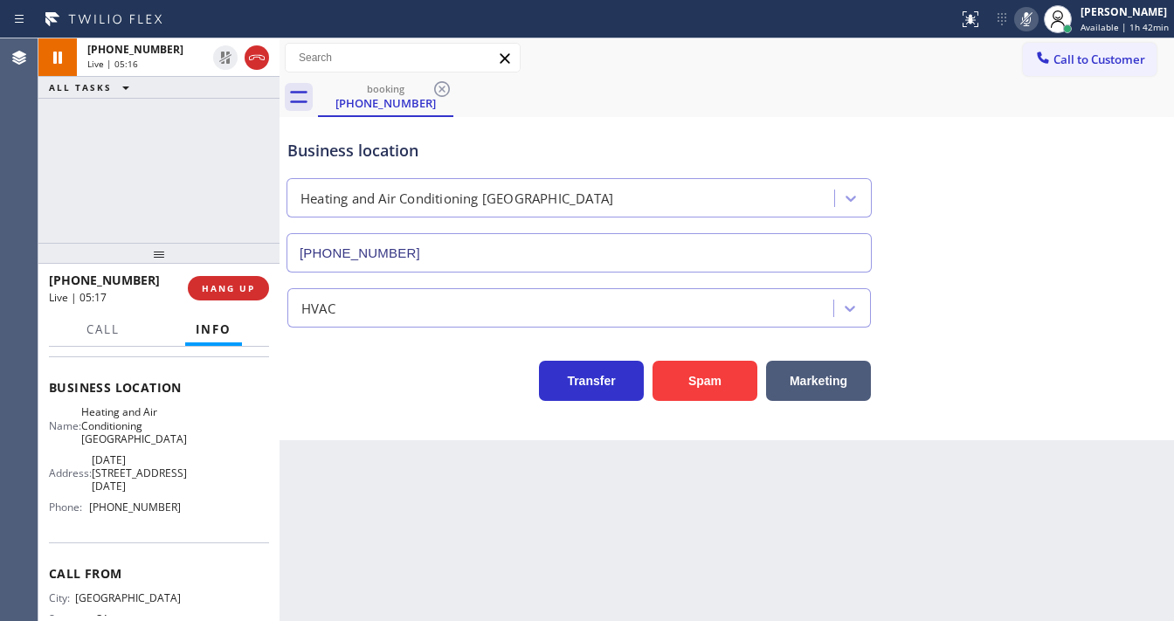
click at [1035, 24] on icon at bounding box center [1026, 19] width 21 height 21
drag, startPoint x: 982, startPoint y: 121, endPoint x: 919, endPoint y: 121, distance: 62.9
click at [982, 121] on div "booking [PHONE_NUMBER] Call to Customer Outbound call Location Search location …" at bounding box center [726, 239] width 894 height 402
click at [154, 153] on div "[PHONE_NUMBER] Live | 05:17 ALL TASKS ALL TASKS ACTIVE TASKS TASKS IN WRAP UP" at bounding box center [158, 140] width 241 height 204
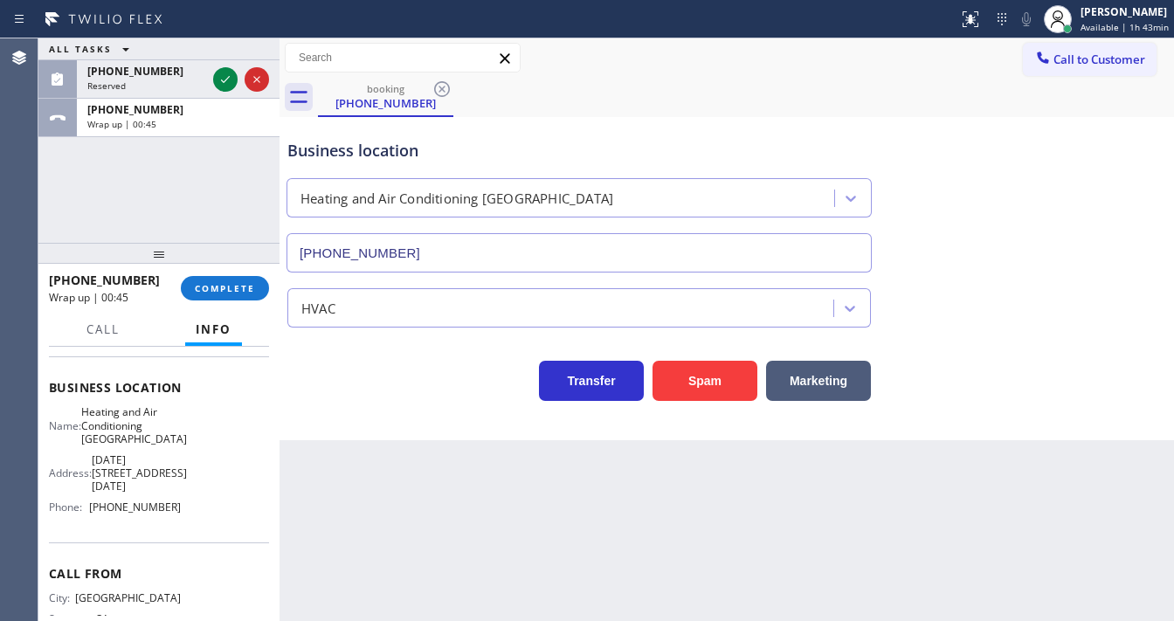
click at [241, 273] on div "[PHONE_NUMBER] Wrap up | 00:45 COMPLETE" at bounding box center [159, 288] width 220 height 45
click at [240, 273] on div "[PHONE_NUMBER] Wrap up | 00:46 COMPLETE" at bounding box center [159, 288] width 220 height 45
click at [227, 286] on span "COMPLETE" at bounding box center [225, 288] width 60 height 12
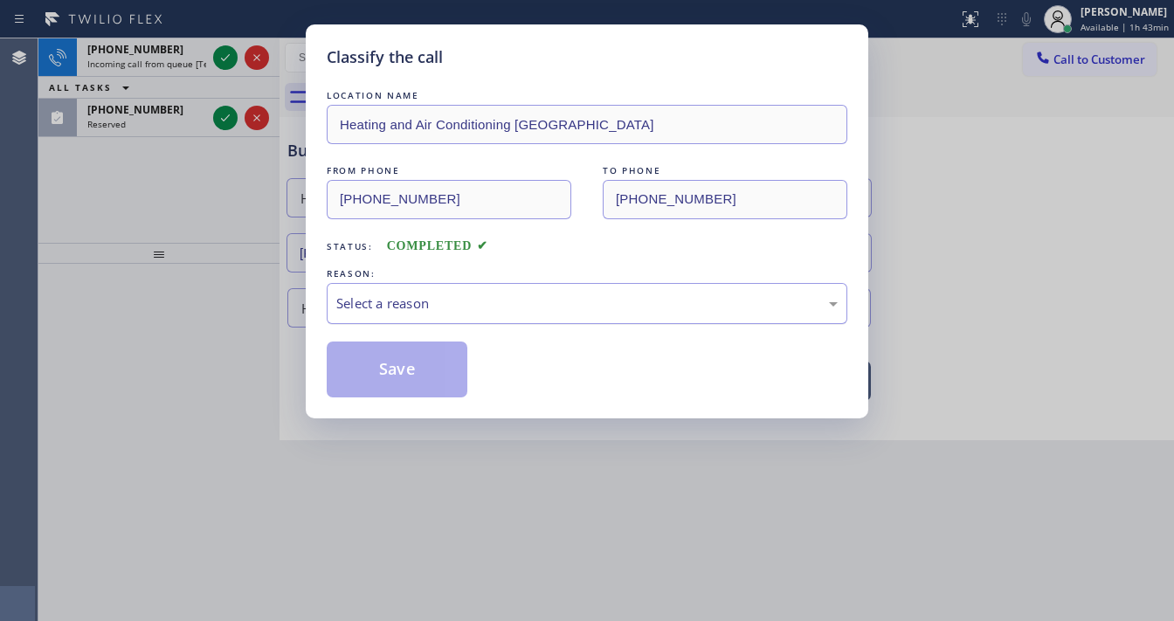
click at [402, 303] on div "Select a reason" at bounding box center [586, 303] width 501 height 20
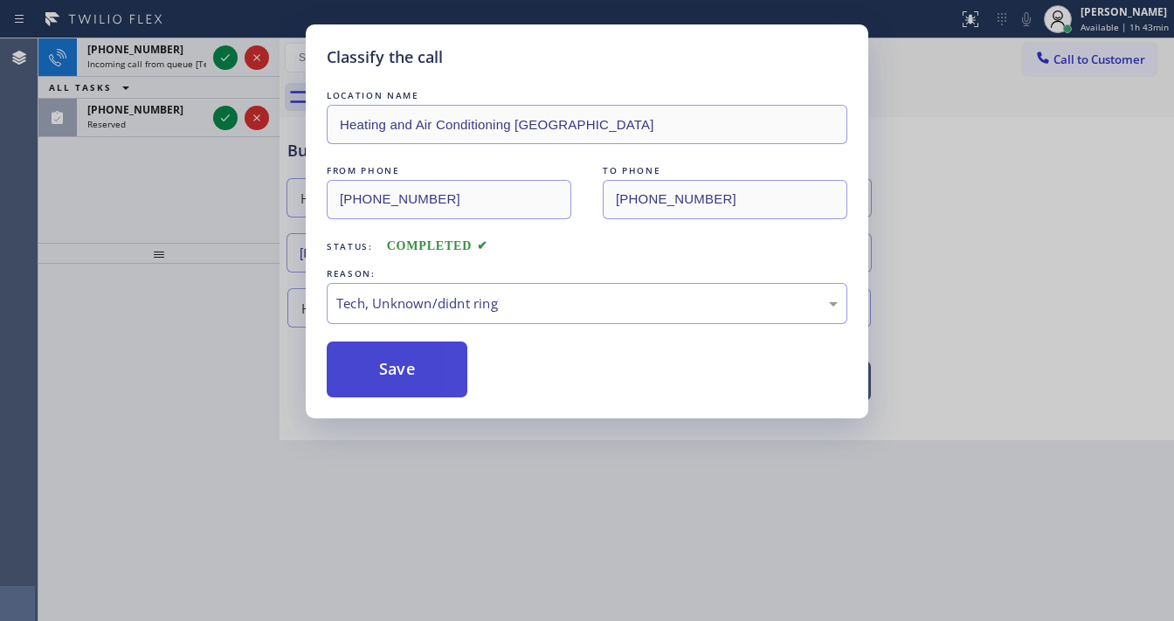
click at [416, 376] on button "Save" at bounding box center [397, 370] width 141 height 56
drag, startPoint x: 416, startPoint y: 376, endPoint x: 389, endPoint y: 360, distance: 31.3
click at [413, 374] on button "Save" at bounding box center [397, 370] width 141 height 56
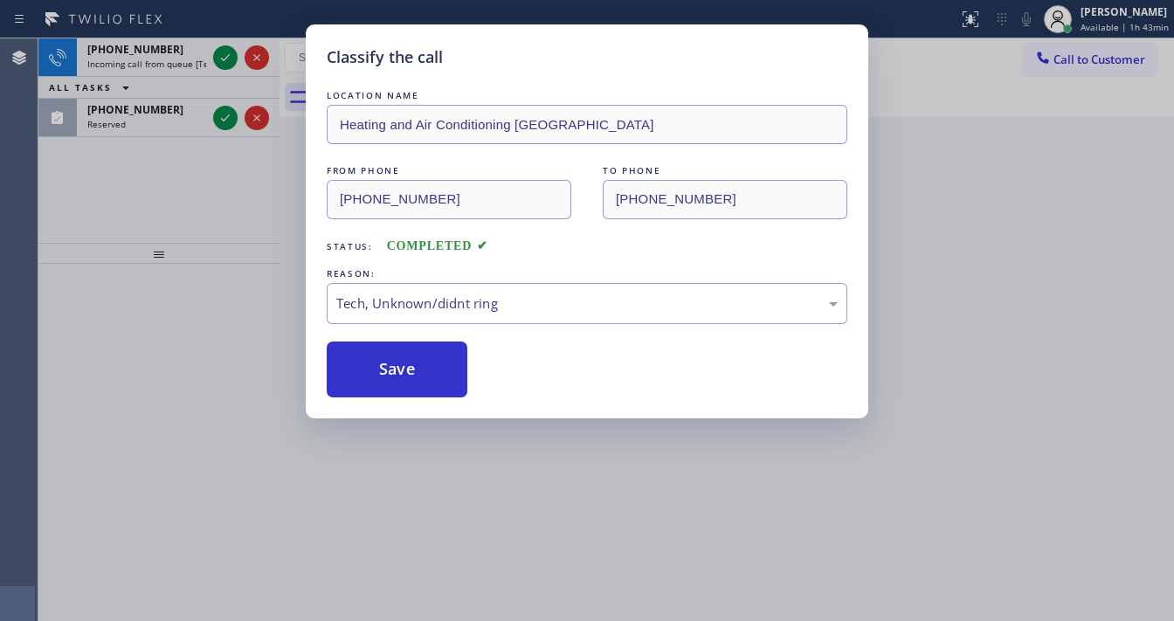
click at [231, 66] on div "Classify the call LOCATION NAME Blue Moon Electrical [GEOGRAPHIC_DATA][PERSON_N…" at bounding box center [605, 329] width 1135 height 583
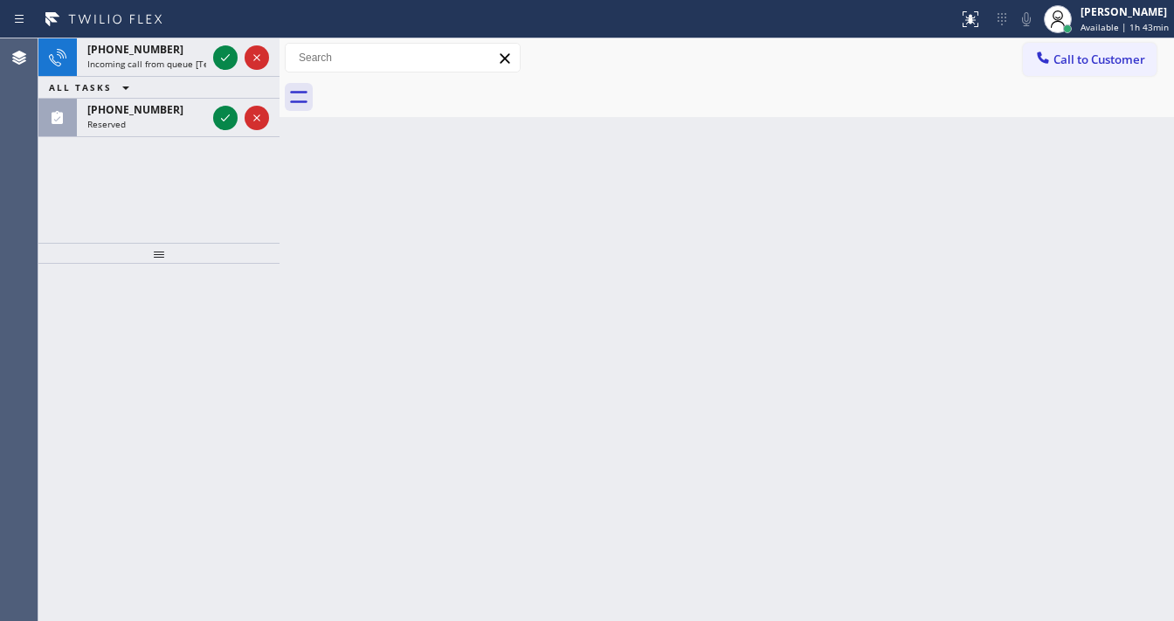
click at [231, 66] on icon at bounding box center [225, 57] width 21 height 21
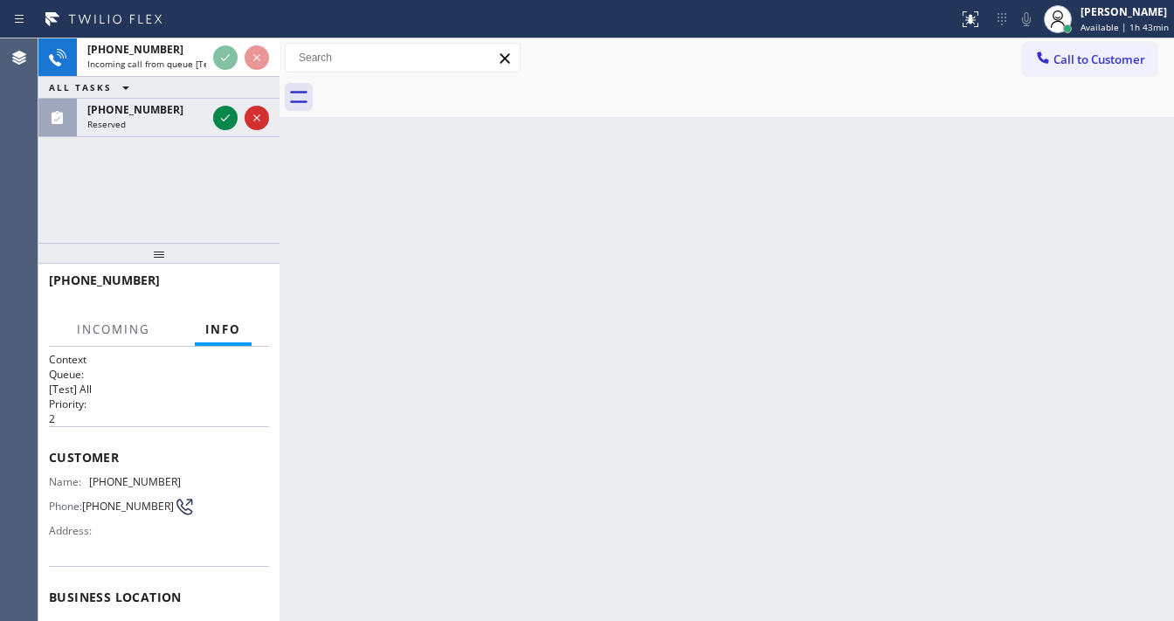
scroll to position [70, 0]
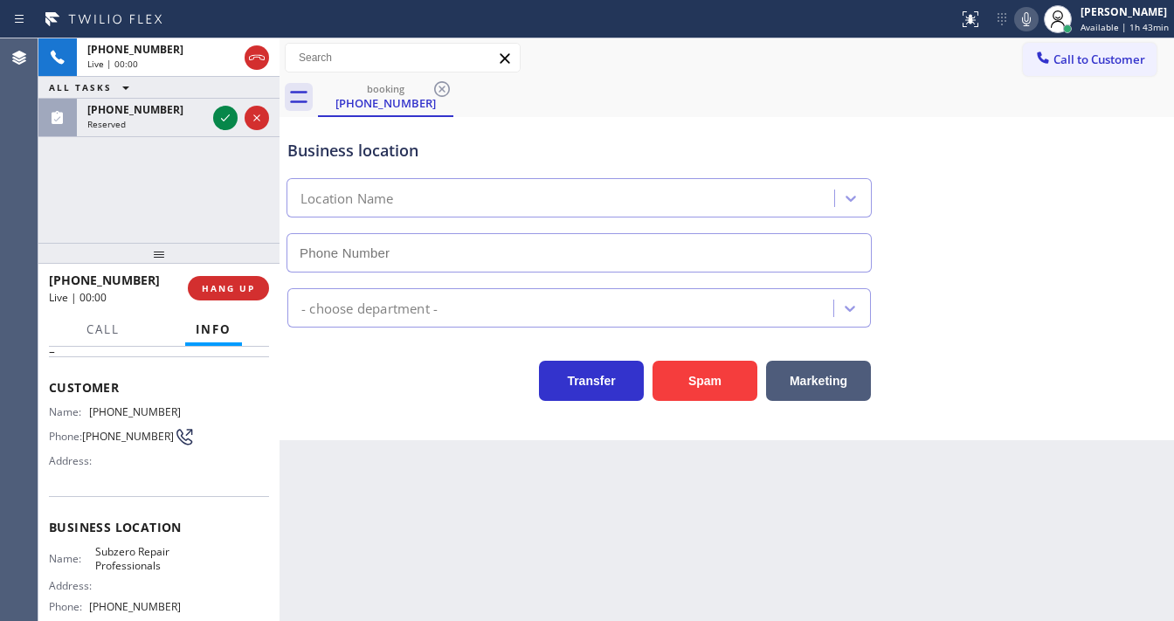
type input "[PHONE_NUMBER]"
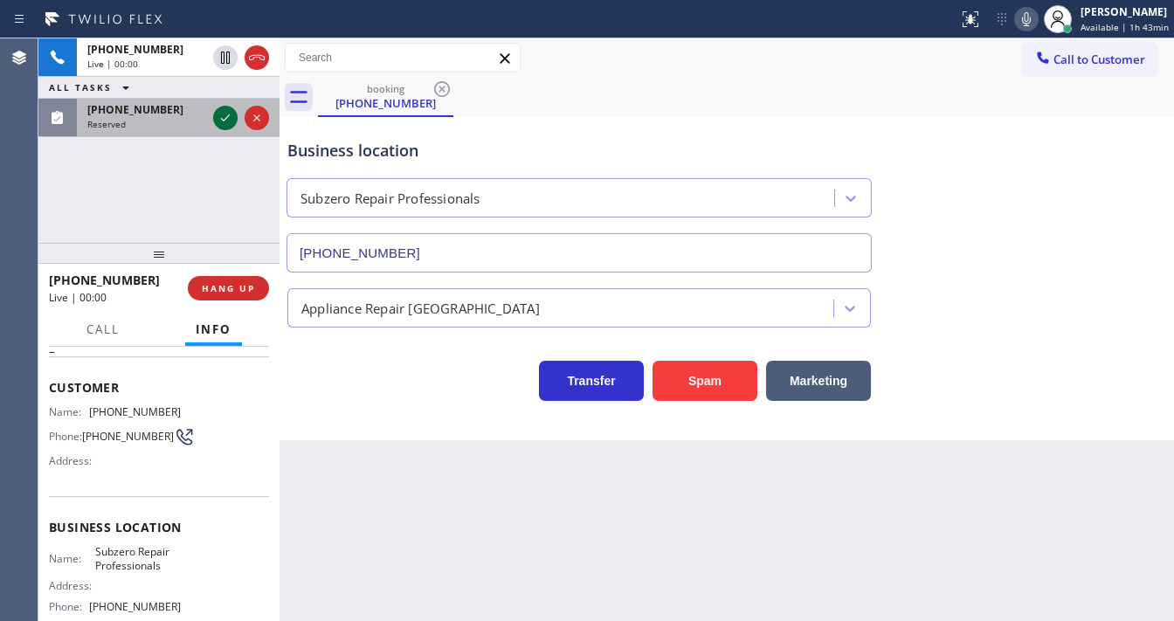
click at [226, 124] on icon at bounding box center [225, 117] width 21 height 21
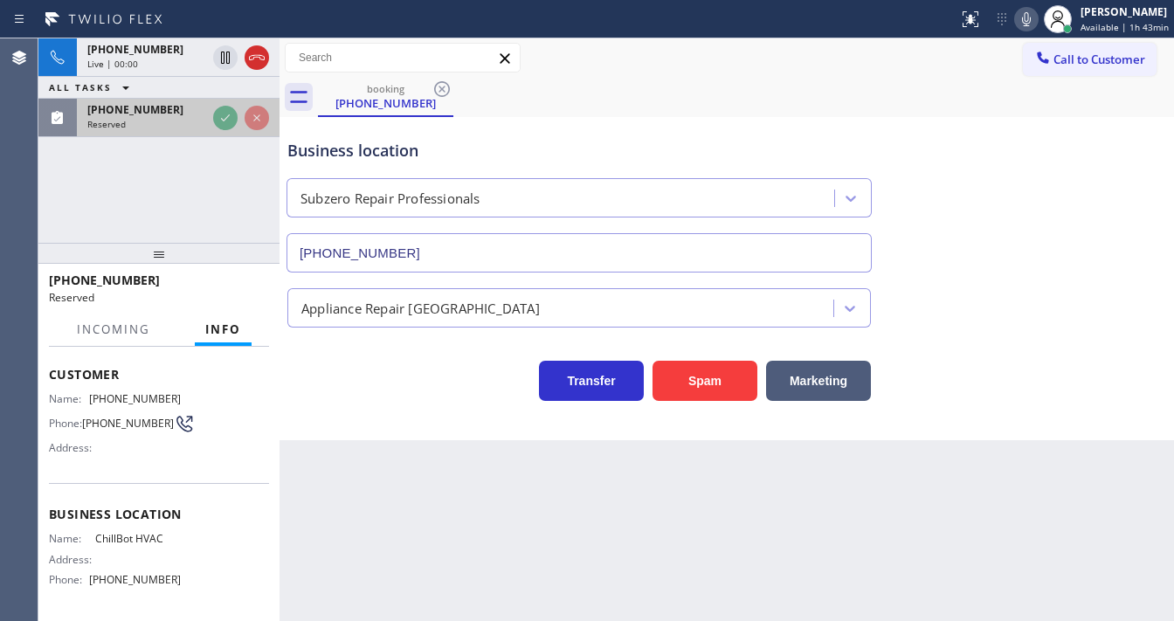
scroll to position [84, 0]
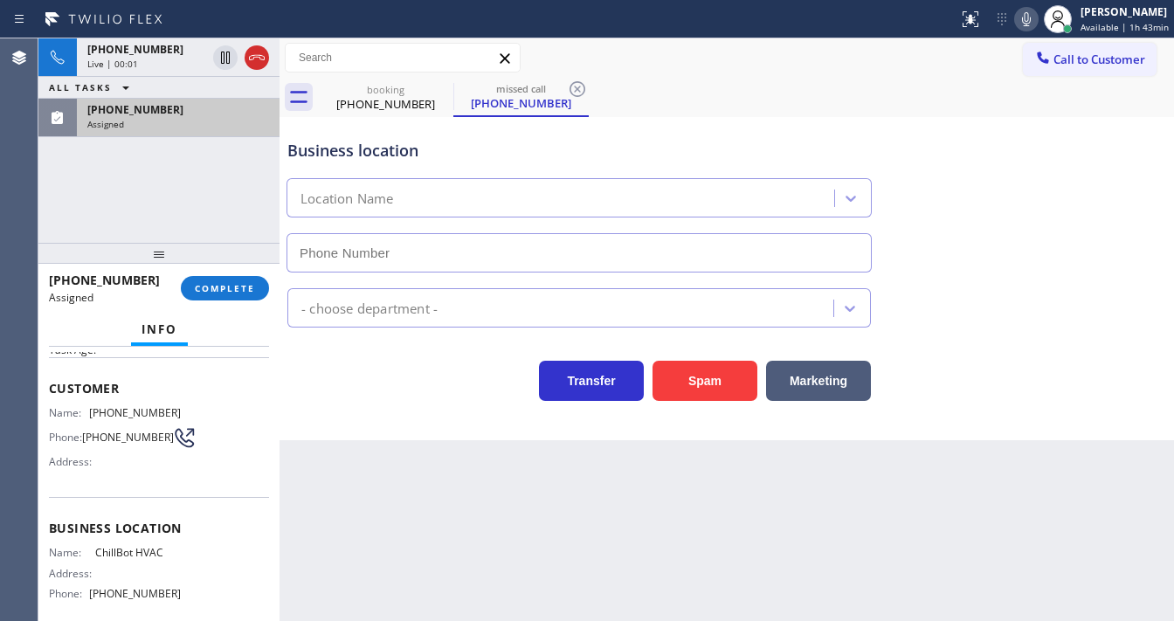
type input "[PHONE_NUMBER]"
click at [238, 286] on span "COMPLETE" at bounding box center [225, 288] width 60 height 12
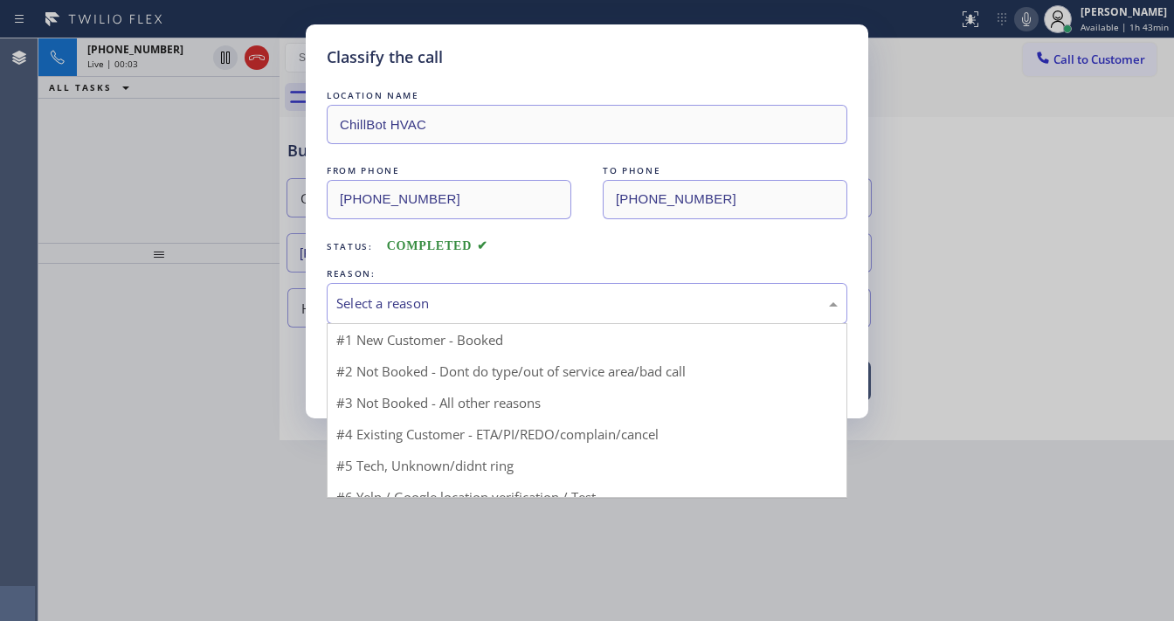
click at [453, 307] on div "Select a reason" at bounding box center [586, 303] width 501 height 20
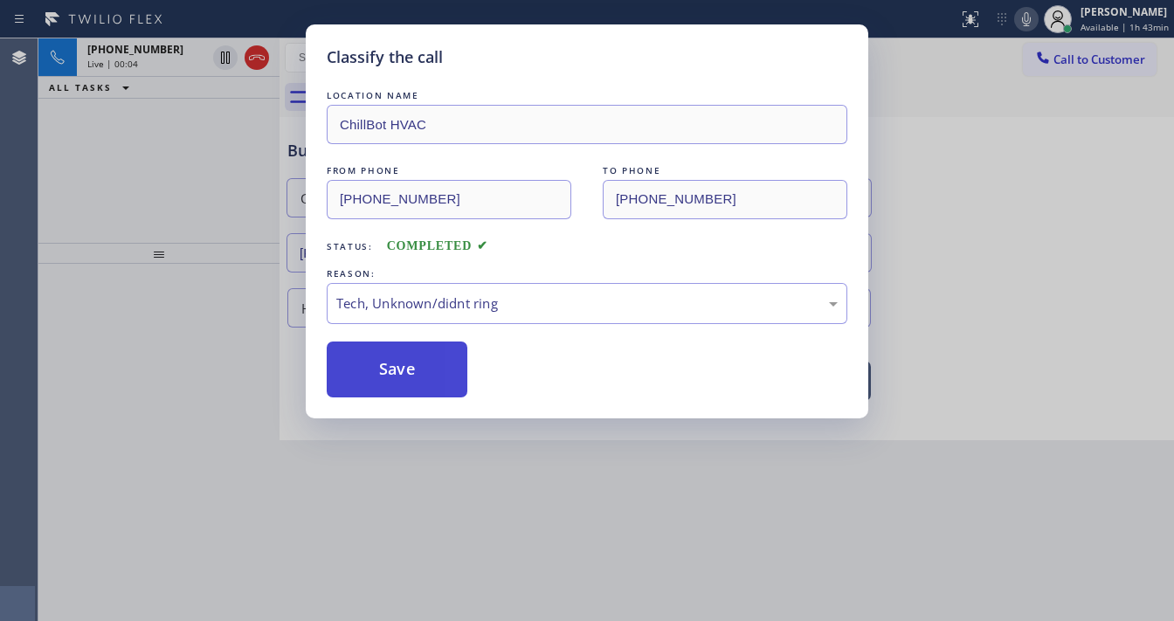
click at [414, 370] on button "Save" at bounding box center [397, 370] width 141 height 56
click at [166, 136] on div "Classify the call LOCATION NAME ChillBot HVAC FROM PHONE [PHONE_NUMBER] TO PHON…" at bounding box center [587, 310] width 1174 height 621
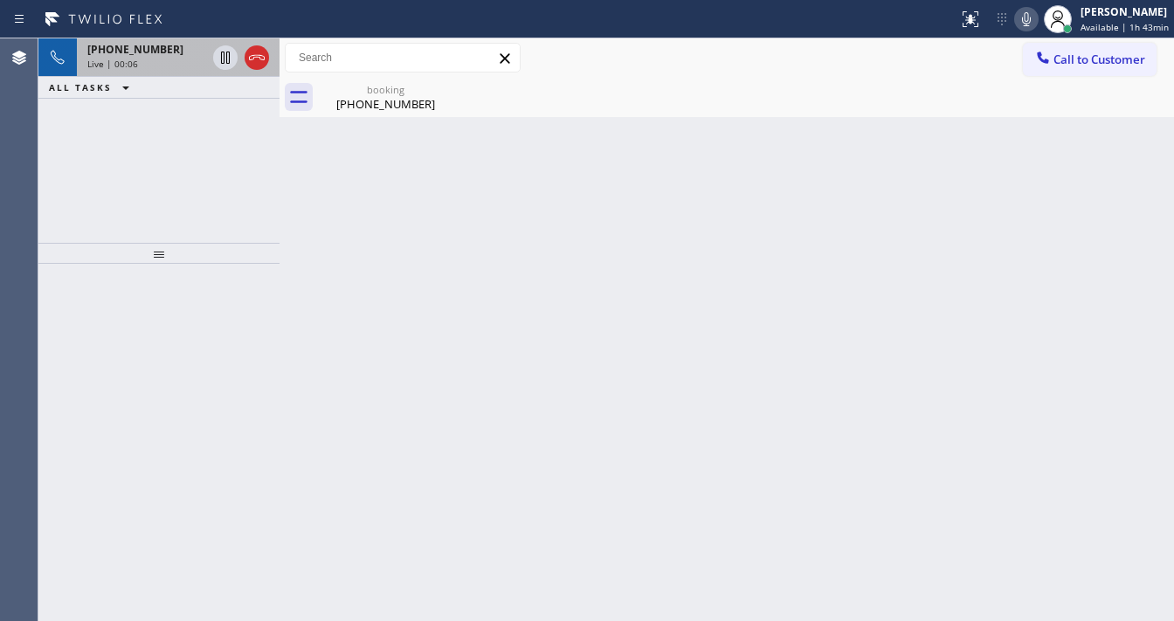
click at [130, 53] on span "[PHONE_NUMBER]" at bounding box center [135, 49] width 96 height 15
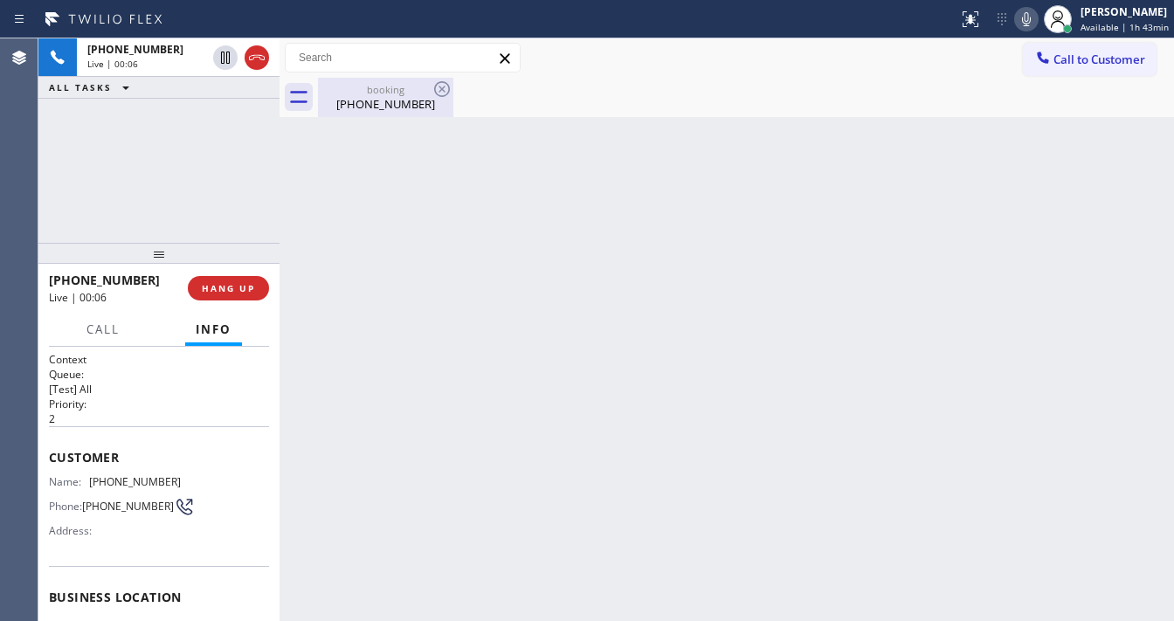
click at [395, 98] on div "[PHONE_NUMBER]" at bounding box center [386, 104] width 132 height 16
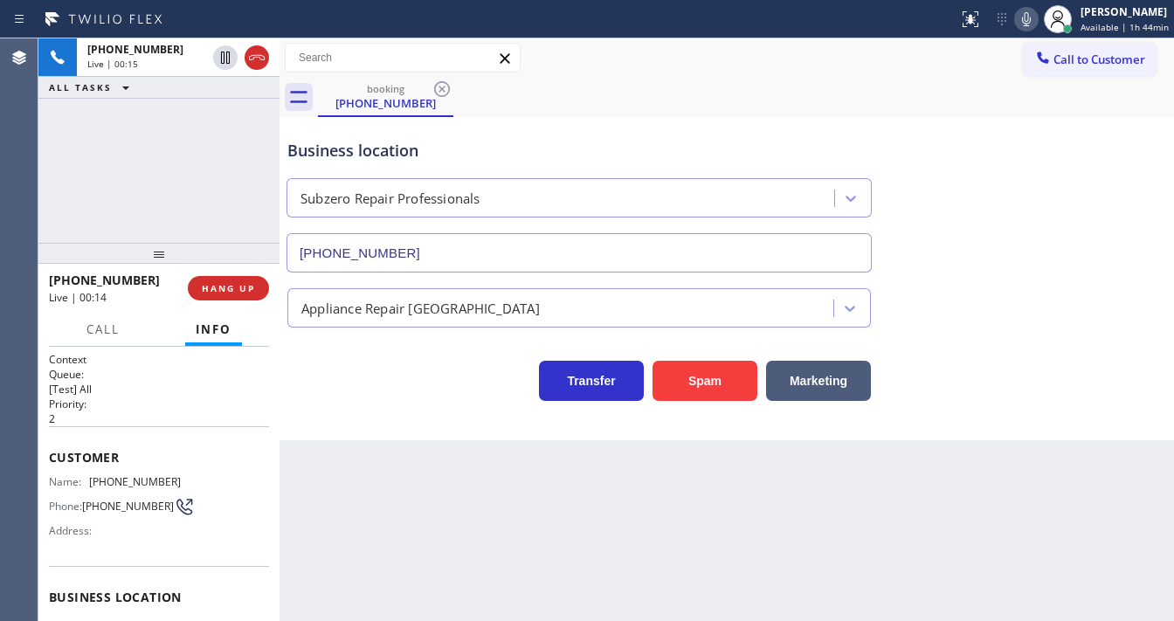
click at [112, 416] on p "2" at bounding box center [159, 418] width 220 height 15
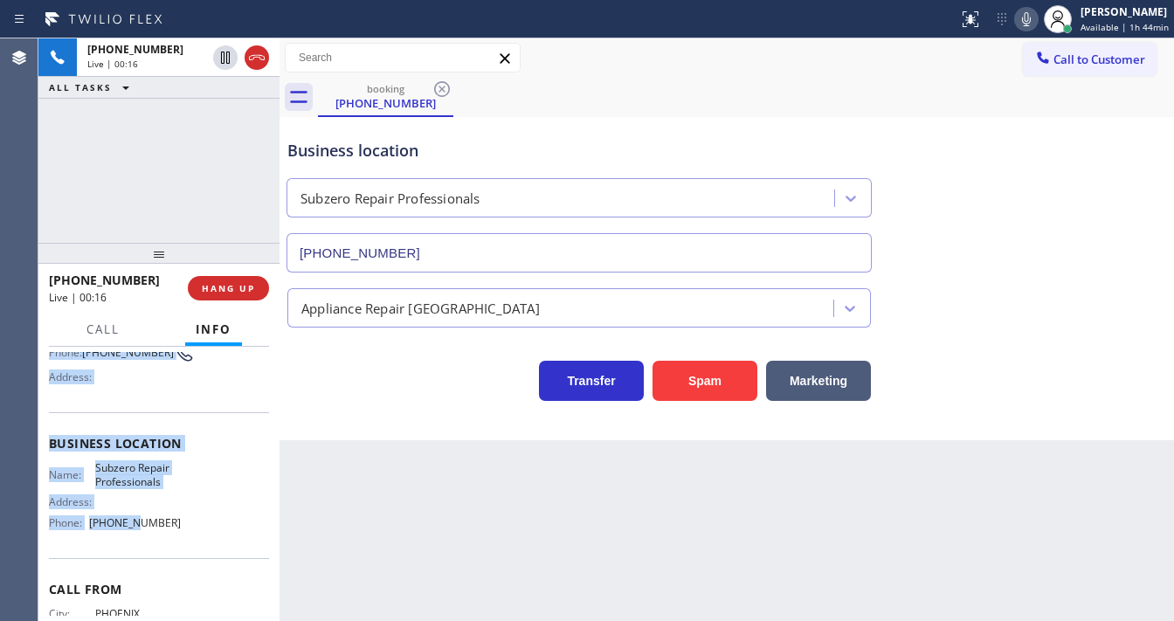
scroll to position [210, 0]
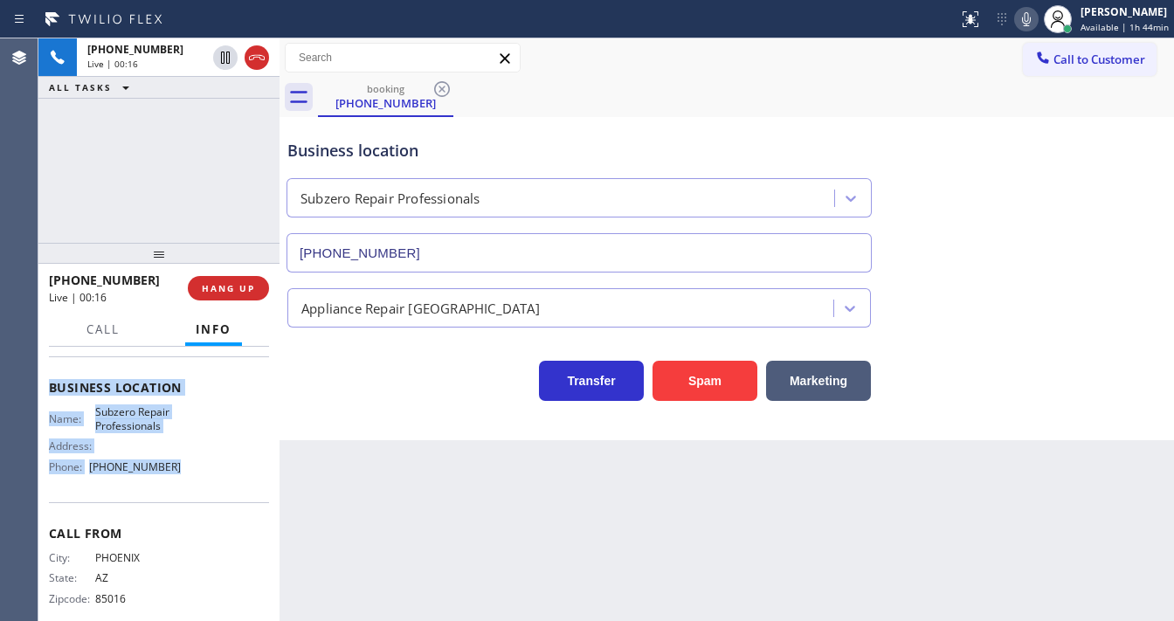
drag, startPoint x: 47, startPoint y: 460, endPoint x: 175, endPoint y: 481, distance: 129.2
click at [175, 481] on div "Context Queue: [Test] All Priority: 2 Customer Name: [PHONE_NUMBER] Phone: [PHO…" at bounding box center [158, 484] width 241 height 274
copy div "Customer Name: [PHONE_NUMBER] Phone: [PHONE_NUMBER] Address: Business location …"
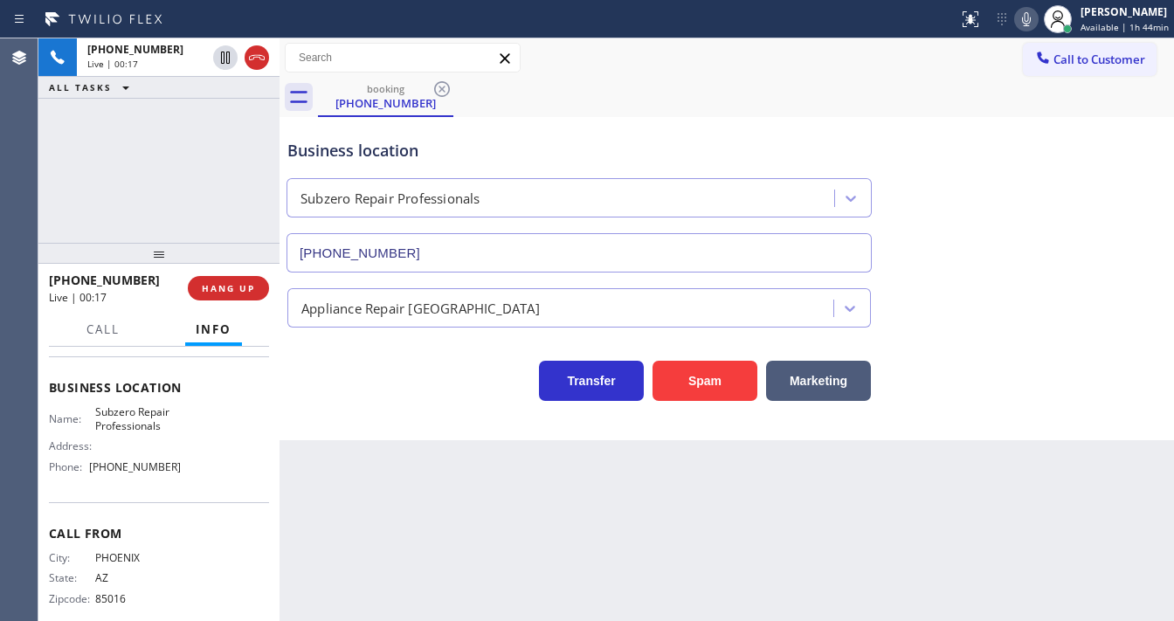
click at [167, 200] on div "[PHONE_NUMBER] Live | 00:17 ALL TASKS ALL TASKS ACTIVE TASKS TASKS IN WRAP UP" at bounding box center [158, 140] width 241 height 204
click at [70, 162] on div "[PHONE_NUMBER] Live | 00:35 ALL TASKS ALL TASKS ACTIVE TASKS TASKS IN WRAP UP" at bounding box center [158, 140] width 241 height 204
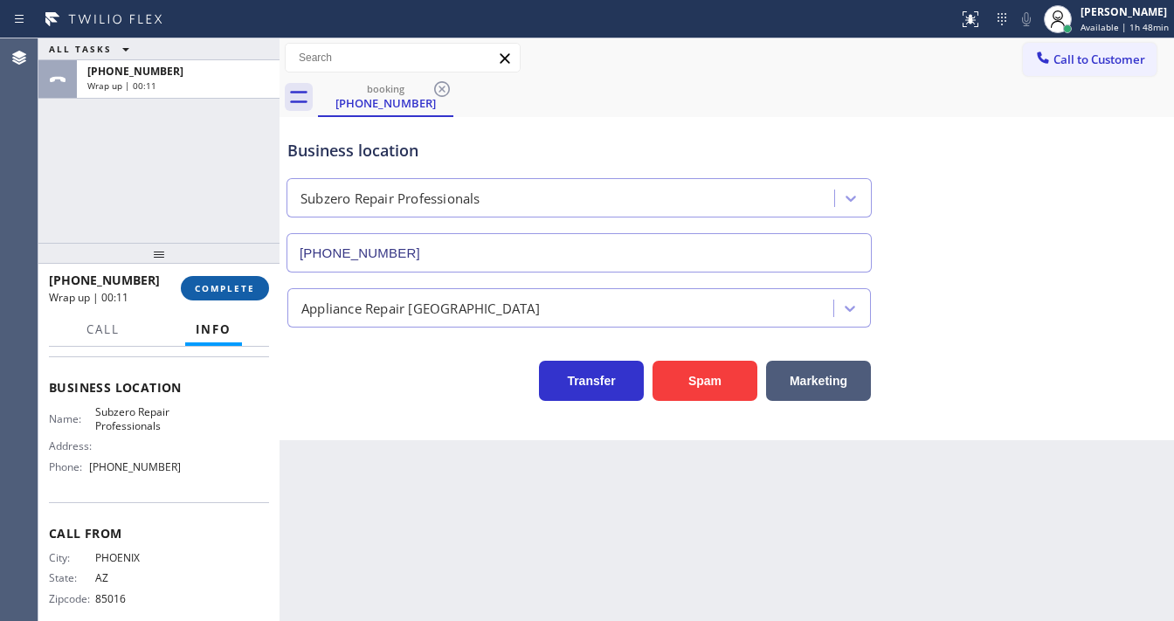
click at [231, 296] on button "COMPLETE" at bounding box center [225, 288] width 88 height 24
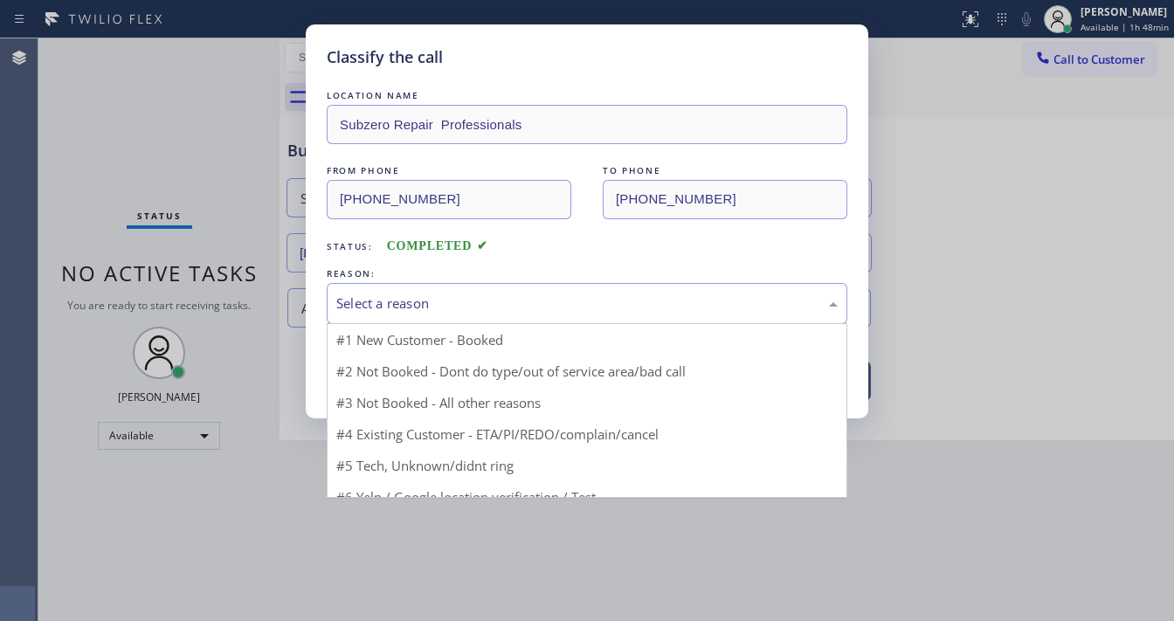
click at [430, 310] on div "Select a reason" at bounding box center [586, 303] width 501 height 20
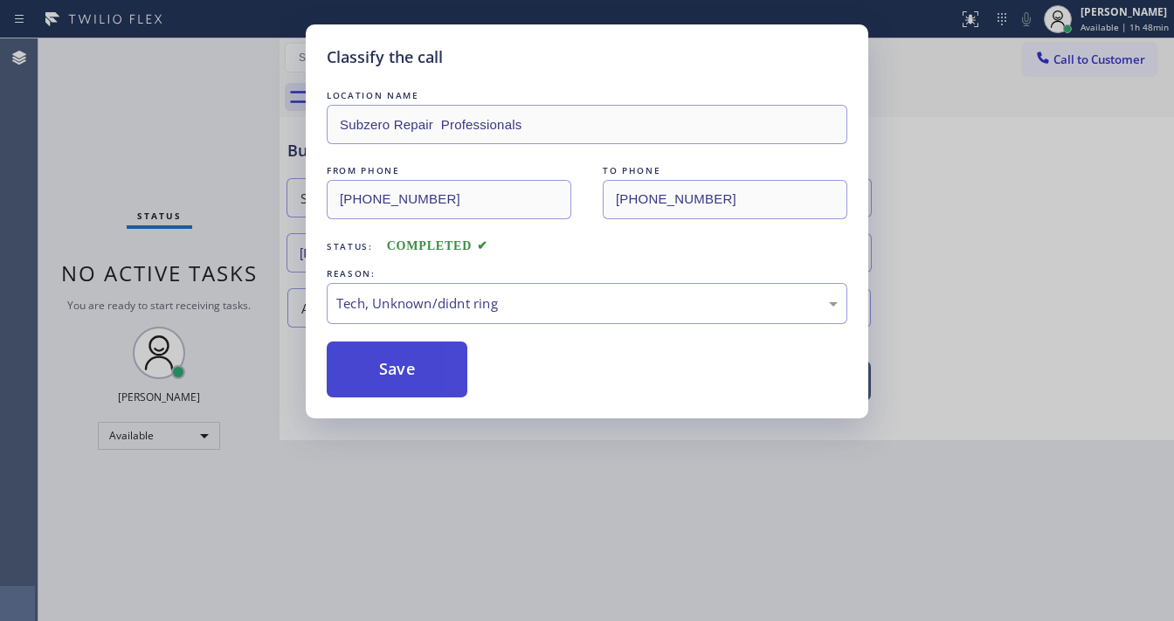
click at [398, 373] on button "Save" at bounding box center [397, 370] width 141 height 56
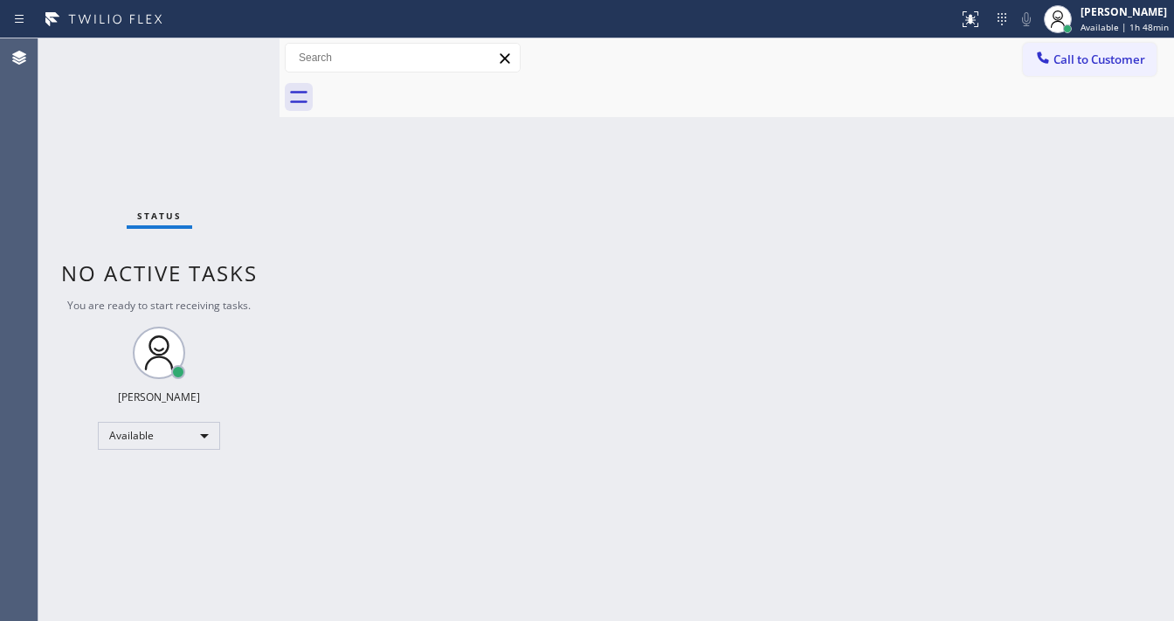
click at [221, 56] on div "Status No active tasks You are ready to start receiving tasks. [PERSON_NAME]" at bounding box center [158, 329] width 241 height 583
click at [224, 56] on div "Status No active tasks You are ready to start receiving tasks. [PERSON_NAME]" at bounding box center [158, 329] width 241 height 583
click at [225, 56] on div "Status No active tasks You are ready to start receiving tasks. [PERSON_NAME]" at bounding box center [158, 329] width 241 height 583
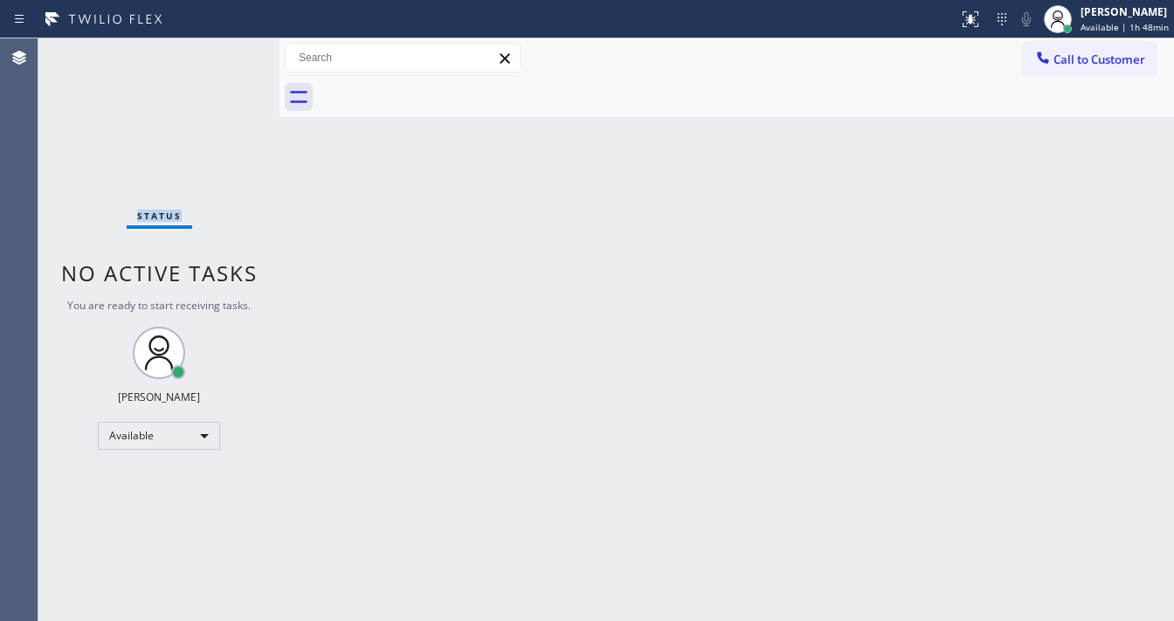
click at [230, 56] on div "Status No active tasks You are ready to start receiving tasks. [PERSON_NAME]" at bounding box center [158, 329] width 241 height 583
click at [238, 55] on div "Status No active tasks You are ready to start receiving tasks. [PERSON_NAME]" at bounding box center [158, 329] width 241 height 583
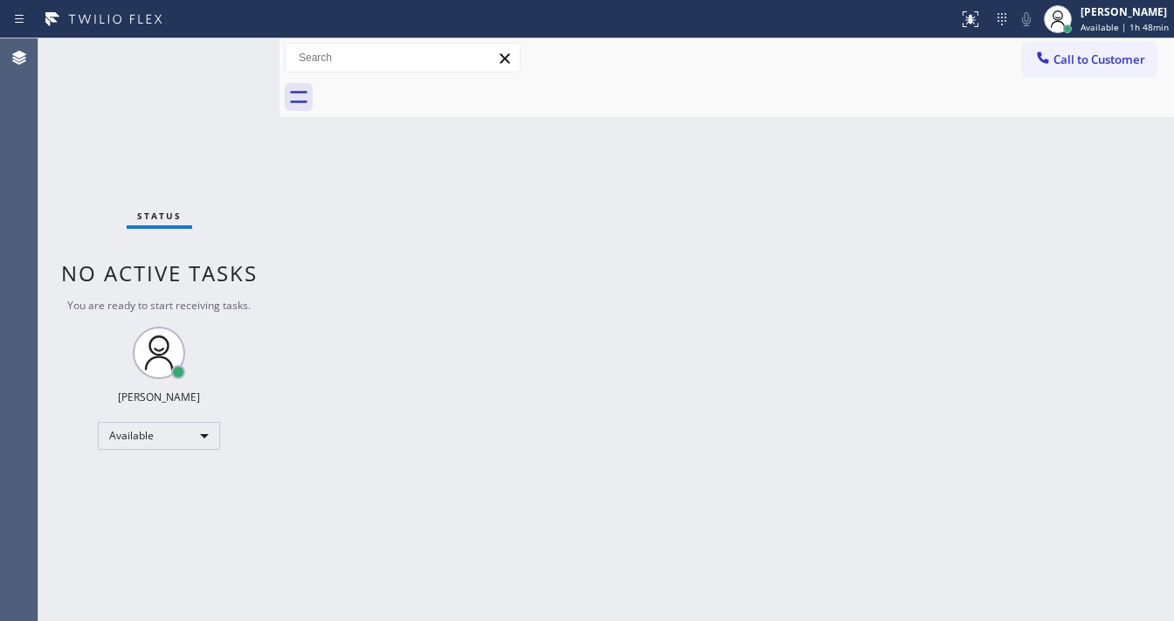
click at [240, 48] on div "Status No active tasks You are ready to start receiving tasks. [PERSON_NAME]" at bounding box center [158, 329] width 241 height 583
click at [233, 49] on div "Status No active tasks You are ready to start receiving tasks. [PERSON_NAME]" at bounding box center [158, 329] width 241 height 583
drag, startPoint x: 233, startPoint y: 49, endPoint x: 221, endPoint y: 47, distance: 12.4
click at [228, 48] on div "Status No active tasks You are ready to start receiving tasks. [PERSON_NAME]" at bounding box center [158, 329] width 241 height 583
click at [220, 47] on div "Status No active tasks You are ready to start receiving tasks. [PERSON_NAME]" at bounding box center [158, 329] width 241 height 583
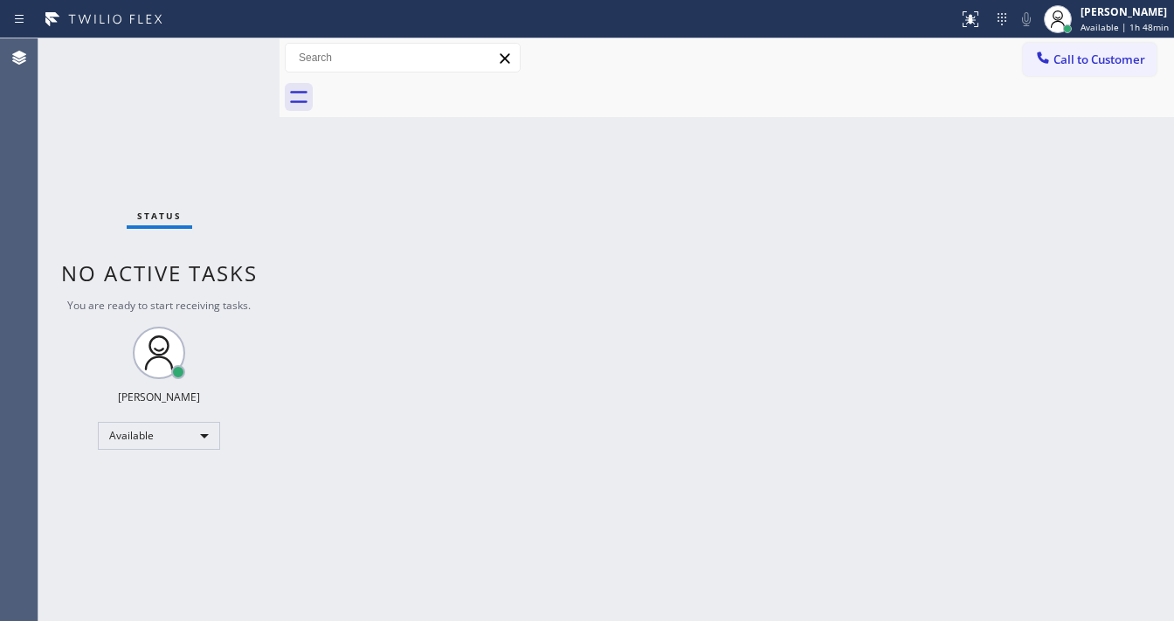
click at [220, 47] on div "Status No active tasks You are ready to start receiving tasks. [PERSON_NAME]" at bounding box center [158, 329] width 241 height 583
click at [454, 620] on div "Back to Dashboard Change Sender ID Customers Technicians Select a contact Outbo…" at bounding box center [726, 329] width 894 height 583
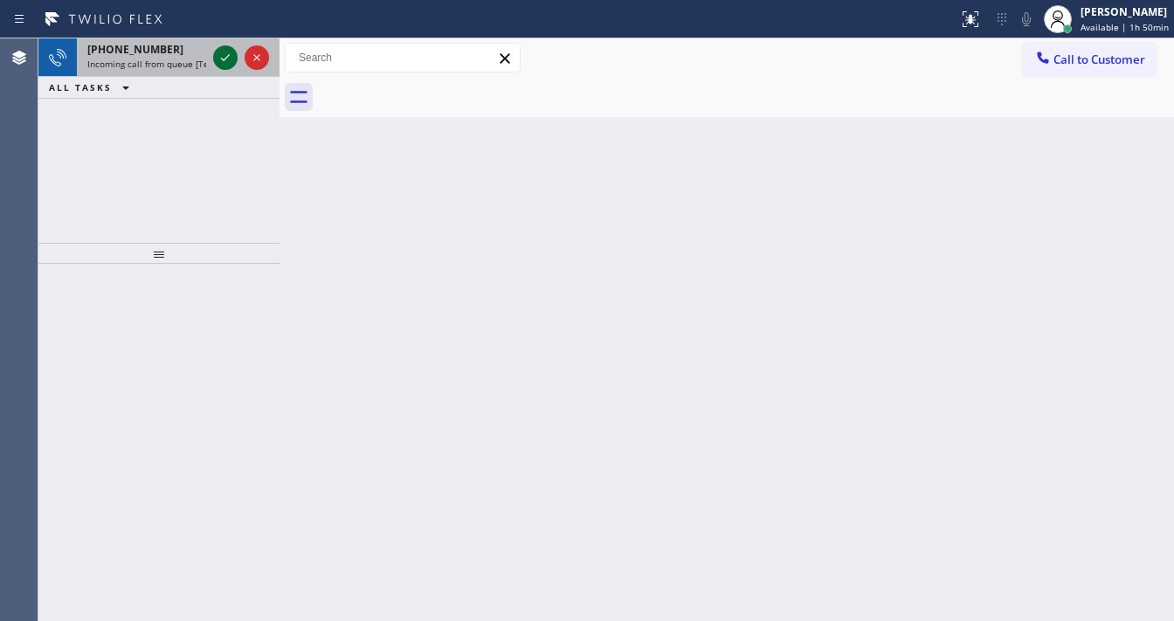
click at [227, 59] on icon at bounding box center [225, 57] width 21 height 21
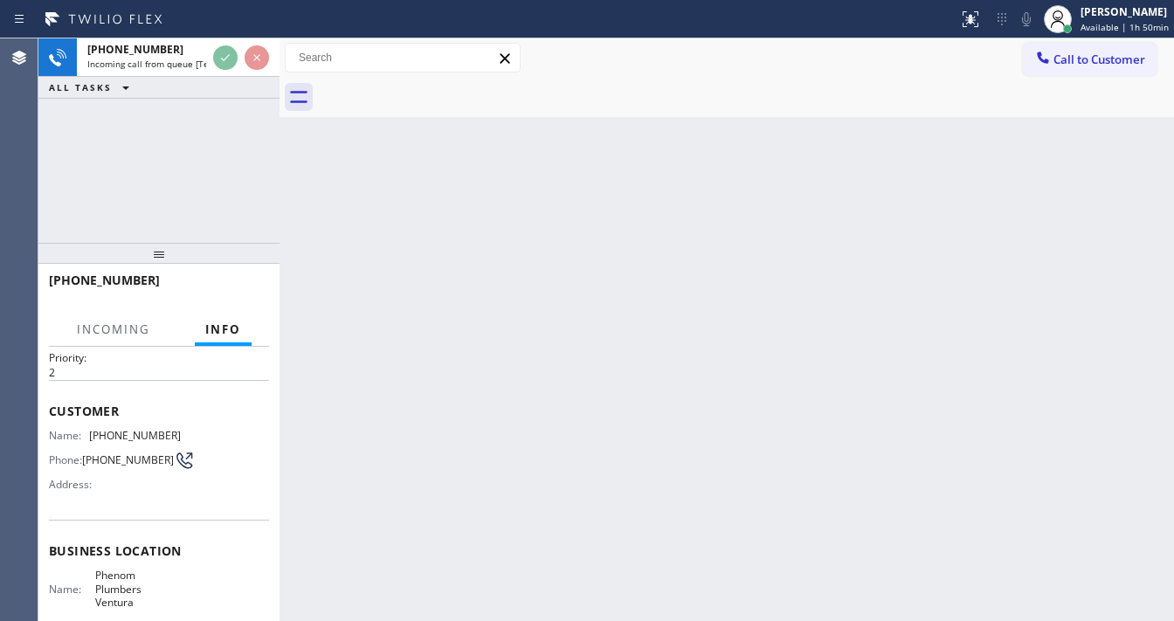
scroll to position [140, 0]
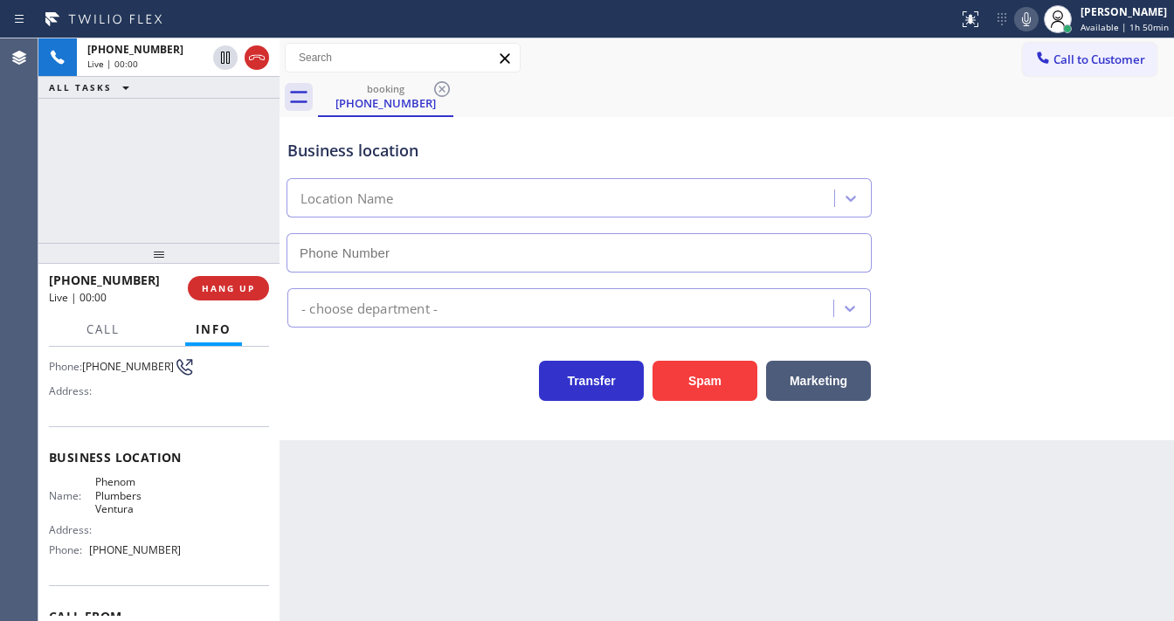
type input "[PHONE_NUMBER]"
click at [707, 384] on button "Spam" at bounding box center [704, 381] width 105 height 40
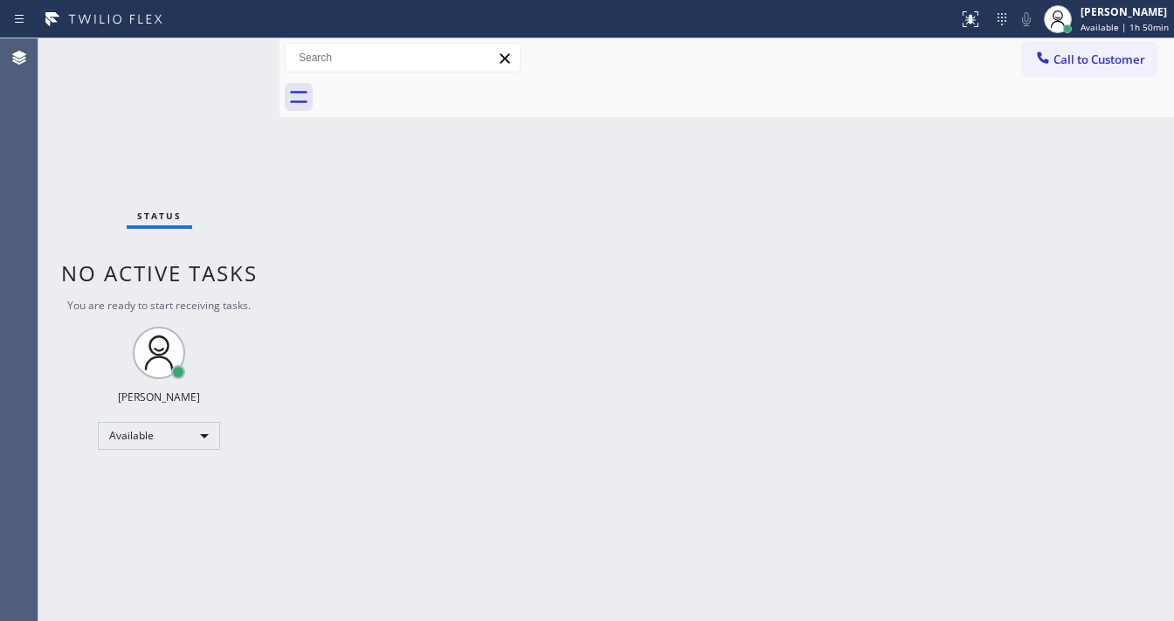
click at [231, 43] on div "Status No active tasks You are ready to start receiving tasks. [PERSON_NAME]" at bounding box center [158, 329] width 241 height 583
click at [231, 46] on div "Status No active tasks You are ready to start receiving tasks. [PERSON_NAME]" at bounding box center [158, 329] width 241 height 583
click at [231, 49] on div "Status No active tasks You are ready to start receiving tasks. [PERSON_NAME]" at bounding box center [158, 329] width 241 height 583
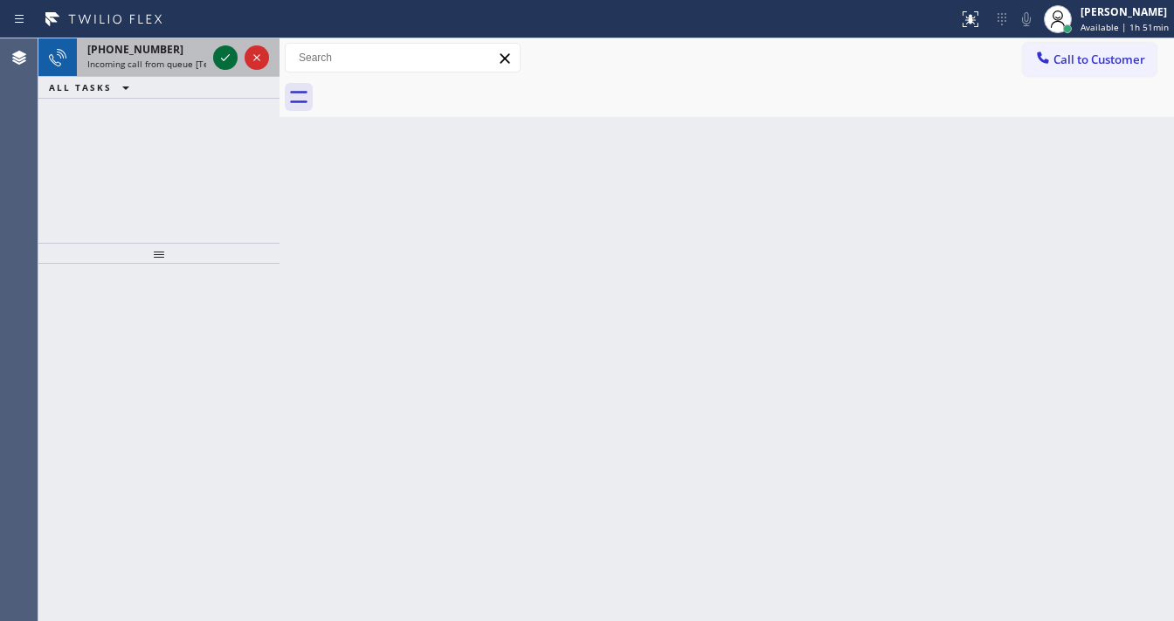
click at [231, 49] on icon at bounding box center [225, 57] width 21 height 21
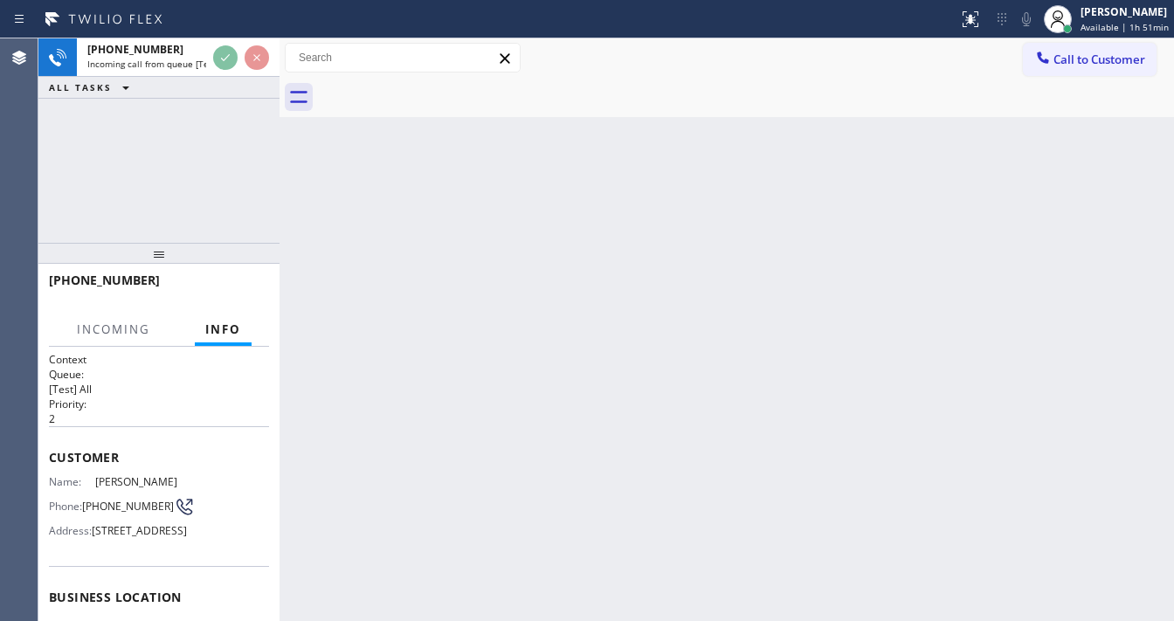
drag, startPoint x: 174, startPoint y: 390, endPoint x: 167, endPoint y: 408, distance: 19.6
drag, startPoint x: 167, startPoint y: 408, endPoint x: 134, endPoint y: 391, distance: 37.1
click at [134, 391] on div "Context Queue: [Test] All Priority: 2" at bounding box center [159, 389] width 220 height 74
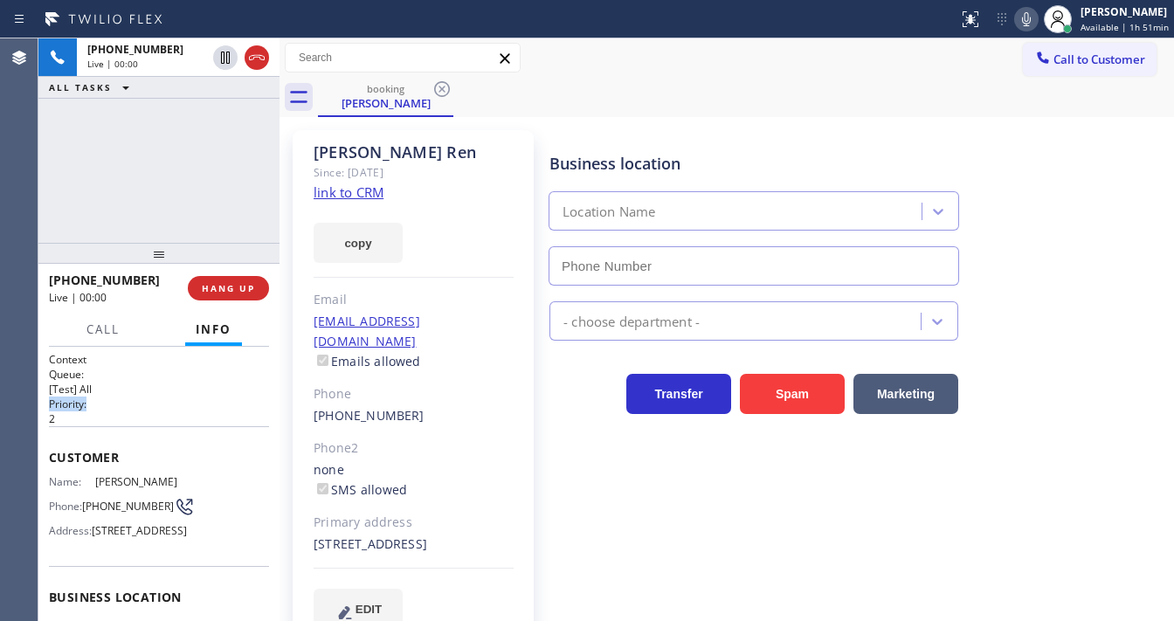
type input "[PHONE_NUMBER]"
click at [341, 199] on link "link to CRM" at bounding box center [349, 191] width 70 height 17
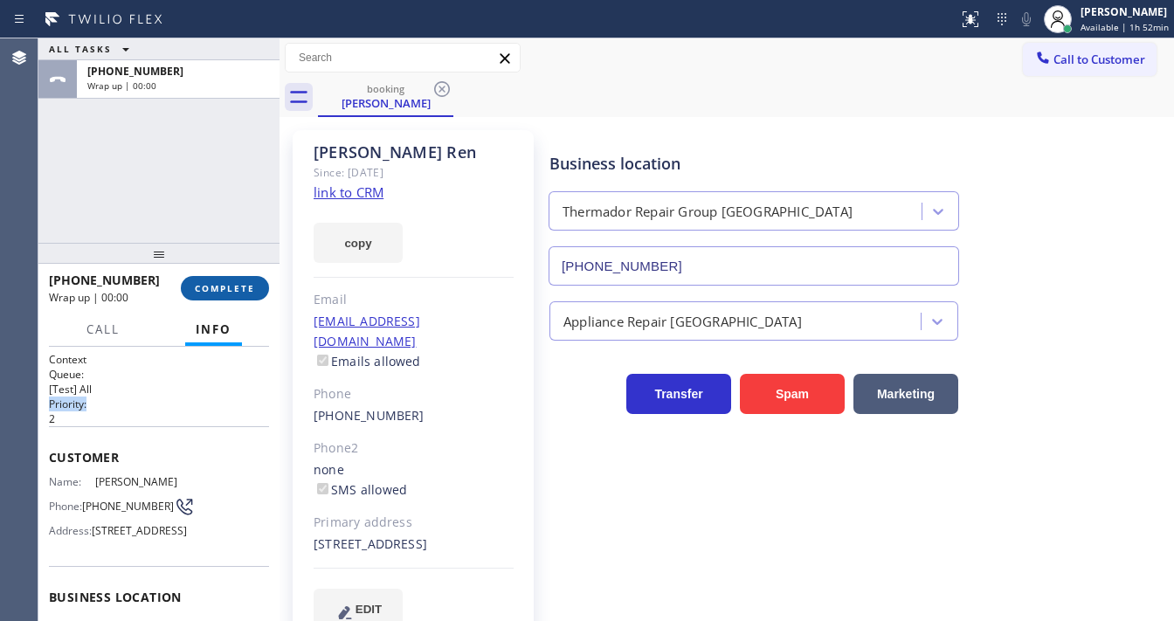
click at [228, 291] on span "COMPLETE" at bounding box center [225, 288] width 60 height 12
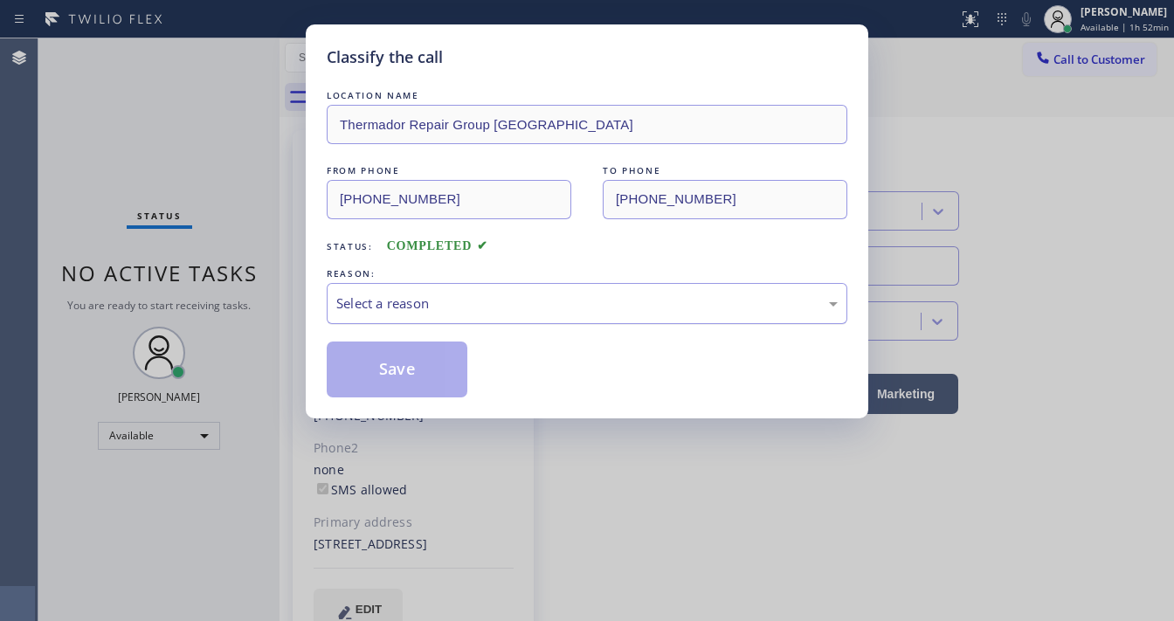
drag, startPoint x: 424, startPoint y: 295, endPoint x: 451, endPoint y: 319, distance: 35.9
click at [431, 297] on div "Select a reason" at bounding box center [586, 303] width 501 height 20
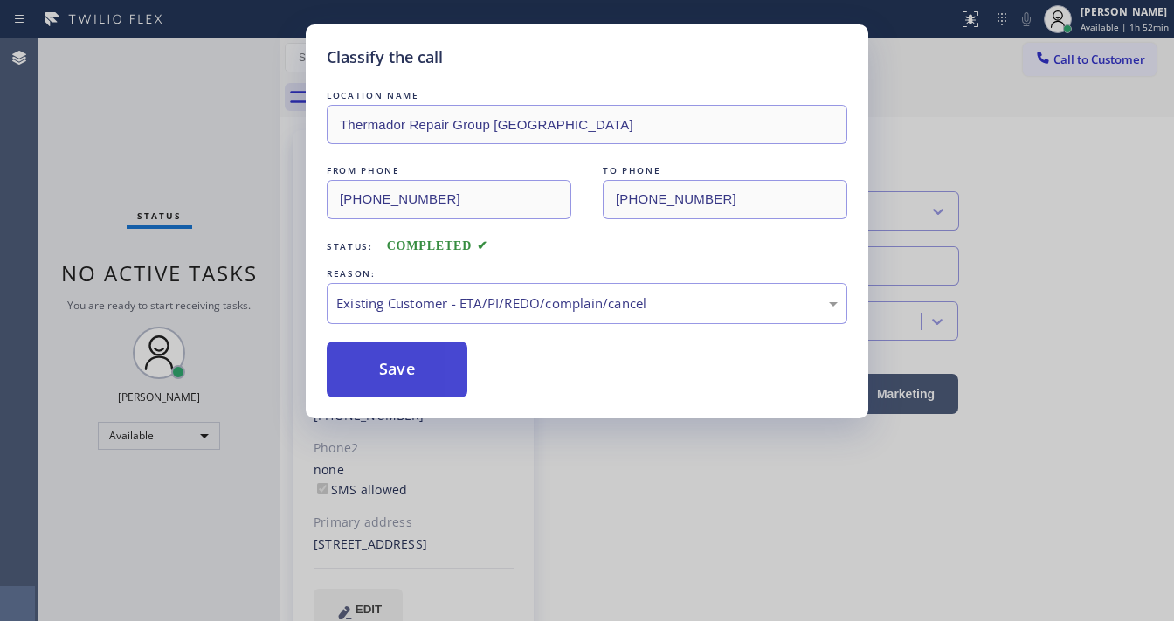
click at [416, 368] on button "Save" at bounding box center [397, 370] width 141 height 56
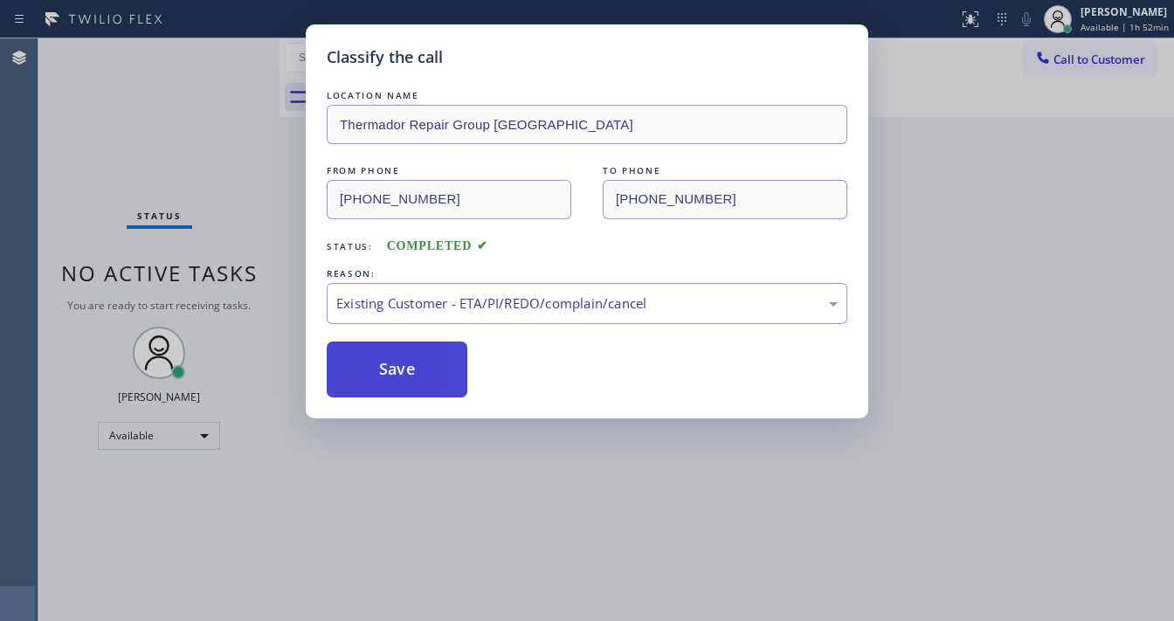
click at [416, 368] on button "Save" at bounding box center [397, 370] width 141 height 56
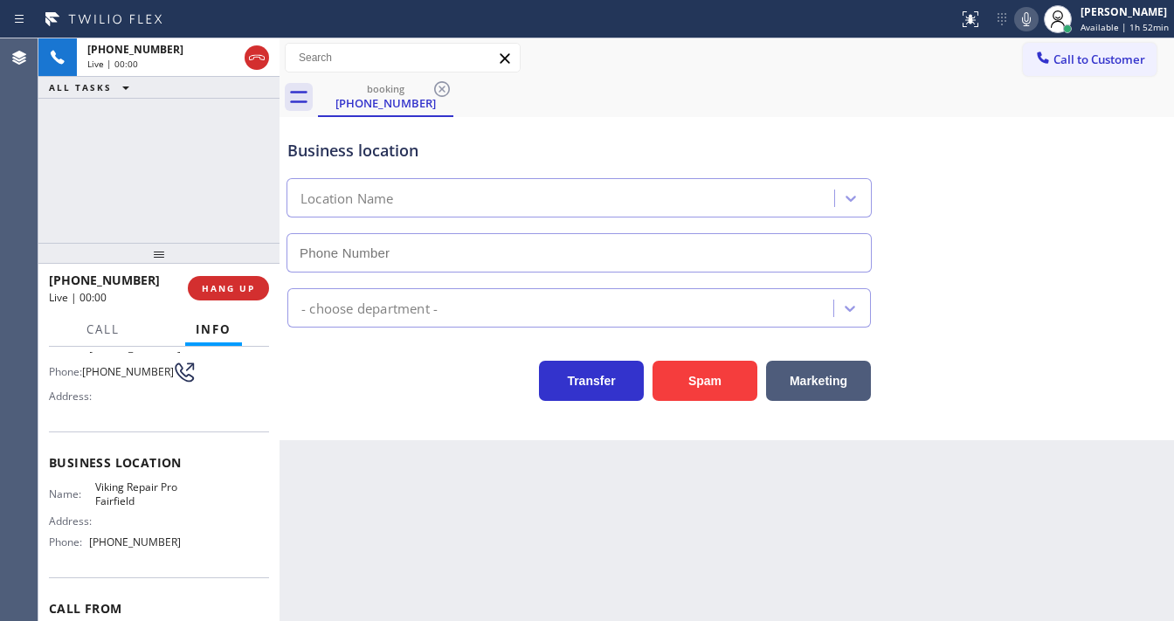
scroll to position [140, 0]
type input "[PHONE_NUMBER]"
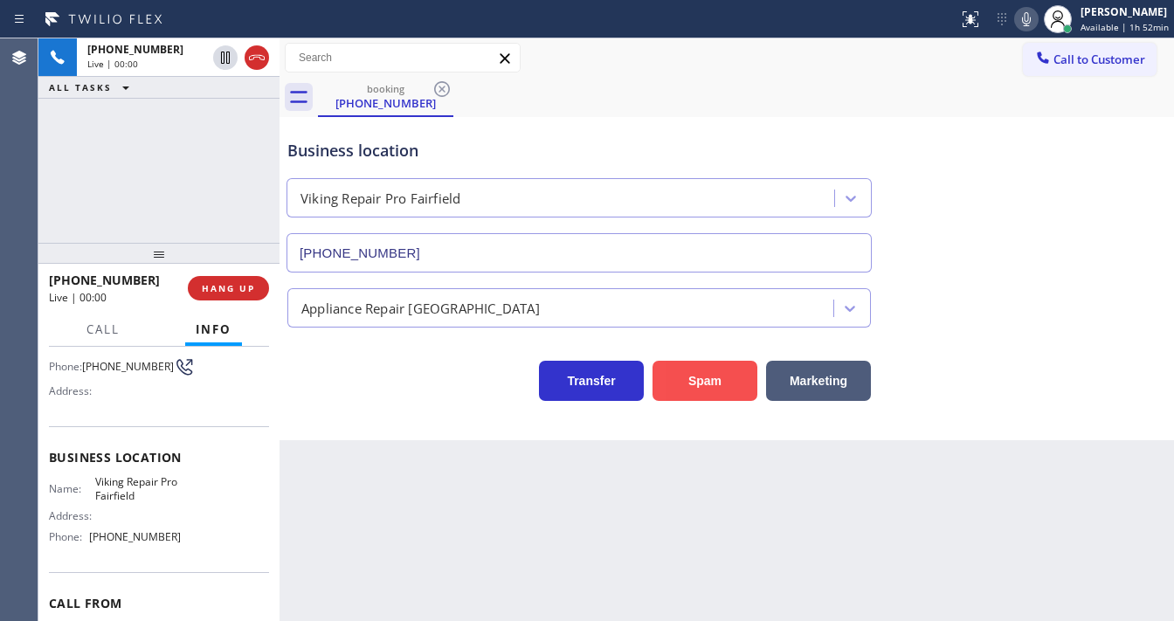
click at [706, 382] on button "Spam" at bounding box center [704, 381] width 105 height 40
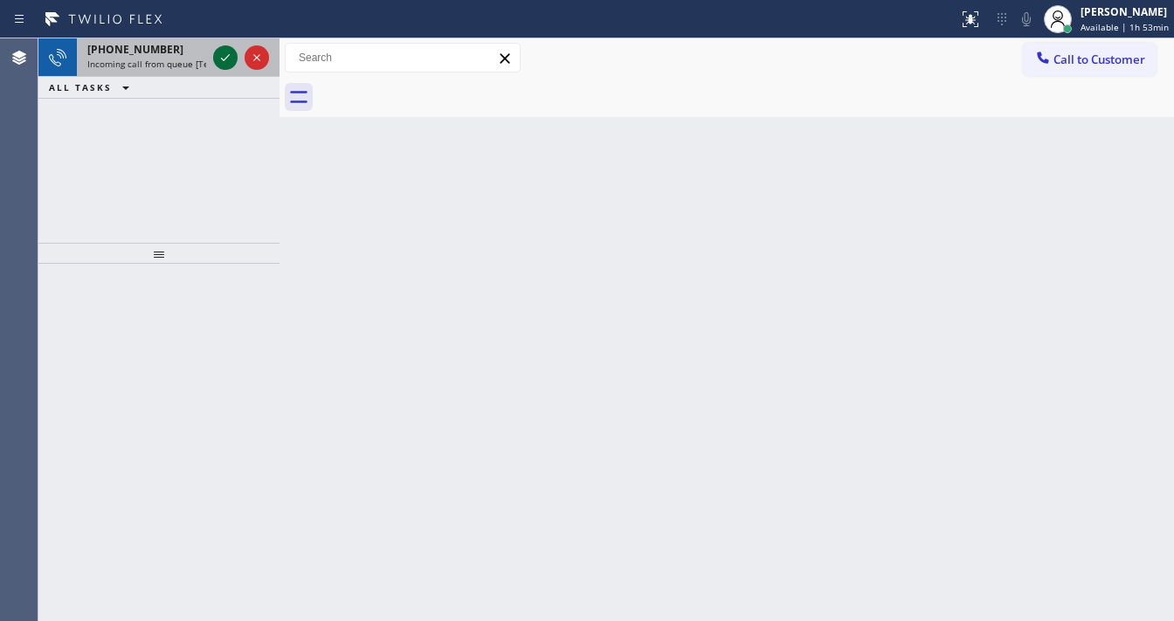
click at [220, 55] on icon at bounding box center [225, 57] width 21 height 21
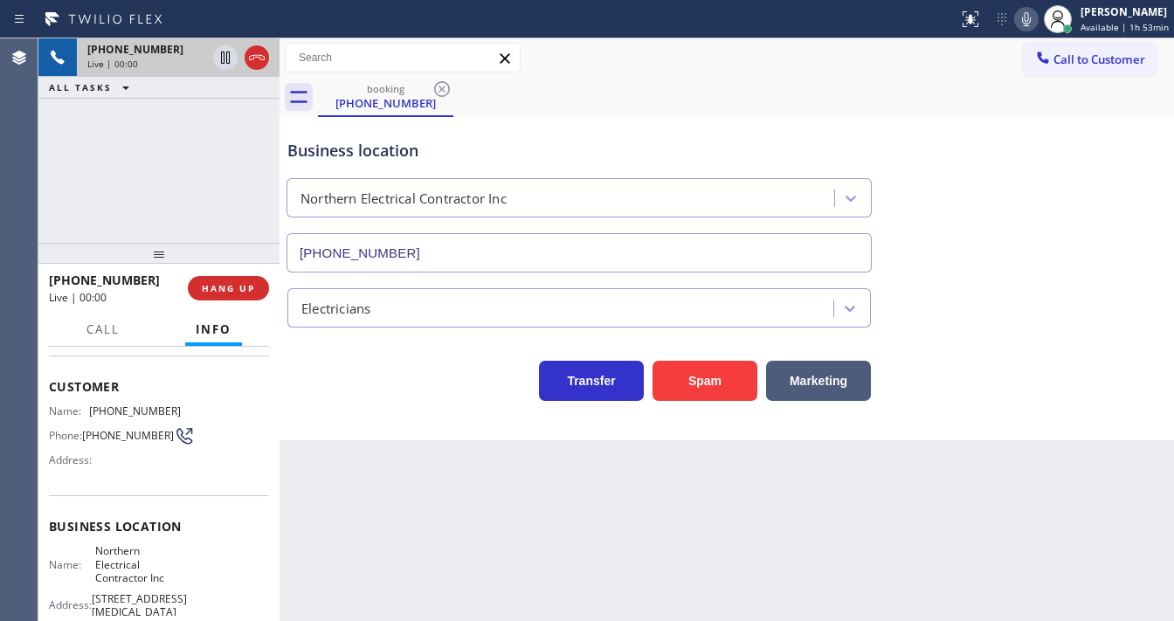
scroll to position [140, 0]
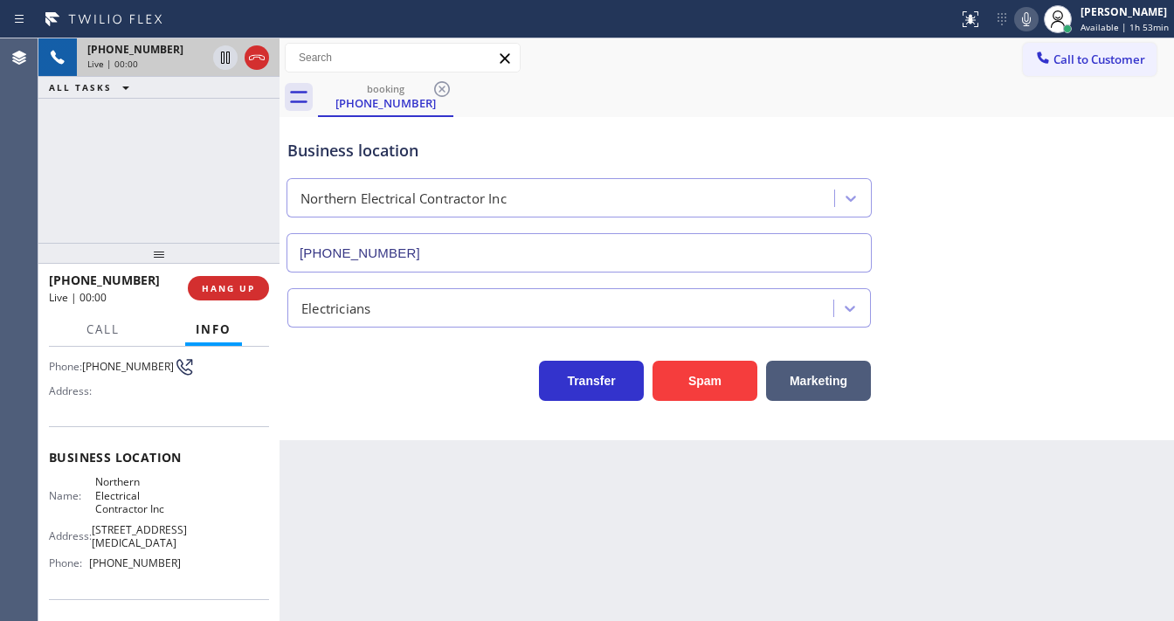
type input "[PHONE_NUMBER]"
click at [706, 371] on button "Spam" at bounding box center [704, 381] width 105 height 40
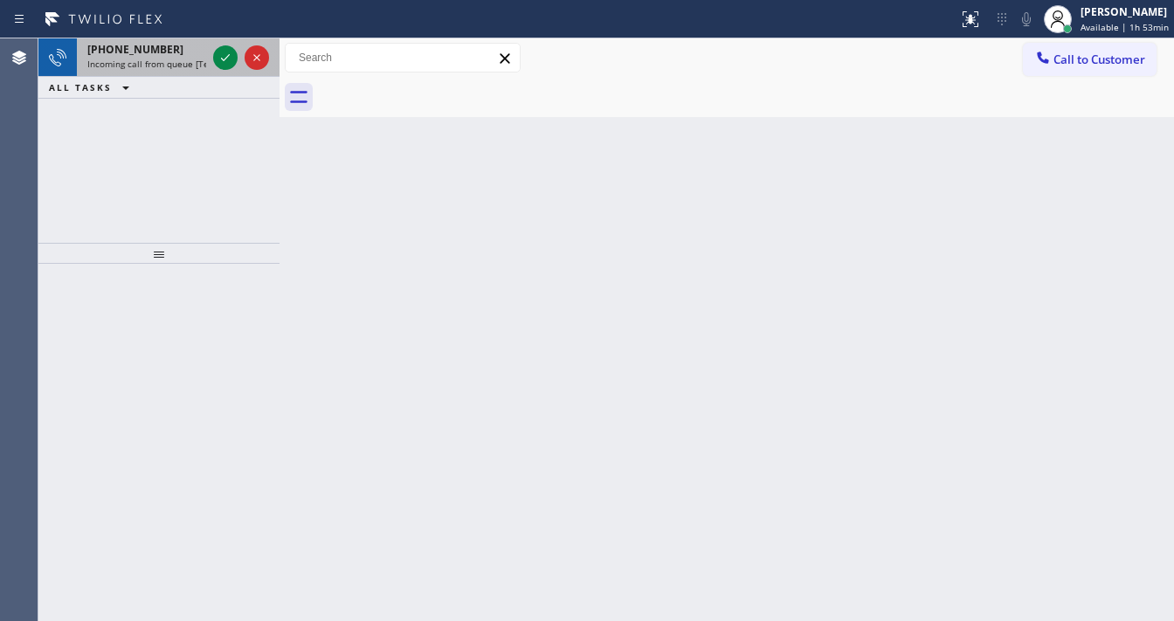
drag, startPoint x: 227, startPoint y: 56, endPoint x: 210, endPoint y: 56, distance: 16.6
click at [218, 56] on icon at bounding box center [225, 57] width 21 height 21
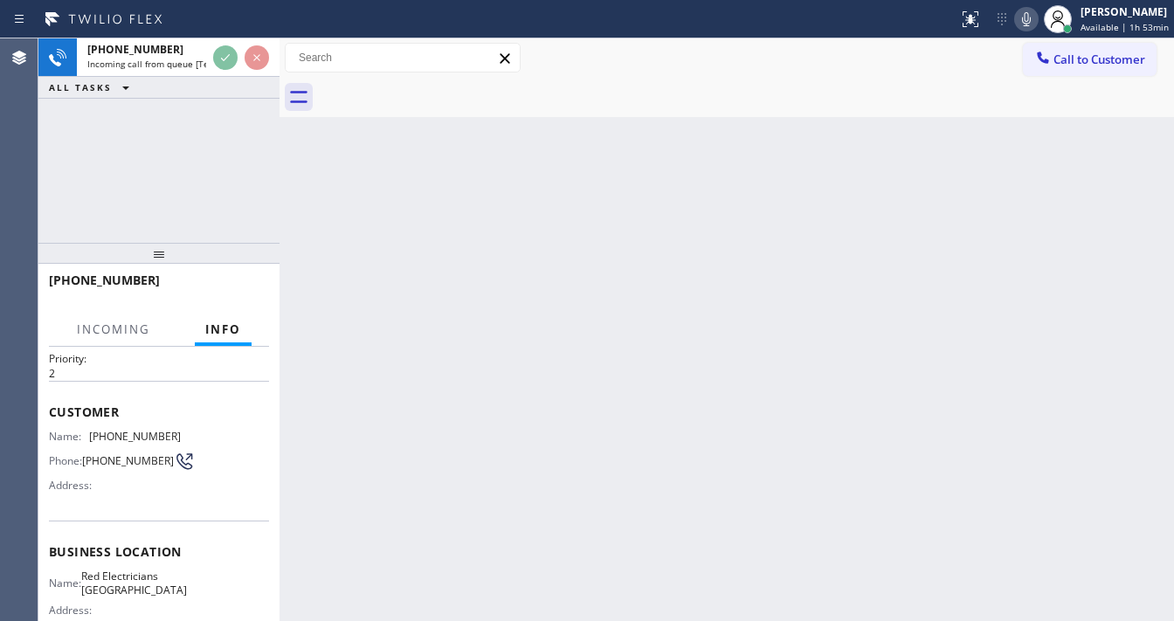
scroll to position [70, 0]
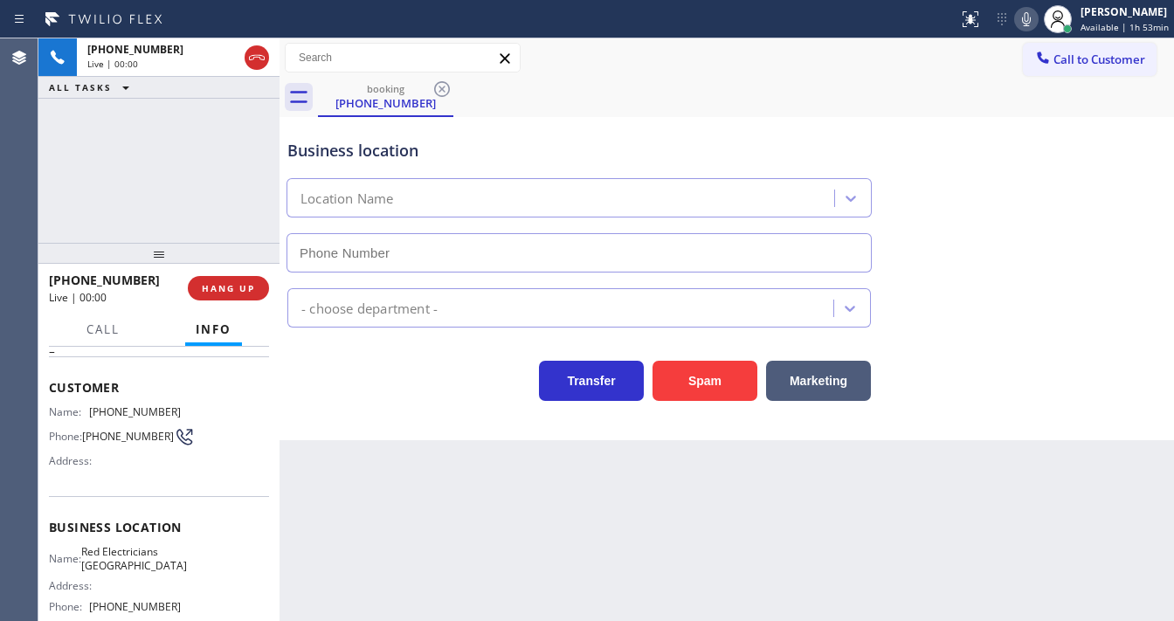
type input "[PHONE_NUMBER]"
click at [38, 185] on div "[PHONE_NUMBER] Live | 00:09 ALL TASKS ALL TASKS ACTIVE TASKS TASKS IN WRAP UP" at bounding box center [158, 140] width 241 height 204
click at [65, 194] on div "[PHONE_NUMBER] Live | 00:15 ALL TASKS ALL TASKS ACTIVE TASKS TASKS IN WRAP UP" at bounding box center [158, 140] width 241 height 204
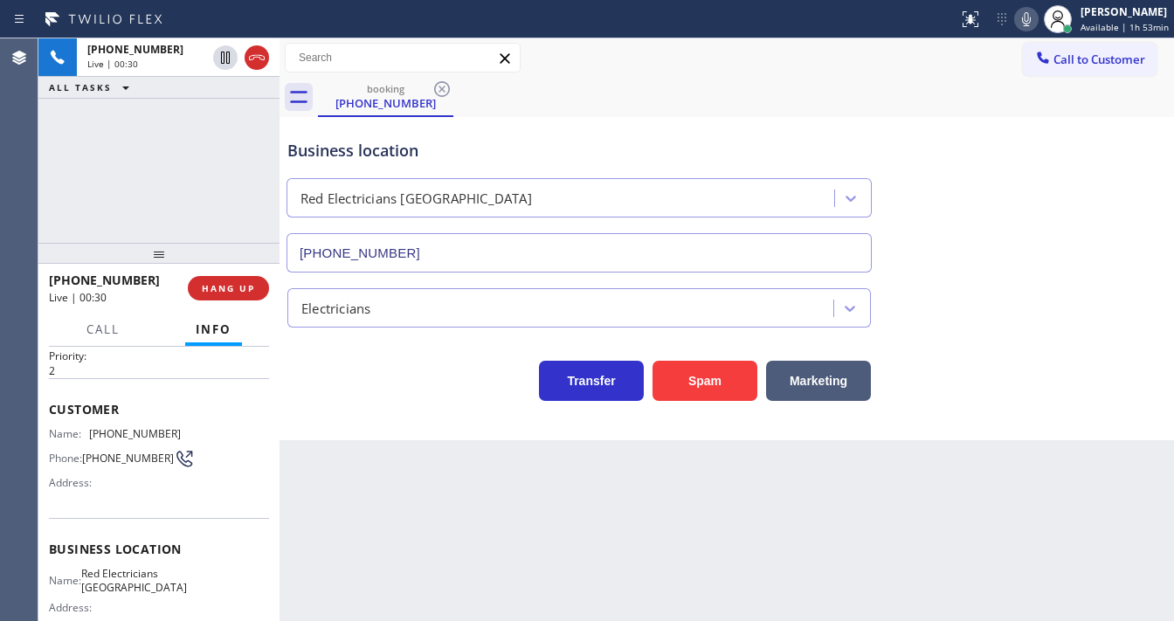
click at [77, 181] on div "[PHONE_NUMBER] Live | 00:30 ALL TASKS ALL TASKS ACTIVE TASKS TASKS IN WRAP UP" at bounding box center [158, 140] width 241 height 204
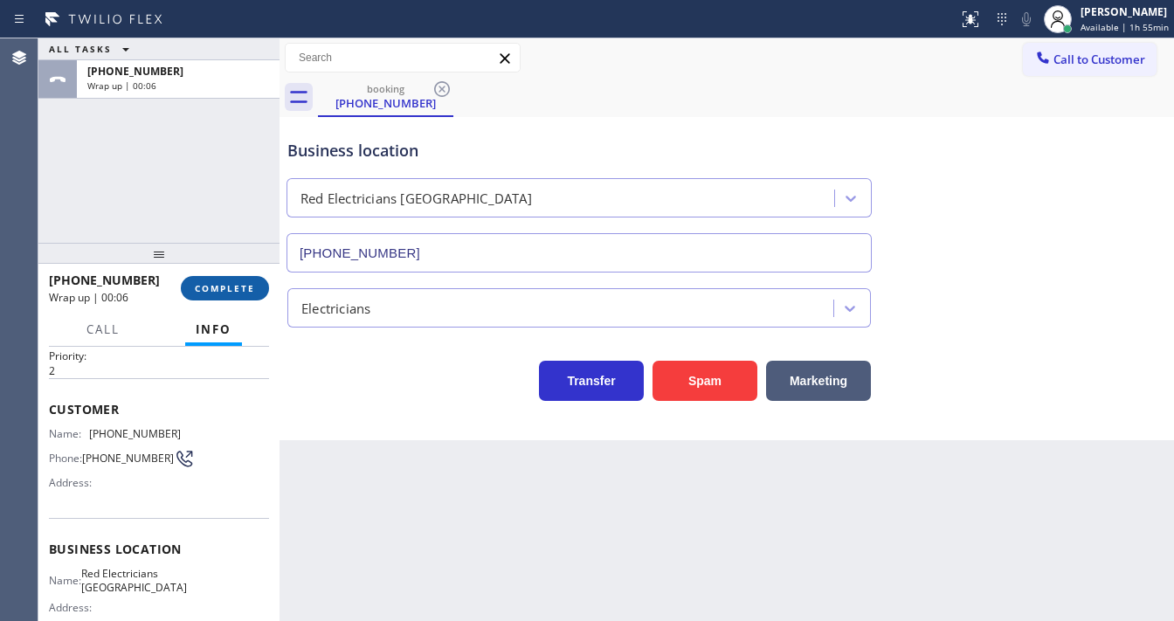
click at [244, 292] on span "COMPLETE" at bounding box center [225, 288] width 60 height 12
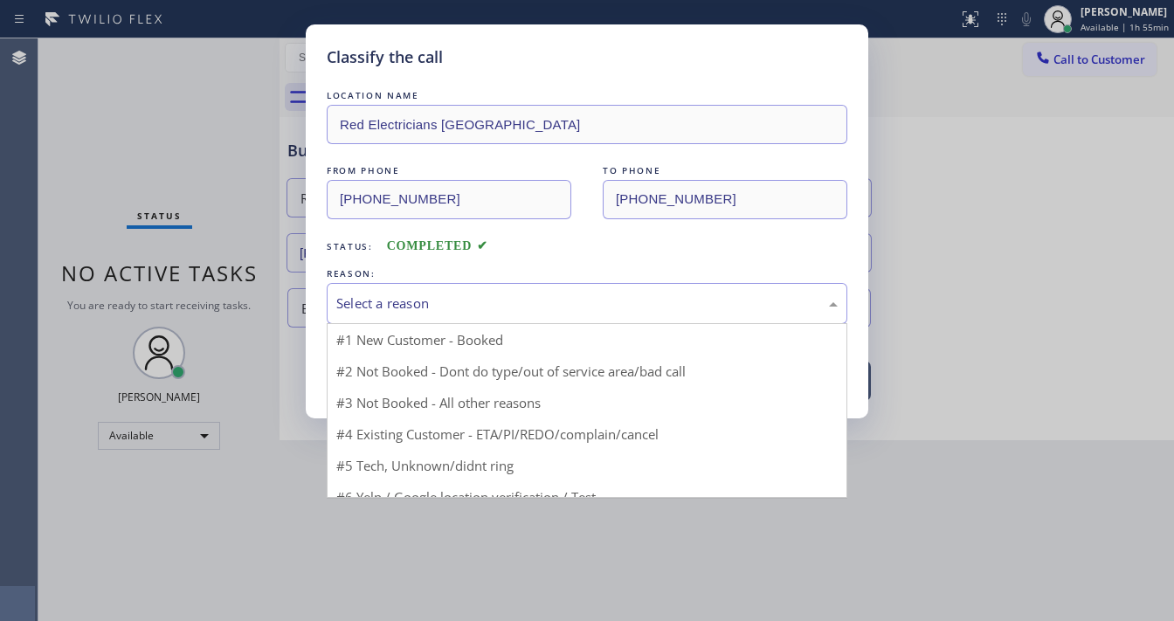
click at [417, 321] on div "Select a reason" at bounding box center [587, 303] width 521 height 41
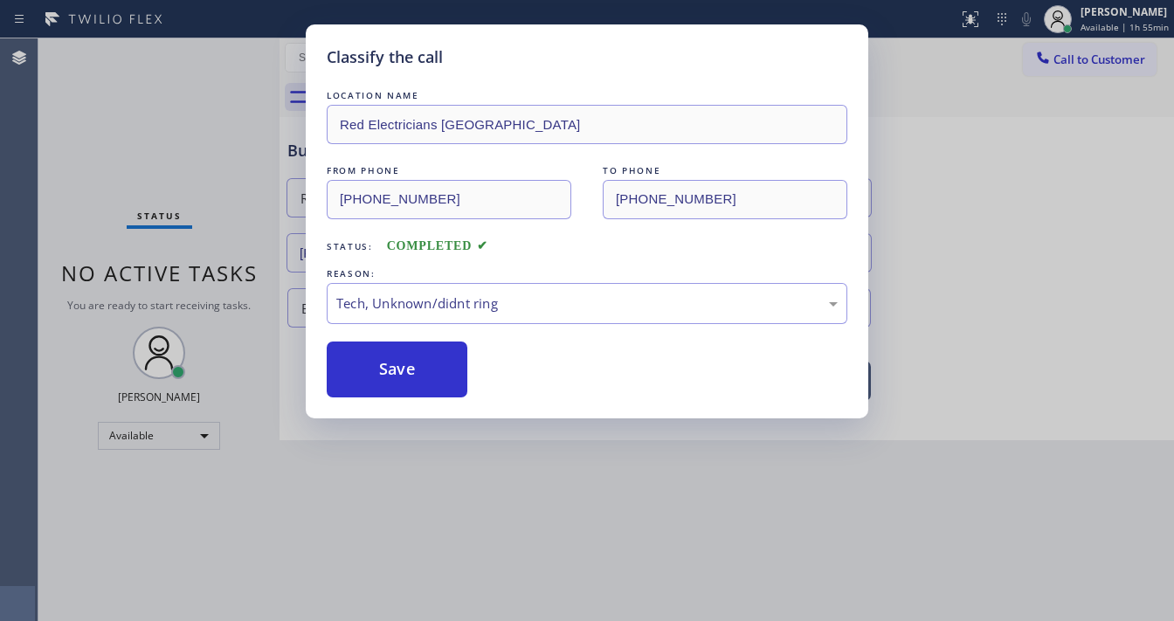
click at [399, 424] on div "Classify the call LOCATION NAME Red Electricians [GEOGRAPHIC_DATA] FROM PHONE […" at bounding box center [587, 310] width 1174 height 621
click at [397, 376] on button "Save" at bounding box center [397, 370] width 141 height 56
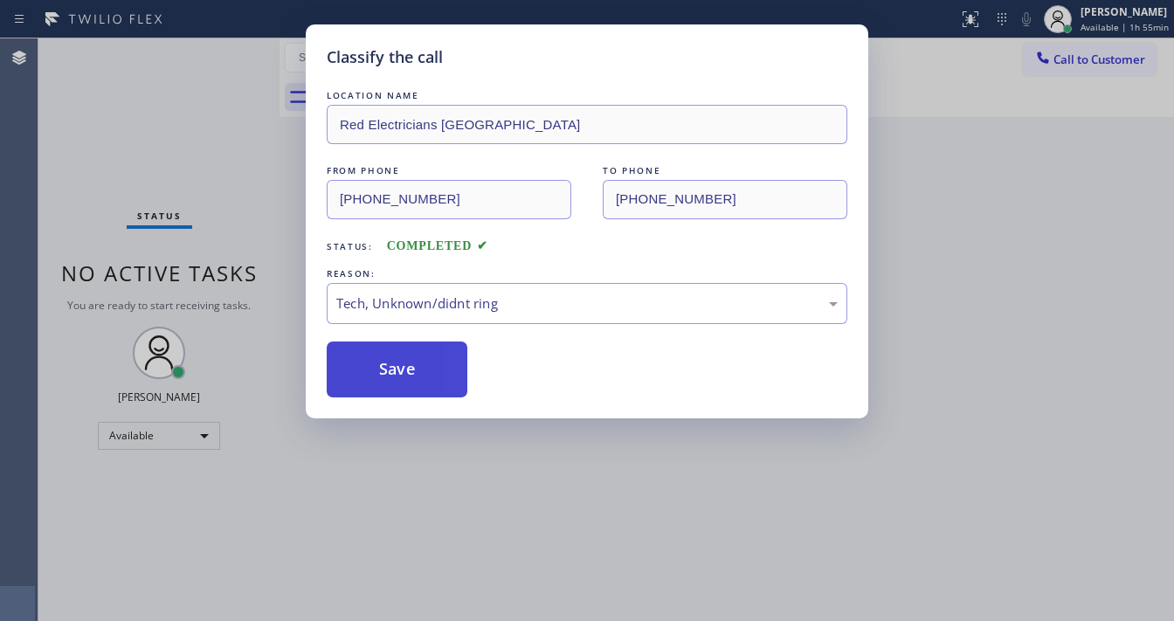
click at [397, 376] on button "Save" at bounding box center [397, 370] width 141 height 56
click at [234, 52] on div "Classify the call LOCATION NAME Blue Moon Electrical [GEOGRAPHIC_DATA][PERSON_N…" at bounding box center [605, 329] width 1135 height 583
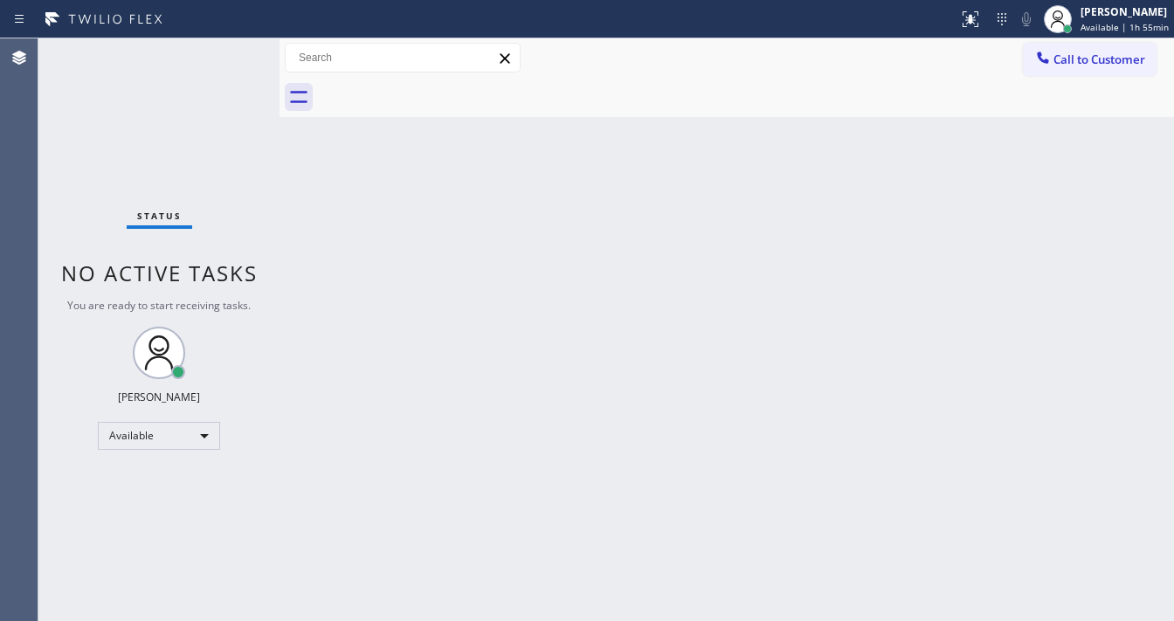
click at [234, 52] on div "Status No active tasks You are ready to start receiving tasks. [PERSON_NAME]" at bounding box center [158, 329] width 241 height 583
click at [233, 52] on div "Status No active tasks You are ready to start receiving tasks. [PERSON_NAME]" at bounding box center [158, 329] width 241 height 583
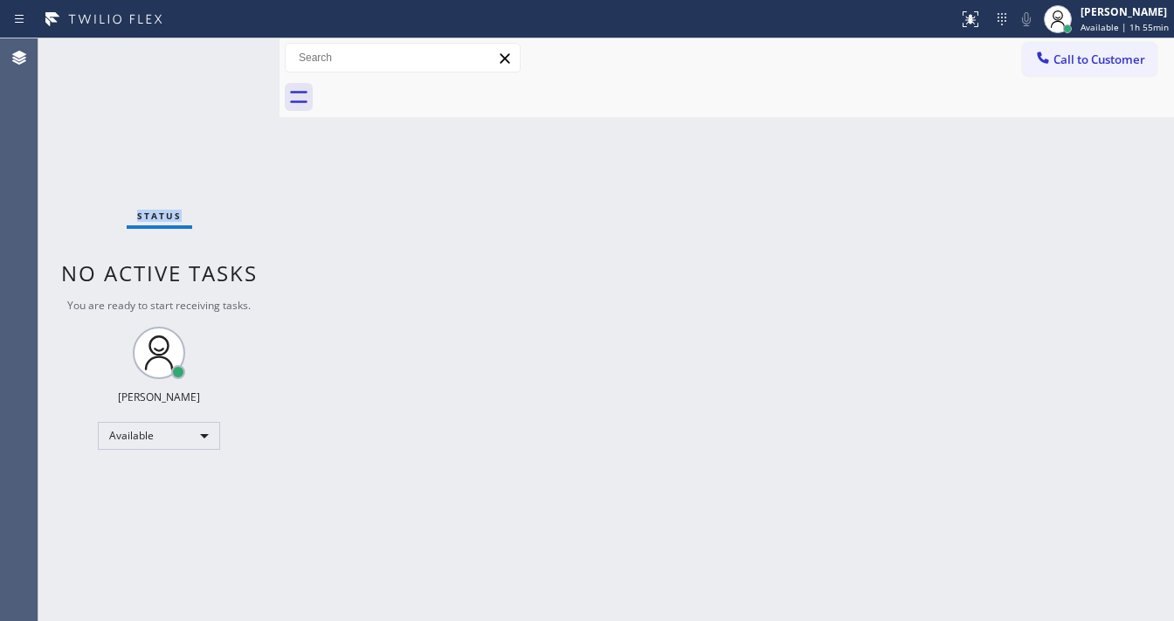
click at [233, 52] on div "Status No active tasks You are ready to start receiving tasks. [PERSON_NAME]" at bounding box center [158, 329] width 241 height 583
click at [232, 52] on div "Status No active tasks You are ready to start receiving tasks. [PERSON_NAME]" at bounding box center [158, 329] width 241 height 583
click at [224, 56] on div "Status No active tasks You are ready to start receiving tasks. [PERSON_NAME]" at bounding box center [158, 329] width 241 height 583
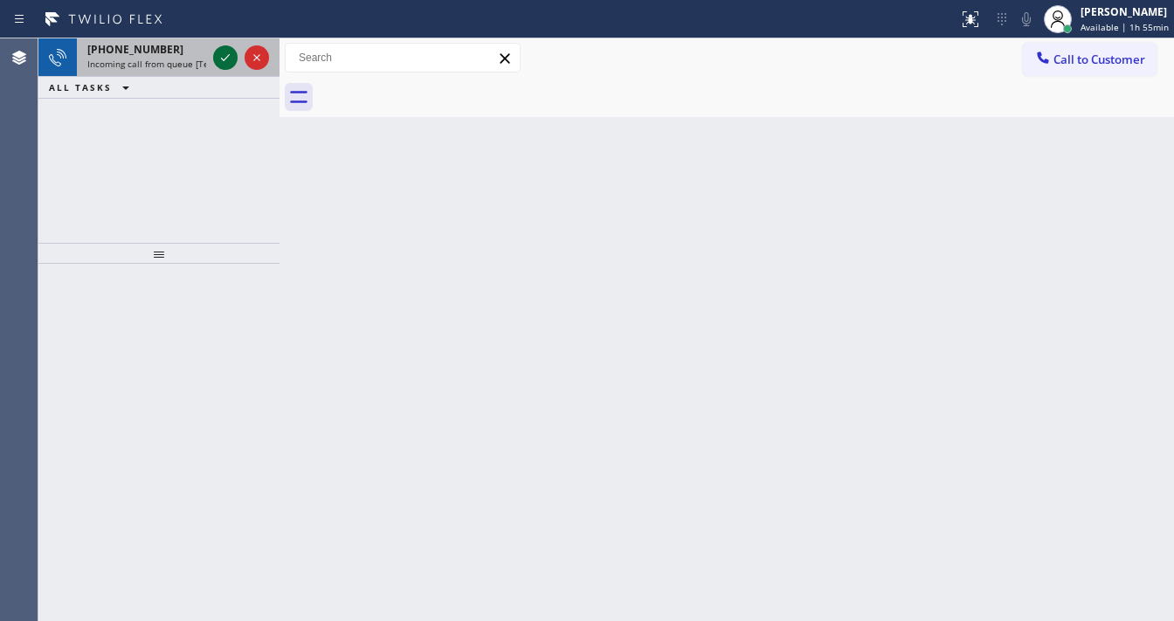
click at [235, 54] on icon at bounding box center [225, 57] width 21 height 21
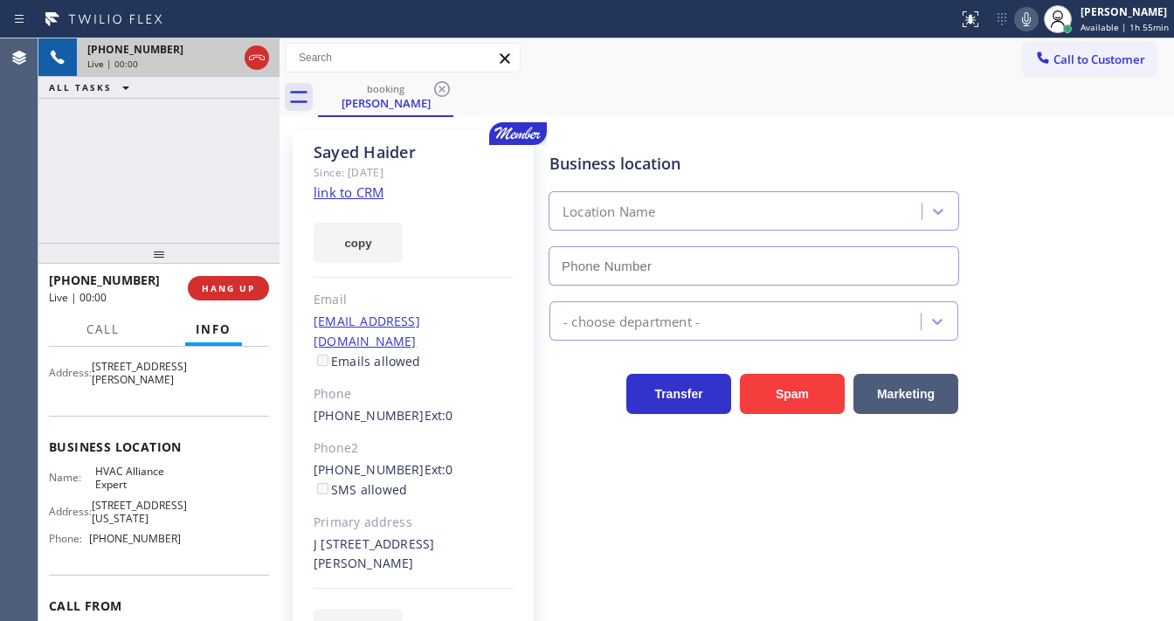
scroll to position [210, 0]
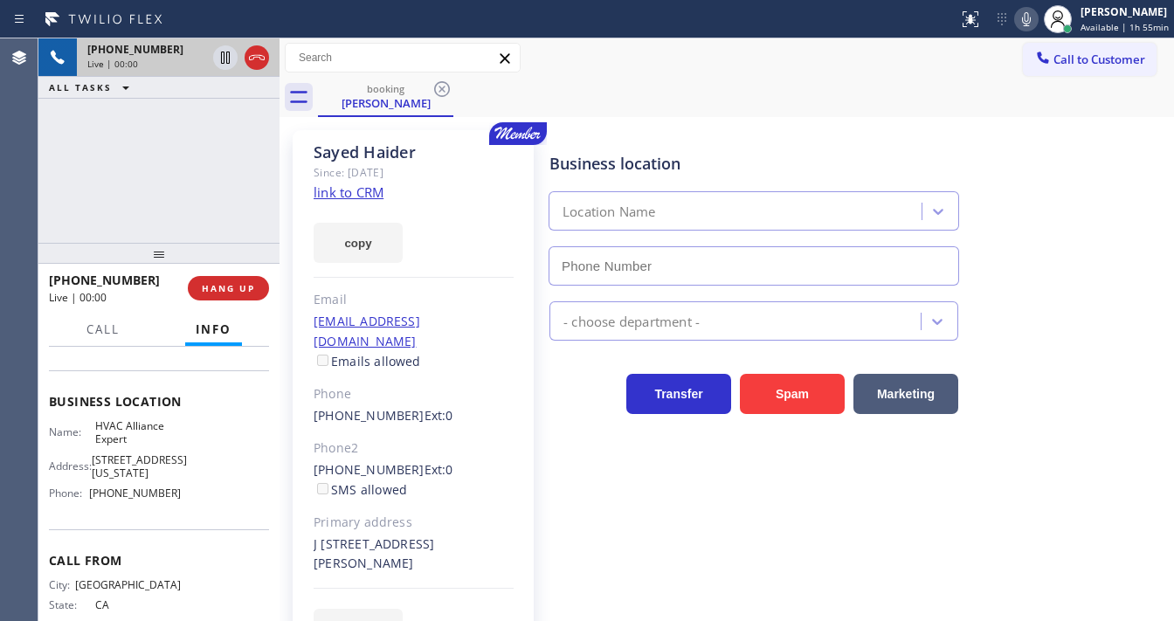
type input "[PHONE_NUMBER]"
click at [342, 192] on link "link to CRM" at bounding box center [349, 191] width 70 height 17
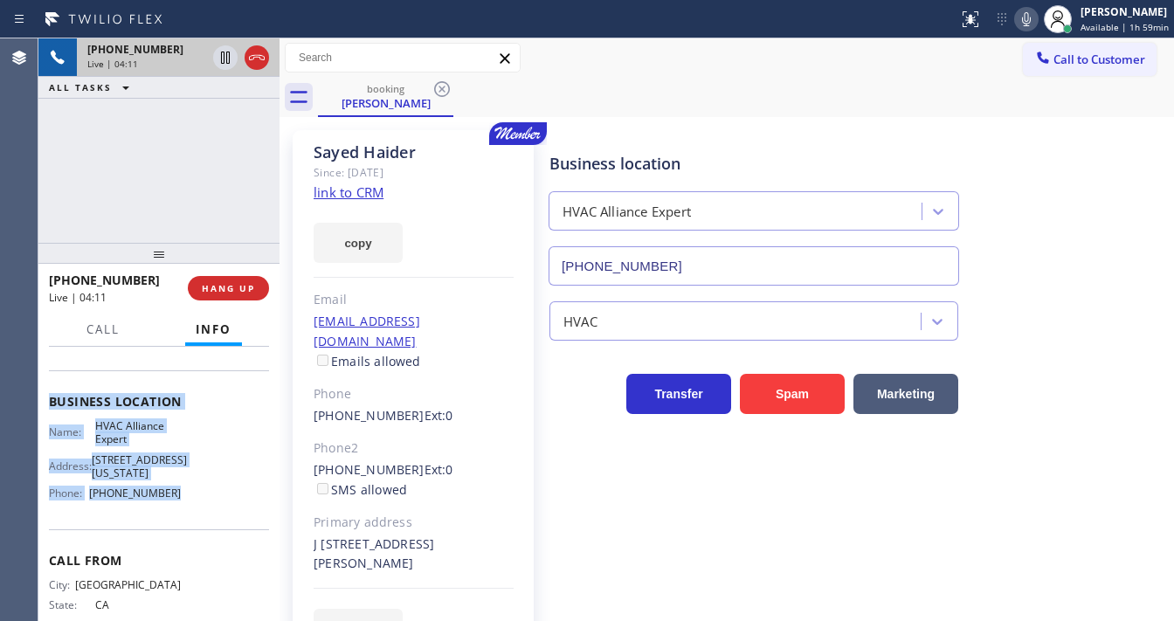
drag, startPoint x: 52, startPoint y: 445, endPoint x: 181, endPoint y: 519, distance: 148.6
click at [181, 519] on div "Context Queue: [Test] All Priority: 1 Customer Name: [PERSON_NAME] Phone: [PHON…" at bounding box center [159, 401] width 220 height 519
copy div "Customer Name: [PERSON_NAME] Phone: [PHONE_NUMBER] Address: [STREET_ADDRESS][PE…"
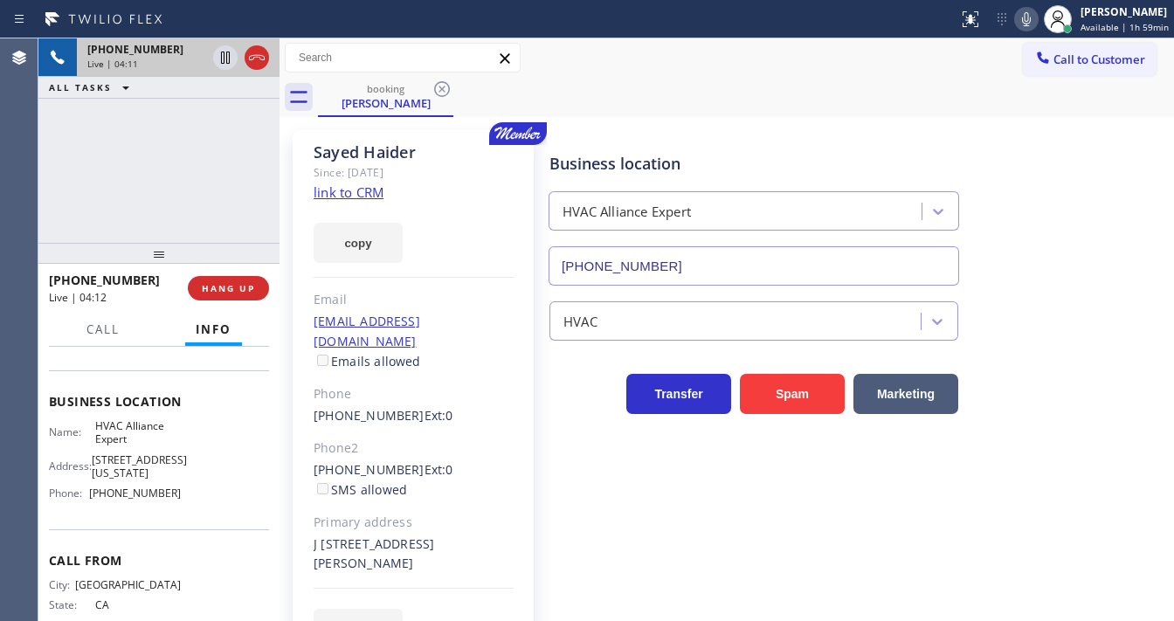
click at [157, 179] on div "[PHONE_NUMBER] Live | 04:11 ALL TASKS ALL TASKS ACTIVE TASKS TASKS IN WRAP UP" at bounding box center [158, 140] width 241 height 204
click at [82, 165] on div "[PHONE_NUMBER] Live | 04:29 ALL TASKS ALL TASKS ACTIVE TASKS TASKS IN WRAP UP" at bounding box center [158, 140] width 241 height 204
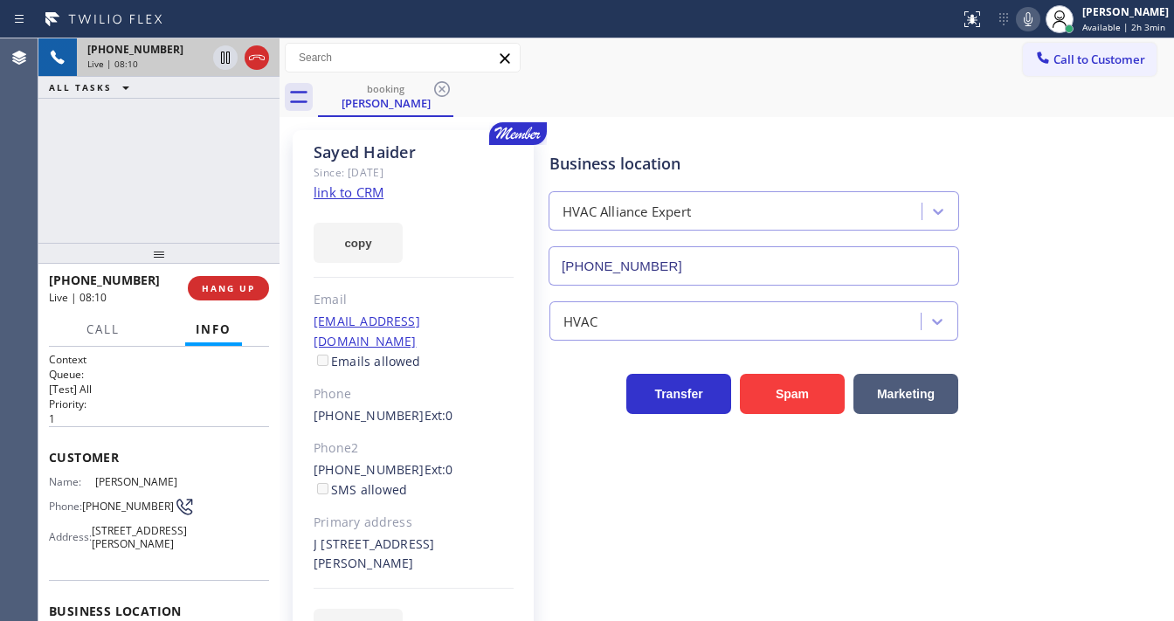
click at [126, 169] on div "[PHONE_NUMBER] Live | 08:10 ALL TASKS ALL TASKS ACTIVE TASKS TASKS IN WRAP UP" at bounding box center [158, 140] width 241 height 204
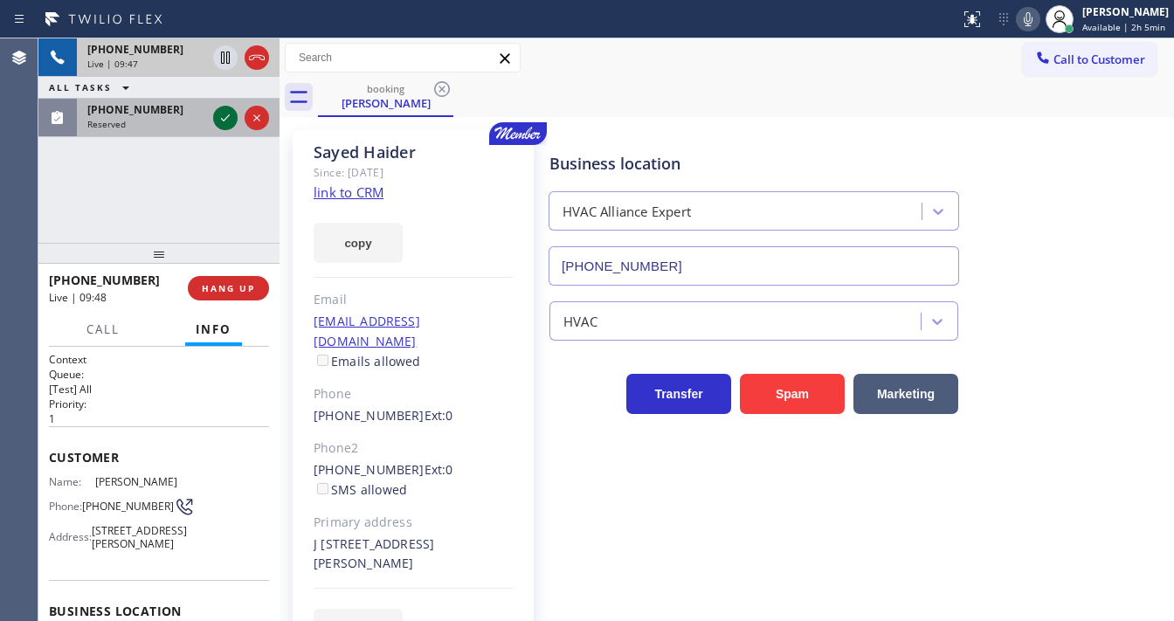
click at [224, 119] on icon at bounding box center [225, 117] width 9 height 7
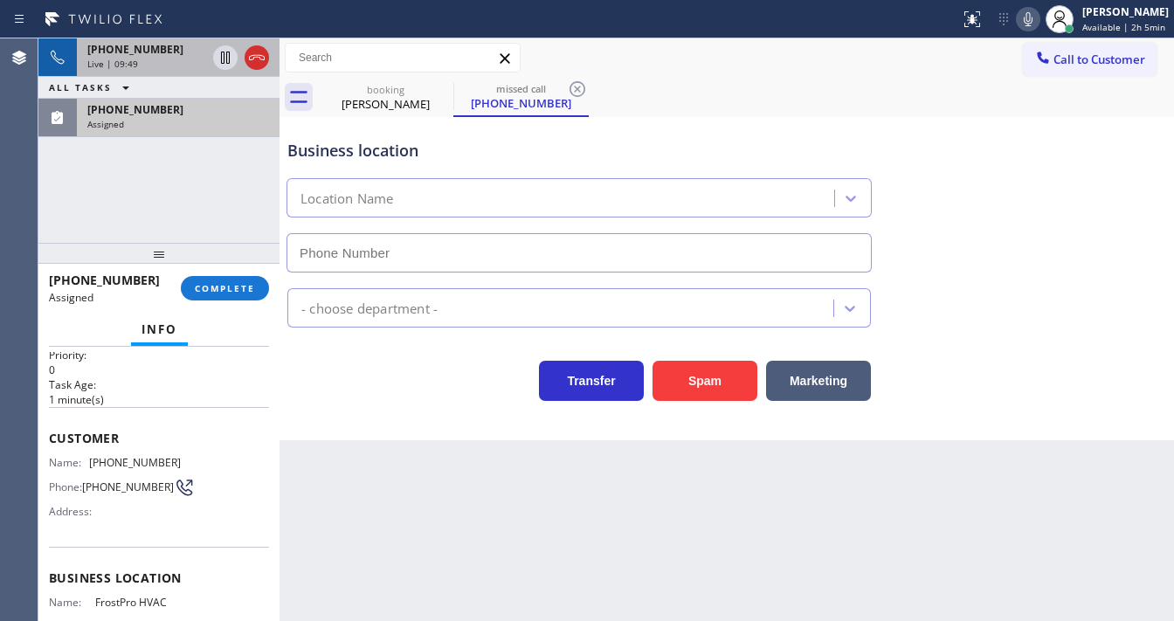
scroll to position [140, 0]
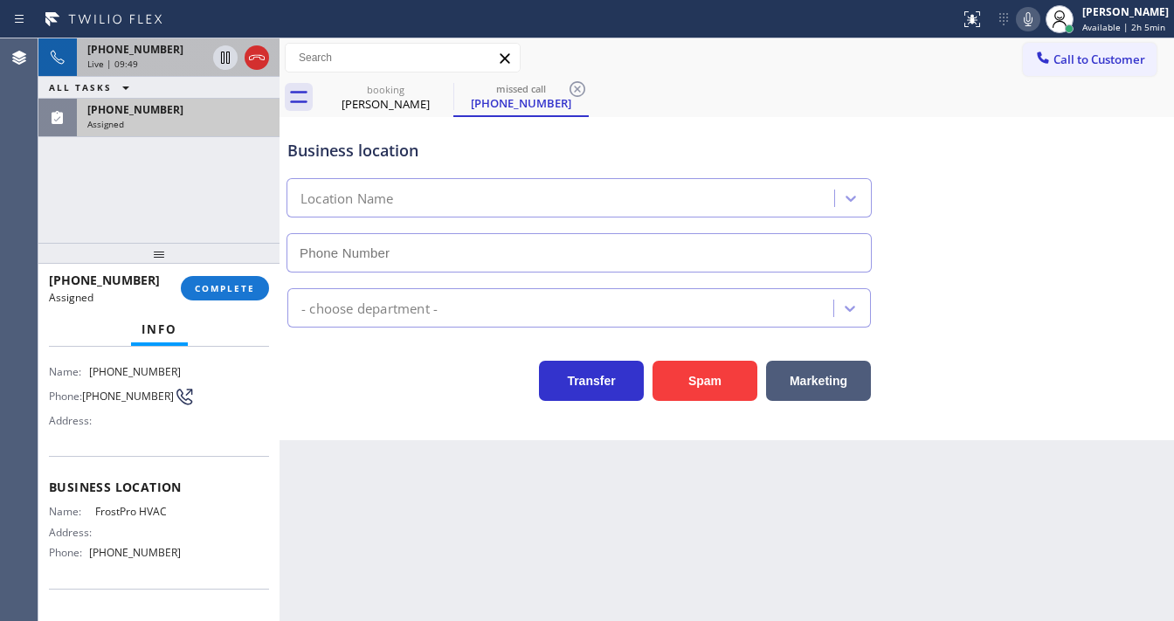
type input "[PHONE_NUMBER]"
click at [213, 298] on button "COMPLETE" at bounding box center [225, 288] width 88 height 24
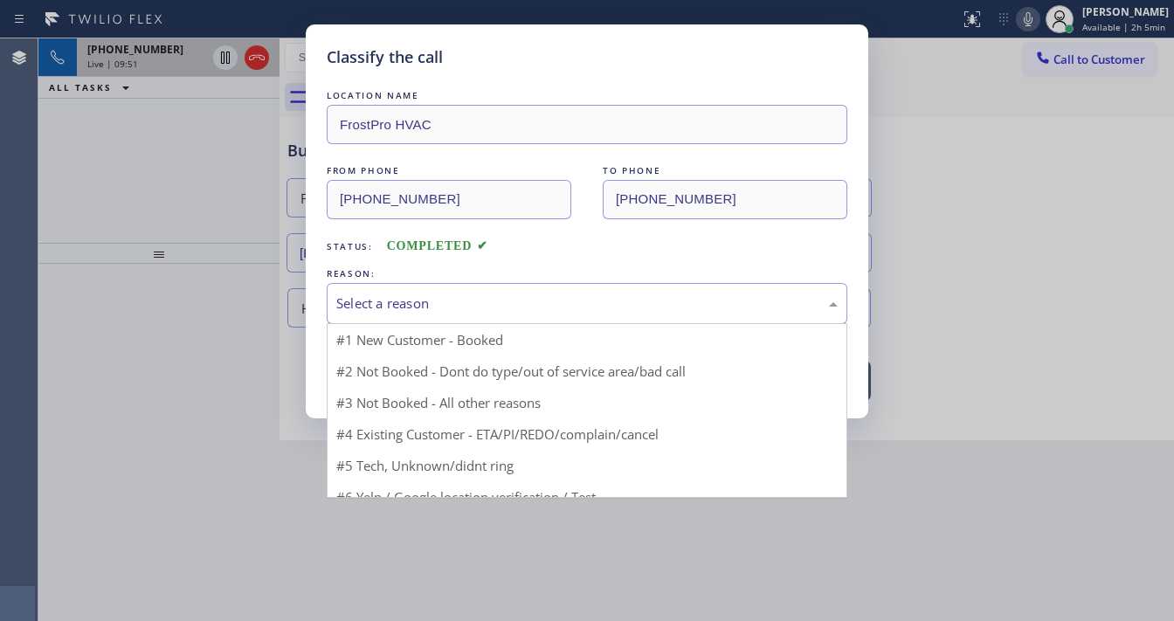
click at [457, 300] on div "Select a reason" at bounding box center [586, 303] width 501 height 20
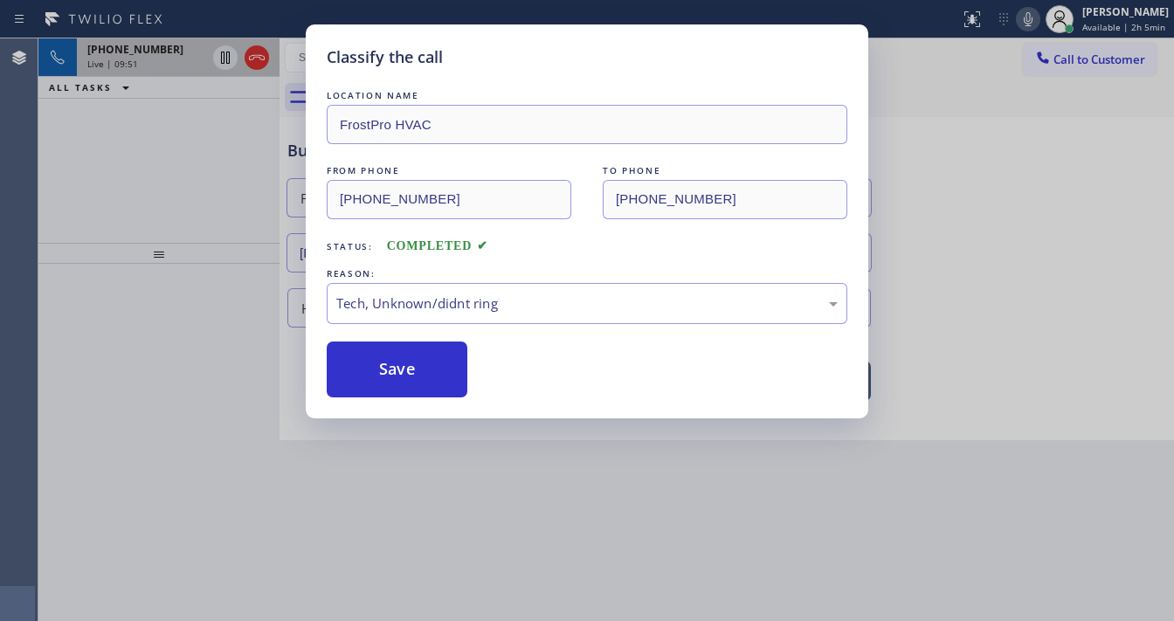
click at [419, 402] on div "Classify the call LOCATION NAME FrostPro HVAC FROM PHONE [PHONE_NUMBER] TO PHON…" at bounding box center [587, 221] width 562 height 394
click at [412, 372] on button "Save" at bounding box center [397, 370] width 141 height 56
type input "[PHONE_NUMBER]"
click at [412, 372] on button "Save" at bounding box center [397, 370] width 141 height 56
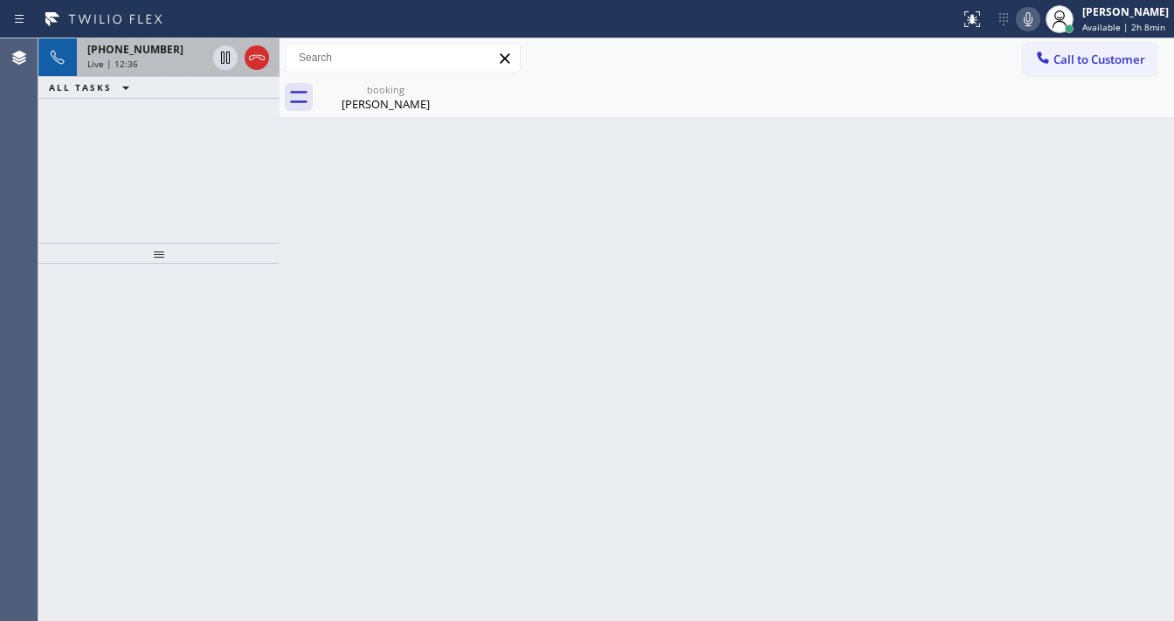
click at [172, 59] on div "Live | 12:36" at bounding box center [146, 64] width 119 height 12
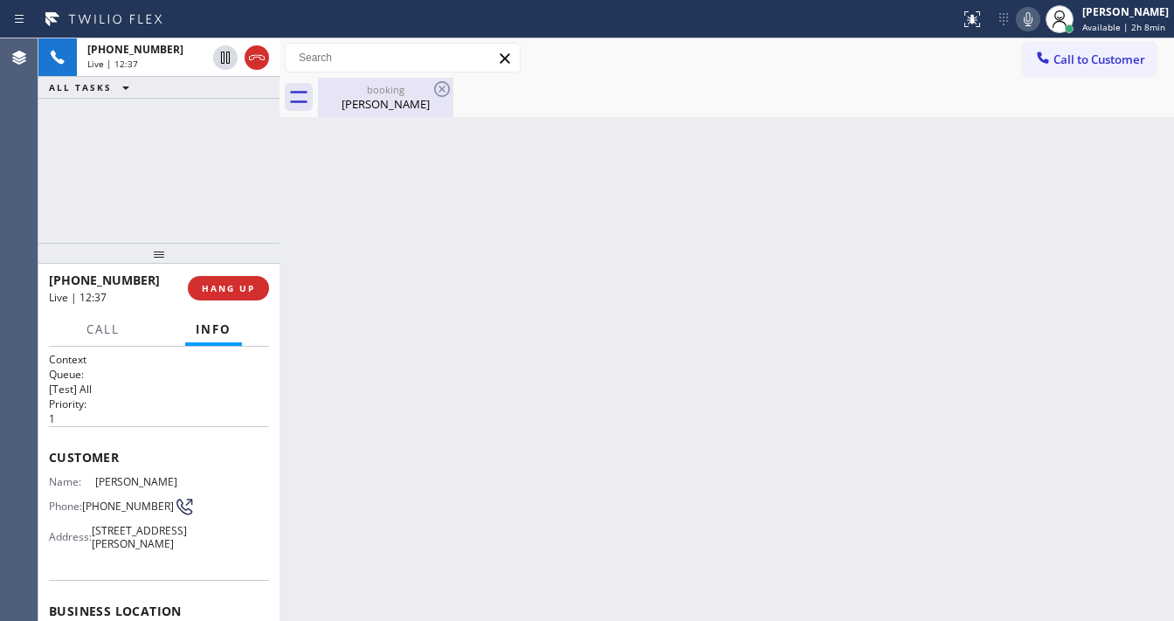
click at [371, 101] on div "[PERSON_NAME]" at bounding box center [386, 104] width 132 height 16
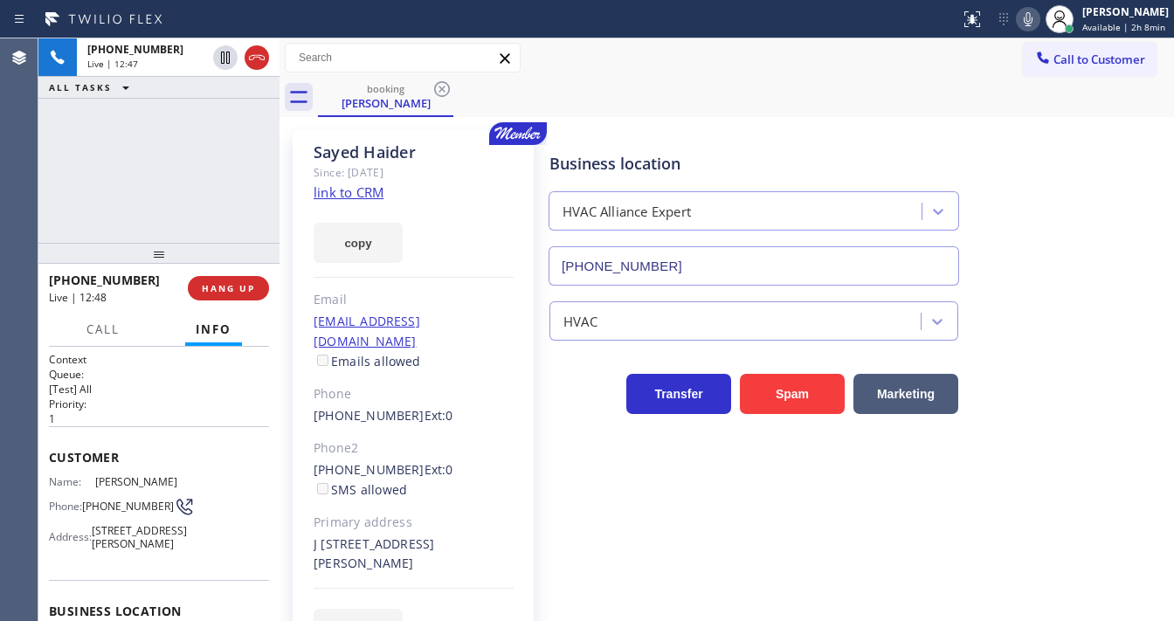
click at [1032, 24] on icon at bounding box center [1028, 19] width 21 height 21
click at [227, 63] on icon at bounding box center [225, 58] width 9 height 12
click at [219, 52] on icon at bounding box center [225, 57] width 21 height 21
click at [1034, 31] on div "Status report No issues detected If you experience an issue, please download th…" at bounding box center [1063, 19] width 221 height 38
drag, startPoint x: 1034, startPoint y: 26, endPoint x: 973, endPoint y: 30, distance: 61.2
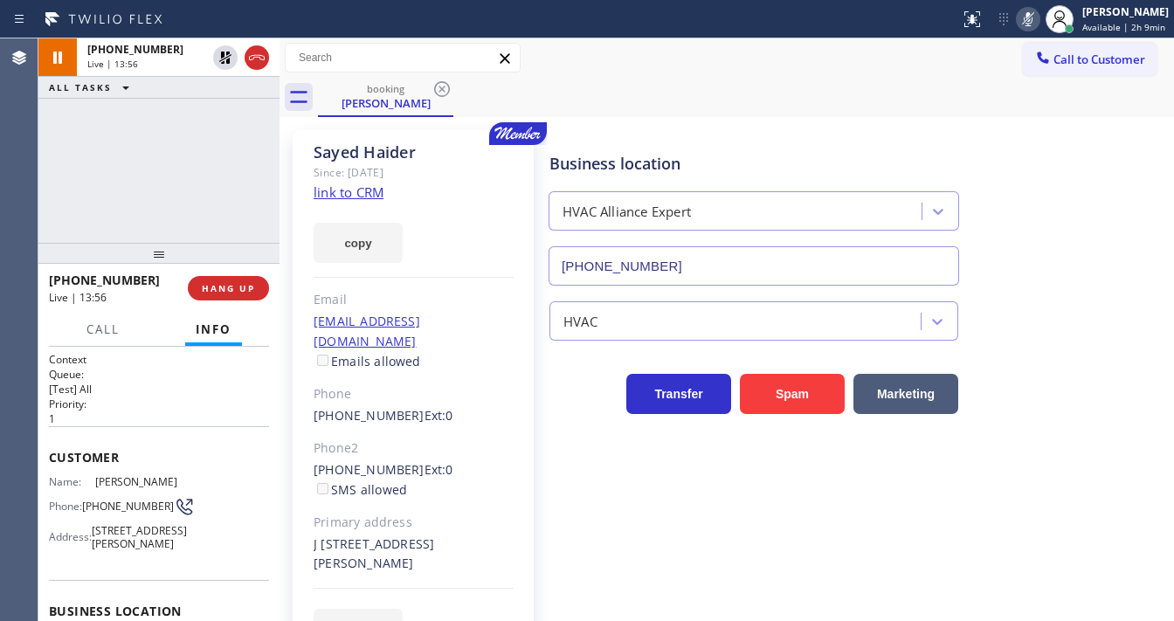
click at [1033, 26] on icon at bounding box center [1028, 19] width 21 height 21
click at [105, 183] on div "[PHONE_NUMBER] Live | 13:58 ALL TASKS ALL TASKS ACTIVE TASKS TASKS IN WRAP UP" at bounding box center [158, 140] width 241 height 204
click at [164, 146] on div "[PHONE_NUMBER] Live | 14:00 ALL TASKS ALL TASKS ACTIVE TASKS TASKS IN WRAP UP" at bounding box center [158, 140] width 241 height 204
click at [60, 172] on div "[PHONE_NUMBER] Live | 14:09 ALL TASKS ALL TASKS ACTIVE TASKS TASKS IN WRAP UP" at bounding box center [158, 140] width 241 height 204
click at [67, 212] on div "[PHONE_NUMBER] Live | 14:27 ALL TASKS ALL TASKS ACTIVE TASKS TASKS IN WRAP UP" at bounding box center [158, 140] width 241 height 204
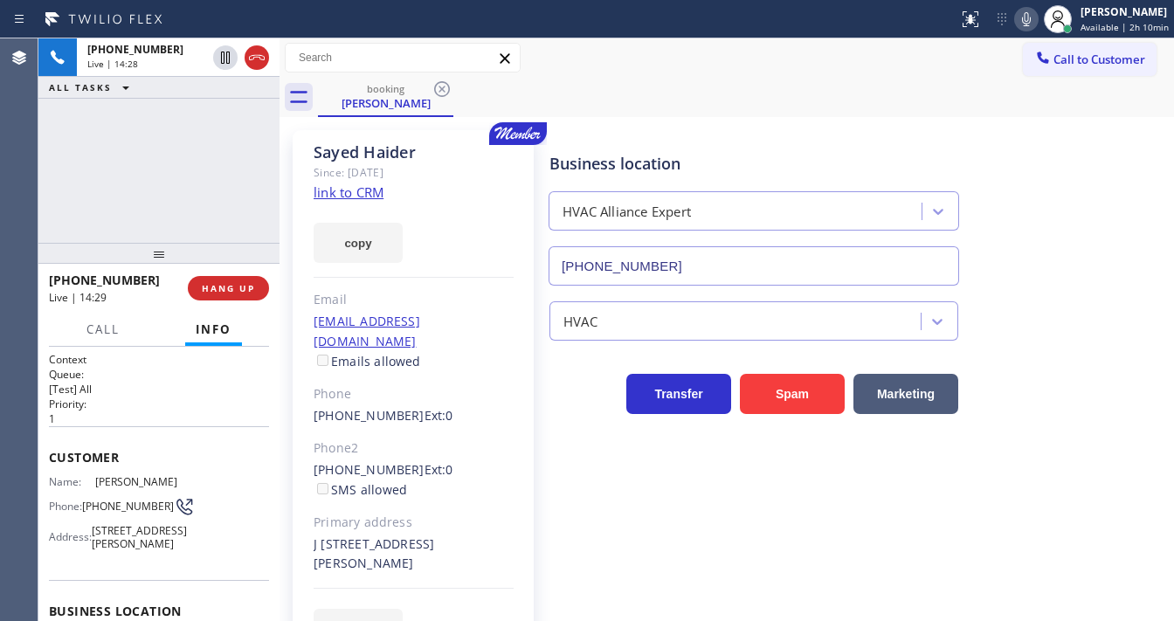
click at [548, 620] on html "Status report No issues detected If you experience an issue, please download th…" at bounding box center [587, 310] width 1174 height 621
click at [74, 192] on div "[PHONE_NUMBER] Live | 14:32 ALL TASKS ALL TASKS ACTIVE TASKS TASKS IN WRAP UP" at bounding box center [158, 140] width 241 height 204
click at [654, 41] on div "Call to Customer Outbound call Location Search location Your caller id phone nu…" at bounding box center [726, 57] width 894 height 39
drag, startPoint x: 1035, startPoint y: 17, endPoint x: 976, endPoint y: 41, distance: 63.9
click at [1033, 17] on icon at bounding box center [1026, 19] width 21 height 21
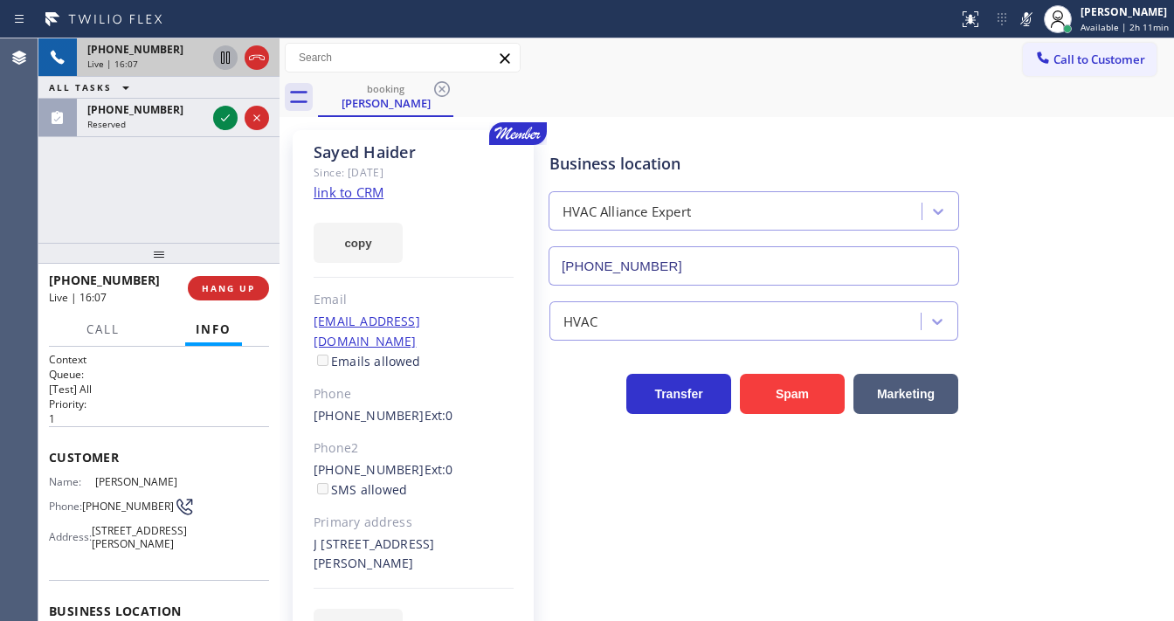
click at [227, 59] on icon at bounding box center [225, 57] width 21 height 21
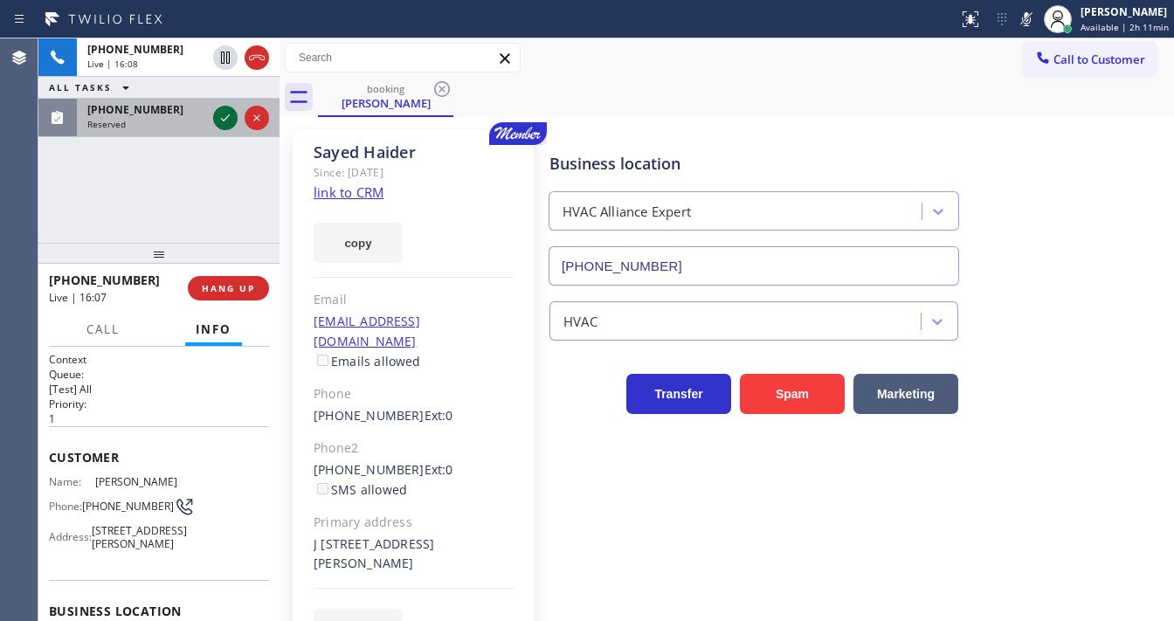
click at [228, 119] on icon at bounding box center [225, 117] width 21 height 21
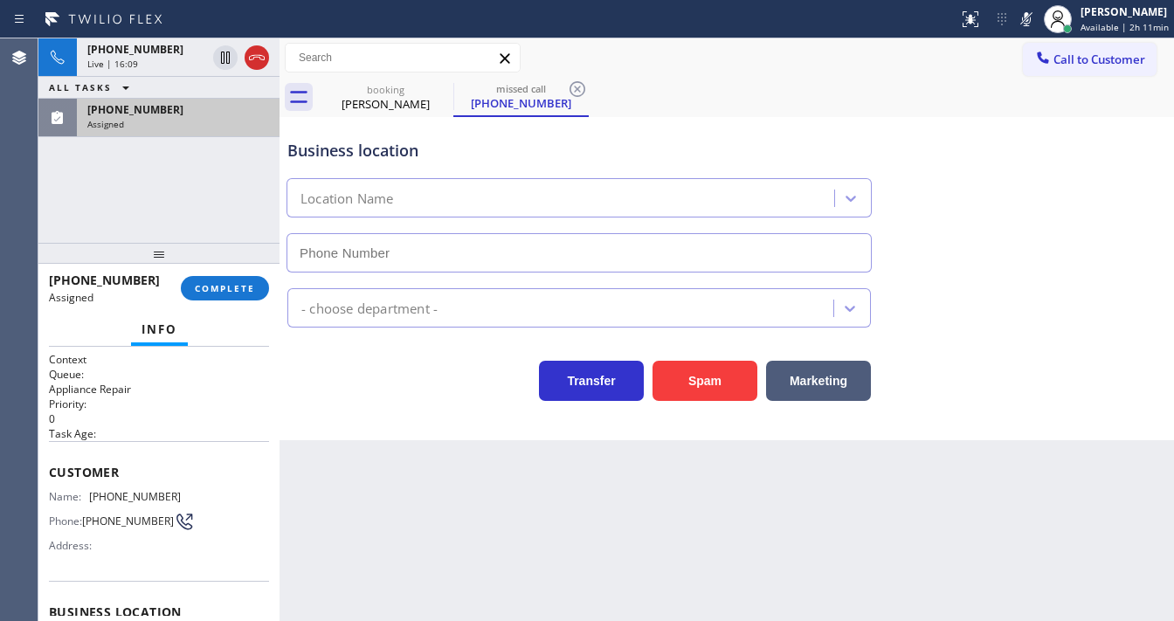
scroll to position [140, 0]
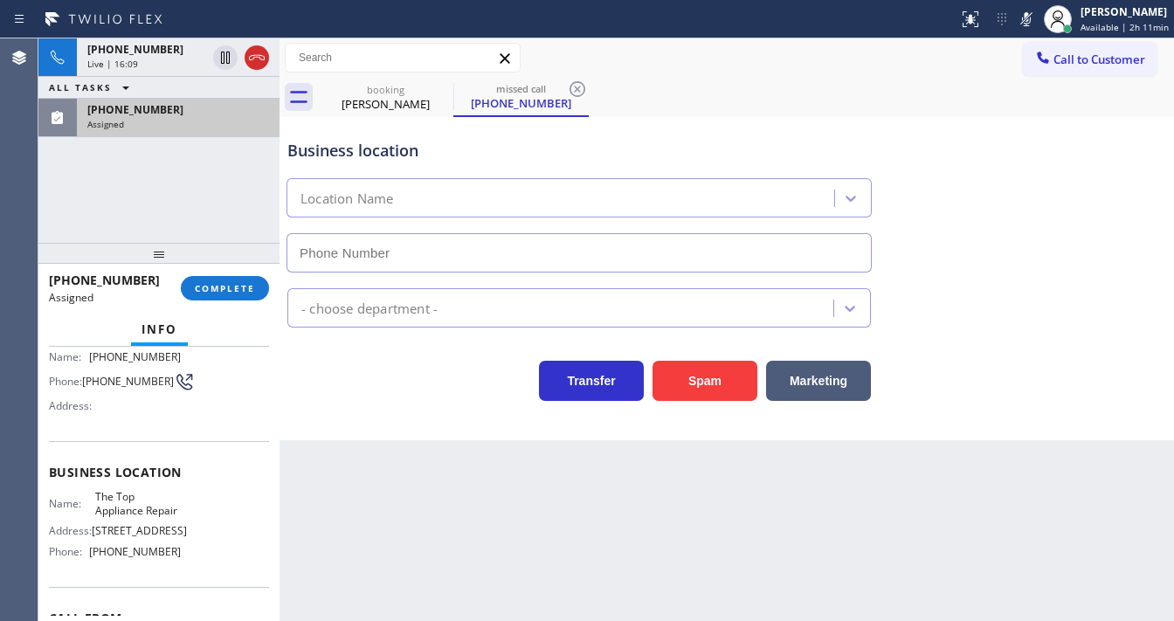
type input "[PHONE_NUMBER]"
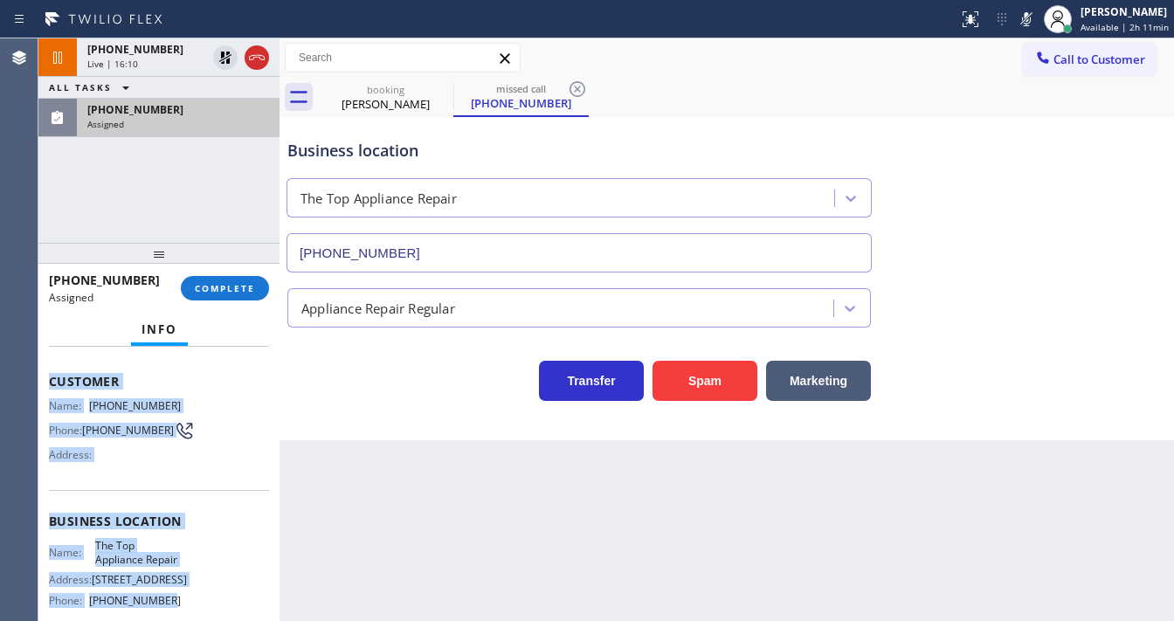
scroll to position [270, 0]
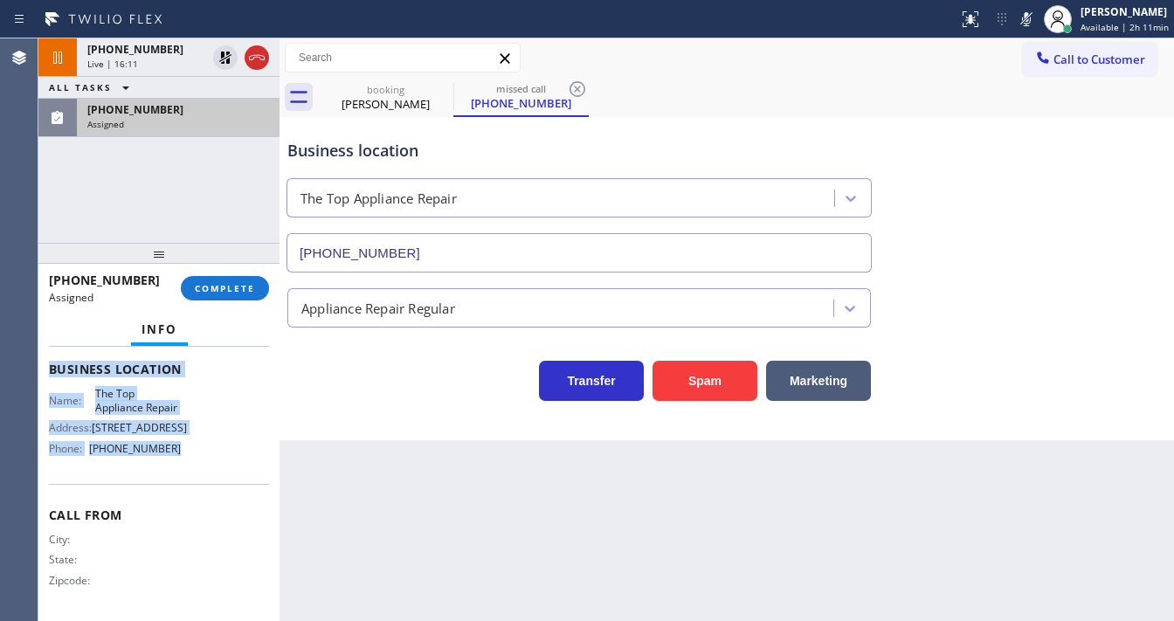
drag, startPoint x: 124, startPoint y: 513, endPoint x: 223, endPoint y: 351, distance: 189.3
click at [189, 449] on div "Context Queue: Appliance Repair Priority: 0 Task Age: Customer Name: [PHONE_NUM…" at bounding box center [158, 484] width 241 height 274
click at [225, 289] on span "COMPLETE" at bounding box center [225, 288] width 60 height 12
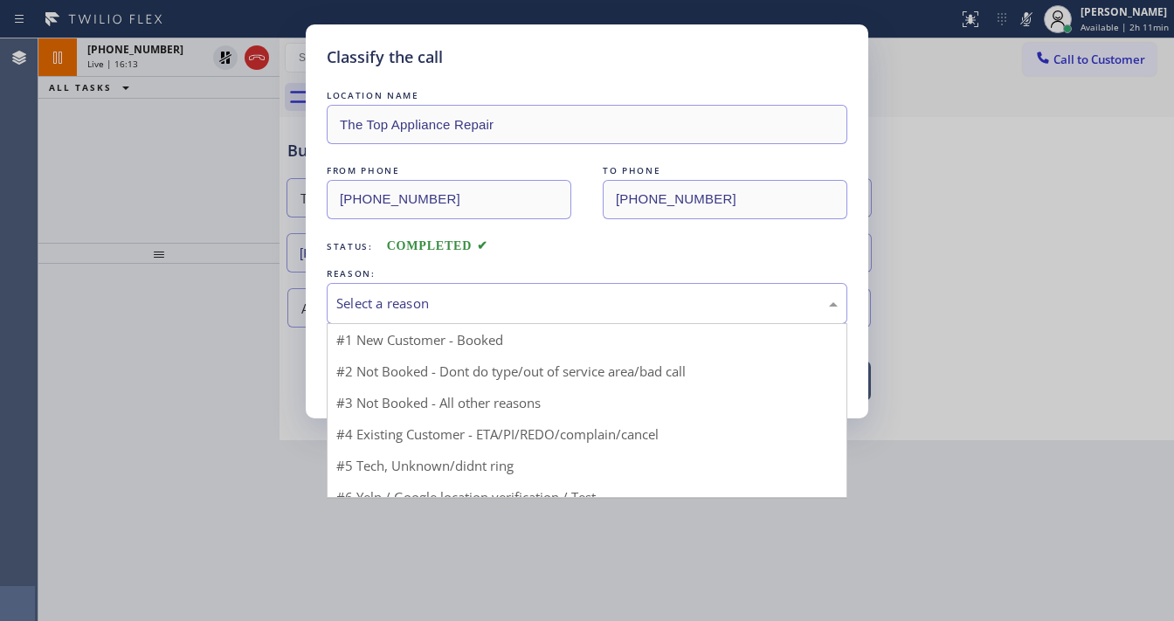
click at [416, 293] on div "Select a reason" at bounding box center [586, 303] width 501 height 20
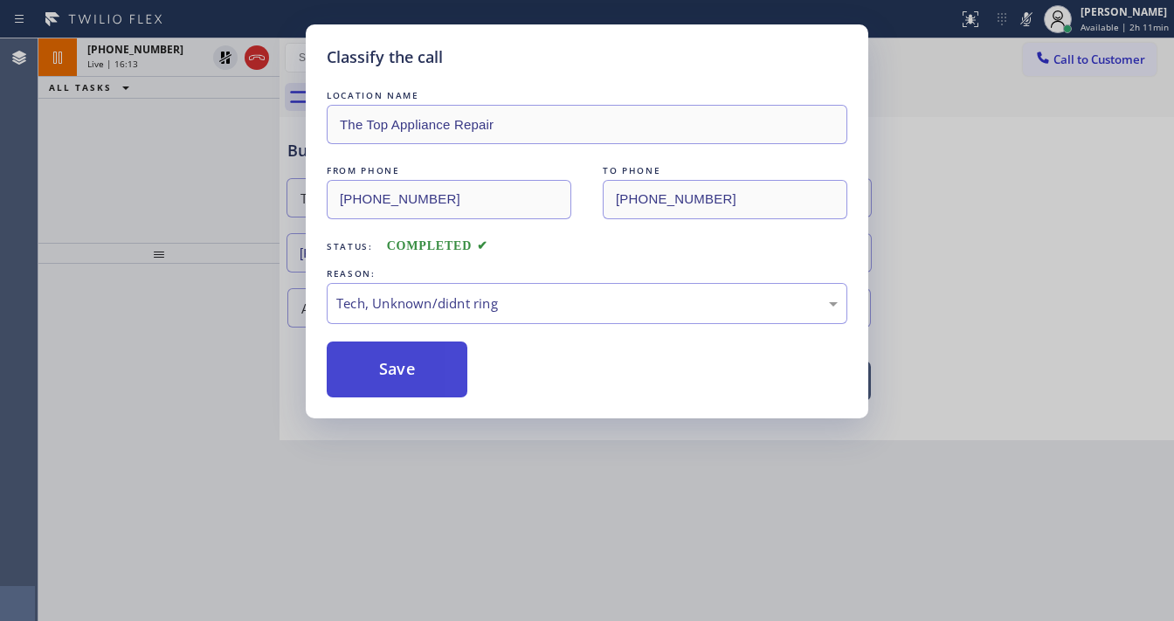
click at [405, 367] on button "Save" at bounding box center [397, 370] width 141 height 56
type input "[PHONE_NUMBER]"
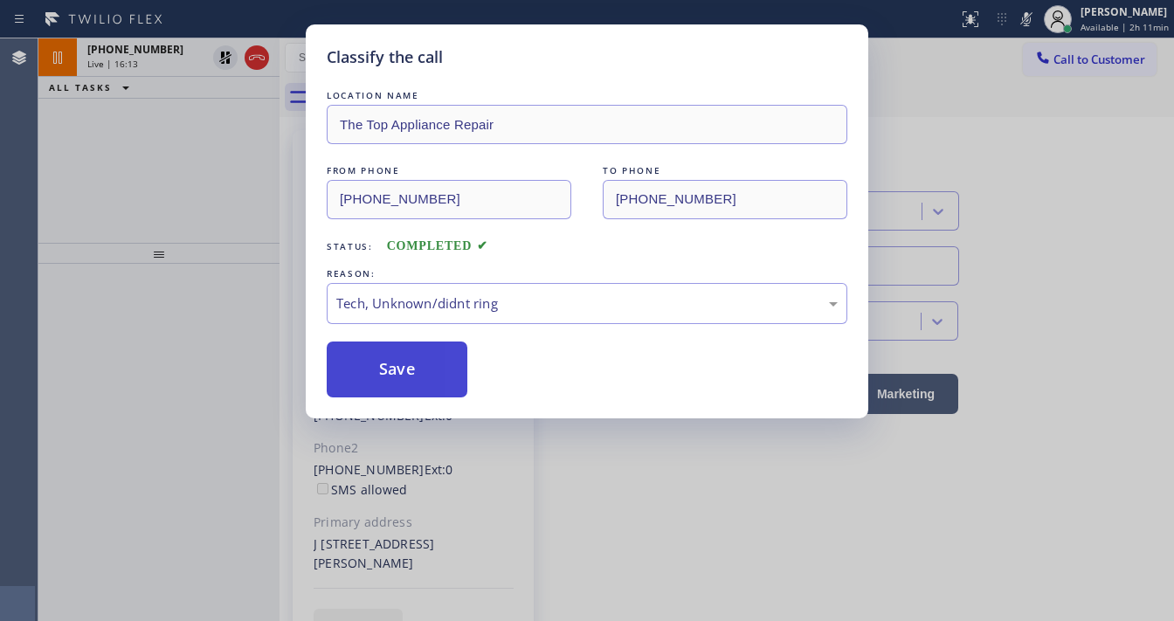
click at [405, 367] on button "Save" at bounding box center [397, 370] width 141 height 56
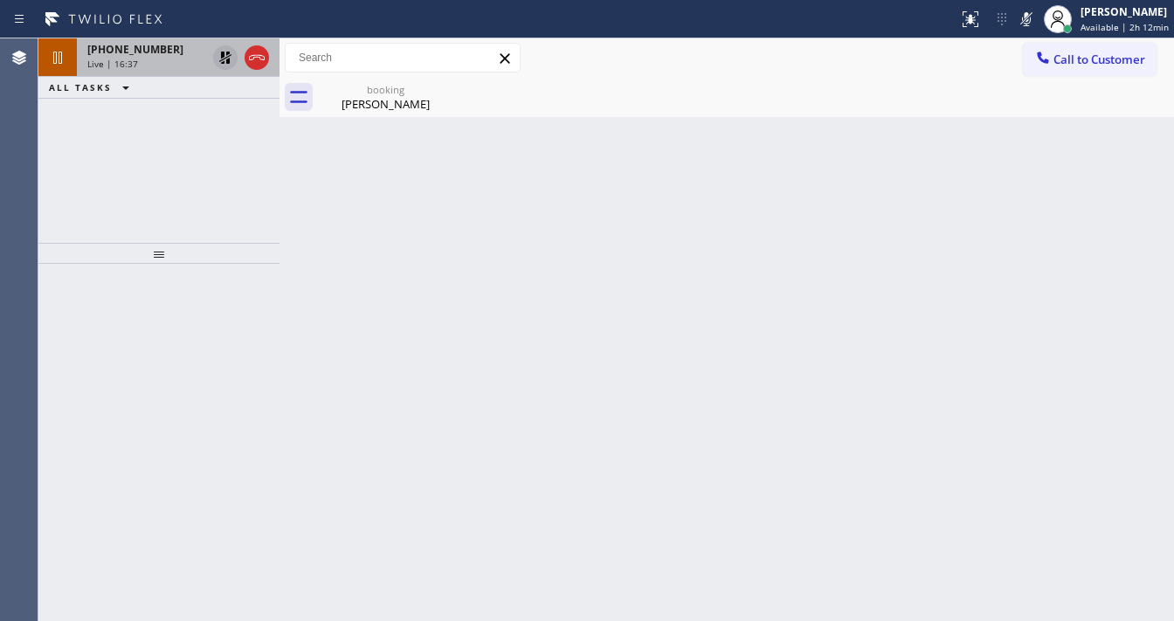
click at [223, 57] on icon at bounding box center [225, 58] width 12 height 12
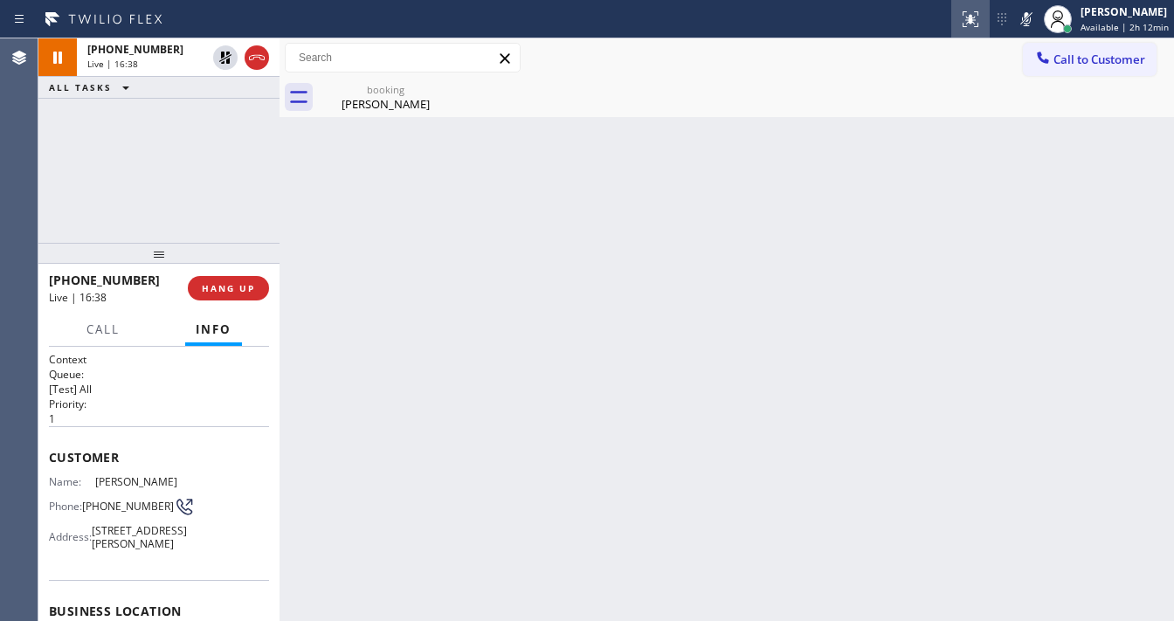
click at [1031, 24] on icon at bounding box center [1026, 19] width 21 height 21
click at [241, 173] on div "[PHONE_NUMBER] Live | 16:40 ALL TASKS ALL TASKS ACTIVE TASKS TASKS IN WRAP UP" at bounding box center [158, 140] width 241 height 204
click at [1031, 17] on icon at bounding box center [1026, 19] width 21 height 21
click at [1031, 21] on icon at bounding box center [1026, 19] width 9 height 14
click at [52, 203] on div "[PHONE_NUMBER] Live | 18:44 ALL TASKS ALL TASKS ACTIVE TASKS TASKS IN WRAP UP" at bounding box center [158, 140] width 241 height 204
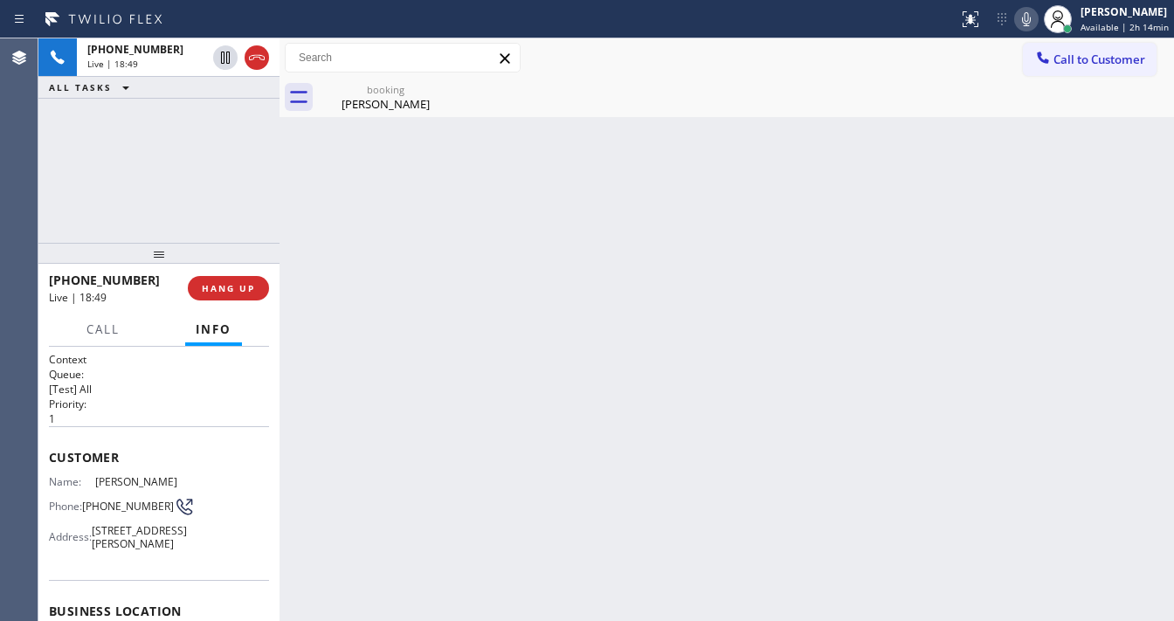
click at [40, 209] on div "[PHONE_NUMBER] Live | 18:49 ALL TASKS ALL TASKS ACTIVE TASKS TASKS IN WRAP UP" at bounding box center [158, 140] width 241 height 204
click at [244, 280] on button "HANG UP" at bounding box center [228, 288] width 81 height 24
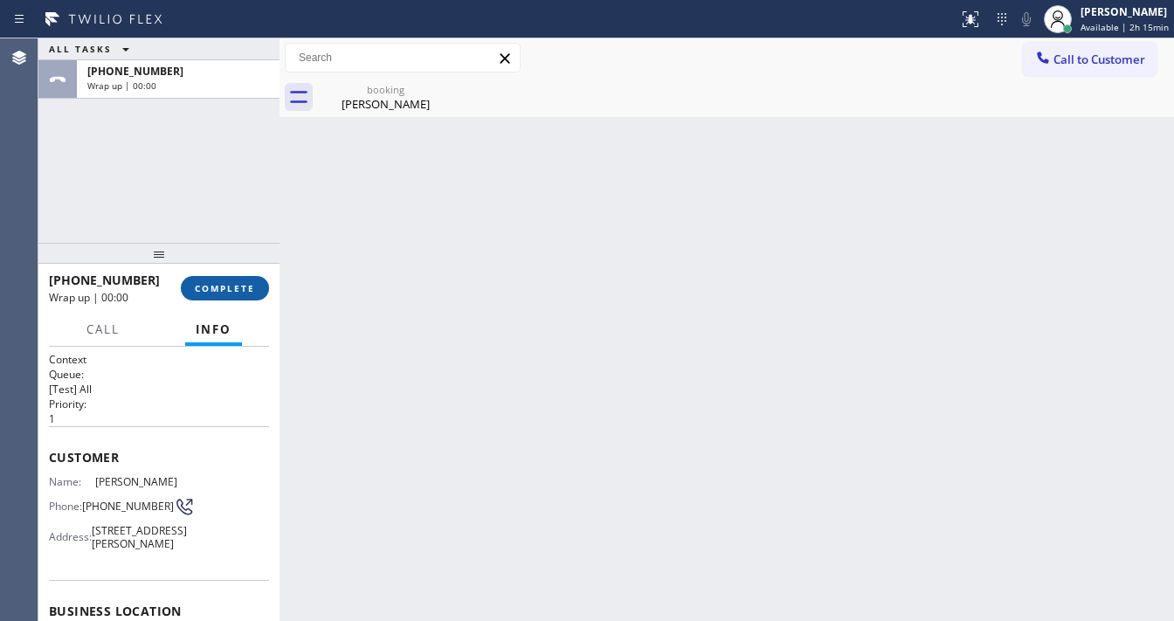
click at [244, 282] on span "COMPLETE" at bounding box center [225, 288] width 60 height 12
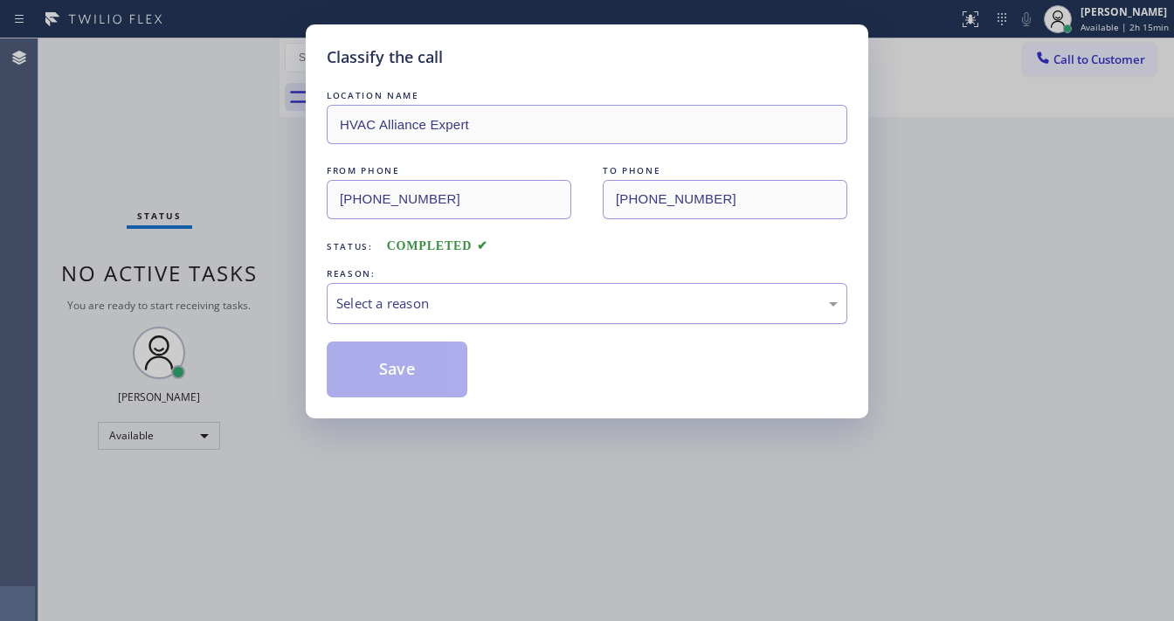
click at [390, 289] on div "Select a reason" at bounding box center [587, 303] width 521 height 41
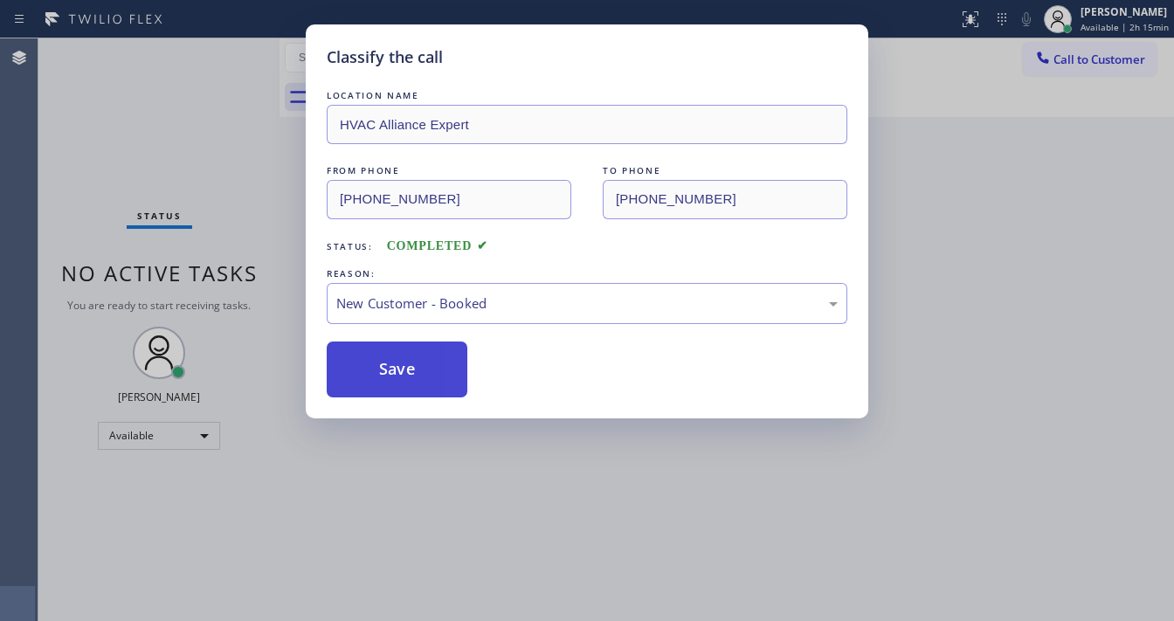
click at [370, 363] on button "Save" at bounding box center [397, 370] width 141 height 56
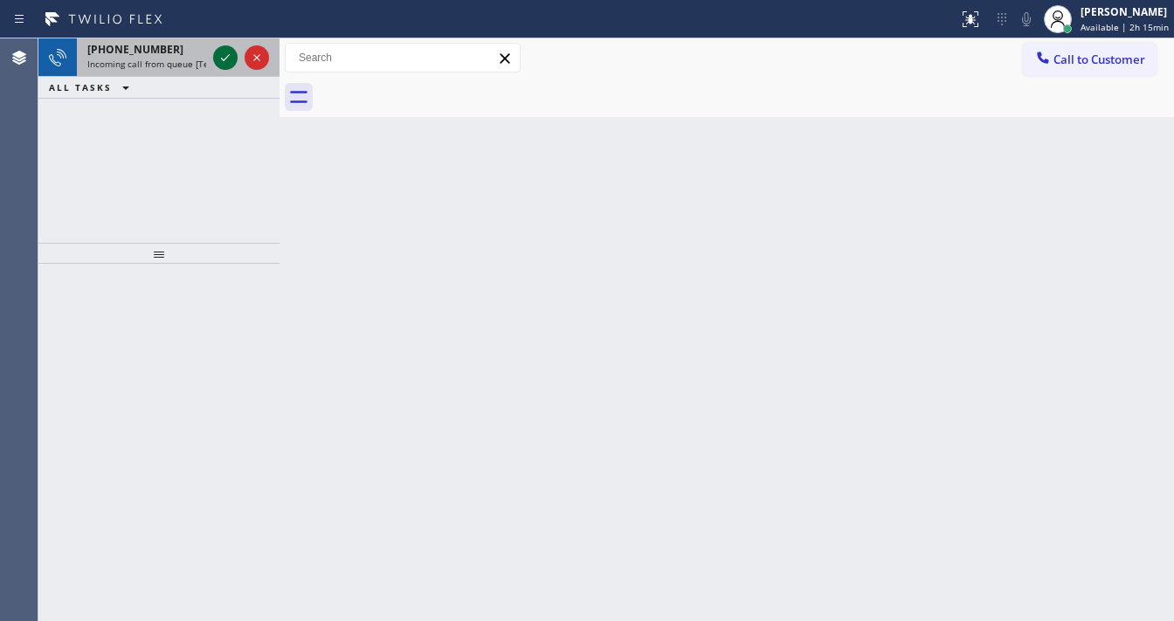
drag, startPoint x: 217, startPoint y: 51, endPoint x: 218, endPoint y: 59, distance: 8.9
click at [217, 51] on icon at bounding box center [225, 57] width 21 height 21
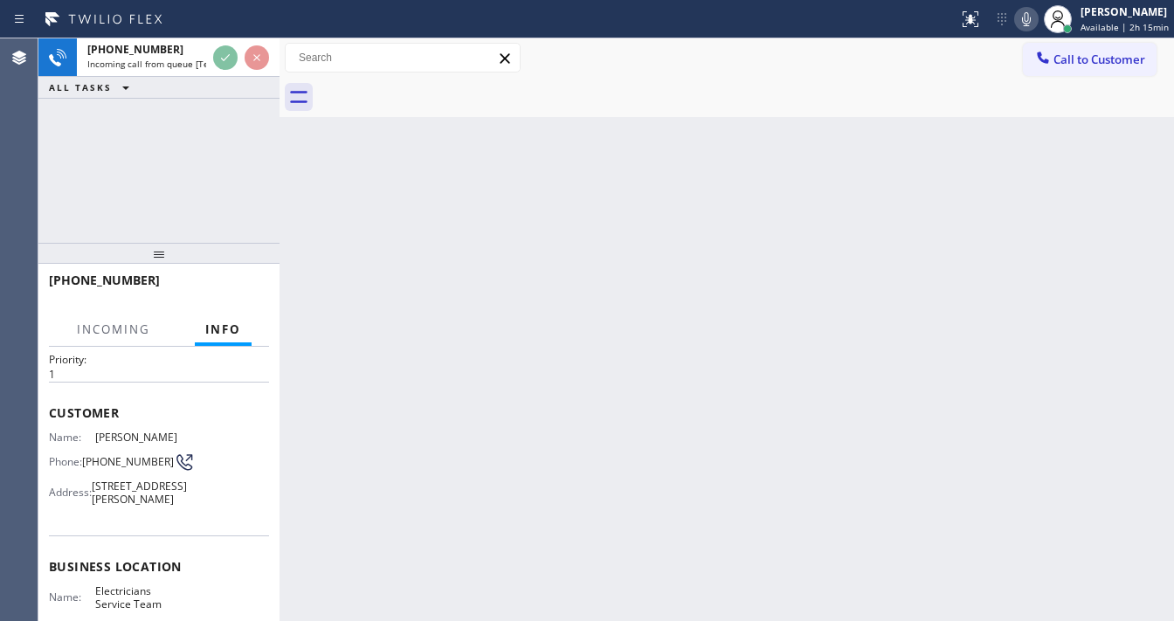
scroll to position [140, 0]
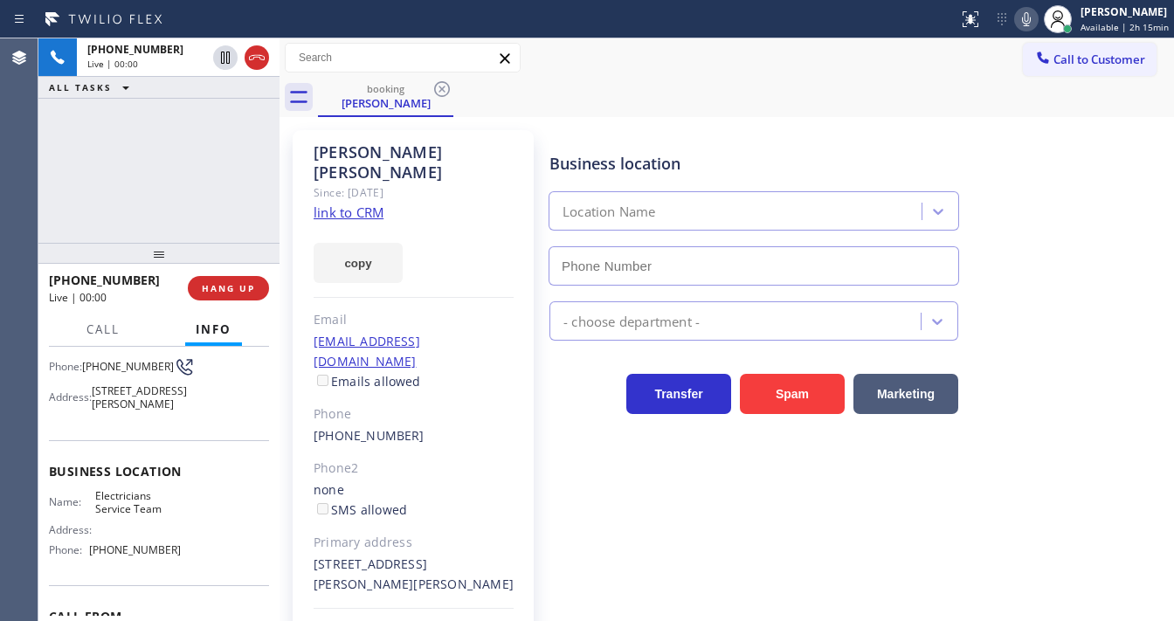
type input "[PHONE_NUMBER]"
click at [341, 204] on link "link to CRM" at bounding box center [349, 212] width 70 height 17
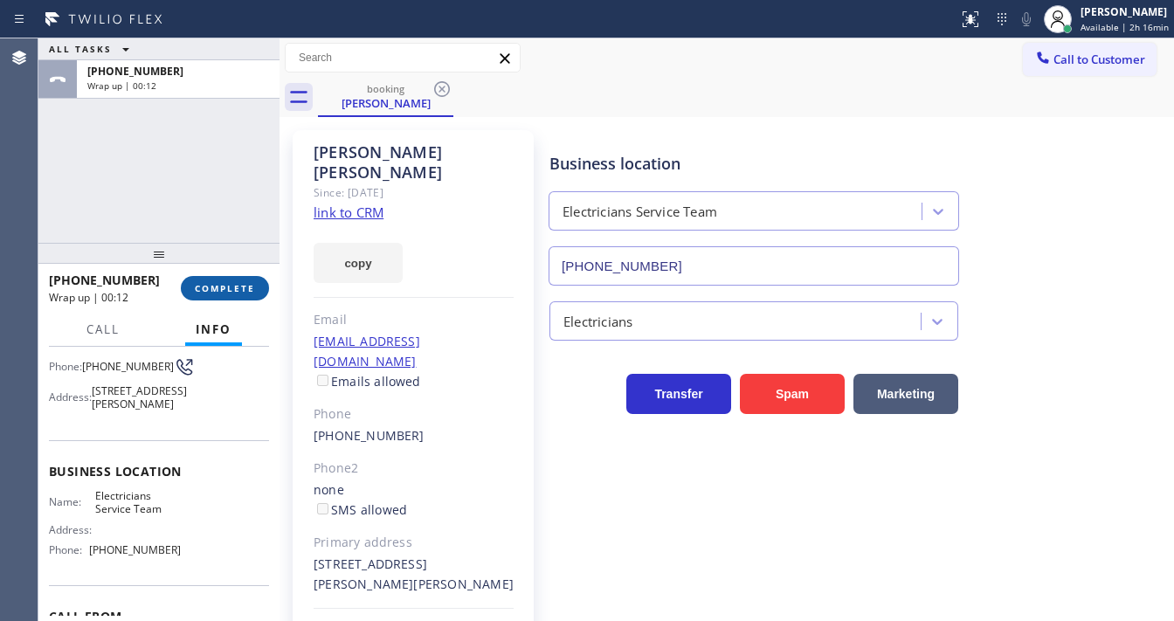
click at [204, 282] on span "COMPLETE" at bounding box center [225, 288] width 60 height 12
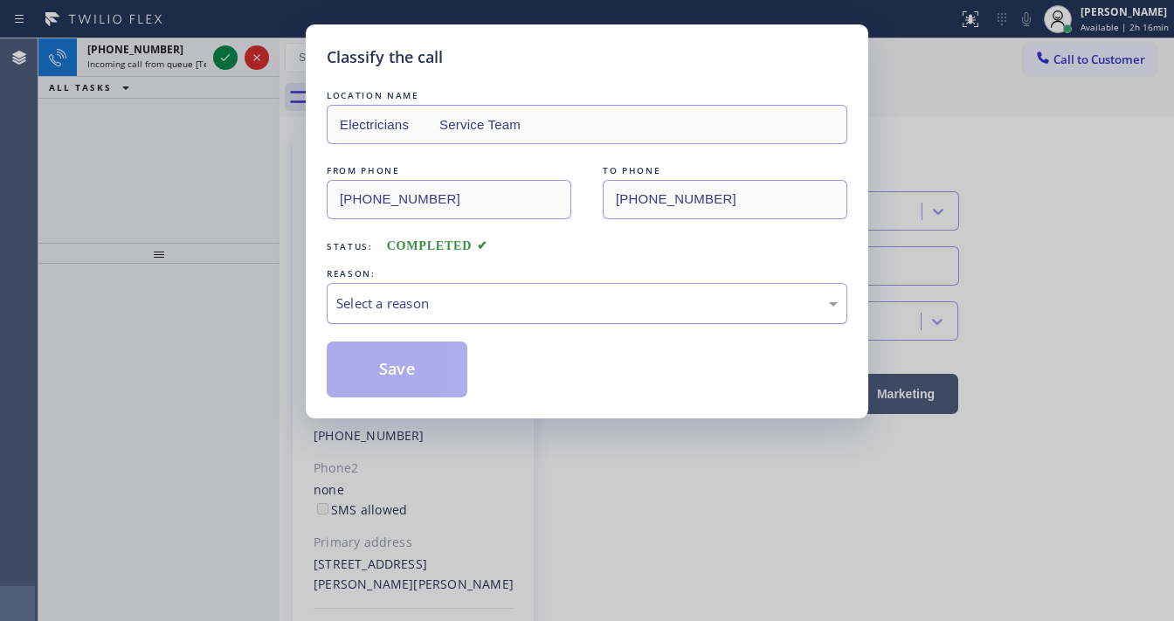
click at [414, 314] on div "Select a reason" at bounding box center [587, 303] width 521 height 41
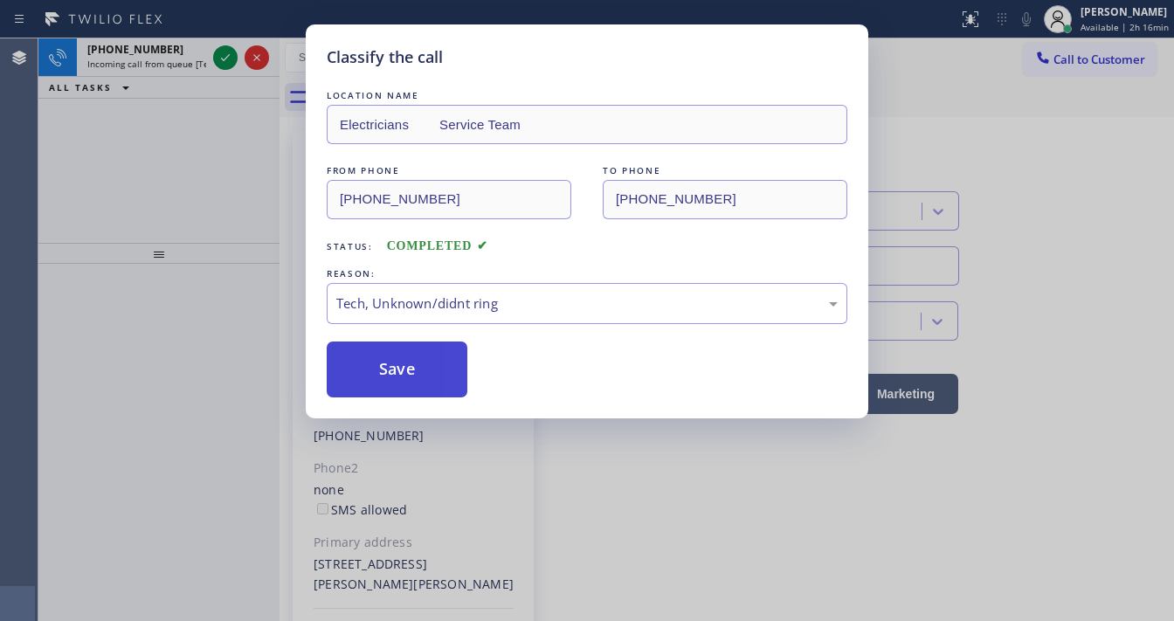
click at [405, 379] on button "Save" at bounding box center [397, 370] width 141 height 56
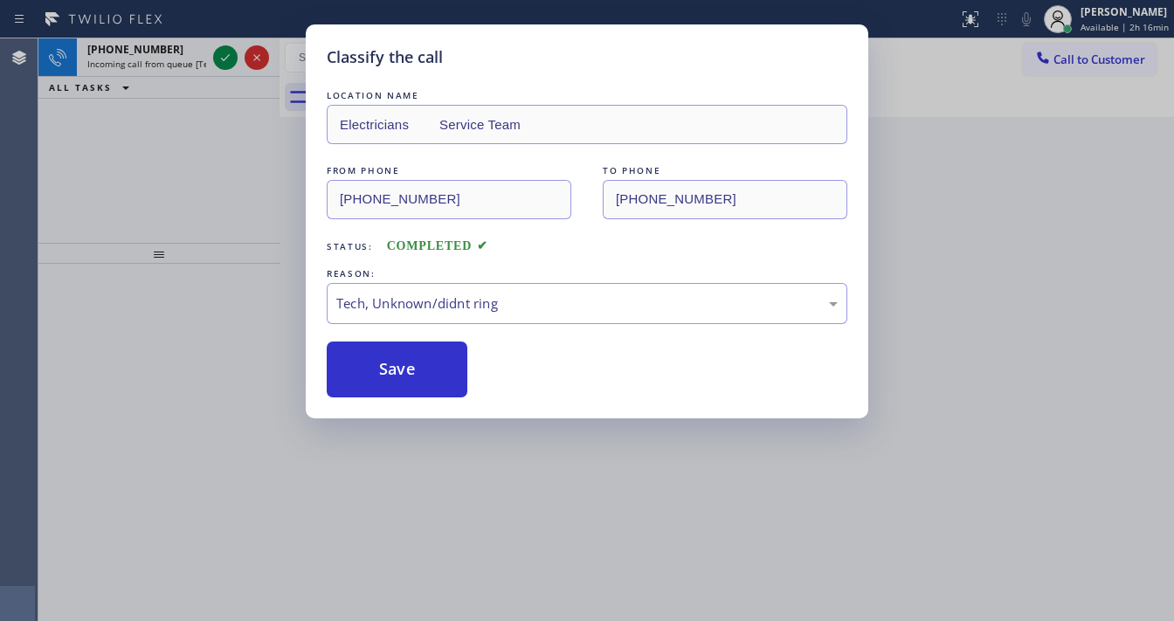
drag, startPoint x: 107, startPoint y: 185, endPoint x: 127, endPoint y: 174, distance: 22.3
click at [121, 178] on div "Classify the call LOCATION NAME Electricians Service Team FROM PHONE [PHONE_NUM…" at bounding box center [587, 310] width 1174 height 621
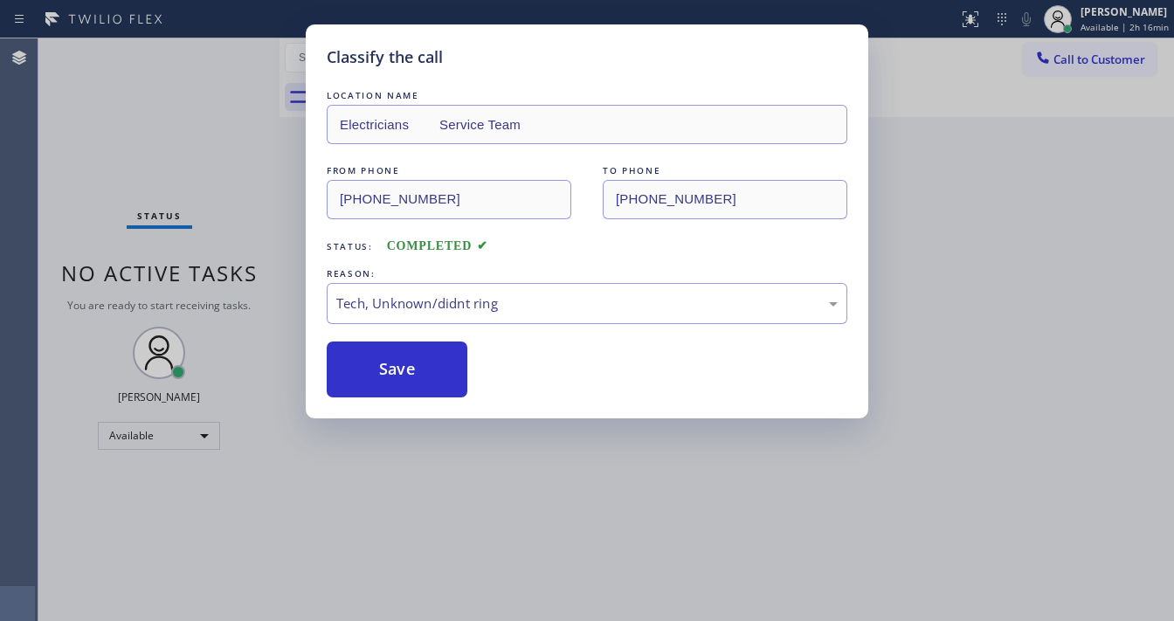
click at [227, 56] on div "Classify the call LOCATION NAME Blue Moon Electrical [GEOGRAPHIC_DATA][PERSON_N…" at bounding box center [605, 329] width 1135 height 583
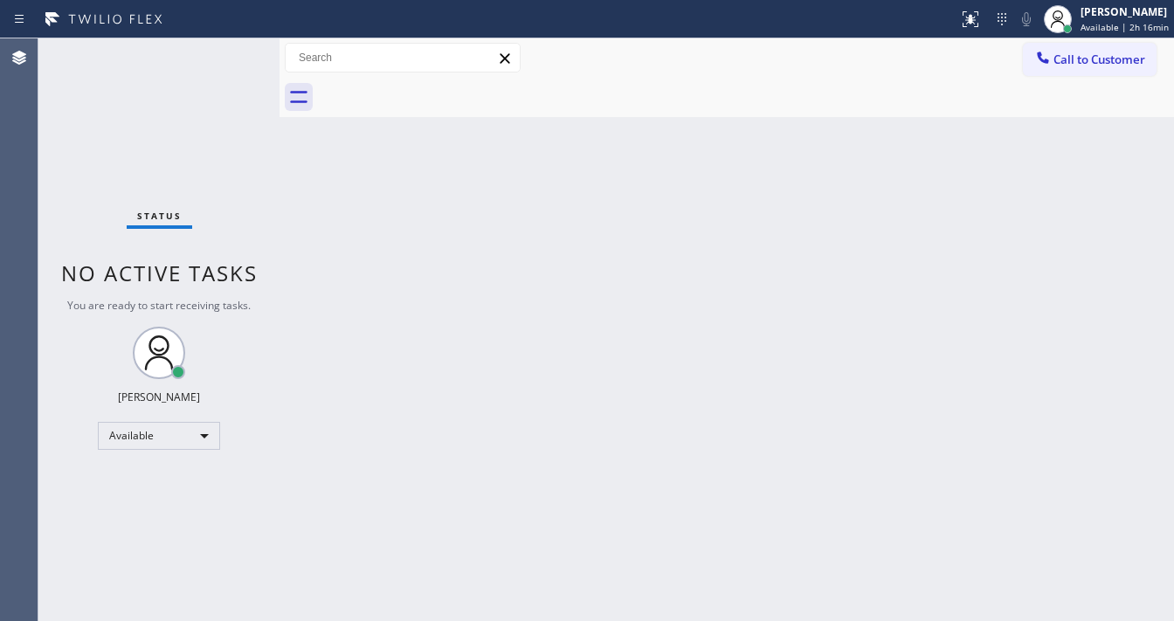
click at [223, 56] on div "Status No active tasks You are ready to start receiving tasks. [PERSON_NAME]" at bounding box center [158, 329] width 241 height 583
click at [1109, 56] on span "Call to Customer" at bounding box center [1099, 60] width 92 height 16
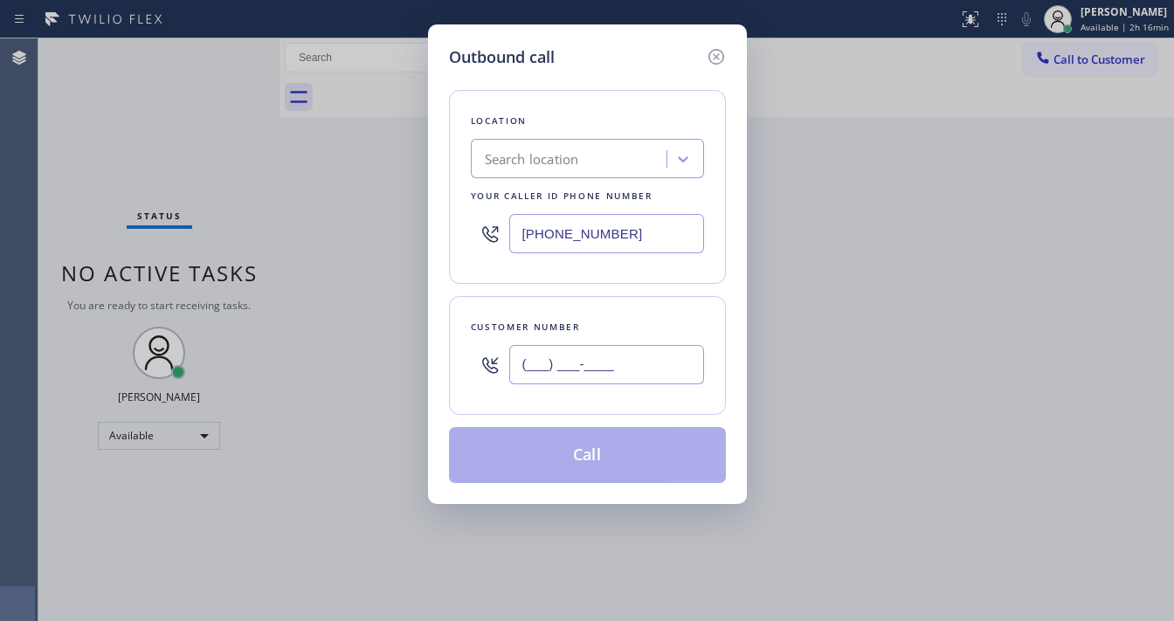
click at [587, 354] on input "(___) ___-____" at bounding box center [606, 364] width 195 height 39
paste input "910) 348-1967"
type input "[PHONE_NUMBER]"
click at [629, 238] on input "[PHONE_NUMBER]" at bounding box center [606, 233] width 195 height 39
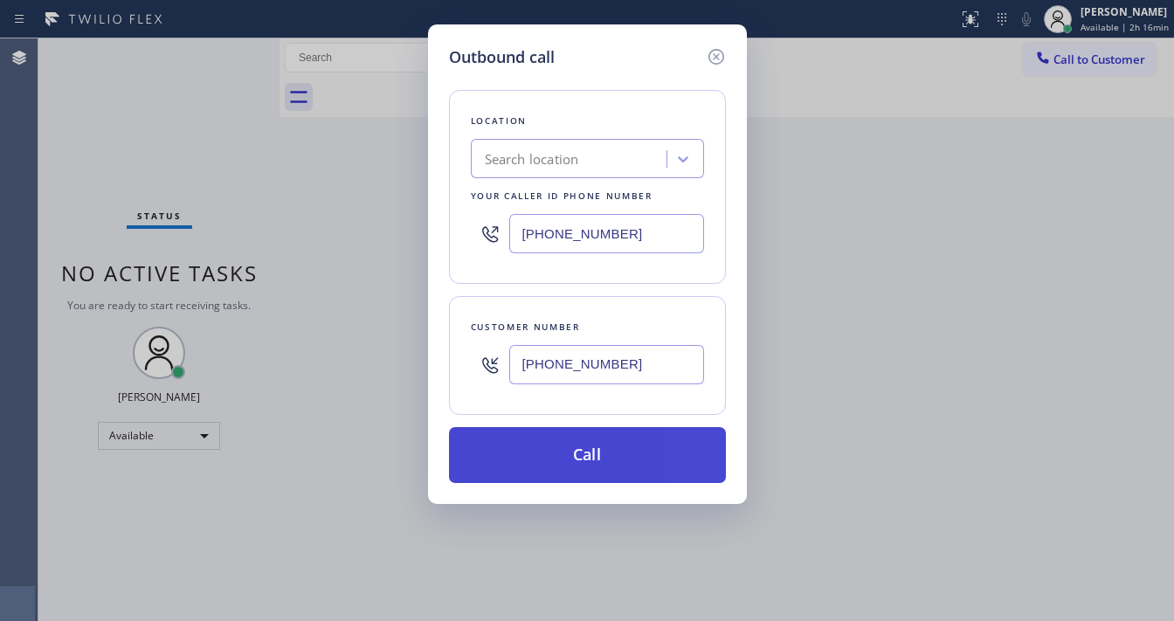
paste input "786) 248-5626"
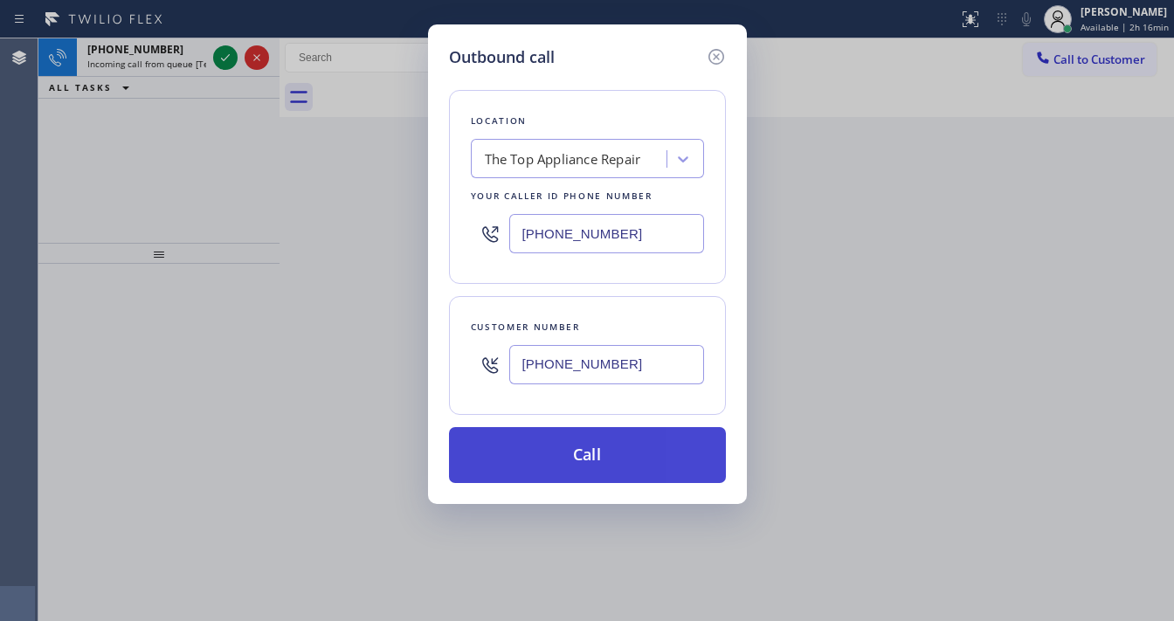
type input "[PHONE_NUMBER]"
click at [535, 455] on button "Call" at bounding box center [587, 455] width 277 height 56
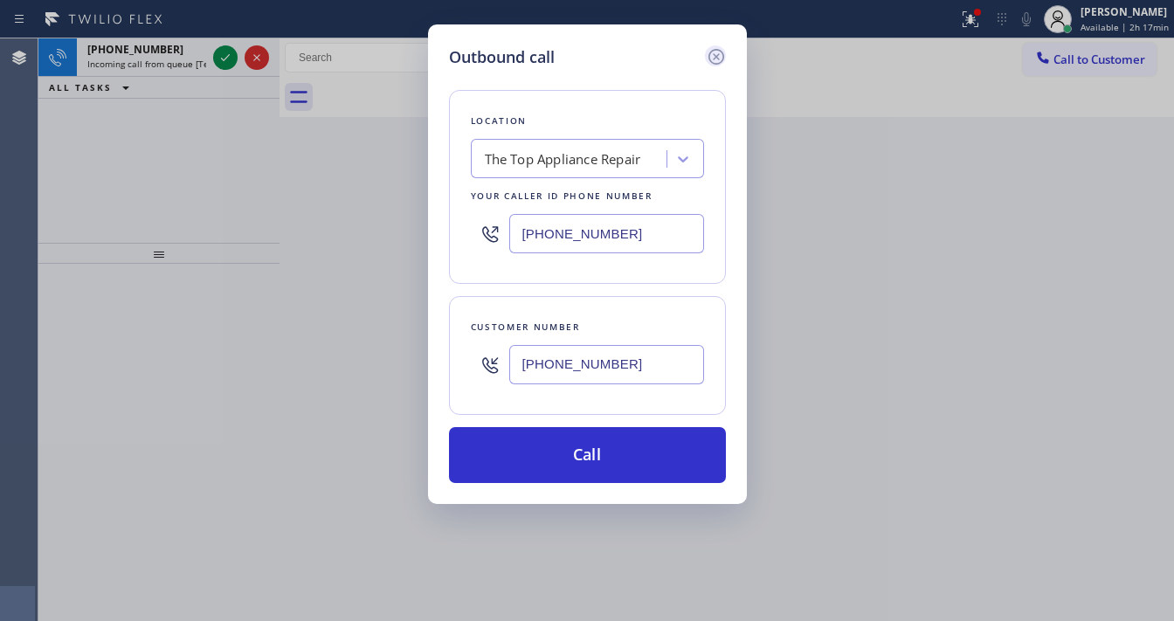
click at [714, 55] on icon at bounding box center [715, 57] width 16 height 16
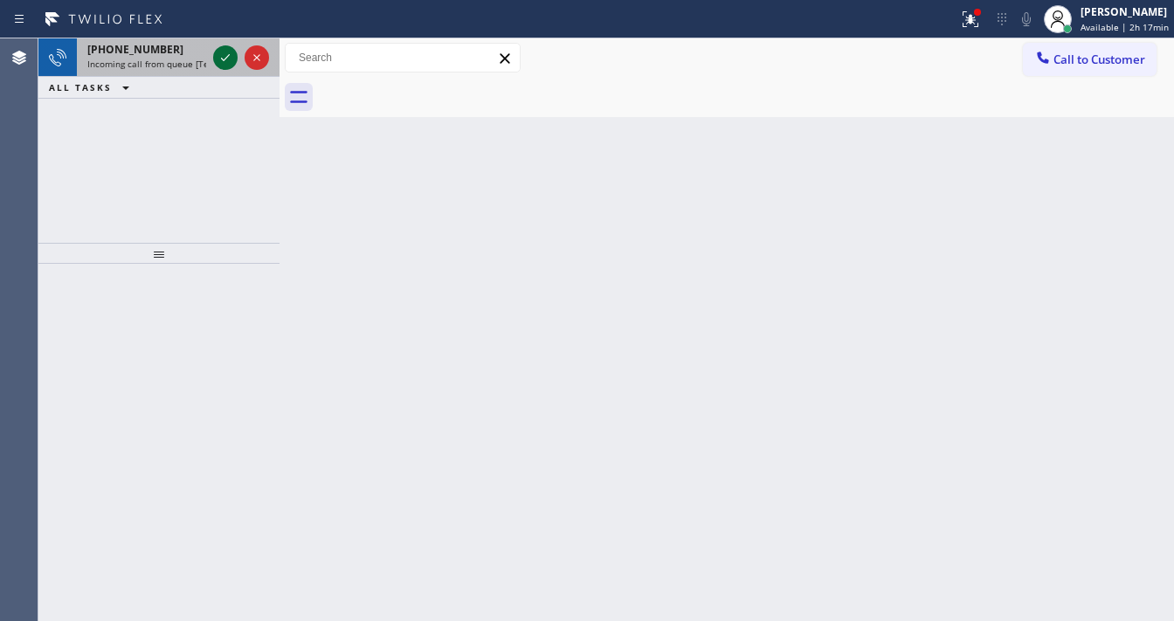
click at [216, 61] on icon at bounding box center [225, 57] width 21 height 21
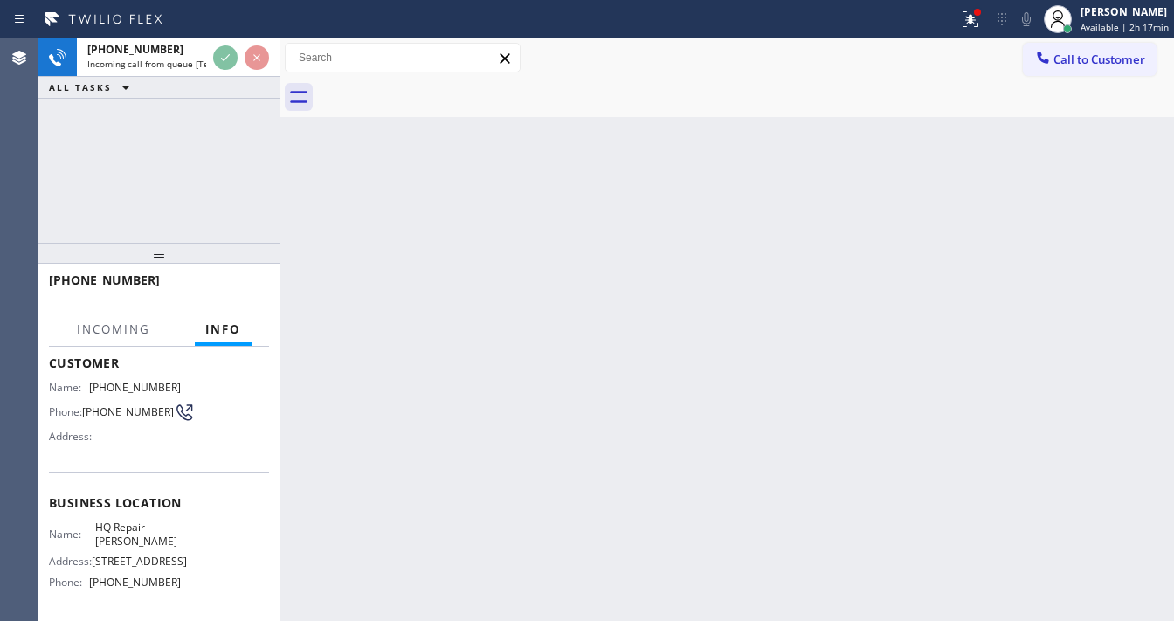
scroll to position [210, 0]
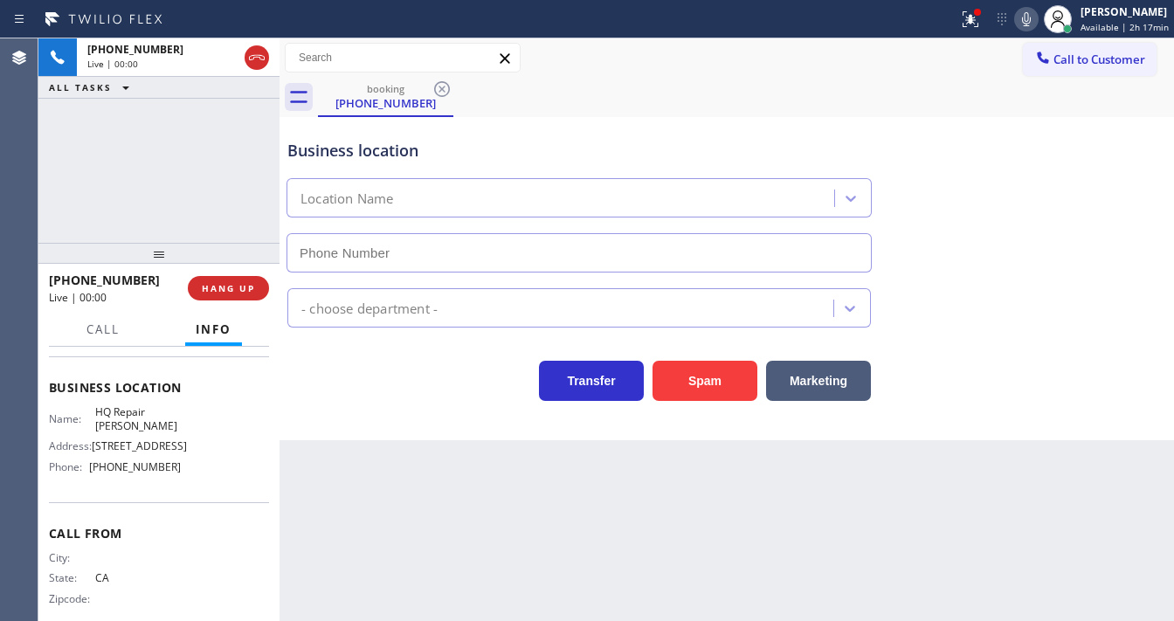
type input "[PHONE_NUMBER]"
click at [45, 167] on div "[PHONE_NUMBER] Live | 00:00 ALL TASKS ALL TASKS ACTIVE TASKS TASKS IN WRAP UP" at bounding box center [158, 140] width 241 height 204
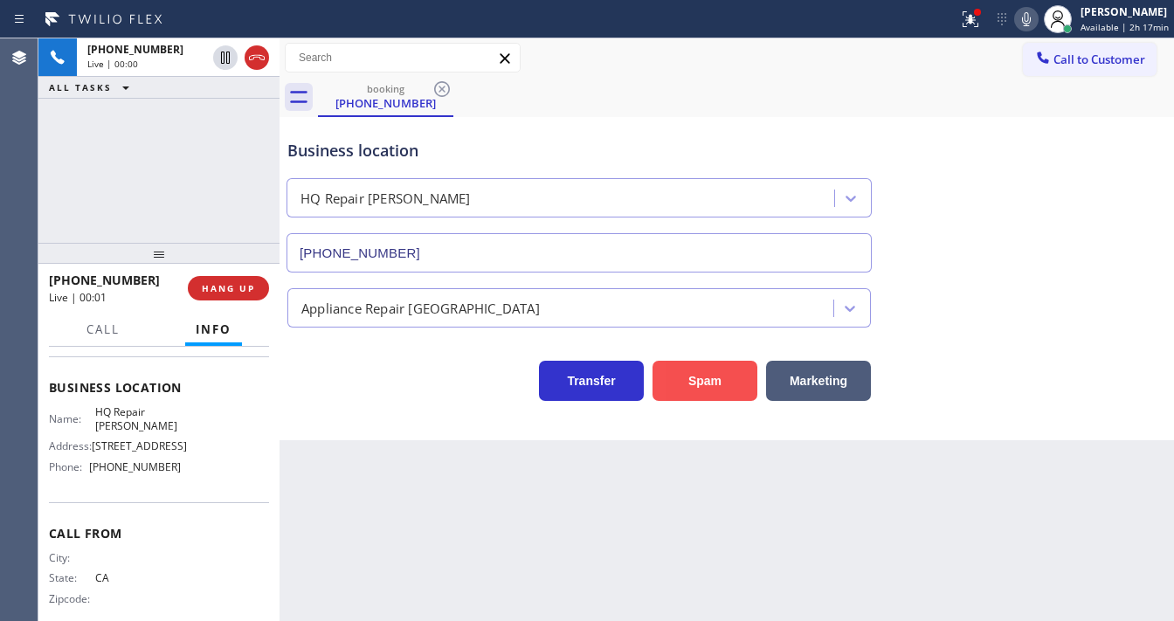
click at [709, 386] on button "Spam" at bounding box center [704, 381] width 105 height 40
drag, startPoint x: 709, startPoint y: 386, endPoint x: 1003, endPoint y: 141, distance: 382.6
click at [710, 385] on button "Spam" at bounding box center [704, 381] width 105 height 40
click at [1082, 56] on span "Call to Customer" at bounding box center [1099, 60] width 92 height 16
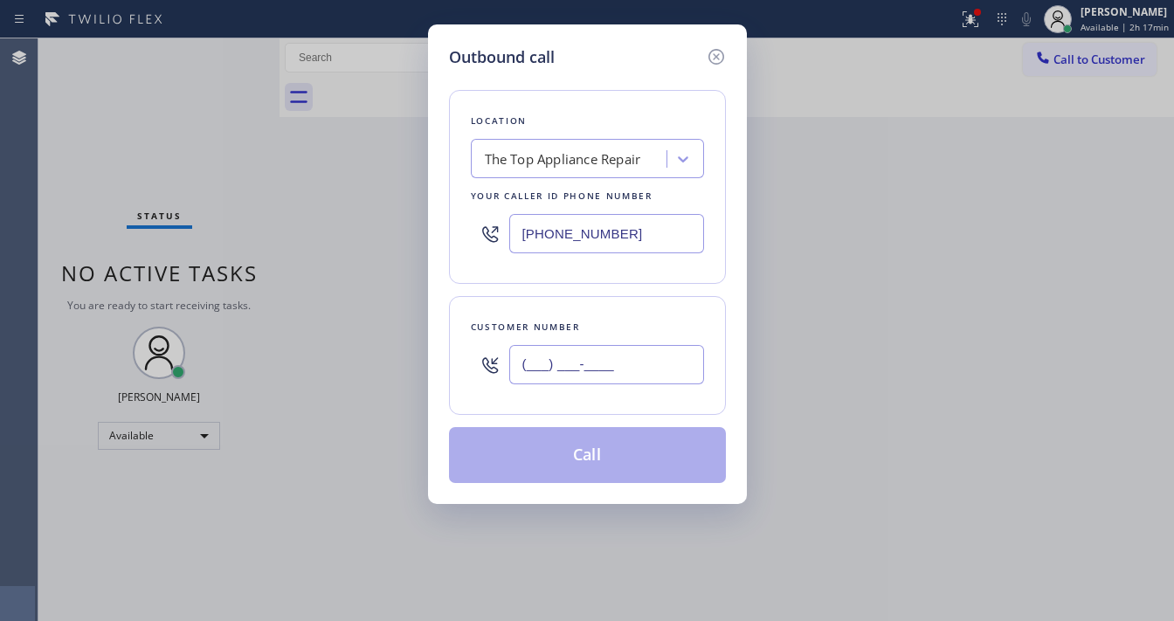
click at [603, 353] on input "(___) ___-____" at bounding box center [606, 364] width 195 height 39
paste input "910) 348-1967"
type input "[PHONE_NUMBER]"
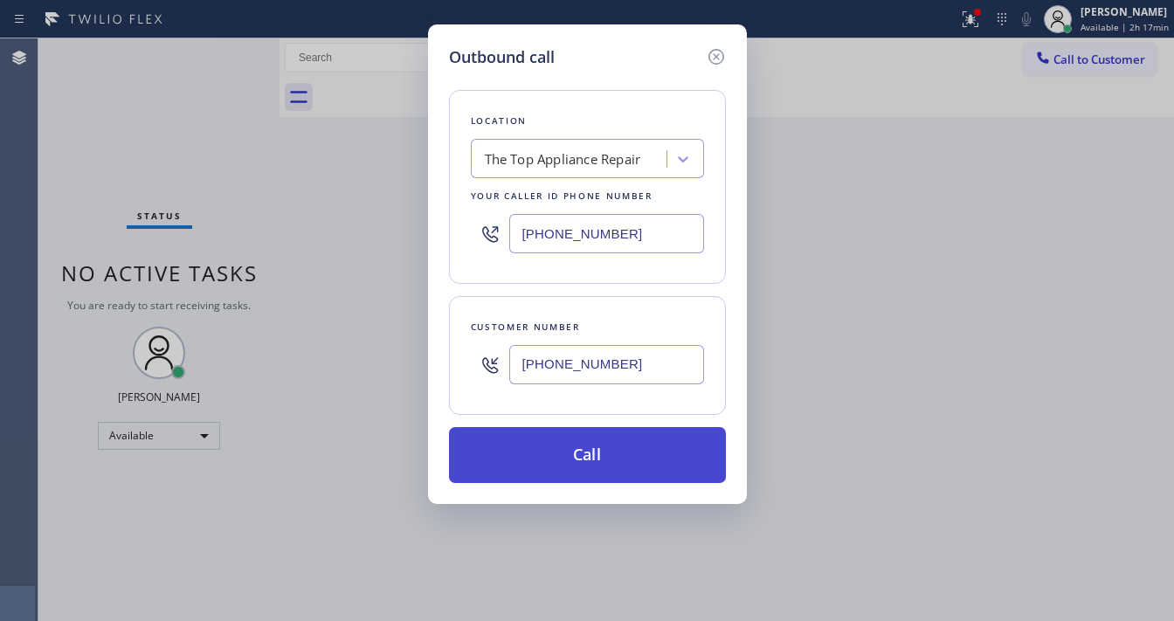
click at [617, 455] on button "Call" at bounding box center [587, 455] width 277 height 56
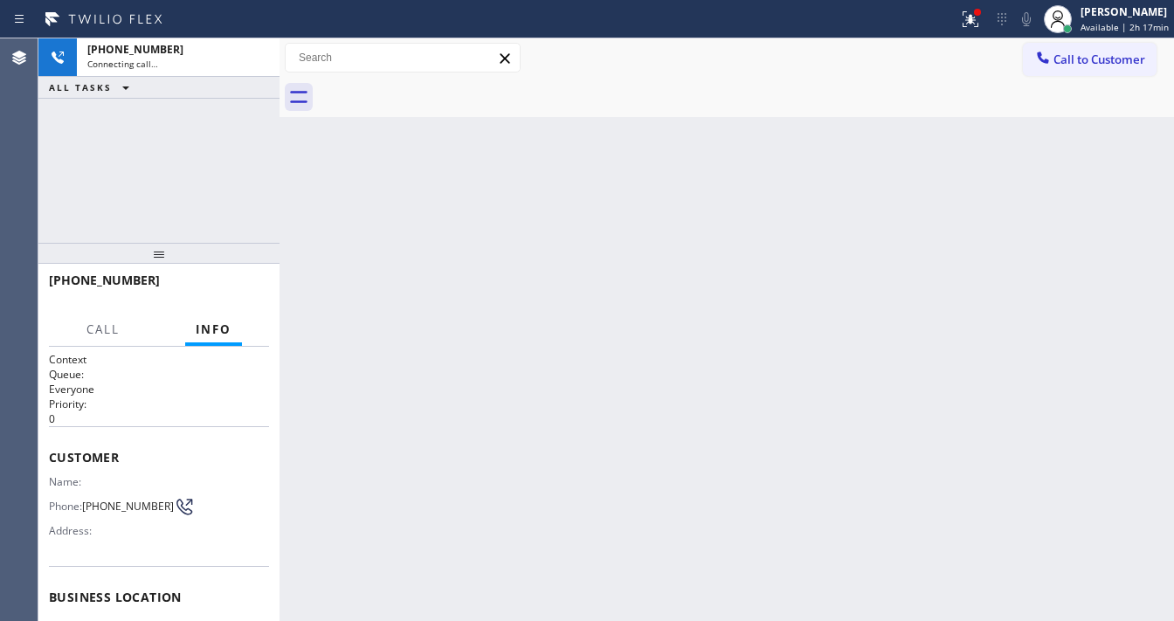
click at [975, 24] on icon at bounding box center [970, 19] width 21 height 21
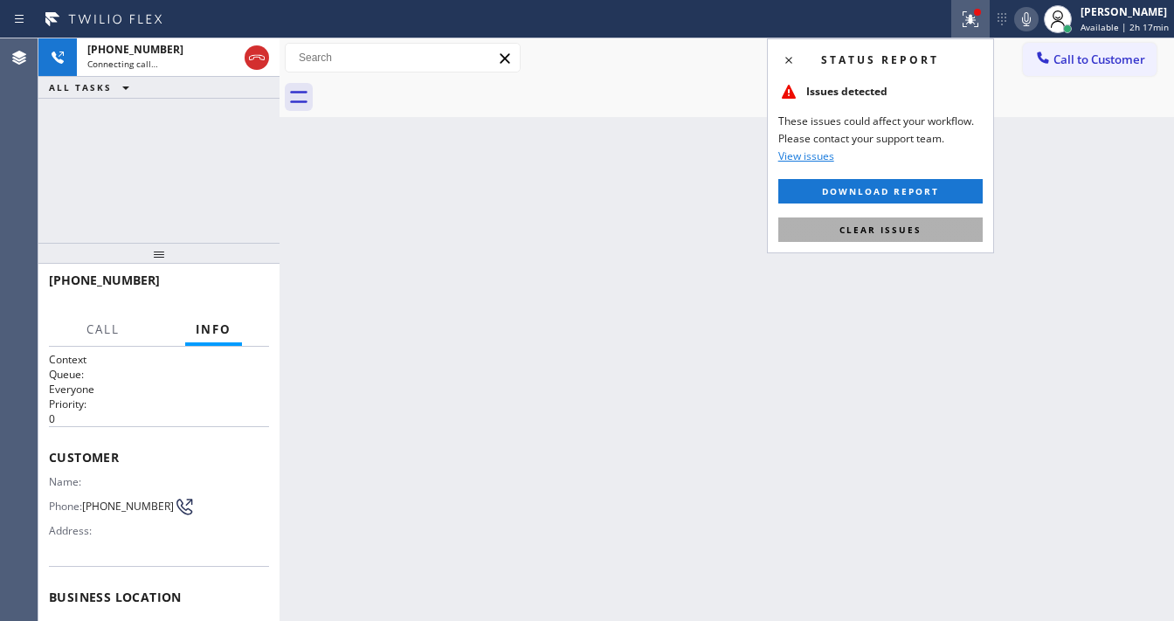
drag, startPoint x: 866, startPoint y: 227, endPoint x: 268, endPoint y: 279, distance: 600.6
click at [866, 227] on span "Clear issues" at bounding box center [880, 230] width 82 height 12
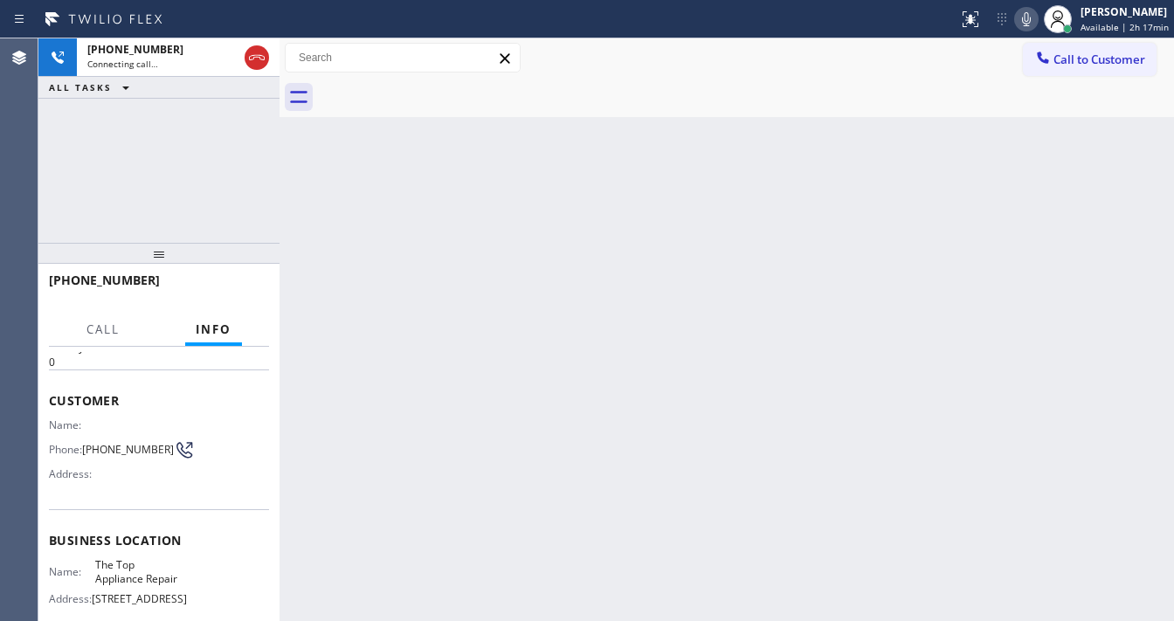
scroll to position [140, 0]
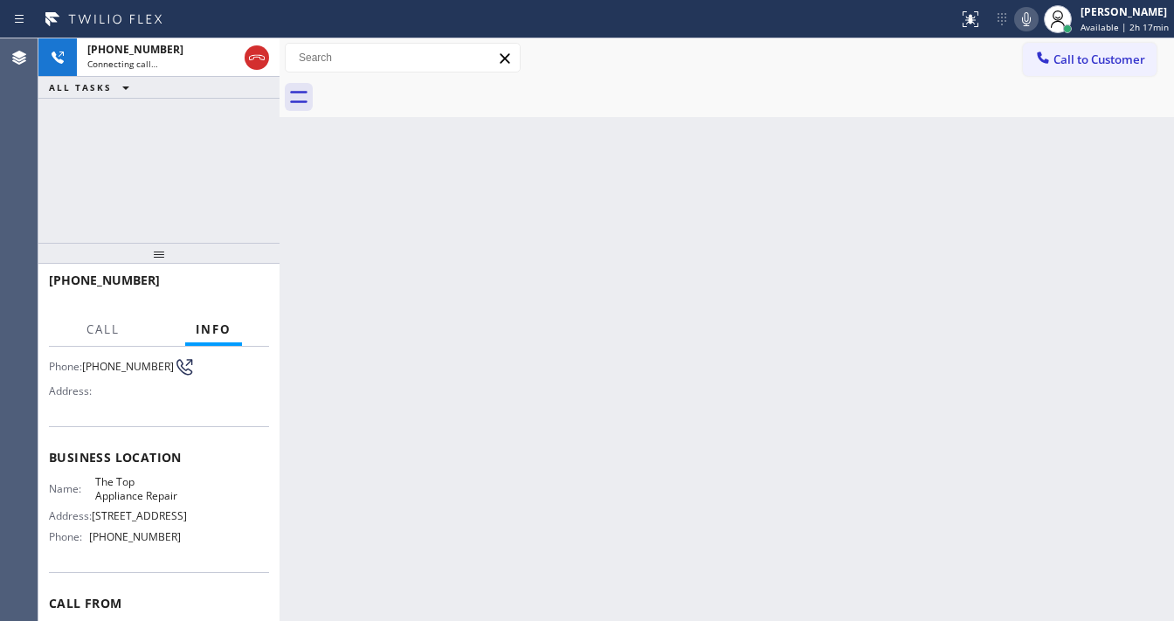
click at [122, 173] on div "[PHONE_NUMBER] Connecting call… ALL TASKS ALL TASKS ACTIVE TASKS TASKS IN WRAP …" at bounding box center [158, 140] width 241 height 204
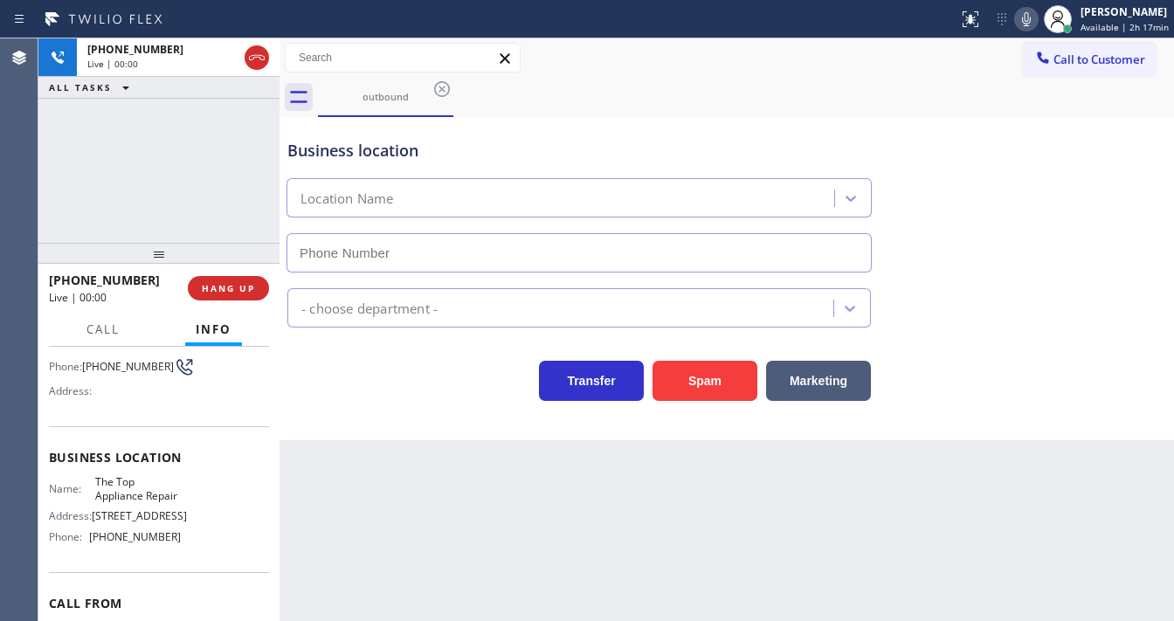
type input "[PHONE_NUMBER]"
click at [61, 199] on div "[PHONE_NUMBER] Live | 00:00 ALL TASKS ALL TASKS ACTIVE TASKS TASKS IN WRAP UP" at bounding box center [158, 140] width 241 height 204
click at [690, 382] on button "Spam" at bounding box center [704, 381] width 105 height 40
click at [127, 245] on div at bounding box center [158, 253] width 241 height 21
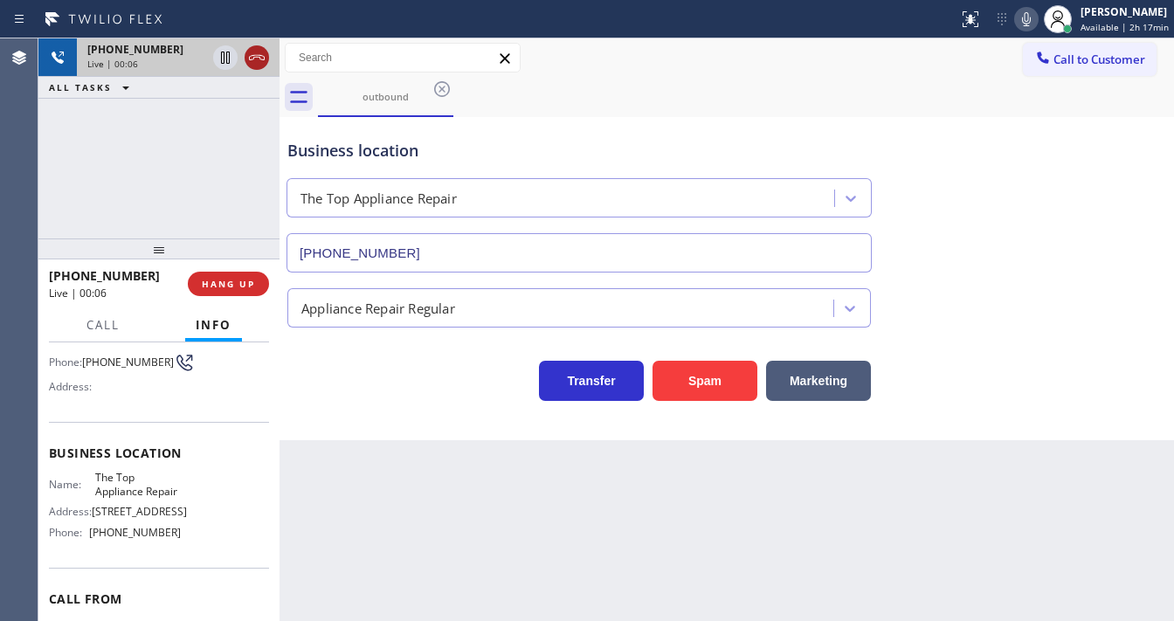
click at [255, 63] on icon at bounding box center [256, 57] width 21 height 21
click at [255, 63] on div "Live | 00:07" at bounding box center [178, 64] width 182 height 12
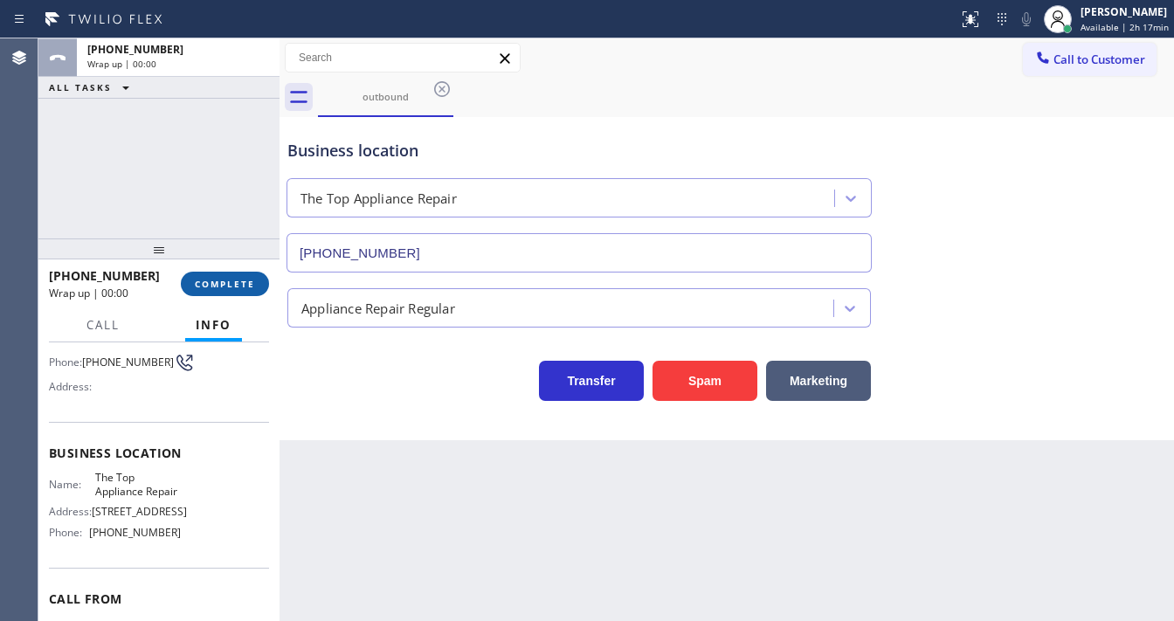
click at [224, 279] on span "COMPLETE" at bounding box center [225, 284] width 60 height 12
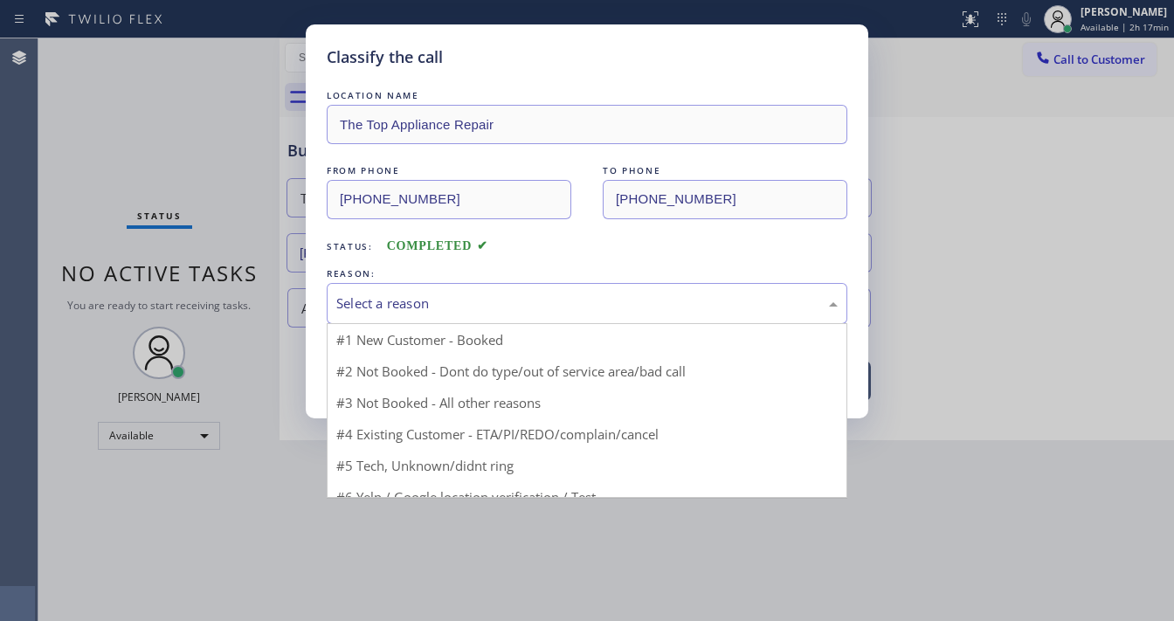
drag, startPoint x: 407, startPoint y: 298, endPoint x: 419, endPoint y: 297, distance: 12.3
click at [419, 297] on div "Select a reason" at bounding box center [586, 303] width 501 height 20
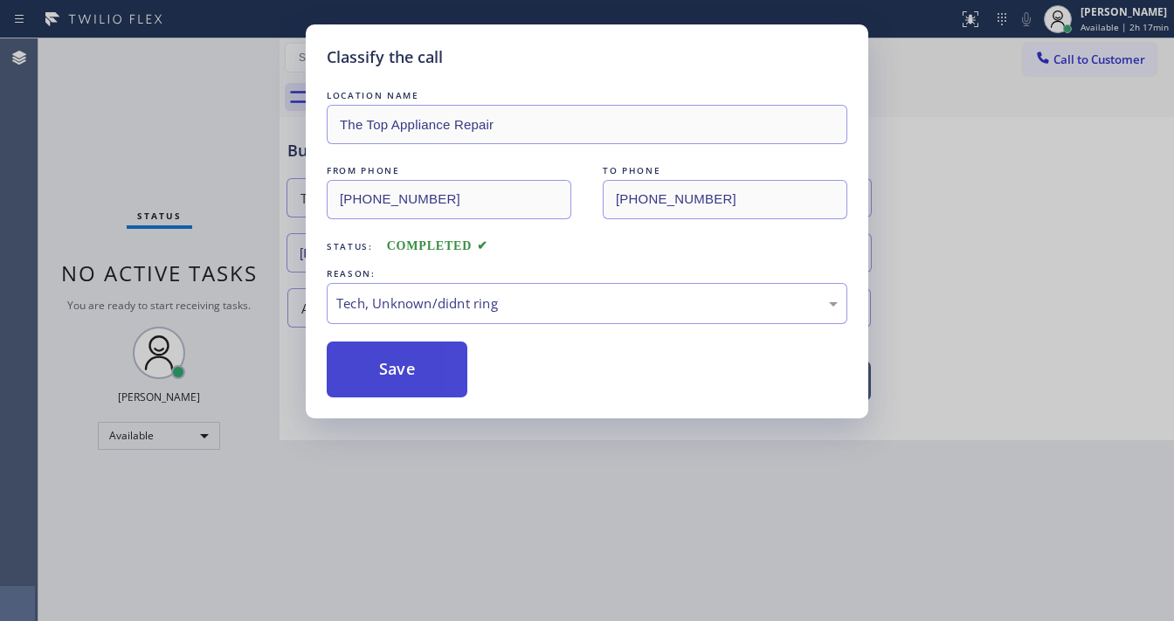
click at [384, 389] on button "Save" at bounding box center [397, 370] width 141 height 56
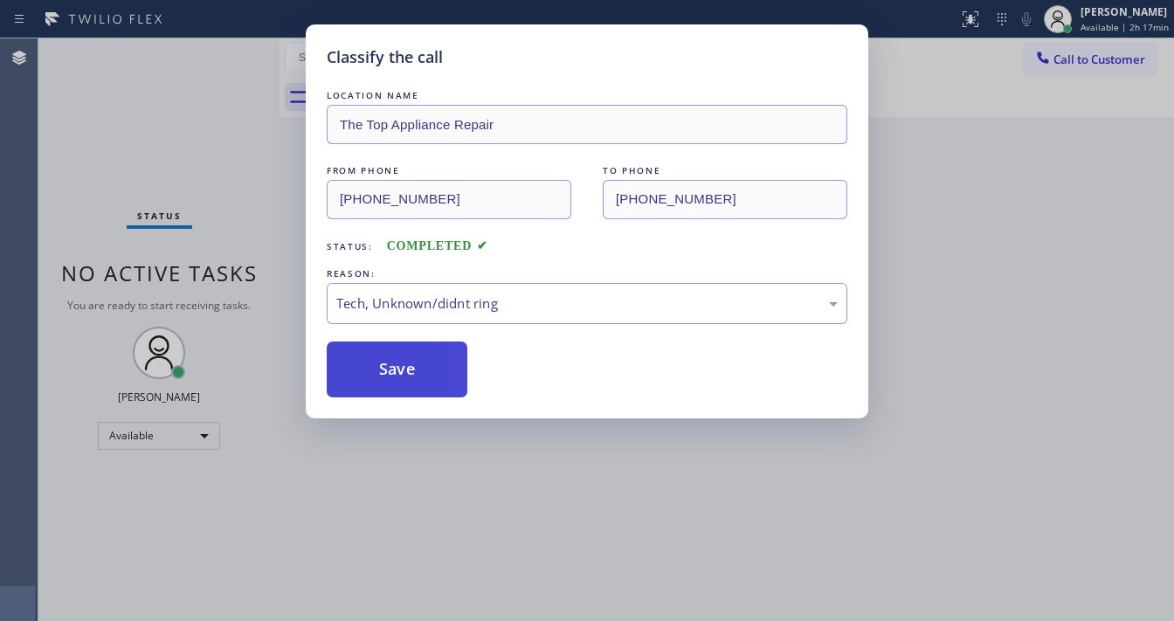
click at [384, 389] on button "Save" at bounding box center [397, 370] width 141 height 56
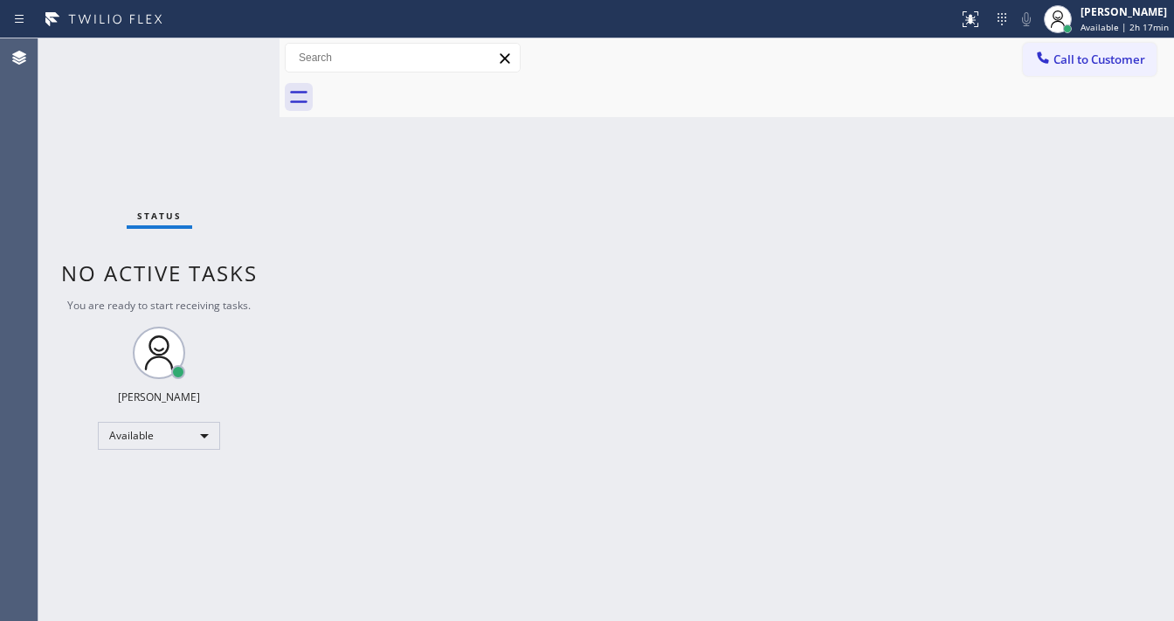
click at [106, 199] on div "Status No active tasks You are ready to start receiving tasks. [PERSON_NAME]" at bounding box center [158, 329] width 241 height 583
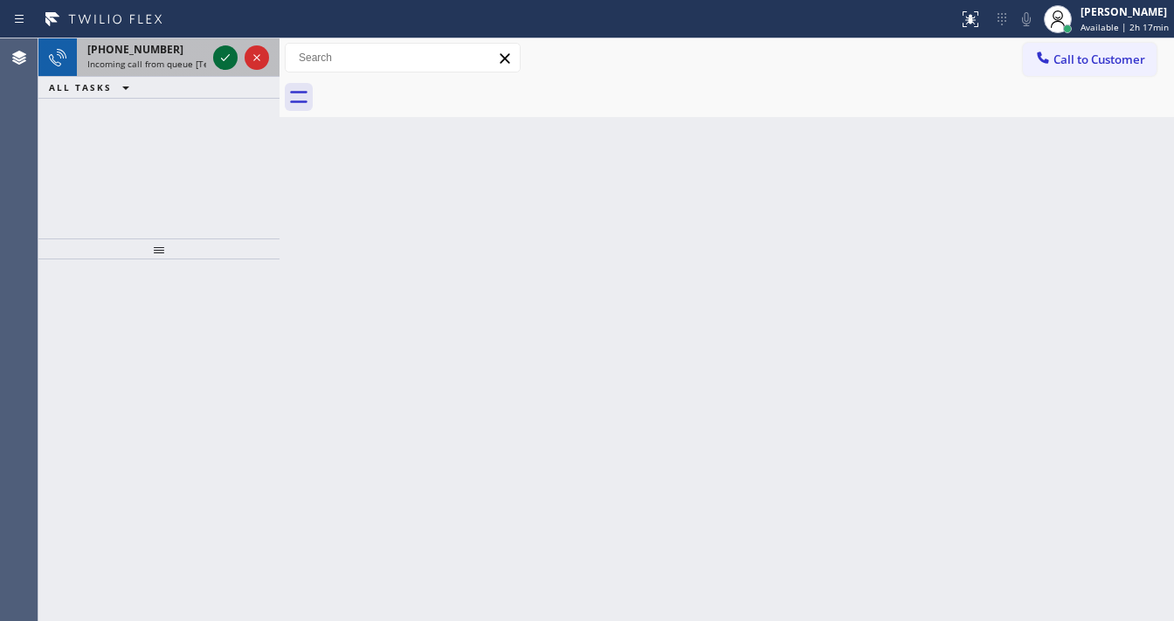
click at [230, 60] on icon at bounding box center [225, 57] width 21 height 21
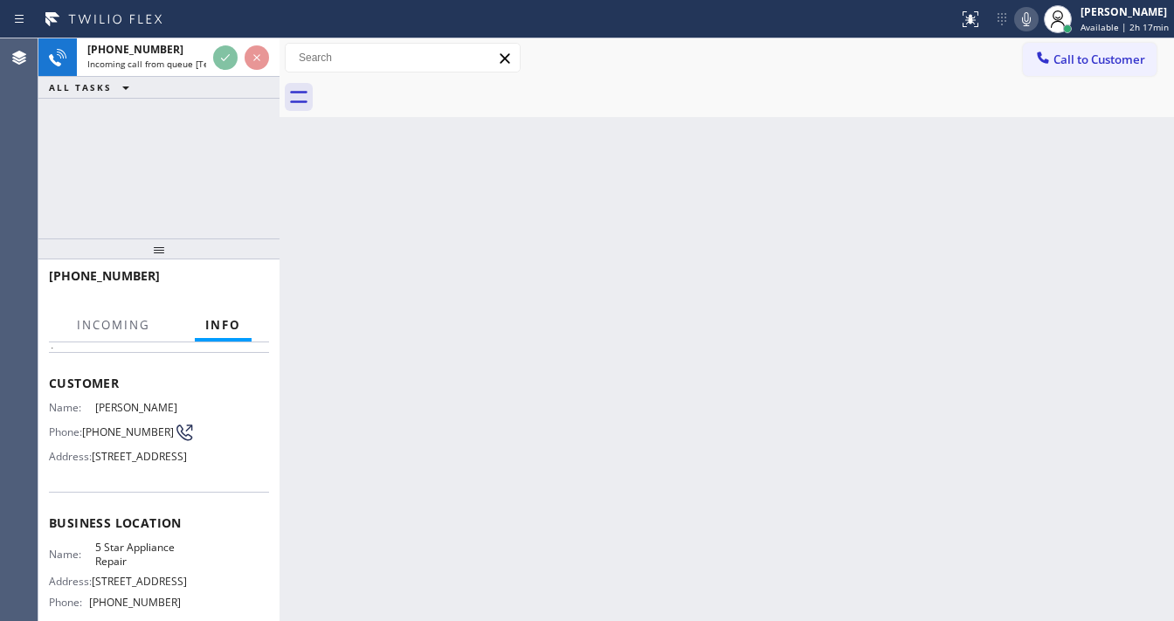
scroll to position [210, 0]
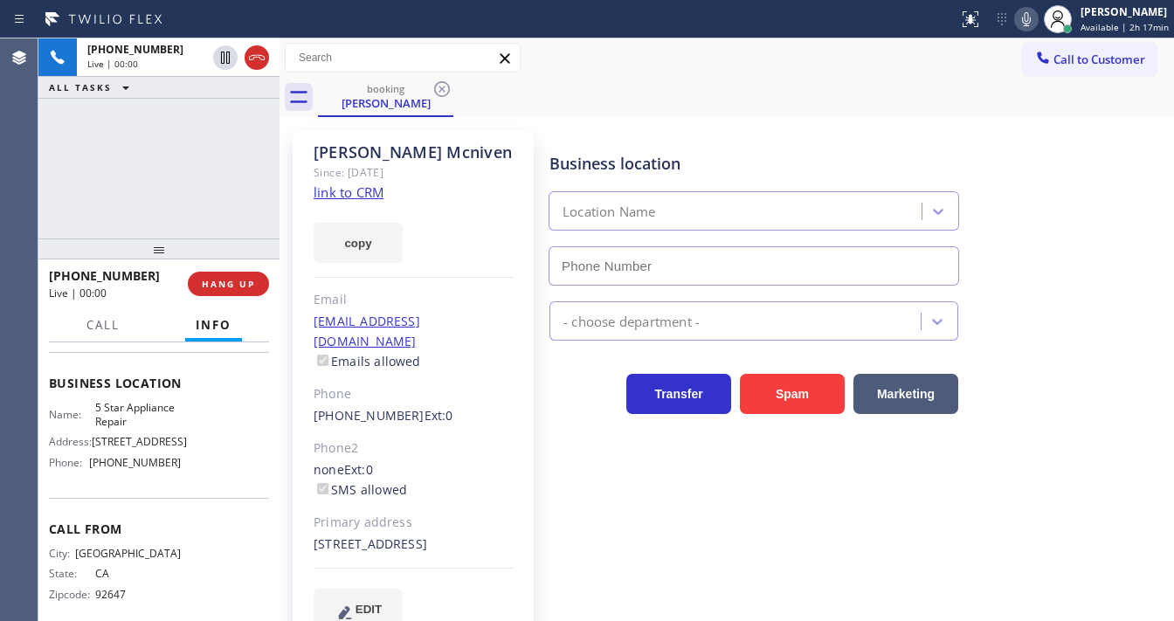
type input "[PHONE_NUMBER]"
click at [353, 196] on link "link to CRM" at bounding box center [349, 191] width 70 height 17
click at [590, 55] on div "Call to Customer Outbound call Location The Top Appliance Repair Your caller id…" at bounding box center [726, 58] width 894 height 31
click at [252, 199] on div "[PHONE_NUMBER] Live | 02:41 ALL TASKS ALL TASKS ACTIVE TASKS TASKS IN WRAP UP" at bounding box center [158, 138] width 241 height 200
click at [768, 33] on div "Status report No issues detected If you experience an issue, please download th…" at bounding box center [587, 19] width 1174 height 38
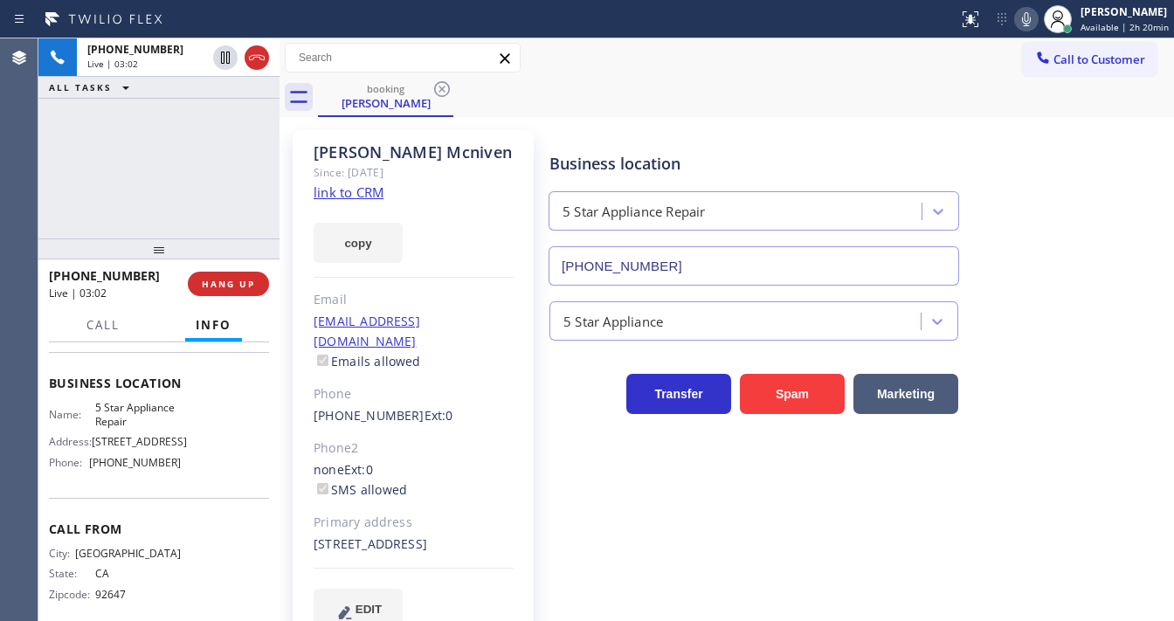
drag, startPoint x: 903, startPoint y: 140, endPoint x: 1003, endPoint y: 78, distance: 117.3
click at [910, 138] on div "Business location 5 Star Appliance Repair [PHONE_NUMBER]" at bounding box center [754, 210] width 416 height 151
click at [1034, 11] on icon at bounding box center [1026, 19] width 21 height 21
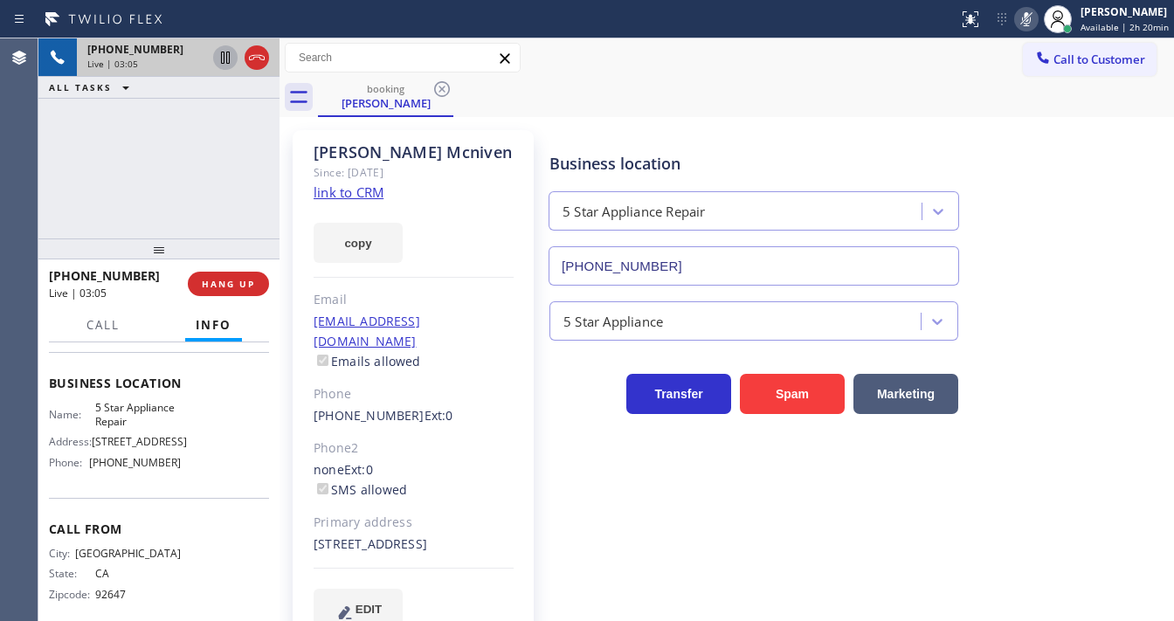
click at [220, 58] on icon at bounding box center [225, 57] width 21 height 21
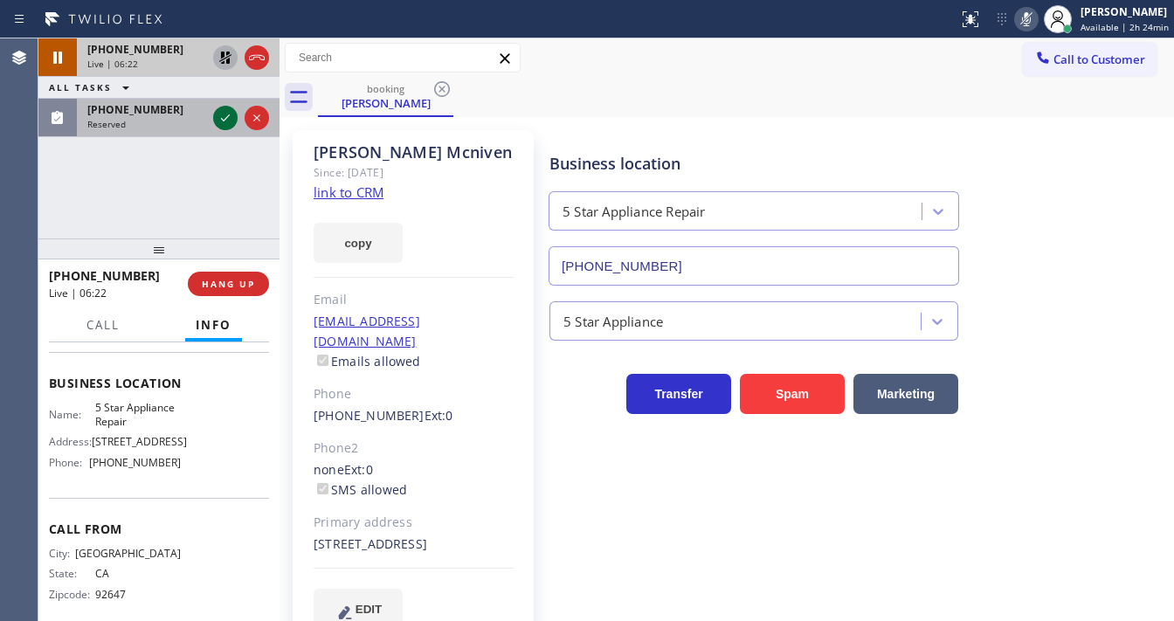
click at [215, 114] on div at bounding box center [225, 117] width 24 height 21
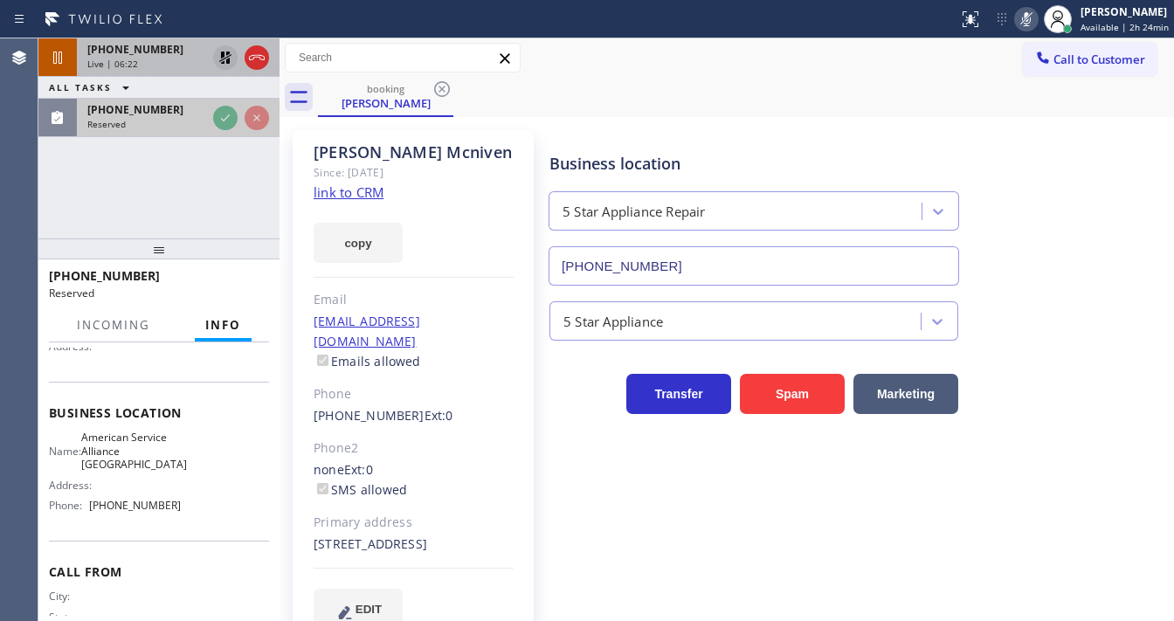
scroll to position [245, 0]
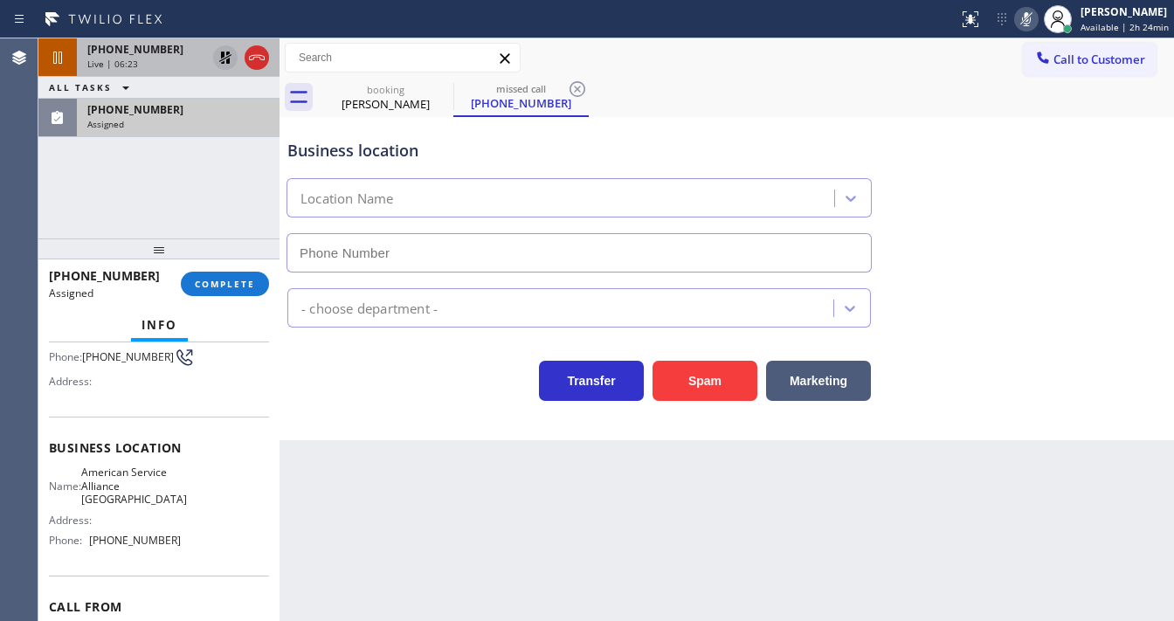
type input "[PHONE_NUMBER]"
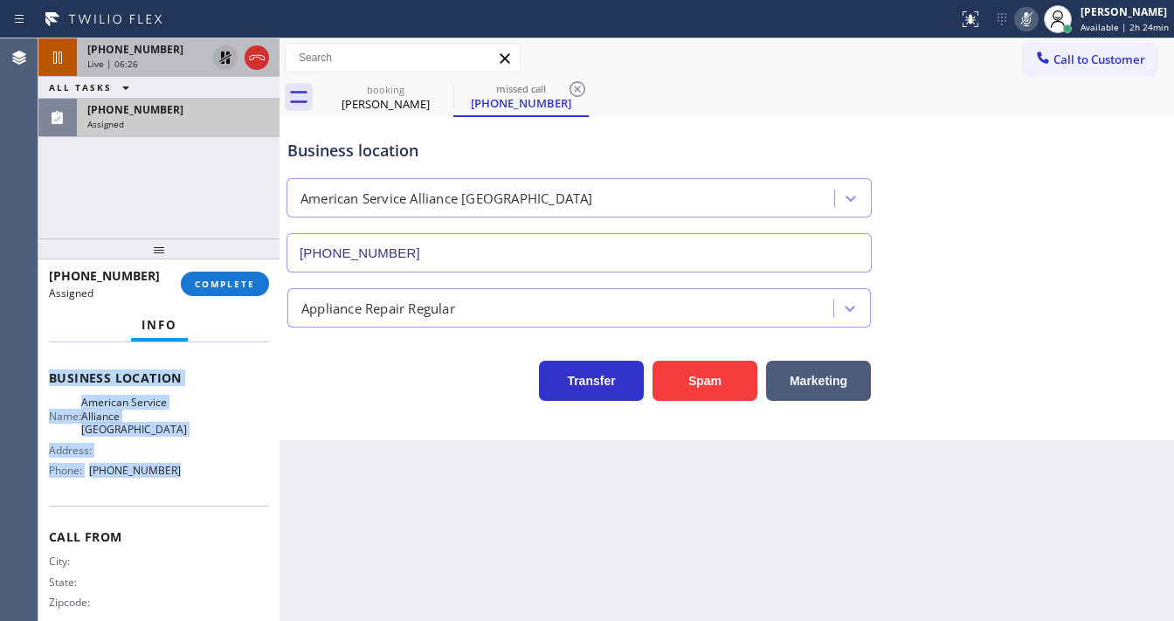
drag, startPoint x: 56, startPoint y: 444, endPoint x: 183, endPoint y: 480, distance: 132.7
click at [183, 480] on div "Context Queue: Appliance Repair Priority: 0 Task Age: [DEMOGRAPHIC_DATA] minute…" at bounding box center [158, 481] width 241 height 279
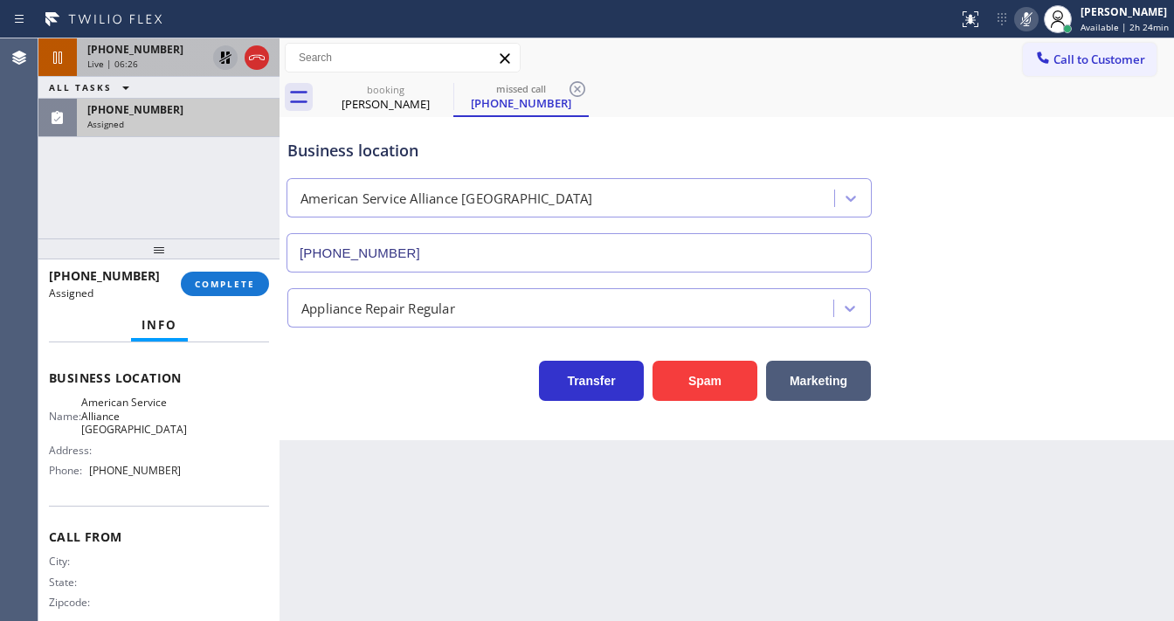
drag, startPoint x: 129, startPoint y: 196, endPoint x: 141, endPoint y: 199, distance: 11.9
click at [129, 196] on div "[PHONE_NUMBER] Live | 06:26 ALL TASKS ALL TASKS ACTIVE TASKS TASKS IN WRAP UP […" at bounding box center [158, 138] width 241 height 200
click at [254, 290] on button "COMPLETE" at bounding box center [225, 284] width 88 height 24
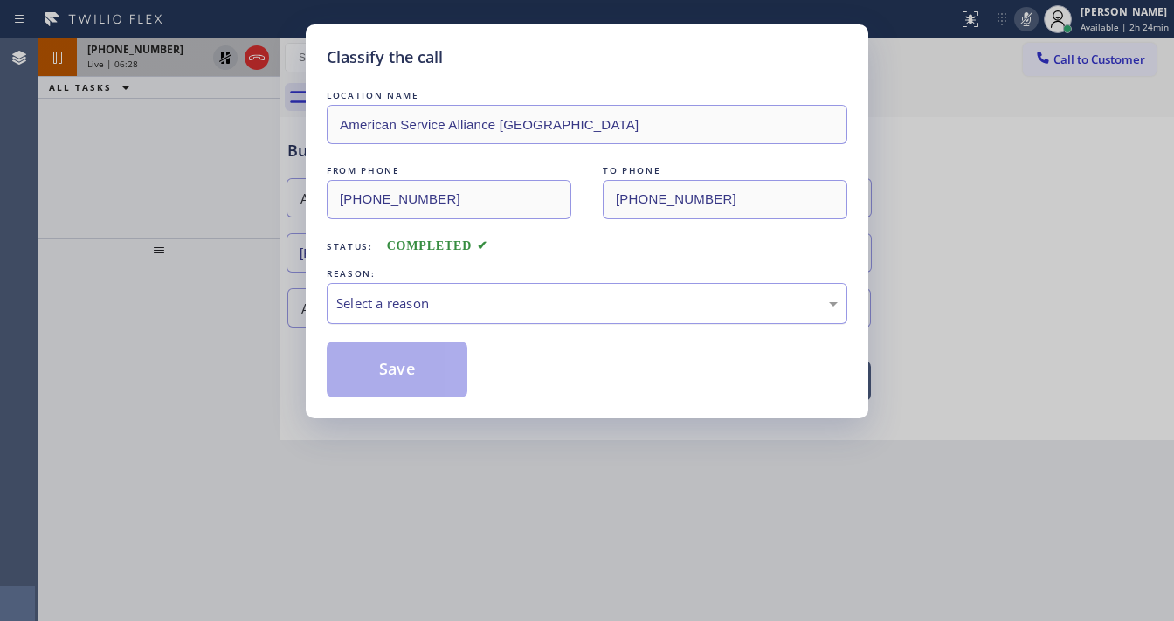
click at [440, 293] on div "Select a reason" at bounding box center [586, 303] width 501 height 20
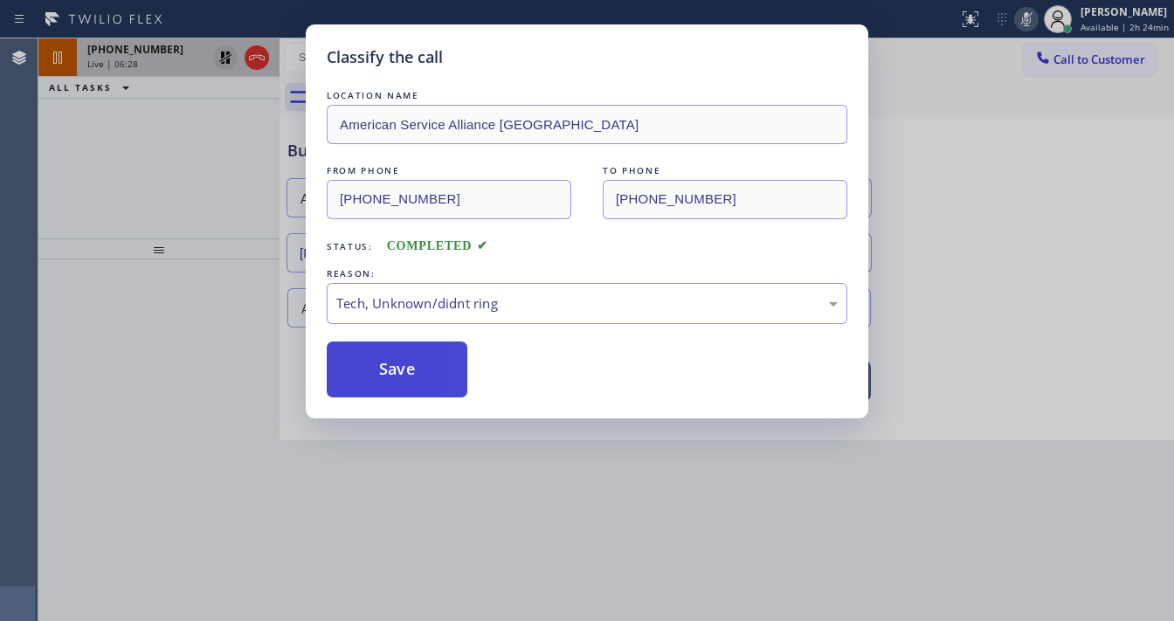
click at [388, 358] on button "Save" at bounding box center [397, 370] width 141 height 56
type input "[PHONE_NUMBER]"
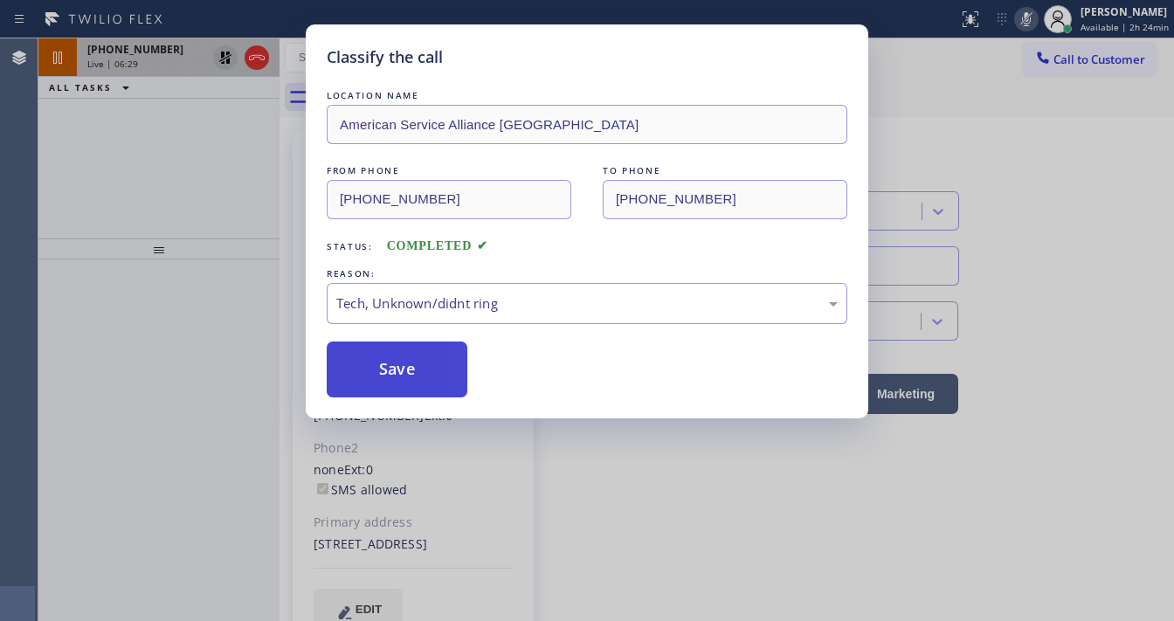
click at [388, 358] on button "Save" at bounding box center [397, 370] width 141 height 56
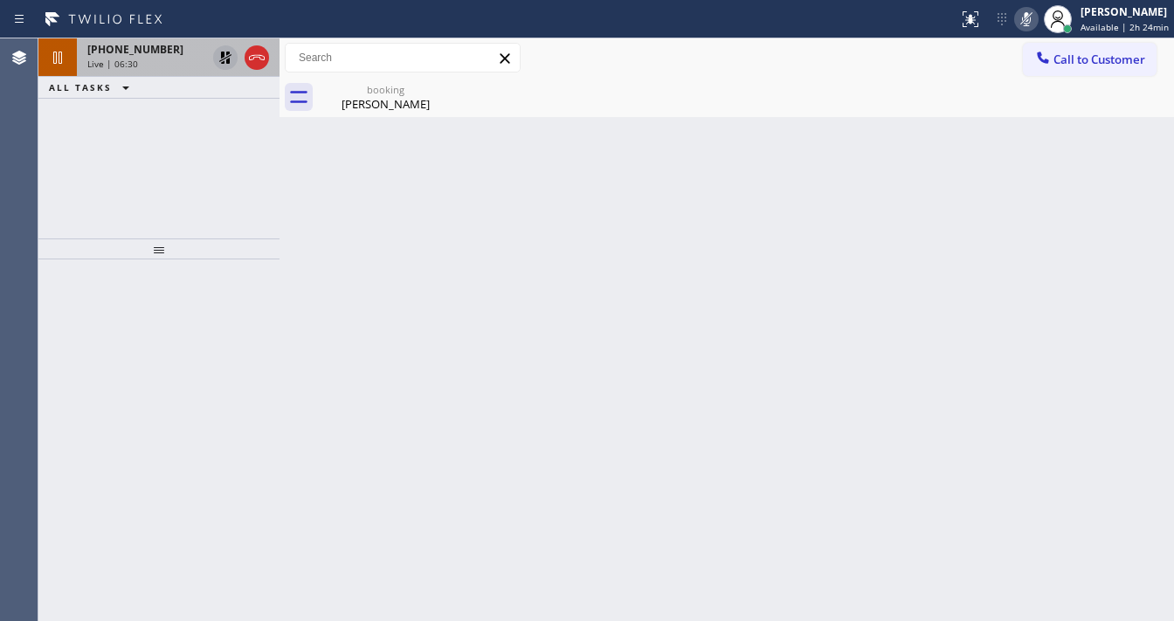
drag, startPoint x: 39, startPoint y: 269, endPoint x: 160, endPoint y: 64, distance: 238.0
click at [40, 267] on div at bounding box center [158, 440] width 241 height 362
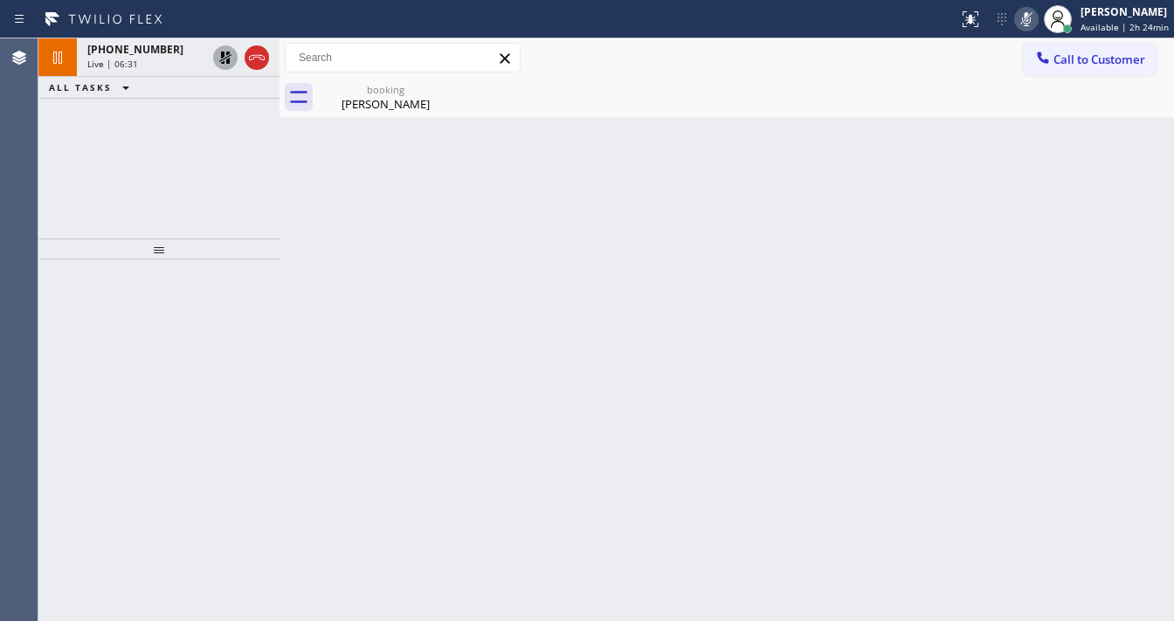
click at [219, 59] on icon at bounding box center [225, 57] width 21 height 21
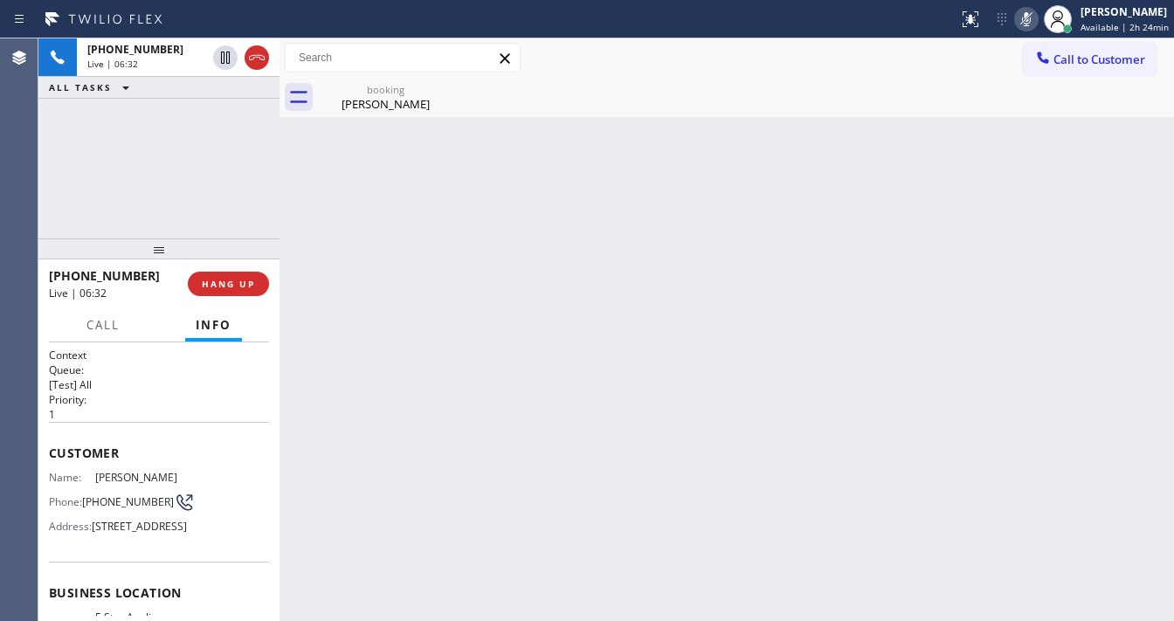
click at [1020, 18] on icon at bounding box center [1026, 19] width 21 height 21
click at [183, 150] on div "[PHONE_NUMBER] Live | 06:33 ALL TASKS ALL TASKS ACTIVE TASKS TASKS IN WRAP UP" at bounding box center [158, 138] width 241 height 200
click at [19, 203] on div "Agent Desktop" at bounding box center [19, 329] width 38 height 583
drag, startPoint x: 138, startPoint y: 276, endPoint x: 63, endPoint y: 276, distance: 75.1
click at [63, 276] on div "[PHONE_NUMBER]" at bounding box center [112, 275] width 127 height 17
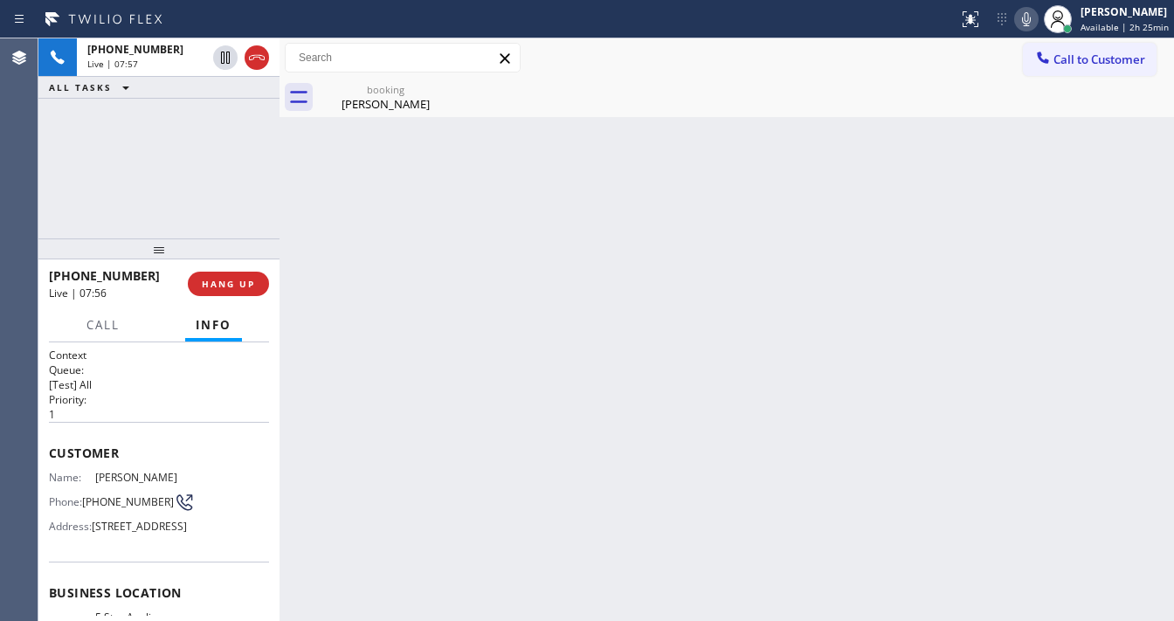
click at [150, 202] on div "[PHONE_NUMBER] Live | 07:57 ALL TASKS ALL TASKS ACTIVE TASKS TASKS IN WRAP UP" at bounding box center [158, 138] width 241 height 200
click at [370, 100] on div "[PERSON_NAME]" at bounding box center [386, 104] width 132 height 16
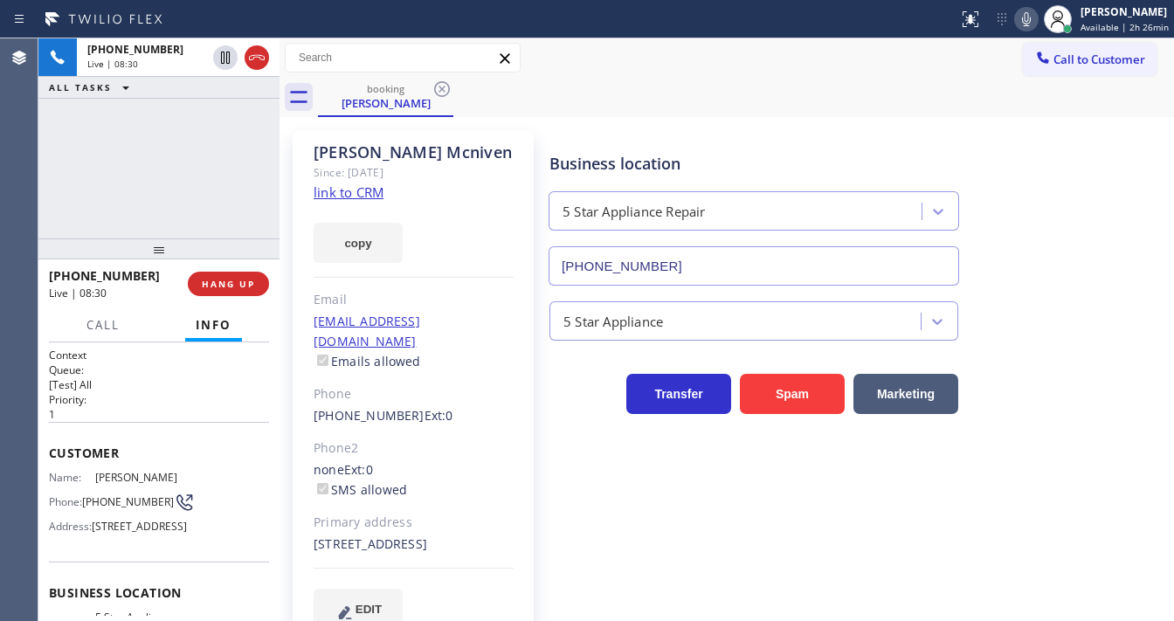
click at [189, 140] on div "[PHONE_NUMBER] Live | 08:30 ALL TASKS ALL TASKS ACTIVE TASKS TASKS IN WRAP UP" at bounding box center [158, 138] width 241 height 200
click at [225, 280] on span "HANG UP" at bounding box center [228, 284] width 53 height 12
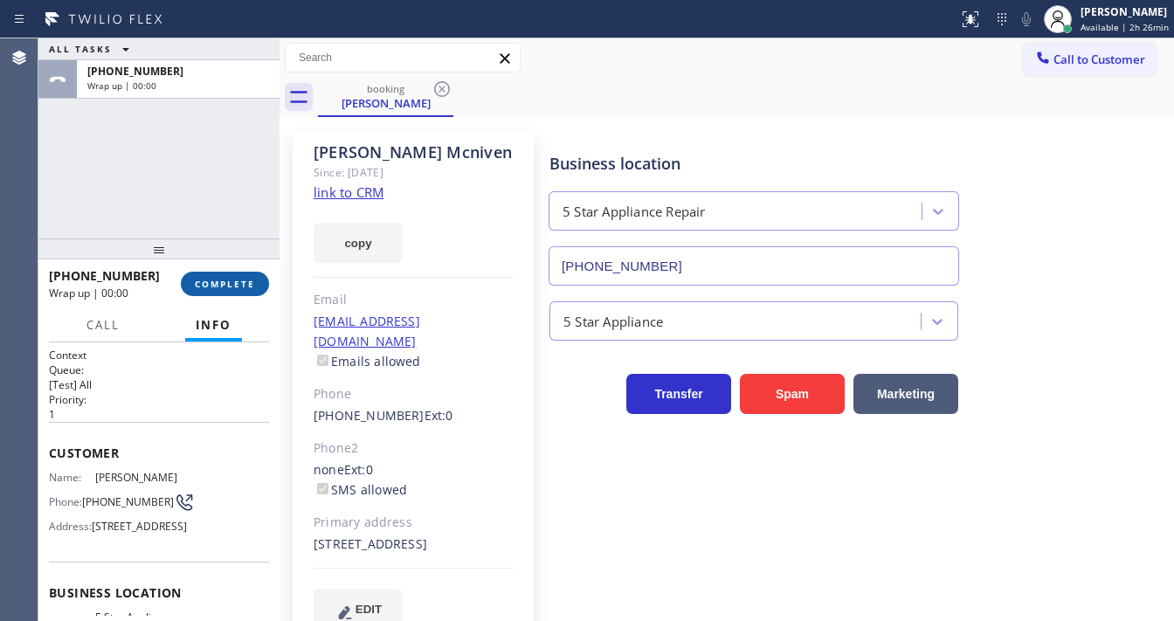
click at [229, 279] on span "COMPLETE" at bounding box center [225, 284] width 60 height 12
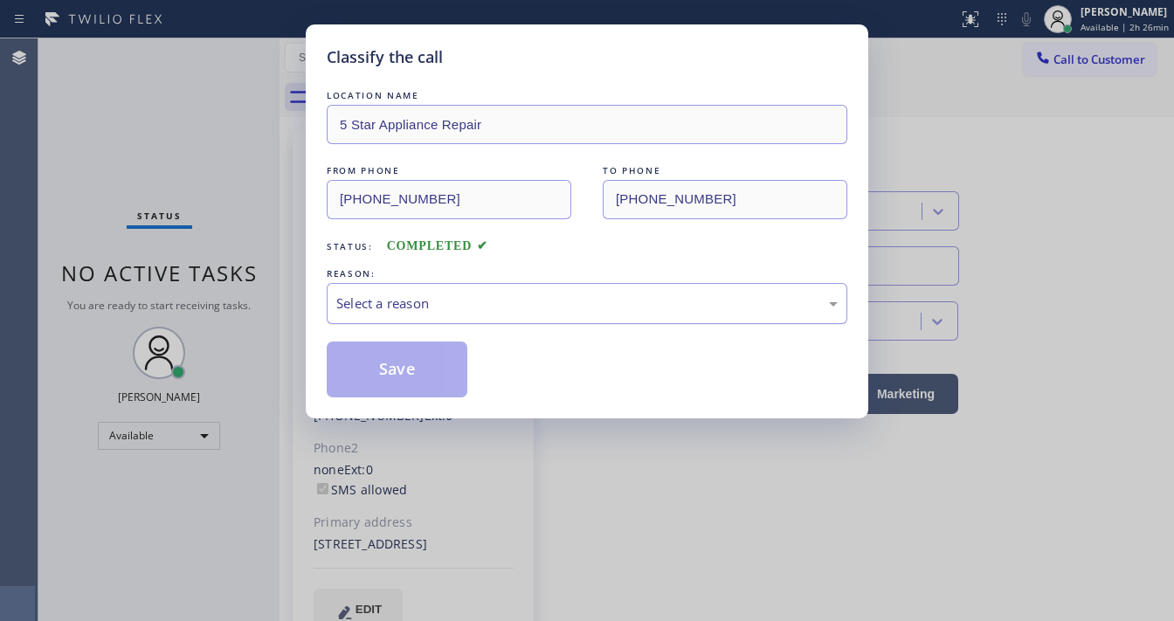
click at [381, 297] on div "Select a reason" at bounding box center [586, 303] width 501 height 20
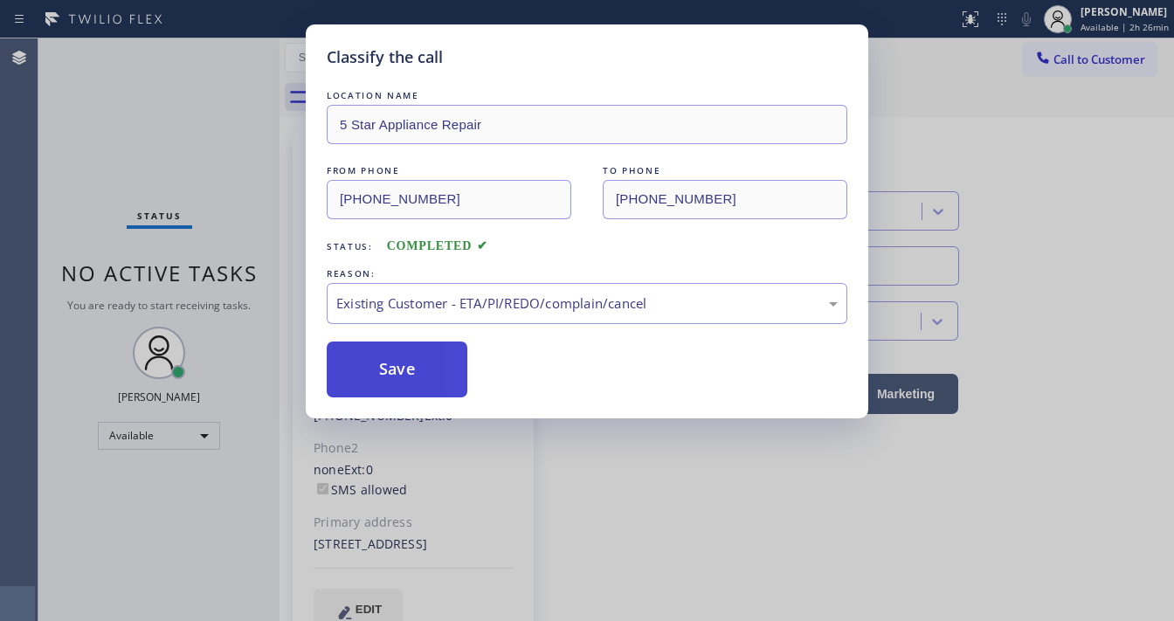
click at [408, 369] on button "Save" at bounding box center [397, 370] width 141 height 56
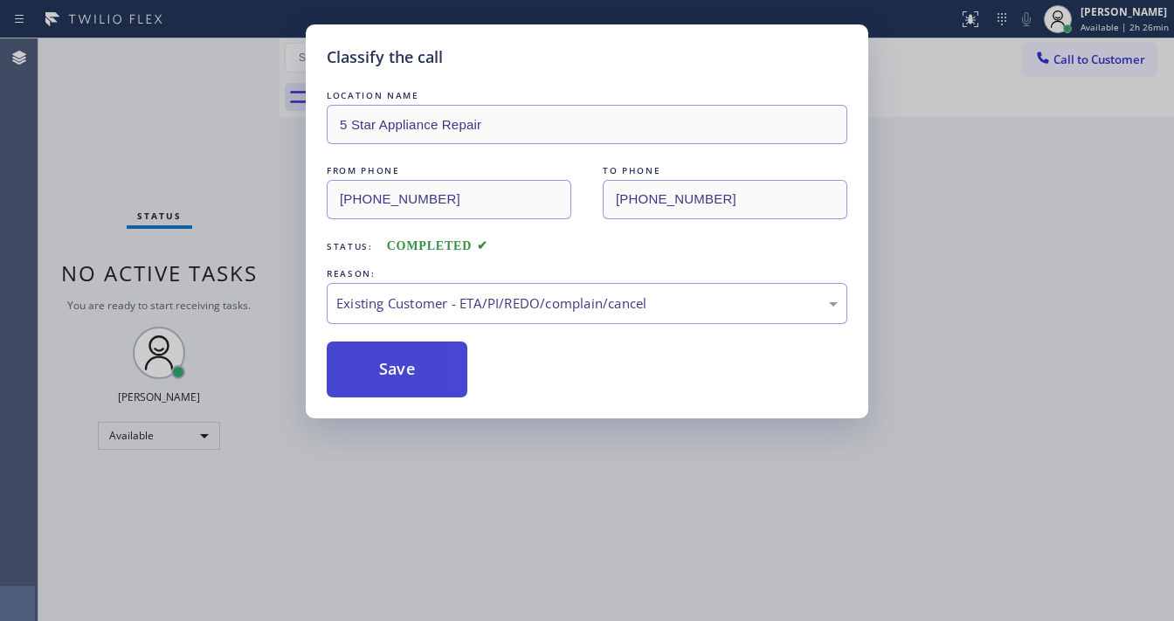
click at [408, 368] on button "Save" at bounding box center [397, 370] width 141 height 56
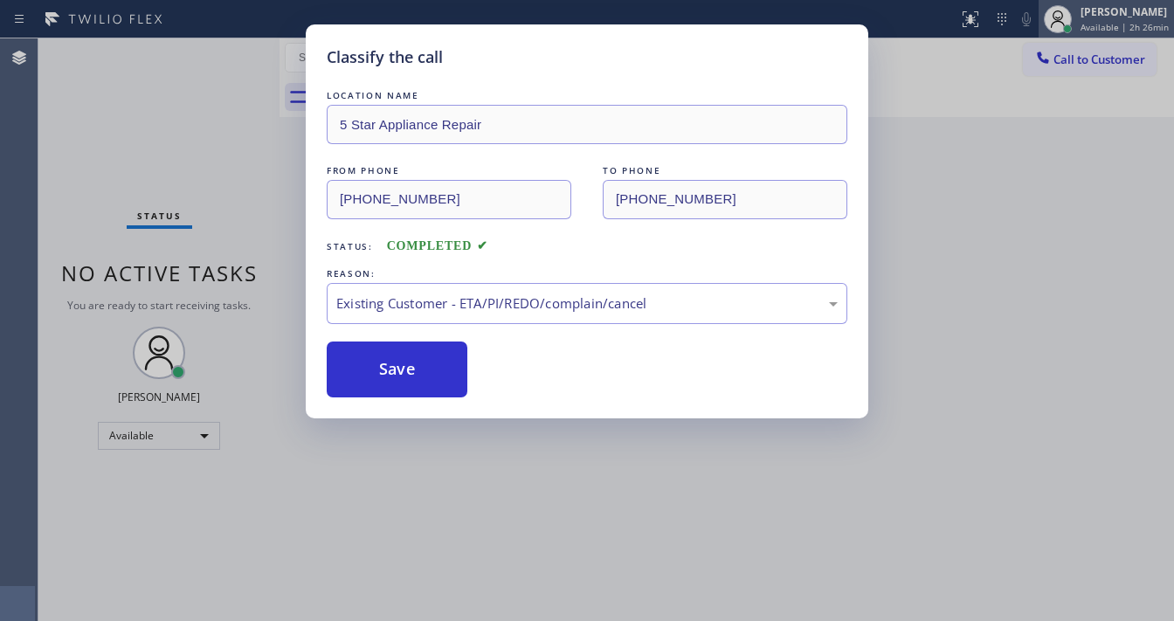
click at [1131, 24] on span "Available | 2h 26min" at bounding box center [1124, 27] width 88 height 12
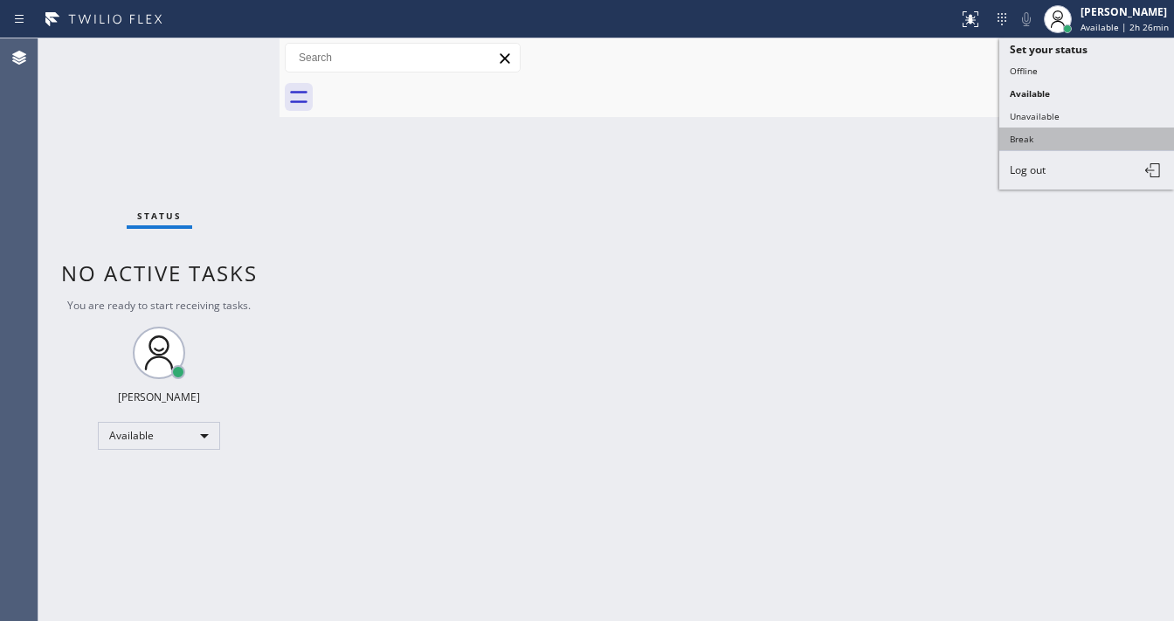
click at [1033, 134] on button "Break" at bounding box center [1086, 139] width 175 height 23
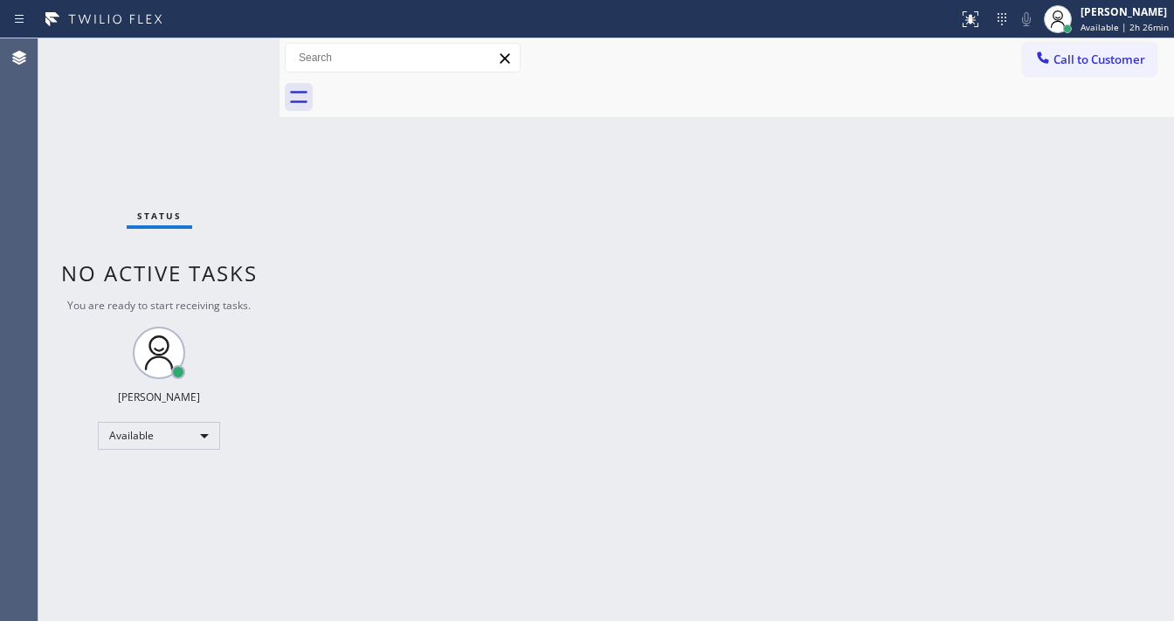
click at [445, 370] on div "Back to Dashboard Change Sender ID Customers Technicians Select a contact Outbo…" at bounding box center [726, 329] width 894 height 583
